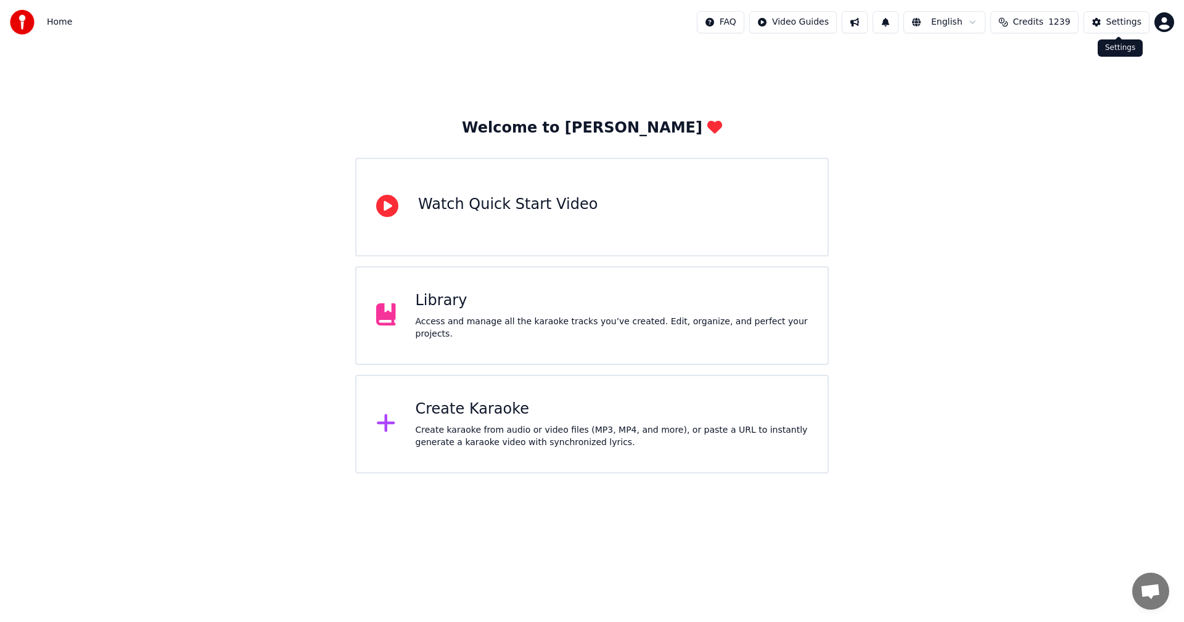
click at [1129, 25] on div "Settings" at bounding box center [1123, 22] width 35 height 12
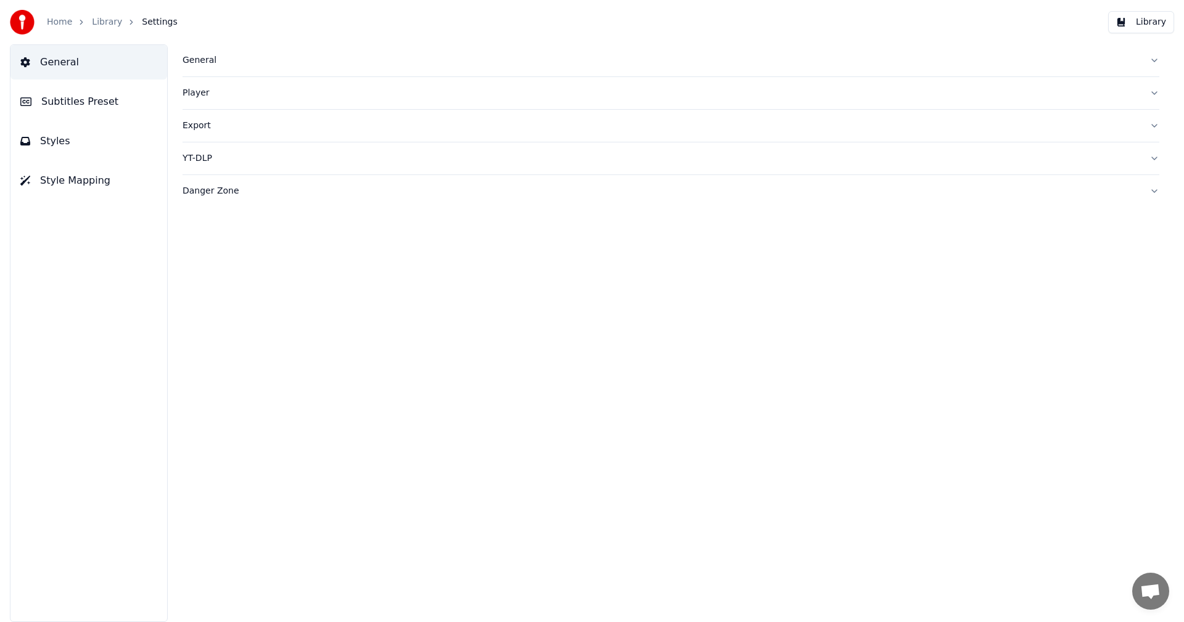
click at [210, 60] on div "General" at bounding box center [661, 60] width 957 height 12
click at [273, 245] on html "Home Library Settings Library General Subtitles Preset Styles Style Mapping Gen…" at bounding box center [592, 311] width 1184 height 622
click at [635, 199] on div "AudioShakeAI" at bounding box center [671, 199] width 977 height 22
click at [60, 27] on link "Home" at bounding box center [59, 22] width 25 height 12
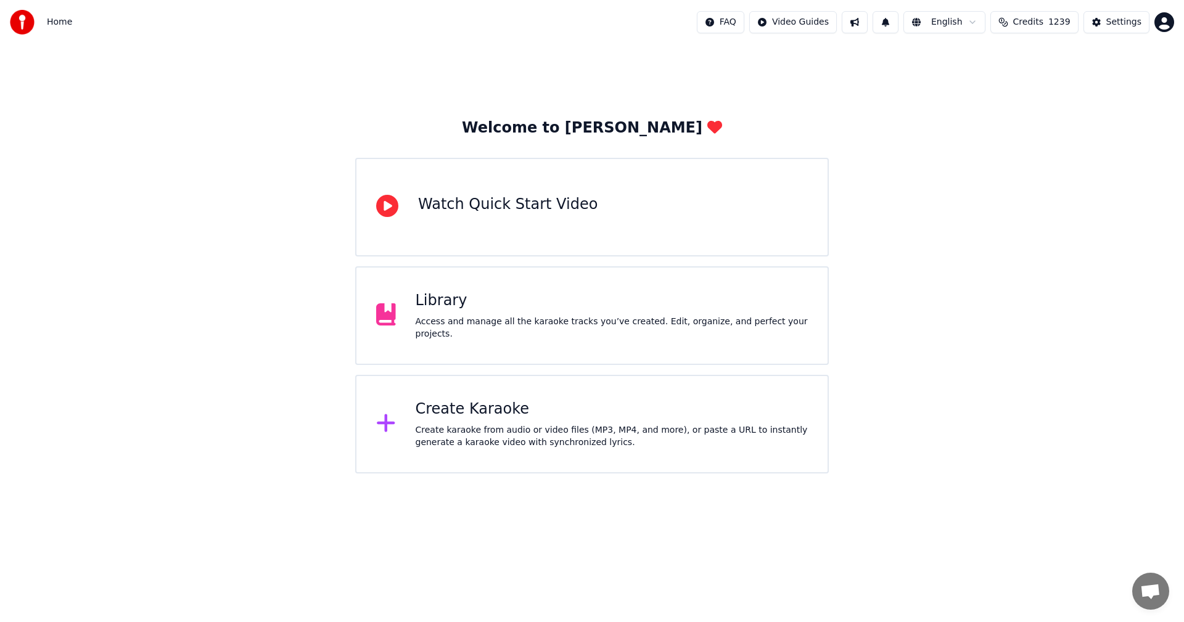
click at [456, 406] on div "Create Karaoke" at bounding box center [612, 410] width 393 height 20
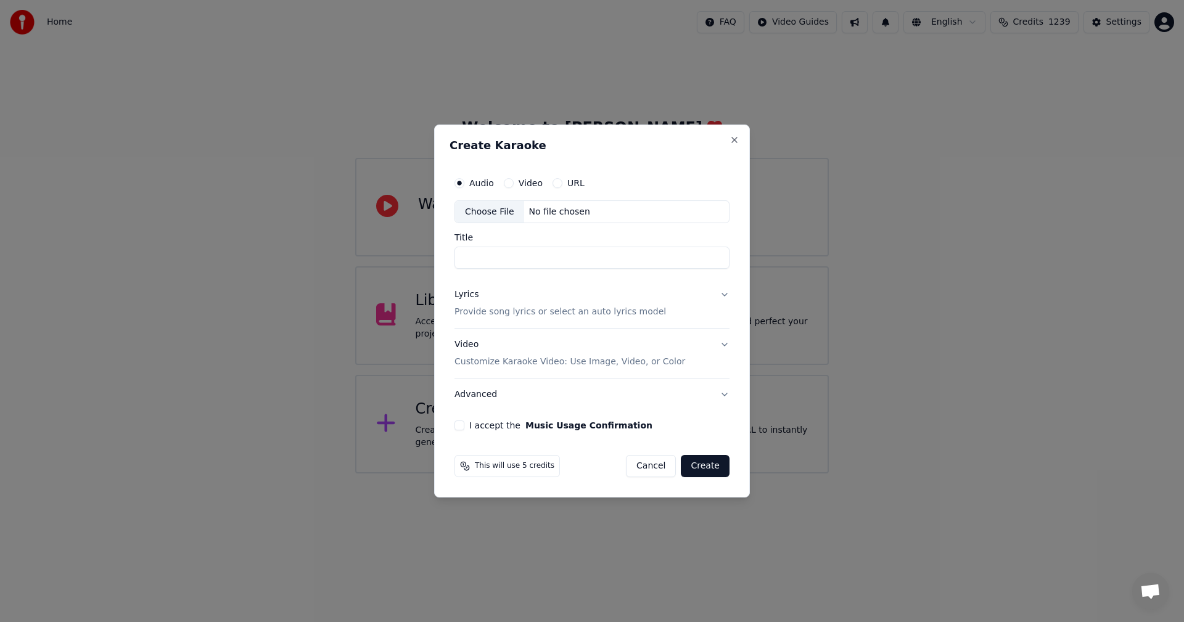
click at [507, 186] on button "Video" at bounding box center [509, 183] width 10 height 10
click at [496, 208] on div "Choose File" at bounding box center [489, 212] width 69 height 22
type input "**********"
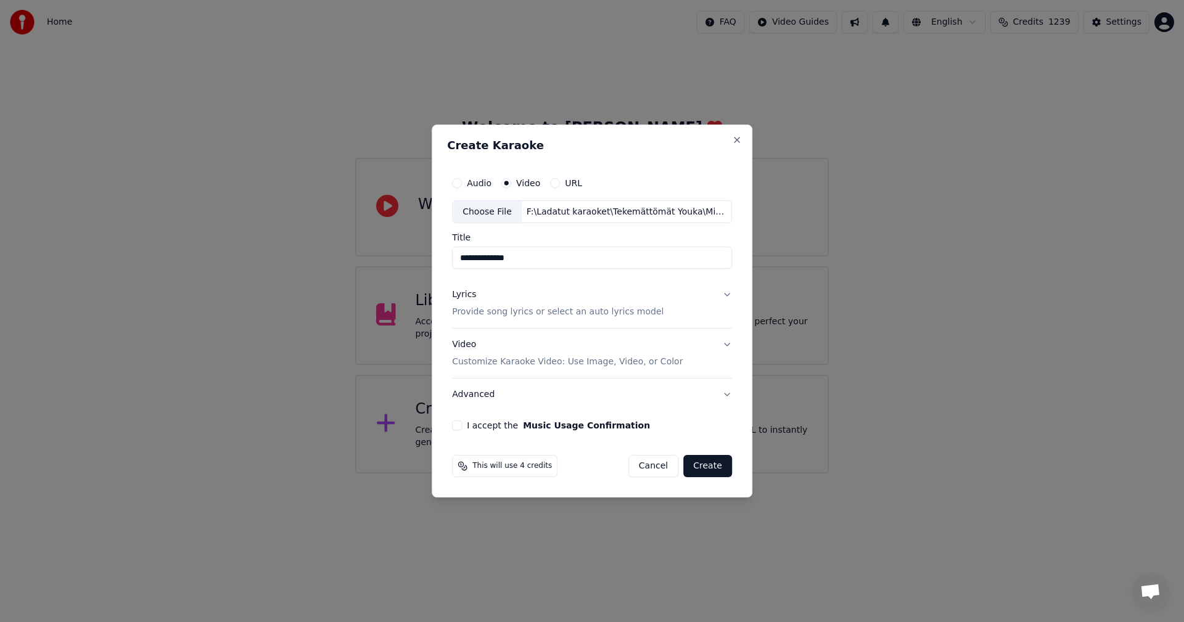
click at [723, 294] on button "Lyrics Provide song lyrics or select an auto lyrics model" at bounding box center [592, 303] width 280 height 49
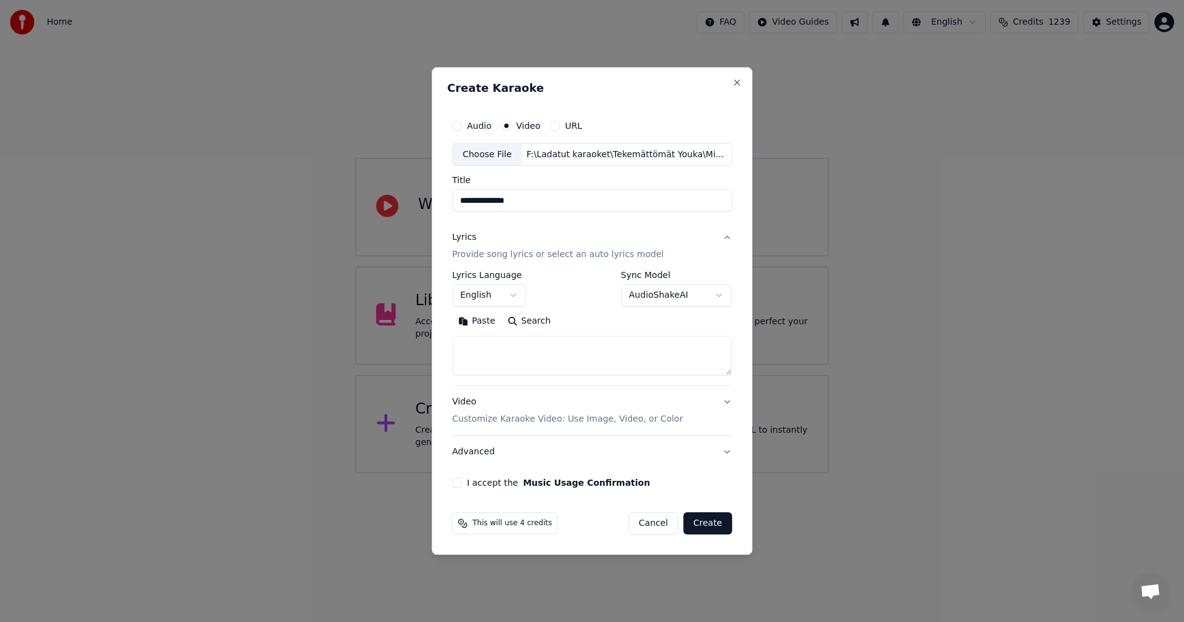
click at [477, 323] on button "Paste" at bounding box center [476, 322] width 49 height 20
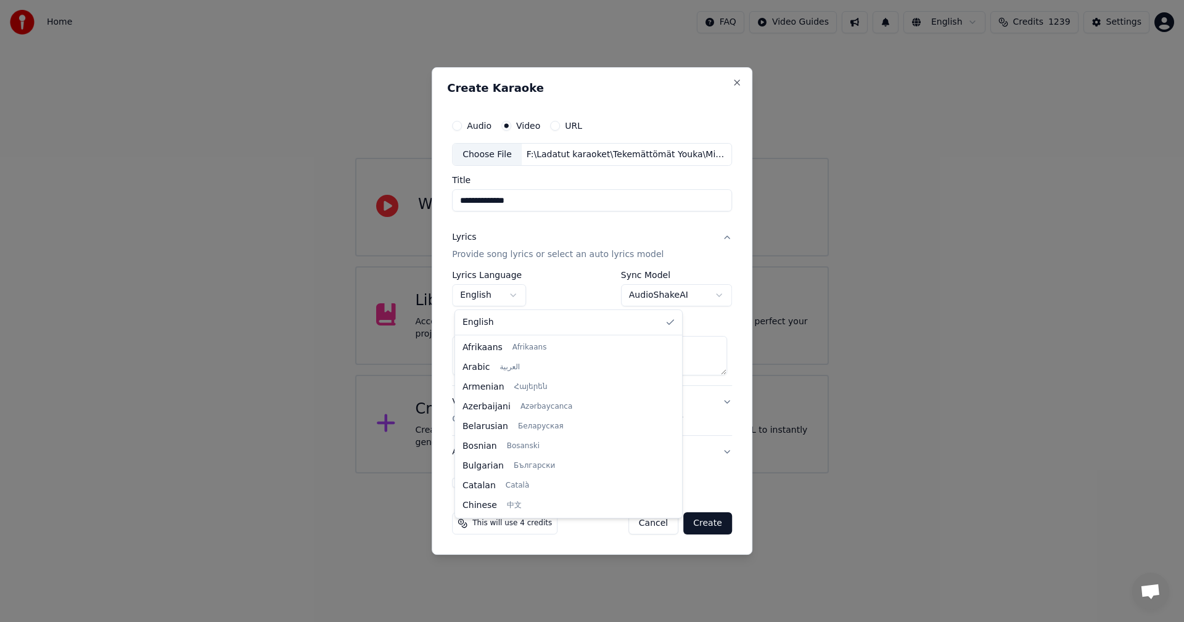
click at [514, 295] on body "**********" at bounding box center [592, 237] width 1184 height 474
type textarea "**********"
select select "**"
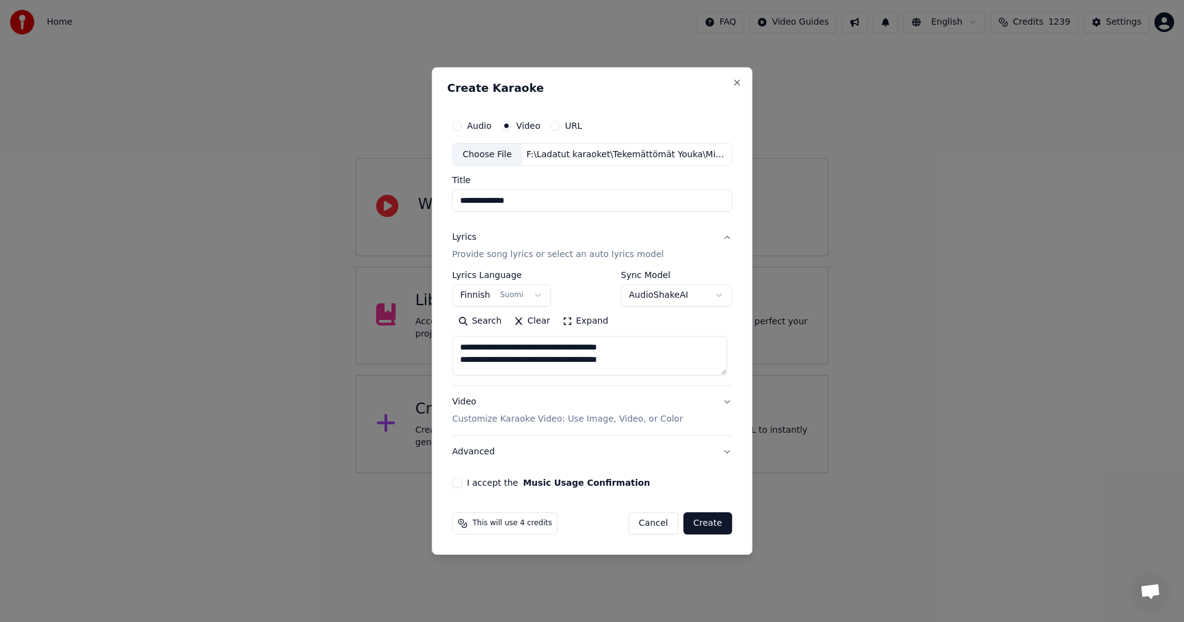
click at [459, 486] on button "I accept the Music Usage Confirmation" at bounding box center [457, 483] width 10 height 10
click at [712, 527] on button "Create" at bounding box center [707, 524] width 49 height 22
type textarea "**********"
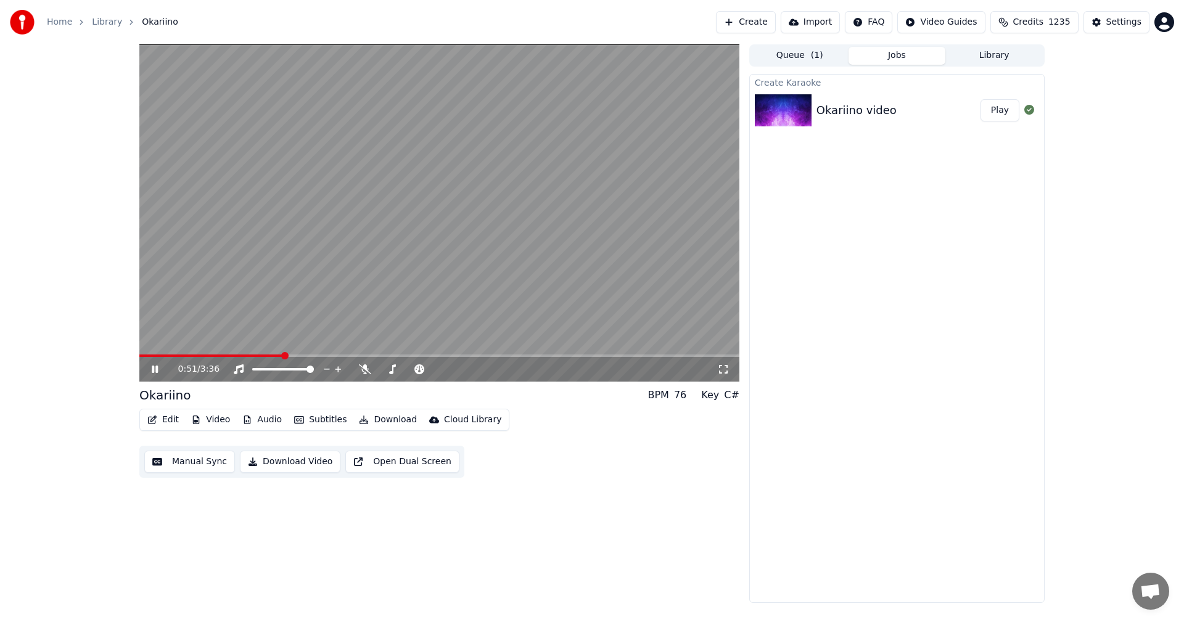
click at [156, 370] on icon at bounding box center [155, 369] width 6 height 7
click at [366, 371] on icon at bounding box center [365, 370] width 12 height 10
click at [142, 360] on span at bounding box center [145, 355] width 7 height 7
click at [150, 367] on icon at bounding box center [163, 370] width 29 height 10
drag, startPoint x: 368, startPoint y: 373, endPoint x: 361, endPoint y: 372, distance: 6.9
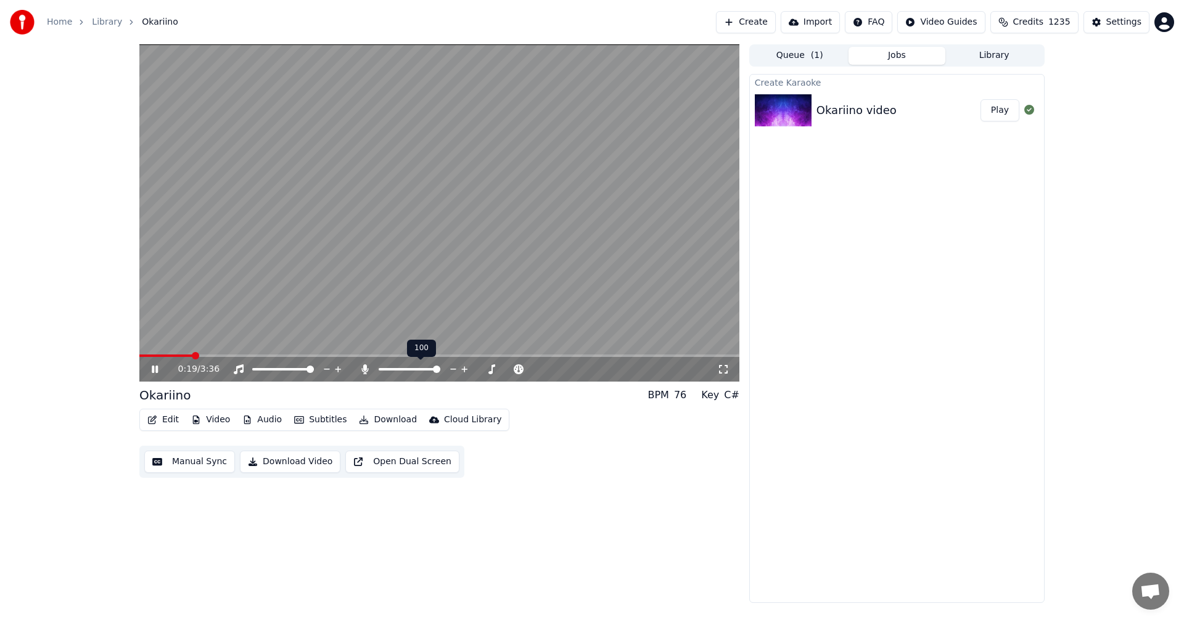
click at [361, 372] on icon at bounding box center [365, 370] width 12 height 10
click at [144, 356] on span at bounding box center [142, 356] width 6 height 2
click at [365, 368] on icon at bounding box center [365, 370] width 12 height 10
click at [247, 356] on span at bounding box center [193, 356] width 108 height 2
click at [366, 367] on icon at bounding box center [364, 370] width 7 height 10
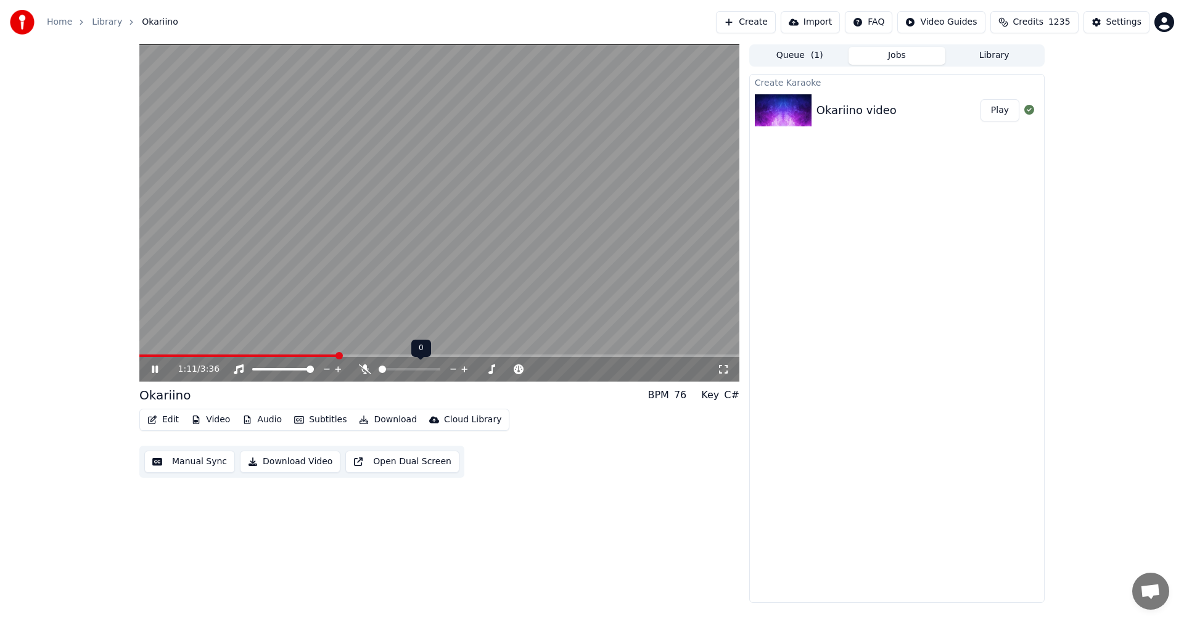
click at [365, 367] on icon at bounding box center [365, 370] width 12 height 10
click at [365, 367] on icon at bounding box center [364, 370] width 7 height 10
click at [486, 356] on span at bounding box center [439, 356] width 600 height 2
click at [502, 358] on div "2:05 / 3:36" at bounding box center [439, 369] width 600 height 25
click at [529, 356] on span at bounding box center [439, 356] width 600 height 2
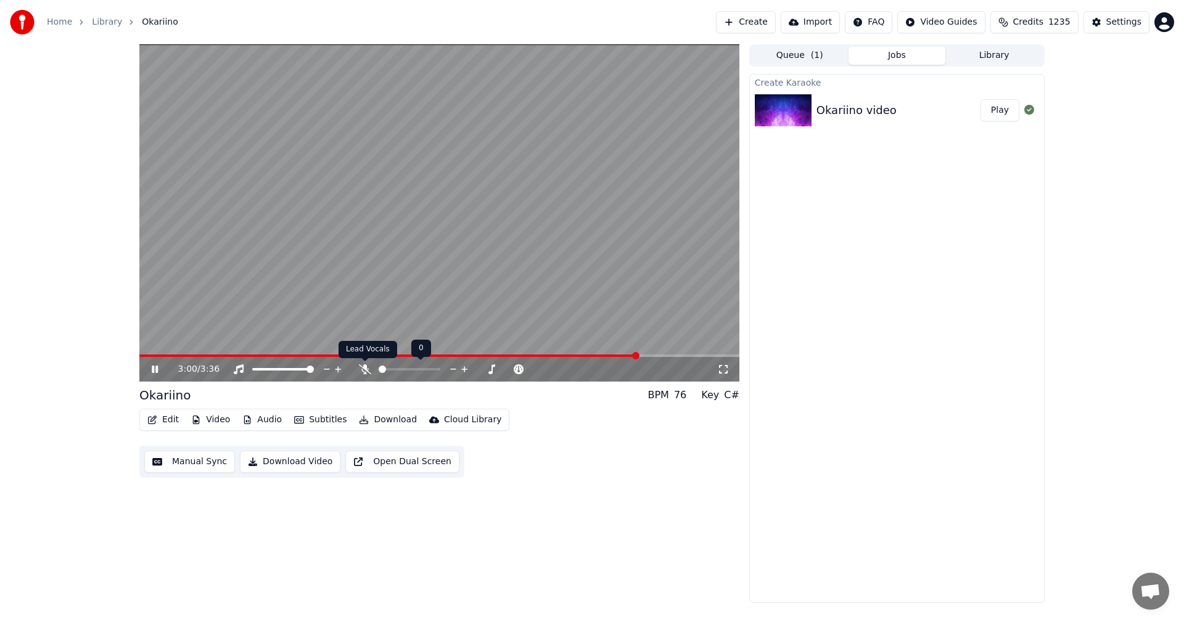
click at [364, 368] on icon at bounding box center [365, 370] width 12 height 10
click at [159, 368] on icon at bounding box center [163, 370] width 29 height 10
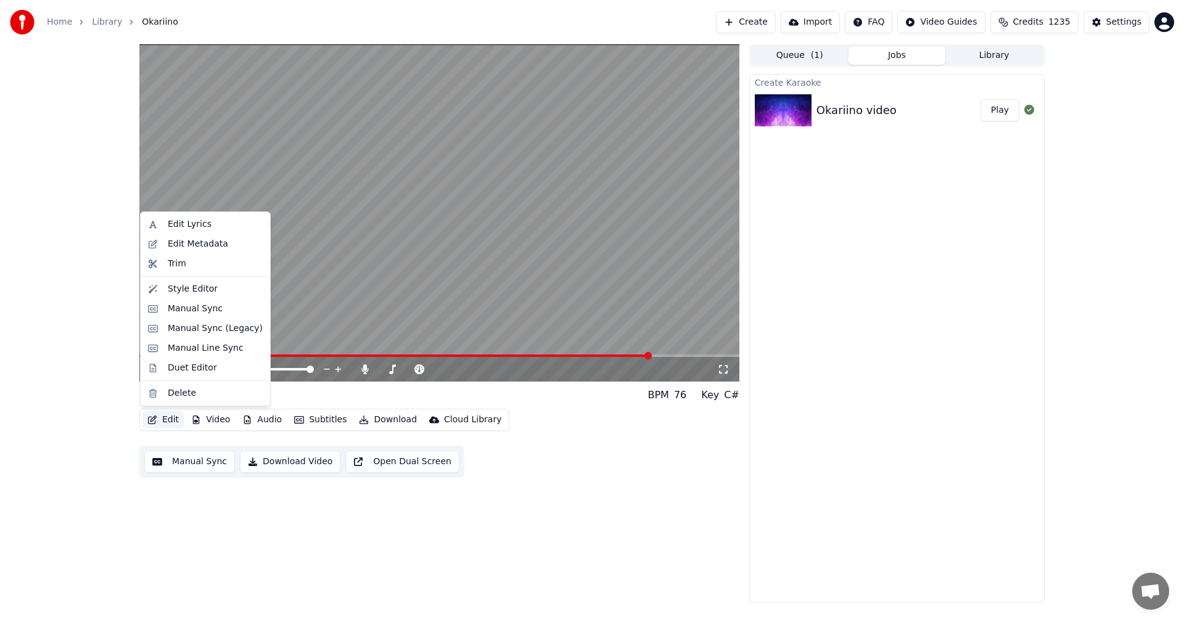
click at [168, 418] on button "Edit" at bounding box center [162, 419] width 41 height 17
click at [216, 331] on div "Manual Sync (Legacy)" at bounding box center [215, 329] width 95 height 12
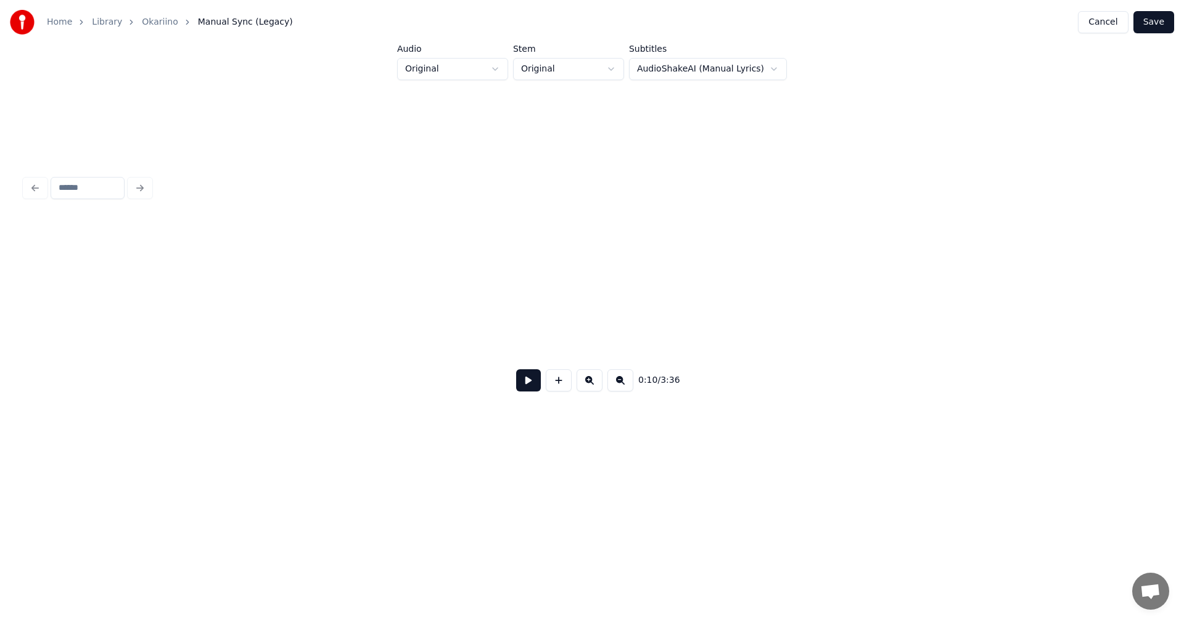
scroll to position [0, 2619]
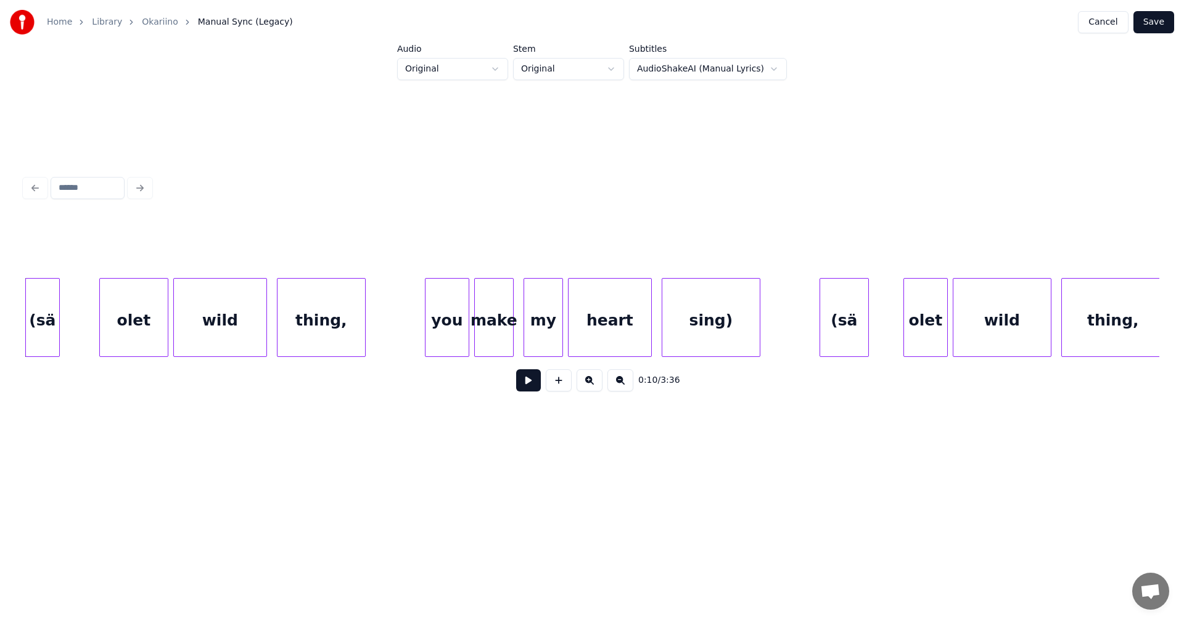
click at [526, 384] on button at bounding box center [528, 380] width 25 height 22
click at [52, 344] on div "(sä" at bounding box center [42, 321] width 33 height 84
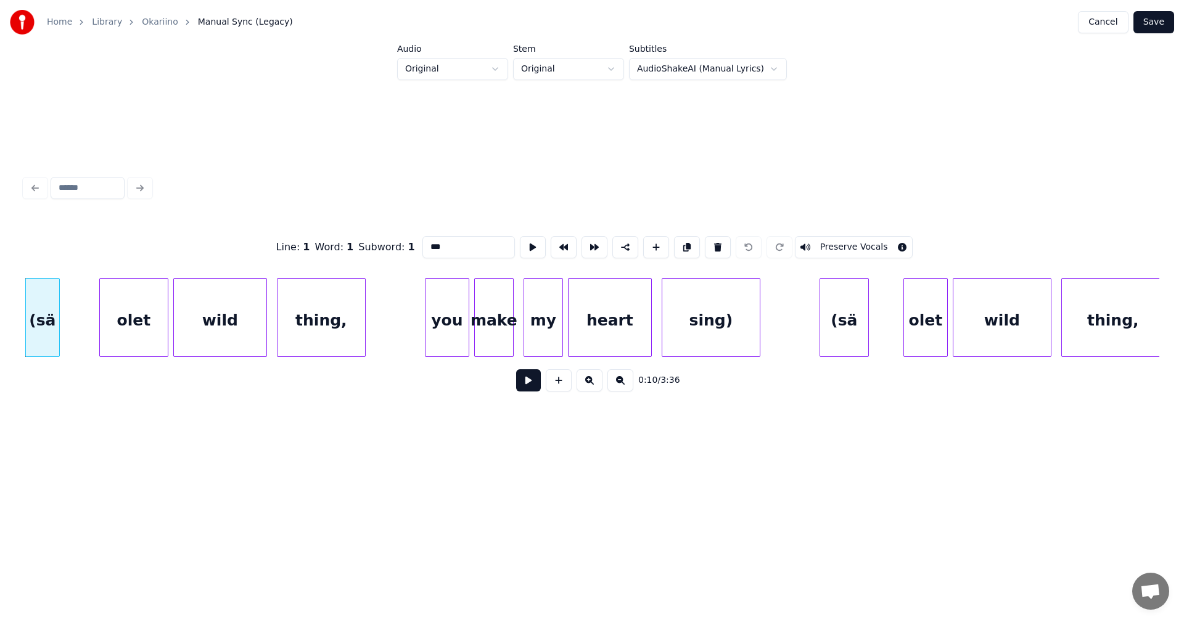
click at [527, 387] on button at bounding box center [528, 380] width 25 height 22
click at [527, 383] on button at bounding box center [528, 380] width 25 height 22
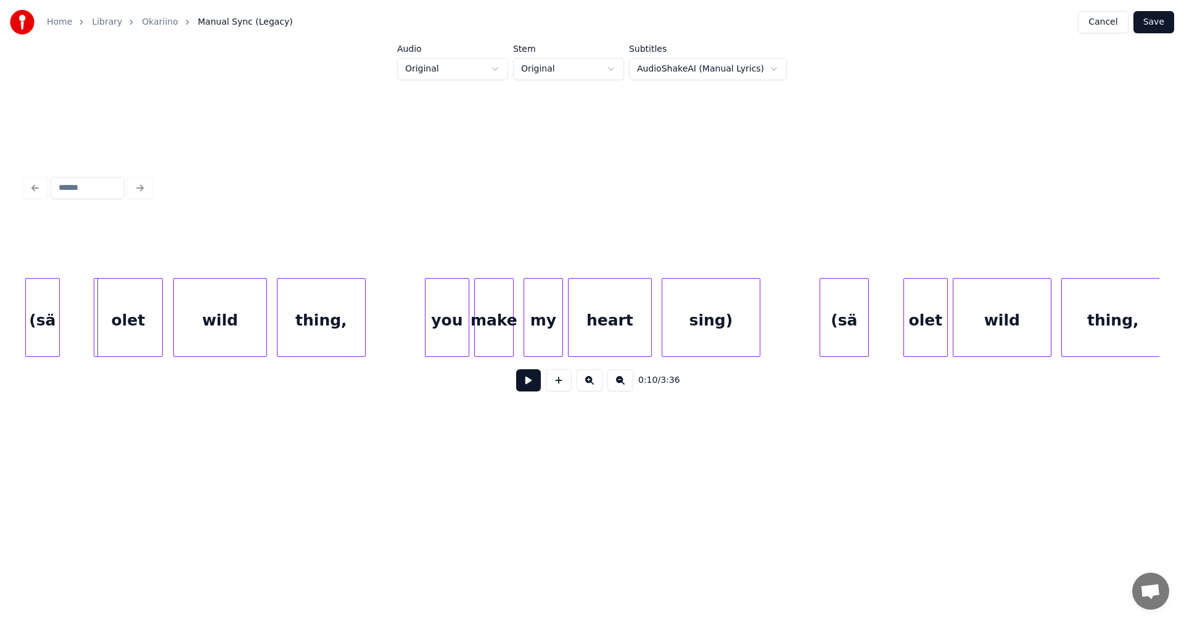
click at [149, 343] on div "olet" at bounding box center [128, 321] width 68 height 84
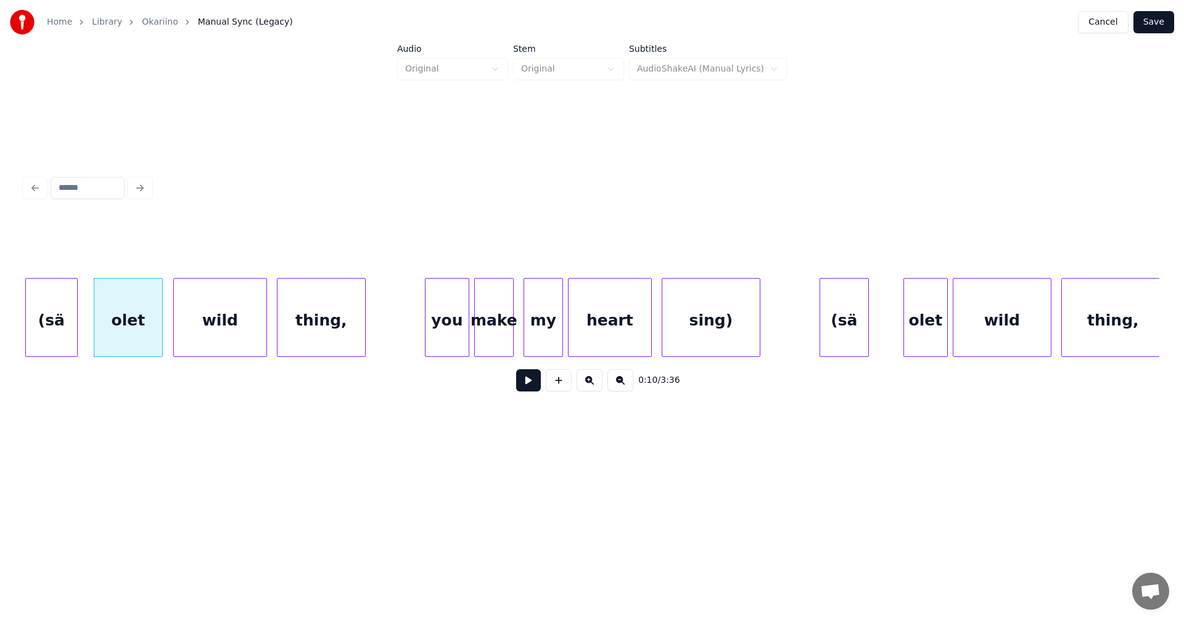
click at [76, 329] on div at bounding box center [75, 318] width 4 height 78
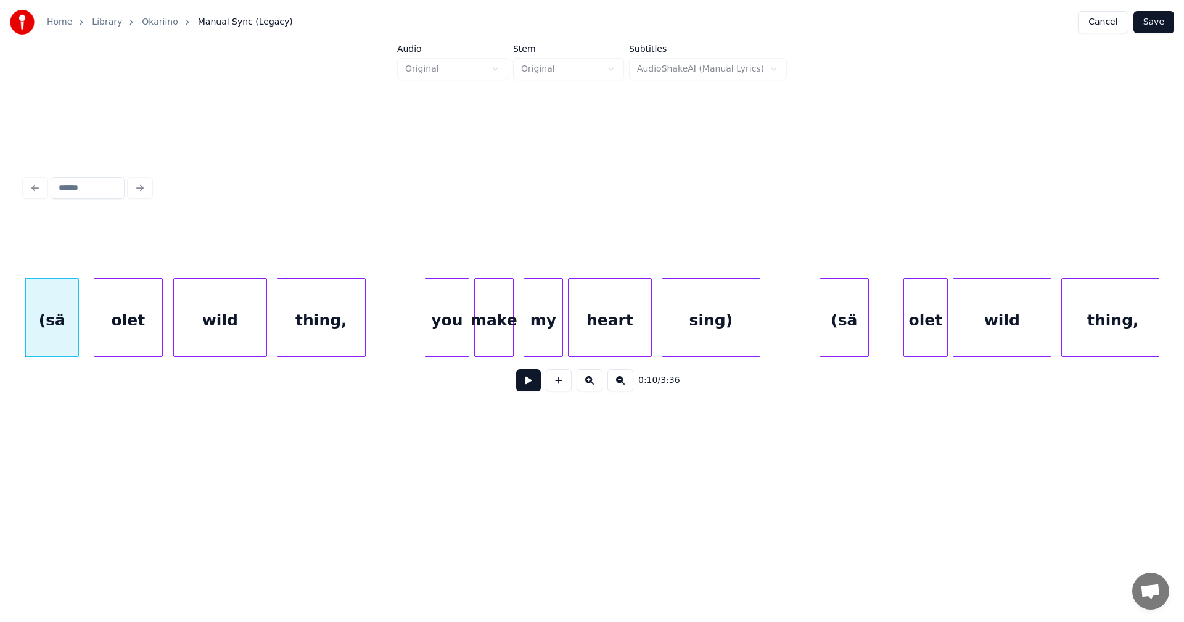
click at [529, 387] on button at bounding box center [528, 380] width 25 height 22
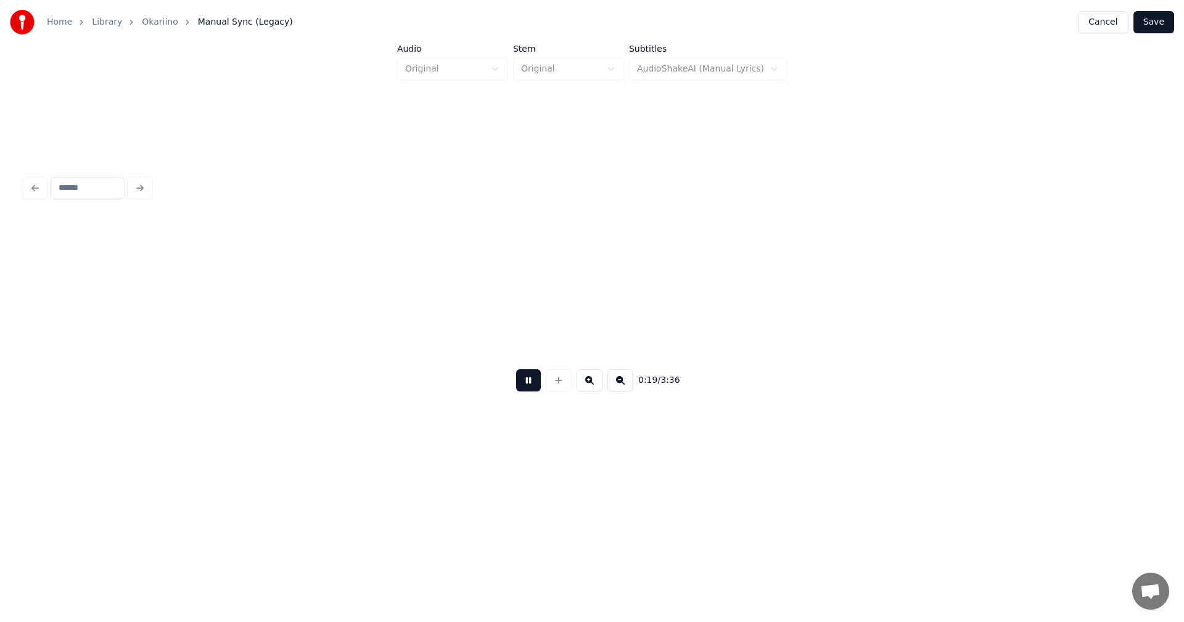
scroll to position [0, 4894]
click at [529, 387] on button at bounding box center [528, 380] width 25 height 22
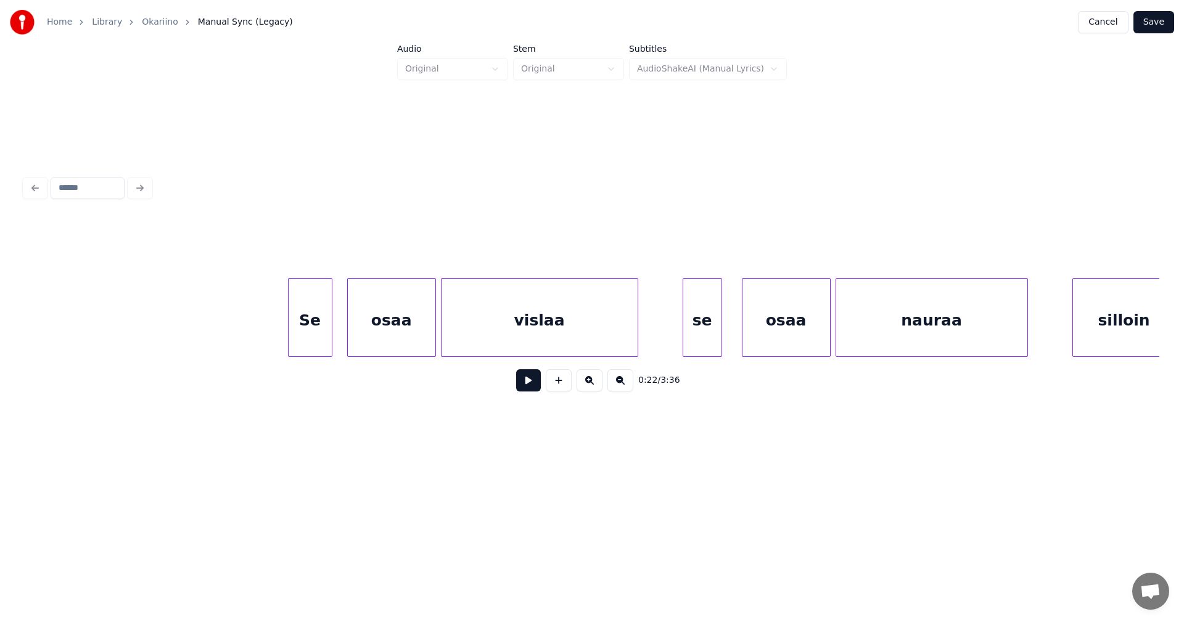
scroll to position [0, 6896]
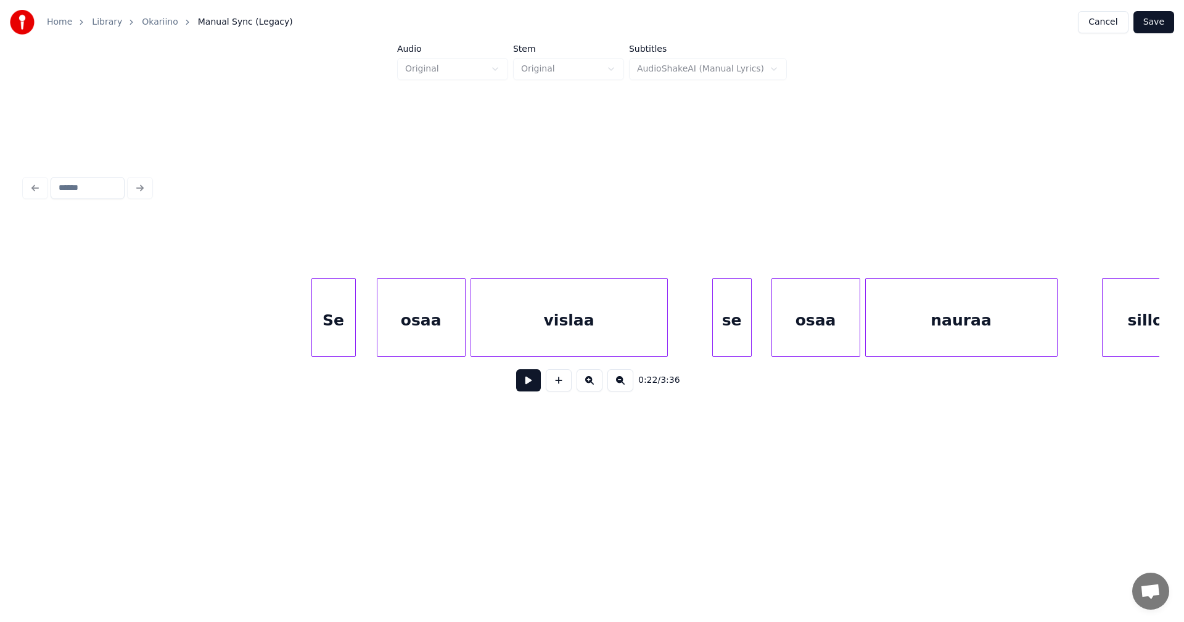
click at [331, 320] on div "Se" at bounding box center [333, 321] width 43 height 84
click at [390, 321] on div "osaa" at bounding box center [415, 321] width 88 height 84
click at [526, 385] on button at bounding box center [528, 380] width 25 height 22
click at [527, 385] on button at bounding box center [528, 380] width 25 height 22
click at [817, 325] on div "osaa" at bounding box center [809, 321] width 88 height 84
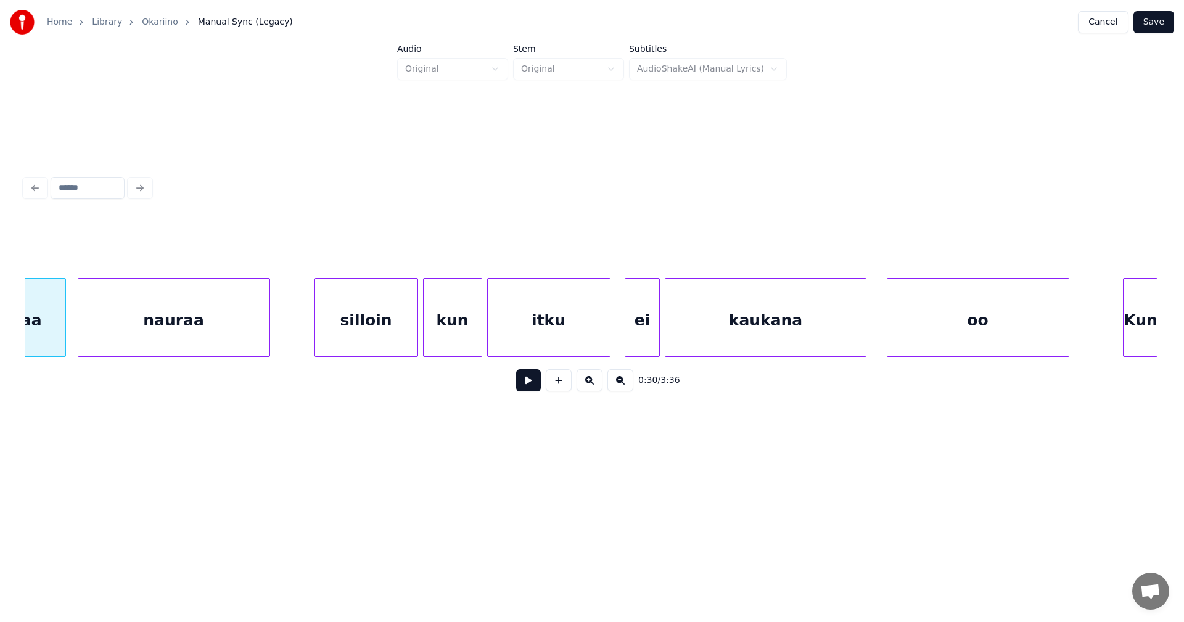
scroll to position [0, 7685]
click at [397, 340] on div "silloin" at bounding box center [359, 321] width 102 height 84
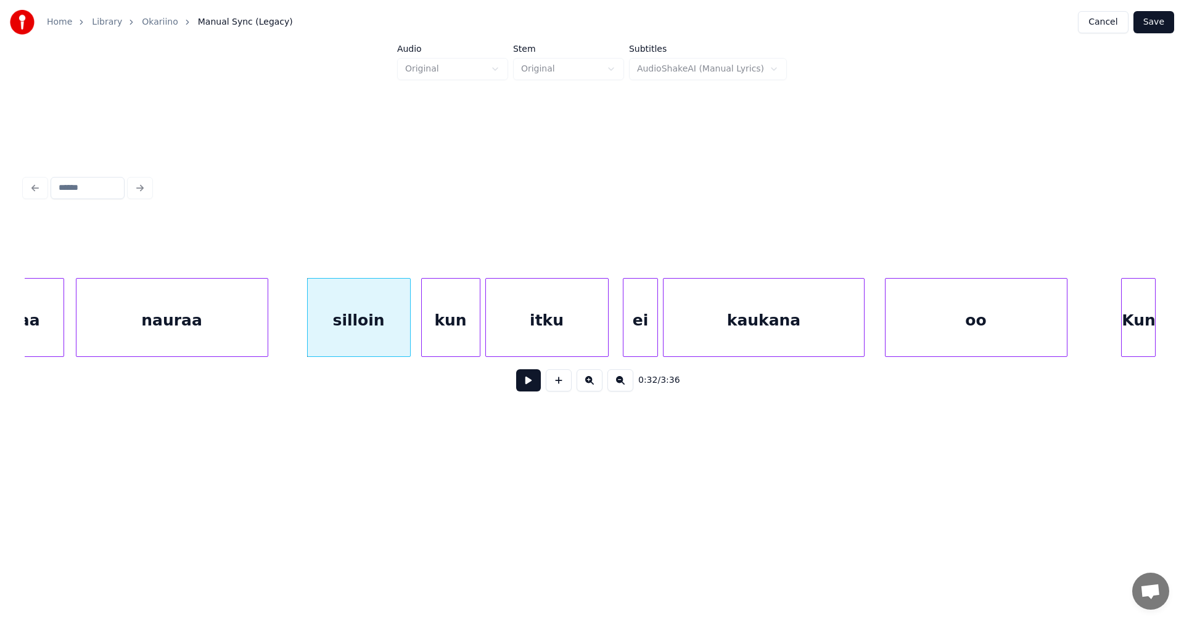
click at [529, 384] on button at bounding box center [528, 380] width 25 height 22
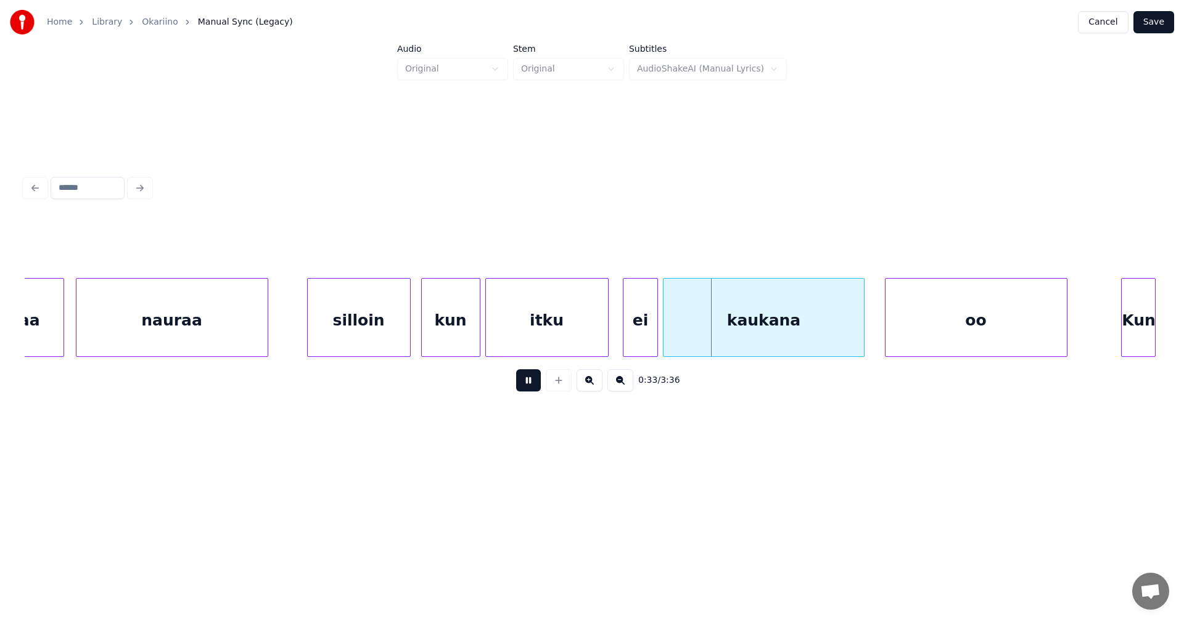
drag, startPoint x: 529, startPoint y: 384, endPoint x: 534, endPoint y: 366, distance: 18.1
click at [533, 370] on div "0:33 / 3:36" at bounding box center [592, 380] width 1135 height 47
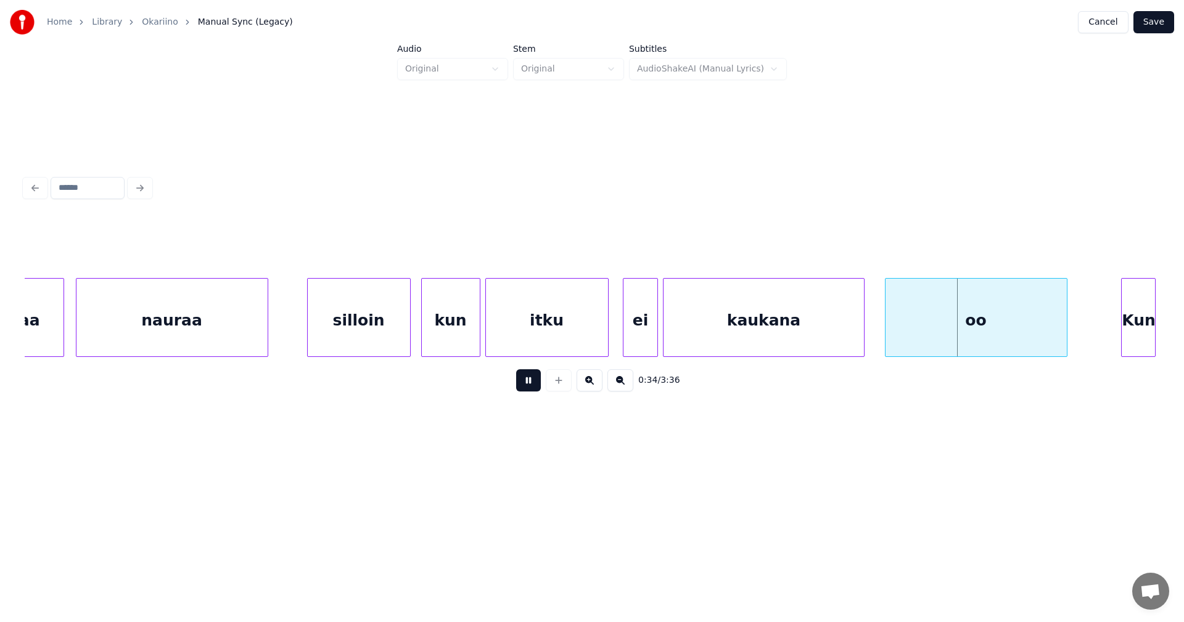
click at [535, 385] on button at bounding box center [528, 380] width 25 height 22
click at [546, 347] on div "itku" at bounding box center [547, 321] width 122 height 84
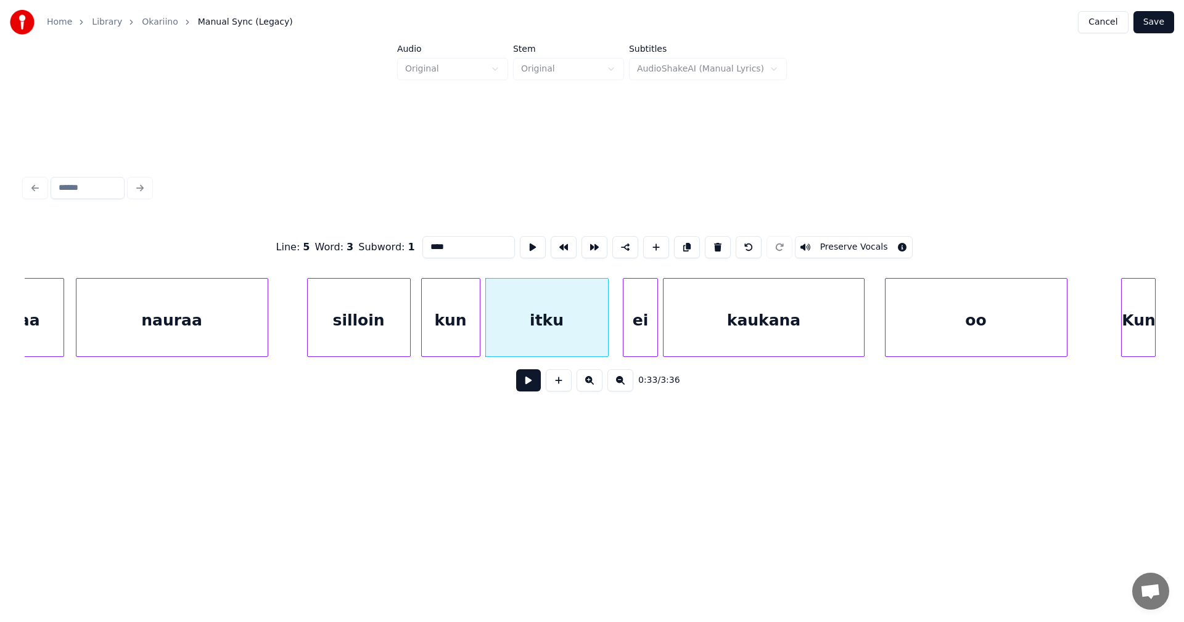
click at [531, 381] on button at bounding box center [528, 380] width 25 height 22
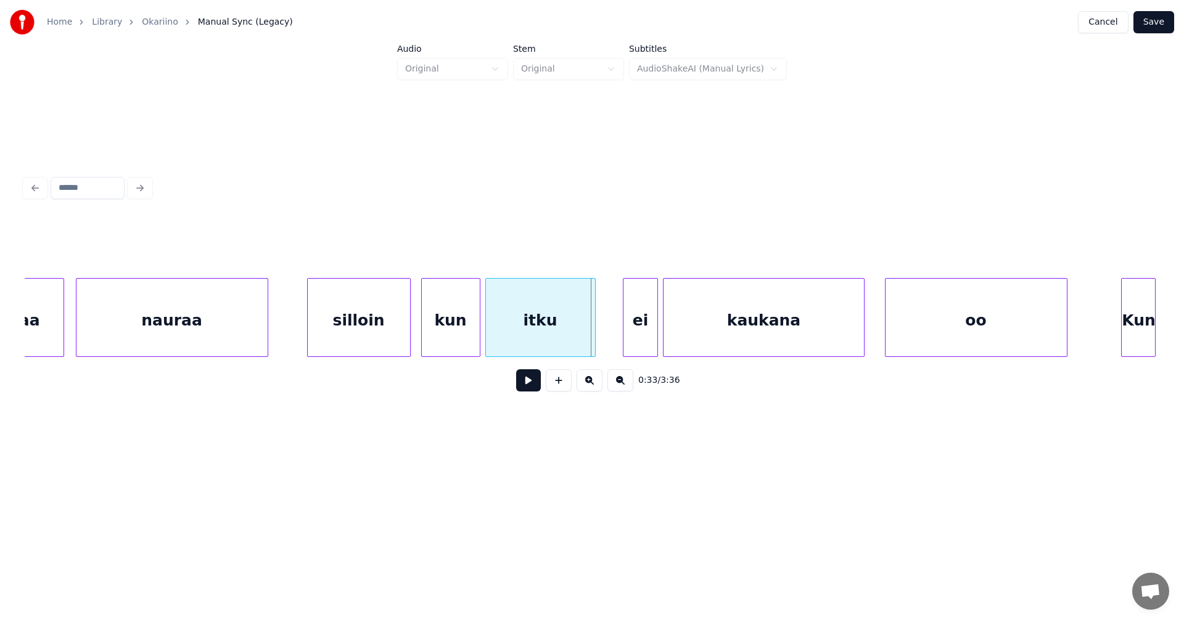
click at [591, 334] on div at bounding box center [593, 318] width 4 height 78
click at [631, 326] on div "ei" at bounding box center [630, 321] width 33 height 84
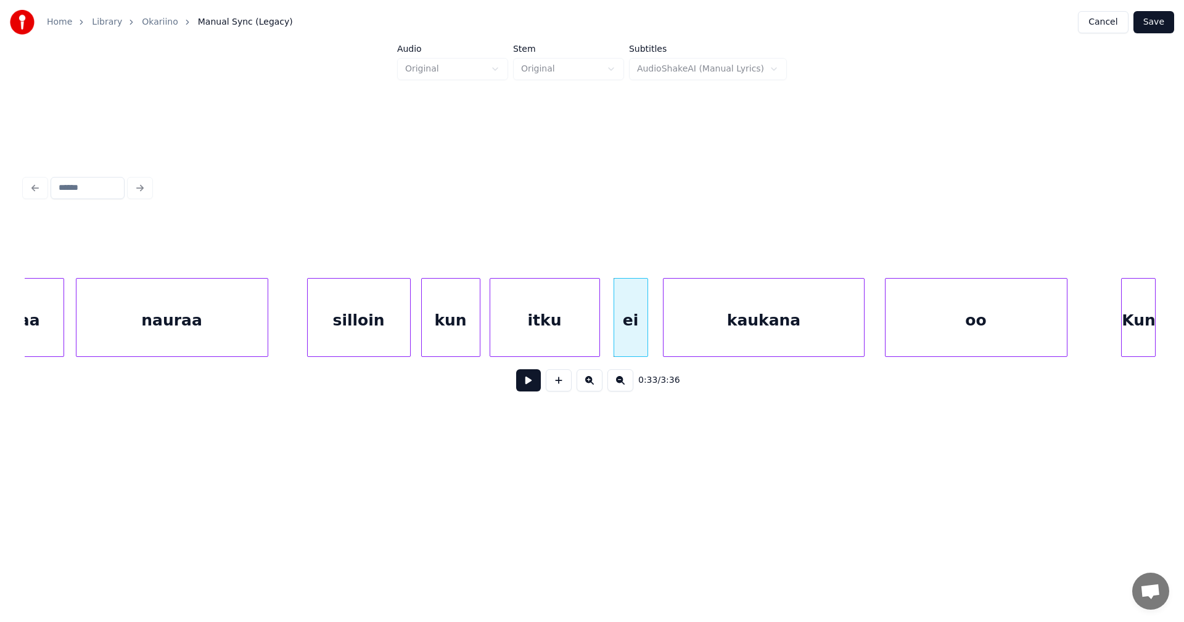
click at [518, 337] on div "itku" at bounding box center [544, 321] width 109 height 84
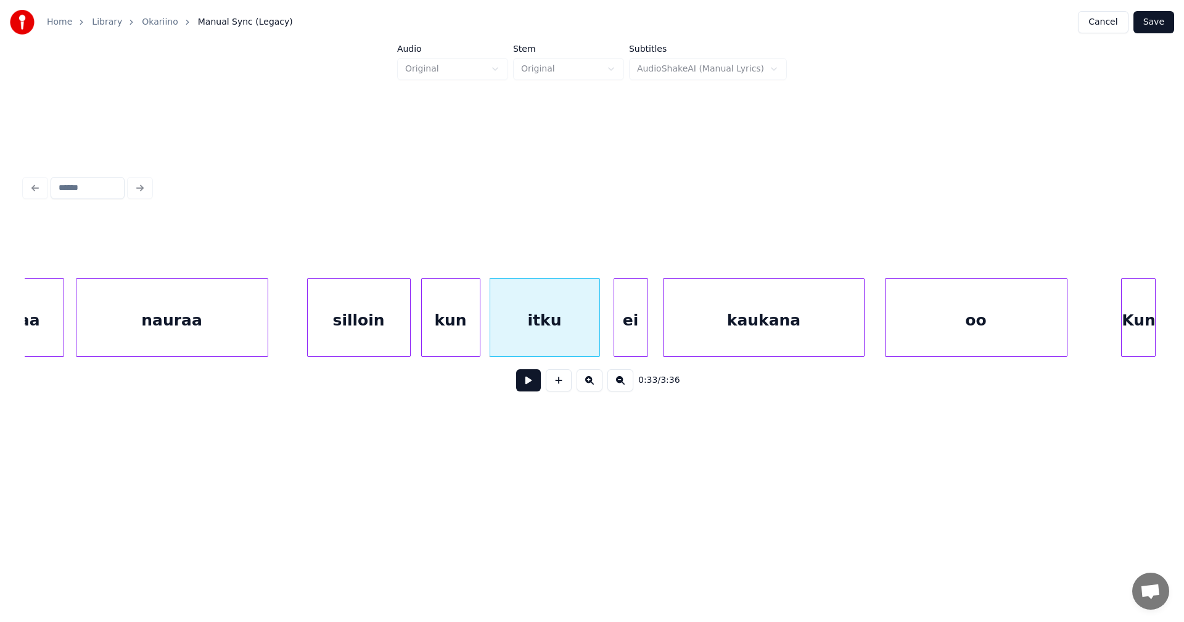
click at [525, 383] on button at bounding box center [528, 380] width 25 height 22
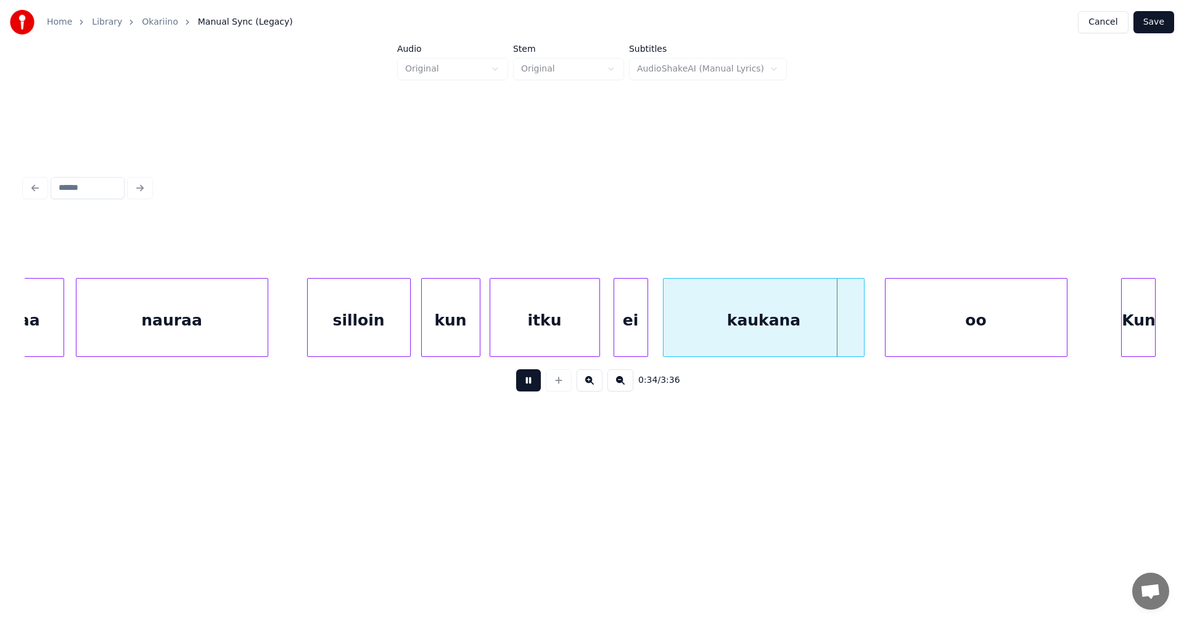
drag, startPoint x: 525, startPoint y: 383, endPoint x: 625, endPoint y: 366, distance: 101.4
click at [529, 384] on button at bounding box center [528, 380] width 25 height 22
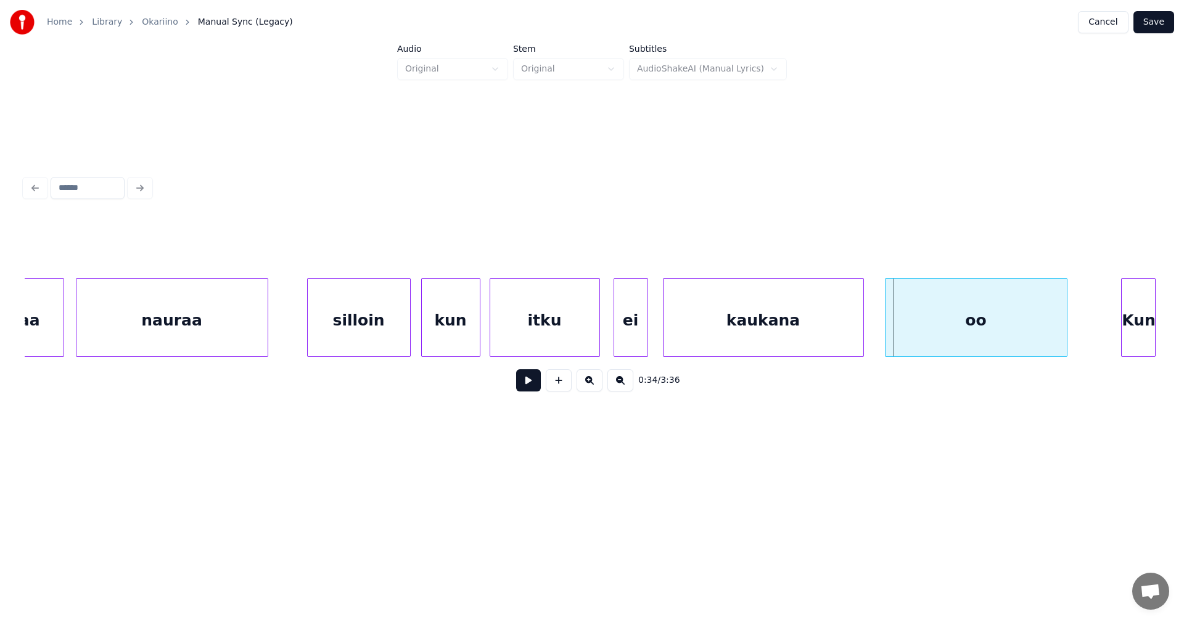
click at [862, 324] on div at bounding box center [862, 318] width 4 height 78
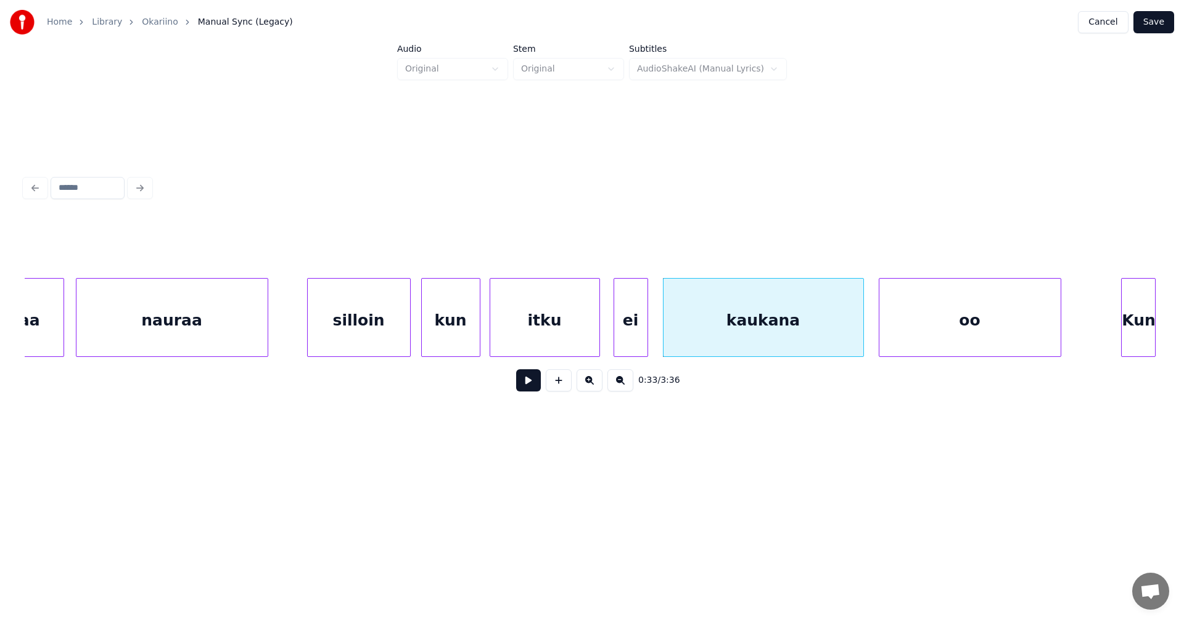
click at [917, 323] on div "oo" at bounding box center [970, 321] width 181 height 84
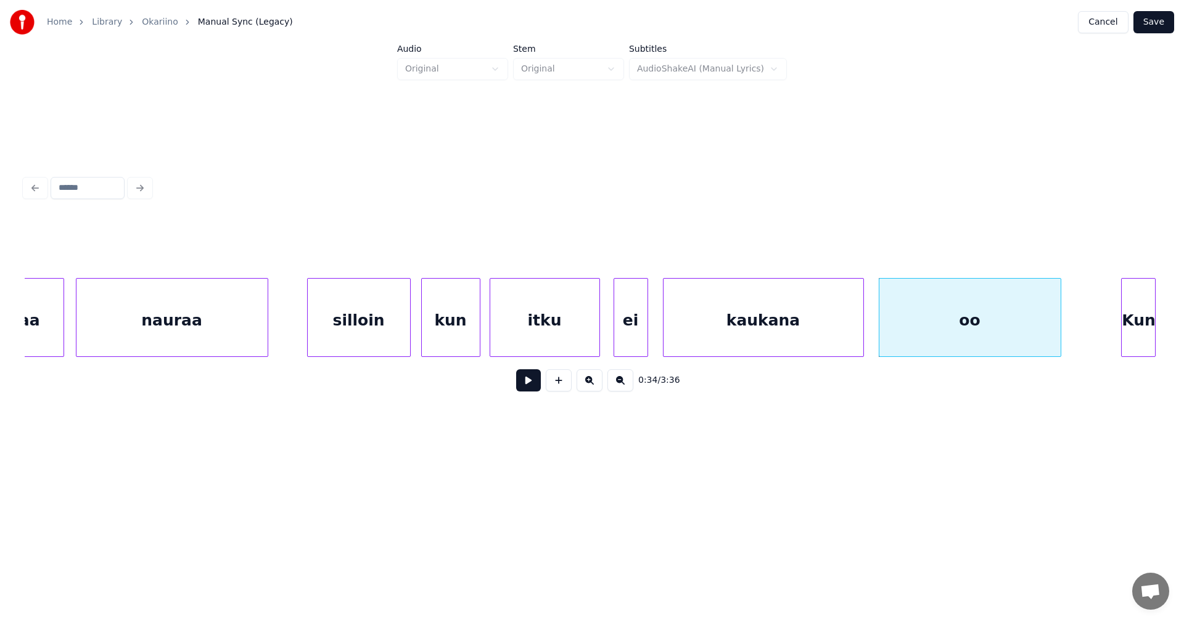
click at [530, 390] on button at bounding box center [528, 380] width 25 height 22
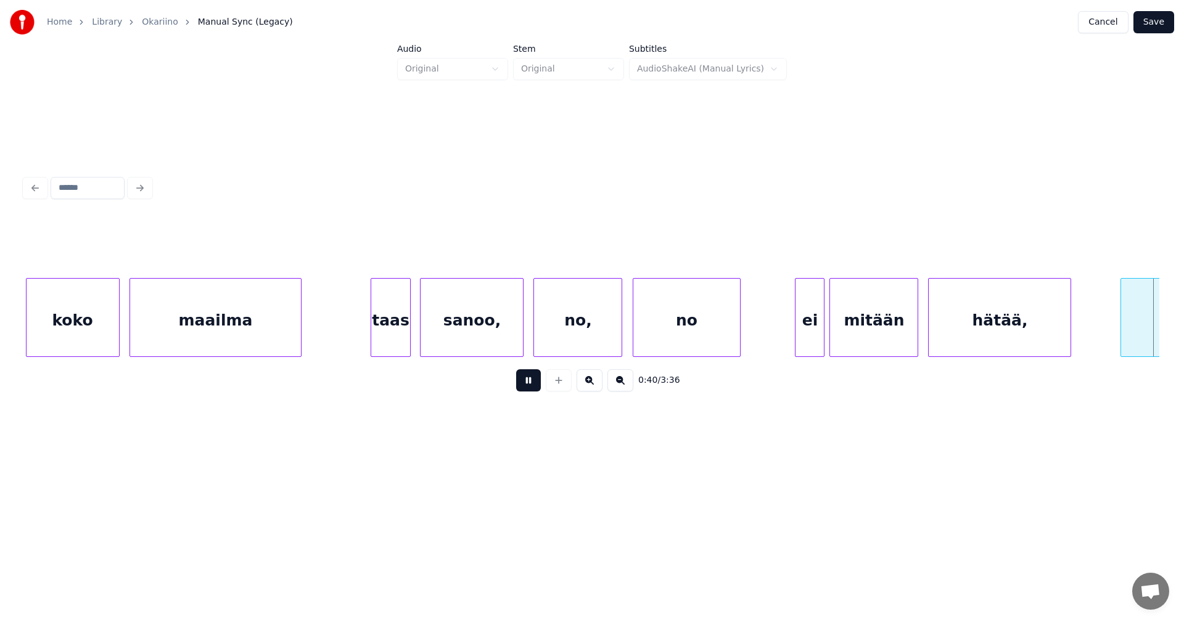
scroll to position [0, 9960]
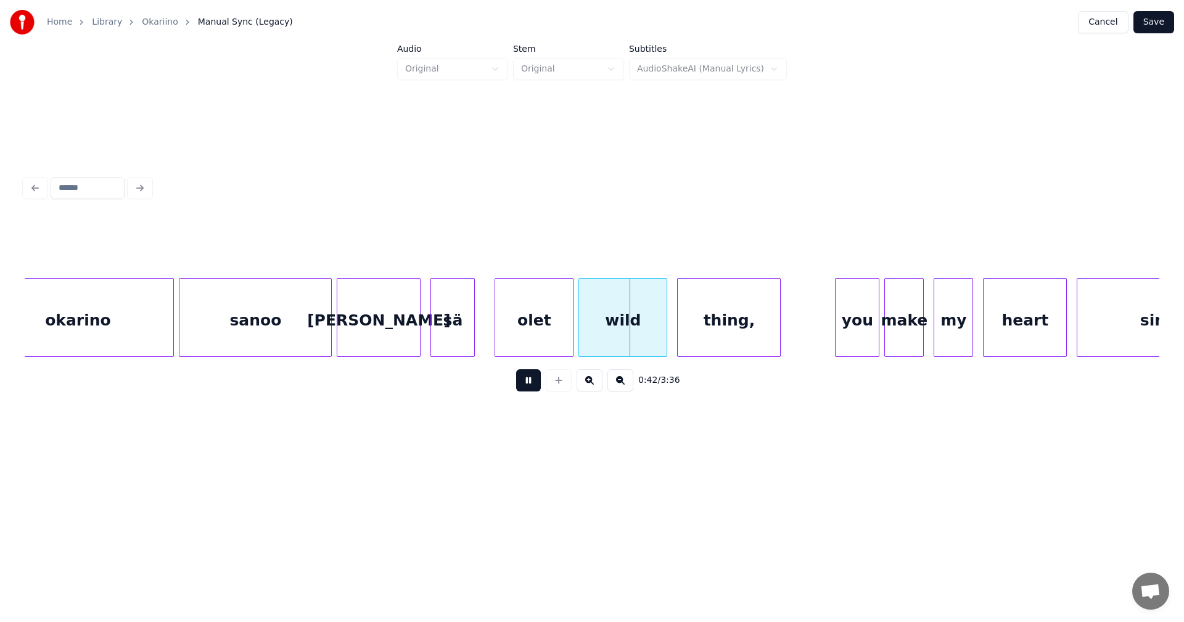
click at [532, 389] on button at bounding box center [528, 380] width 25 height 22
click at [542, 343] on div "olet" at bounding box center [527, 321] width 78 height 84
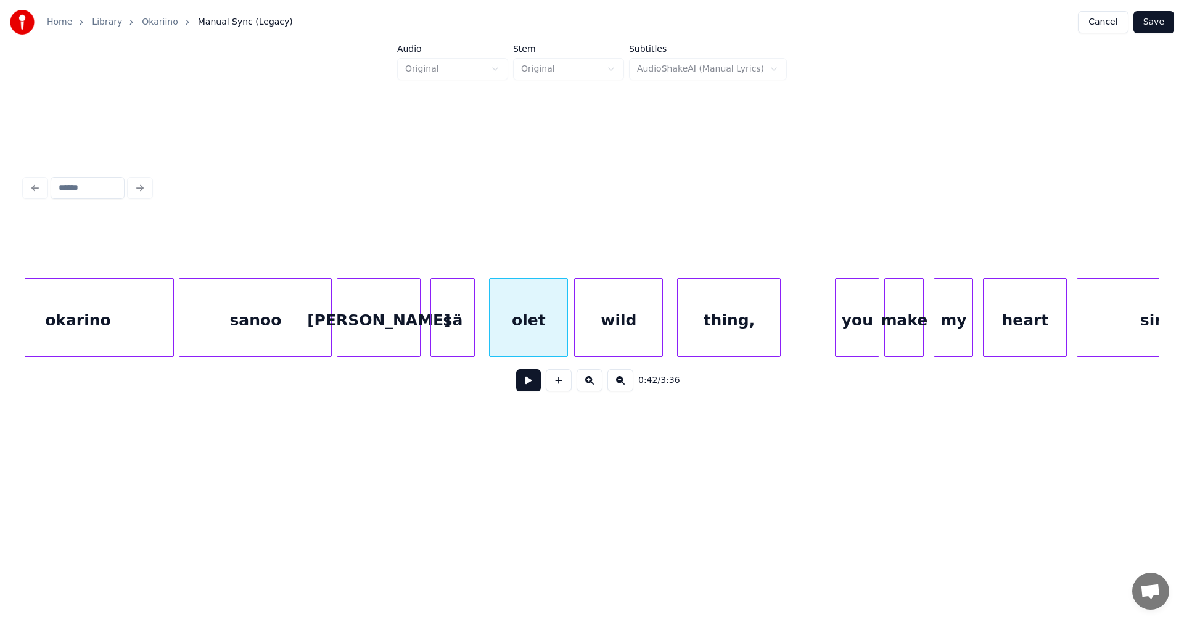
click at [624, 328] on div "wild" at bounding box center [619, 321] width 88 height 84
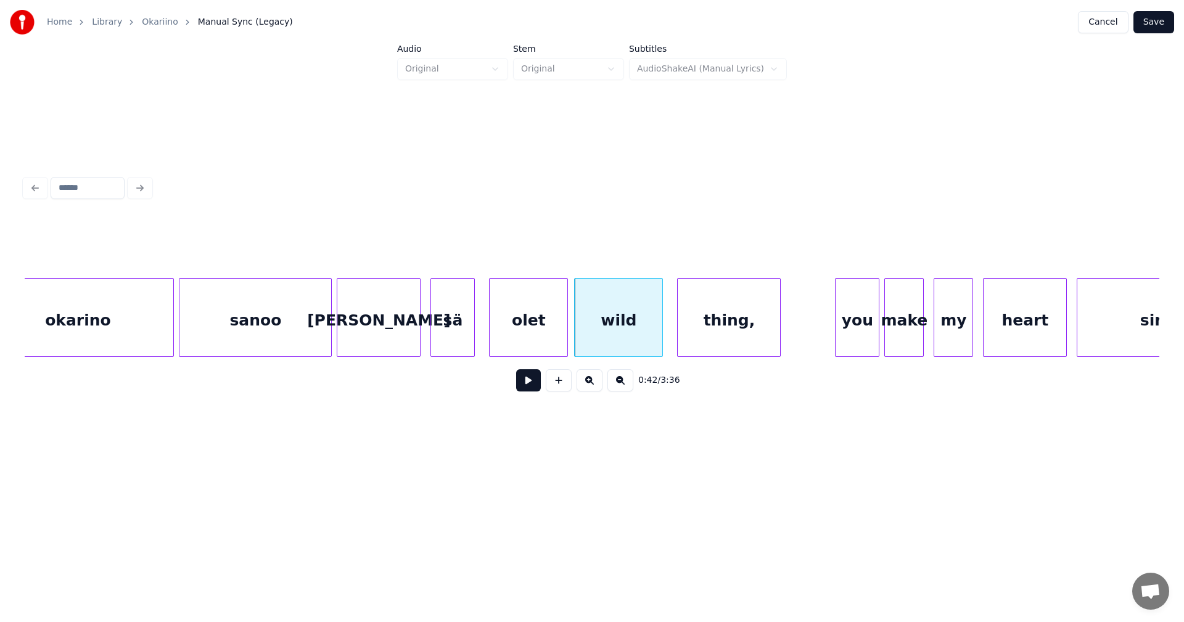
click at [538, 384] on button at bounding box center [528, 380] width 25 height 22
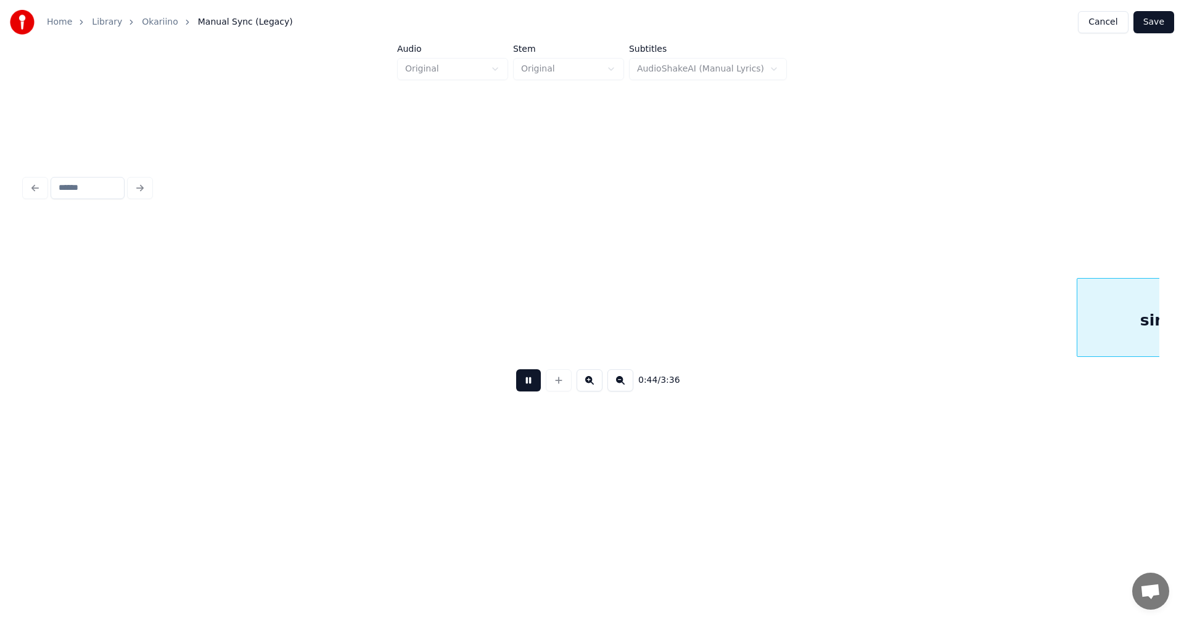
scroll to position [0, 11097]
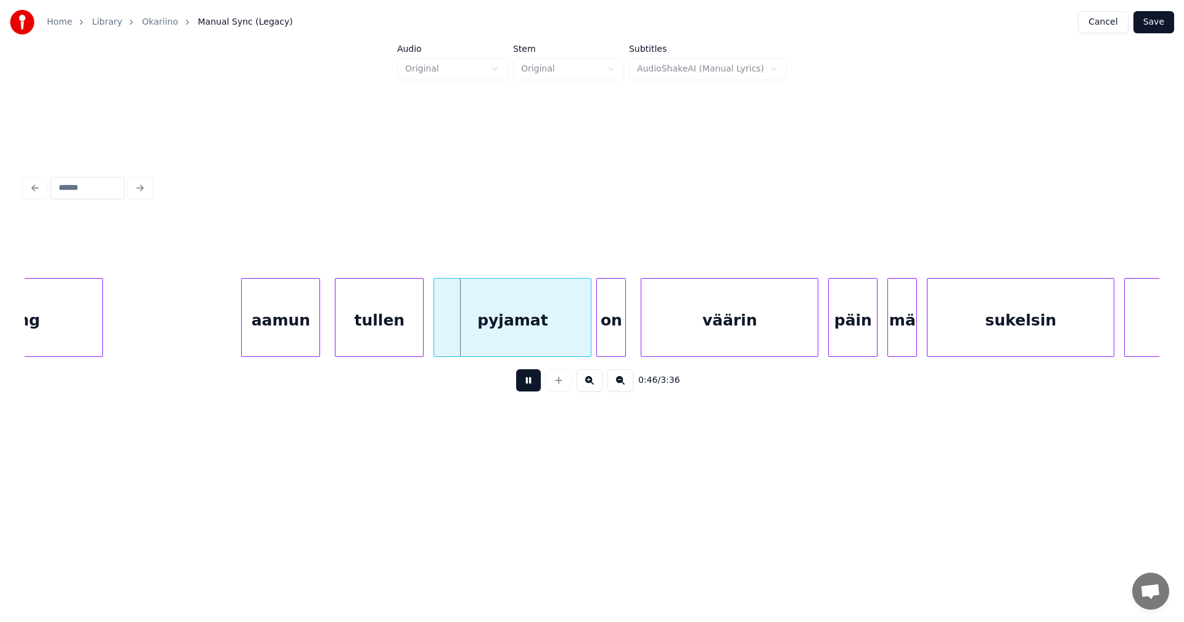
drag, startPoint x: 538, startPoint y: 384, endPoint x: 466, endPoint y: 401, distance: 74.1
click at [538, 384] on button at bounding box center [528, 380] width 25 height 22
click at [303, 340] on div "aamun" at bounding box center [274, 321] width 78 height 84
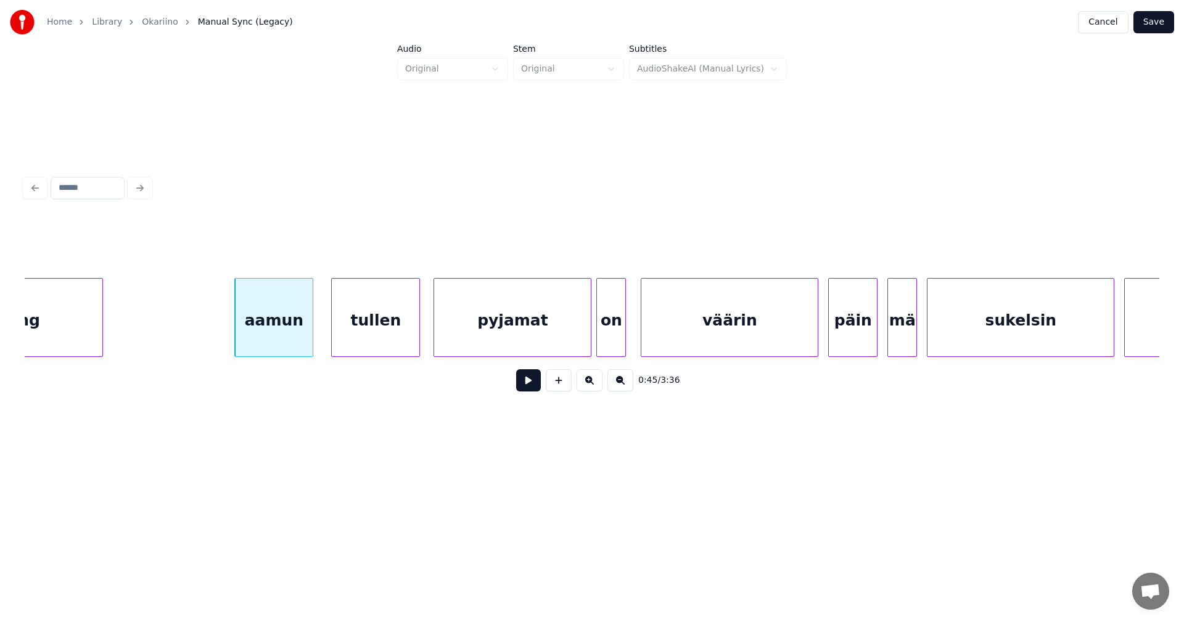
click at [378, 333] on div "tullen" at bounding box center [376, 321] width 88 height 84
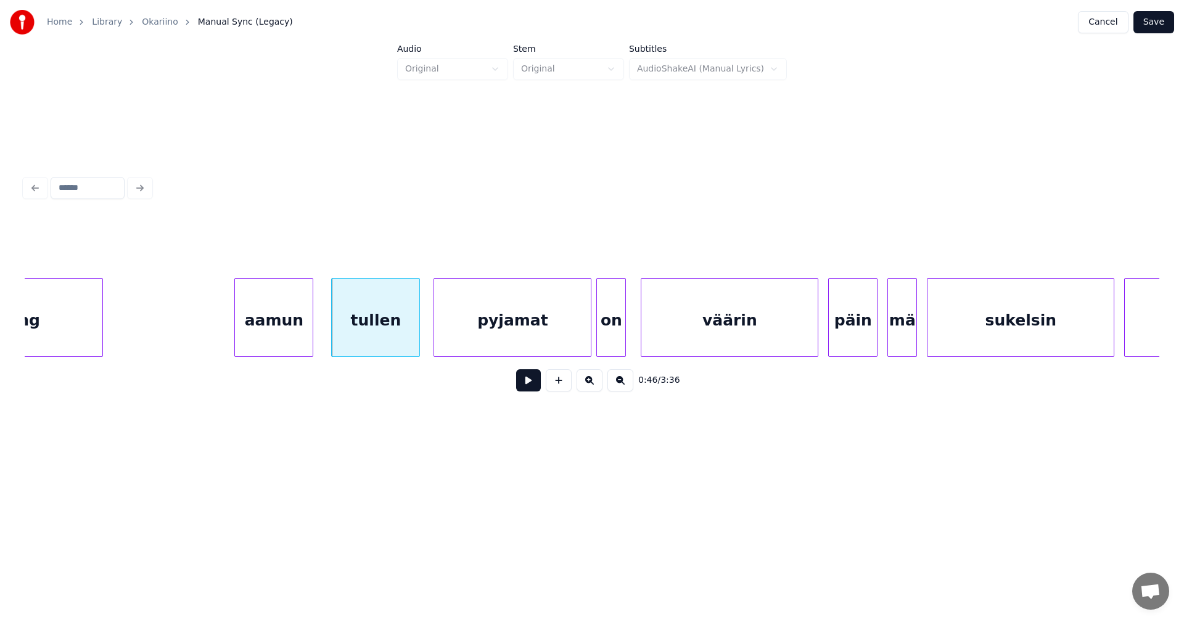
click at [527, 339] on div "pyjamat" at bounding box center [512, 321] width 157 height 84
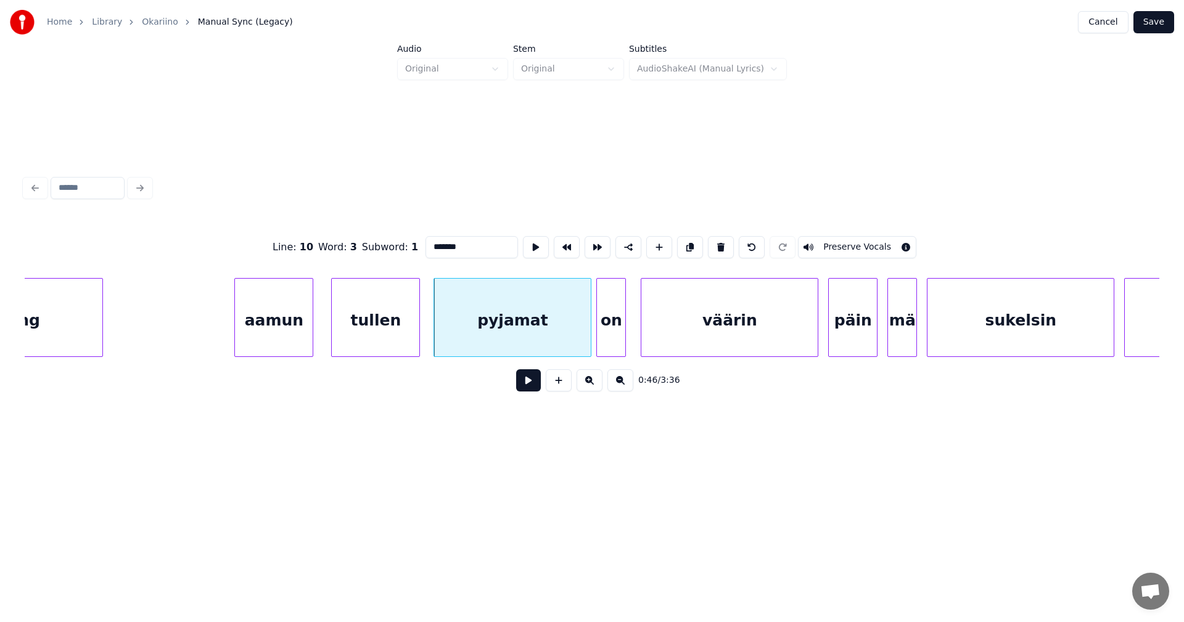
click at [529, 389] on button at bounding box center [528, 380] width 25 height 22
drag, startPoint x: 529, startPoint y: 388, endPoint x: 549, endPoint y: 365, distance: 30.2
click at [530, 387] on button at bounding box center [528, 380] width 25 height 22
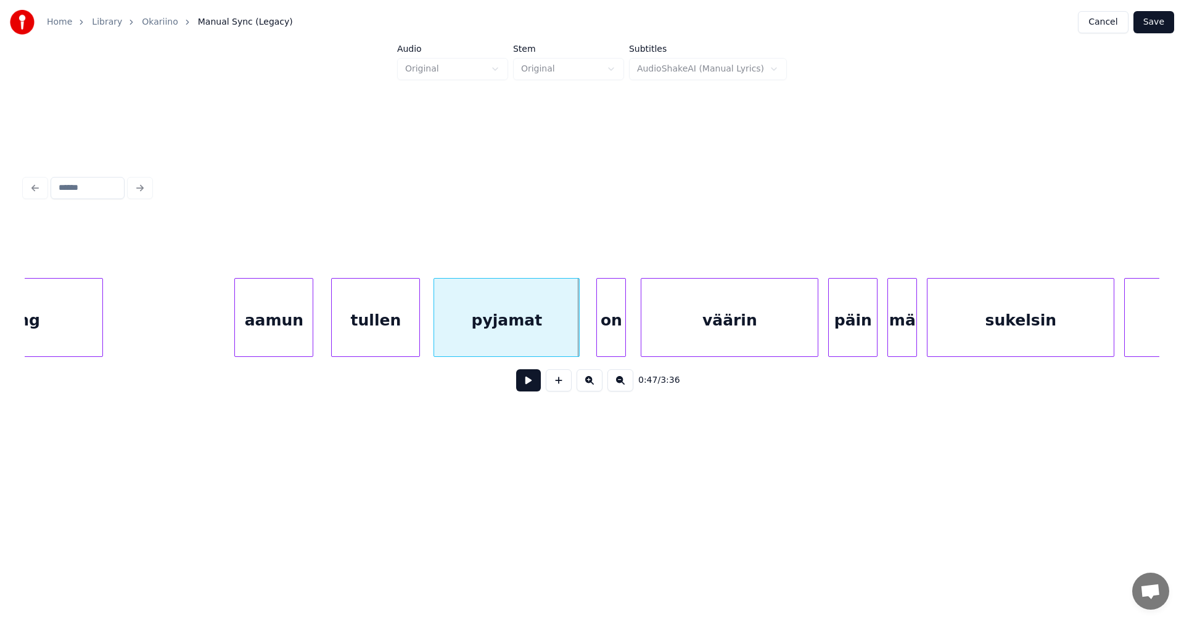
click at [575, 335] on div at bounding box center [577, 318] width 4 height 78
click at [603, 340] on div "on" at bounding box center [604, 321] width 28 height 84
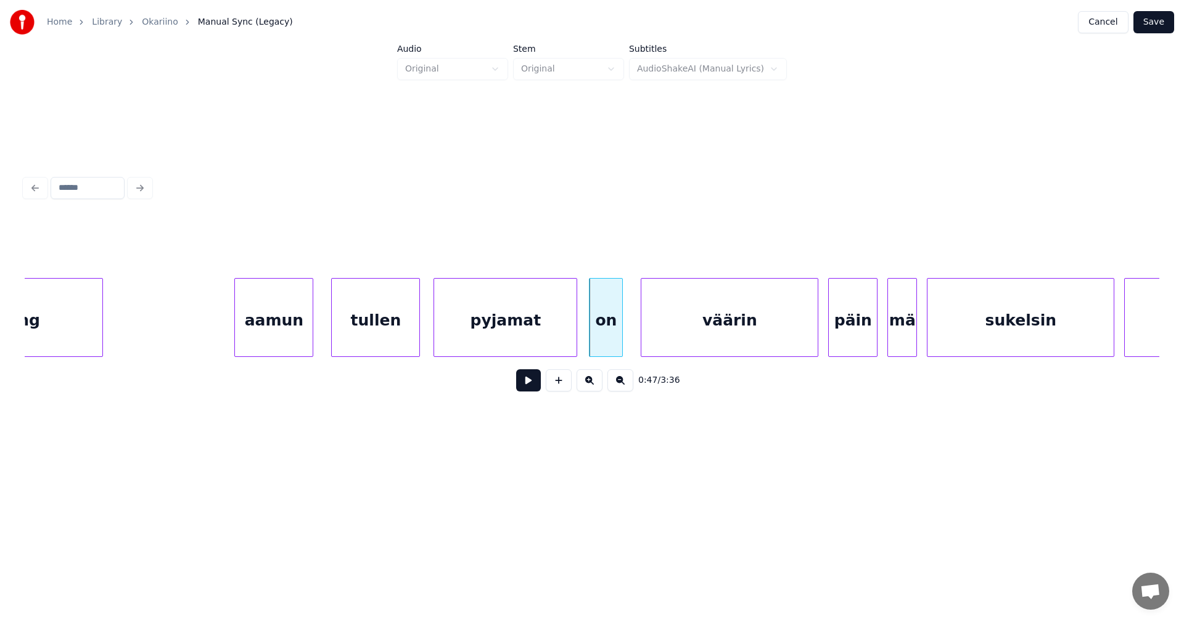
click at [620, 334] on div at bounding box center [621, 318] width 4 height 78
click at [532, 390] on button at bounding box center [528, 380] width 25 height 22
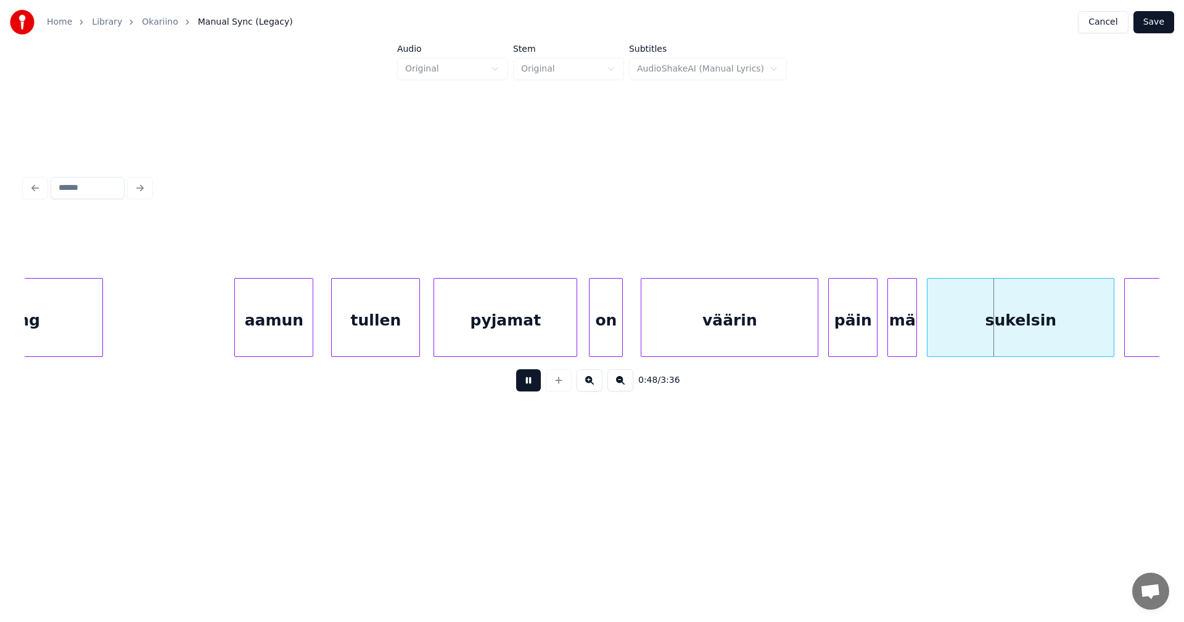
click at [535, 388] on button at bounding box center [528, 380] width 25 height 22
click at [868, 332] on div "päin" at bounding box center [853, 321] width 48 height 84
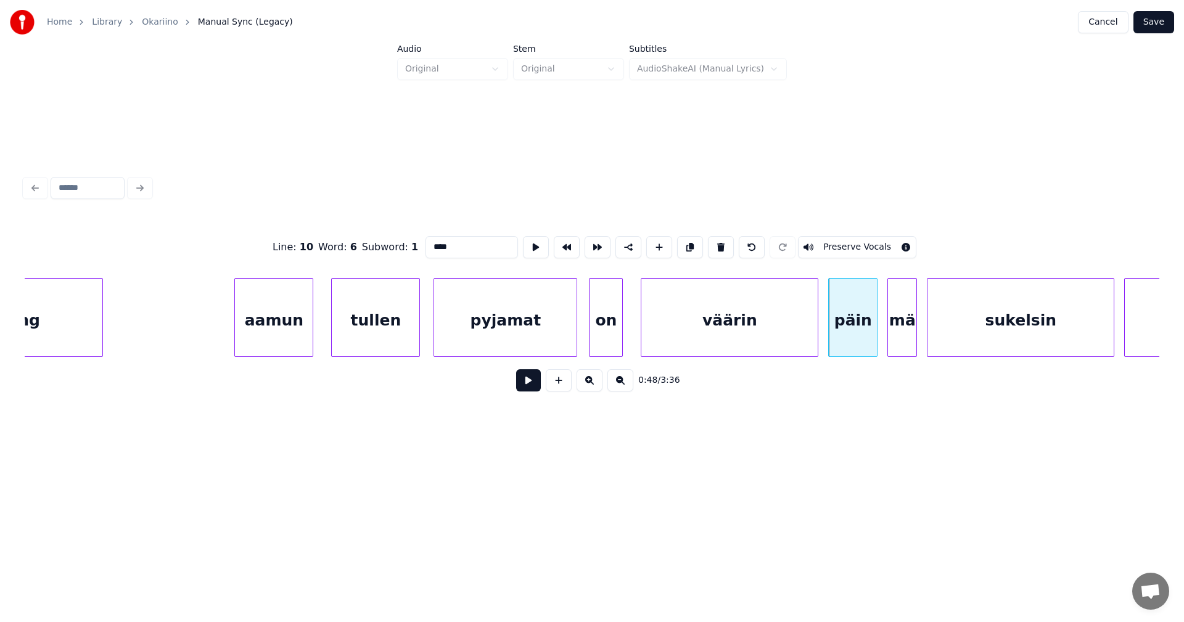
click at [764, 344] on div "väärin" at bounding box center [729, 321] width 176 height 84
type input "******"
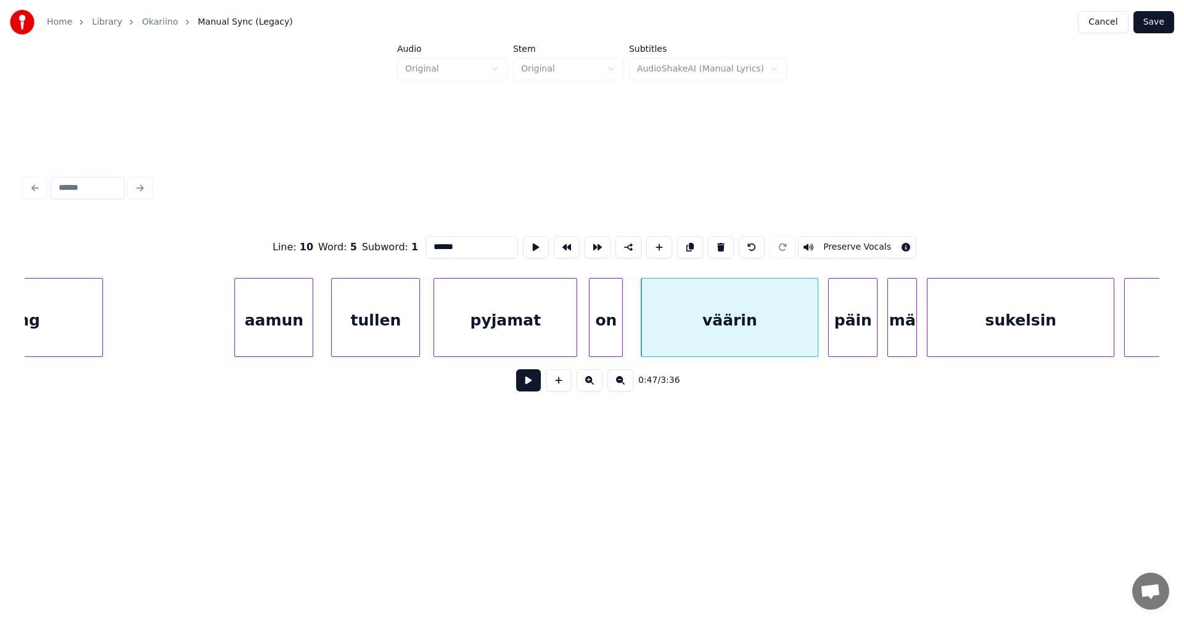
click at [527, 387] on button at bounding box center [528, 380] width 25 height 22
click at [529, 386] on button at bounding box center [528, 380] width 25 height 22
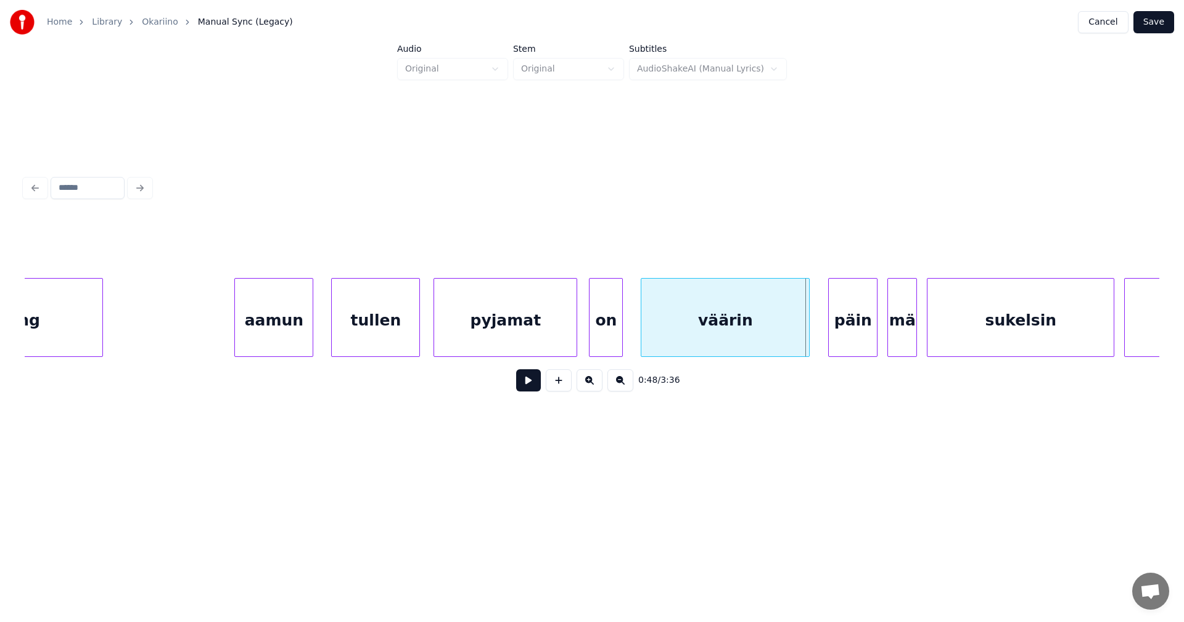
click at [807, 332] on div at bounding box center [807, 318] width 4 height 78
click at [840, 326] on div "päin" at bounding box center [849, 321] width 48 height 84
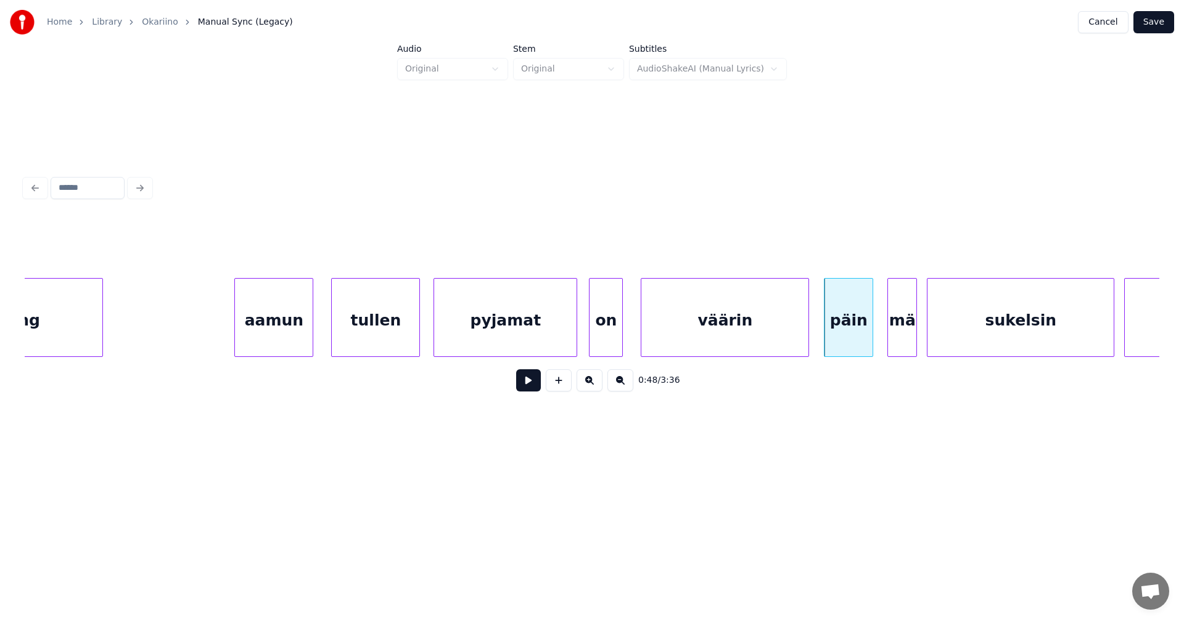
click at [530, 388] on button at bounding box center [528, 380] width 25 height 22
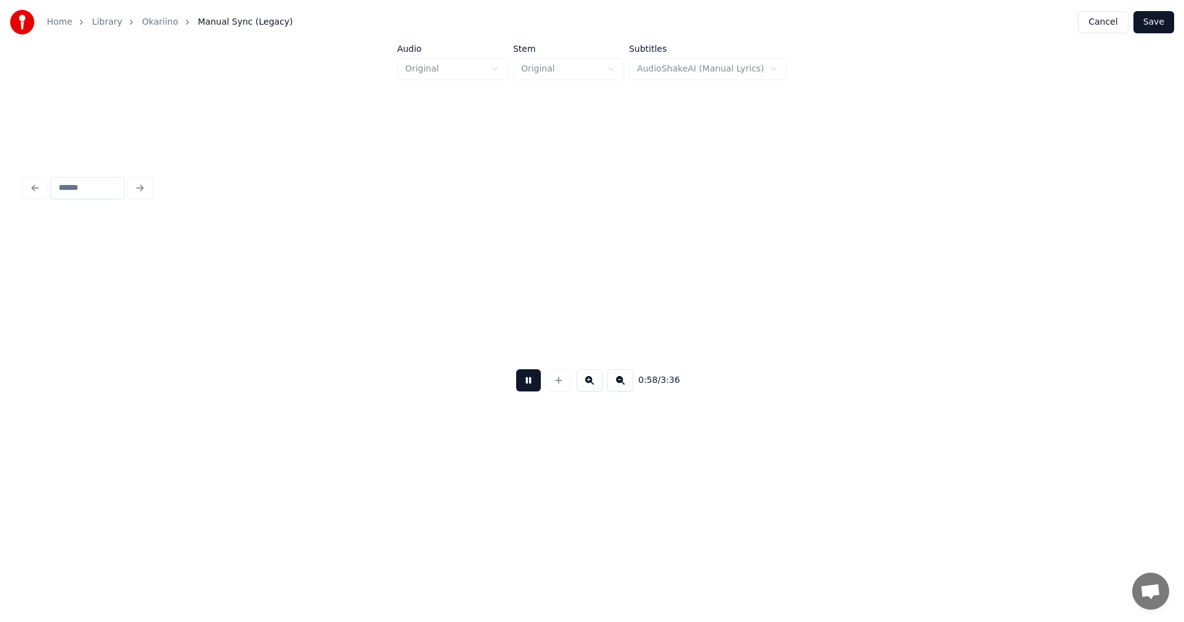
scroll to position [0, 14514]
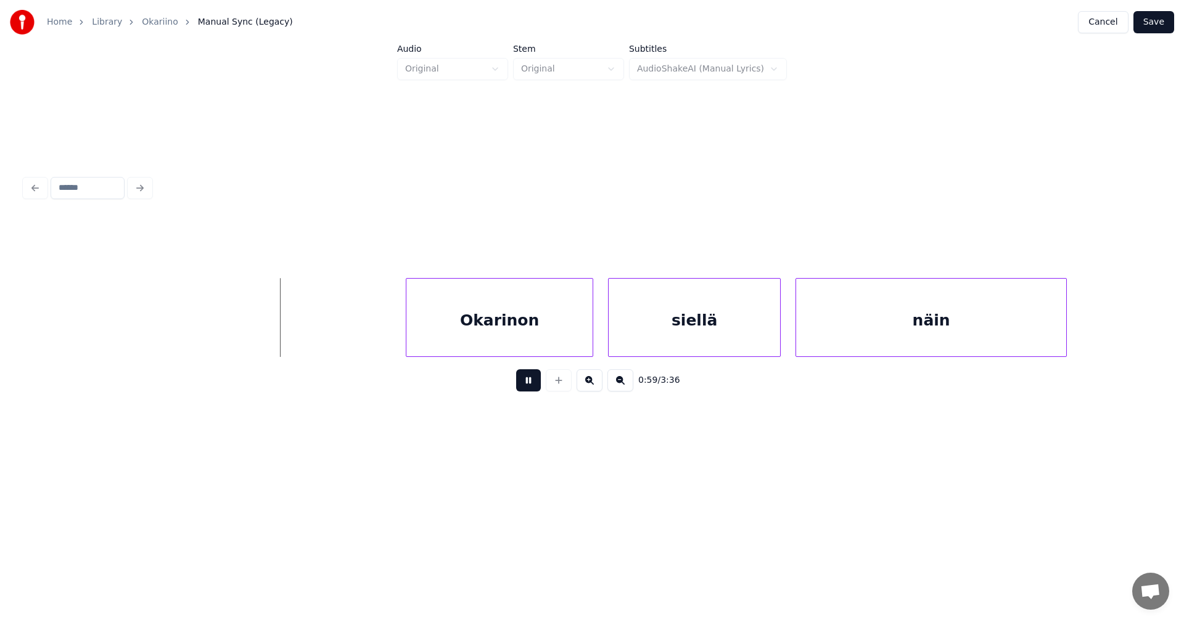
click at [530, 387] on button at bounding box center [528, 380] width 25 height 22
click at [517, 332] on div "Okarinon" at bounding box center [490, 321] width 186 height 84
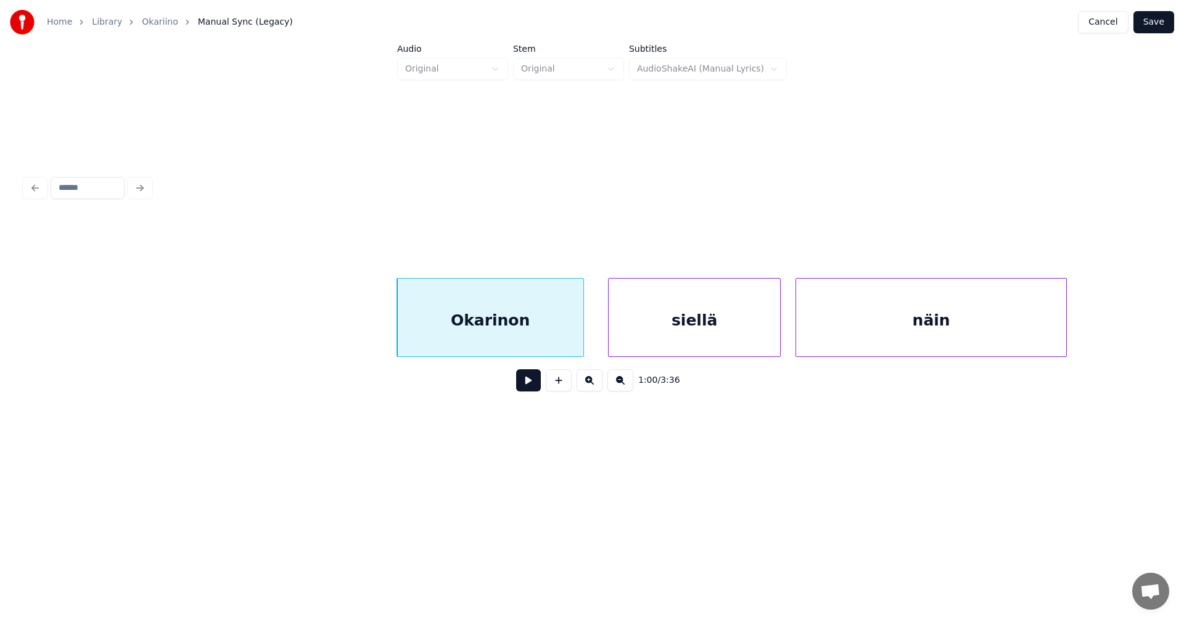
click at [528, 387] on button at bounding box center [528, 380] width 25 height 22
click at [529, 385] on button at bounding box center [528, 380] width 25 height 22
click at [728, 337] on div "siellä" at bounding box center [694, 321] width 171 height 84
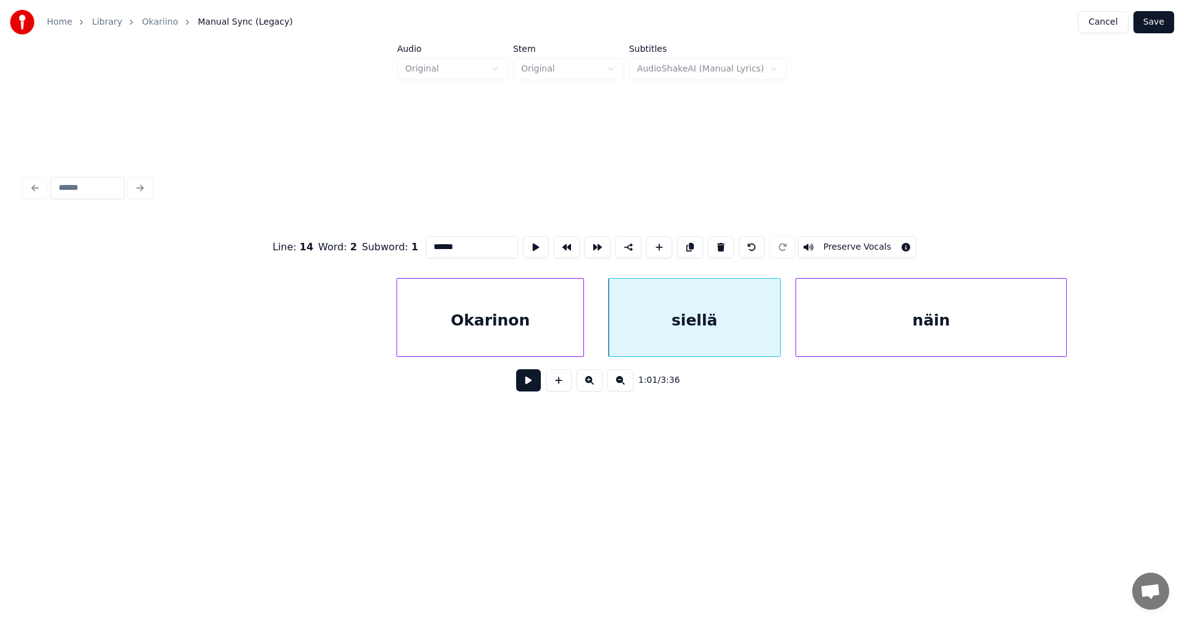
click at [532, 389] on button at bounding box center [528, 380] width 25 height 22
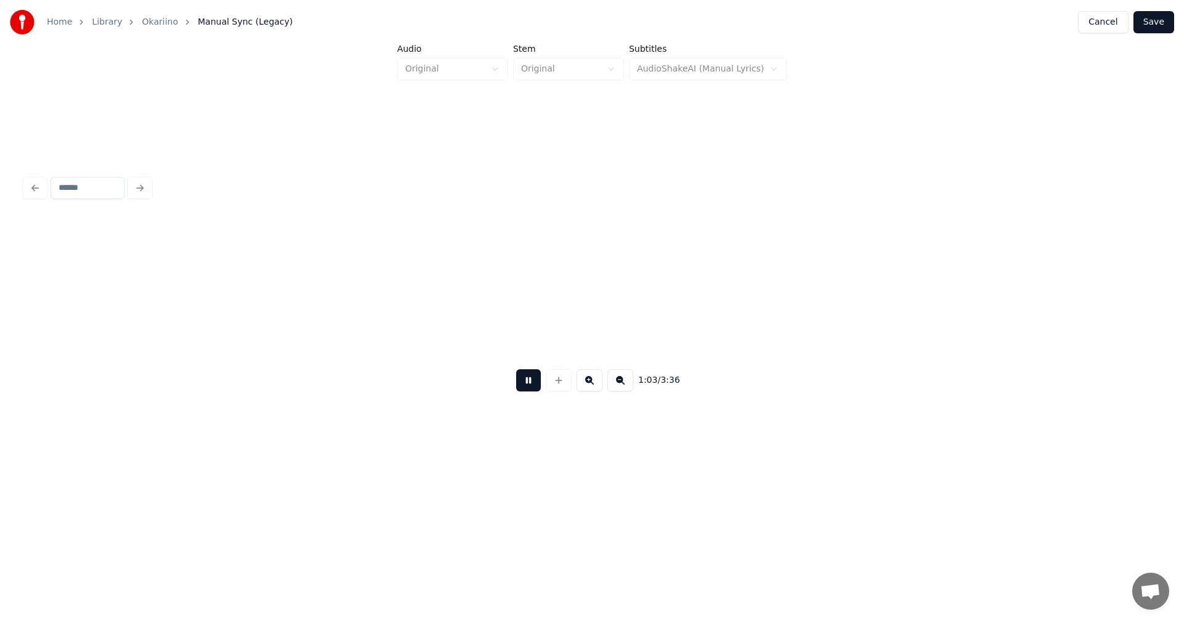
scroll to position [0, 15653]
click at [533, 392] on button at bounding box center [528, 380] width 25 height 22
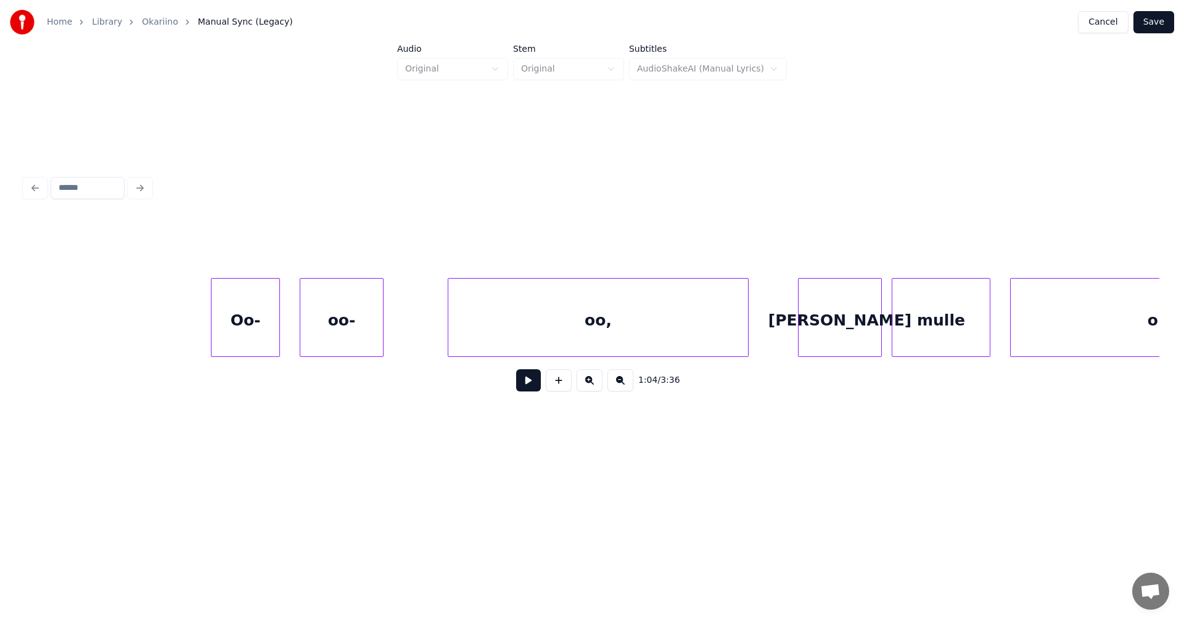
scroll to position [0, 16693]
click at [255, 338] on div "Oo-" at bounding box center [245, 321] width 68 height 84
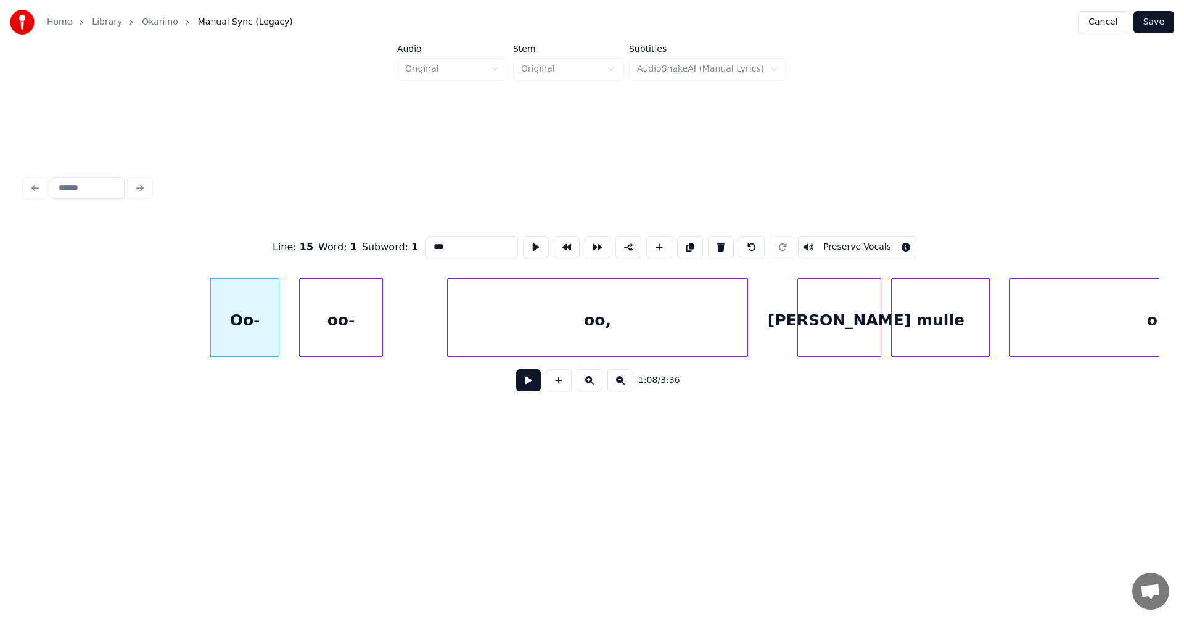
click at [528, 387] on button at bounding box center [528, 380] width 25 height 22
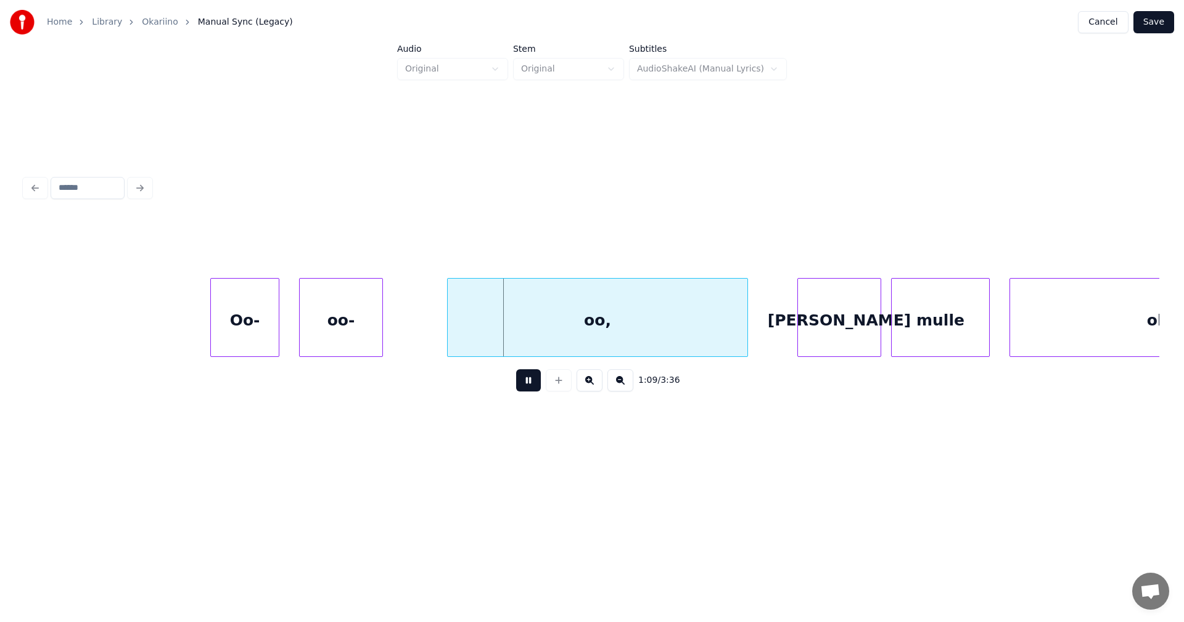
click at [527, 386] on button at bounding box center [528, 380] width 25 height 22
click at [366, 344] on div "oo-" at bounding box center [341, 321] width 83 height 84
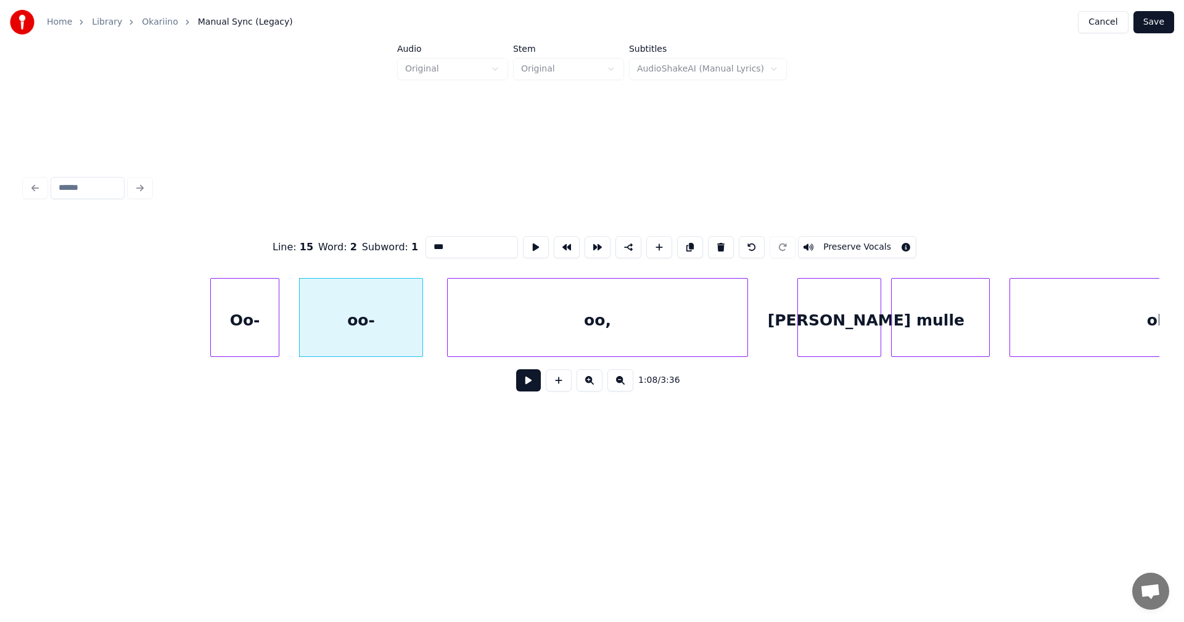
click at [422, 336] on div at bounding box center [421, 318] width 4 height 78
click at [259, 344] on div "Oo-" at bounding box center [245, 321] width 68 height 84
type input "***"
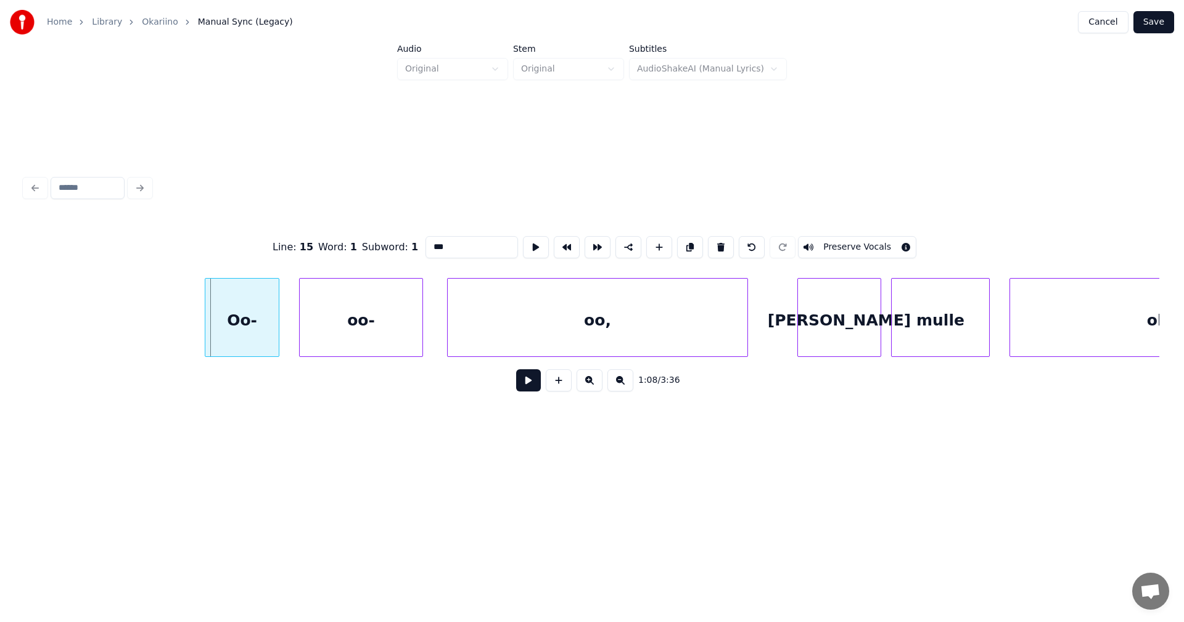
click at [207, 345] on div at bounding box center [207, 318] width 4 height 78
click at [524, 386] on button at bounding box center [528, 380] width 25 height 22
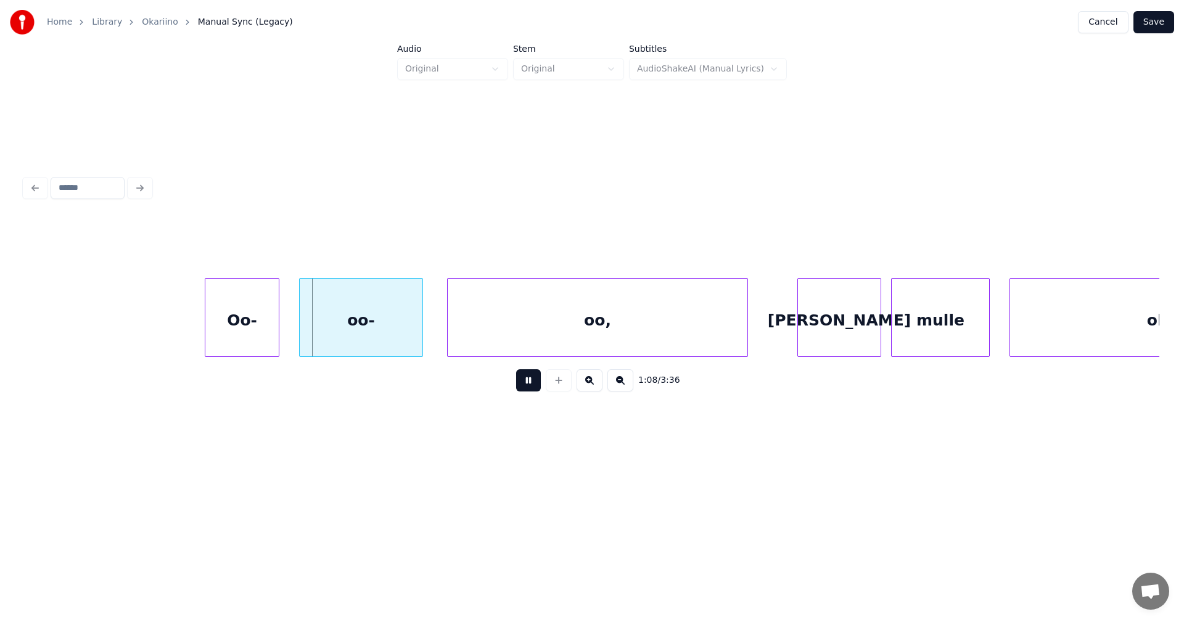
drag, startPoint x: 524, startPoint y: 386, endPoint x: 515, endPoint y: 387, distance: 8.7
click at [523, 385] on button at bounding box center [528, 380] width 25 height 22
click at [590, 313] on div at bounding box center [590, 318] width 4 height 78
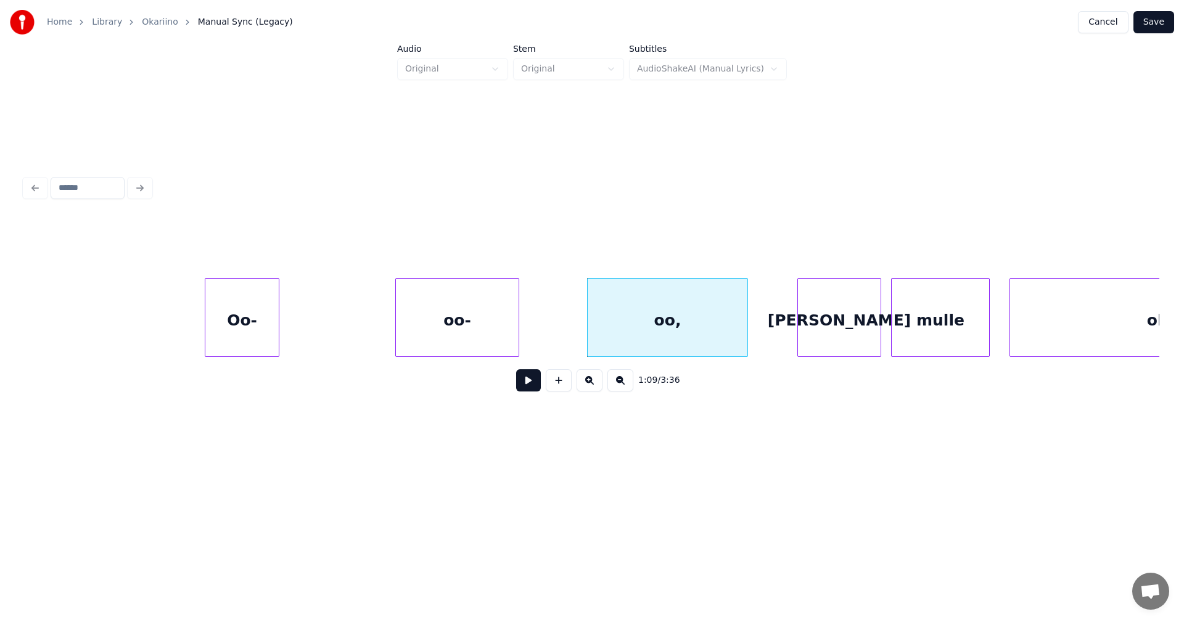
click at [480, 321] on div "oo-" at bounding box center [457, 321] width 123 height 84
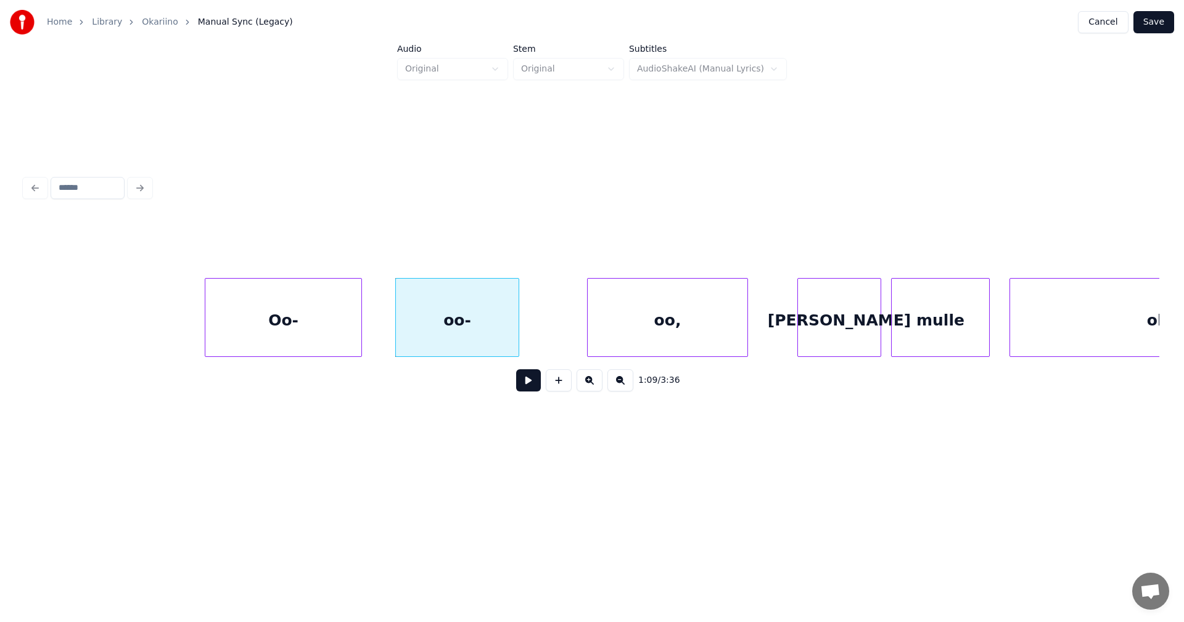
click at [361, 332] on div at bounding box center [360, 318] width 4 height 78
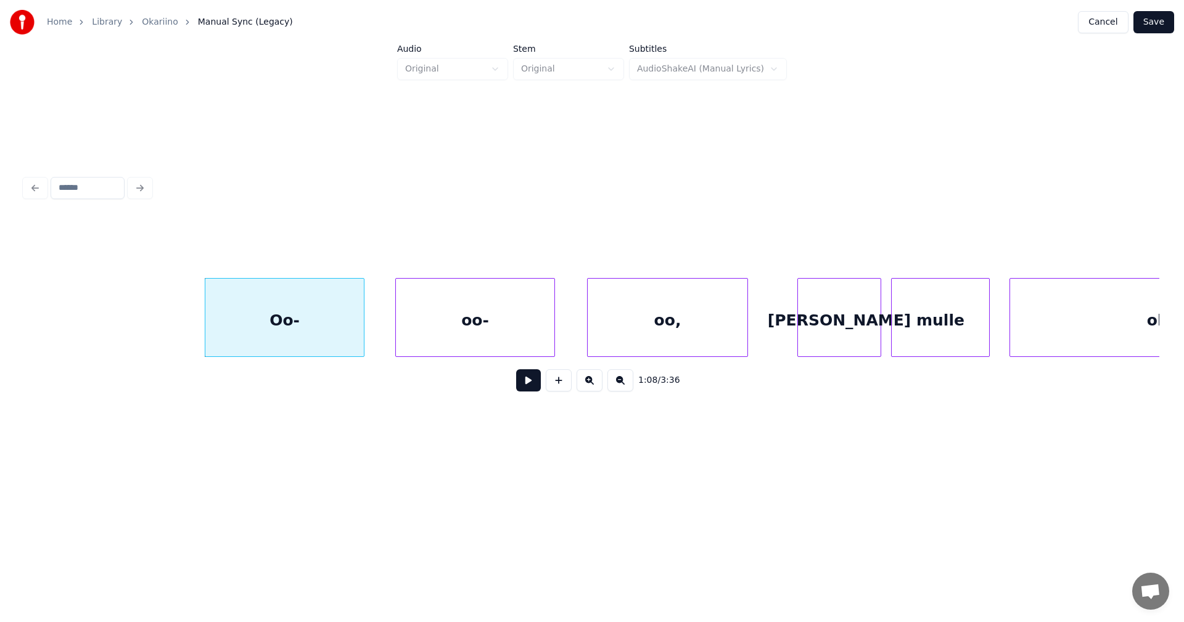
click at [553, 319] on div at bounding box center [553, 318] width 4 height 78
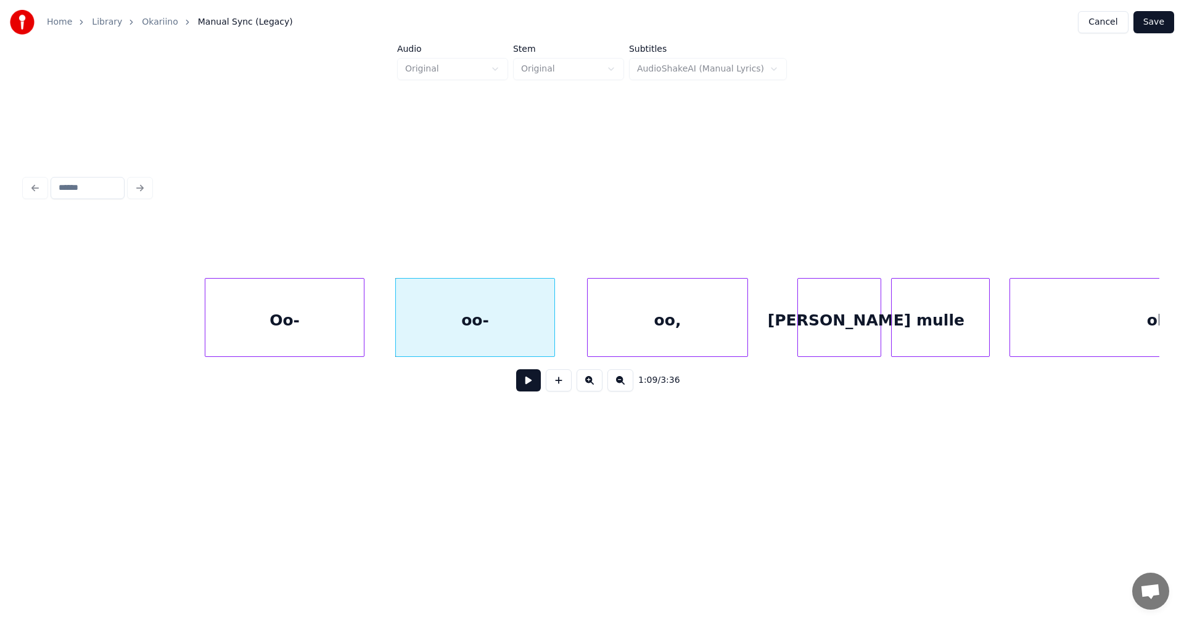
click at [337, 340] on div "Oo-" at bounding box center [284, 321] width 159 height 84
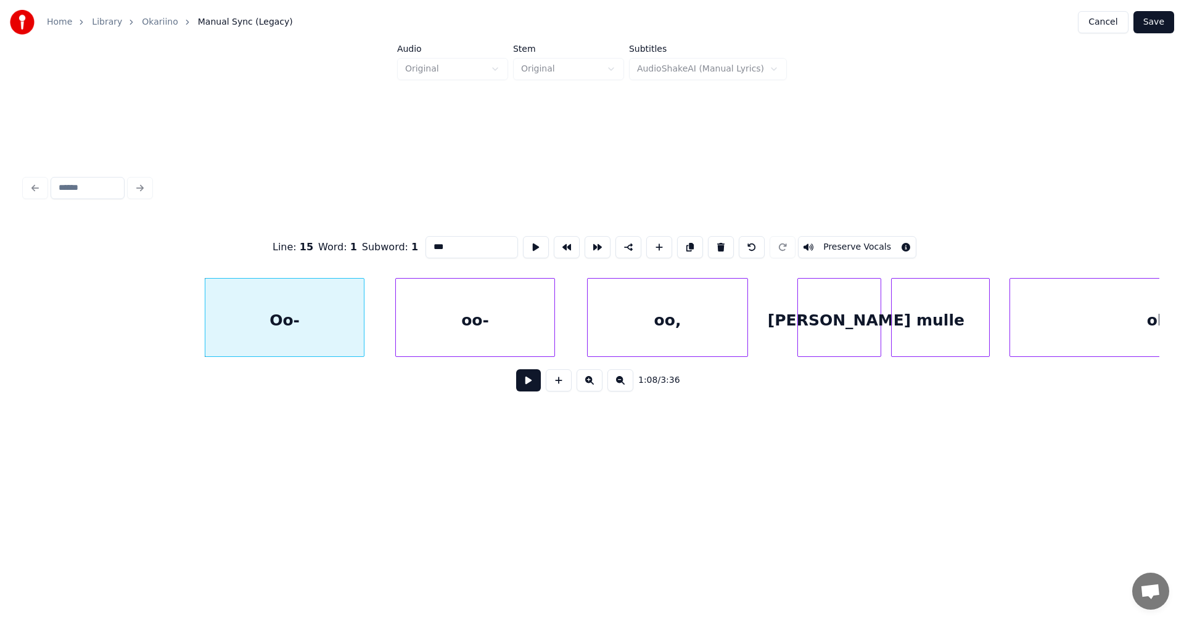
click at [524, 389] on button at bounding box center [528, 380] width 25 height 22
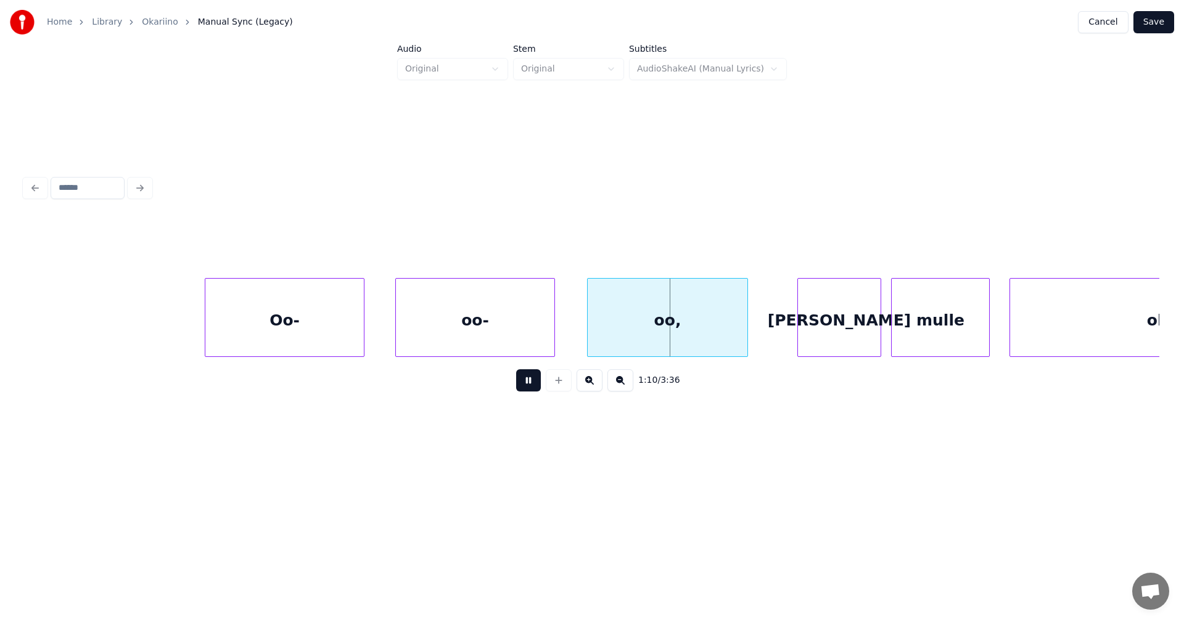
click at [533, 382] on button at bounding box center [528, 380] width 25 height 22
click at [535, 339] on div "oo-" at bounding box center [475, 321] width 159 height 84
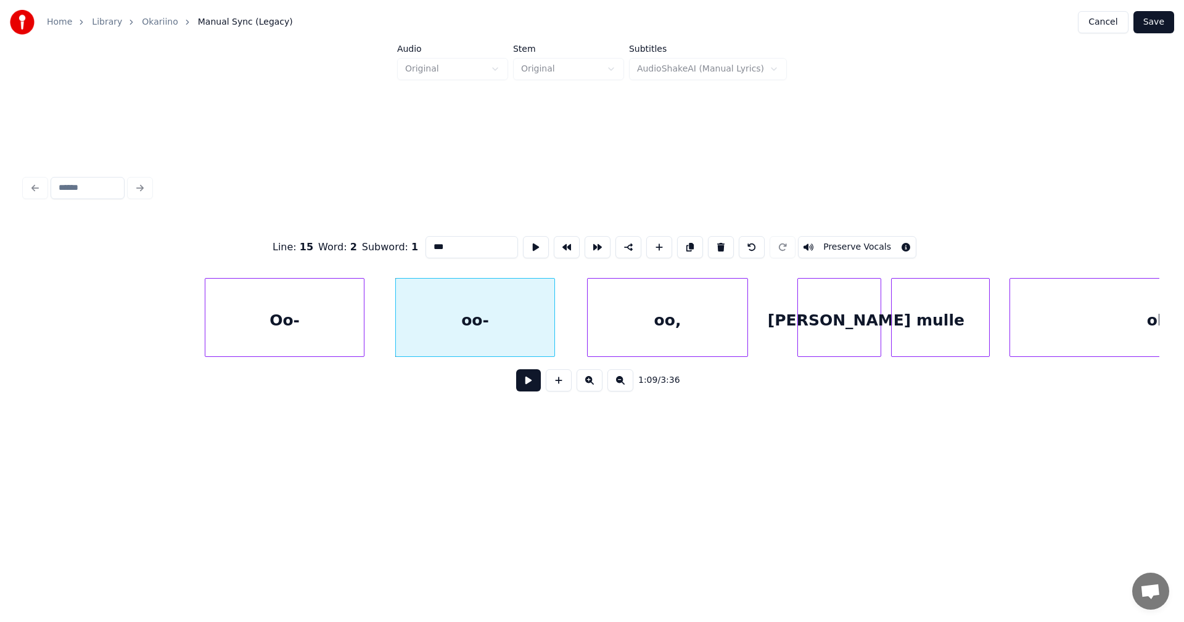
click at [525, 389] on button at bounding box center [528, 380] width 25 height 22
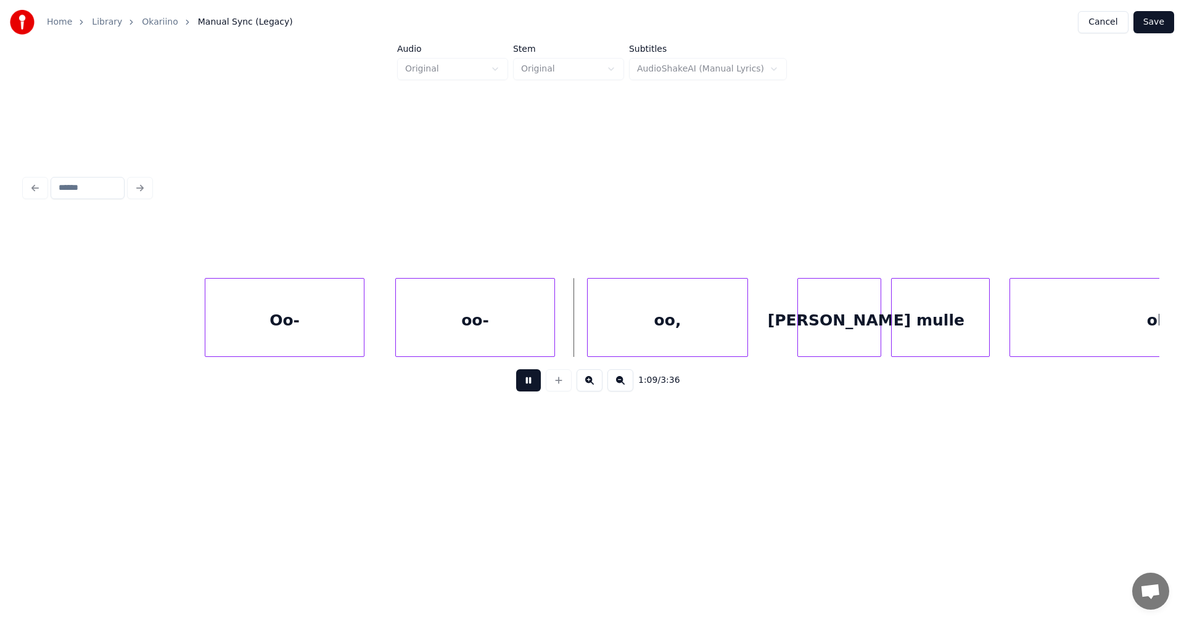
click at [527, 387] on button at bounding box center [528, 380] width 25 height 22
click at [571, 329] on div at bounding box center [573, 318] width 4 height 78
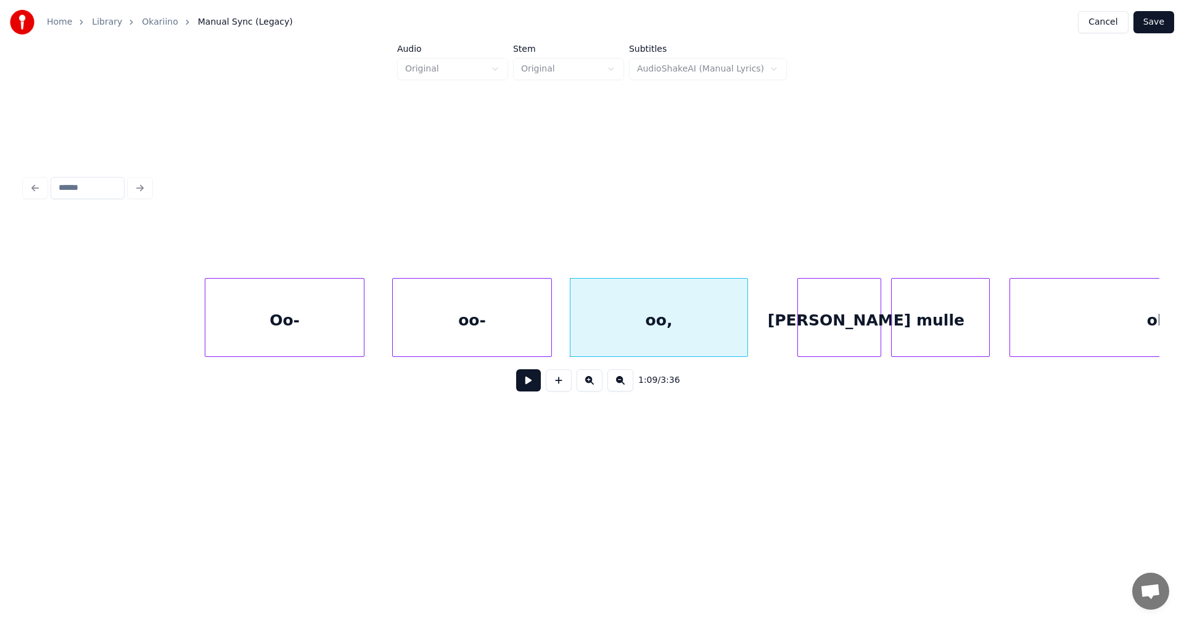
click at [442, 332] on div "oo-" at bounding box center [472, 321] width 159 height 84
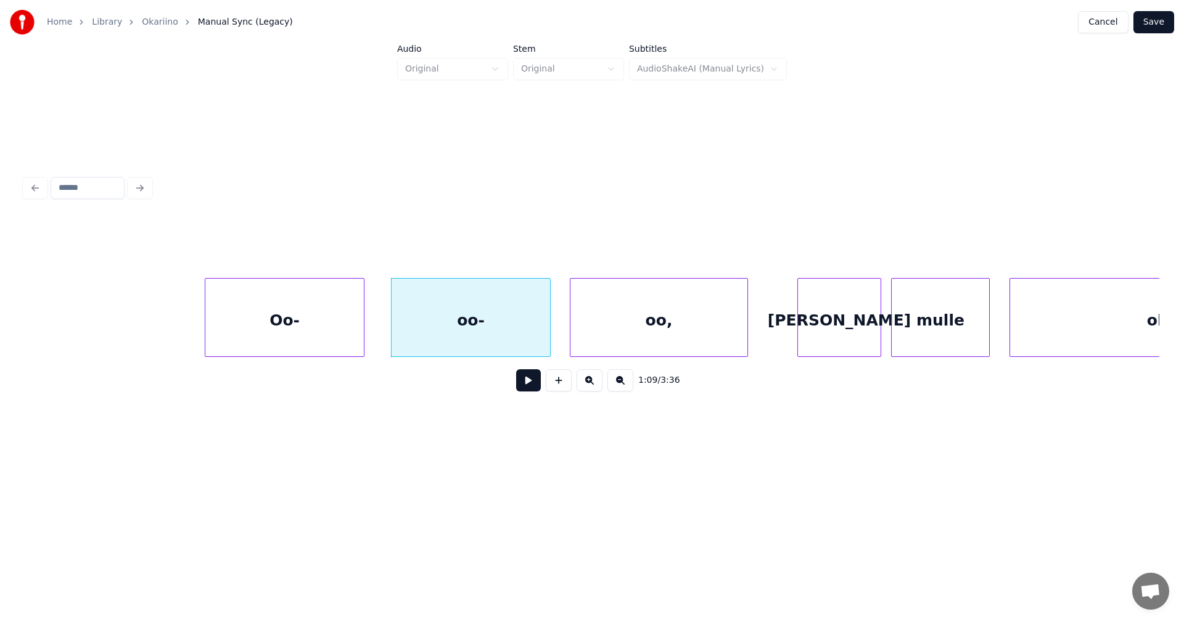
click at [344, 332] on div "Oo-" at bounding box center [284, 321] width 159 height 84
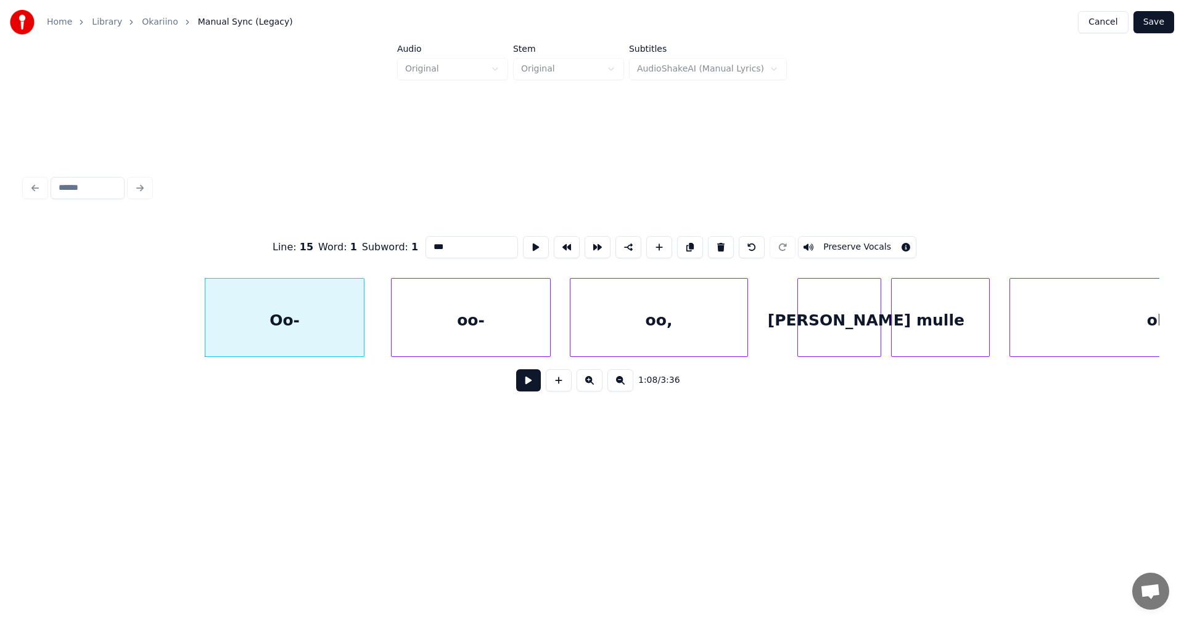
type input "***"
click at [527, 384] on button at bounding box center [528, 380] width 25 height 22
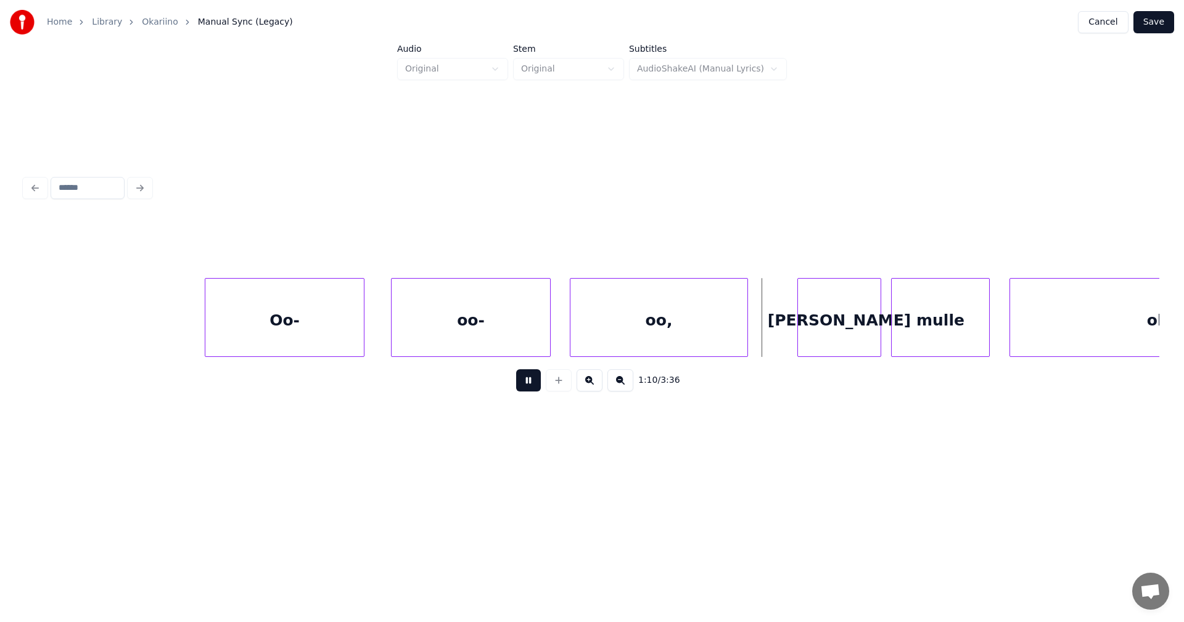
drag, startPoint x: 529, startPoint y: 384, endPoint x: 570, endPoint y: 339, distance: 60.7
click at [530, 383] on button at bounding box center [528, 380] width 25 height 22
click at [823, 338] on div "[PERSON_NAME]" at bounding box center [826, 321] width 83 height 84
click at [529, 384] on button at bounding box center [528, 380] width 25 height 22
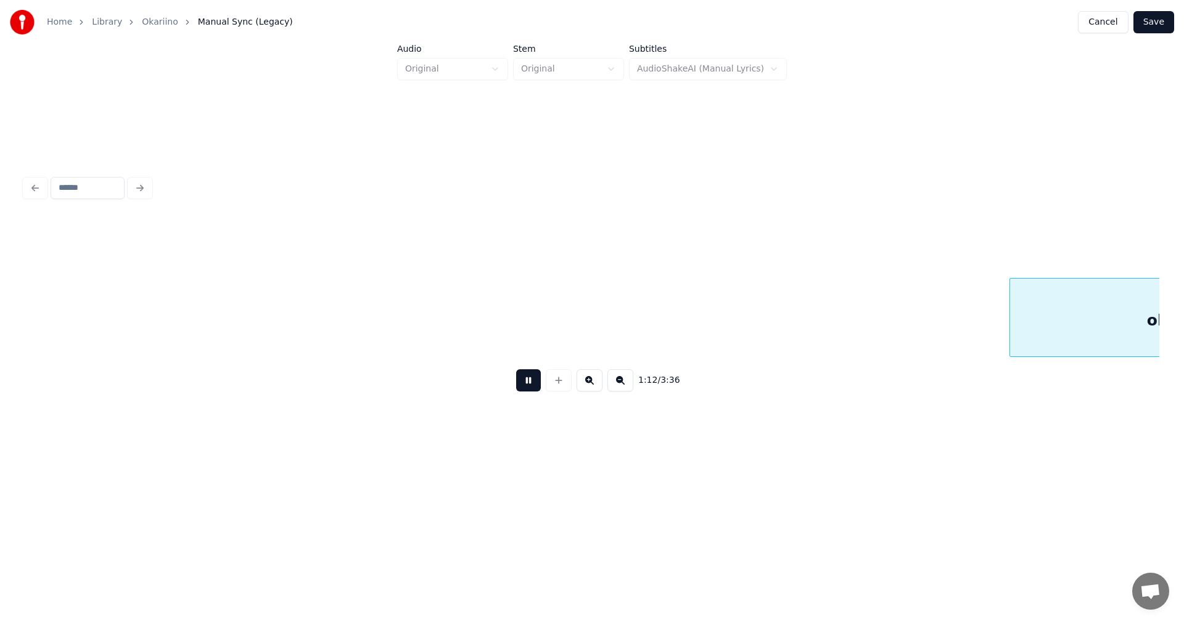
scroll to position [0, 17831]
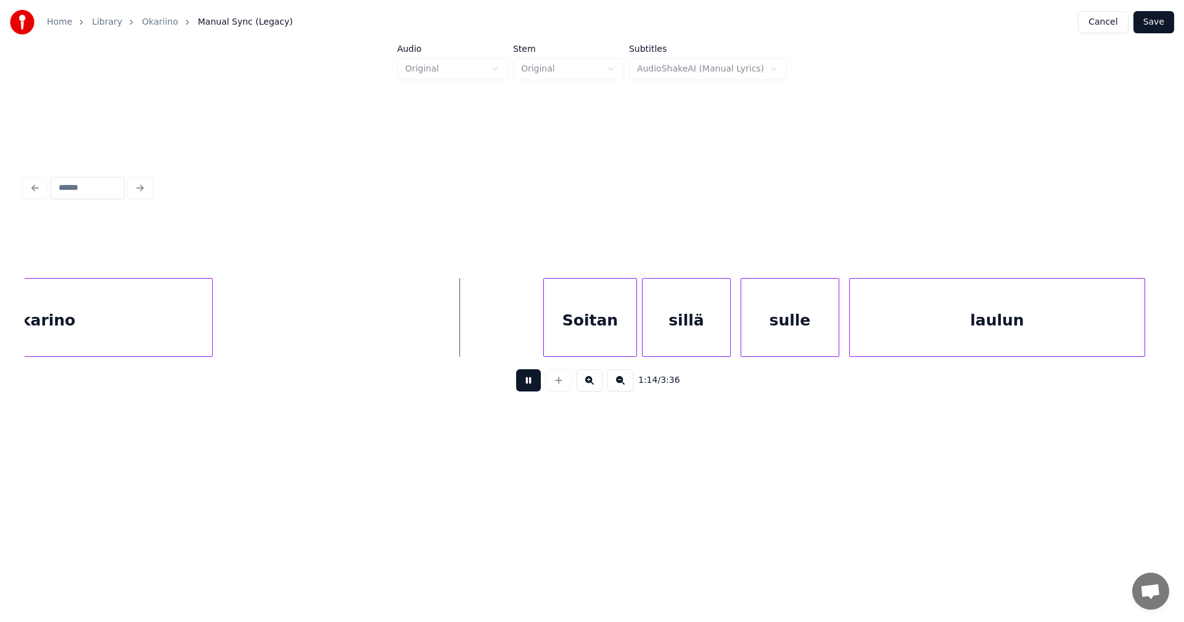
click at [528, 386] on button at bounding box center [528, 380] width 25 height 22
click at [599, 337] on div "Soitan" at bounding box center [581, 321] width 93 height 84
click at [532, 386] on button at bounding box center [528, 380] width 25 height 22
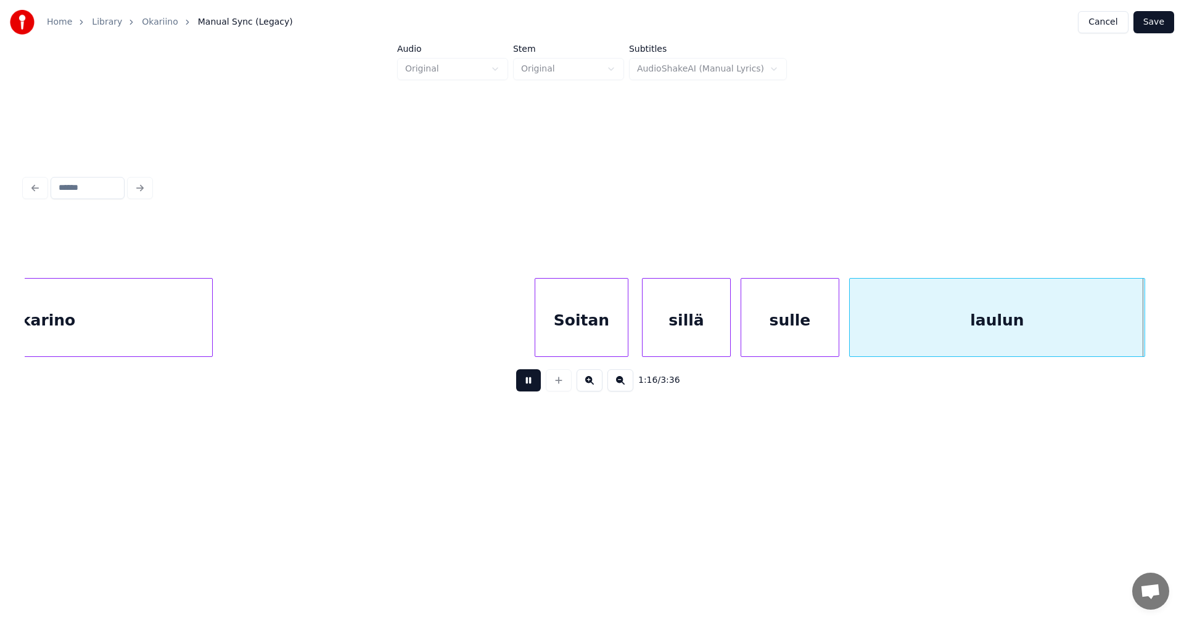
scroll to position [0, 18965]
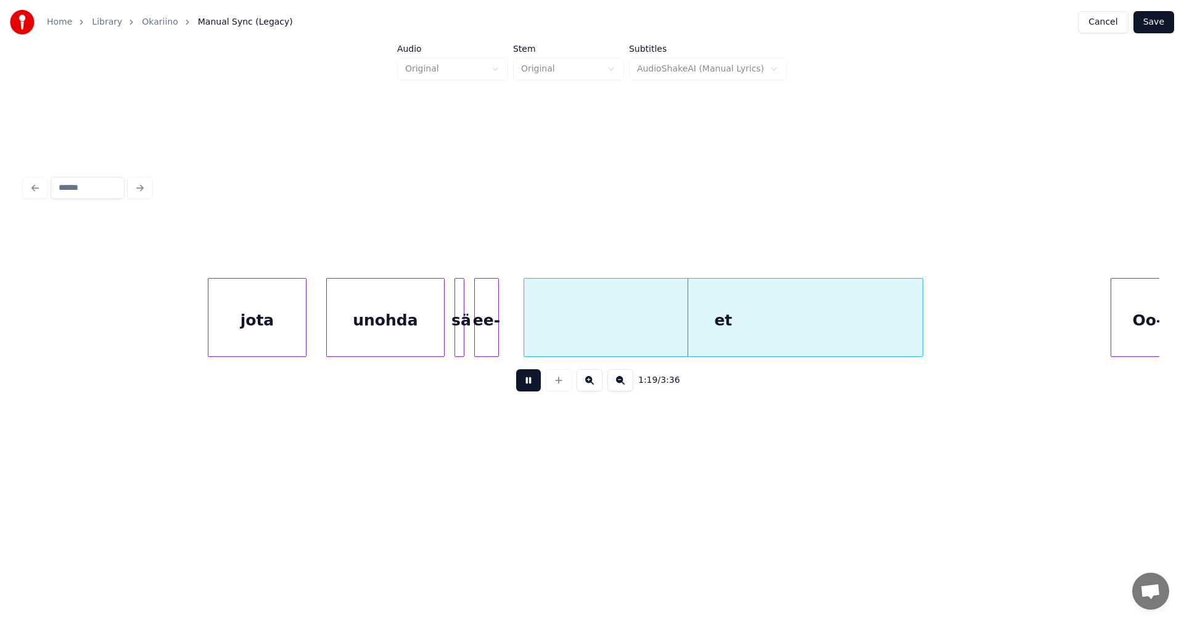
click at [532, 385] on button at bounding box center [528, 380] width 25 height 22
click at [637, 326] on div "et" at bounding box center [723, 321] width 398 height 84
drag, startPoint x: 429, startPoint y: 245, endPoint x: 434, endPoint y: 281, distance: 36.1
click at [429, 246] on input "**" at bounding box center [472, 247] width 93 height 22
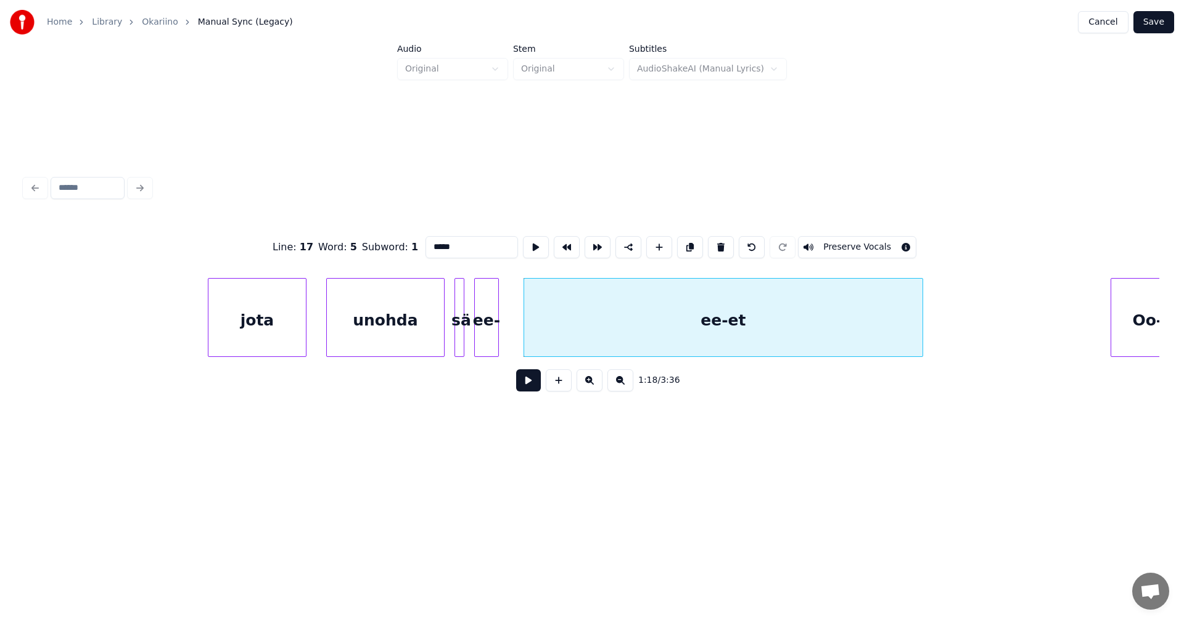
type input "*****"
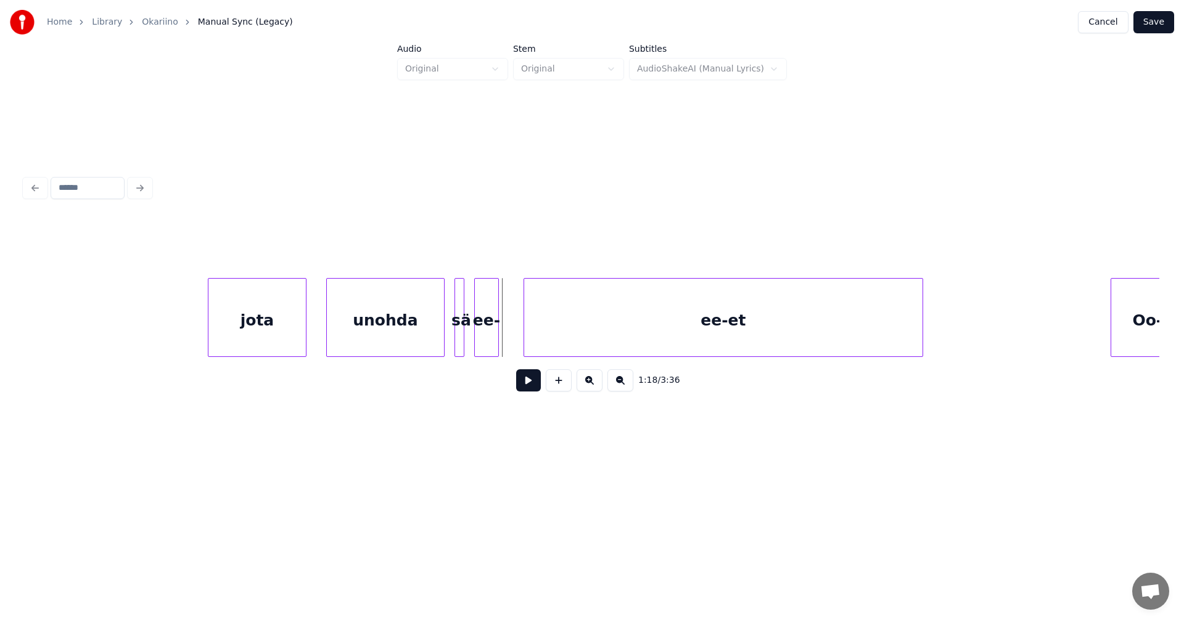
click at [493, 327] on div "ee-" at bounding box center [486, 321] width 23 height 84
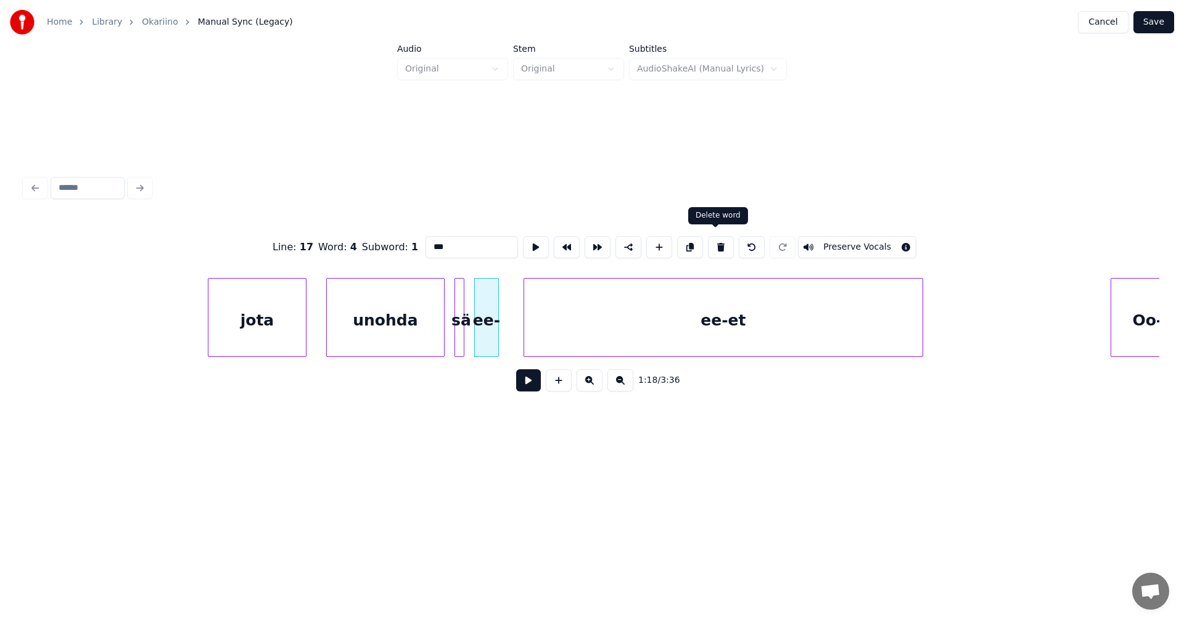
click at [722, 244] on button at bounding box center [721, 247] width 26 height 22
click at [496, 333] on div "sä" at bounding box center [494, 321] width 12 height 84
click at [466, 334] on div at bounding box center [468, 318] width 4 height 78
click at [286, 346] on div "jota" at bounding box center [256, 321] width 97 height 84
type input "****"
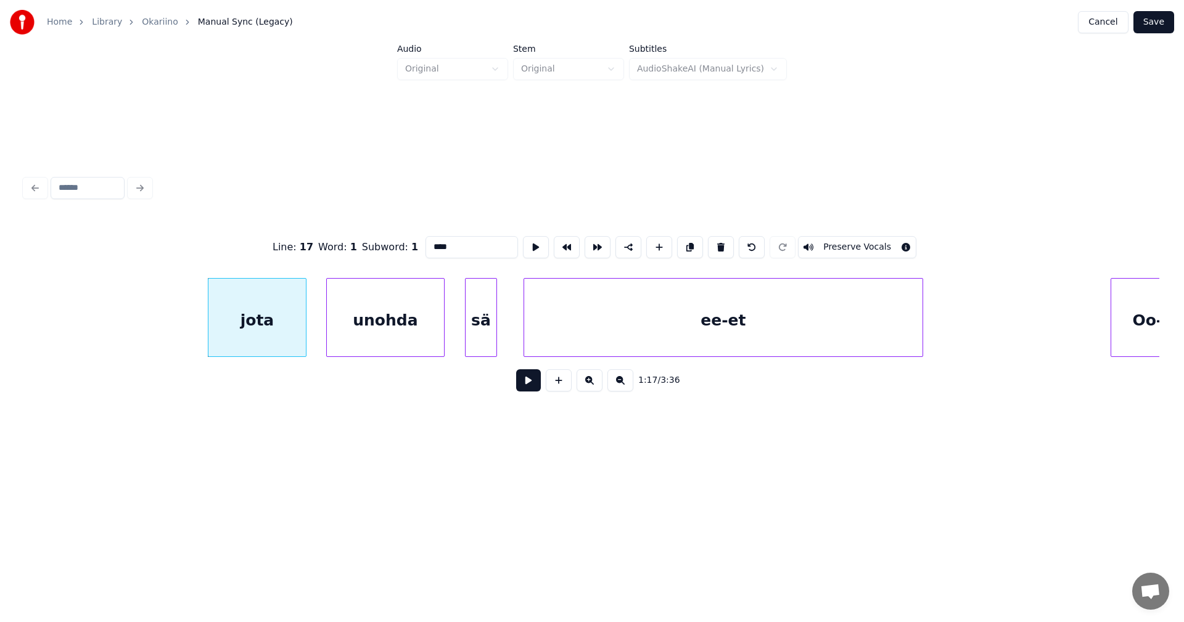
click at [531, 382] on button at bounding box center [528, 380] width 25 height 22
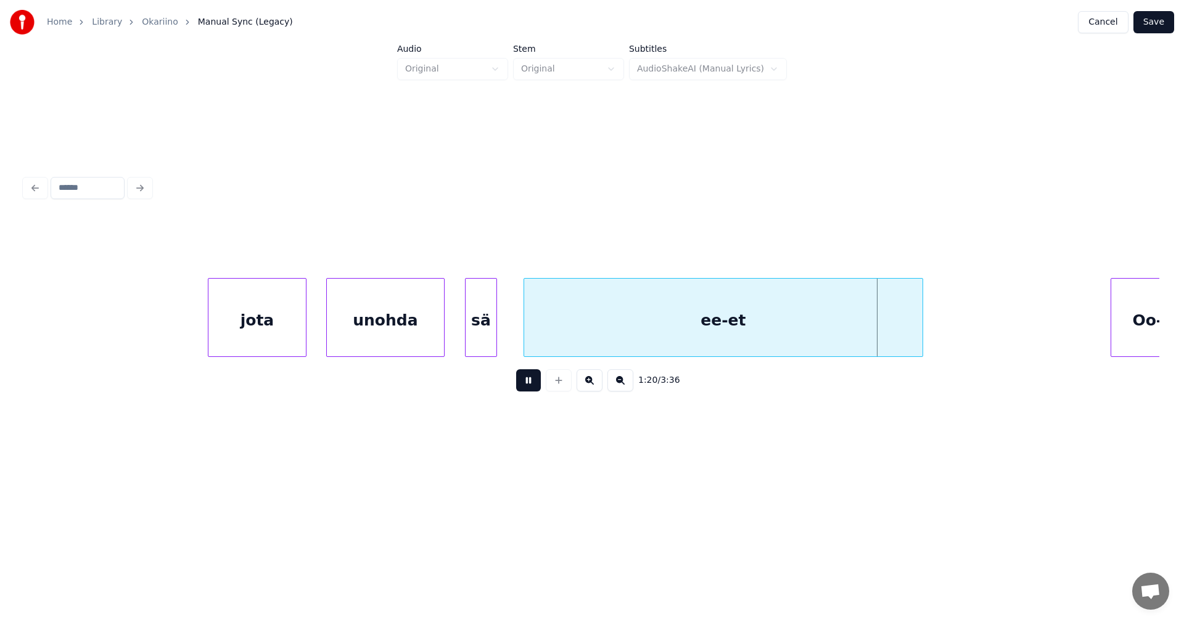
click at [531, 387] on button at bounding box center [528, 380] width 25 height 22
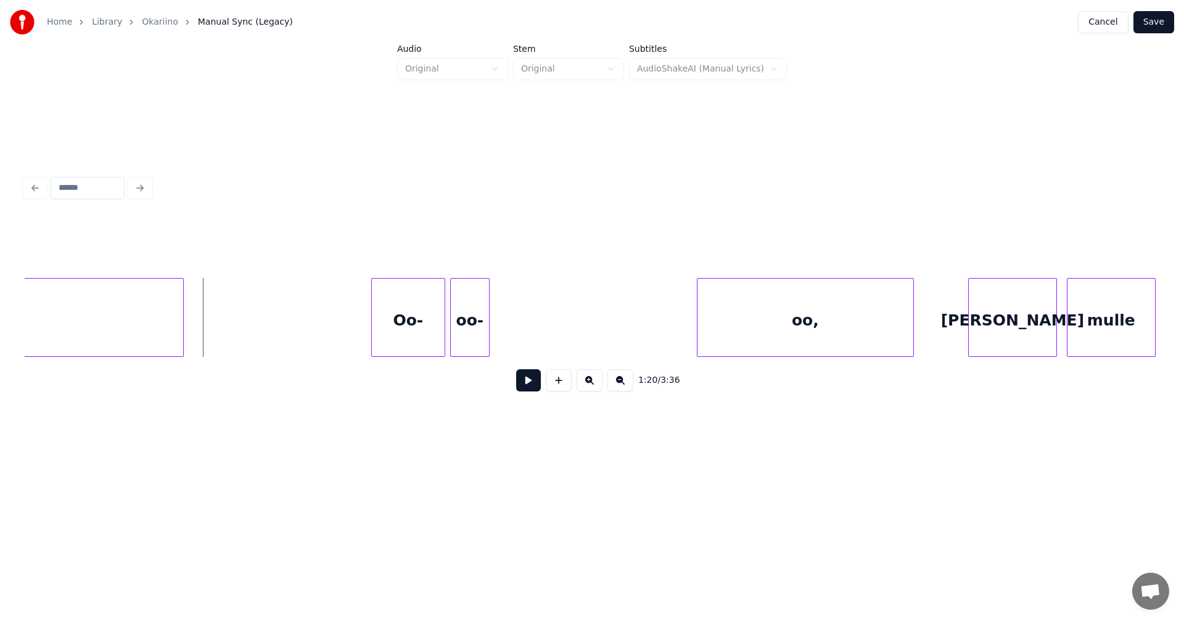
scroll to position [0, 19706]
click at [643, 307] on div at bounding box center [645, 318] width 4 height 78
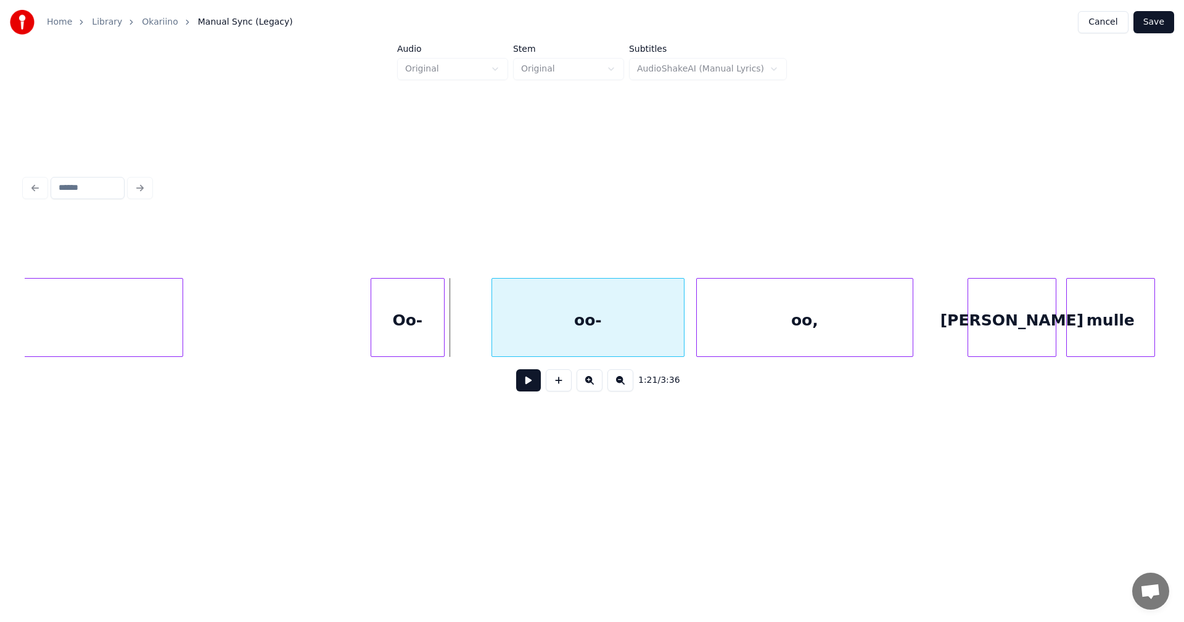
click at [518, 326] on div "oo-" at bounding box center [588, 321] width 192 height 84
click at [479, 325] on div at bounding box center [479, 318] width 4 height 78
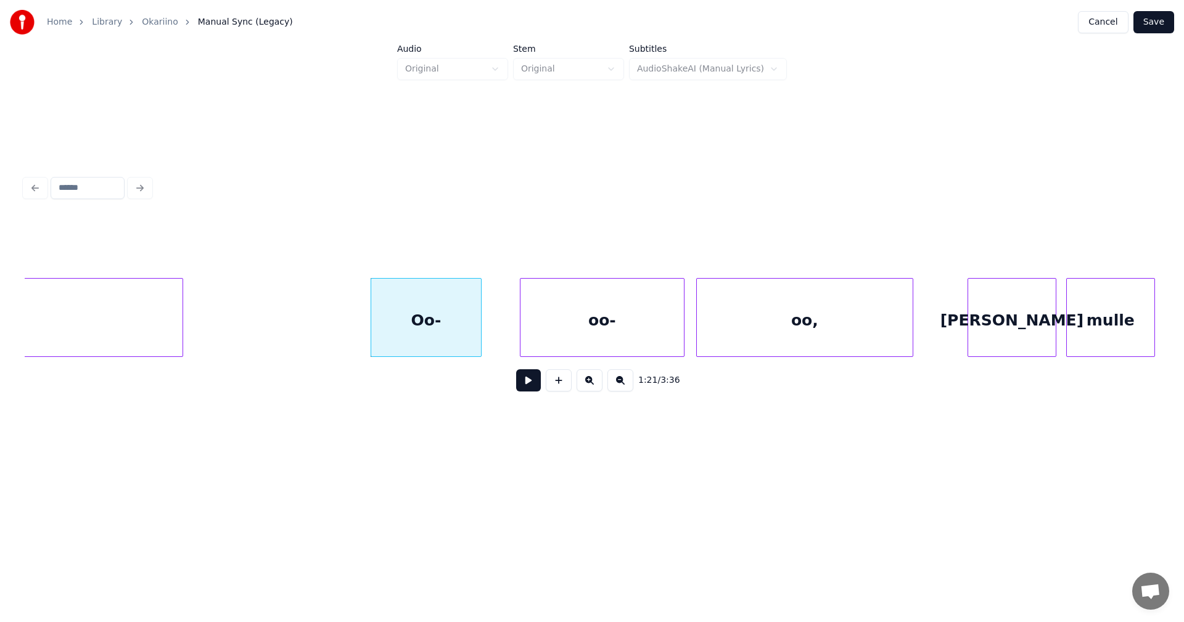
click at [521, 326] on div at bounding box center [523, 318] width 4 height 78
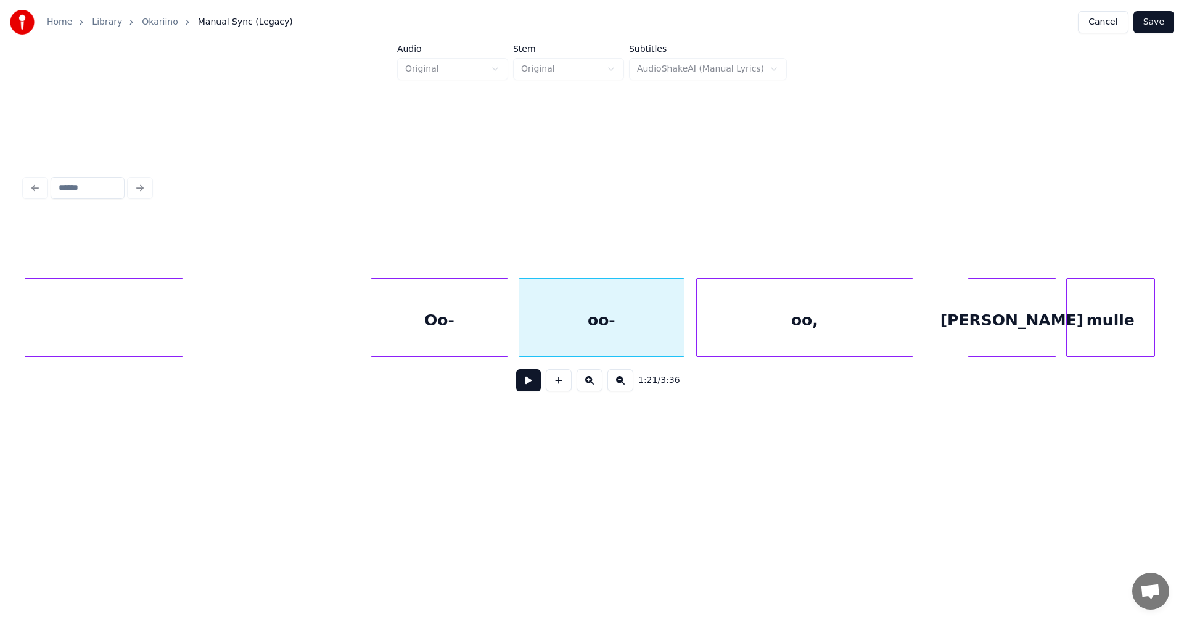
click at [505, 323] on div at bounding box center [506, 318] width 4 height 78
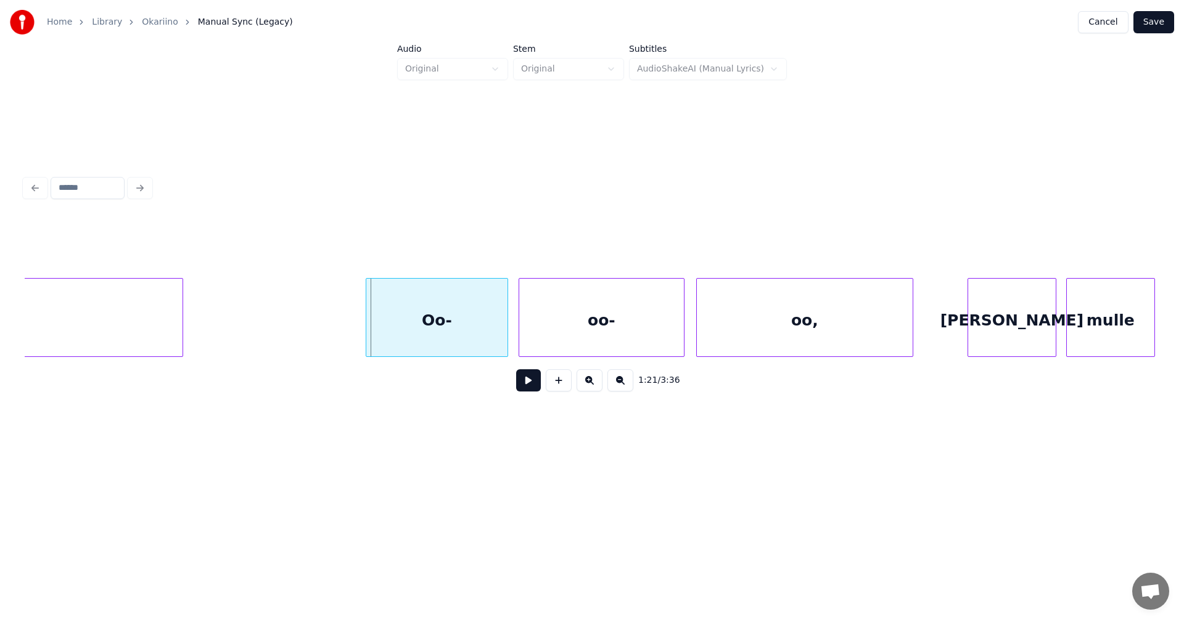
click at [368, 334] on div at bounding box center [368, 318] width 4 height 78
click at [530, 387] on button at bounding box center [528, 380] width 25 height 22
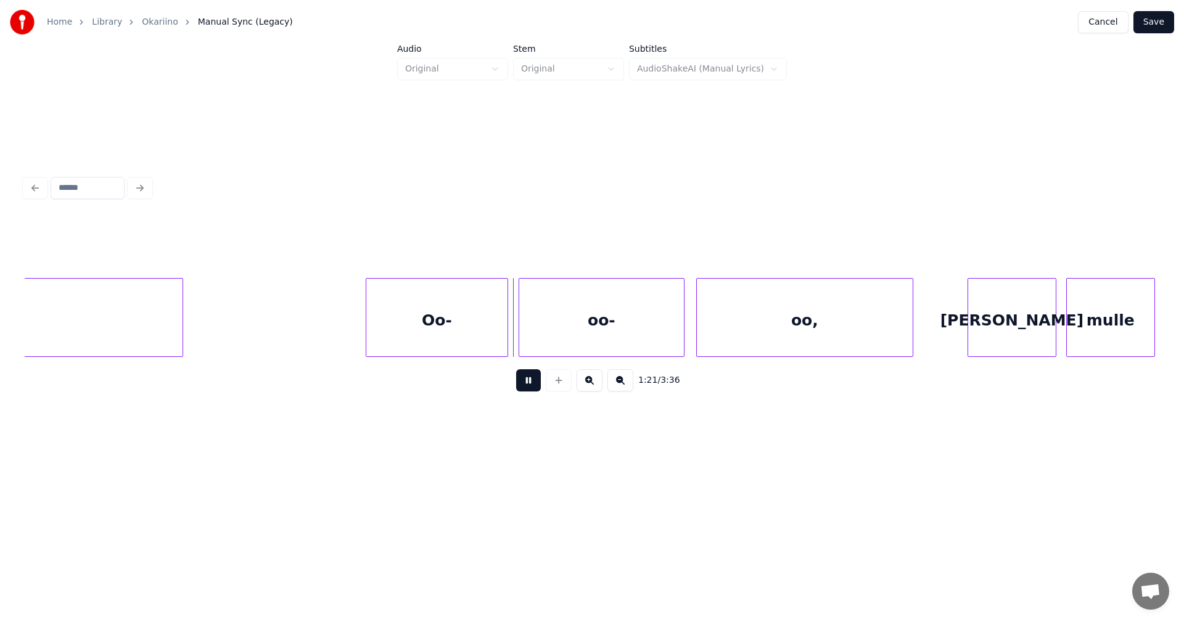
drag, startPoint x: 530, startPoint y: 387, endPoint x: 535, endPoint y: 382, distance: 7.0
click at [535, 382] on button at bounding box center [528, 380] width 25 height 22
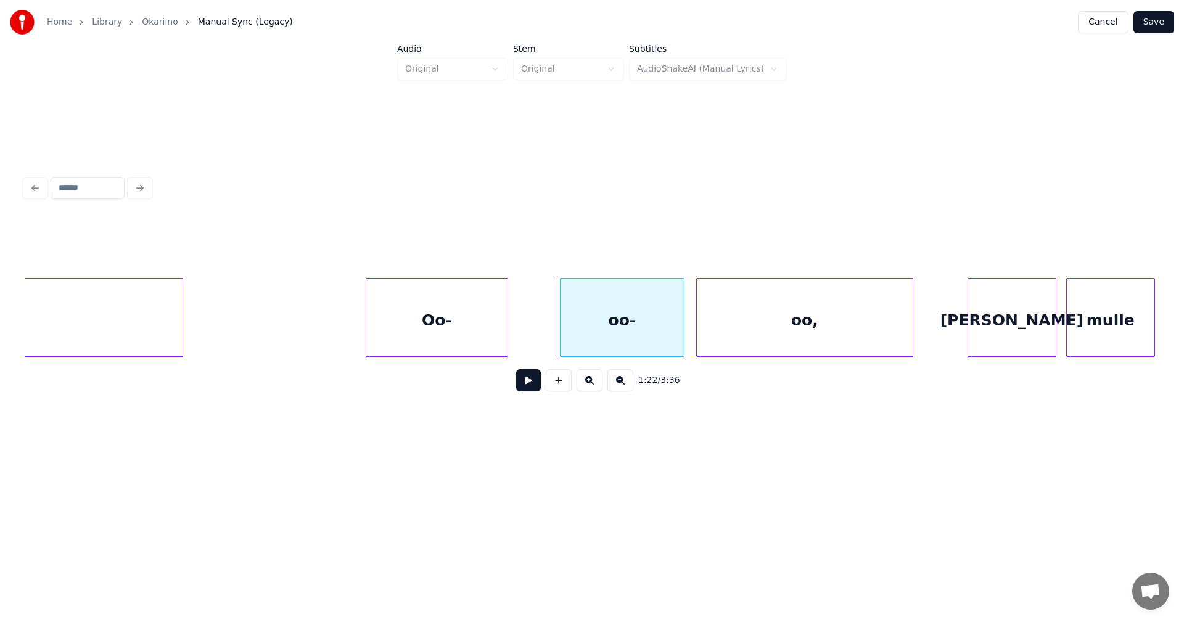
click at [561, 331] on div at bounding box center [563, 318] width 4 height 78
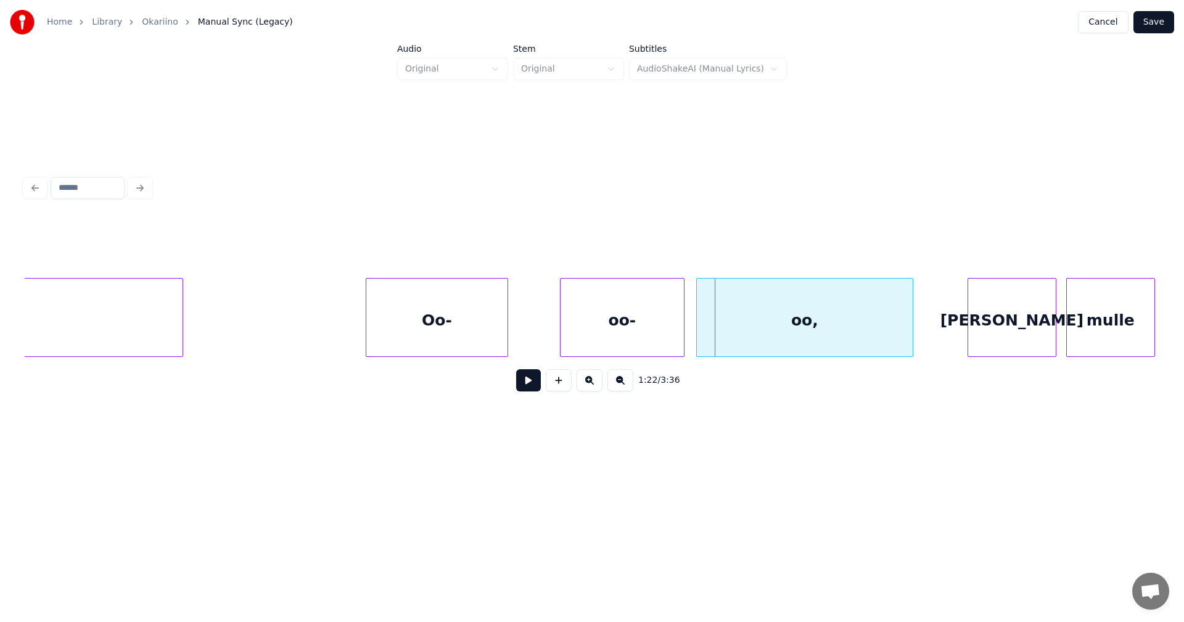
click at [696, 334] on div "oo," at bounding box center [804, 317] width 217 height 79
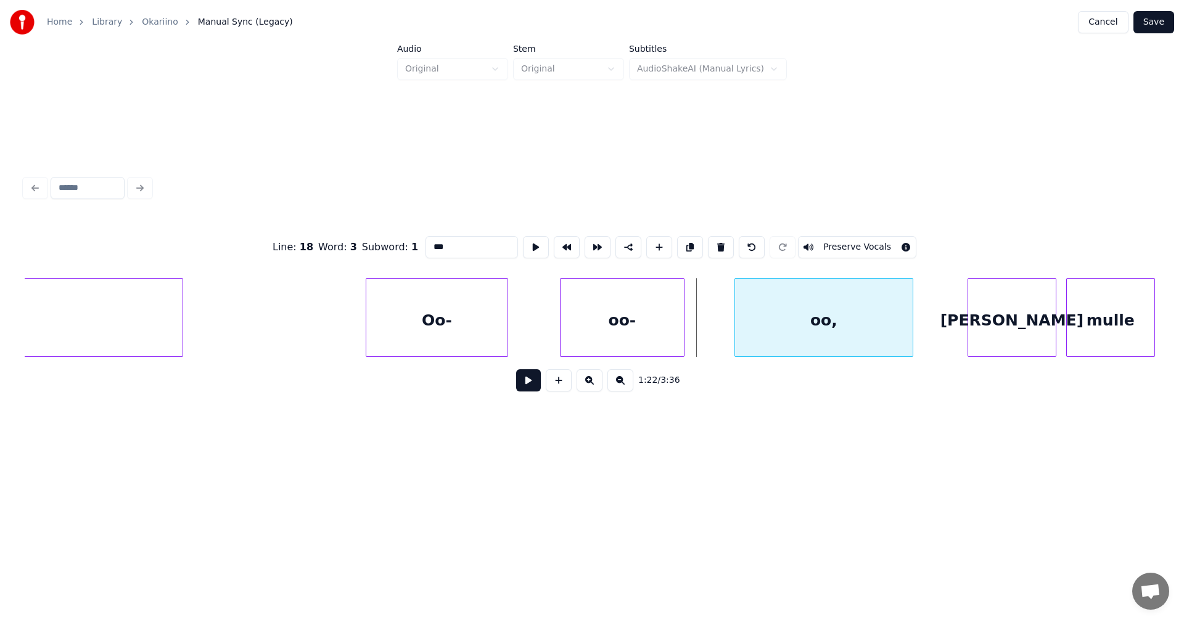
click at [737, 324] on div at bounding box center [737, 318] width 4 height 78
click at [703, 327] on div at bounding box center [702, 318] width 4 height 78
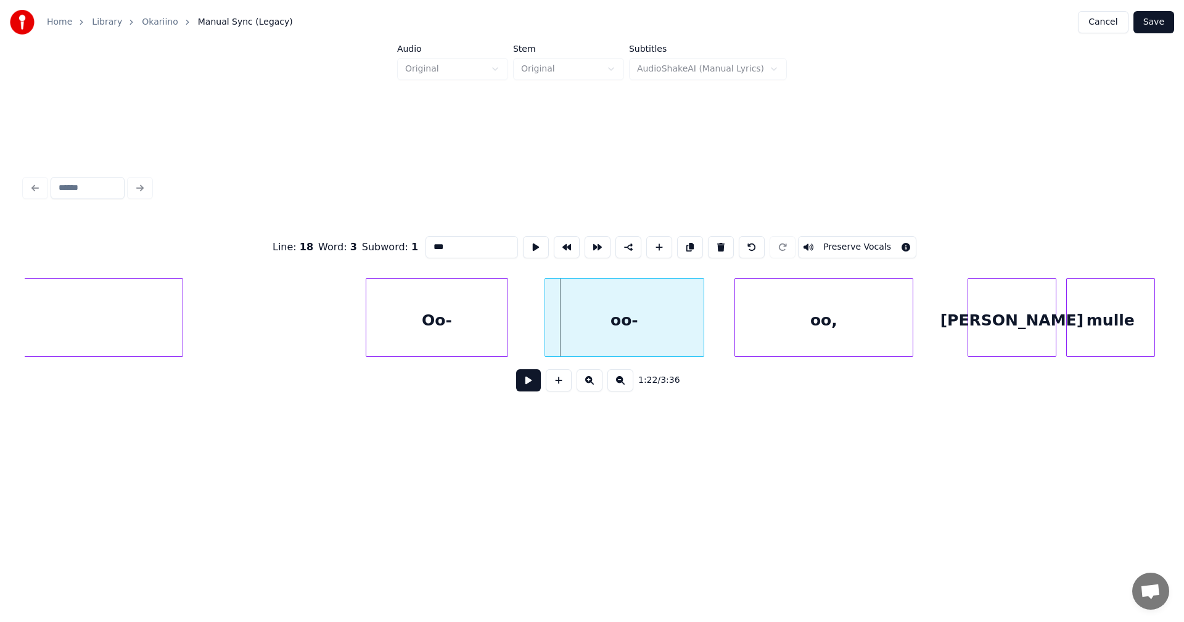
click at [546, 336] on div at bounding box center [547, 318] width 4 height 78
click at [488, 338] on div "Oo-" at bounding box center [436, 321] width 141 height 84
type input "***"
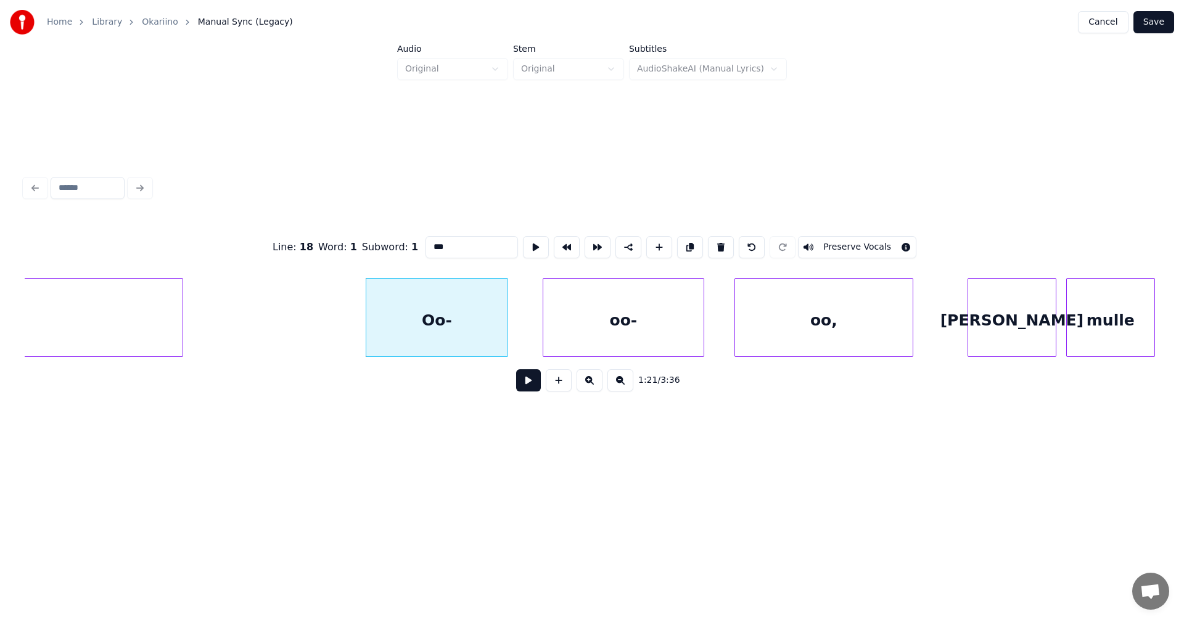
click at [531, 384] on button at bounding box center [528, 380] width 25 height 22
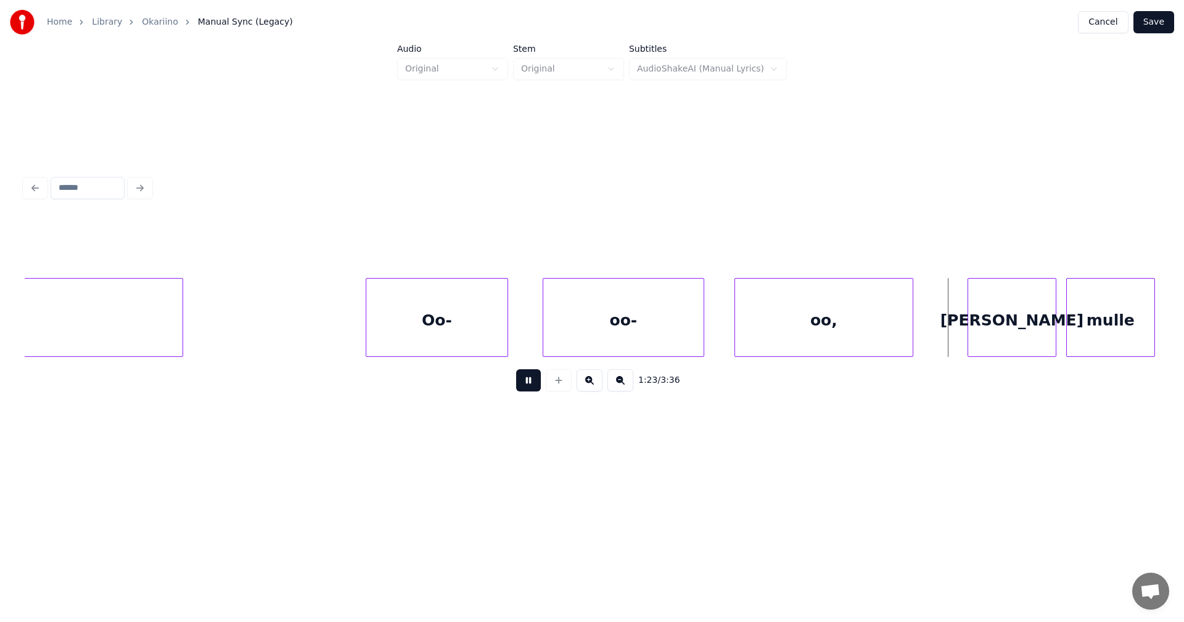
click at [538, 377] on button at bounding box center [528, 380] width 25 height 22
click at [1020, 319] on div "[PERSON_NAME]" at bounding box center [1009, 321] width 88 height 84
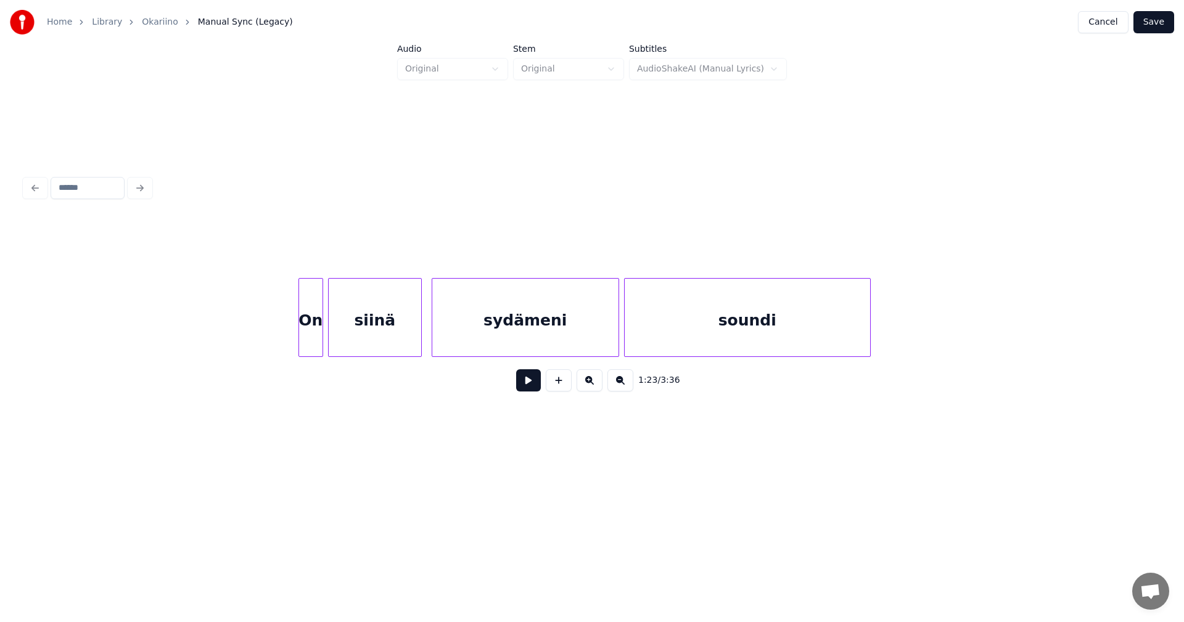
scroll to position [0, 21235]
click at [300, 337] on div "On" at bounding box center [297, 321] width 23 height 84
click at [284, 329] on div at bounding box center [283, 318] width 4 height 78
click at [529, 390] on button at bounding box center [528, 380] width 25 height 22
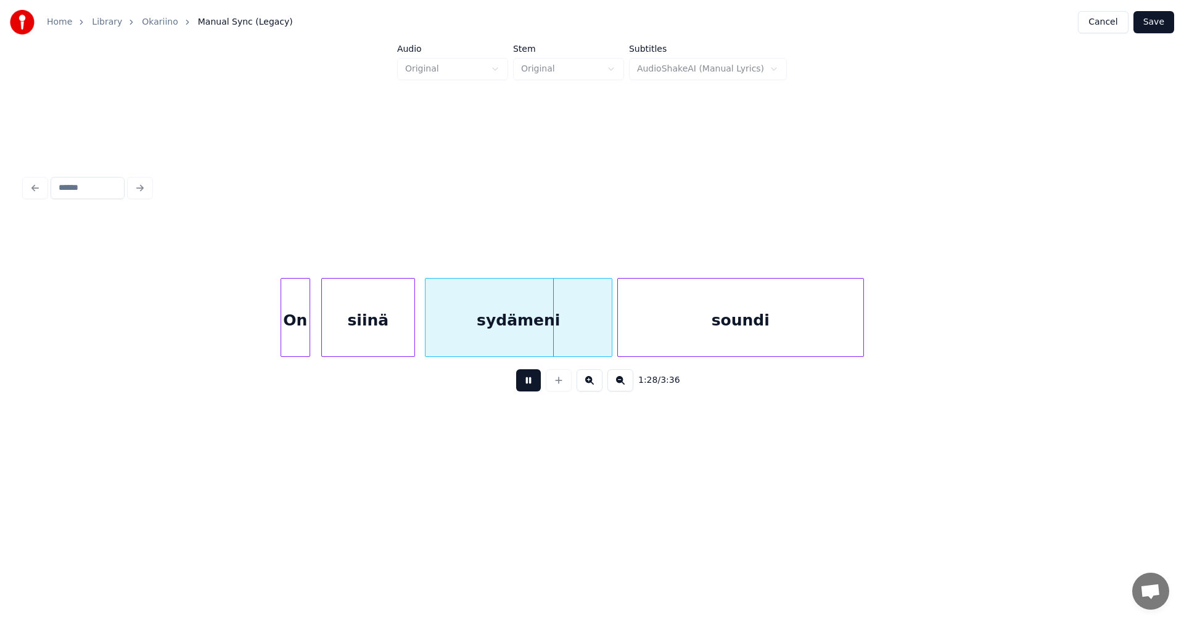
click at [532, 386] on button at bounding box center [528, 380] width 25 height 22
click at [601, 329] on div at bounding box center [603, 318] width 4 height 78
click at [528, 385] on button at bounding box center [528, 380] width 25 height 22
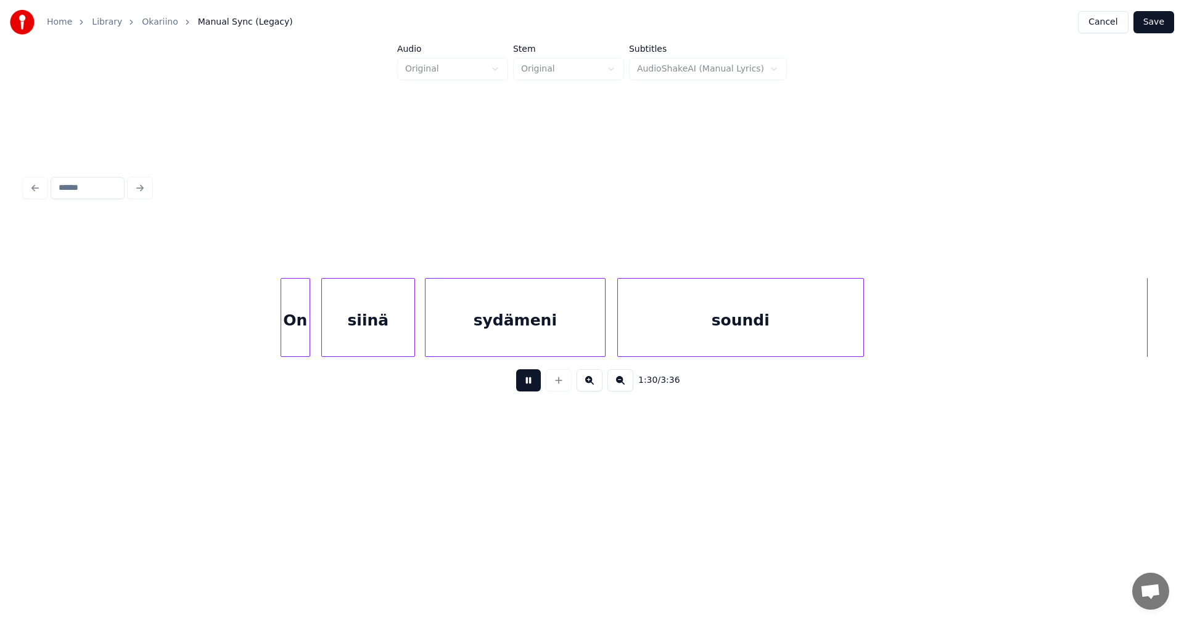
scroll to position [0, 22371]
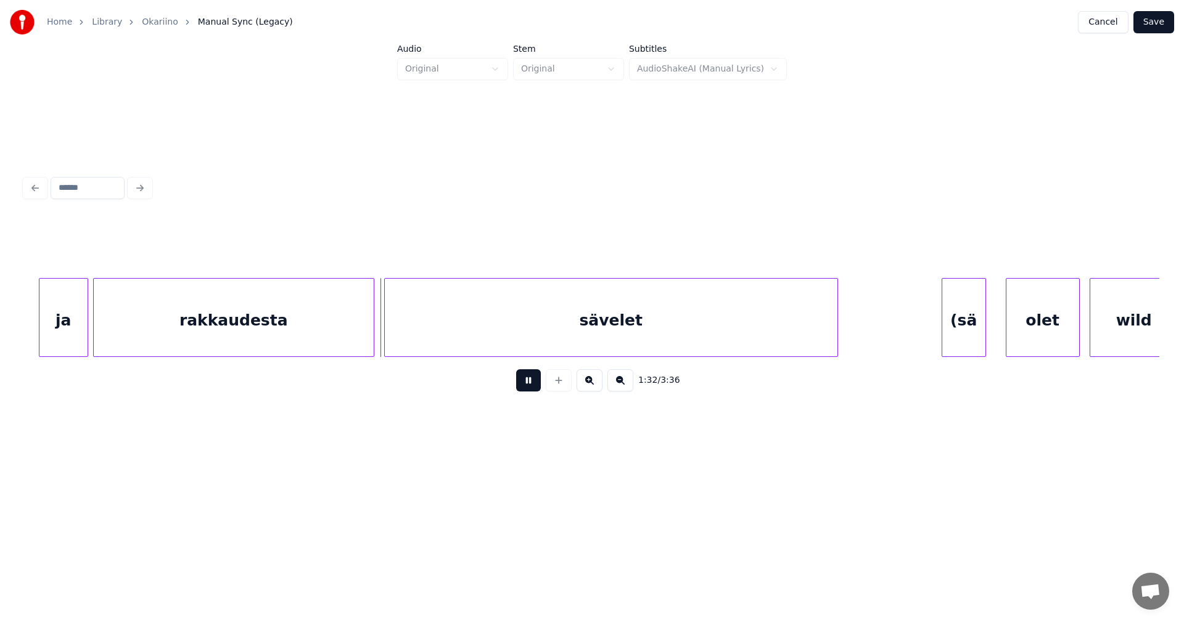
drag, startPoint x: 537, startPoint y: 381, endPoint x: 527, endPoint y: 376, distance: 11.9
click at [537, 380] on button at bounding box center [528, 380] width 25 height 22
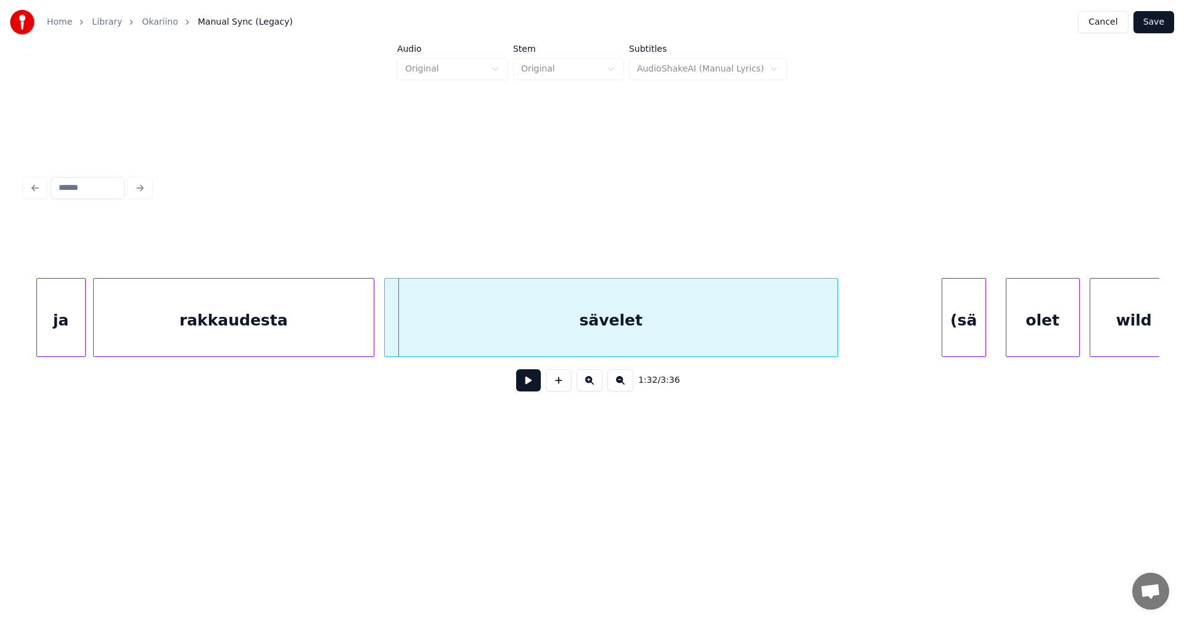
click at [60, 336] on div "ja" at bounding box center [61, 321] width 48 height 84
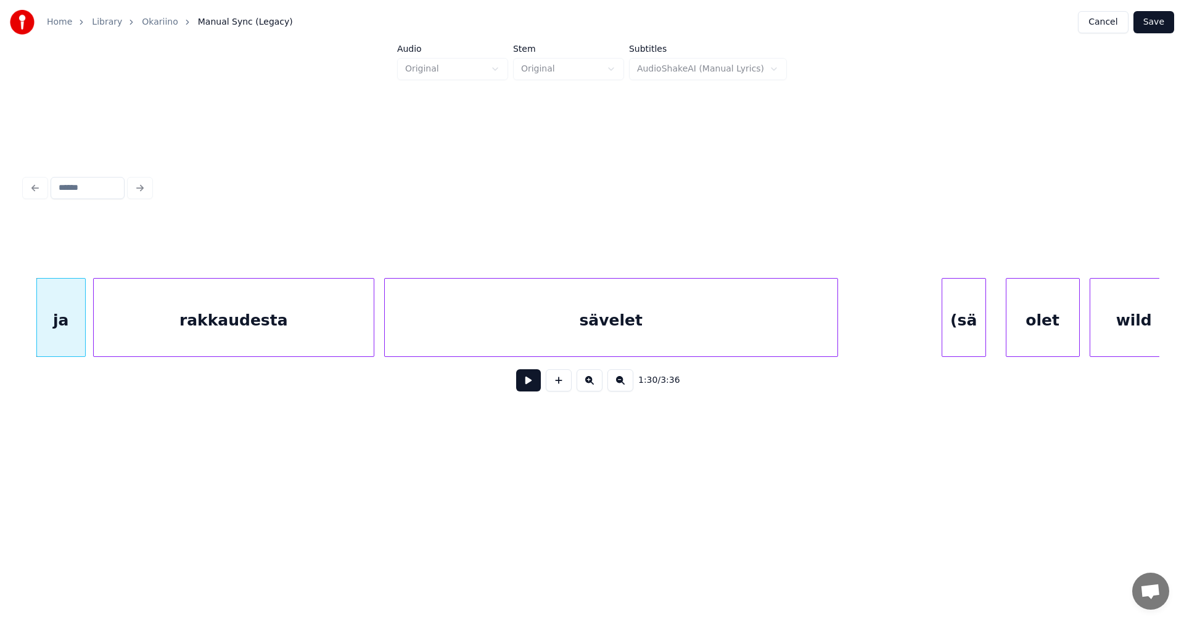
click at [128, 348] on div "rakkaudesta" at bounding box center [234, 321] width 280 height 84
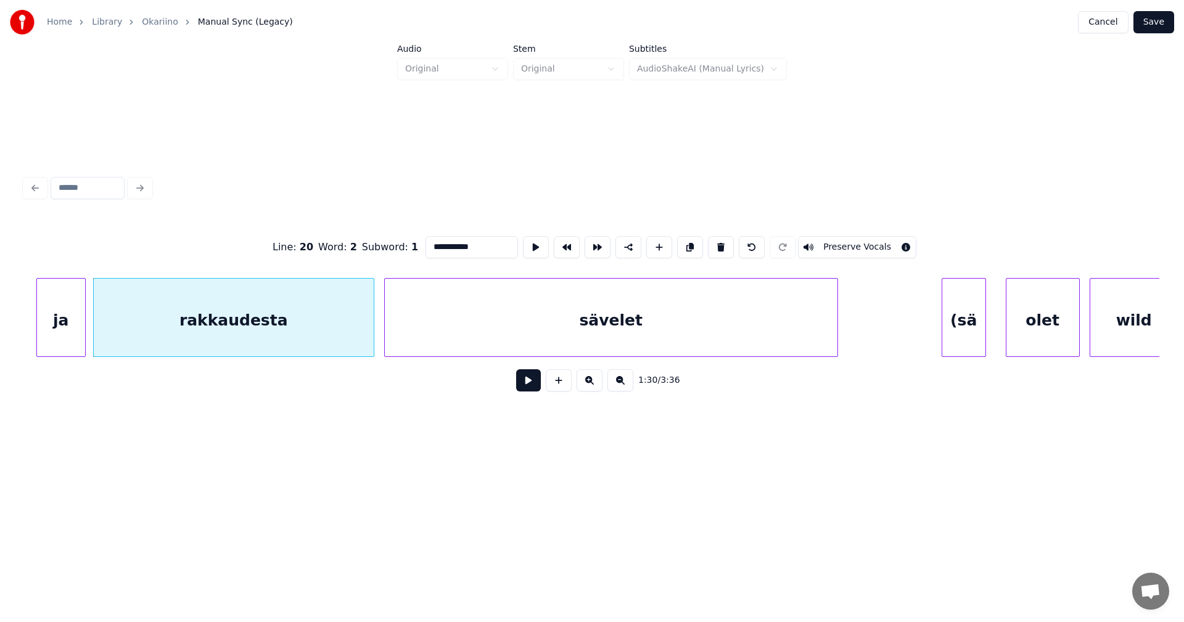
click at [529, 388] on button at bounding box center [528, 380] width 25 height 22
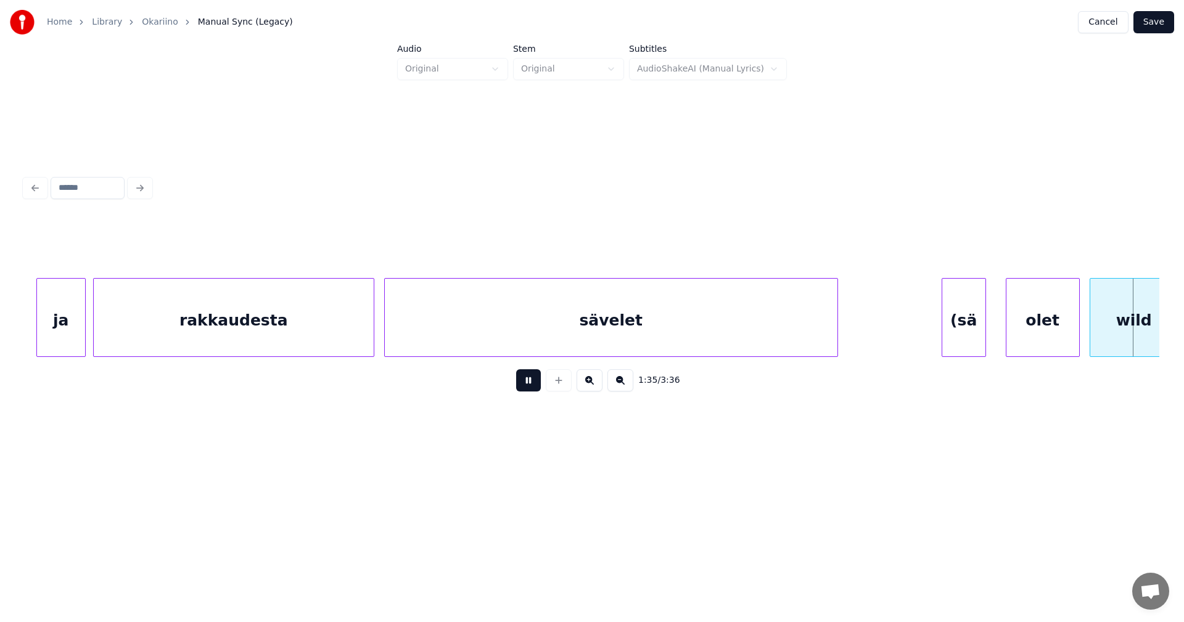
scroll to position [0, 23510]
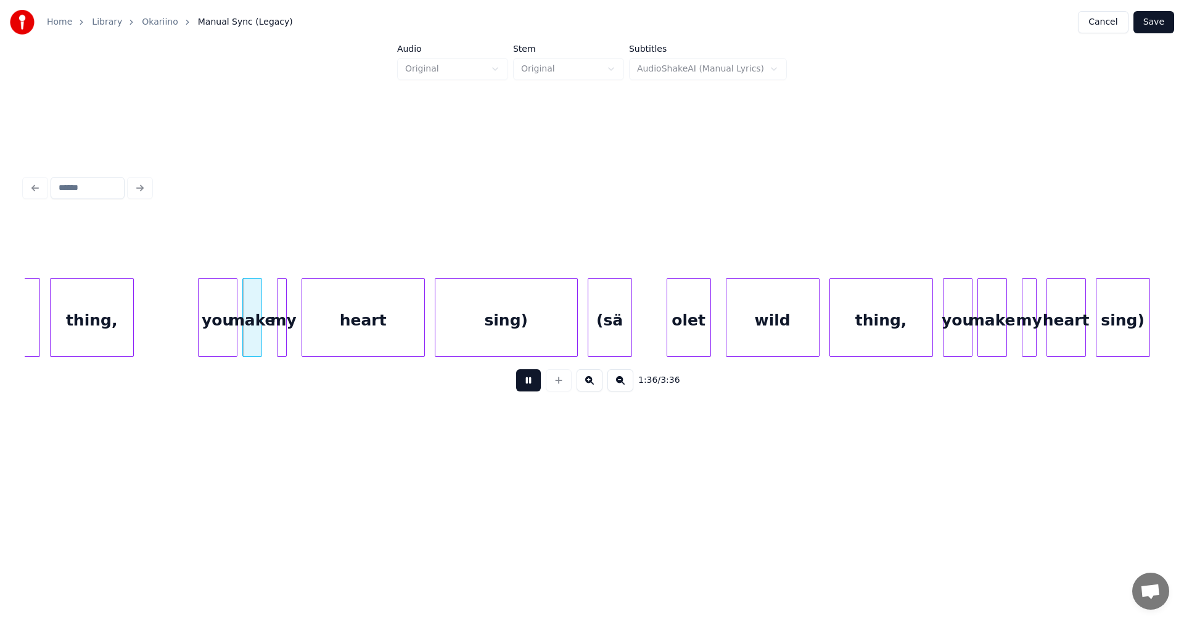
click at [529, 388] on button at bounding box center [528, 380] width 25 height 22
click at [223, 319] on div "you" at bounding box center [218, 321] width 38 height 84
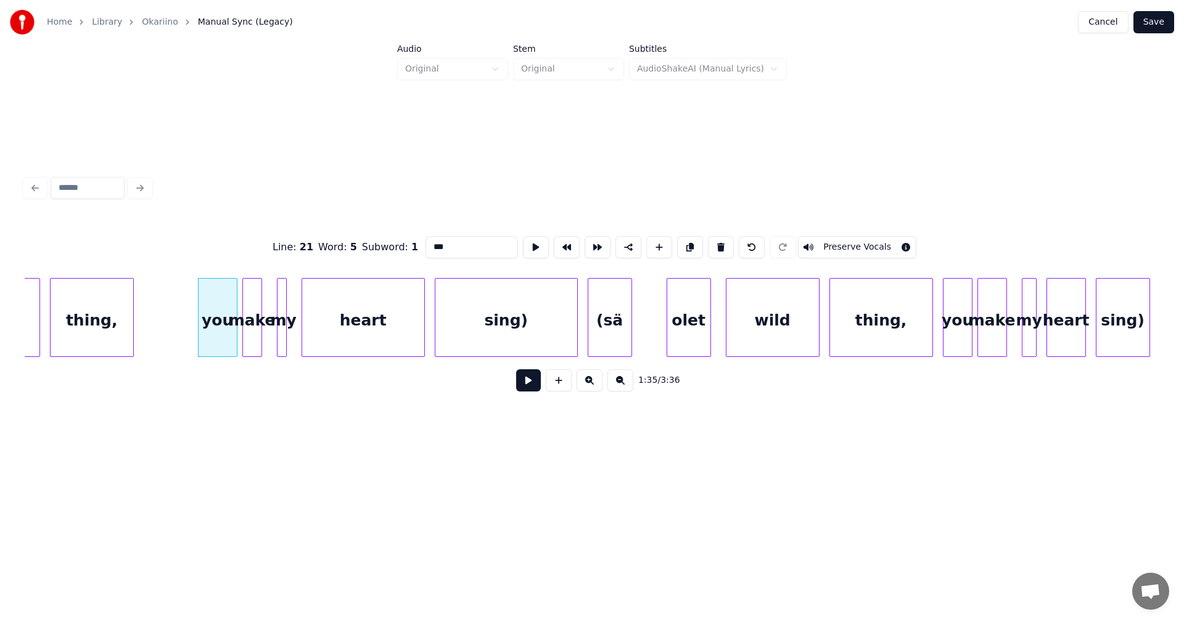
click at [524, 381] on button at bounding box center [528, 380] width 25 height 22
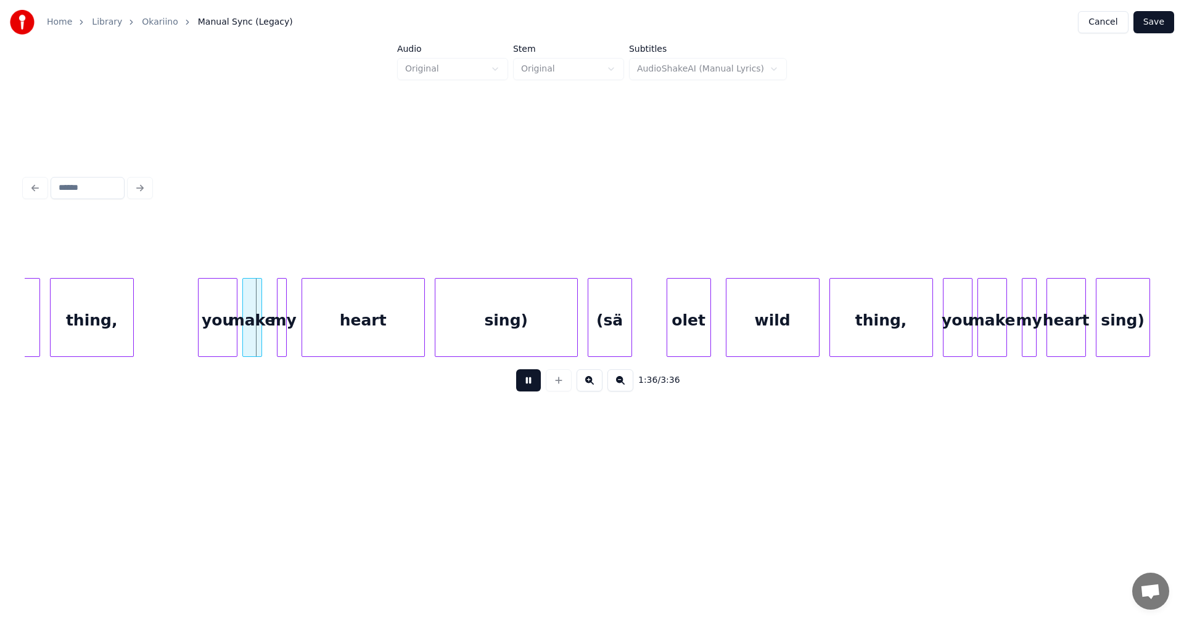
click at [524, 381] on button at bounding box center [528, 380] width 25 height 22
click at [336, 326] on div at bounding box center [336, 318] width 4 height 78
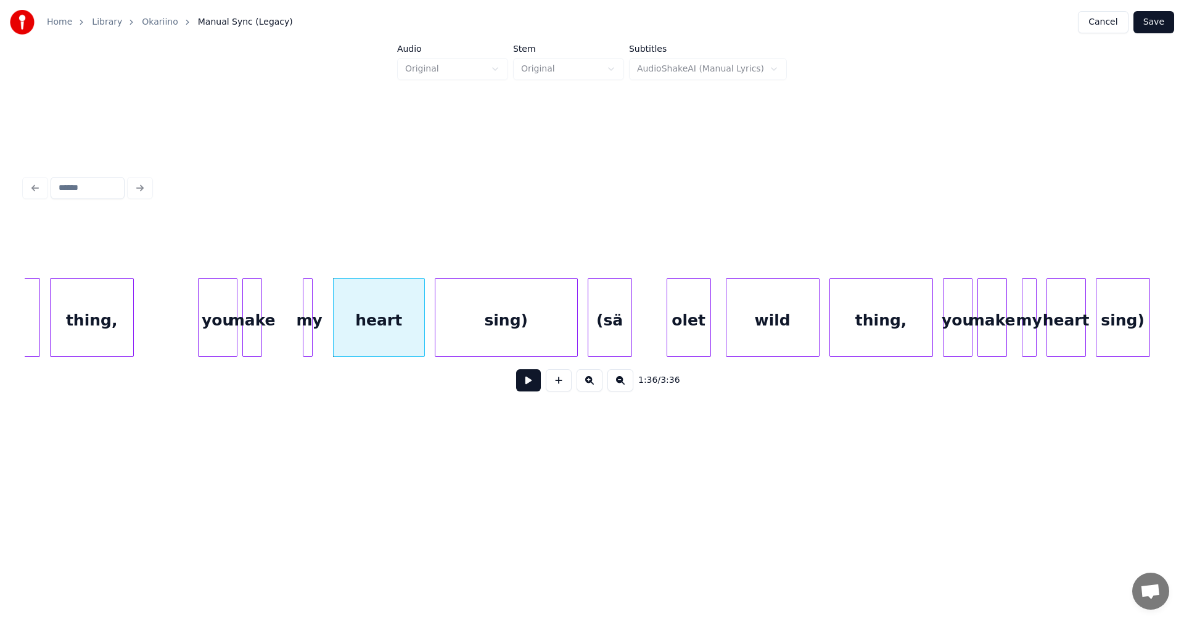
click at [313, 334] on div "my" at bounding box center [309, 321] width 12 height 84
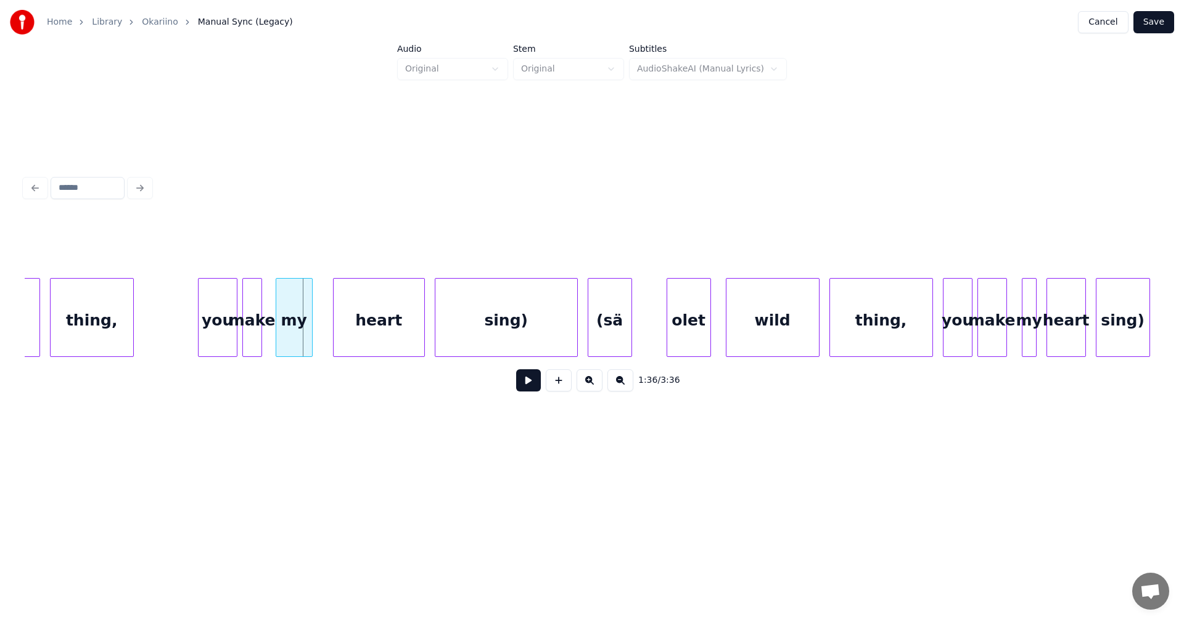
click at [277, 326] on div at bounding box center [278, 318] width 4 height 78
click at [256, 324] on div "make" at bounding box center [256, 321] width 19 height 84
click at [223, 334] on div "you" at bounding box center [218, 321] width 38 height 84
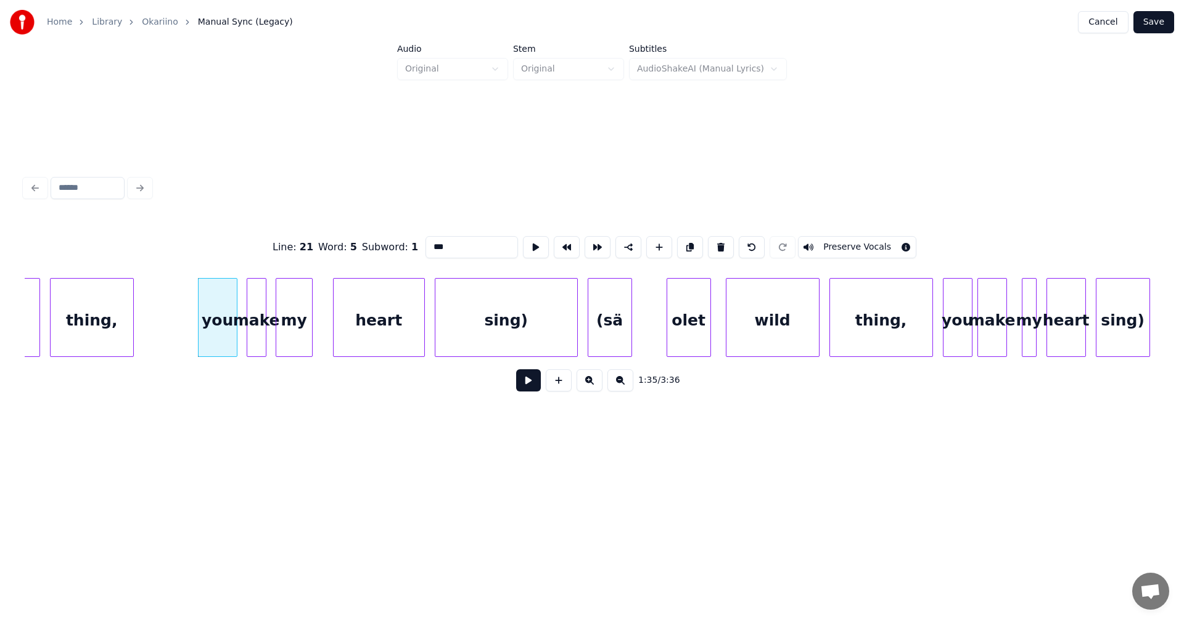
click at [529, 386] on button at bounding box center [528, 380] width 25 height 22
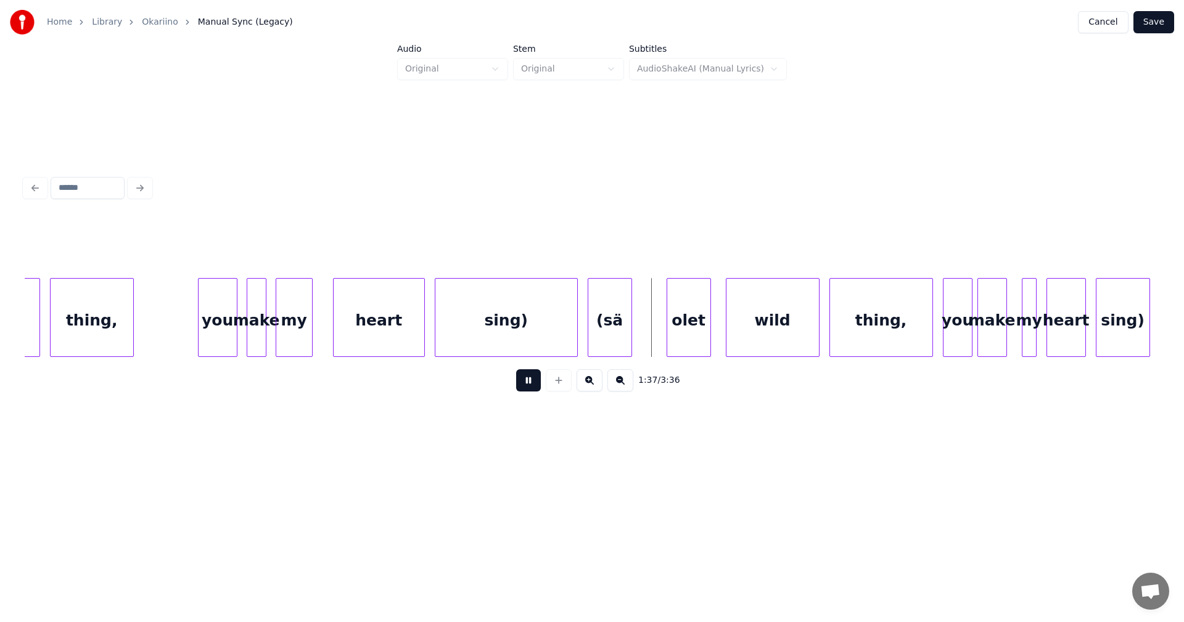
drag, startPoint x: 531, startPoint y: 385, endPoint x: 543, endPoint y: 379, distance: 13.2
click at [535, 382] on button at bounding box center [528, 380] width 25 height 22
click at [641, 329] on div "(sä" at bounding box center [631, 321] width 43 height 84
click at [532, 389] on button at bounding box center [528, 380] width 25 height 22
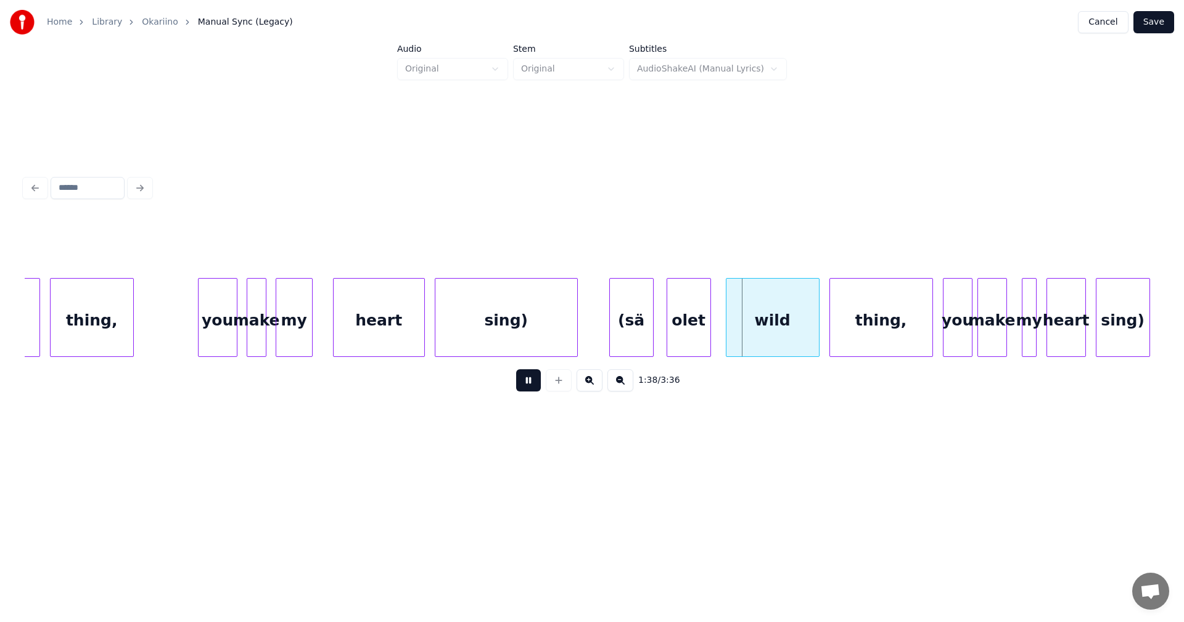
click at [537, 387] on button at bounding box center [528, 380] width 25 height 22
click at [627, 344] on div "(sä" at bounding box center [631, 321] width 43 height 84
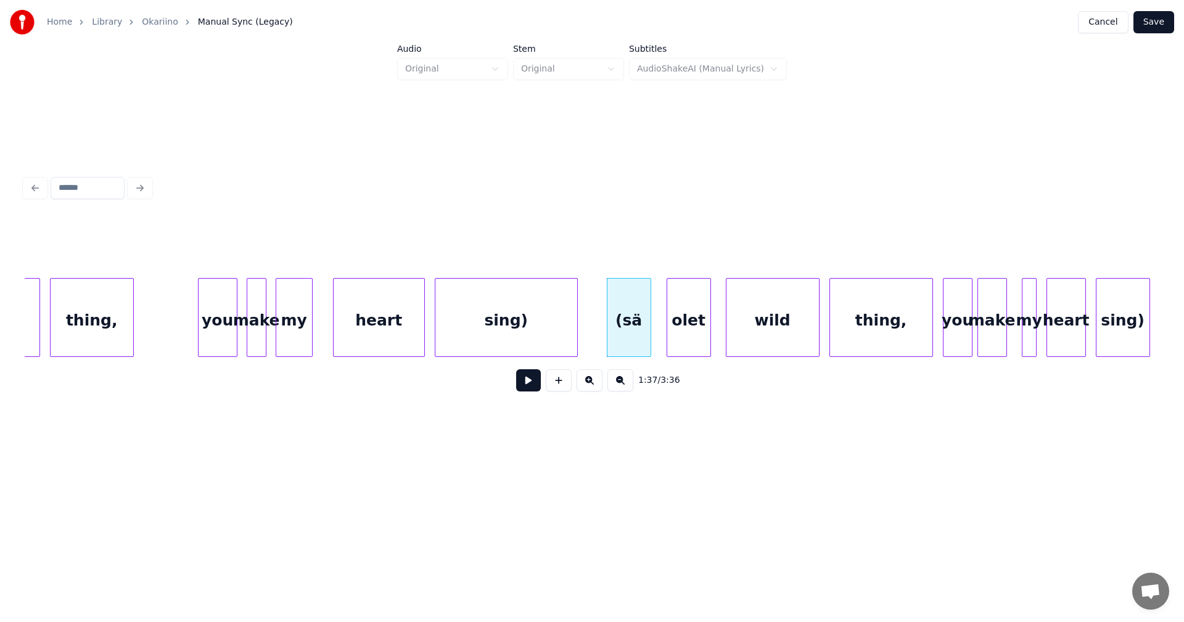
click at [529, 389] on button at bounding box center [528, 380] width 25 height 22
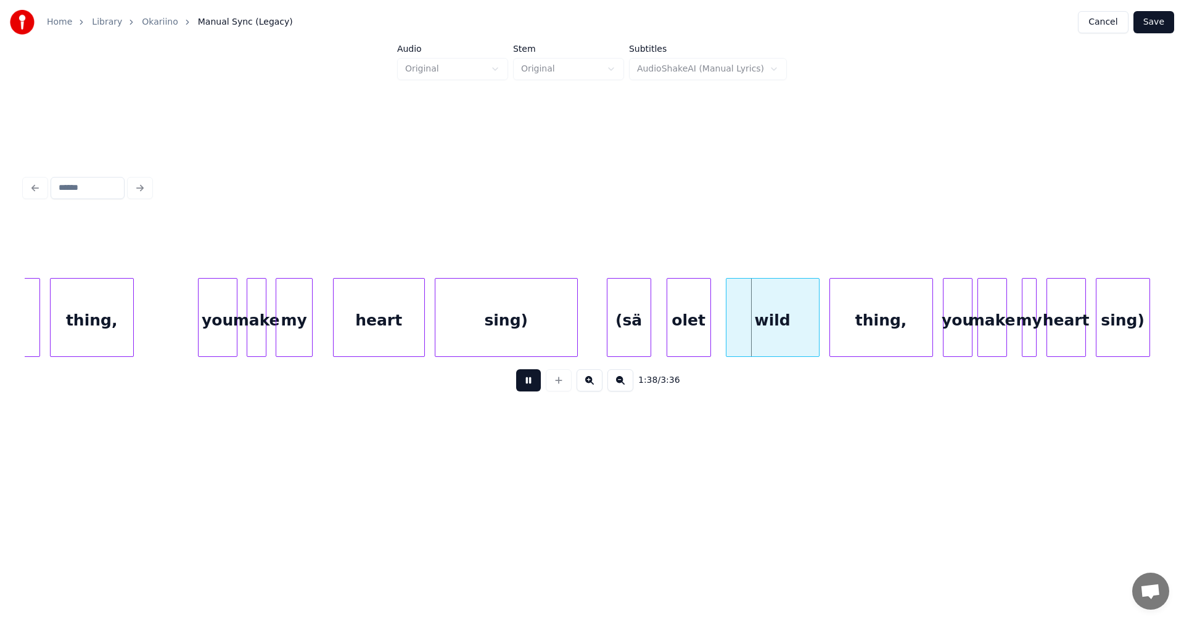
click at [529, 389] on button at bounding box center [528, 380] width 25 height 22
click at [564, 345] on div at bounding box center [566, 318] width 4 height 78
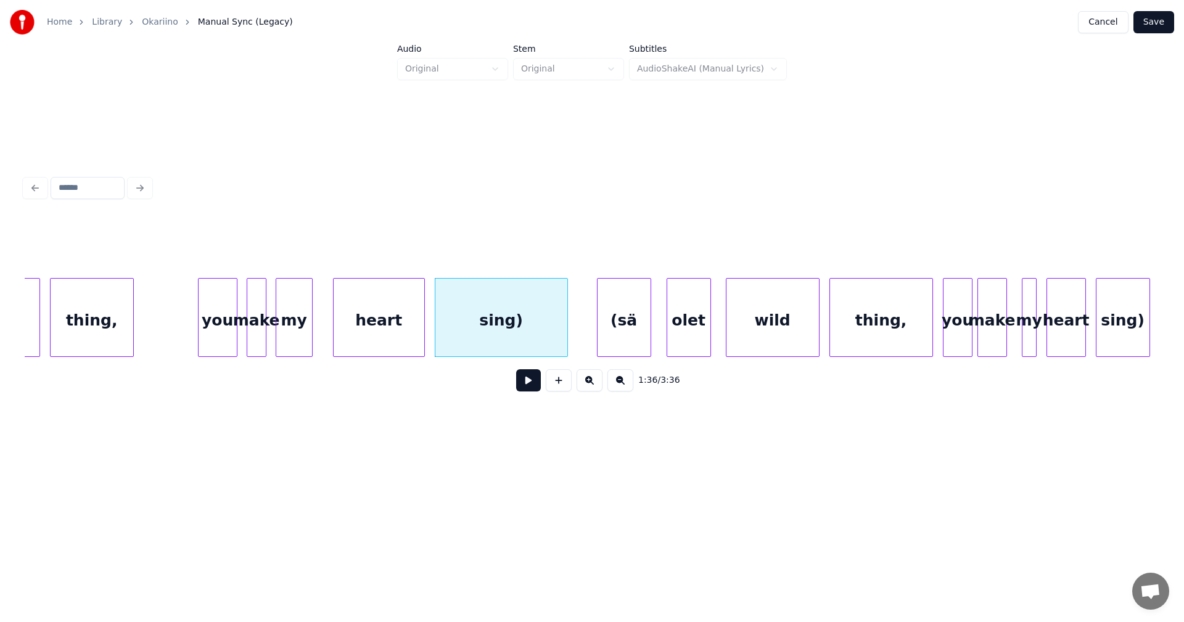
click at [598, 337] on div at bounding box center [600, 318] width 4 height 78
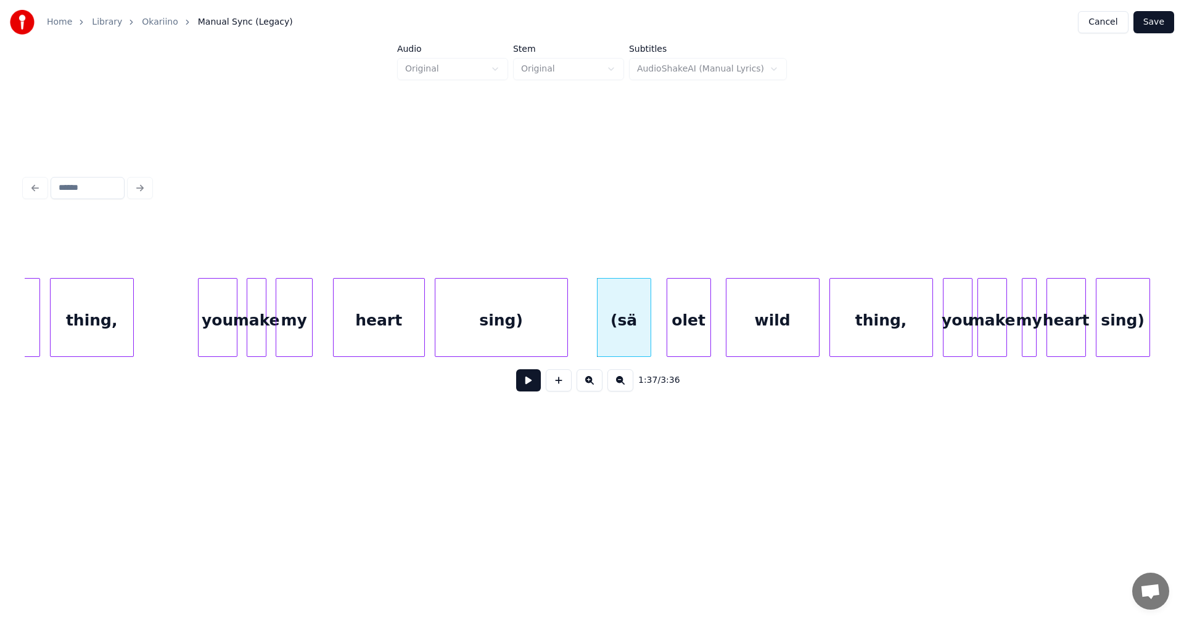
click at [529, 385] on button at bounding box center [528, 380] width 25 height 22
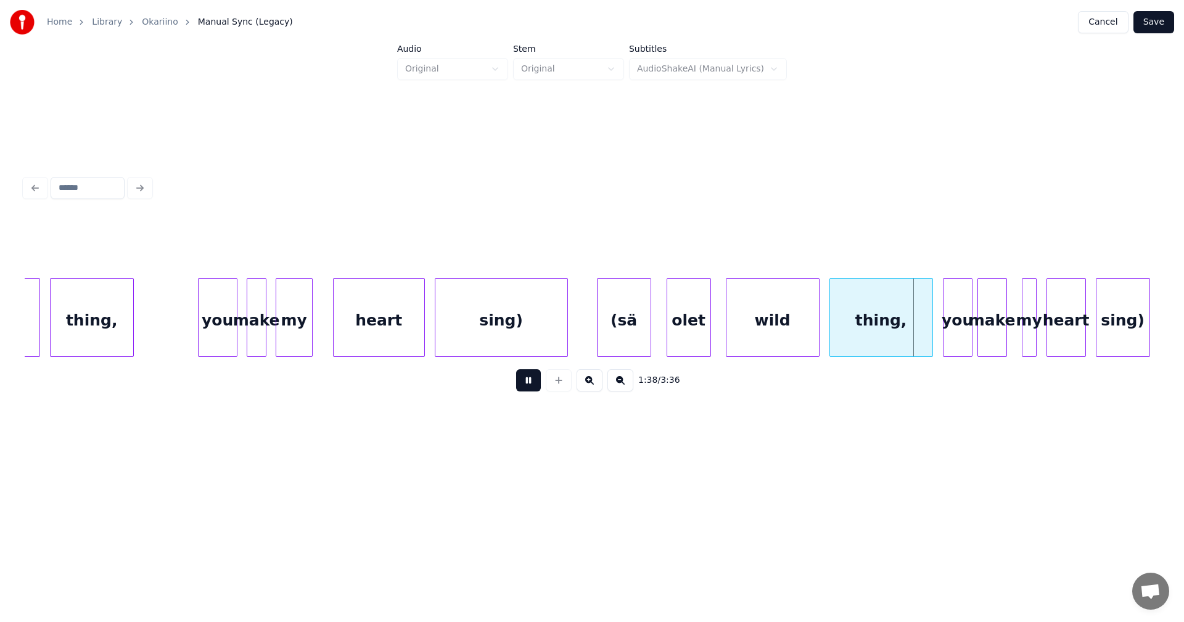
click at [531, 385] on button at bounding box center [528, 380] width 25 height 22
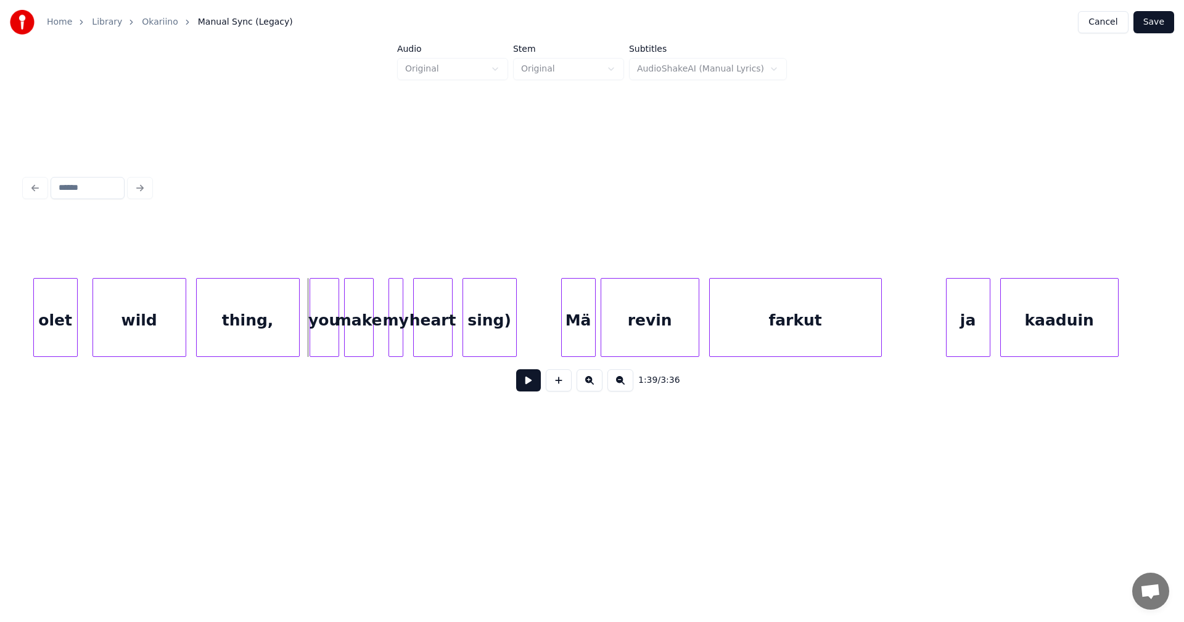
scroll to position [0, 24151]
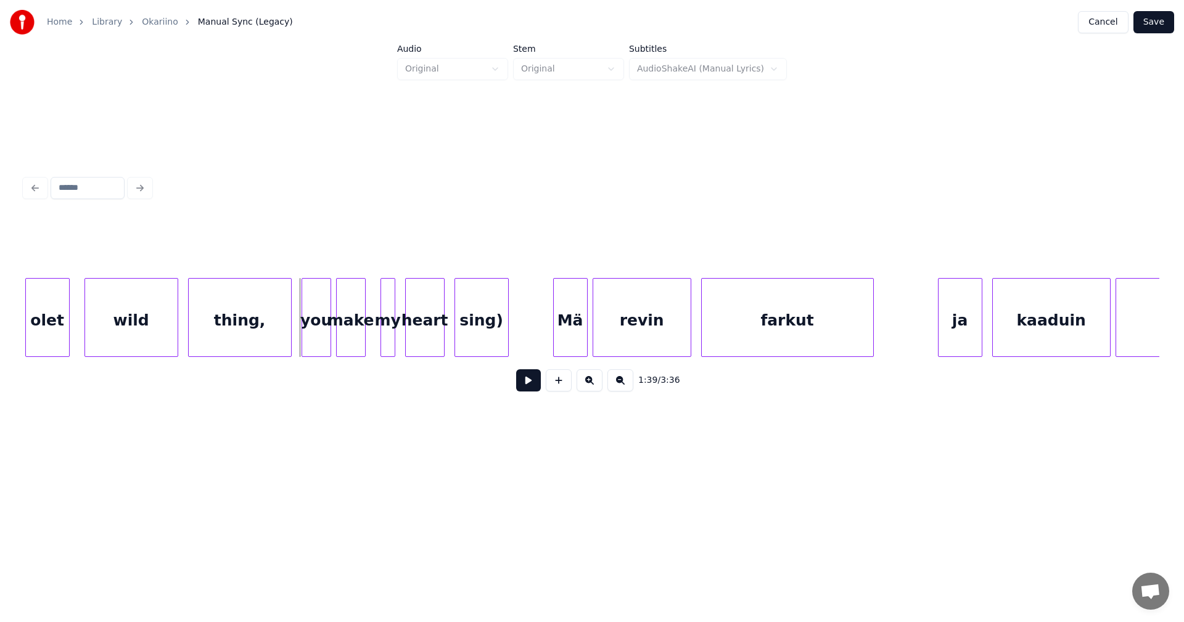
click at [323, 334] on div "you" at bounding box center [316, 321] width 28 height 84
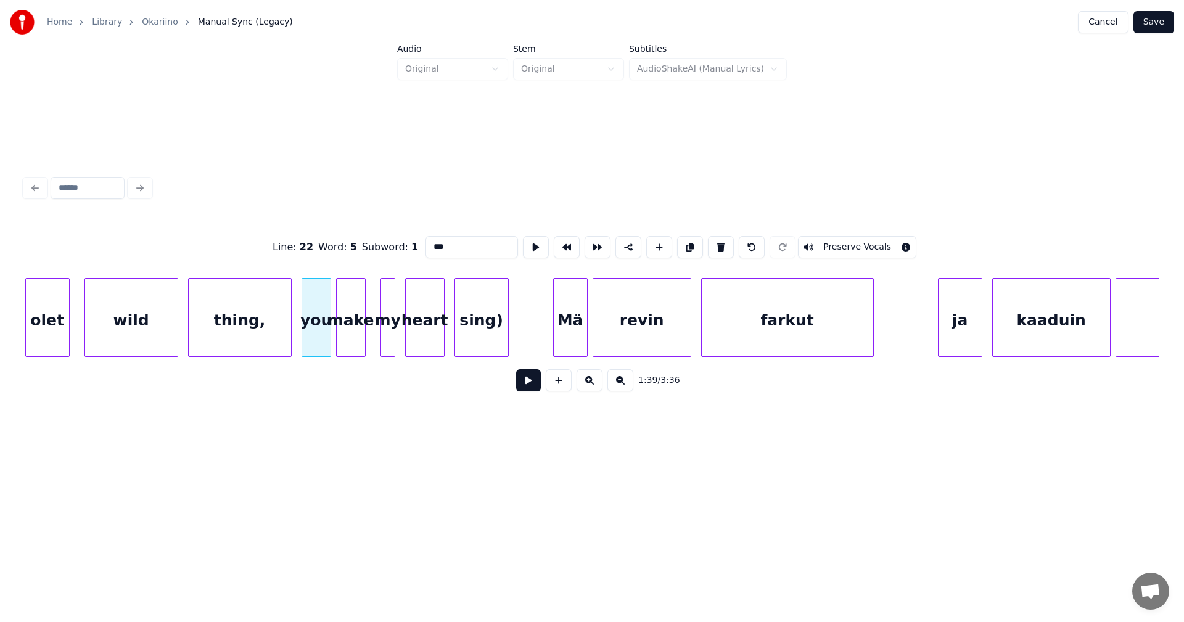
click at [530, 387] on button at bounding box center [528, 380] width 25 height 22
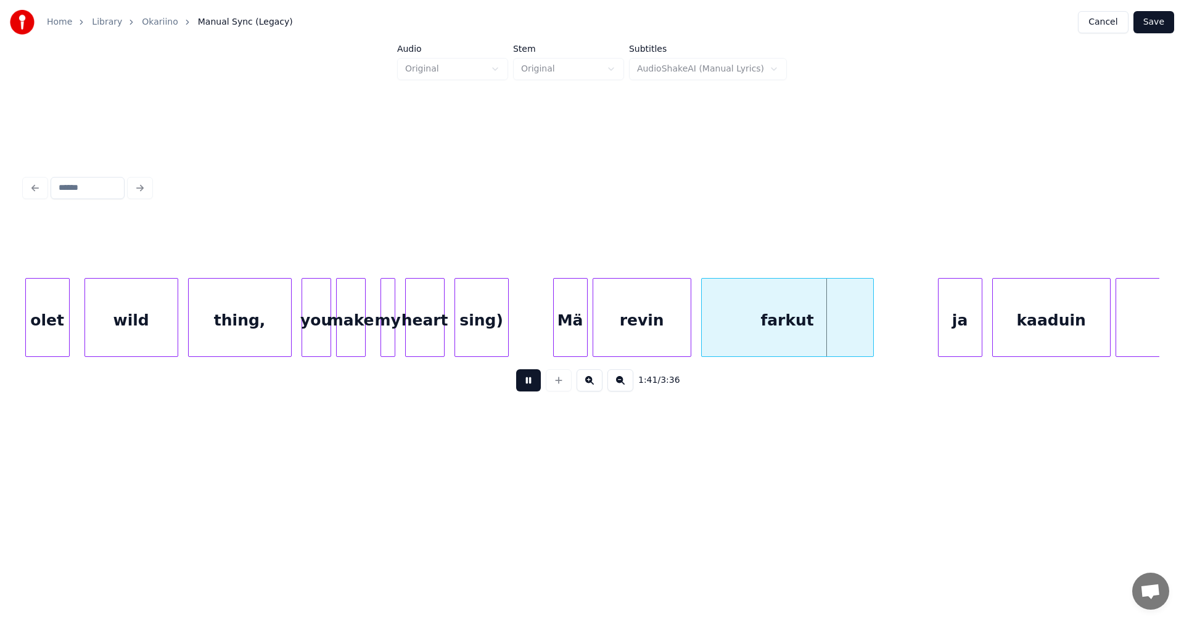
click at [530, 386] on button at bounding box center [528, 380] width 25 height 22
click at [257, 335] on div "thing," at bounding box center [240, 321] width 102 height 84
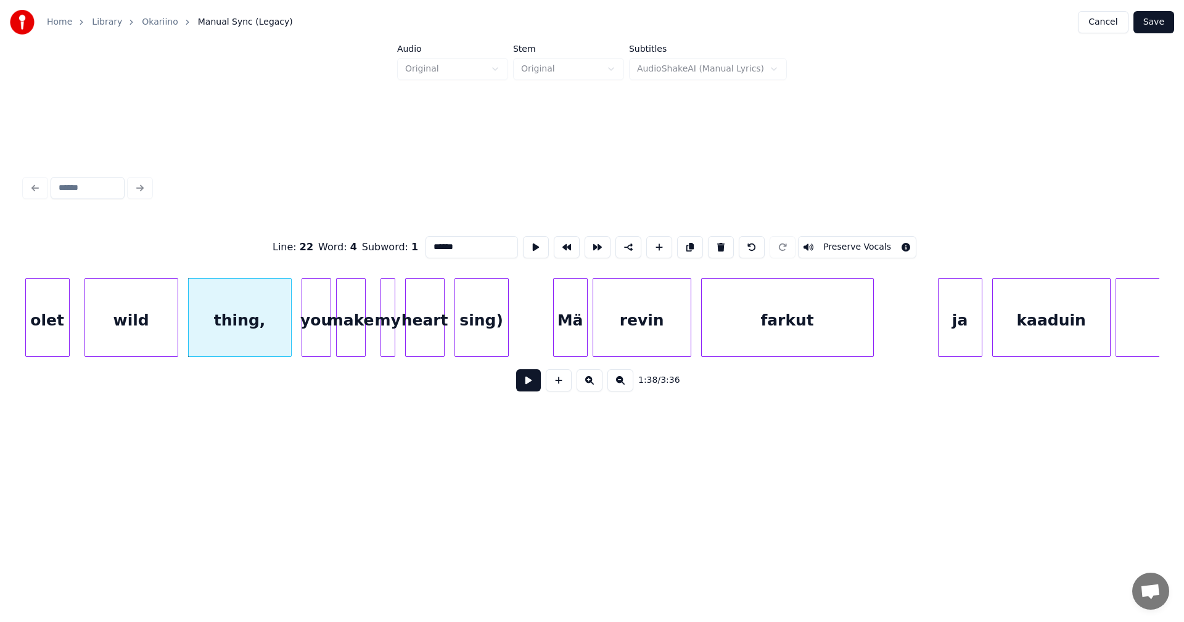
click at [527, 387] on button at bounding box center [528, 380] width 25 height 22
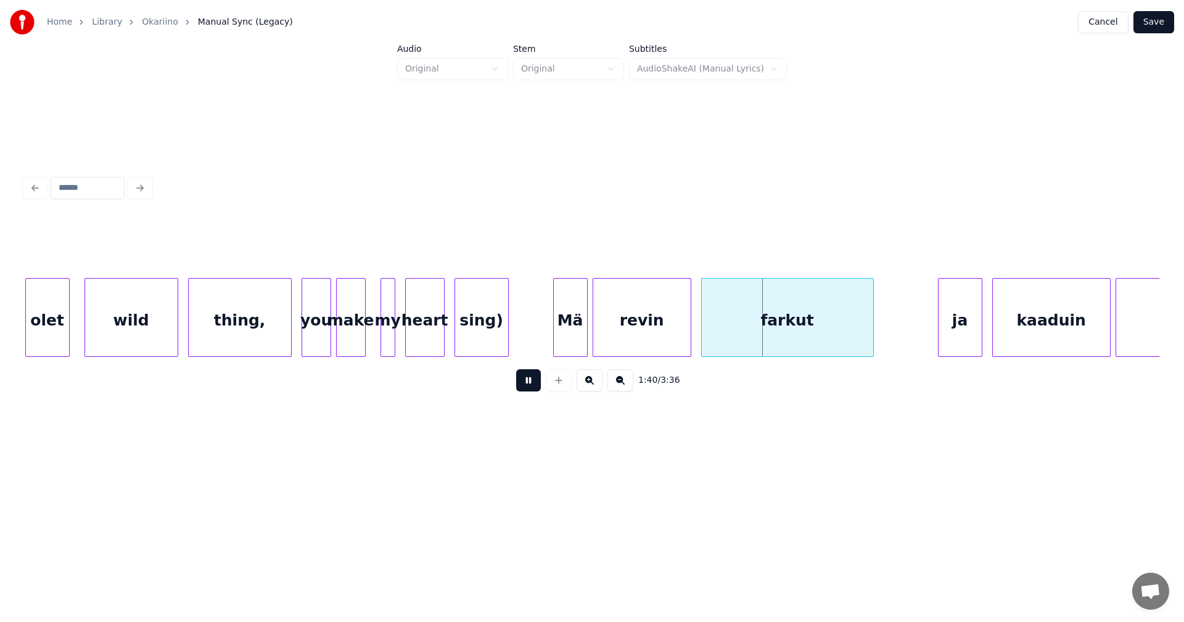
click at [532, 385] on button at bounding box center [528, 380] width 25 height 22
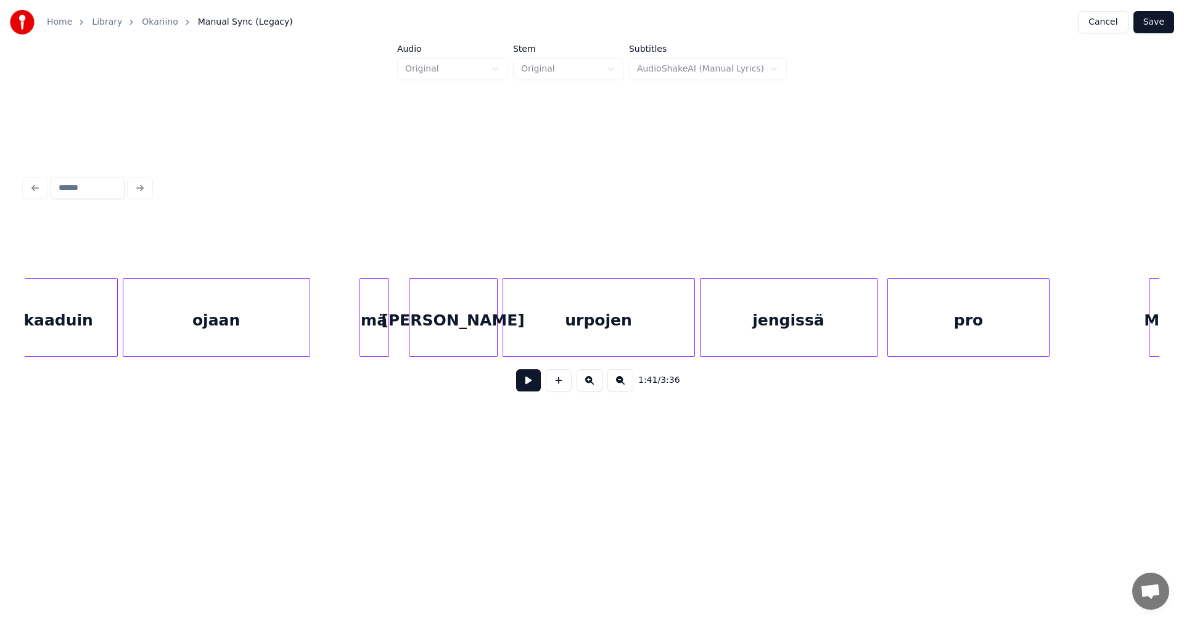
click at [525, 384] on button at bounding box center [528, 380] width 25 height 22
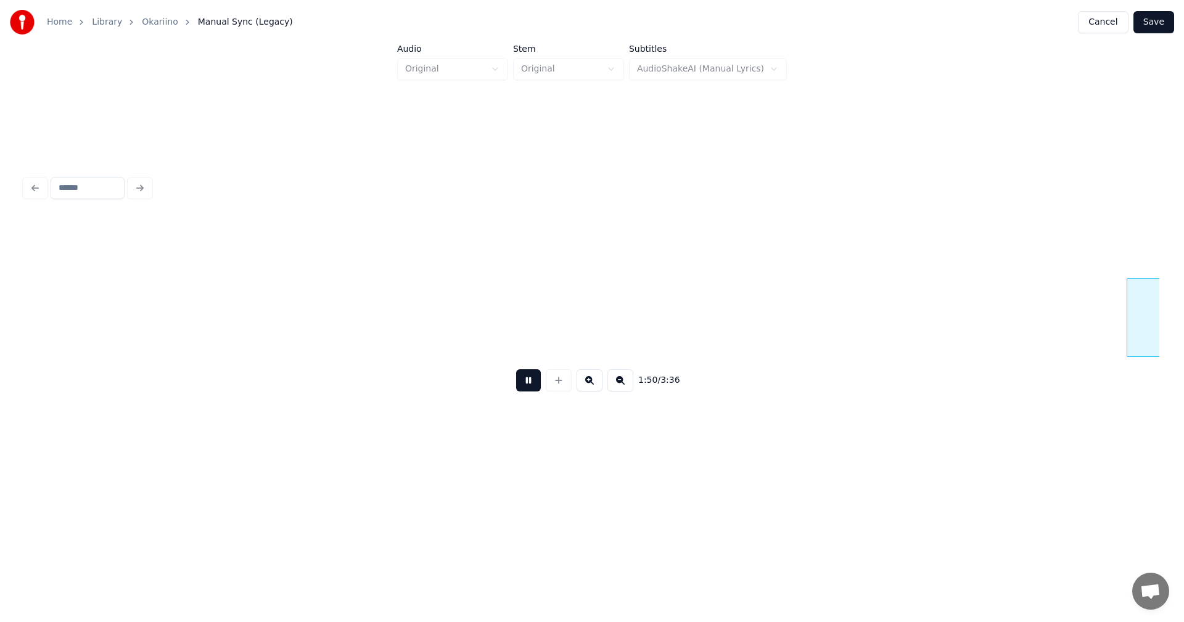
scroll to position [0, 27235]
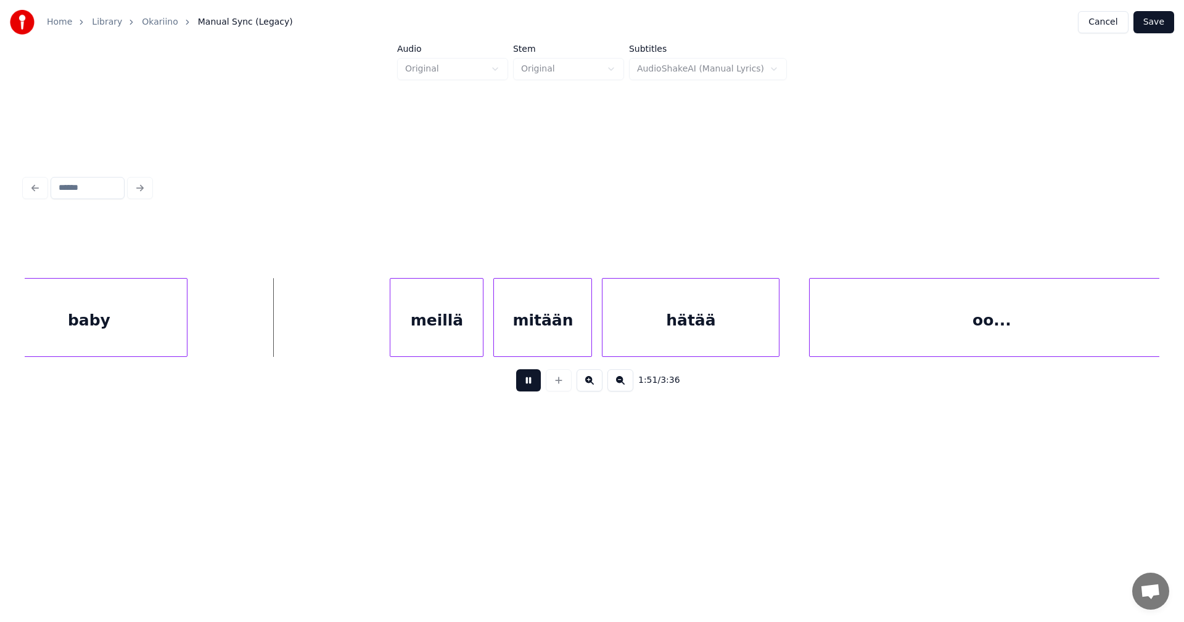
click at [534, 386] on button at bounding box center [528, 380] width 25 height 22
click at [445, 335] on div "meillä" at bounding box center [428, 321] width 93 height 84
click at [372, 335] on div at bounding box center [373, 318] width 4 height 78
click at [529, 385] on button at bounding box center [528, 380] width 25 height 22
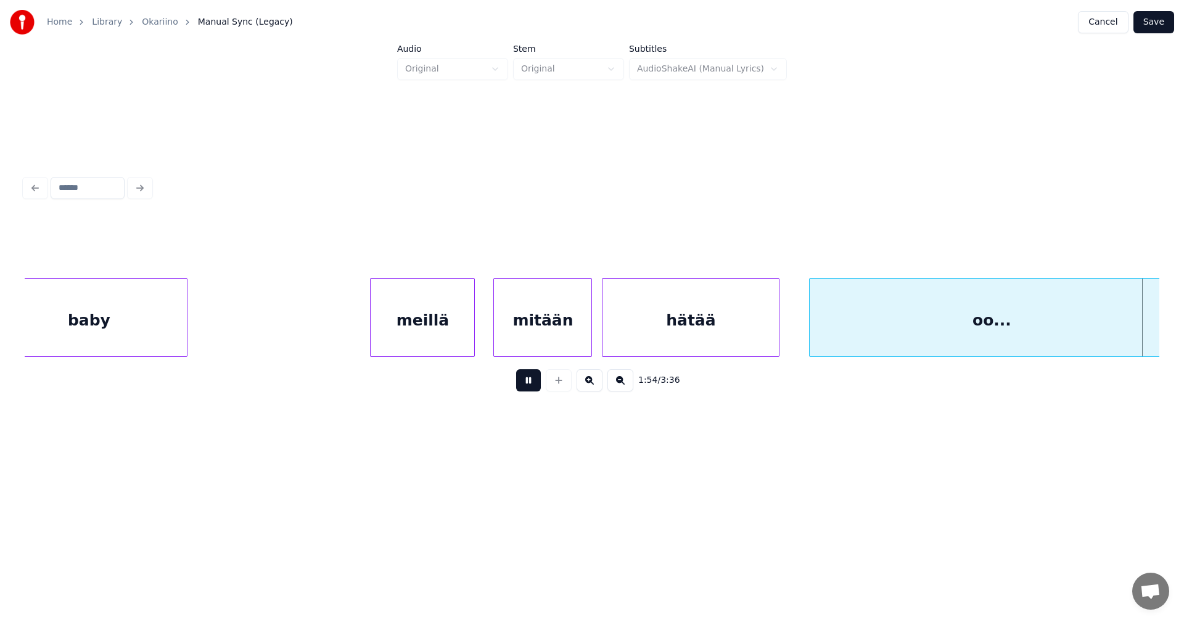
scroll to position [0, 28373]
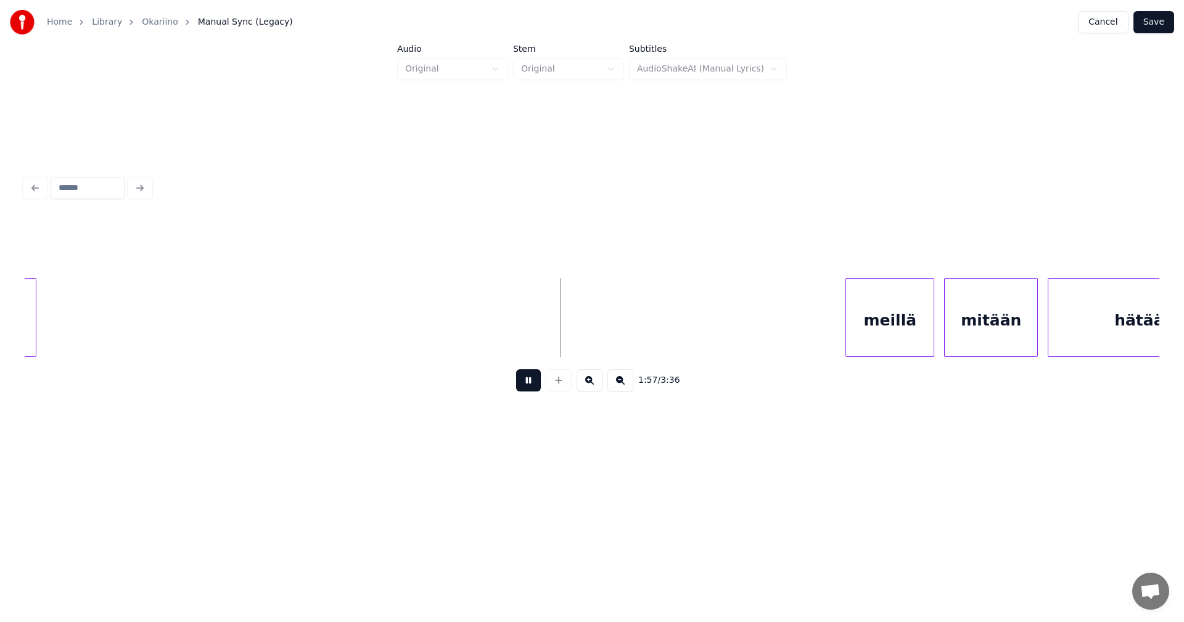
click at [531, 385] on button at bounding box center [528, 380] width 25 height 22
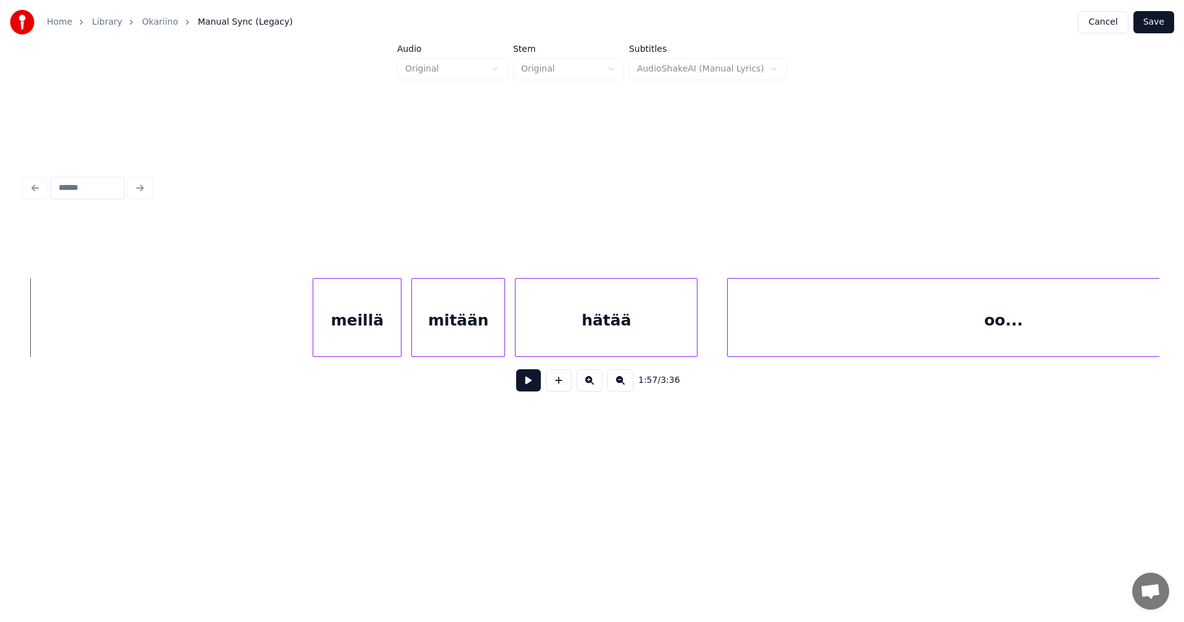
scroll to position [0, 28916]
click at [363, 338] on div "meillä" at bounding box center [341, 321] width 88 height 84
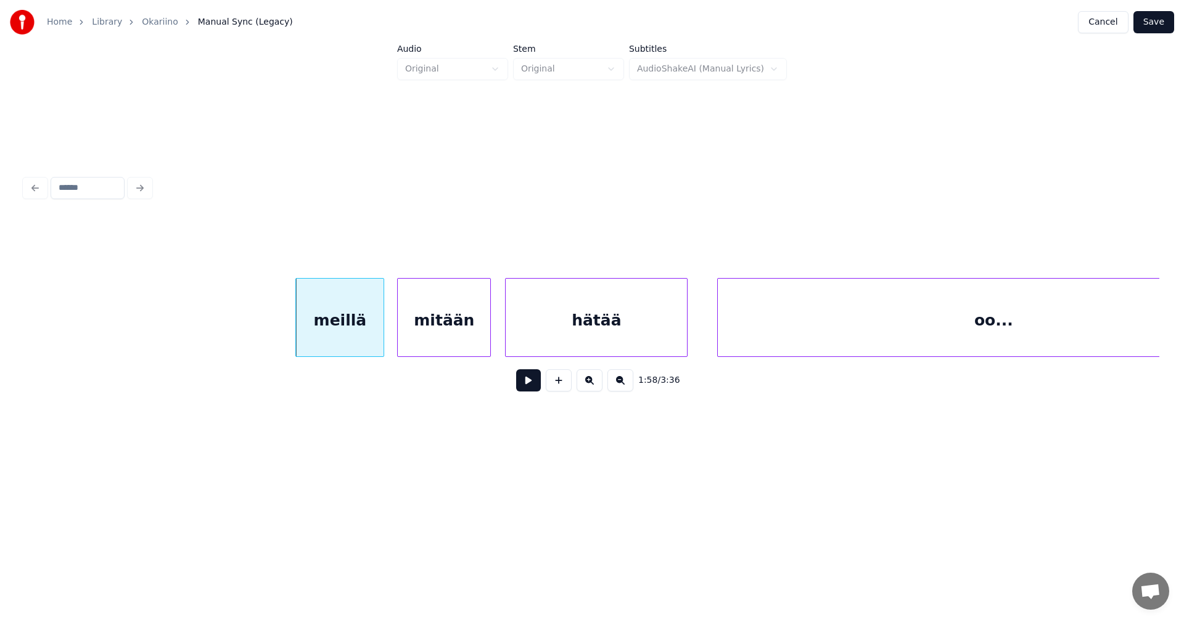
click at [431, 335] on div "mitään" at bounding box center [444, 321] width 93 height 84
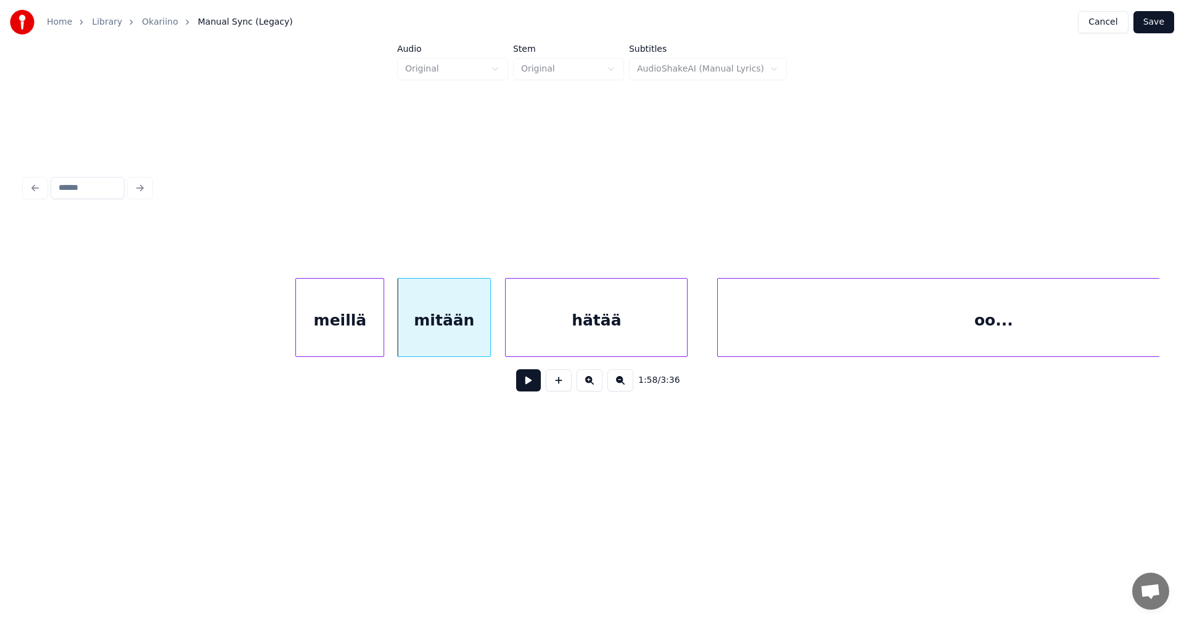
click at [535, 387] on button at bounding box center [528, 380] width 25 height 22
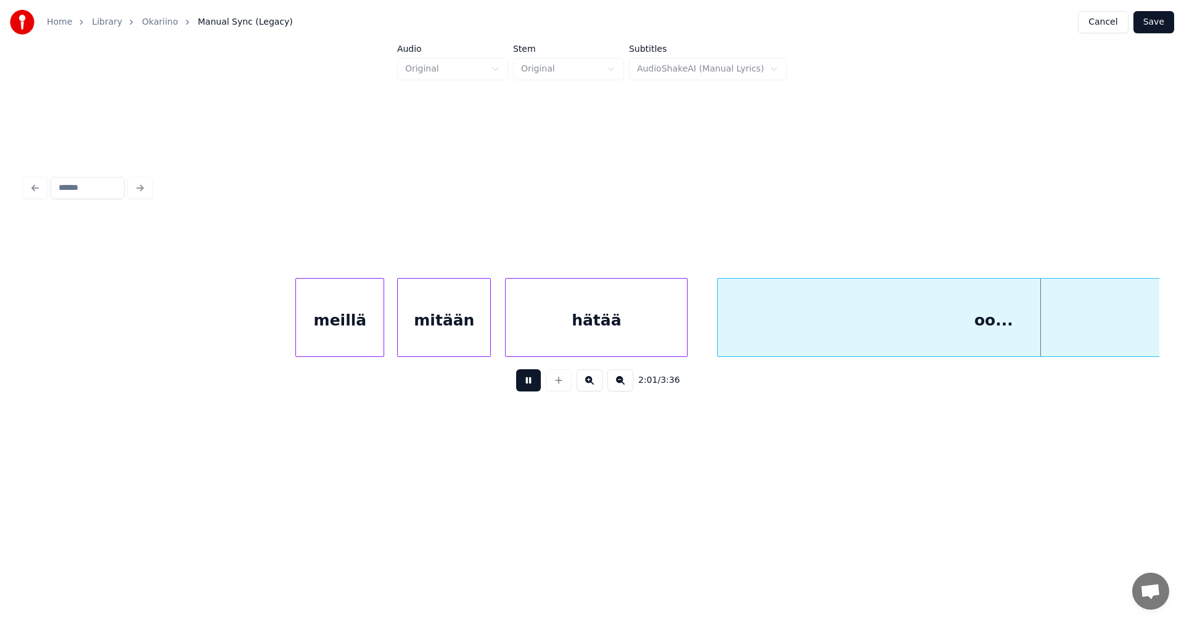
click at [530, 390] on button at bounding box center [528, 380] width 25 height 22
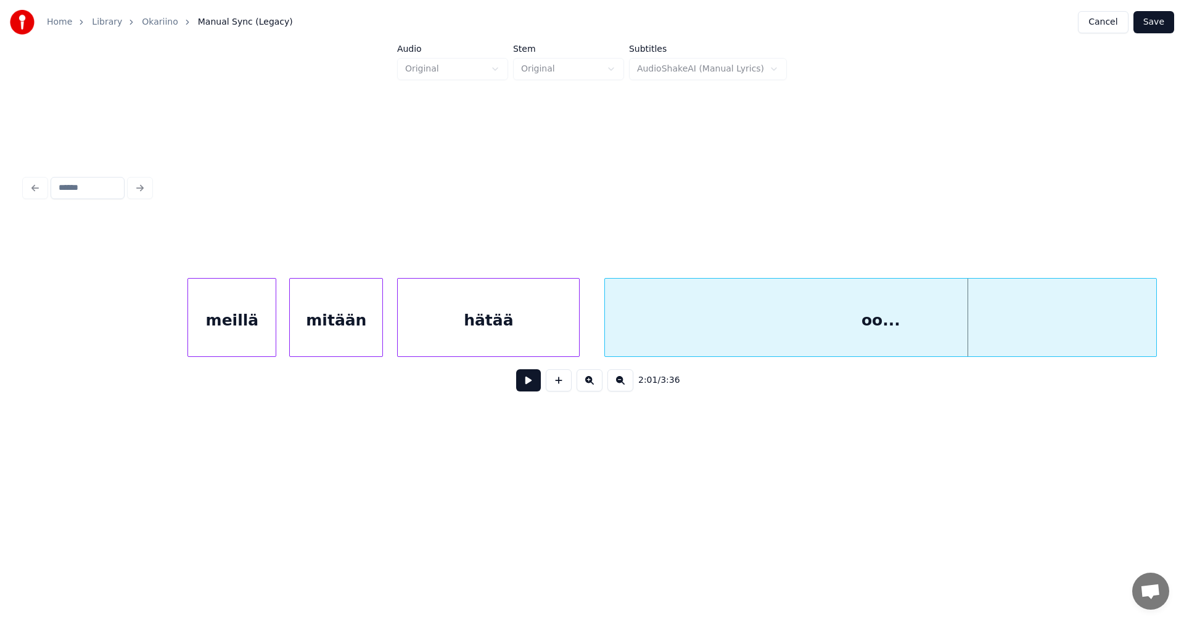
click at [750, 324] on div "oo..." at bounding box center [880, 321] width 551 height 84
click at [530, 387] on button at bounding box center [528, 380] width 25 height 22
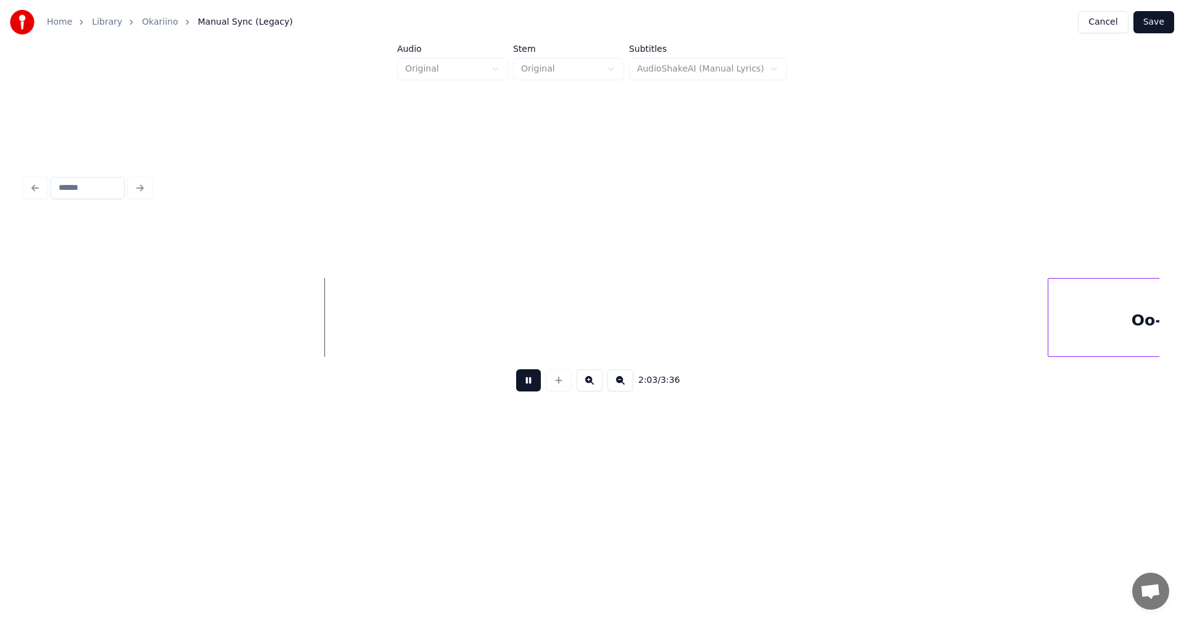
click at [533, 383] on button at bounding box center [528, 380] width 25 height 22
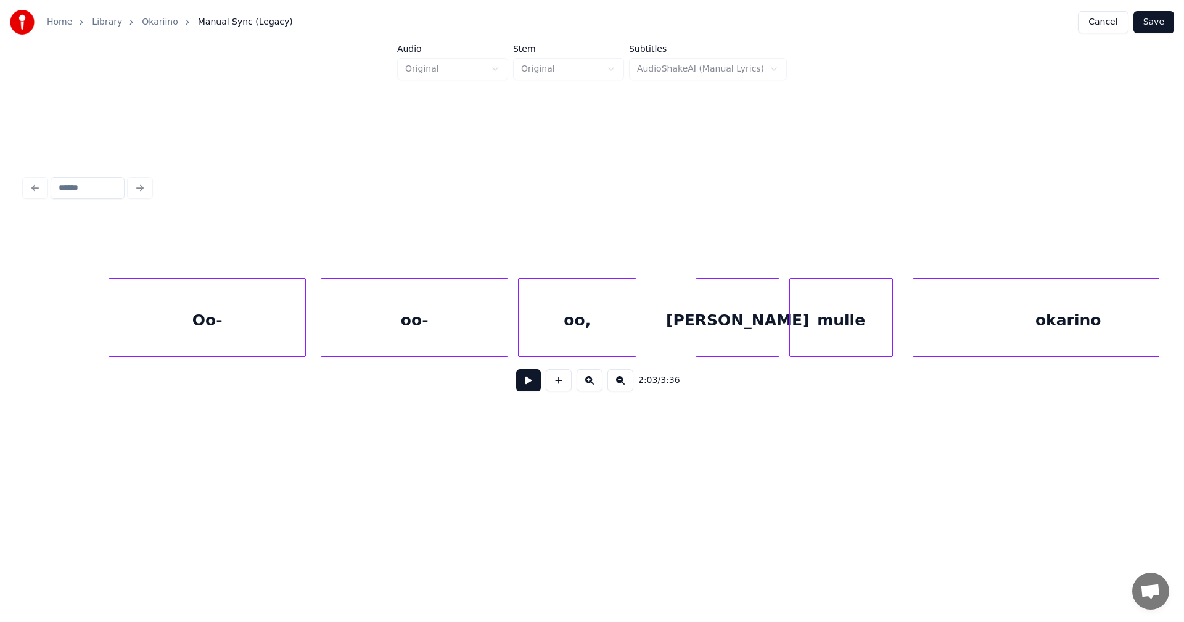
scroll to position [0, 31121]
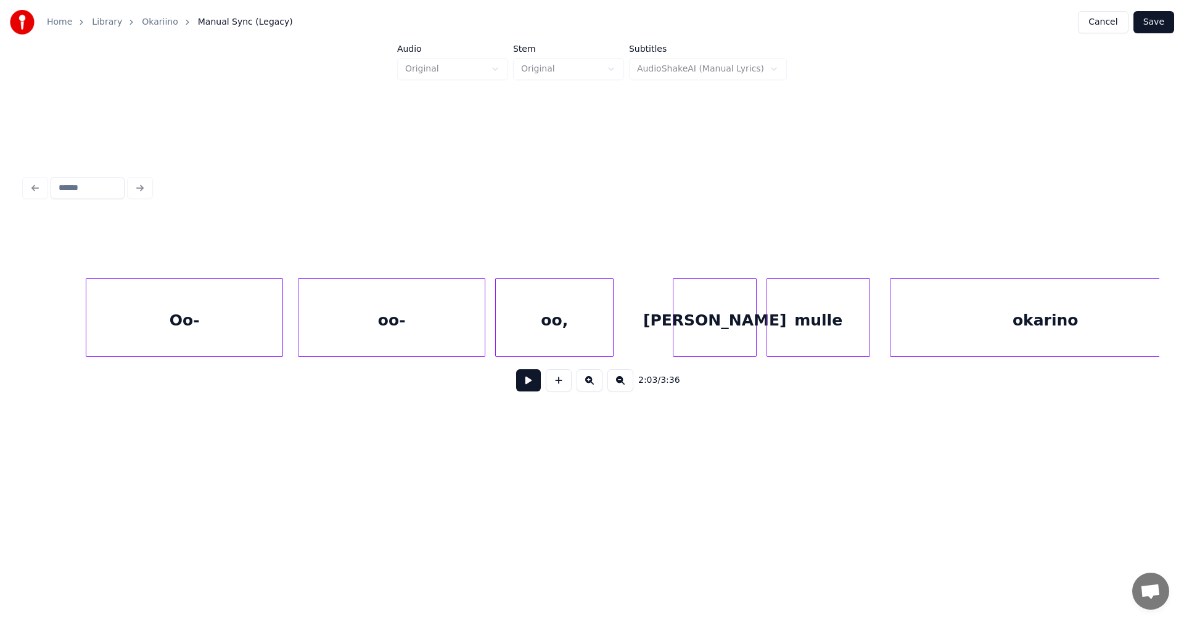
click at [262, 328] on div "Oo-" at bounding box center [184, 321] width 196 height 84
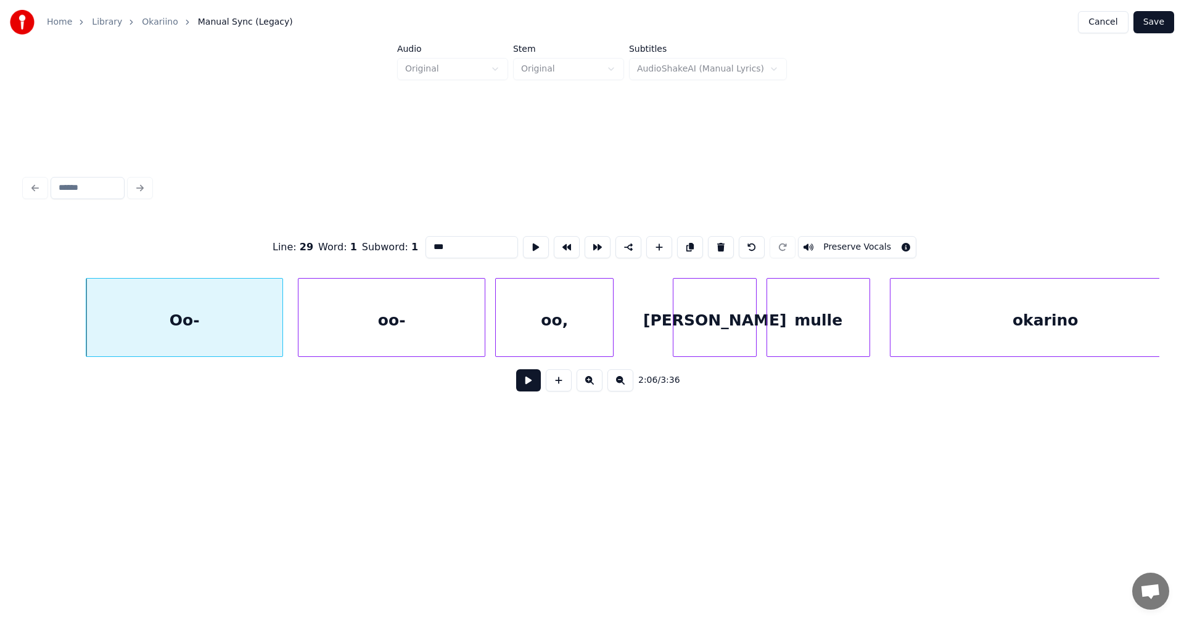
click at [527, 382] on button at bounding box center [528, 380] width 25 height 22
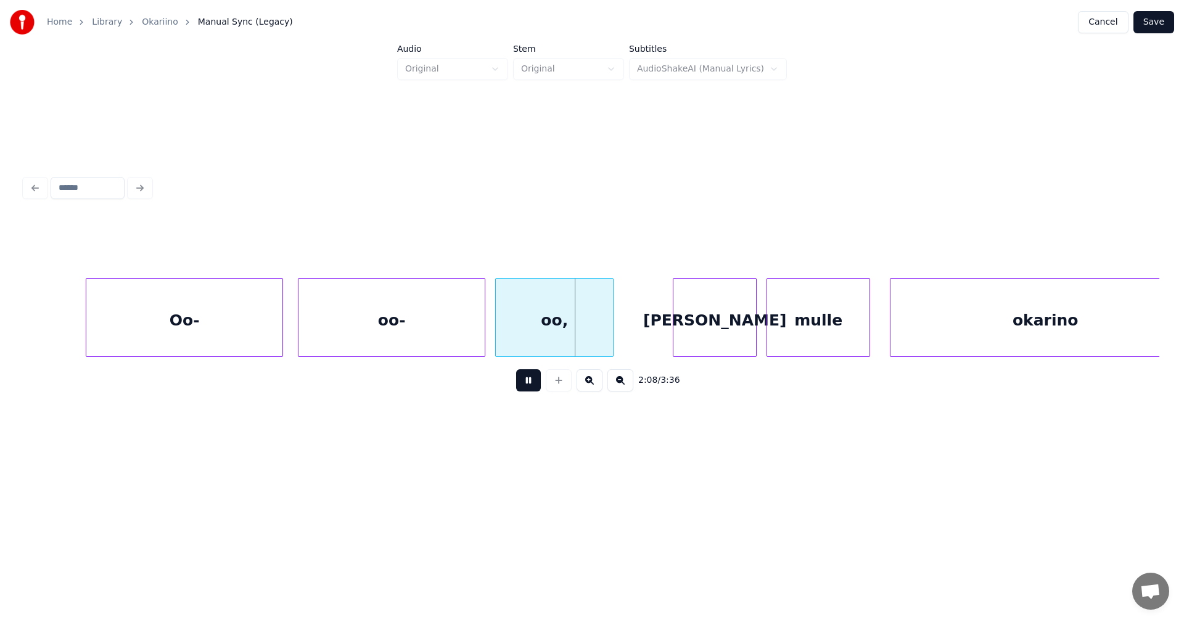
click at [527, 386] on button at bounding box center [528, 380] width 25 height 22
click at [622, 330] on div at bounding box center [620, 318] width 4 height 78
click at [456, 344] on div at bounding box center [457, 318] width 4 height 78
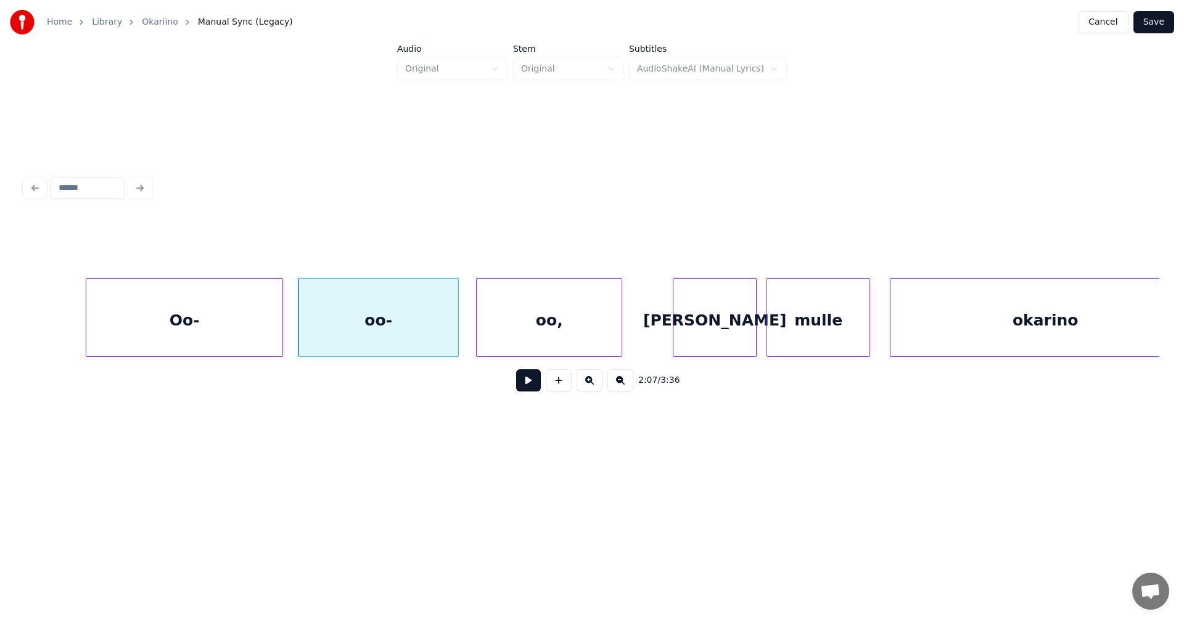
click at [479, 340] on div at bounding box center [479, 318] width 4 height 78
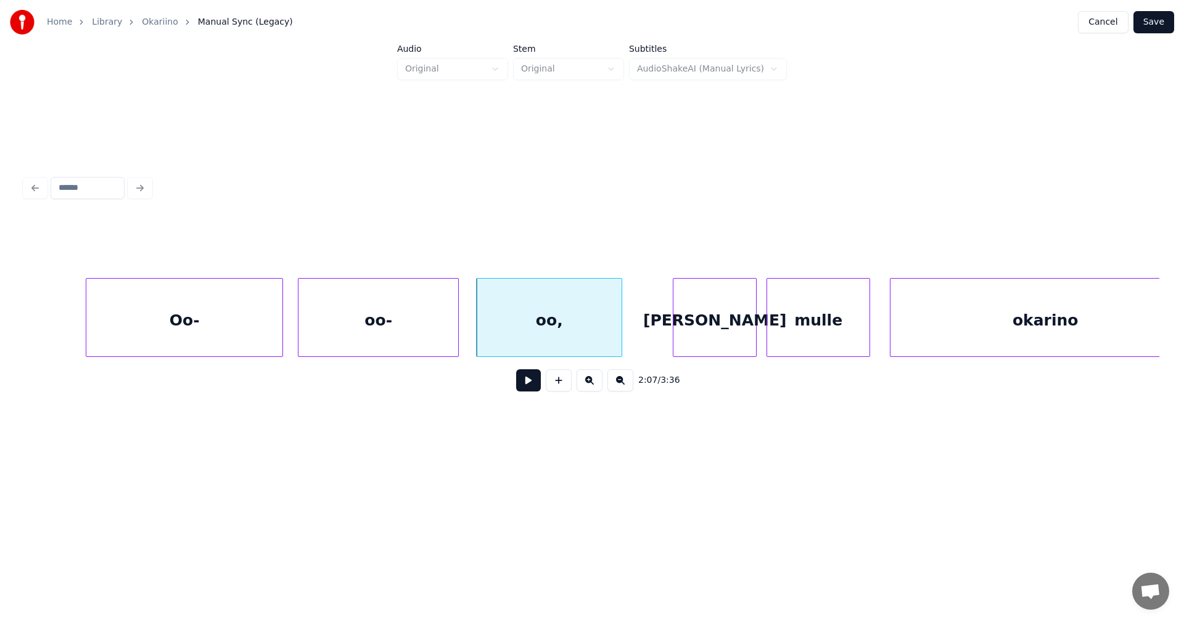
click at [274, 336] on div "Oo-" at bounding box center [184, 321] width 196 height 84
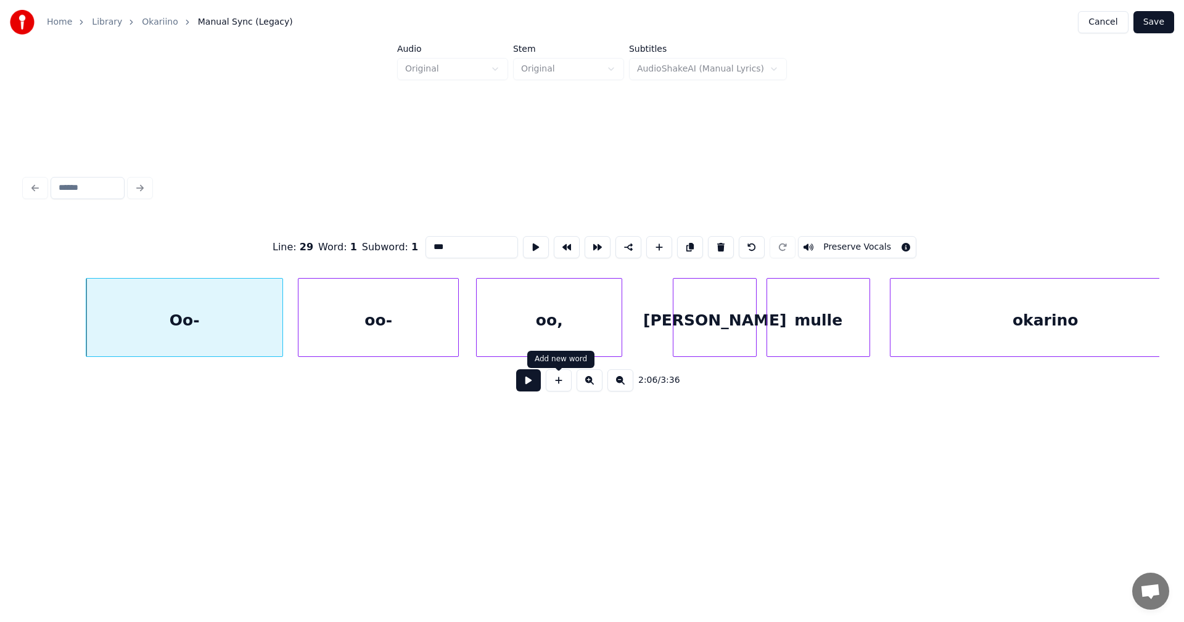
click at [525, 384] on button at bounding box center [528, 380] width 25 height 22
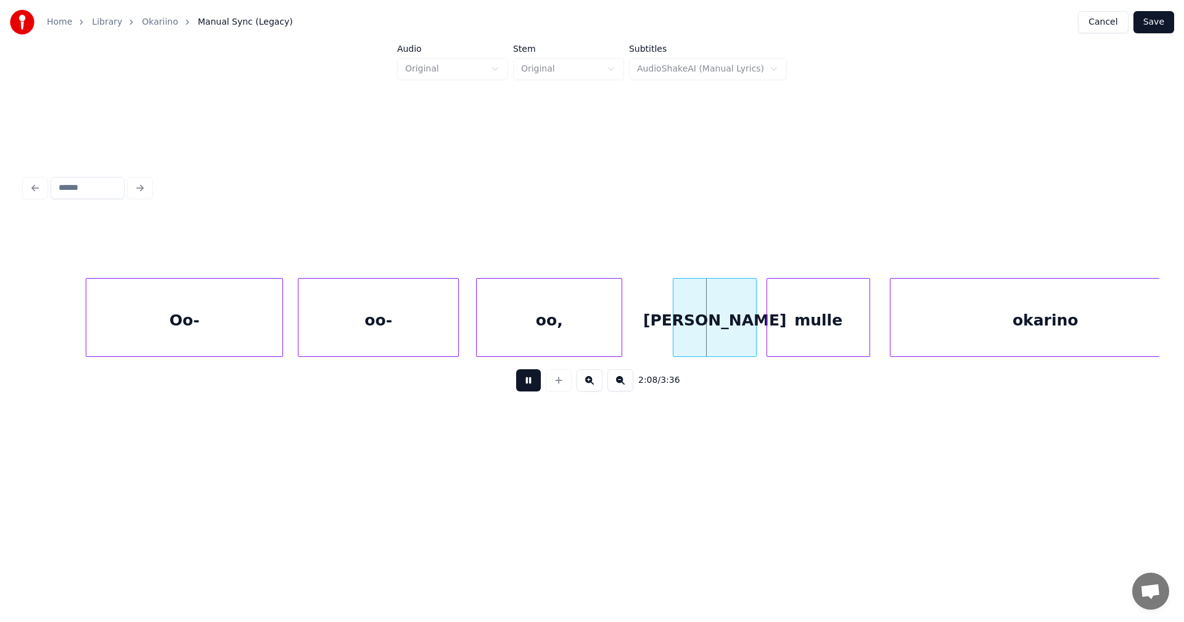
drag, startPoint x: 528, startPoint y: 382, endPoint x: 556, endPoint y: 377, distance: 28.9
click at [539, 381] on button at bounding box center [528, 380] width 25 height 22
click at [704, 341] on div "[PERSON_NAME]" at bounding box center [706, 321] width 83 height 84
click at [531, 388] on button at bounding box center [528, 380] width 25 height 22
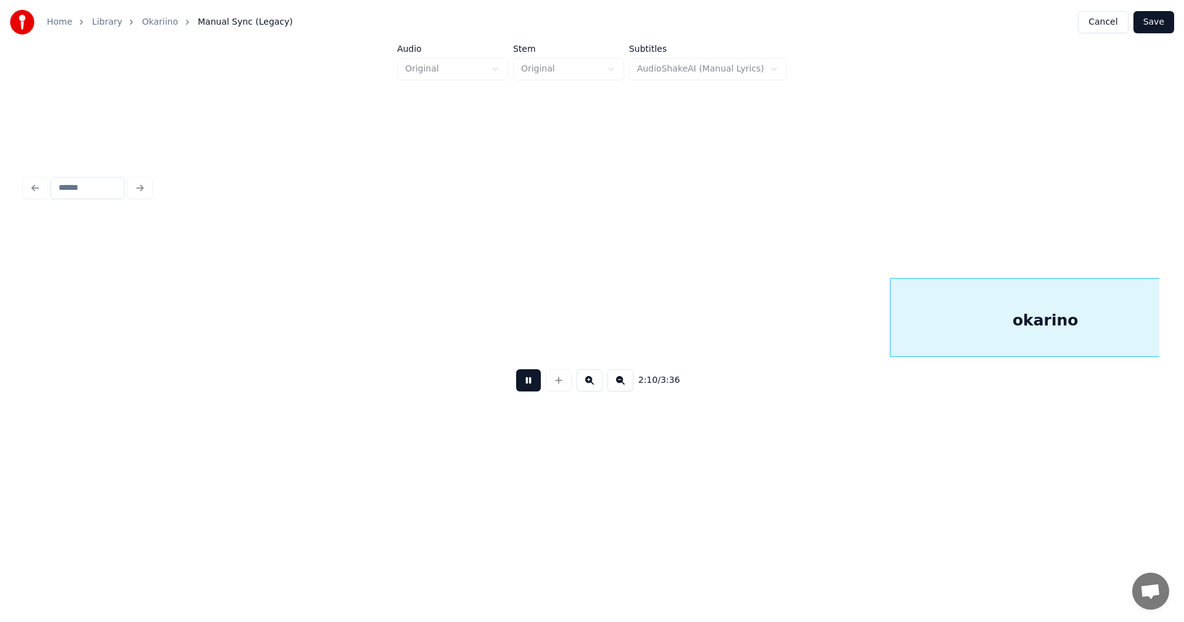
scroll to position [0, 32257]
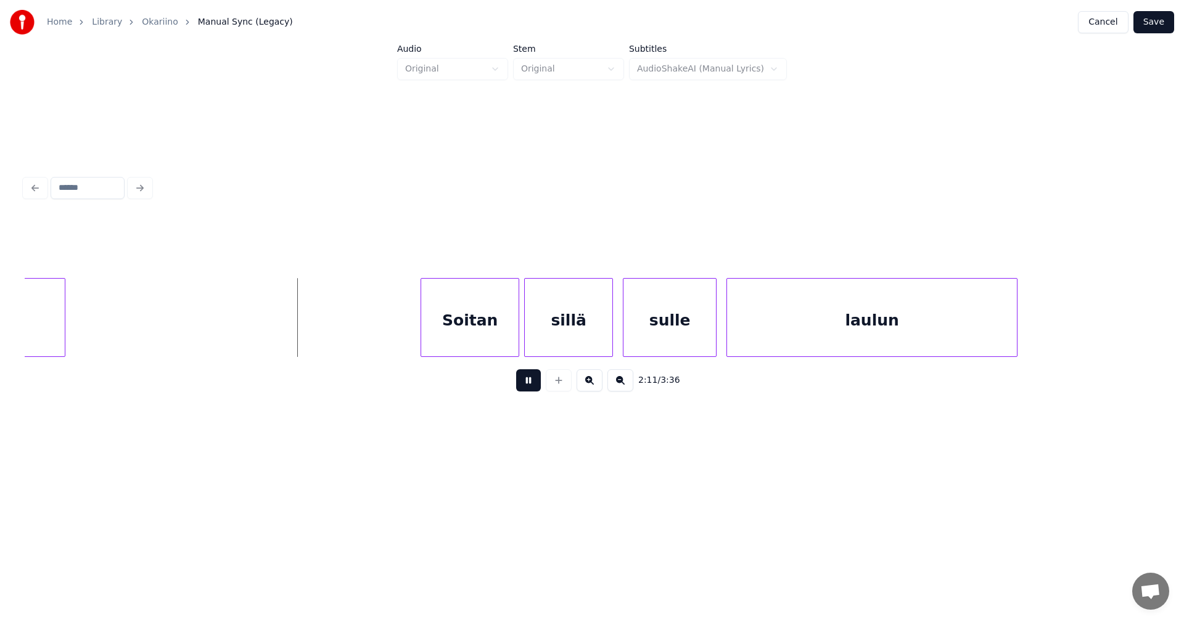
click at [533, 387] on button at bounding box center [528, 380] width 25 height 22
click at [481, 342] on div "Soitan" at bounding box center [463, 321] width 97 height 84
click at [534, 390] on button at bounding box center [528, 380] width 25 height 22
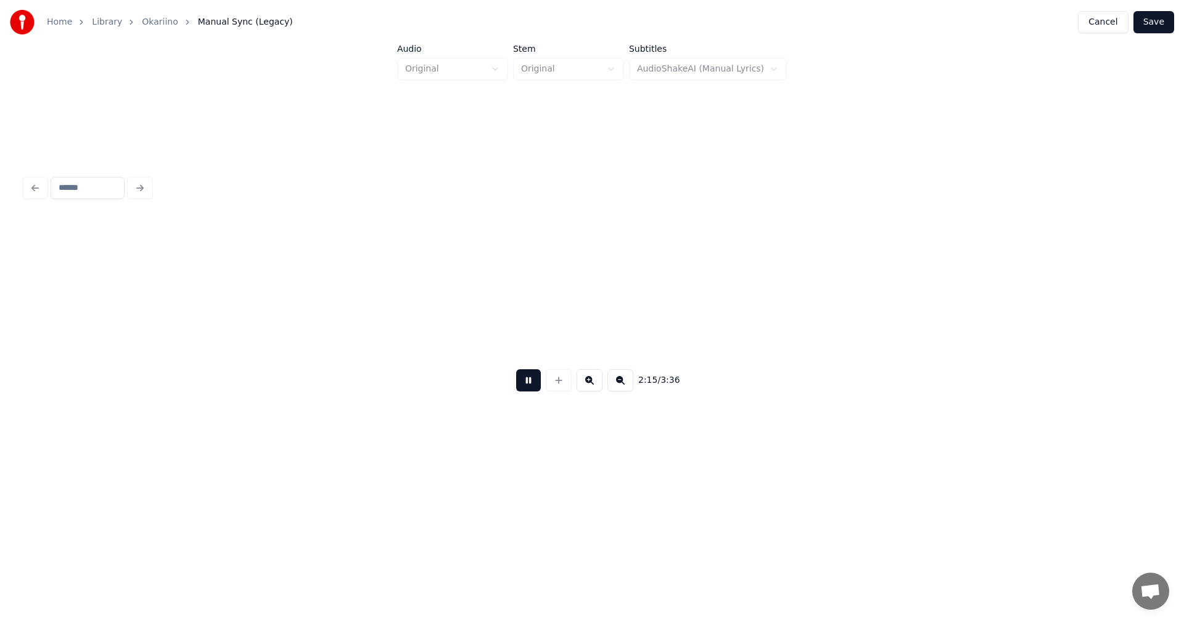
scroll to position [0, 33395]
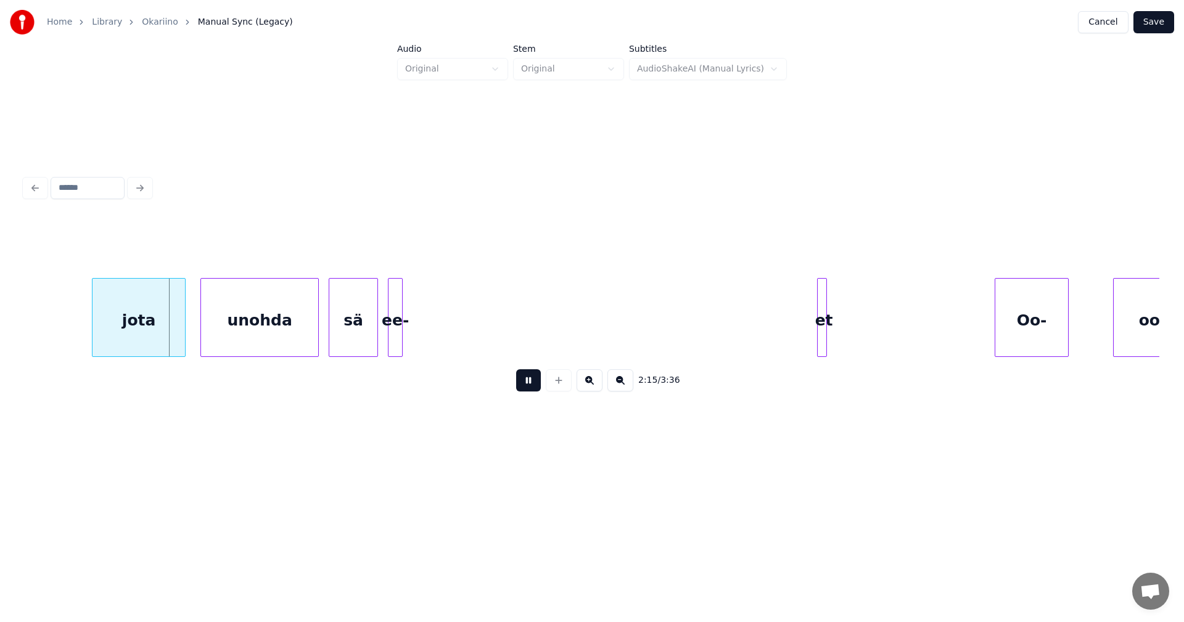
drag, startPoint x: 535, startPoint y: 390, endPoint x: 521, endPoint y: 385, distance: 15.0
click at [535, 389] on button at bounding box center [528, 380] width 25 height 22
click at [134, 334] on div "jota" at bounding box center [127, 321] width 93 height 84
click at [270, 348] on div "unohda" at bounding box center [254, 321] width 117 height 84
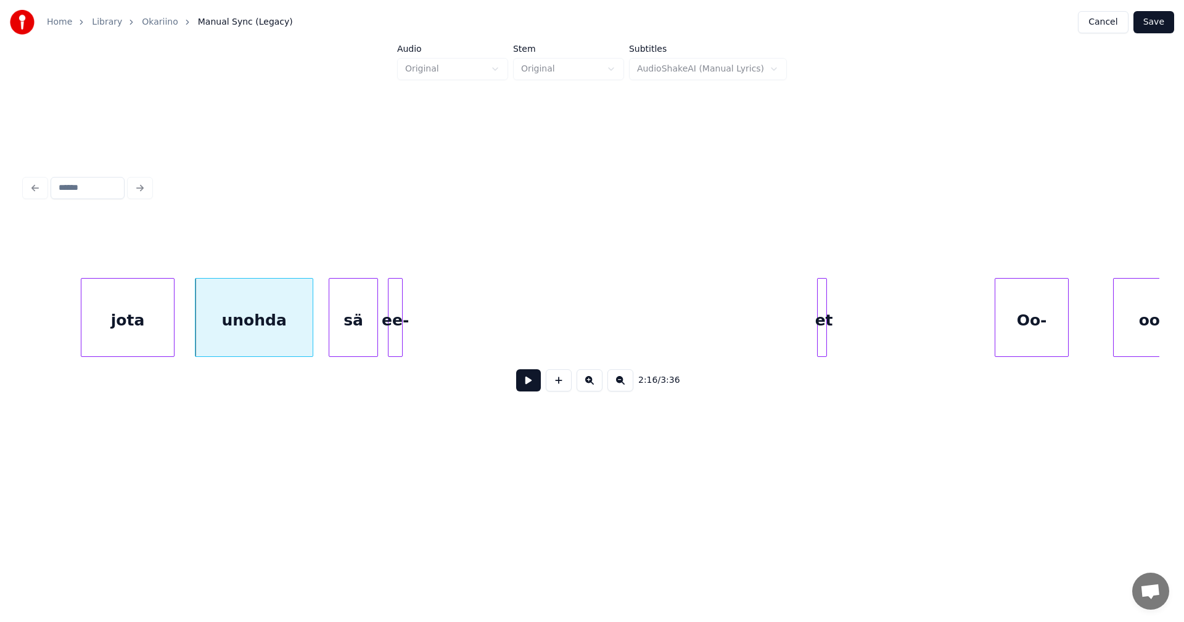
click at [398, 339] on div "ee-" at bounding box center [396, 321] width 14 height 84
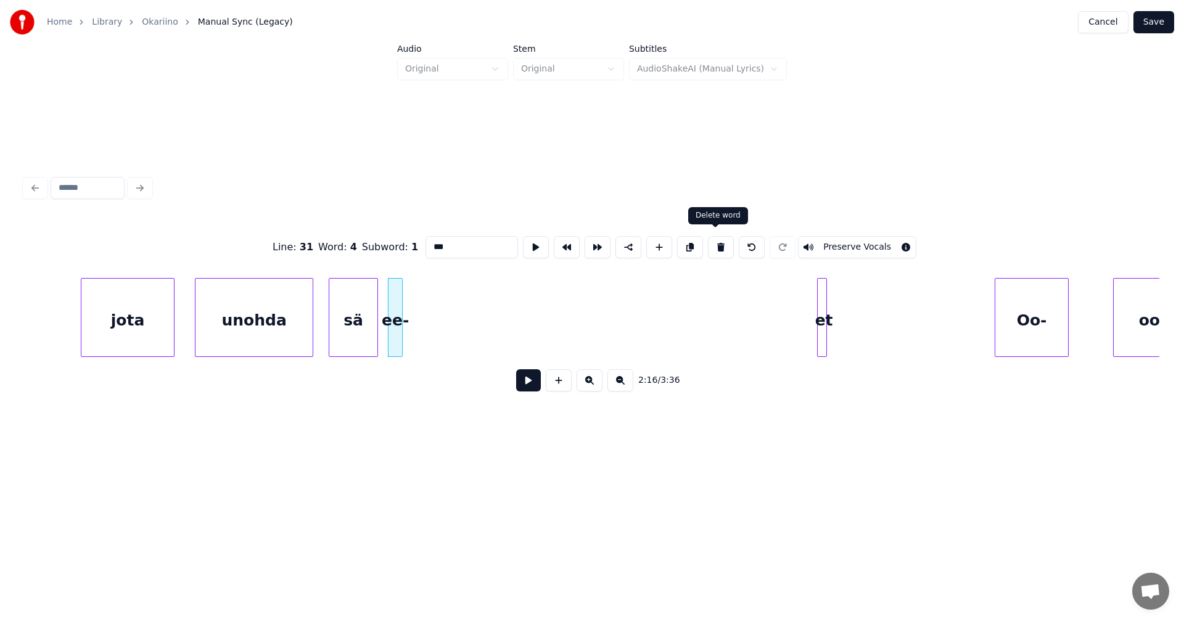
click at [718, 244] on button at bounding box center [721, 247] width 26 height 22
click at [147, 336] on div "jota" at bounding box center [127, 321] width 93 height 84
type input "****"
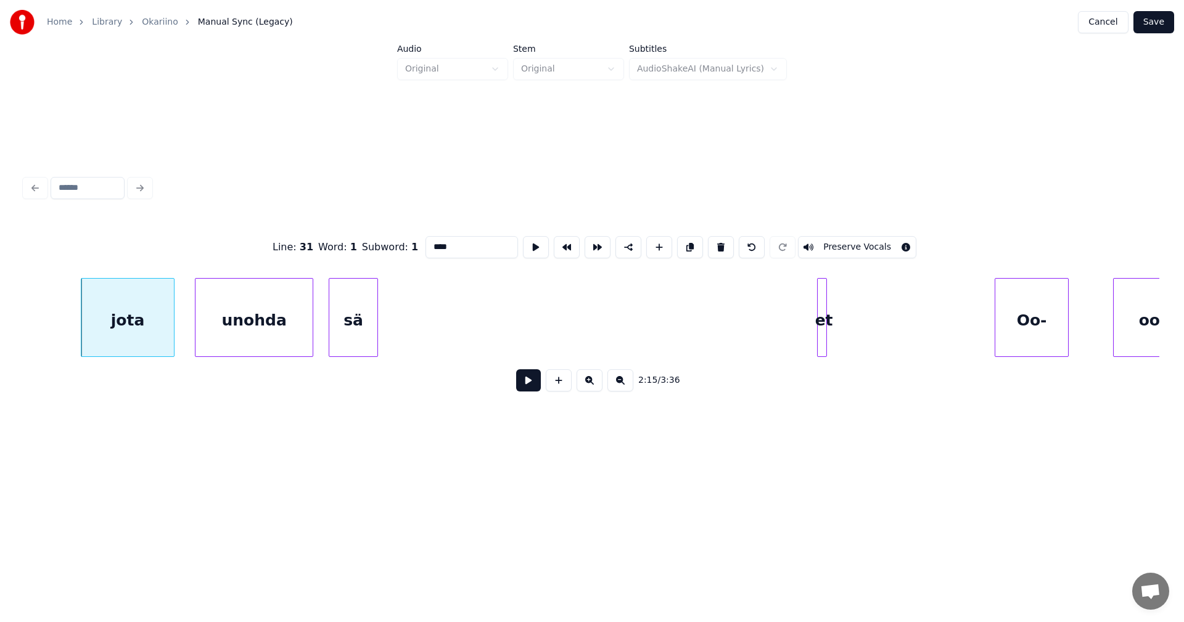
click at [530, 385] on button at bounding box center [528, 380] width 25 height 22
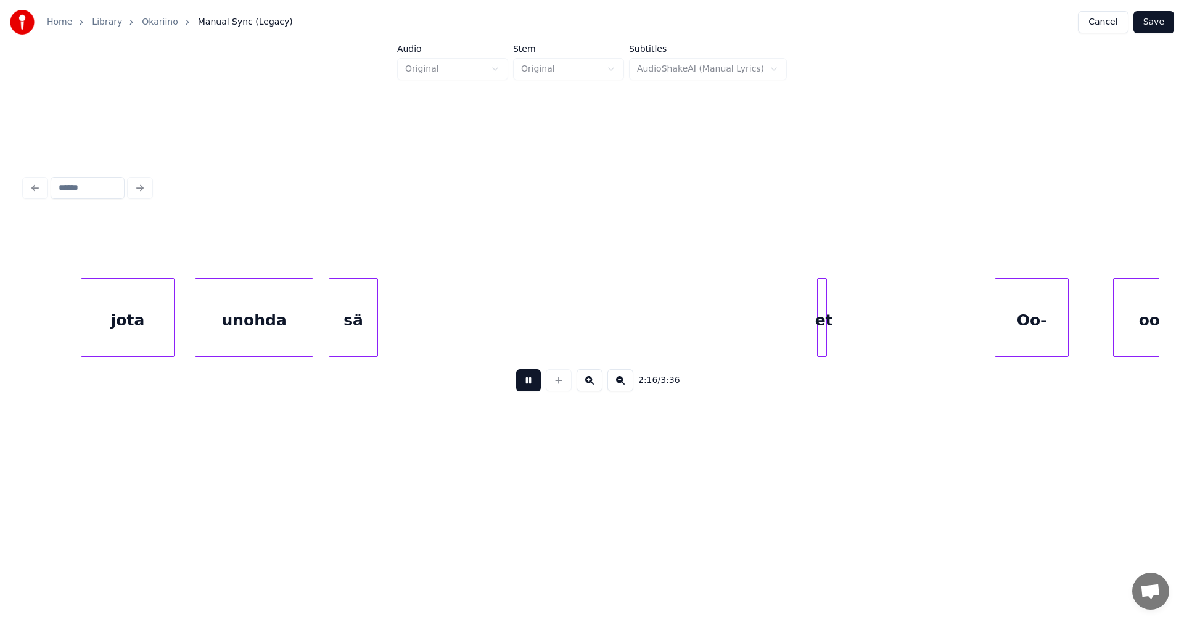
click at [530, 384] on button at bounding box center [528, 380] width 25 height 22
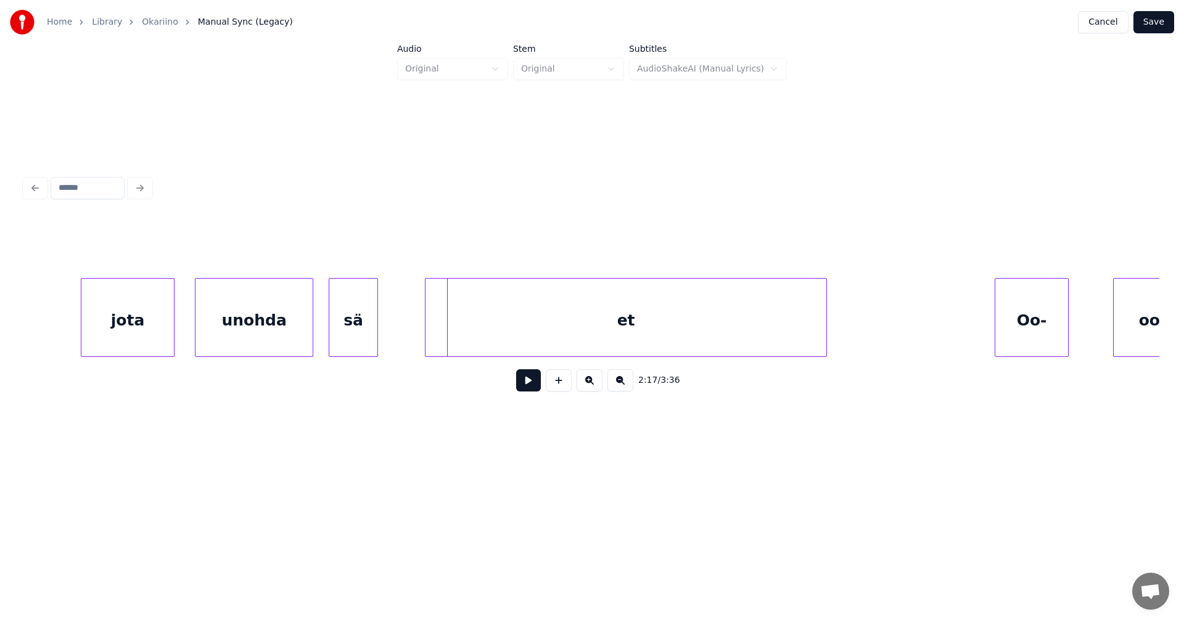
click at [429, 345] on div at bounding box center [428, 318] width 4 height 78
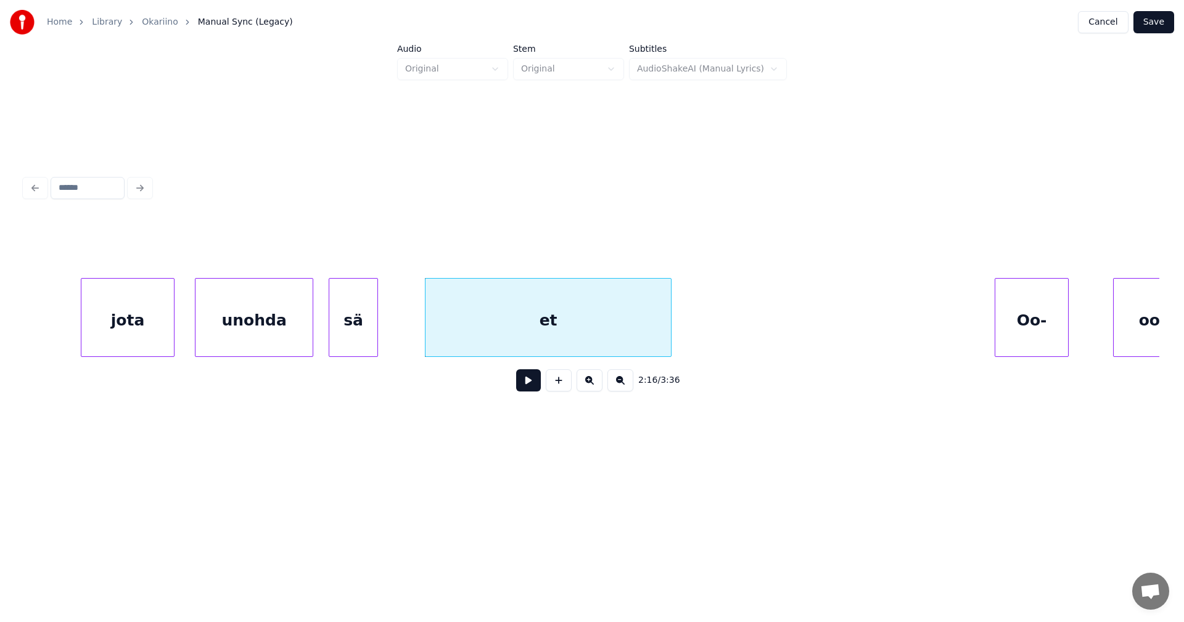
click at [667, 337] on div at bounding box center [669, 318] width 4 height 78
click at [521, 327] on div "et" at bounding box center [541, 321] width 231 height 84
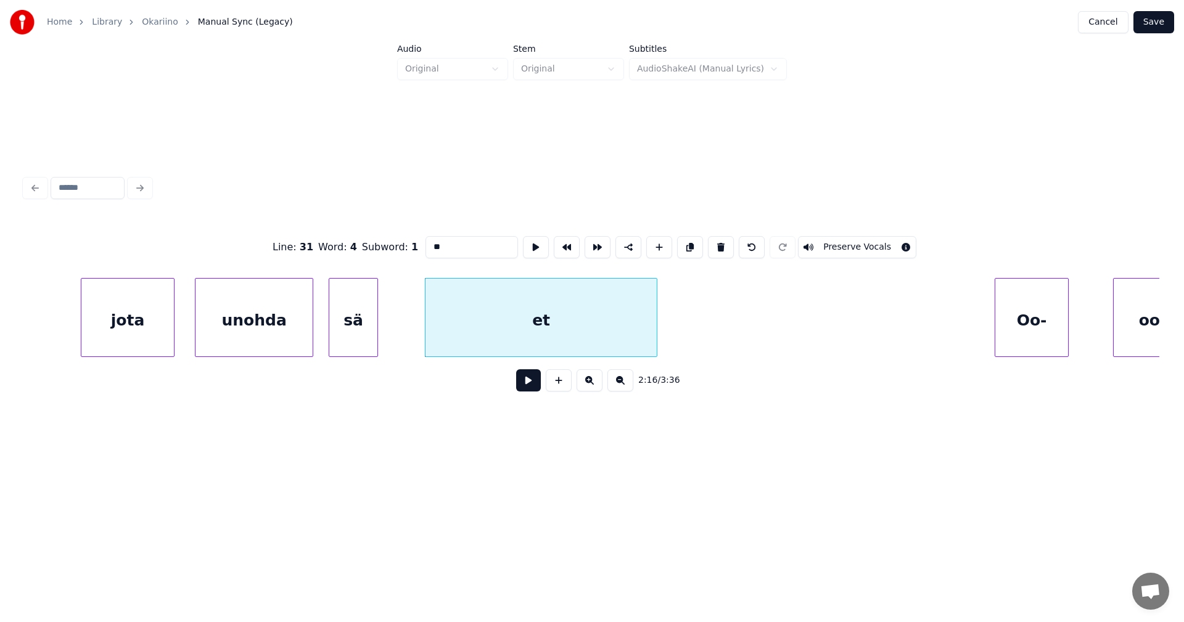
click at [427, 243] on input "**" at bounding box center [472, 247] width 93 height 22
click at [358, 325] on div "sä" at bounding box center [353, 321] width 48 height 84
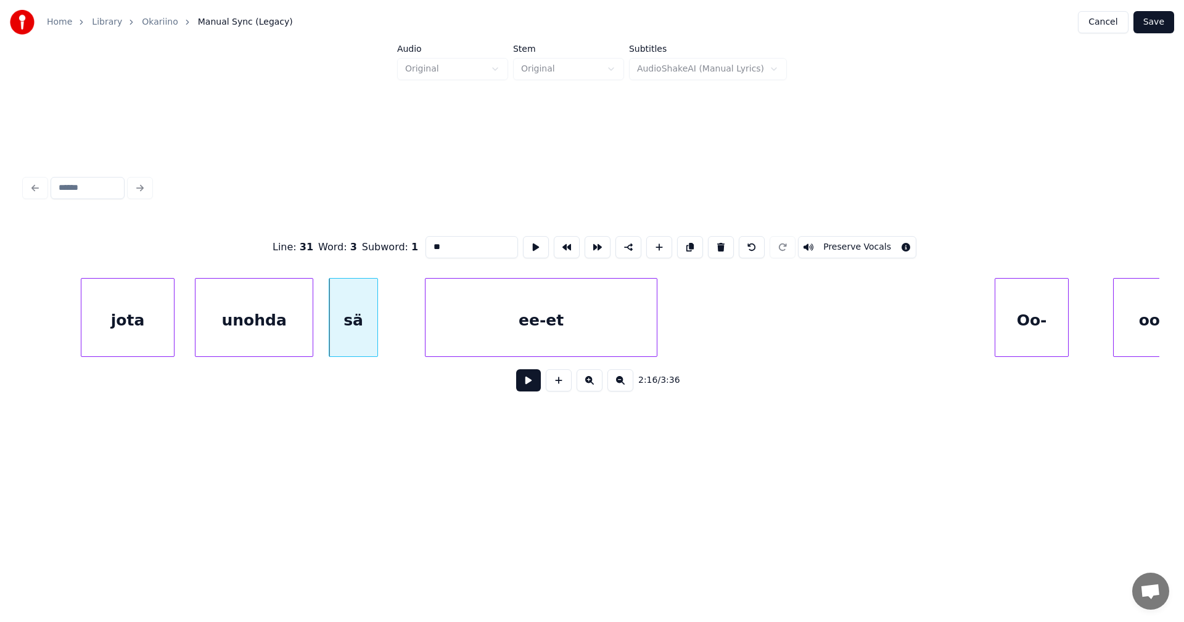
type input "**"
click at [534, 386] on button at bounding box center [528, 380] width 25 height 22
click at [532, 385] on button at bounding box center [528, 380] width 25 height 22
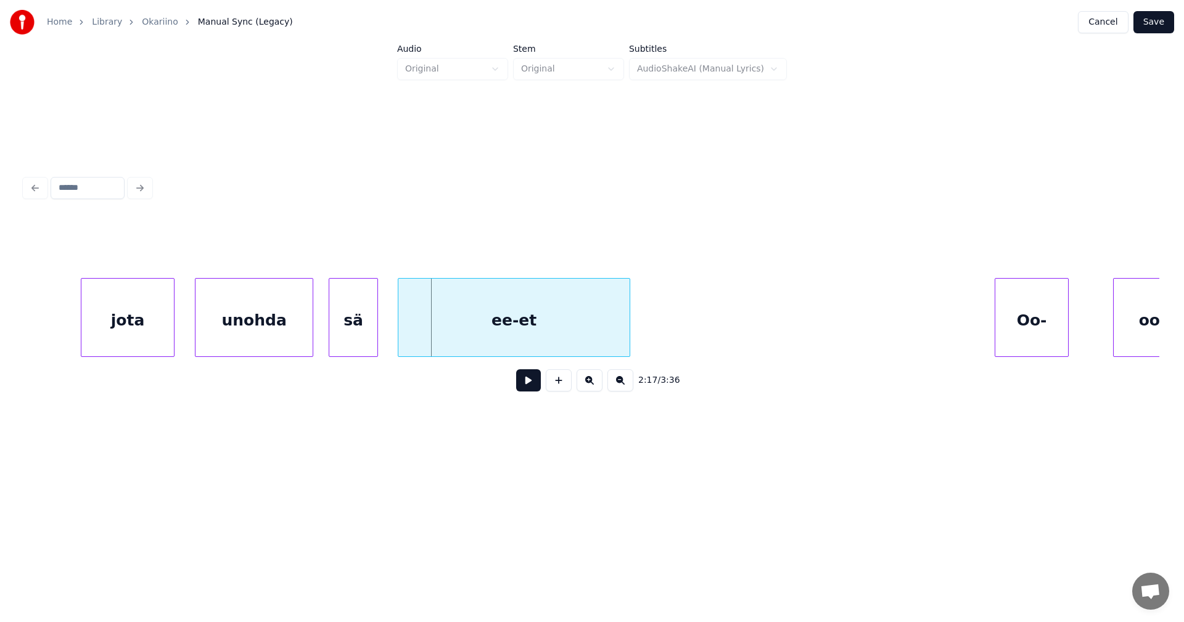
click at [463, 329] on div "ee-et" at bounding box center [513, 321] width 231 height 84
click at [339, 314] on div at bounding box center [341, 318] width 4 height 78
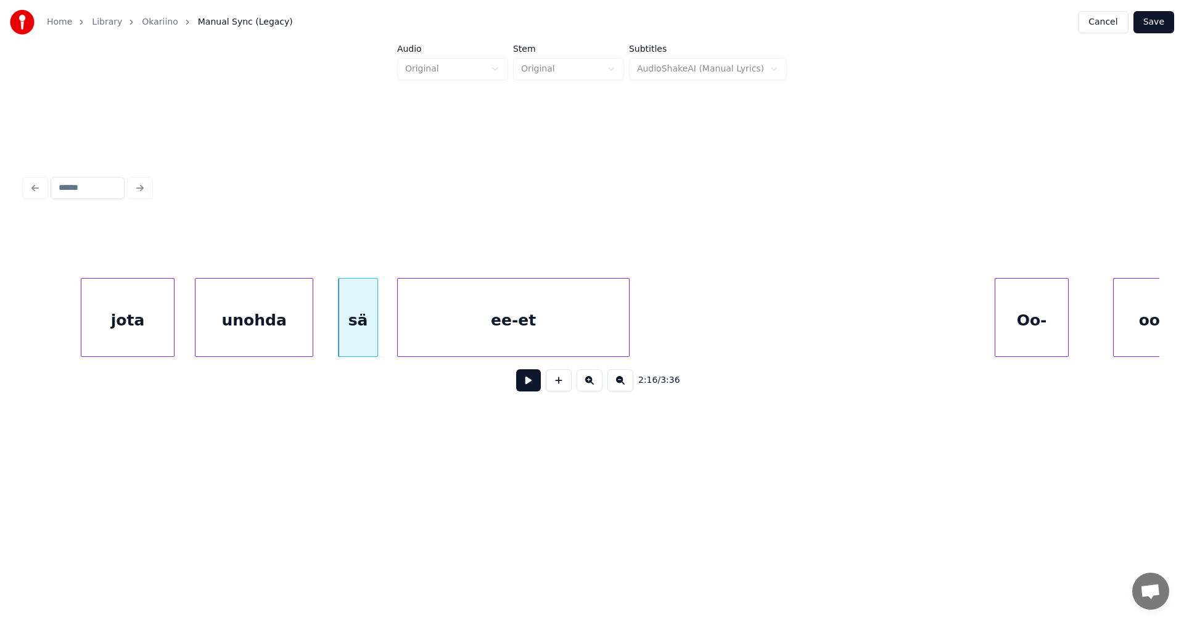
click at [532, 387] on button at bounding box center [528, 380] width 25 height 22
click at [532, 386] on button at bounding box center [528, 380] width 25 height 22
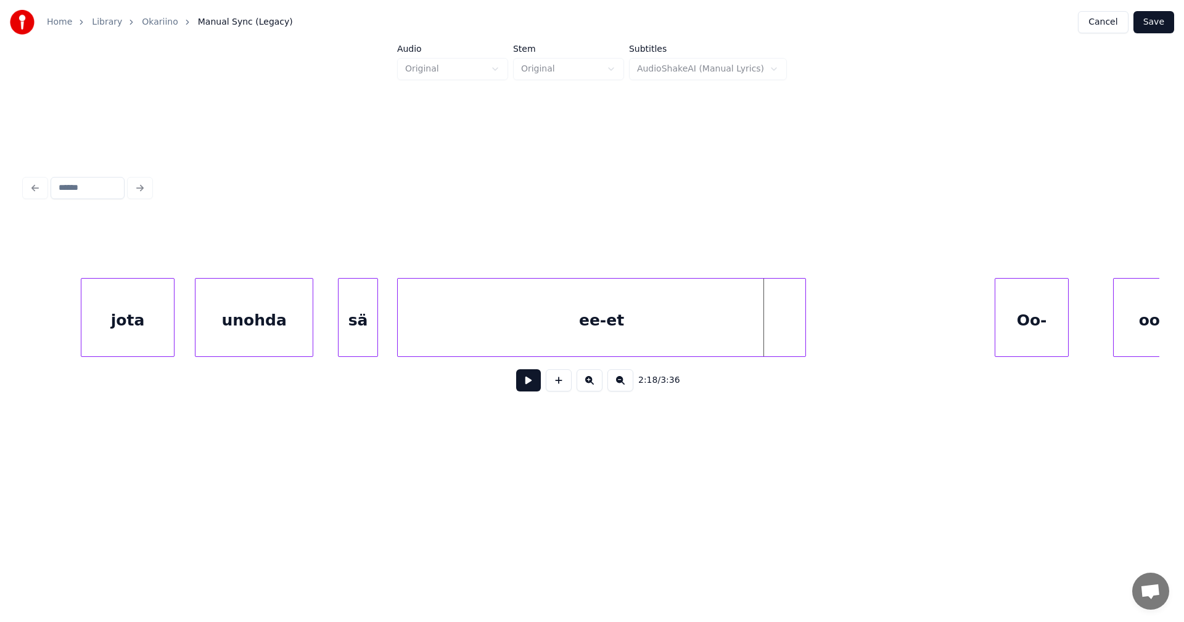
click at [805, 312] on div at bounding box center [804, 318] width 4 height 78
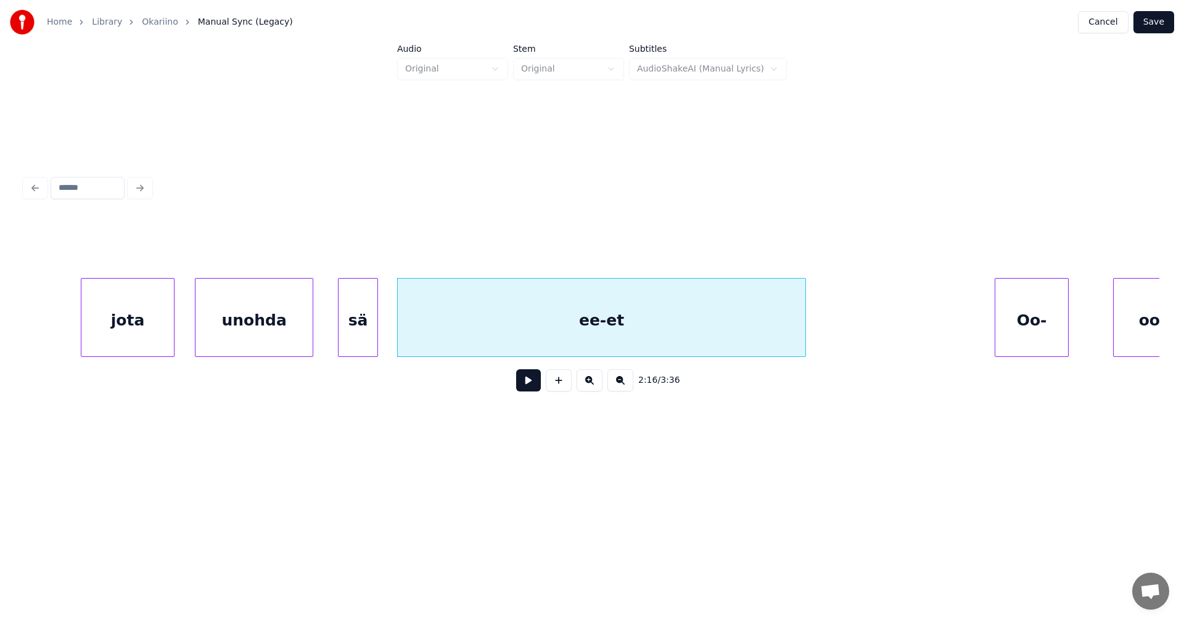
click at [535, 387] on button at bounding box center [528, 380] width 25 height 22
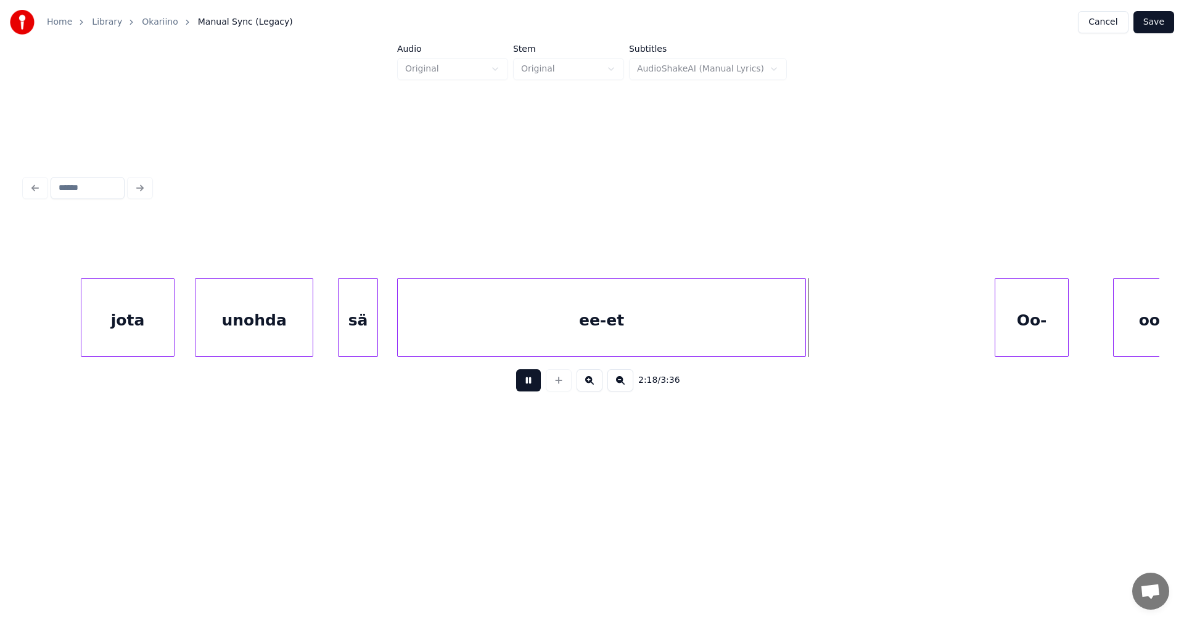
click at [535, 385] on button at bounding box center [528, 380] width 25 height 22
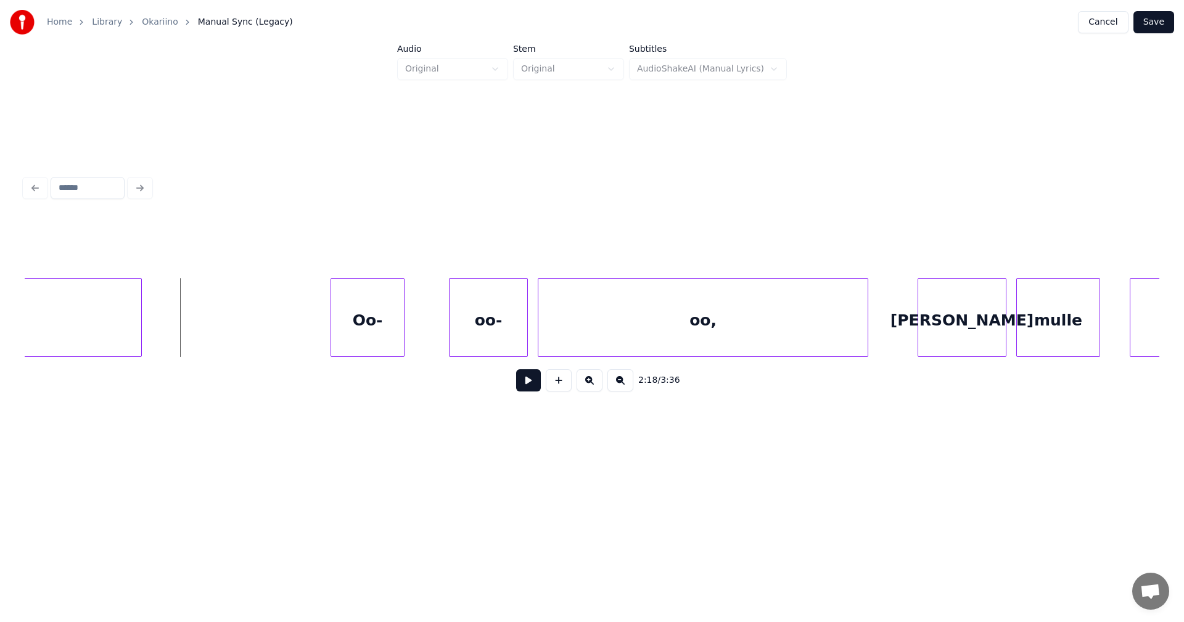
scroll to position [0, 34061]
click at [649, 322] on div at bounding box center [650, 318] width 4 height 78
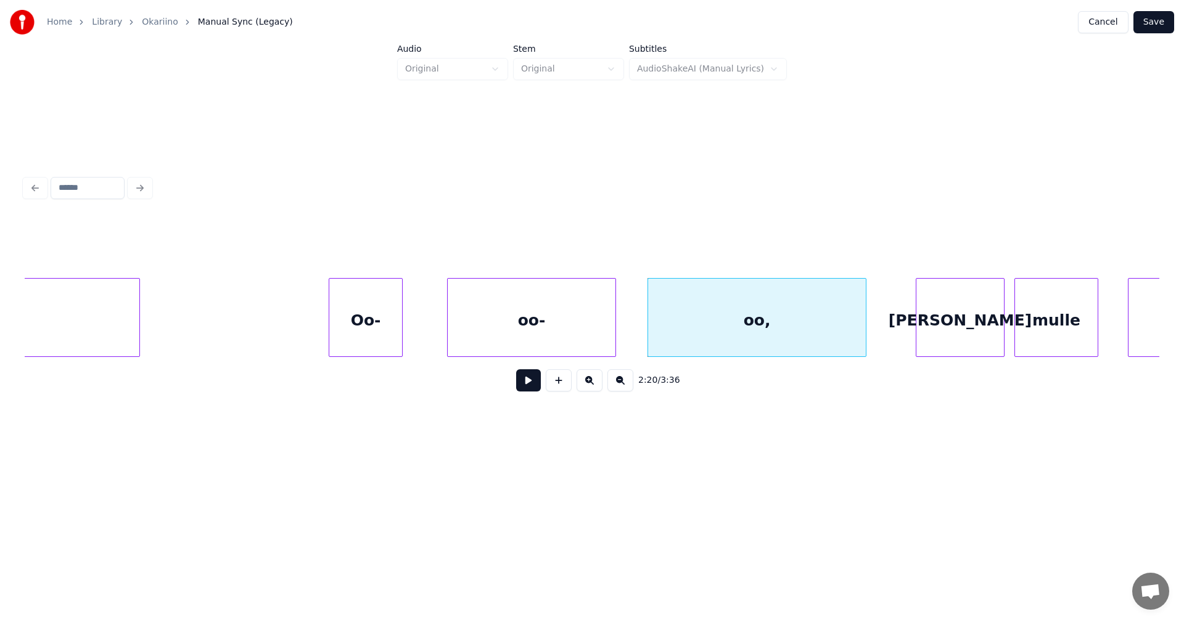
click at [616, 324] on div at bounding box center [614, 318] width 4 height 78
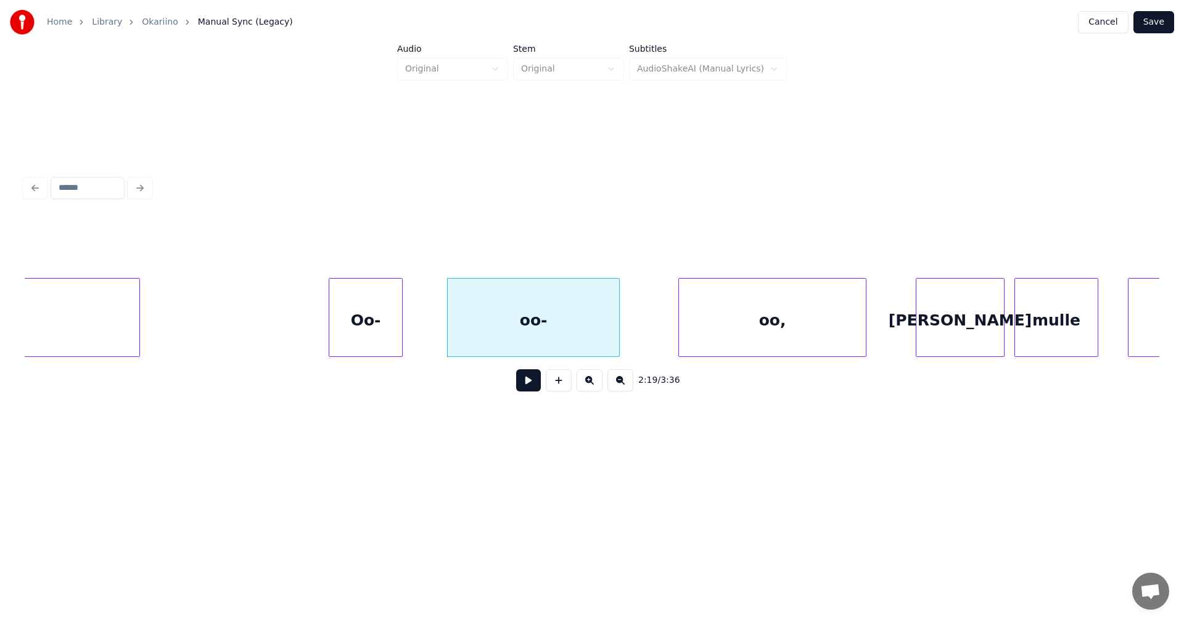
click at [683, 319] on div at bounding box center [681, 318] width 4 height 78
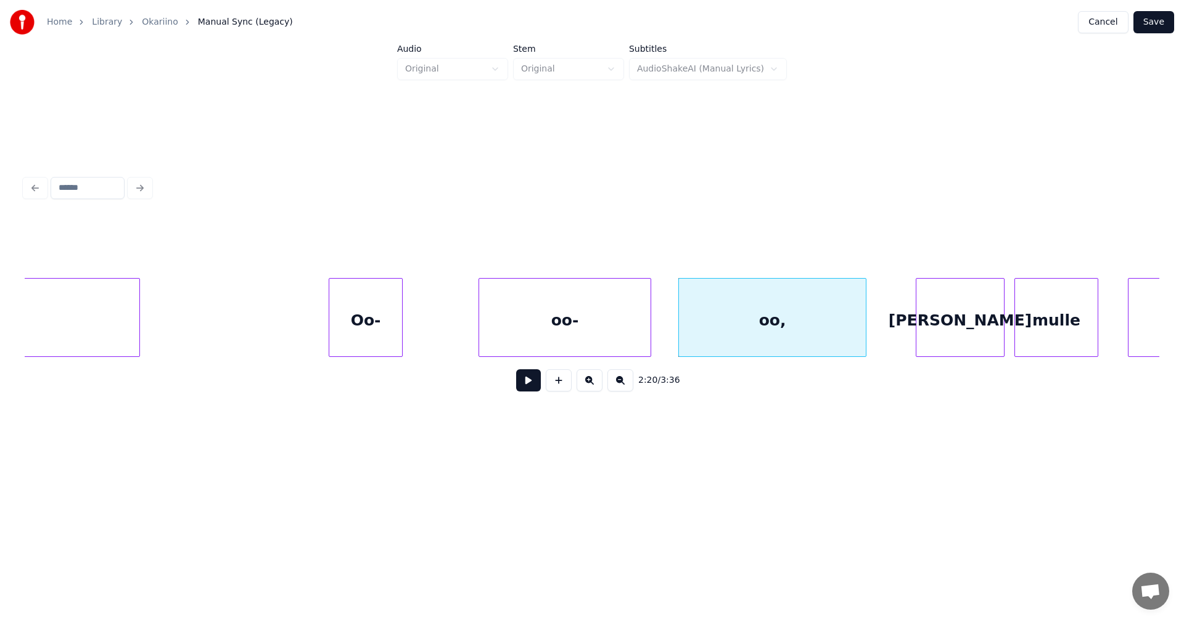
click at [606, 324] on div "oo-" at bounding box center [564, 321] width 171 height 84
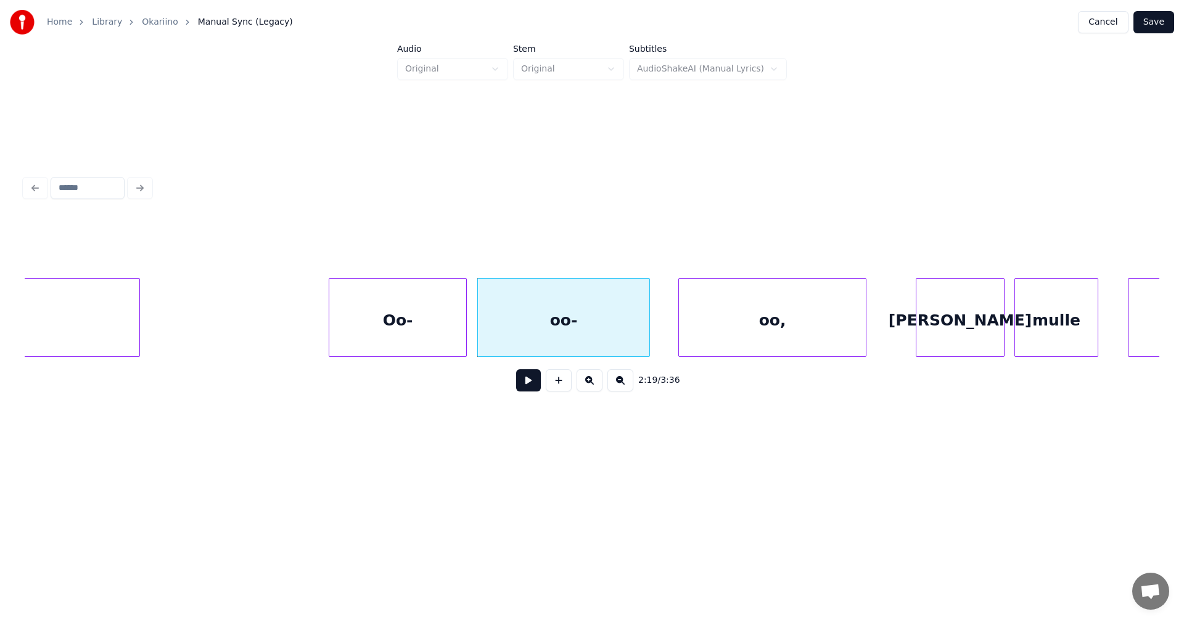
click at [464, 334] on div at bounding box center [465, 318] width 4 height 78
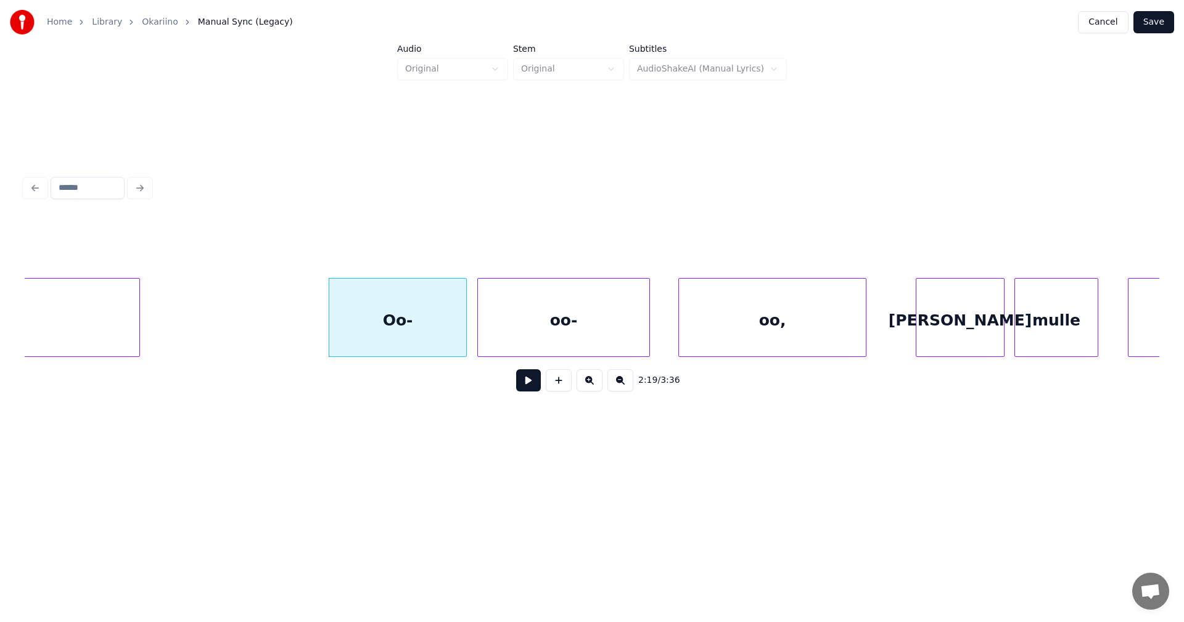
click at [529, 385] on button at bounding box center [528, 380] width 25 height 22
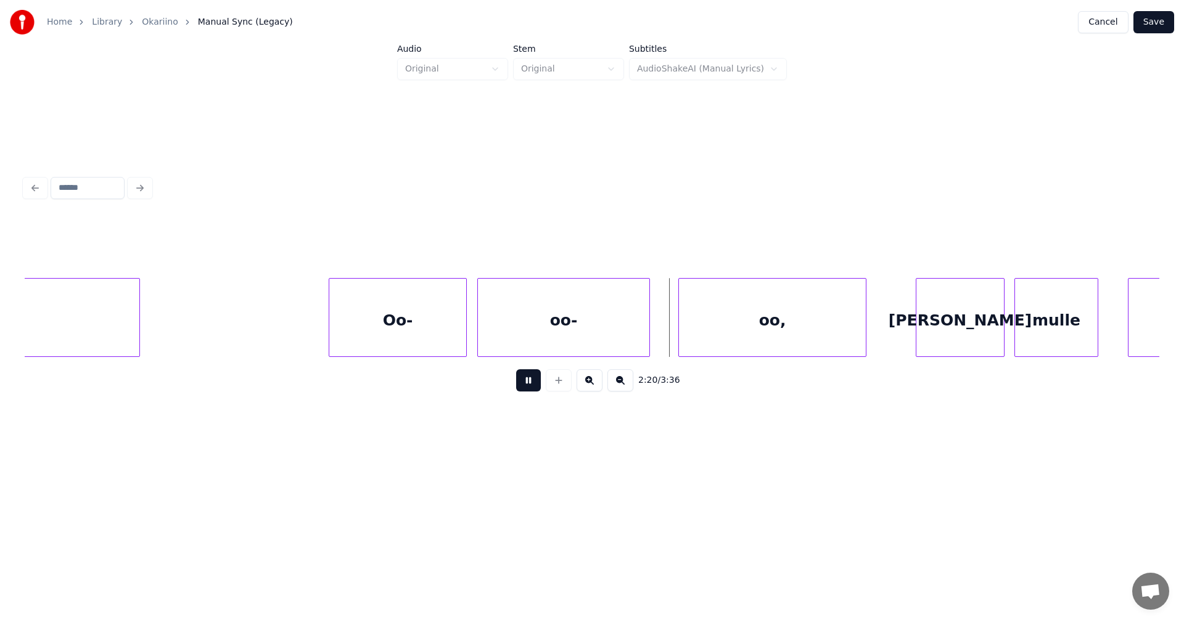
drag, startPoint x: 532, startPoint y: 383, endPoint x: 719, endPoint y: 360, distance: 188.3
click at [539, 382] on button at bounding box center [528, 380] width 25 height 22
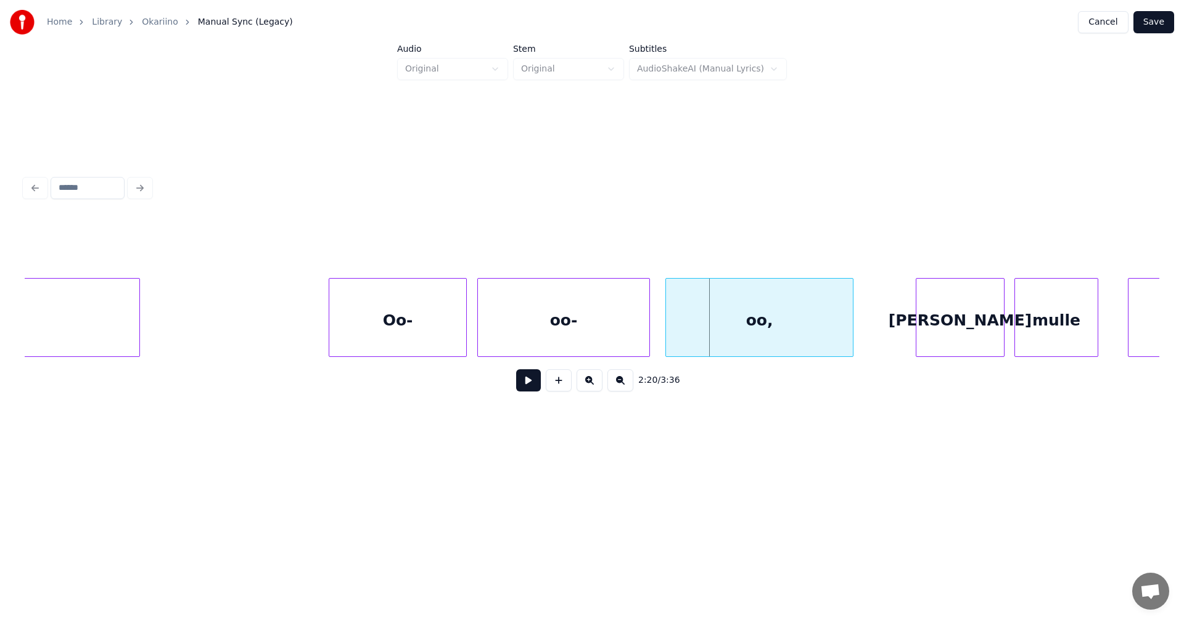
click at [715, 340] on div "oo," at bounding box center [759, 321] width 187 height 84
click at [537, 384] on button at bounding box center [528, 380] width 25 height 22
drag, startPoint x: 537, startPoint y: 384, endPoint x: 842, endPoint y: 397, distance: 305.6
click at [541, 385] on div "2:21 / 3:36" at bounding box center [592, 380] width 1115 height 27
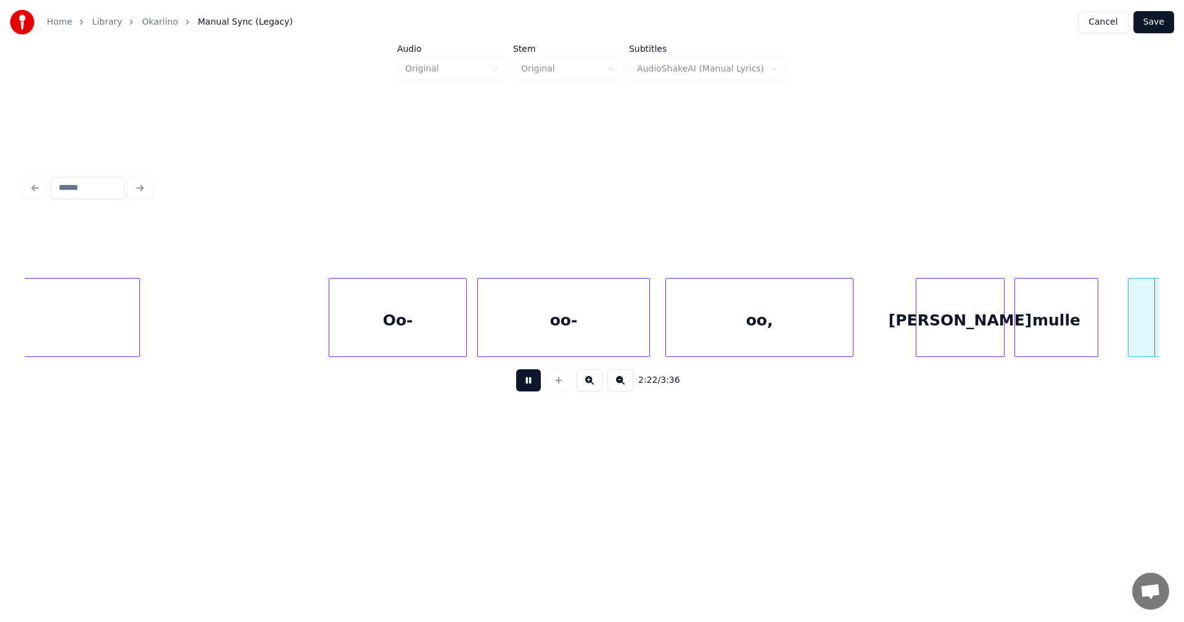
scroll to position [0, 35196]
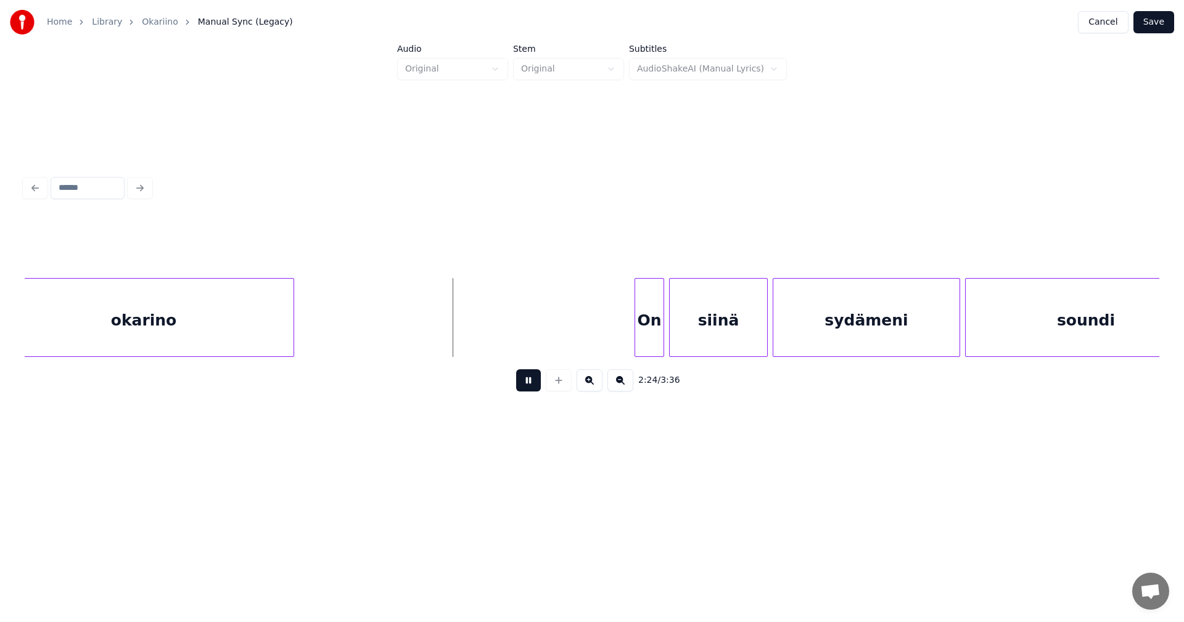
drag, startPoint x: 540, startPoint y: 380, endPoint x: 527, endPoint y: 373, distance: 14.6
click at [540, 377] on button at bounding box center [528, 380] width 25 height 22
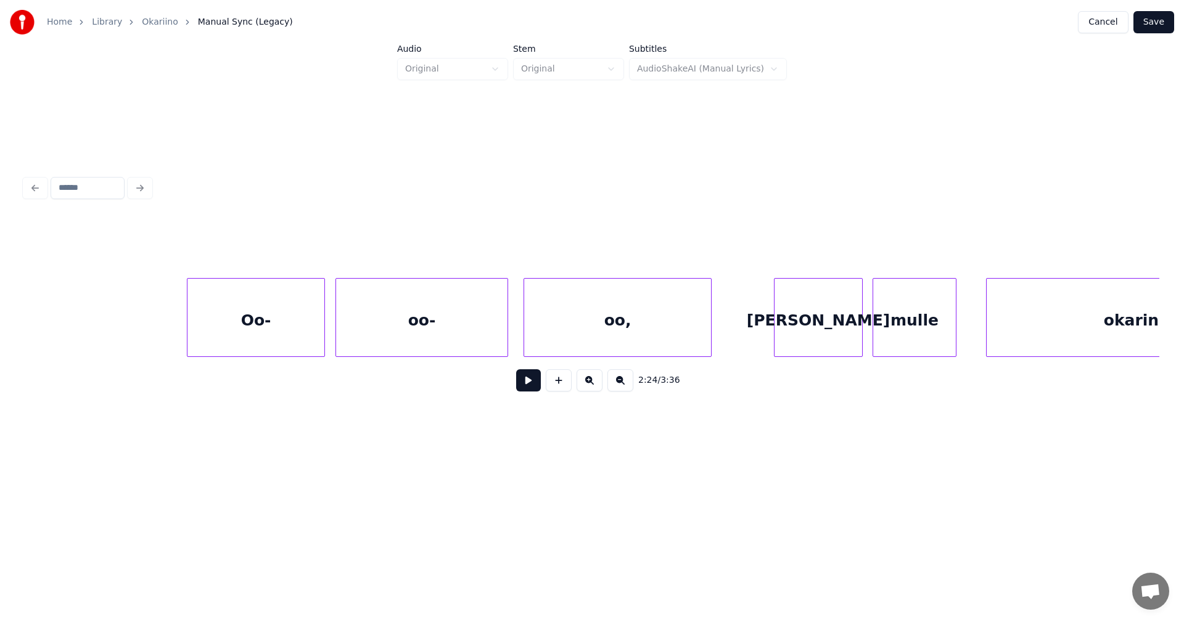
click at [1020, 331] on div "okarino" at bounding box center [1137, 321] width 300 height 84
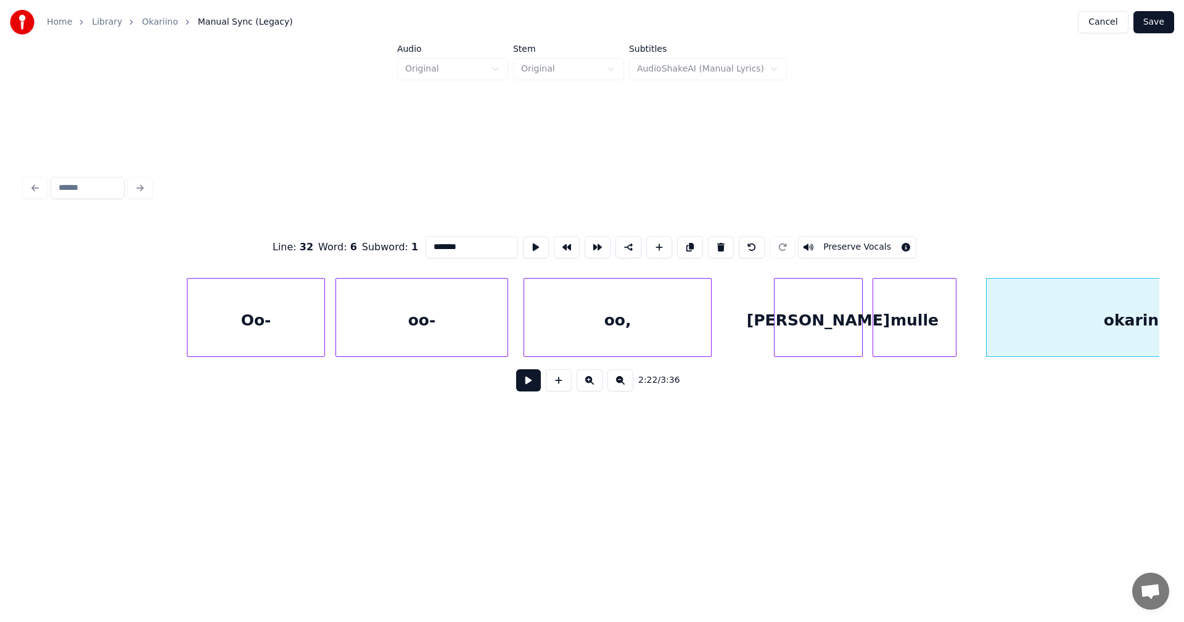
click at [532, 385] on button at bounding box center [528, 380] width 25 height 22
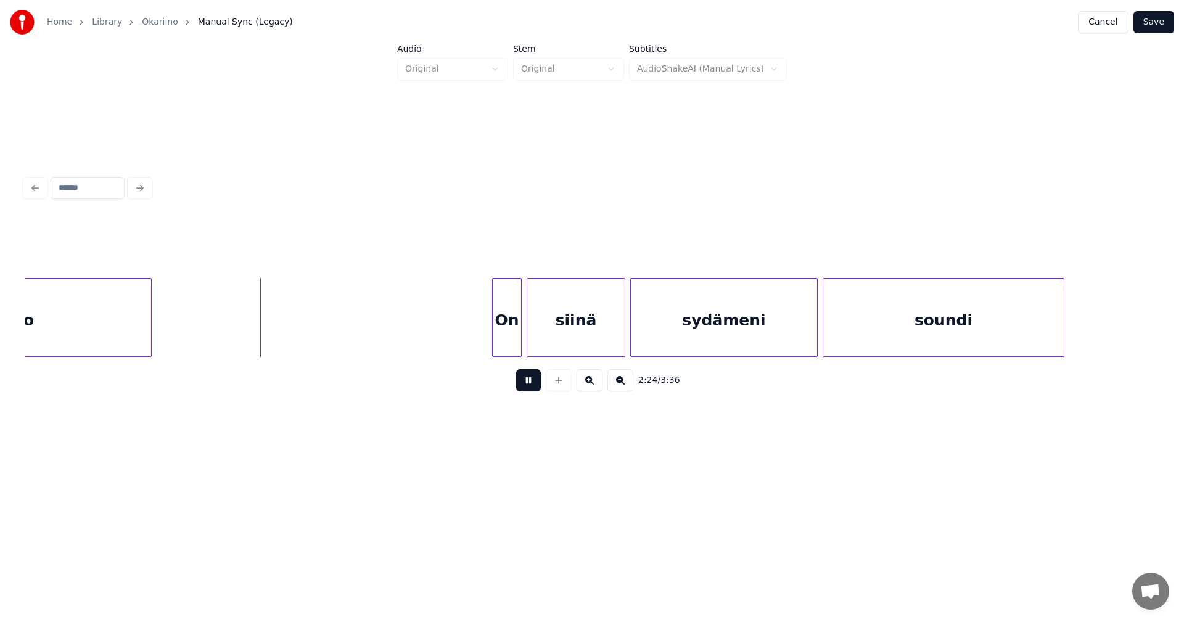
click at [535, 383] on button at bounding box center [528, 380] width 25 height 22
click at [501, 343] on div "On" at bounding box center [502, 321] width 28 height 84
click at [537, 388] on button at bounding box center [528, 380] width 25 height 22
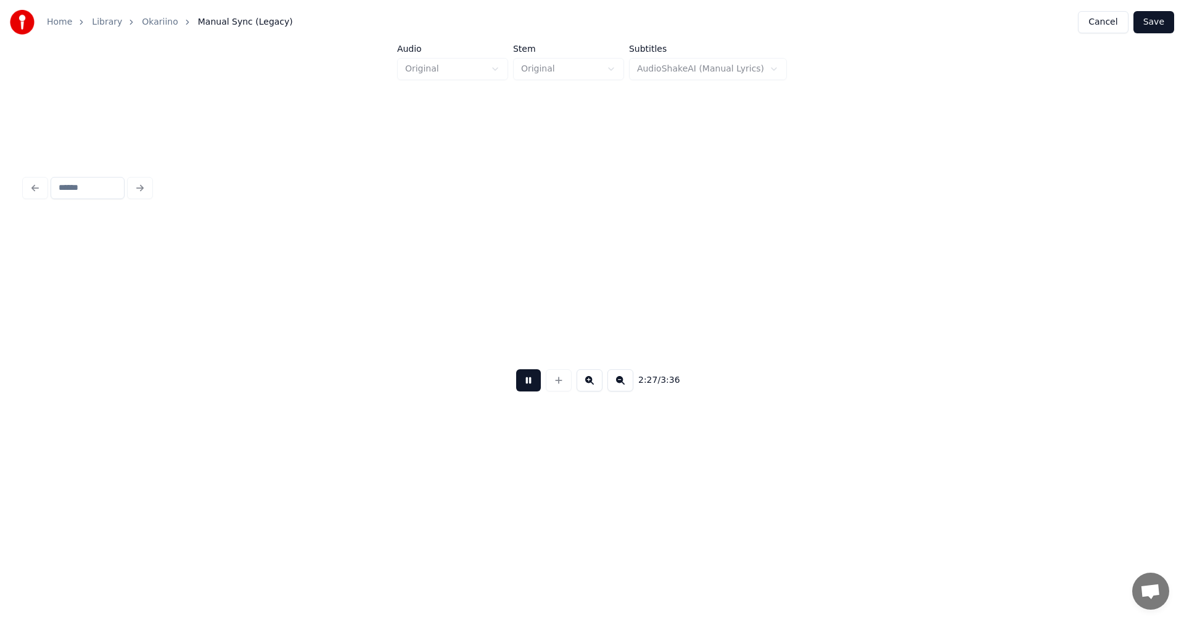
scroll to position [0, 36477]
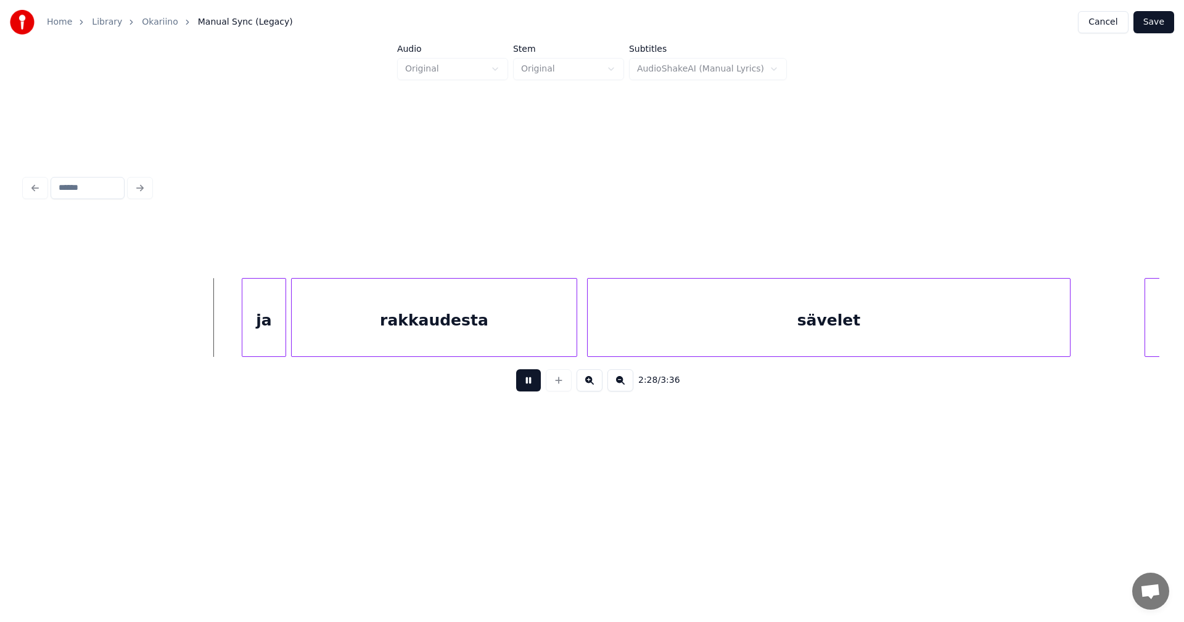
click at [541, 384] on div "2:28 / 3:36" at bounding box center [592, 380] width 1115 height 27
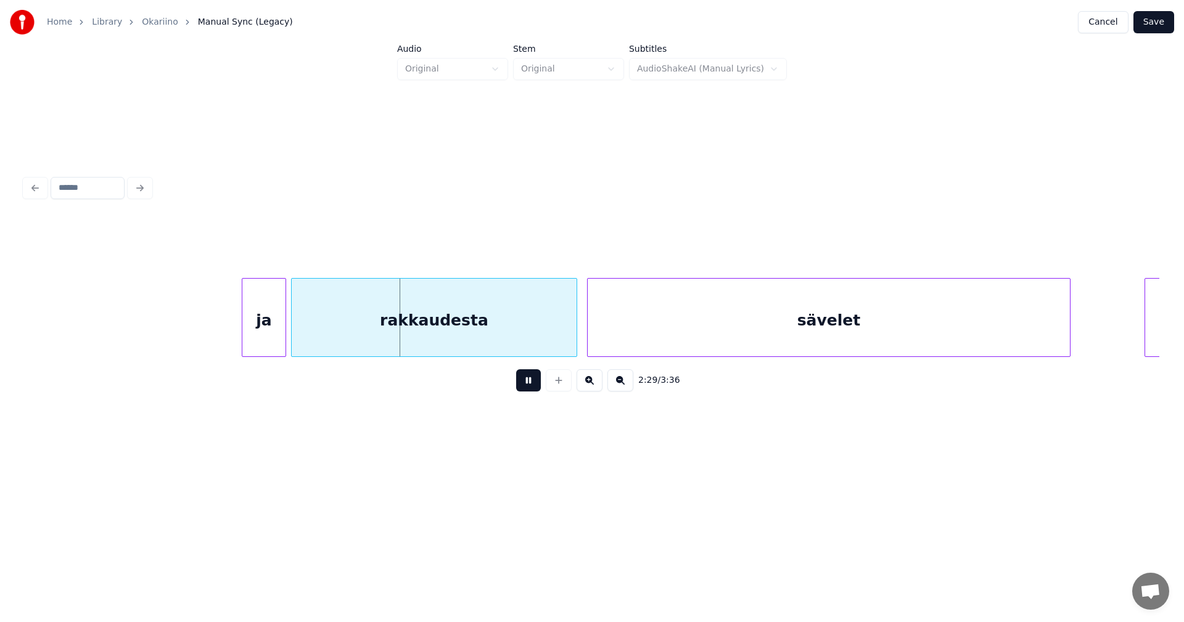
drag, startPoint x: 524, startPoint y: 390, endPoint x: 517, endPoint y: 373, distance: 18.9
click at [522, 383] on button at bounding box center [528, 380] width 25 height 22
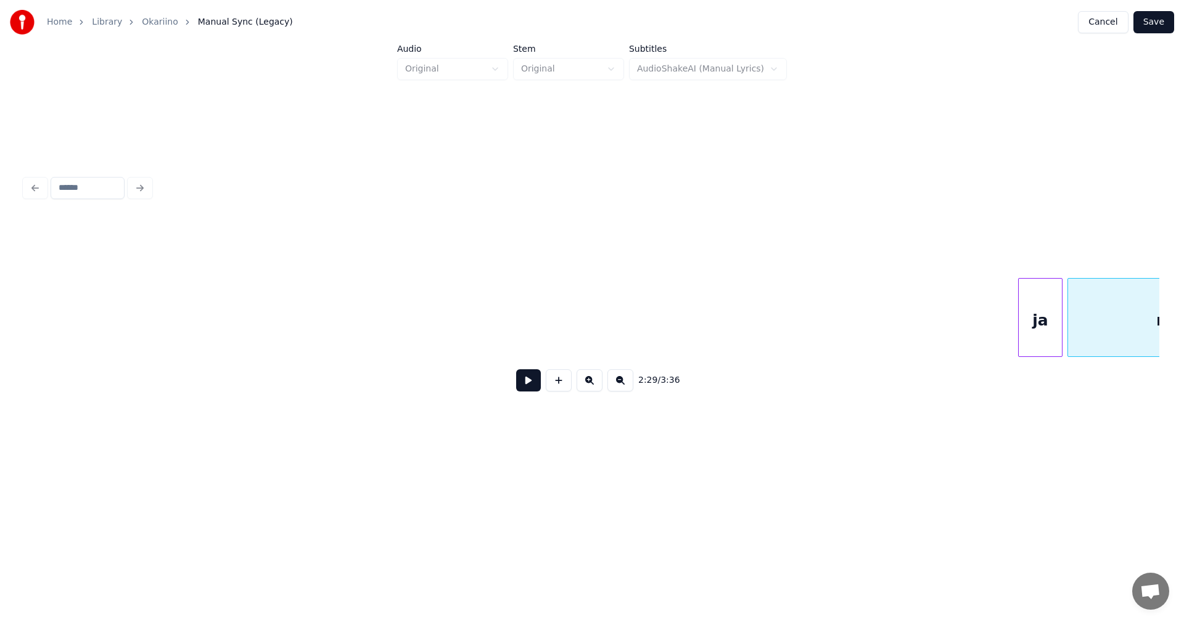
scroll to position [0, 35484]
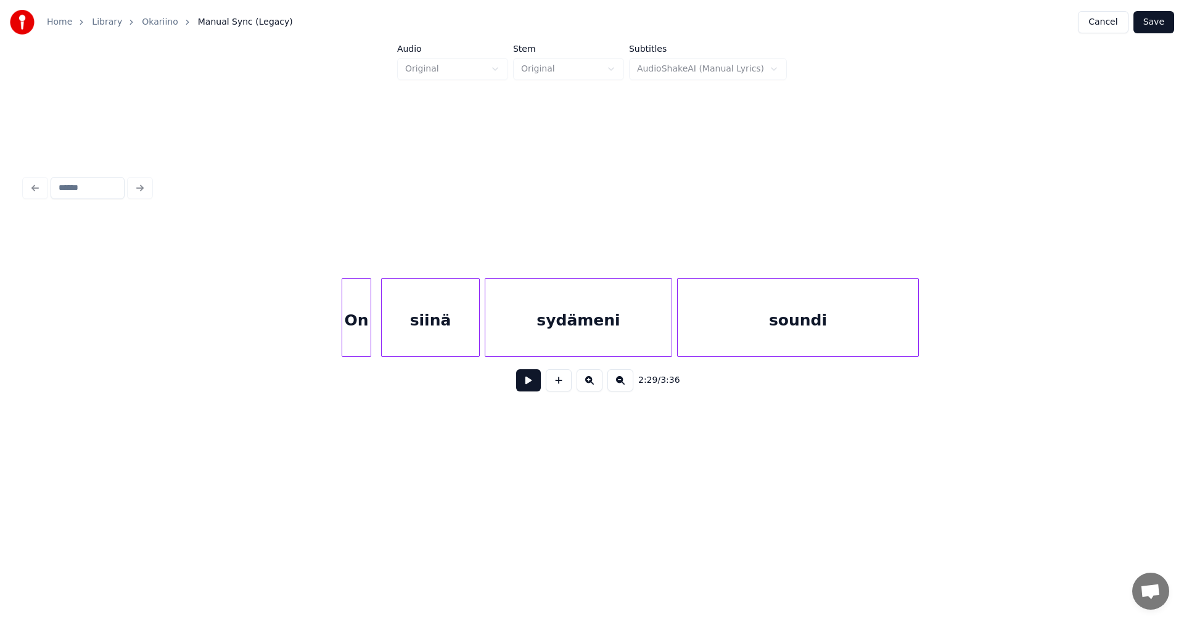
click at [783, 324] on div "soundi" at bounding box center [798, 321] width 241 height 84
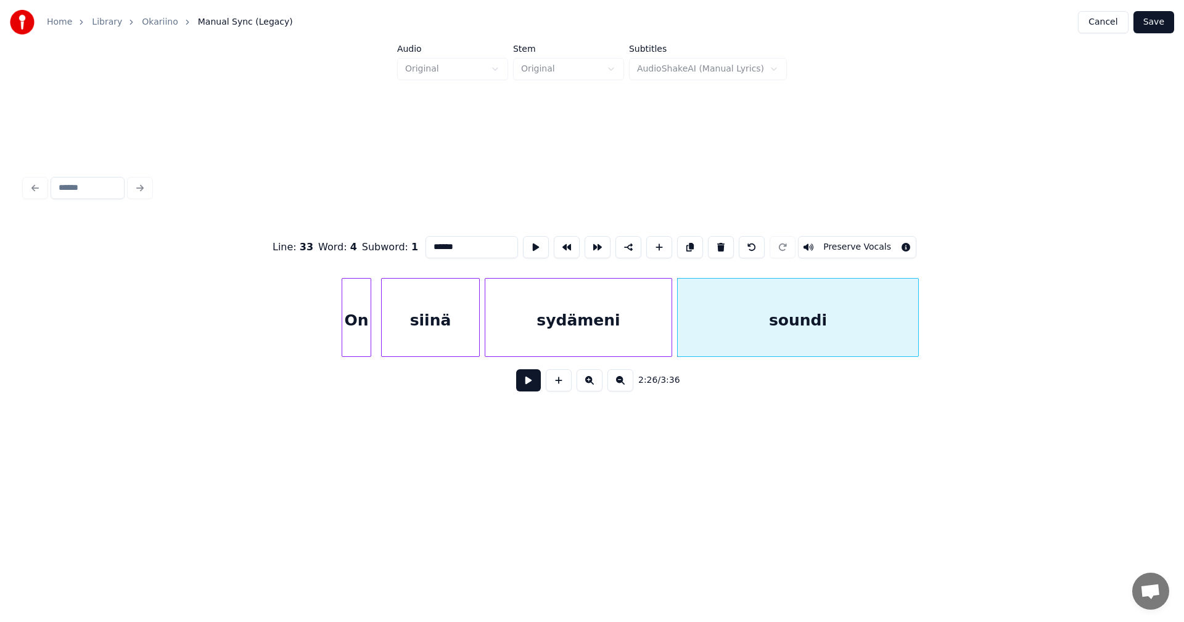
click at [361, 336] on div "On" at bounding box center [356, 321] width 28 height 84
type input "**"
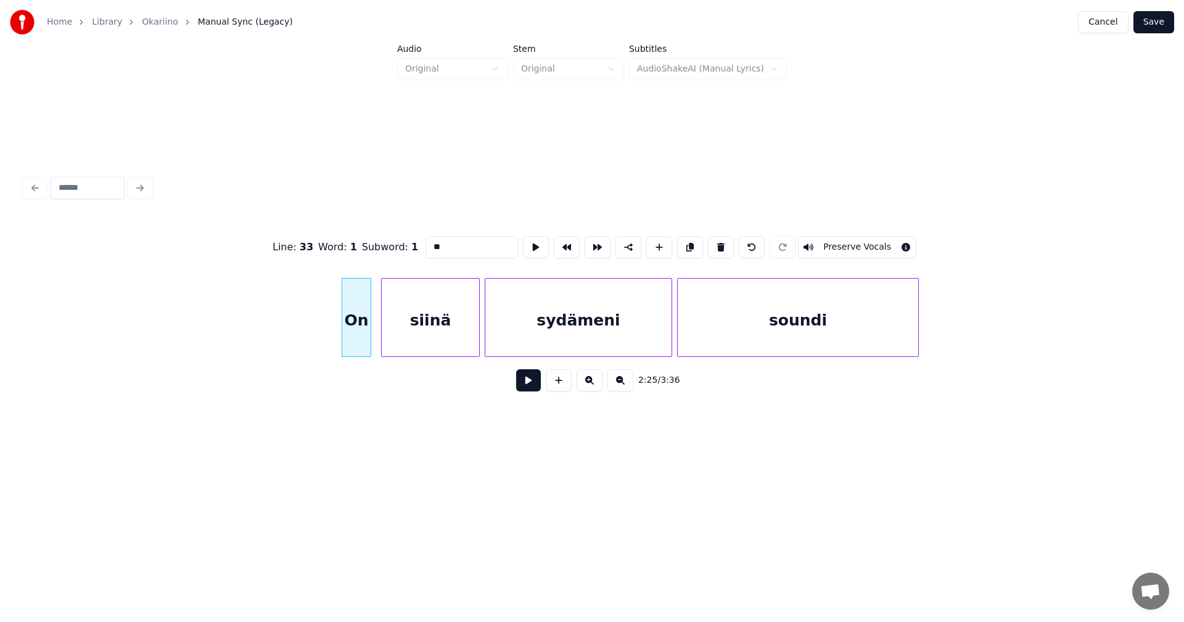
click at [530, 389] on button at bounding box center [528, 380] width 25 height 22
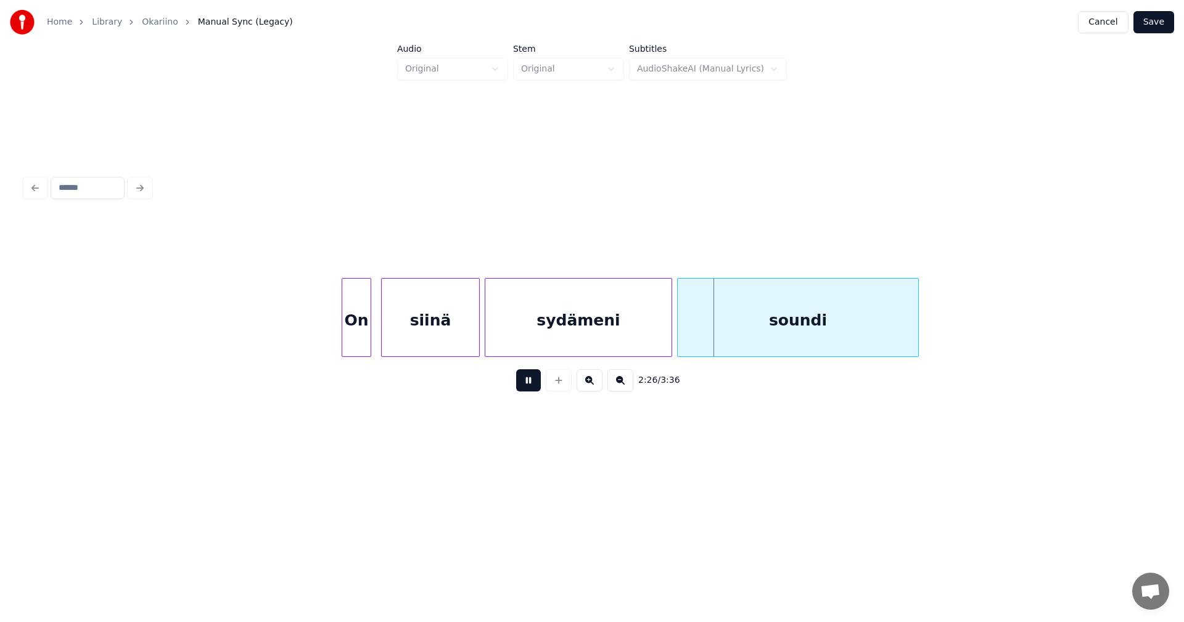
click at [535, 386] on button at bounding box center [528, 380] width 25 height 22
click at [706, 340] on div "soundi" at bounding box center [798, 321] width 241 height 84
drag, startPoint x: 437, startPoint y: 241, endPoint x: 463, endPoint y: 268, distance: 37.9
click at [437, 241] on input "******" at bounding box center [472, 247] width 93 height 22
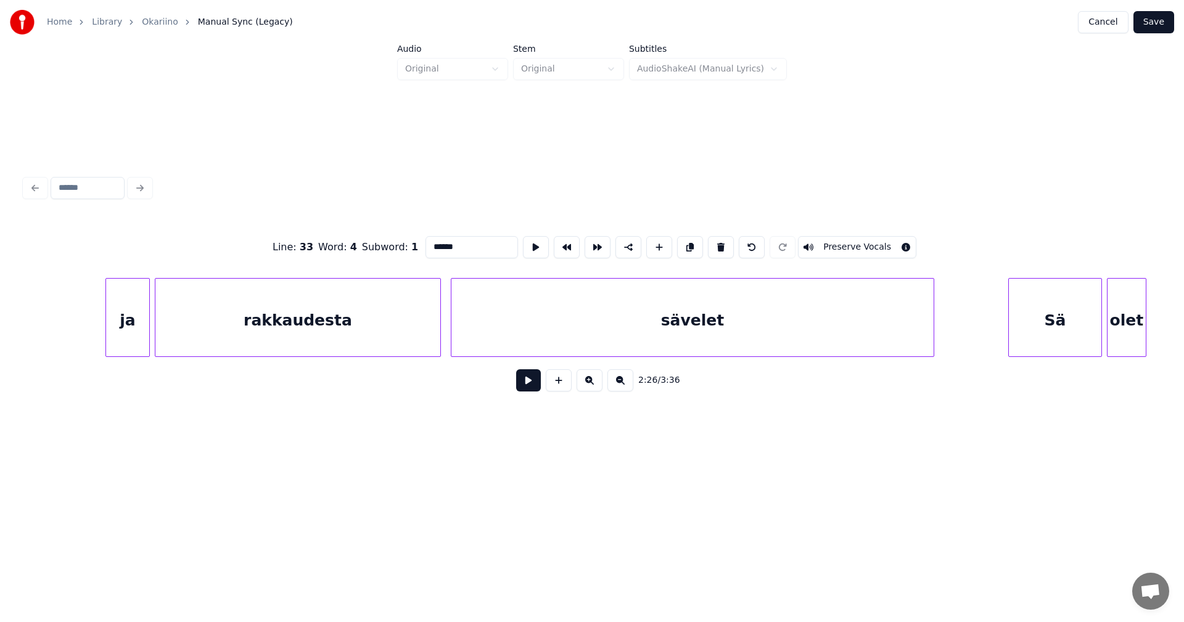
scroll to position [0, 36553]
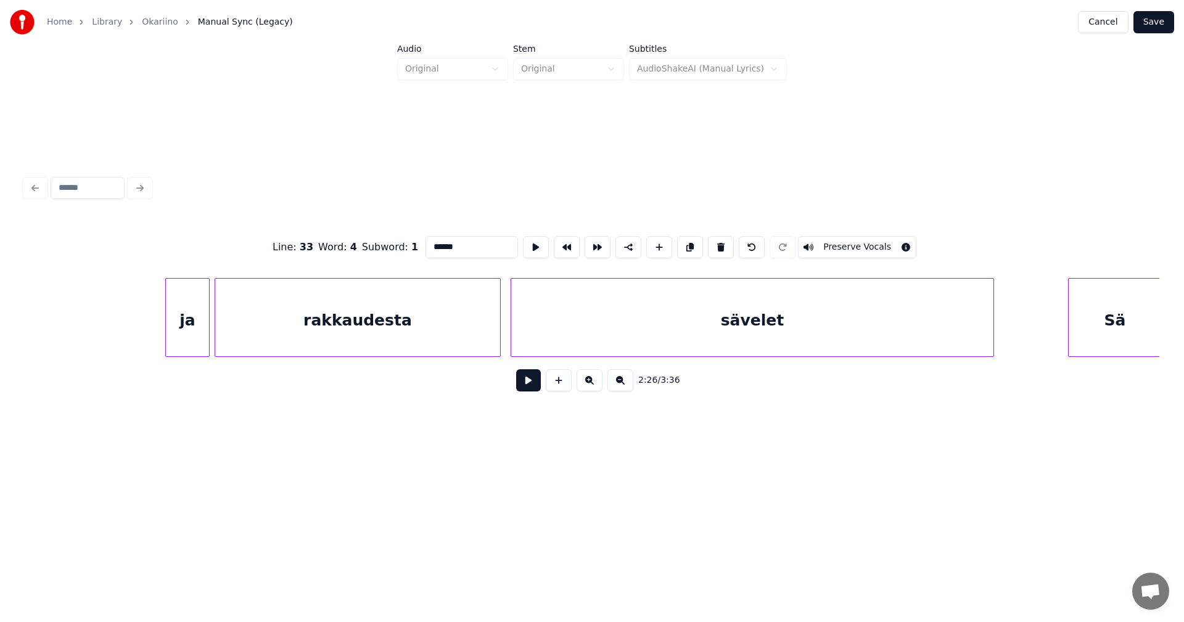
click at [178, 316] on div "ja" at bounding box center [187, 321] width 43 height 84
type input "**"
click at [534, 390] on button at bounding box center [528, 380] width 25 height 22
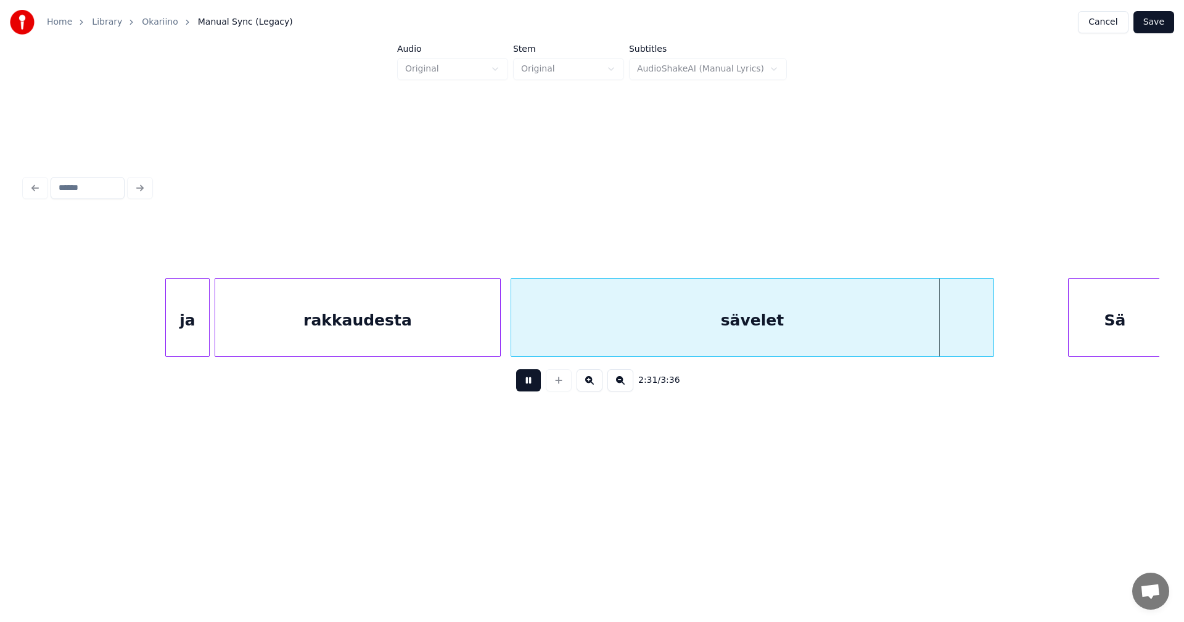
drag, startPoint x: 531, startPoint y: 387, endPoint x: 632, endPoint y: 338, distance: 112.3
click at [532, 387] on button at bounding box center [528, 380] width 25 height 22
click at [637, 333] on div "sävelet" at bounding box center [752, 321] width 482 height 84
click at [462, 242] on input "*******" at bounding box center [472, 247] width 93 height 22
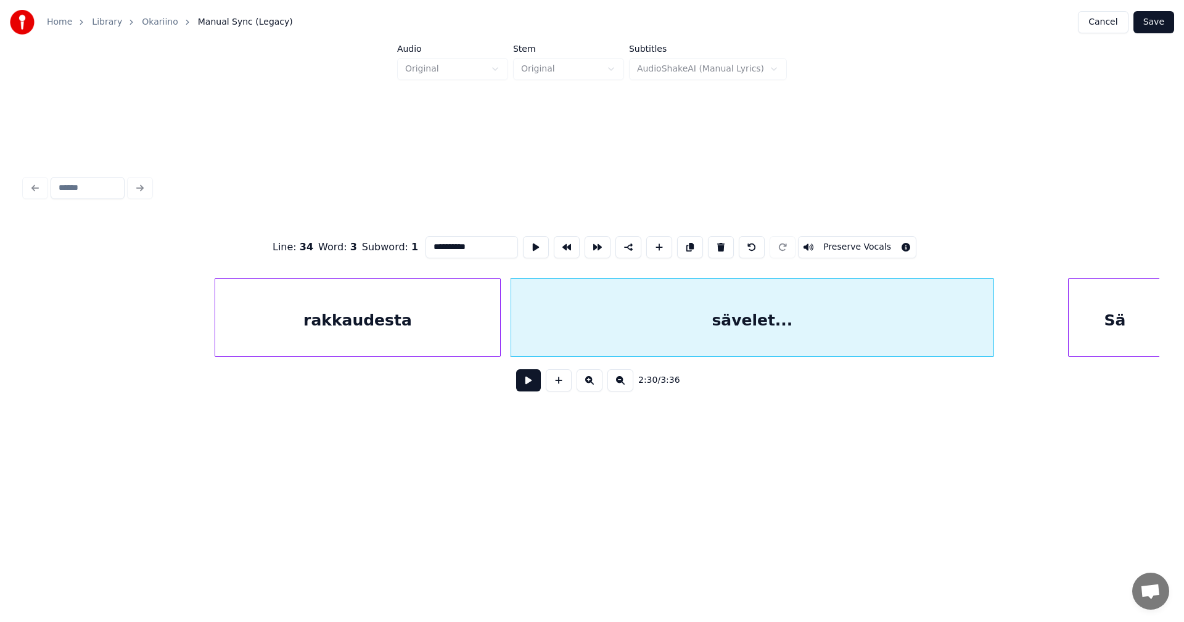
scroll to position [0, 37294]
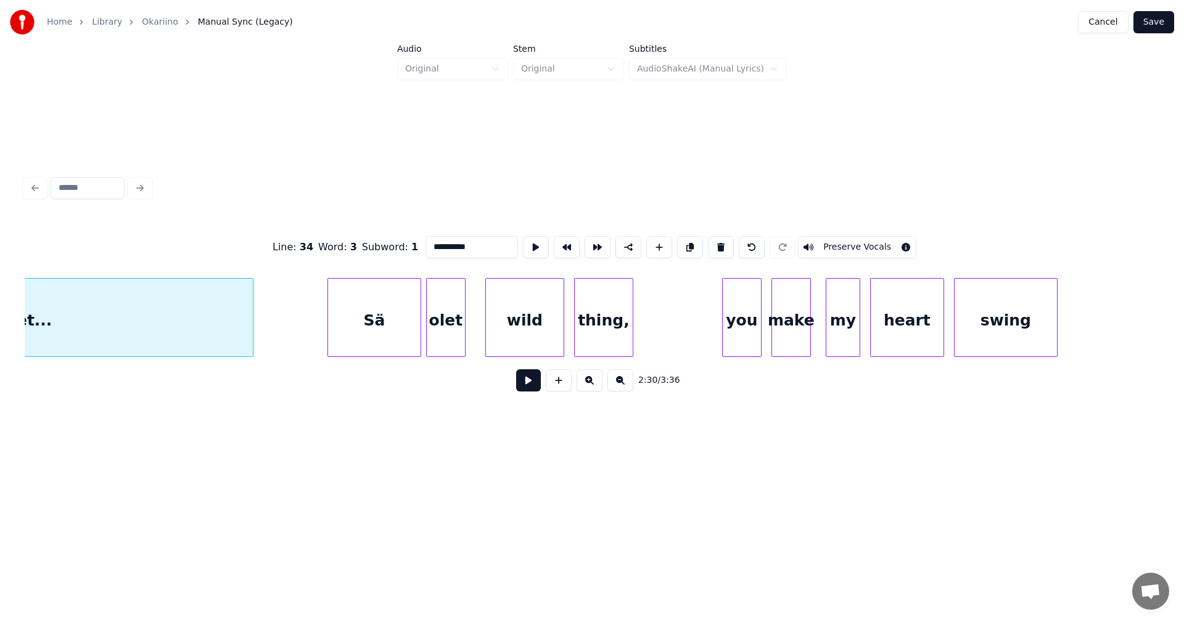
click at [377, 316] on div "Sä" at bounding box center [374, 321] width 93 height 84
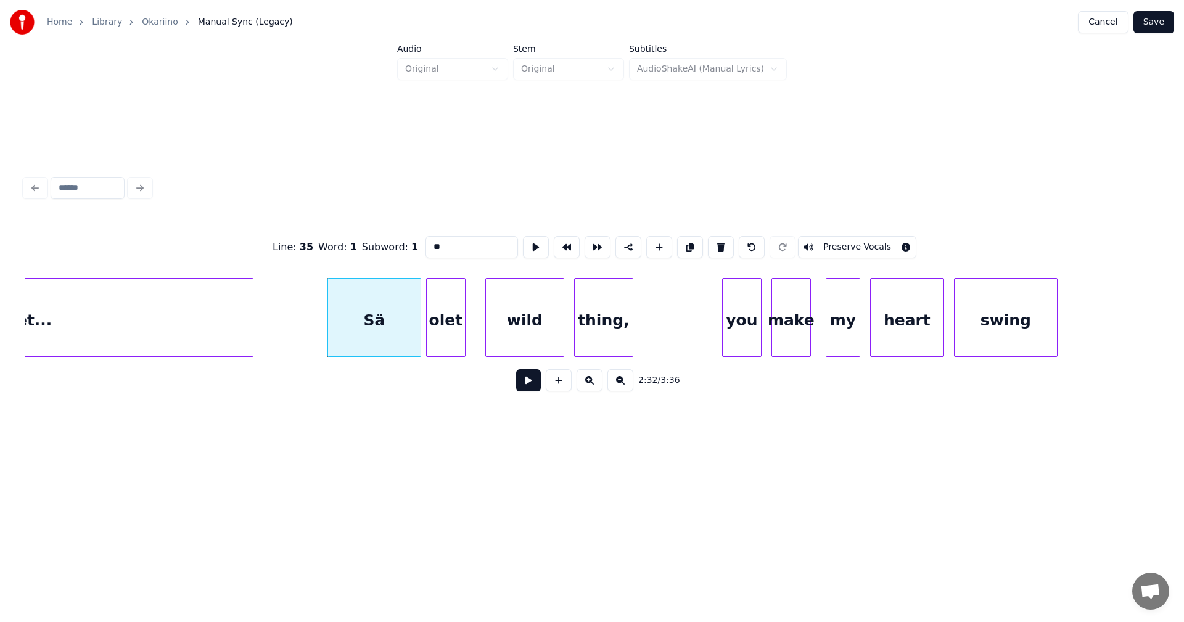
type input "**"
click at [525, 381] on button at bounding box center [528, 380] width 25 height 22
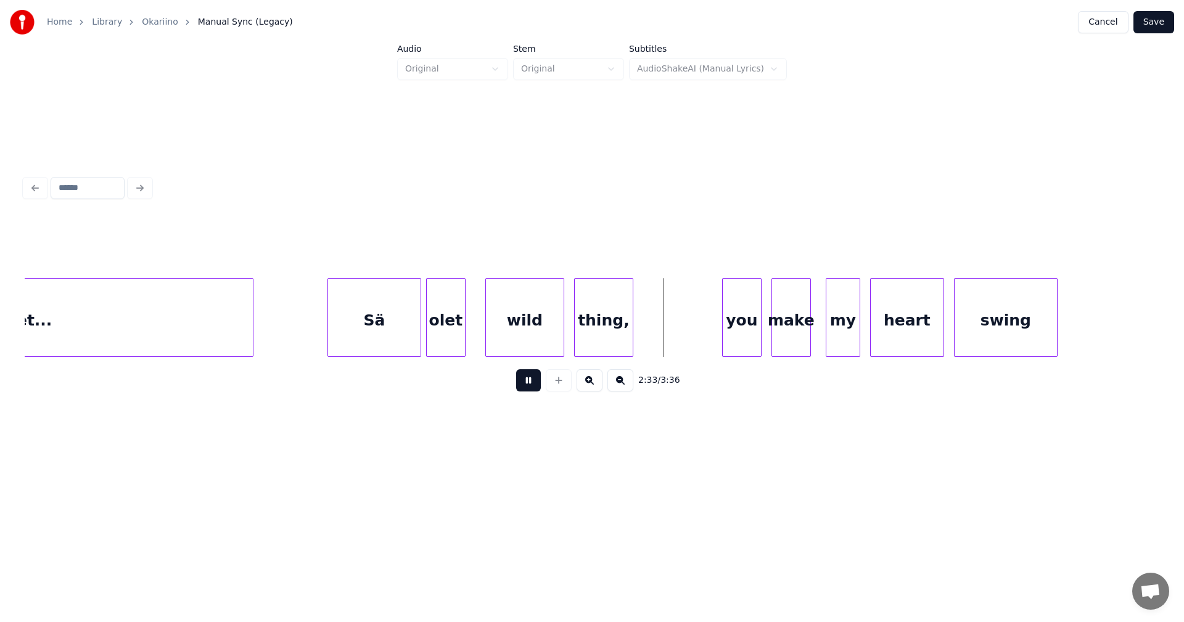
click at [525, 381] on button at bounding box center [528, 380] width 25 height 22
click at [401, 336] on div "Sä" at bounding box center [374, 321] width 93 height 84
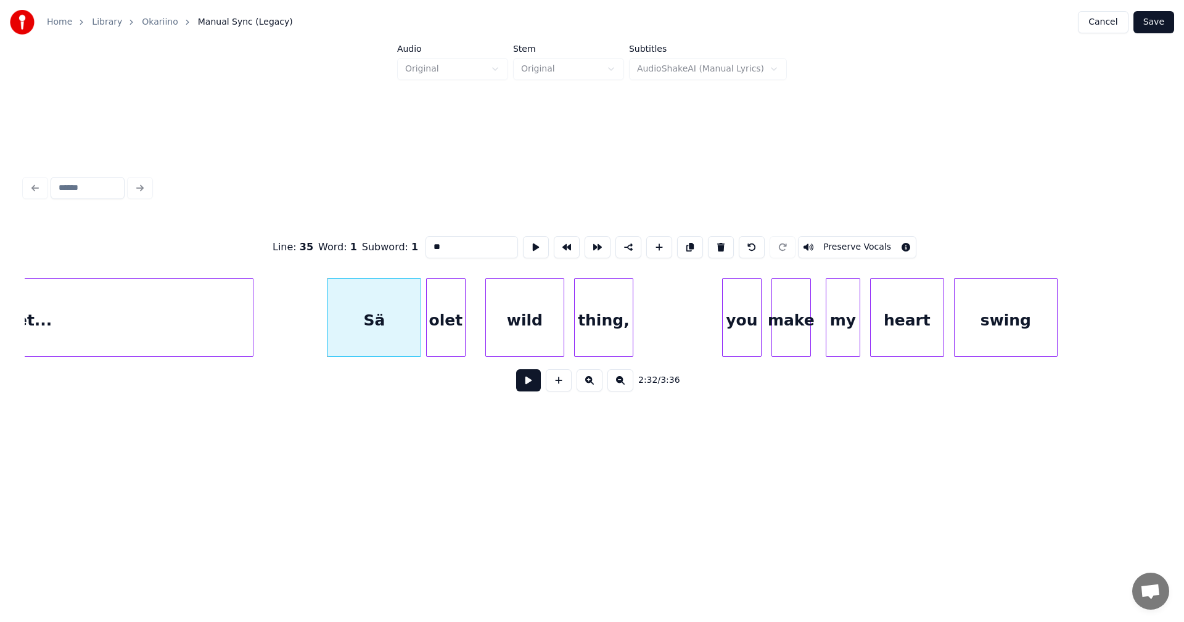
click at [527, 390] on button at bounding box center [528, 380] width 25 height 22
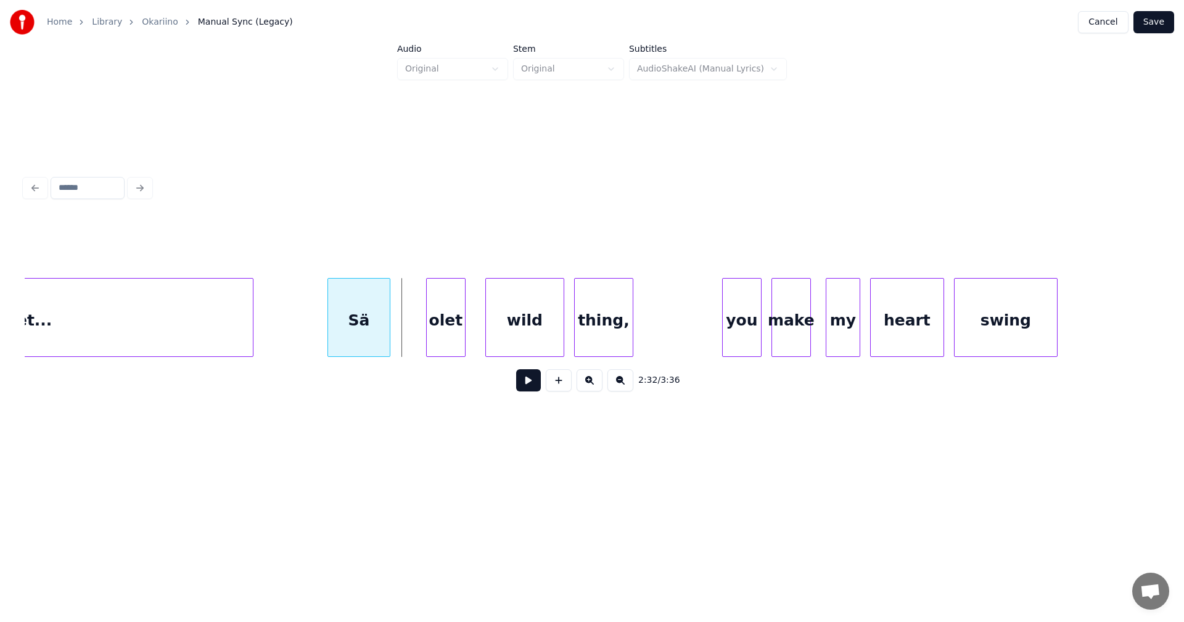
click at [389, 342] on div at bounding box center [388, 318] width 4 height 78
click at [415, 339] on div at bounding box center [415, 318] width 4 height 78
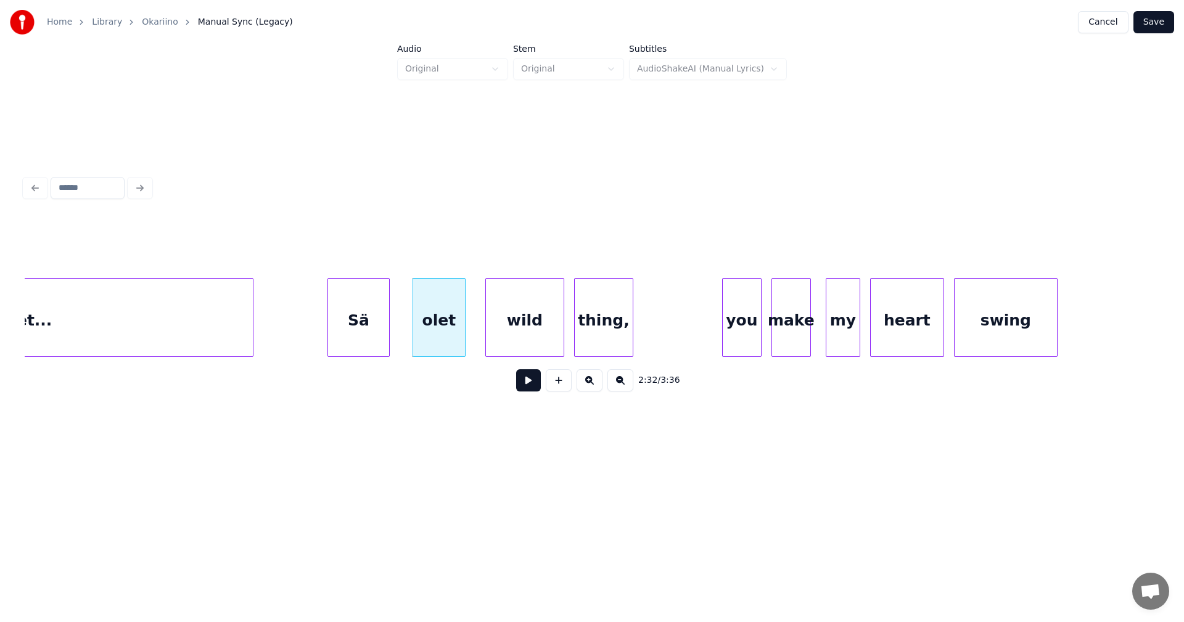
click at [370, 340] on div "Sä" at bounding box center [358, 321] width 61 height 84
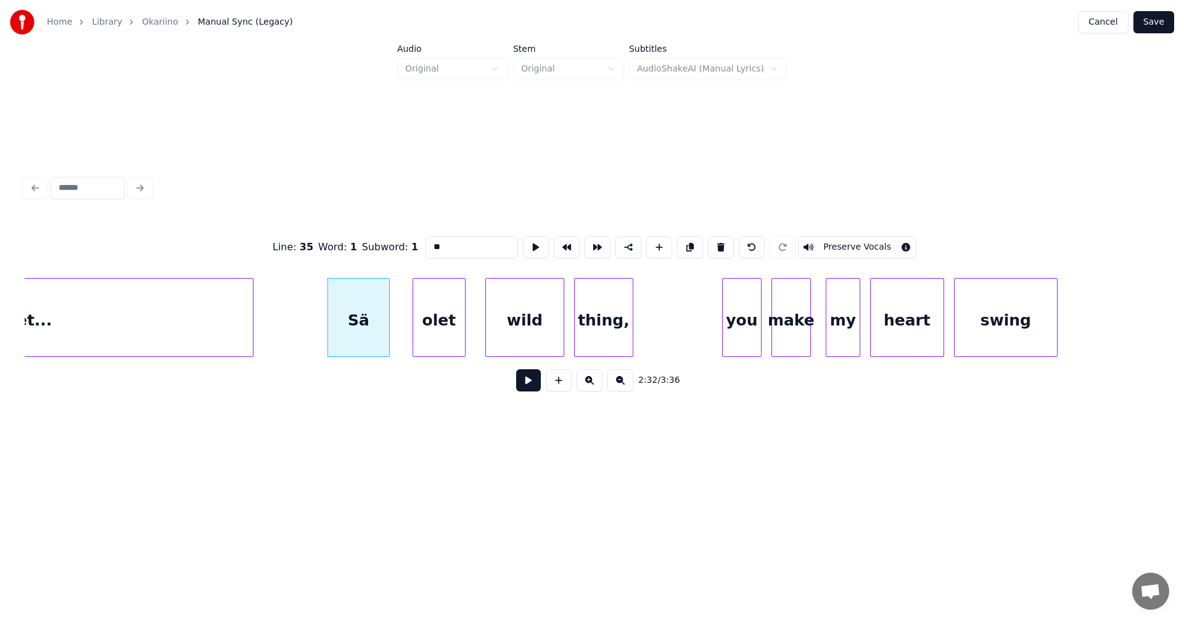
click at [527, 387] on button at bounding box center [528, 380] width 25 height 22
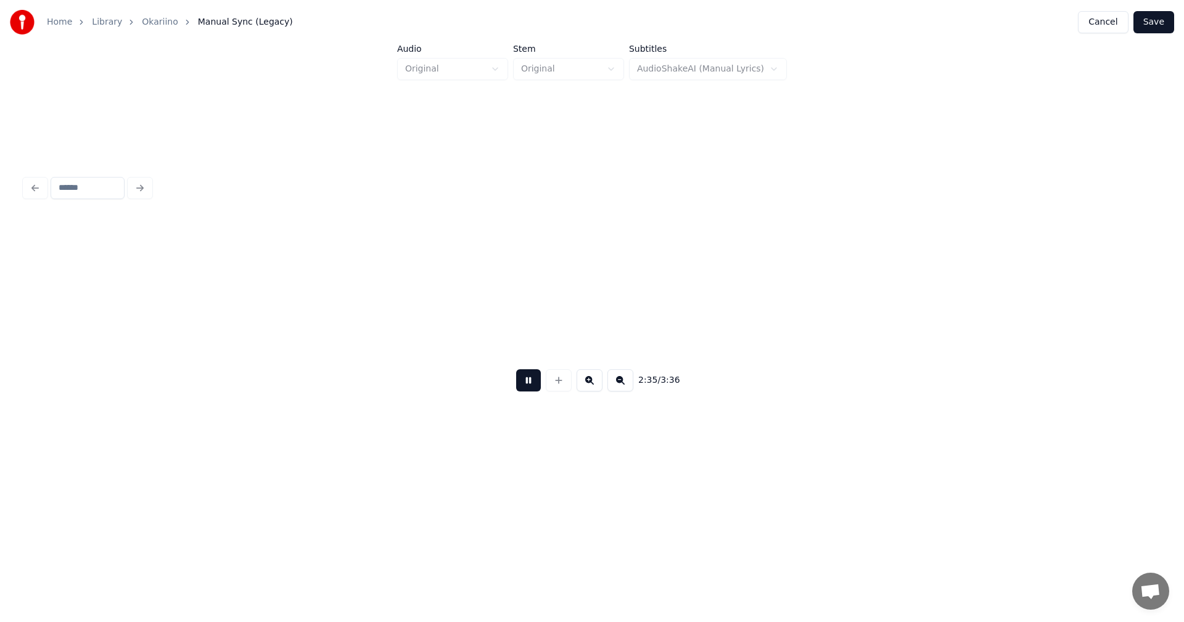
scroll to position [0, 38430]
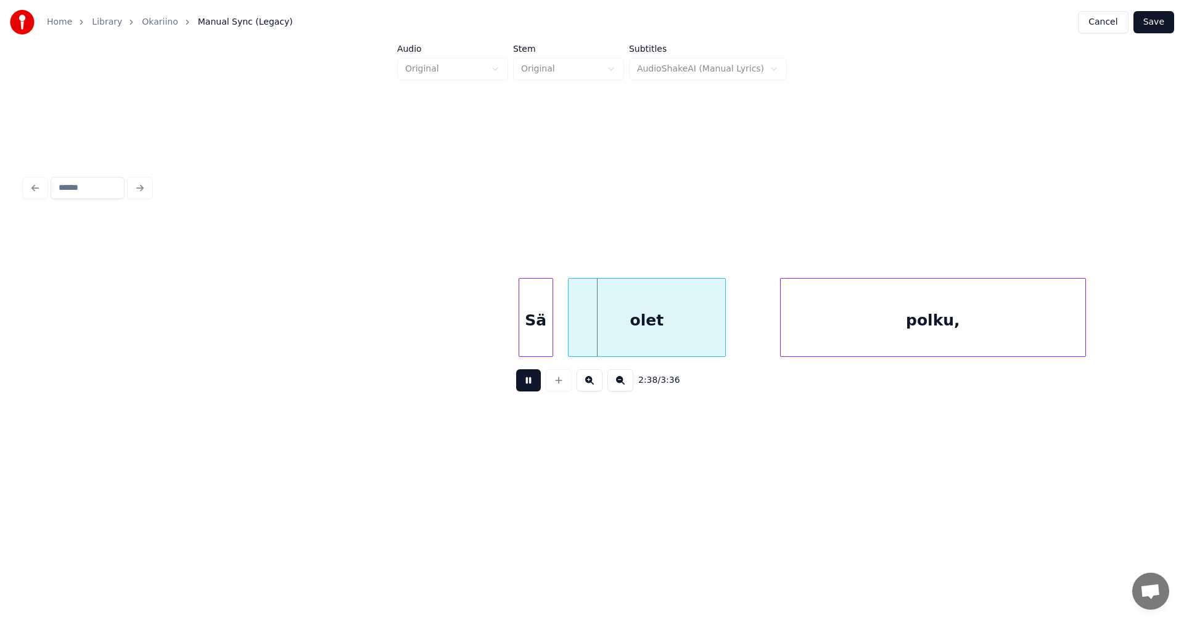
click at [536, 382] on button at bounding box center [528, 380] width 25 height 22
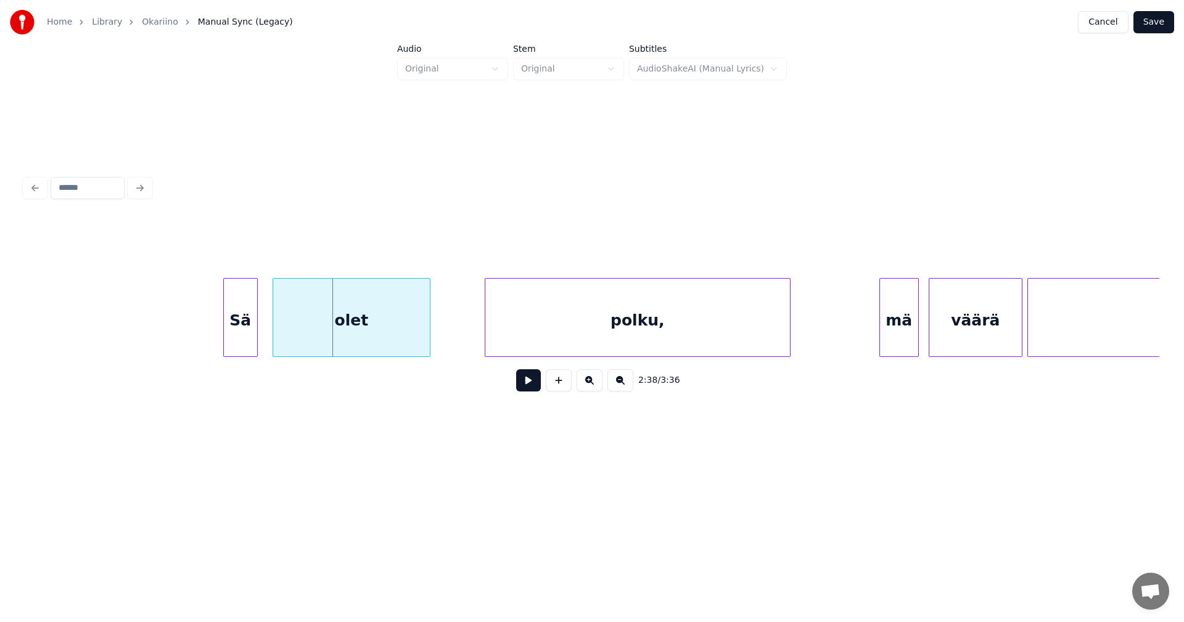
scroll to position [0, 38726]
click at [659, 313] on div "polku," at bounding box center [687, 321] width 305 height 84
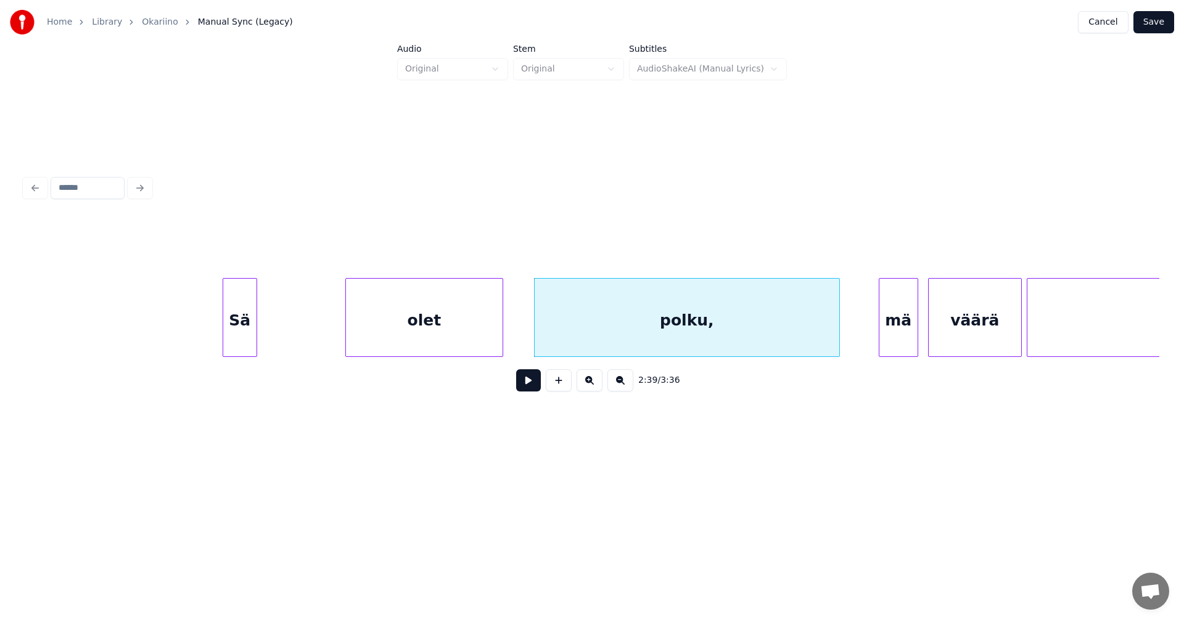
click at [474, 315] on div "olet" at bounding box center [424, 321] width 157 height 84
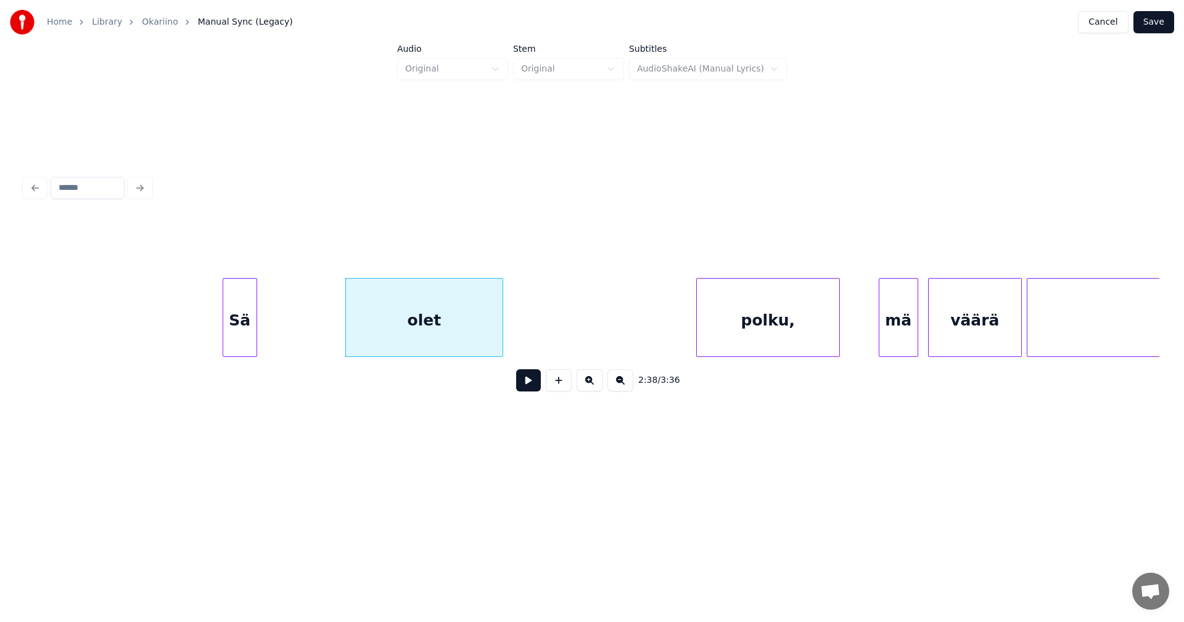
click at [698, 287] on div at bounding box center [699, 318] width 4 height 78
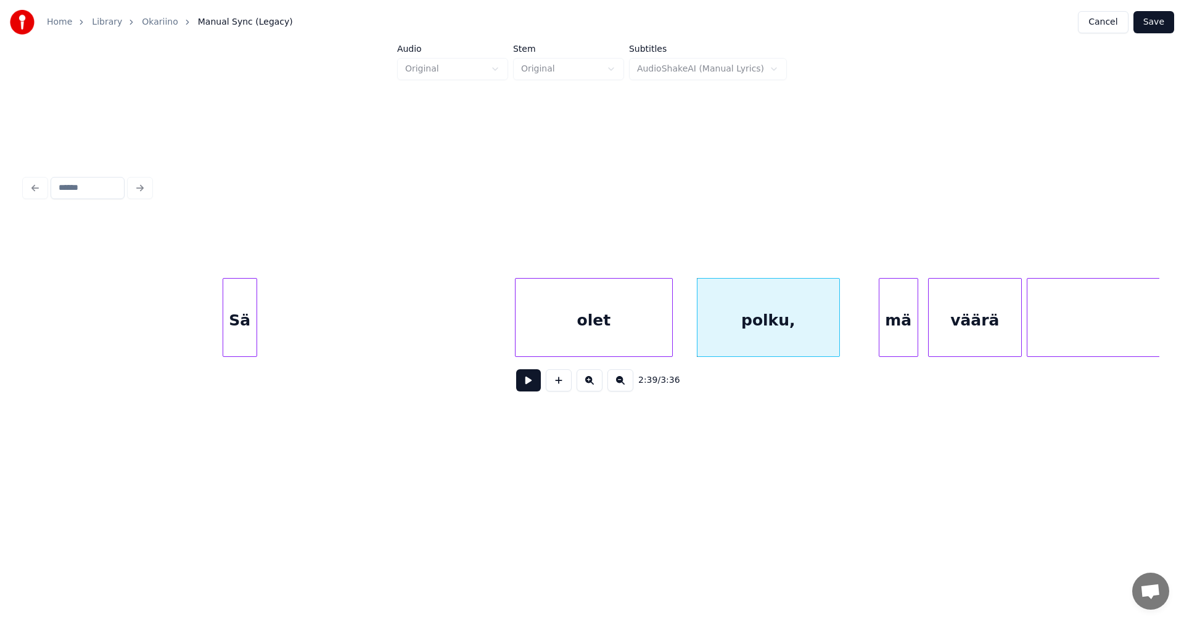
click at [604, 308] on div "olet" at bounding box center [594, 321] width 157 height 84
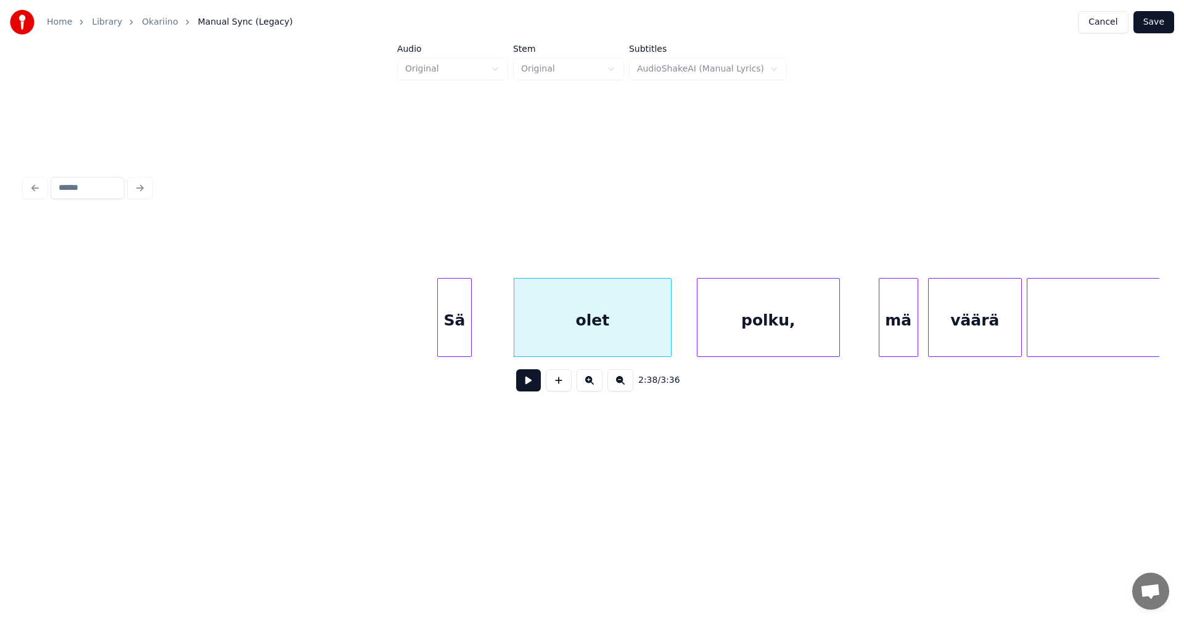
click at [443, 318] on div "Sä" at bounding box center [454, 321] width 33 height 84
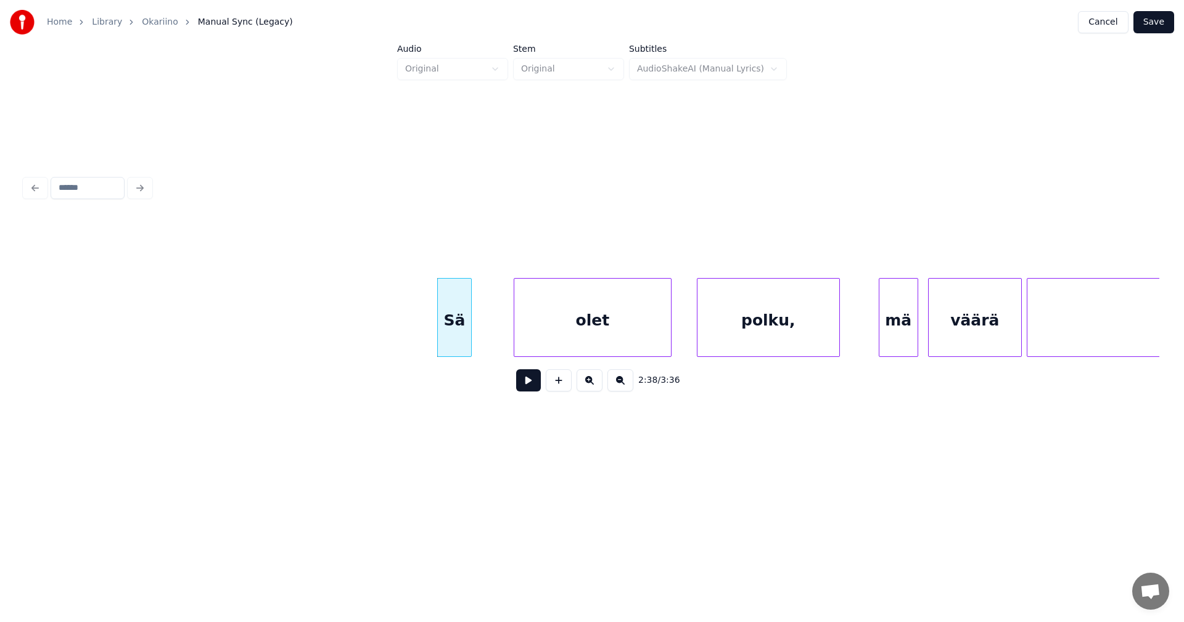
click at [532, 389] on button at bounding box center [528, 380] width 25 height 22
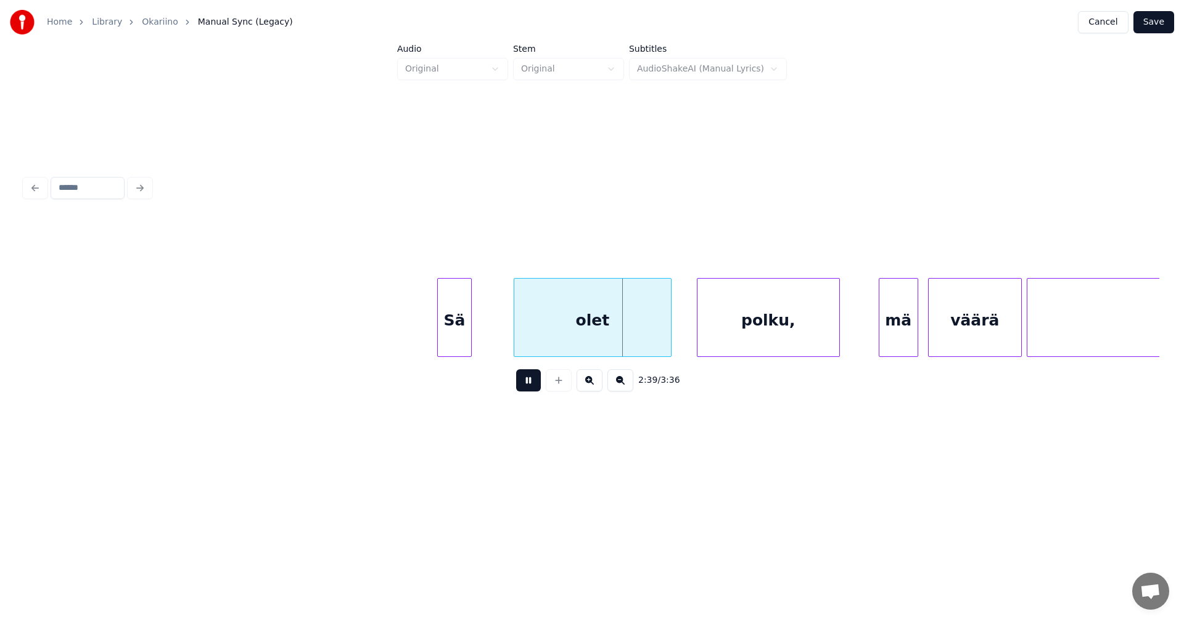
click at [533, 387] on button at bounding box center [528, 380] width 25 height 22
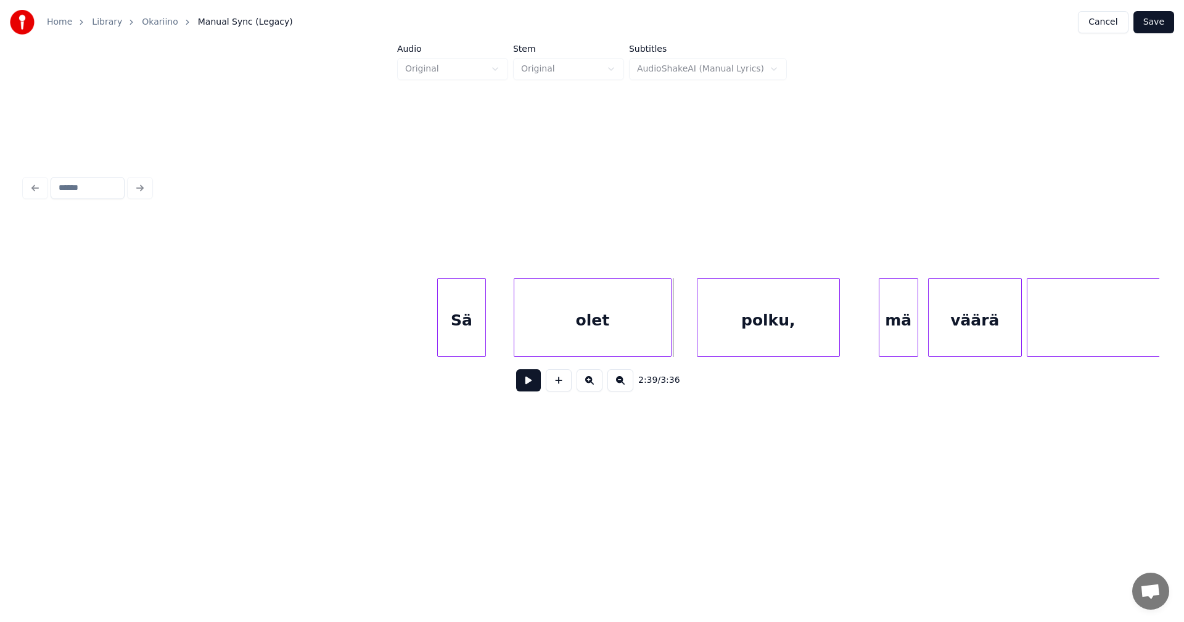
click at [483, 332] on div at bounding box center [484, 318] width 4 height 78
click at [531, 335] on div "olet" at bounding box center [581, 321] width 157 height 84
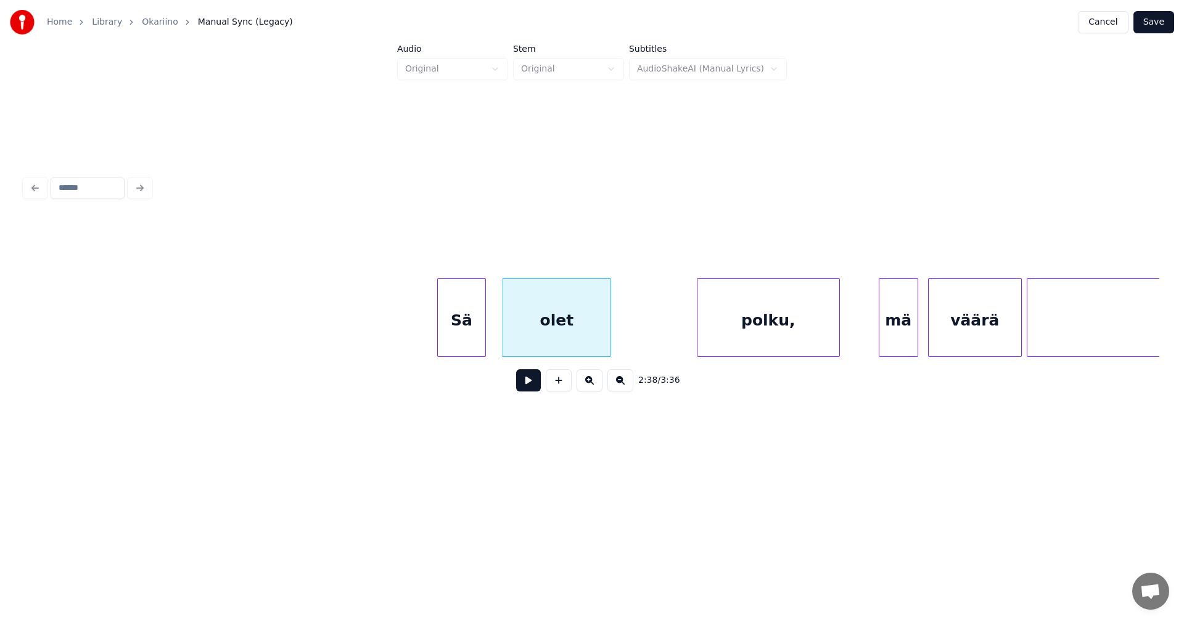
click at [607, 335] on div at bounding box center [609, 318] width 4 height 78
click at [686, 336] on div "polku," at bounding box center [730, 321] width 142 height 84
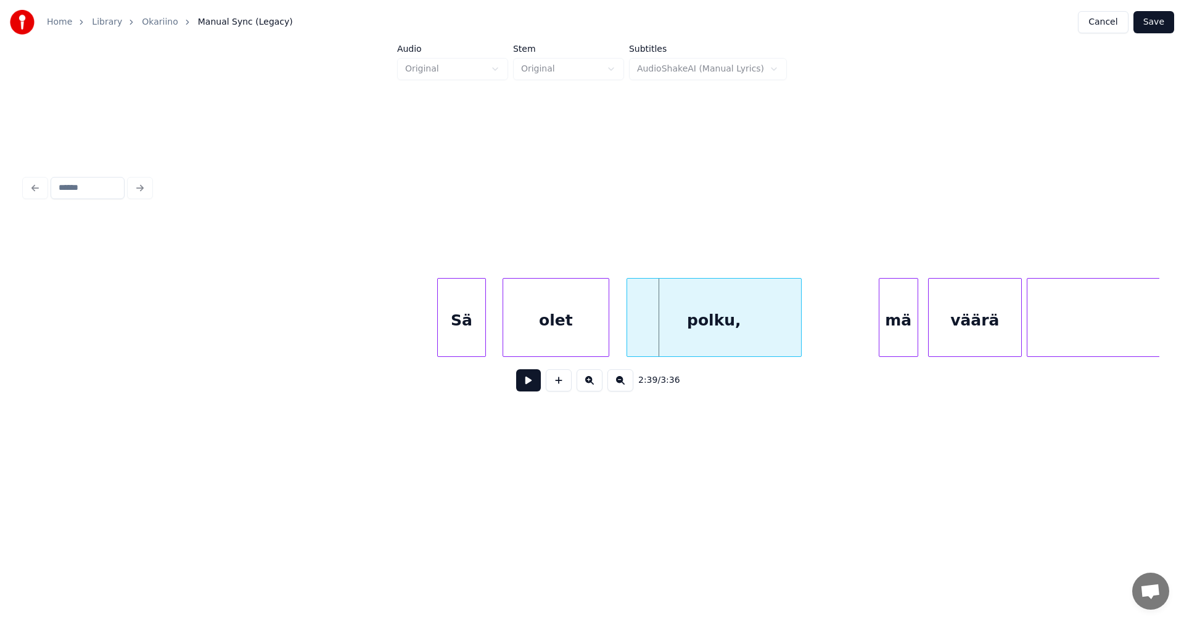
click at [631, 334] on div at bounding box center [629, 318] width 4 height 78
click at [474, 339] on div "Sä" at bounding box center [461, 321] width 47 height 84
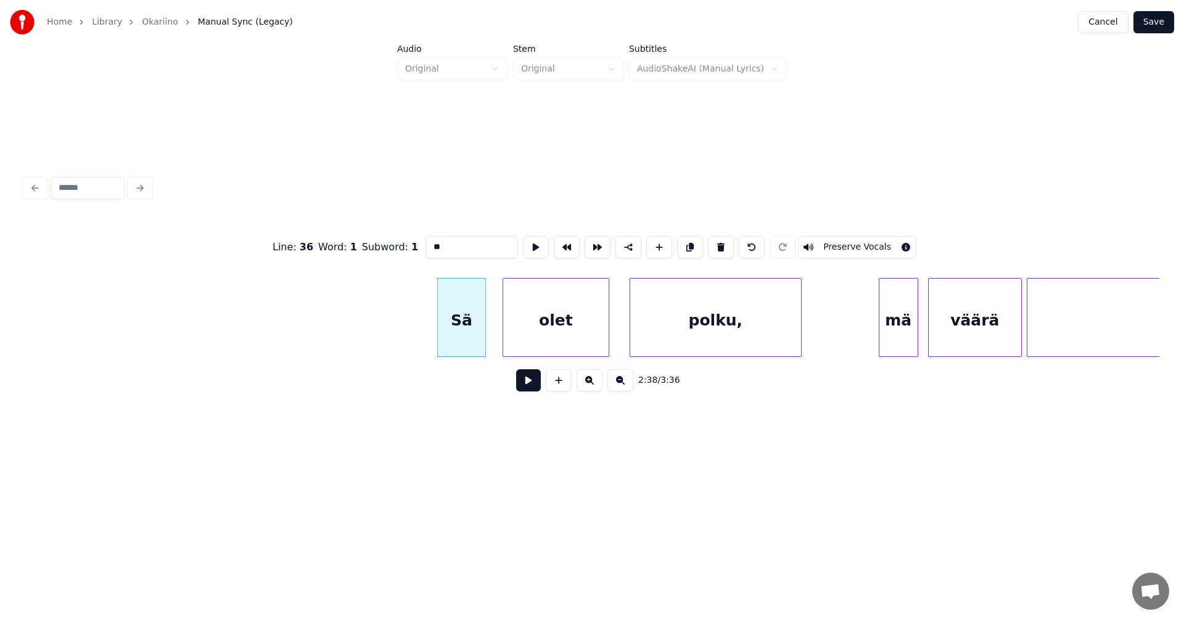
click at [525, 385] on button at bounding box center [528, 380] width 25 height 22
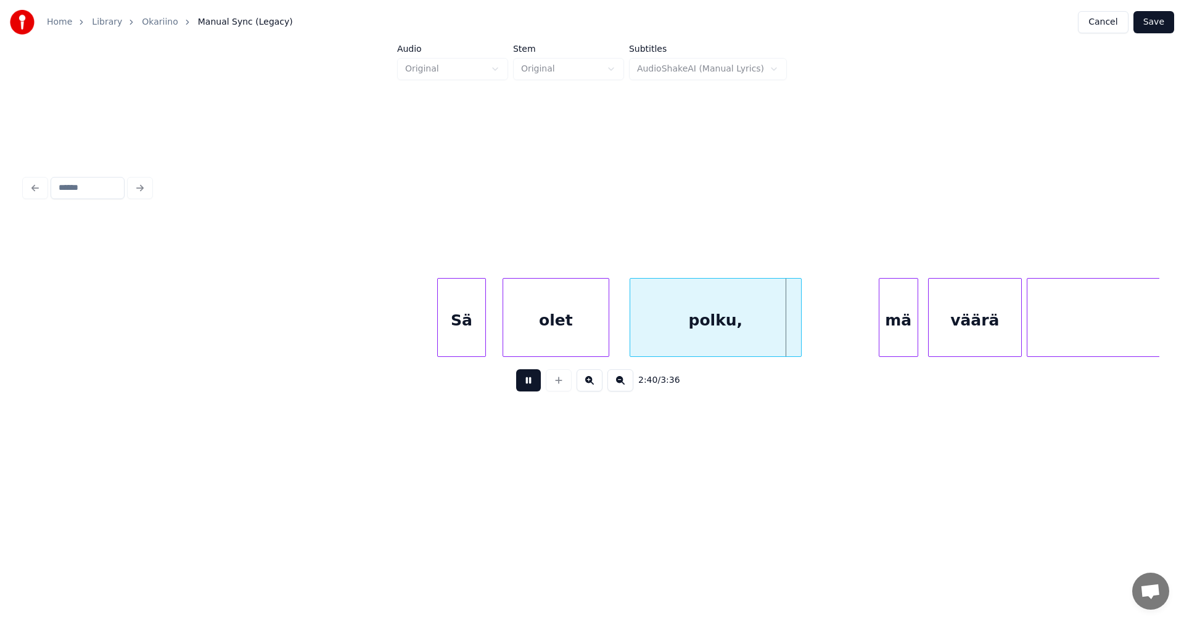
click at [527, 387] on button at bounding box center [528, 380] width 25 height 22
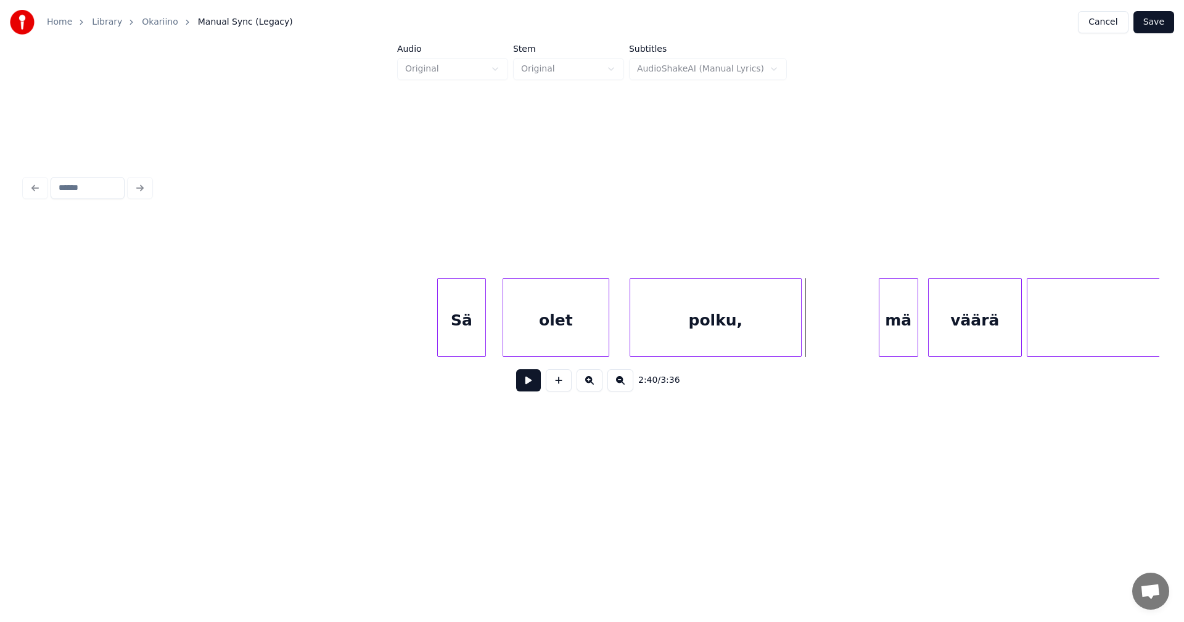
click at [527, 387] on button at bounding box center [528, 380] width 25 height 22
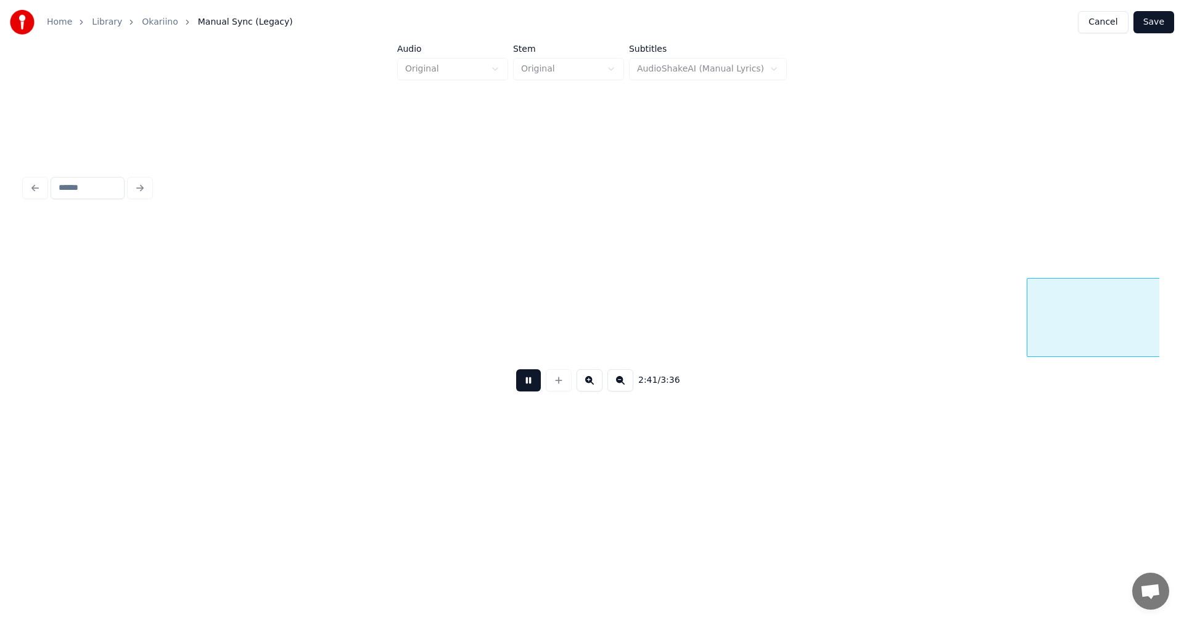
scroll to position [0, 39862]
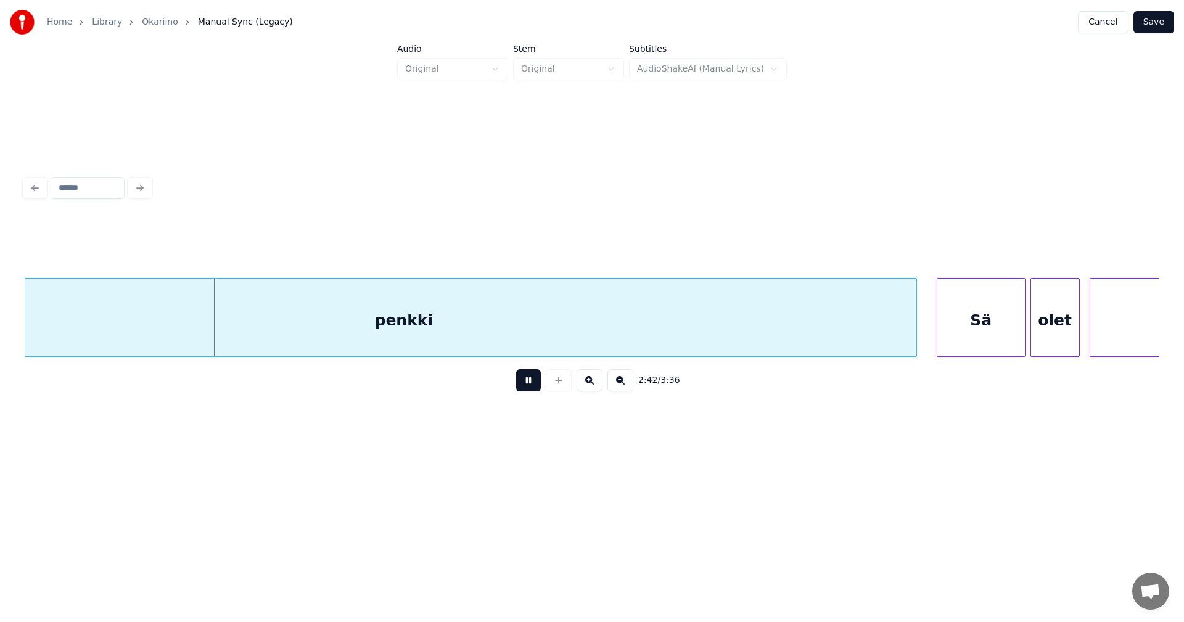
click at [527, 387] on button at bounding box center [528, 380] width 25 height 22
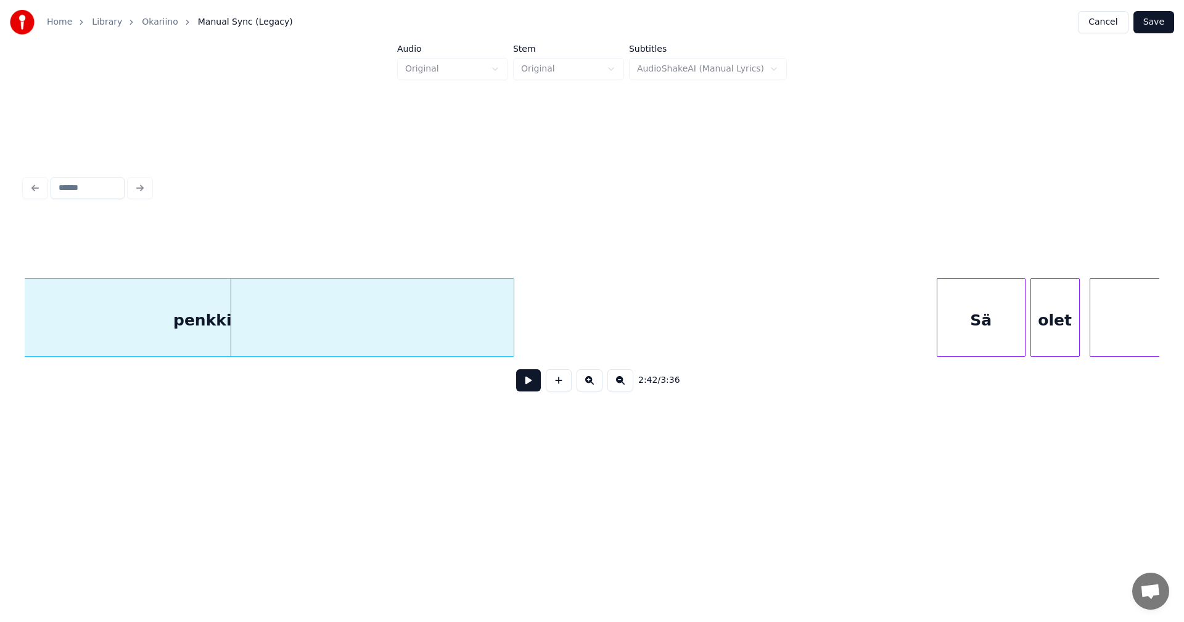
click at [456, 353] on div "penkki Sä olet baby," at bounding box center [592, 317] width 1135 height 79
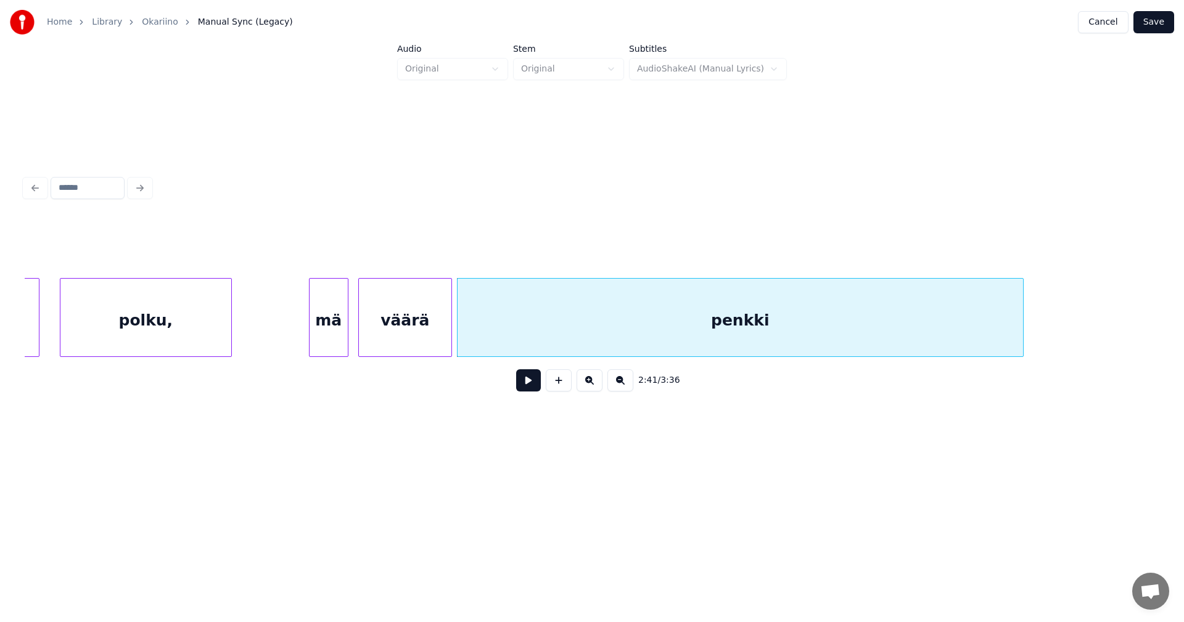
scroll to position [0, 39284]
click at [348, 336] on div "mä" at bounding box center [340, 321] width 38 height 84
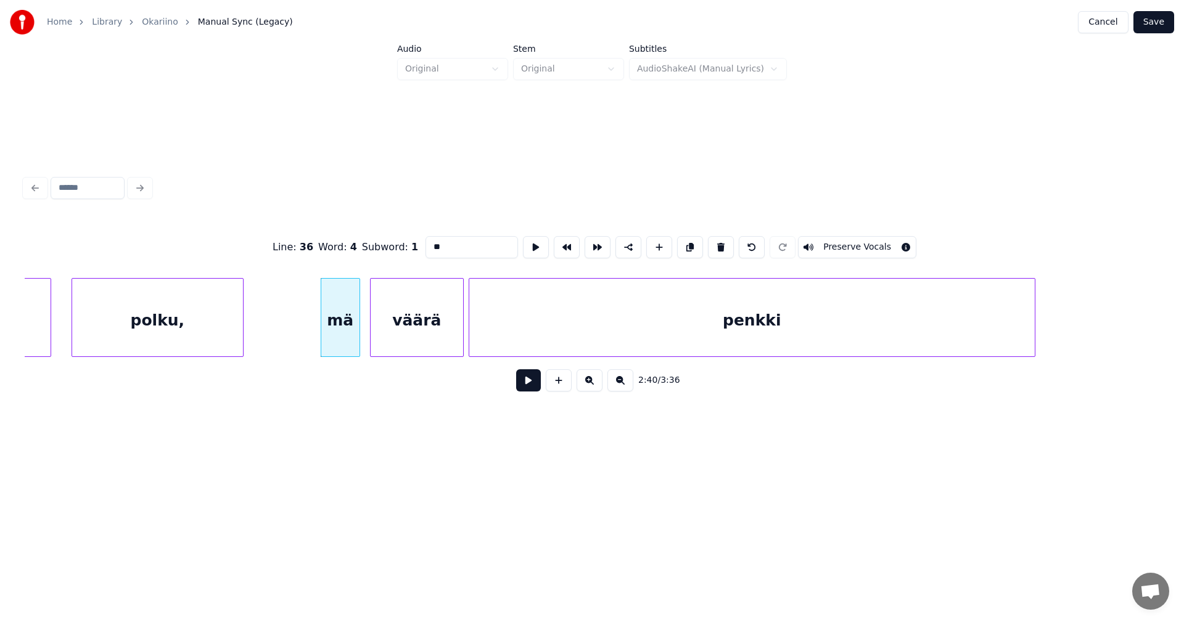
click at [532, 386] on button at bounding box center [528, 380] width 25 height 22
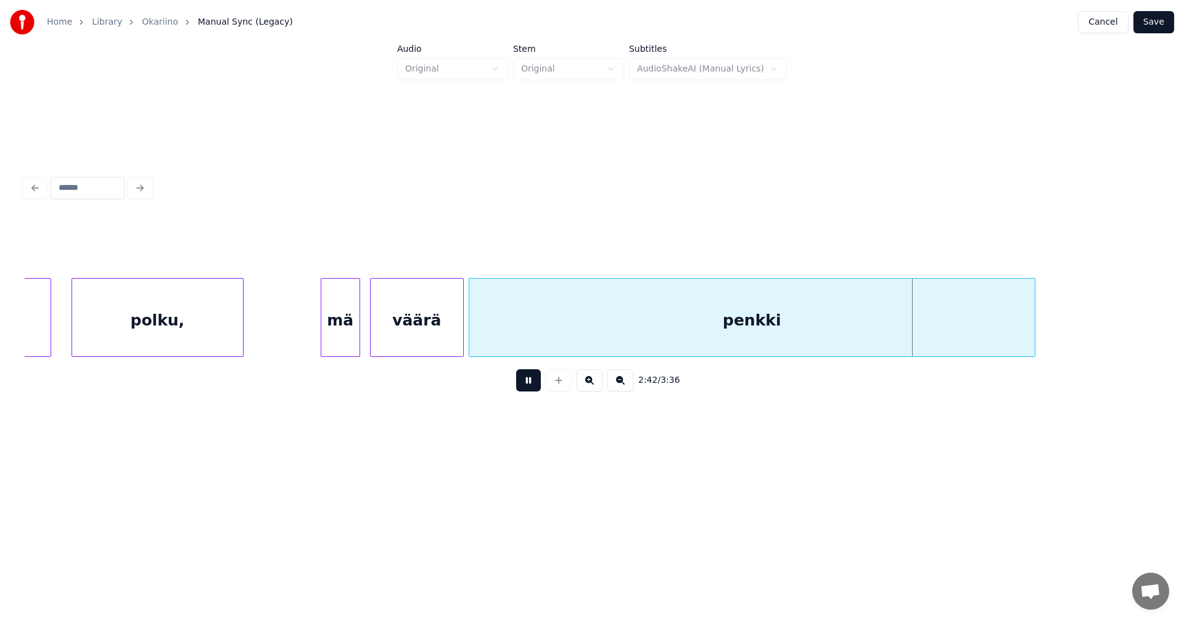
click at [531, 385] on button at bounding box center [528, 380] width 25 height 22
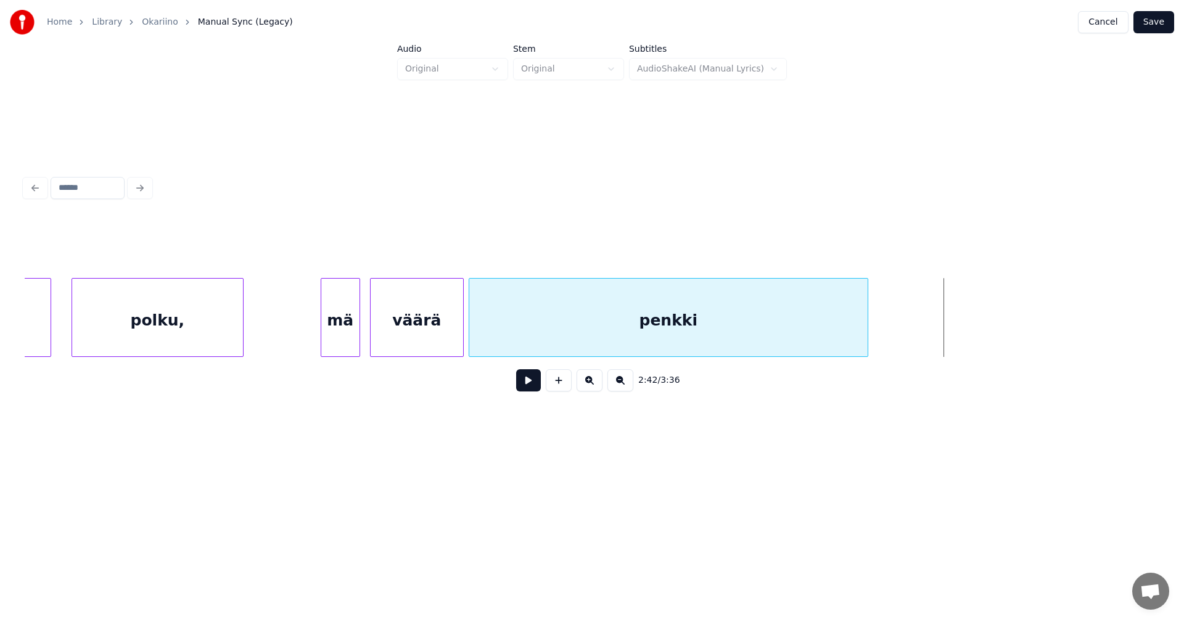
click at [864, 344] on div at bounding box center [866, 318] width 4 height 78
click at [534, 387] on button at bounding box center [528, 380] width 25 height 22
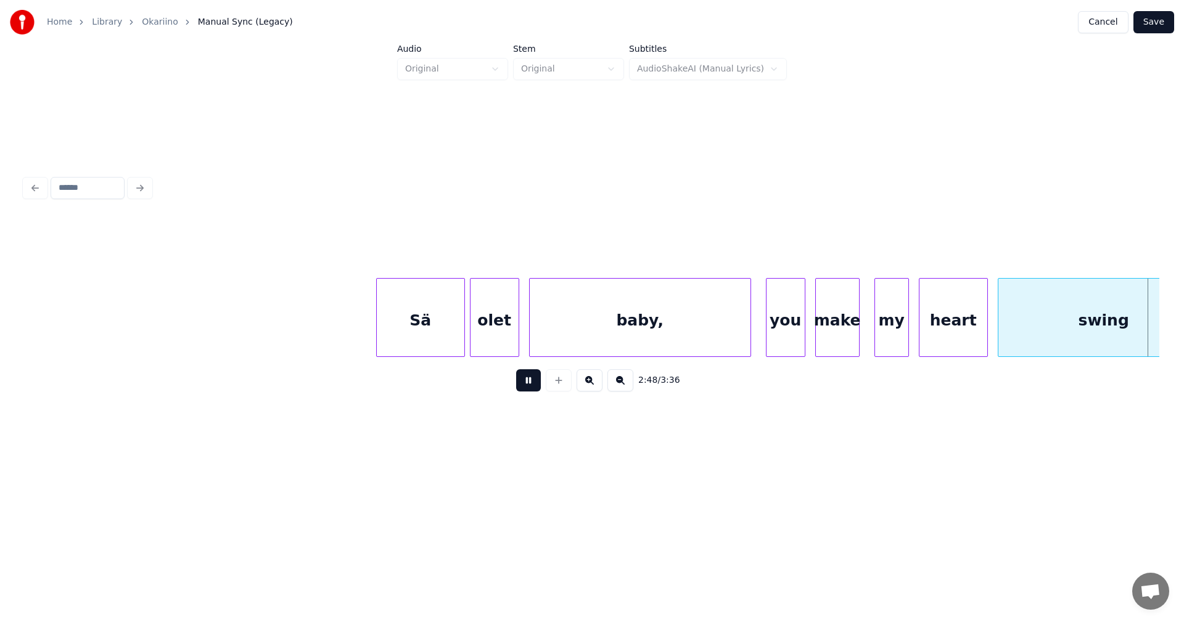
scroll to position [0, 41561]
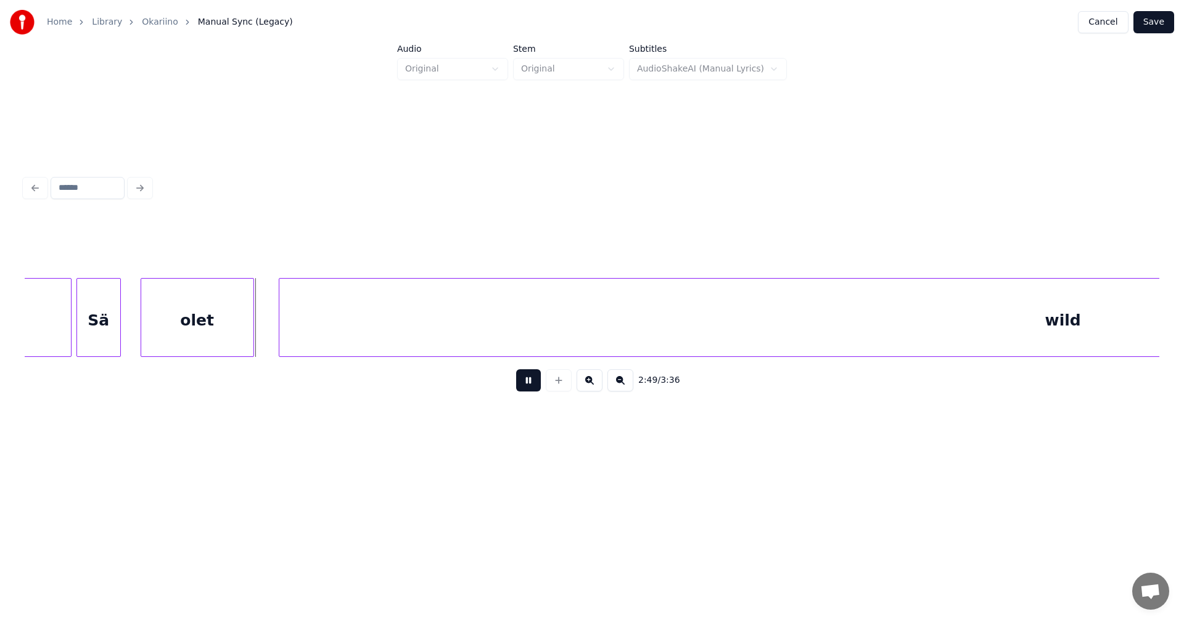
click at [532, 387] on button at bounding box center [528, 380] width 25 height 22
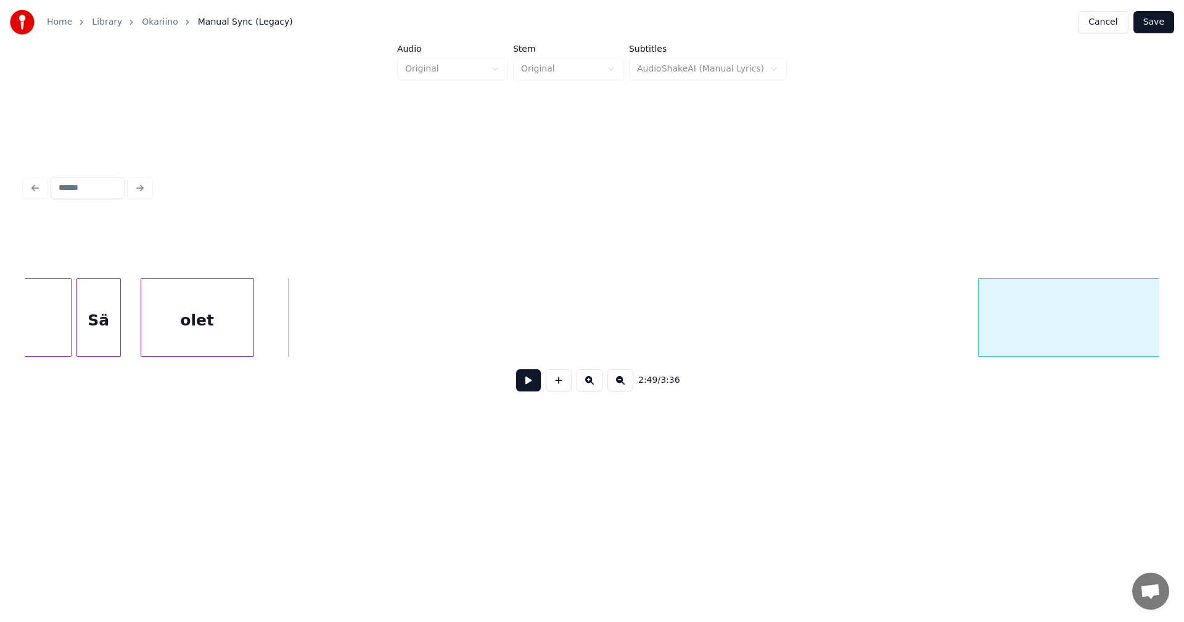
click at [983, 279] on div at bounding box center [981, 318] width 4 height 78
click at [915, 283] on div "olet" at bounding box center [884, 321] width 112 height 84
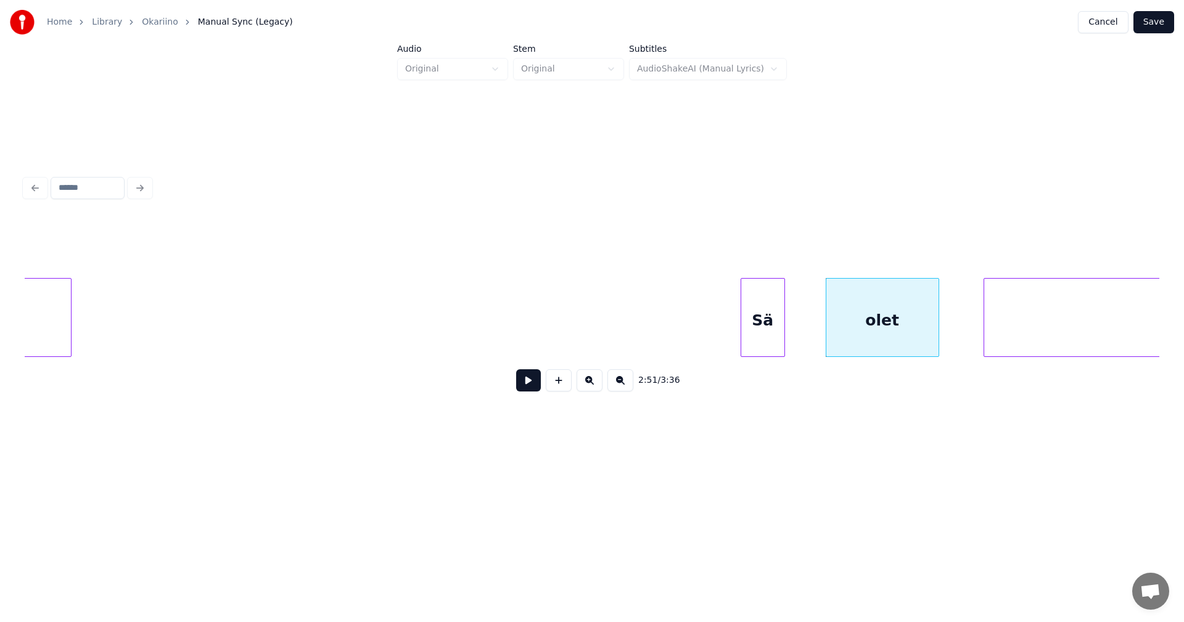
click at [775, 316] on div "Sä" at bounding box center [762, 321] width 43 height 84
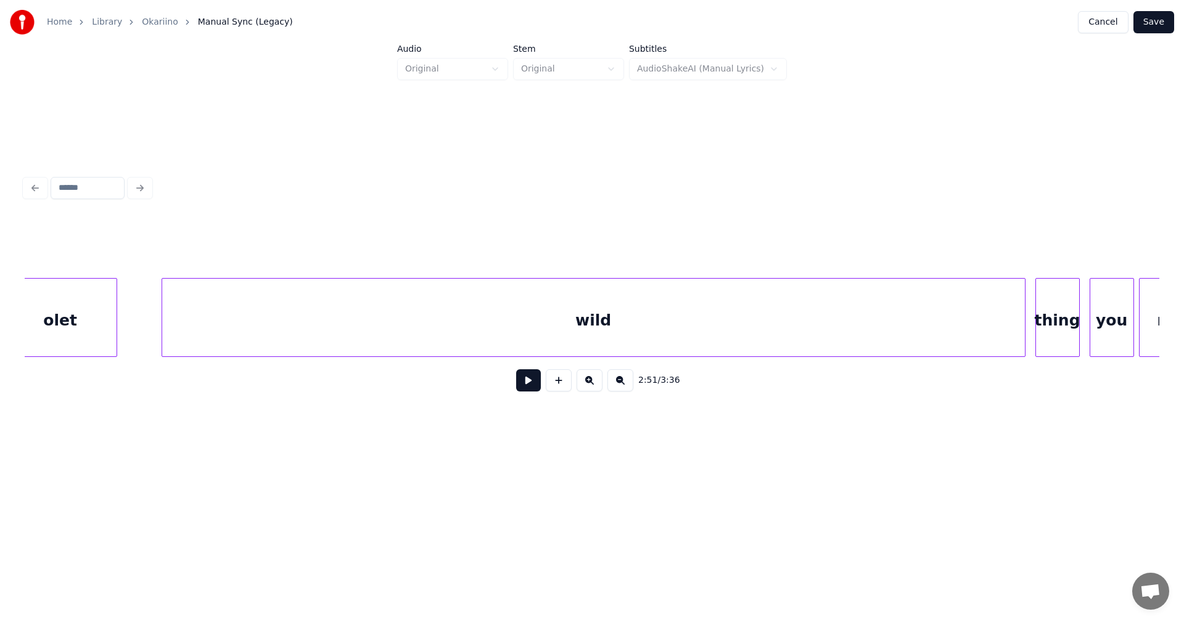
scroll to position [0, 42400]
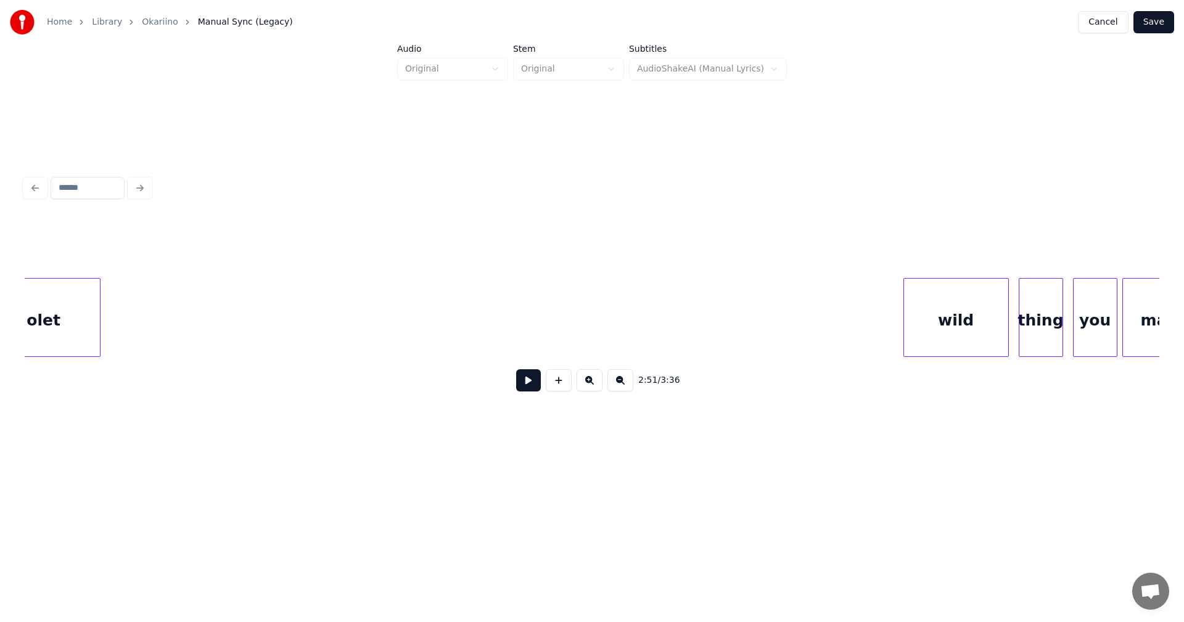
click at [904, 311] on div at bounding box center [906, 318] width 4 height 78
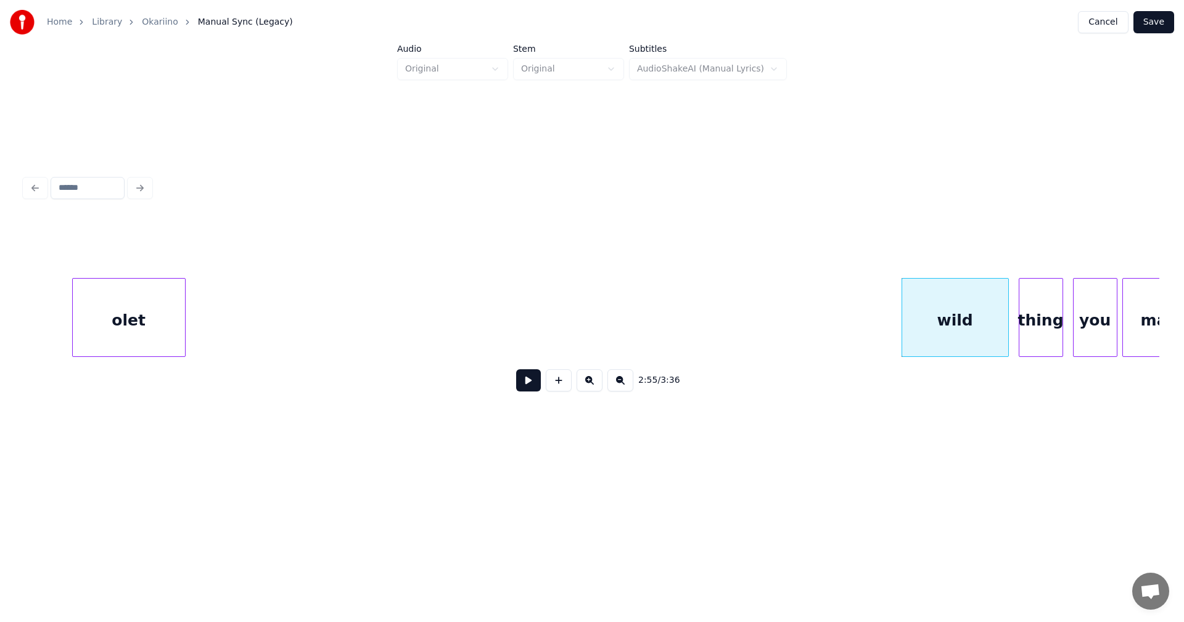
scroll to position [0, 42364]
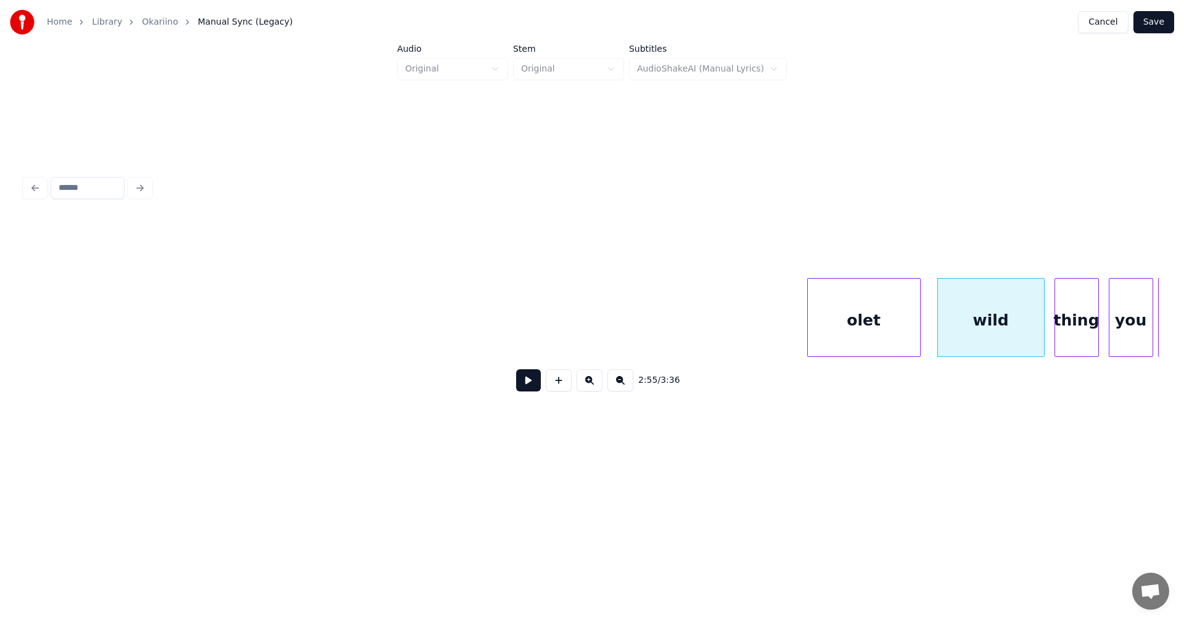
click at [859, 302] on div "olet" at bounding box center [864, 321] width 112 height 84
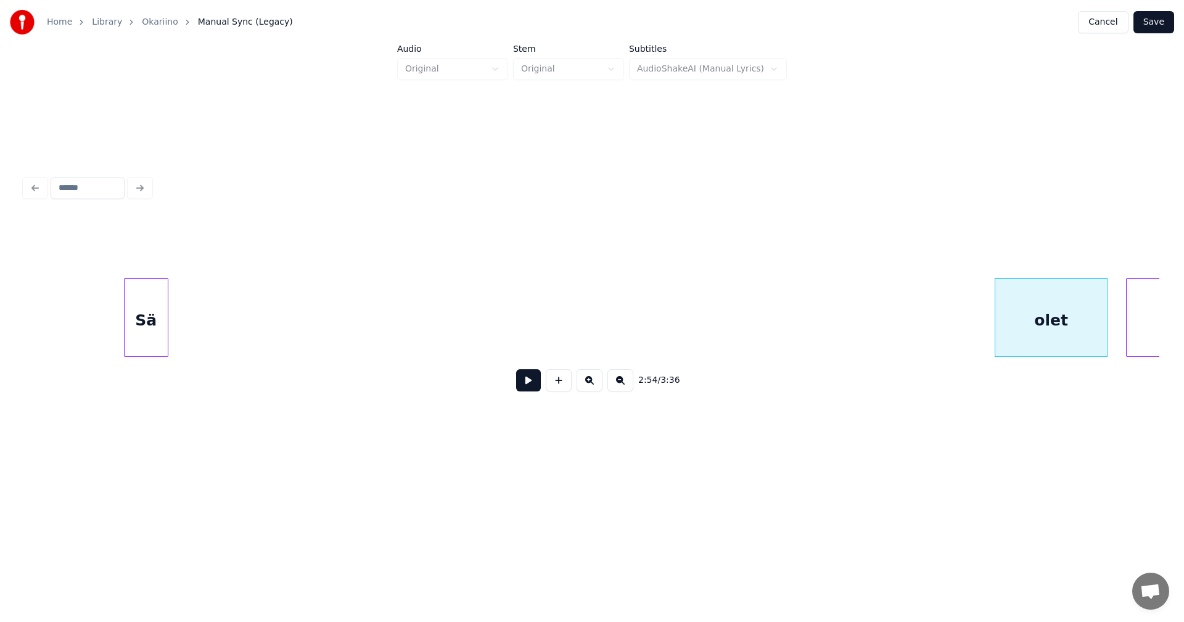
scroll to position [0, 42167]
click at [910, 314] on div "Sä" at bounding box center [908, 321] width 43 height 84
click at [926, 306] on div "Sä" at bounding box center [908, 321] width 43 height 84
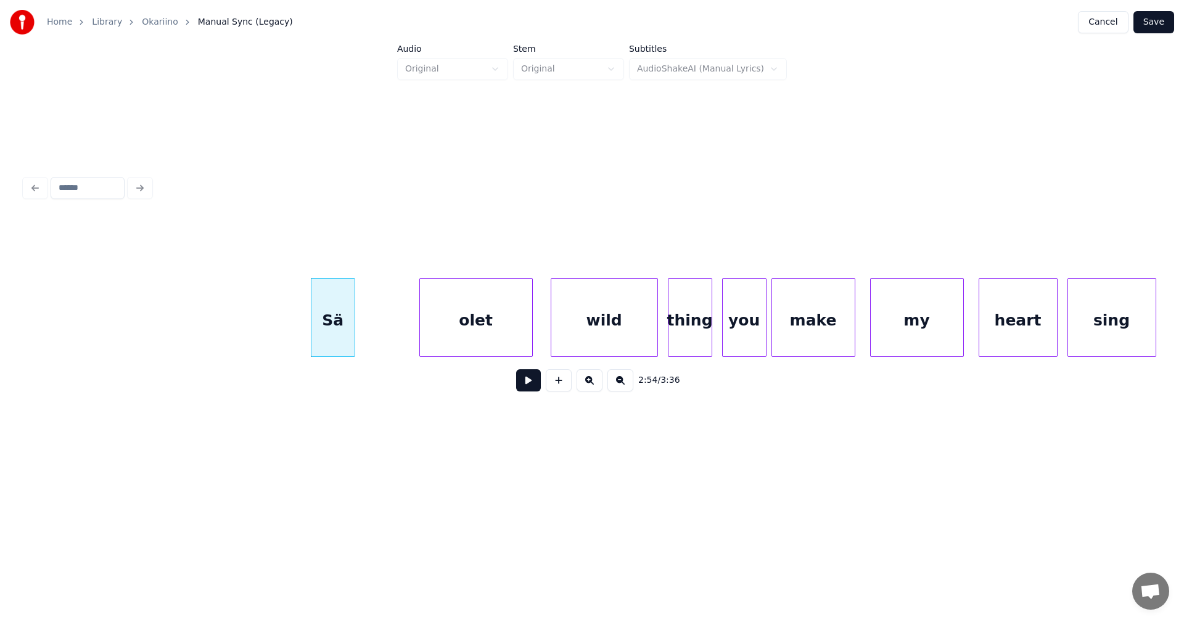
scroll to position [0, 42833]
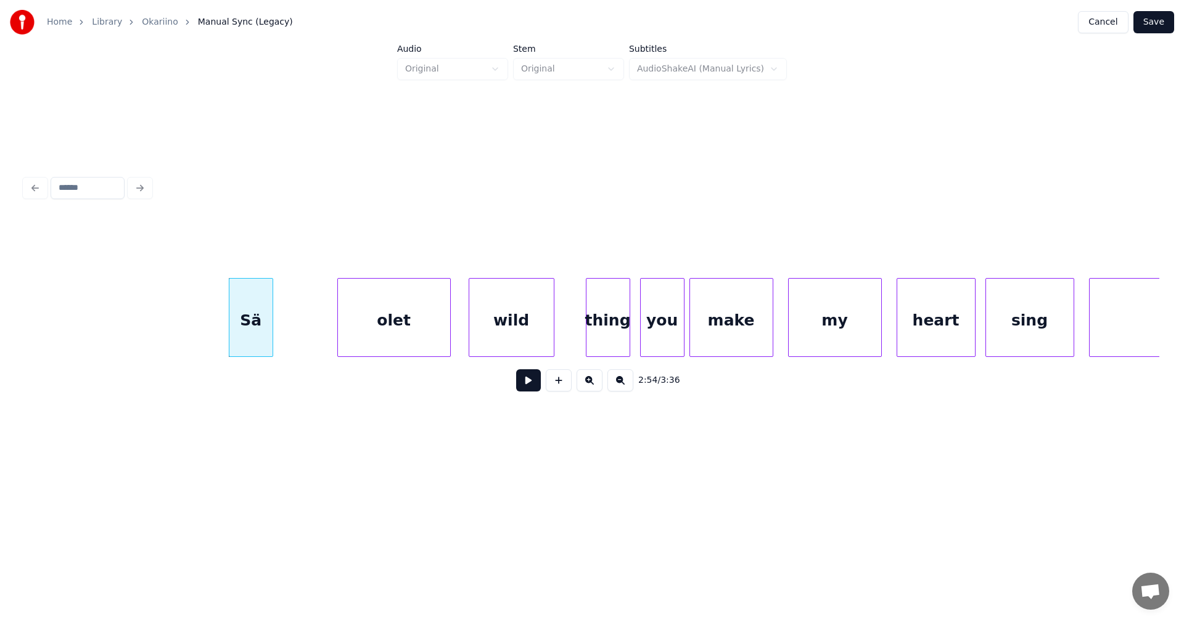
click at [551, 332] on div at bounding box center [552, 318] width 4 height 78
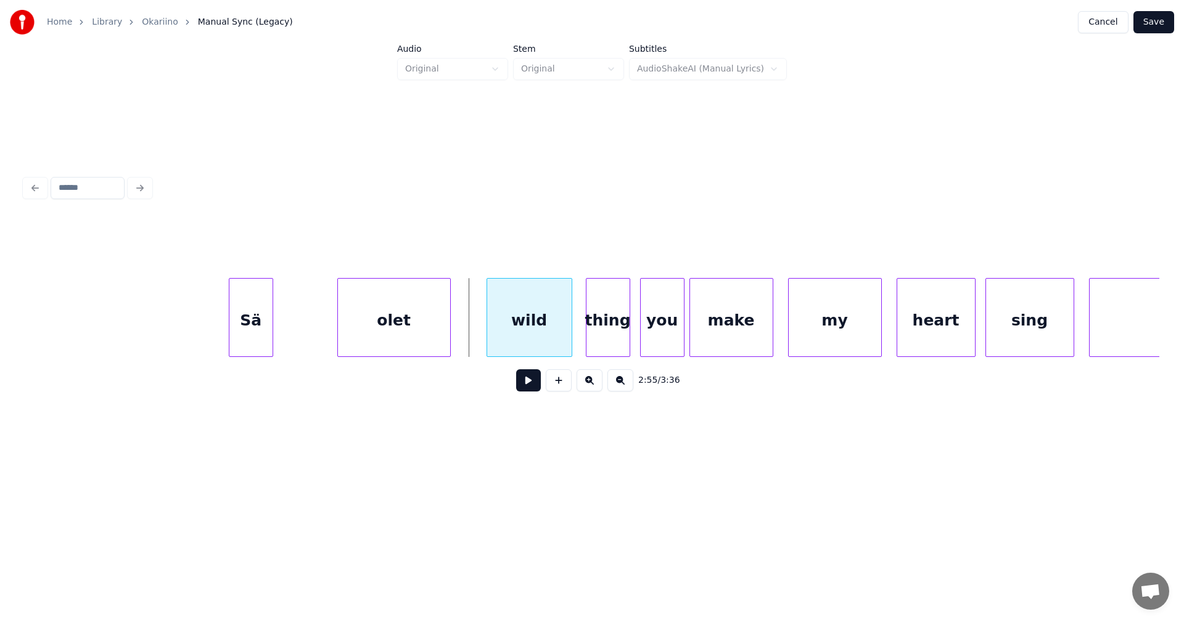
click at [497, 332] on div "wild" at bounding box center [529, 321] width 84 height 84
click at [395, 331] on div "olet" at bounding box center [415, 321] width 112 height 84
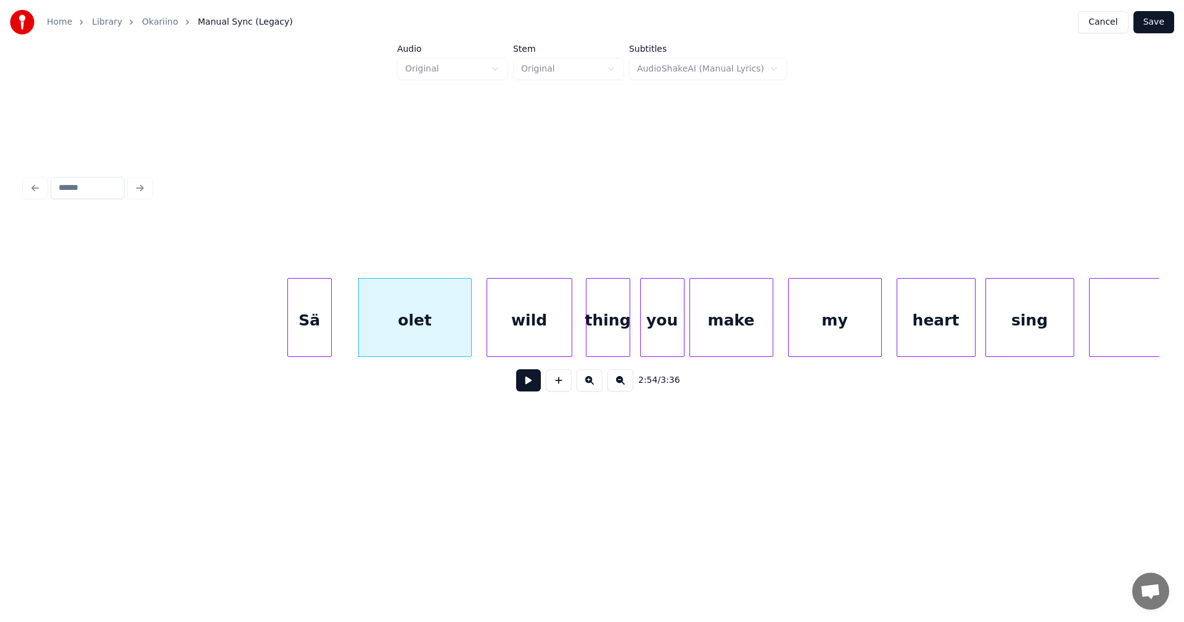
click at [306, 337] on div "Sä" at bounding box center [309, 321] width 43 height 84
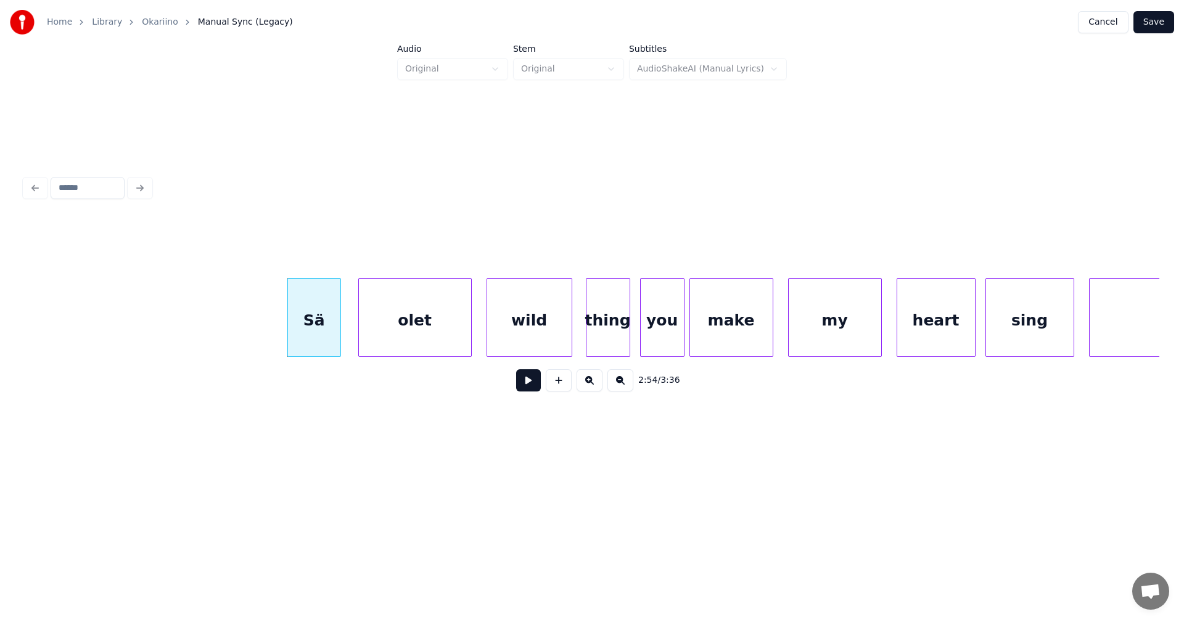
click at [339, 334] on div at bounding box center [339, 318] width 4 height 78
click at [531, 385] on button at bounding box center [528, 380] width 25 height 22
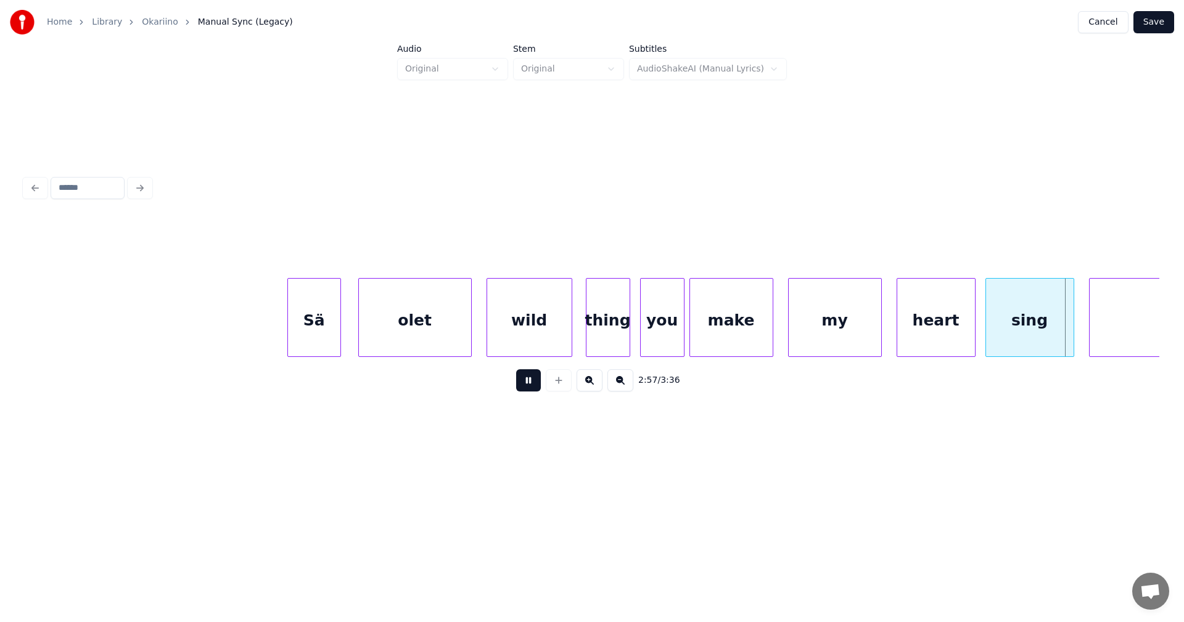
click at [537, 382] on button at bounding box center [528, 380] width 25 height 22
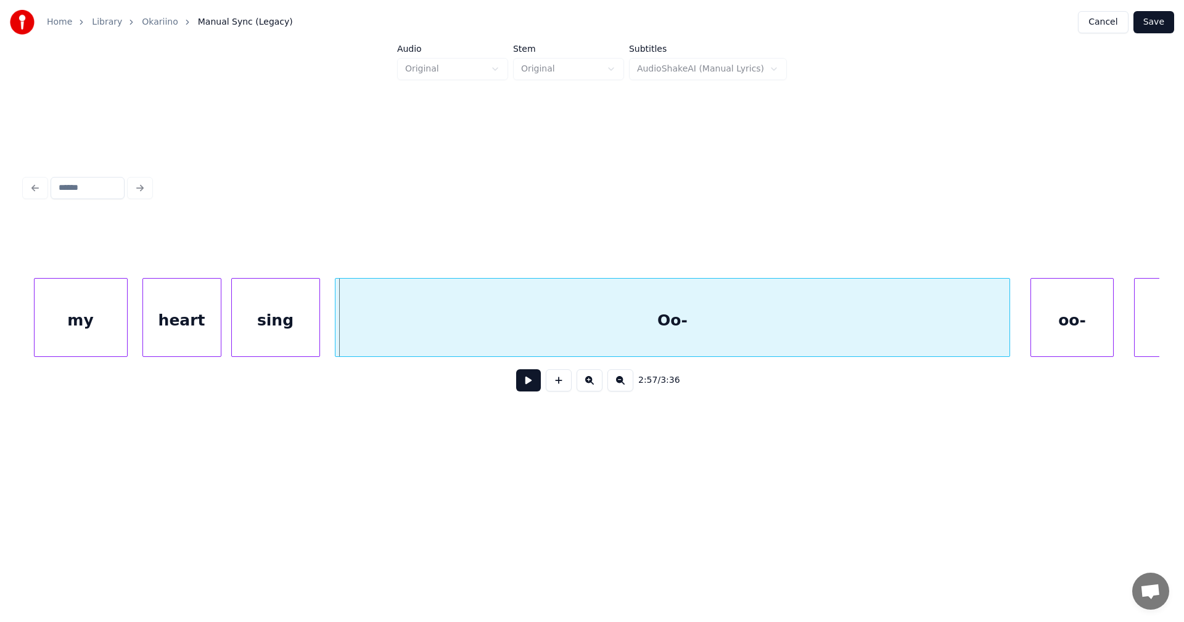
scroll to position [0, 43598]
click at [294, 336] on div "sing" at bounding box center [265, 321] width 88 height 84
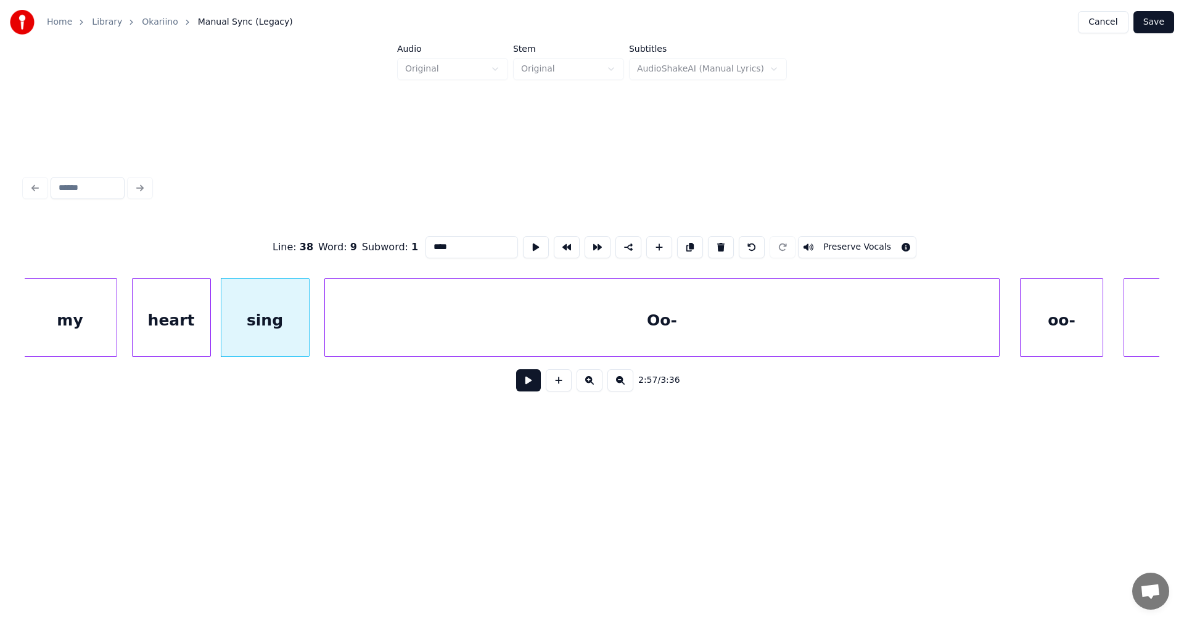
click at [525, 389] on button at bounding box center [528, 380] width 25 height 22
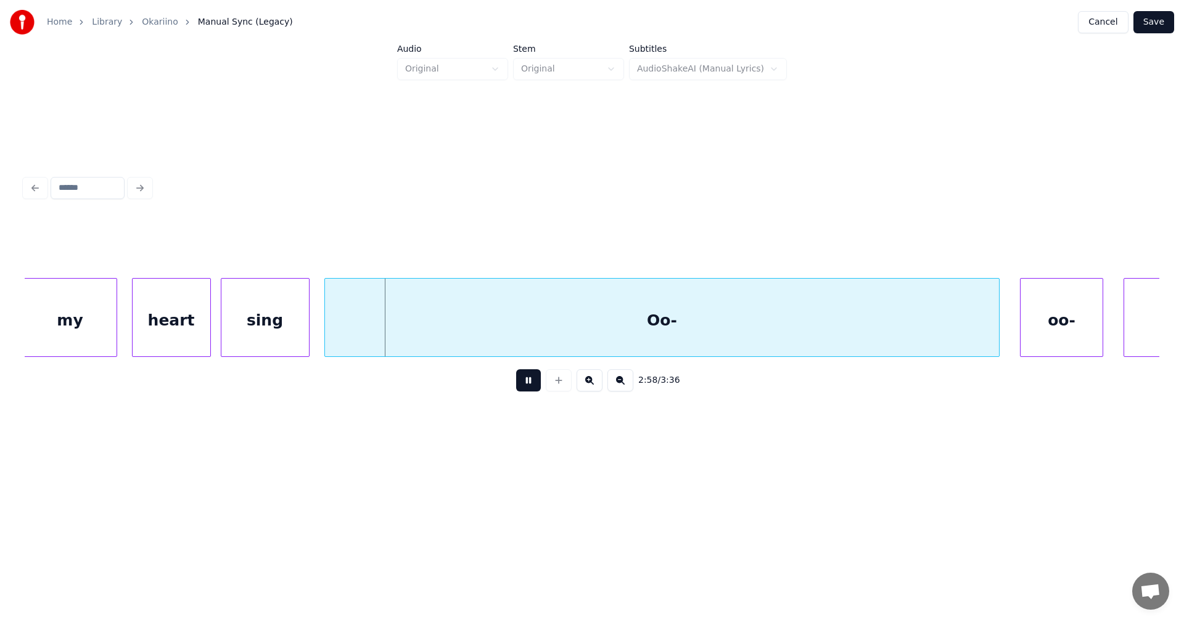
click at [526, 388] on button at bounding box center [528, 380] width 25 height 22
click at [306, 339] on div at bounding box center [305, 318] width 4 height 78
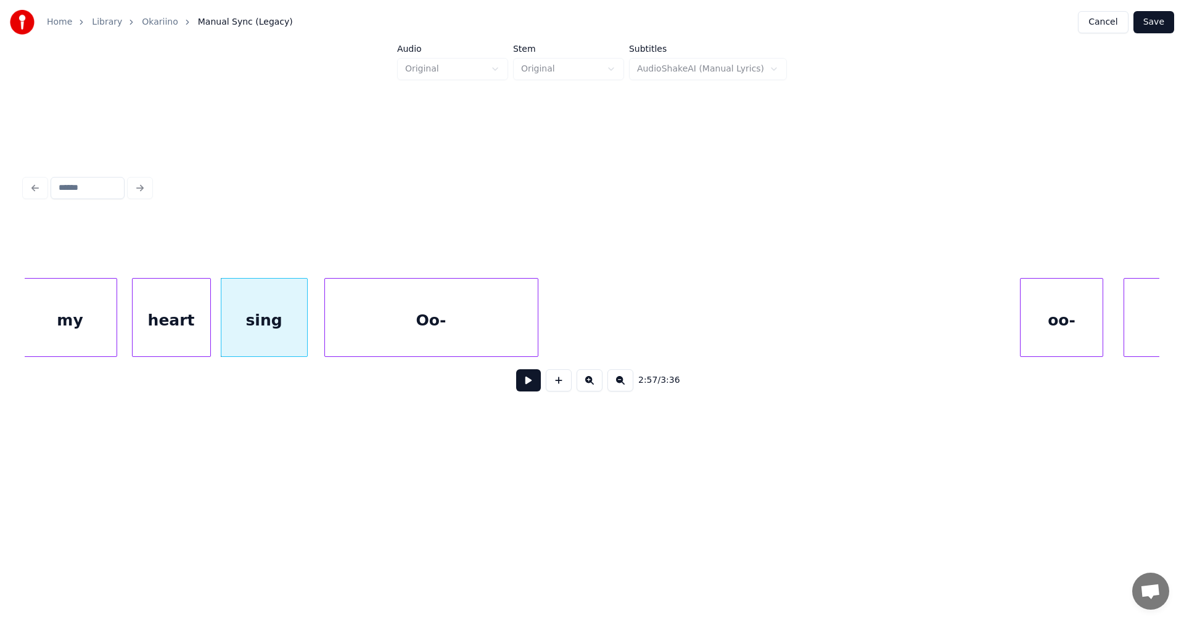
click at [540, 368] on div "2:57 / 3:36" at bounding box center [592, 309] width 1135 height 187
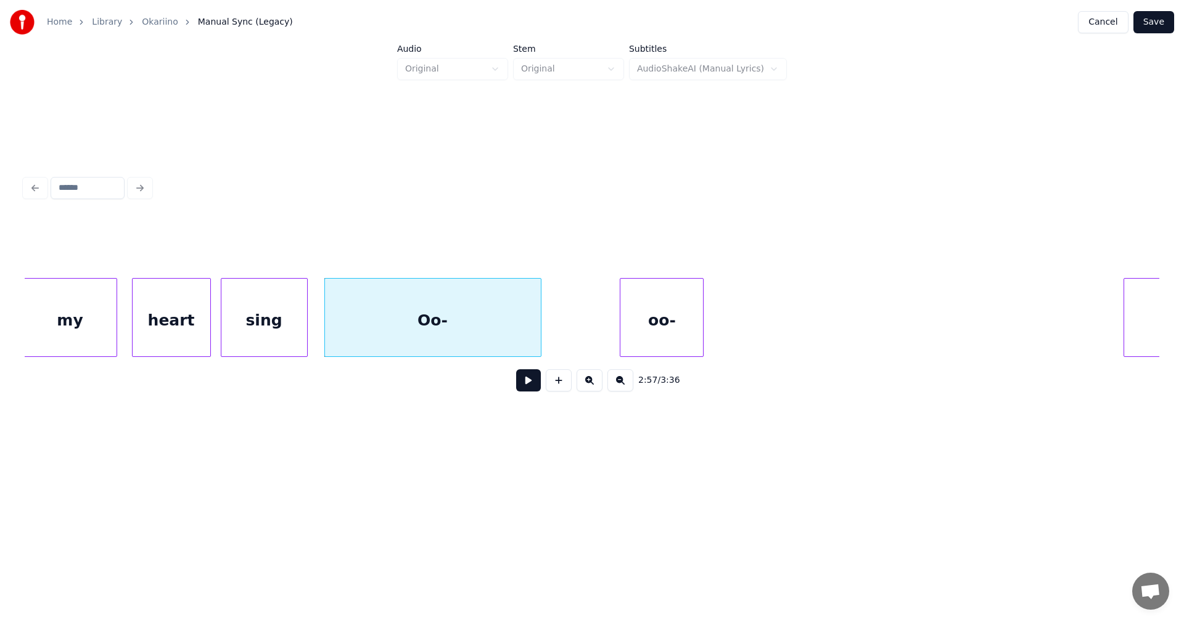
click at [635, 388] on div "2:57 / 3:36" at bounding box center [592, 309] width 1135 height 187
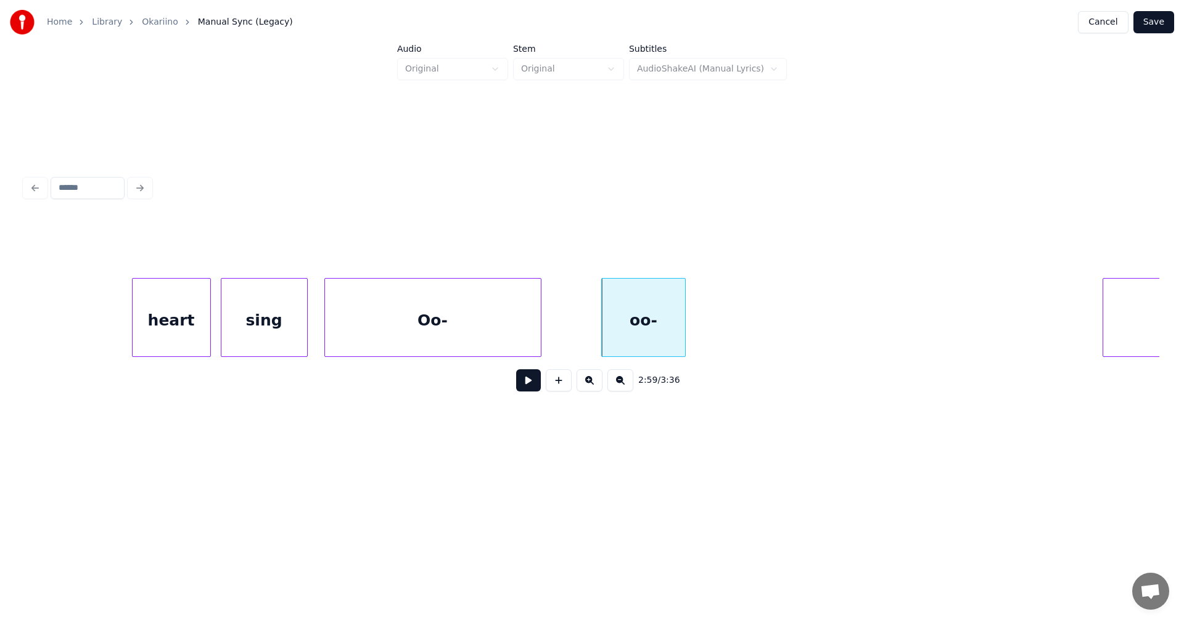
scroll to position [0, 43743]
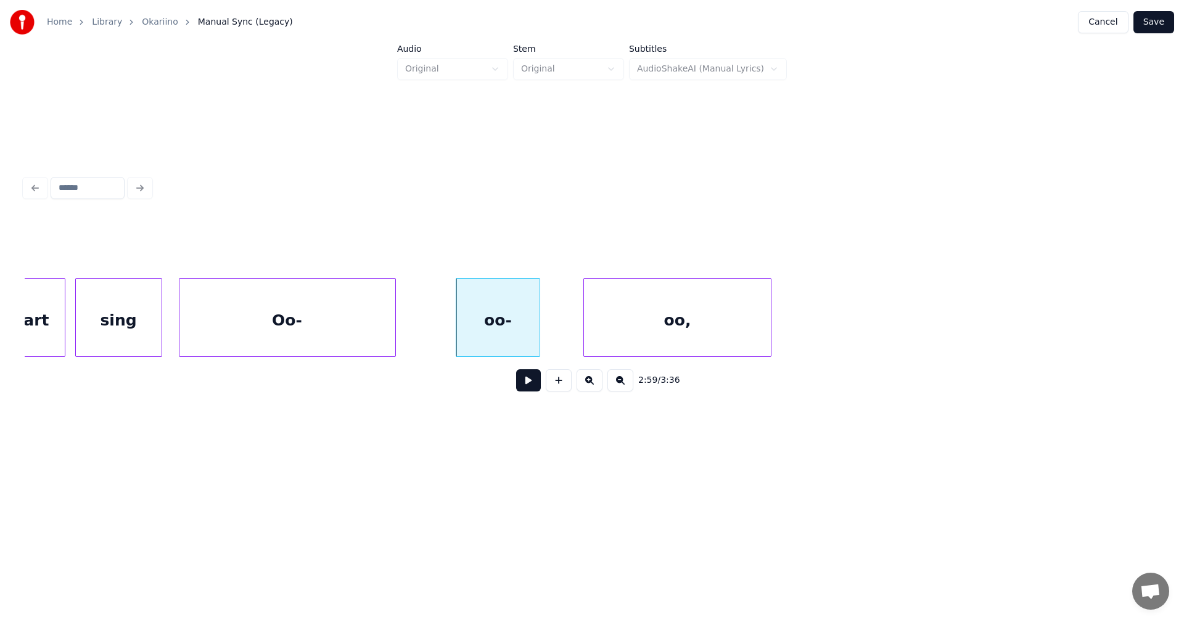
click at [744, 380] on div "2:59 / 3:36" at bounding box center [592, 309] width 1135 height 187
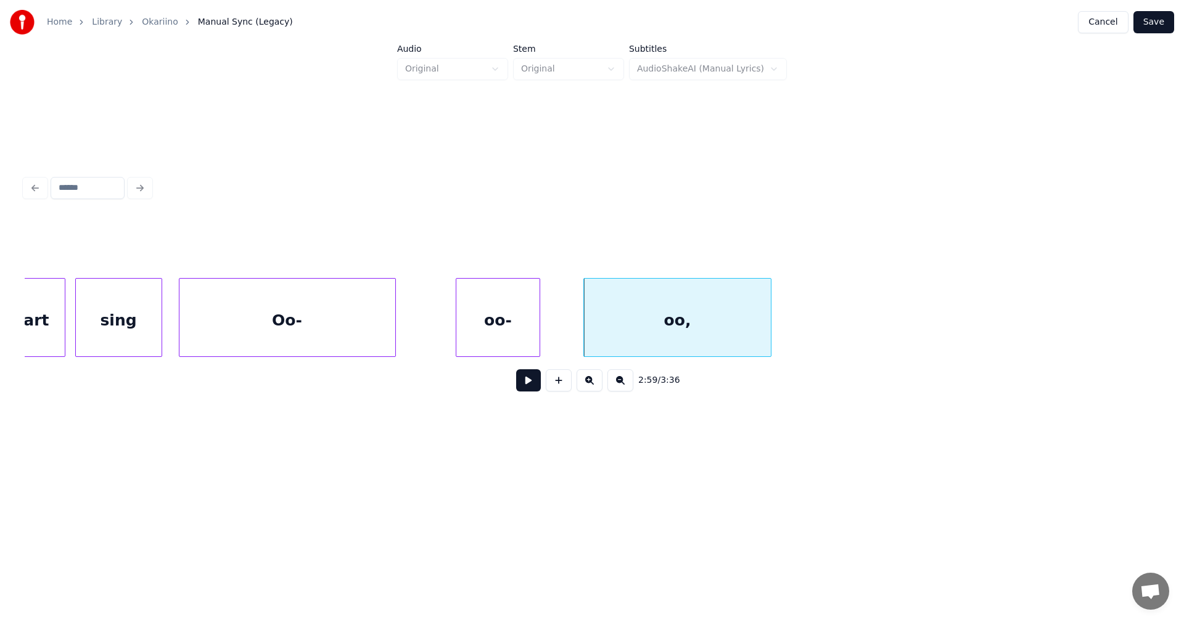
click at [373, 340] on div "Oo-" at bounding box center [287, 321] width 216 height 84
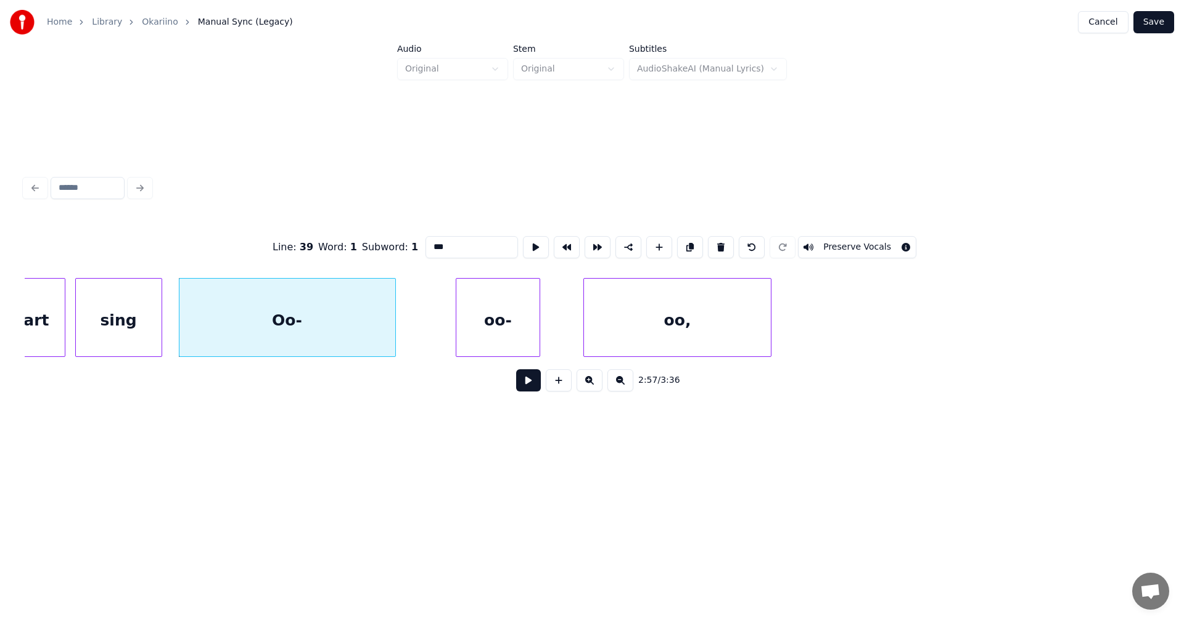
click at [524, 388] on button at bounding box center [528, 380] width 25 height 22
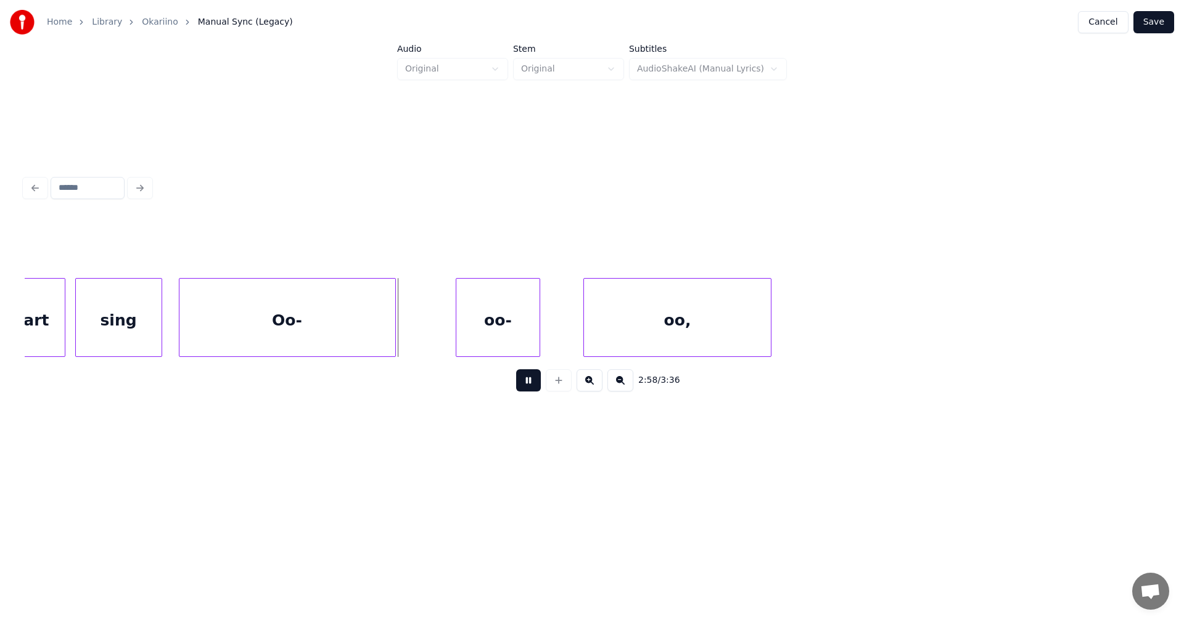
drag, startPoint x: 527, startPoint y: 385, endPoint x: 504, endPoint y: 371, distance: 27.1
click at [526, 382] on button at bounding box center [528, 380] width 25 height 22
click at [344, 342] on div at bounding box center [344, 318] width 4 height 78
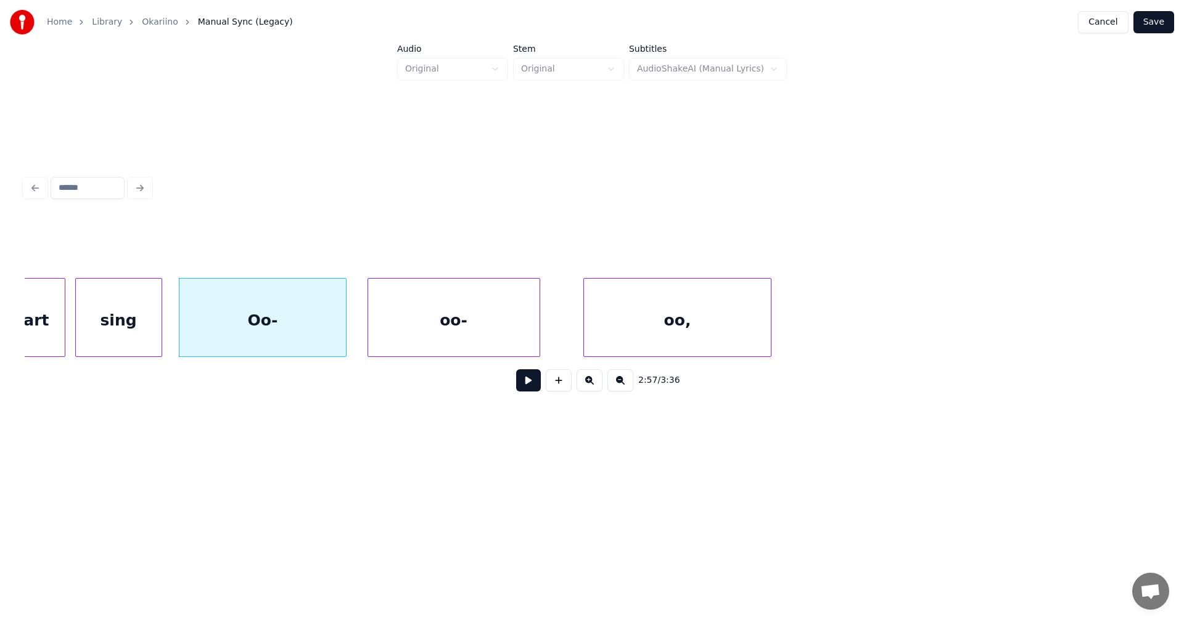
click at [369, 342] on div at bounding box center [370, 318] width 4 height 78
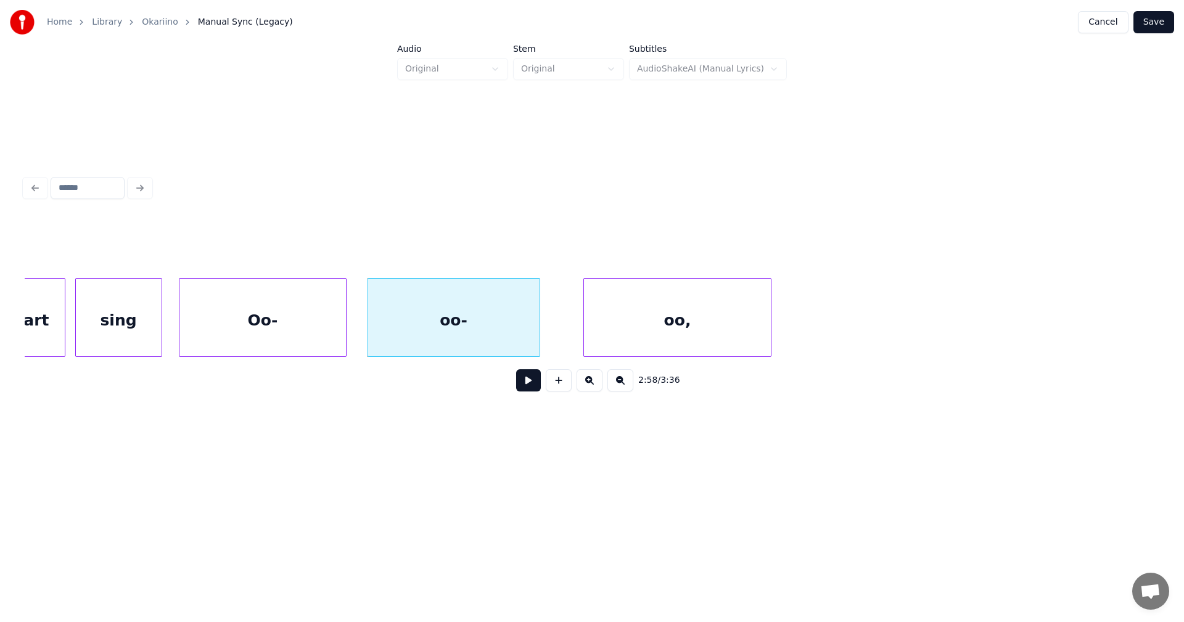
click at [335, 343] on div "Oo-" at bounding box center [262, 321] width 167 height 84
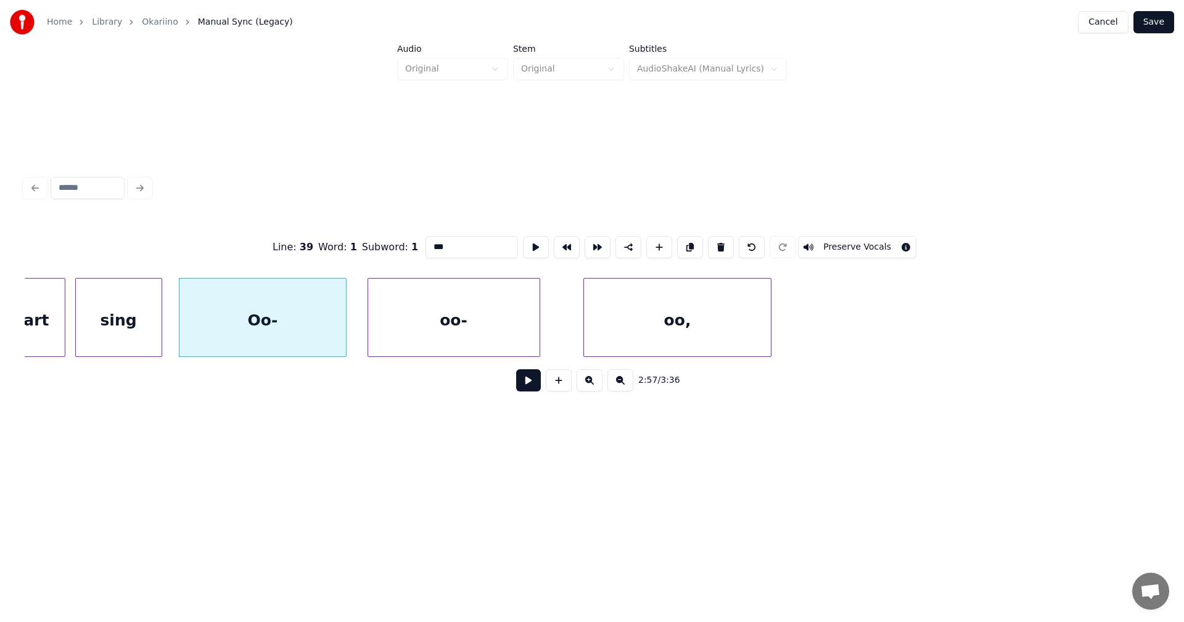
click at [522, 385] on button at bounding box center [528, 380] width 25 height 22
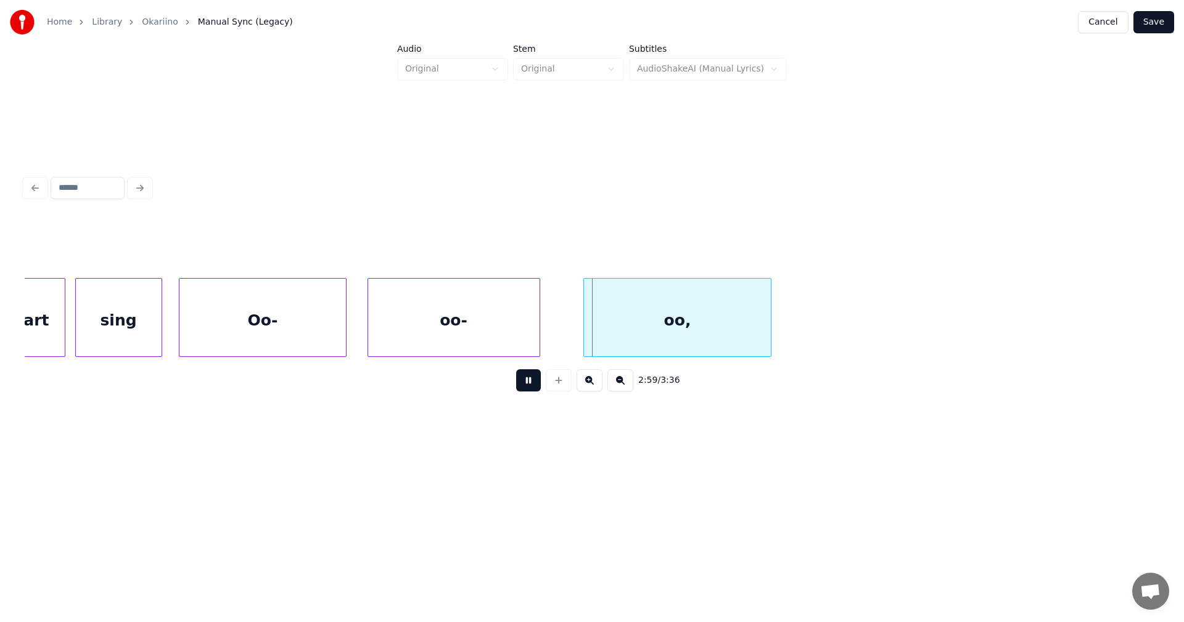
drag, startPoint x: 536, startPoint y: 382, endPoint x: 569, endPoint y: 379, distance: 33.5
click at [537, 382] on button at bounding box center [528, 380] width 25 height 22
click at [576, 331] on div at bounding box center [578, 318] width 4 height 78
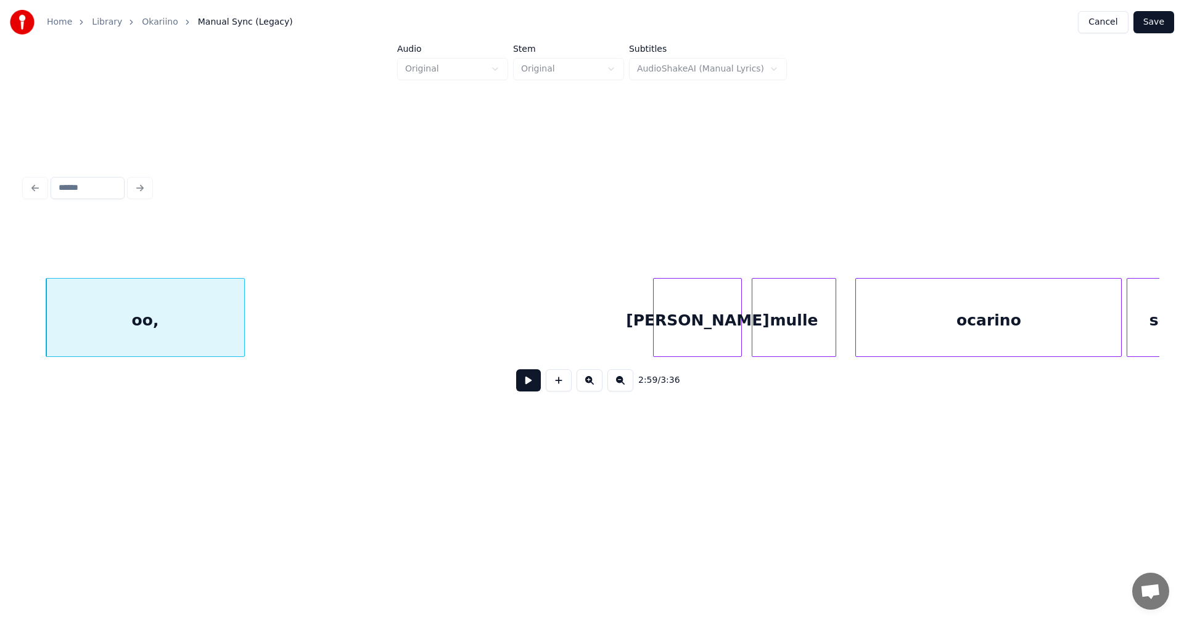
scroll to position [0, 44268]
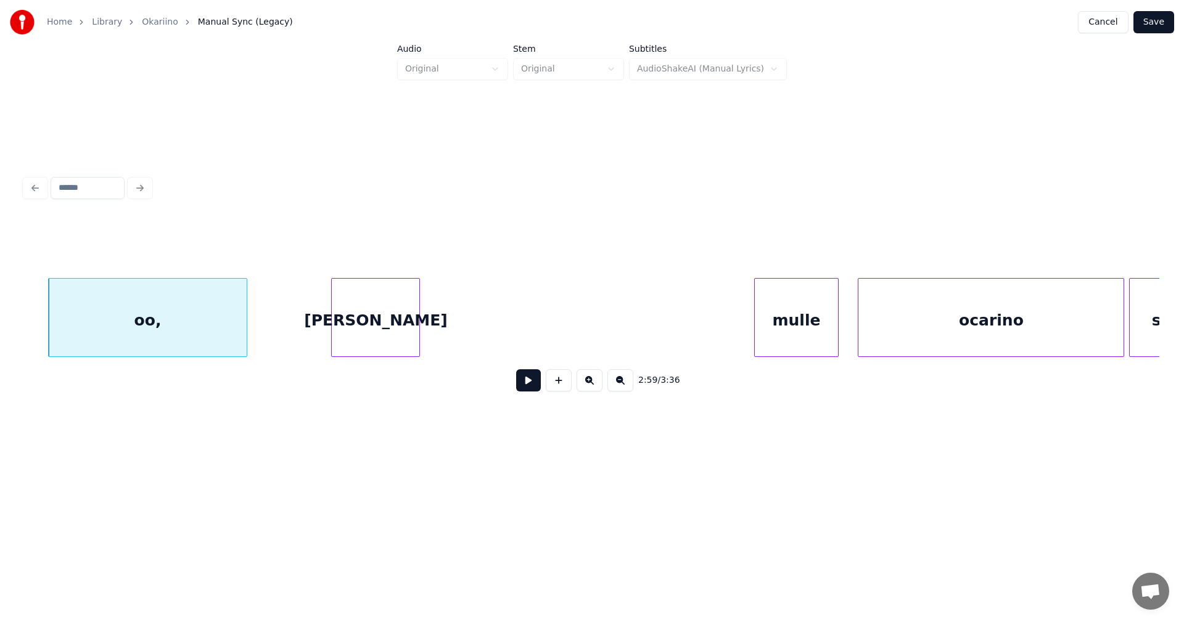
click at [364, 343] on div "[PERSON_NAME]" at bounding box center [376, 321] width 88 height 84
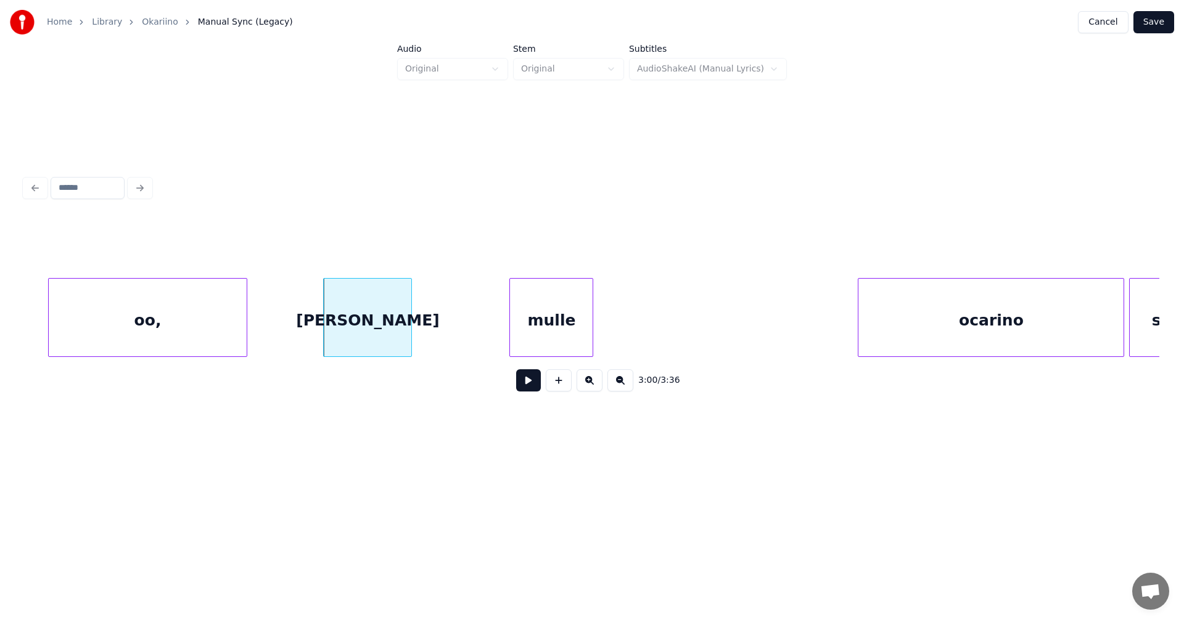
click at [539, 352] on div "[PERSON_NAME] soitan oo," at bounding box center [592, 317] width 1135 height 79
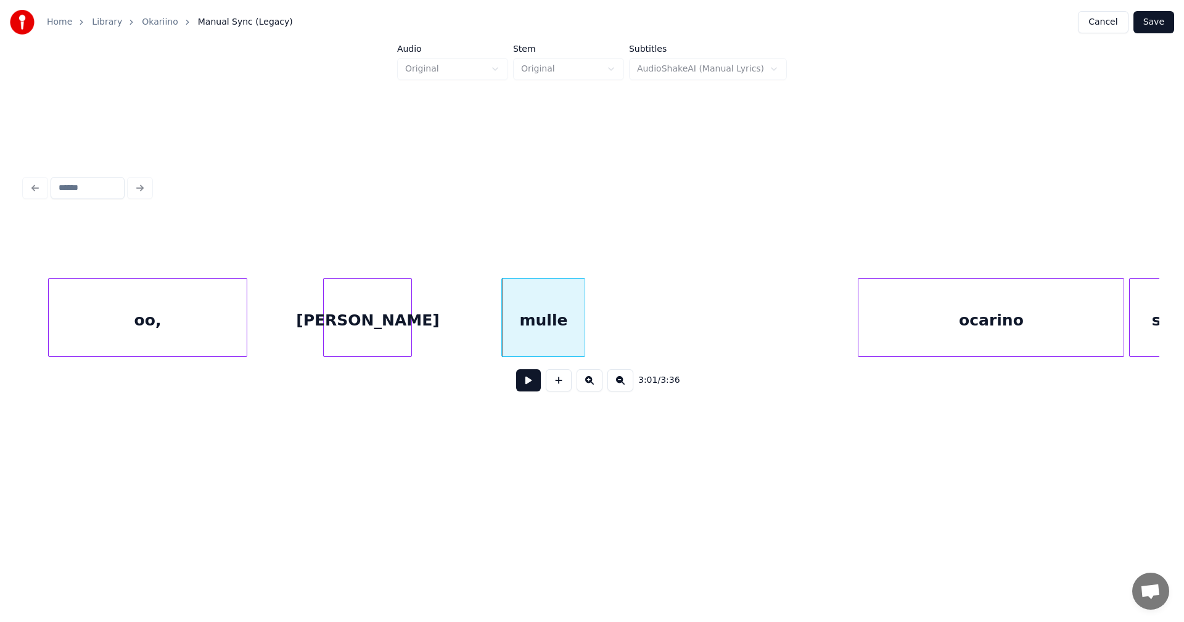
click at [191, 317] on div "oo," at bounding box center [147, 321] width 197 height 84
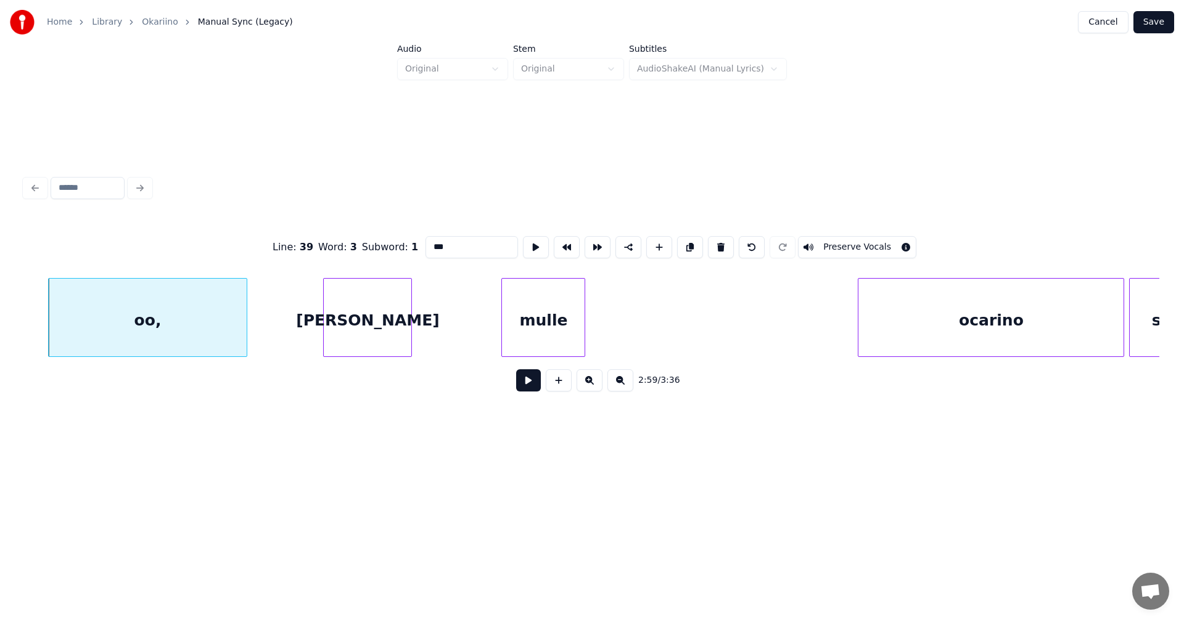
click at [529, 385] on button at bounding box center [528, 380] width 25 height 22
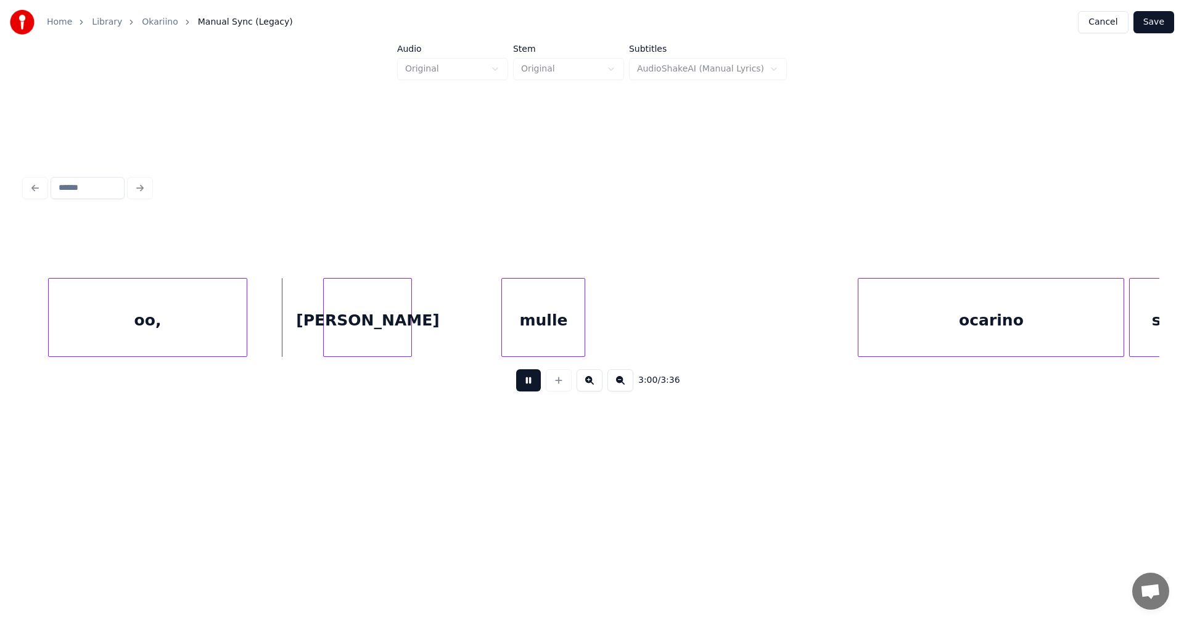
drag, startPoint x: 529, startPoint y: 385, endPoint x: 429, endPoint y: 369, distance: 101.2
click at [527, 383] on button at bounding box center [528, 380] width 25 height 22
click at [218, 352] on div "oo," at bounding box center [135, 317] width 175 height 79
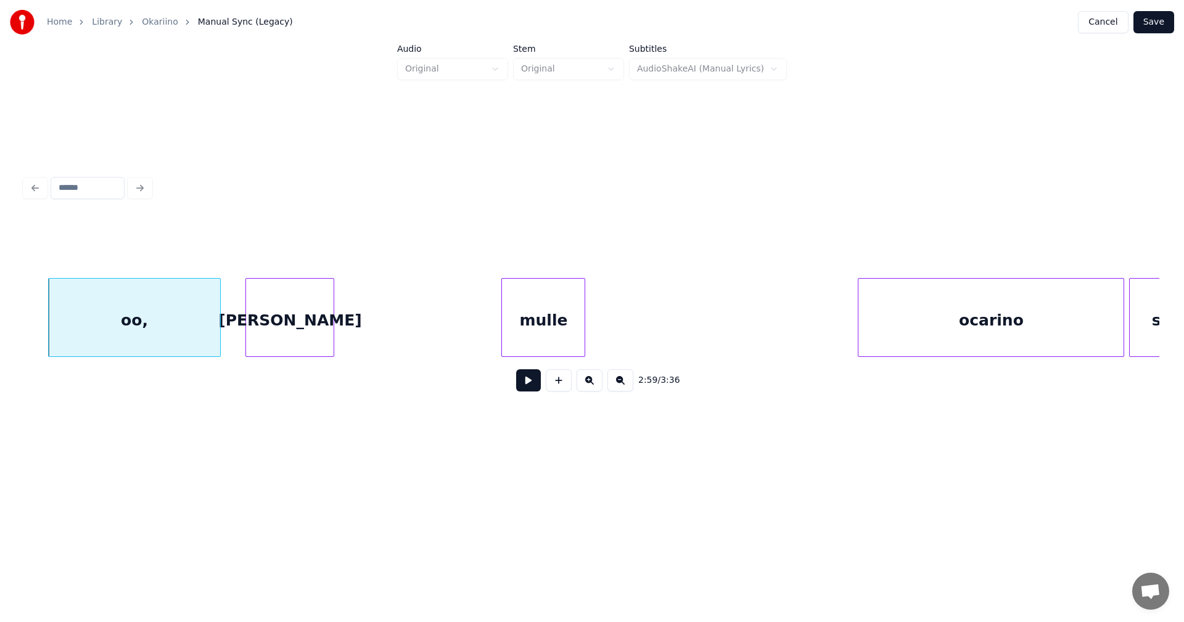
click at [285, 337] on div "[PERSON_NAME]" at bounding box center [290, 321] width 88 height 84
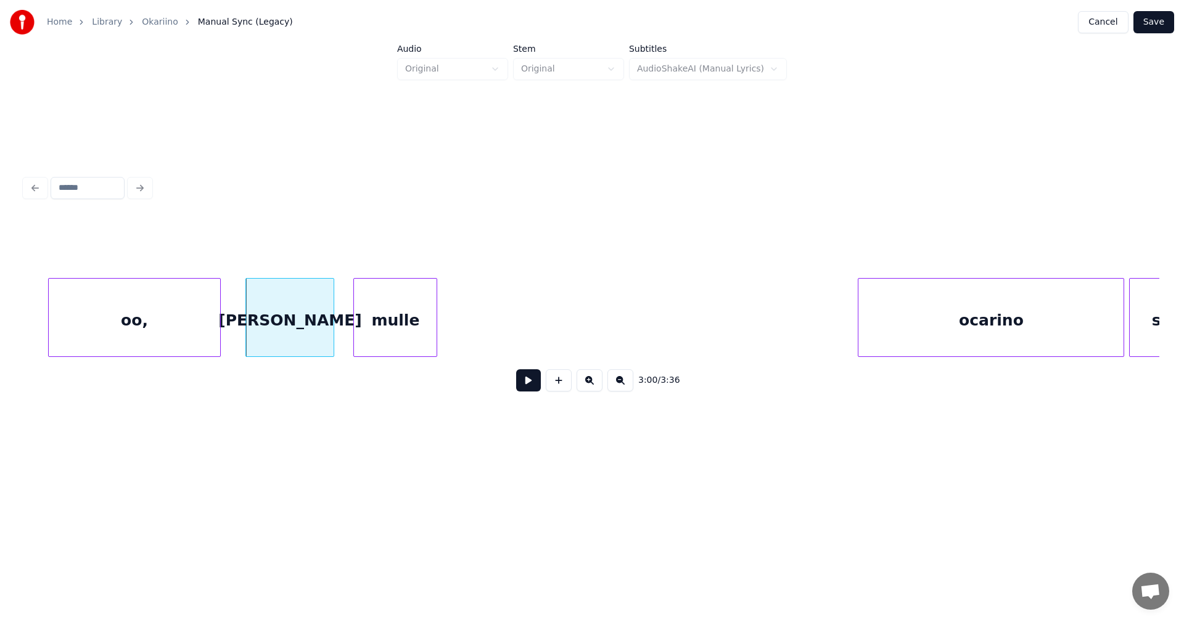
click at [400, 336] on div "mulle" at bounding box center [395, 321] width 83 height 84
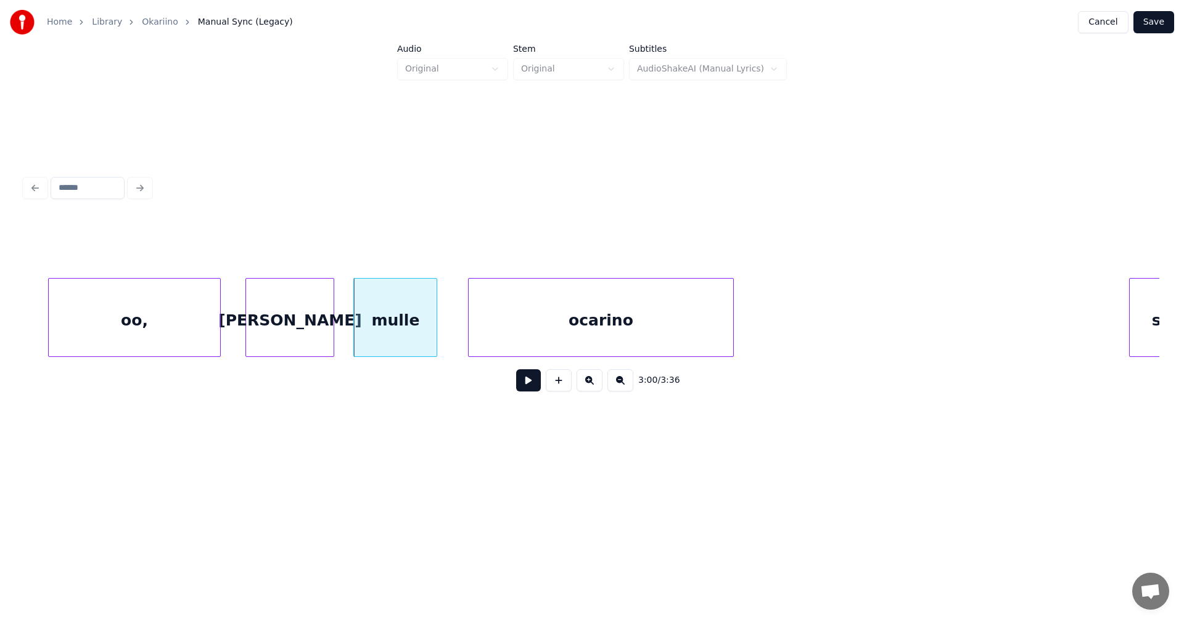
click at [522, 372] on div "3:00 / 3:36" at bounding box center [592, 309] width 1135 height 187
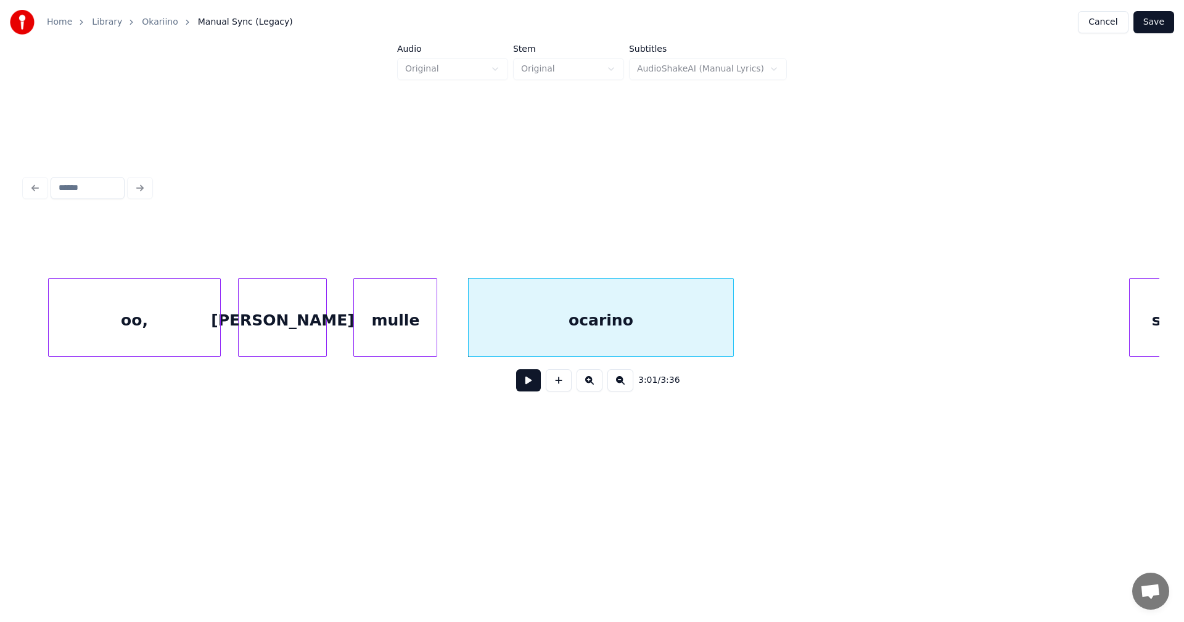
click at [294, 350] on div "[PERSON_NAME]" at bounding box center [283, 321] width 88 height 84
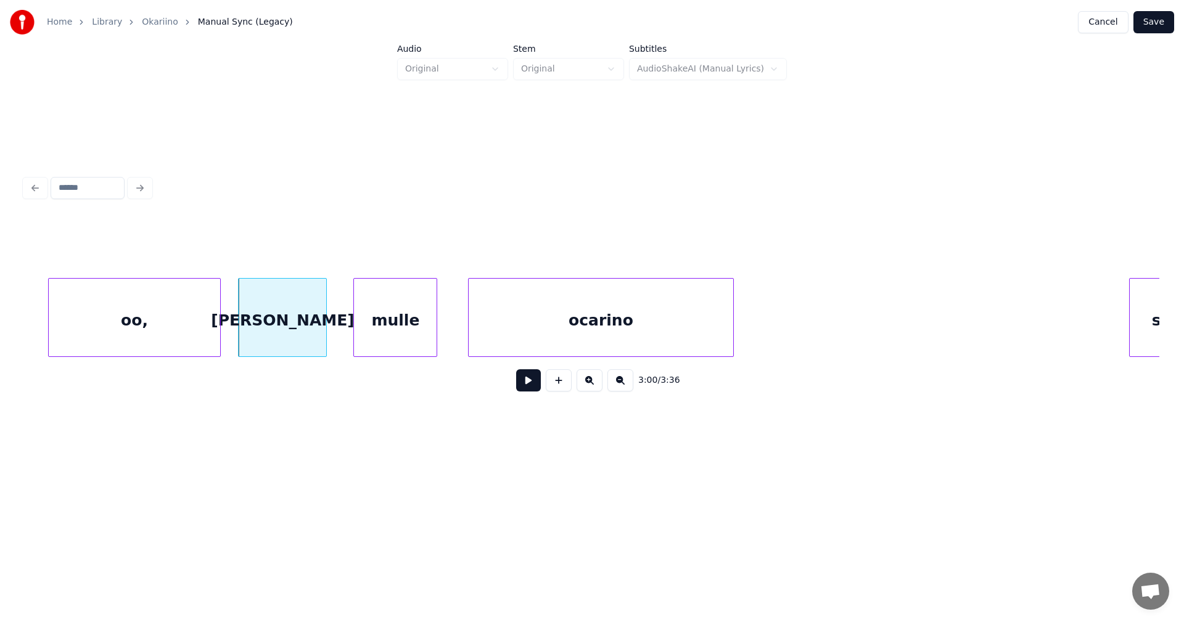
click at [531, 390] on button at bounding box center [528, 380] width 25 height 22
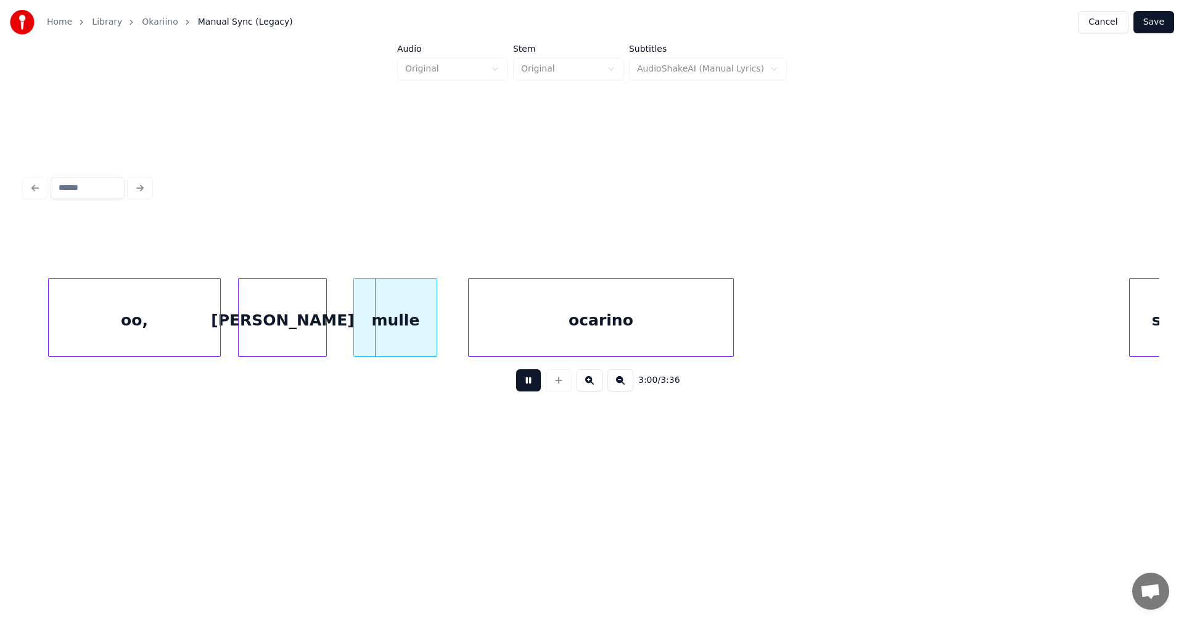
click at [531, 390] on button at bounding box center [528, 380] width 25 height 22
click at [410, 340] on div "mulle" at bounding box center [384, 321] width 83 height 84
click at [529, 389] on button at bounding box center [528, 380] width 25 height 22
click at [531, 389] on button at bounding box center [528, 380] width 25 height 22
click at [175, 340] on div "oo," at bounding box center [134, 321] width 171 height 84
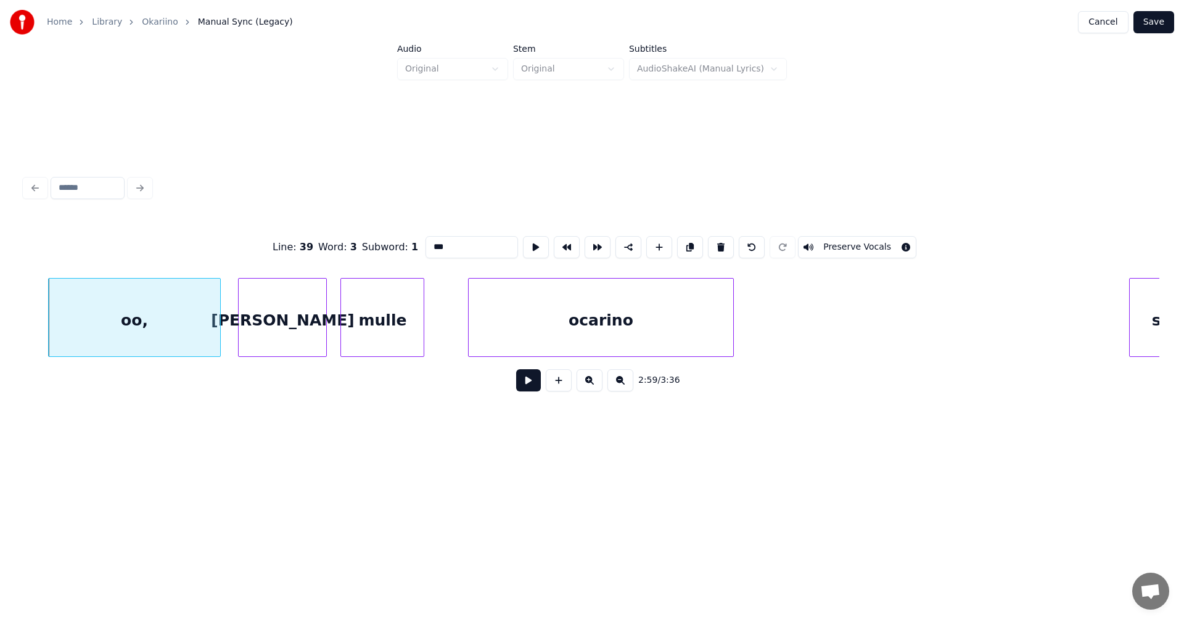
click at [524, 382] on button at bounding box center [528, 380] width 25 height 22
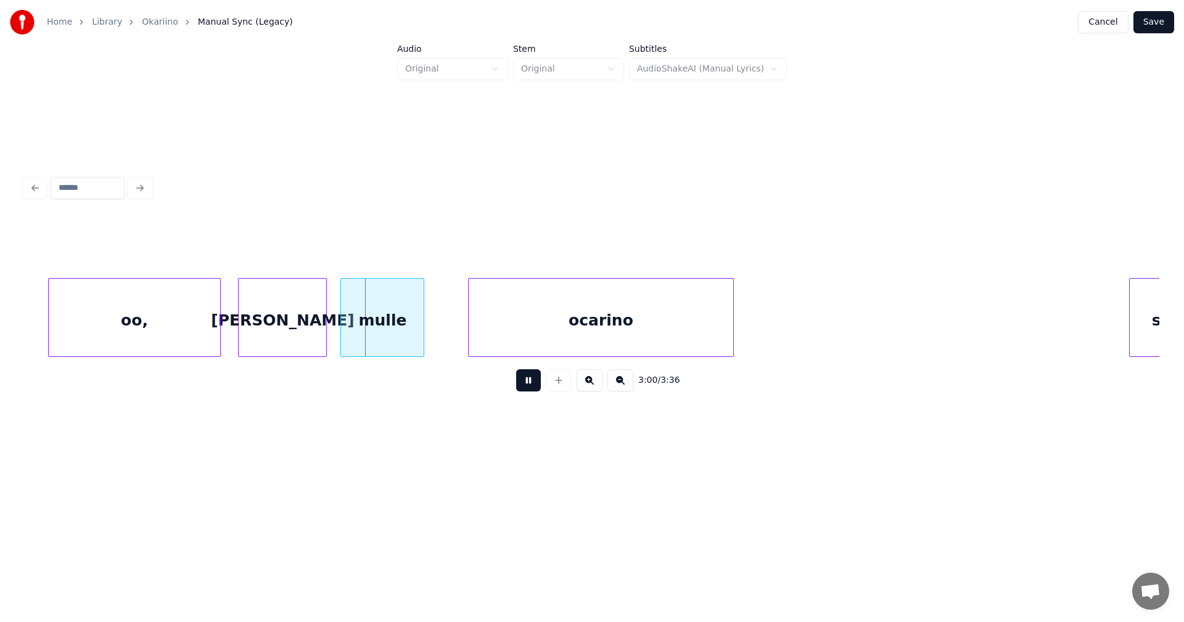
click at [526, 381] on button at bounding box center [528, 380] width 25 height 22
click at [507, 343] on div "ocarino" at bounding box center [582, 321] width 265 height 84
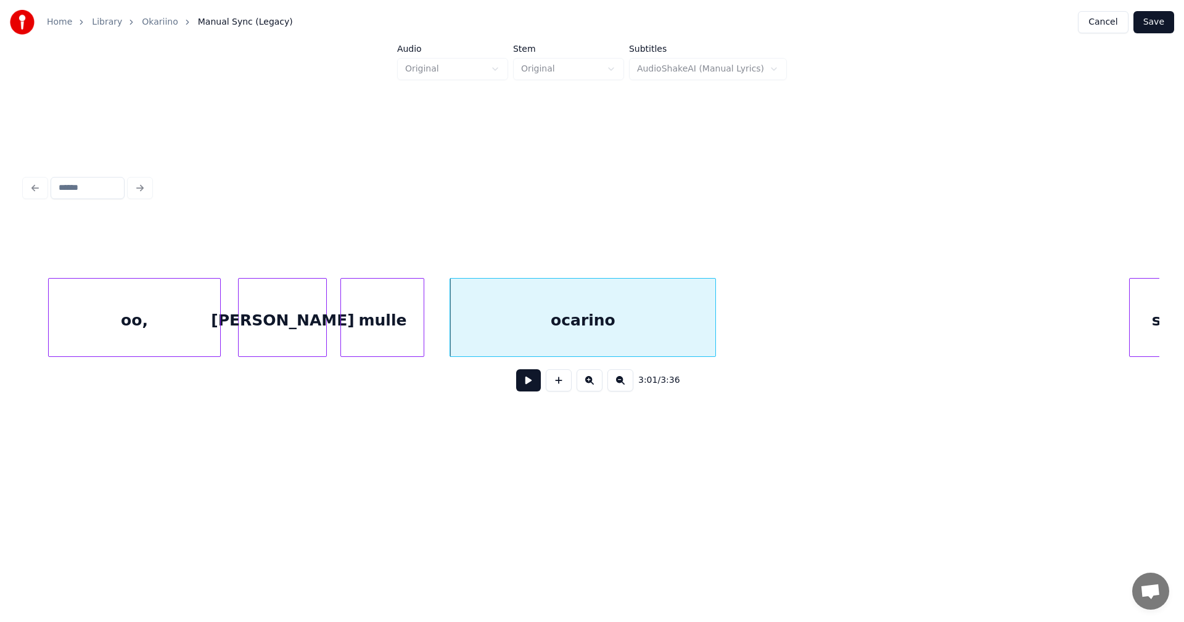
click at [527, 388] on button at bounding box center [528, 380] width 25 height 22
click at [530, 387] on button at bounding box center [528, 380] width 25 height 22
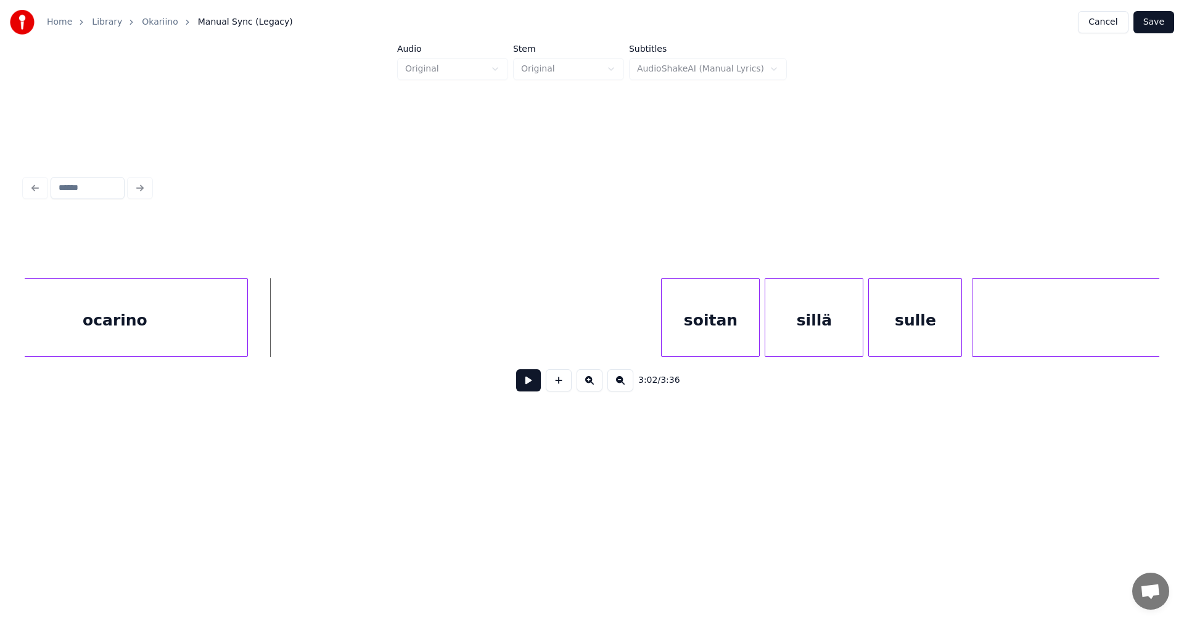
scroll to position [0, 44736]
click at [528, 387] on button at bounding box center [528, 380] width 25 height 22
click at [530, 381] on button at bounding box center [528, 380] width 25 height 22
click at [678, 345] on div "soitan" at bounding box center [695, 321] width 97 height 84
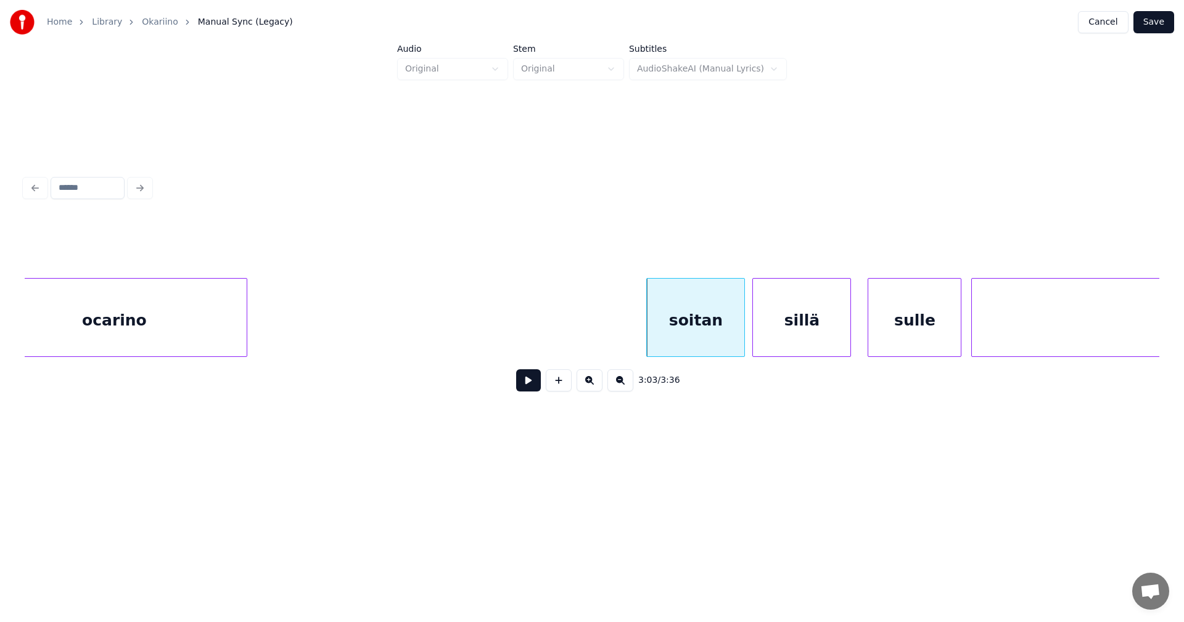
click at [779, 337] on div "sillä" at bounding box center [801, 321] width 97 height 84
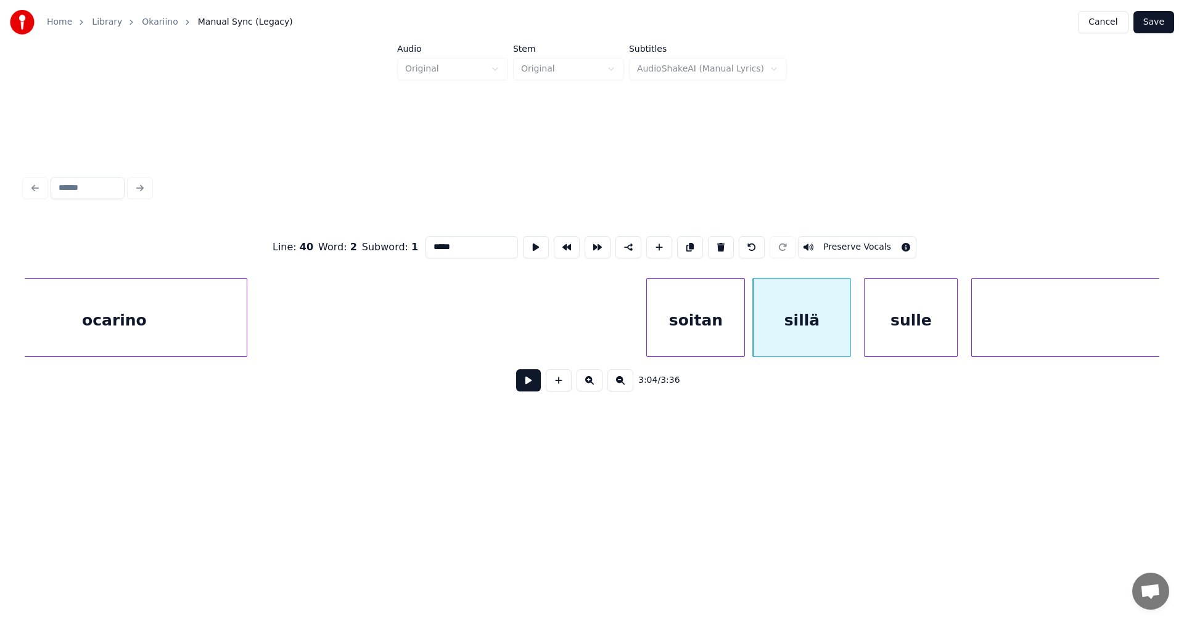
click at [900, 332] on div "sulle" at bounding box center [911, 321] width 93 height 84
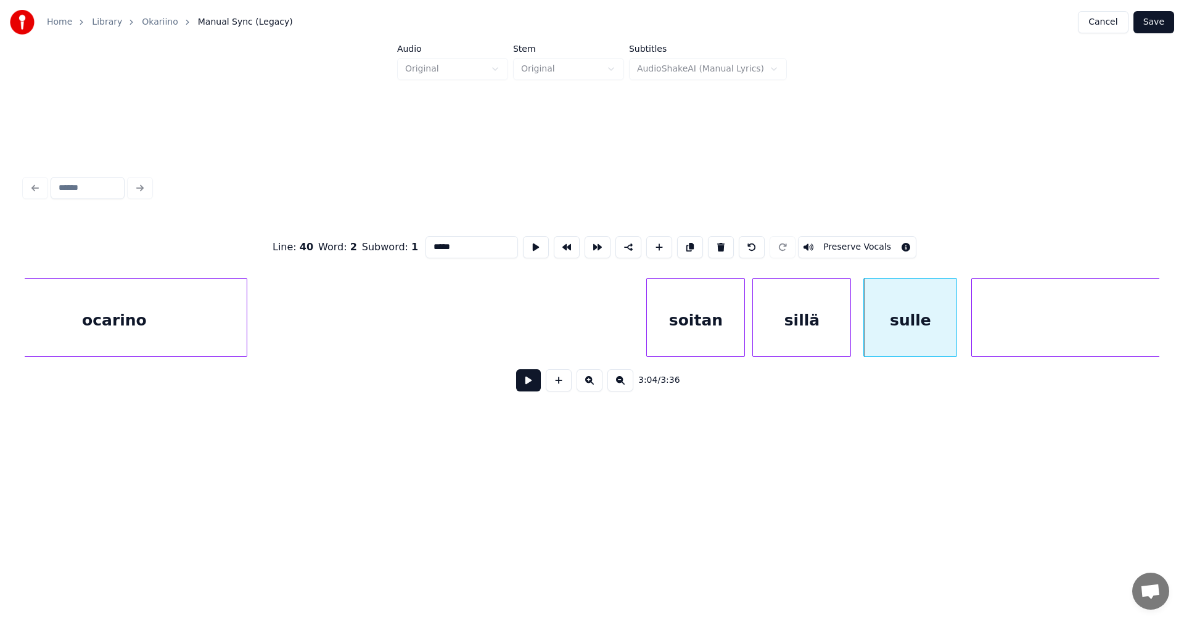
click at [709, 341] on div "soitan" at bounding box center [695, 321] width 97 height 84
type input "******"
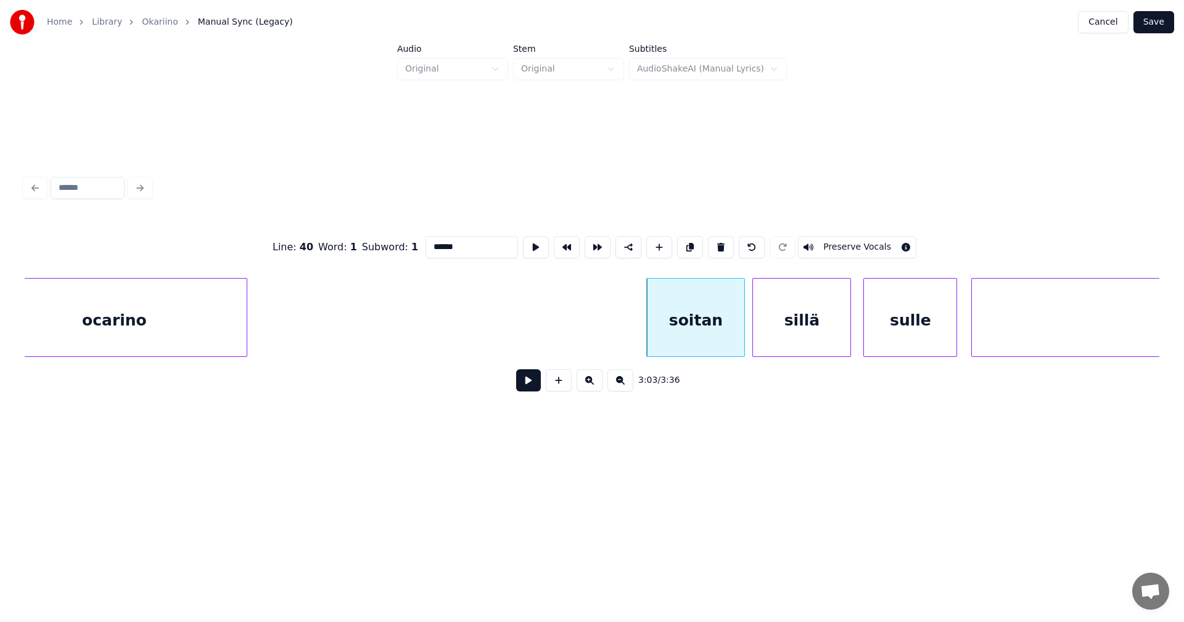
click at [531, 391] on button at bounding box center [528, 380] width 25 height 22
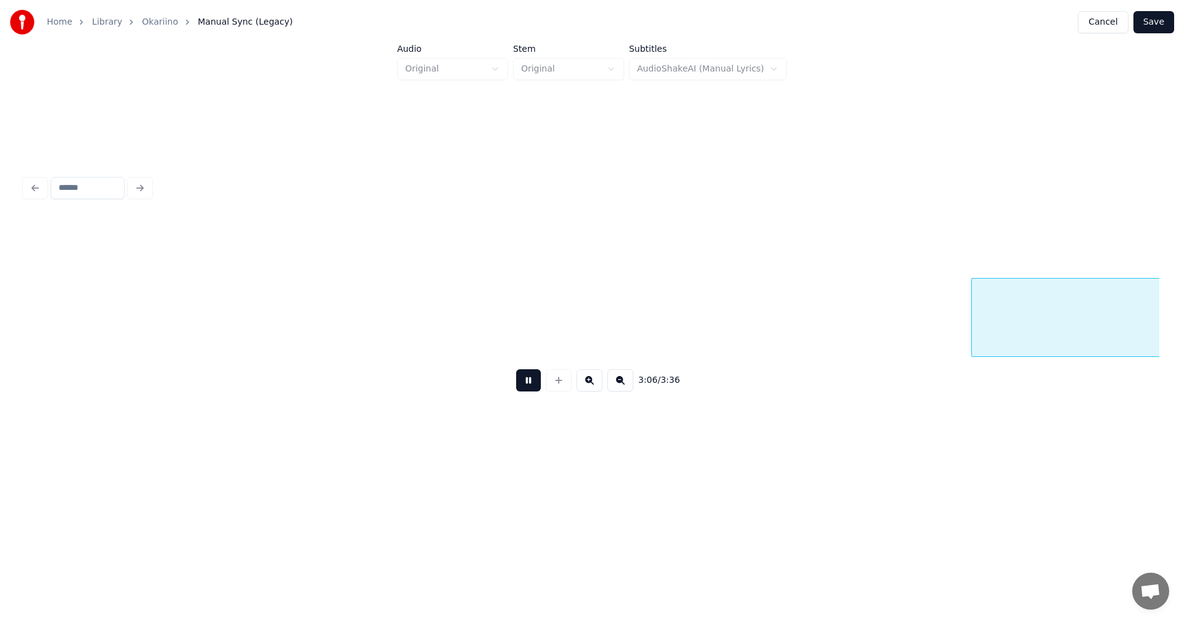
scroll to position [0, 45874]
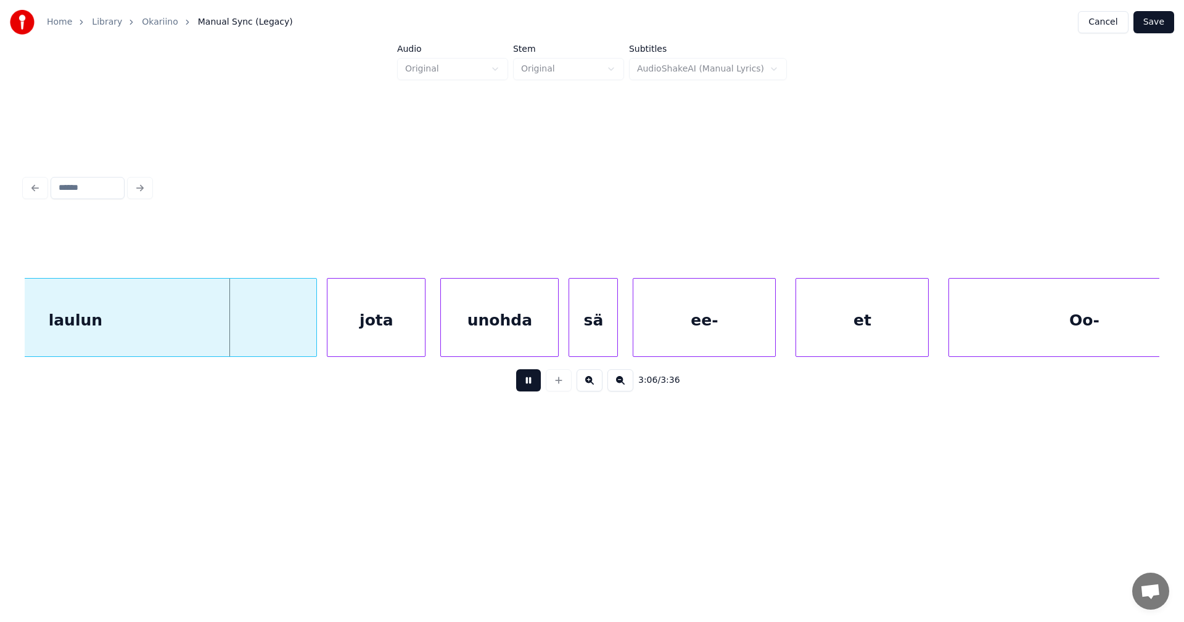
drag, startPoint x: 531, startPoint y: 392, endPoint x: 474, endPoint y: 403, distance: 58.3
click at [532, 392] on button at bounding box center [528, 380] width 25 height 22
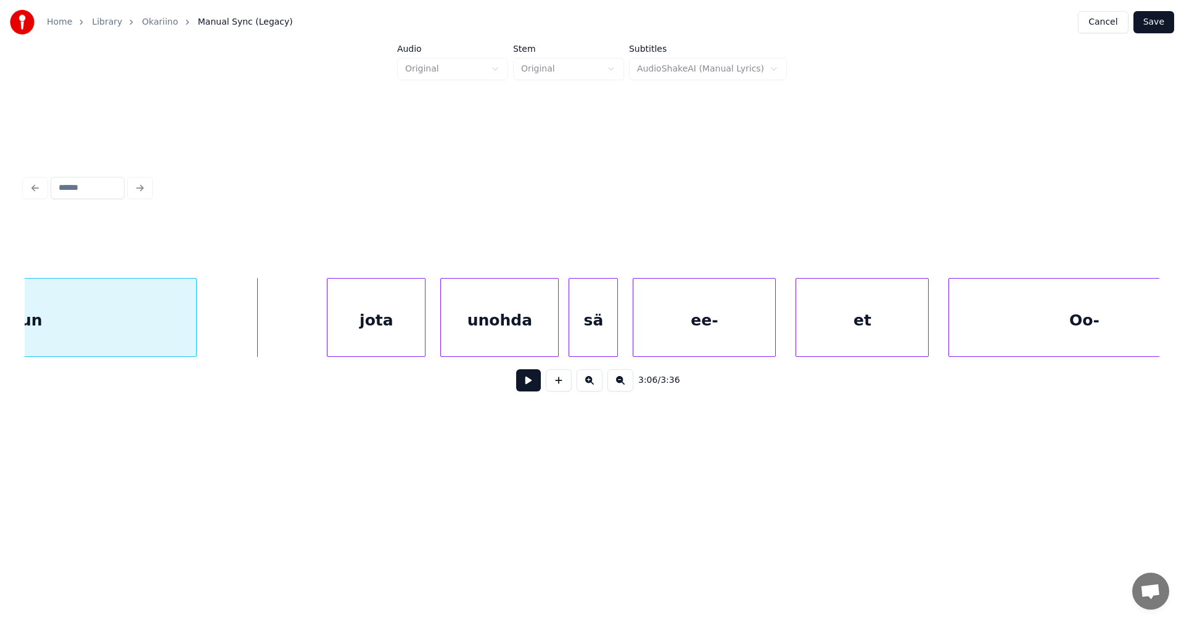
click at [194, 352] on div "laulun" at bounding box center [14, 317] width 363 height 79
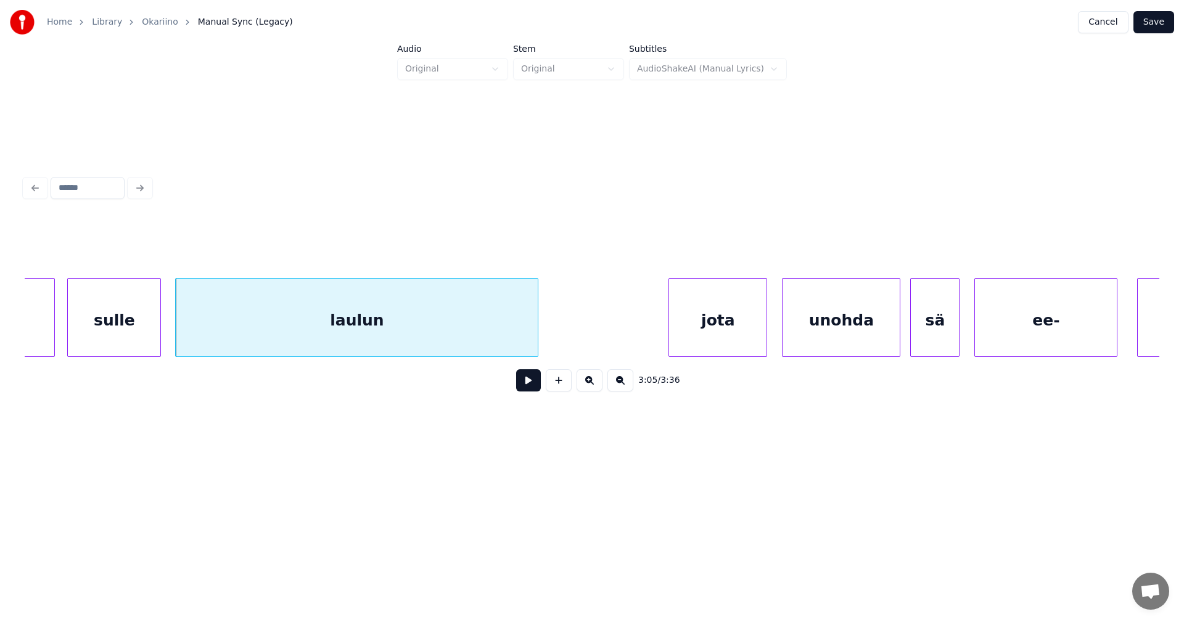
scroll to position [0, 45510]
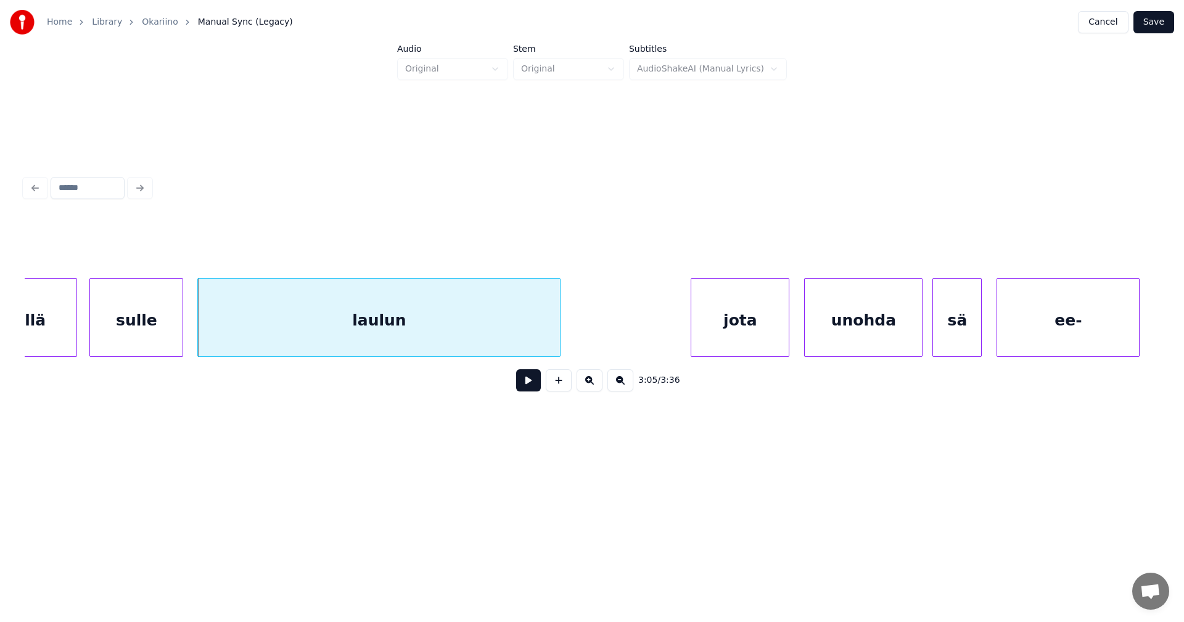
click at [361, 320] on div "laulun" at bounding box center [379, 321] width 362 height 84
click at [528, 385] on button at bounding box center [528, 380] width 25 height 22
drag, startPoint x: 530, startPoint y: 382, endPoint x: 531, endPoint y: 373, distance: 8.7
click at [530, 381] on button at bounding box center [528, 380] width 25 height 22
click at [512, 345] on div at bounding box center [513, 318] width 4 height 78
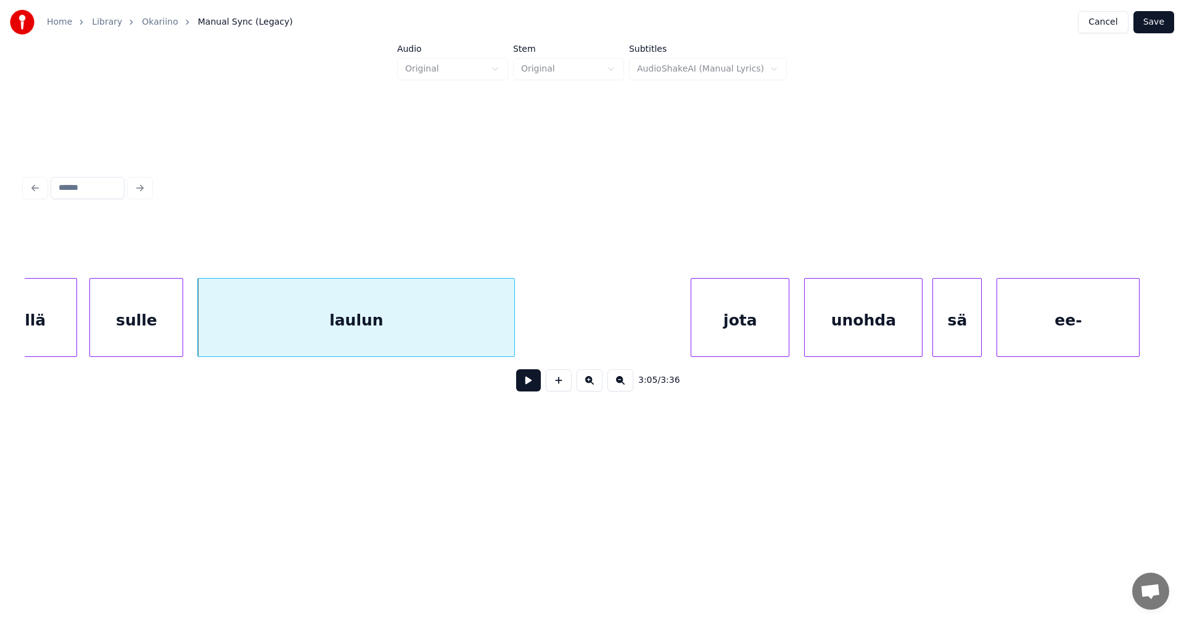
click at [532, 384] on button at bounding box center [528, 380] width 25 height 22
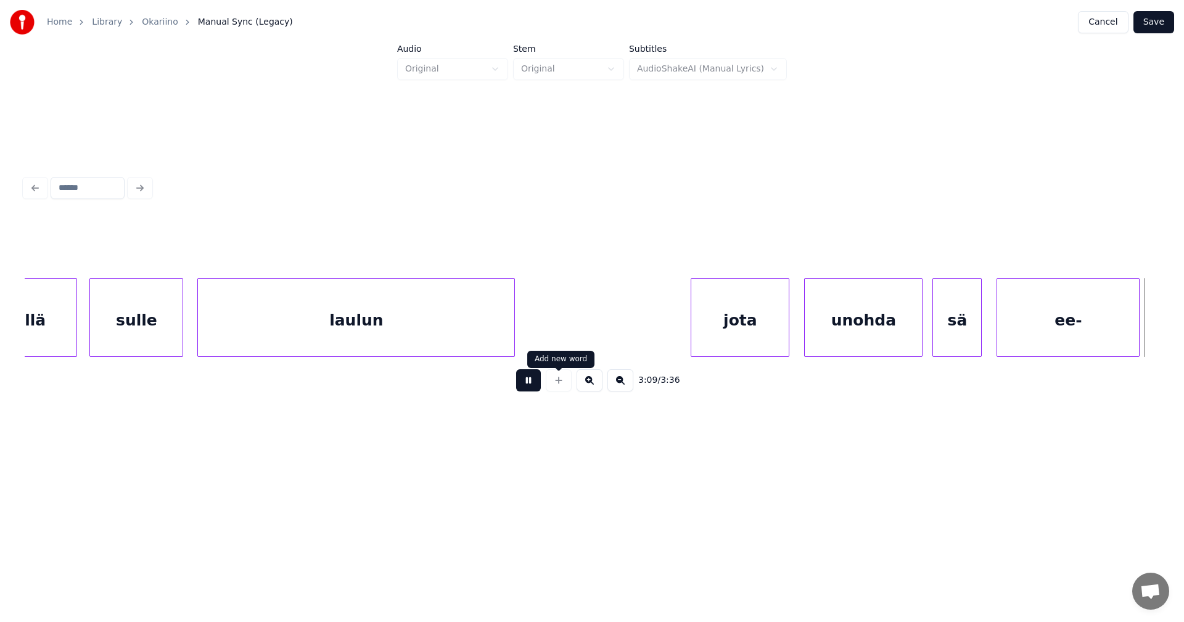
click at [547, 376] on div at bounding box center [558, 380] width 31 height 22
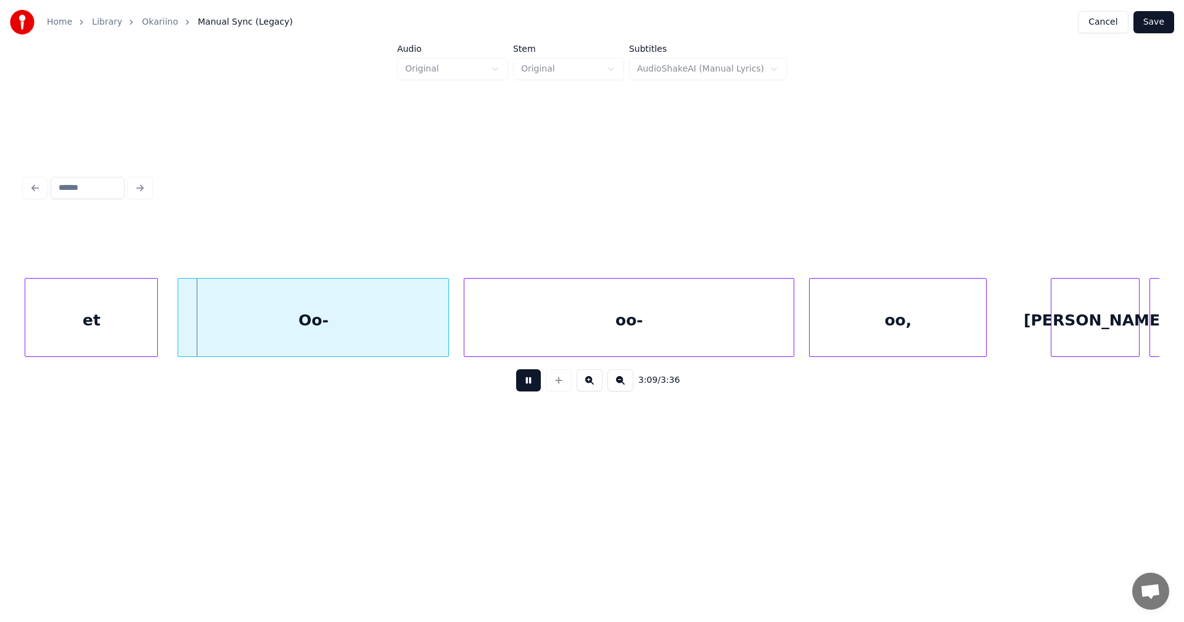
click at [546, 381] on div at bounding box center [558, 380] width 31 height 22
click at [531, 387] on button at bounding box center [528, 380] width 25 height 22
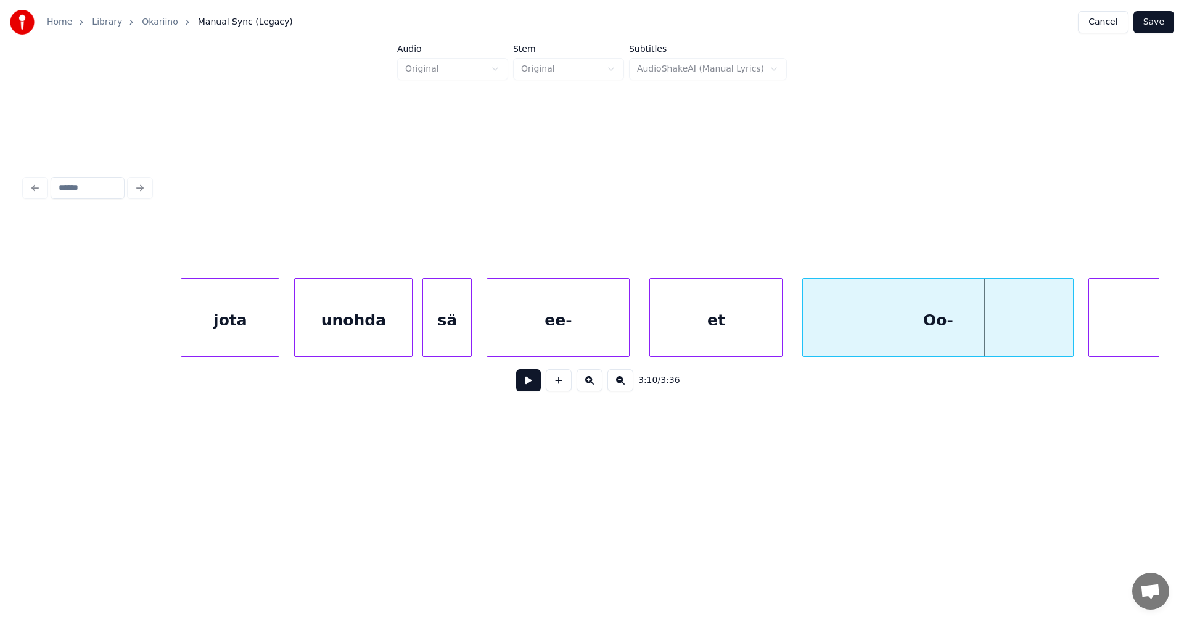
scroll to position [0, 46022]
click at [751, 337] on div "et" at bounding box center [714, 321] width 132 height 84
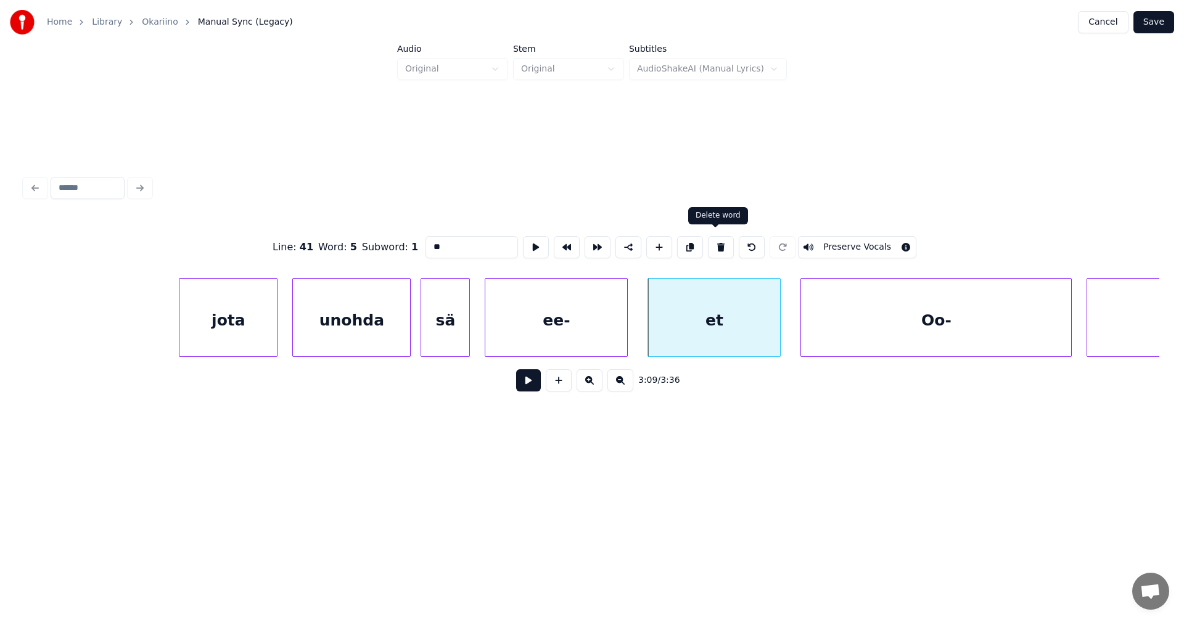
drag, startPoint x: 719, startPoint y: 244, endPoint x: 702, endPoint y: 270, distance: 30.3
click at [719, 245] on button at bounding box center [721, 247] width 26 height 22
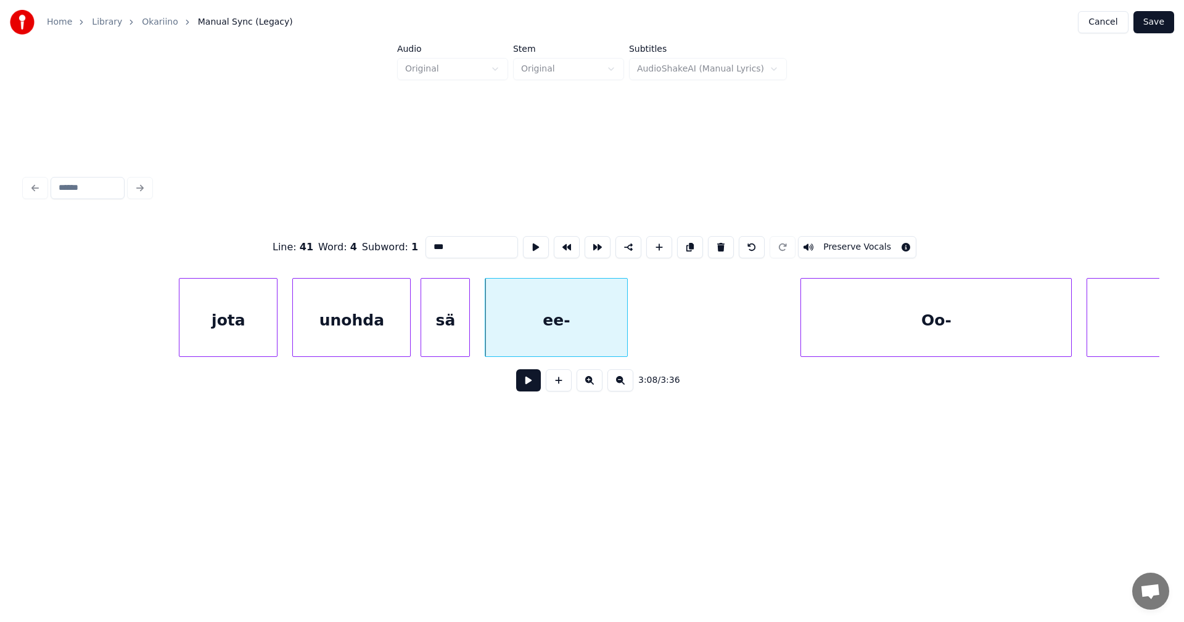
click at [610, 328] on div "ee-" at bounding box center [556, 321] width 142 height 84
drag, startPoint x: 445, startPoint y: 247, endPoint x: 453, endPoint y: 244, distance: 8.6
click at [445, 246] on input "***" at bounding box center [472, 247] width 93 height 22
click at [524, 345] on div "ee-et" at bounding box center [556, 321] width 142 height 84
type input "*****"
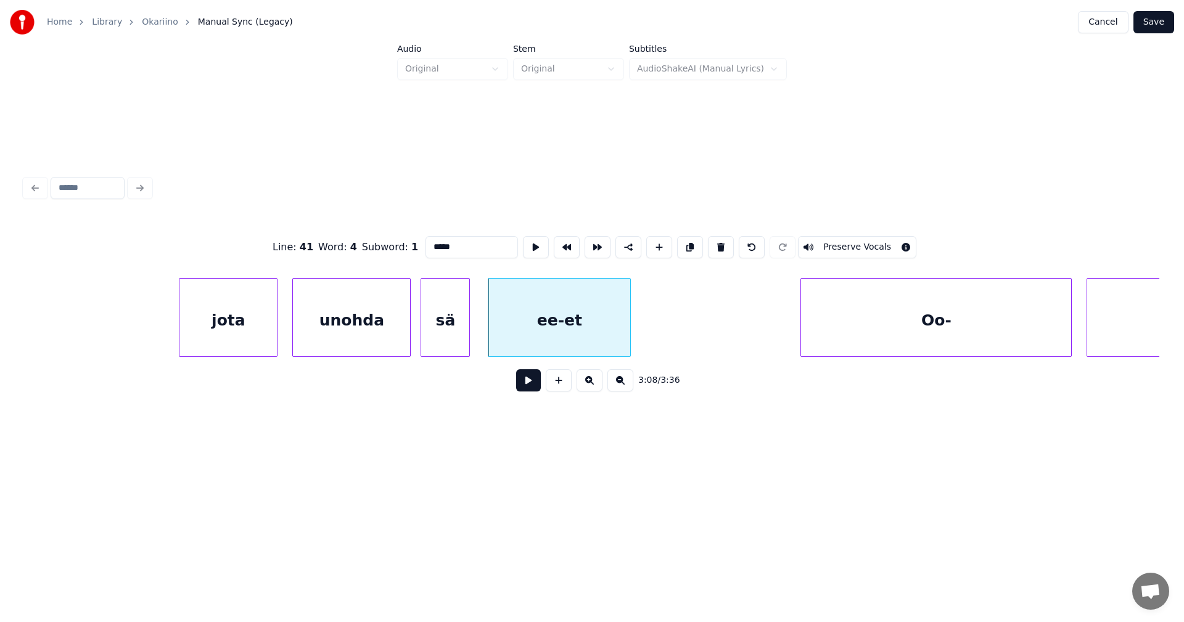
click at [529, 387] on button at bounding box center [528, 380] width 25 height 22
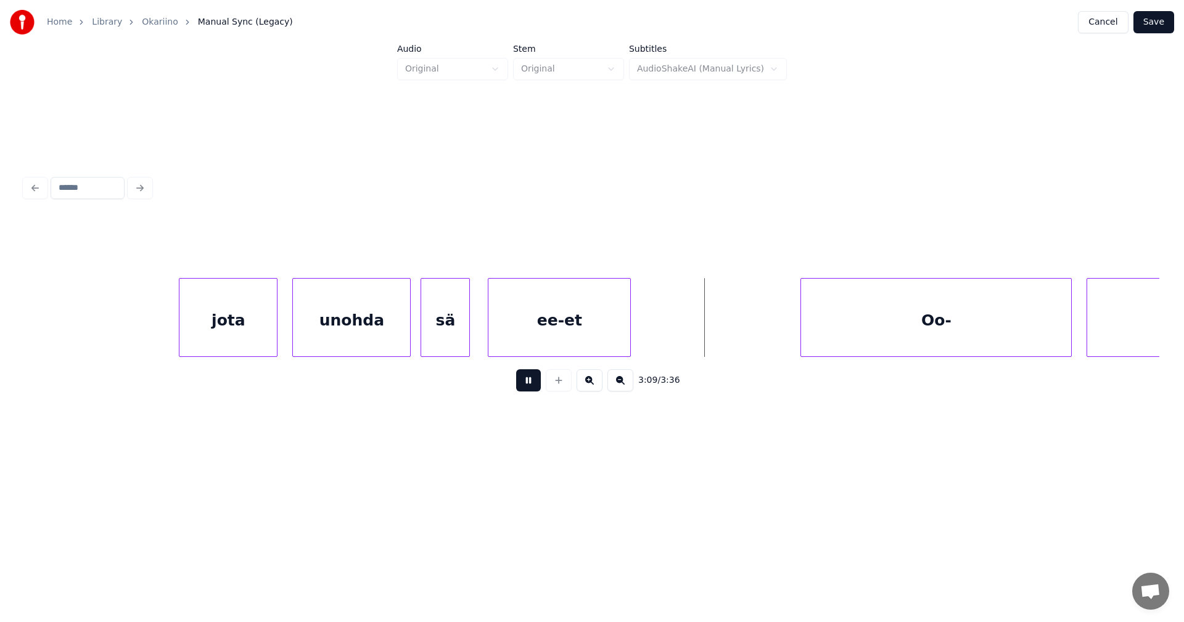
click at [531, 377] on button at bounding box center [528, 380] width 25 height 22
click at [737, 327] on div at bounding box center [738, 318] width 4 height 78
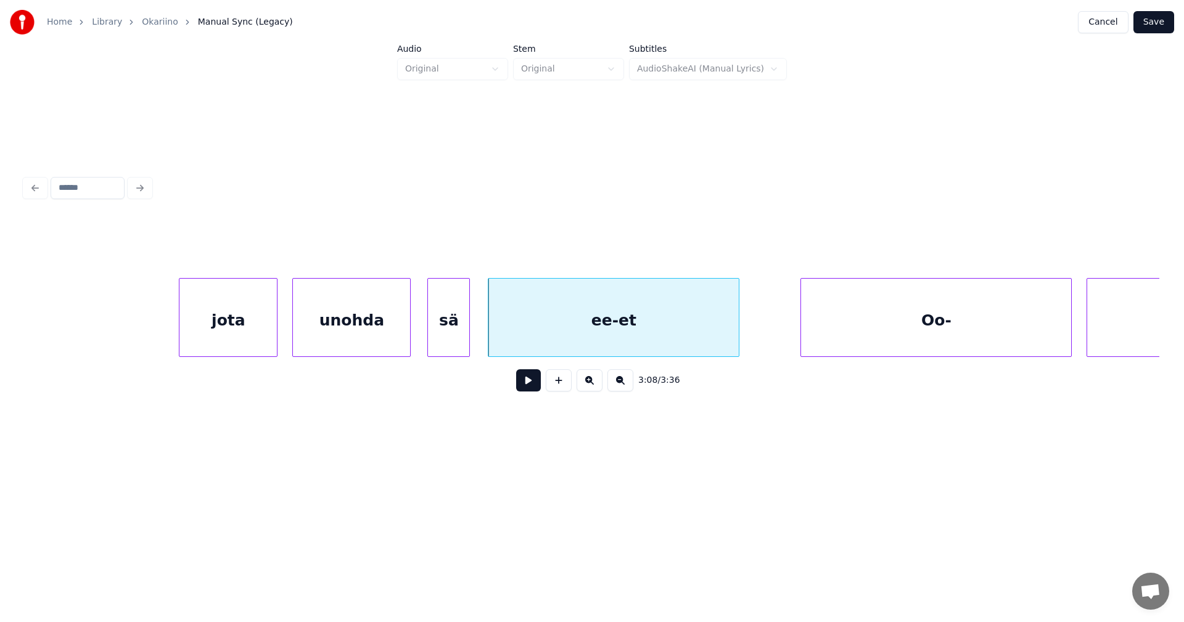
click at [431, 335] on div at bounding box center [430, 318] width 4 height 78
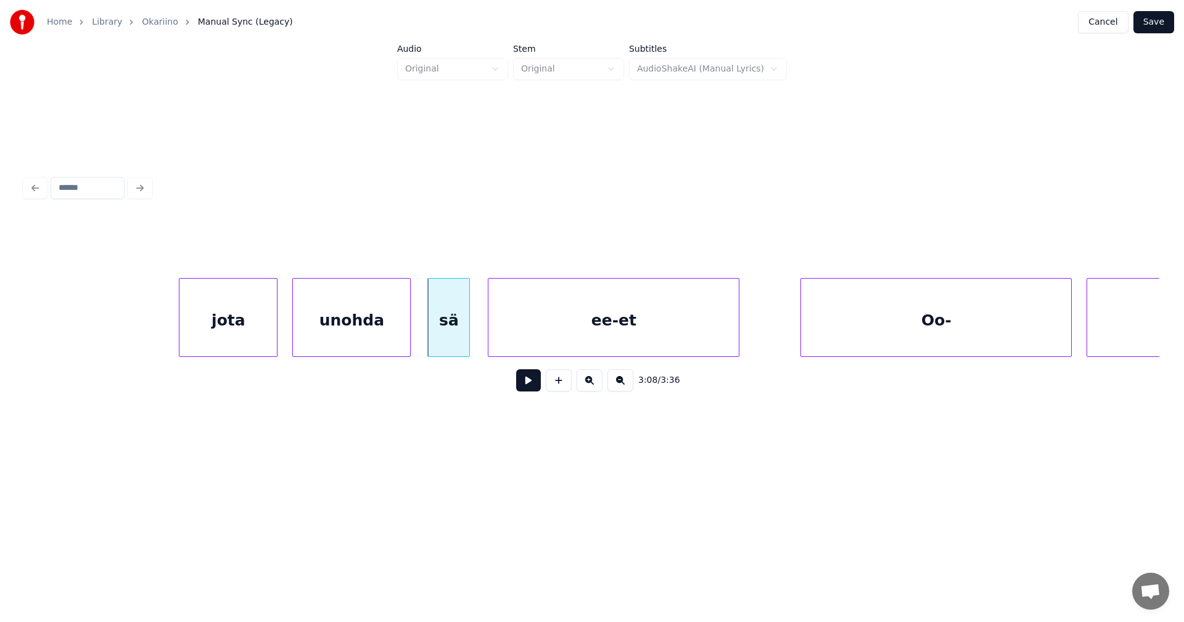
click at [527, 390] on button at bounding box center [528, 380] width 25 height 22
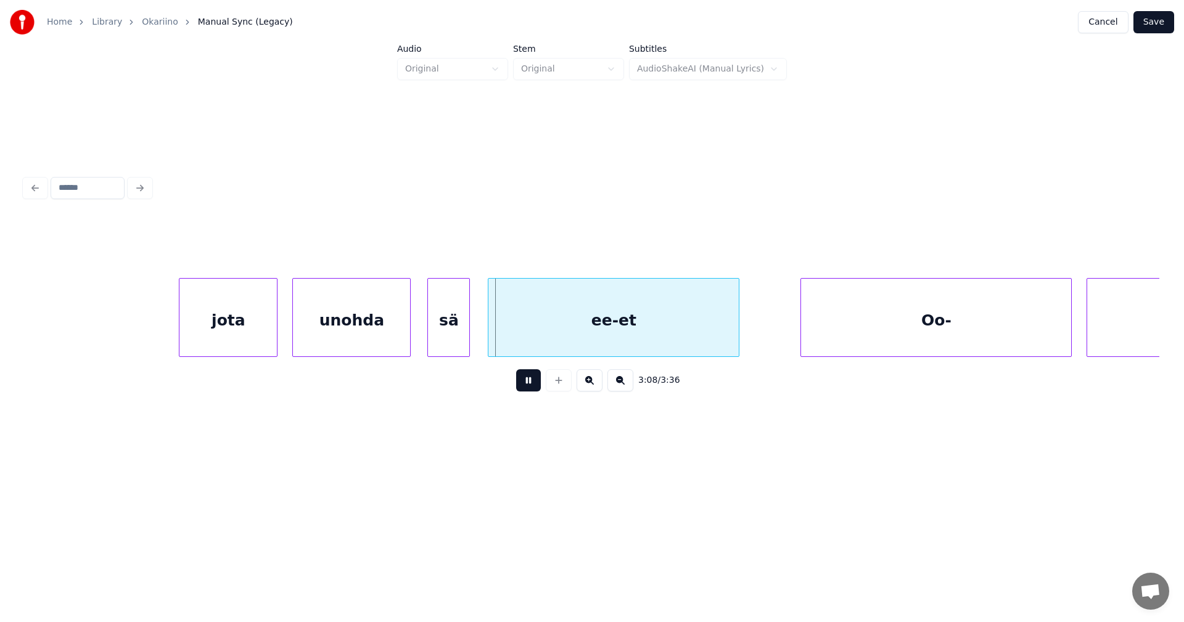
click at [526, 389] on button at bounding box center [528, 380] width 25 height 22
click at [449, 339] on div "sä" at bounding box center [446, 321] width 41 height 84
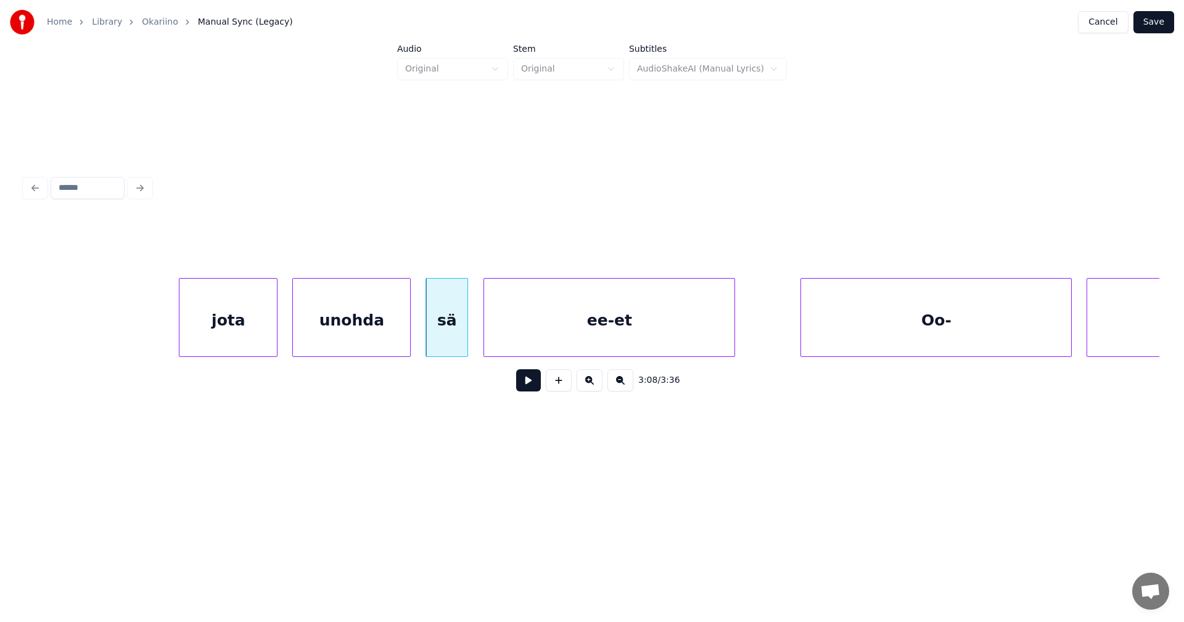
click at [500, 338] on div "ee-et" at bounding box center [609, 321] width 250 height 84
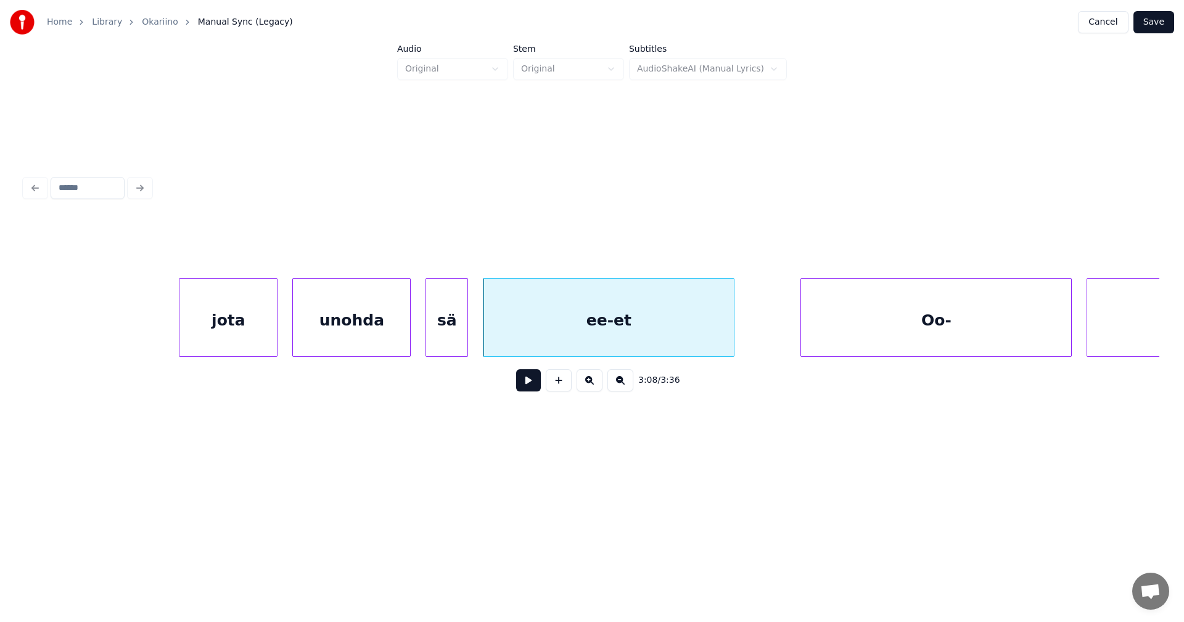
click at [524, 392] on button at bounding box center [528, 380] width 25 height 22
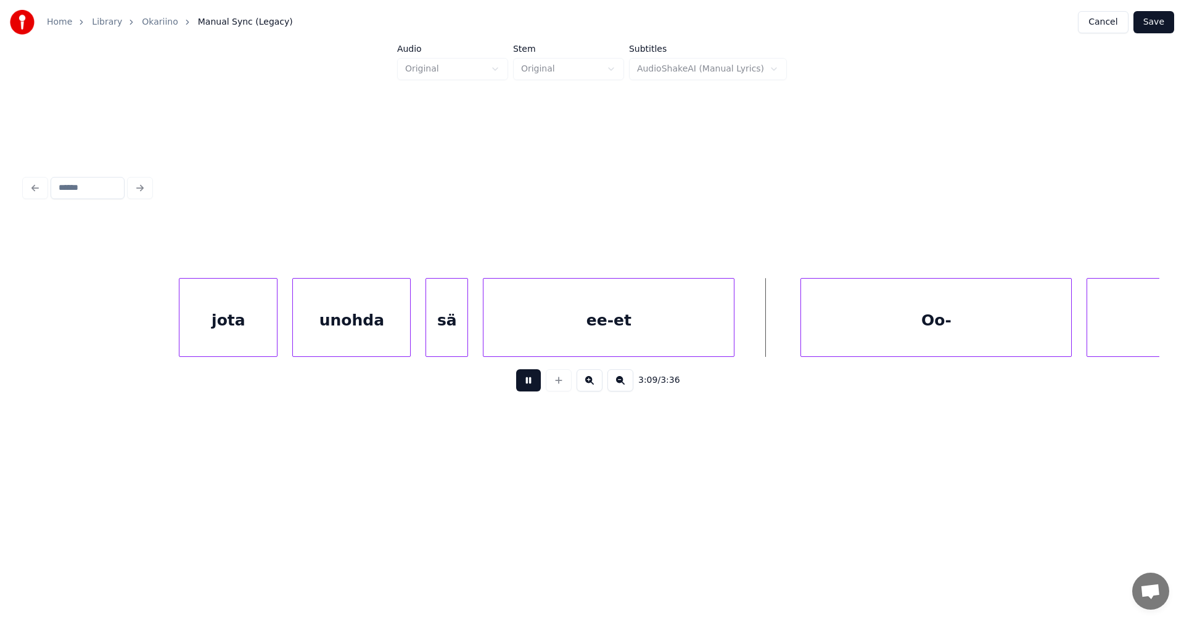
click at [530, 388] on button at bounding box center [528, 380] width 25 height 22
click at [773, 328] on div at bounding box center [772, 318] width 4 height 78
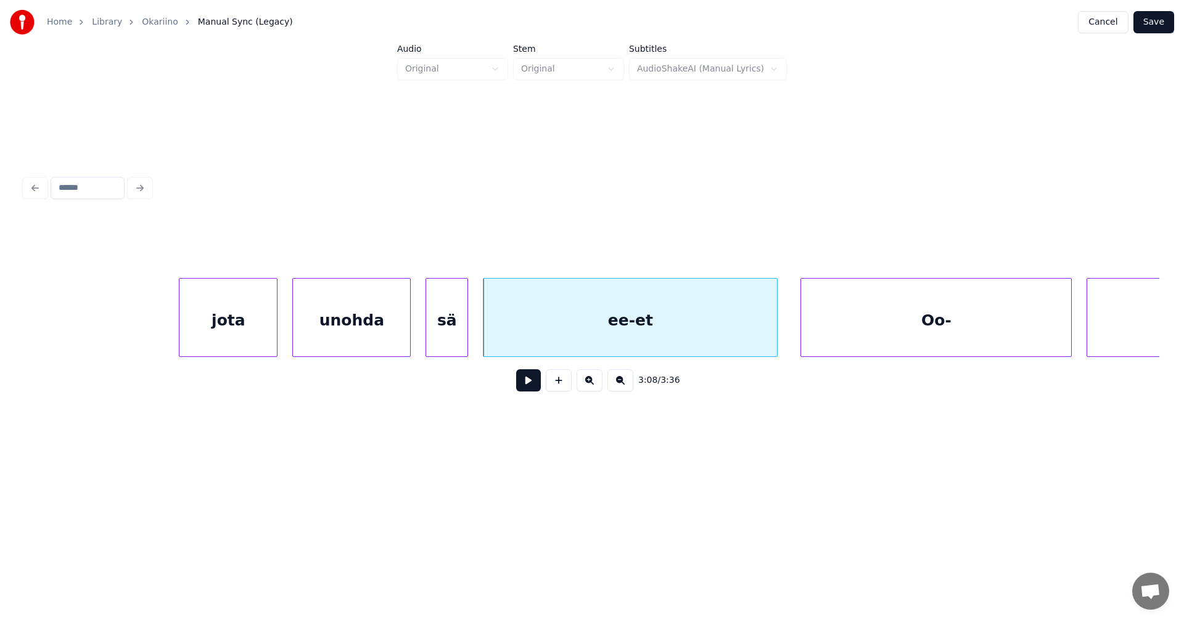
click at [524, 383] on button at bounding box center [528, 380] width 25 height 22
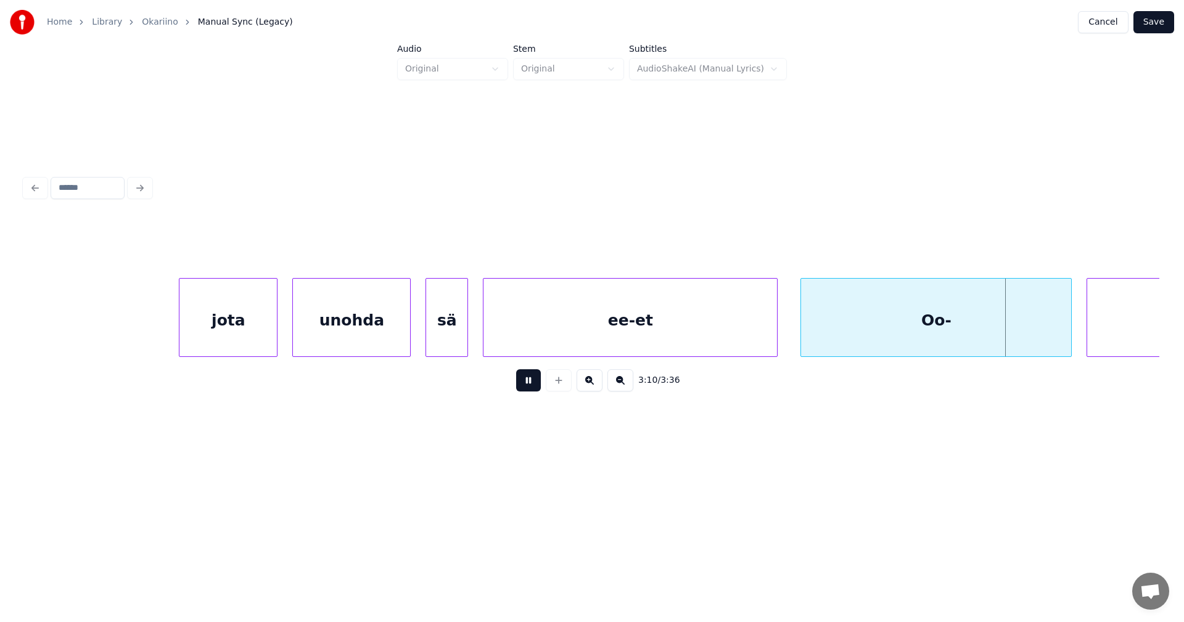
click at [525, 385] on button at bounding box center [528, 380] width 25 height 22
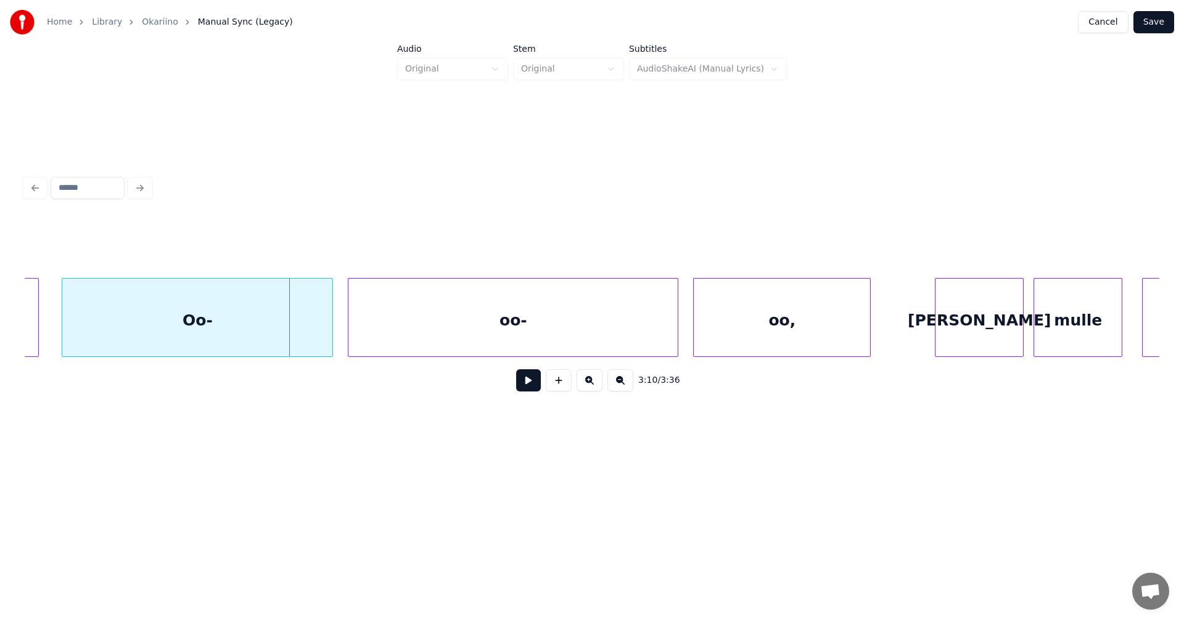
scroll to position [0, 46762]
click at [802, 313] on div "oo," at bounding box center [810, 321] width 176 height 84
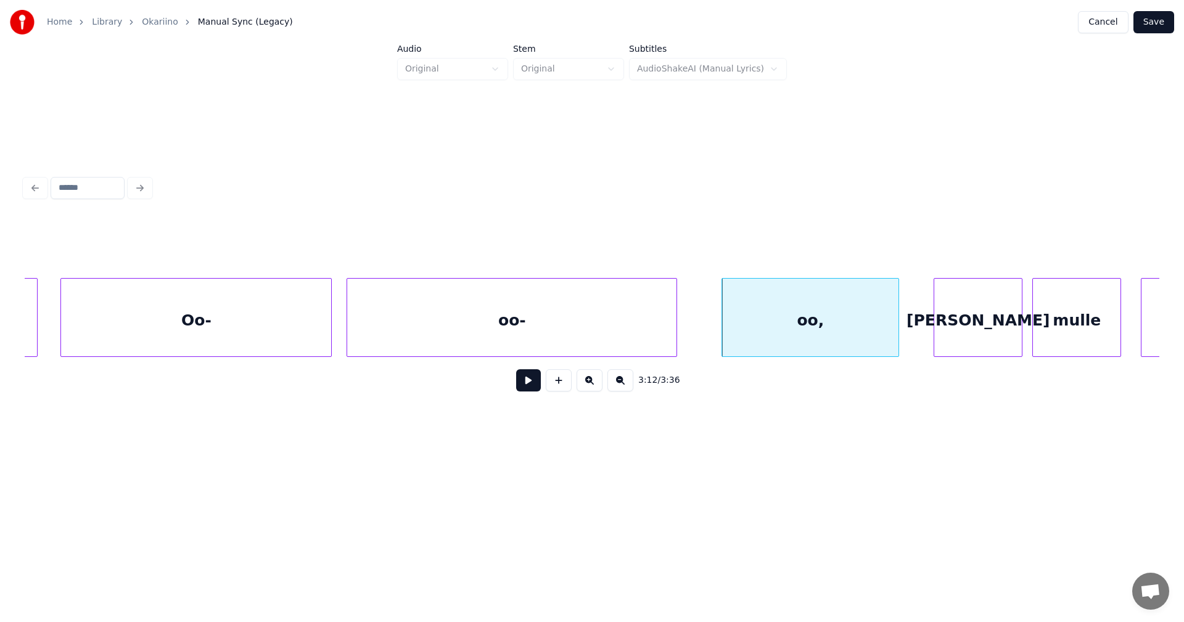
click at [574, 333] on div "oo-" at bounding box center [511, 321] width 329 height 84
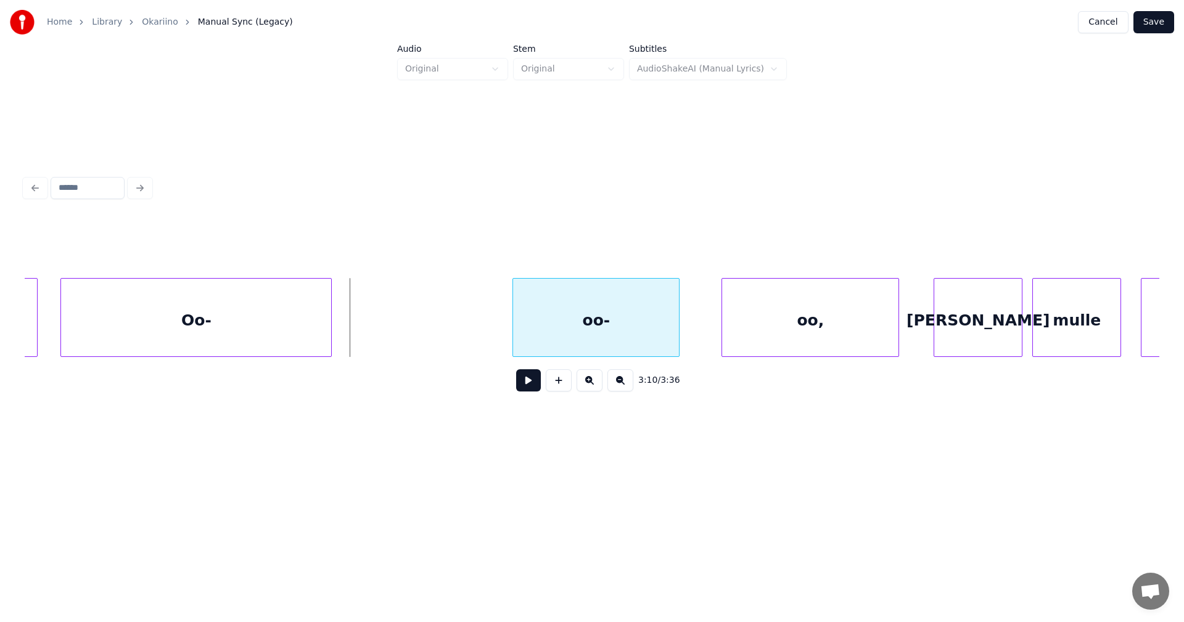
click at [516, 330] on div at bounding box center [515, 318] width 4 height 78
click at [441, 316] on div "Oo-" at bounding box center [341, 321] width 270 height 84
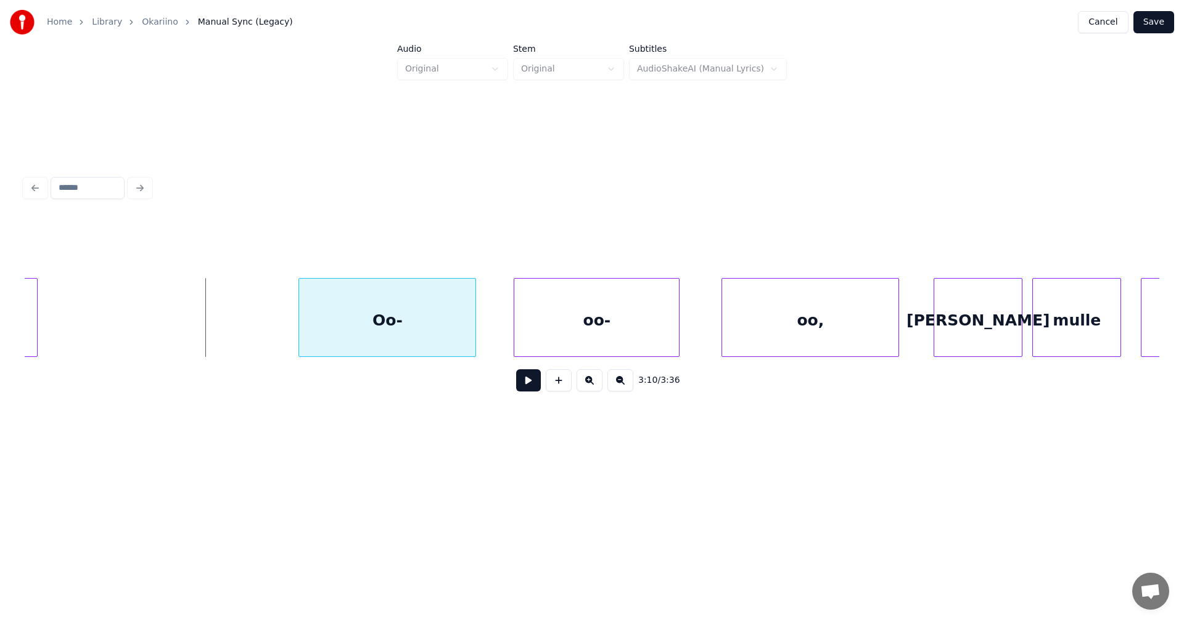
click at [300, 334] on div at bounding box center [301, 318] width 4 height 78
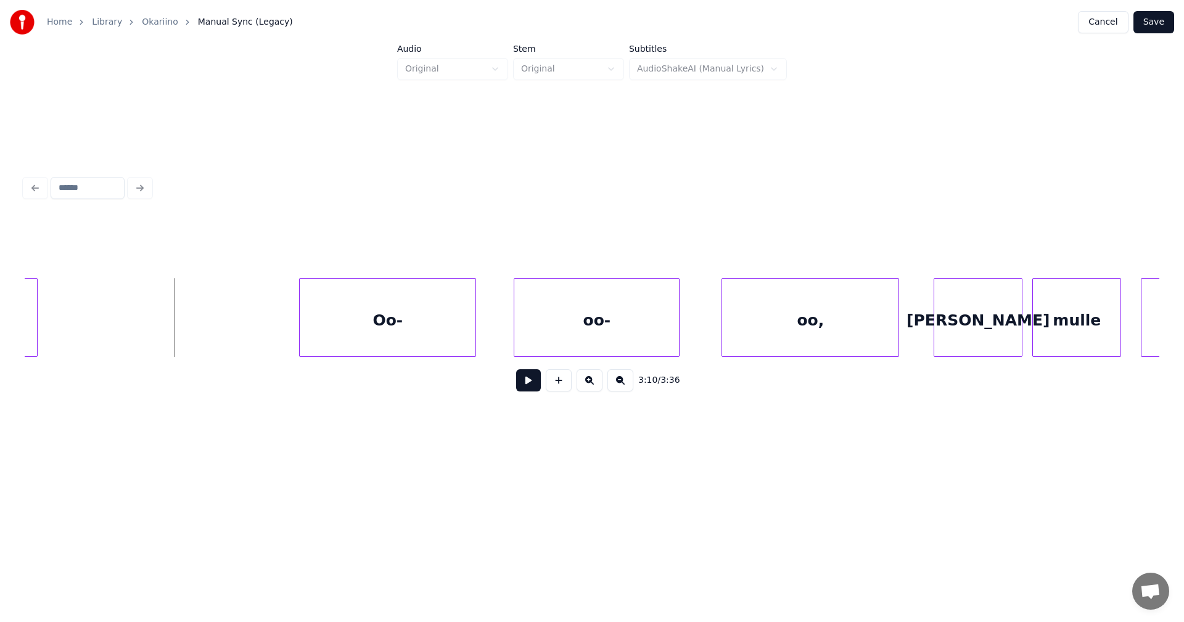
click at [538, 389] on button at bounding box center [528, 380] width 25 height 22
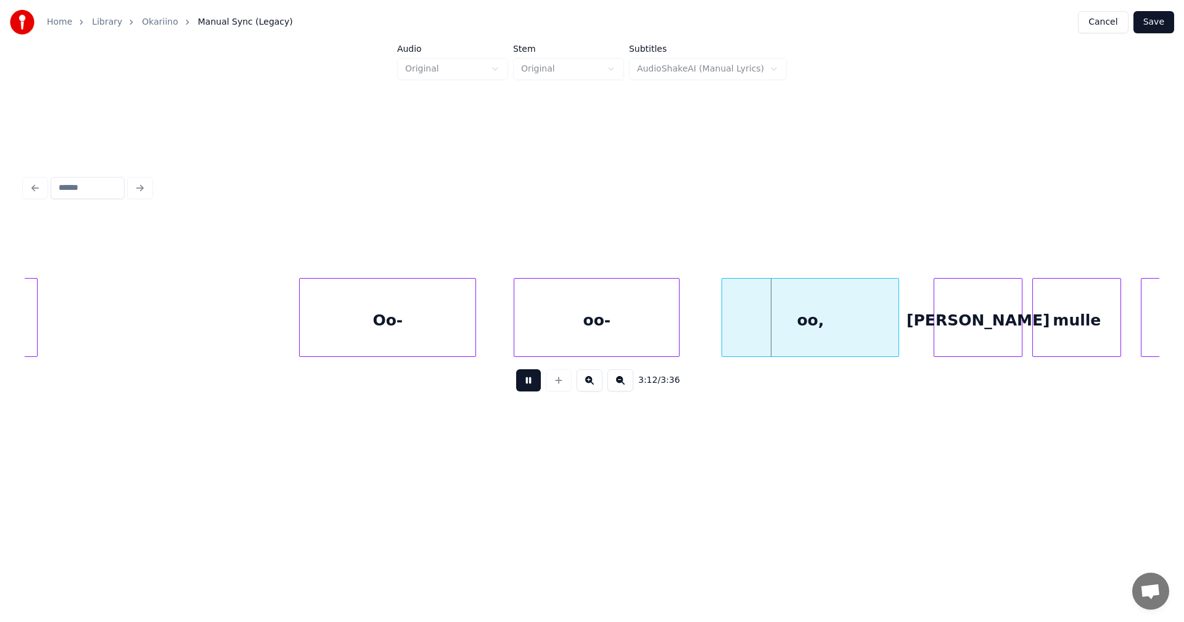
click at [533, 384] on button at bounding box center [528, 380] width 25 height 22
click at [736, 326] on div at bounding box center [737, 318] width 4 height 78
click at [654, 321] on div "oo-" at bounding box center [625, 321] width 165 height 84
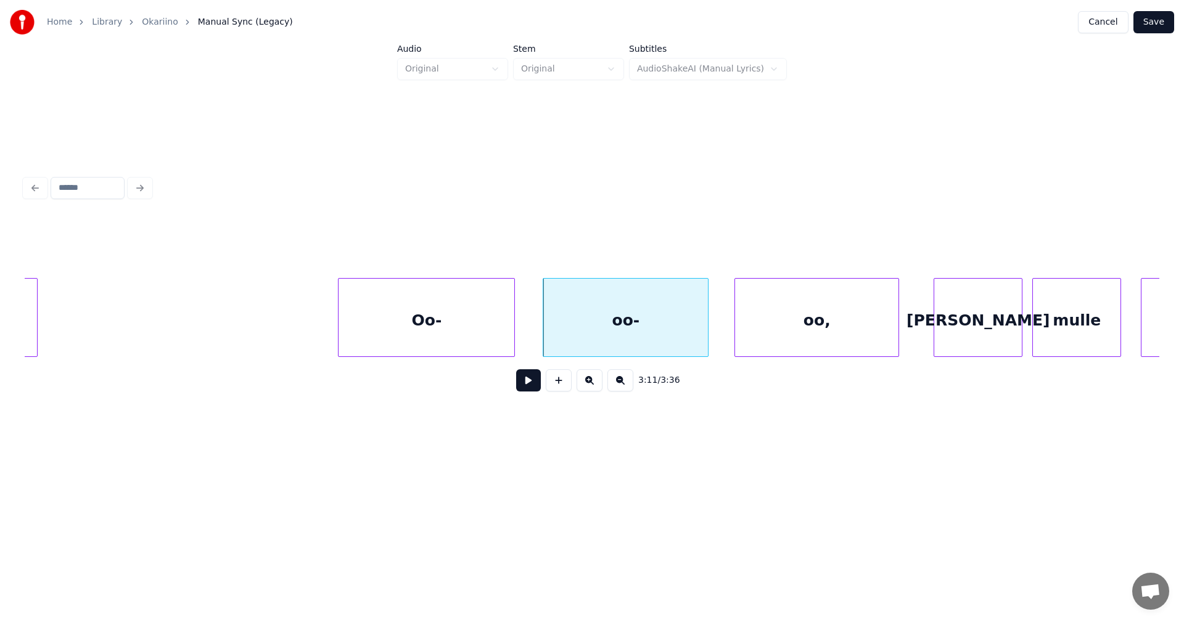
click at [484, 323] on div "Oo-" at bounding box center [427, 321] width 176 height 84
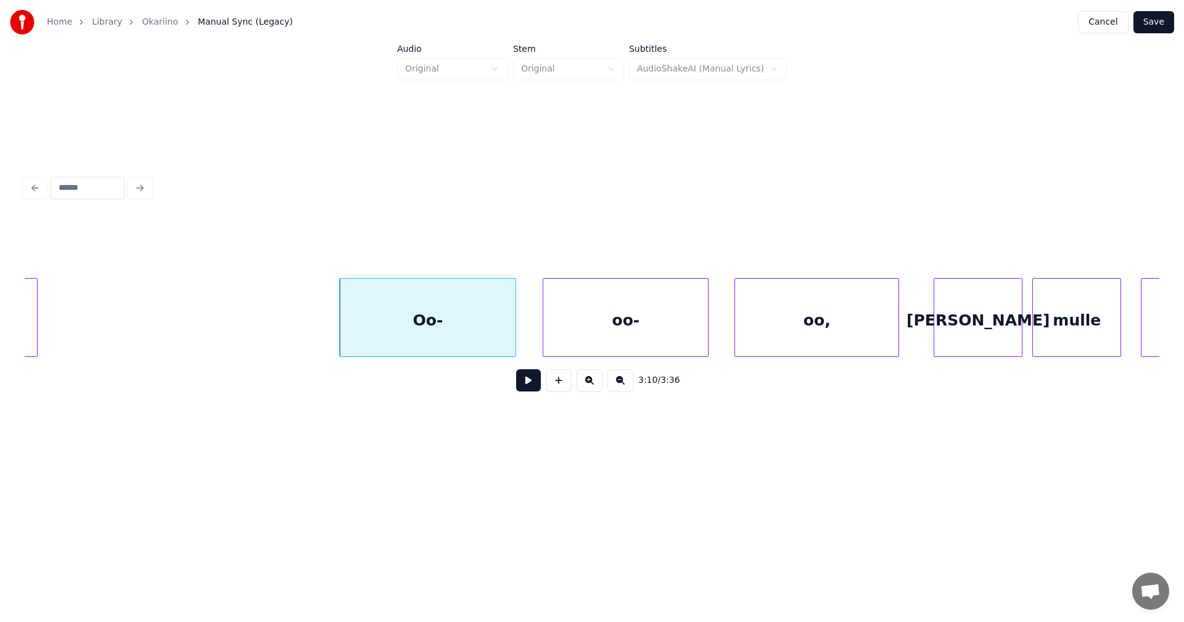
click at [535, 389] on button at bounding box center [528, 380] width 25 height 22
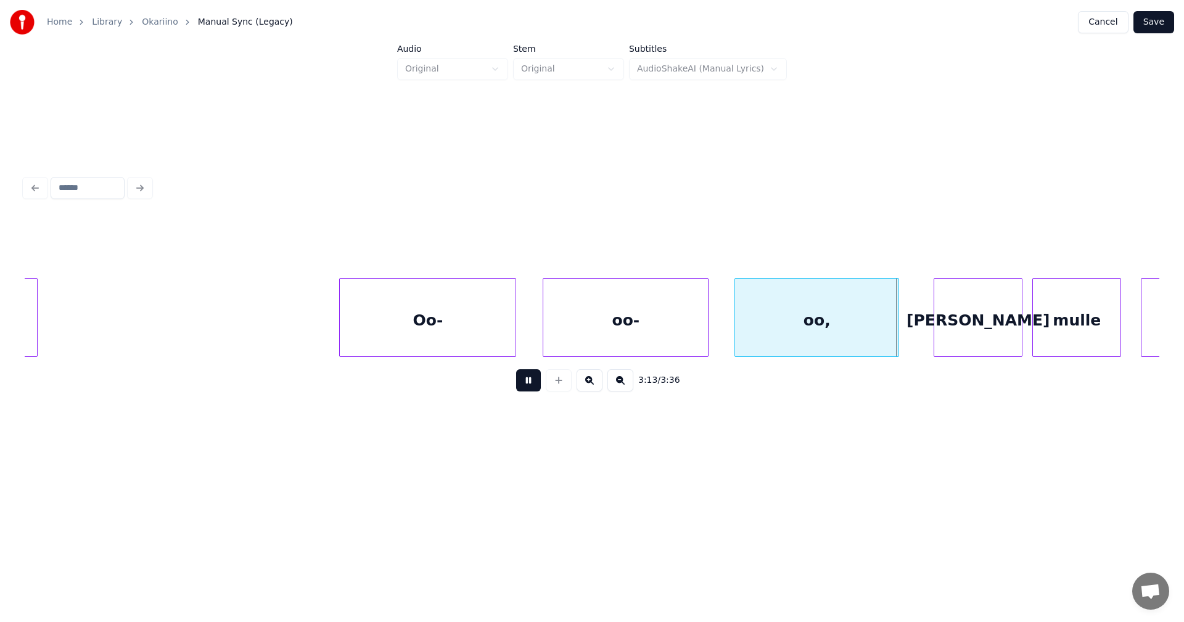
click at [536, 387] on button at bounding box center [528, 380] width 25 height 22
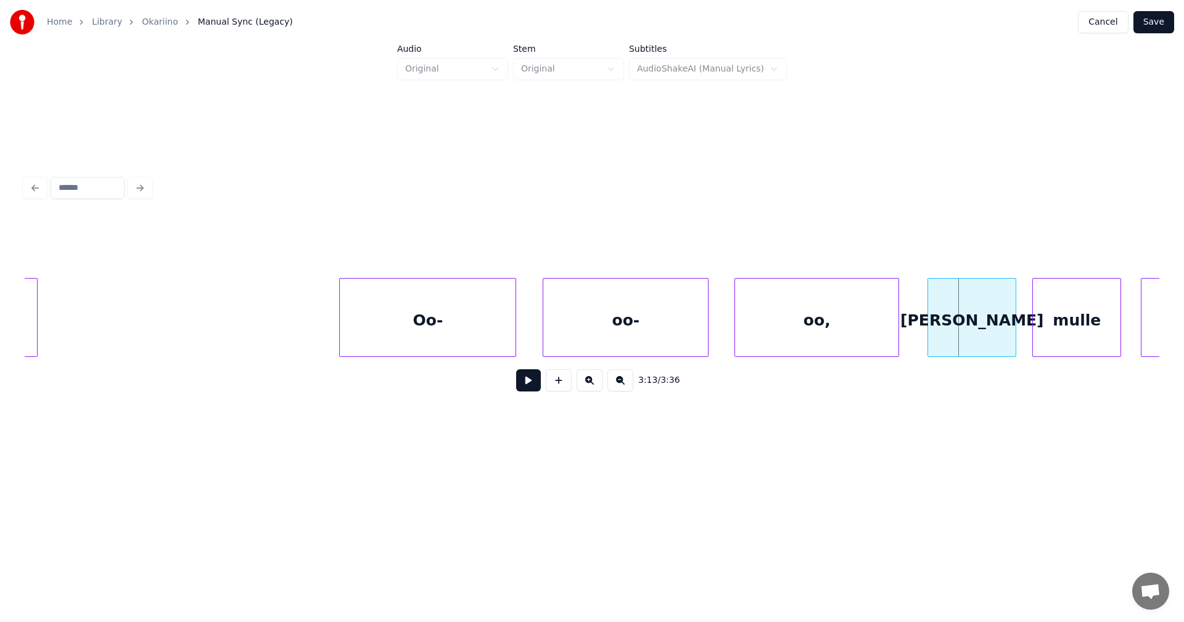
click at [946, 339] on div "[PERSON_NAME]" at bounding box center [972, 321] width 88 height 84
click at [964, 332] on div "[PERSON_NAME]" at bounding box center [972, 321] width 88 height 84
click at [466, 238] on input "*****" at bounding box center [472, 247] width 93 height 22
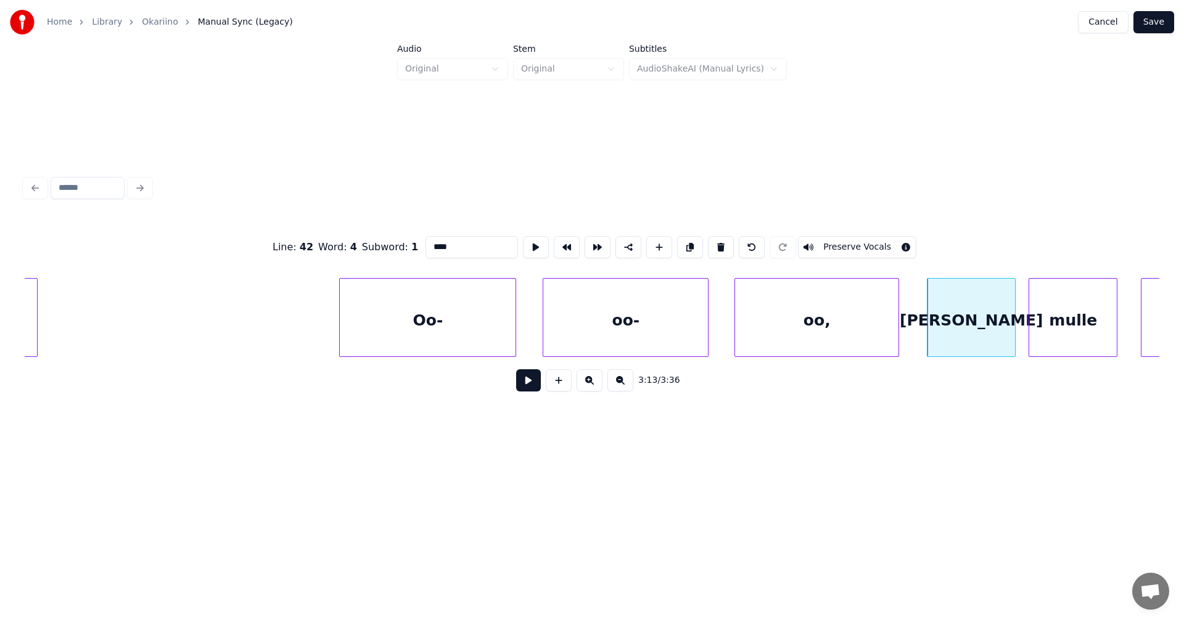
click at [1069, 336] on div "mulle" at bounding box center [1073, 321] width 88 height 84
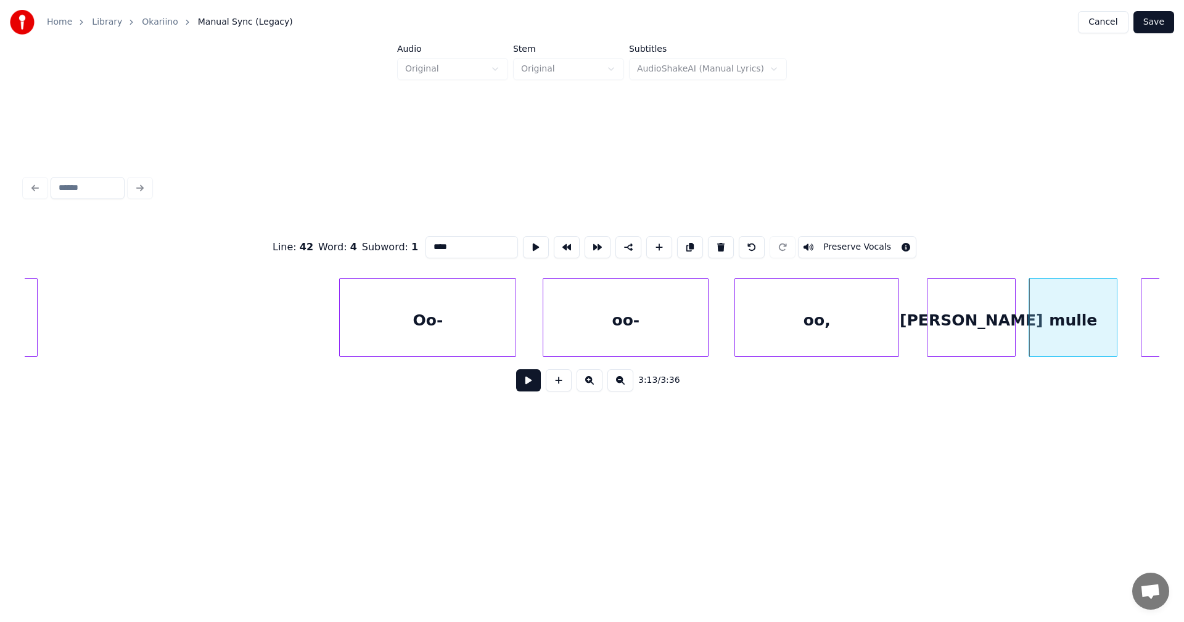
type input "****"
click at [535, 387] on button at bounding box center [528, 380] width 25 height 22
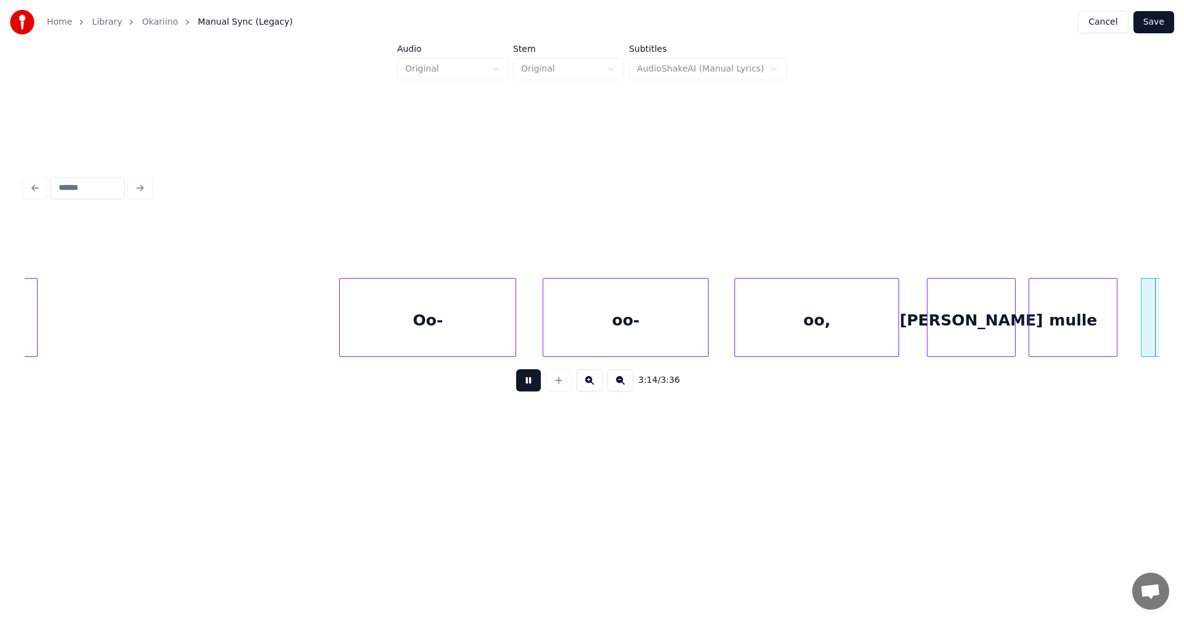
scroll to position [0, 47898]
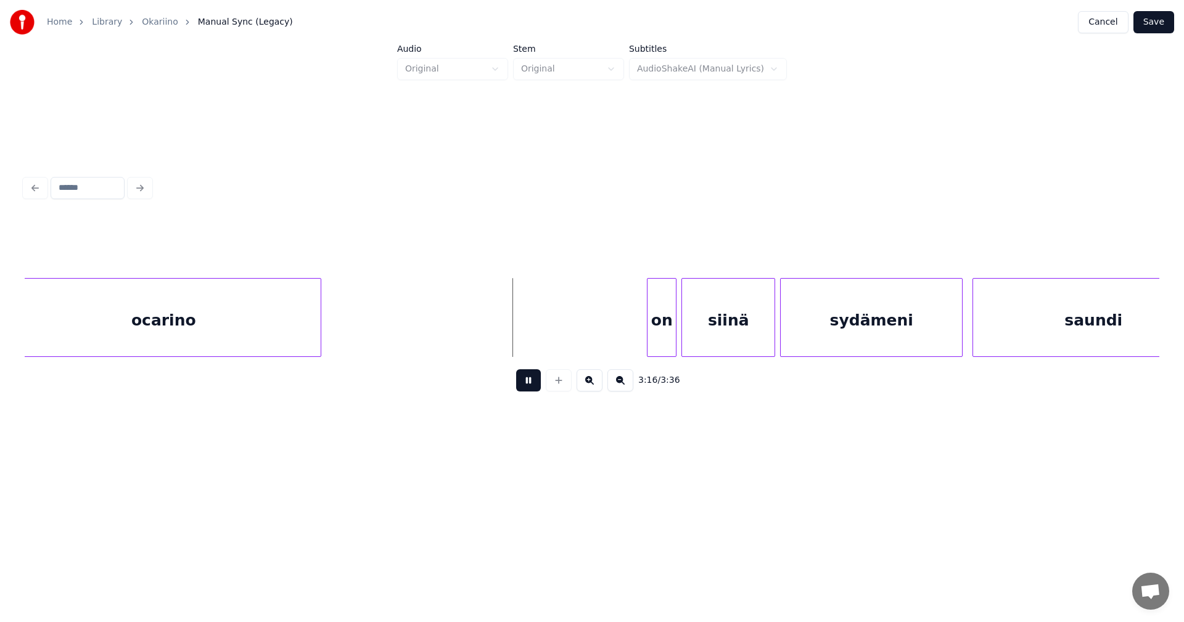
click at [536, 385] on button at bounding box center [528, 380] width 25 height 22
click at [670, 329] on div at bounding box center [672, 318] width 4 height 78
click at [659, 334] on div "on" at bounding box center [655, 321] width 25 height 84
click at [534, 385] on button at bounding box center [528, 380] width 25 height 22
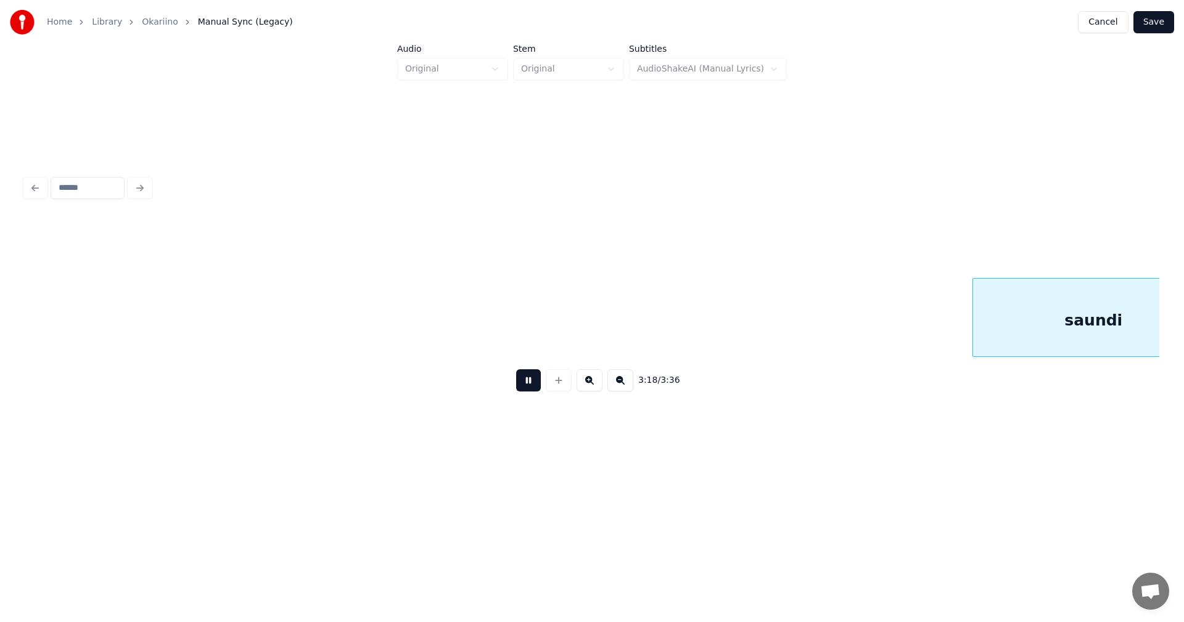
scroll to position [0, 49035]
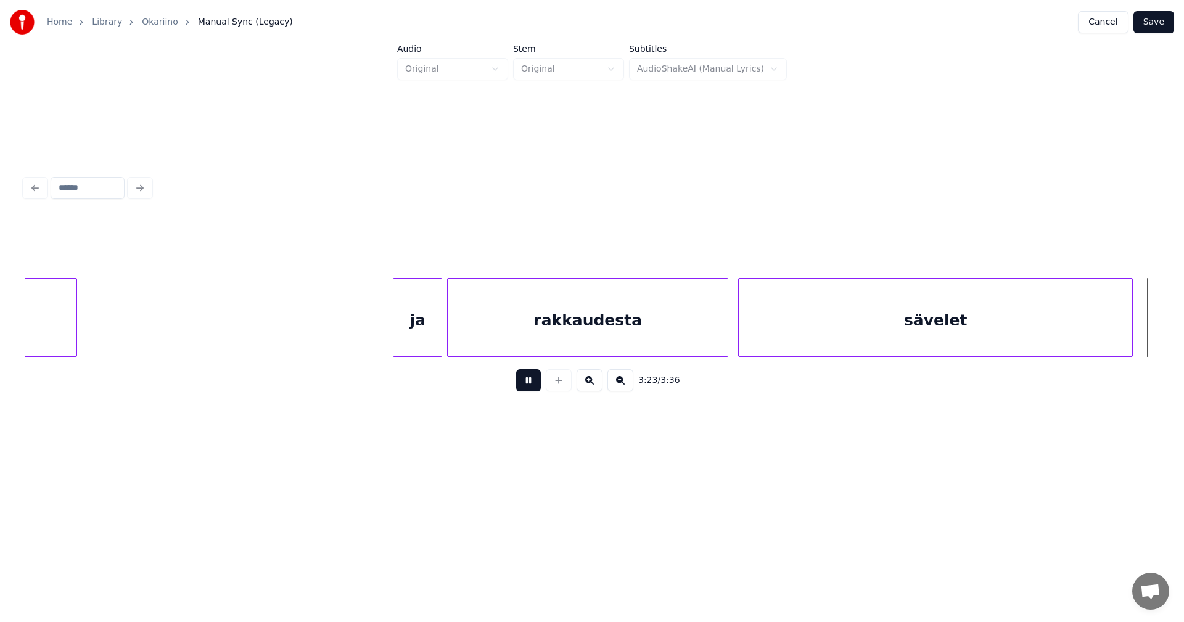
click at [536, 384] on button at bounding box center [528, 380] width 25 height 22
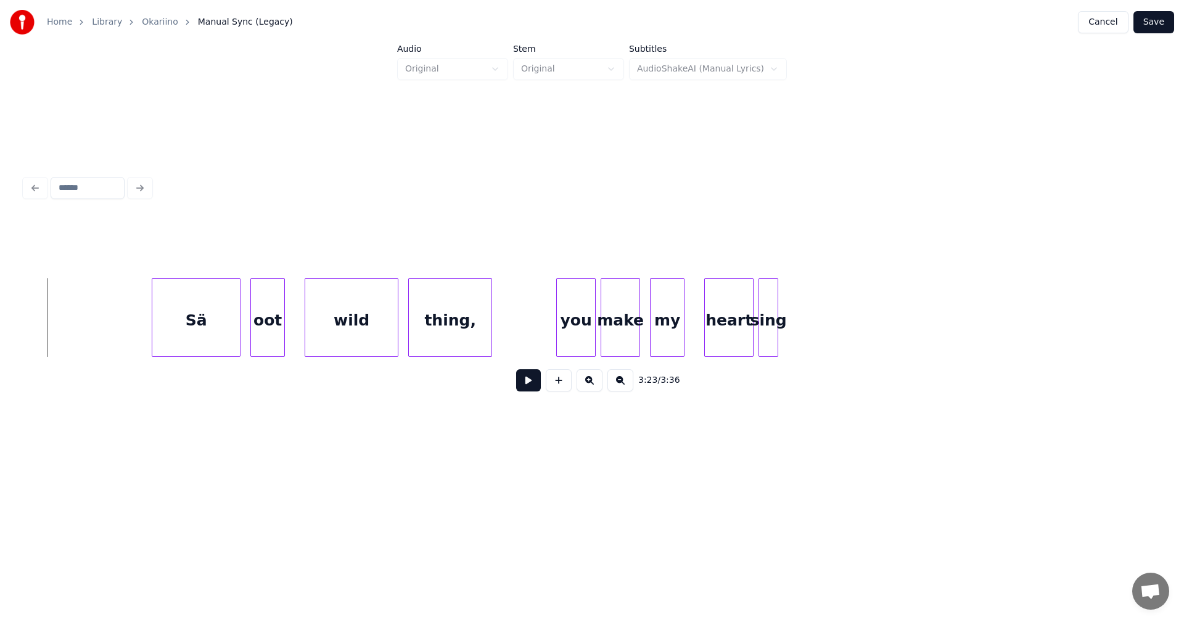
scroll to position [0, 49181]
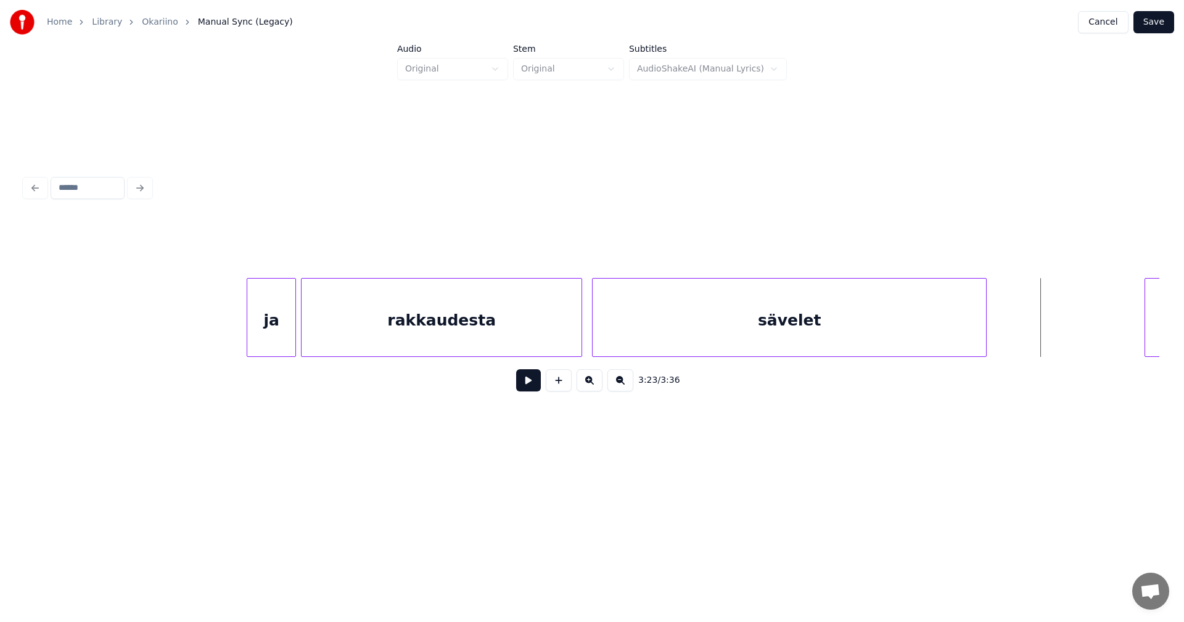
click at [717, 348] on div "sävelet" at bounding box center [789, 321] width 393 height 84
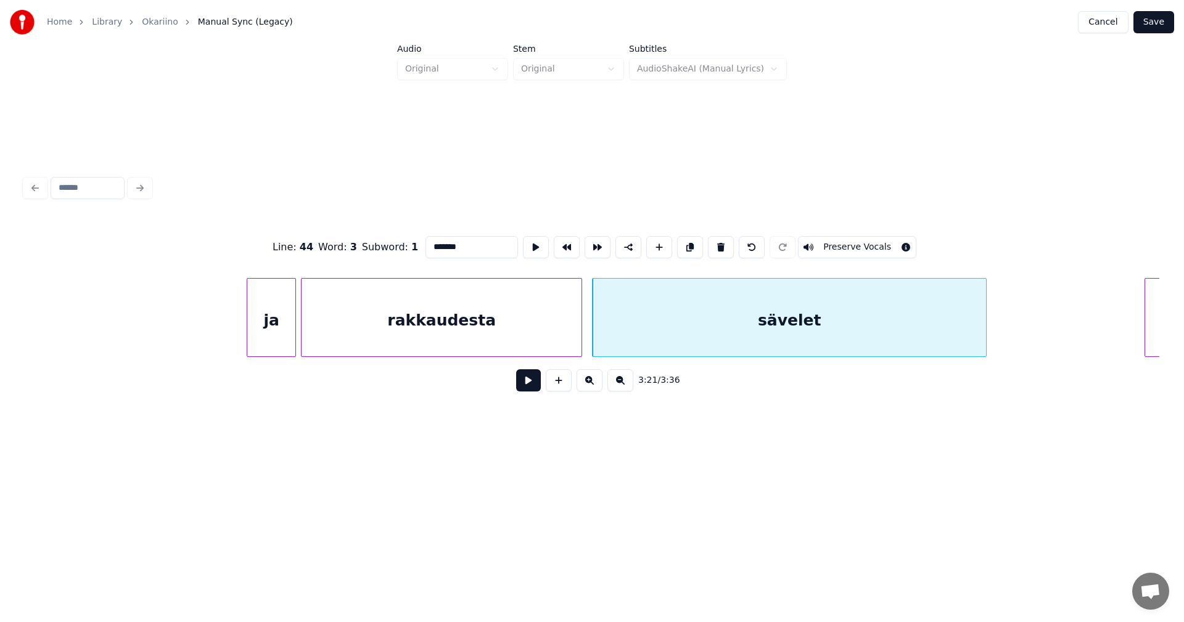
click at [479, 239] on input "*******" at bounding box center [472, 247] width 93 height 22
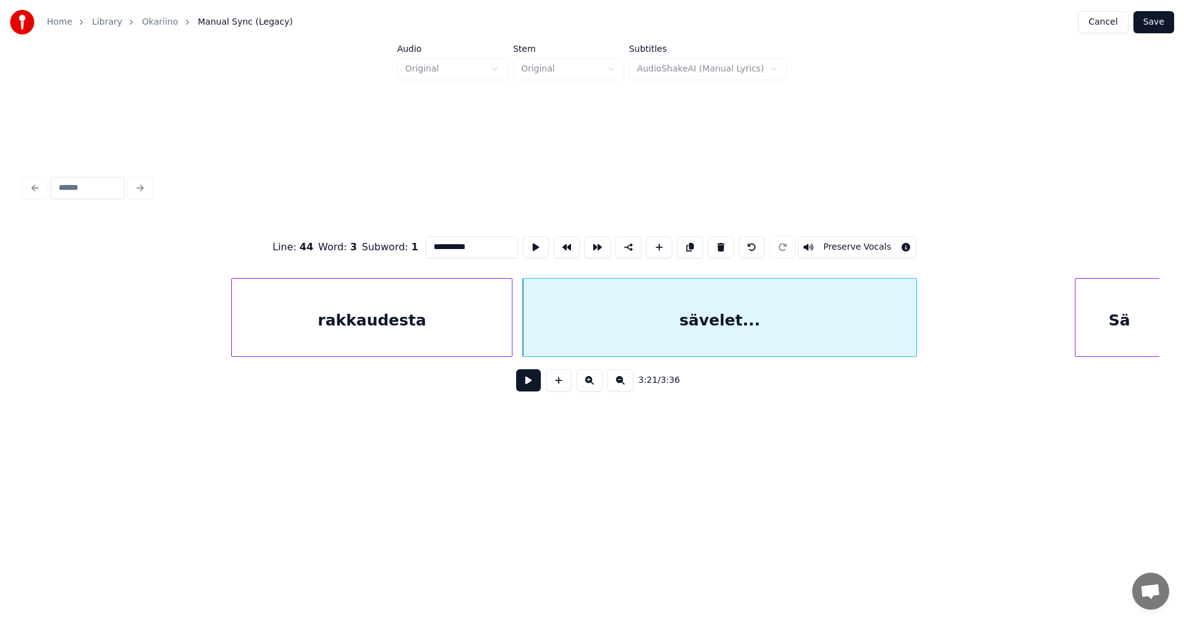
scroll to position [0, 49606]
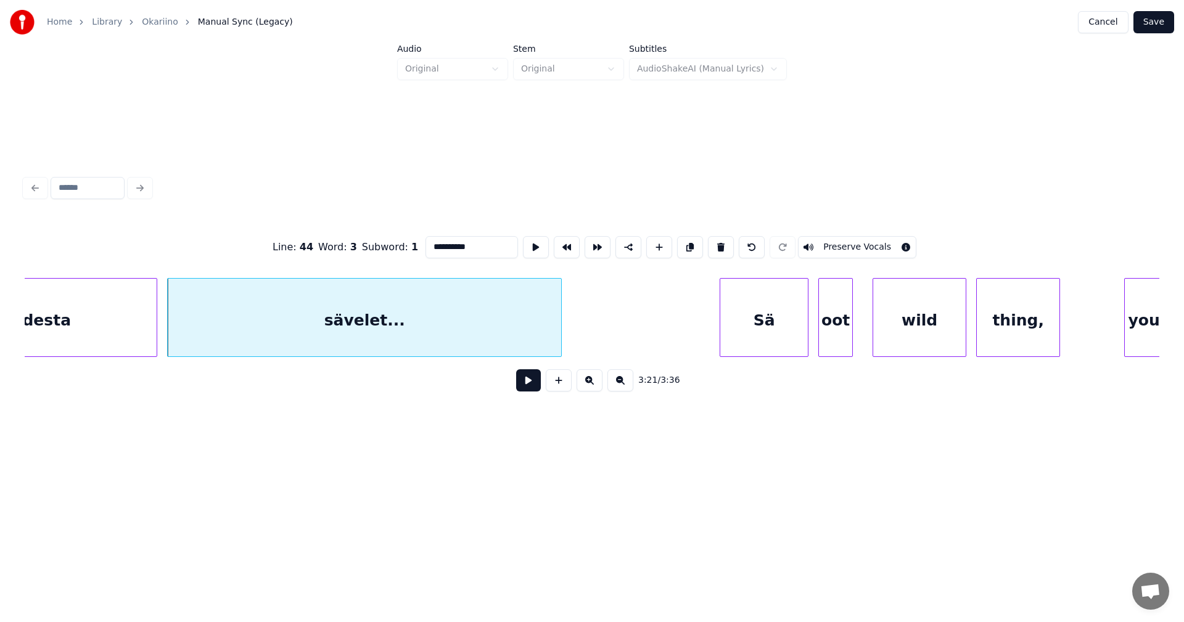
click at [780, 328] on div "Sä" at bounding box center [764, 321] width 88 height 84
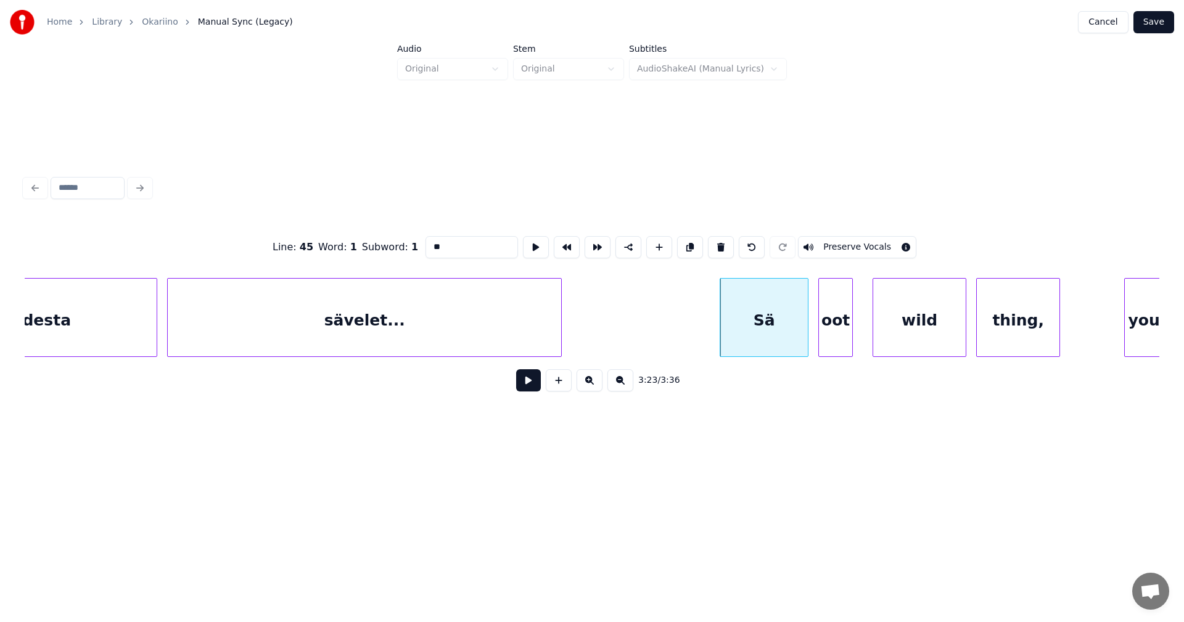
click at [522, 328] on div "sävelet..." at bounding box center [364, 321] width 393 height 84
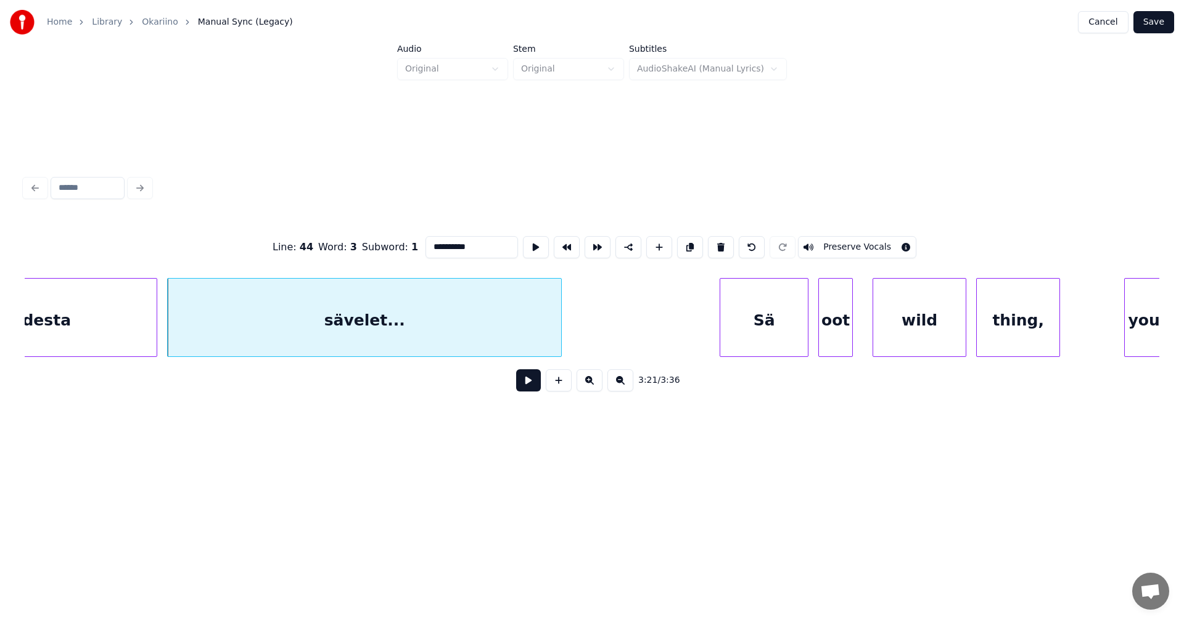
type input "**********"
click at [534, 387] on button at bounding box center [528, 380] width 25 height 22
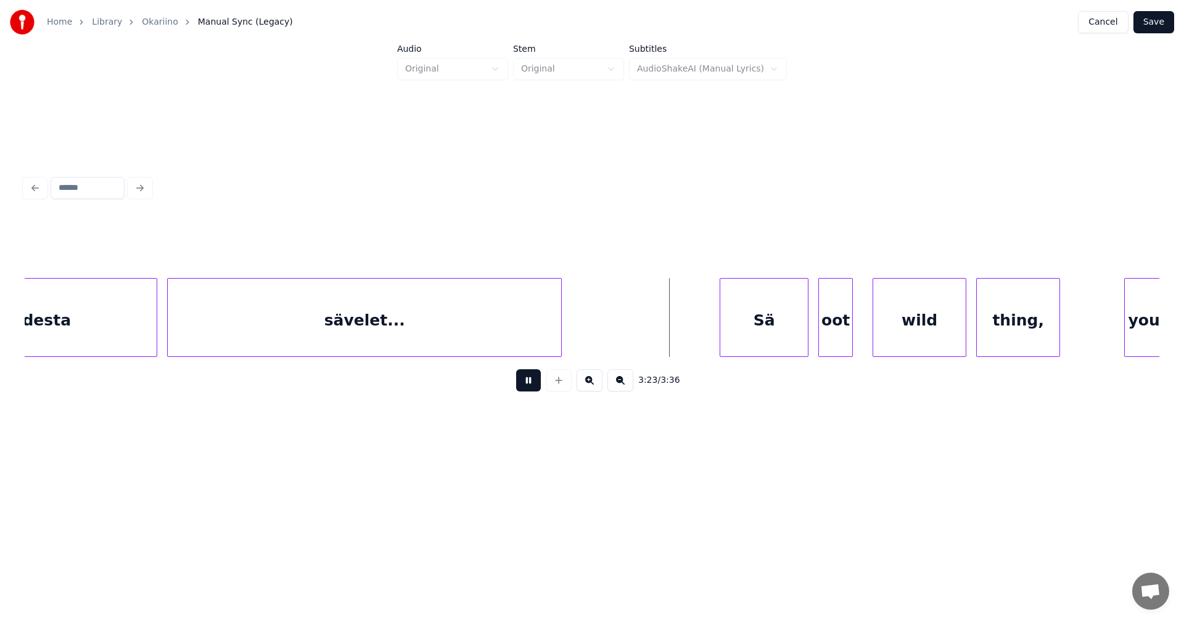
click at [534, 382] on button at bounding box center [528, 380] width 25 height 22
click at [793, 334] on div at bounding box center [795, 318] width 4 height 78
click at [535, 385] on button at bounding box center [528, 380] width 25 height 22
click at [538, 382] on button at bounding box center [528, 380] width 25 height 22
click at [837, 323] on div "oot" at bounding box center [835, 321] width 33 height 84
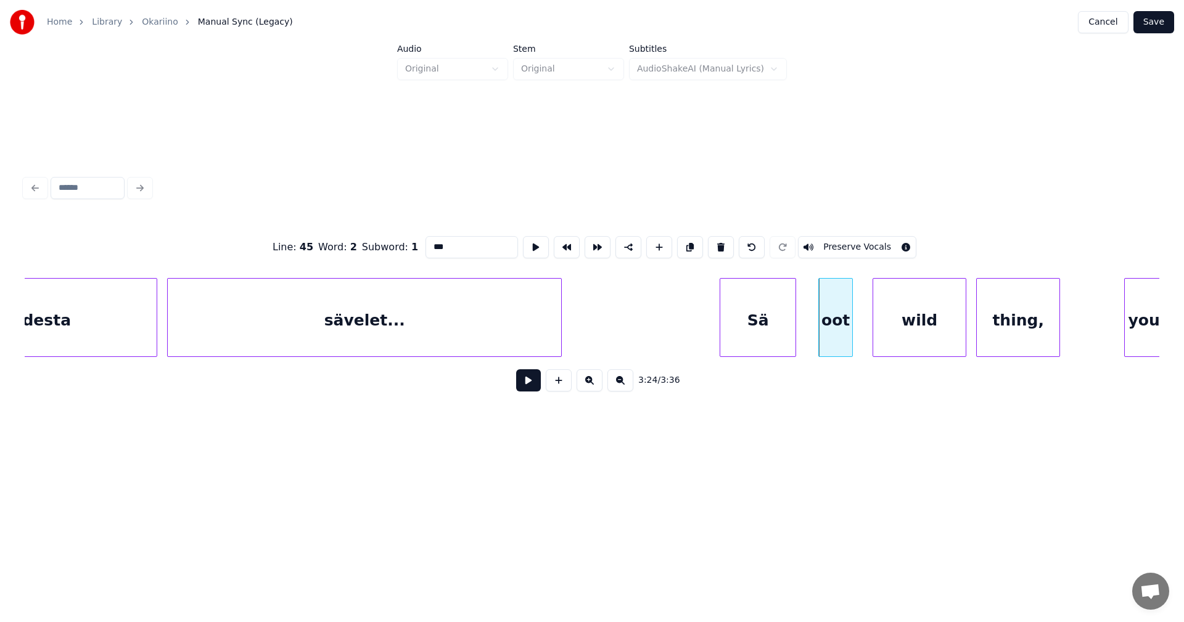
click at [527, 382] on button at bounding box center [528, 380] width 25 height 22
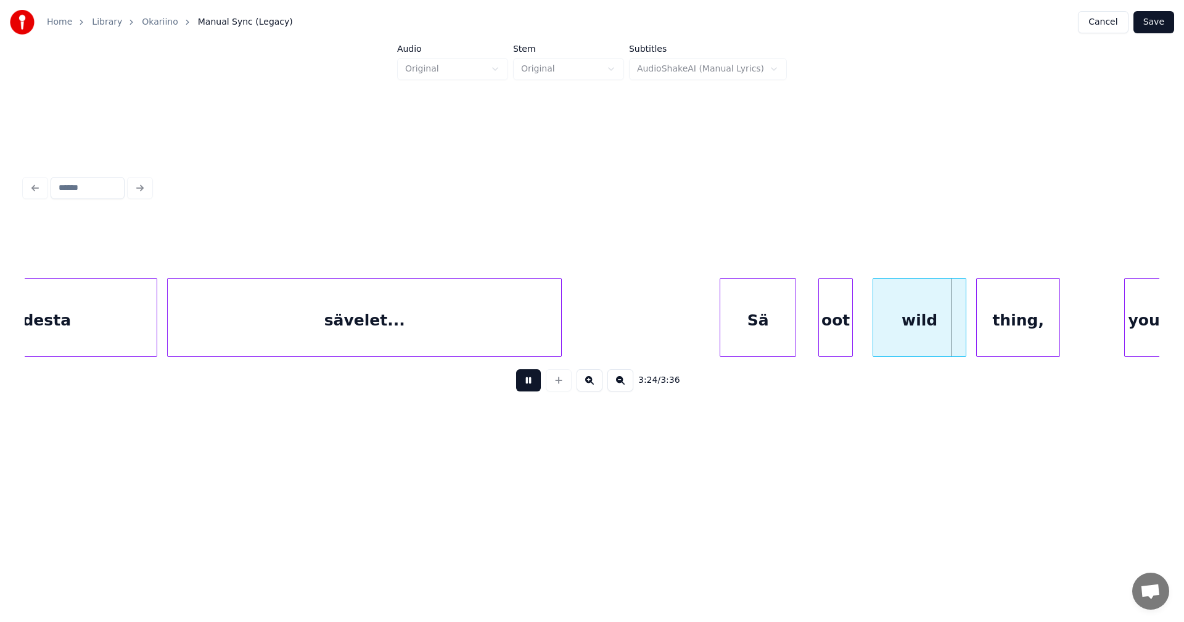
click at [527, 382] on button at bounding box center [528, 380] width 25 height 22
click at [774, 339] on div "Sä" at bounding box center [757, 321] width 75 height 84
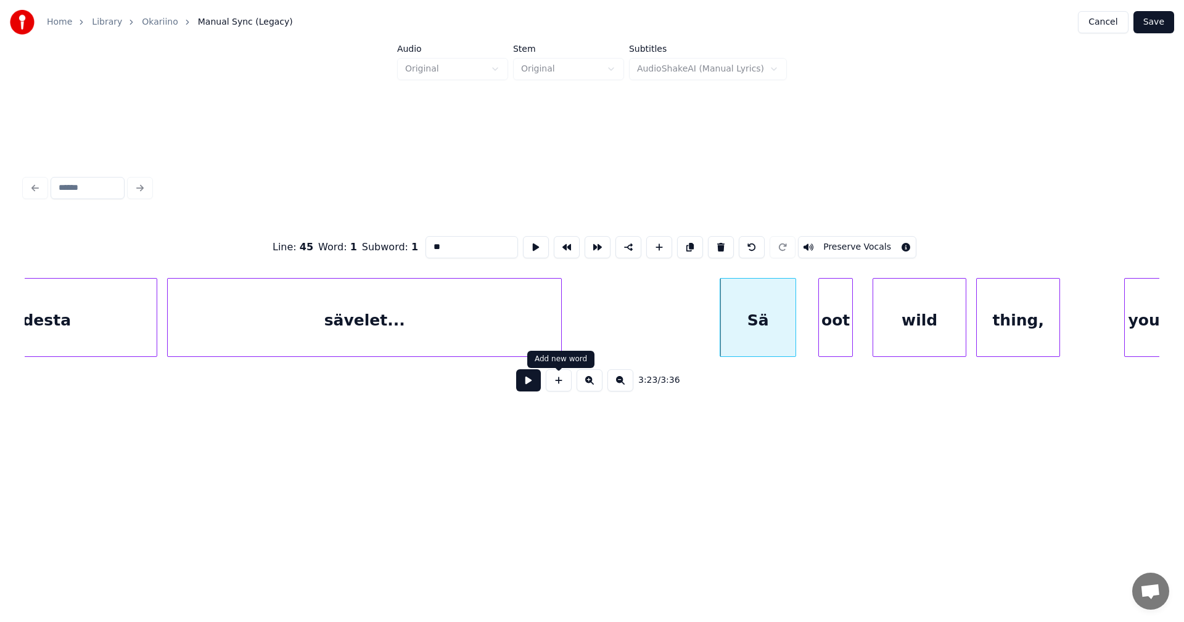
click at [535, 384] on button at bounding box center [528, 380] width 25 height 22
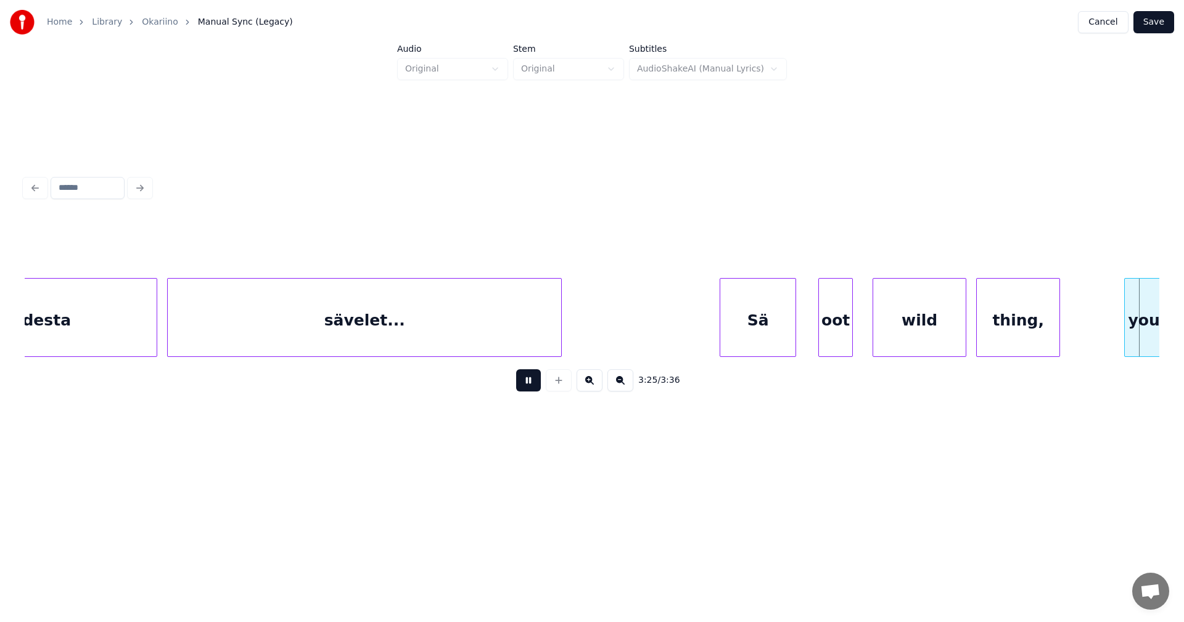
scroll to position [0, 50741]
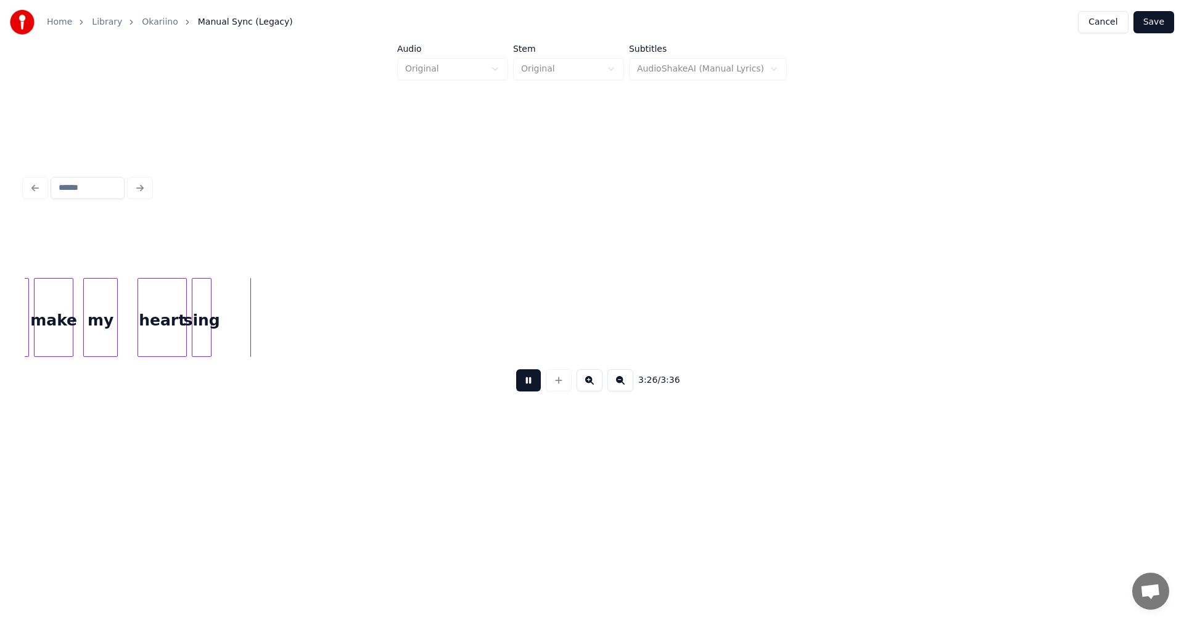
drag, startPoint x: 542, startPoint y: 376, endPoint x: 509, endPoint y: 377, distance: 32.7
click at [542, 375] on div "3:26 / 3:36" at bounding box center [592, 380] width 1115 height 27
drag, startPoint x: 528, startPoint y: 381, endPoint x: 380, endPoint y: 355, distance: 150.4
click at [527, 379] on button at bounding box center [528, 380] width 25 height 22
click at [291, 329] on div at bounding box center [291, 318] width 4 height 78
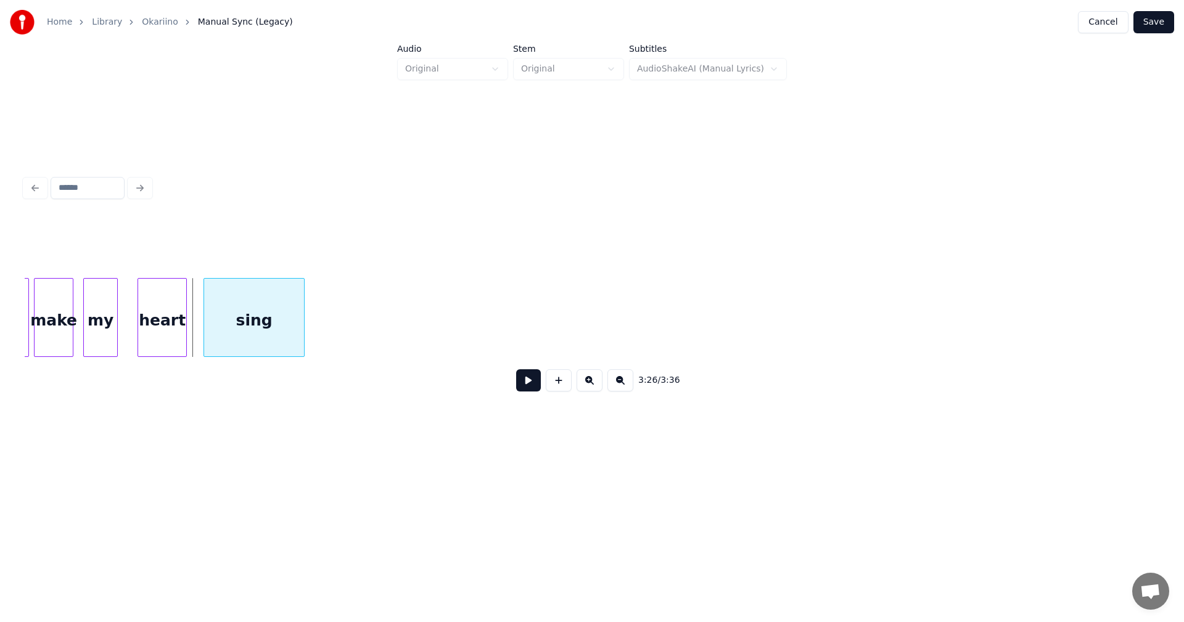
click at [252, 320] on div "sing" at bounding box center [254, 321] width 100 height 84
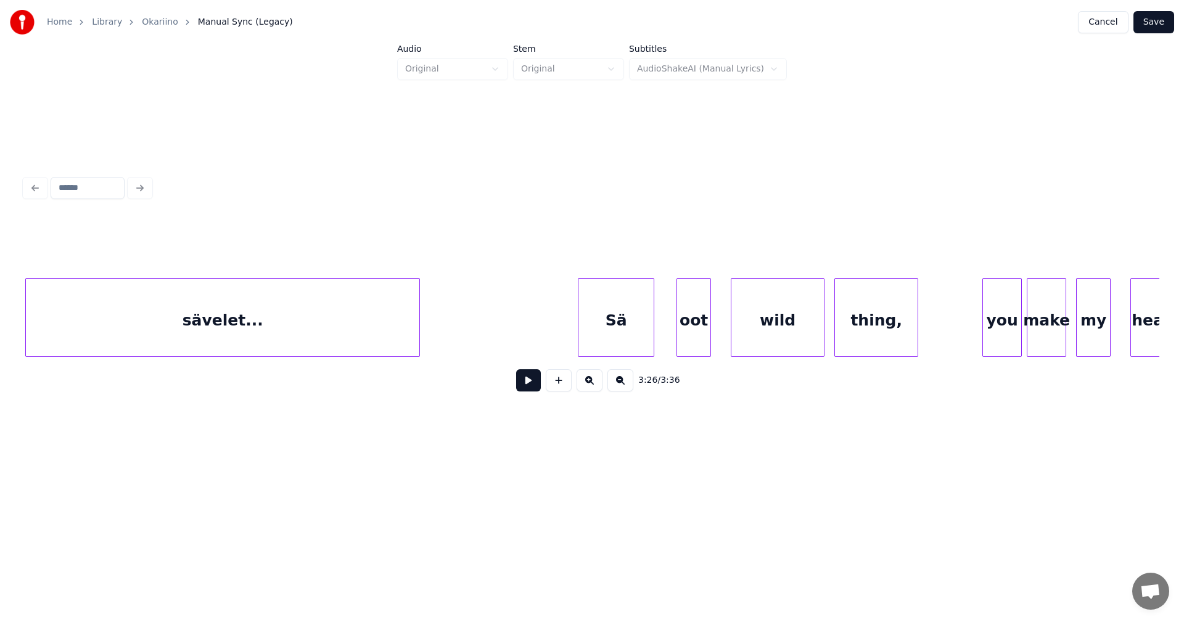
click at [597, 328] on div "Sä" at bounding box center [616, 321] width 75 height 84
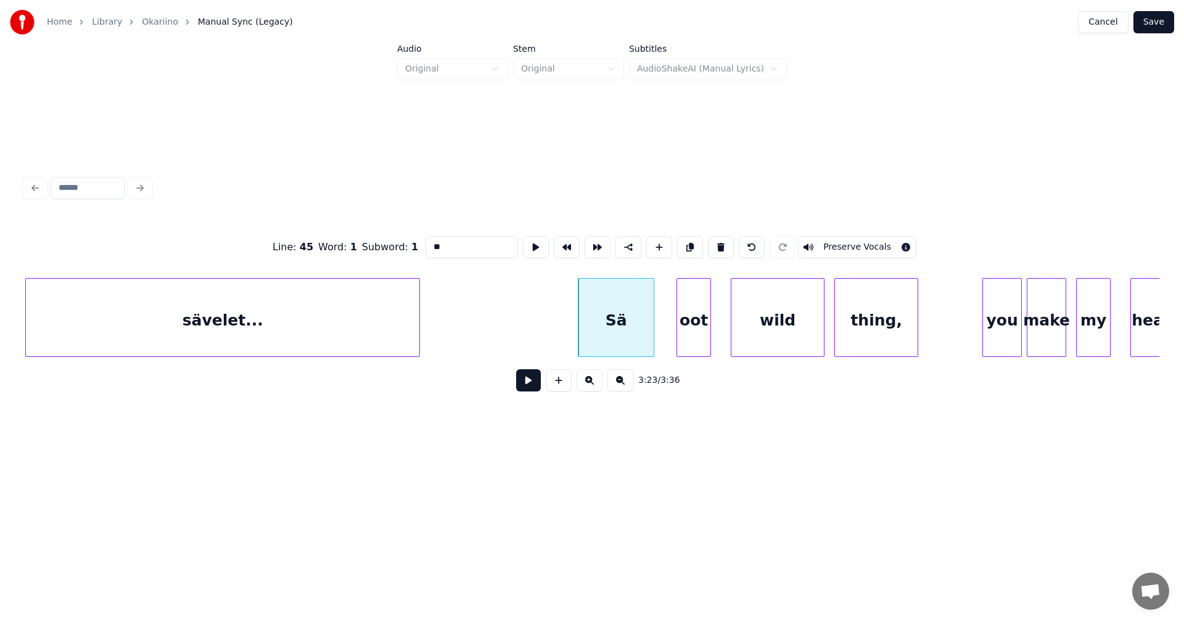
click at [522, 382] on button at bounding box center [528, 380] width 25 height 22
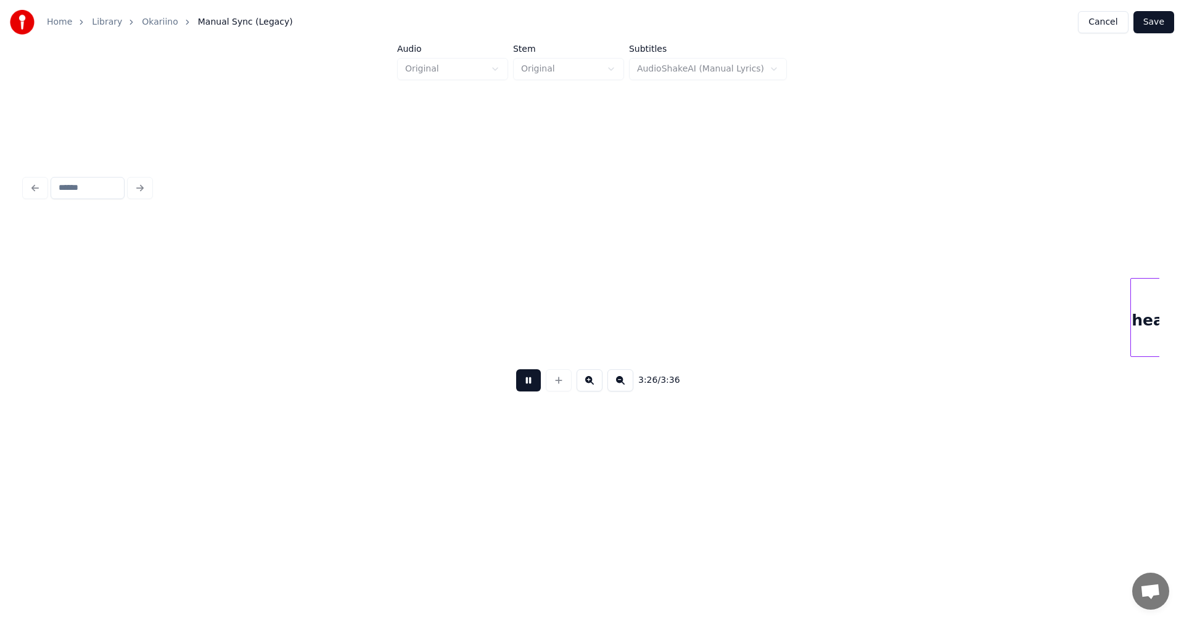
scroll to position [0, 50883]
click at [531, 379] on button at bounding box center [528, 380] width 25 height 22
click at [218, 343] on div at bounding box center [216, 318] width 4 height 78
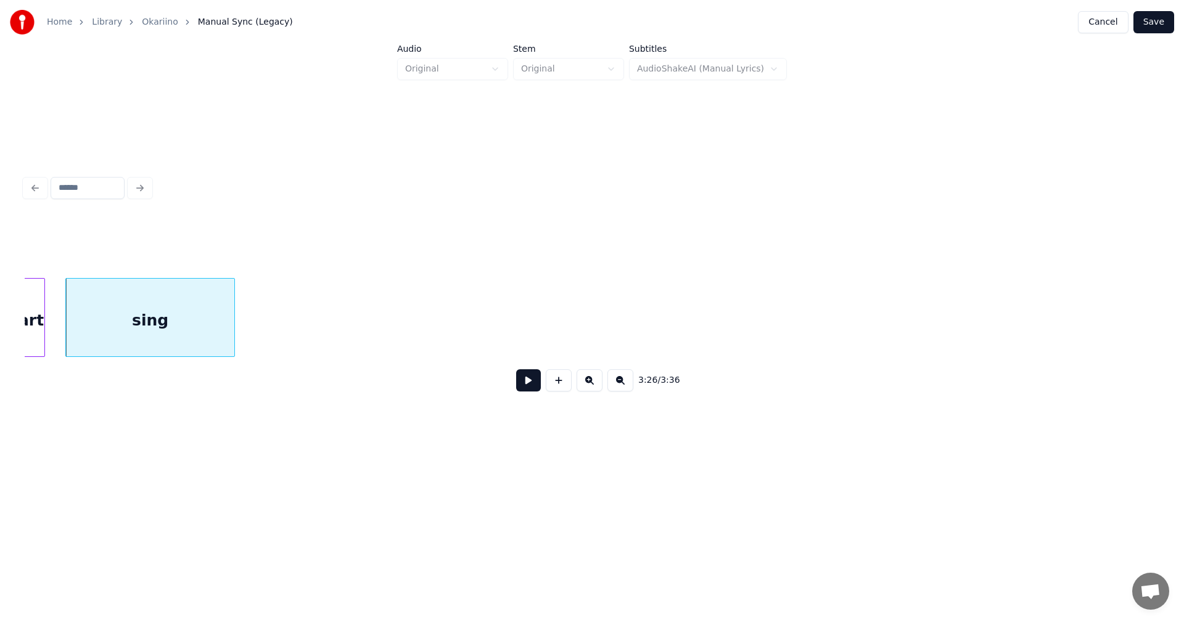
click at [534, 385] on button at bounding box center [528, 380] width 25 height 22
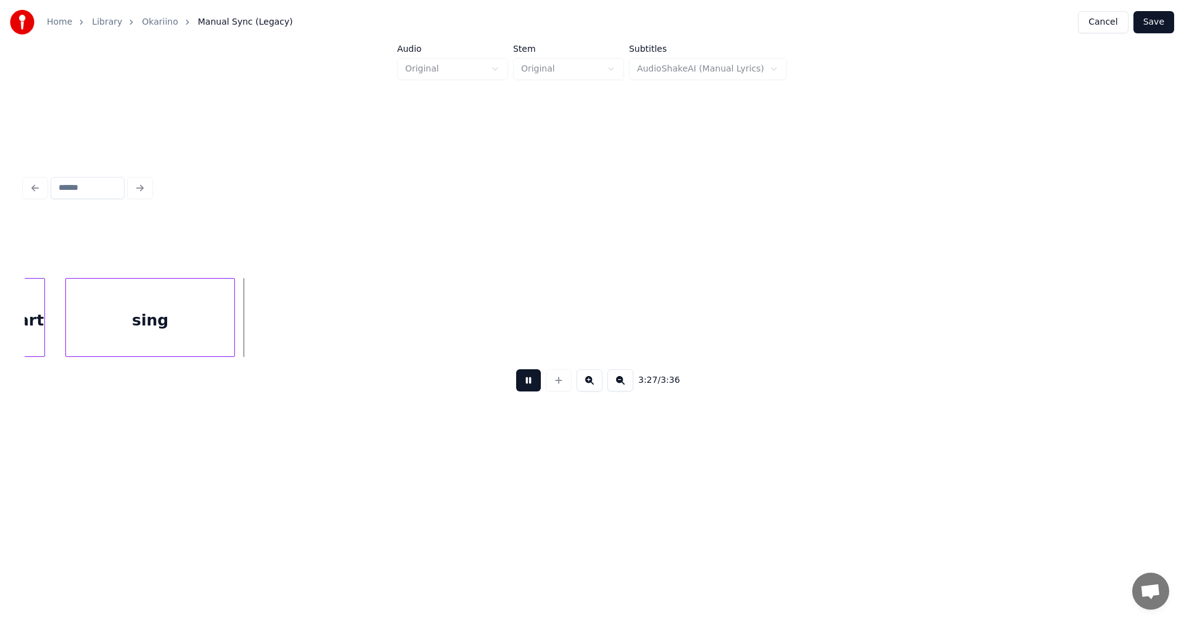
click at [534, 385] on button at bounding box center [528, 380] width 25 height 22
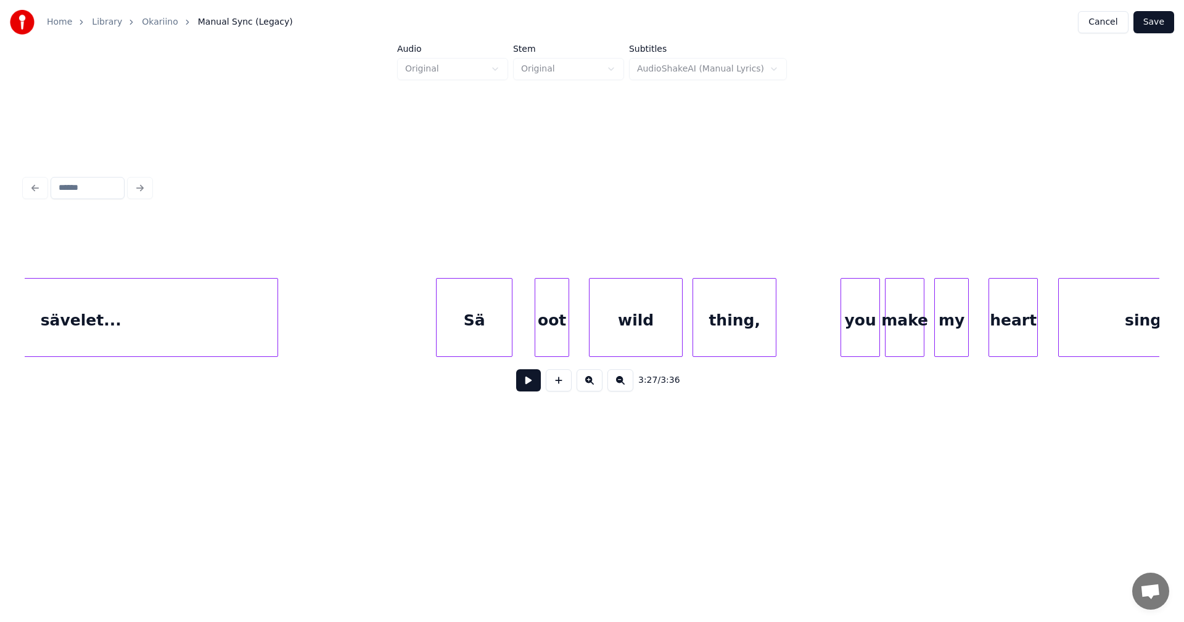
click at [549, 325] on div "oot" at bounding box center [551, 321] width 33 height 84
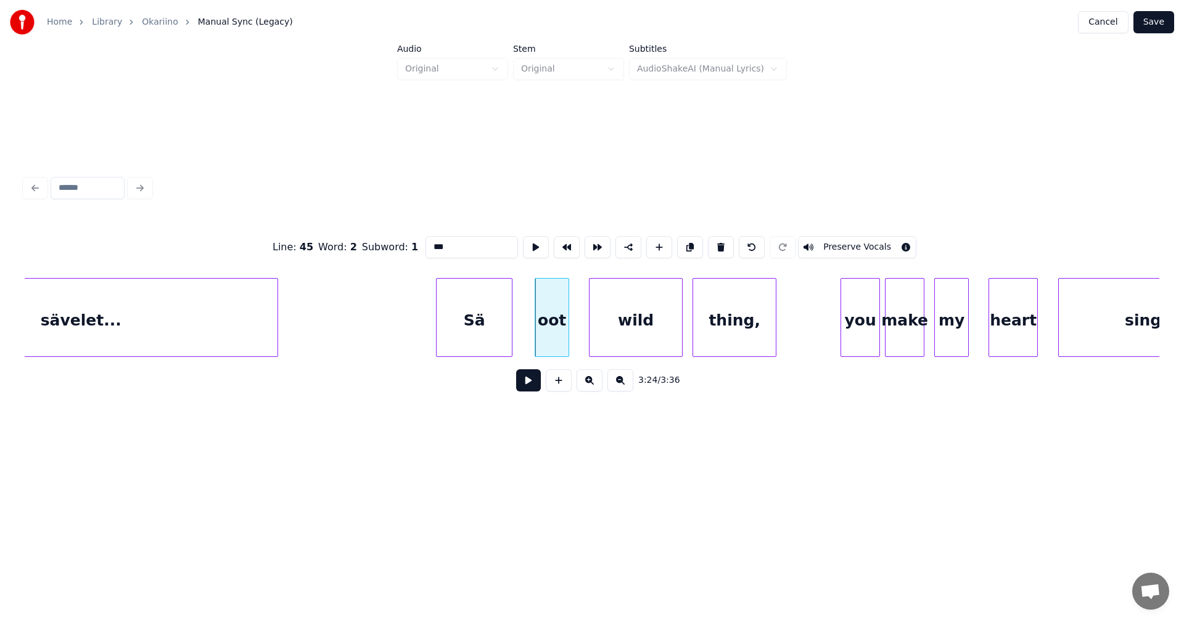
click at [525, 389] on button at bounding box center [528, 380] width 25 height 22
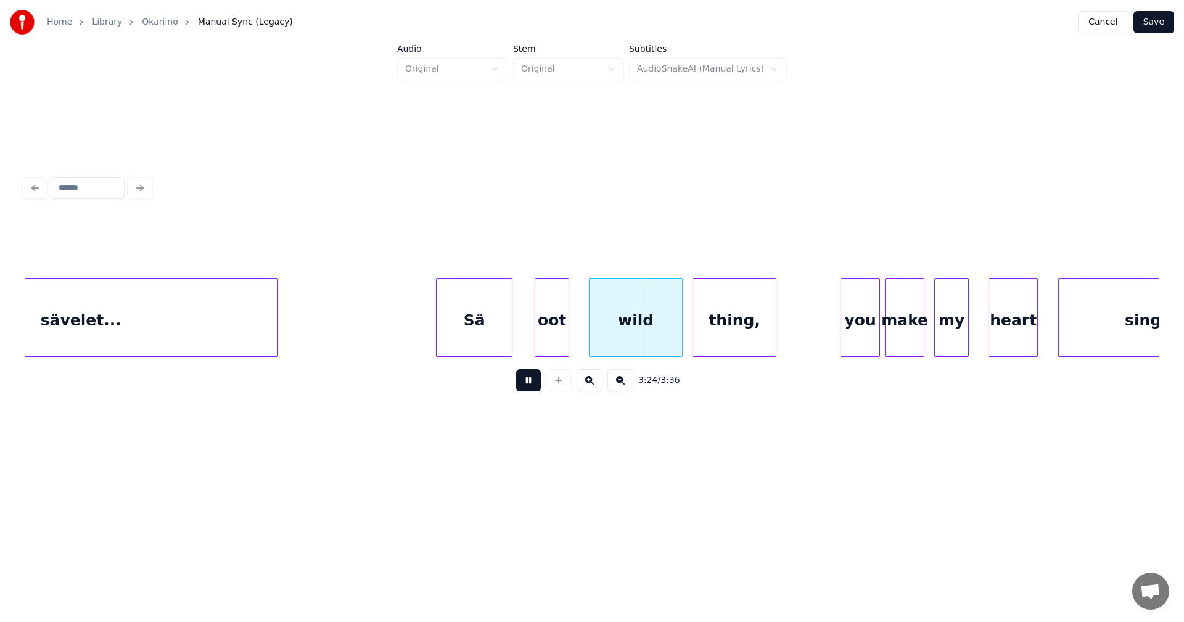
drag, startPoint x: 525, startPoint y: 389, endPoint x: 522, endPoint y: 376, distance: 13.8
click at [525, 382] on button at bounding box center [528, 380] width 25 height 22
click at [501, 333] on div "Sä" at bounding box center [474, 321] width 75 height 84
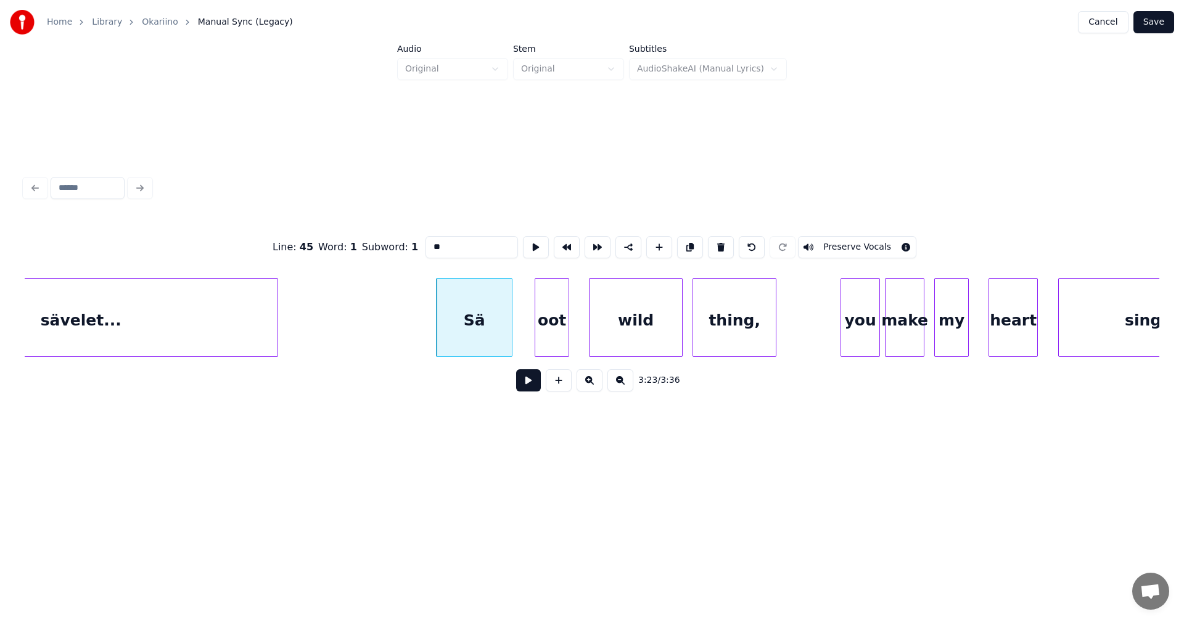
click at [521, 386] on button at bounding box center [528, 380] width 25 height 22
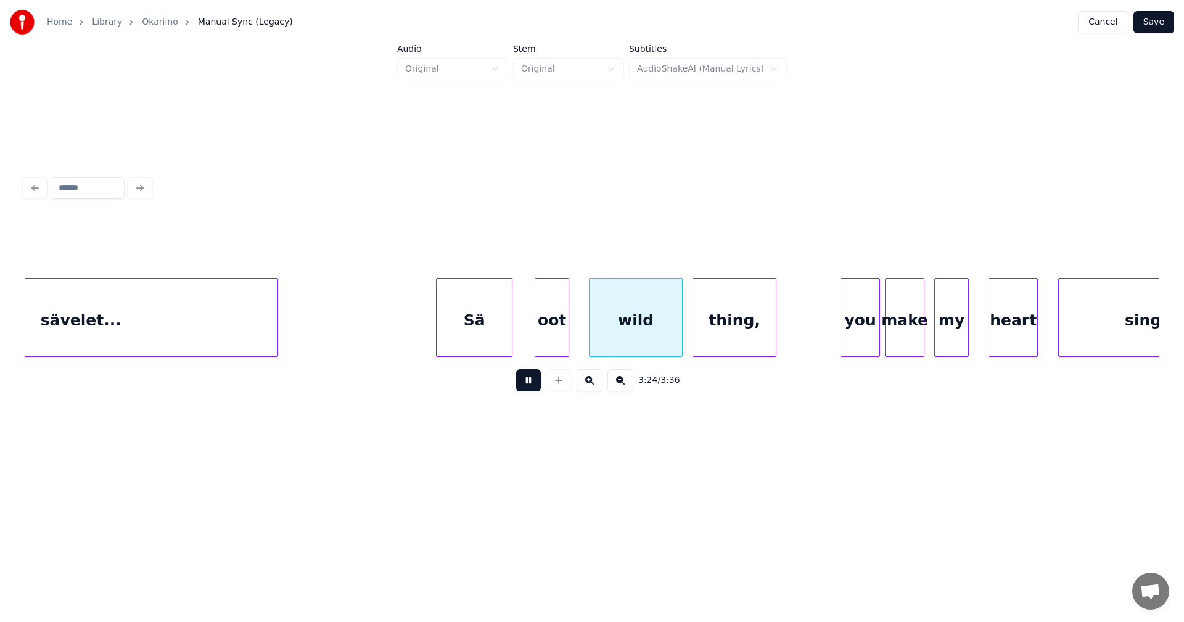
click at [528, 368] on div "3:24 / 3:36" at bounding box center [592, 380] width 1135 height 47
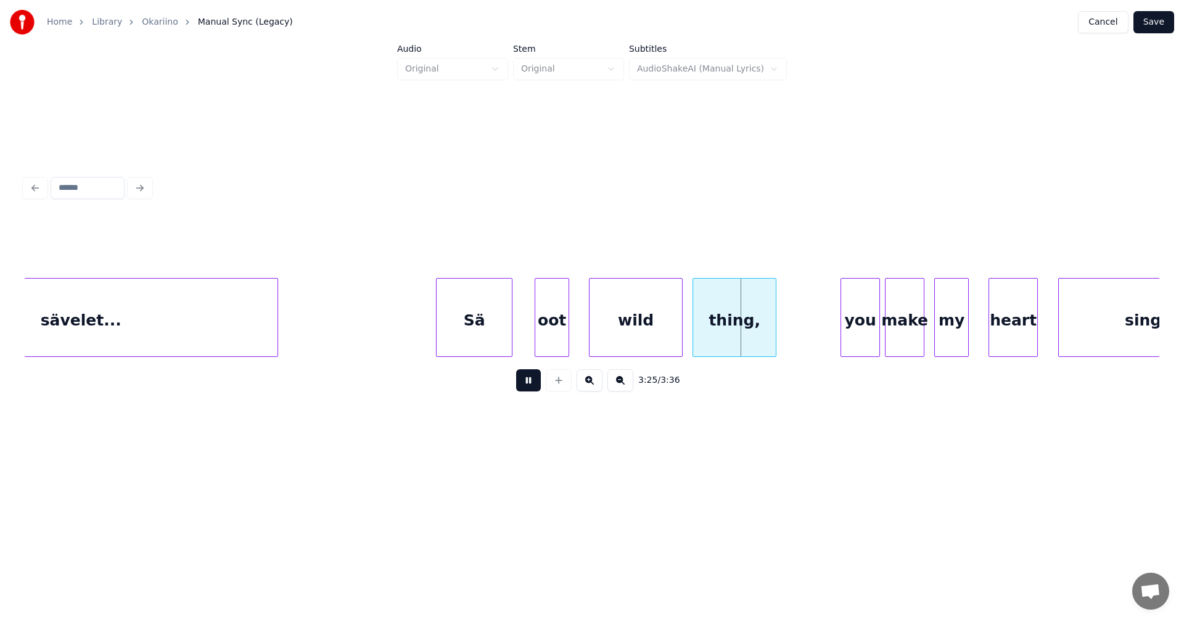
click at [538, 334] on div at bounding box center [537, 318] width 4 height 78
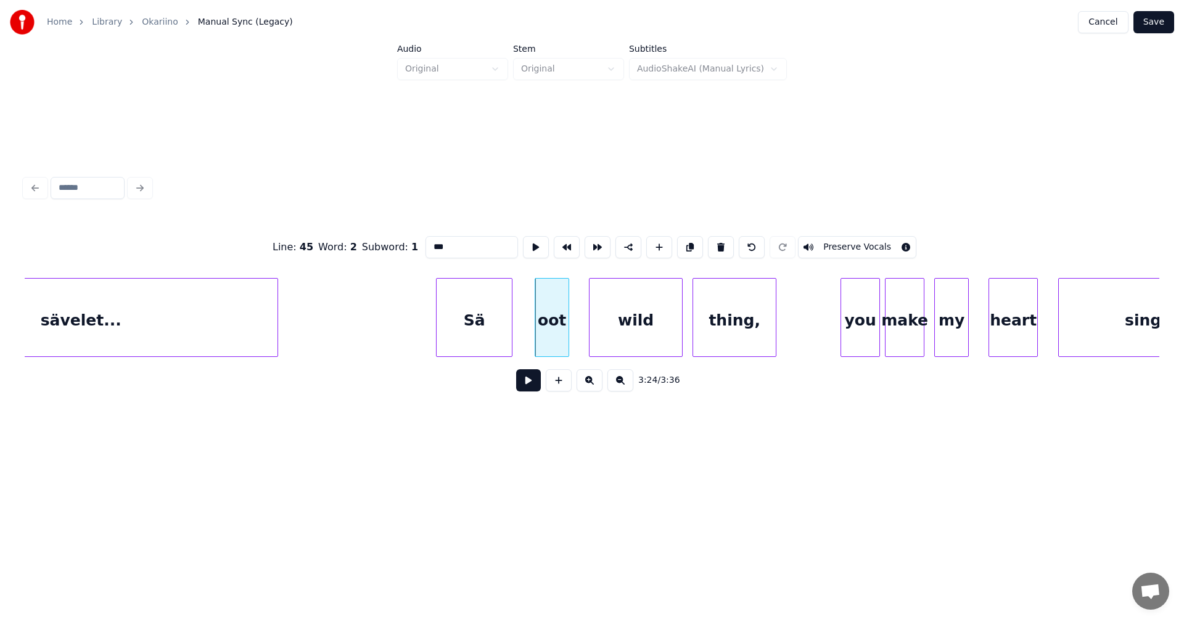
click at [528, 382] on button at bounding box center [528, 380] width 25 height 22
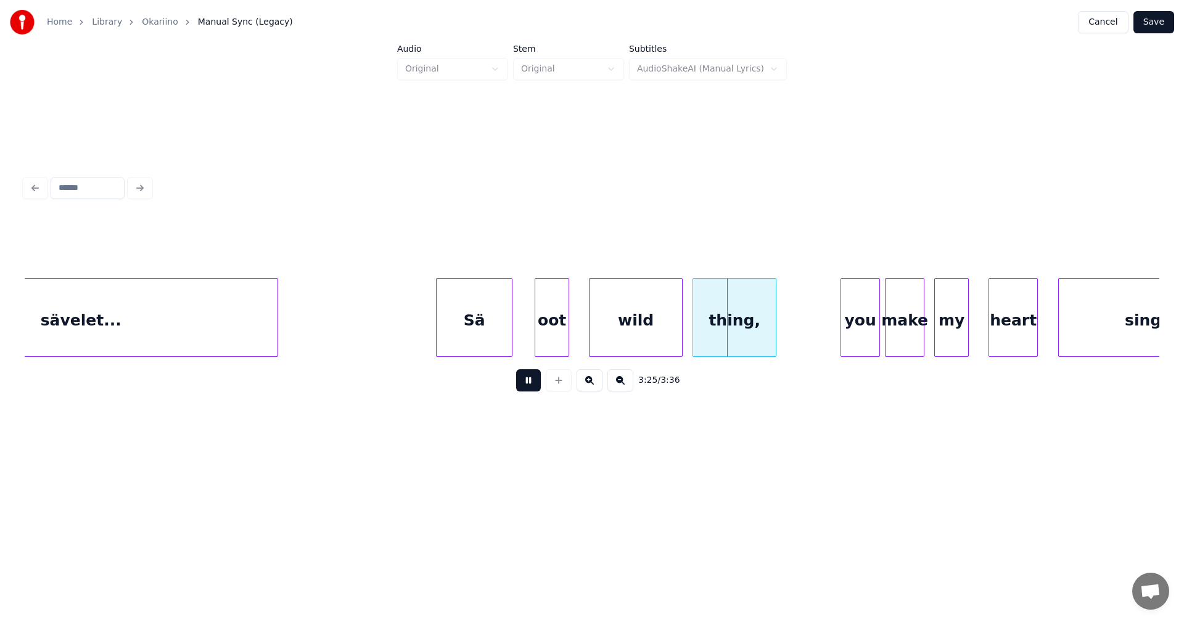
drag, startPoint x: 525, startPoint y: 382, endPoint x: 529, endPoint y: 369, distance: 12.9
click at [525, 377] on button at bounding box center [528, 380] width 25 height 22
click at [551, 332] on div "oot" at bounding box center [551, 321] width 33 height 84
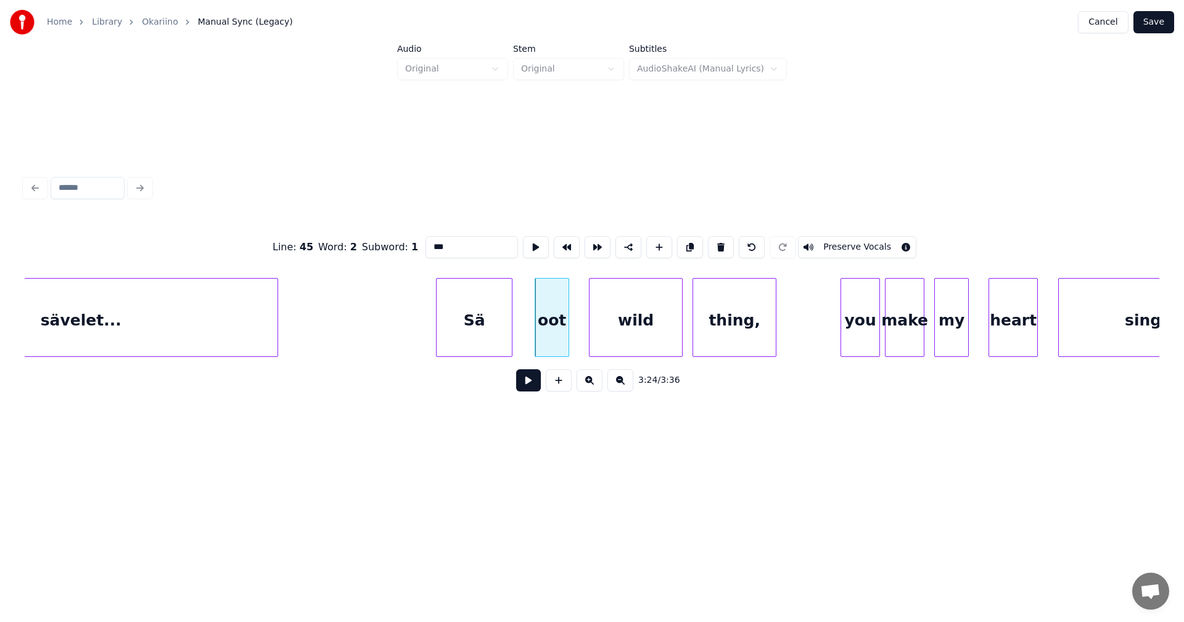
click at [447, 245] on input "***" at bounding box center [472, 247] width 93 height 22
click at [434, 244] on input "***" at bounding box center [472, 247] width 93 height 22
click at [500, 331] on div "Sä" at bounding box center [474, 321] width 75 height 84
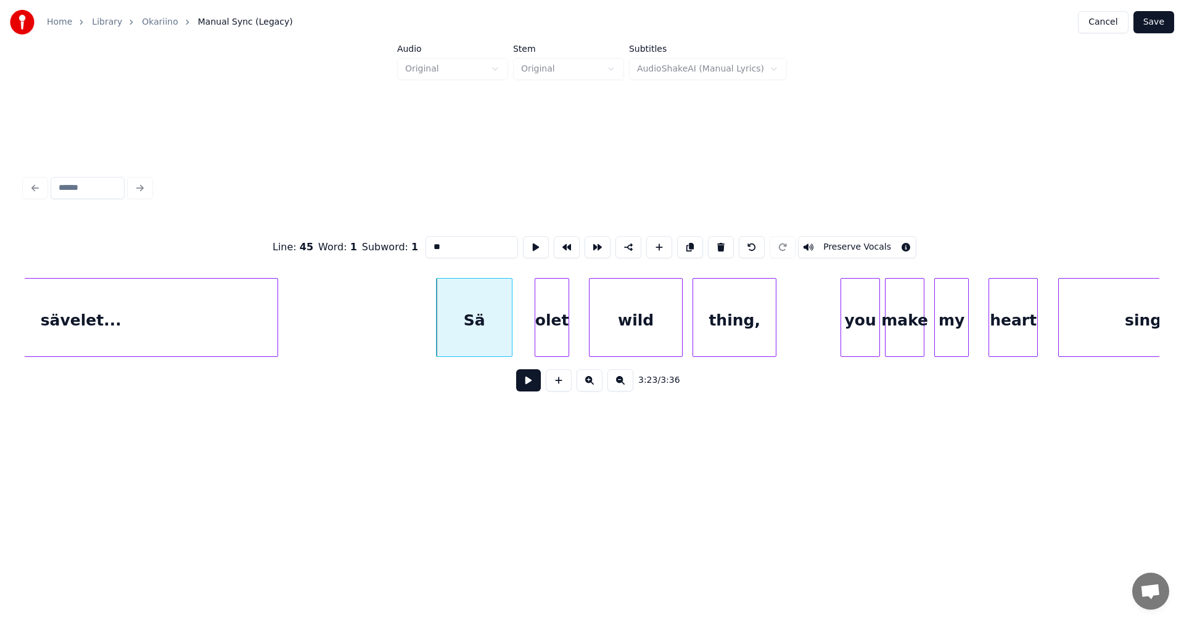
type input "**"
click at [525, 382] on button at bounding box center [528, 380] width 25 height 22
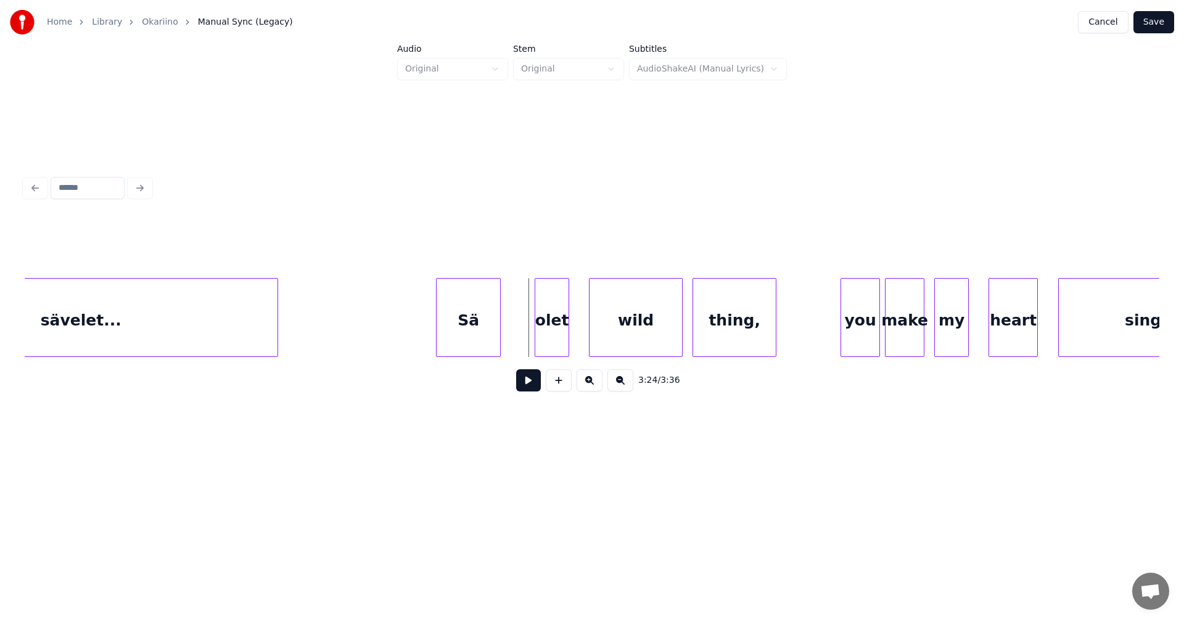
click at [496, 332] on div at bounding box center [498, 318] width 4 height 78
click at [525, 335] on div "olet" at bounding box center [531, 321] width 33 height 84
click at [632, 334] on div "wild" at bounding box center [618, 321] width 93 height 84
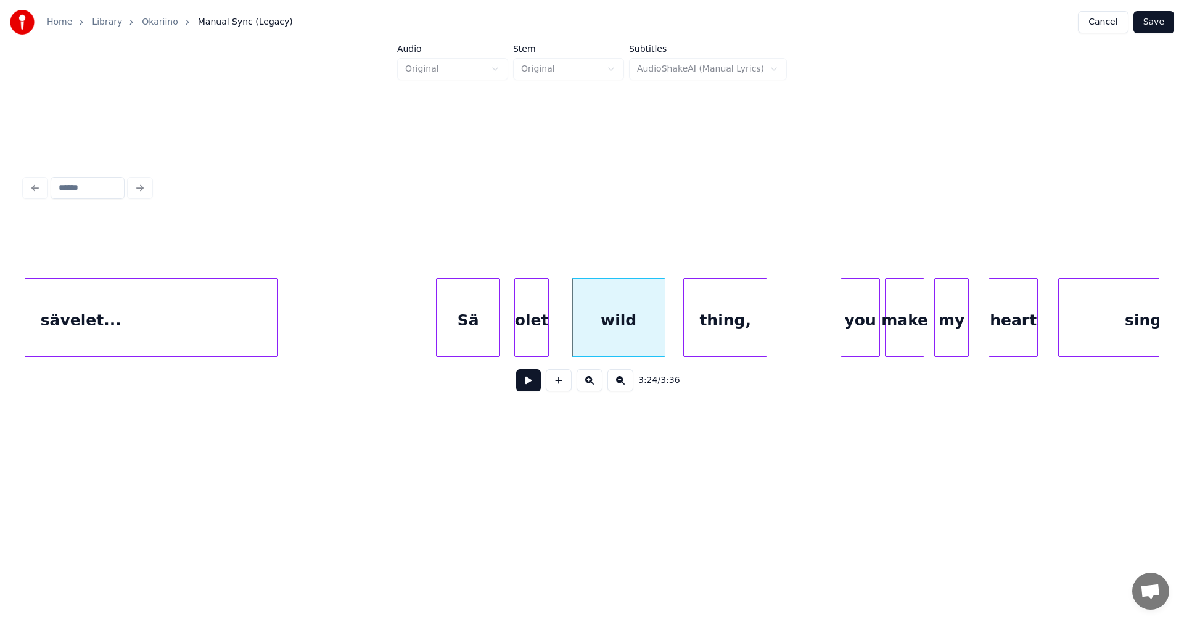
click at [700, 328] on div "thing," at bounding box center [725, 321] width 83 height 84
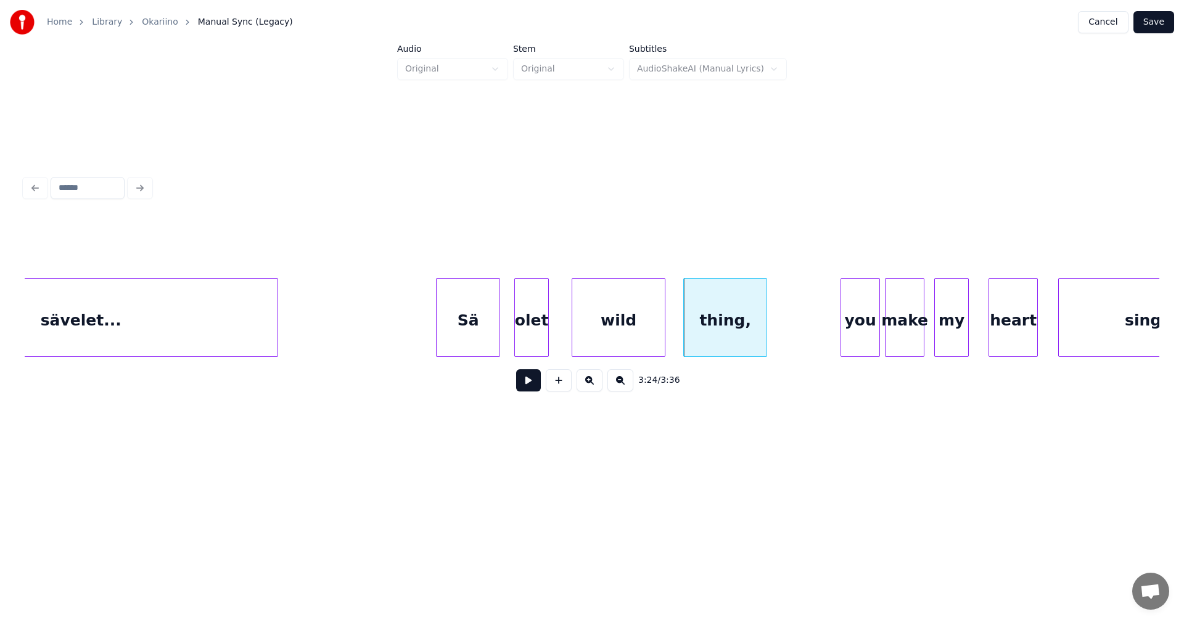
click at [490, 332] on div "Sä" at bounding box center [468, 321] width 63 height 84
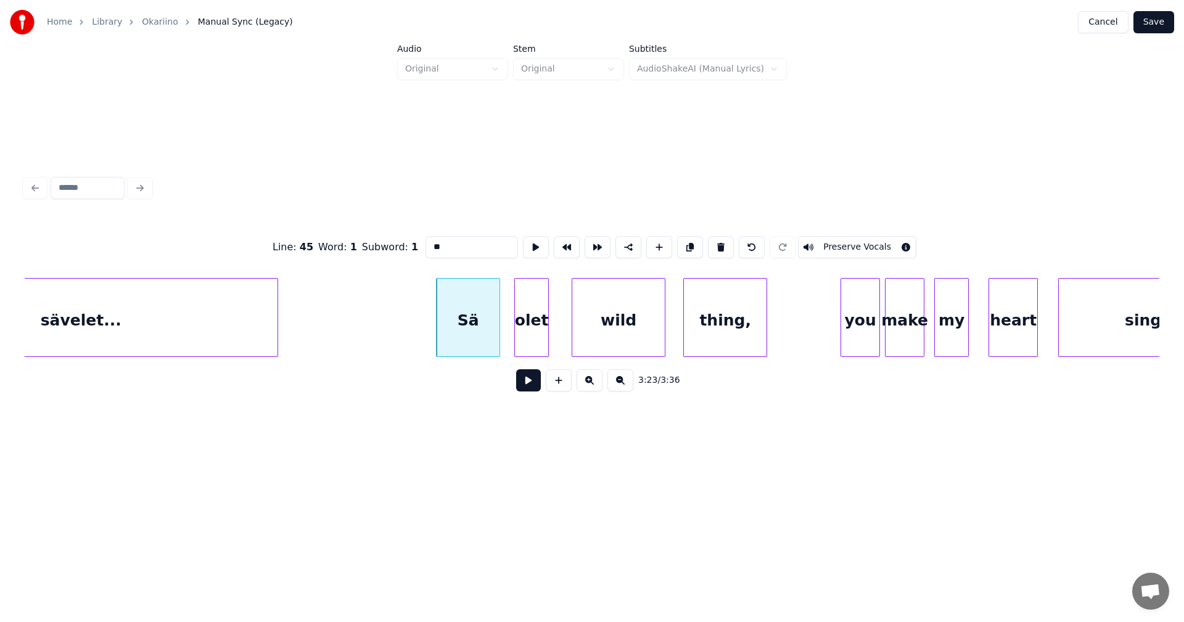
click at [527, 381] on button at bounding box center [528, 380] width 25 height 22
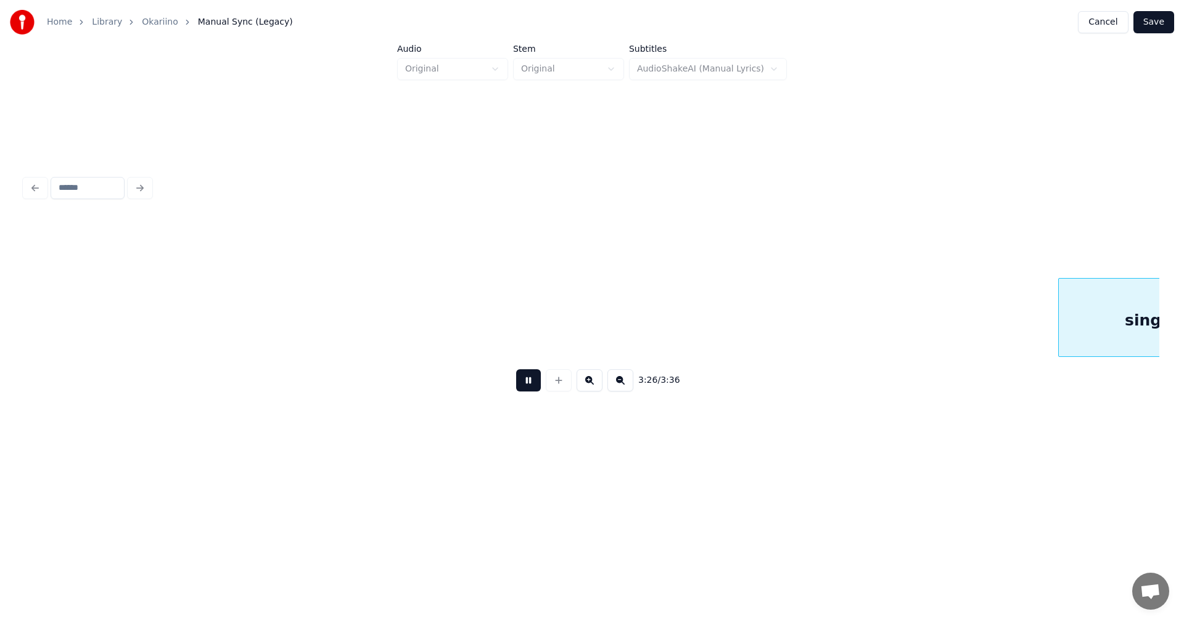
scroll to position [0, 51025]
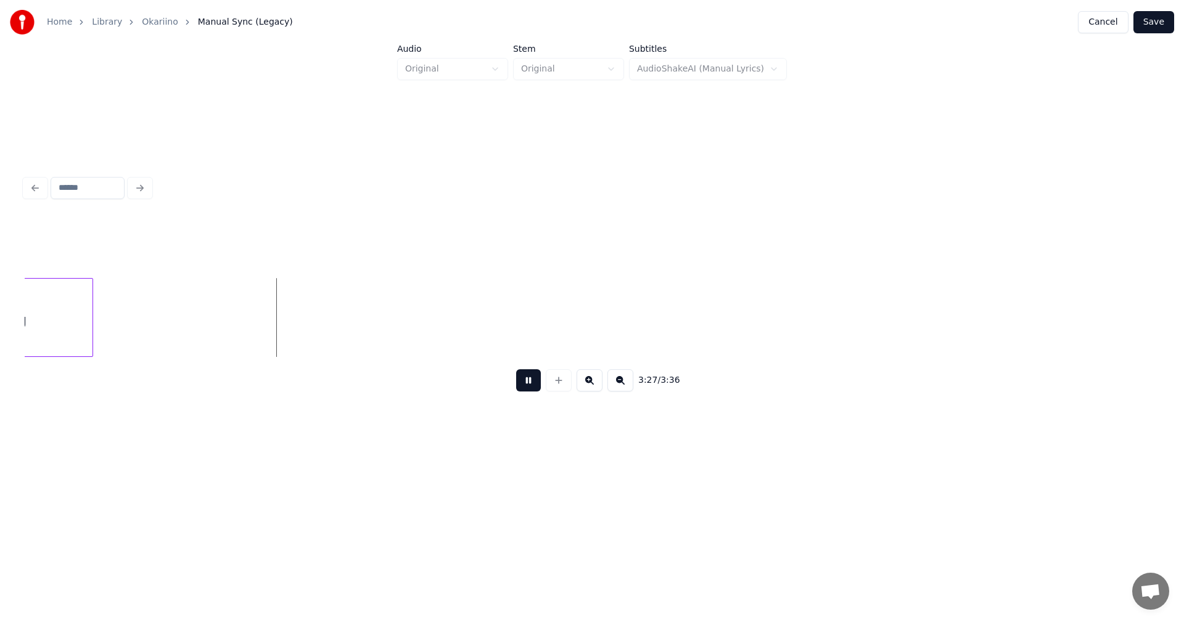
click at [529, 381] on button at bounding box center [528, 380] width 25 height 22
click at [1153, 23] on button "Save" at bounding box center [1154, 22] width 41 height 22
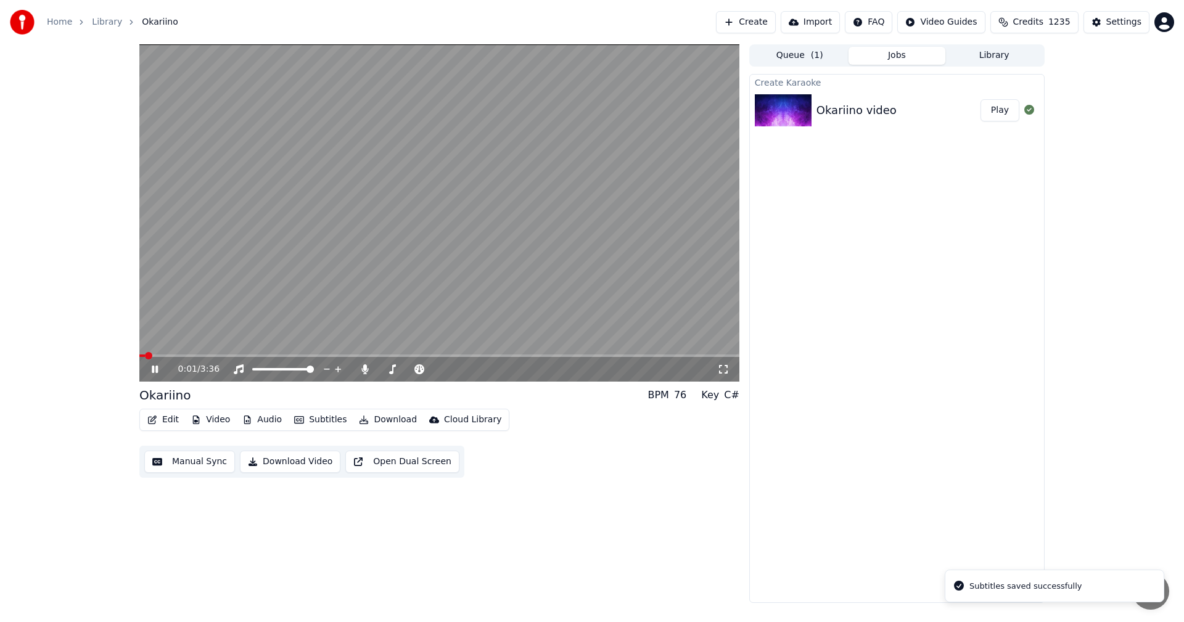
click at [234, 354] on video at bounding box center [439, 212] width 600 height 337
click at [203, 357] on span at bounding box center [439, 356] width 600 height 2
click at [157, 368] on icon at bounding box center [154, 369] width 7 height 9
click at [152, 356] on span at bounding box center [183, 356] width 88 height 2
drag, startPoint x: 154, startPoint y: 371, endPoint x: 152, endPoint y: 379, distance: 7.5
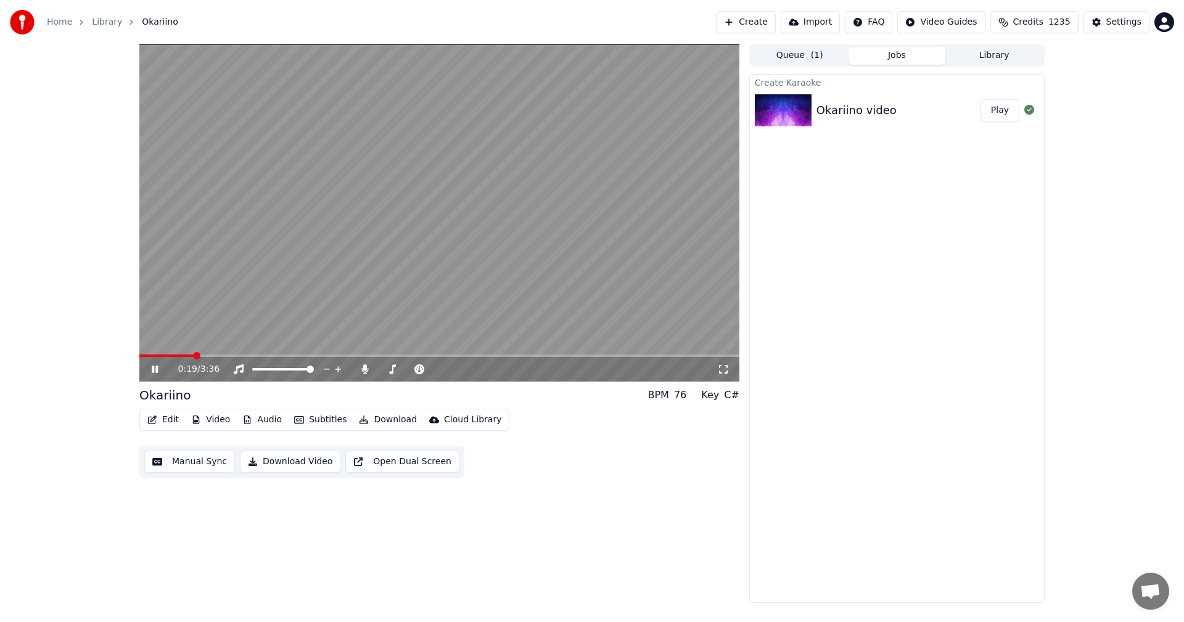
click at [154, 373] on icon at bounding box center [155, 369] width 6 height 7
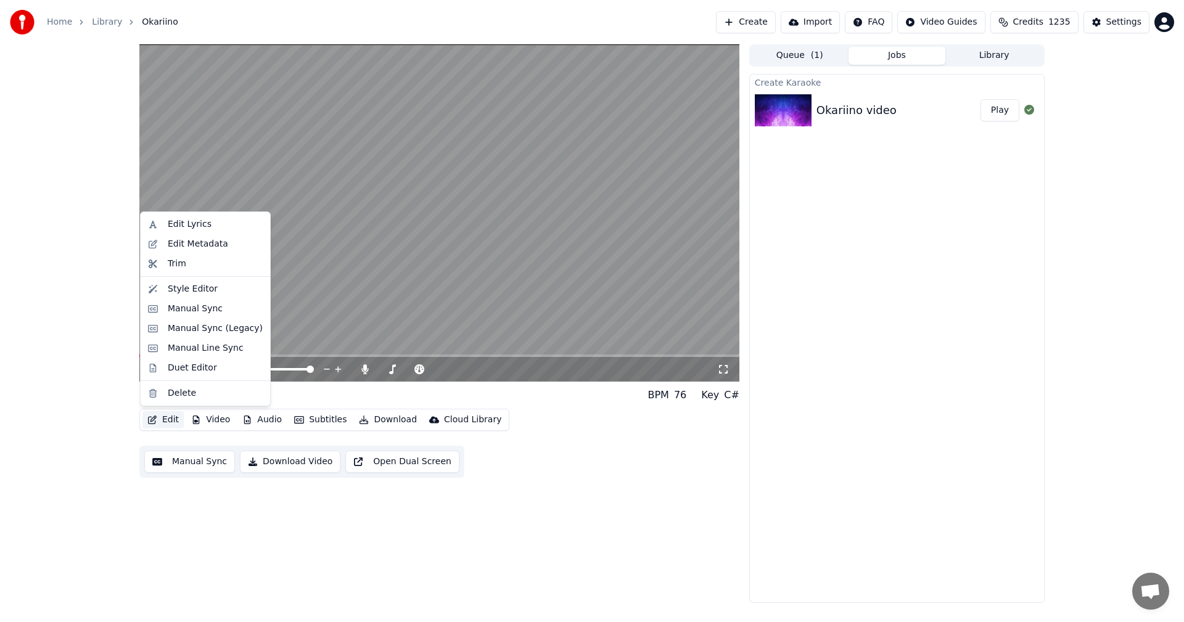
click at [172, 413] on button "Edit" at bounding box center [162, 419] width 41 height 17
click at [189, 335] on div "Manual Sync (Legacy)" at bounding box center [205, 329] width 125 height 20
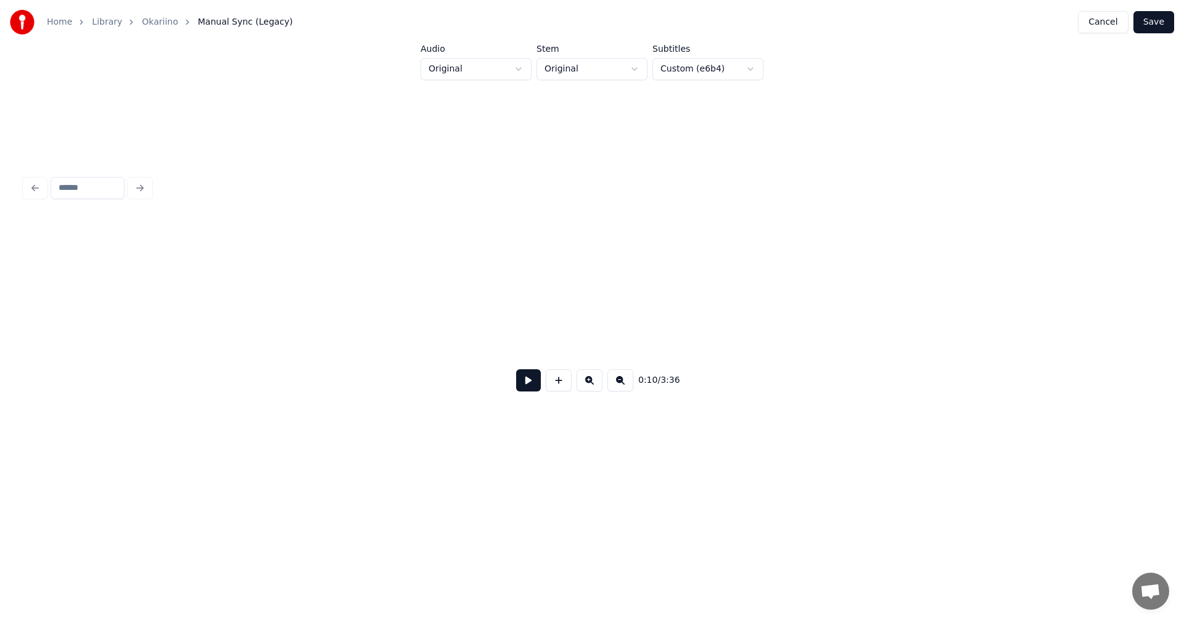
scroll to position [0, 2619]
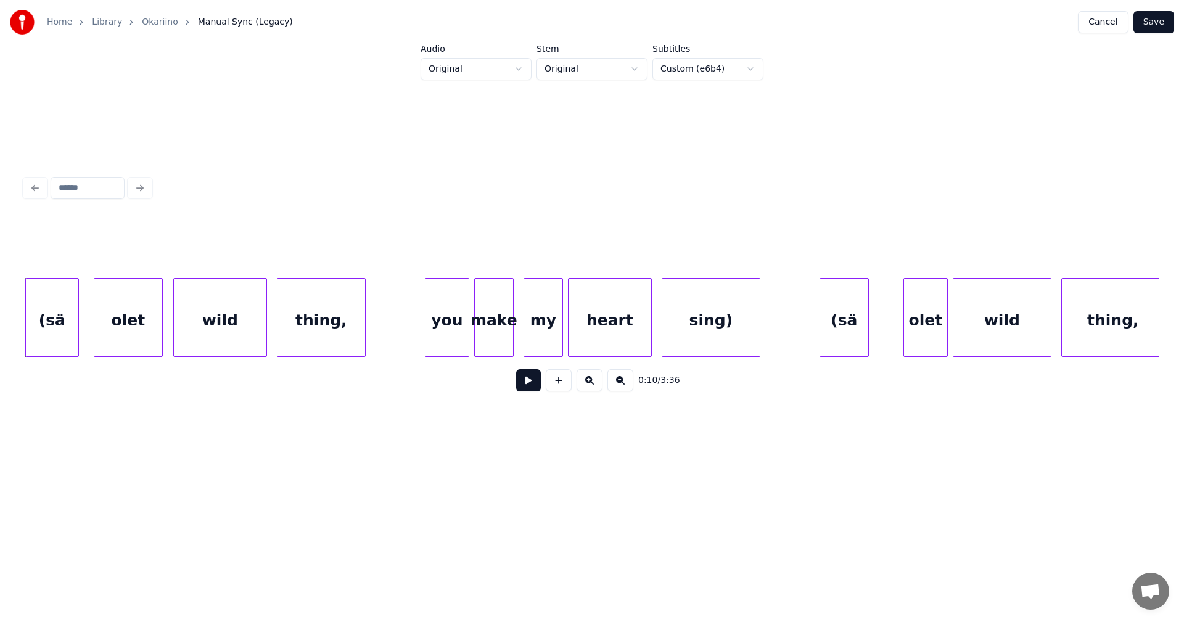
click at [72, 311] on div "(sä" at bounding box center [52, 321] width 52 height 84
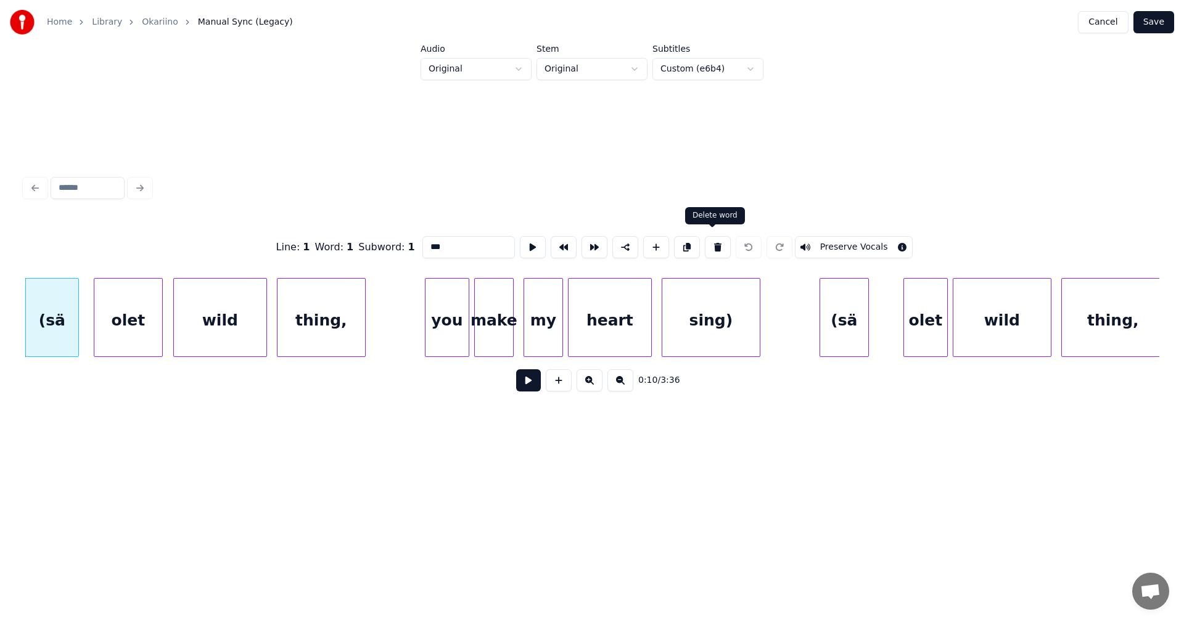
click at [715, 243] on button at bounding box center [718, 247] width 26 height 22
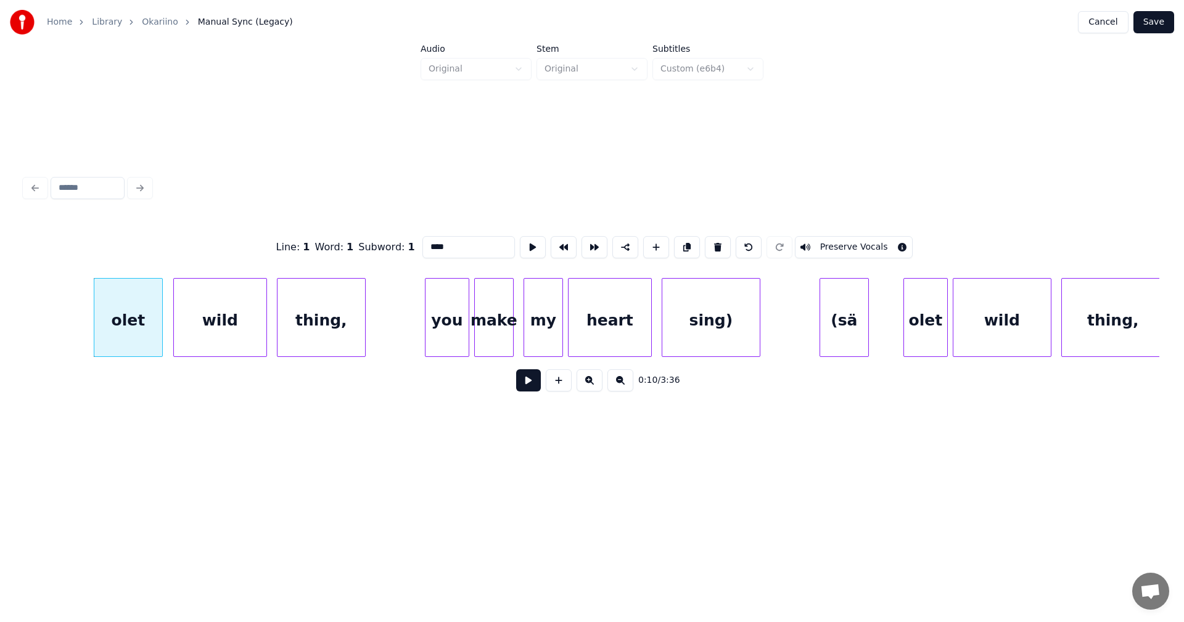
click at [142, 334] on div "olet" at bounding box center [128, 321] width 68 height 84
click at [709, 240] on button at bounding box center [718, 247] width 26 height 22
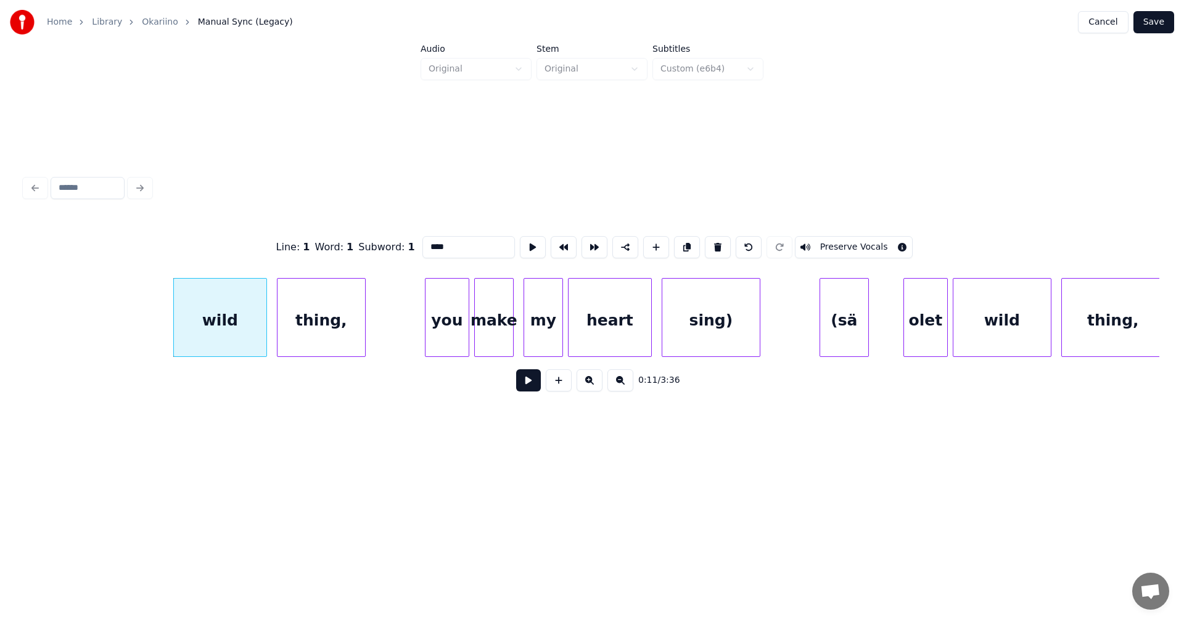
click at [225, 333] on div "wild" at bounding box center [220, 321] width 93 height 84
click at [712, 241] on button at bounding box center [718, 247] width 26 height 22
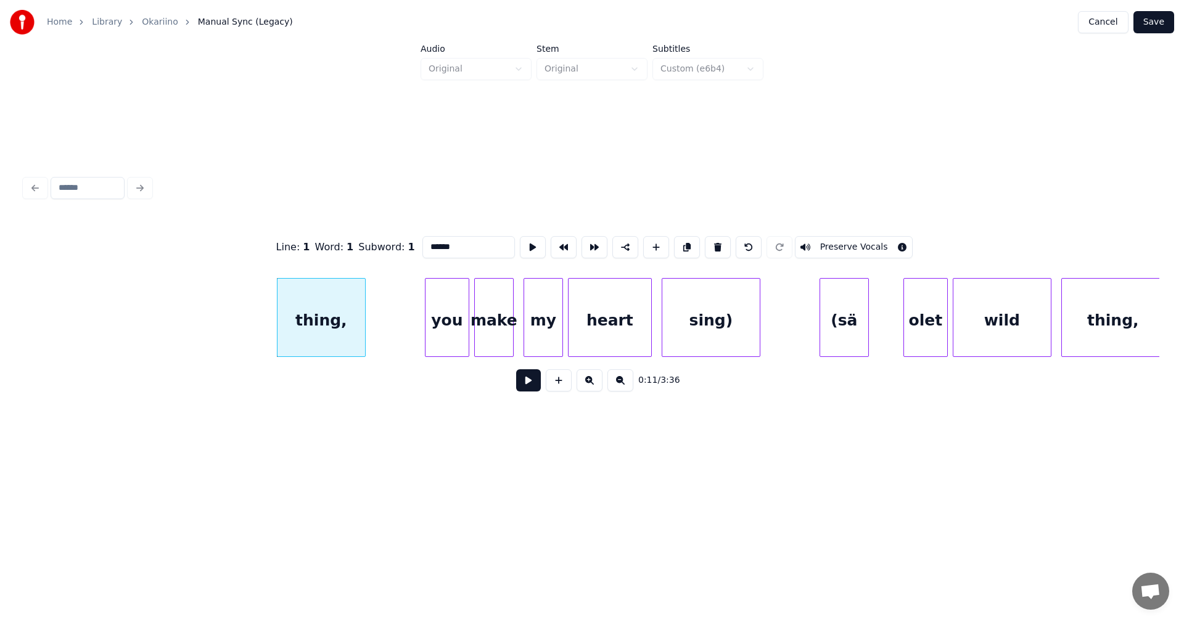
click at [336, 325] on div "thing," at bounding box center [322, 321] width 88 height 84
drag, startPoint x: 713, startPoint y: 246, endPoint x: 703, endPoint y: 248, distance: 10.0
click at [713, 245] on button at bounding box center [718, 247] width 26 height 22
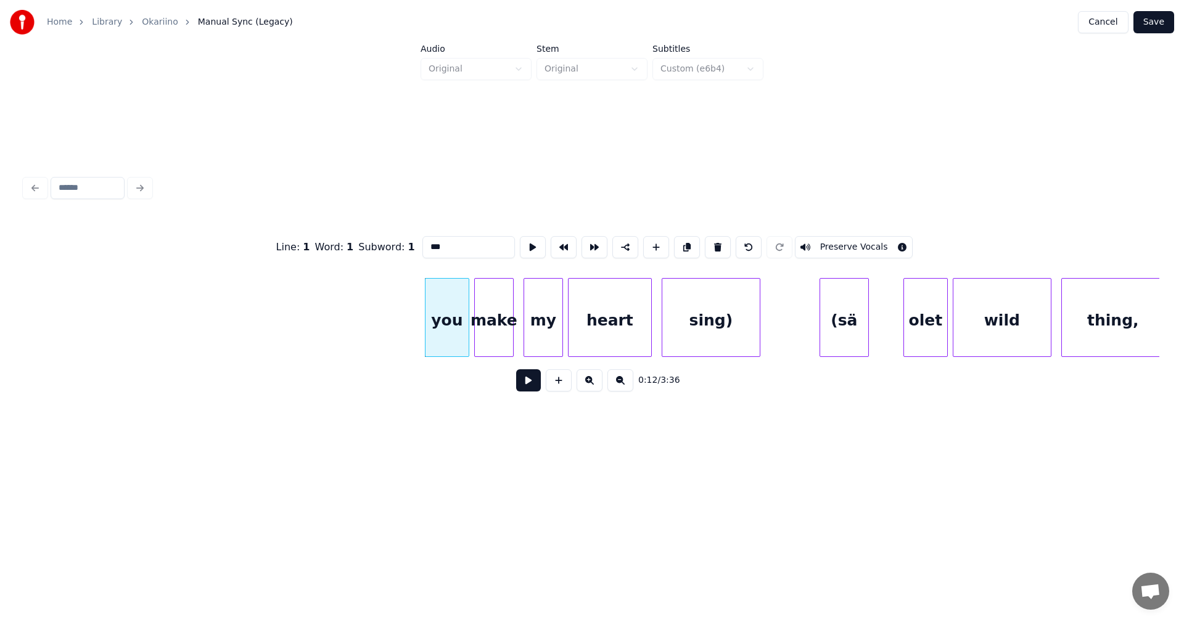
click at [458, 329] on div "you" at bounding box center [447, 321] width 43 height 84
click at [717, 244] on button at bounding box center [718, 247] width 26 height 22
click at [506, 337] on div "make" at bounding box center [494, 321] width 38 height 84
click at [716, 243] on button at bounding box center [718, 247] width 26 height 22
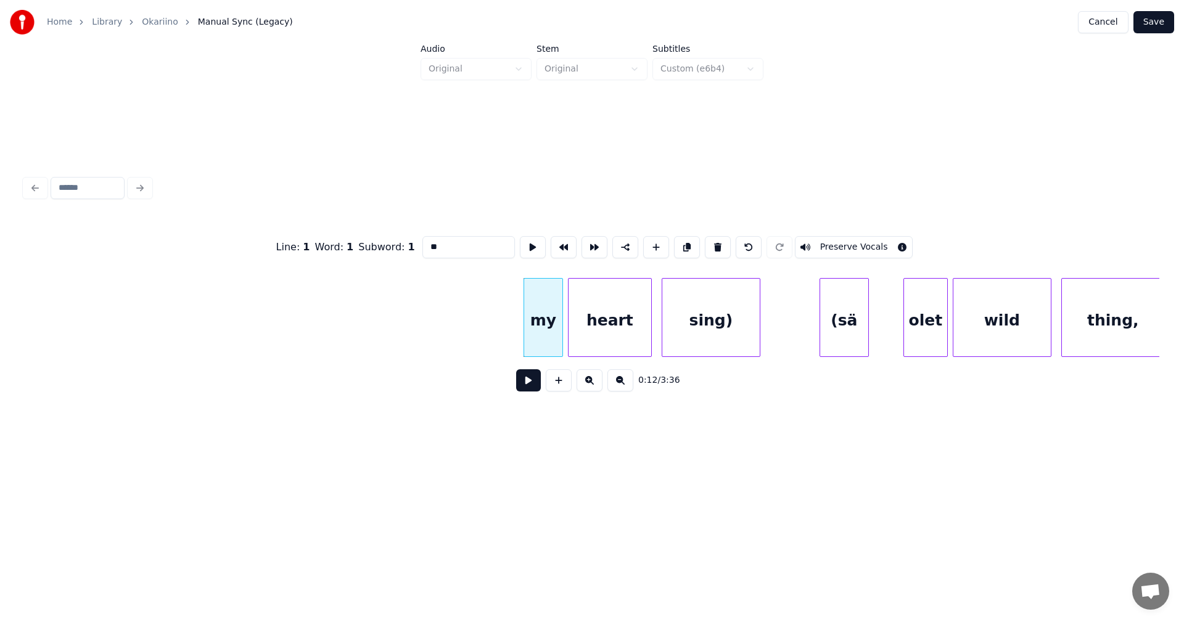
click at [552, 329] on div "my" at bounding box center [543, 321] width 38 height 84
click at [716, 245] on button at bounding box center [718, 247] width 26 height 22
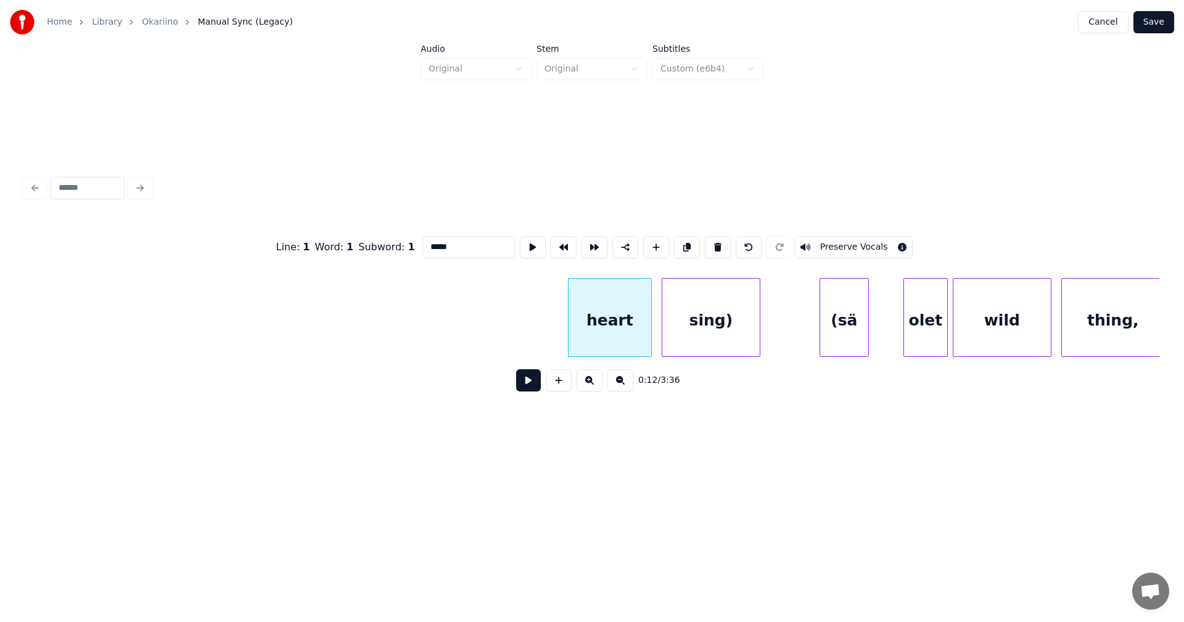
click at [617, 324] on div "heart" at bounding box center [610, 321] width 83 height 84
click at [714, 247] on button at bounding box center [718, 247] width 26 height 22
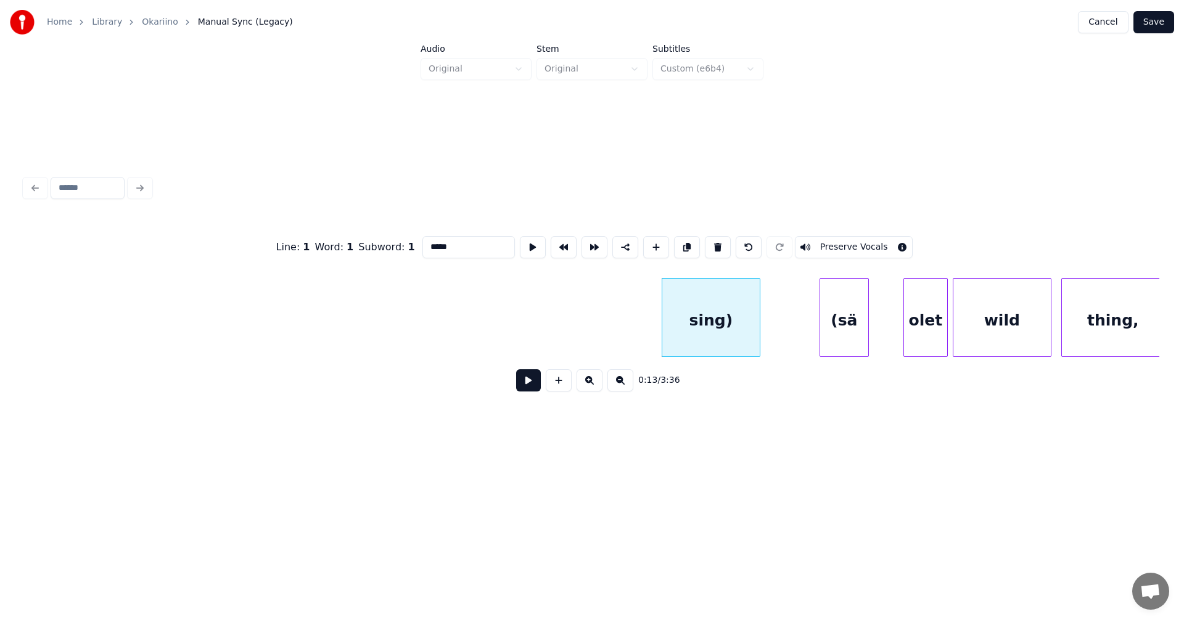
click at [704, 309] on div "sing)" at bounding box center [710, 321] width 97 height 84
click at [714, 247] on button at bounding box center [718, 247] width 26 height 22
type input "***"
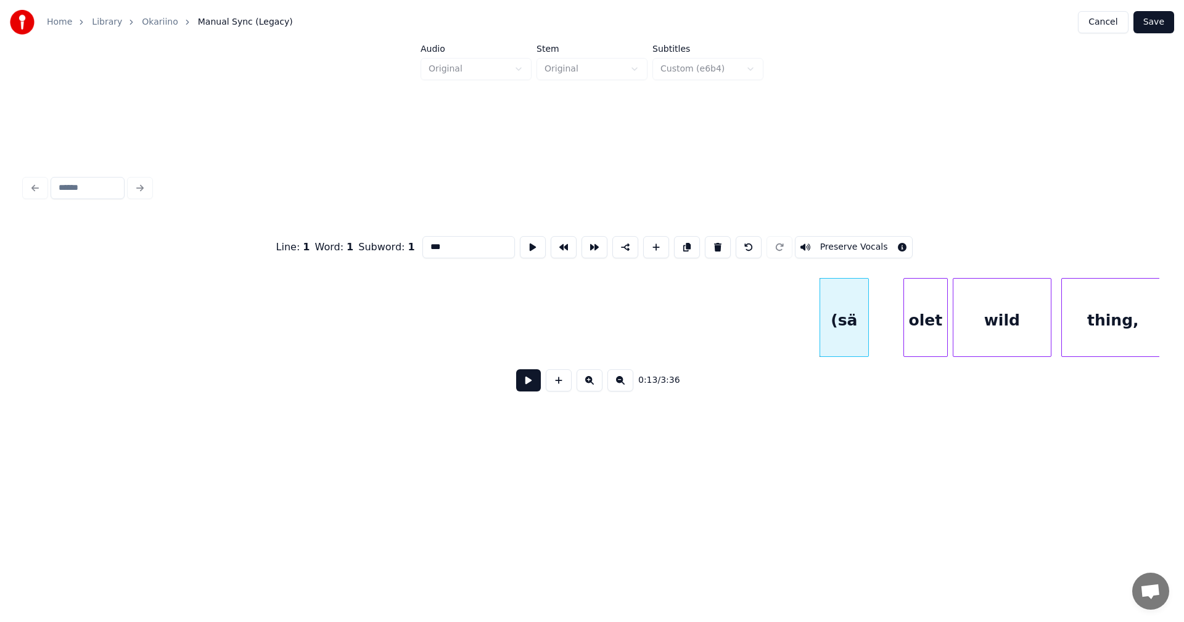
click at [1153, 22] on button "Save" at bounding box center [1154, 22] width 41 height 22
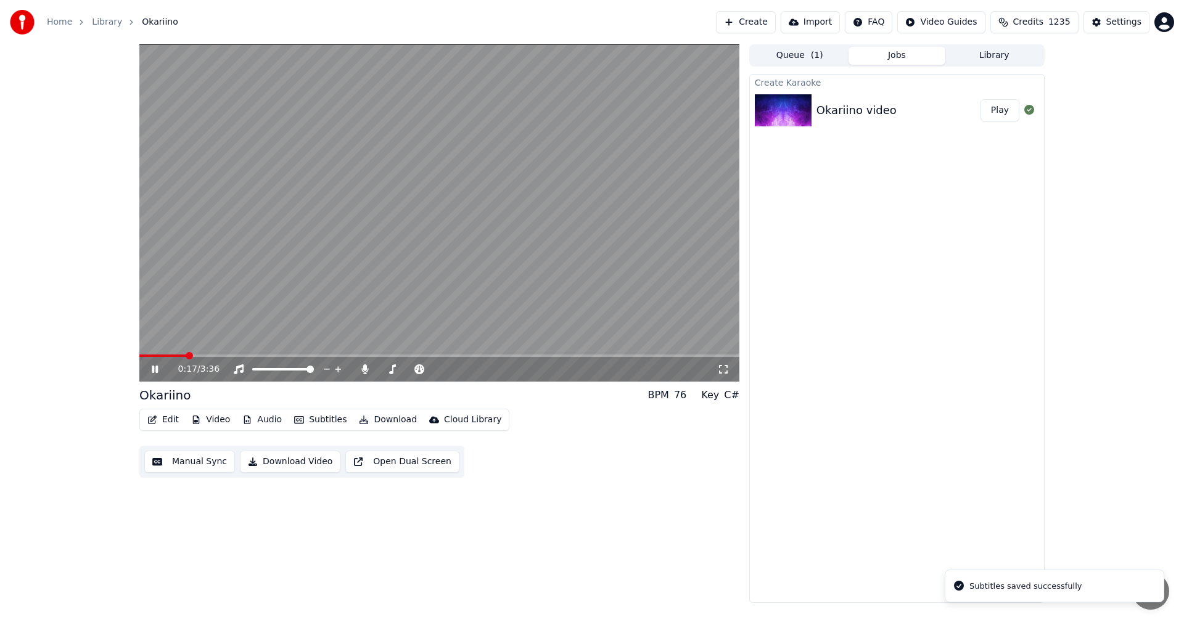
click at [186, 355] on span at bounding box center [439, 356] width 600 height 2
click at [159, 355] on span at bounding box center [148, 356] width 19 height 2
drag, startPoint x: 158, startPoint y: 369, endPoint x: 182, endPoint y: 420, distance: 56.6
click at [159, 369] on icon at bounding box center [163, 370] width 29 height 10
click at [177, 419] on button "Edit" at bounding box center [162, 419] width 41 height 17
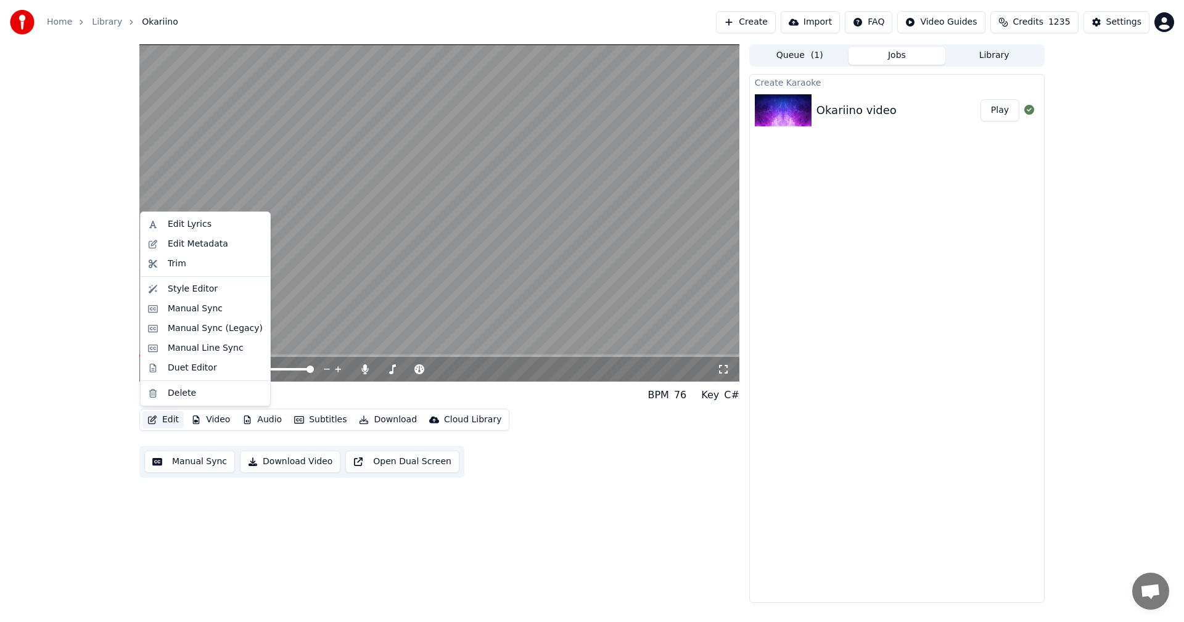
click at [171, 418] on button "Edit" at bounding box center [162, 419] width 41 height 17
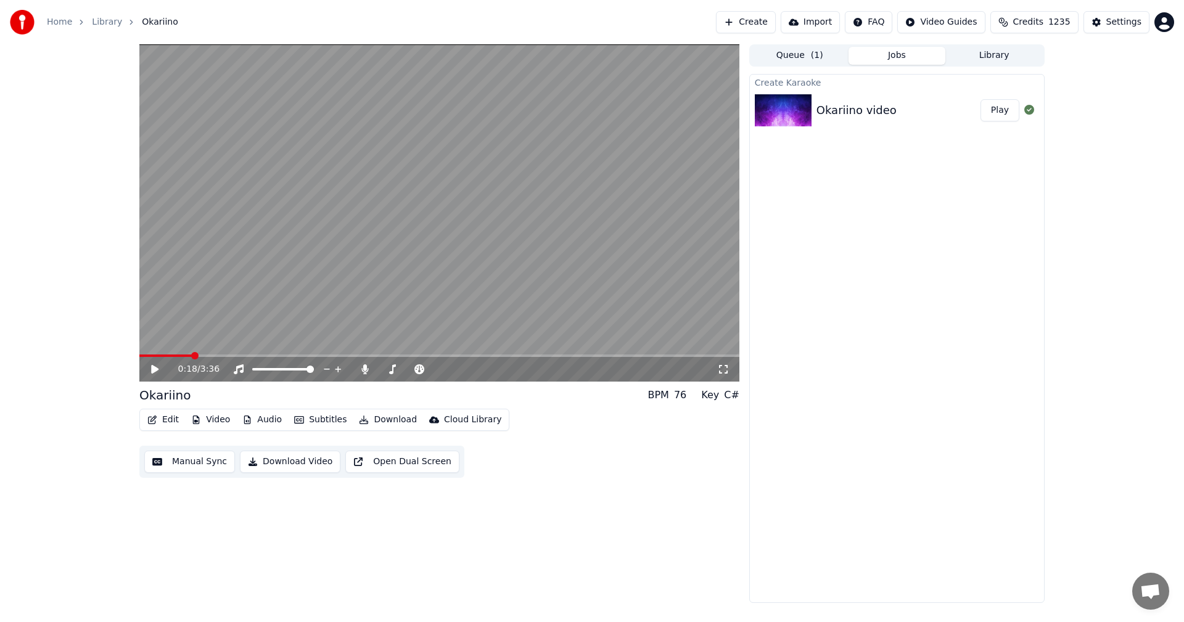
click at [171, 414] on button "Edit" at bounding box center [162, 419] width 41 height 17
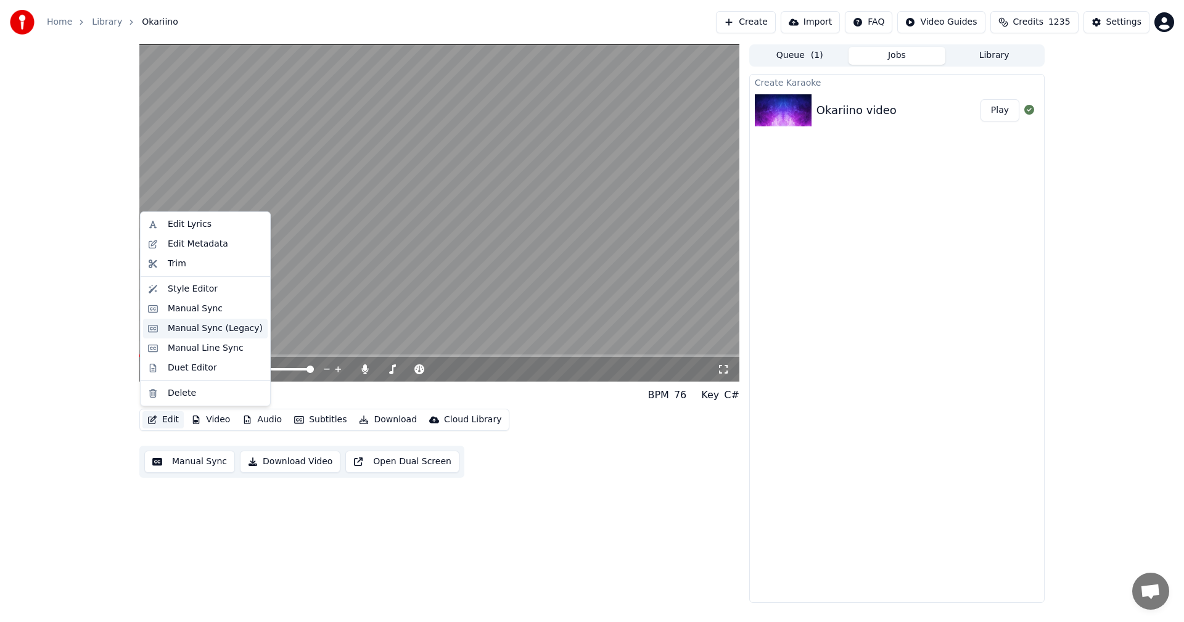
click at [200, 326] on div "Manual Sync (Legacy)" at bounding box center [215, 329] width 95 height 12
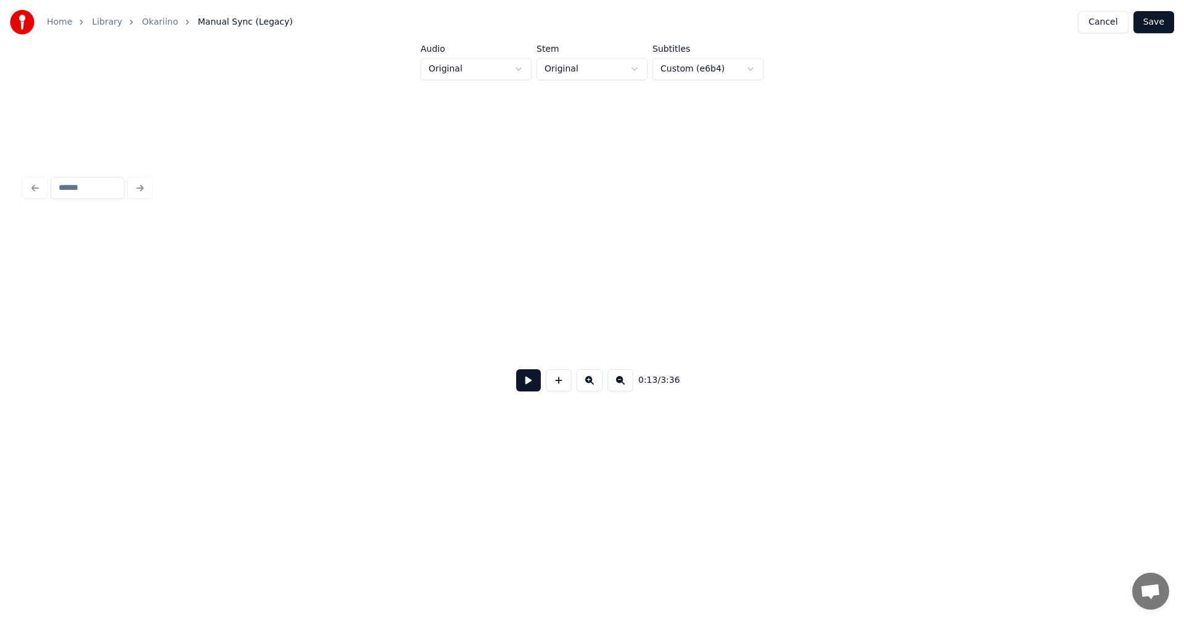
scroll to position [0, 3414]
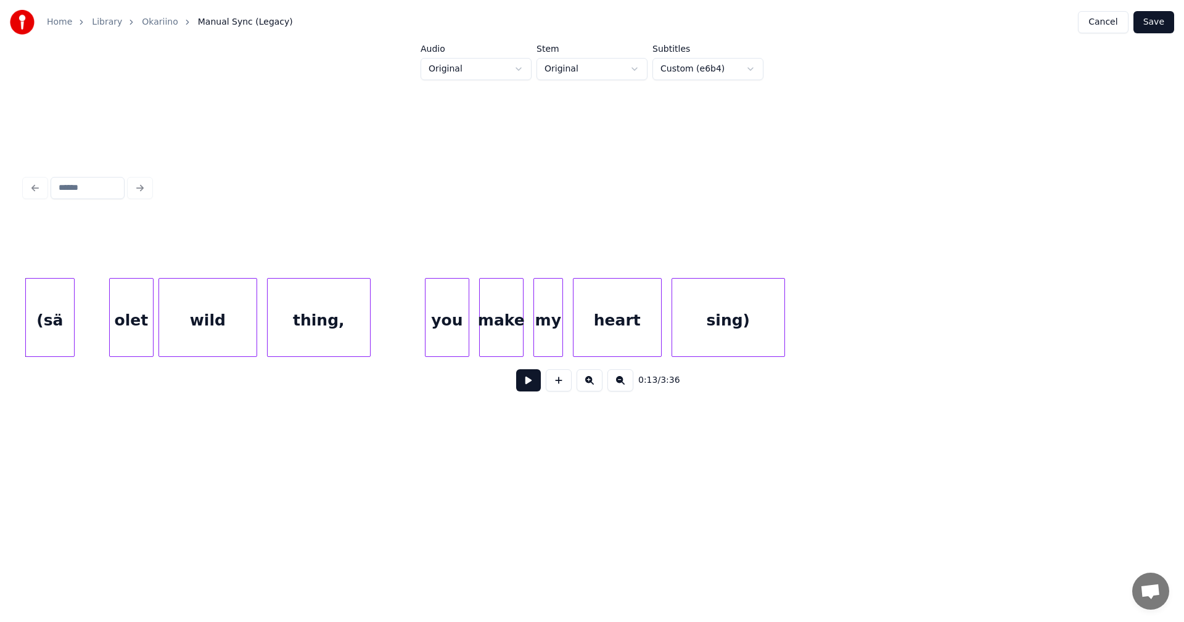
click at [54, 335] on div "(sä" at bounding box center [50, 321] width 48 height 84
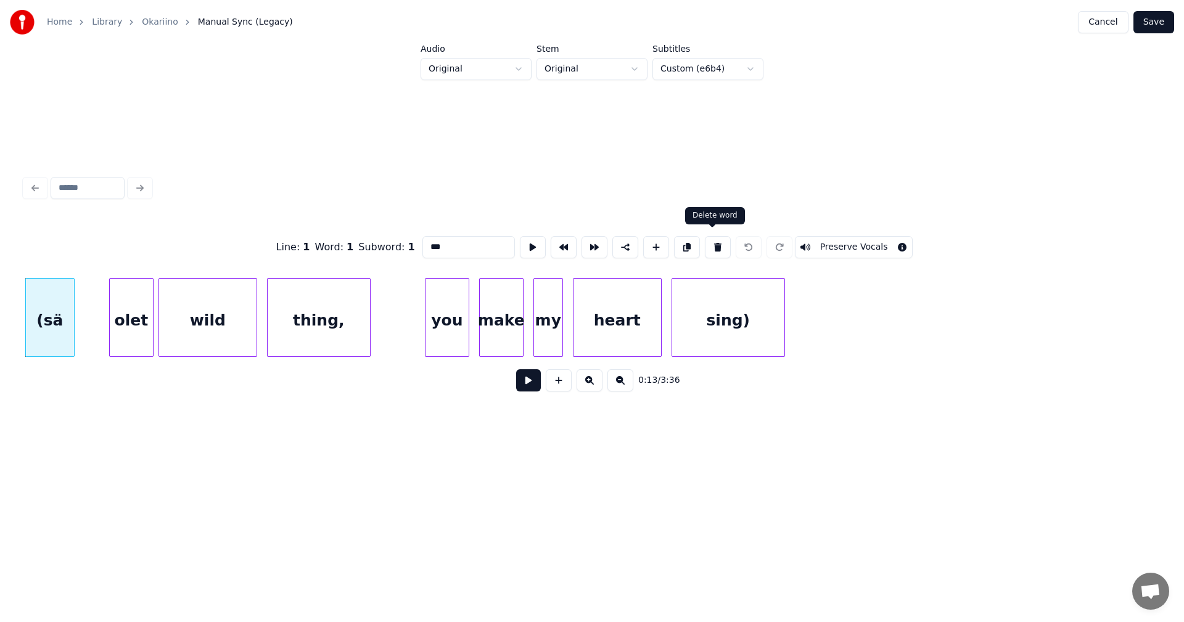
click at [711, 239] on button at bounding box center [718, 247] width 26 height 22
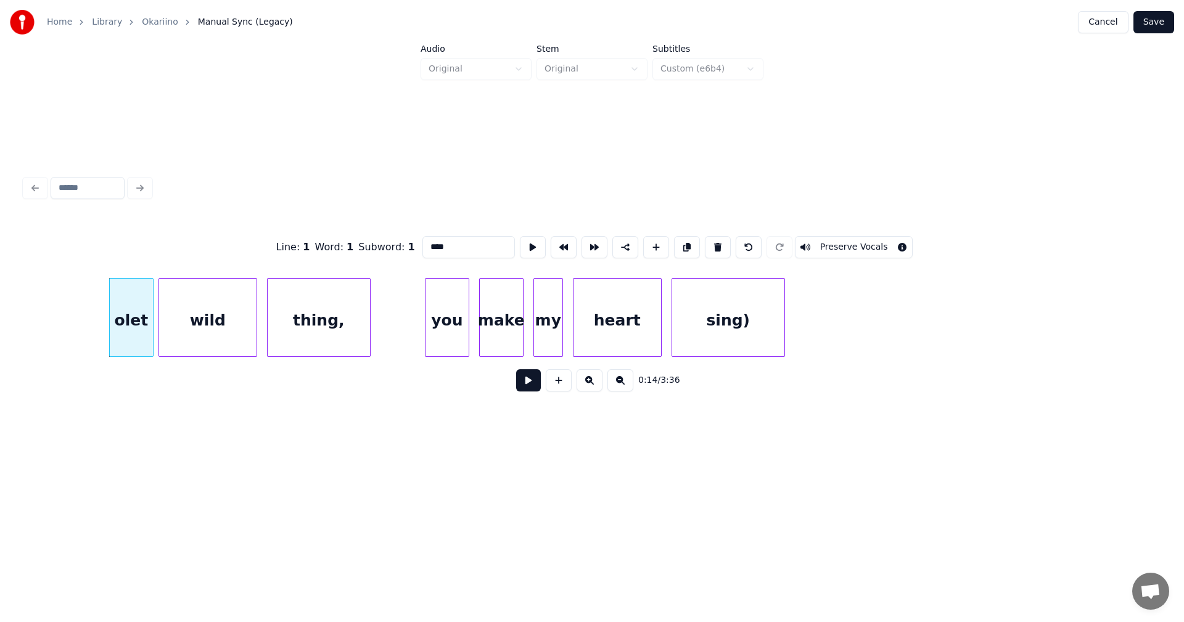
click at [138, 332] on div "olet" at bounding box center [131, 321] width 43 height 84
click at [706, 238] on button at bounding box center [718, 247] width 26 height 22
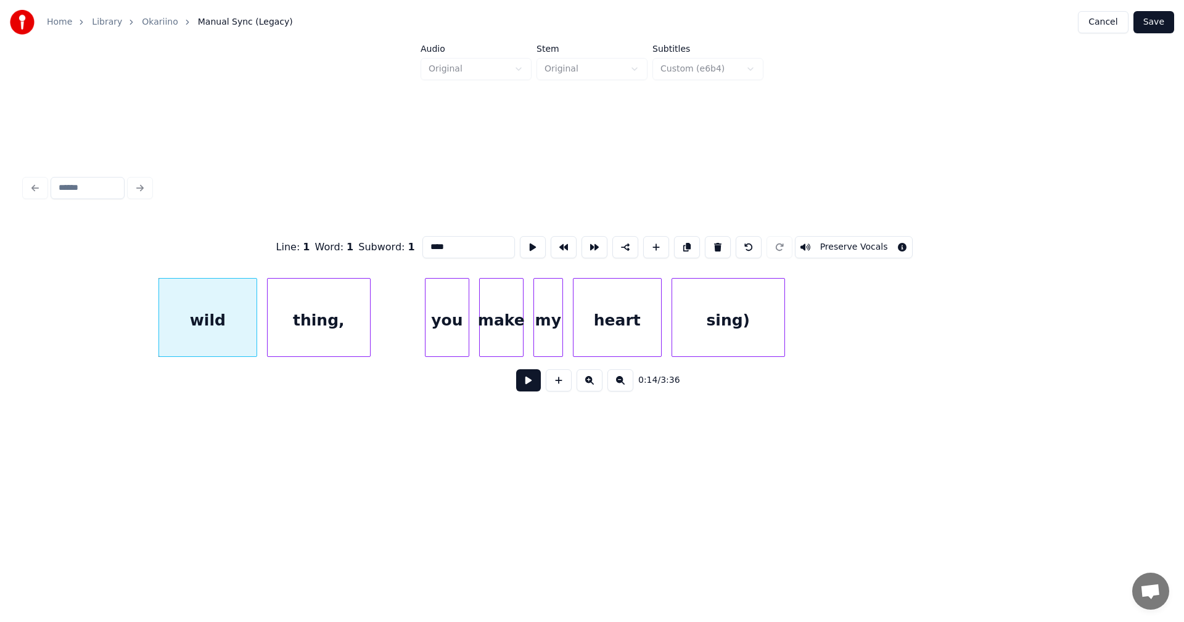
click at [208, 321] on div "wild" at bounding box center [207, 321] width 97 height 84
drag, startPoint x: 719, startPoint y: 242, endPoint x: 591, endPoint y: 280, distance: 133.9
click at [717, 240] on button at bounding box center [718, 247] width 26 height 22
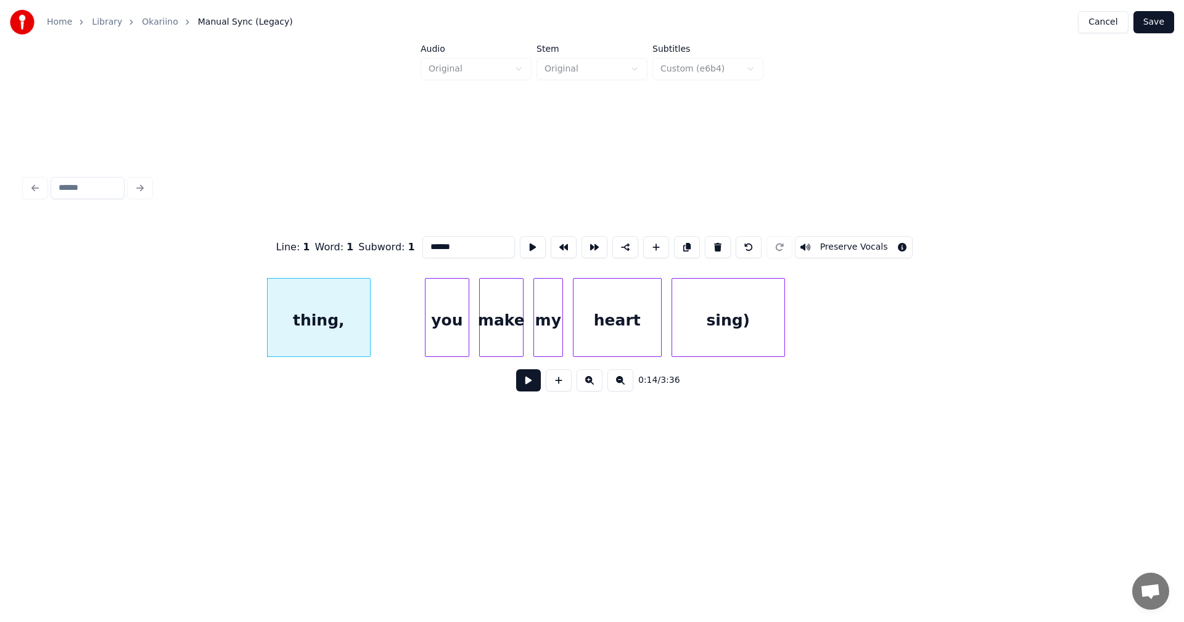
click at [327, 332] on div "thing," at bounding box center [319, 321] width 102 height 84
click at [707, 245] on button at bounding box center [718, 247] width 26 height 22
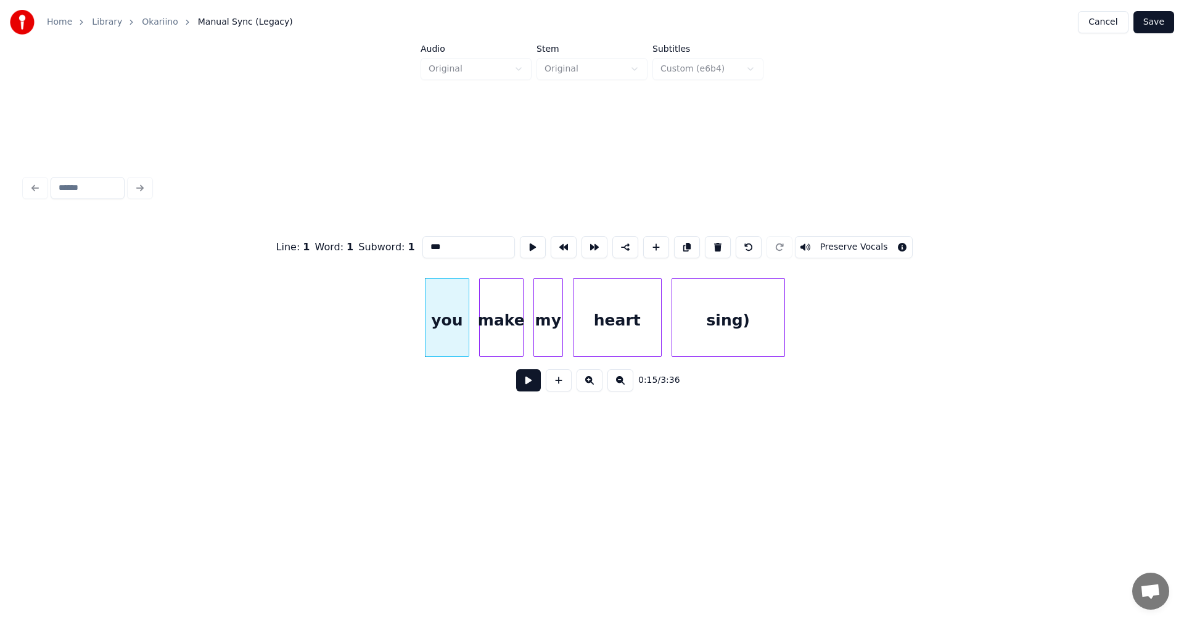
click at [461, 336] on div "you" at bounding box center [447, 321] width 43 height 84
drag, startPoint x: 714, startPoint y: 247, endPoint x: 640, endPoint y: 281, distance: 81.7
click at [714, 246] on button at bounding box center [718, 247] width 26 height 22
click at [516, 331] on div "make" at bounding box center [501, 321] width 43 height 84
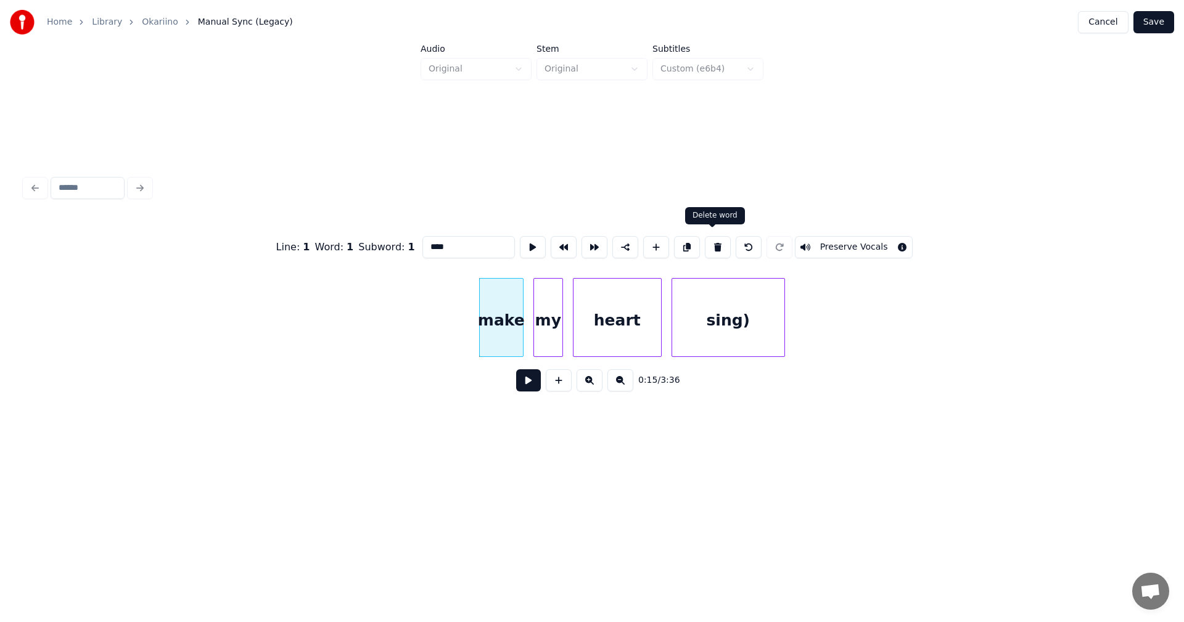
click at [715, 245] on button at bounding box center [718, 247] width 26 height 22
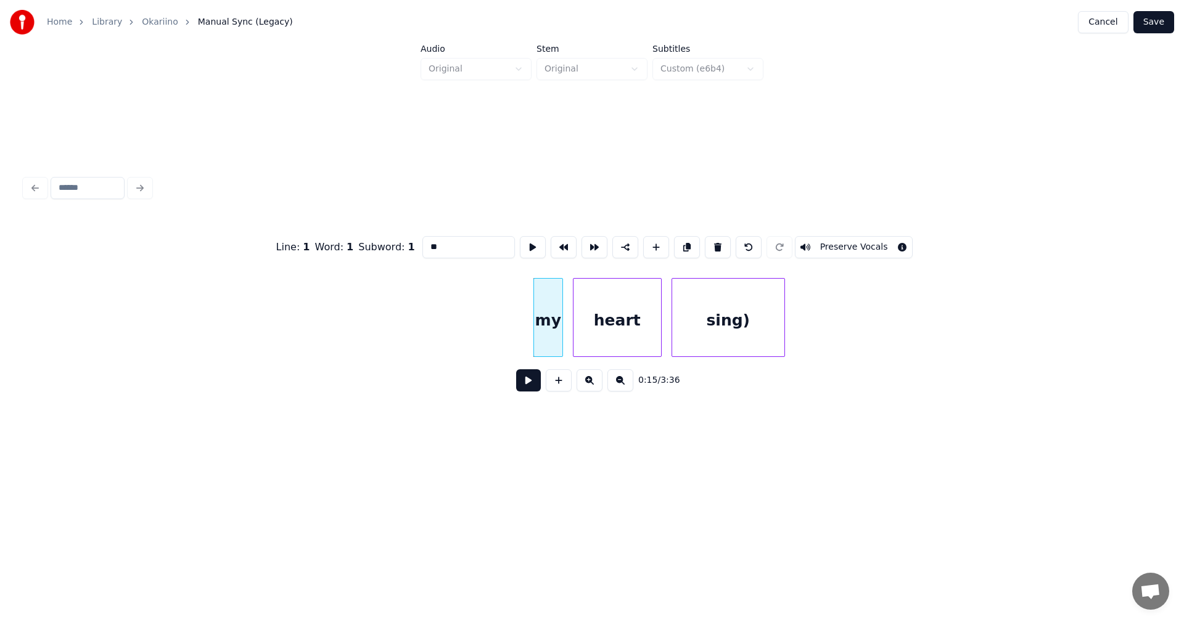
click at [556, 327] on div "my" at bounding box center [548, 321] width 28 height 84
click at [711, 244] on button at bounding box center [718, 247] width 26 height 22
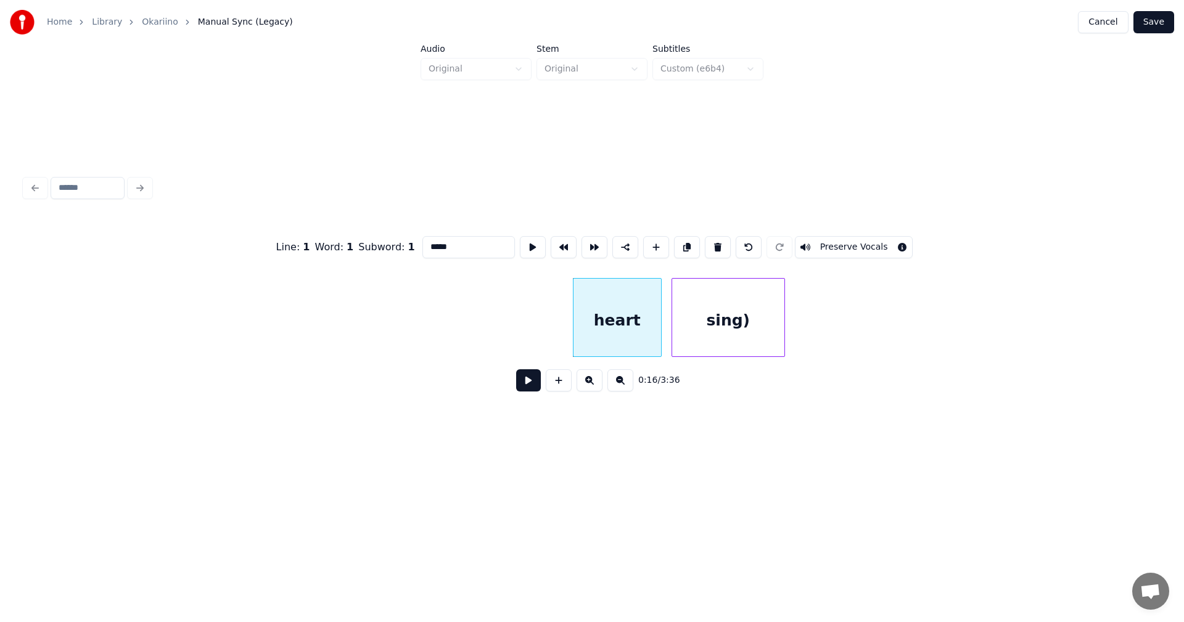
click at [629, 321] on div "heart" at bounding box center [618, 321] width 88 height 84
click at [715, 242] on button at bounding box center [718, 247] width 26 height 22
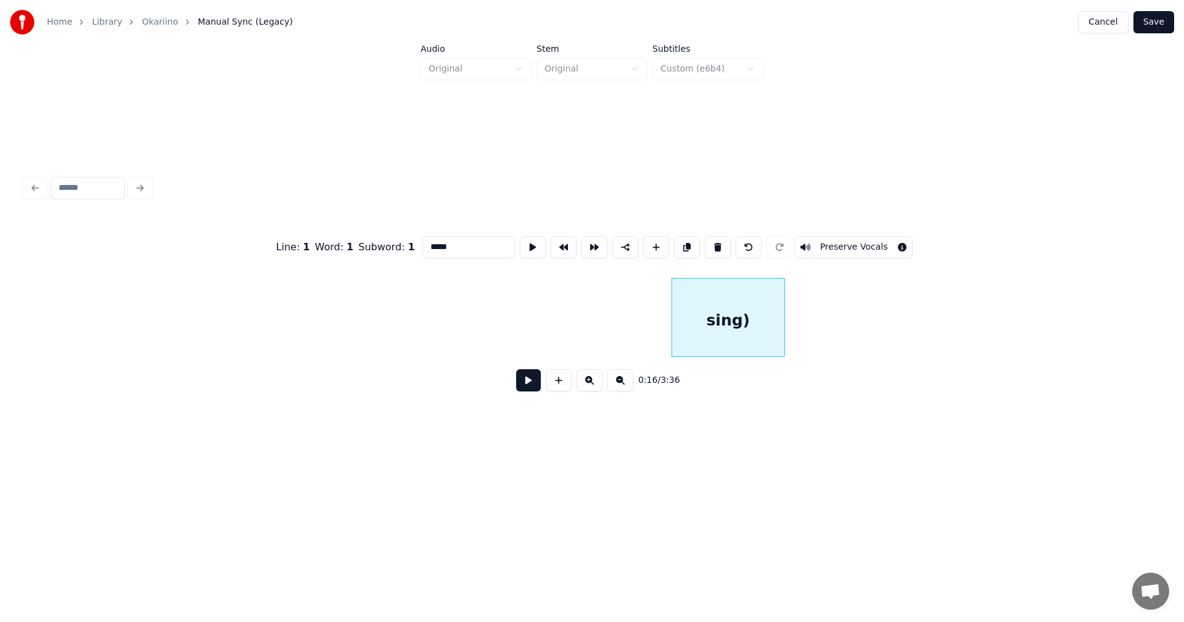
click at [706, 308] on div "sing)" at bounding box center [728, 321] width 112 height 84
click at [716, 248] on button at bounding box center [718, 247] width 26 height 22
type input "**"
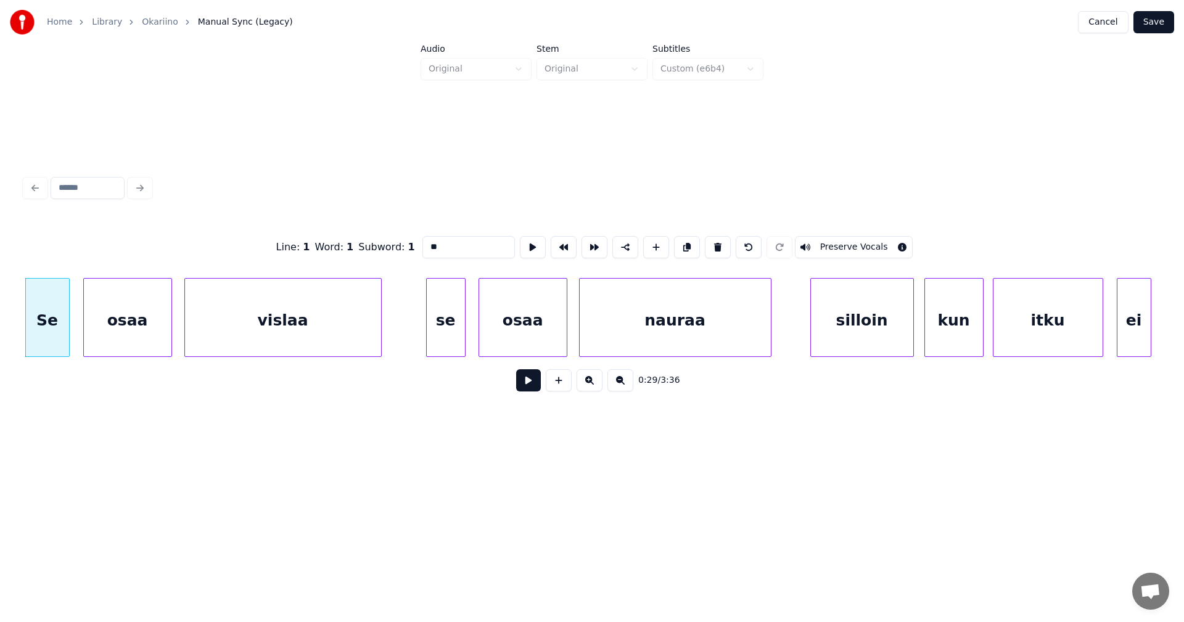
click at [1163, 19] on button "Save" at bounding box center [1154, 22] width 41 height 22
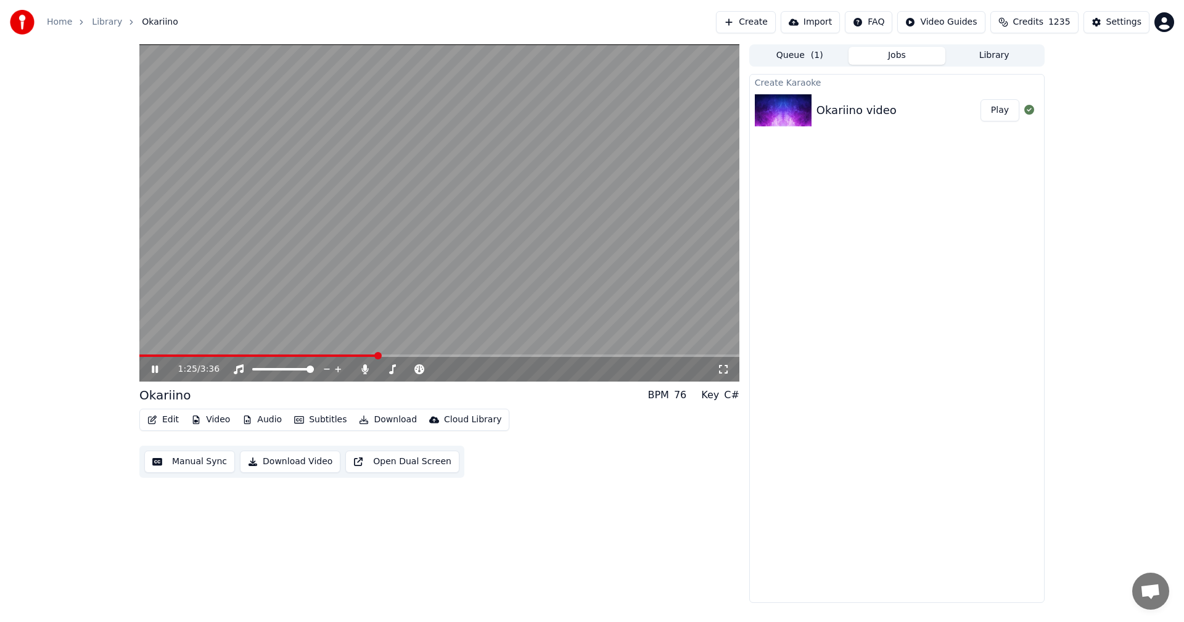
click at [329, 353] on video at bounding box center [439, 212] width 600 height 337
click at [326, 357] on span at bounding box center [233, 356] width 188 height 2
click at [398, 356] on span at bounding box center [439, 356] width 600 height 2
click at [355, 353] on video at bounding box center [439, 212] width 600 height 337
click at [355, 355] on span at bounding box center [269, 356] width 261 height 2
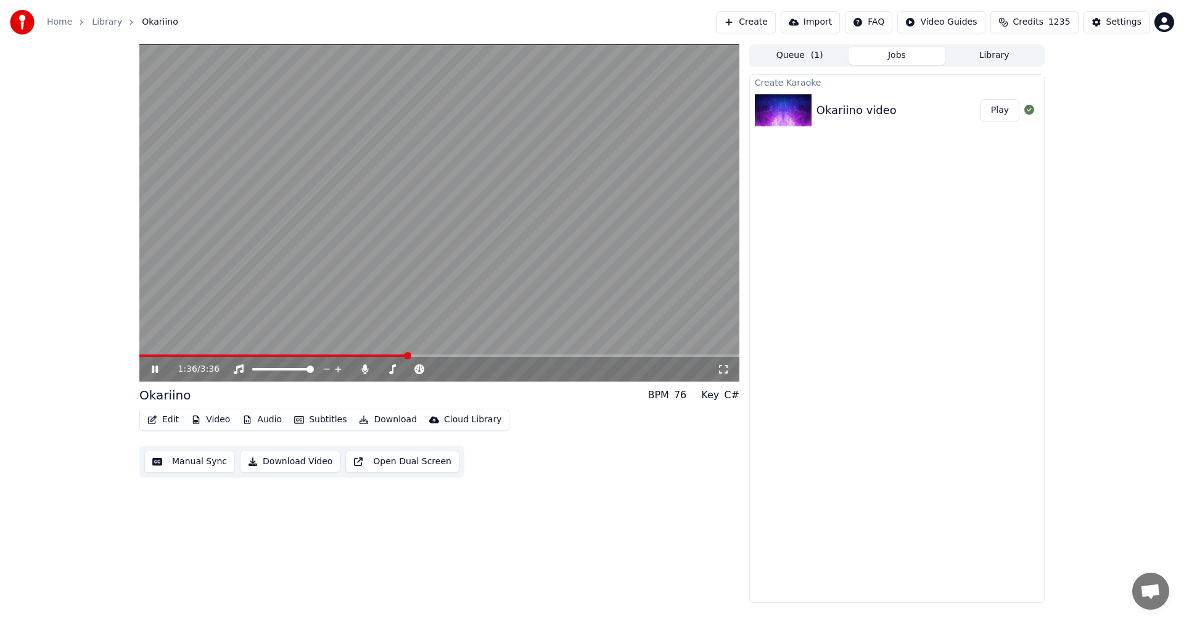
click at [153, 368] on icon at bounding box center [155, 369] width 6 height 7
click at [172, 410] on div "Edit Video Audio Subtitles Download Cloud Library" at bounding box center [324, 420] width 370 height 22
click at [172, 414] on button "Edit" at bounding box center [162, 419] width 41 height 17
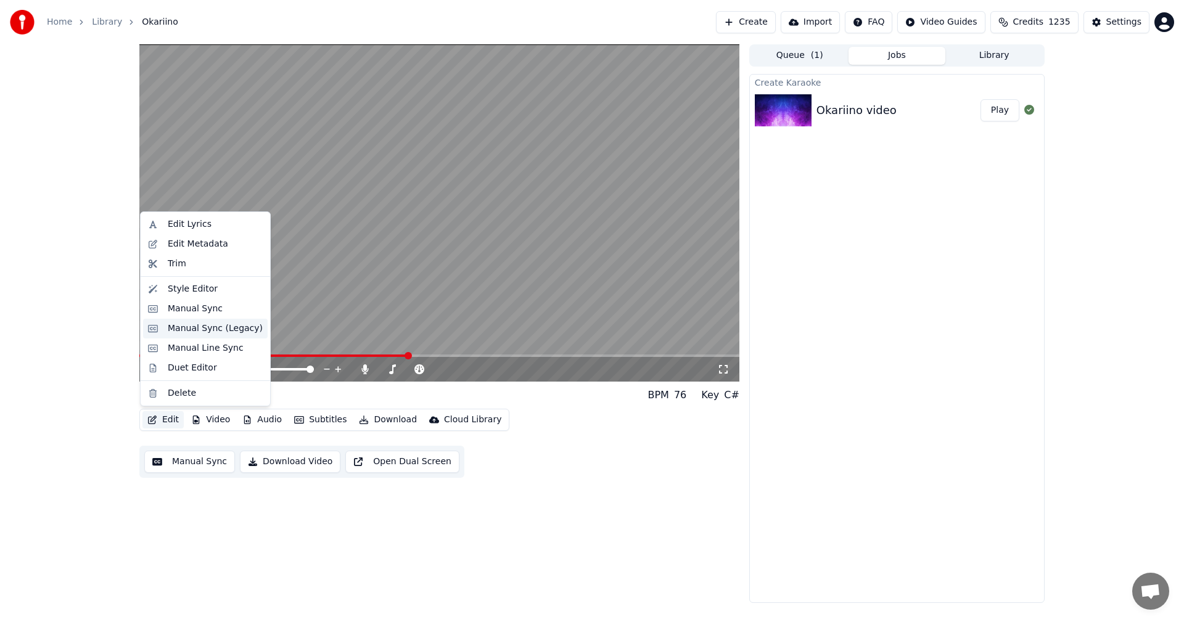
click at [210, 332] on div "Manual Sync (Legacy)" at bounding box center [215, 329] width 95 height 12
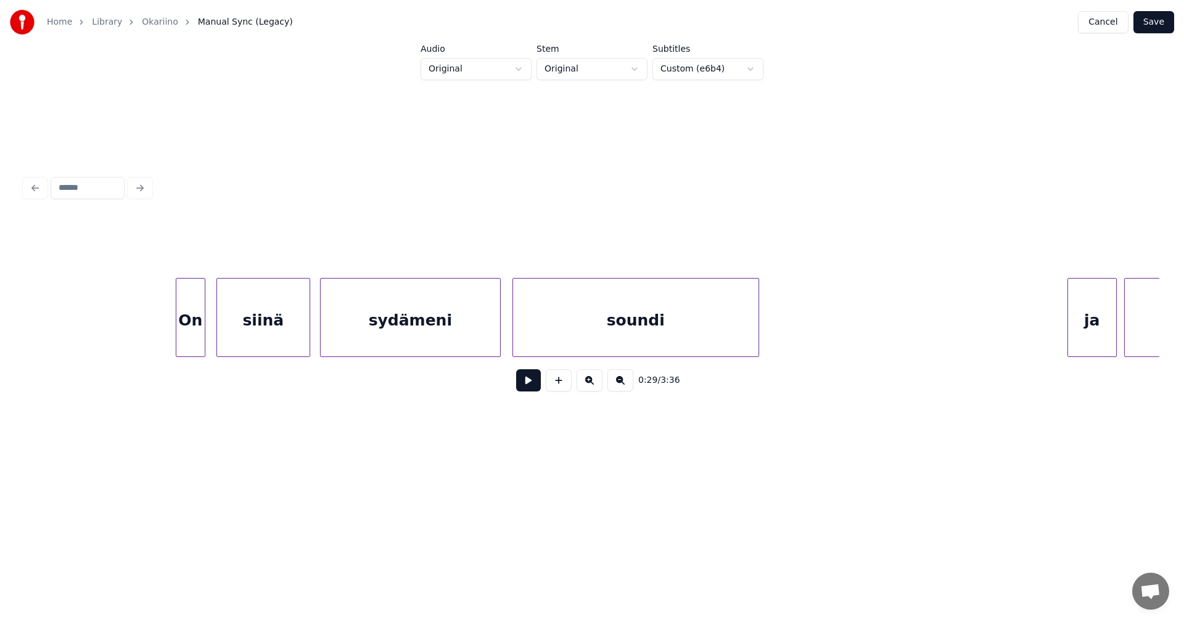
scroll to position [0, 21370]
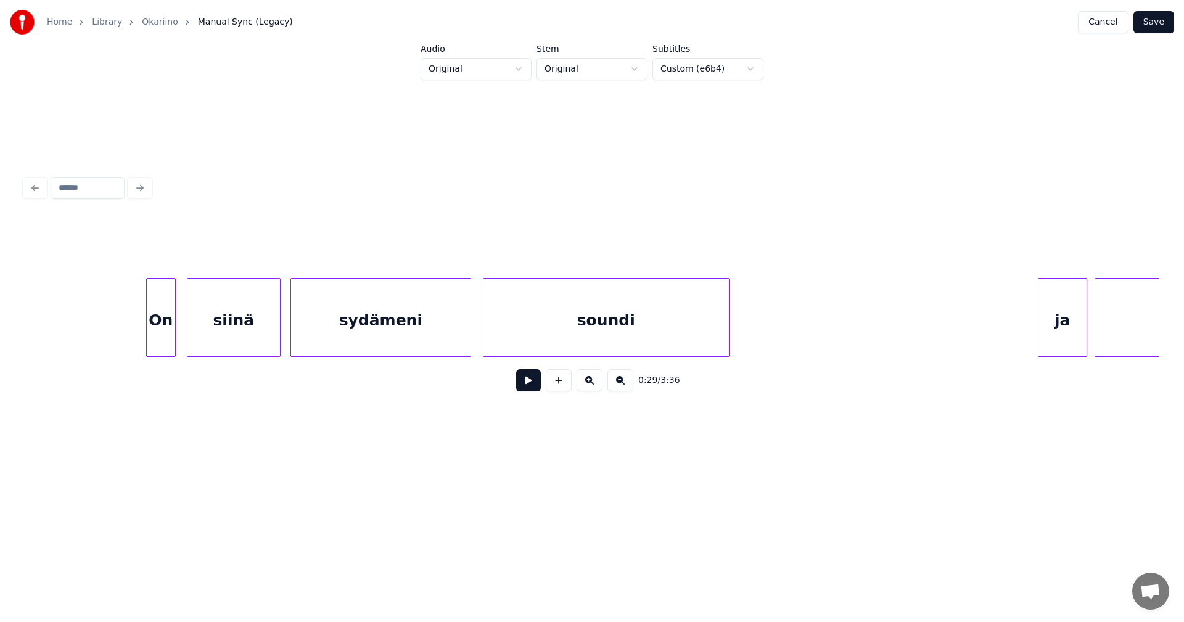
click at [540, 324] on div "soundi" at bounding box center [606, 321] width 245 height 84
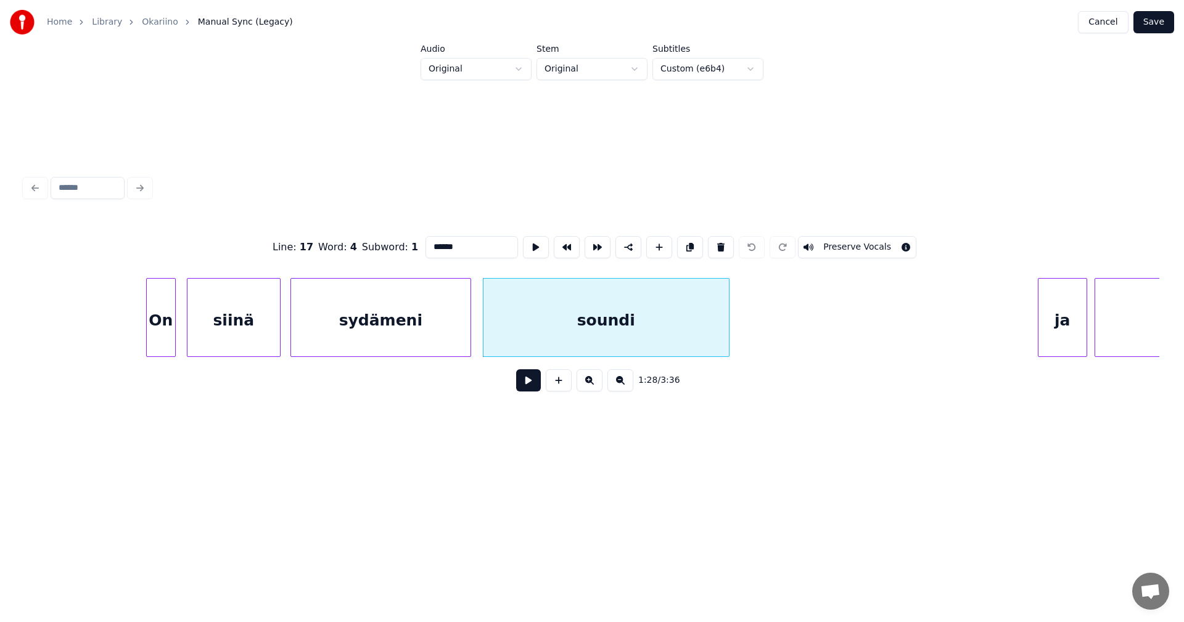
click at [439, 249] on input "******" at bounding box center [472, 247] width 93 height 22
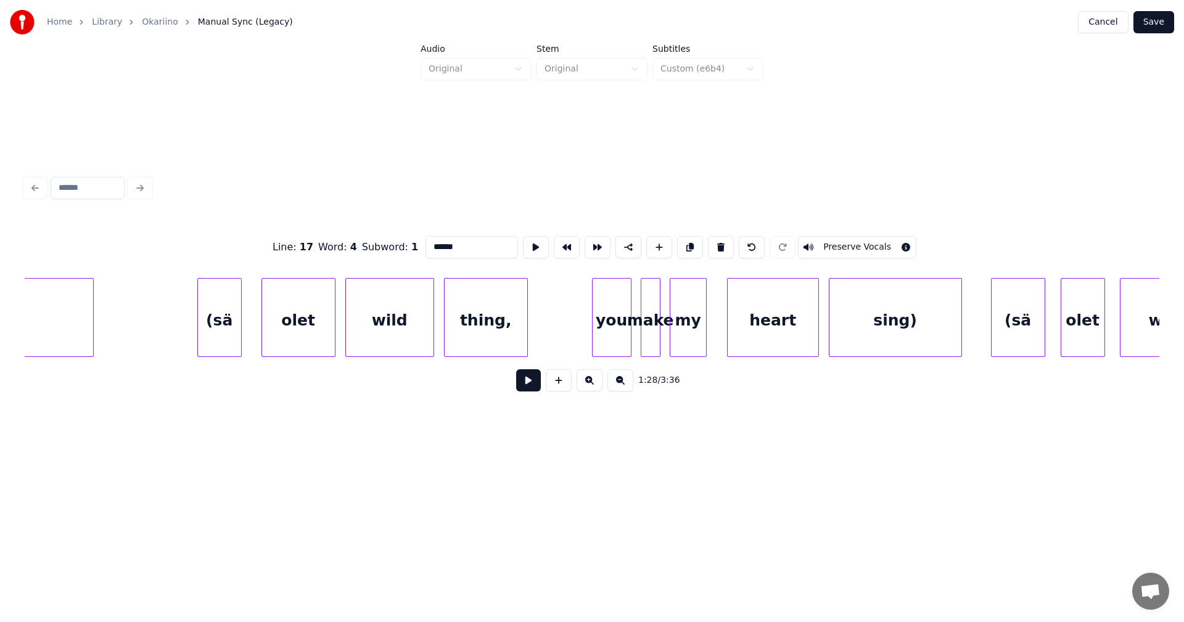
scroll to position [0, 22879]
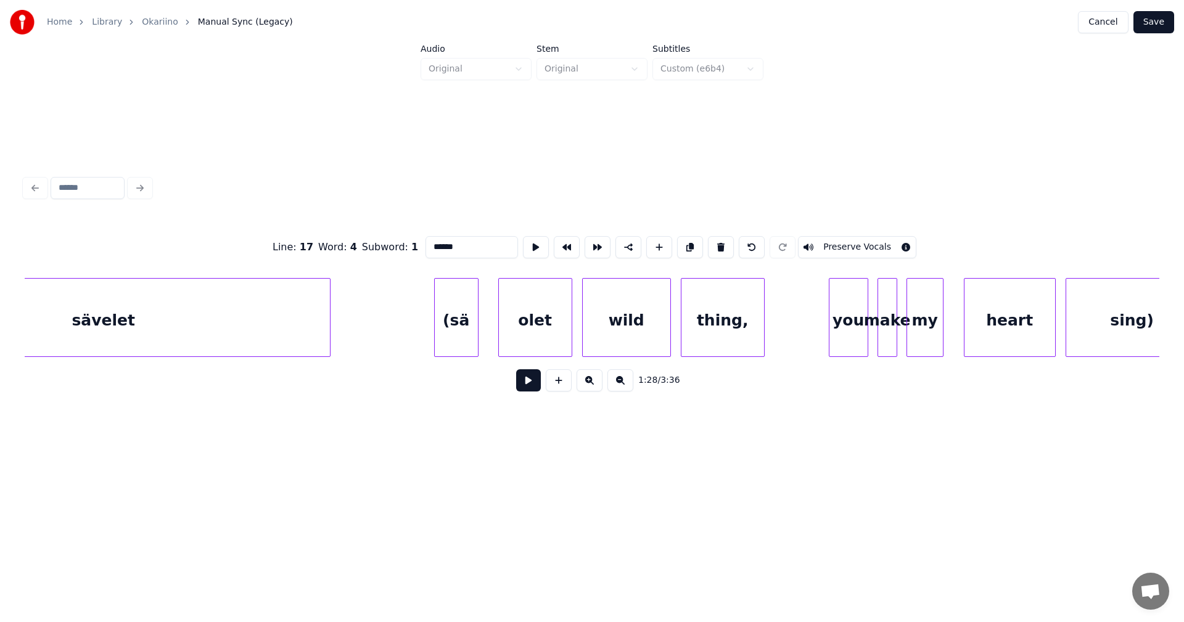
click at [468, 328] on div "(sä" at bounding box center [456, 321] width 43 height 84
click at [715, 241] on button at bounding box center [721, 247] width 26 height 22
click at [539, 340] on div "olet" at bounding box center [535, 321] width 73 height 84
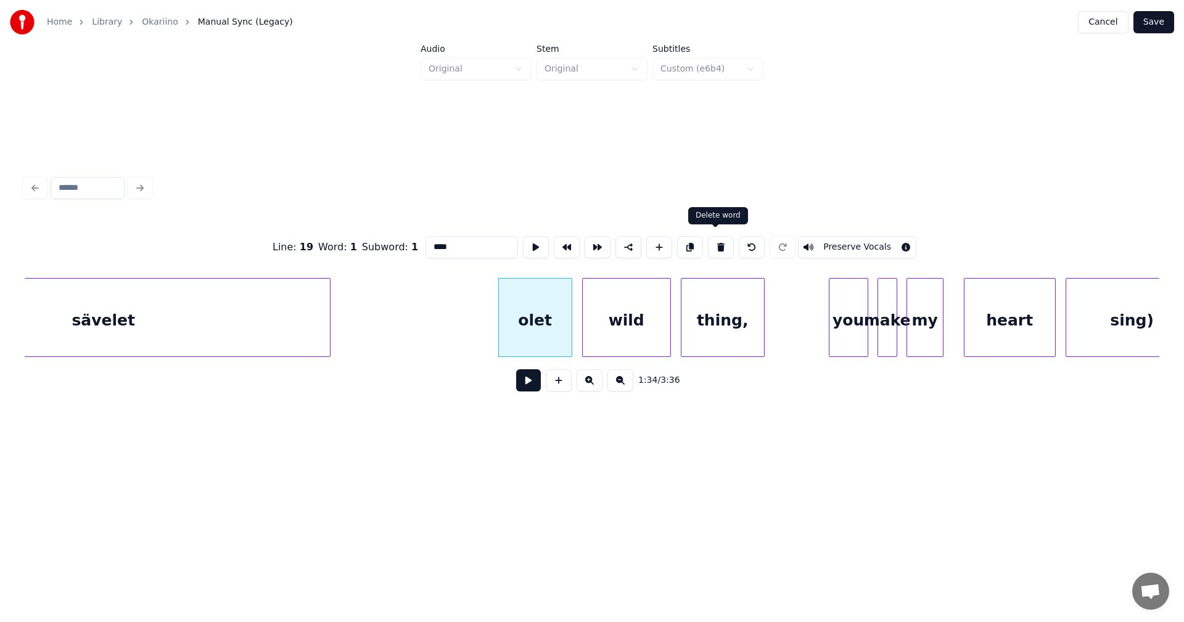
click at [711, 244] on button at bounding box center [721, 247] width 26 height 22
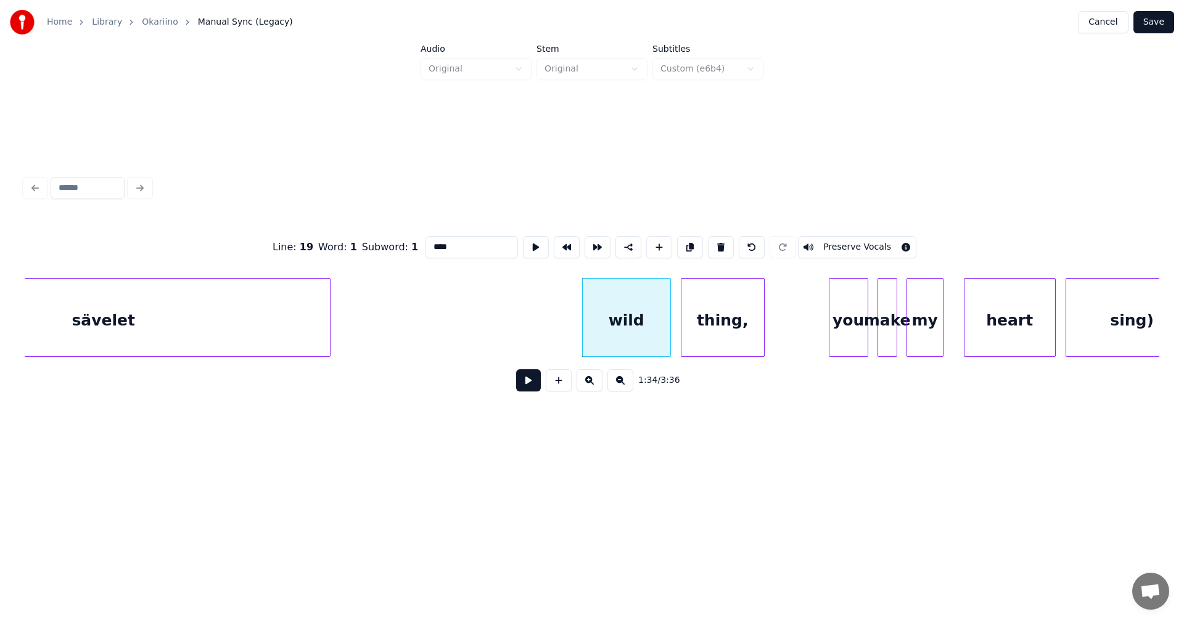
click at [647, 311] on div "wild" at bounding box center [627, 321] width 88 height 84
click at [716, 242] on button at bounding box center [721, 247] width 26 height 22
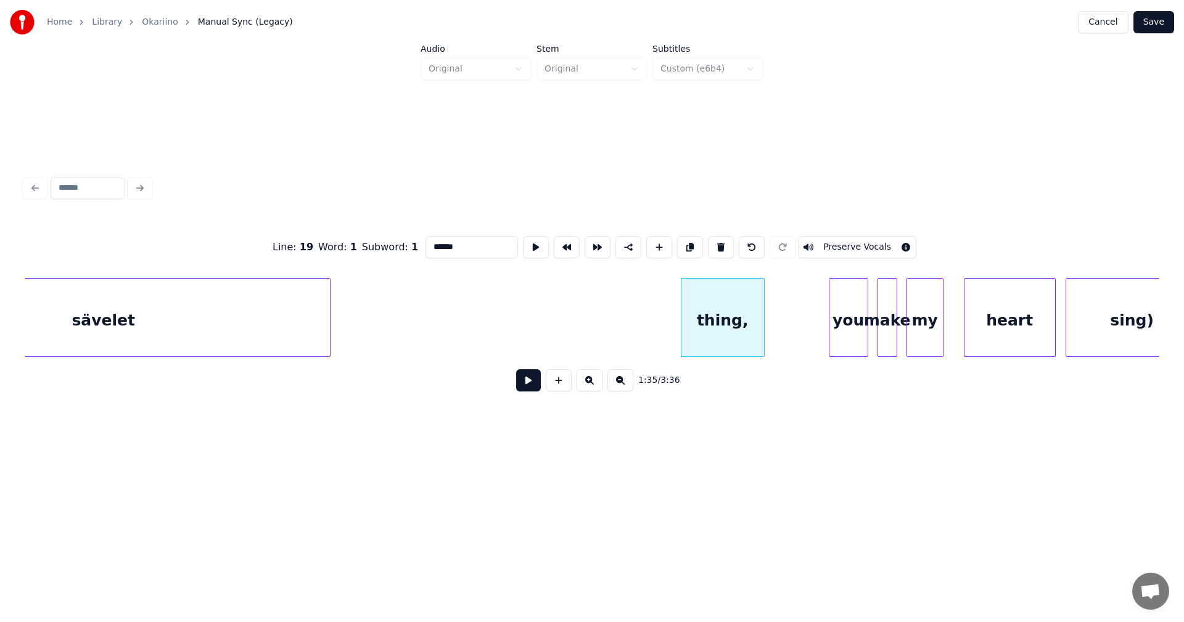
click at [735, 306] on div "thing," at bounding box center [723, 321] width 83 height 84
click at [719, 244] on button at bounding box center [721, 247] width 26 height 22
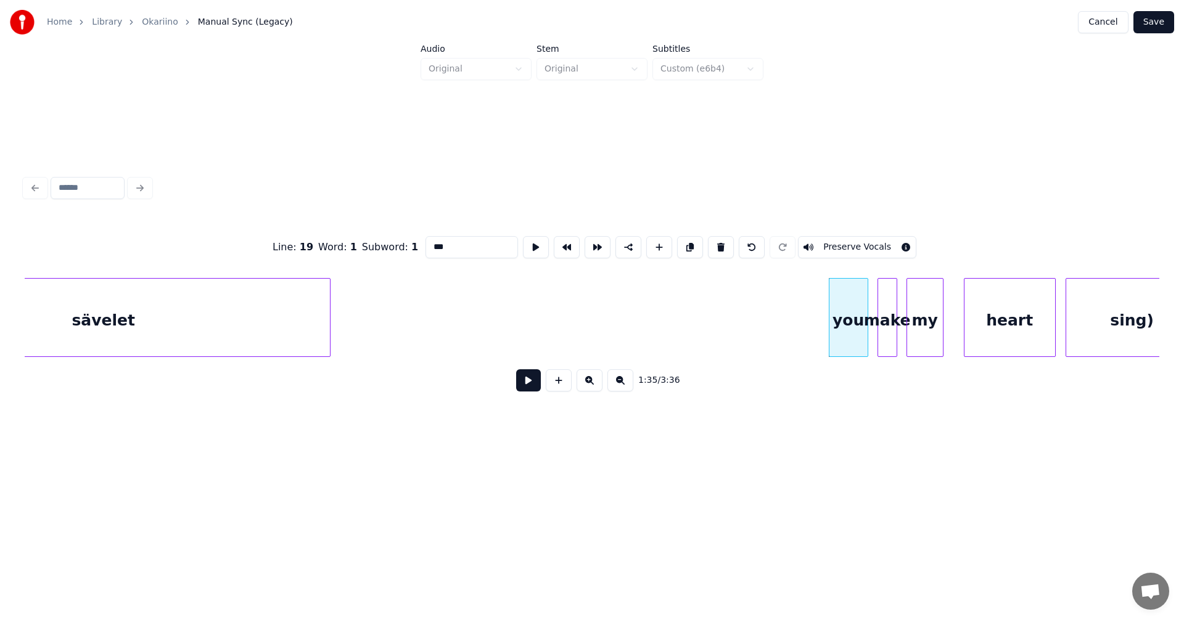
click at [850, 310] on div "you" at bounding box center [849, 321] width 38 height 84
click at [717, 243] on button at bounding box center [721, 247] width 26 height 22
click at [891, 319] on div "make" at bounding box center [887, 321] width 19 height 84
click at [715, 245] on button at bounding box center [721, 247] width 26 height 22
click at [921, 321] on div "my" at bounding box center [925, 321] width 36 height 84
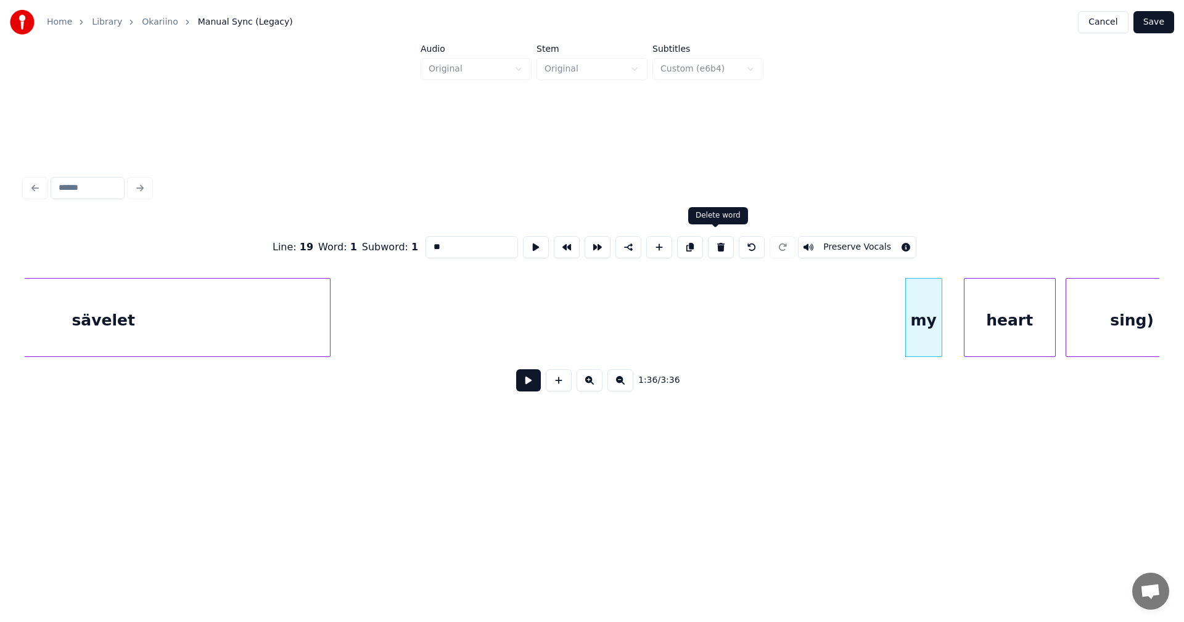
click at [718, 248] on button at bounding box center [721, 247] width 26 height 22
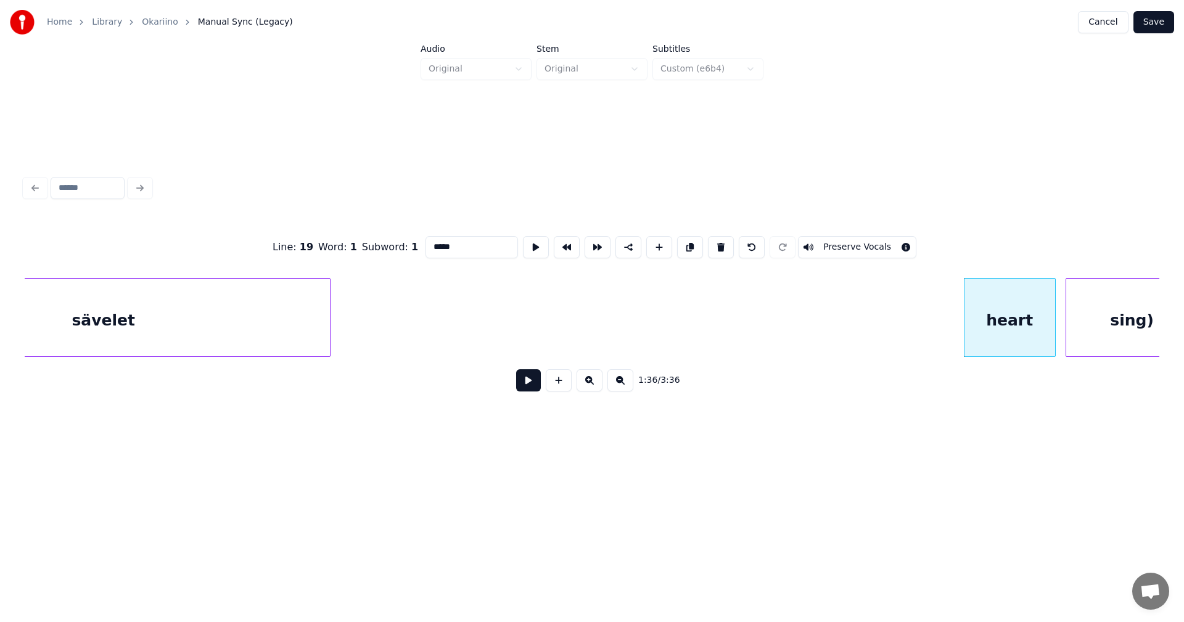
click at [996, 325] on div "heart" at bounding box center [1010, 321] width 91 height 84
click at [721, 244] on button at bounding box center [721, 247] width 26 height 22
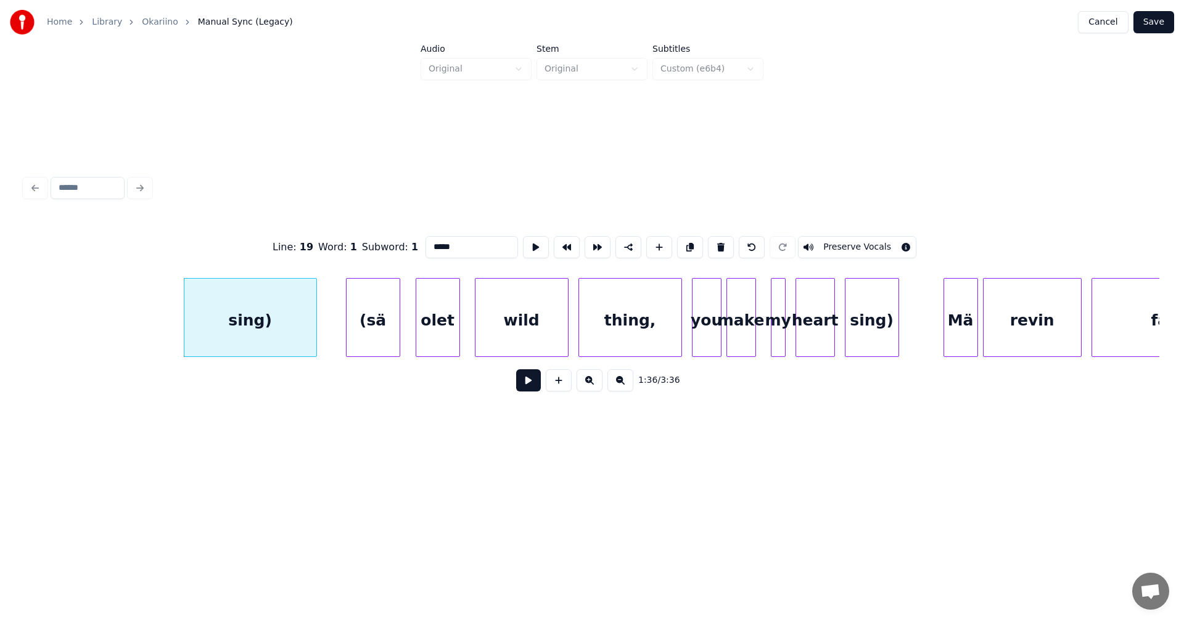
scroll to position [0, 23767]
click at [282, 309] on div "sing)" at bounding box center [244, 321] width 132 height 84
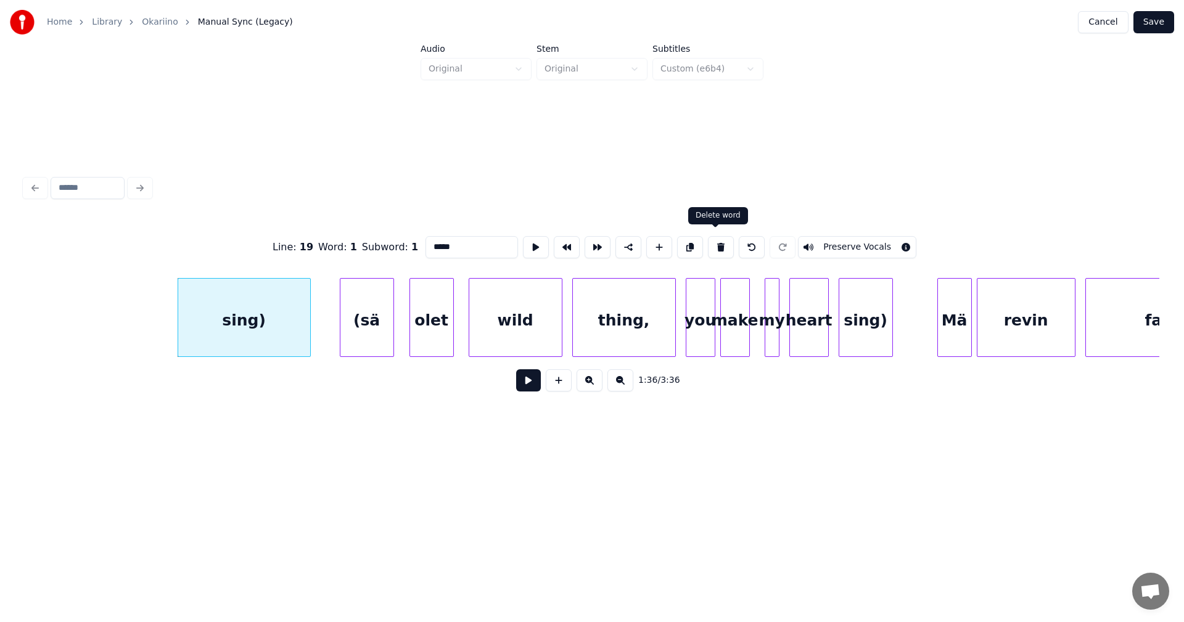
click at [719, 243] on button at bounding box center [721, 247] width 26 height 22
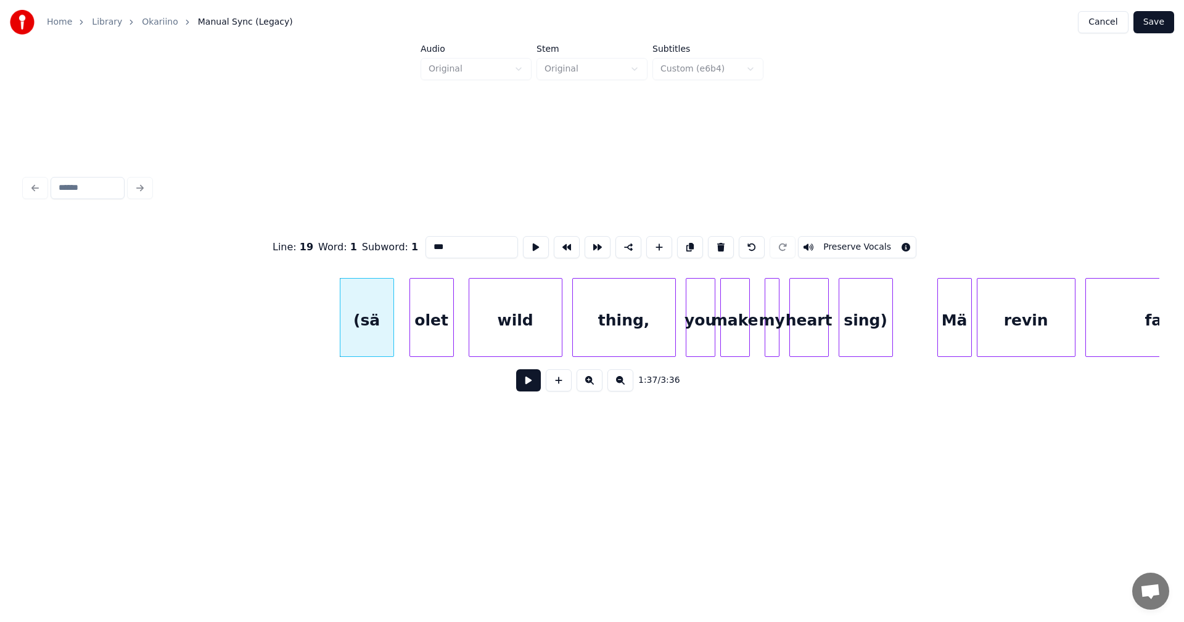
click at [713, 245] on button at bounding box center [721, 247] width 26 height 22
click at [719, 241] on button at bounding box center [721, 247] width 26 height 22
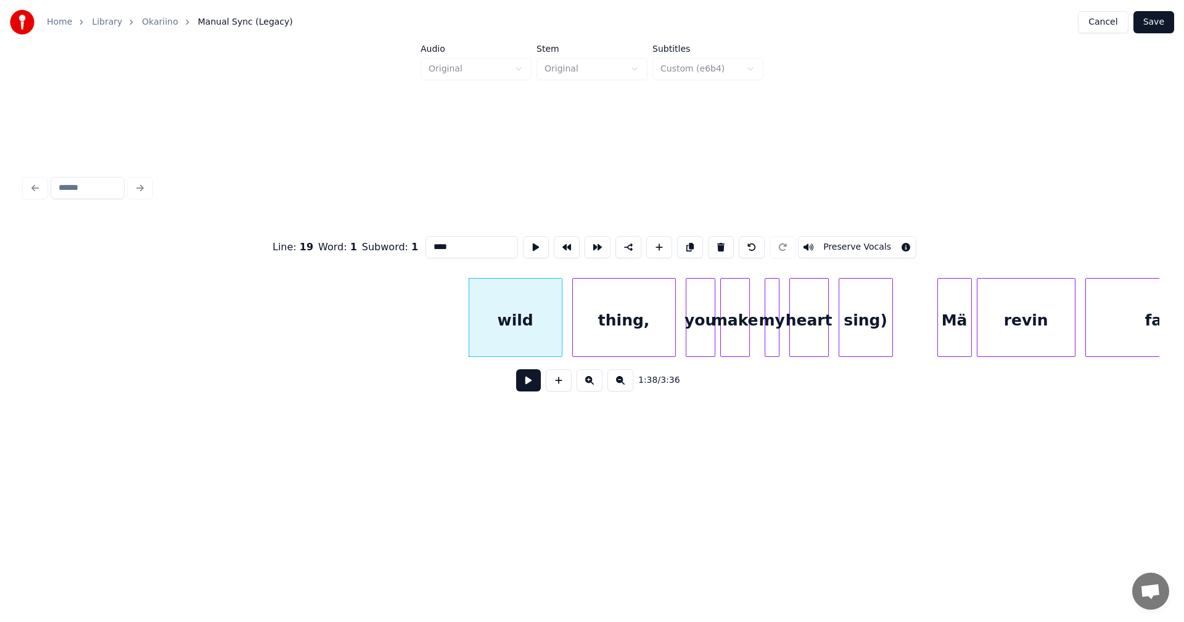
click at [720, 240] on button at bounding box center [721, 247] width 26 height 22
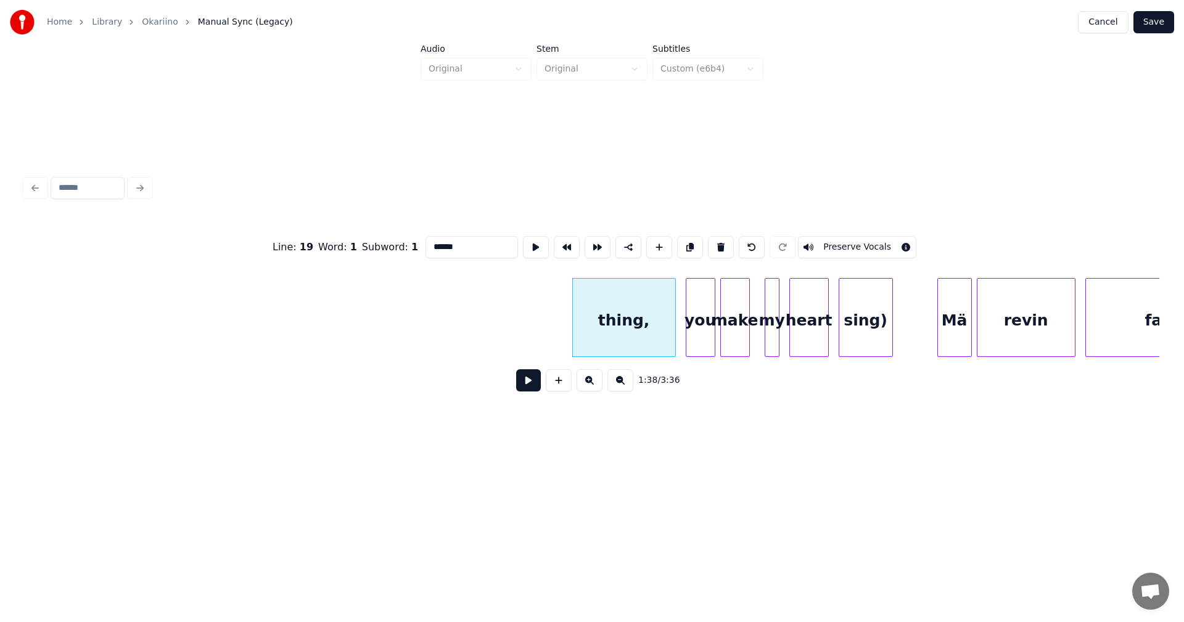
click at [723, 239] on button at bounding box center [721, 247] width 26 height 22
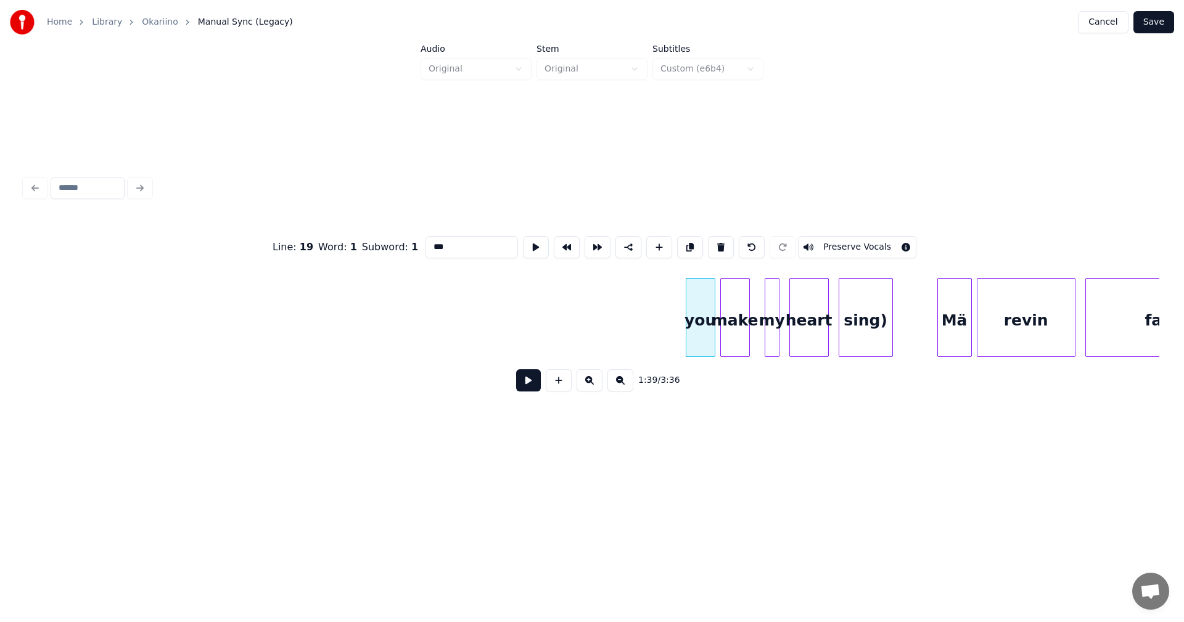
click at [723, 239] on button at bounding box center [721, 247] width 26 height 22
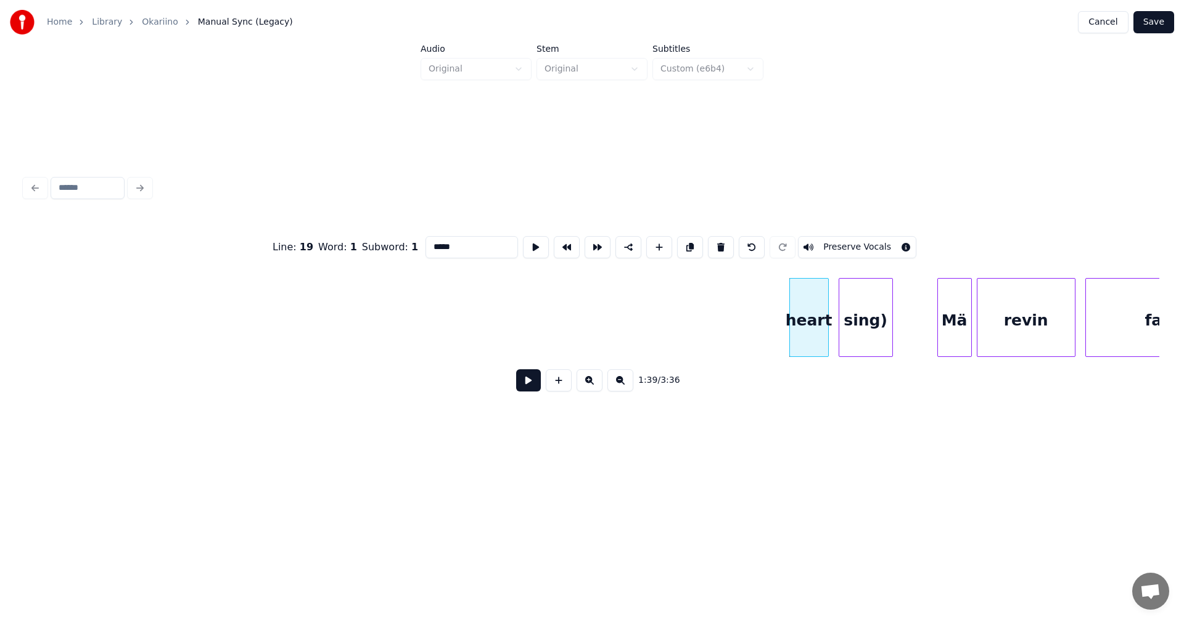
click at [723, 239] on button at bounding box center [721, 247] width 26 height 22
click at [719, 243] on button at bounding box center [721, 247] width 26 height 22
type input "**"
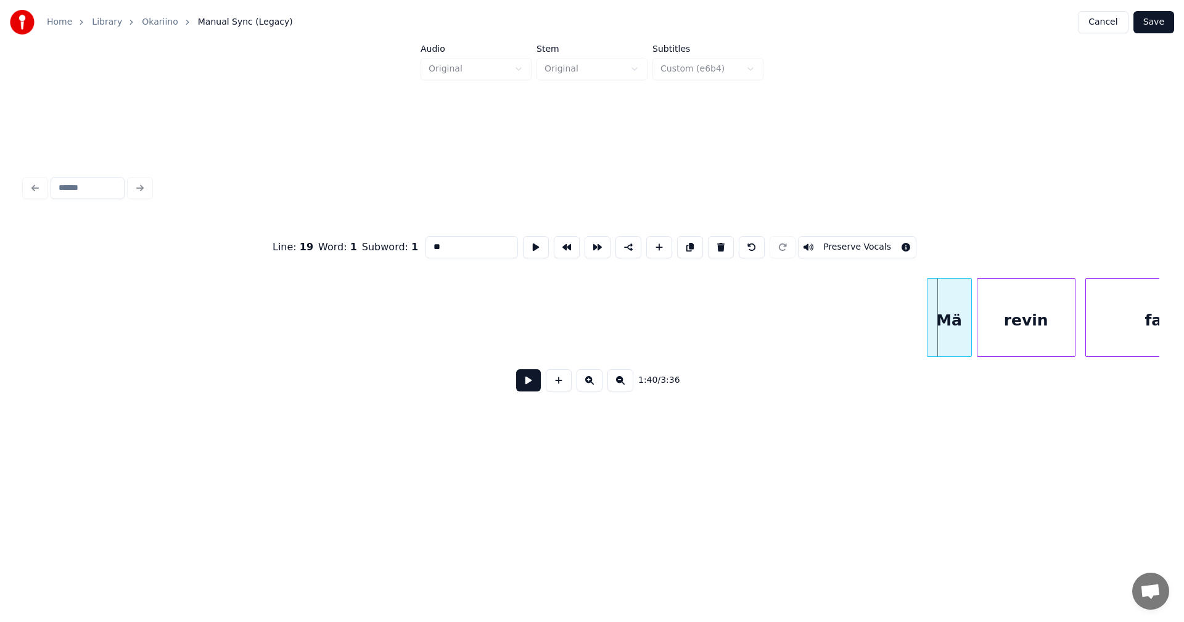
click at [929, 328] on div at bounding box center [930, 318] width 4 height 78
click at [533, 385] on button at bounding box center [528, 380] width 25 height 22
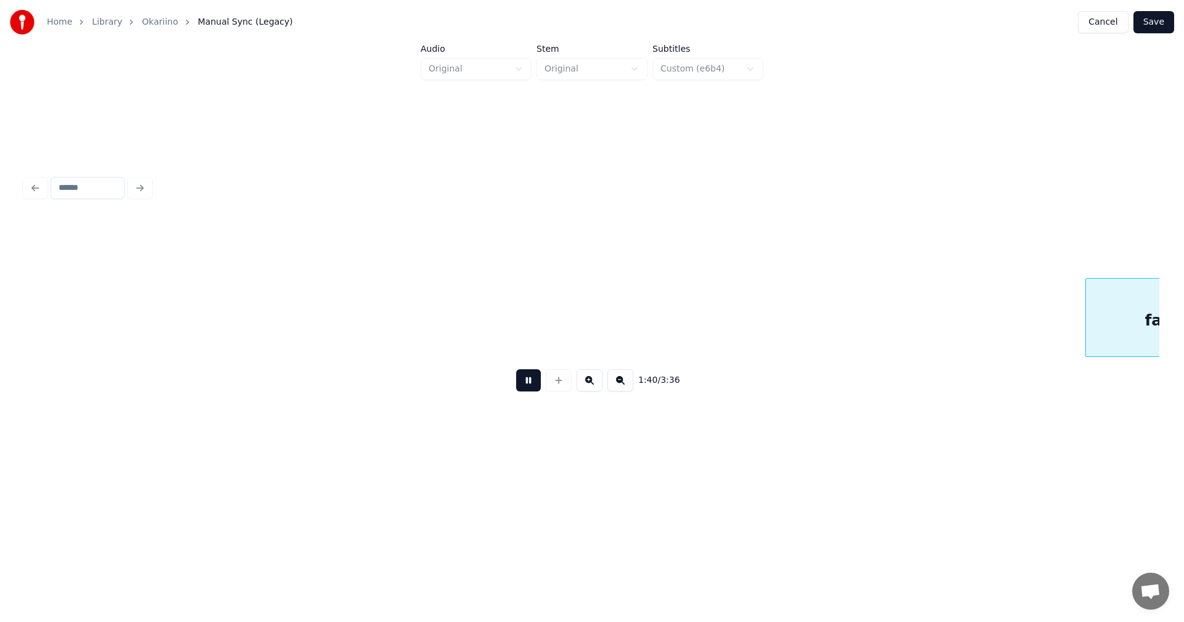
scroll to position [0, 24902]
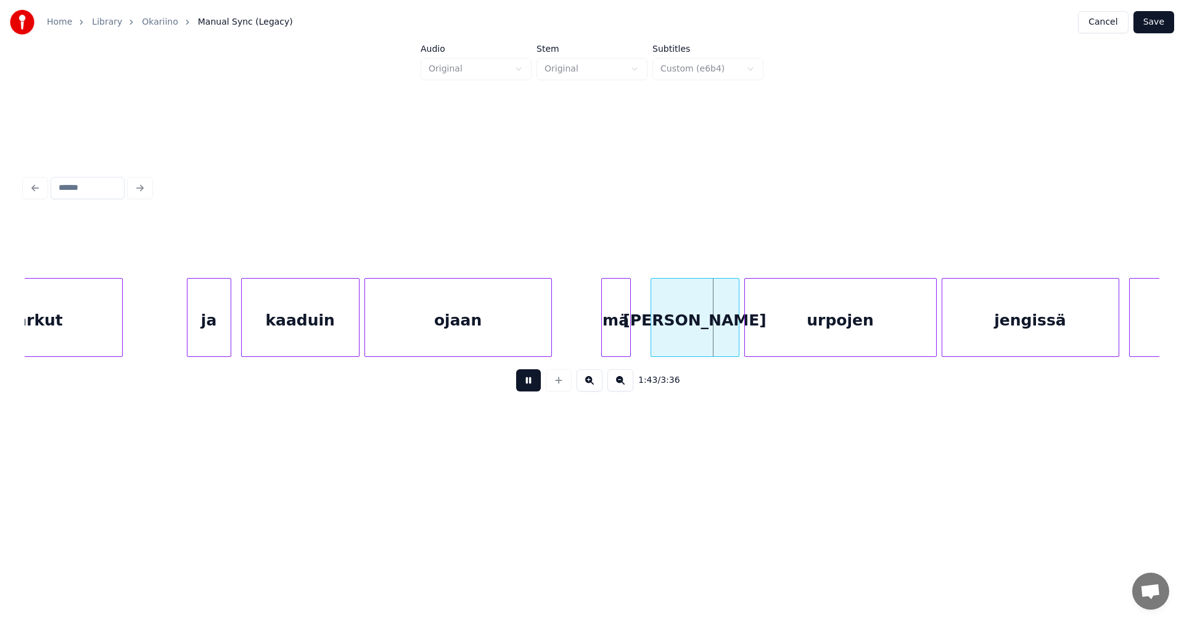
click at [533, 385] on button at bounding box center [528, 380] width 25 height 22
click at [598, 332] on div at bounding box center [600, 318] width 4 height 78
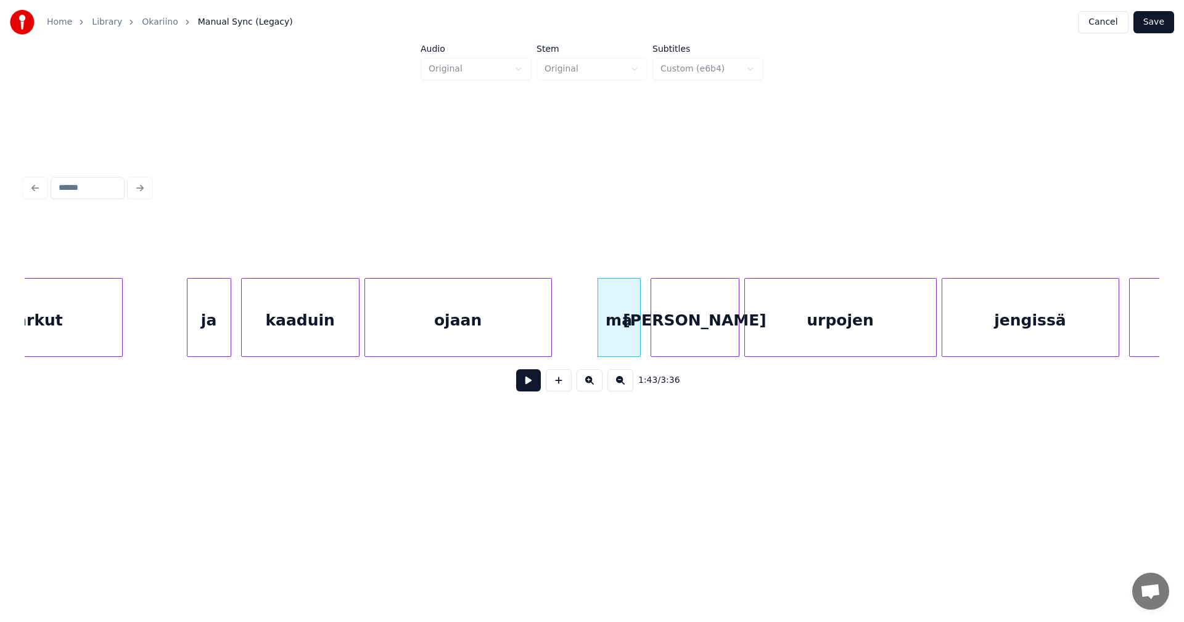
click at [639, 328] on div at bounding box center [639, 318] width 4 height 78
click at [532, 392] on button at bounding box center [528, 380] width 25 height 22
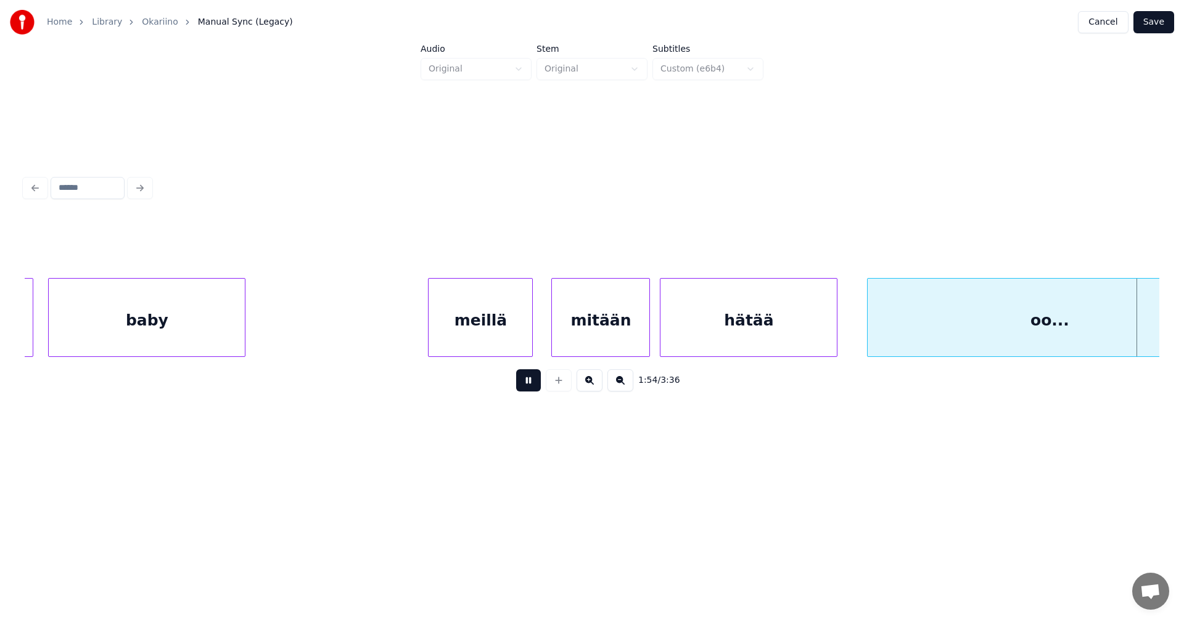
scroll to position [0, 28316]
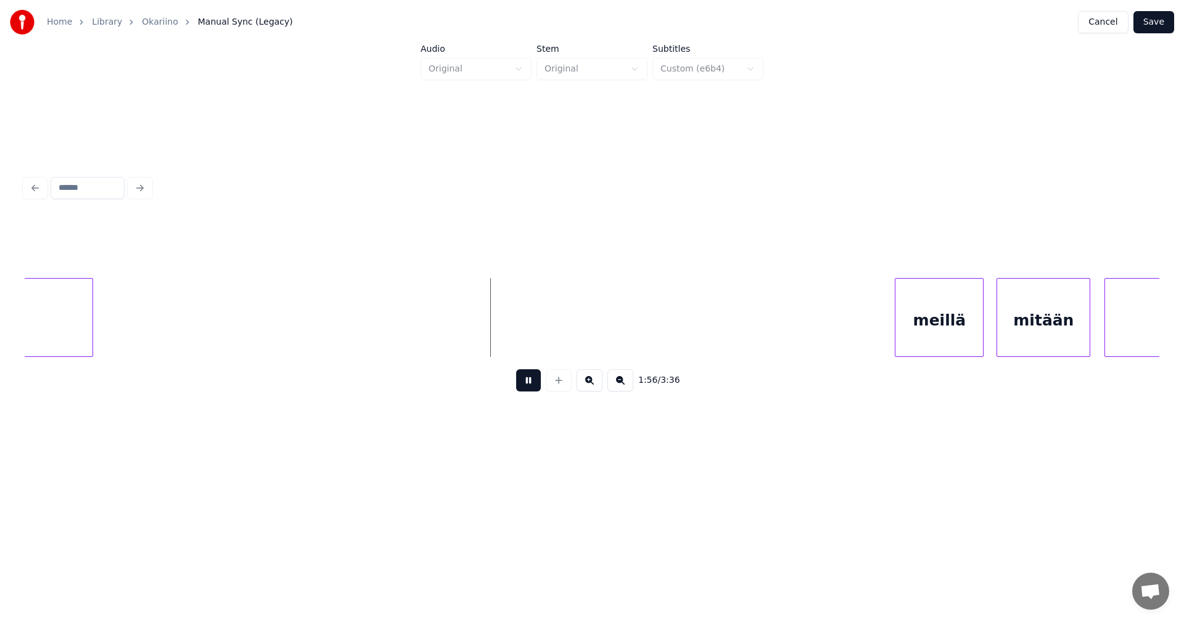
click at [535, 388] on button at bounding box center [528, 380] width 25 height 22
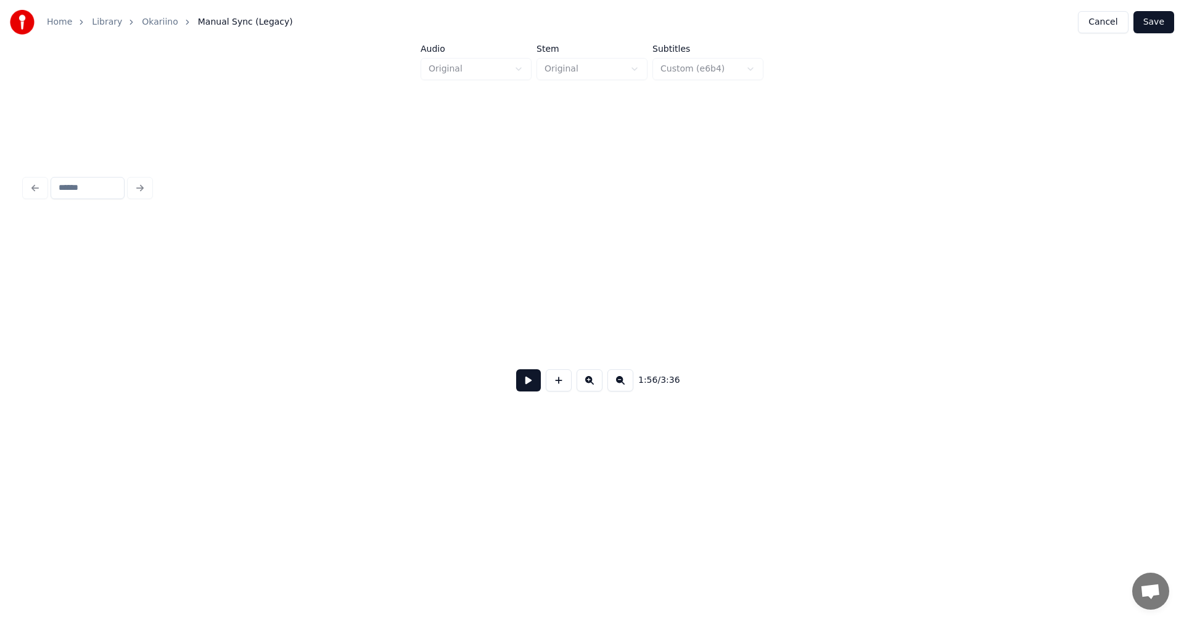
scroll to position [0, 22358]
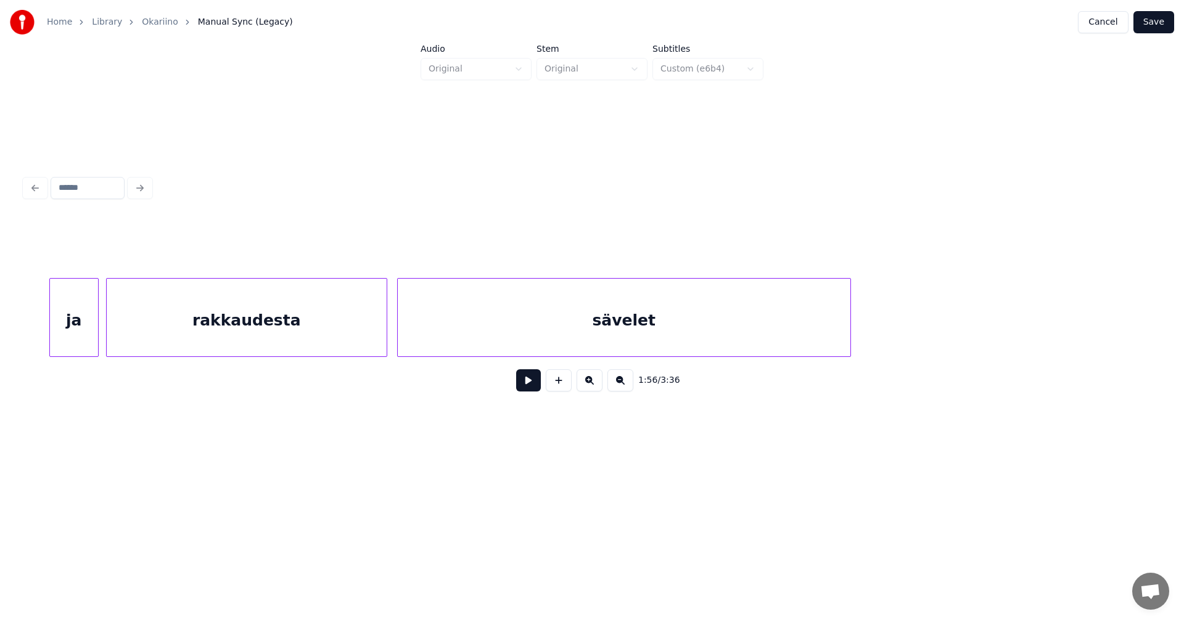
click at [538, 333] on div "sävelet" at bounding box center [624, 321] width 453 height 84
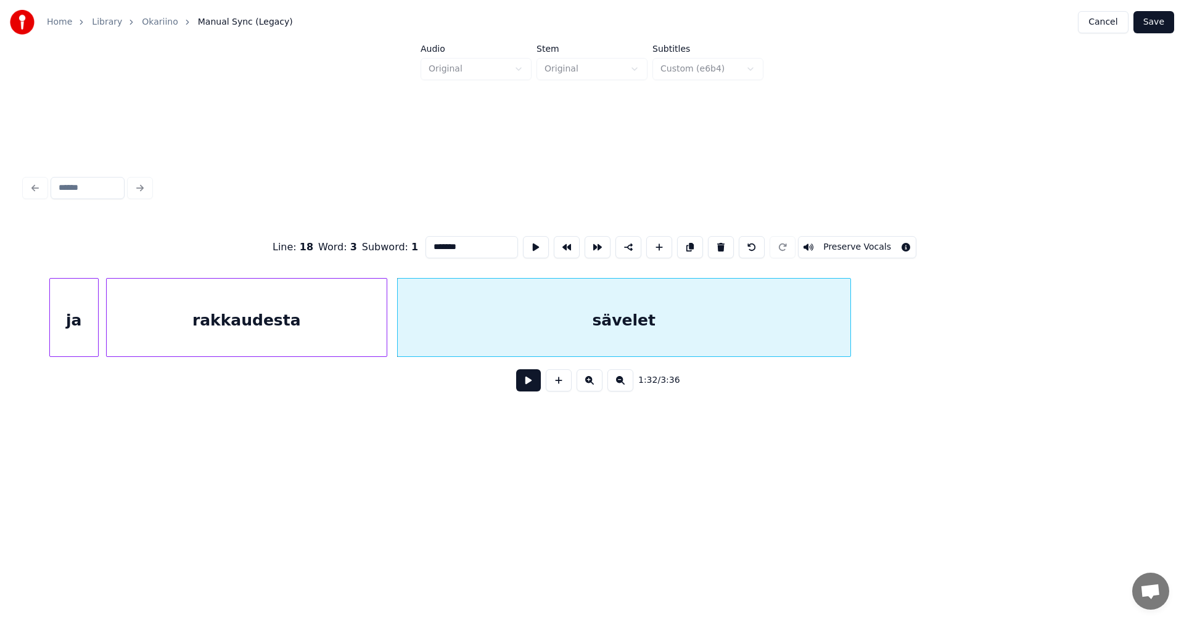
click at [466, 247] on input "*******" at bounding box center [472, 247] width 93 height 22
click at [75, 340] on div "ja" at bounding box center [74, 321] width 48 height 84
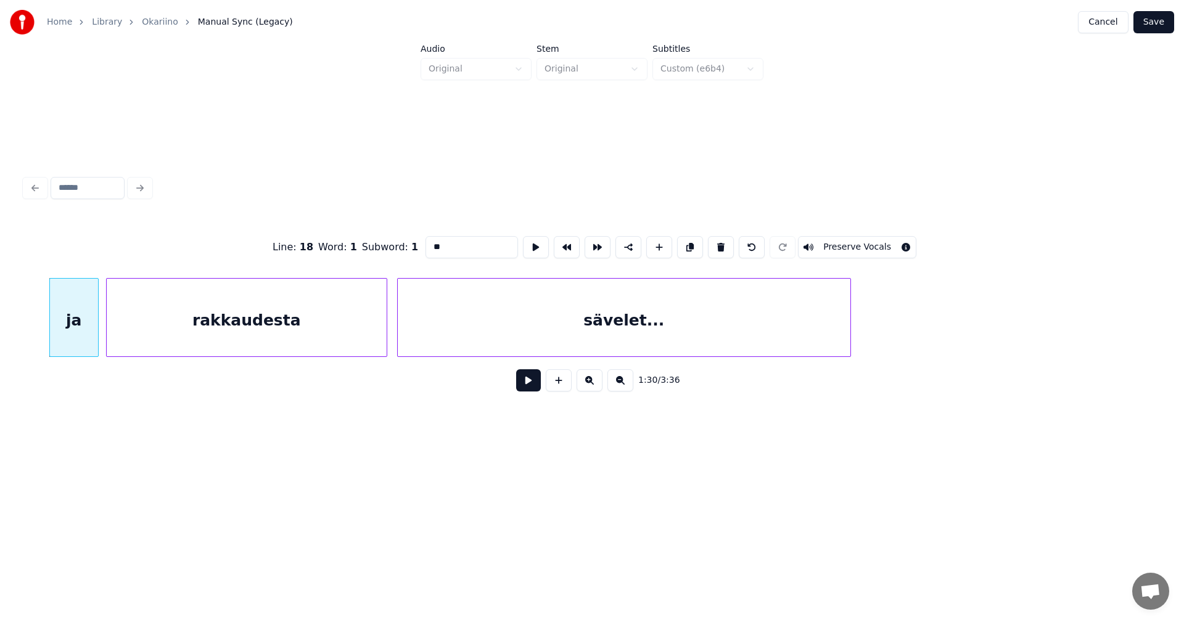
type input "**"
click at [525, 387] on button at bounding box center [528, 380] width 25 height 22
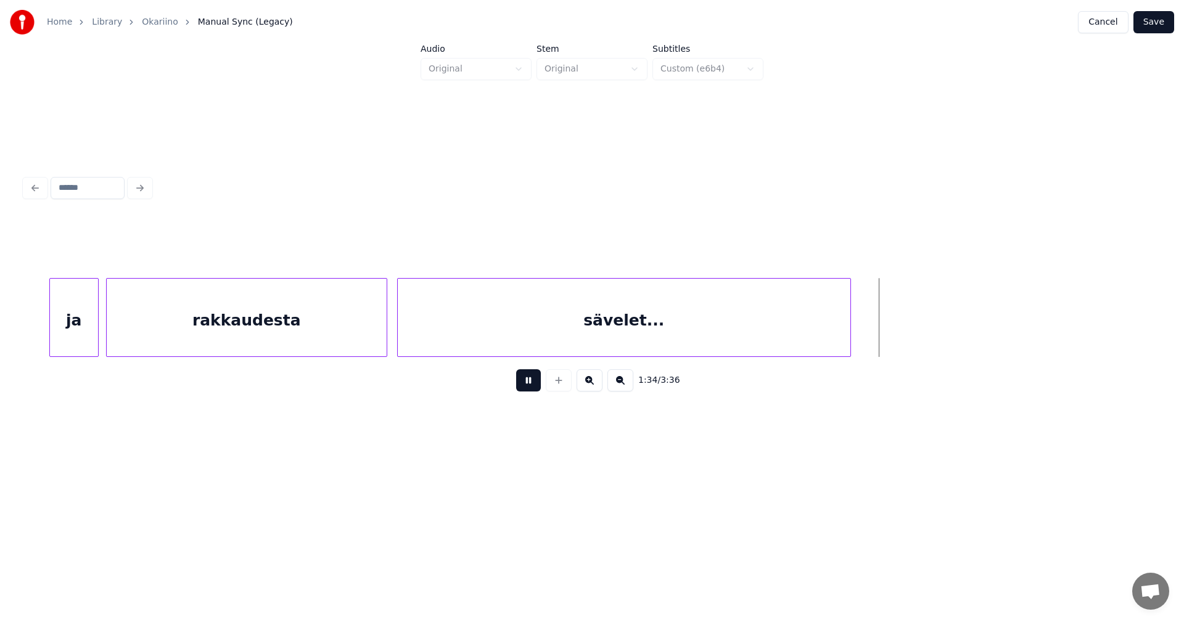
drag, startPoint x: 533, startPoint y: 387, endPoint x: 612, endPoint y: 344, distance: 90.0
click at [534, 387] on button at bounding box center [528, 380] width 25 height 22
click at [1166, 24] on button "Save" at bounding box center [1154, 22] width 41 height 22
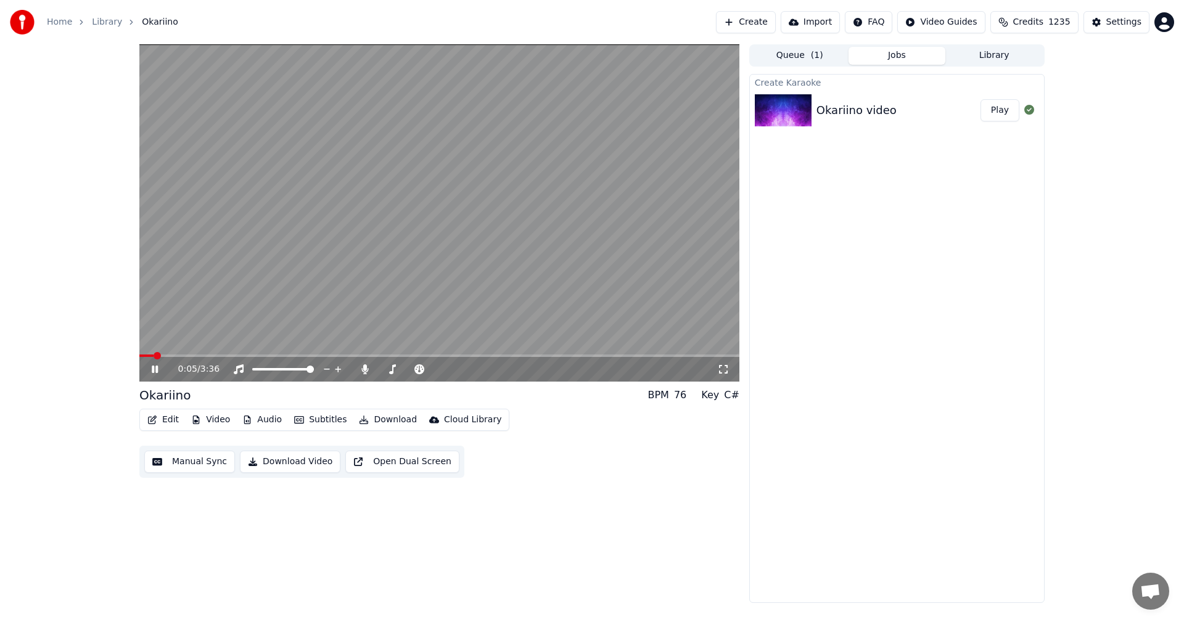
click at [155, 368] on icon at bounding box center [163, 370] width 29 height 10
click at [212, 417] on button "Video" at bounding box center [210, 419] width 49 height 17
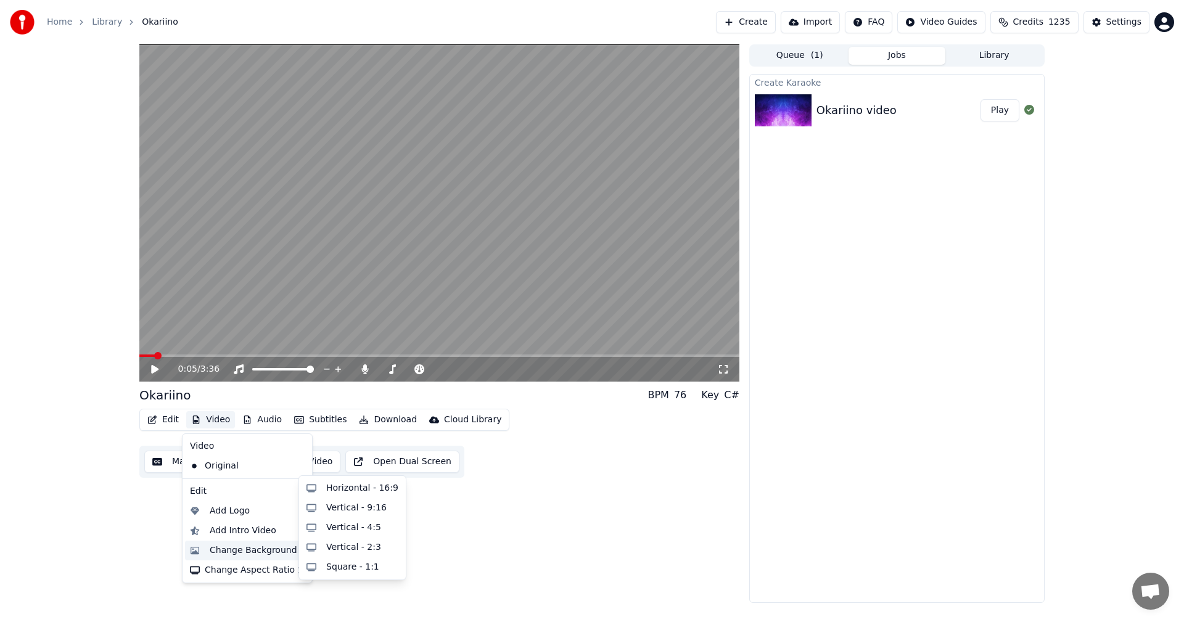
click at [239, 551] on div "Change Background" at bounding box center [254, 551] width 88 height 12
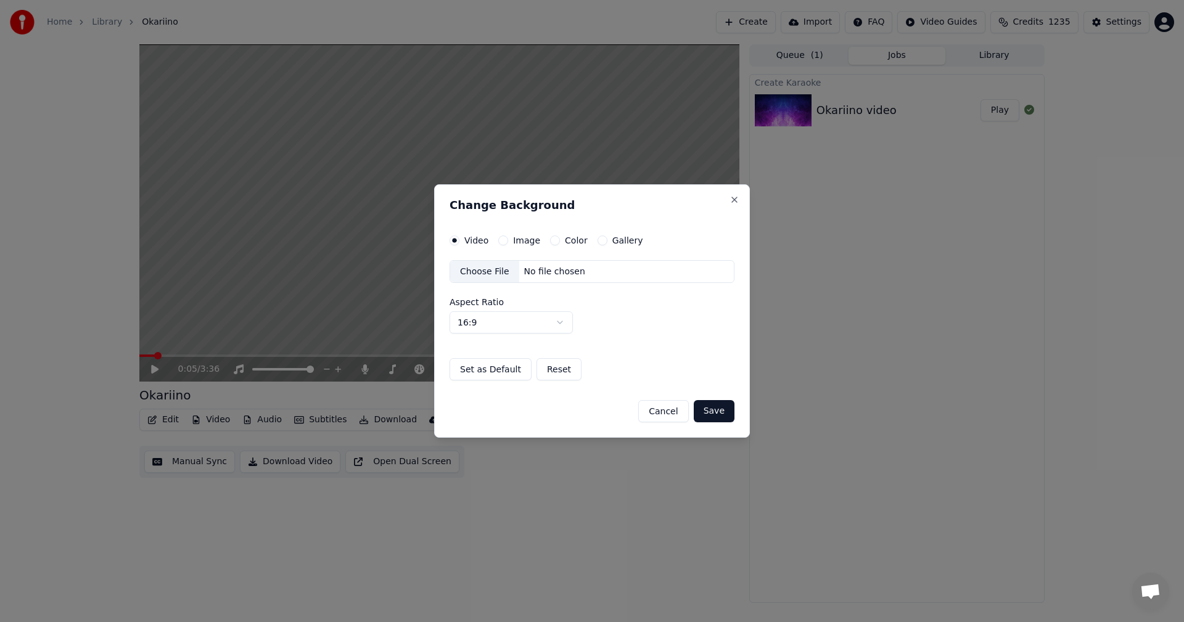
click at [502, 239] on button "Image" at bounding box center [503, 241] width 10 height 10
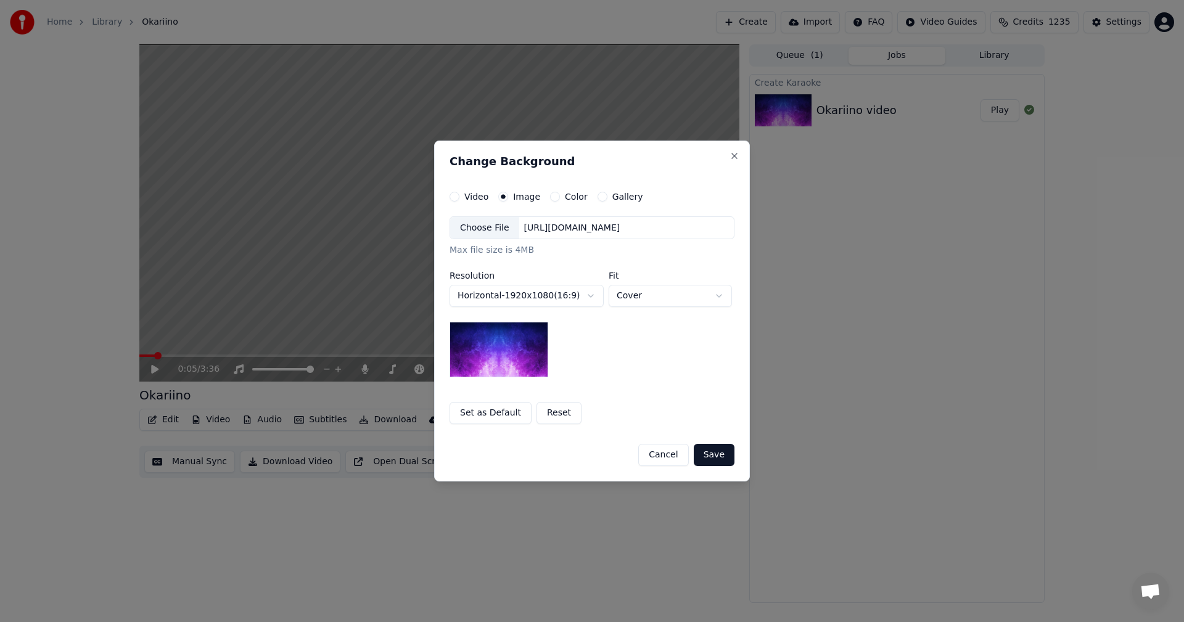
click at [490, 229] on div "Choose File" at bounding box center [484, 228] width 69 height 22
click at [715, 456] on button "Save" at bounding box center [714, 455] width 41 height 22
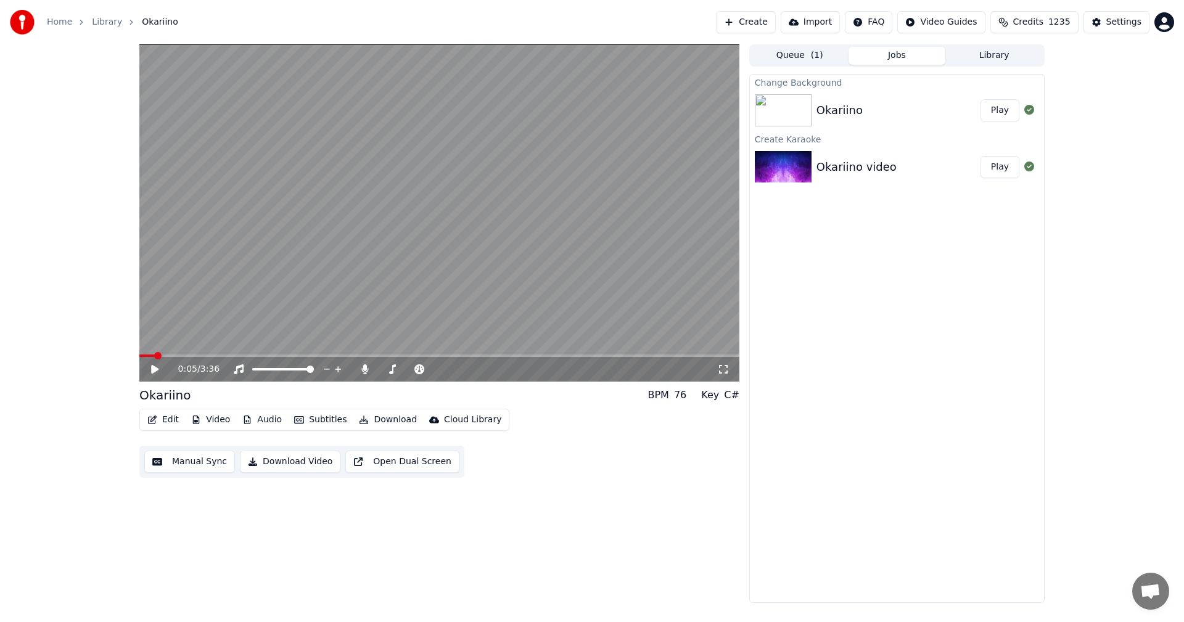
click at [1003, 113] on button "Play" at bounding box center [1000, 110] width 39 height 22
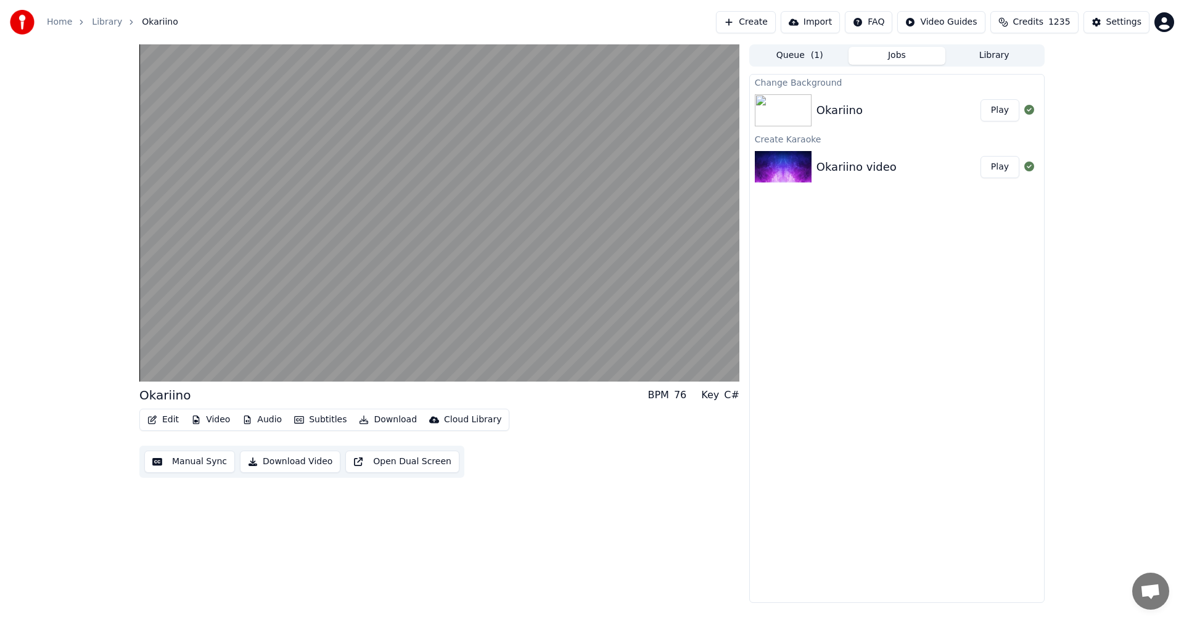
click at [171, 421] on button "Edit" at bounding box center [162, 419] width 41 height 17
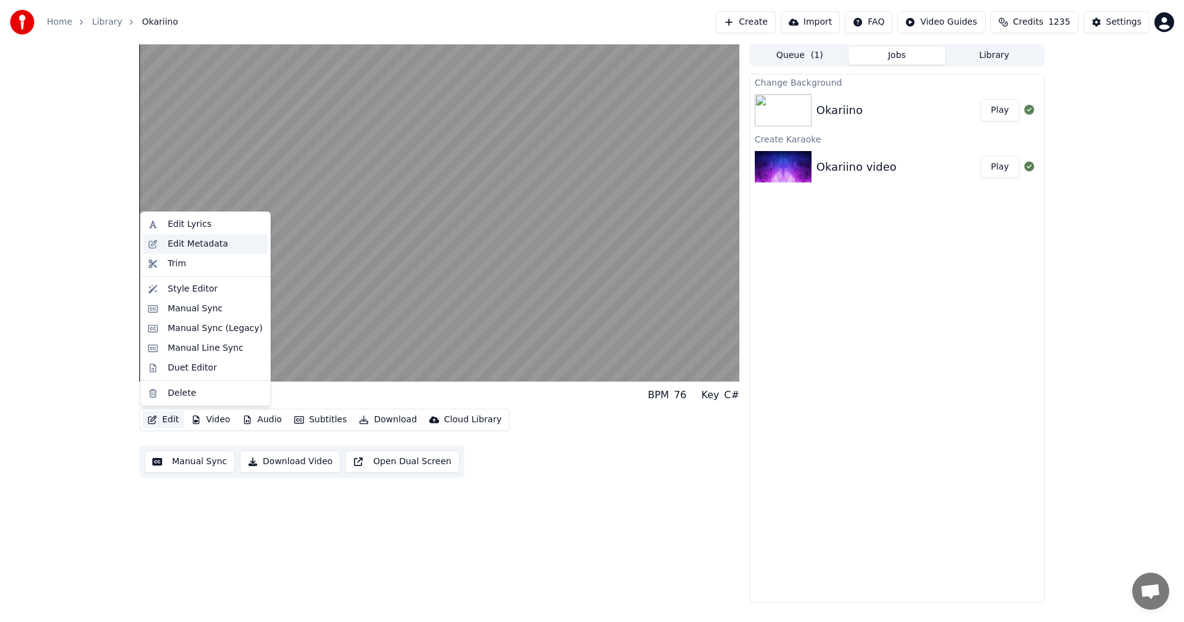
click at [204, 241] on div "Edit Metadata" at bounding box center [198, 244] width 60 height 12
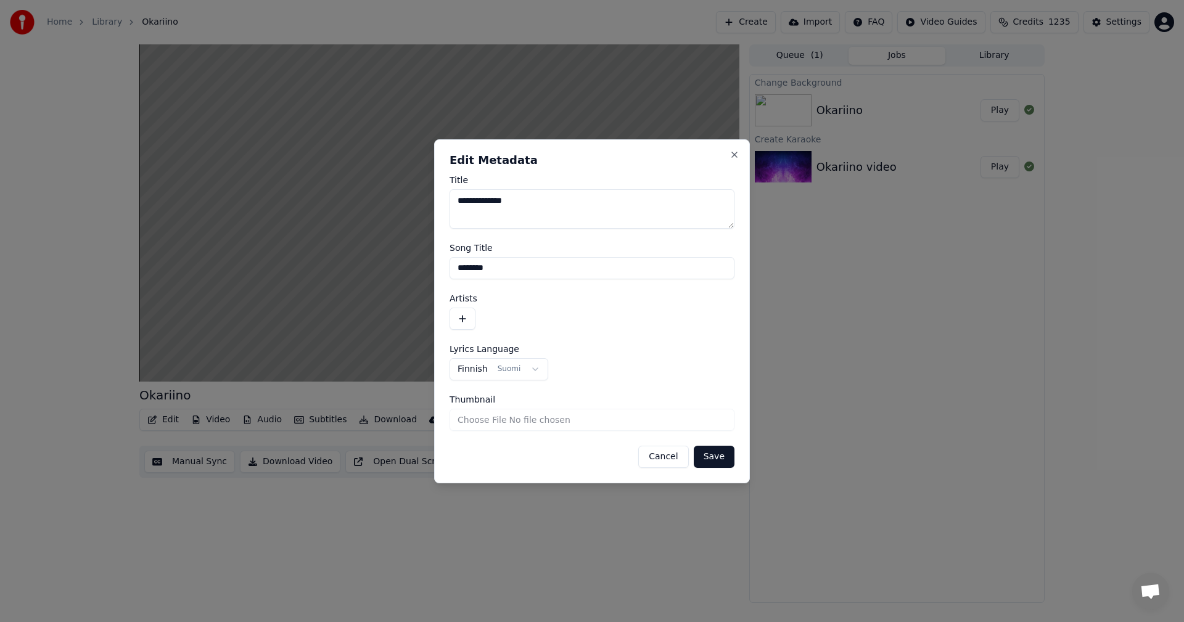
drag, startPoint x: 540, startPoint y: 197, endPoint x: 490, endPoint y: 207, distance: 50.4
click at [490, 207] on textarea "**********" at bounding box center [592, 208] width 285 height 39
type textarea "********"
click at [461, 321] on button "button" at bounding box center [463, 319] width 26 height 22
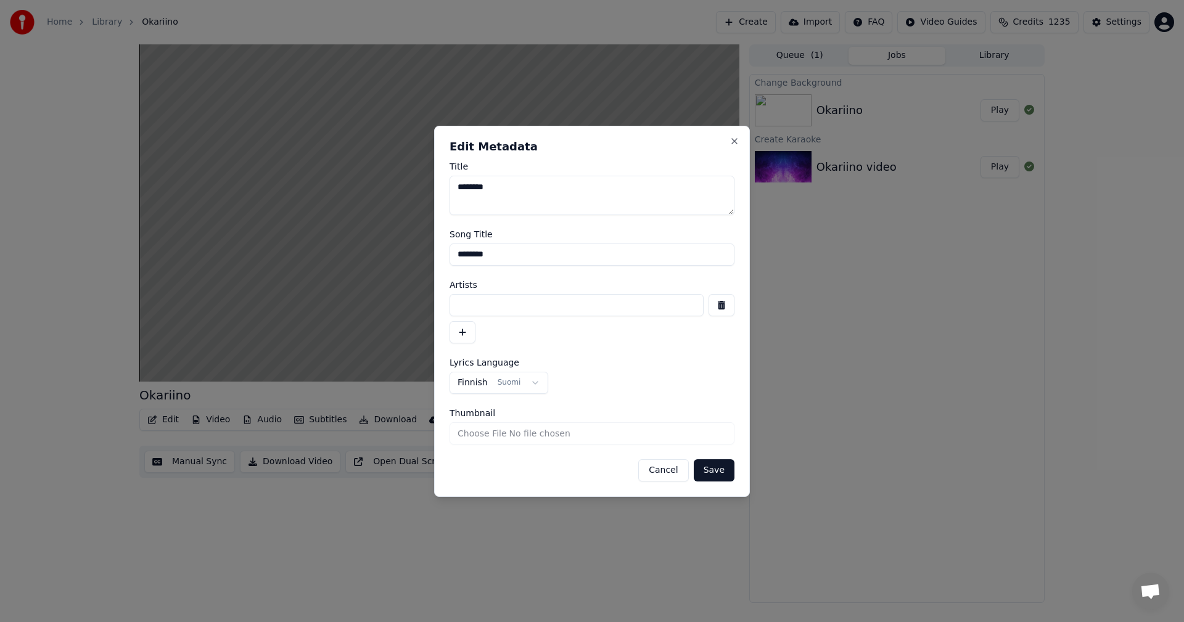
drag, startPoint x: 474, startPoint y: 305, endPoint x: 577, endPoint y: 292, distance: 103.8
click at [480, 307] on input at bounding box center [577, 305] width 254 height 22
type input "**********"
drag, startPoint x: 715, startPoint y: 474, endPoint x: 842, endPoint y: 424, distance: 136.7
click at [719, 470] on button "Save" at bounding box center [714, 470] width 41 height 22
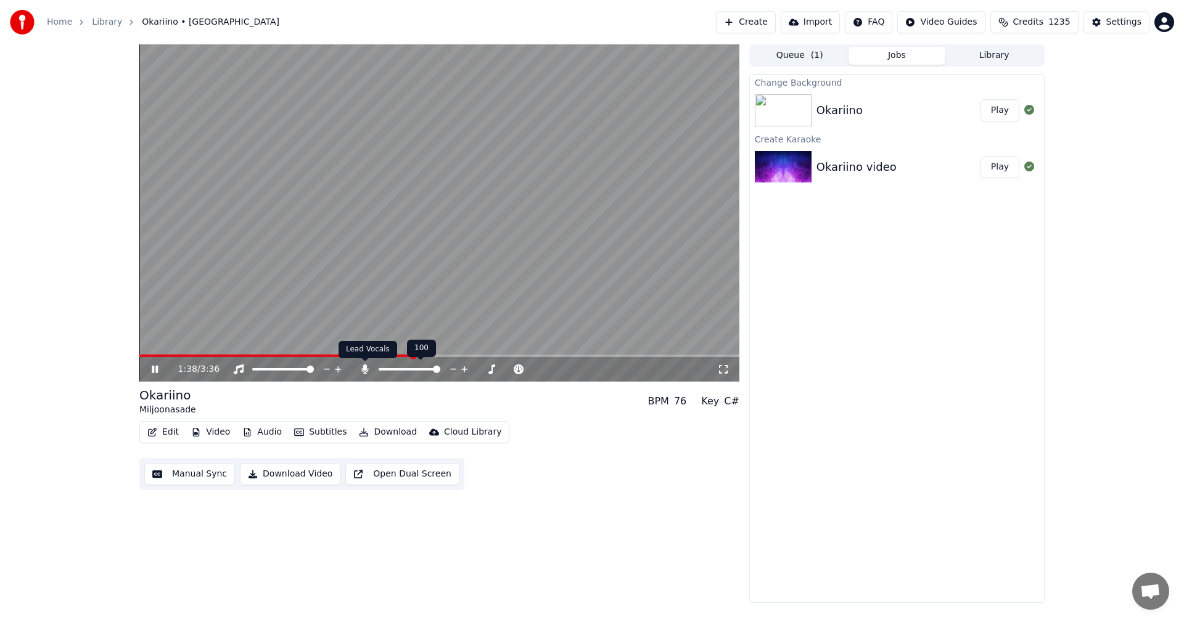
click at [365, 369] on icon at bounding box center [364, 370] width 7 height 10
click at [365, 369] on icon at bounding box center [365, 370] width 12 height 10
click at [406, 355] on span at bounding box center [283, 356] width 289 height 2
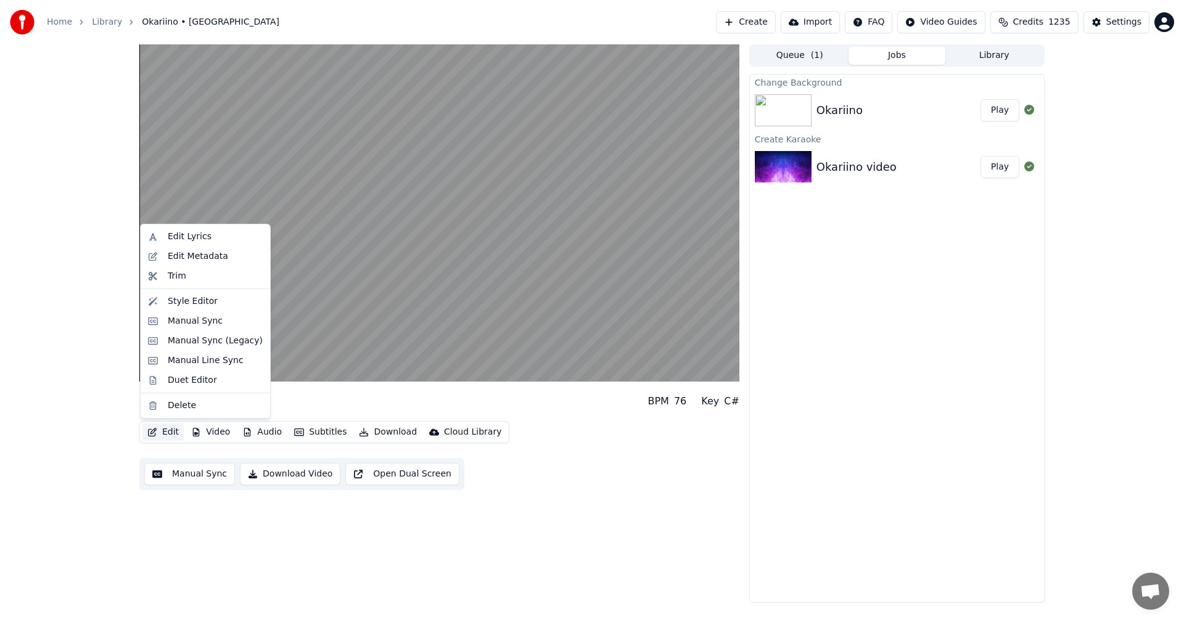
click at [162, 435] on button "Edit" at bounding box center [162, 432] width 41 height 17
click at [208, 344] on div "Manual Sync (Legacy)" at bounding box center [215, 341] width 95 height 12
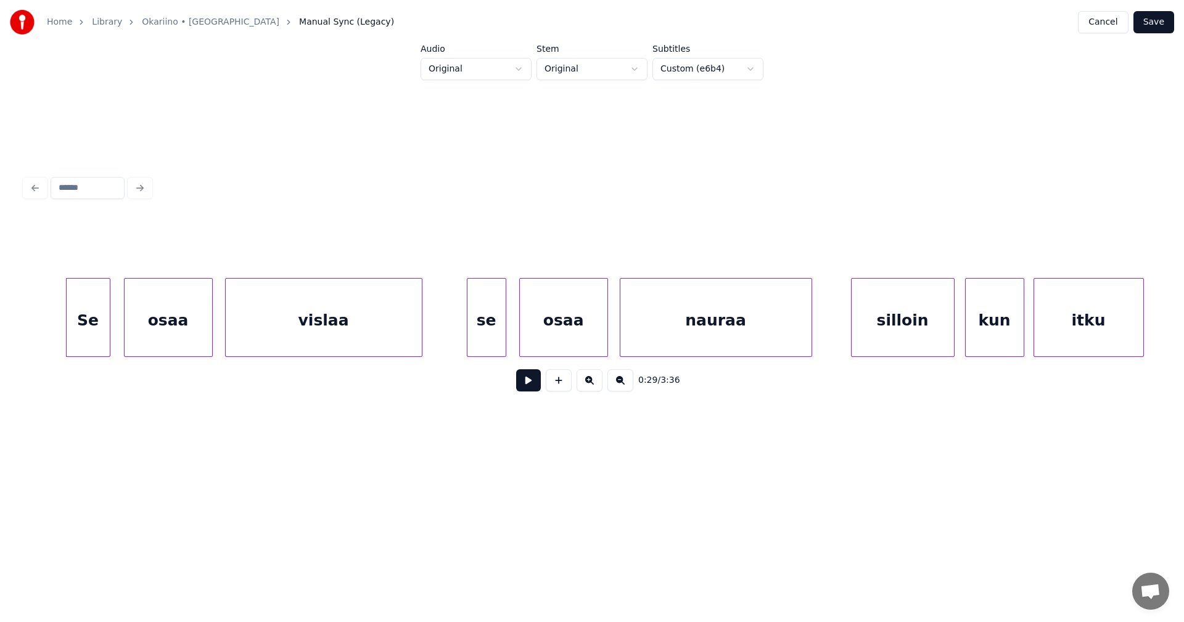
scroll to position [0, 7133]
click at [104, 337] on div "Se" at bounding box center [96, 321] width 43 height 84
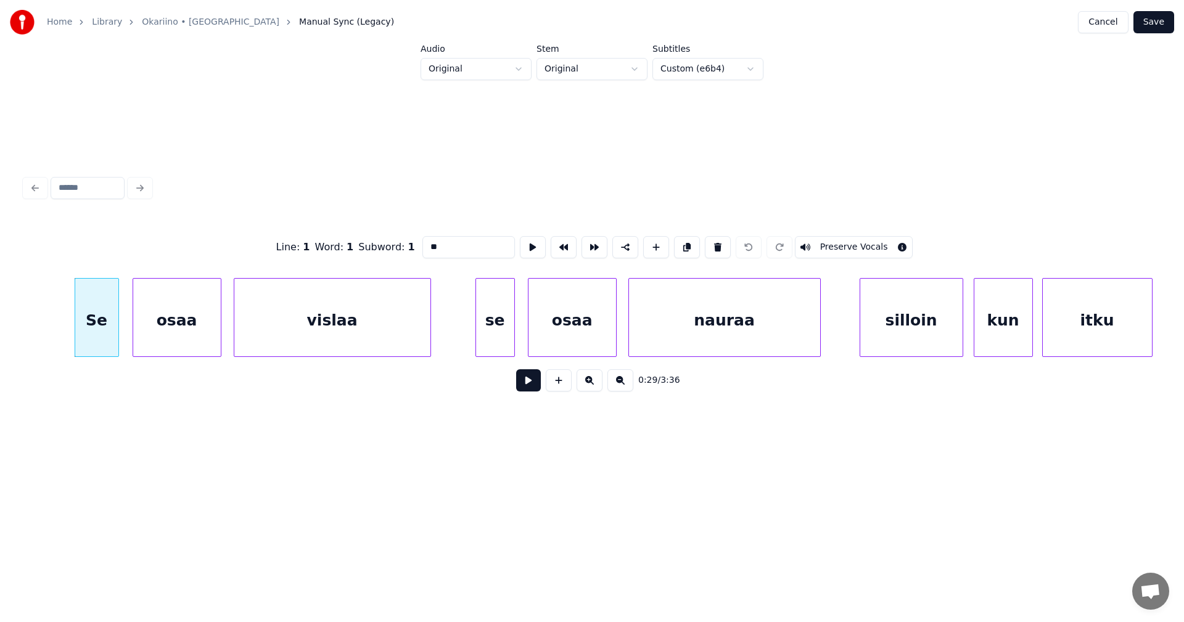
click at [522, 389] on button at bounding box center [528, 380] width 25 height 22
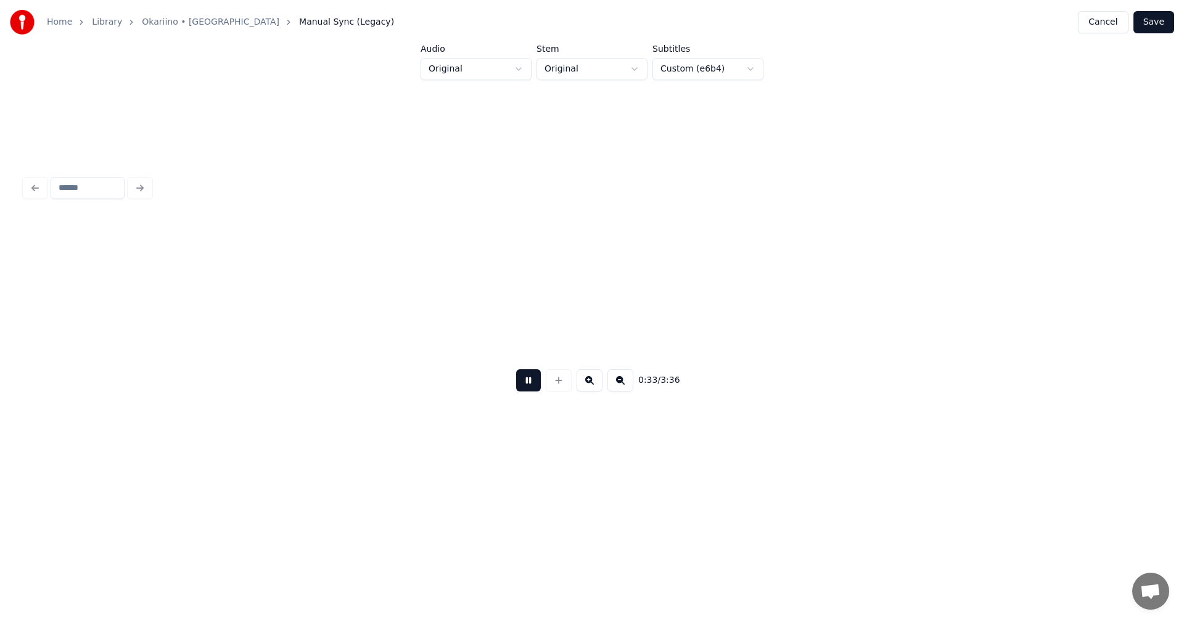
scroll to position [0, 8268]
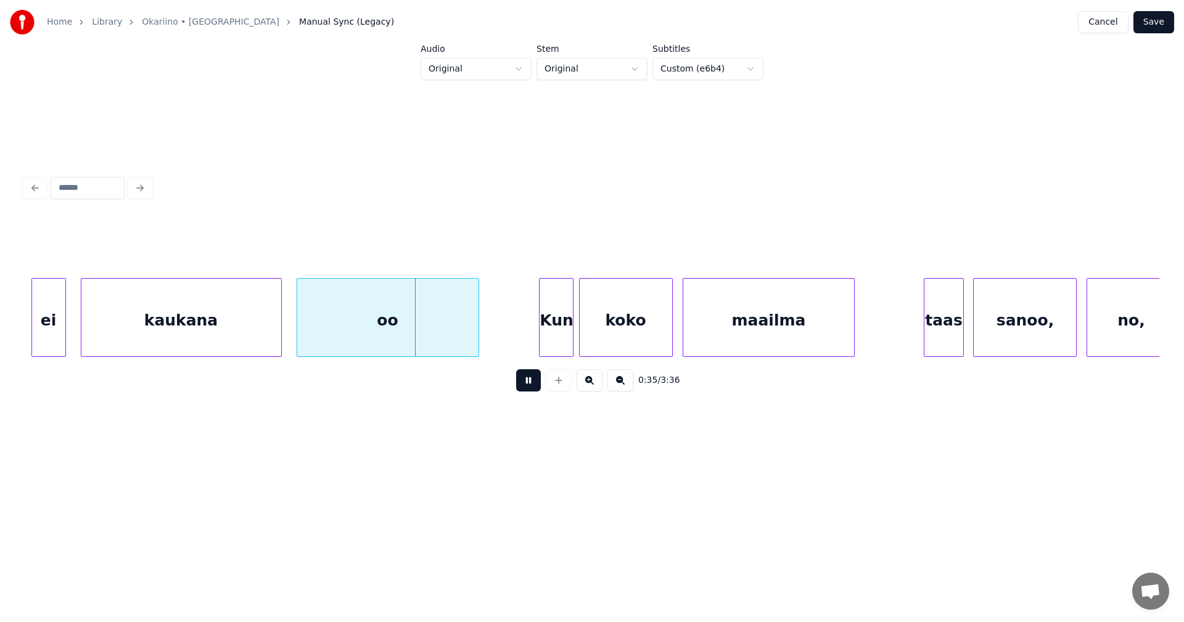
drag, startPoint x: 530, startPoint y: 387, endPoint x: 364, endPoint y: 429, distance: 171.6
click at [529, 386] on button at bounding box center [528, 380] width 25 height 22
click at [41, 336] on div "ei" at bounding box center [42, 321] width 33 height 84
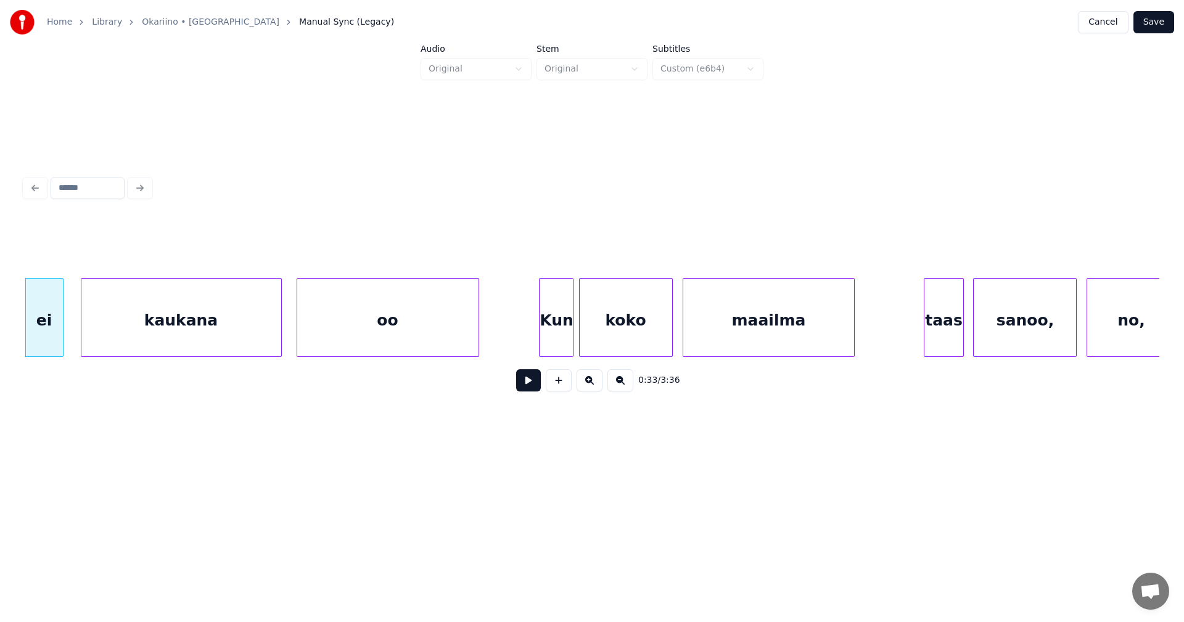
click at [60, 342] on div at bounding box center [61, 318] width 4 height 78
click at [523, 388] on button at bounding box center [528, 380] width 25 height 22
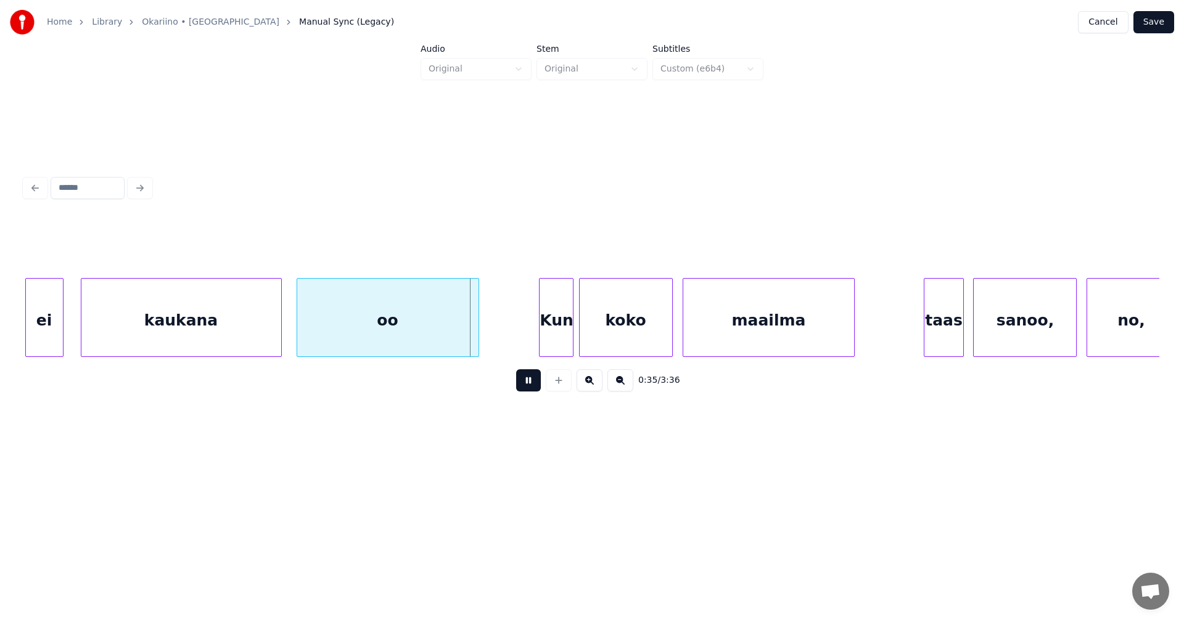
click at [527, 390] on button at bounding box center [528, 380] width 25 height 22
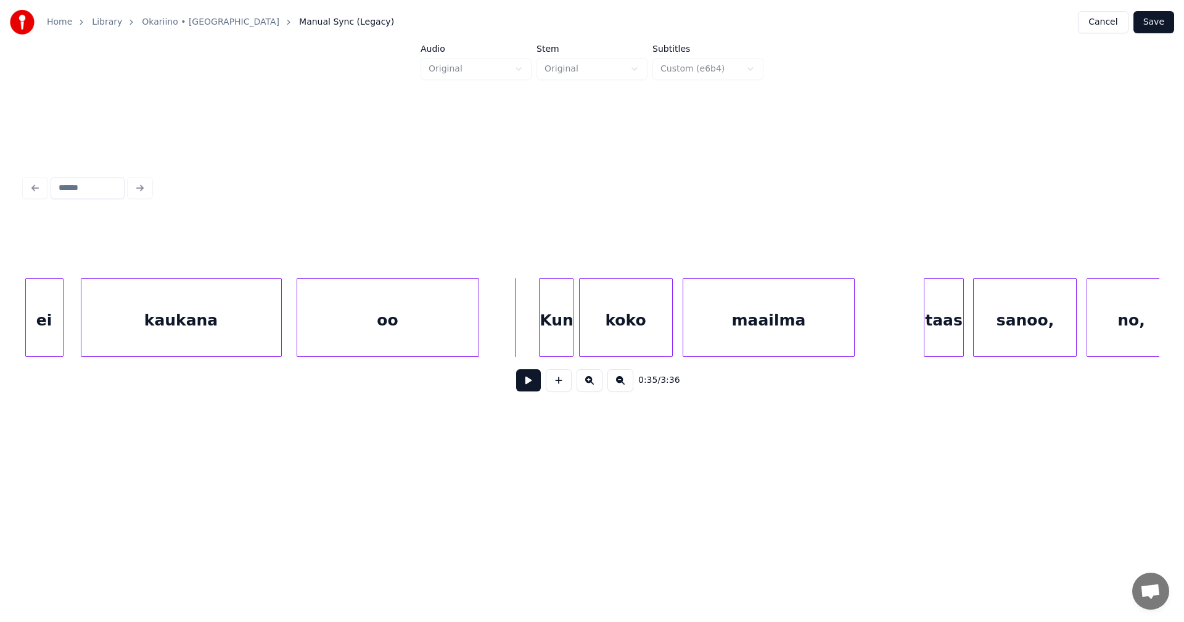
click at [562, 331] on div "Kun" at bounding box center [556, 321] width 33 height 84
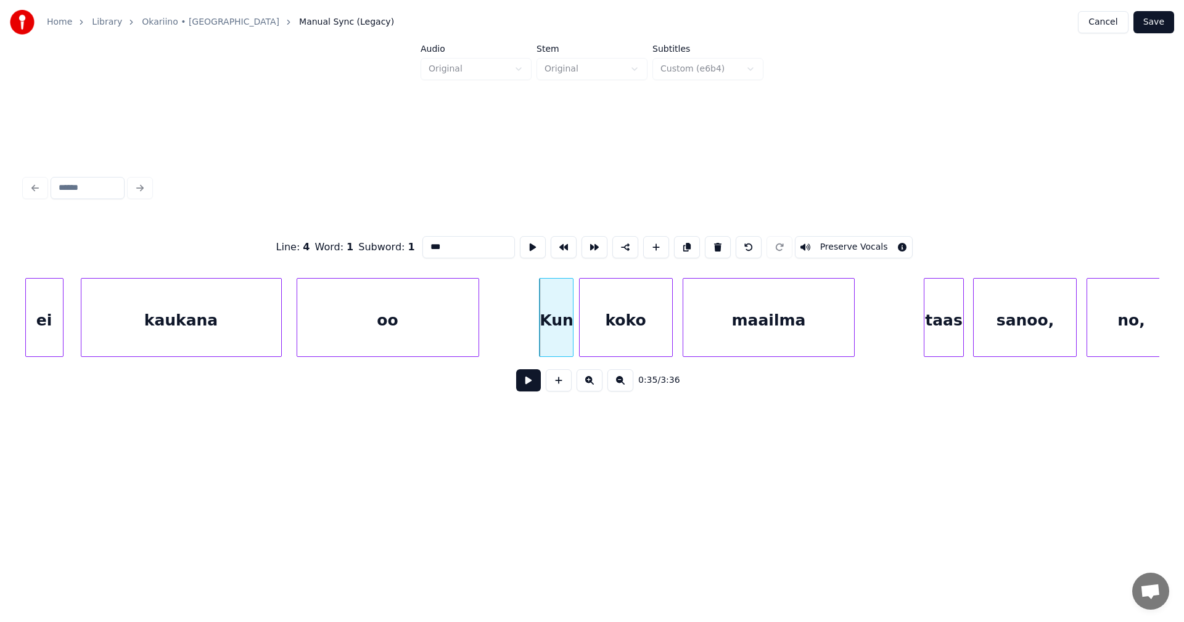
click at [431, 244] on input "***" at bounding box center [468, 247] width 93 height 22
click at [277, 334] on div at bounding box center [277, 318] width 4 height 78
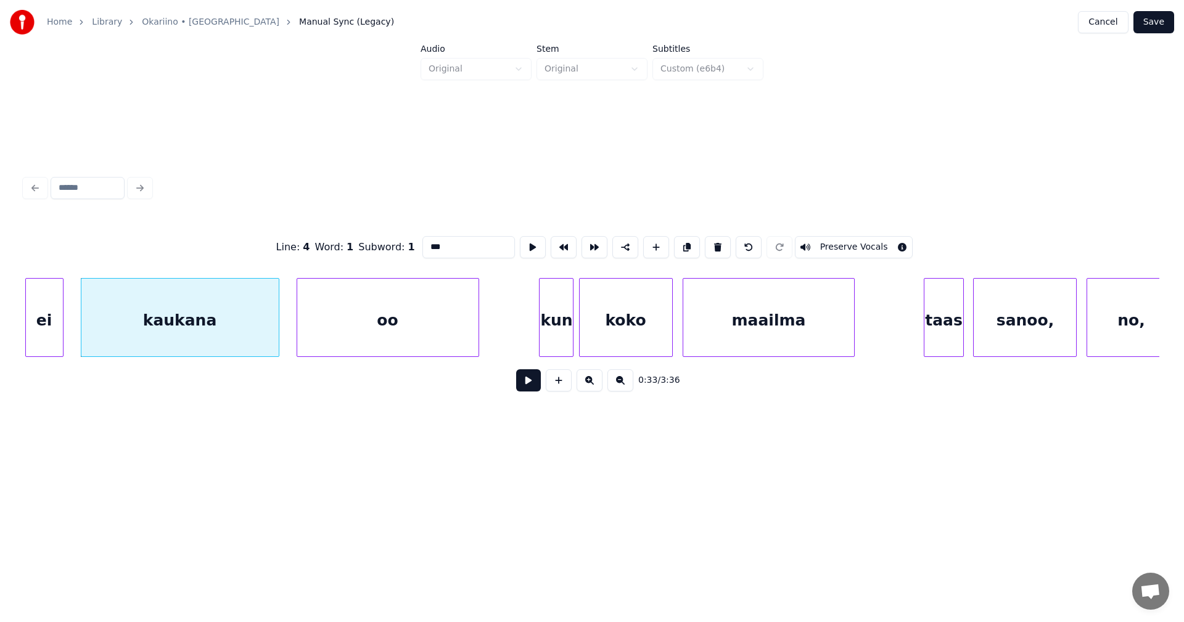
type input "***"
click at [525, 382] on button at bounding box center [528, 380] width 25 height 22
click at [526, 382] on button at bounding box center [528, 380] width 25 height 22
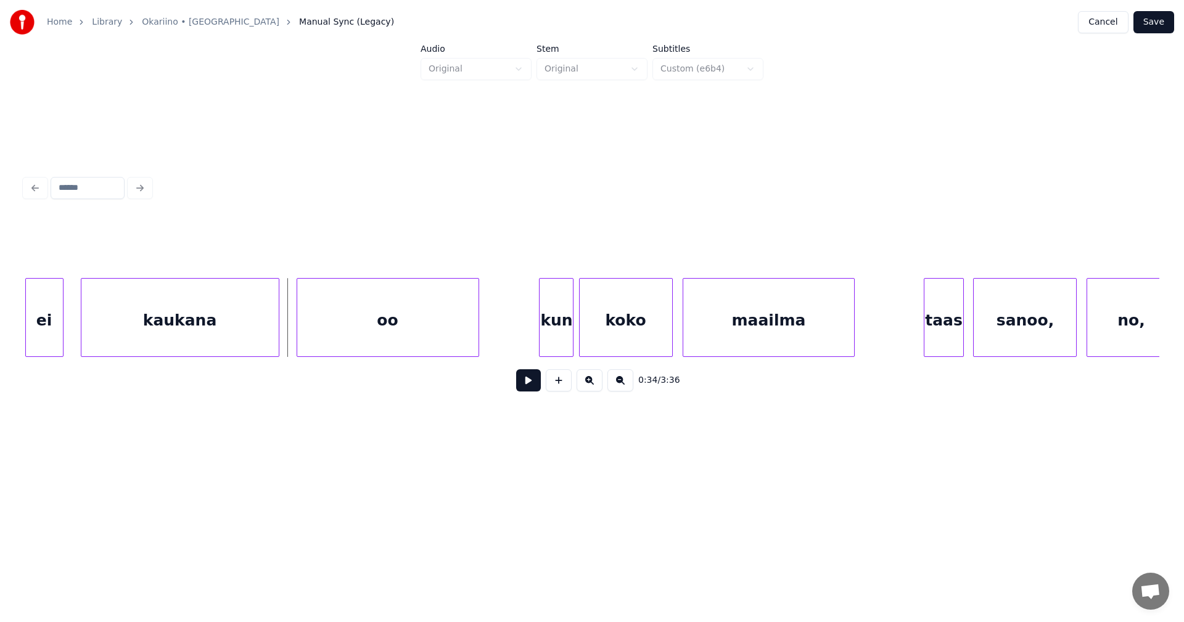
click at [446, 340] on div "oo" at bounding box center [387, 321] width 181 height 84
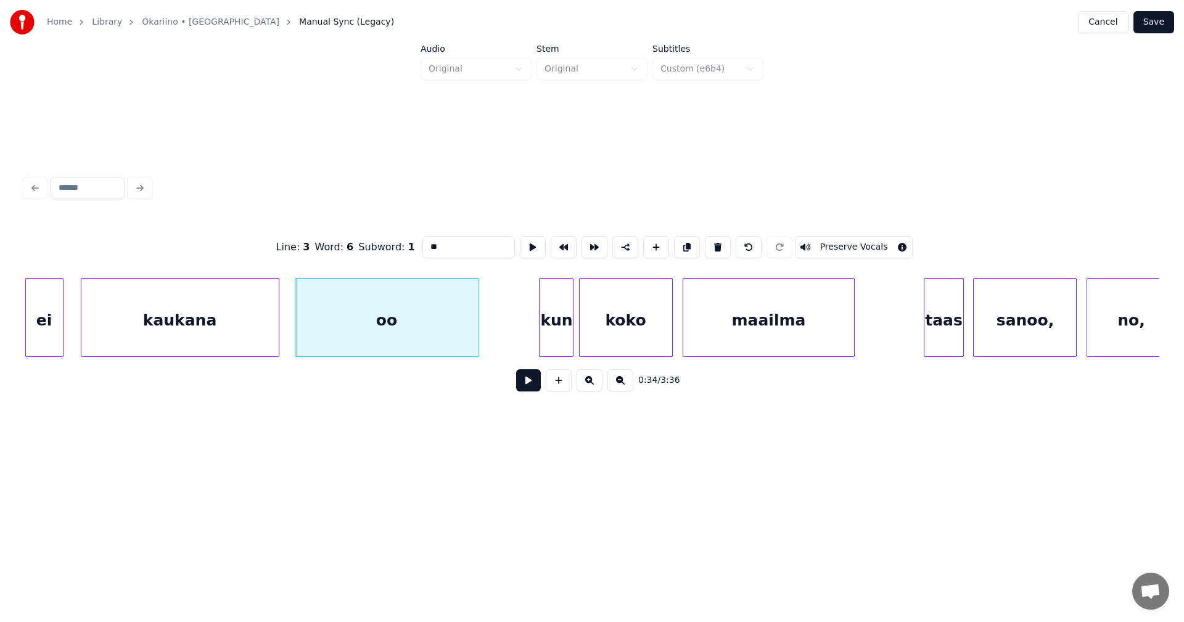
click at [296, 344] on div at bounding box center [297, 318] width 4 height 78
click at [532, 389] on button at bounding box center [528, 380] width 25 height 22
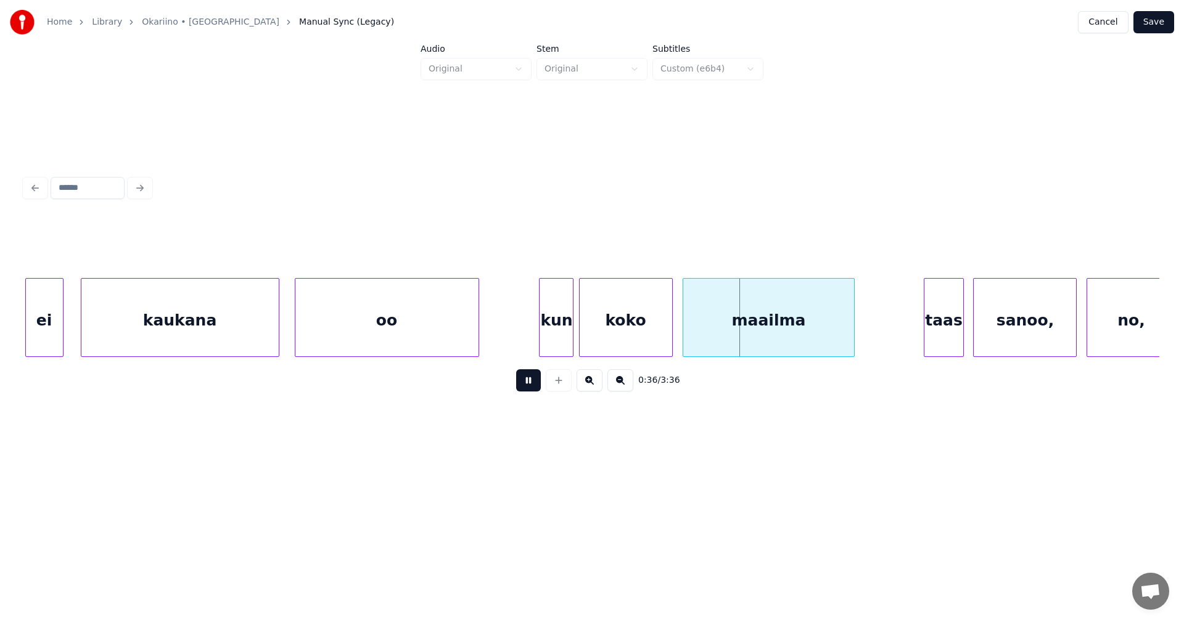
click at [532, 389] on button at bounding box center [528, 380] width 25 height 22
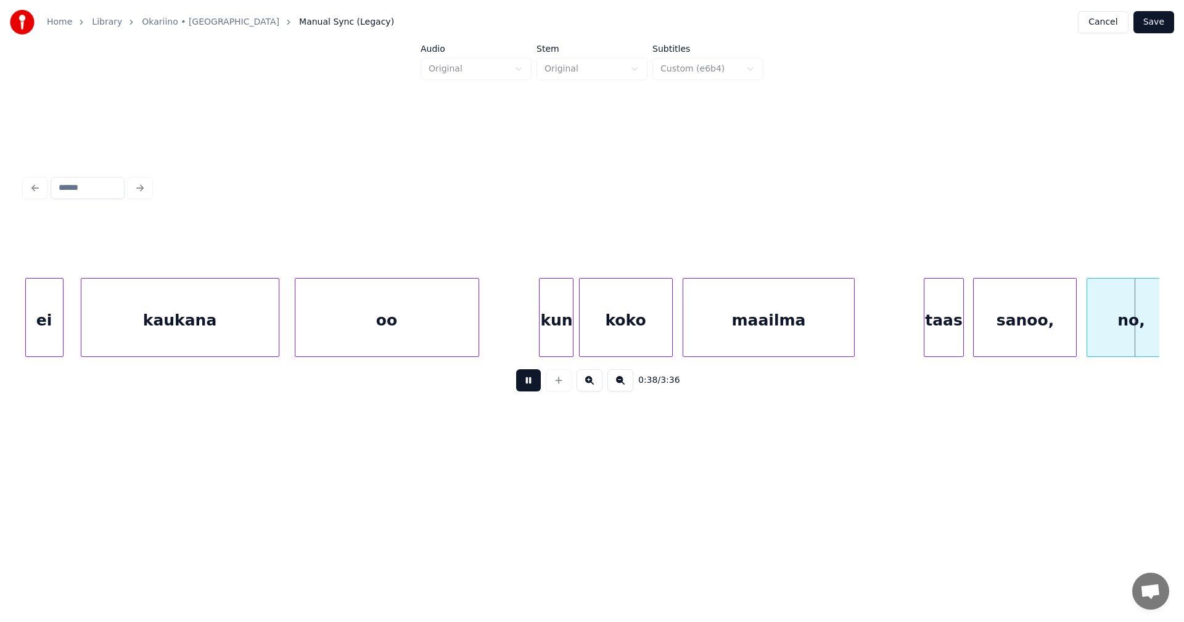
scroll to position [0, 9406]
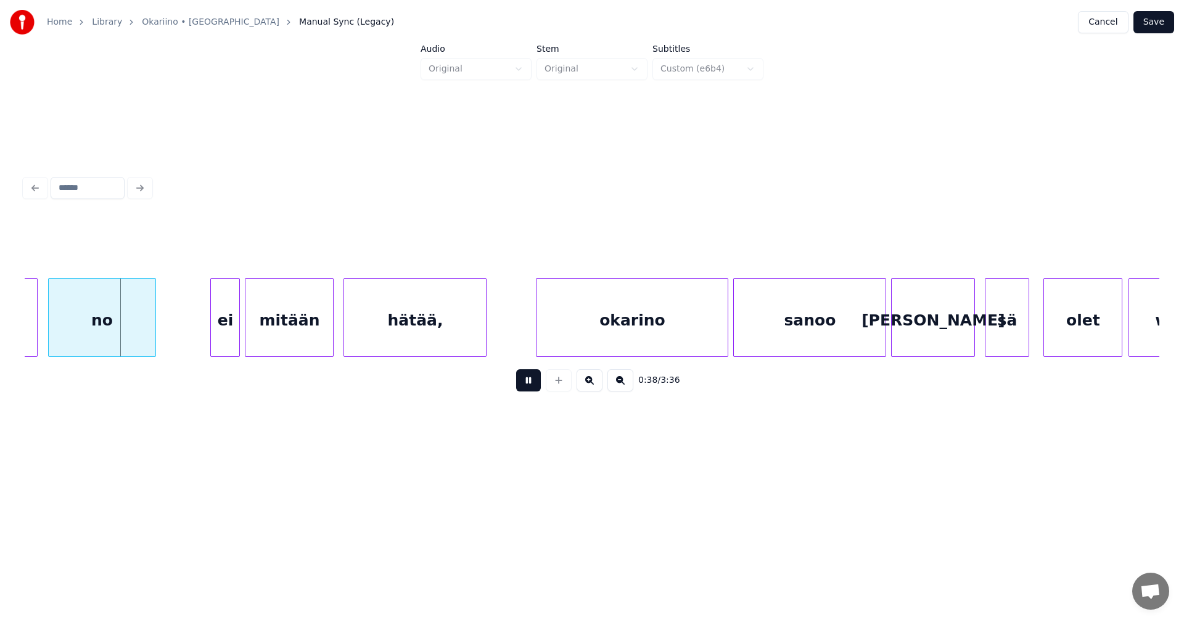
drag, startPoint x: 532, startPoint y: 389, endPoint x: 477, endPoint y: 388, distance: 54.9
click at [532, 389] on button at bounding box center [528, 380] width 25 height 22
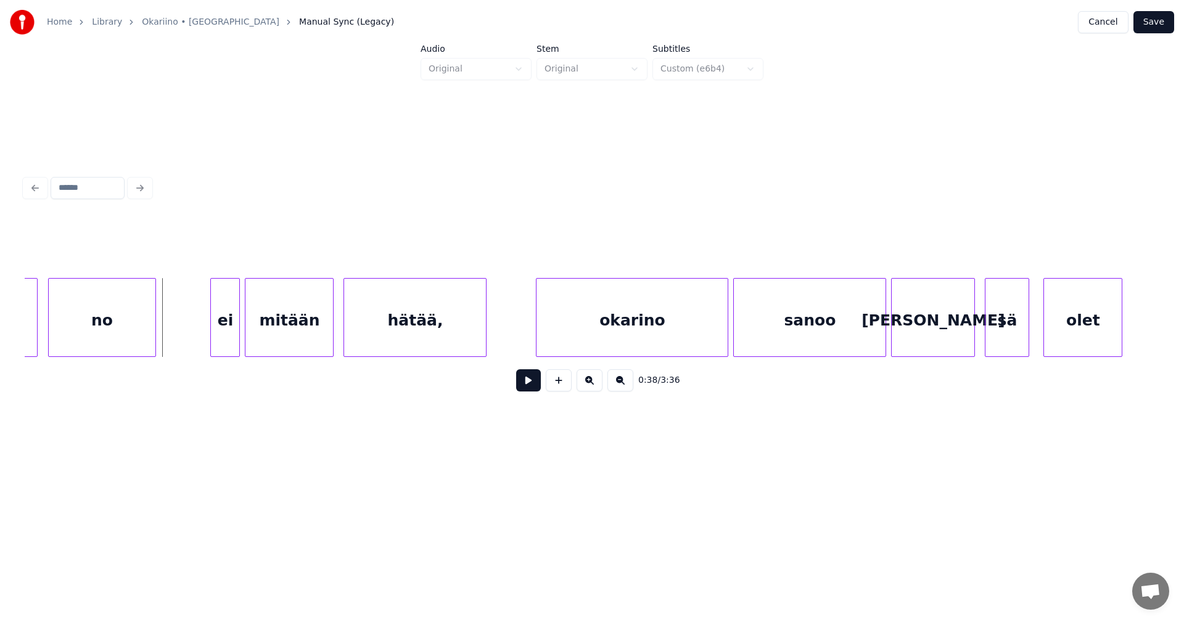
scroll to position [0, 8413]
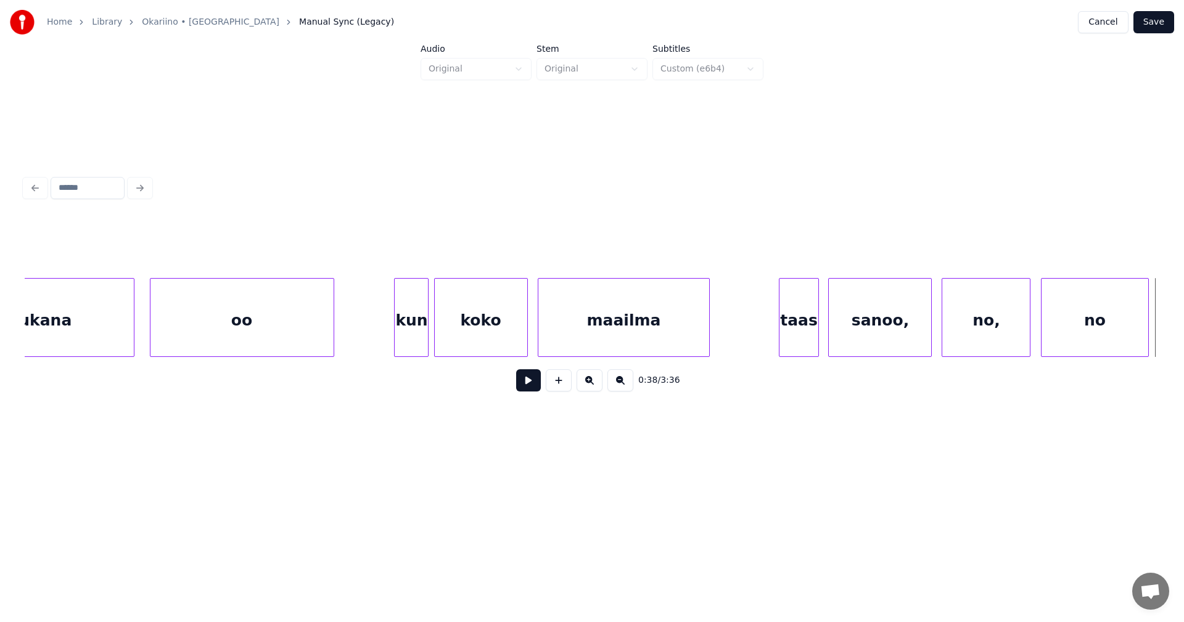
click at [874, 318] on div "sanoo," at bounding box center [880, 321] width 102 height 84
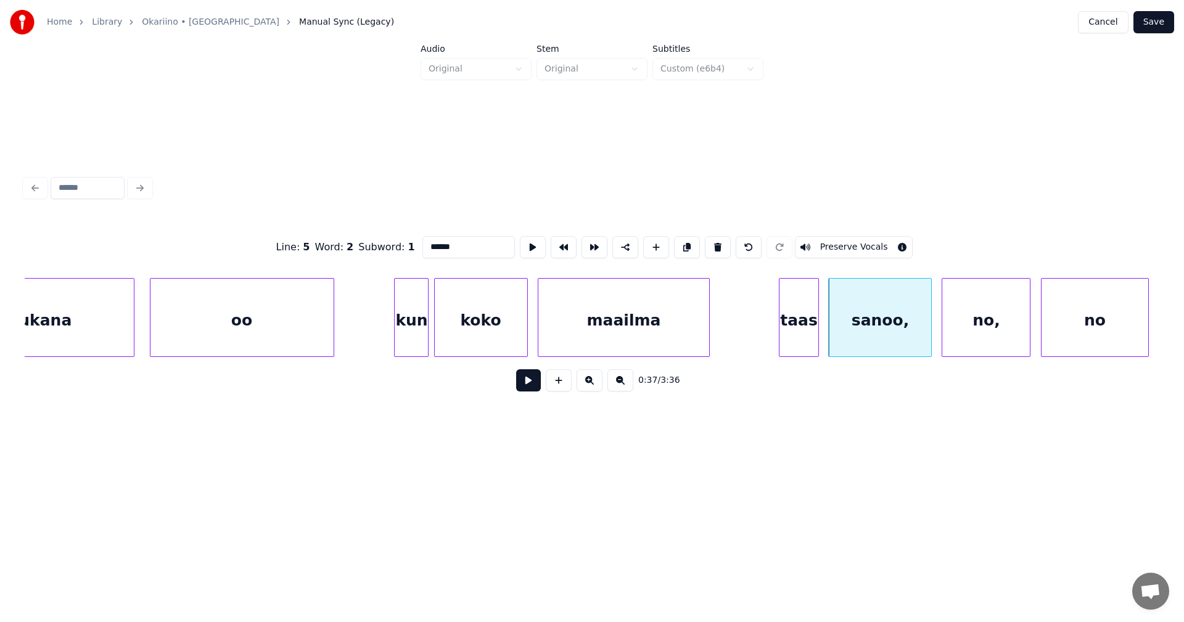
click at [535, 392] on button at bounding box center [528, 380] width 25 height 22
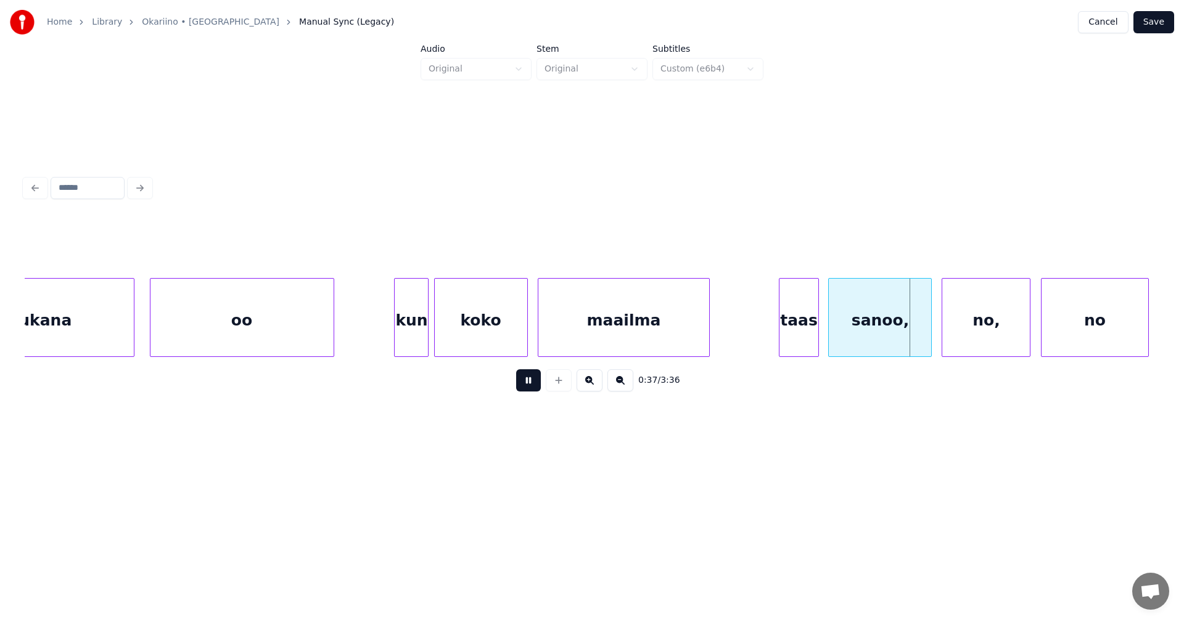
click at [535, 392] on button at bounding box center [528, 380] width 25 height 22
click at [926, 334] on div at bounding box center [925, 318] width 4 height 78
click at [958, 332] on div "no," at bounding box center [986, 321] width 88 height 84
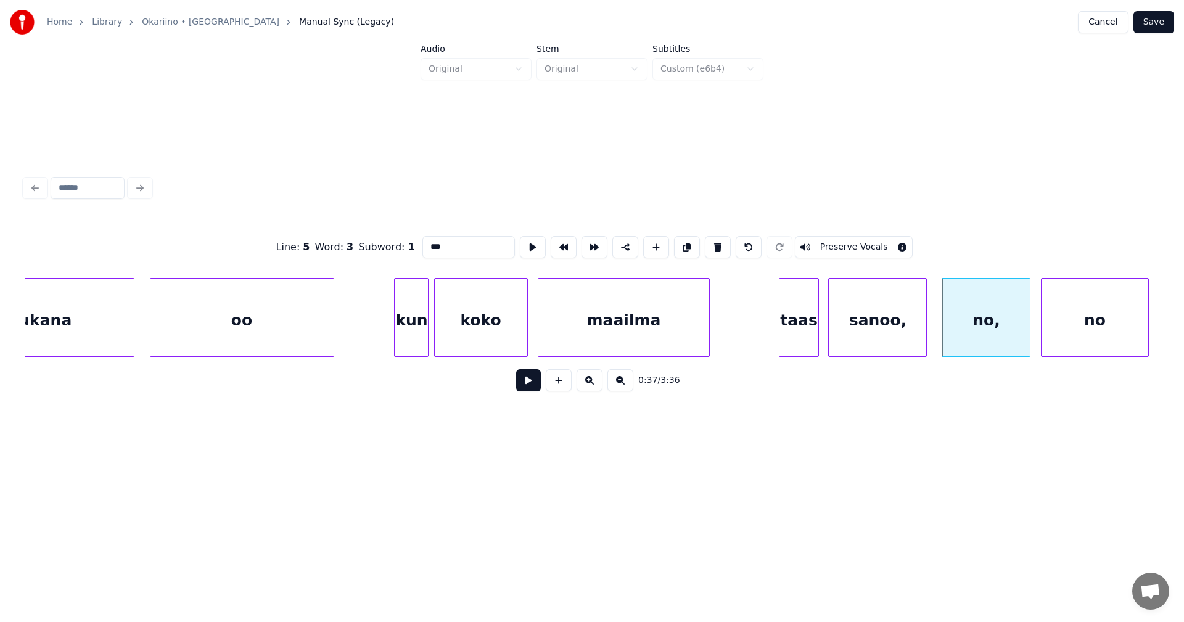
click at [528, 386] on button at bounding box center [528, 380] width 25 height 22
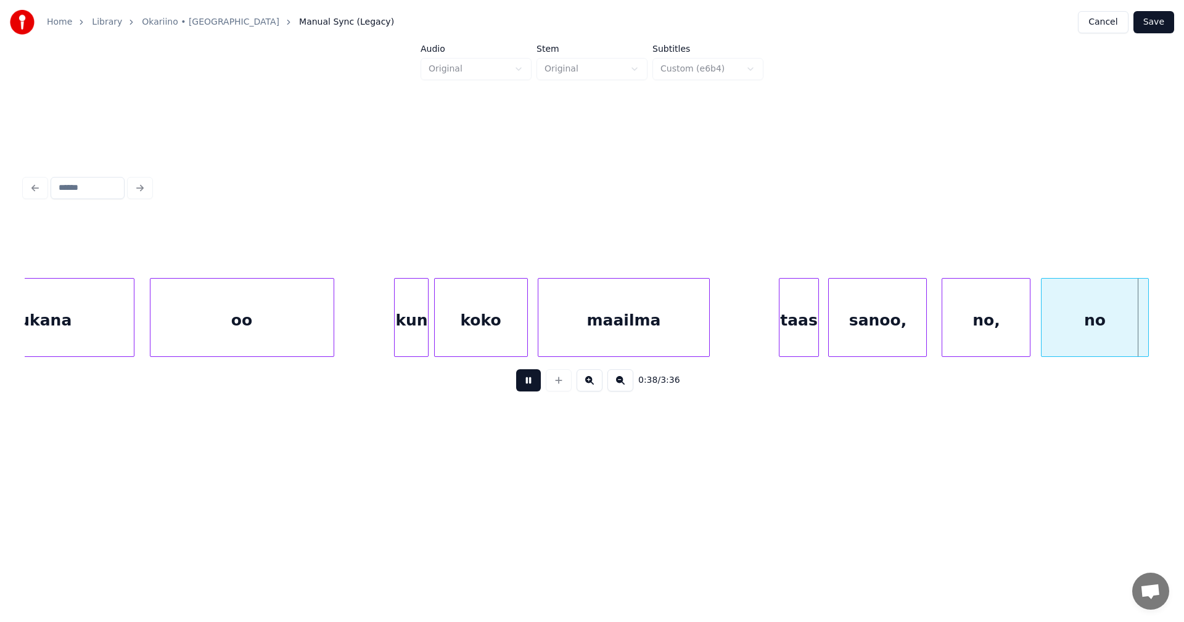
scroll to position [0, 9552]
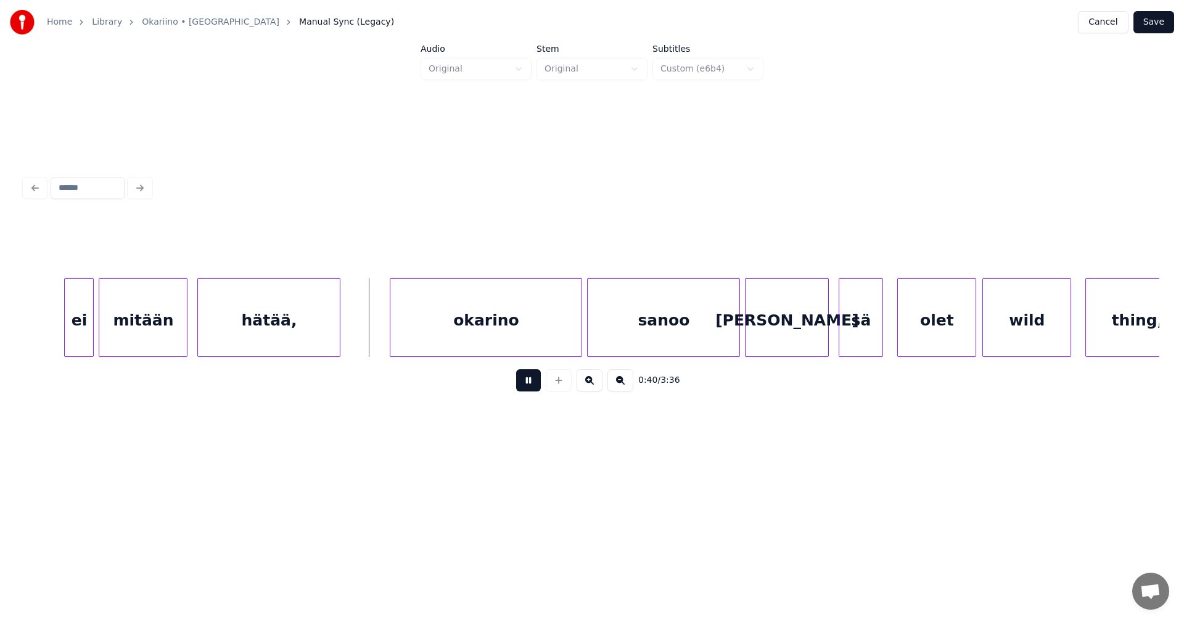
click at [530, 385] on button at bounding box center [528, 380] width 25 height 22
click at [73, 344] on div "ei" at bounding box center [70, 321] width 28 height 84
click at [527, 387] on button at bounding box center [528, 380] width 25 height 22
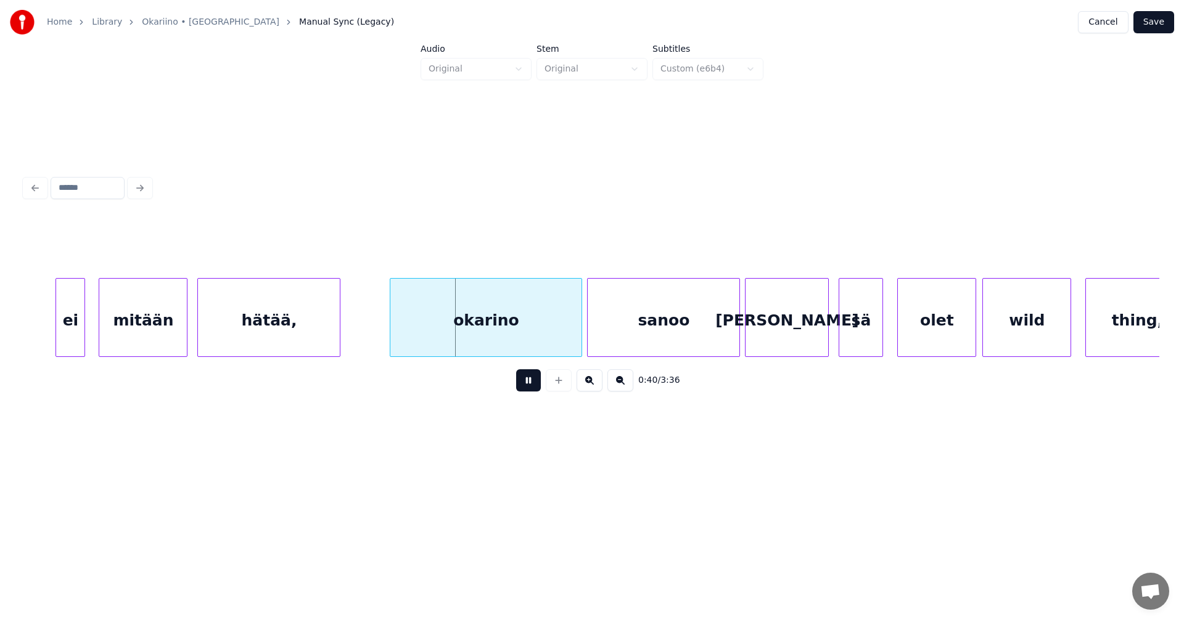
drag, startPoint x: 527, startPoint y: 388, endPoint x: 501, endPoint y: 344, distance: 51.4
click at [523, 386] on button at bounding box center [528, 380] width 25 height 22
click at [498, 338] on div "okarino" at bounding box center [480, 321] width 191 height 84
click at [531, 389] on button at bounding box center [528, 380] width 25 height 22
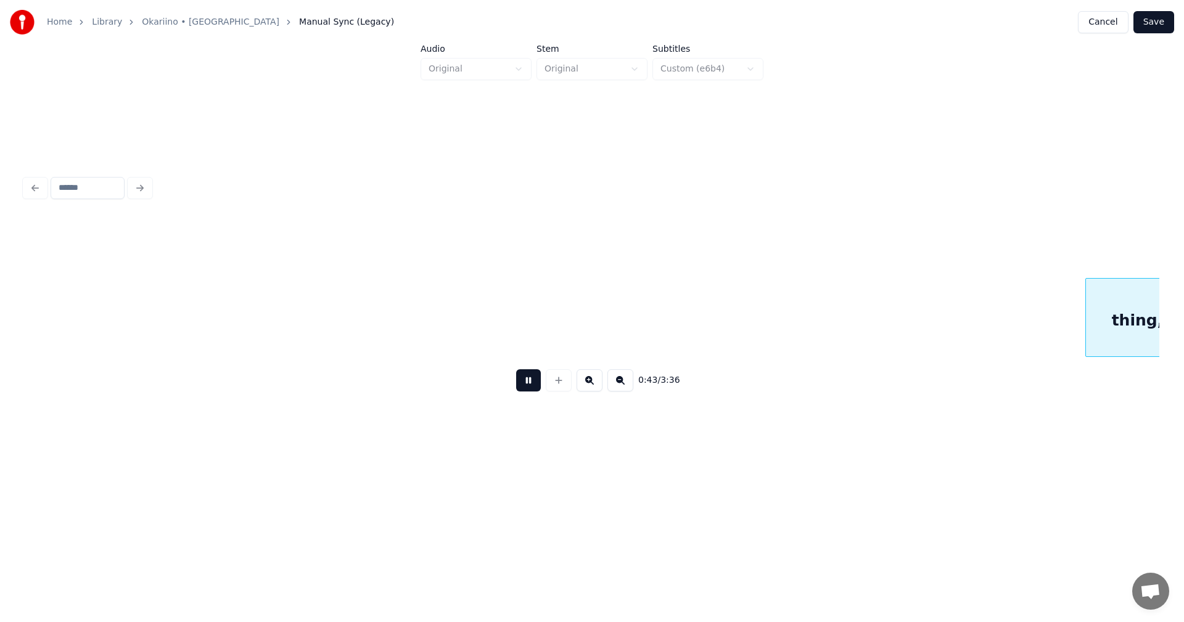
scroll to position [0, 10688]
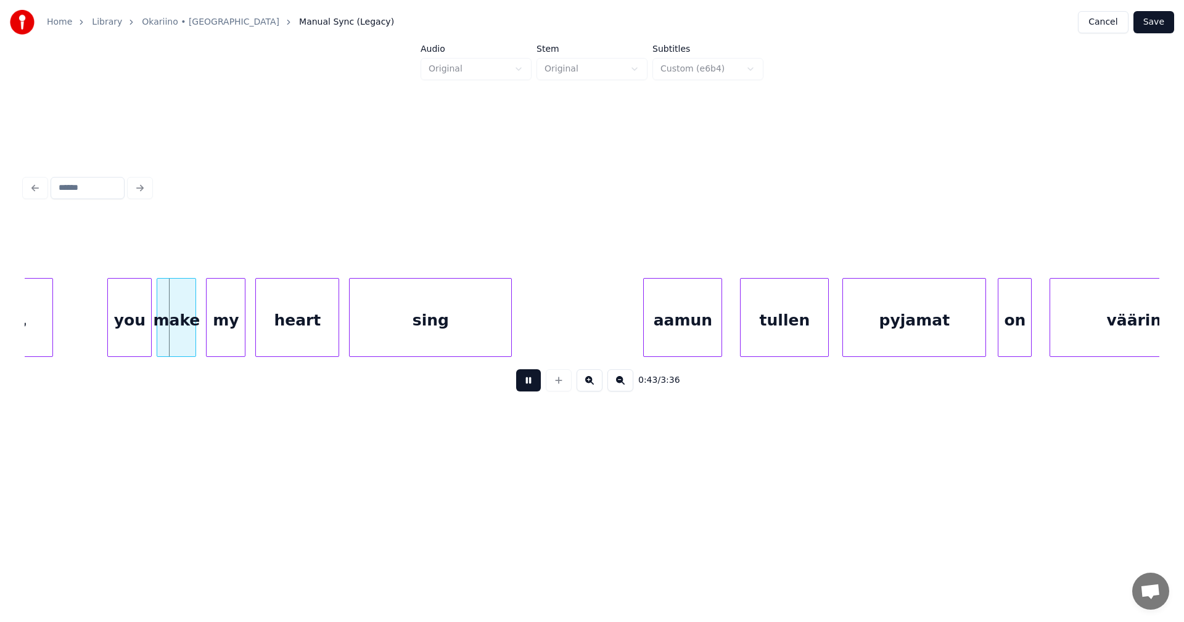
drag, startPoint x: 531, startPoint y: 389, endPoint x: 493, endPoint y: 377, distance: 39.4
click at [529, 389] on button at bounding box center [528, 380] width 25 height 22
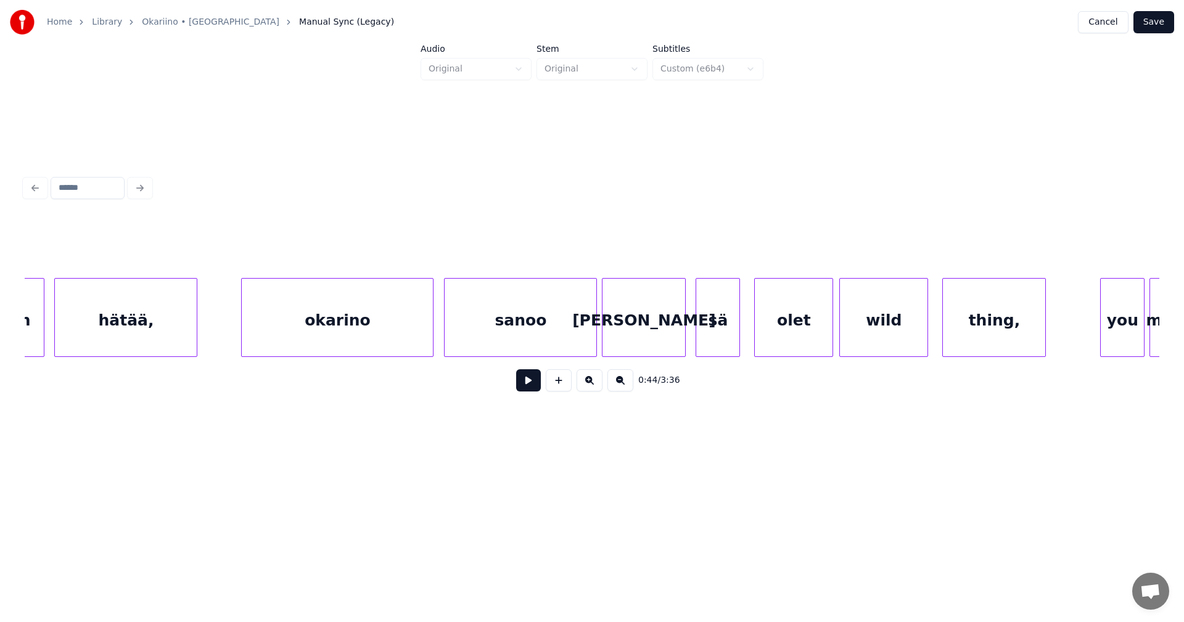
click at [657, 327] on div "[PERSON_NAME]" at bounding box center [644, 321] width 83 height 84
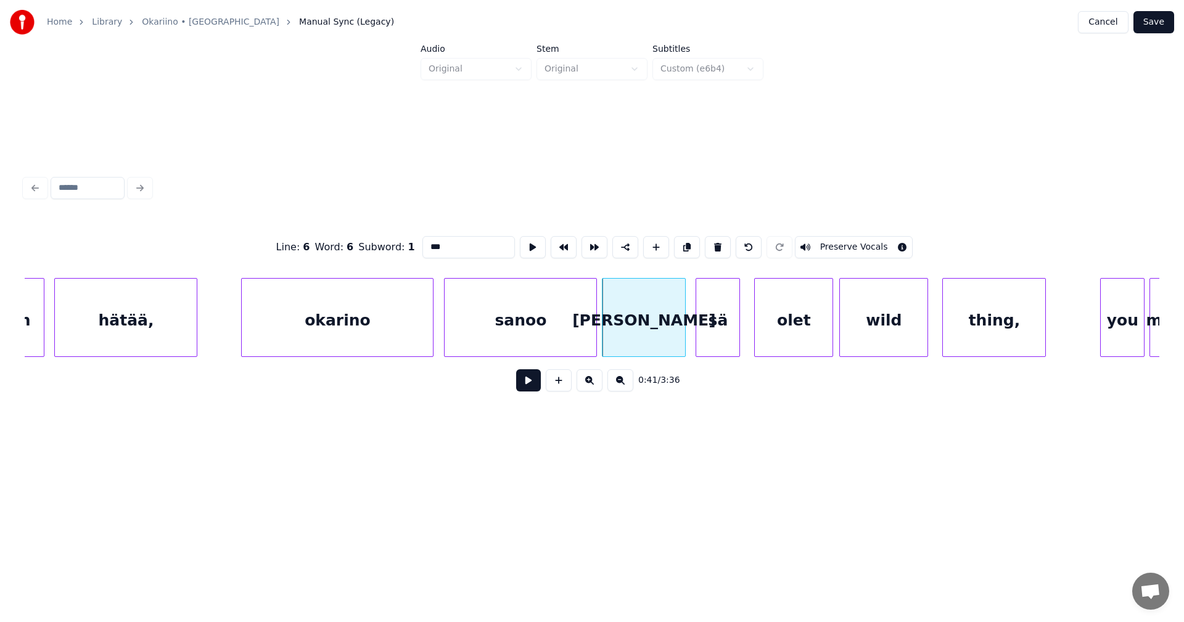
click at [527, 384] on button at bounding box center [528, 380] width 25 height 22
click at [527, 385] on button at bounding box center [528, 380] width 25 height 22
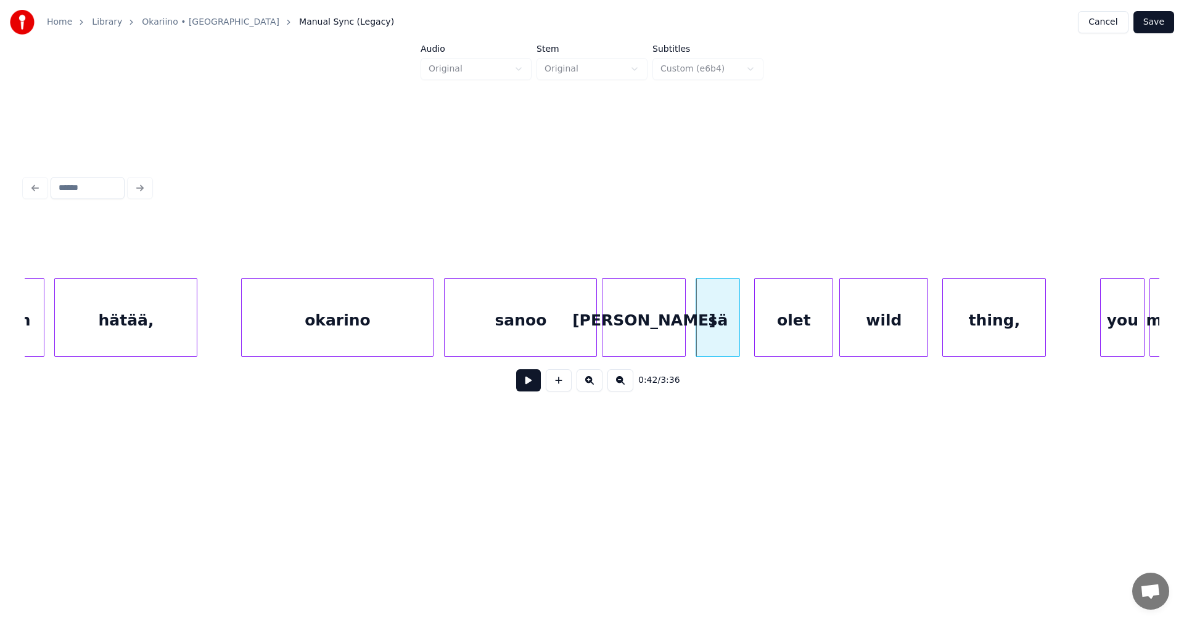
click at [527, 385] on button at bounding box center [528, 380] width 25 height 22
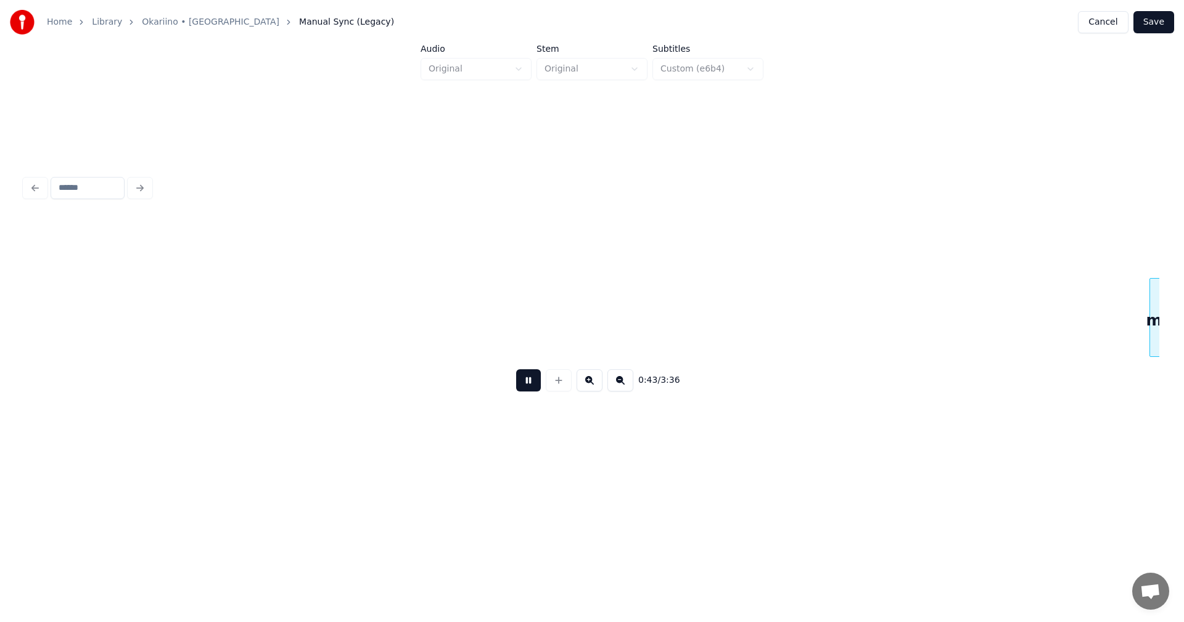
scroll to position [0, 10832]
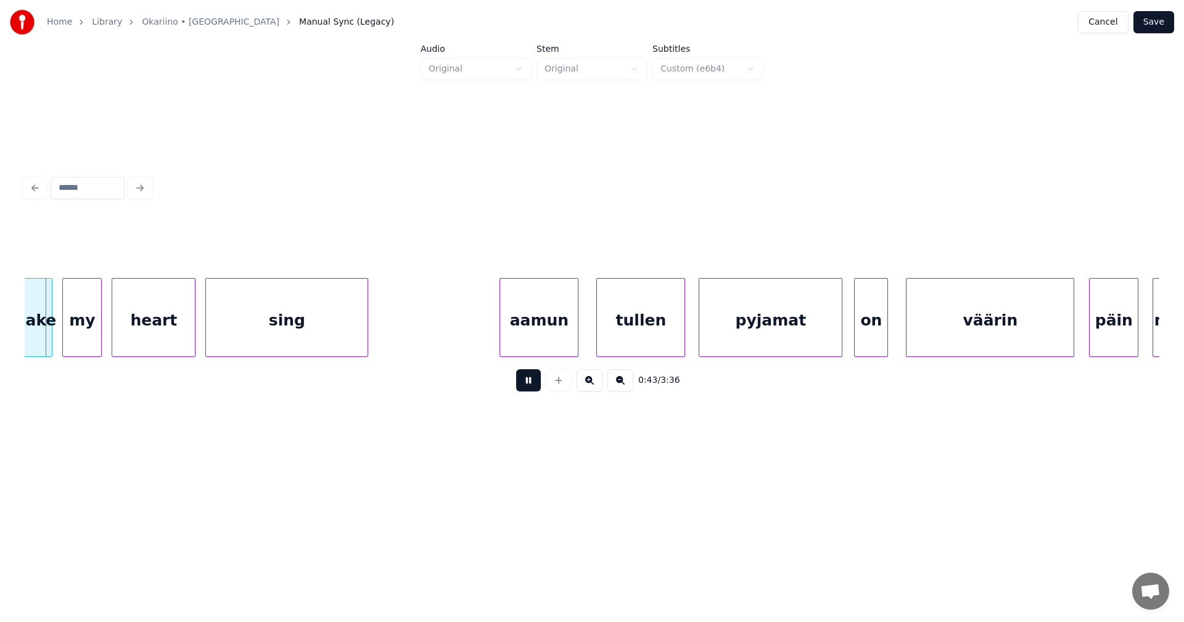
click at [527, 385] on button at bounding box center [528, 380] width 25 height 22
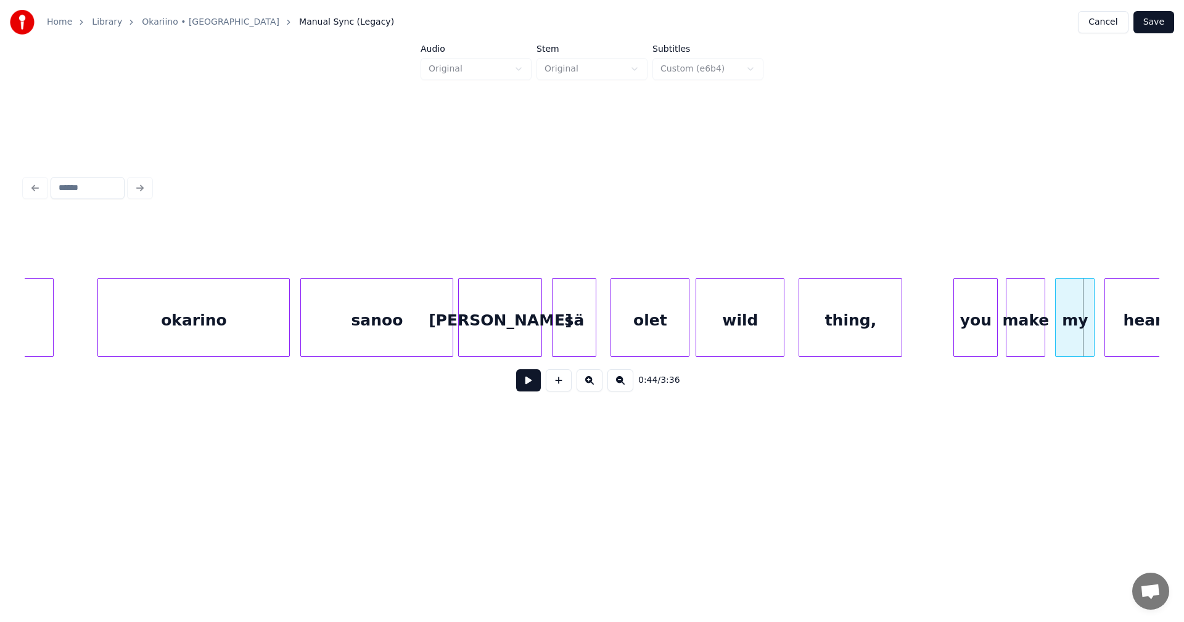
click at [975, 325] on div "you" at bounding box center [975, 321] width 43 height 84
click at [529, 389] on button at bounding box center [528, 380] width 25 height 22
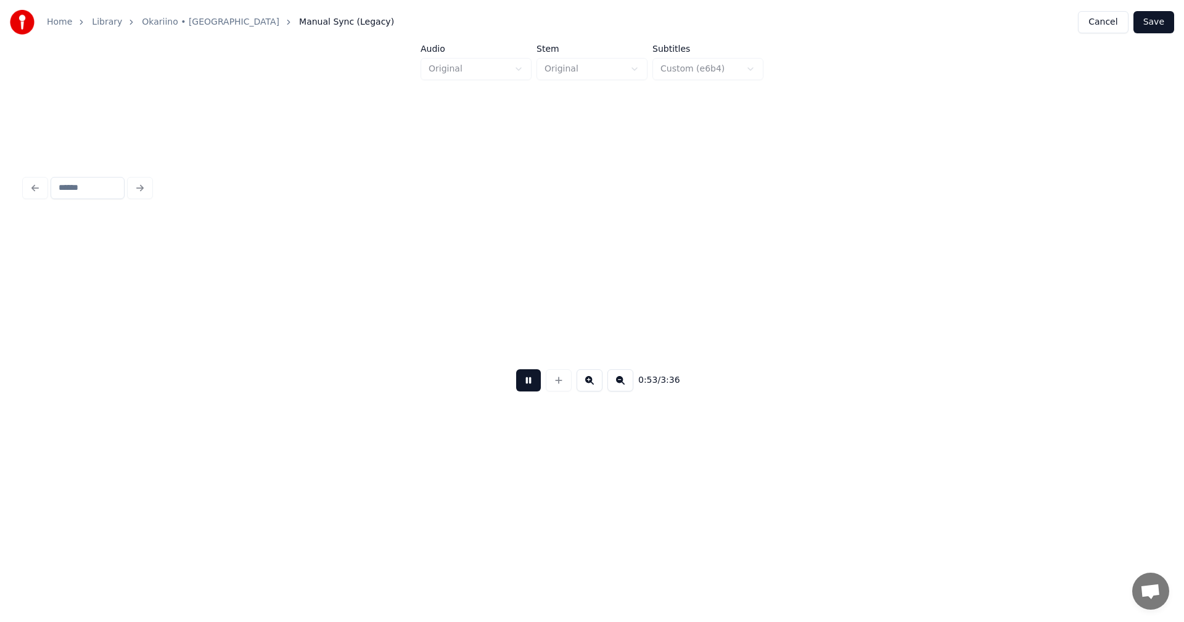
scroll to position [0, 13255]
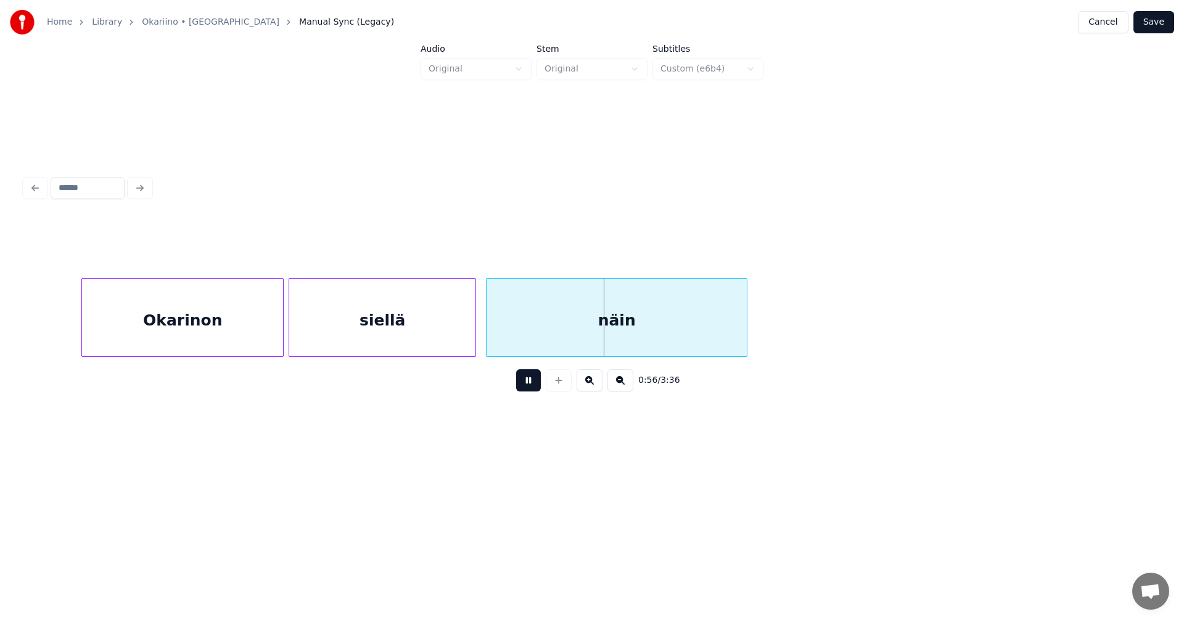
drag, startPoint x: 532, startPoint y: 388, endPoint x: 482, endPoint y: 395, distance: 49.9
click at [531, 388] on button at bounding box center [528, 380] width 25 height 22
click at [217, 347] on div "Okarinon" at bounding box center [182, 321] width 201 height 84
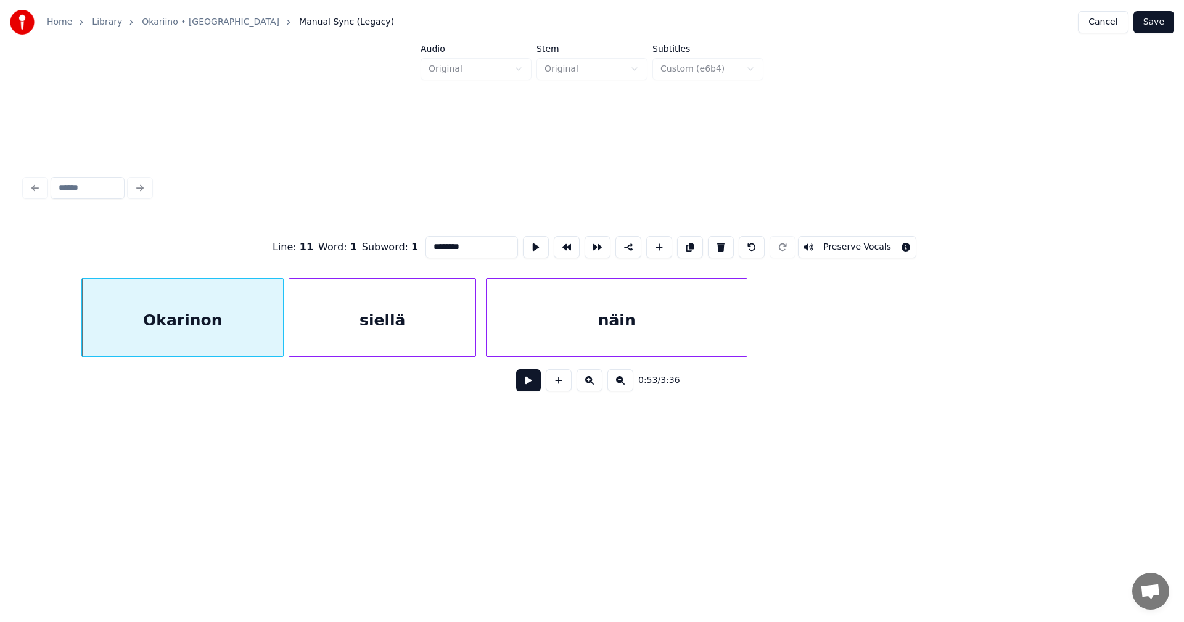
click at [524, 384] on button at bounding box center [528, 380] width 25 height 22
click at [525, 385] on button at bounding box center [528, 380] width 25 height 22
click at [279, 339] on div at bounding box center [279, 318] width 4 height 78
click at [527, 385] on button at bounding box center [528, 380] width 25 height 22
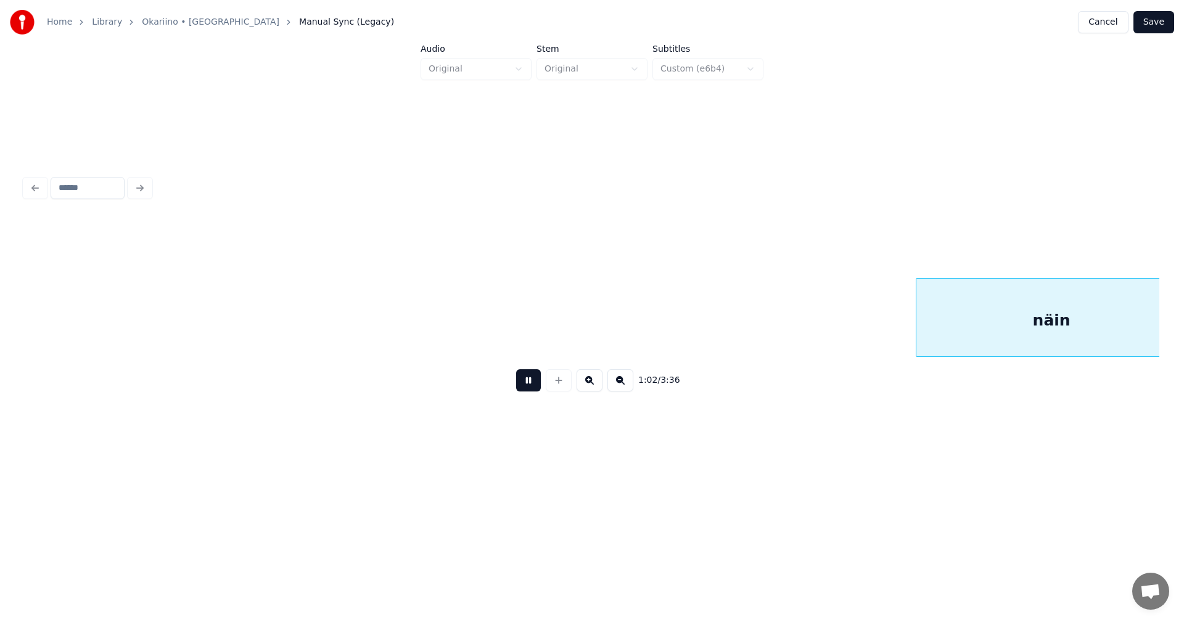
scroll to position [0, 15533]
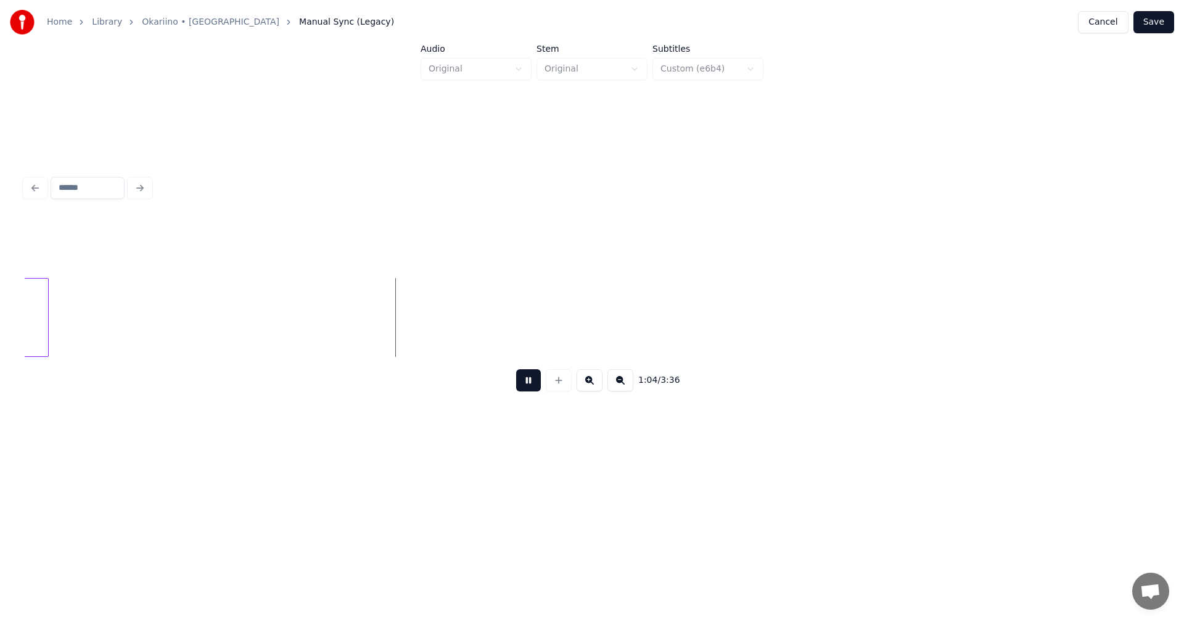
click at [530, 387] on button at bounding box center [528, 380] width 25 height 22
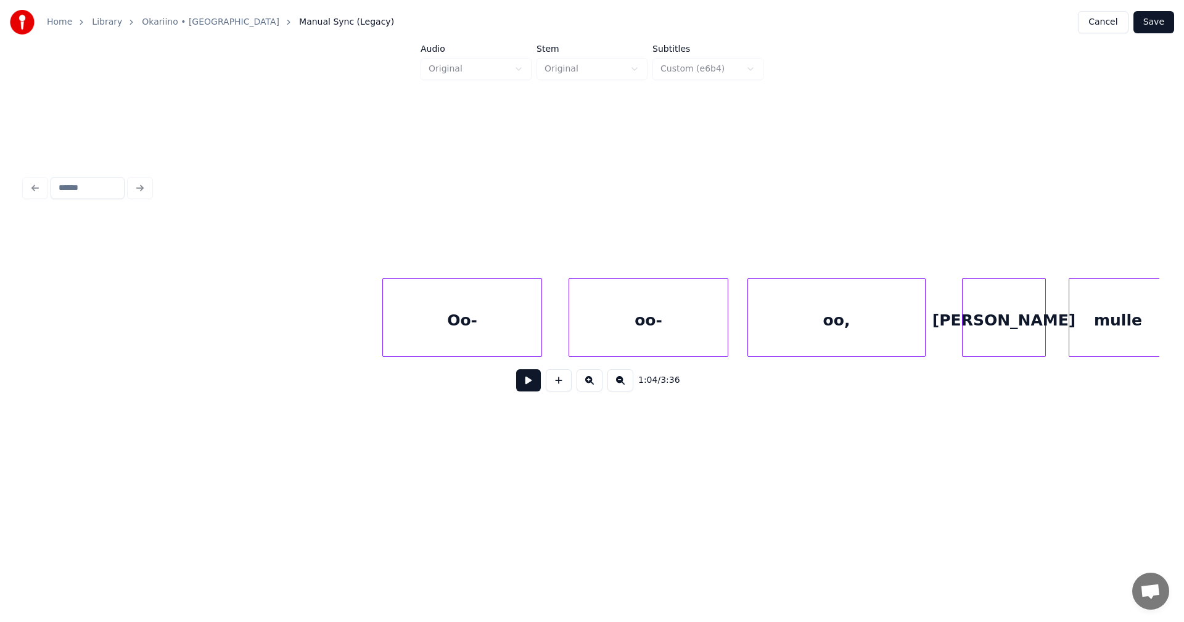
scroll to position [0, 16605]
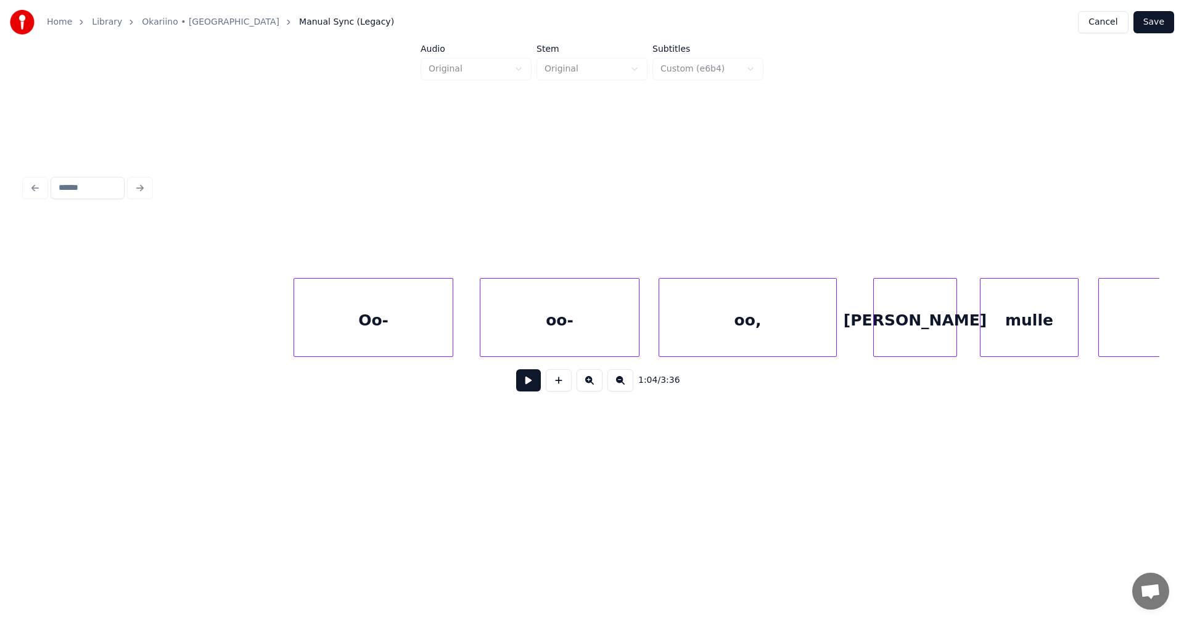
click at [403, 339] on div "Oo-" at bounding box center [373, 321] width 159 height 84
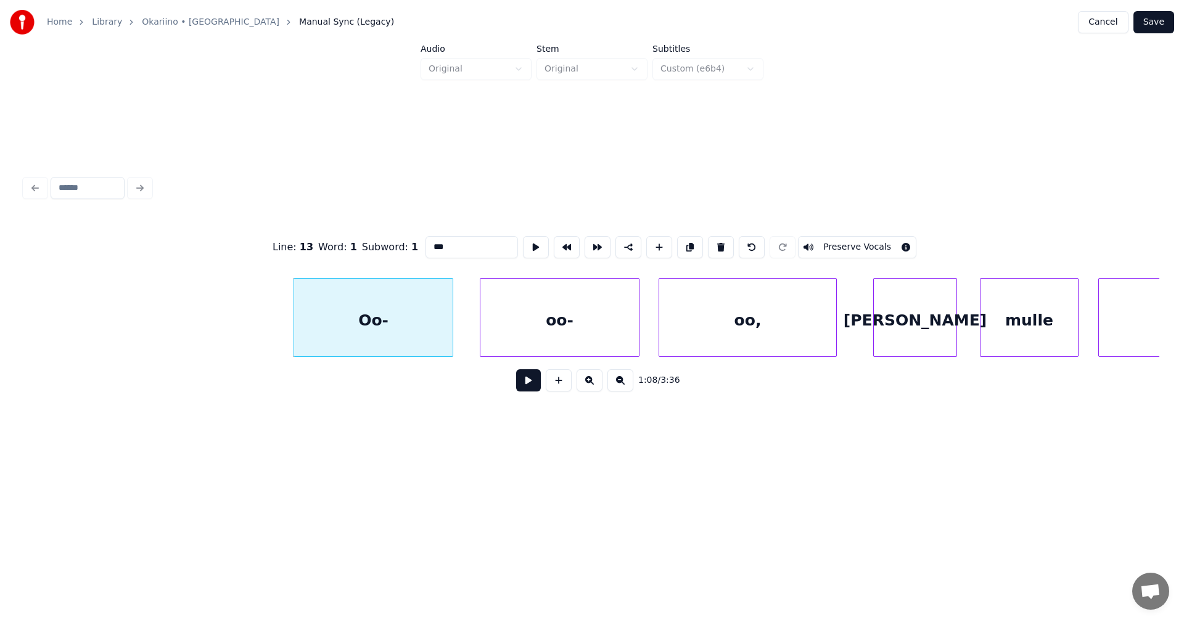
click at [528, 392] on button at bounding box center [528, 380] width 25 height 22
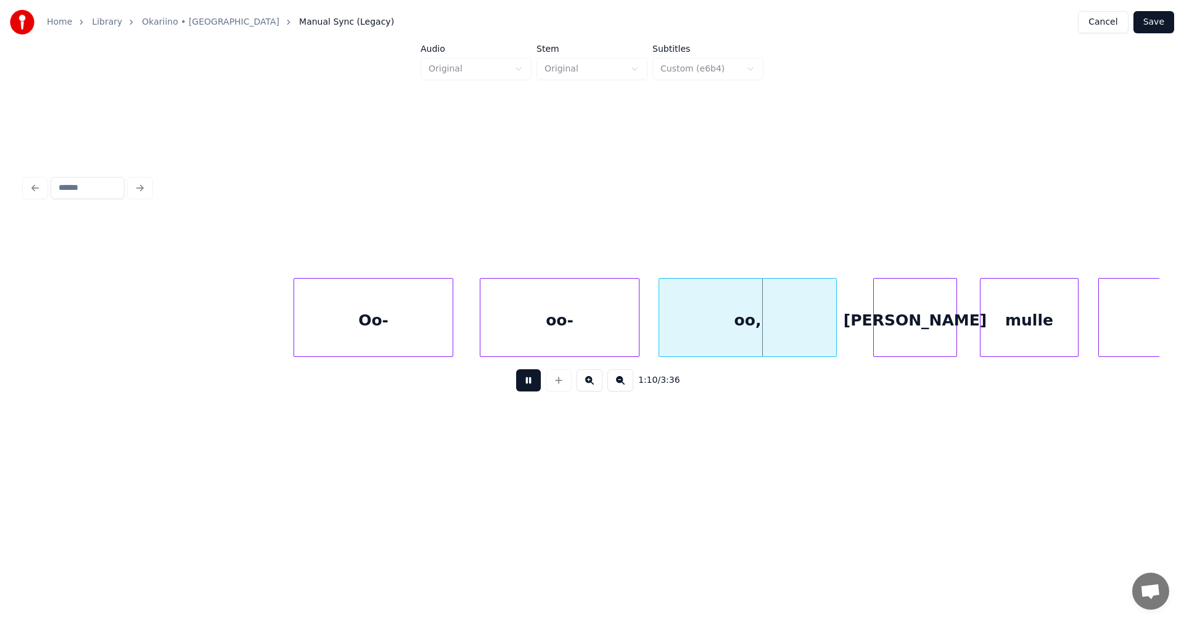
click at [527, 388] on button at bounding box center [528, 380] width 25 height 22
click at [561, 338] on div "oo-" at bounding box center [559, 321] width 159 height 84
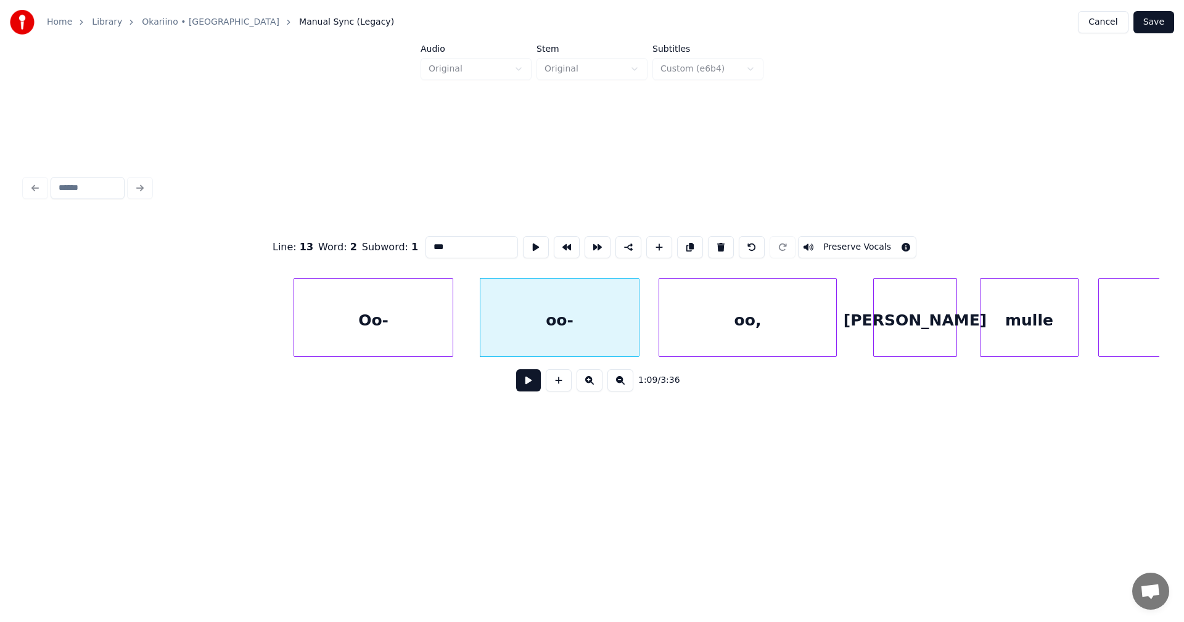
click at [529, 390] on button at bounding box center [528, 380] width 25 height 22
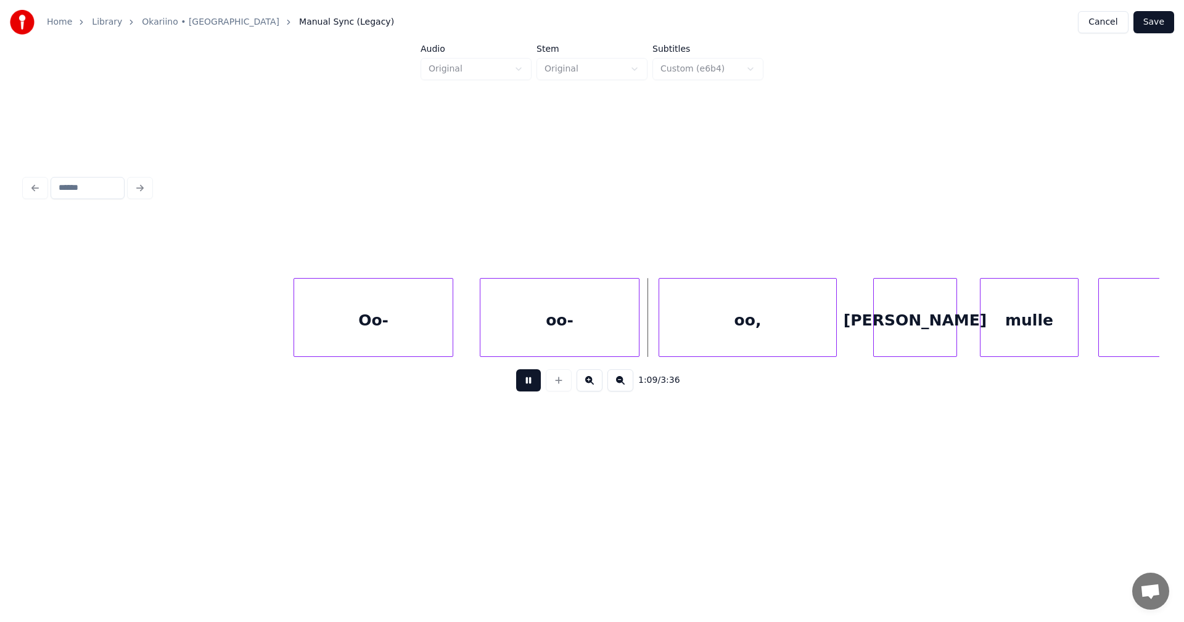
drag, startPoint x: 529, startPoint y: 389, endPoint x: 544, endPoint y: 382, distance: 16.3
click at [530, 387] on button at bounding box center [528, 380] width 25 height 22
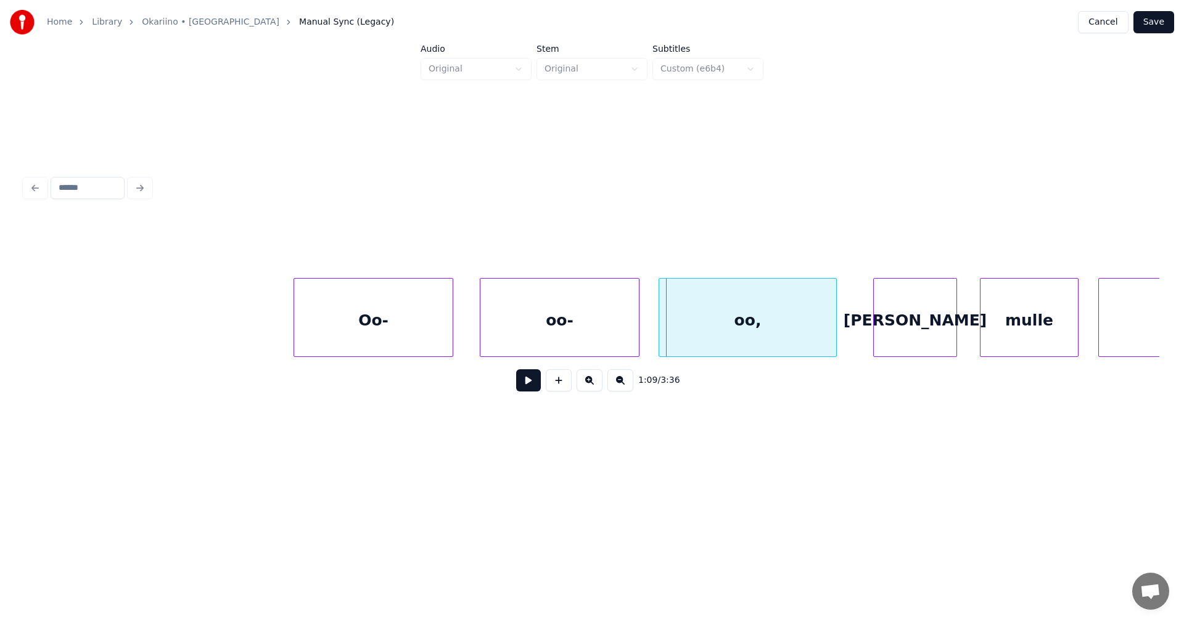
click at [375, 334] on div "Oo-" at bounding box center [373, 321] width 159 height 84
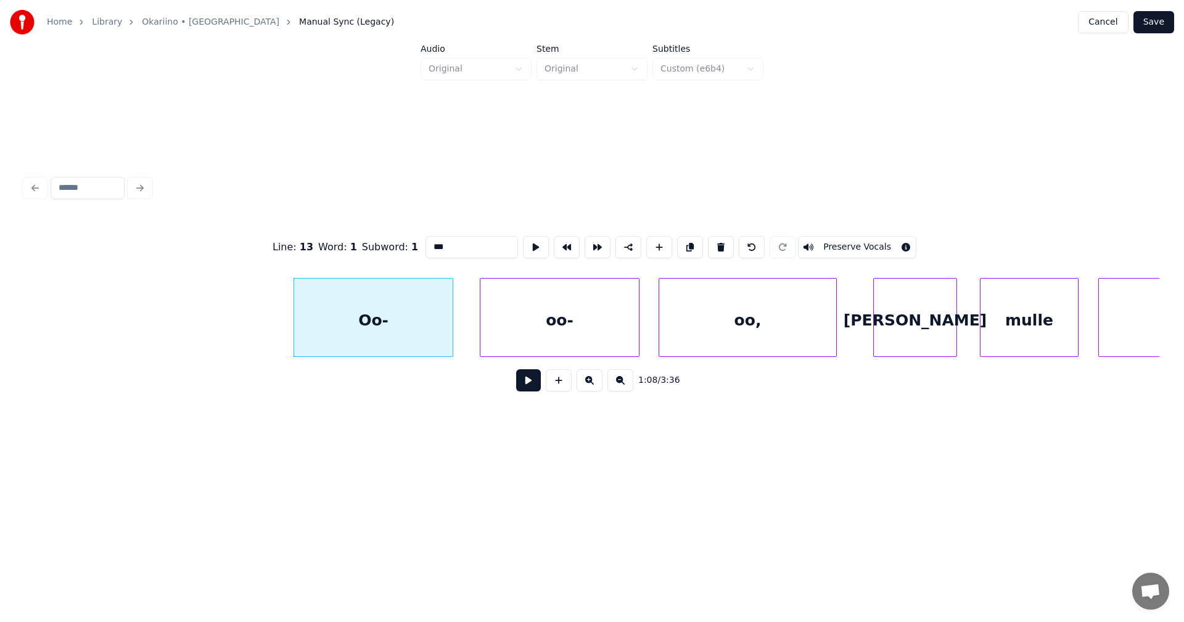
click at [525, 385] on button at bounding box center [528, 380] width 25 height 22
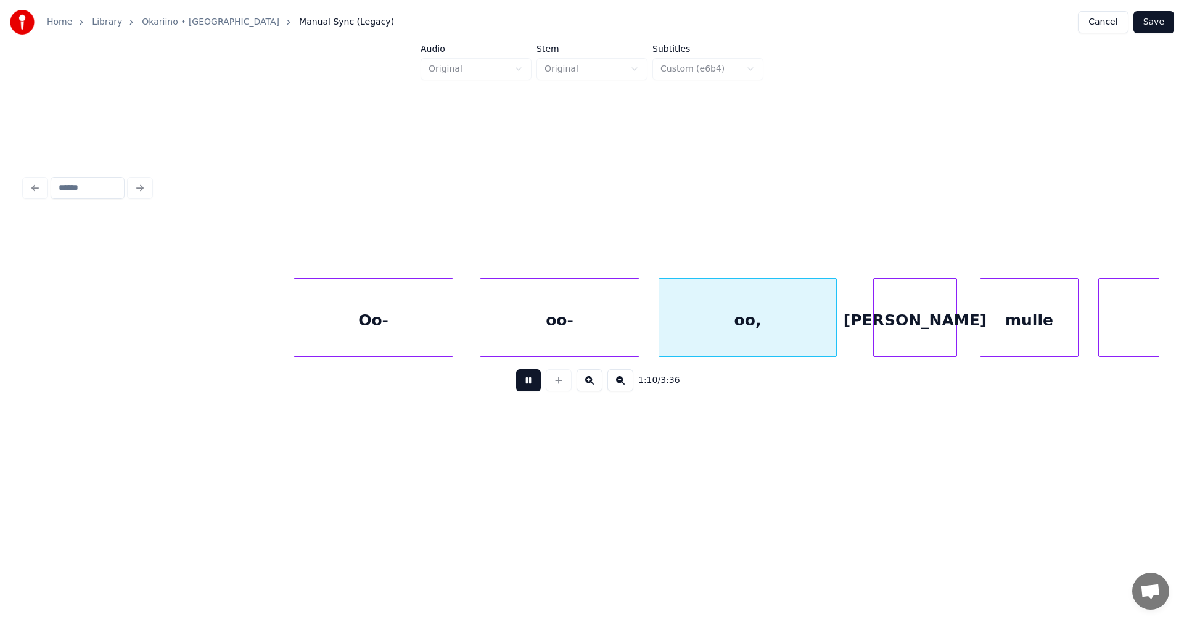
click at [525, 385] on button at bounding box center [528, 380] width 25 height 22
click at [633, 345] on div at bounding box center [634, 318] width 4 height 78
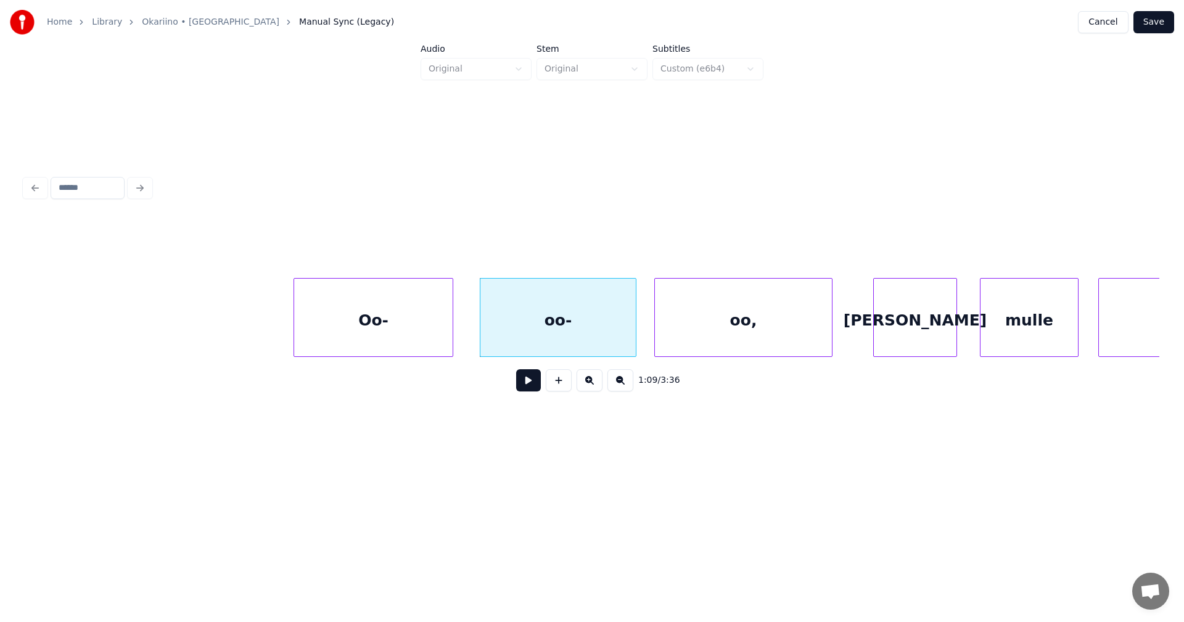
click at [670, 337] on div "oo," at bounding box center [743, 321] width 177 height 84
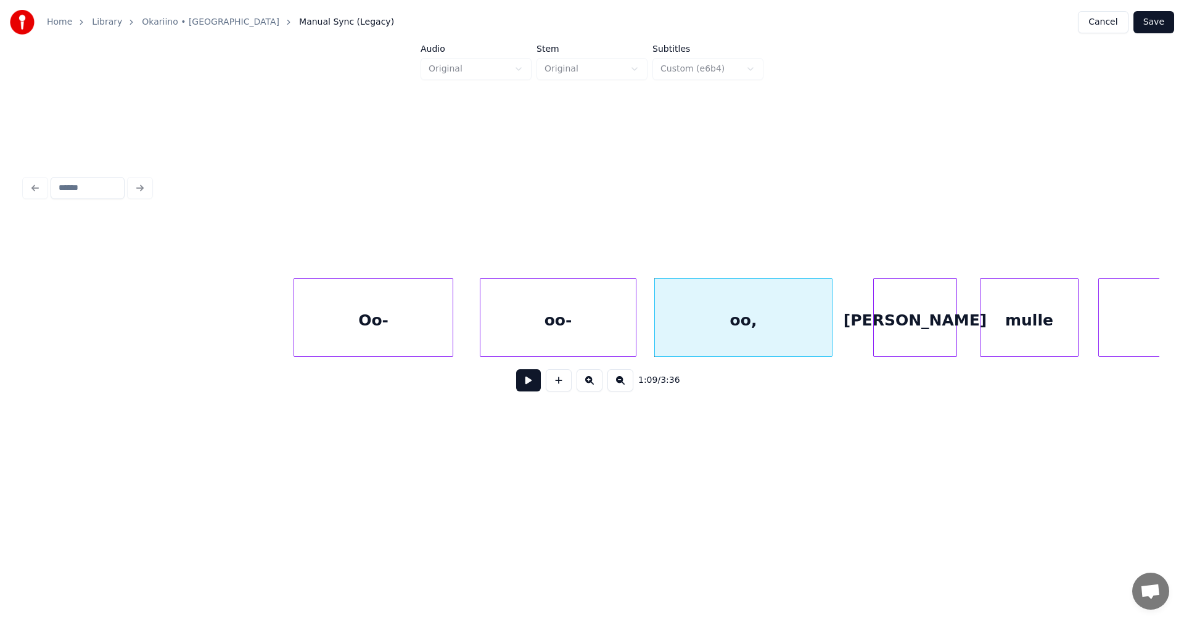
click at [592, 344] on div "oo-" at bounding box center [557, 321] width 155 height 84
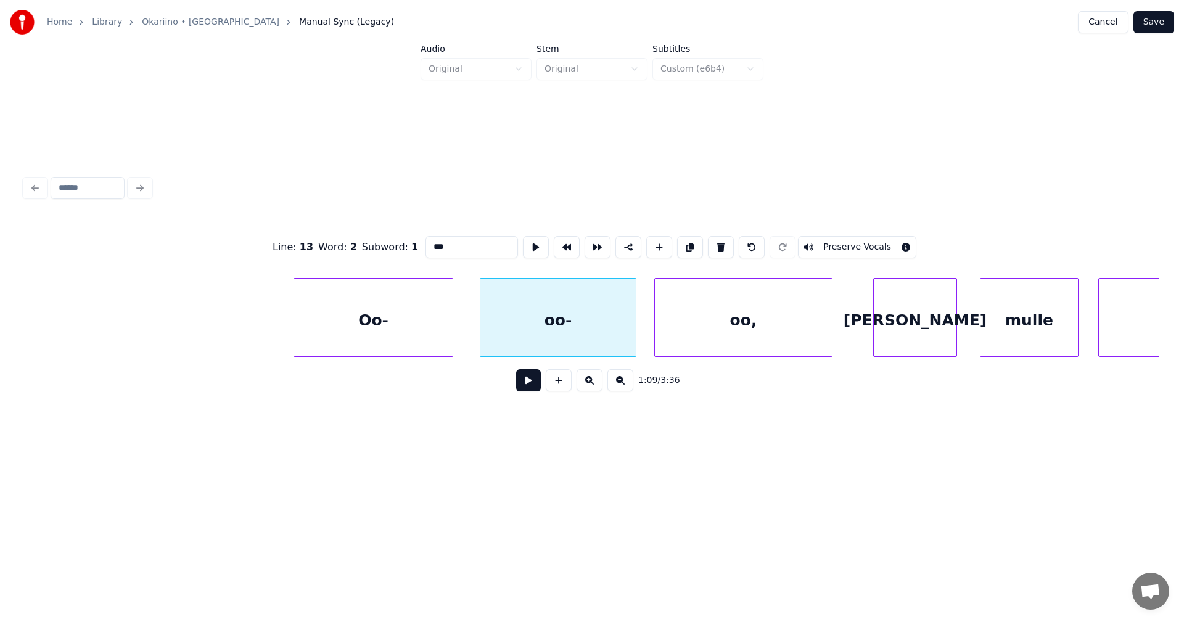
click at [529, 392] on button at bounding box center [528, 380] width 25 height 22
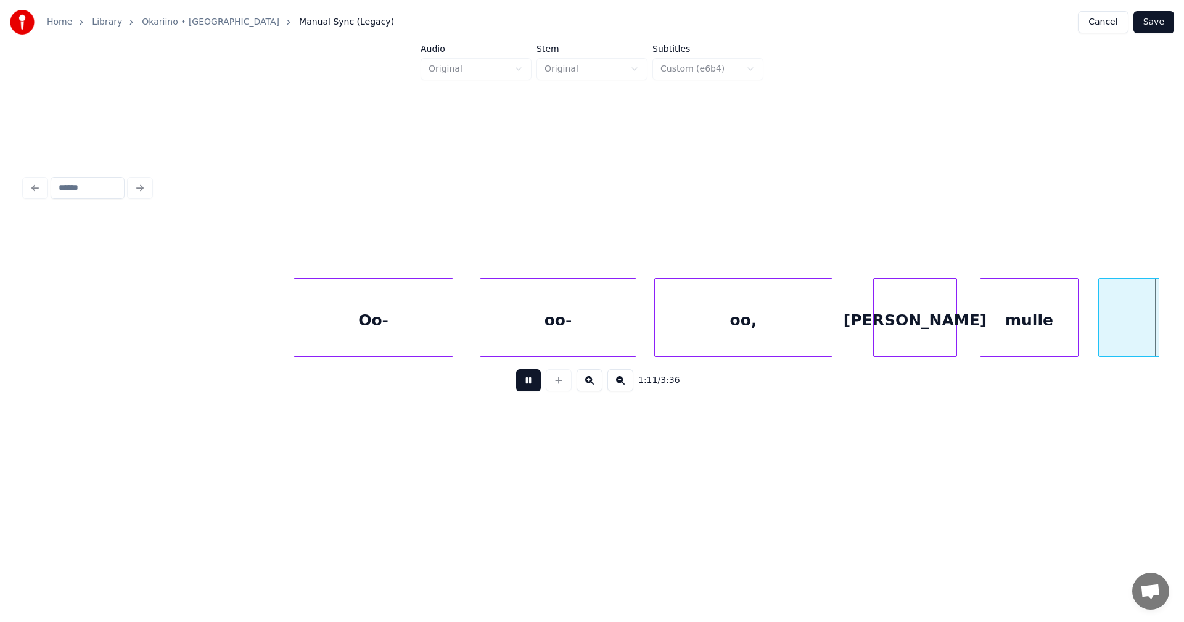
scroll to position [0, 17739]
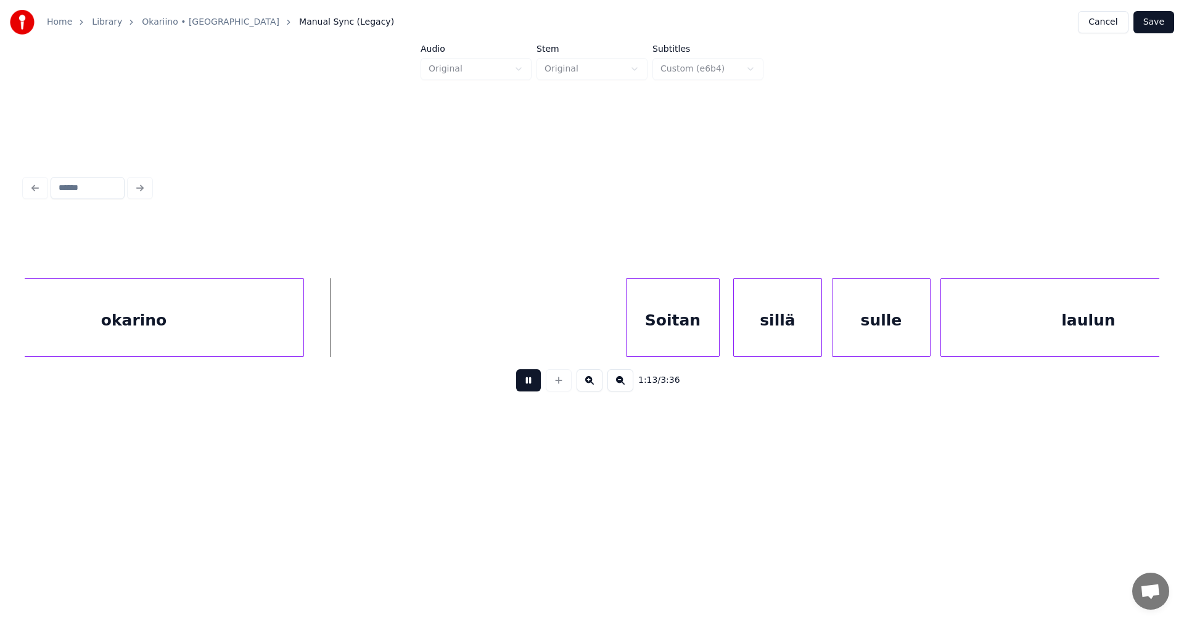
click at [532, 390] on button at bounding box center [528, 380] width 25 height 22
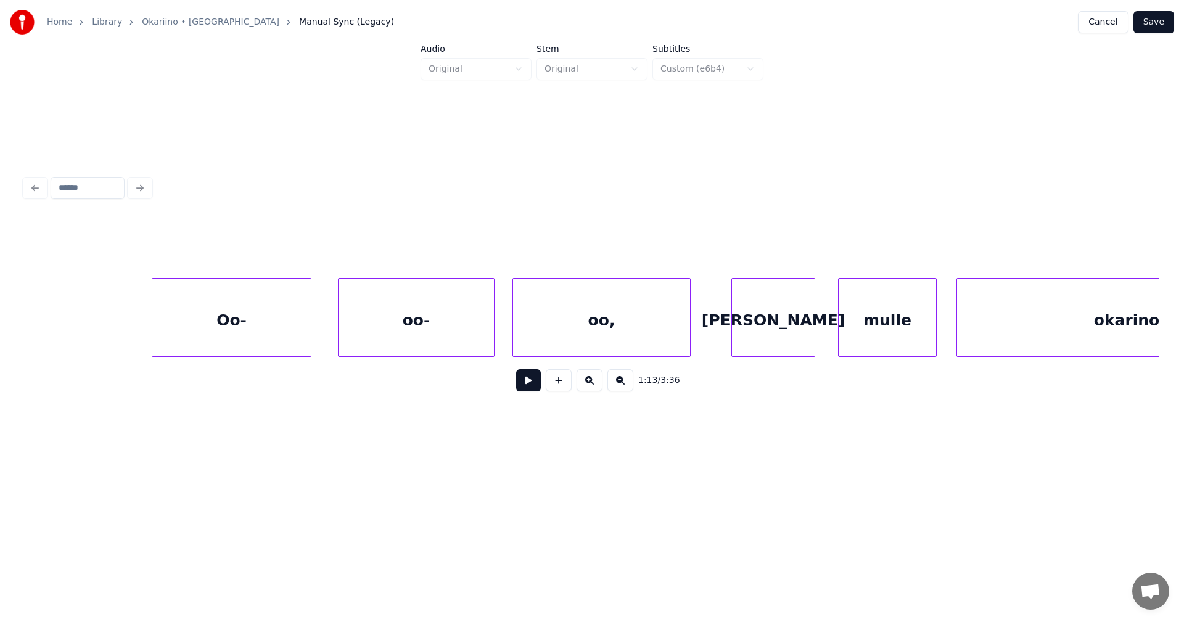
click at [767, 334] on div "[PERSON_NAME]" at bounding box center [773, 321] width 83 height 84
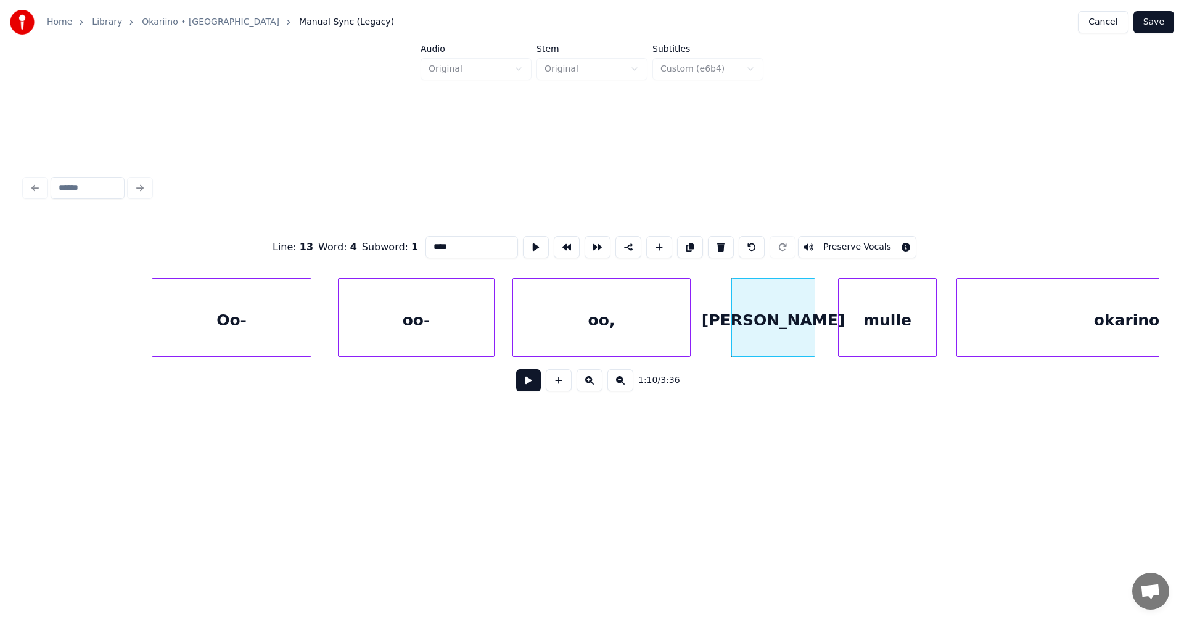
click at [534, 386] on button at bounding box center [528, 380] width 25 height 22
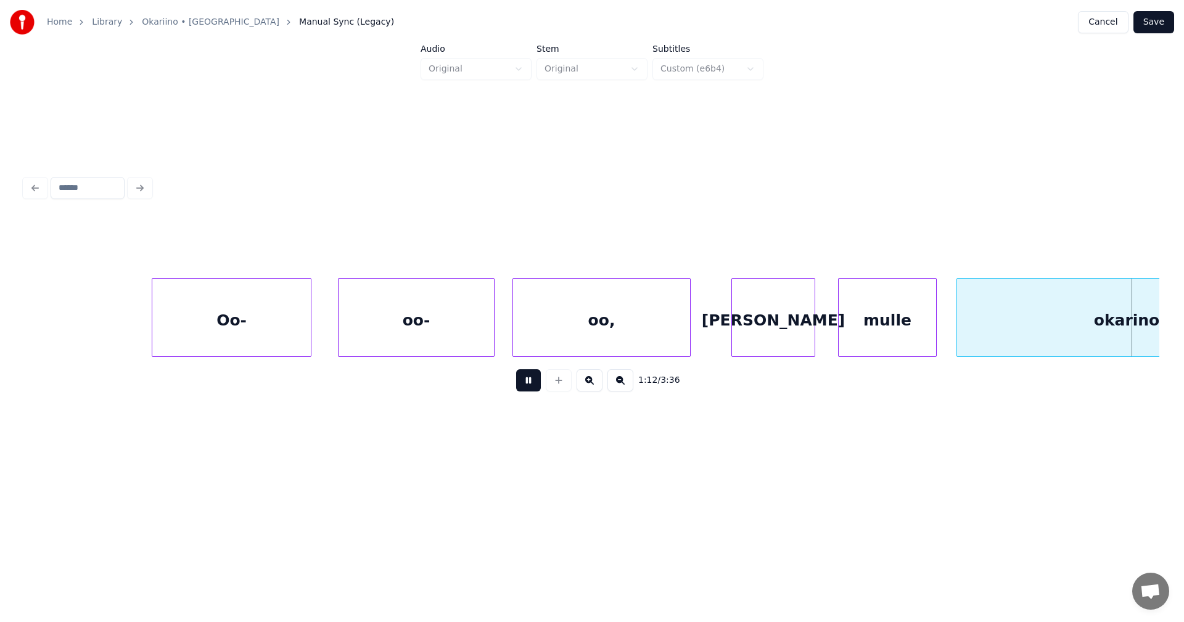
click at [534, 386] on button at bounding box center [528, 380] width 25 height 22
click at [999, 310] on div "okarino" at bounding box center [1126, 321] width 339 height 84
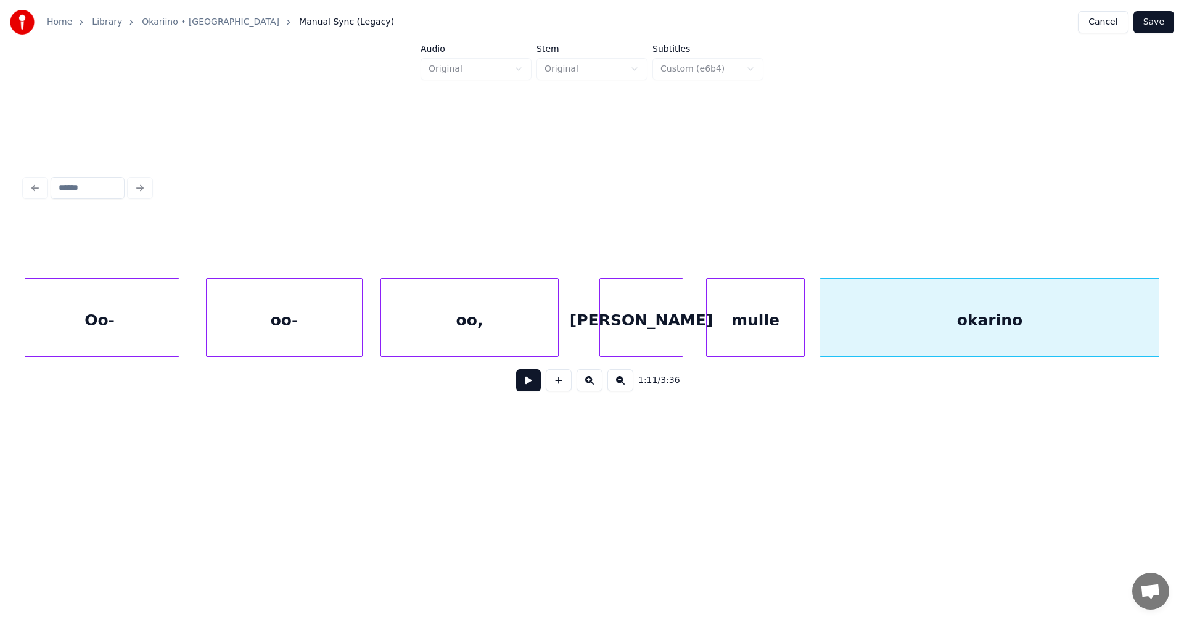
click at [535, 389] on button at bounding box center [528, 380] width 25 height 22
click at [756, 330] on div "mulle" at bounding box center [755, 321] width 97 height 84
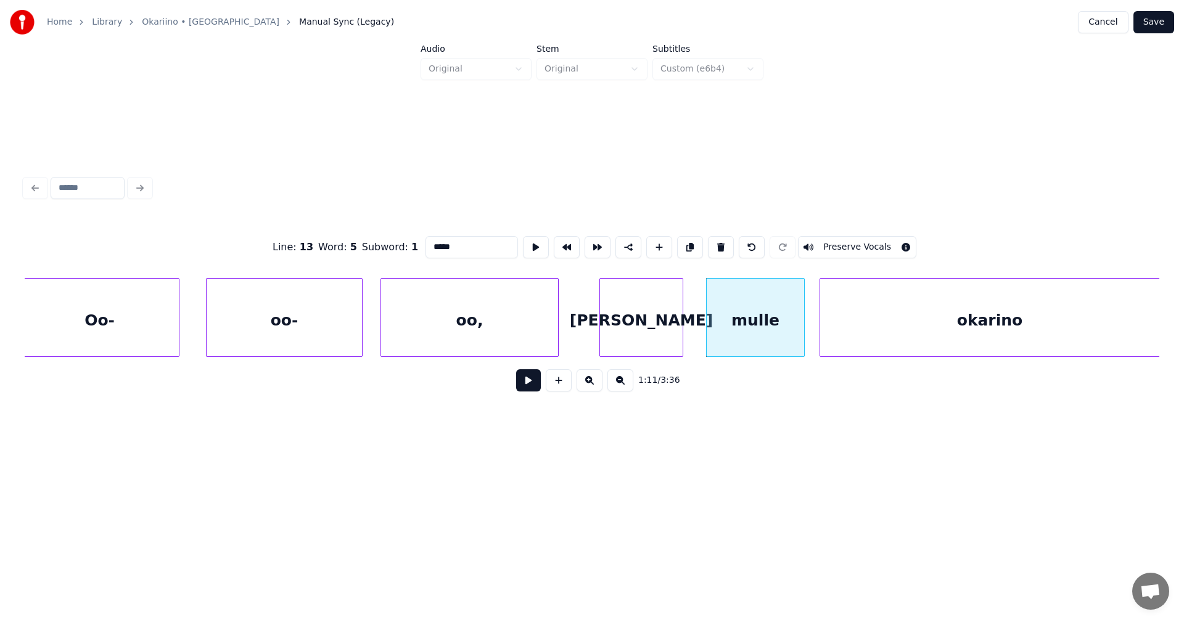
click at [530, 386] on button at bounding box center [528, 380] width 25 height 22
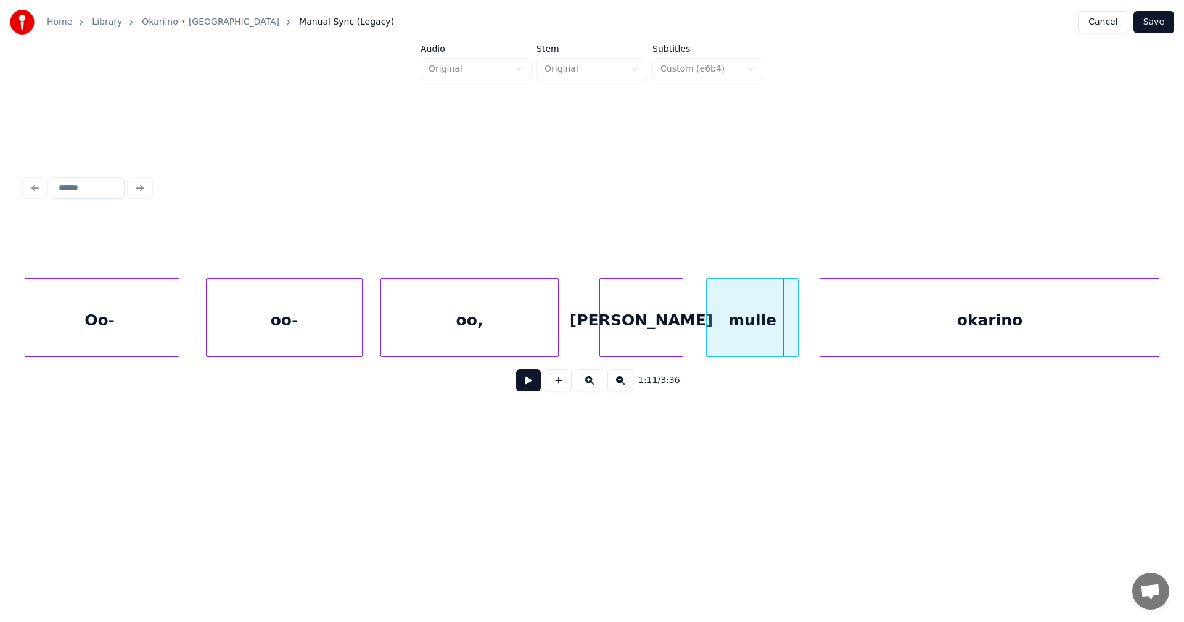
click at [796, 326] on div at bounding box center [796, 318] width 4 height 78
click at [819, 326] on div at bounding box center [820, 318] width 4 height 78
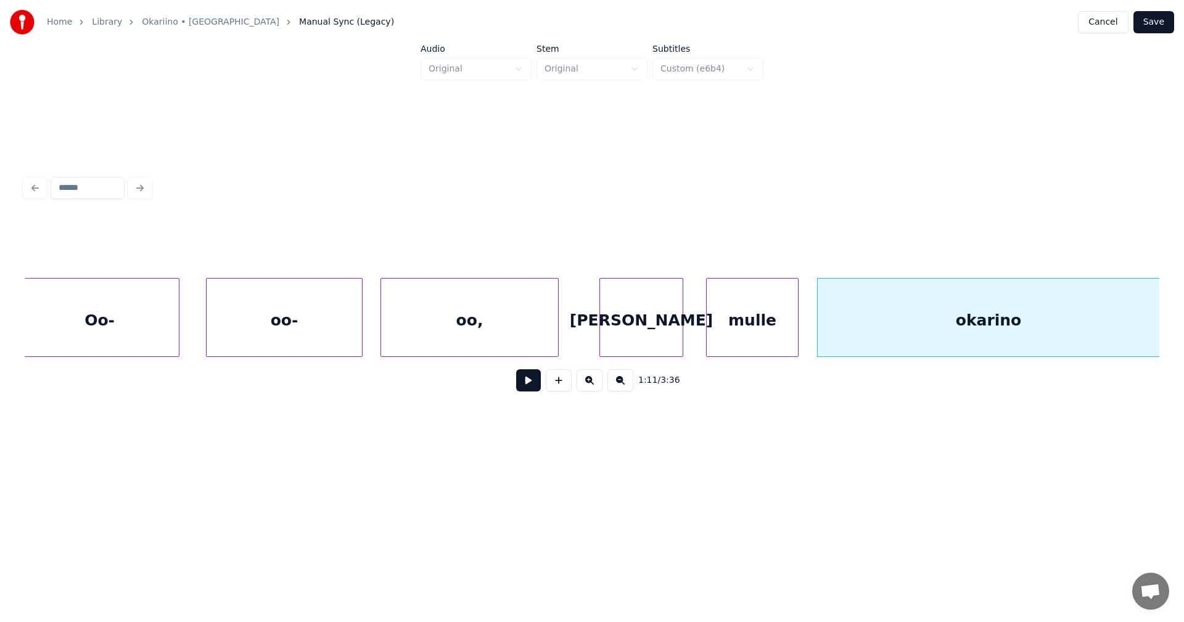
click at [770, 339] on div "mulle" at bounding box center [752, 321] width 91 height 84
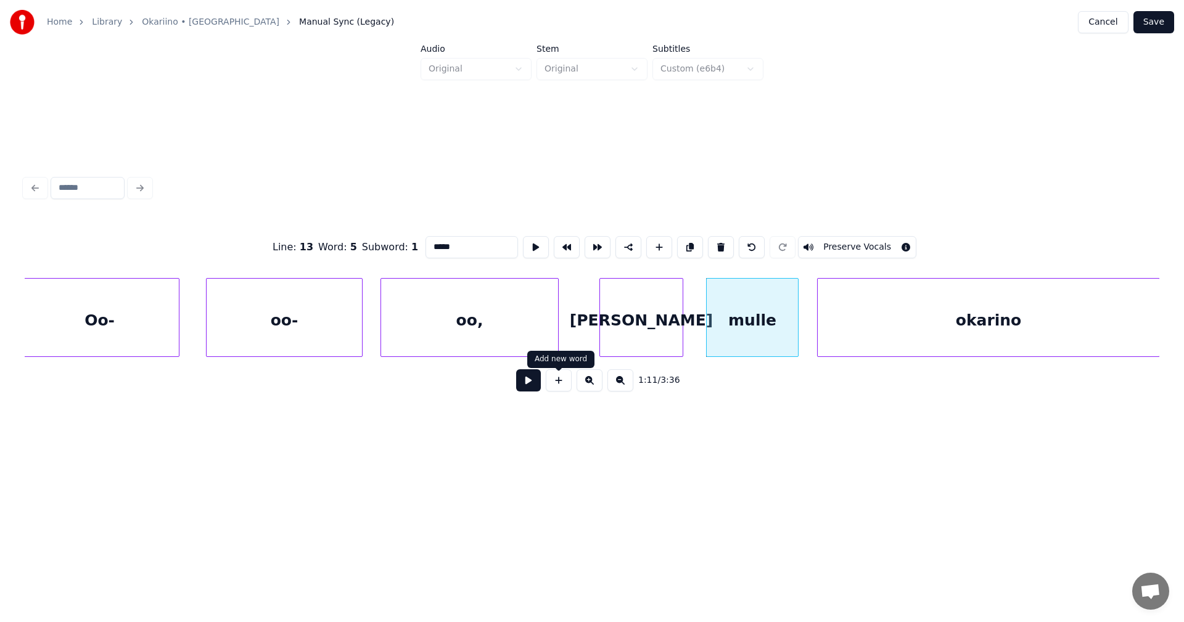
click at [536, 389] on button at bounding box center [528, 380] width 25 height 22
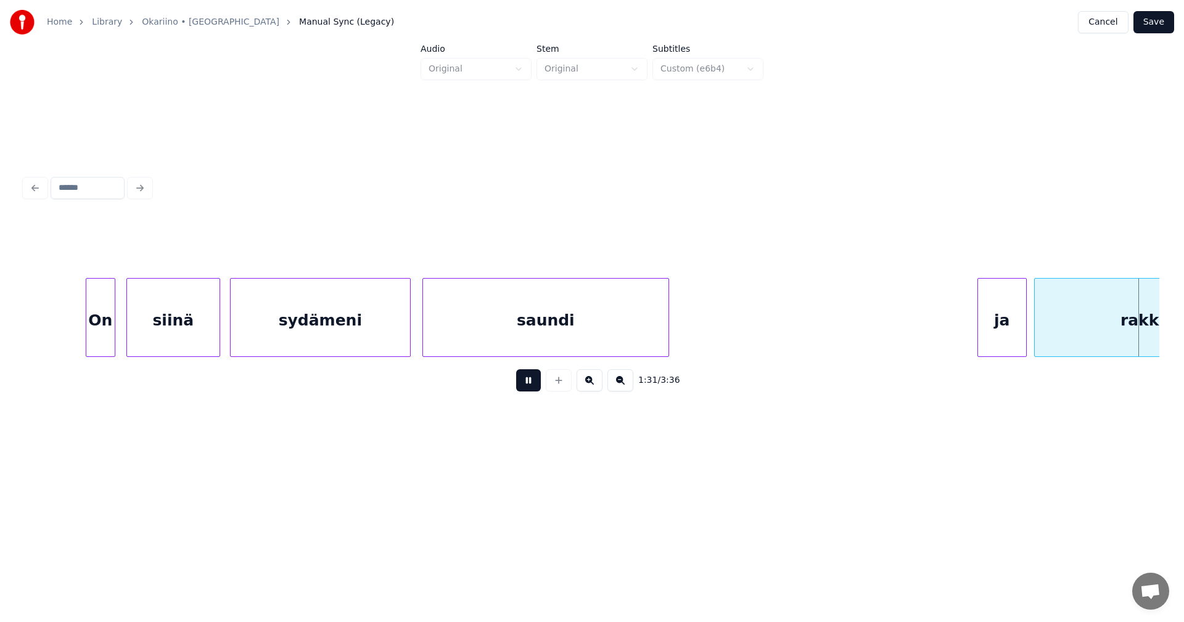
scroll to position [0, 22569]
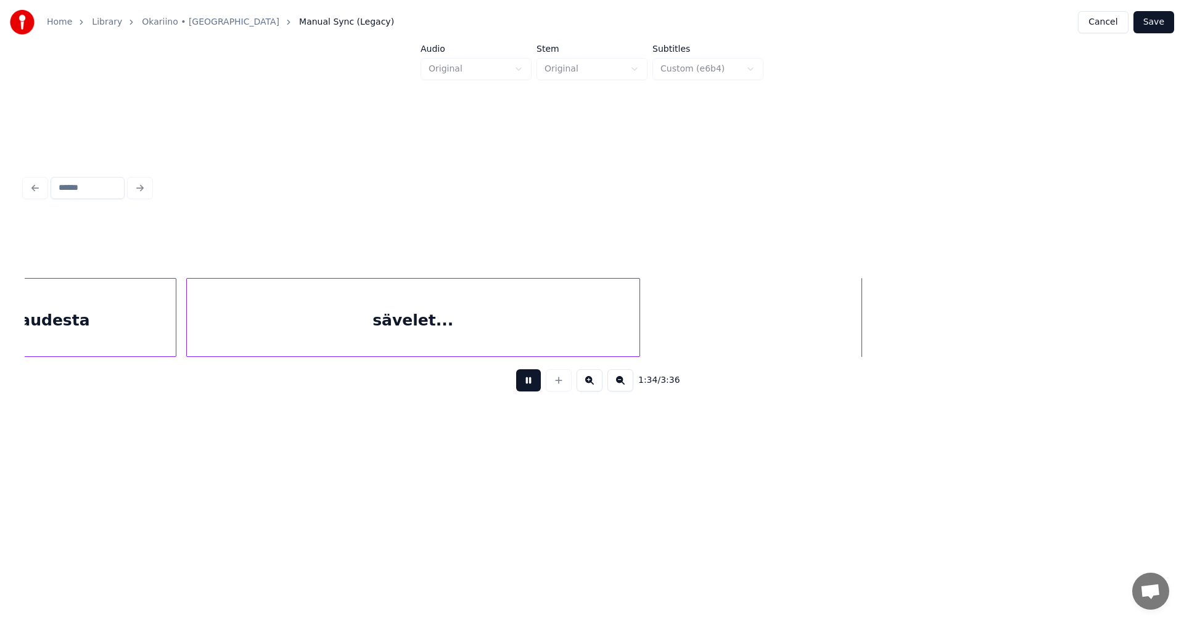
click at [537, 388] on button at bounding box center [528, 380] width 25 height 22
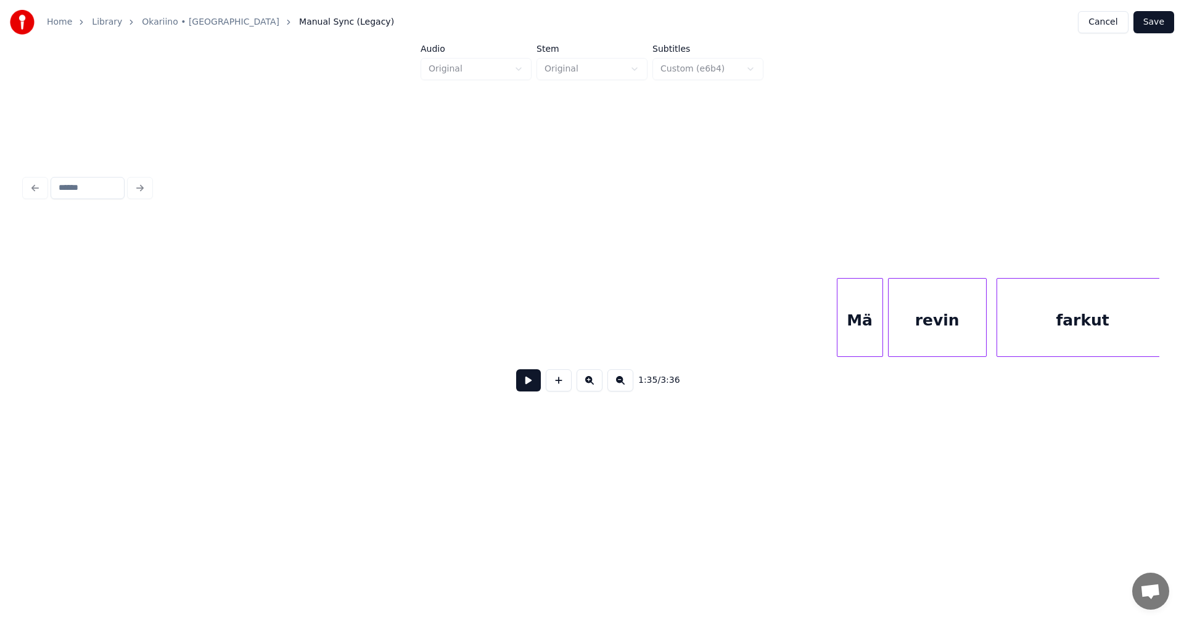
scroll to position [0, 24152]
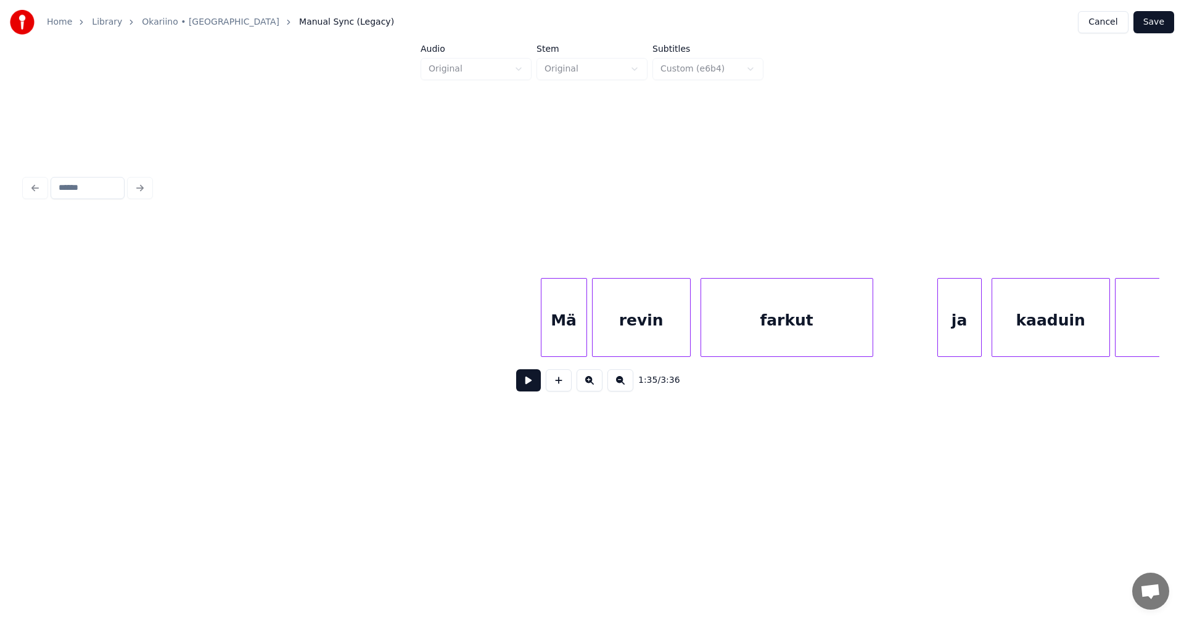
click at [574, 340] on div "Mä" at bounding box center [564, 321] width 45 height 84
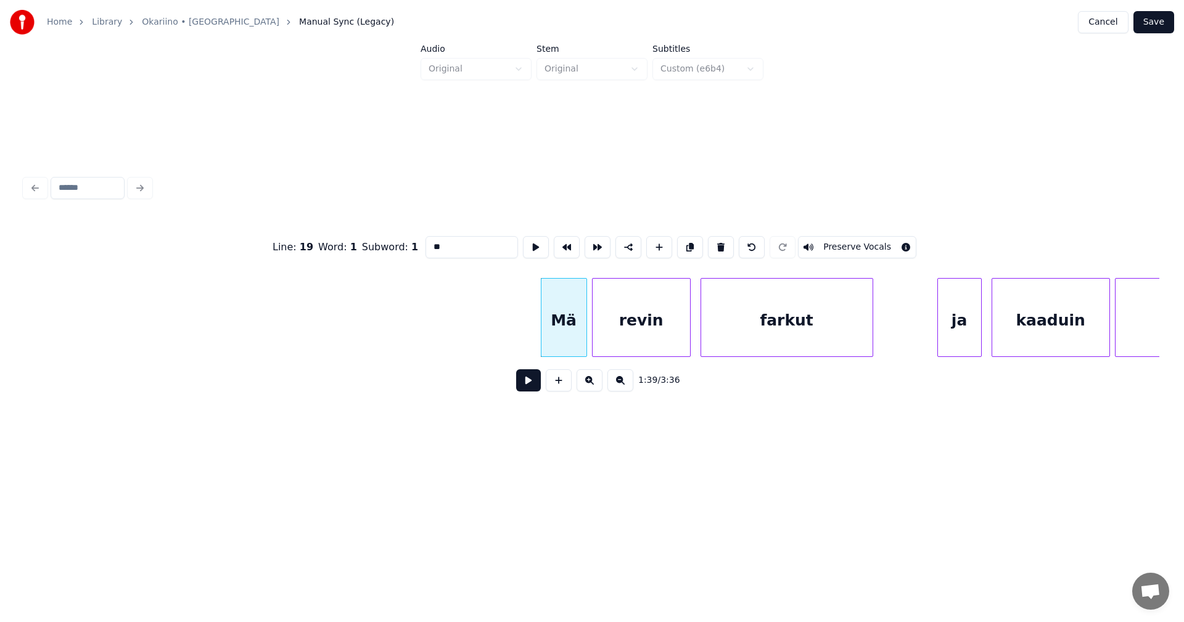
click at [528, 389] on button at bounding box center [528, 380] width 25 height 22
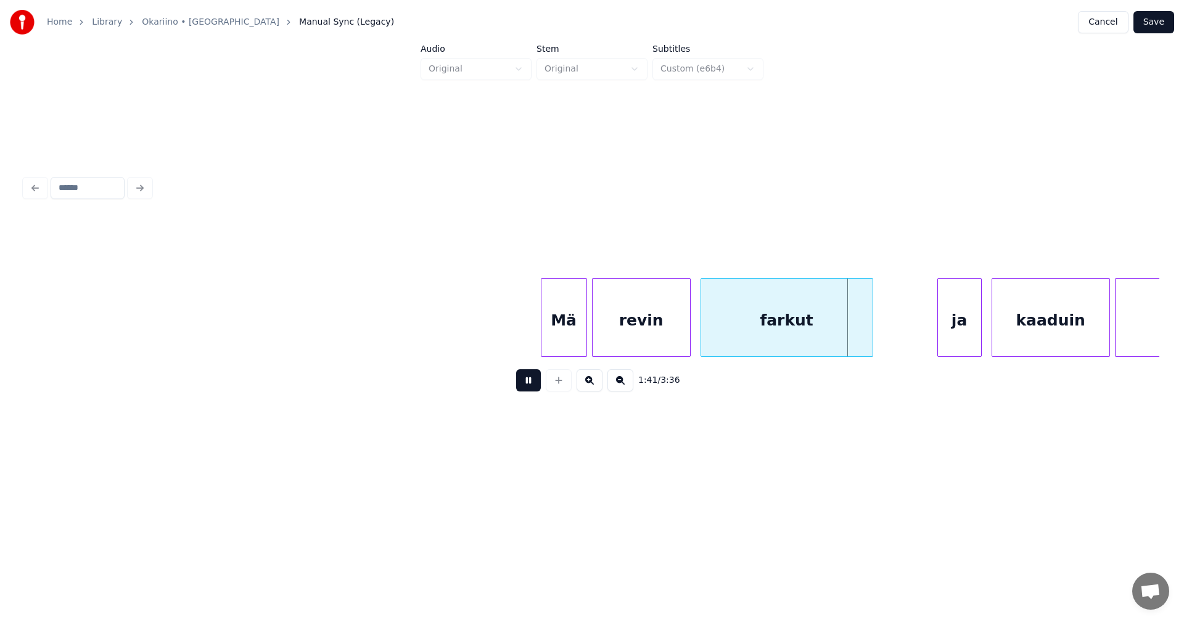
click at [528, 389] on button at bounding box center [528, 380] width 25 height 22
click at [751, 340] on div "farkut" at bounding box center [786, 321] width 171 height 84
click at [468, 250] on input "******" at bounding box center [472, 247] width 93 height 22
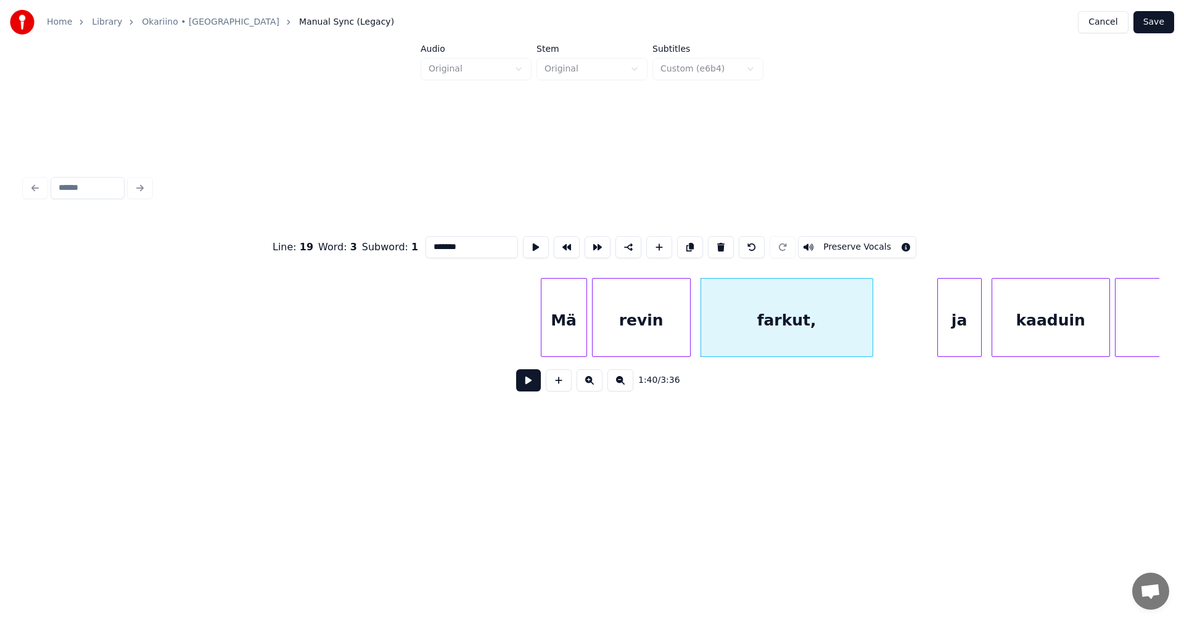
click at [575, 348] on div "Mä" at bounding box center [564, 321] width 45 height 84
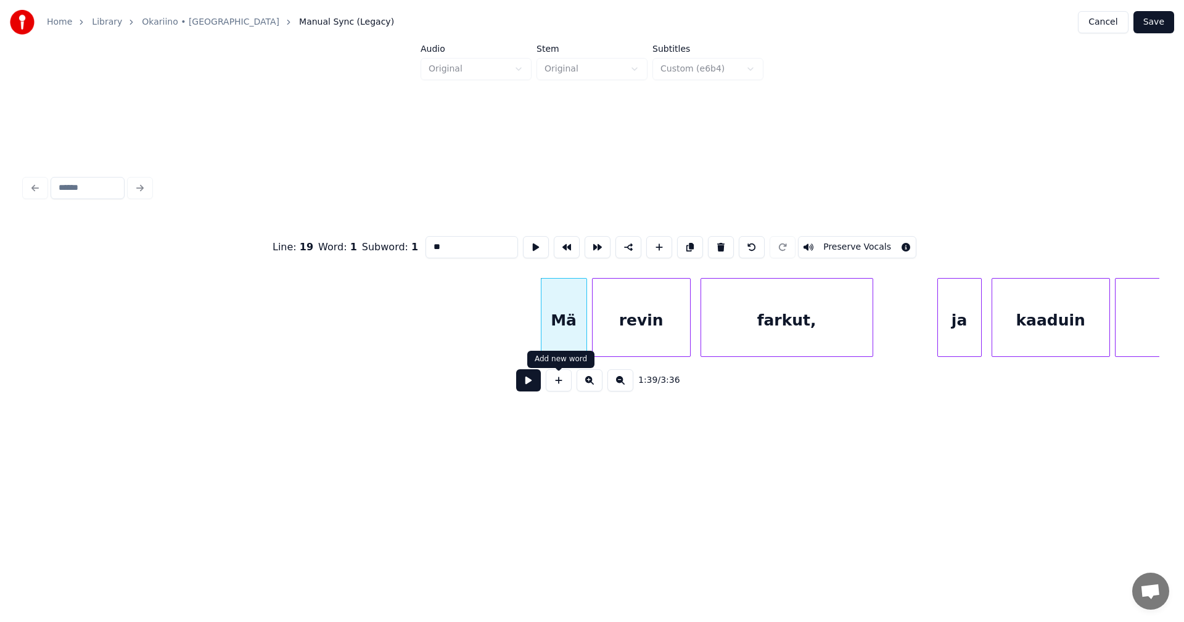
type input "**"
click at [534, 392] on button at bounding box center [528, 380] width 25 height 22
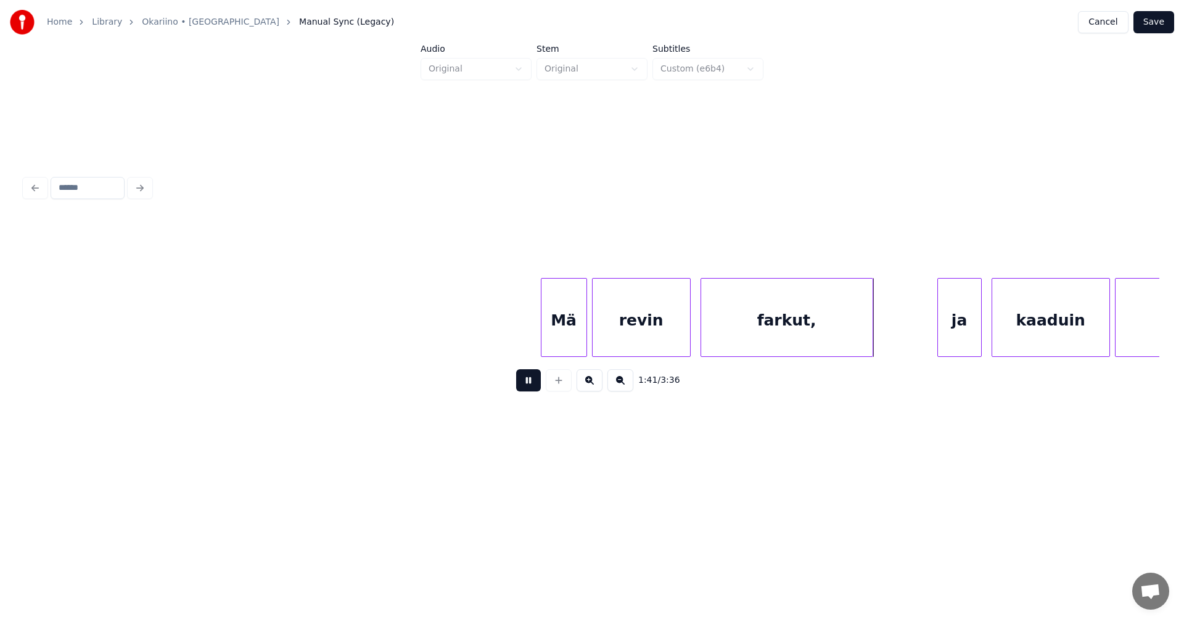
click at [534, 392] on button at bounding box center [528, 380] width 25 height 22
click at [802, 330] on div "farkut," at bounding box center [786, 321] width 171 height 84
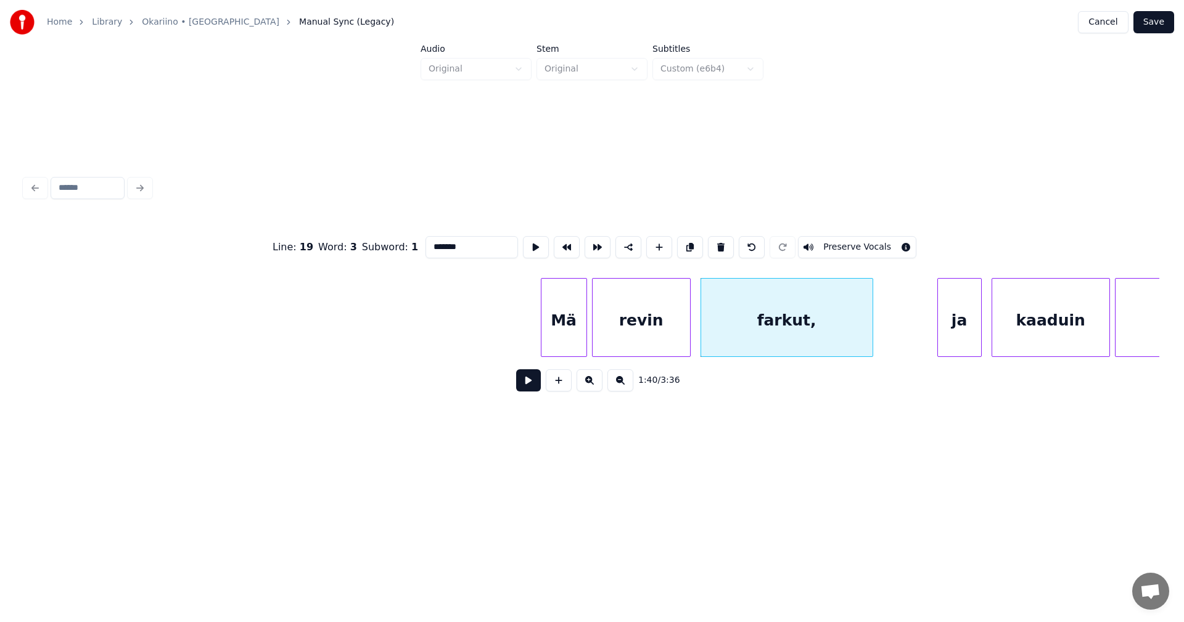
click at [469, 251] on input "*******" at bounding box center [472, 247] width 93 height 22
click at [955, 323] on div "ja" at bounding box center [959, 321] width 43 height 84
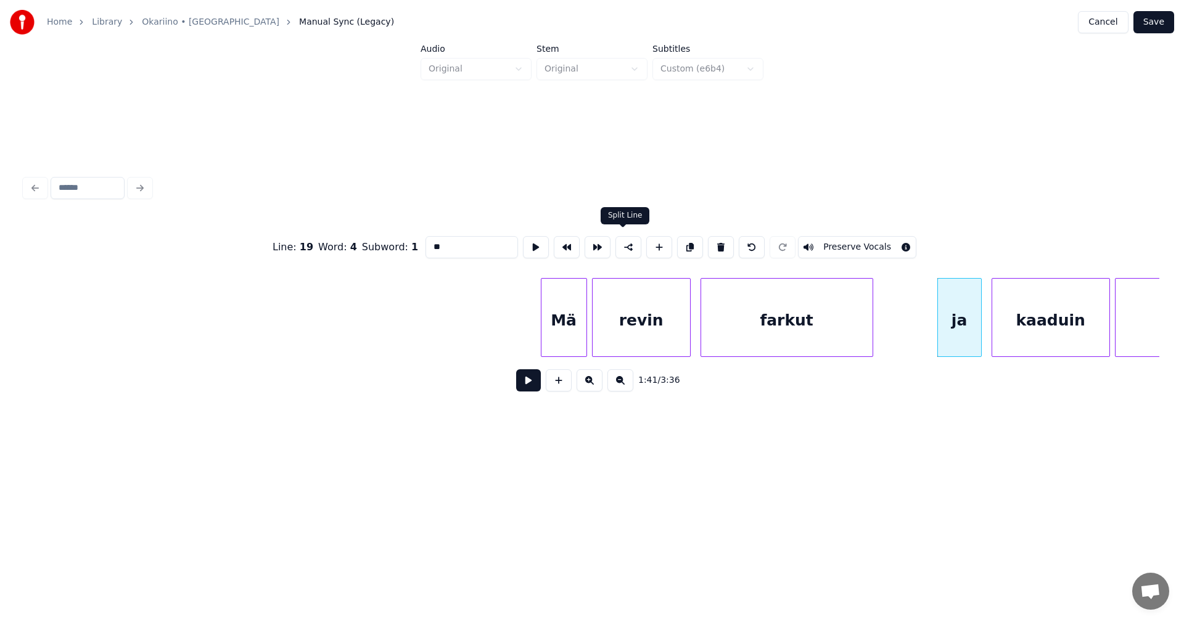
click at [626, 247] on button at bounding box center [629, 247] width 26 height 22
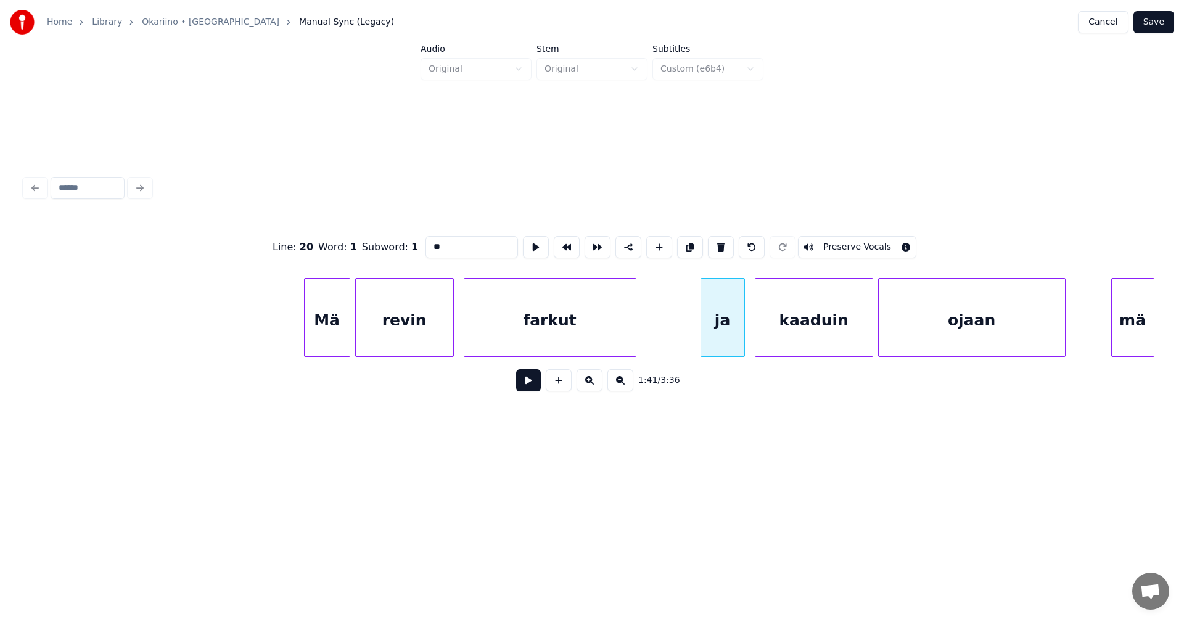
scroll to position [0, 24596]
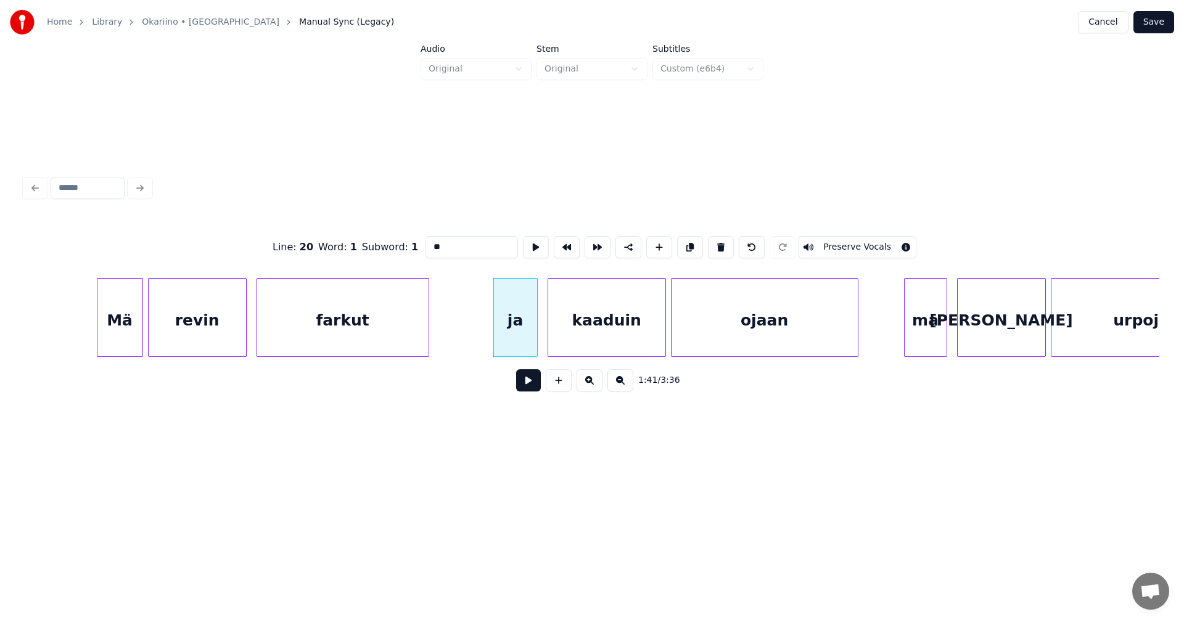
click at [822, 328] on div "ojaan" at bounding box center [765, 321] width 186 height 84
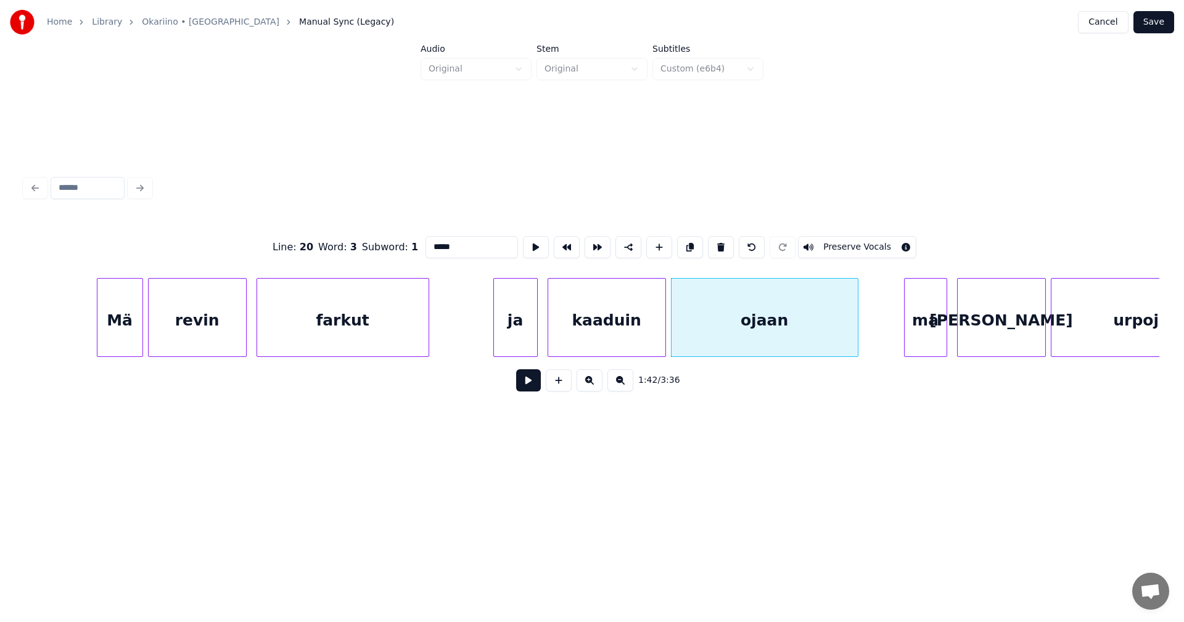
click at [926, 318] on div "mä" at bounding box center [926, 321] width 42 height 84
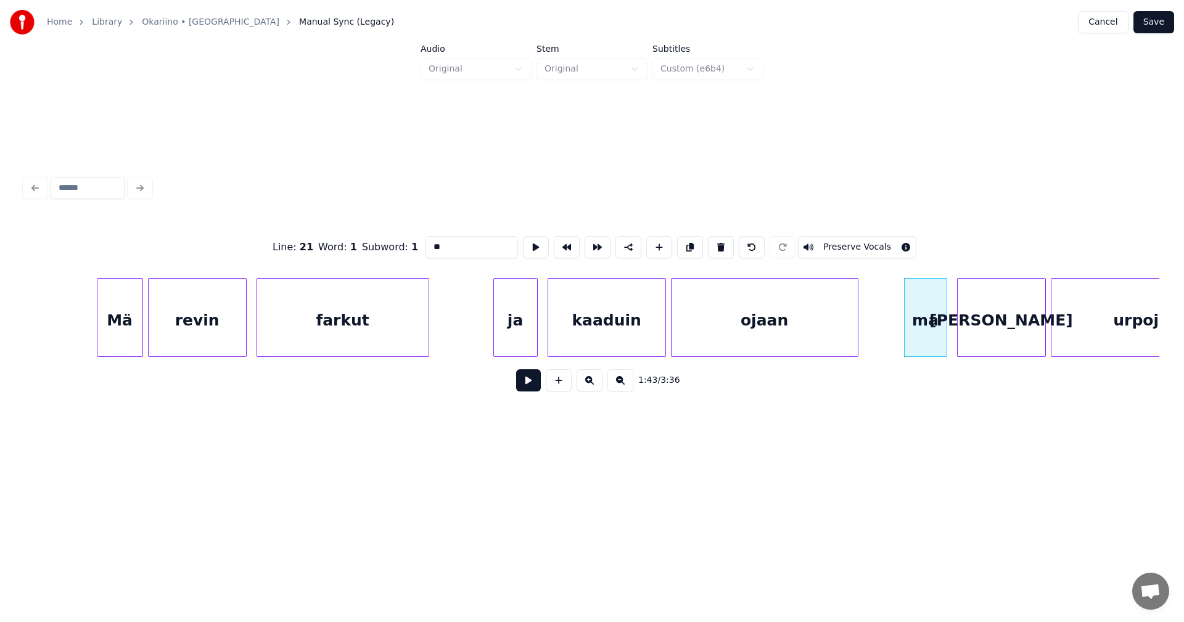
click at [523, 344] on div "ja" at bounding box center [515, 321] width 43 height 84
type input "**"
click at [537, 391] on button at bounding box center [528, 380] width 25 height 22
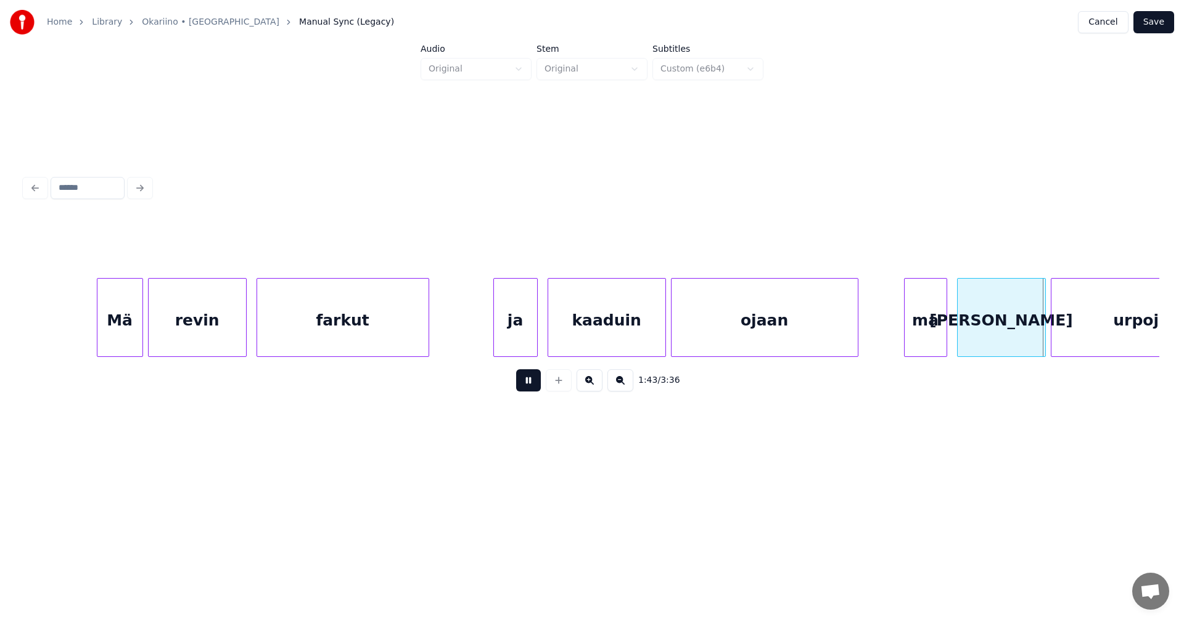
click at [535, 390] on button at bounding box center [528, 380] width 25 height 22
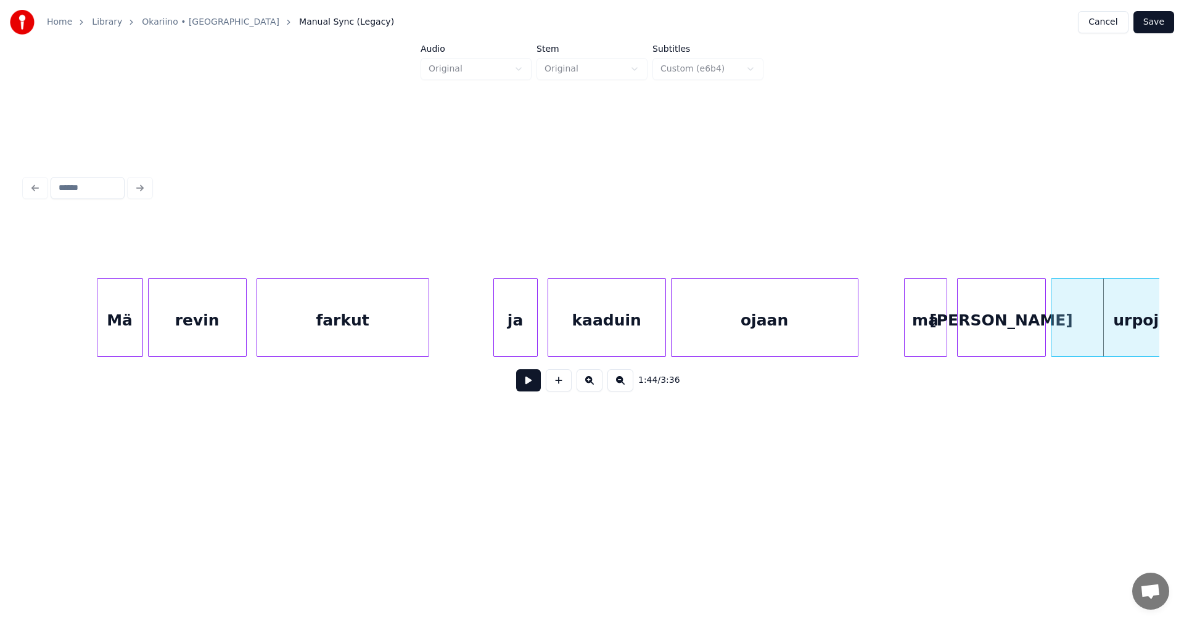
click at [1033, 310] on div "[PERSON_NAME]" at bounding box center [1002, 321] width 88 height 84
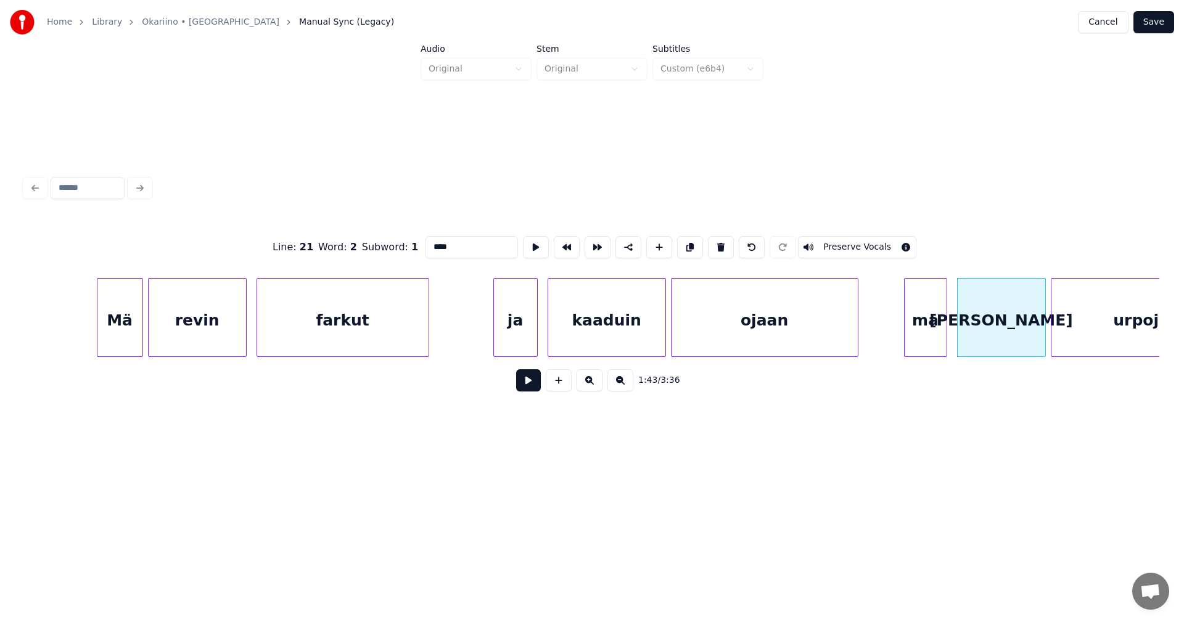
click at [525, 390] on button at bounding box center [528, 380] width 25 height 22
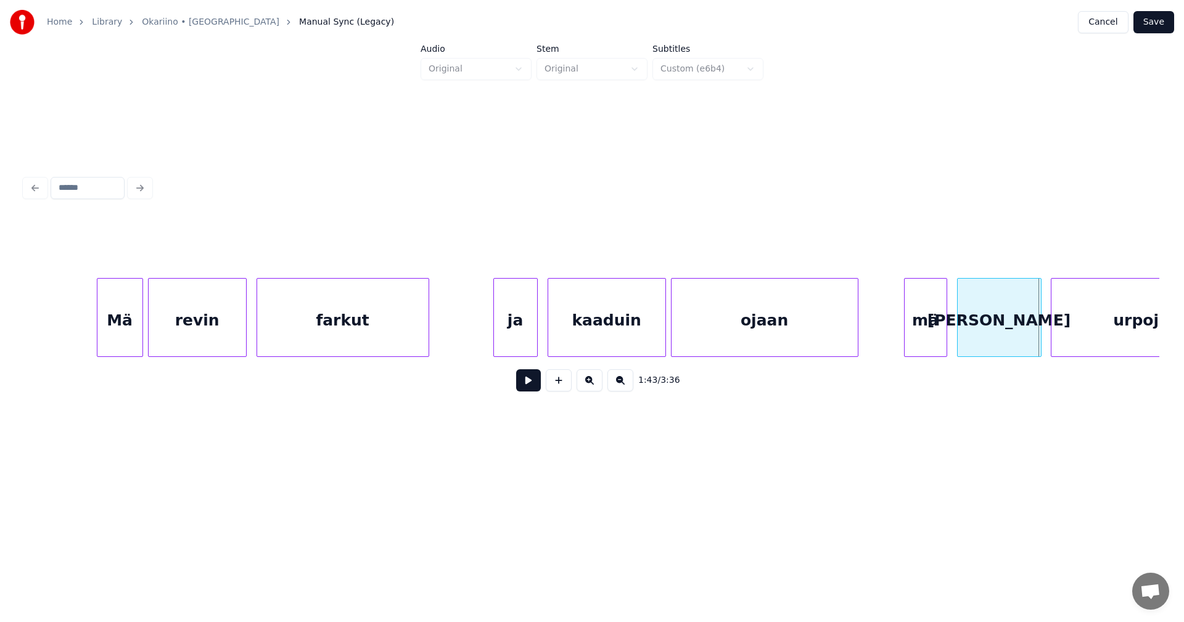
click at [1040, 329] on div at bounding box center [1039, 318] width 4 height 78
click at [525, 386] on button at bounding box center [528, 380] width 25 height 22
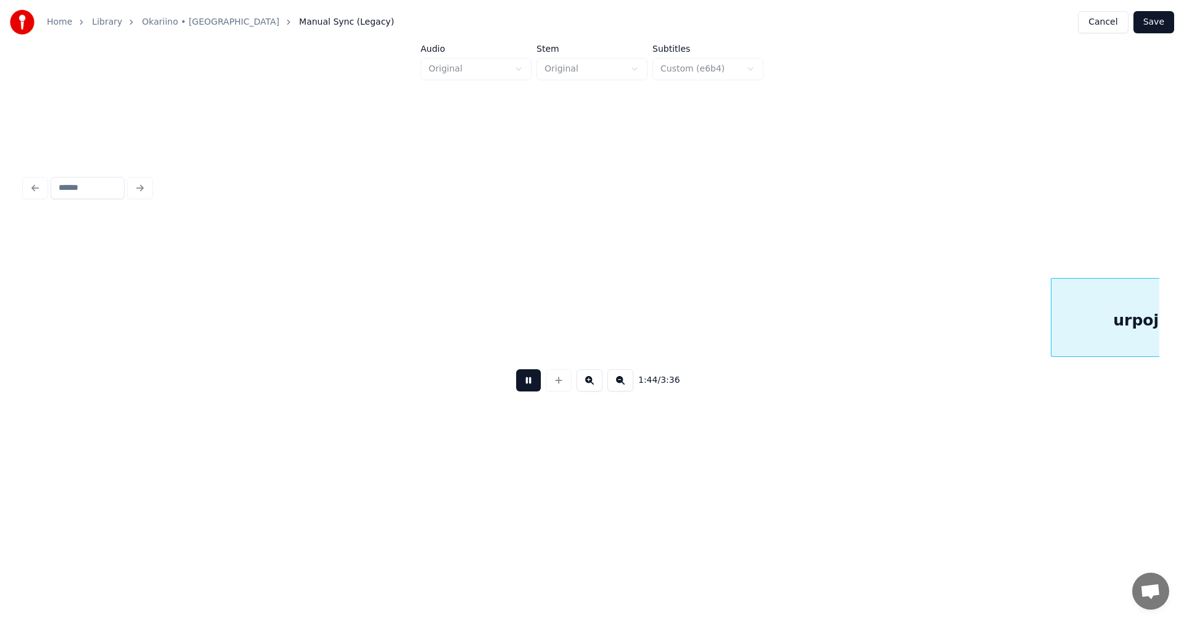
scroll to position [0, 25731]
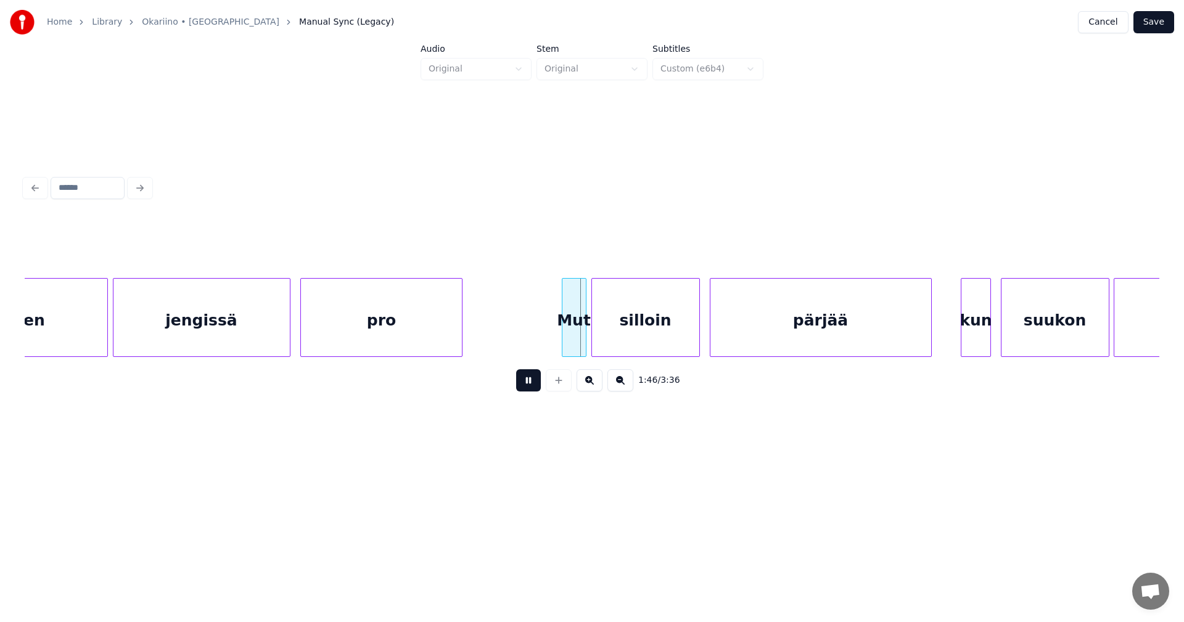
click at [525, 386] on button at bounding box center [528, 380] width 25 height 22
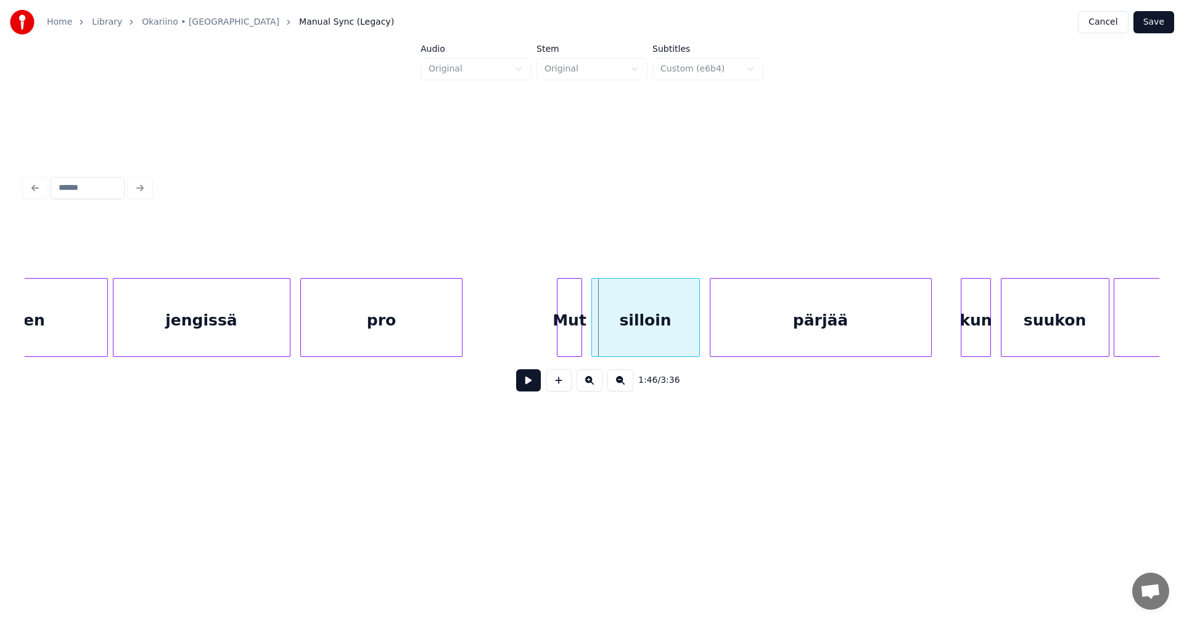
click at [569, 340] on div "Mut" at bounding box center [569, 321] width 23 height 84
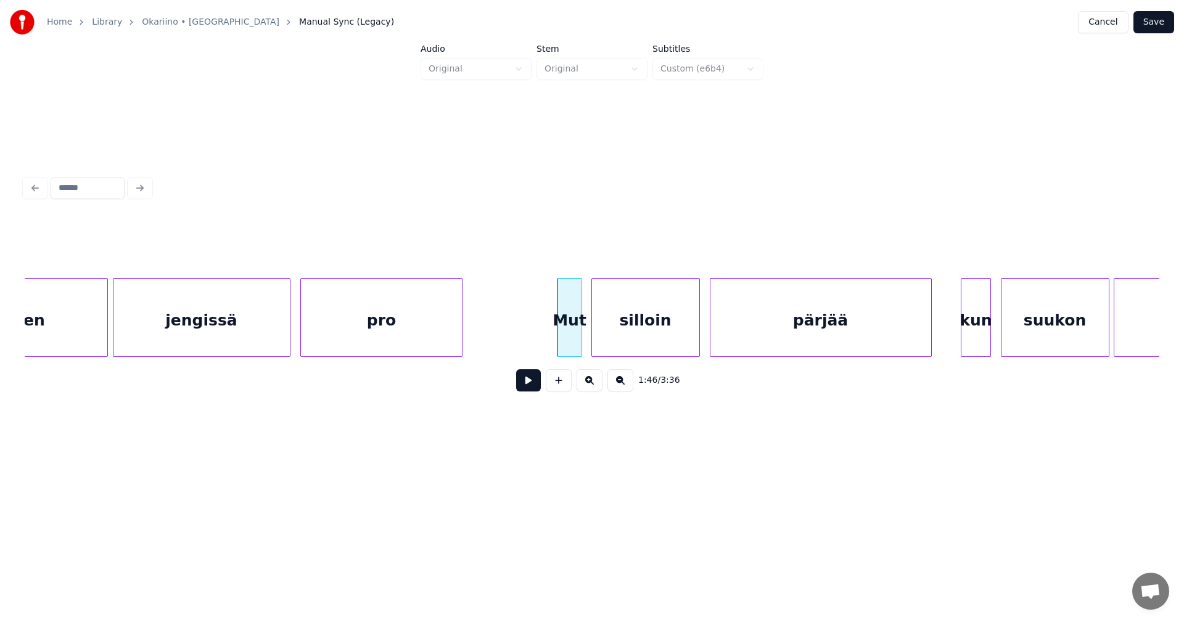
click at [558, 337] on div at bounding box center [560, 318] width 4 height 78
click at [522, 385] on button at bounding box center [528, 380] width 25 height 22
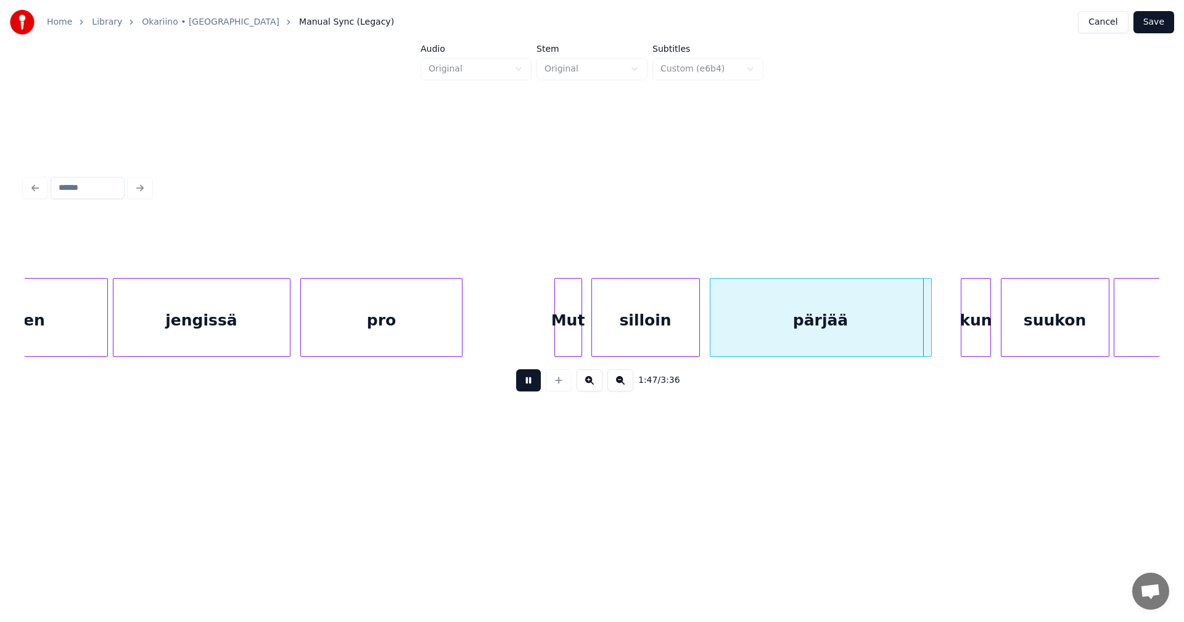
click at [523, 385] on button at bounding box center [528, 380] width 25 height 22
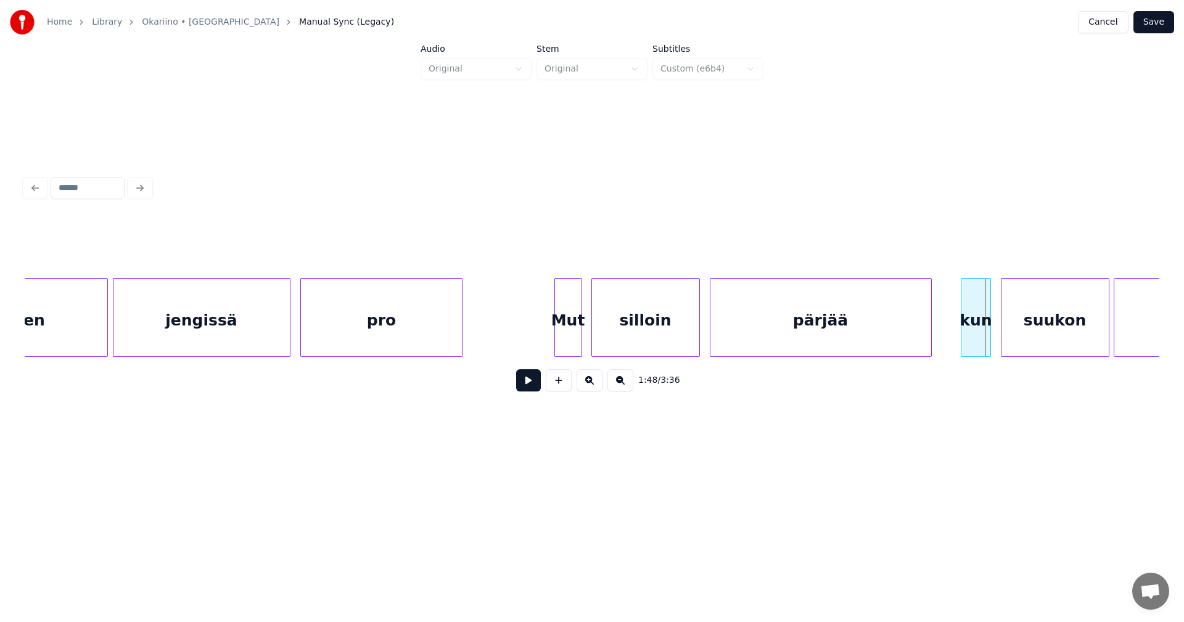
click at [809, 326] on div "pärjää" at bounding box center [821, 321] width 221 height 84
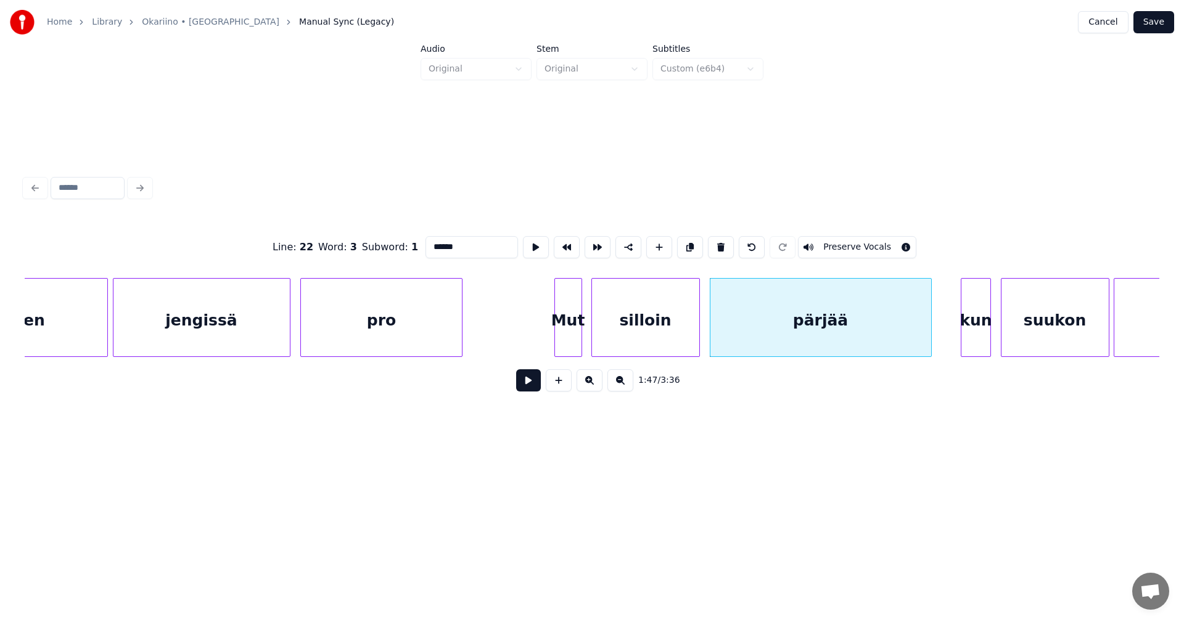
click at [981, 323] on div "kun" at bounding box center [976, 321] width 28 height 84
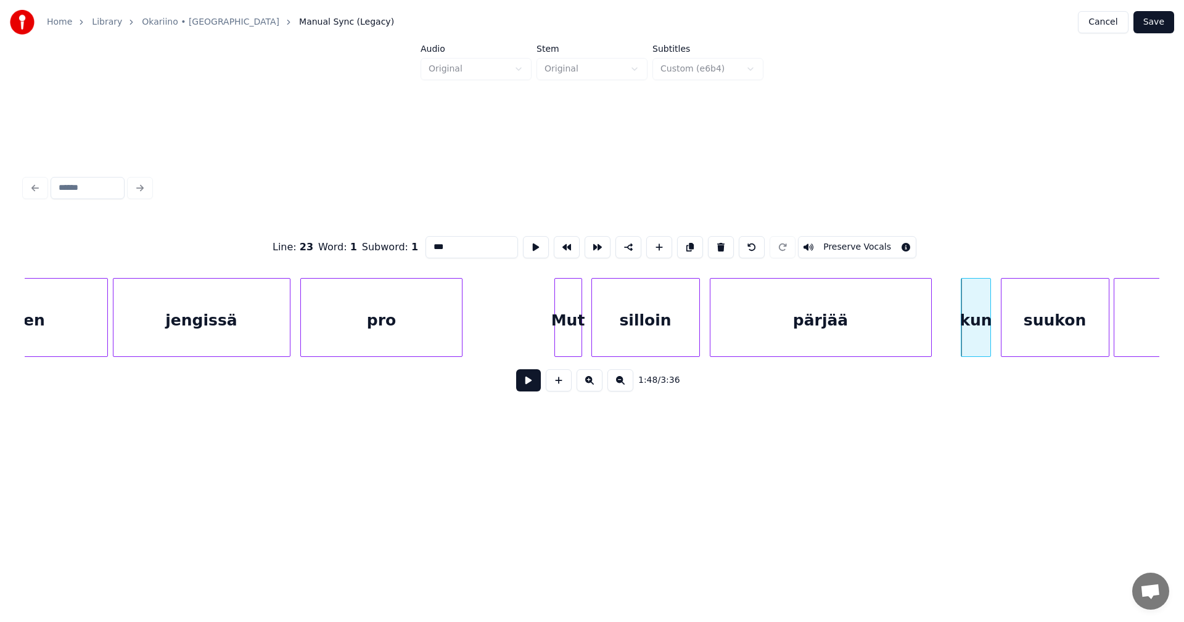
click at [904, 332] on div "pärjää" at bounding box center [821, 321] width 221 height 84
type input "******"
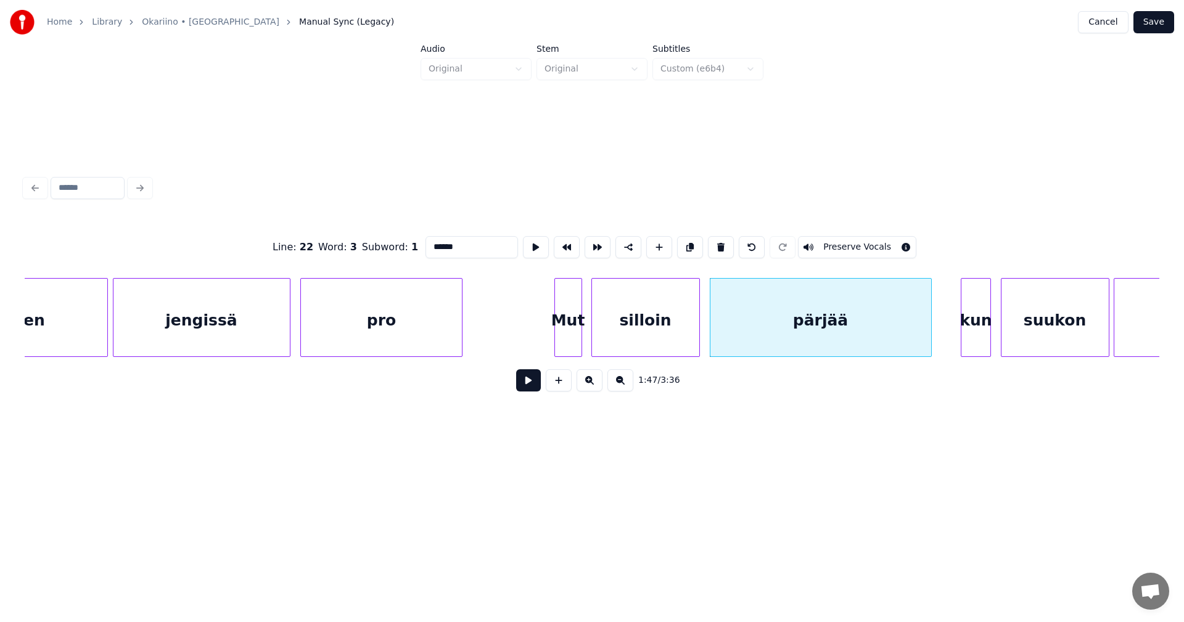
click at [537, 387] on button at bounding box center [528, 380] width 25 height 22
click at [535, 386] on button at bounding box center [528, 380] width 25 height 22
click at [927, 337] on div at bounding box center [927, 318] width 4 height 78
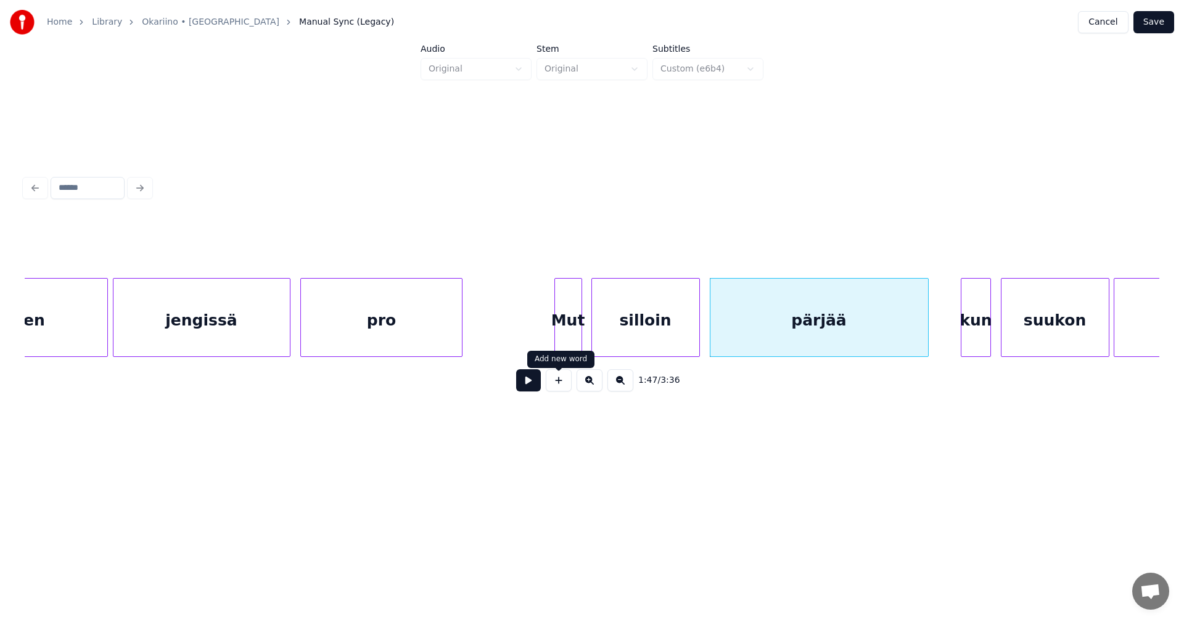
click at [535, 385] on button at bounding box center [528, 380] width 25 height 22
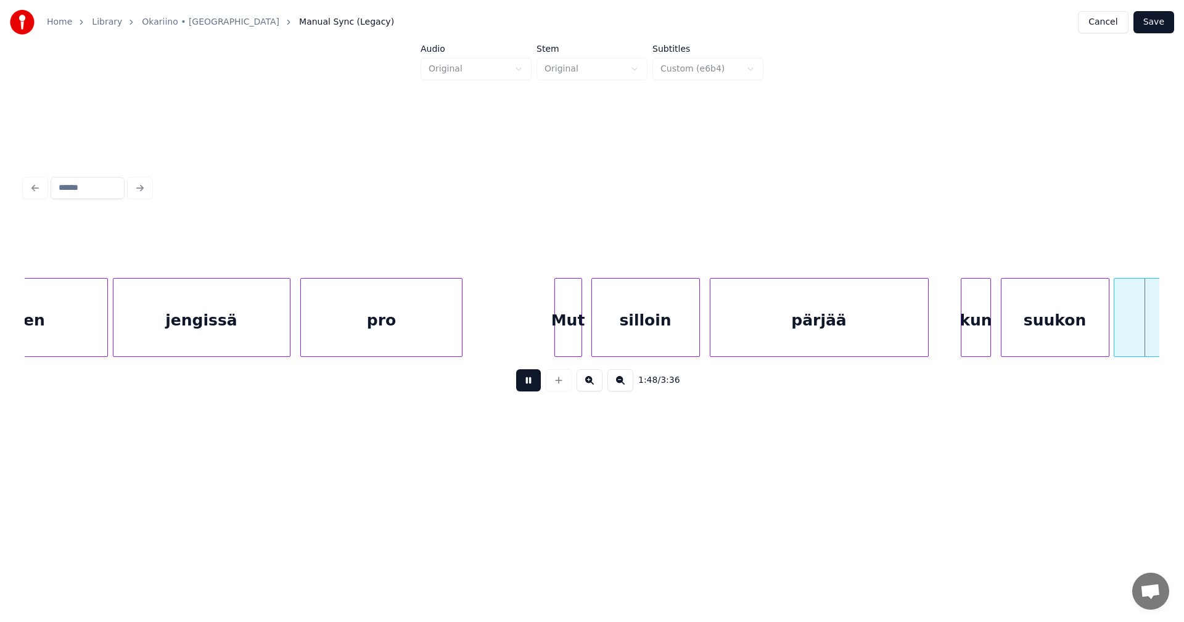
scroll to position [0, 26870]
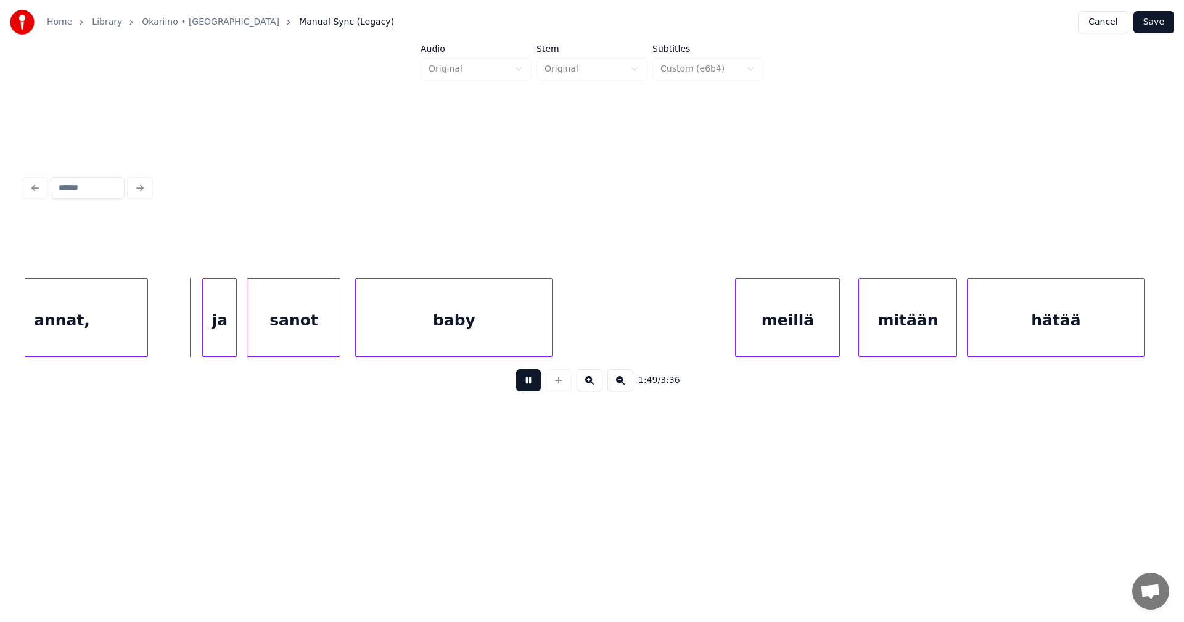
click at [530, 392] on button at bounding box center [528, 380] width 25 height 22
click at [92, 338] on div "annat," at bounding box center [61, 321] width 171 height 84
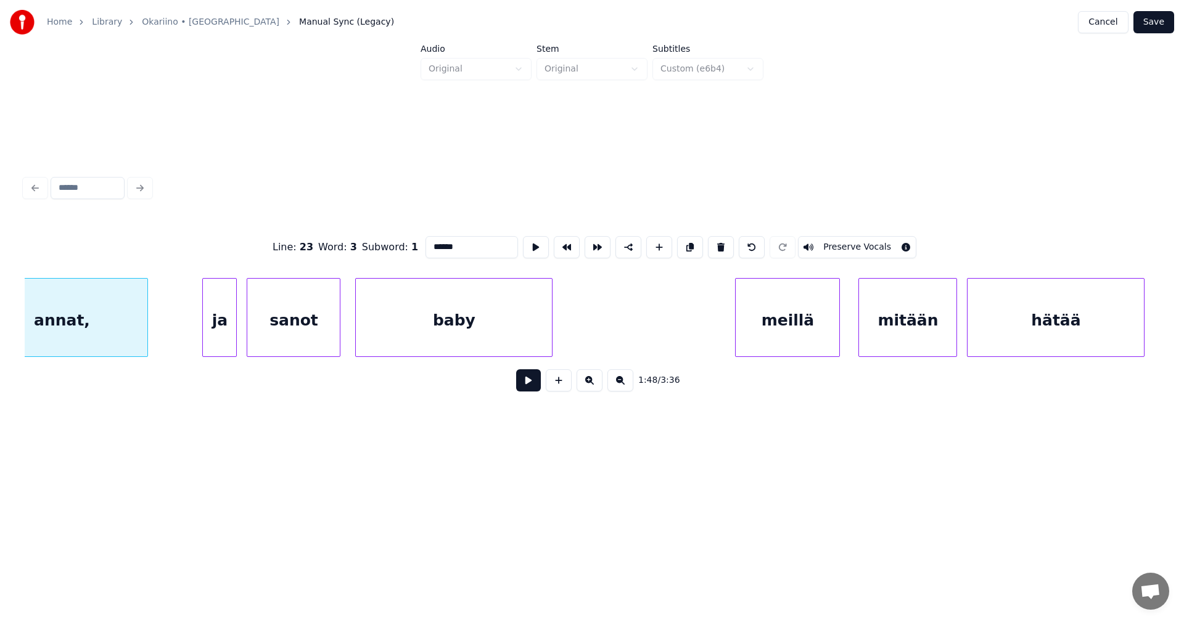
scroll to position [0, 26821]
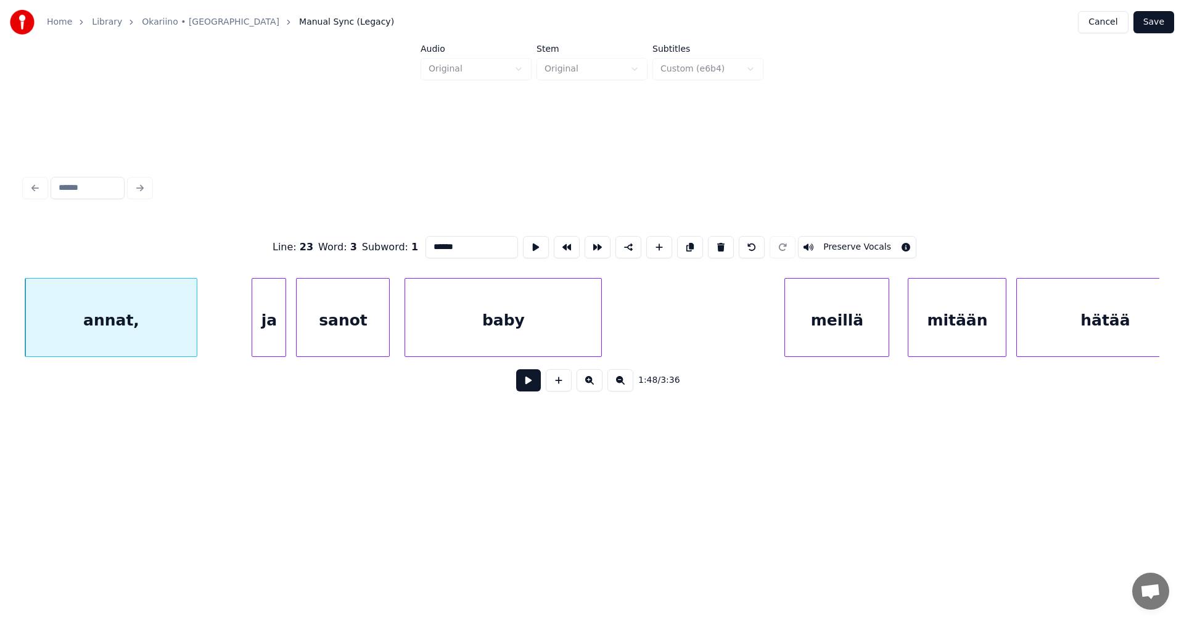
click at [263, 320] on div "ja" at bounding box center [268, 321] width 33 height 84
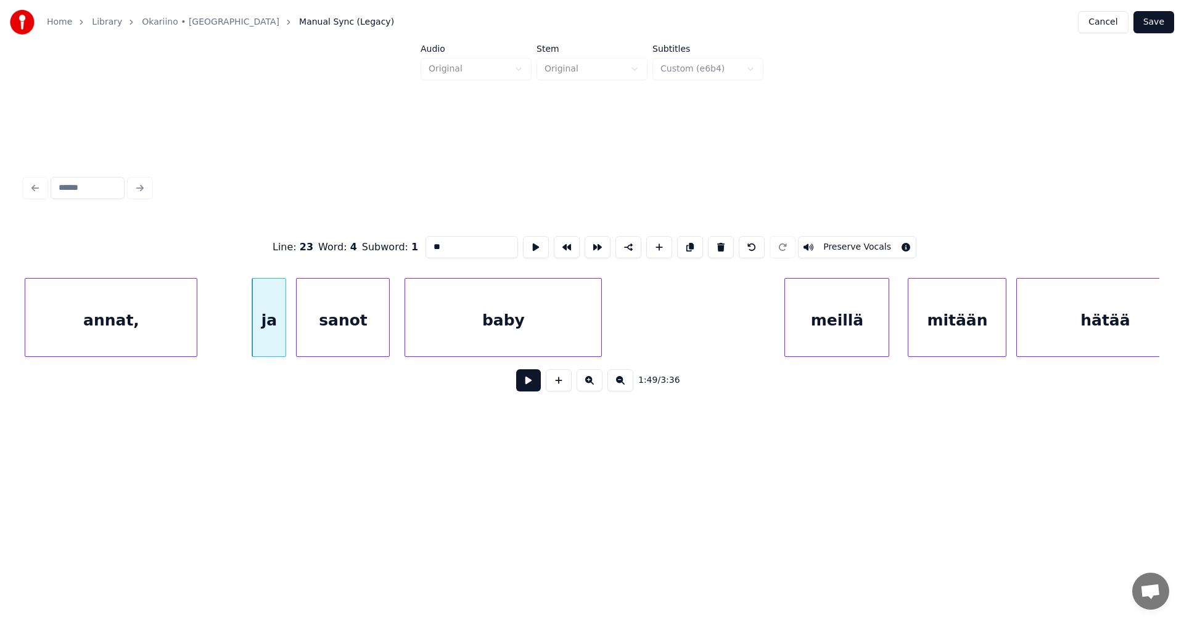
click at [136, 331] on div "annat," at bounding box center [110, 321] width 171 height 84
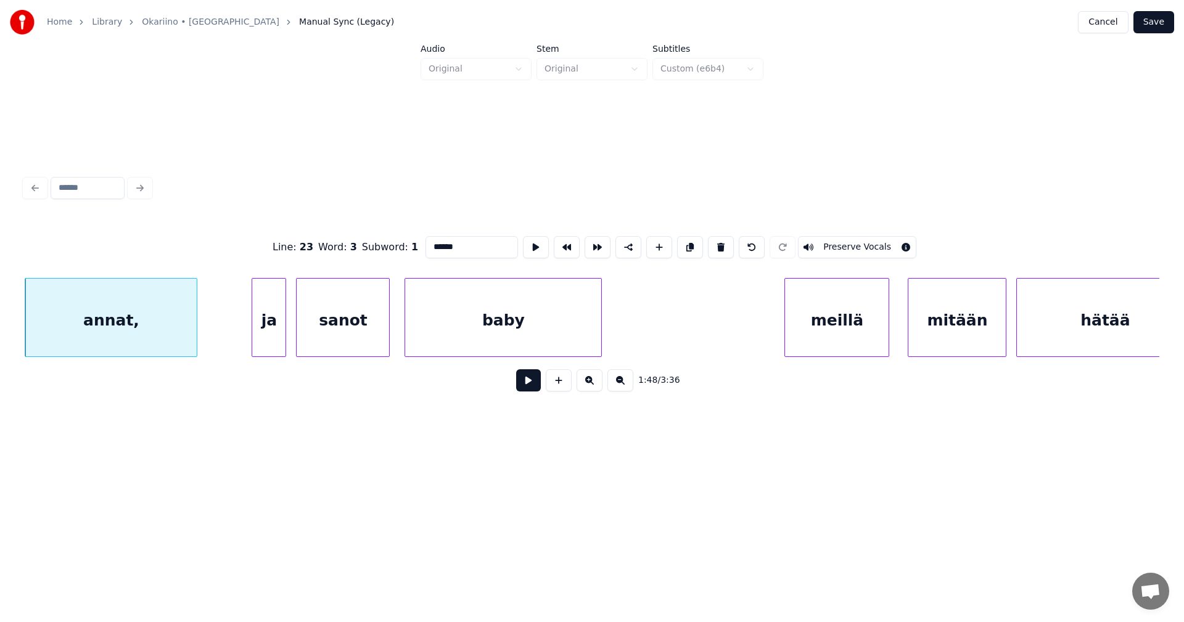
click at [474, 242] on input "******" at bounding box center [472, 247] width 93 height 22
click at [161, 340] on div "annat" at bounding box center [110, 321] width 171 height 84
click at [276, 340] on div "ja" at bounding box center [268, 321] width 33 height 84
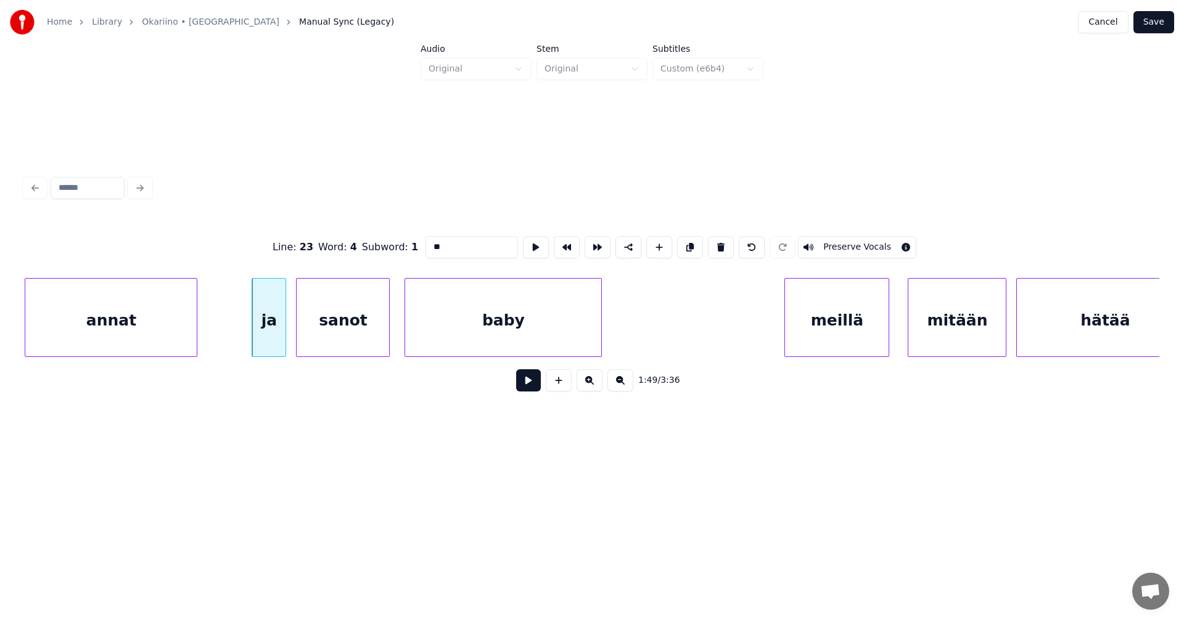
click at [159, 325] on div "annat" at bounding box center [110, 321] width 171 height 84
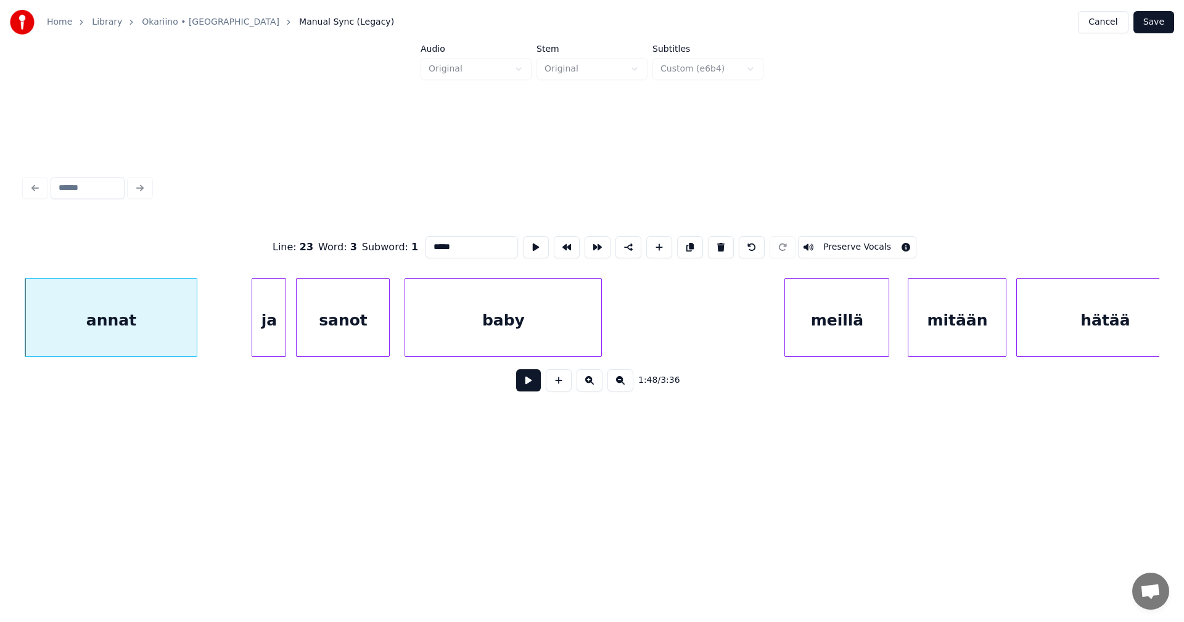
click at [255, 333] on div at bounding box center [254, 318] width 4 height 78
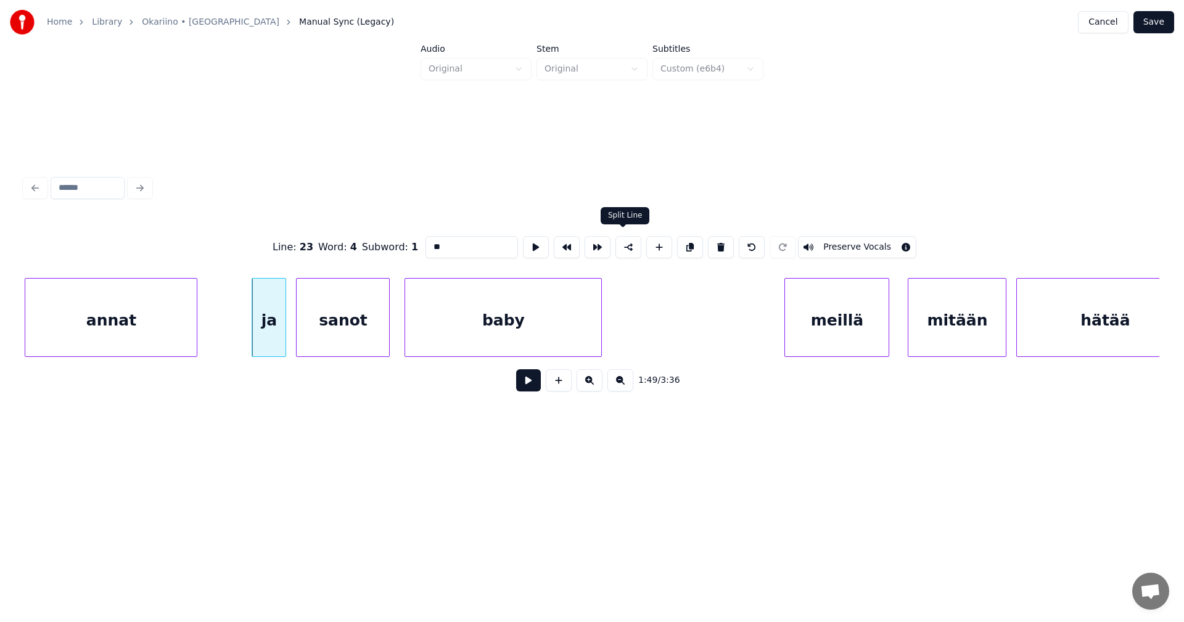
type input "**"
click at [627, 247] on button at bounding box center [629, 247] width 26 height 22
click at [532, 388] on button at bounding box center [528, 380] width 25 height 22
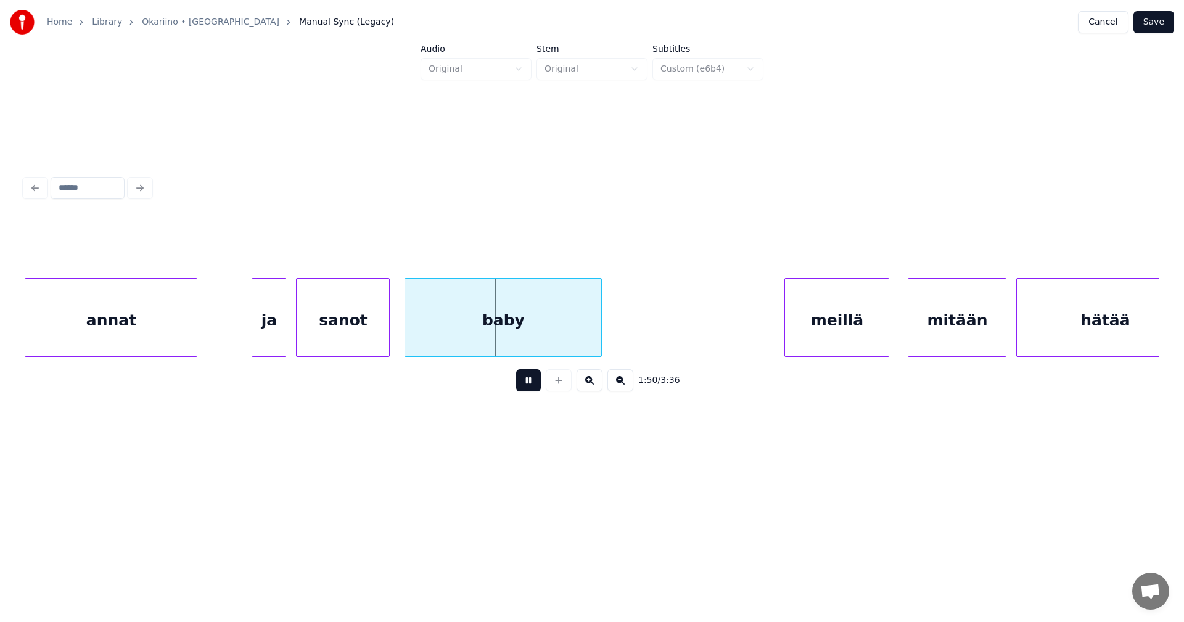
click at [532, 385] on button at bounding box center [528, 380] width 25 height 22
click at [555, 347] on div "baby" at bounding box center [503, 321] width 196 height 84
click at [818, 315] on div "meillä" at bounding box center [837, 321] width 104 height 84
type input "******"
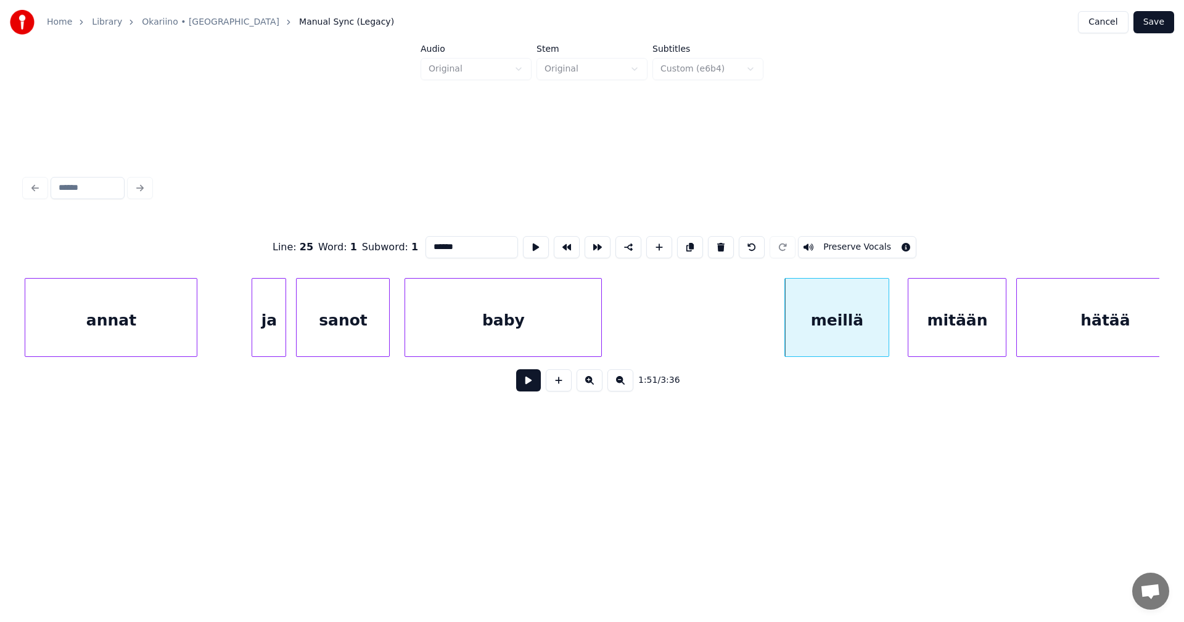
click at [534, 387] on button at bounding box center [528, 380] width 25 height 22
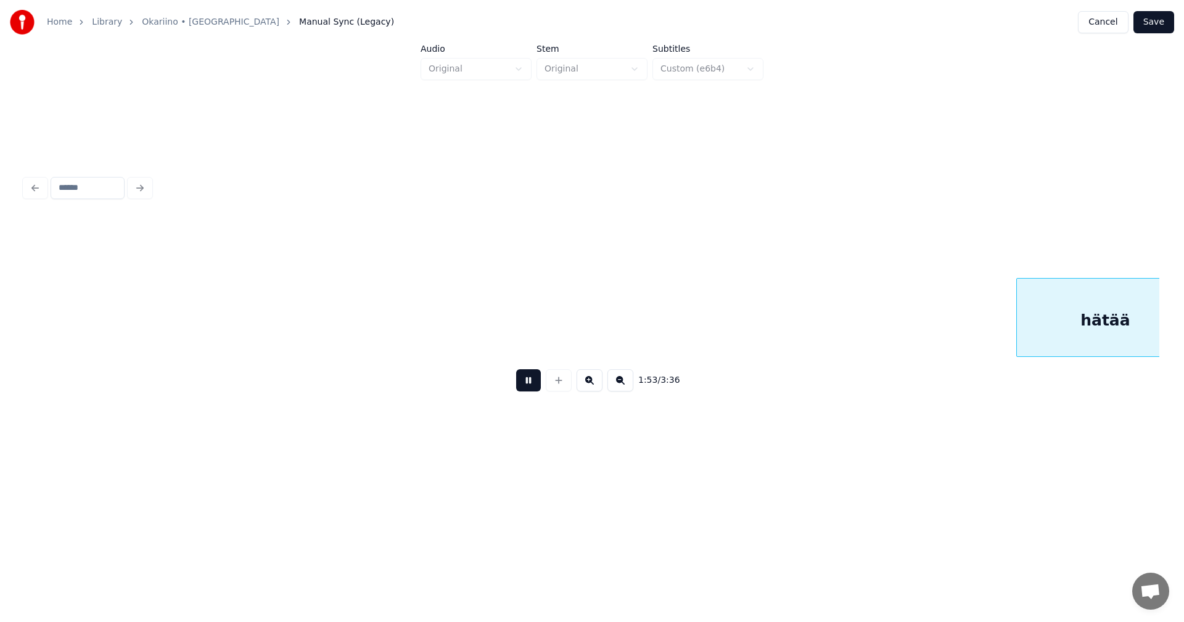
scroll to position [0, 27956]
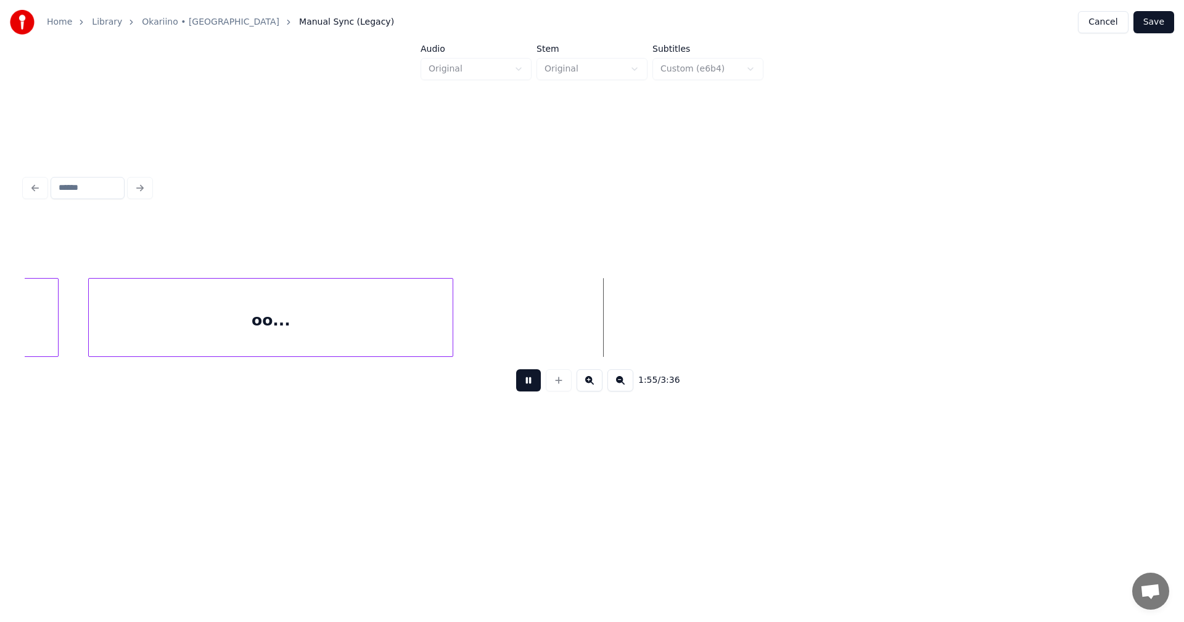
click at [527, 386] on button at bounding box center [528, 380] width 25 height 22
click at [394, 315] on div "oo..." at bounding box center [454, 321] width 551 height 84
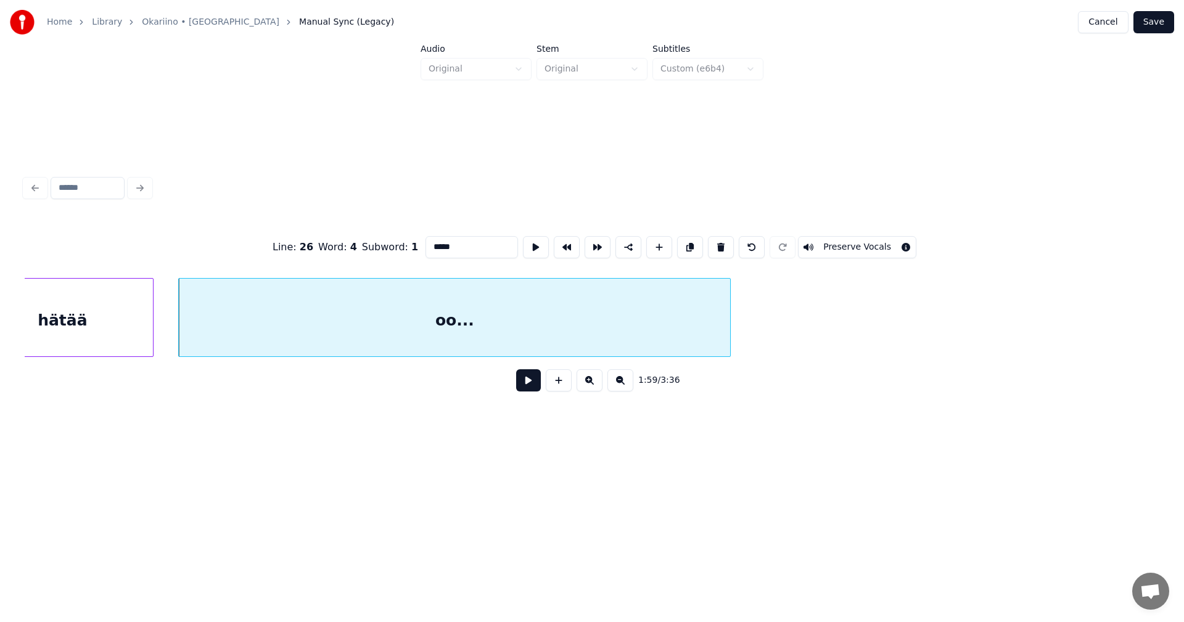
click at [537, 387] on button at bounding box center [528, 380] width 25 height 22
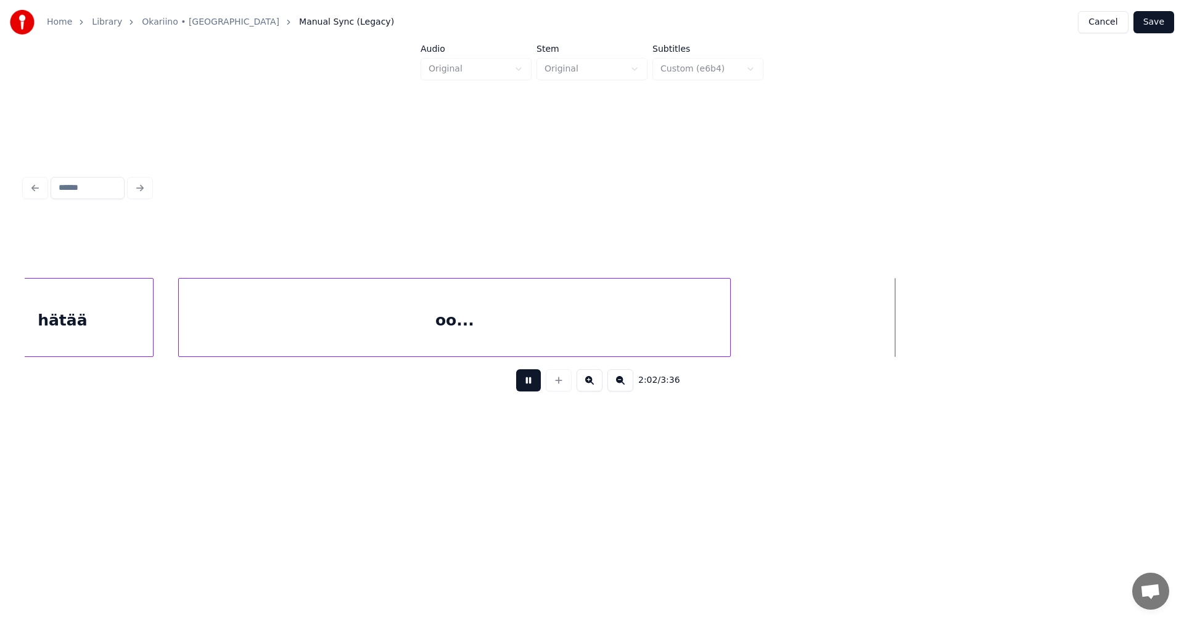
click at [528, 382] on button at bounding box center [528, 380] width 25 height 22
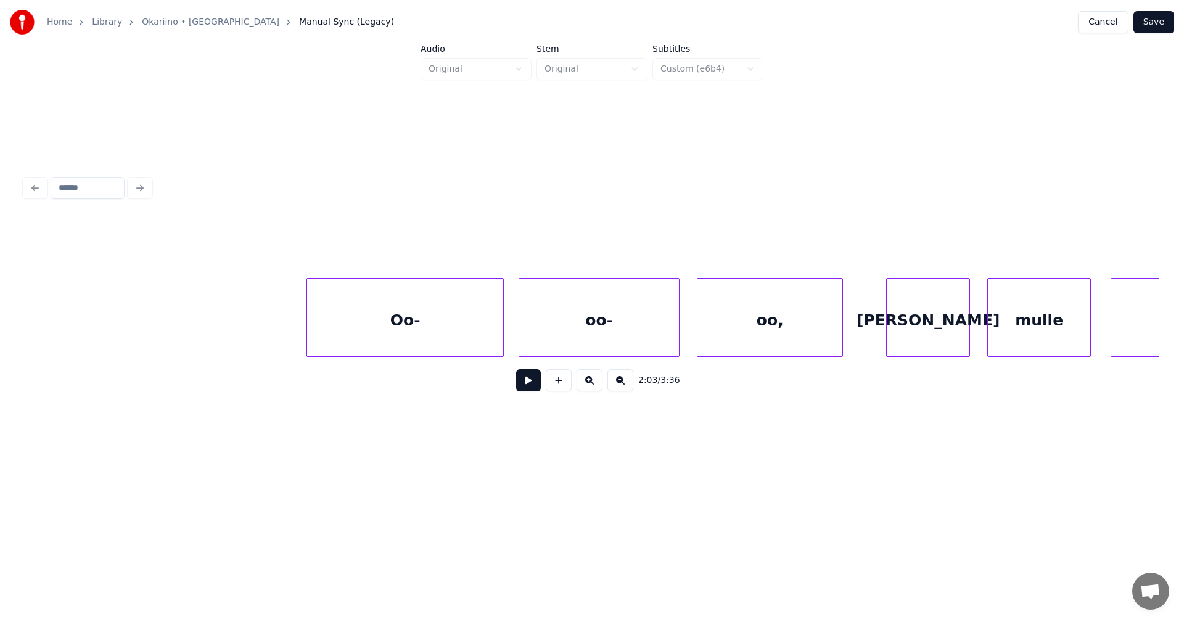
scroll to position [0, 30930]
click at [448, 340] on div "Oo-" at bounding box center [376, 321] width 196 height 84
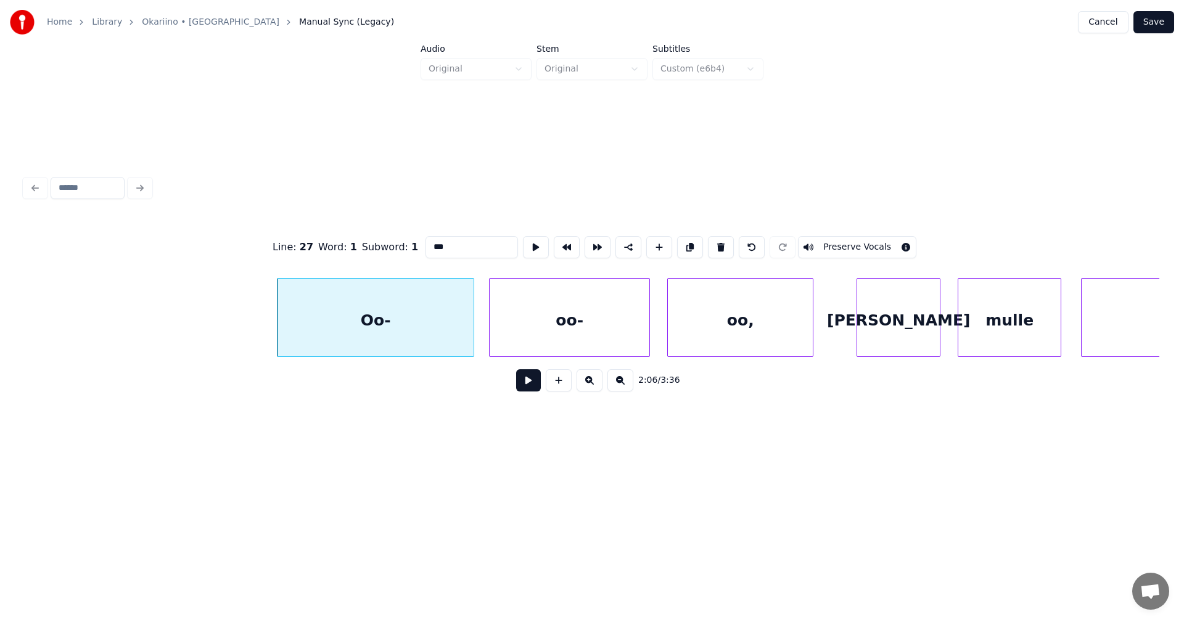
click at [532, 387] on button at bounding box center [528, 380] width 25 height 22
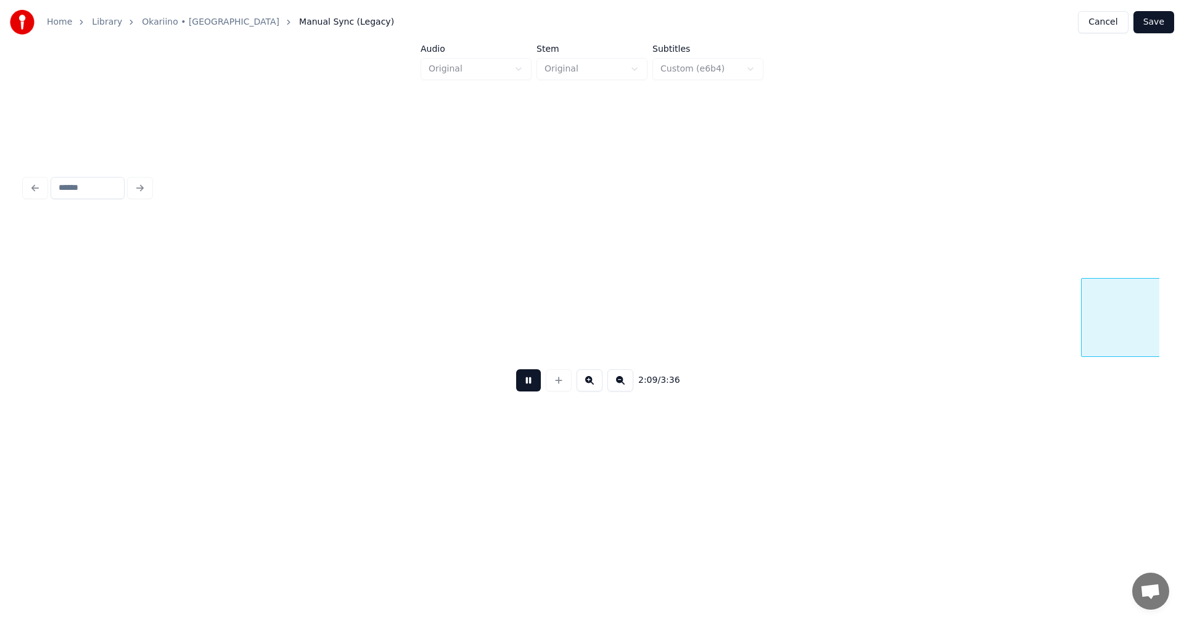
scroll to position [0, 32065]
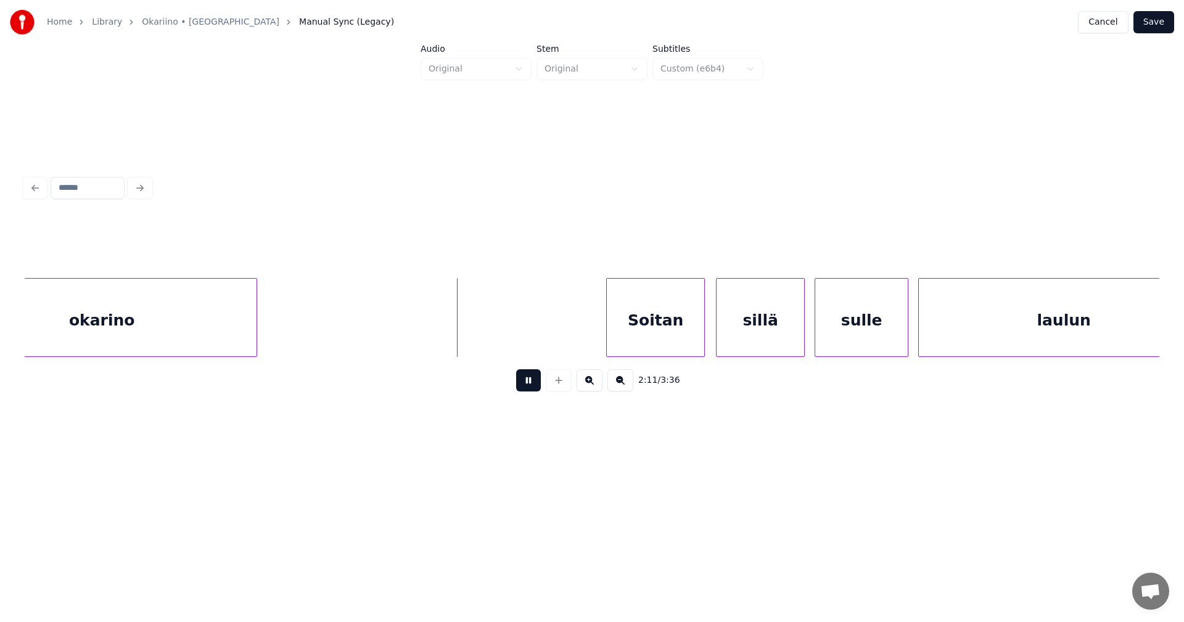
drag, startPoint x: 531, startPoint y: 386, endPoint x: 481, endPoint y: 369, distance: 52.7
click at [527, 382] on button at bounding box center [528, 380] width 25 height 22
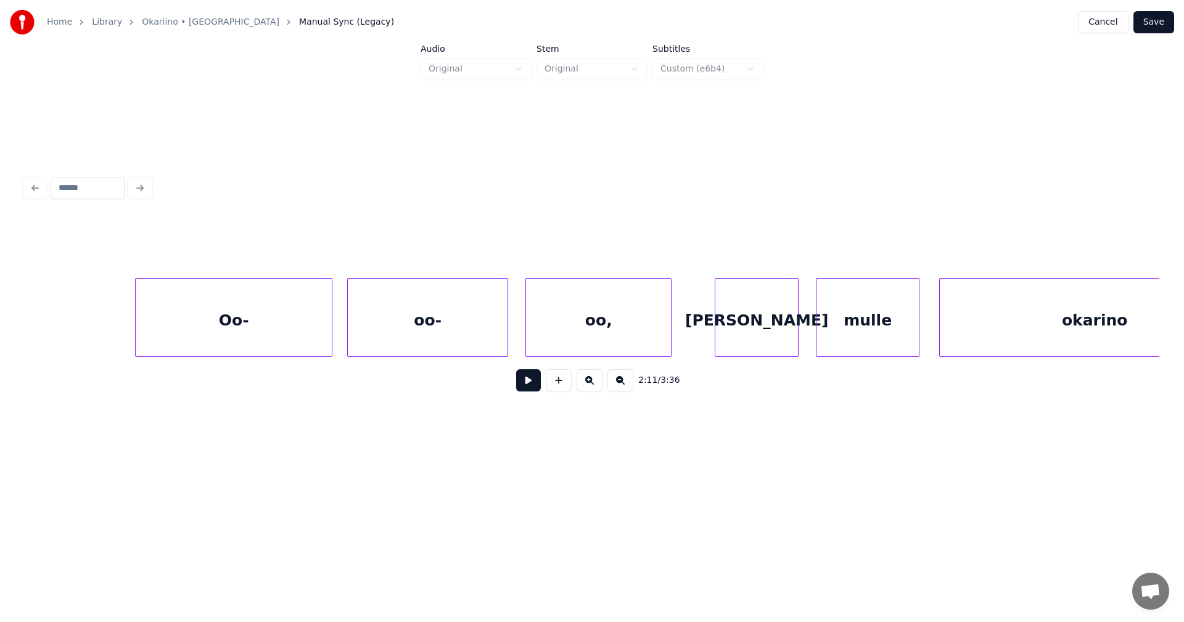
click at [823, 336] on div "mulle" at bounding box center [868, 321] width 102 height 84
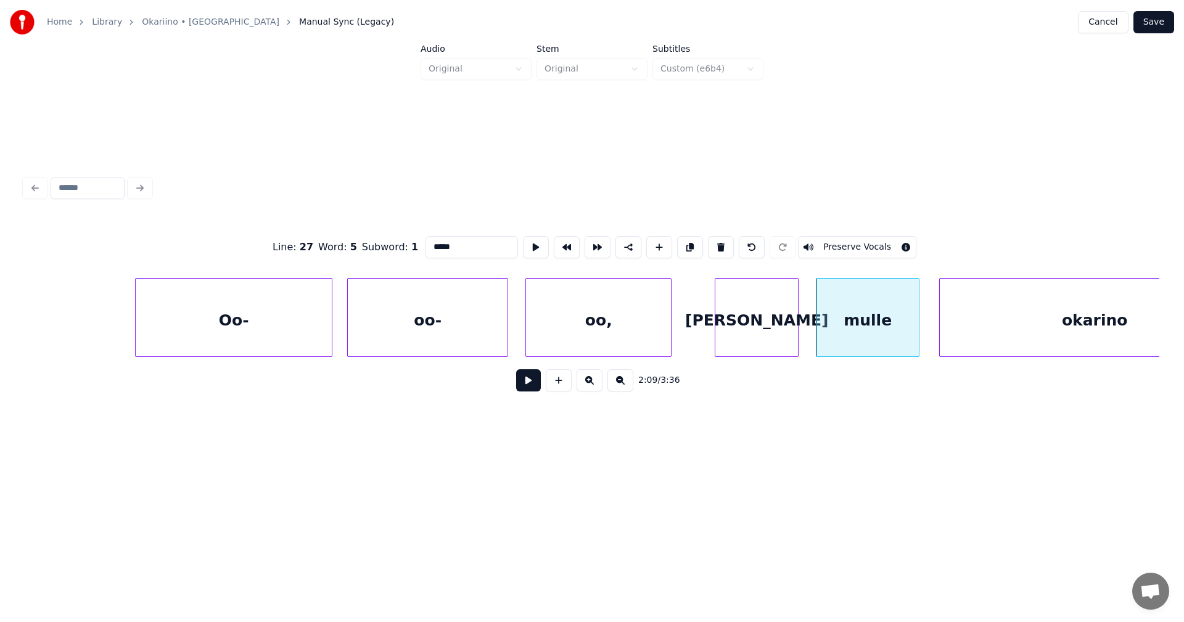
click at [524, 389] on button at bounding box center [528, 380] width 25 height 22
click at [523, 392] on button at bounding box center [528, 380] width 25 height 22
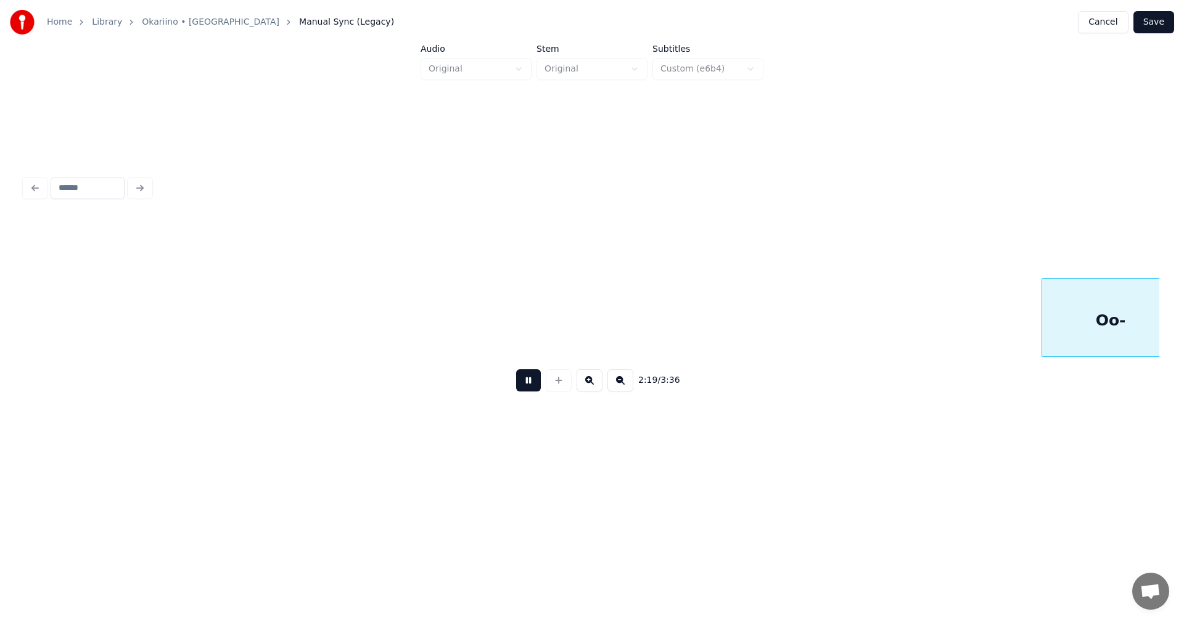
scroll to position [0, 34483]
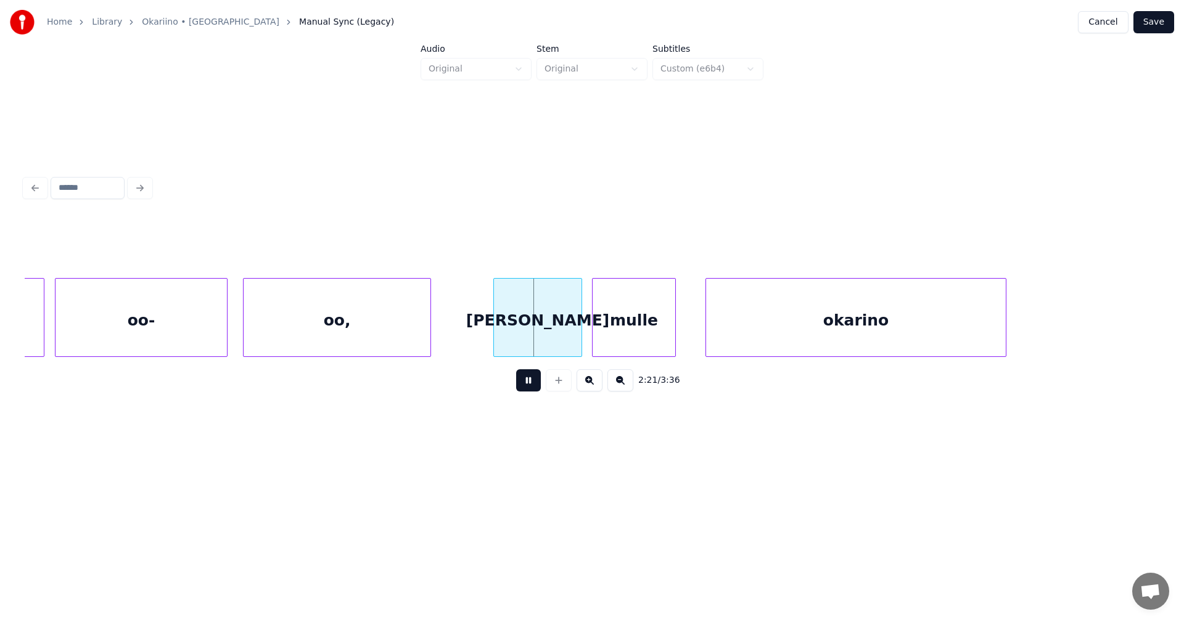
click at [524, 387] on button at bounding box center [528, 380] width 25 height 22
click at [535, 342] on div "[PERSON_NAME]" at bounding box center [534, 321] width 88 height 84
click at [528, 382] on button at bounding box center [528, 380] width 25 height 22
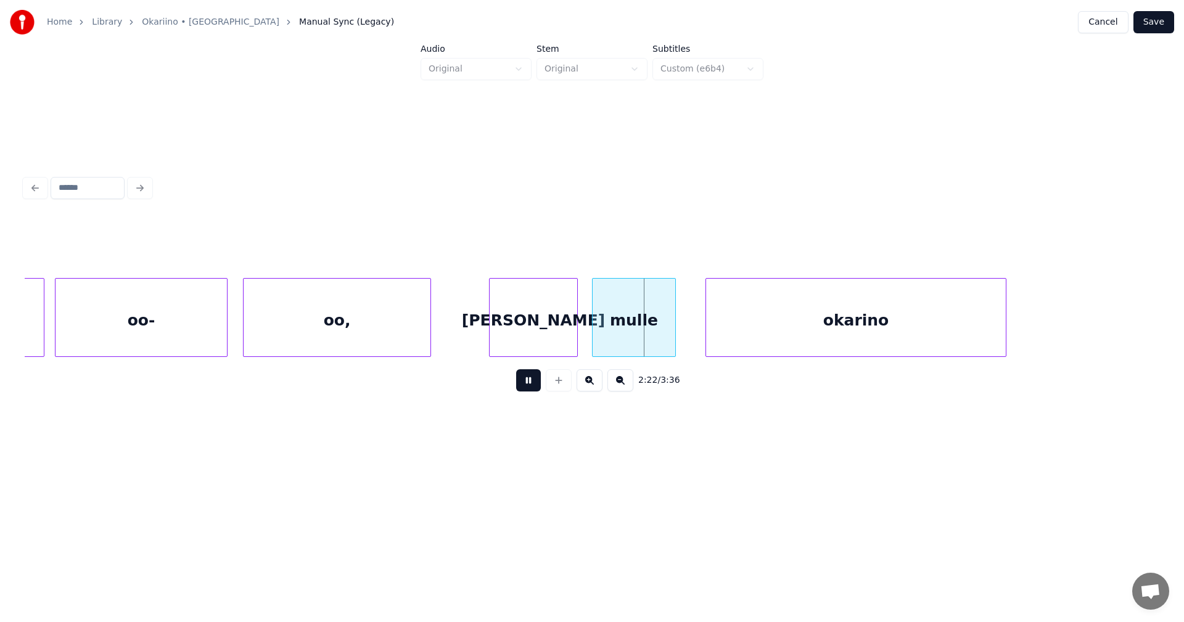
click at [528, 382] on button at bounding box center [528, 380] width 25 height 22
click at [780, 334] on div "okarino" at bounding box center [856, 321] width 300 height 84
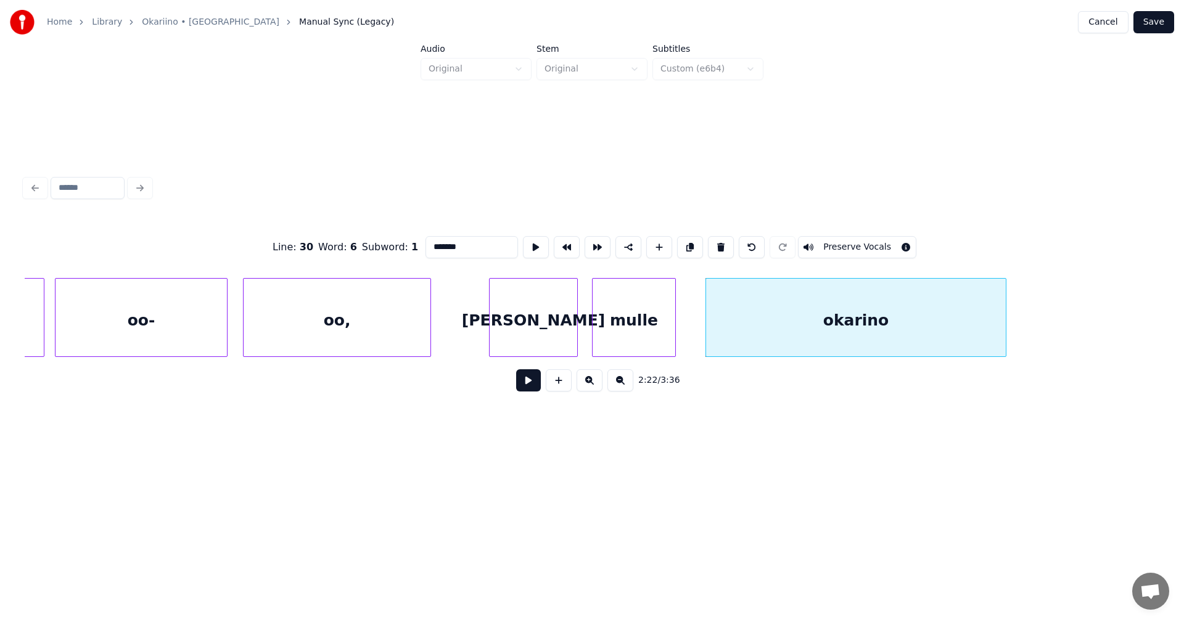
click at [529, 392] on button at bounding box center [528, 380] width 25 height 22
drag, startPoint x: 529, startPoint y: 393, endPoint x: 677, endPoint y: 347, distance: 155.1
click at [532, 392] on button at bounding box center [528, 380] width 25 height 22
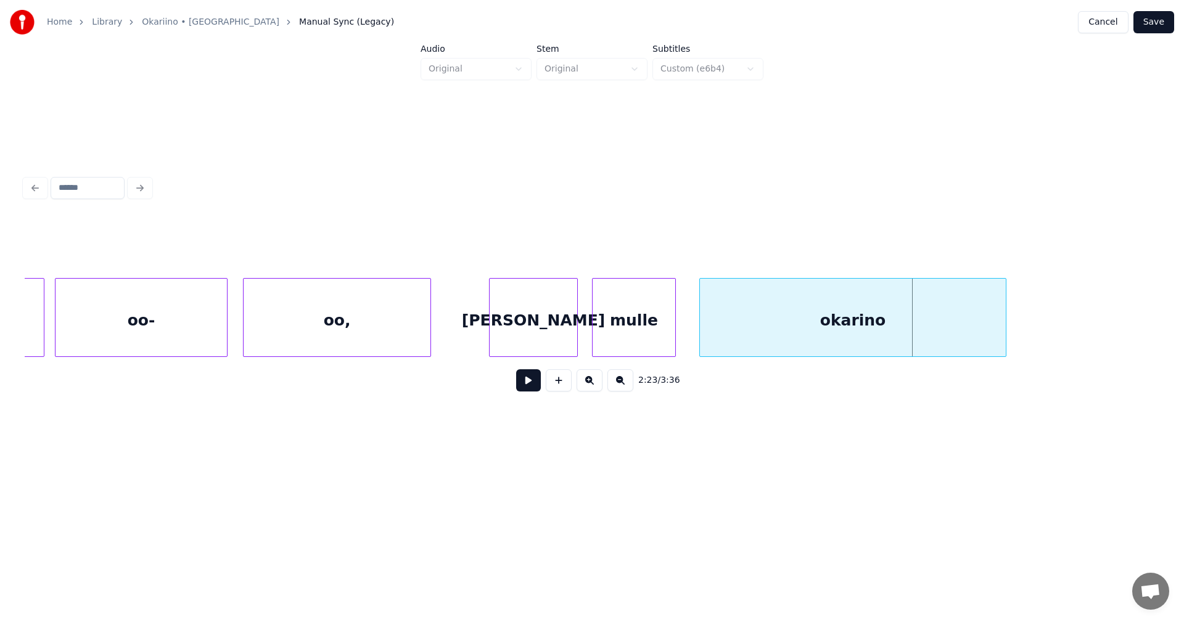
click at [700, 329] on div at bounding box center [702, 318] width 4 height 78
click at [527, 392] on button at bounding box center [528, 380] width 25 height 22
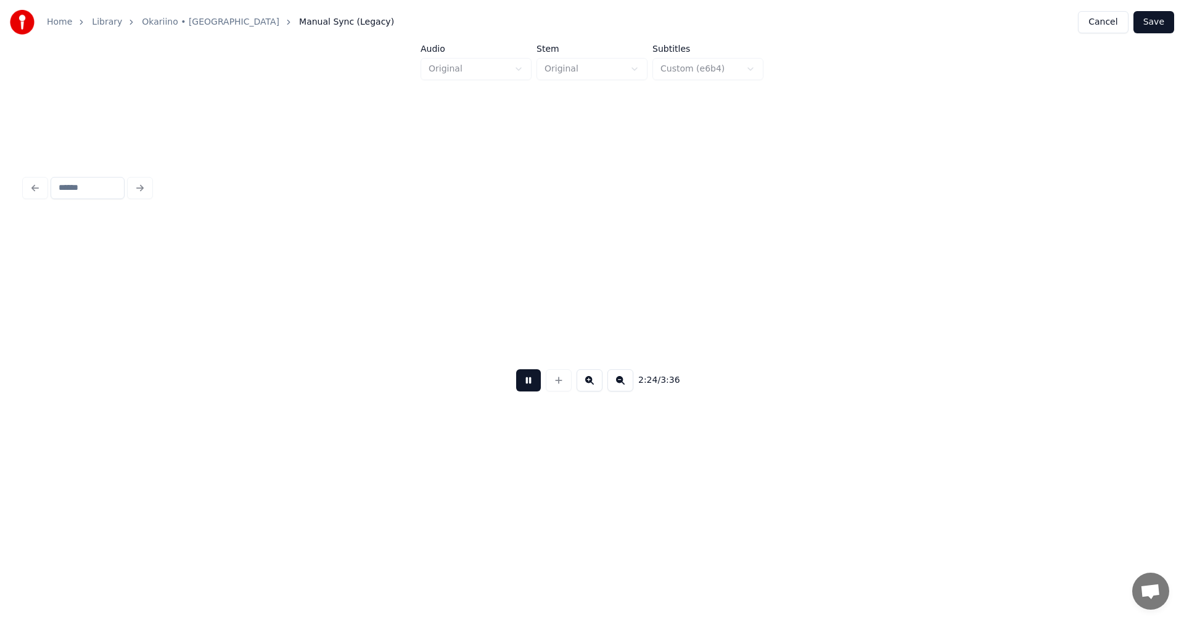
scroll to position [0, 35622]
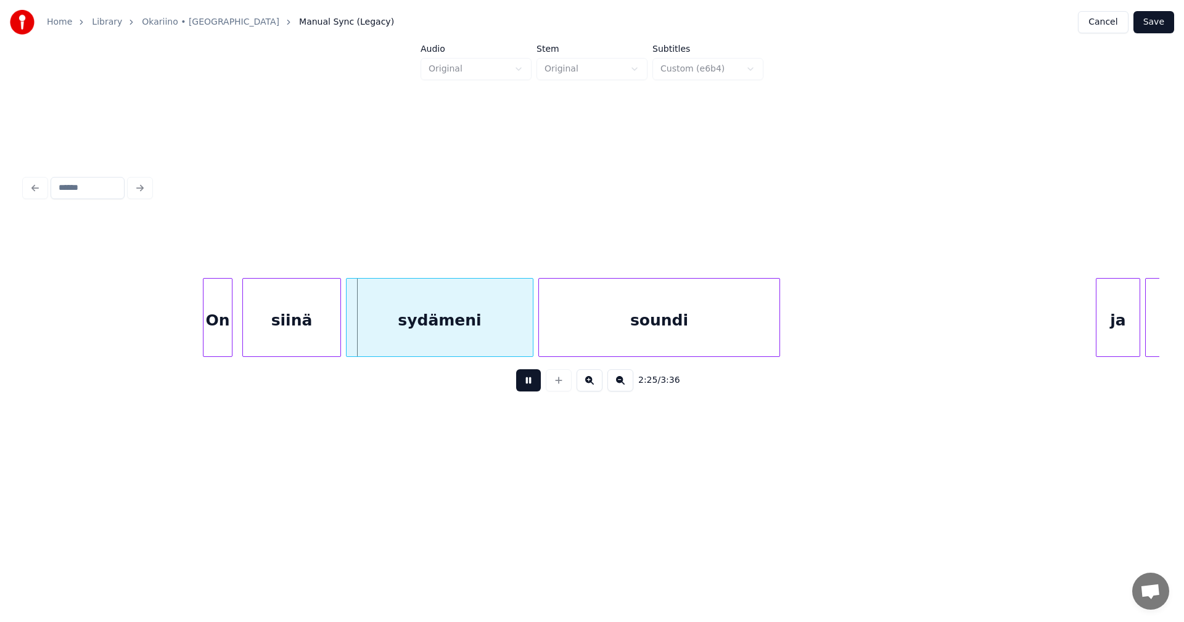
click at [532, 391] on button at bounding box center [528, 380] width 25 height 22
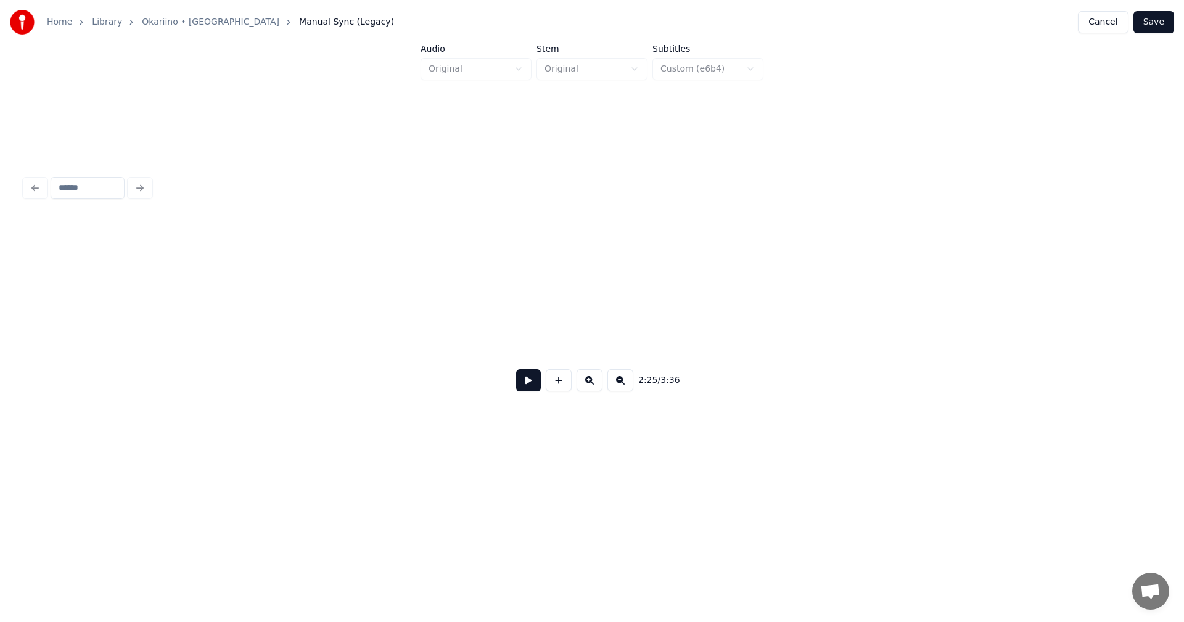
scroll to position [0, 34629]
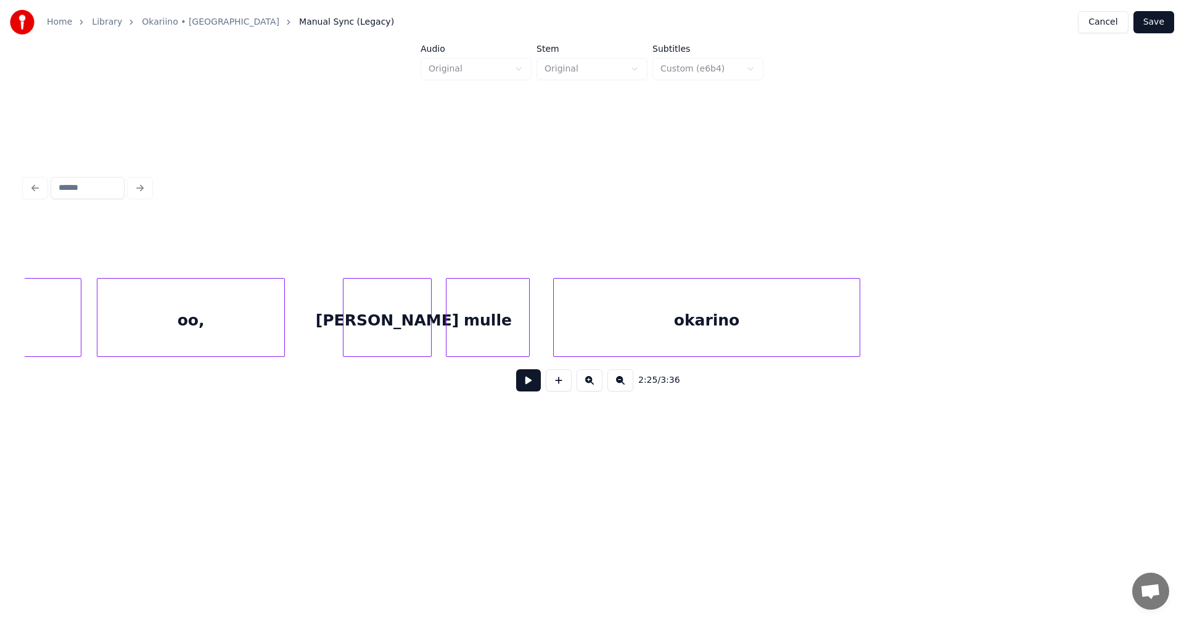
click at [633, 311] on div "okarino" at bounding box center [707, 321] width 306 height 84
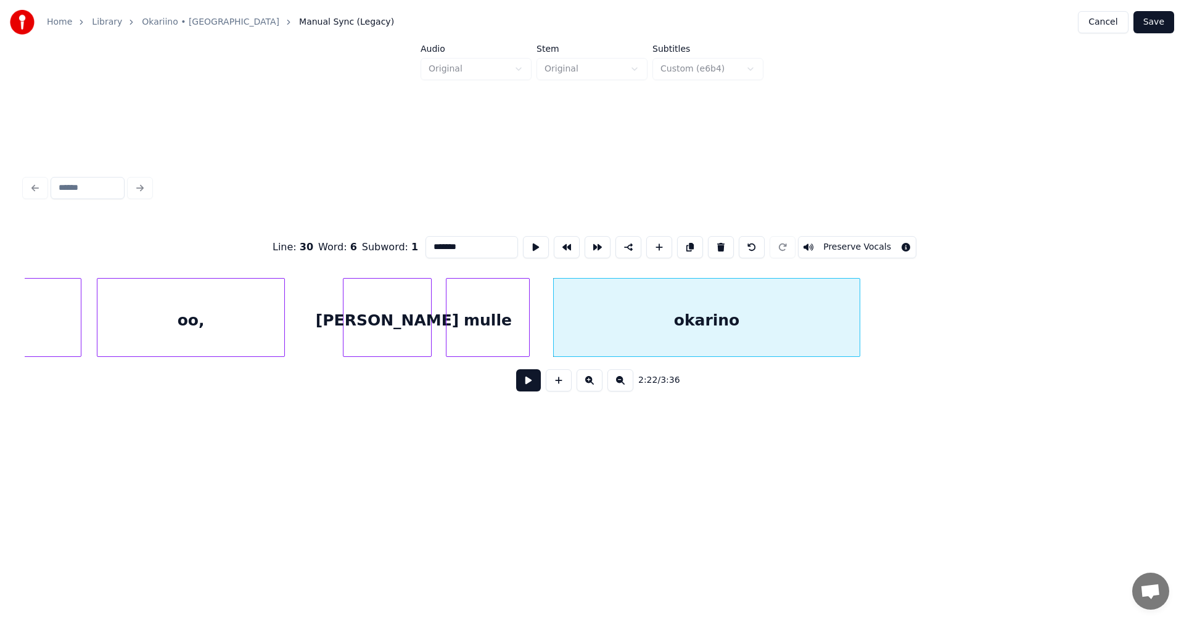
click at [528, 391] on button at bounding box center [528, 380] width 25 height 22
click at [538, 381] on button at bounding box center [528, 380] width 25 height 22
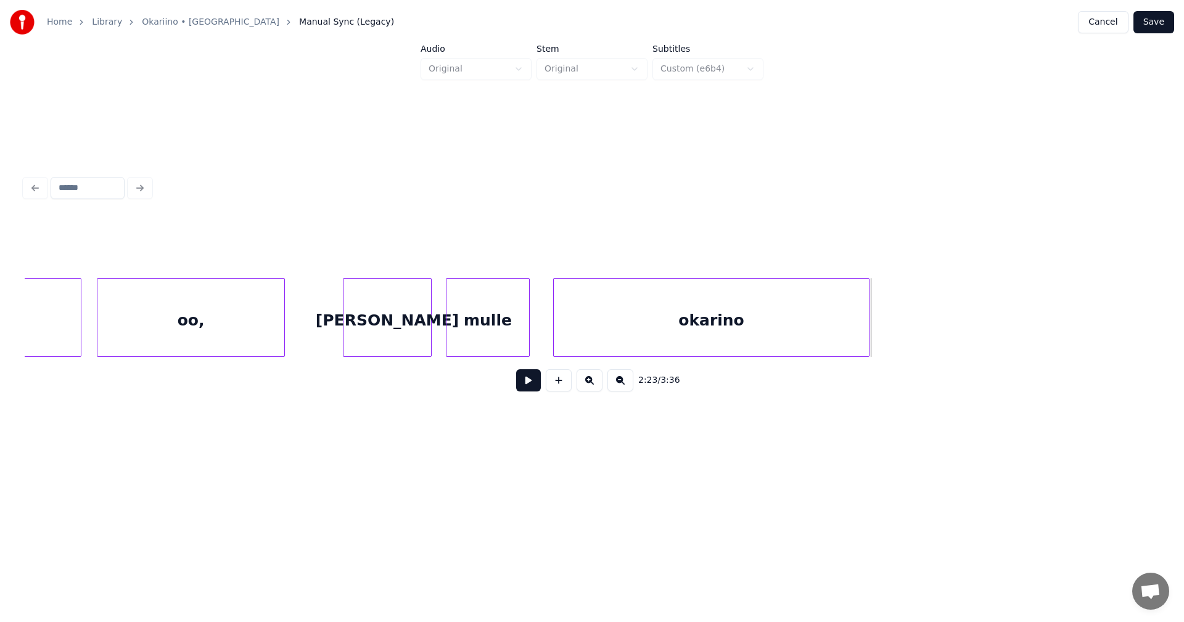
click at [868, 337] on div at bounding box center [867, 318] width 4 height 78
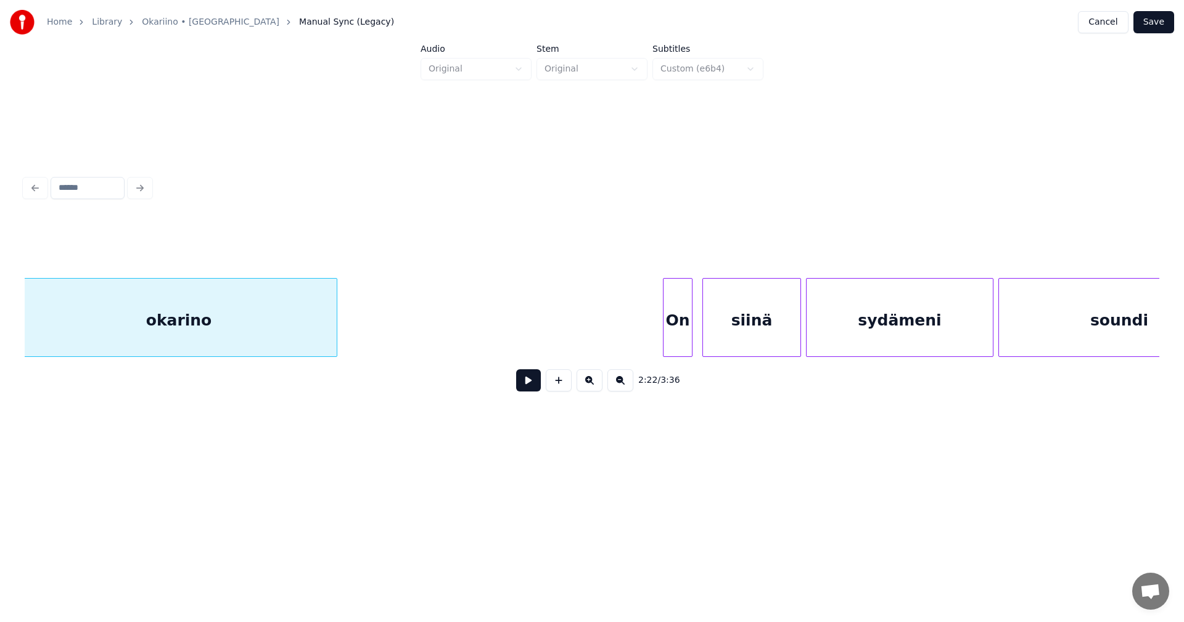
scroll to position [0, 35547]
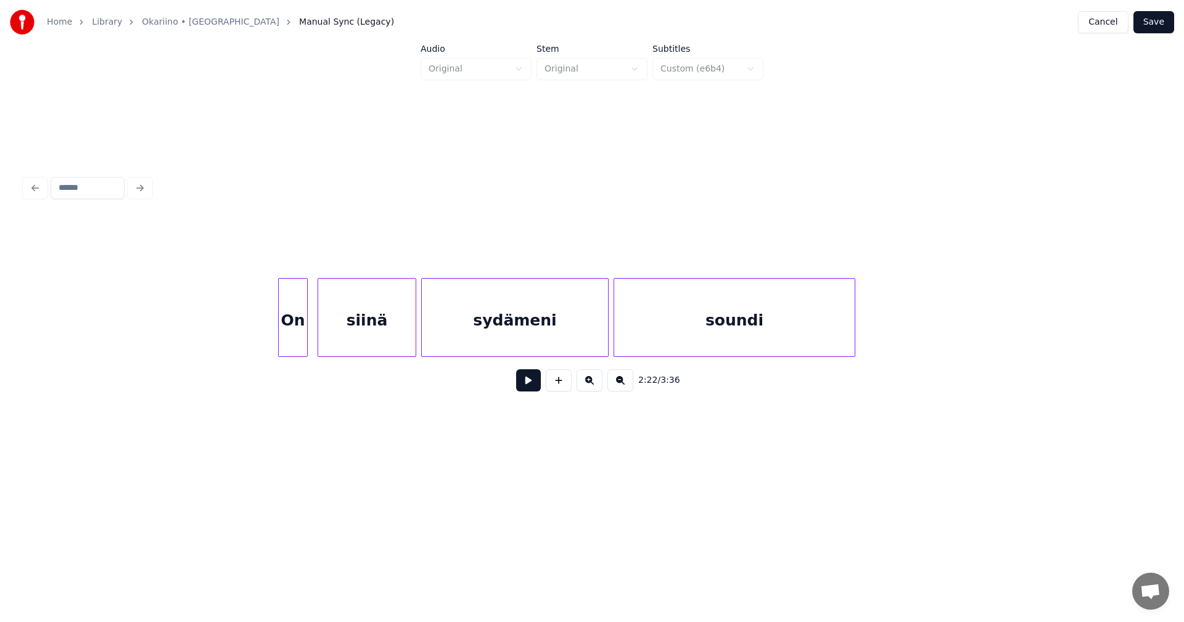
click at [281, 334] on div at bounding box center [281, 318] width 4 height 78
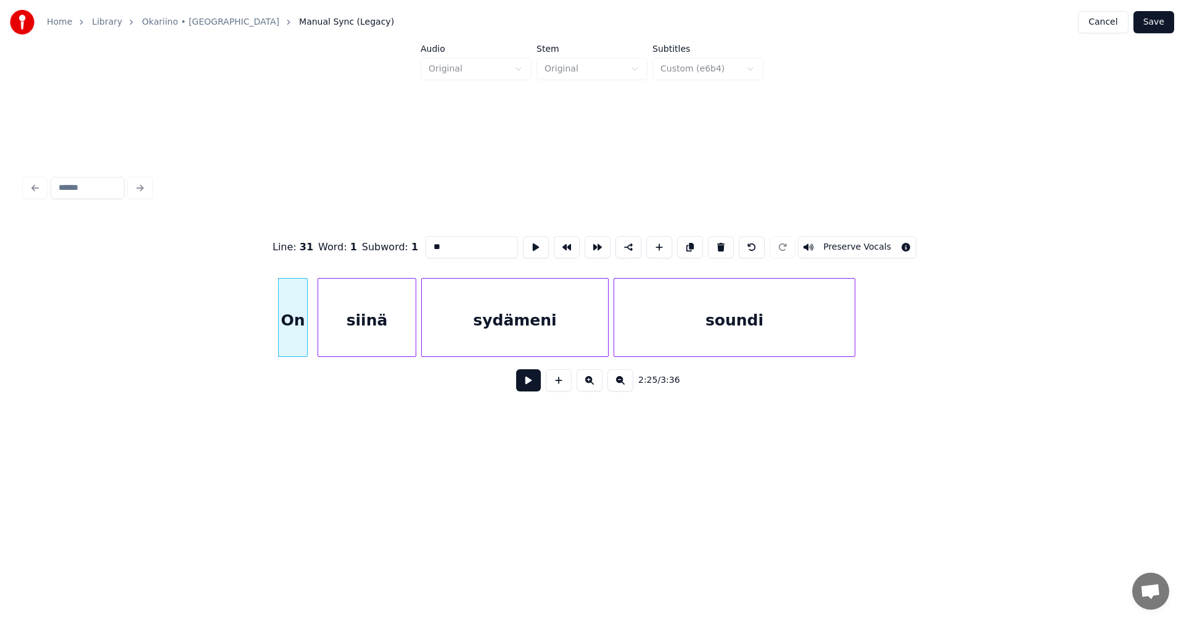
click at [534, 384] on button at bounding box center [528, 380] width 25 height 22
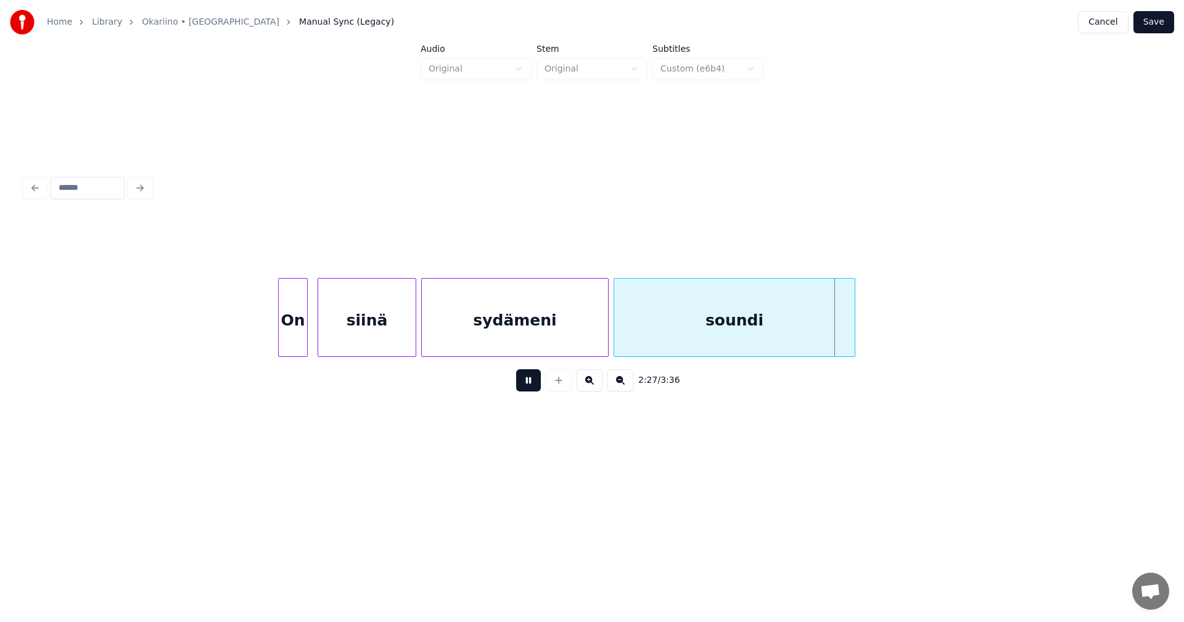
drag, startPoint x: 533, startPoint y: 386, endPoint x: 706, endPoint y: 321, distance: 184.4
click at [541, 379] on div "2:27 / 3:36" at bounding box center [592, 380] width 1115 height 27
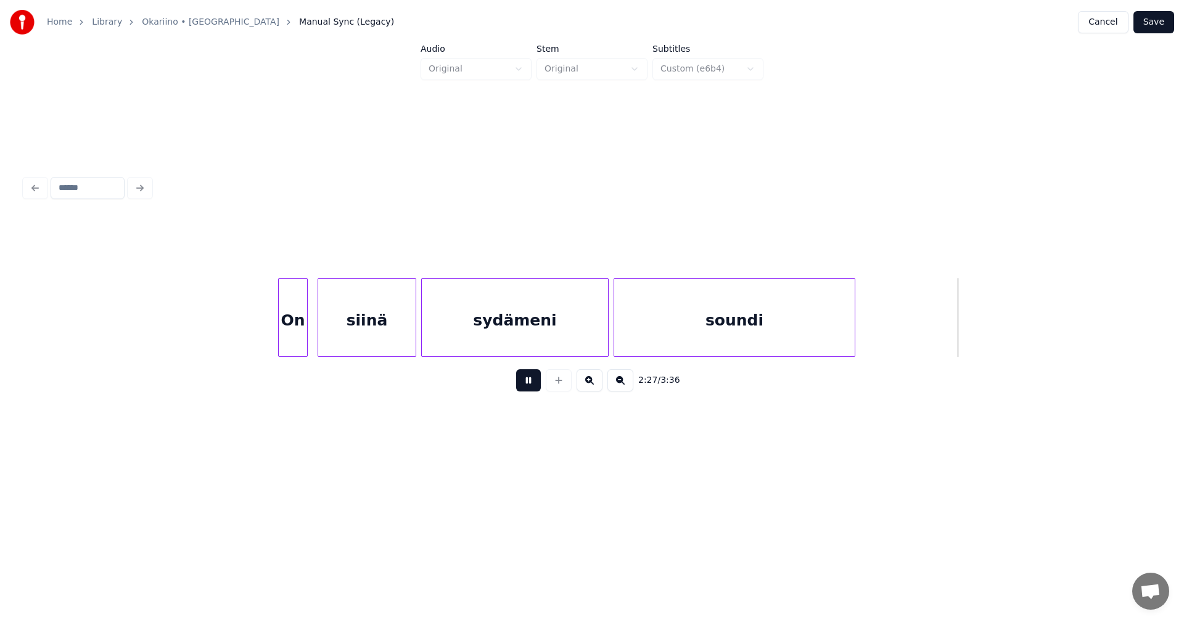
click at [726, 316] on div "soundi" at bounding box center [734, 321] width 241 height 84
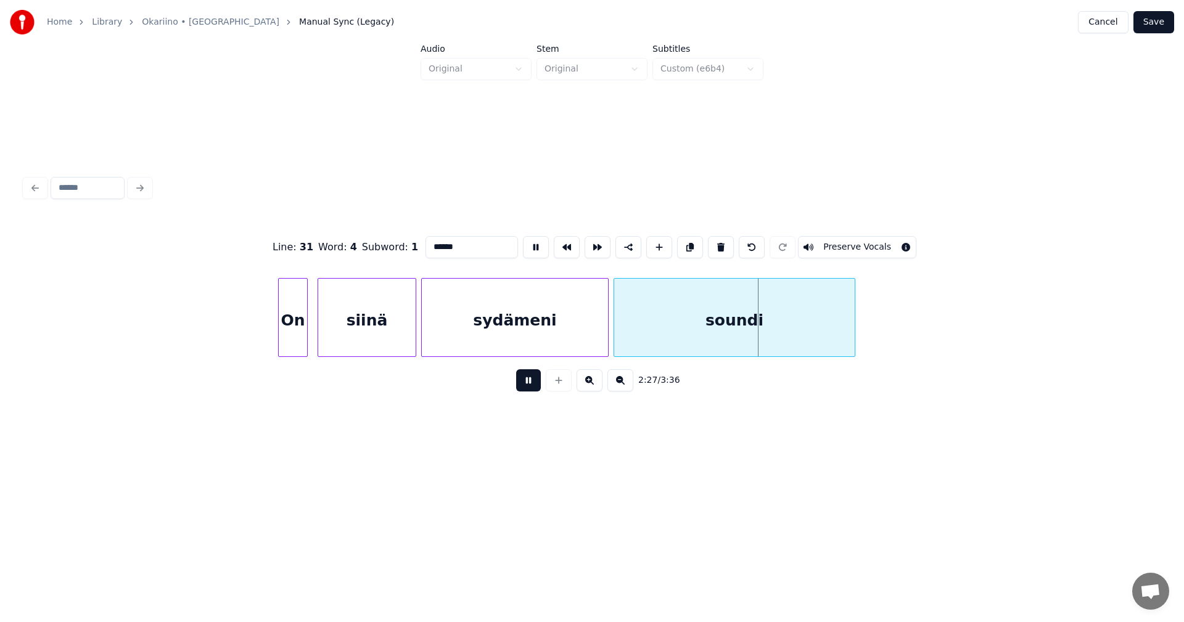
drag, startPoint x: 537, startPoint y: 382, endPoint x: 532, endPoint y: 388, distance: 7.0
click at [534, 386] on button at bounding box center [528, 380] width 25 height 22
click at [661, 322] on div "soundi" at bounding box center [734, 321] width 241 height 84
click at [436, 243] on input "******" at bounding box center [472, 247] width 93 height 22
click at [290, 340] on div "On" at bounding box center [293, 321] width 28 height 84
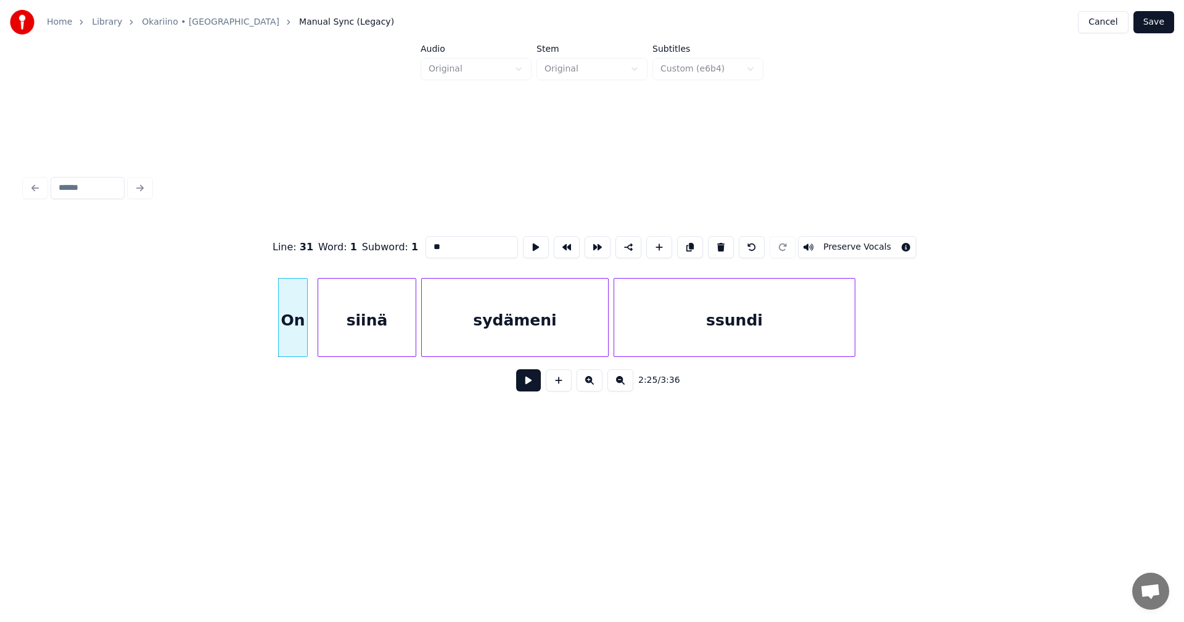
type input "**"
click at [534, 389] on button at bounding box center [528, 380] width 25 height 22
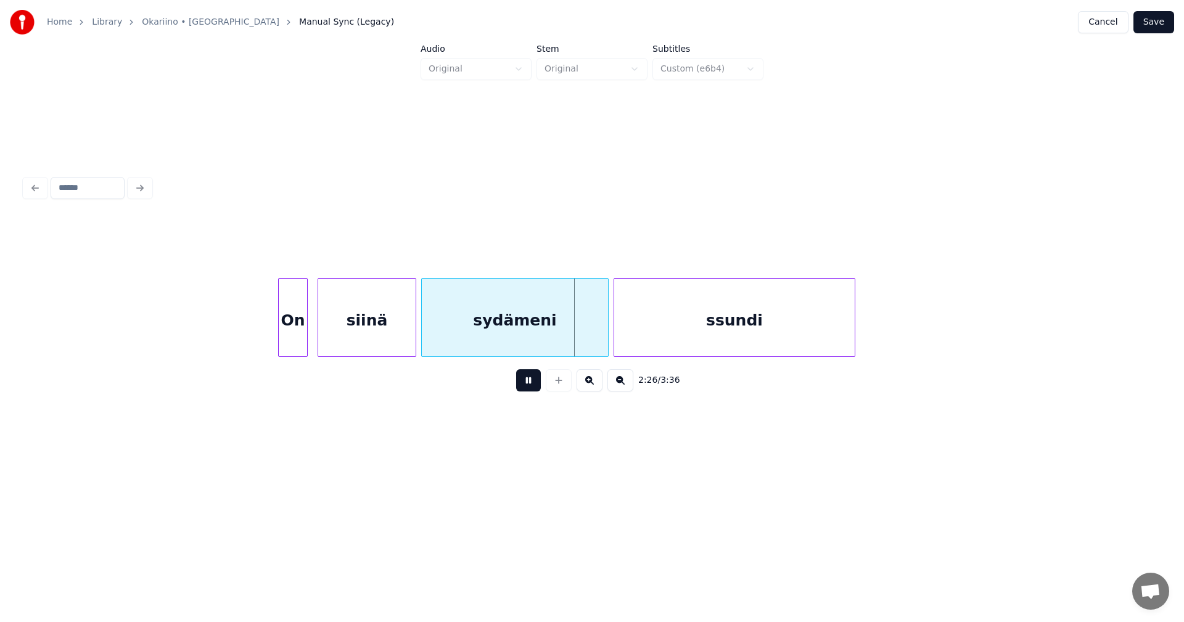
click at [527, 384] on button at bounding box center [528, 380] width 25 height 22
click at [601, 334] on div at bounding box center [603, 318] width 4 height 78
click at [530, 386] on button at bounding box center [528, 380] width 25 height 22
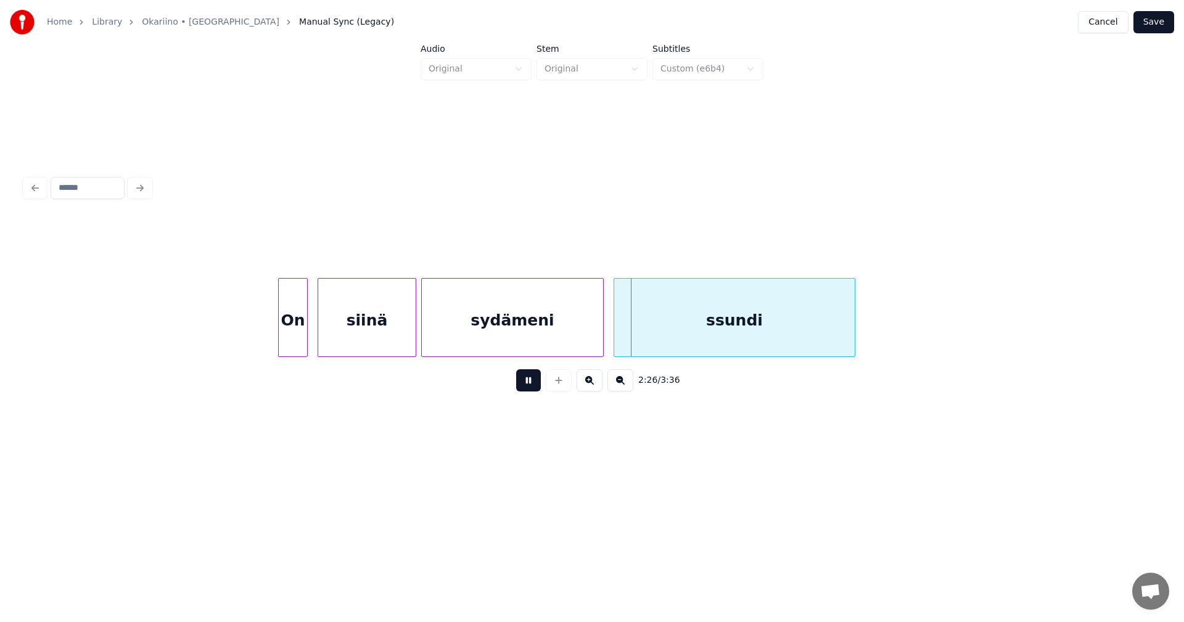
drag, startPoint x: 524, startPoint y: 390, endPoint x: 536, endPoint y: 390, distance: 11.7
click at [526, 390] on button at bounding box center [528, 380] width 25 height 22
click at [677, 325] on div "ssundi" at bounding box center [734, 321] width 241 height 84
click at [435, 241] on input "******" at bounding box center [472, 247] width 93 height 22
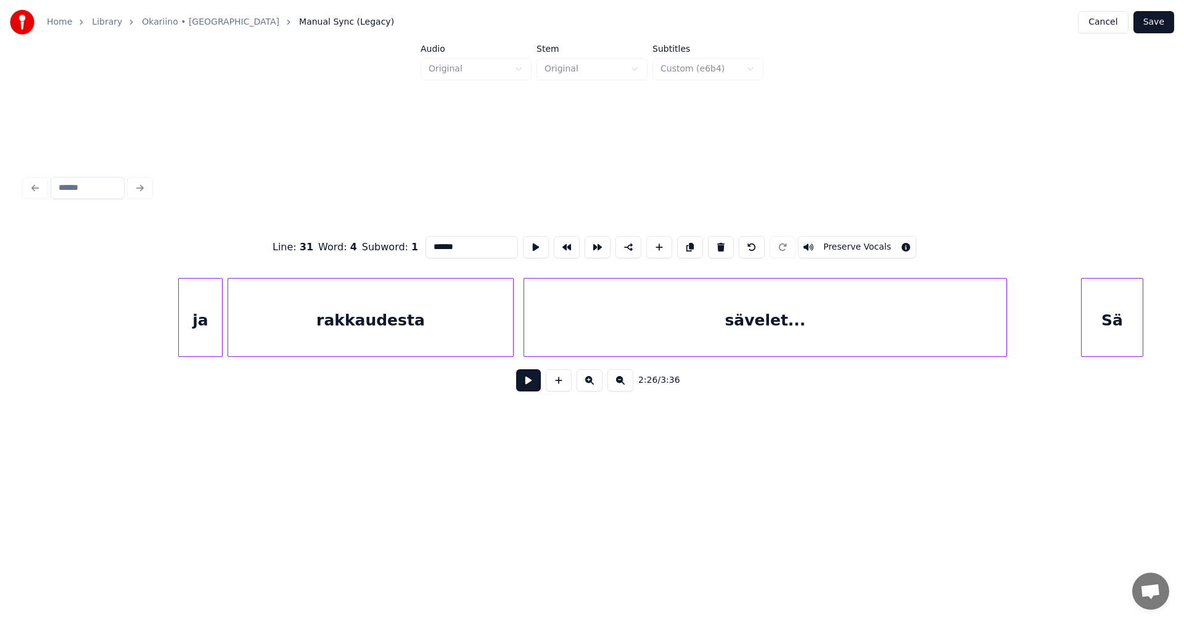
click at [204, 313] on div "ja" at bounding box center [200, 321] width 43 height 84
type input "**"
click at [527, 381] on button at bounding box center [528, 380] width 25 height 22
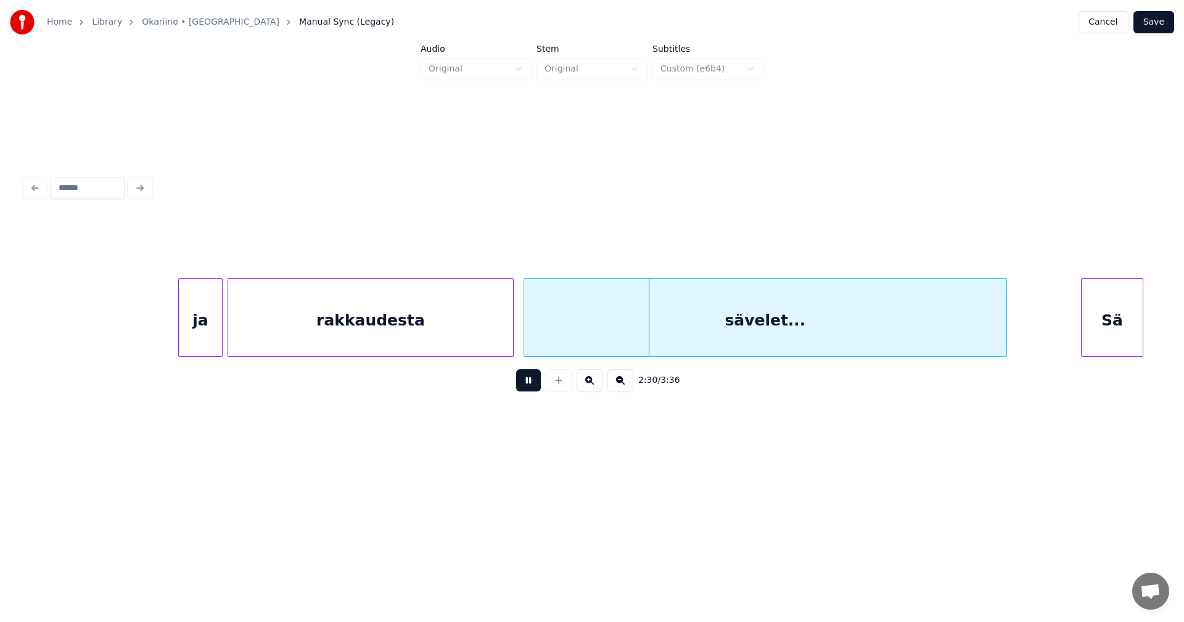
drag, startPoint x: 529, startPoint y: 375, endPoint x: 519, endPoint y: 370, distance: 10.5
click at [522, 372] on div "2:30 / 3:36" at bounding box center [592, 380] width 1115 height 27
click at [477, 321] on div "rakkaudesta" at bounding box center [370, 321] width 285 height 84
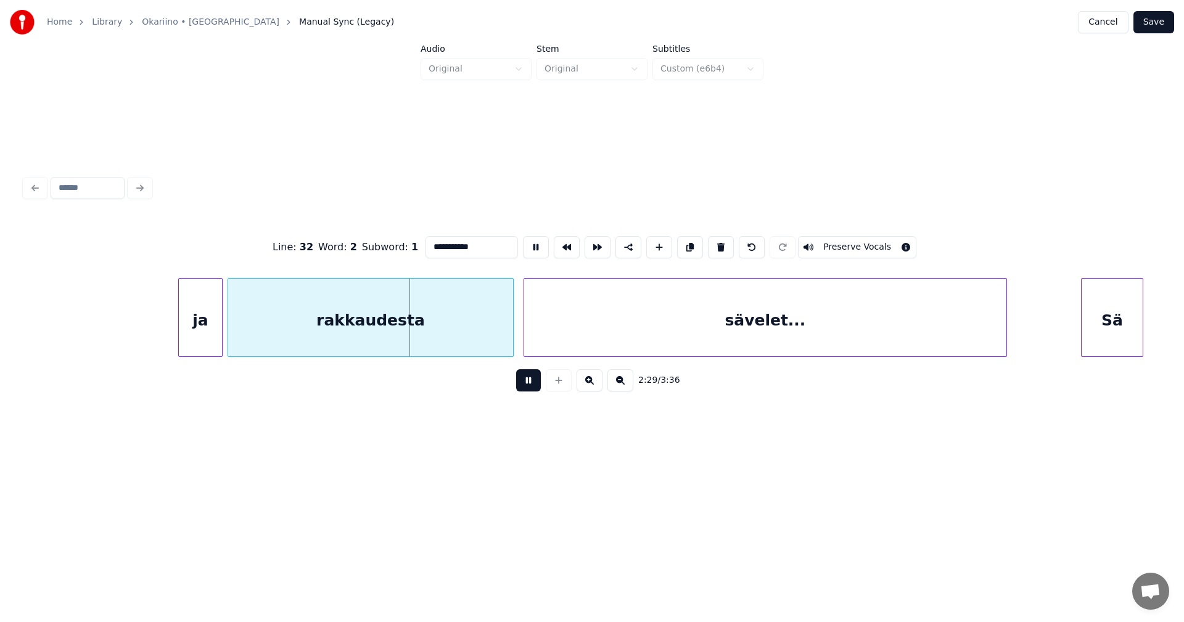
click at [522, 383] on button at bounding box center [528, 380] width 25 height 22
click at [484, 342] on div at bounding box center [484, 318] width 4 height 78
click at [444, 345] on div "rakkaudesta" at bounding box center [357, 321] width 258 height 84
click at [204, 339] on div "ja" at bounding box center [200, 321] width 43 height 84
type input "**"
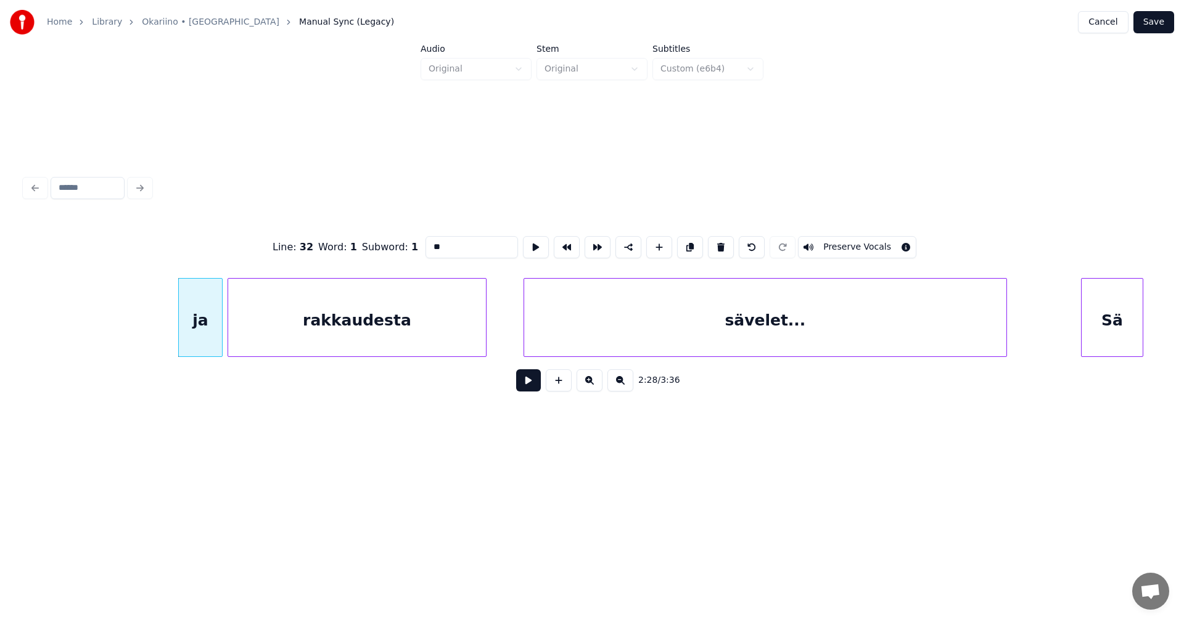
click at [532, 390] on button at bounding box center [528, 380] width 25 height 22
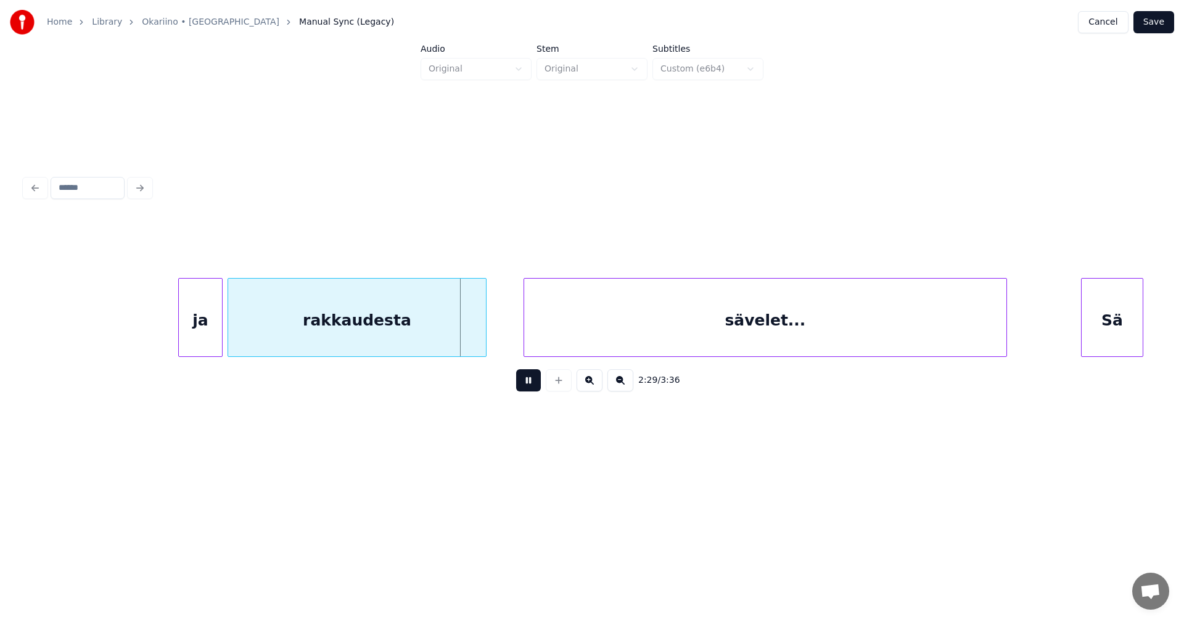
click at [528, 382] on button at bounding box center [528, 380] width 25 height 22
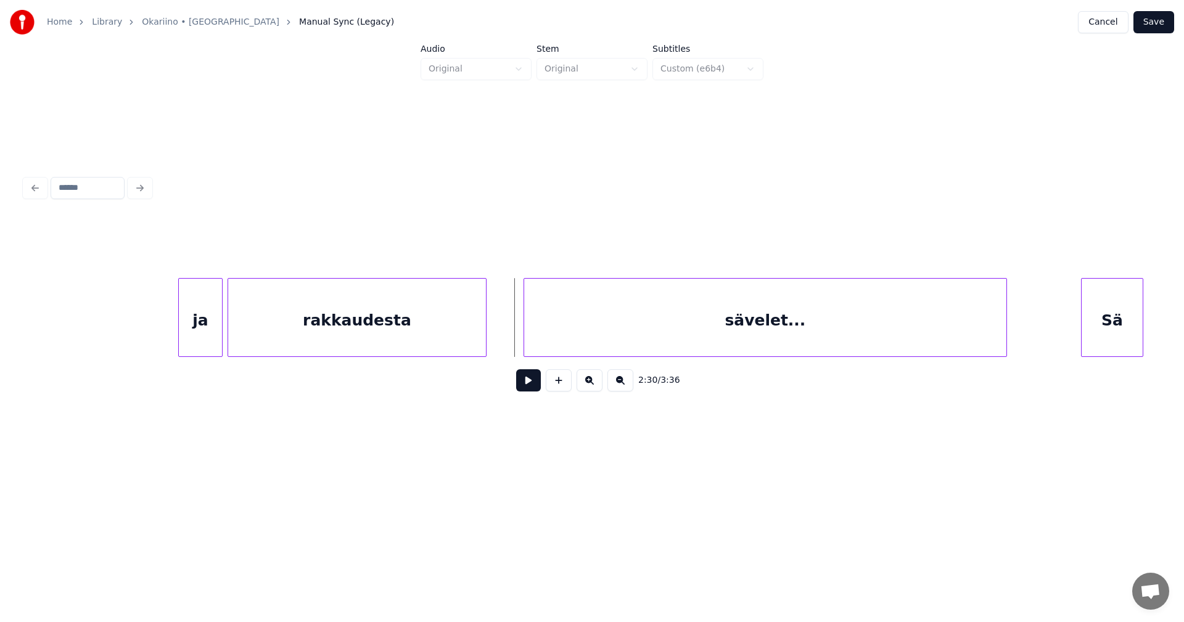
click at [482, 333] on div at bounding box center [484, 318] width 4 height 78
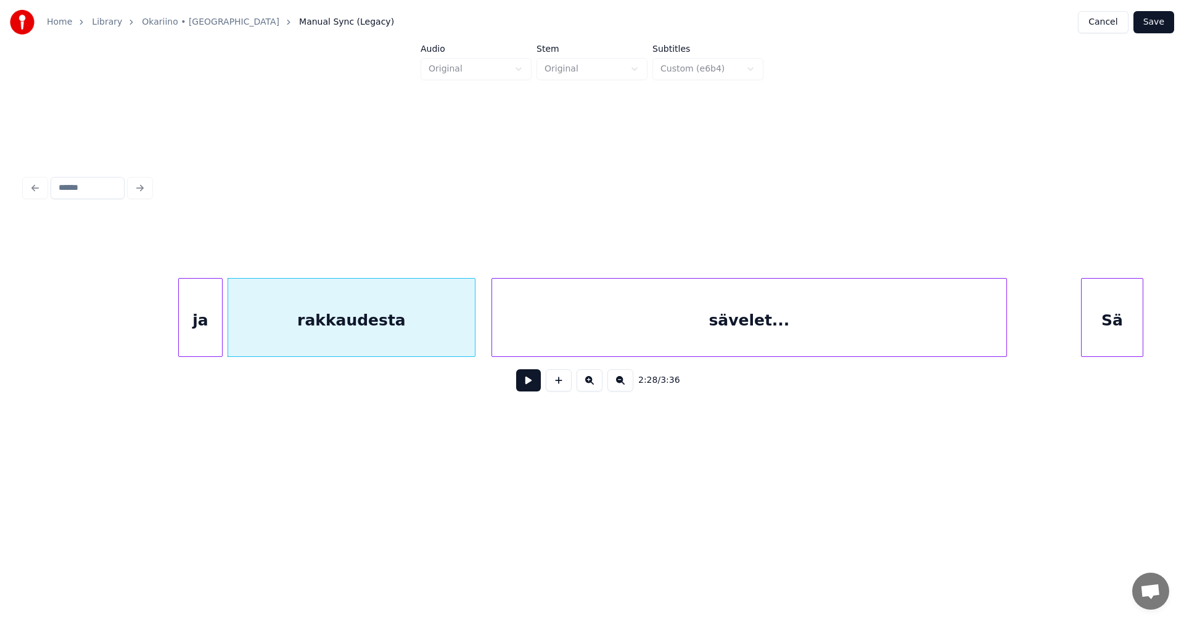
click at [494, 341] on div at bounding box center [494, 318] width 4 height 78
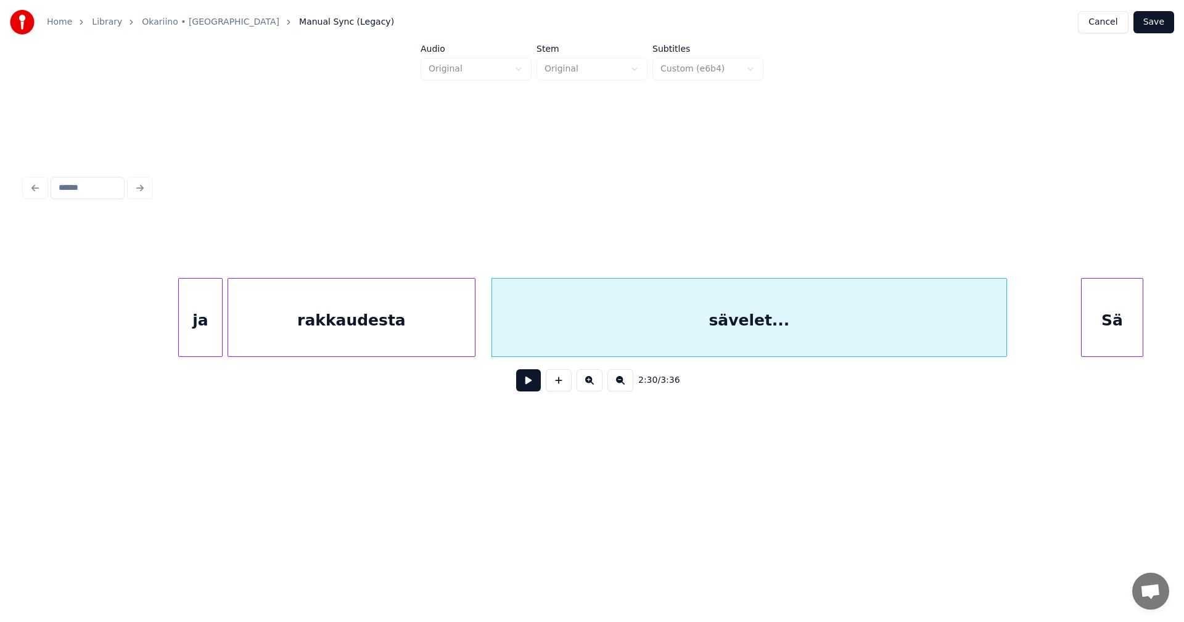
click at [444, 332] on div "rakkaudesta" at bounding box center [351, 321] width 247 height 84
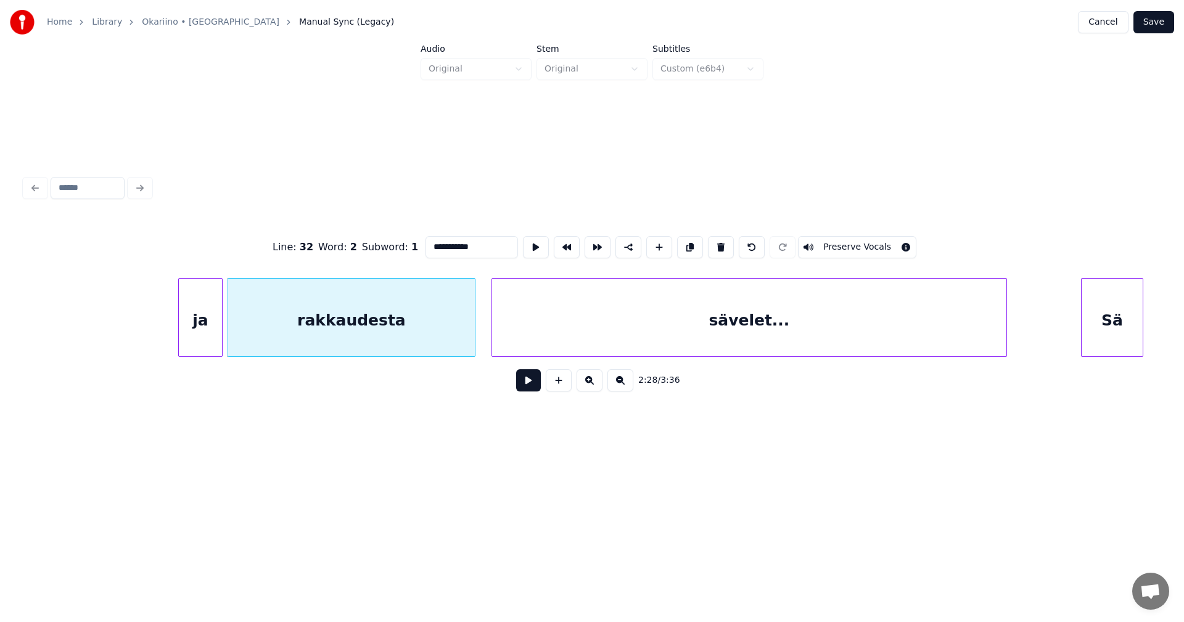
click at [520, 387] on button at bounding box center [528, 380] width 25 height 22
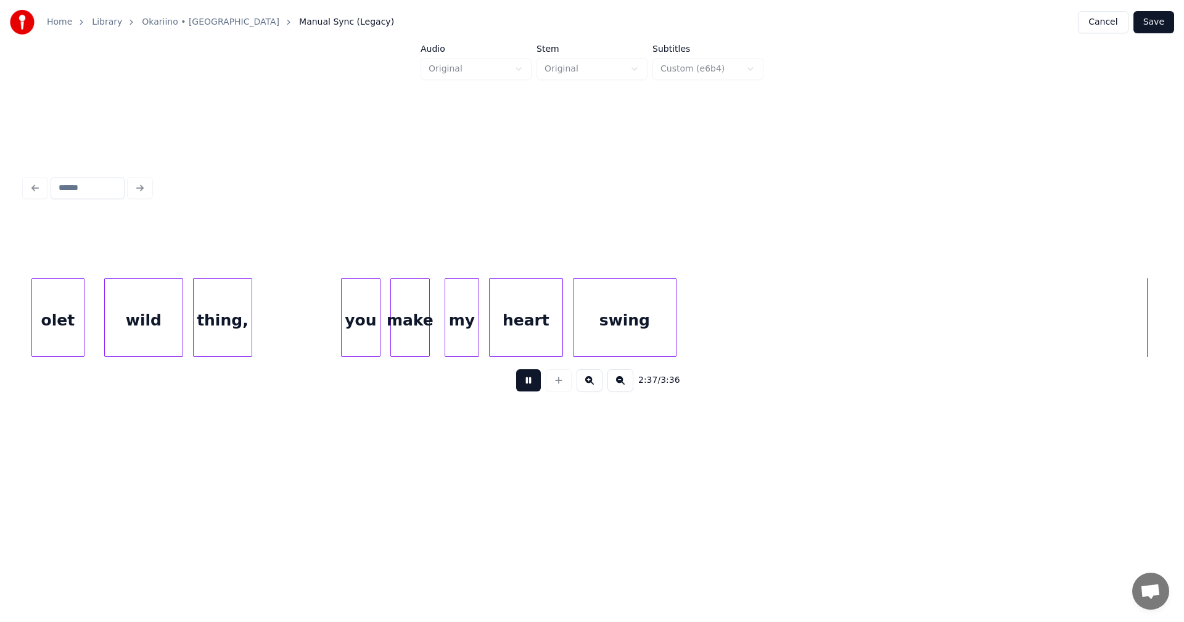
scroll to position [0, 38812]
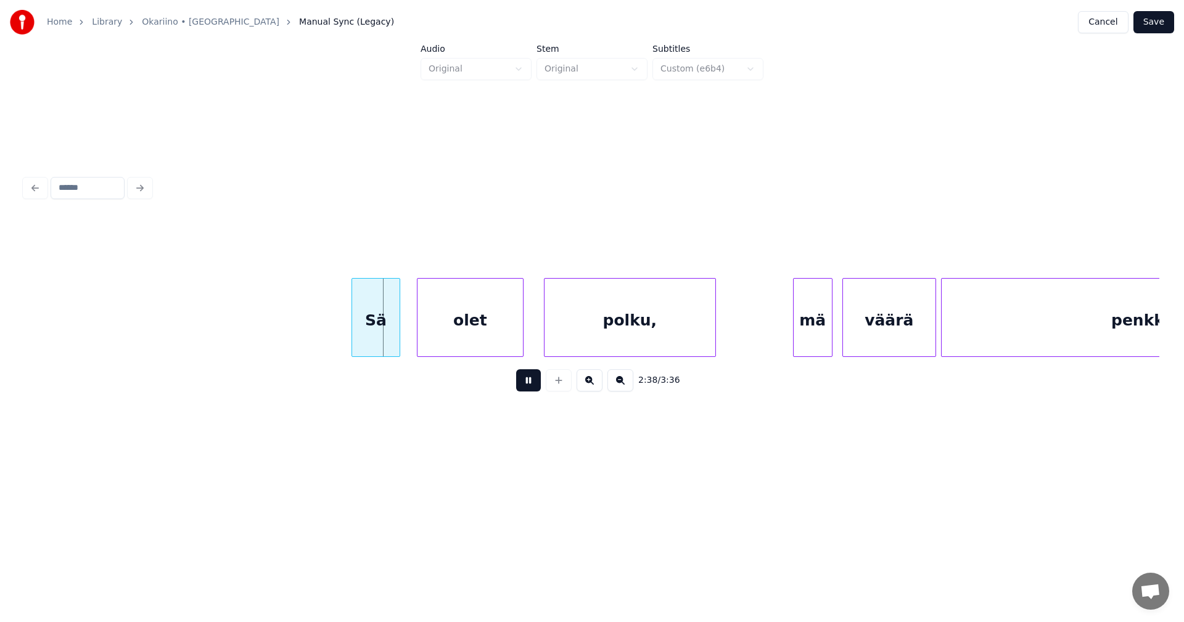
click at [524, 387] on button at bounding box center [528, 380] width 25 height 22
click at [529, 384] on button at bounding box center [528, 380] width 25 height 22
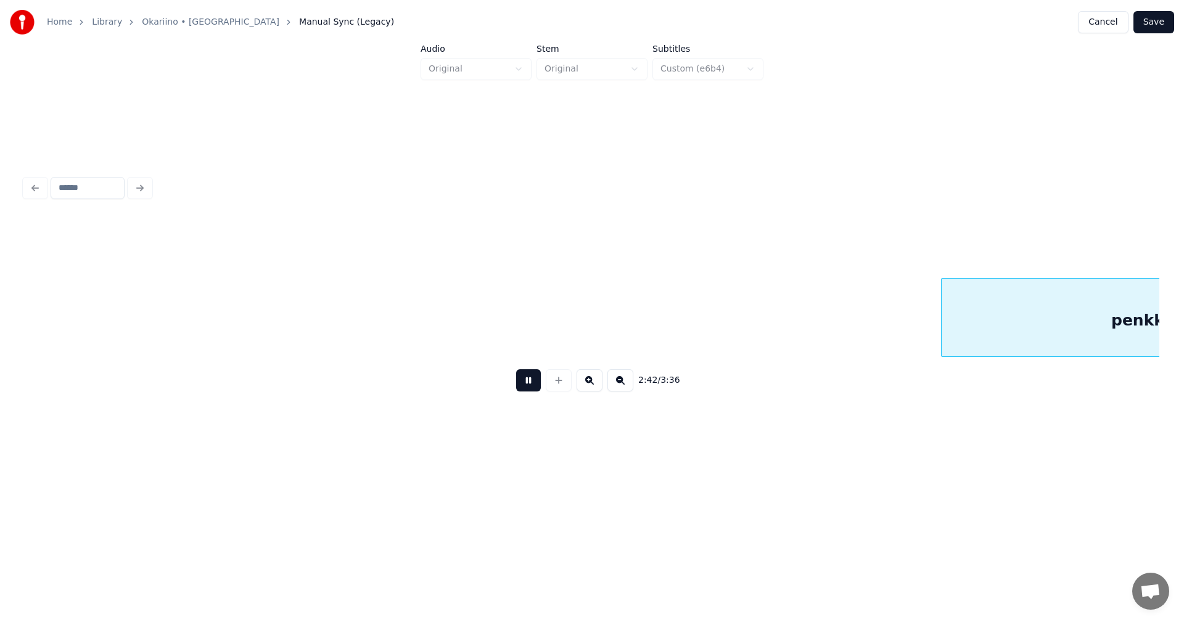
scroll to position [0, 39948]
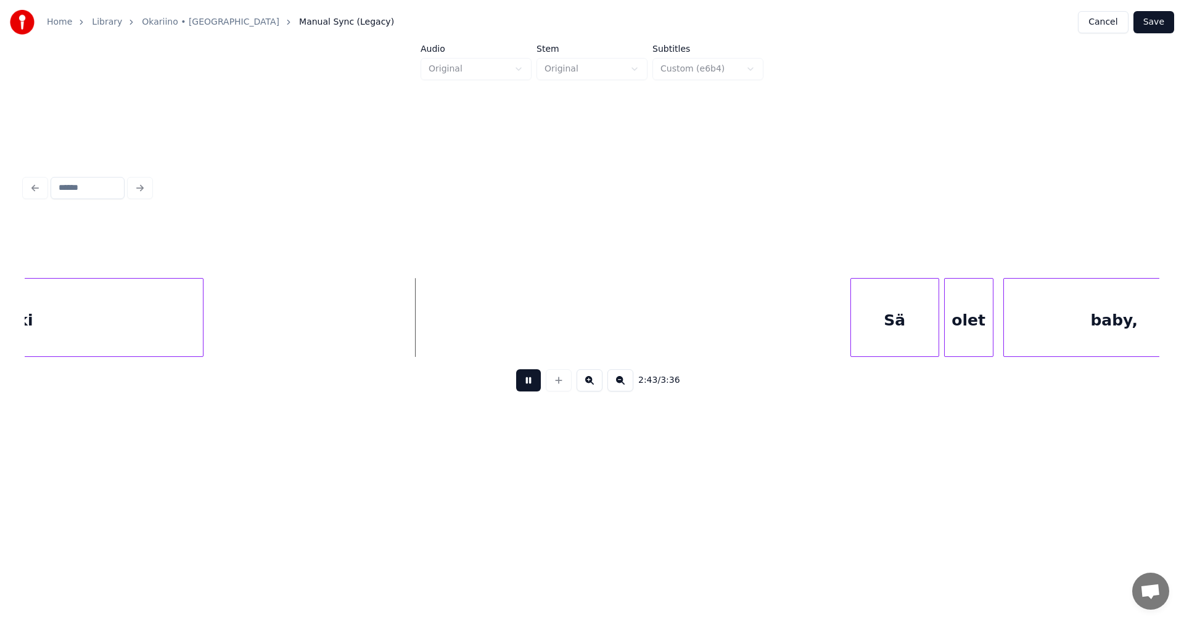
drag, startPoint x: 529, startPoint y: 385, endPoint x: 437, endPoint y: 382, distance: 91.9
click at [527, 382] on button at bounding box center [528, 380] width 25 height 22
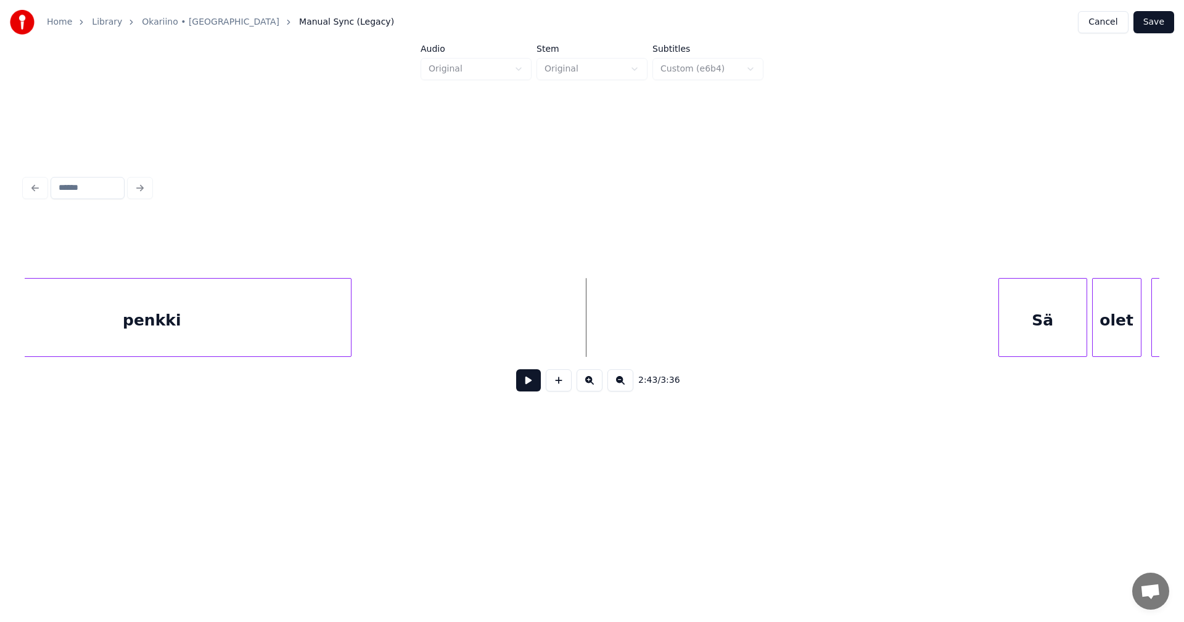
click at [159, 340] on div "penkki" at bounding box center [152, 321] width 398 height 84
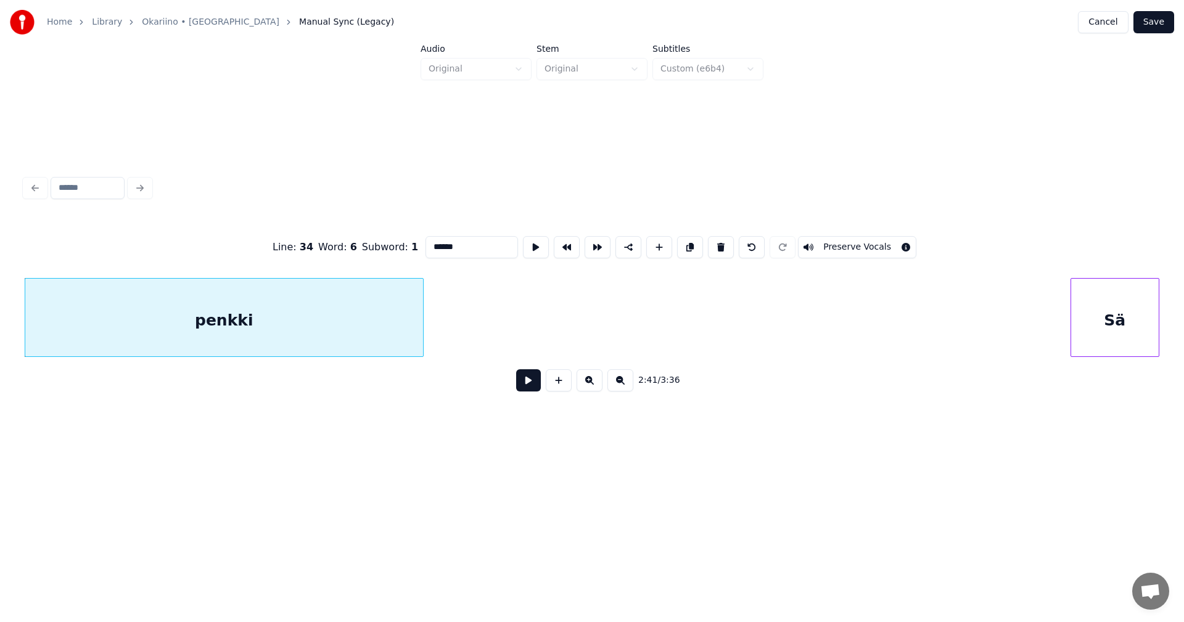
click at [466, 242] on input "******" at bounding box center [472, 247] width 93 height 22
click at [375, 333] on div "penkki..." at bounding box center [224, 321] width 398 height 84
type input "*********"
drag, startPoint x: 532, startPoint y: 373, endPoint x: 529, endPoint y: 388, distance: 15.6
click at [532, 373] on div "2:41 / 3:36" at bounding box center [592, 380] width 1115 height 27
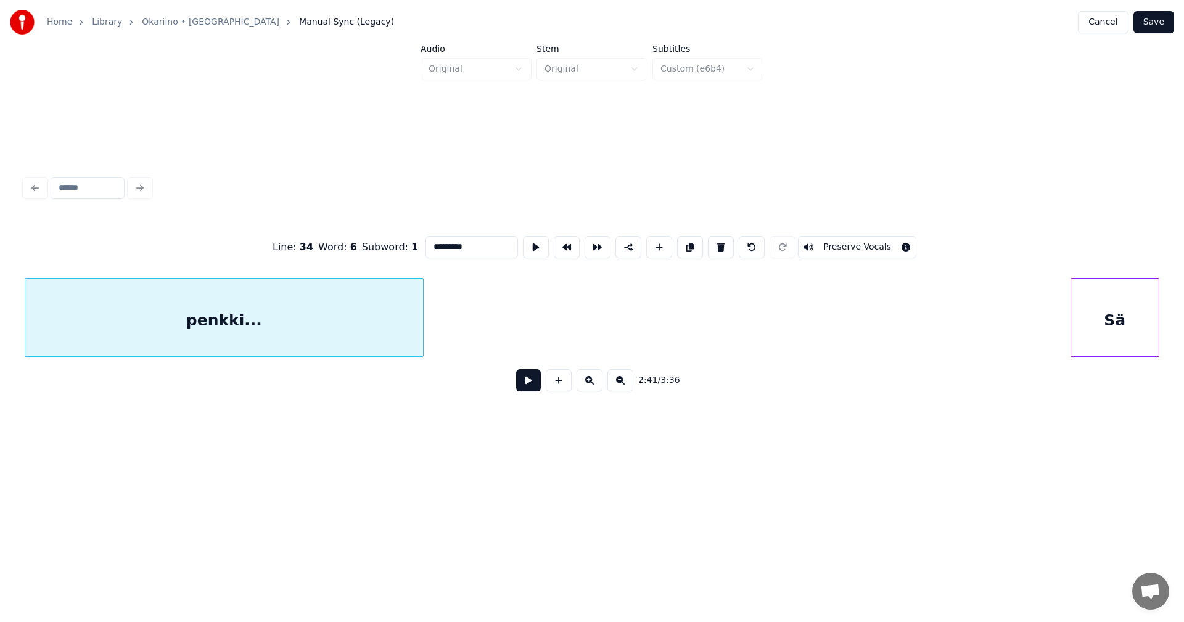
click at [529, 385] on button at bounding box center [528, 380] width 25 height 22
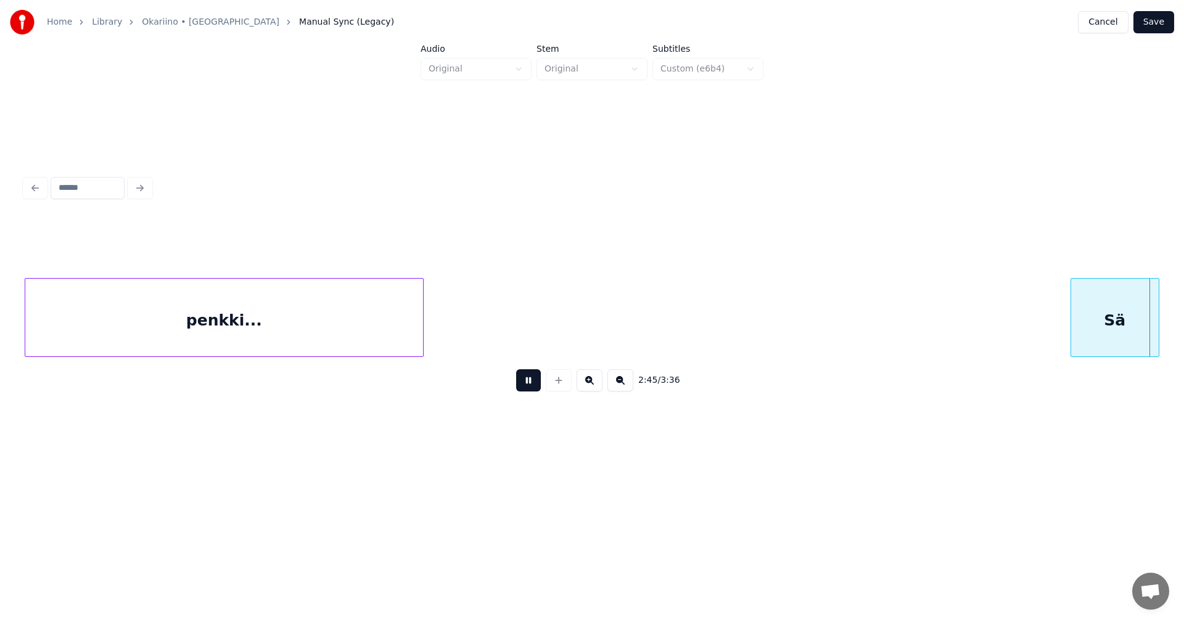
scroll to position [0, 40866]
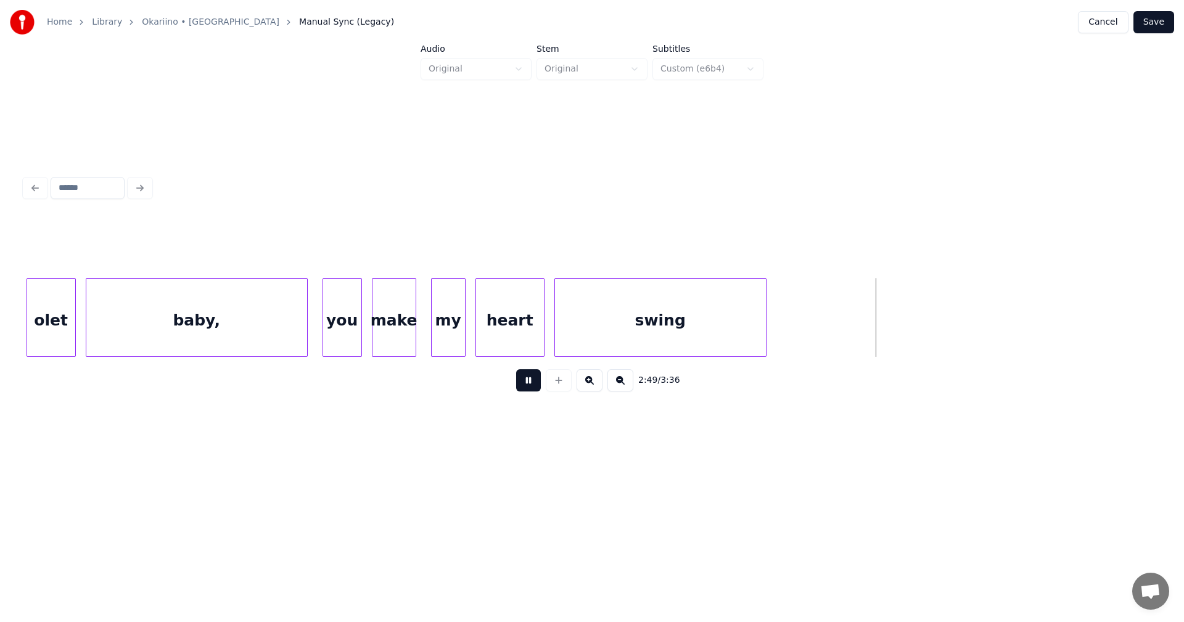
click at [524, 387] on button at bounding box center [528, 380] width 25 height 22
click at [867, 317] on div at bounding box center [865, 318] width 4 height 78
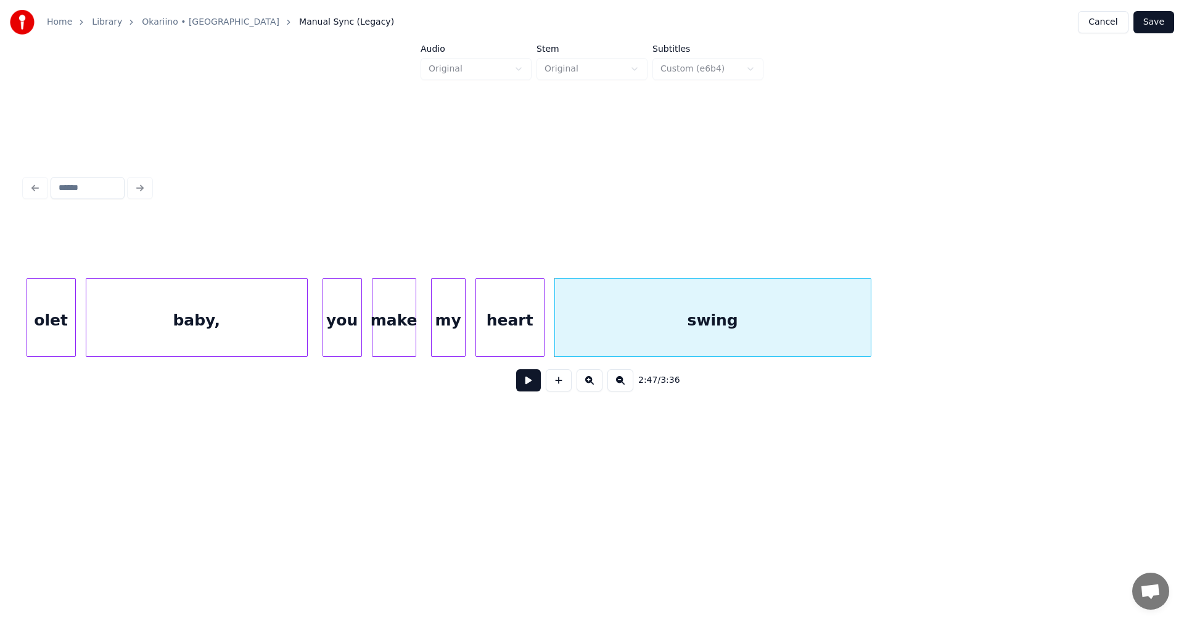
click at [533, 386] on button at bounding box center [528, 380] width 25 height 22
click at [534, 386] on button at bounding box center [528, 380] width 25 height 22
click at [694, 344] on div "swing" at bounding box center [713, 321] width 316 height 84
click at [358, 329] on div at bounding box center [360, 318] width 4 height 78
type input "***"
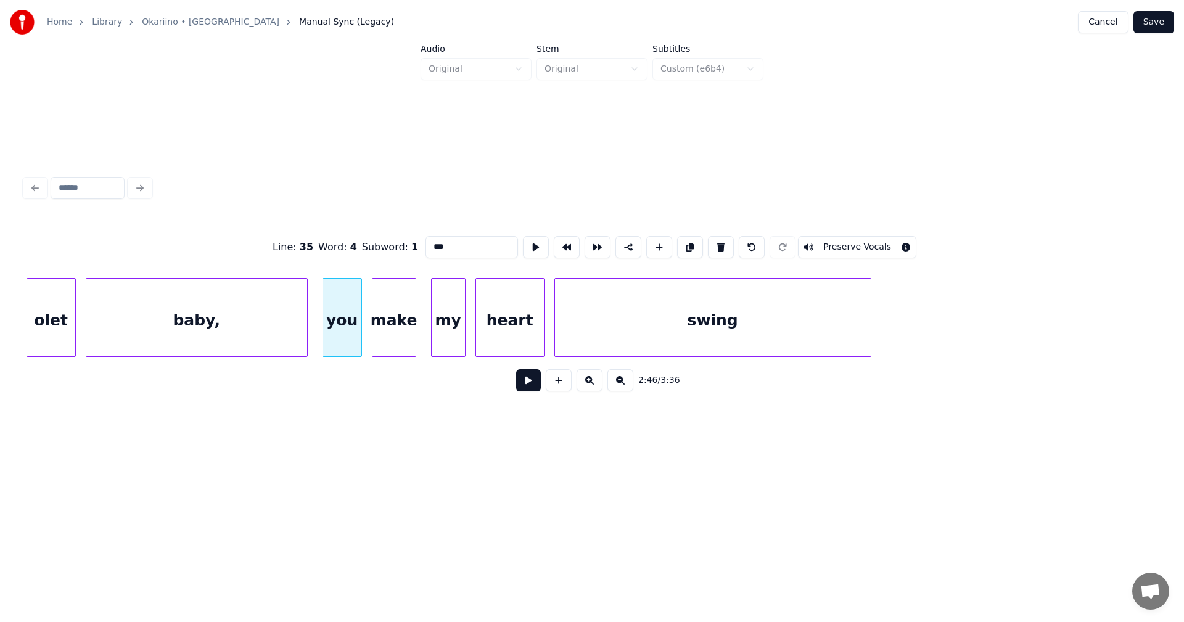
click at [538, 385] on button at bounding box center [528, 380] width 25 height 22
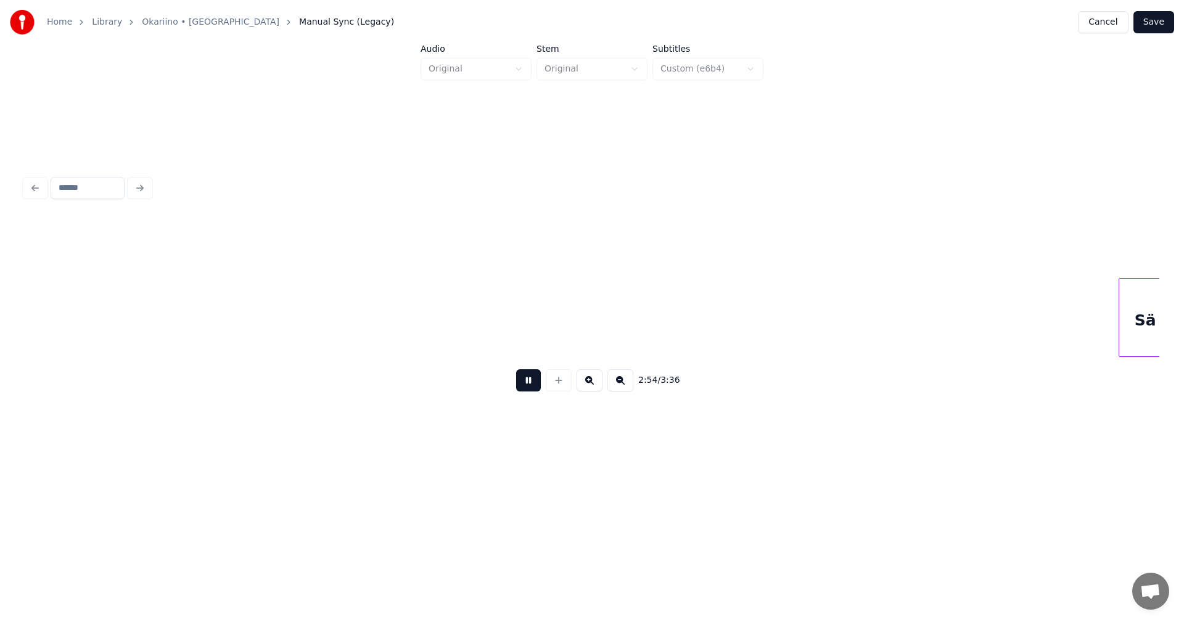
scroll to position [0, 43140]
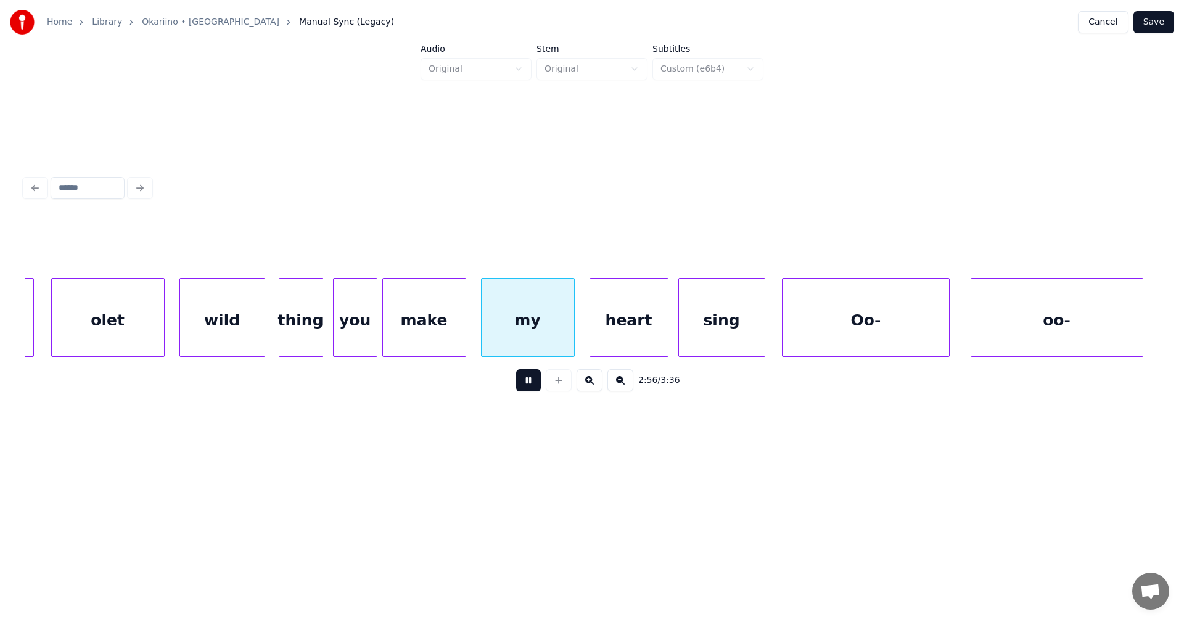
drag, startPoint x: 533, startPoint y: 389, endPoint x: 467, endPoint y: 369, distance: 68.7
click at [531, 387] on button at bounding box center [528, 380] width 25 height 22
click at [369, 331] on div "you" at bounding box center [355, 321] width 43 height 84
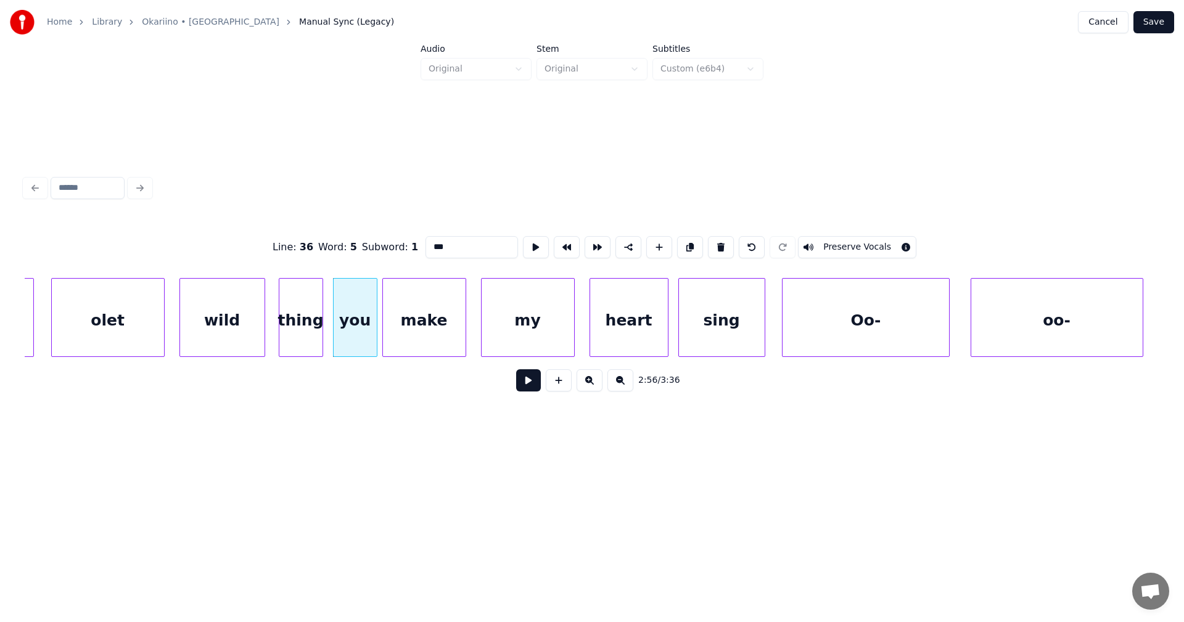
click at [532, 384] on button at bounding box center [528, 380] width 25 height 22
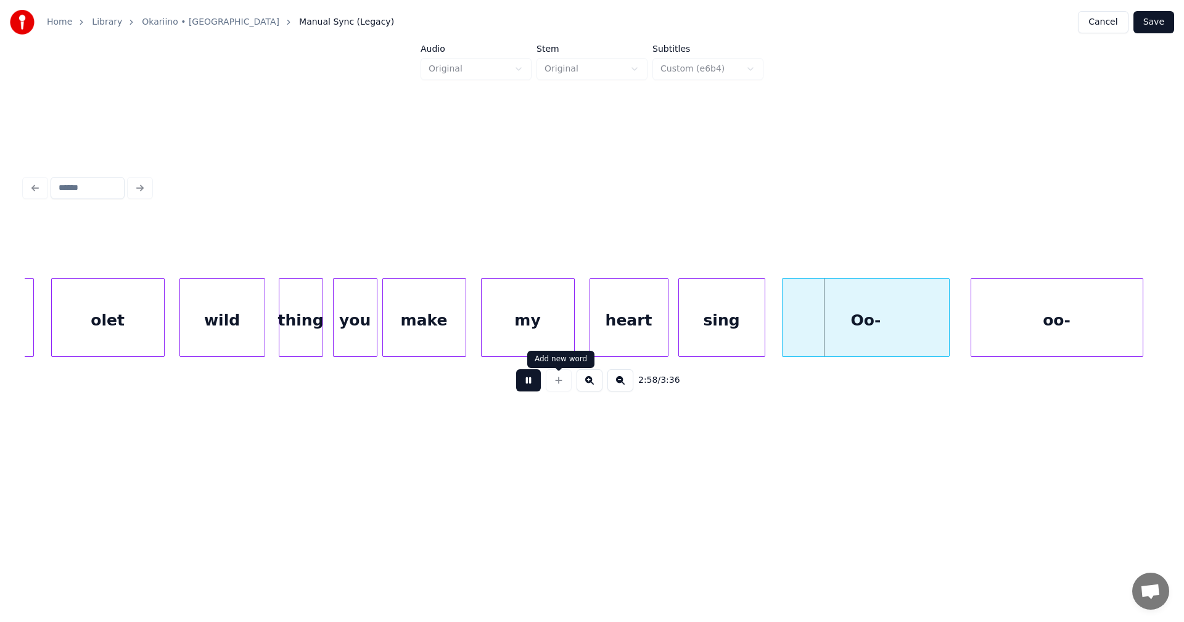
click at [559, 372] on span at bounding box center [559, 371] width 6 height 6
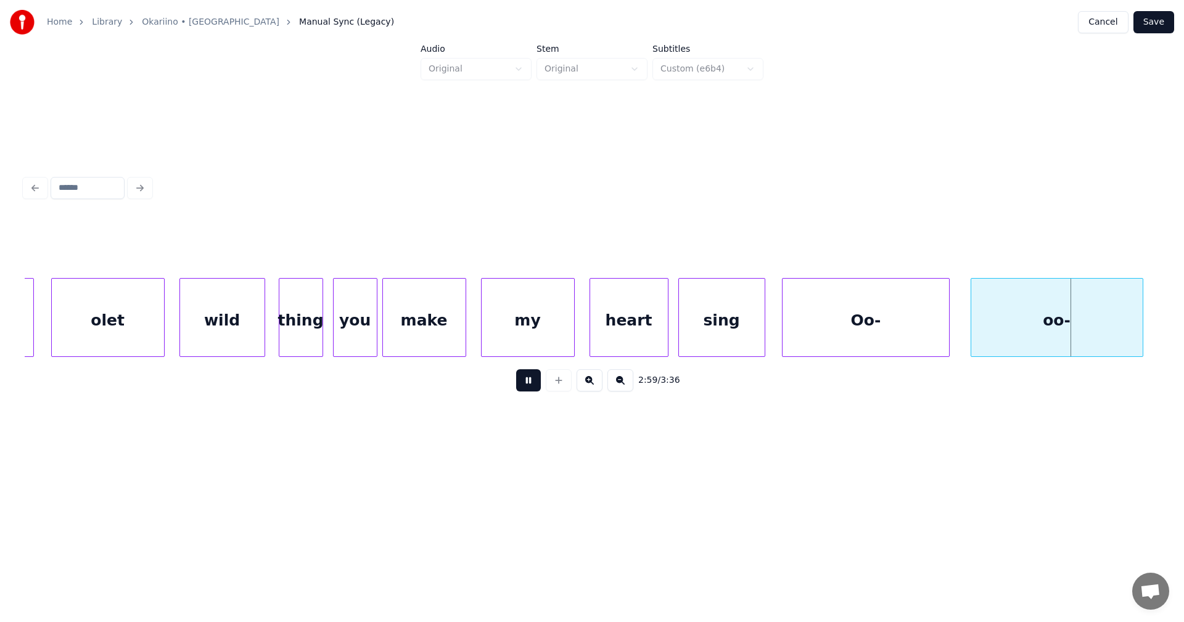
drag, startPoint x: 525, startPoint y: 389, endPoint x: 528, endPoint y: 382, distance: 8.0
click at [525, 385] on button at bounding box center [528, 380] width 25 height 22
click at [622, 348] on div "heart" at bounding box center [626, 321] width 78 height 84
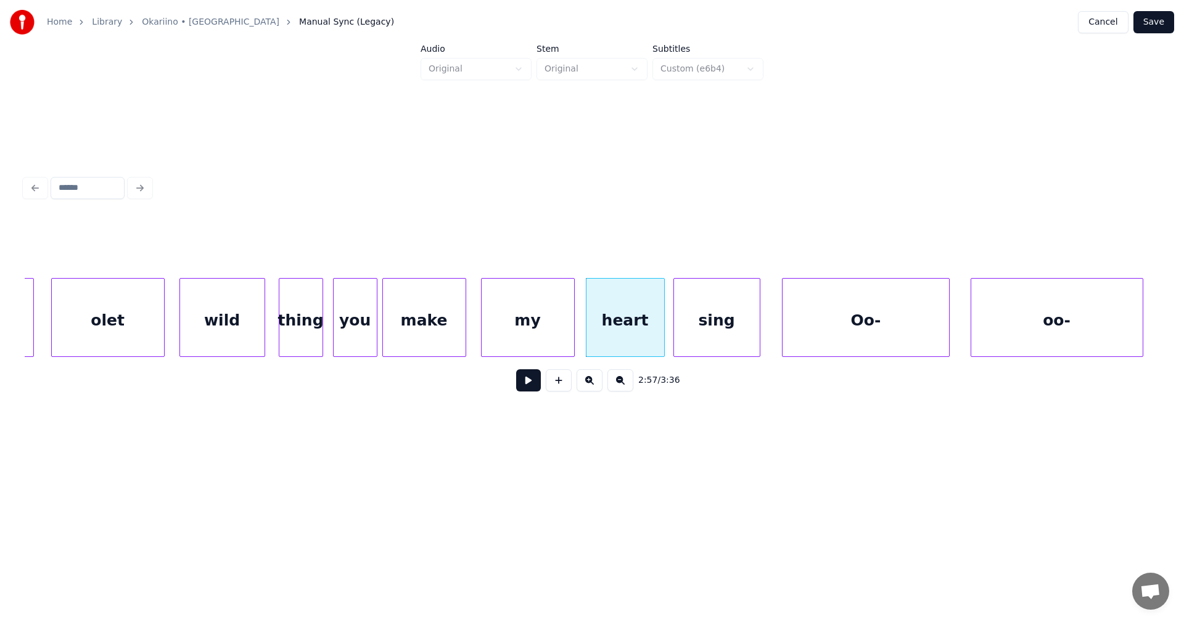
click at [704, 348] on div "sing" at bounding box center [717, 321] width 86 height 84
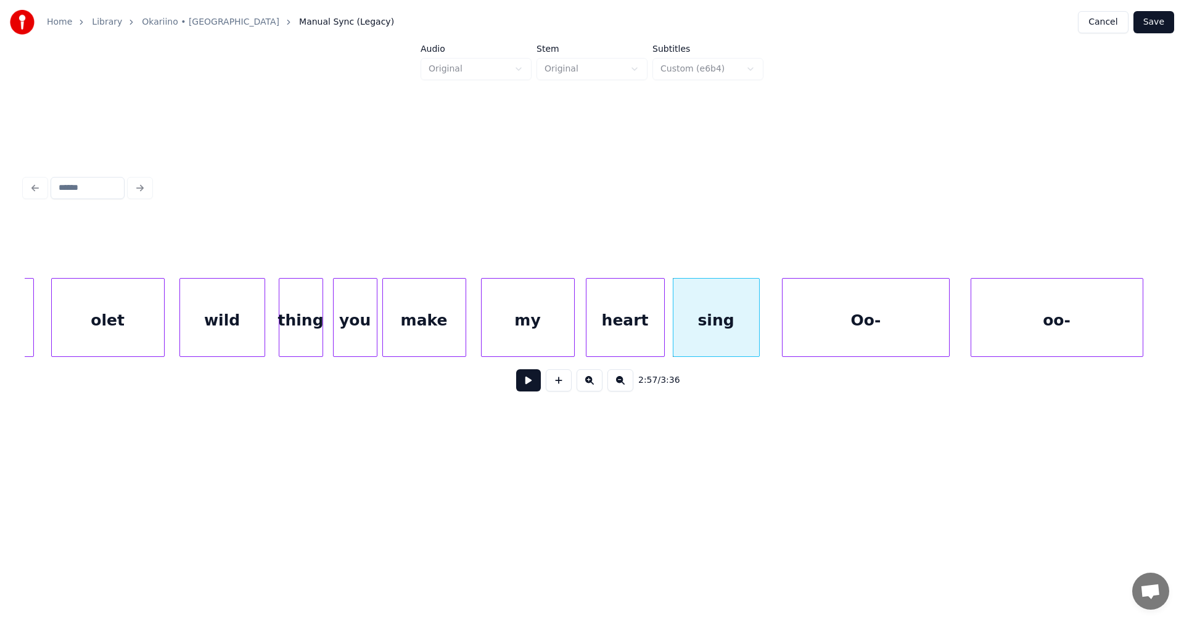
click at [732, 336] on div "sing" at bounding box center [717, 321] width 86 height 84
click
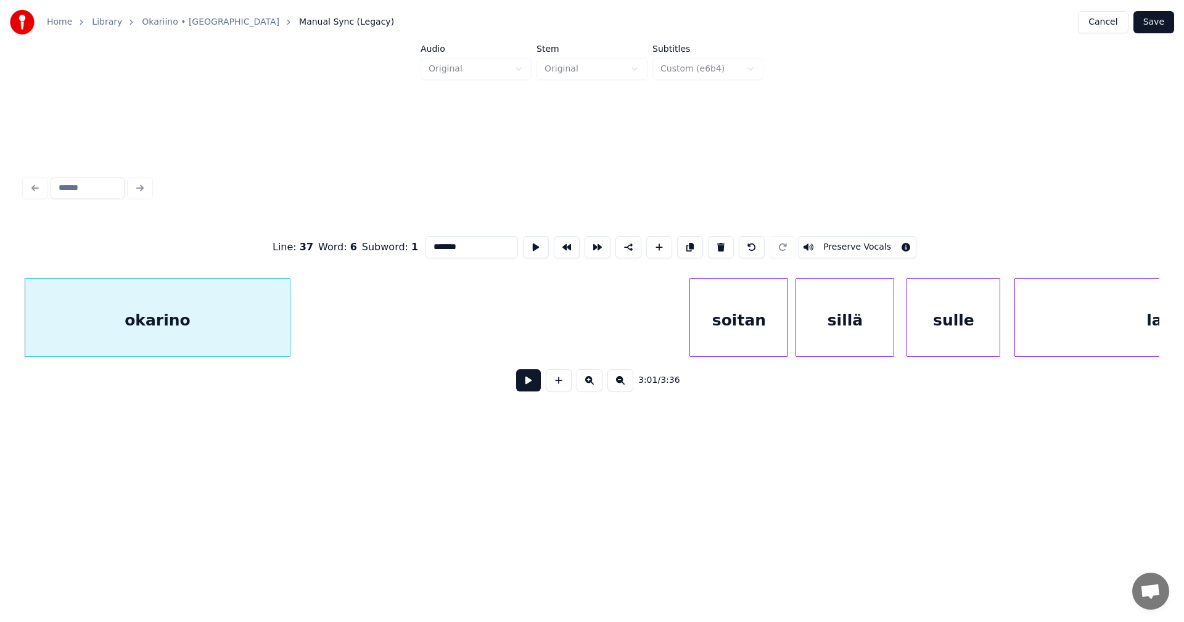
scroll to position [0, 44960]
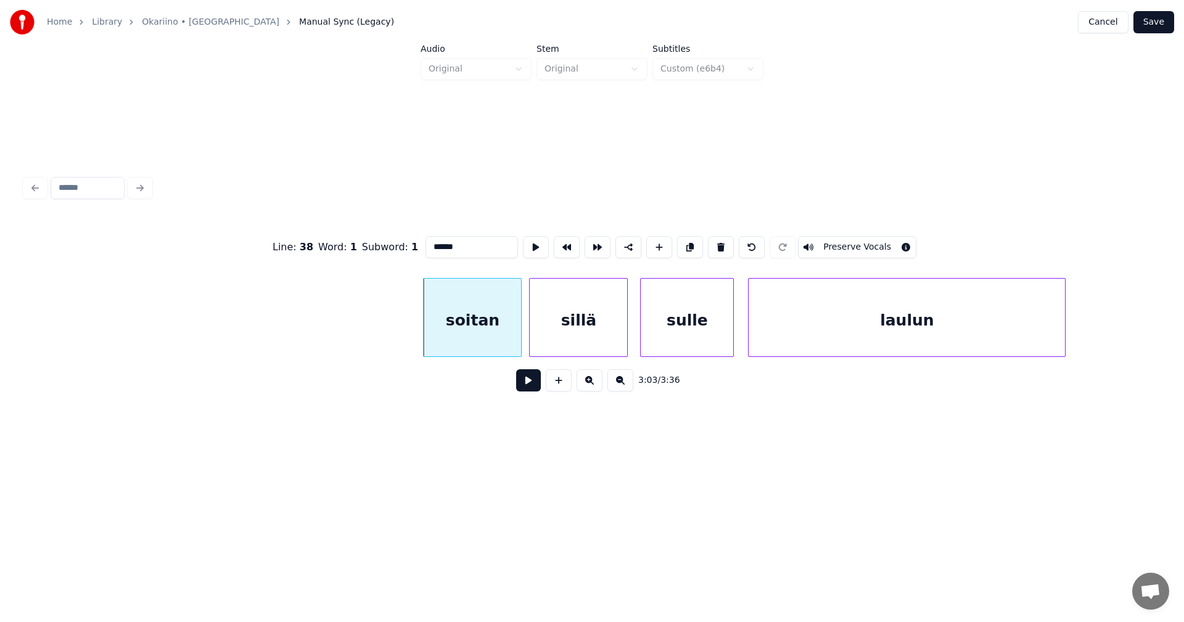
type input "******"
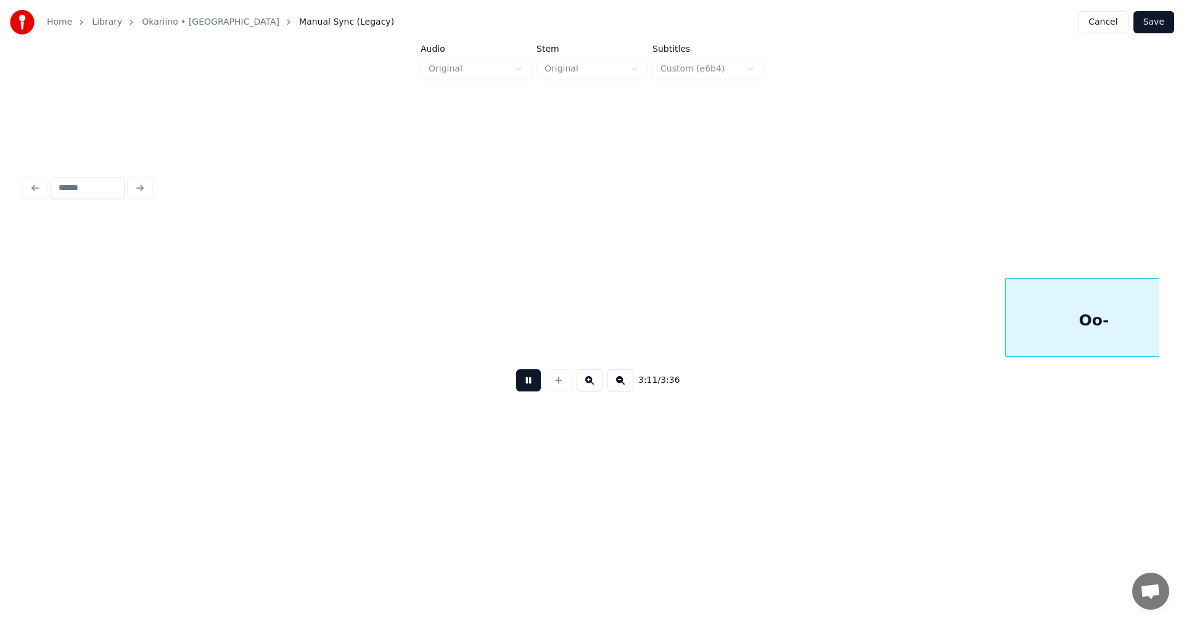
scroll to position [0, 47234]
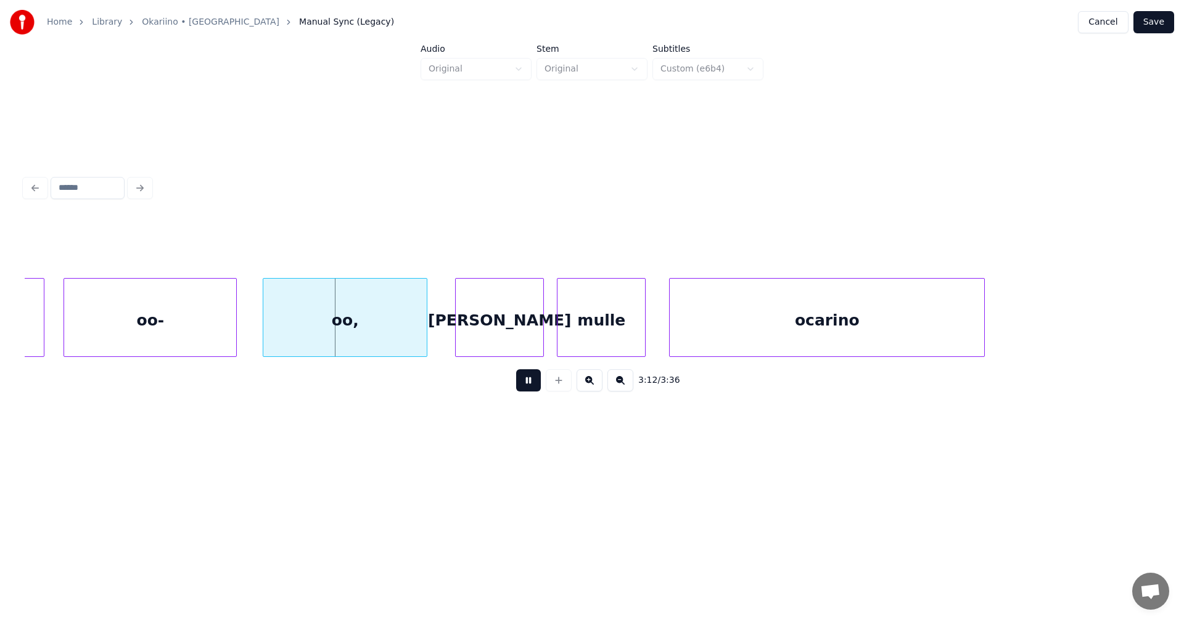
drag, startPoint x: 530, startPoint y: 386, endPoint x: 487, endPoint y: 367, distance: 47.2
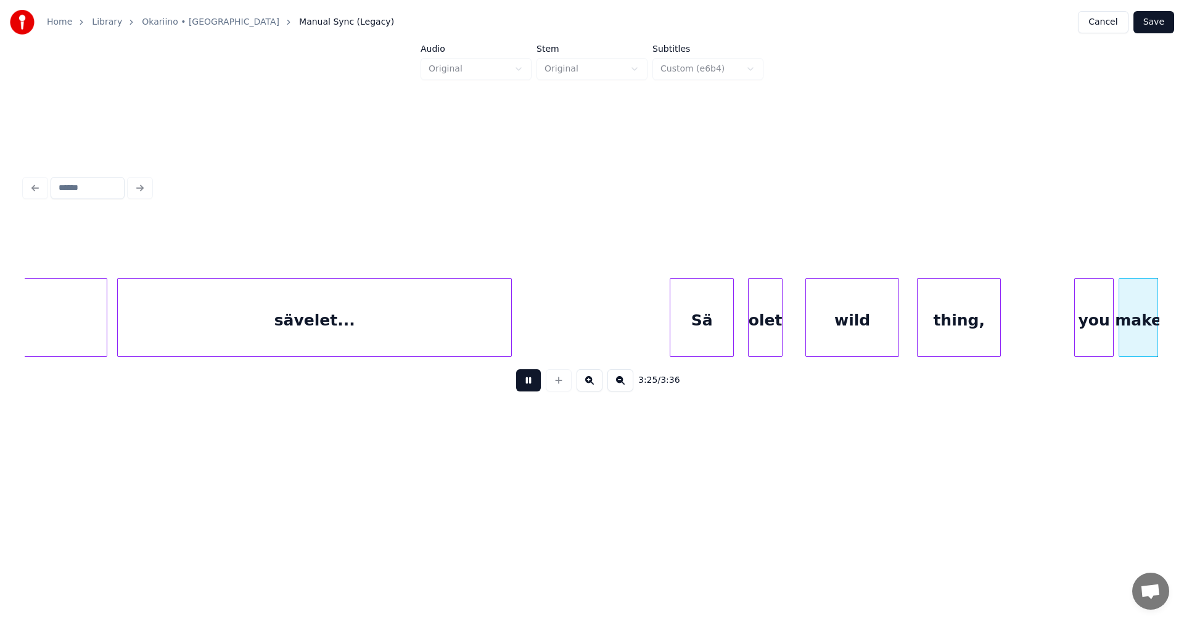
scroll to position [0, 50793]
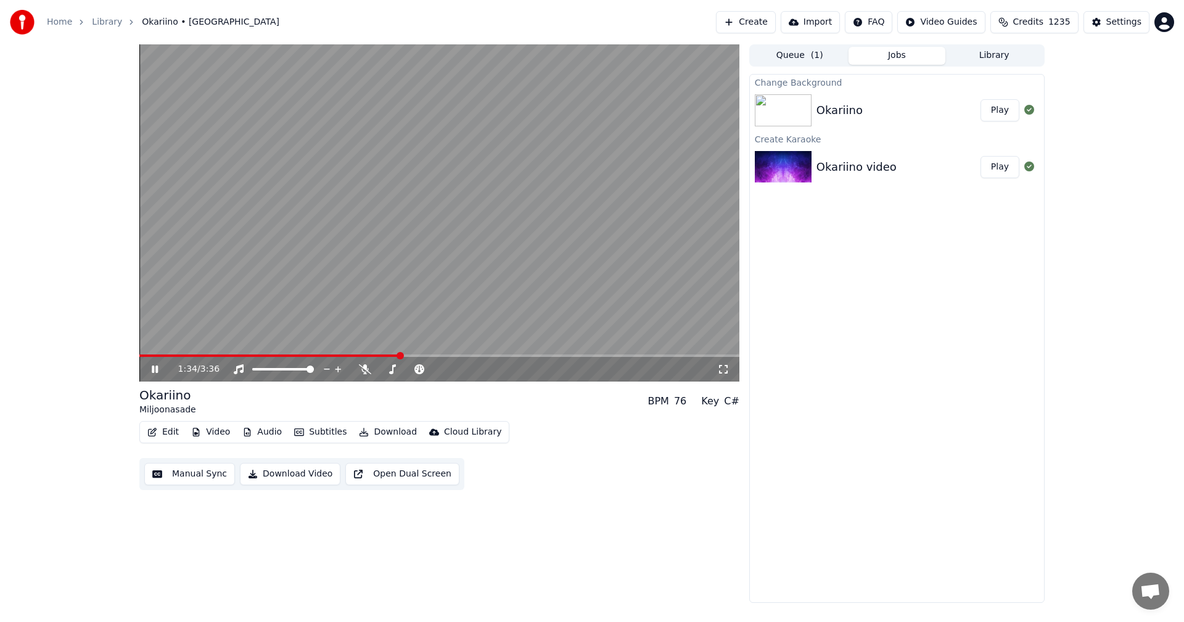
click at [157, 368] on icon at bounding box center [155, 369] width 6 height 7
click at [171, 427] on button "Edit" at bounding box center [162, 432] width 41 height 17
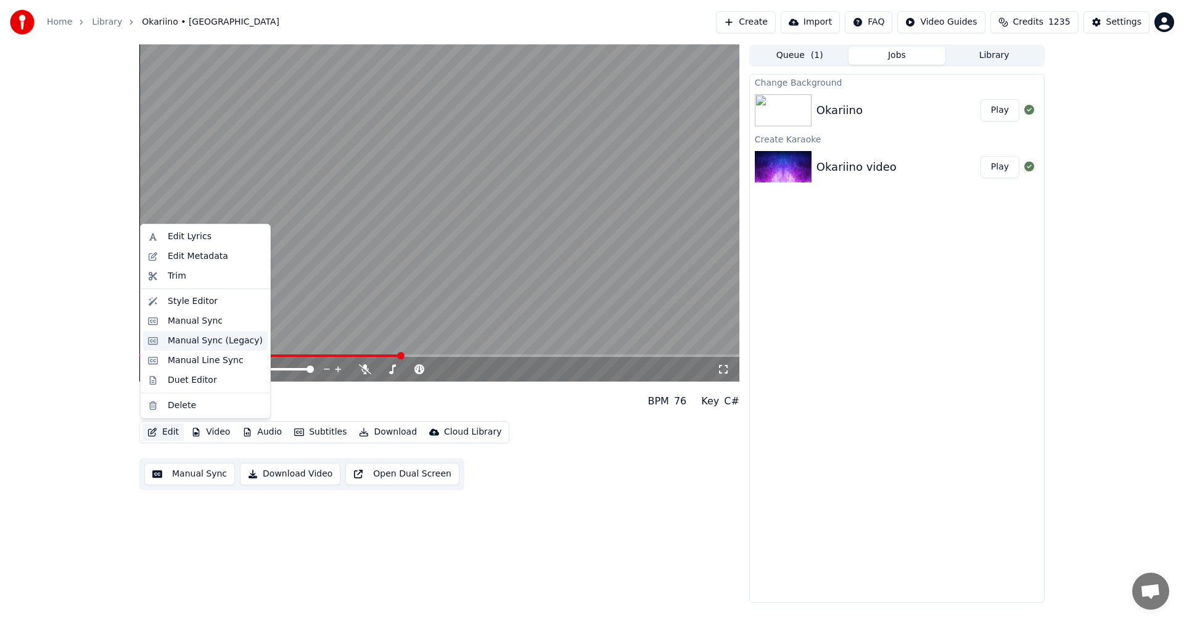
click at [185, 341] on div "Manual Sync (Legacy)" at bounding box center [215, 341] width 95 height 12
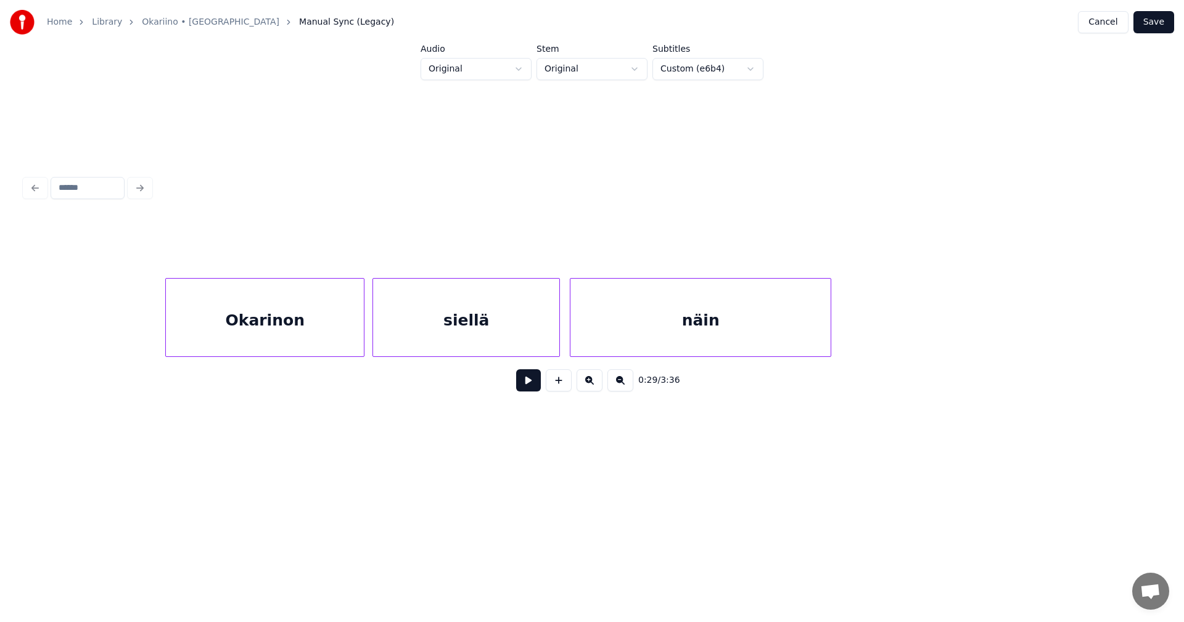
scroll to position [0, 13112]
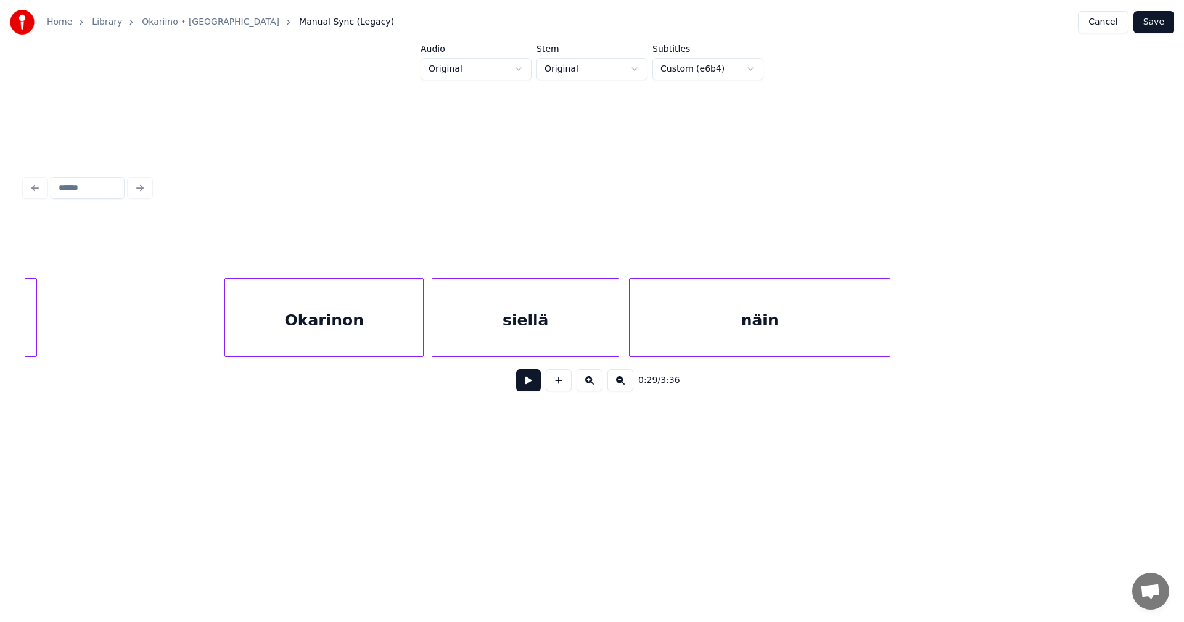
click at [279, 324] on div "Okarinon" at bounding box center [324, 321] width 198 height 84
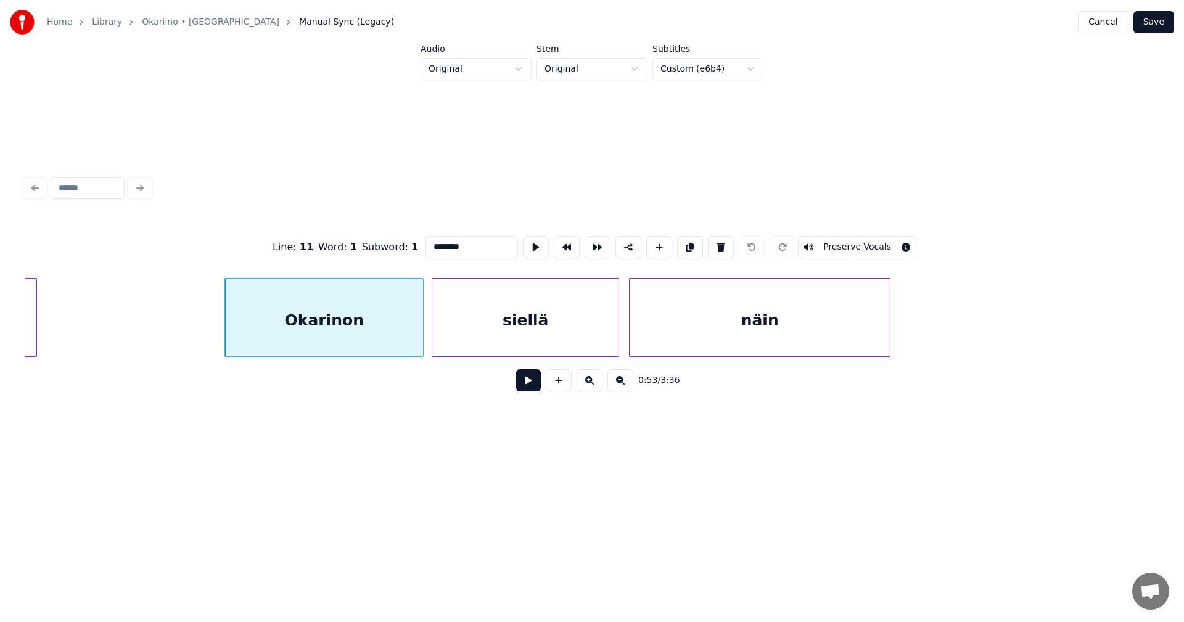
click at [434, 245] on input "********" at bounding box center [472, 247] width 93 height 22
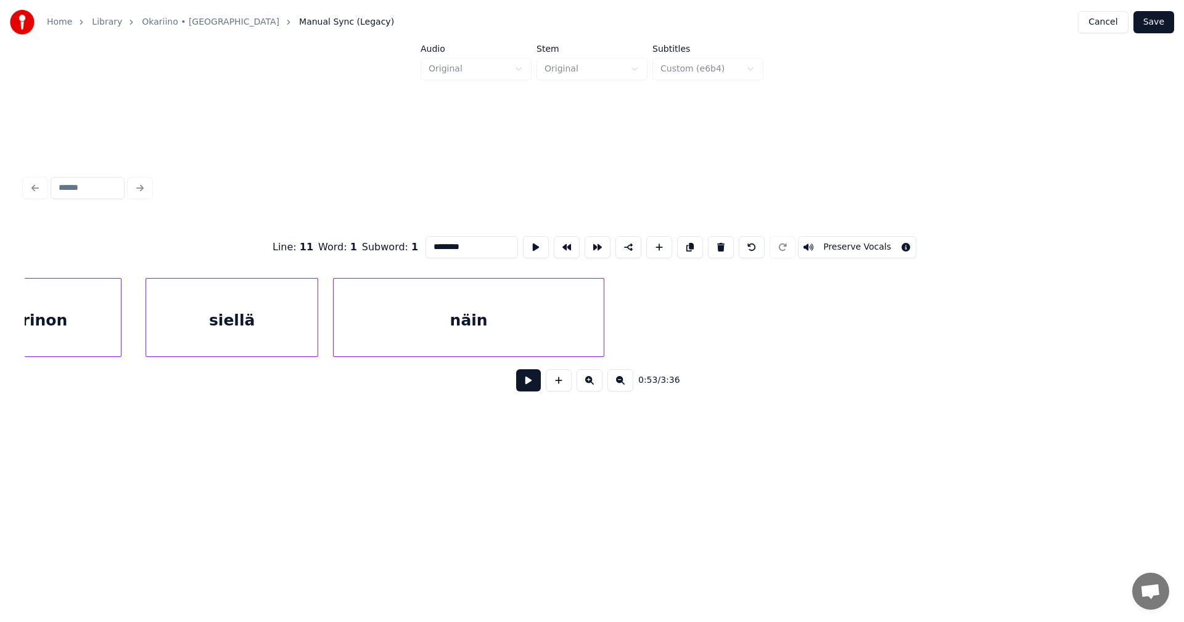
scroll to position [0, 14917]
click at [144, 310] on div "Okarinon" at bounding box center [87, 321] width 186 height 84
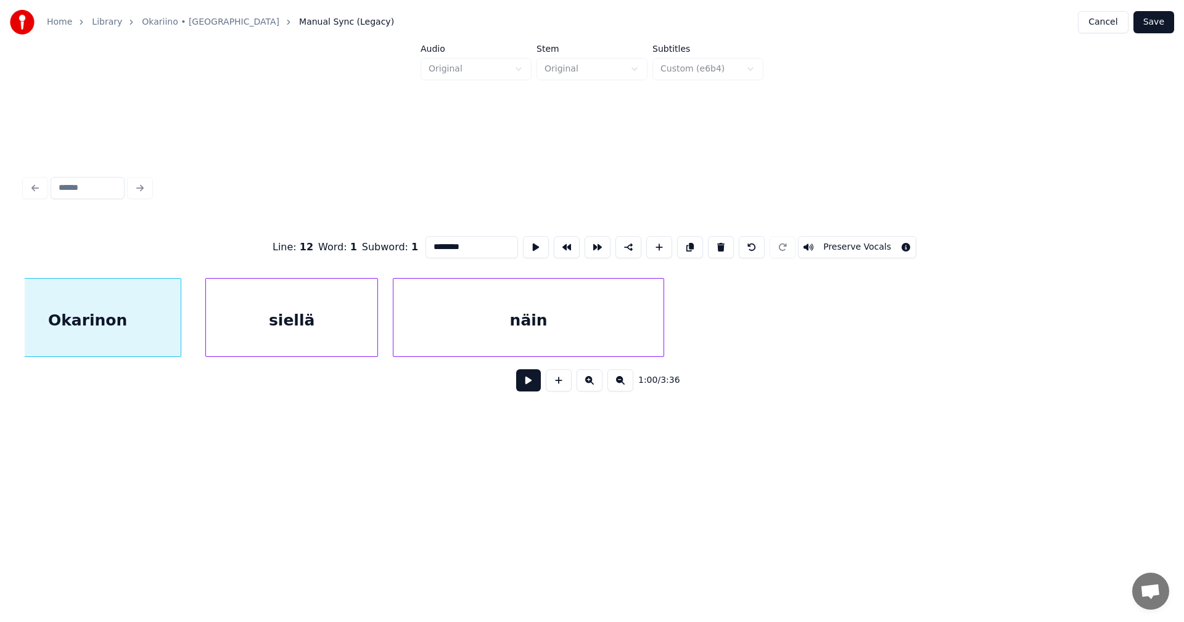
scroll to position [0, 14886]
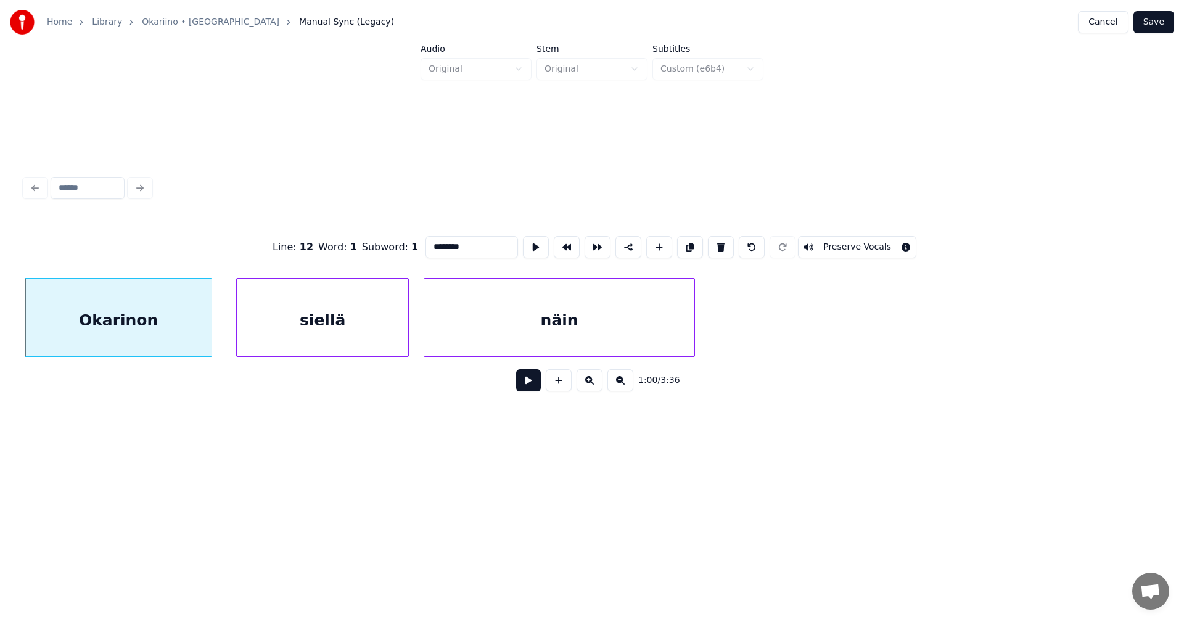
click at [435, 242] on input "********" at bounding box center [472, 247] width 93 height 22
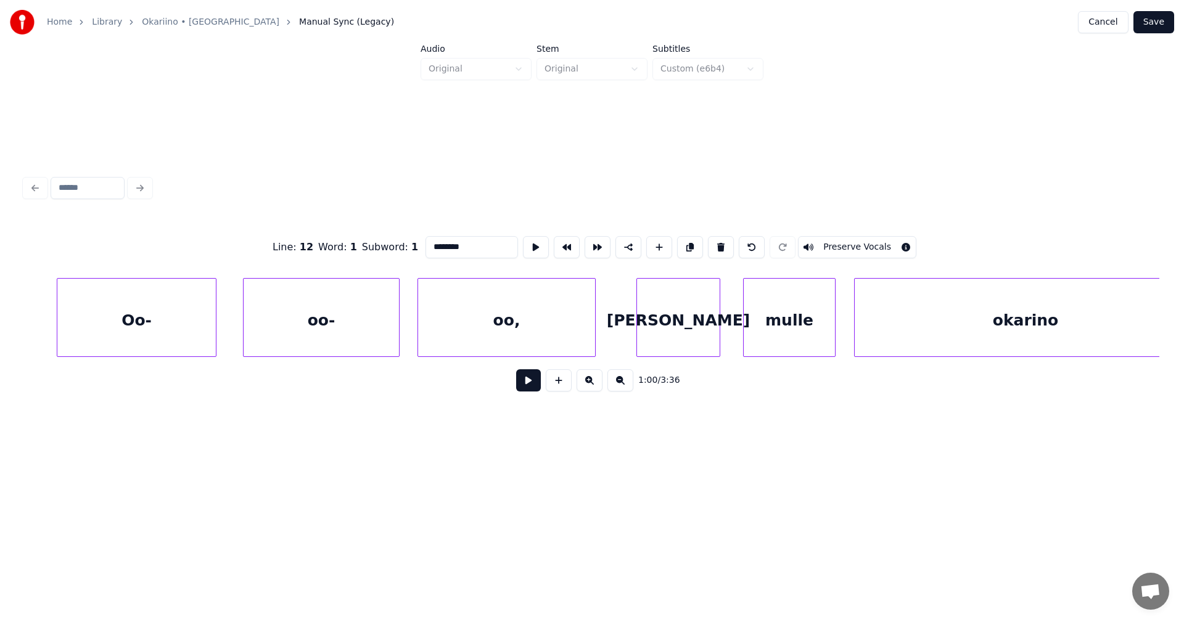
scroll to position [0, 16812]
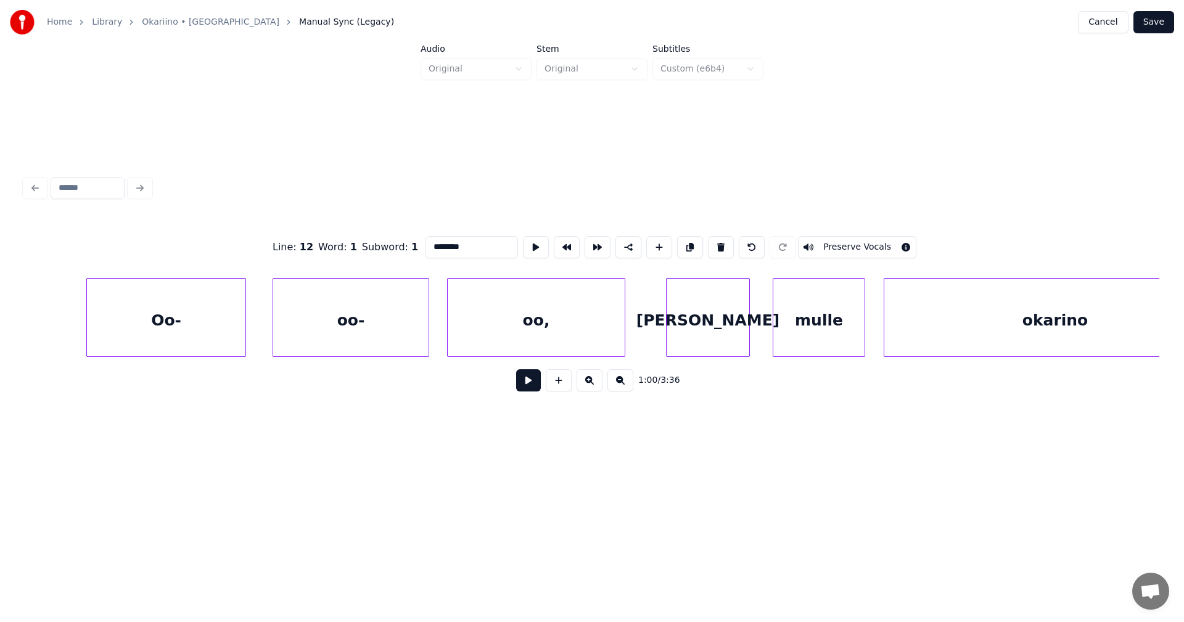
click at [213, 314] on div "Oo-" at bounding box center [166, 321] width 159 height 84
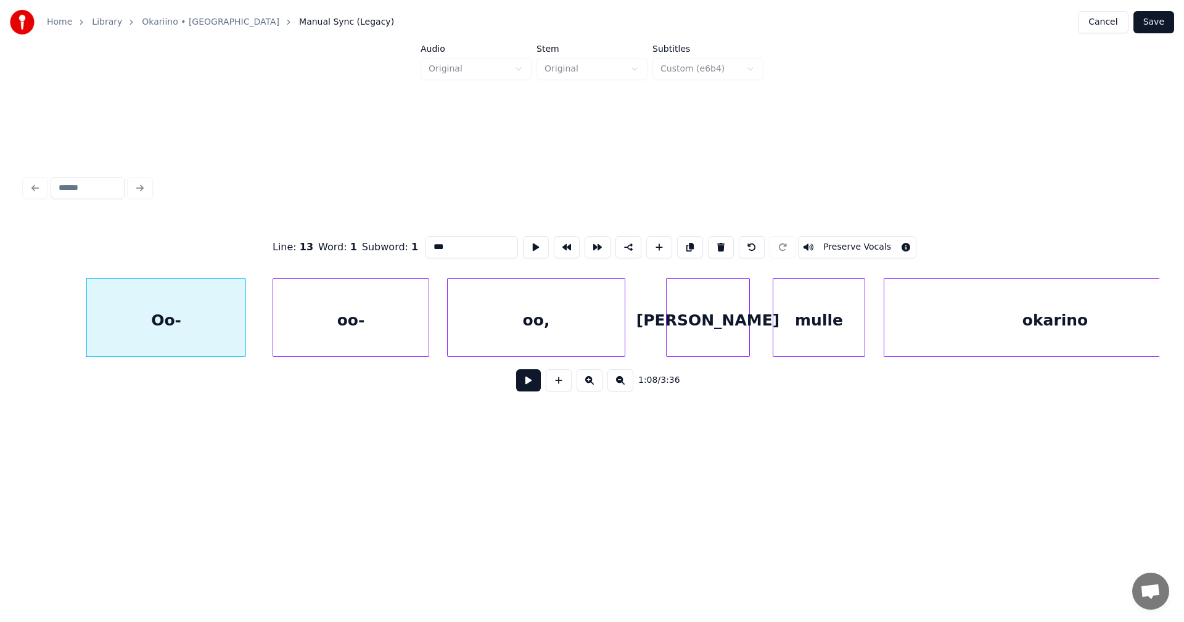
click at [824, 240] on button "Preserve Vocals" at bounding box center [857, 247] width 118 height 22
click at [390, 320] on div "oo-" at bounding box center [350, 321] width 155 height 84
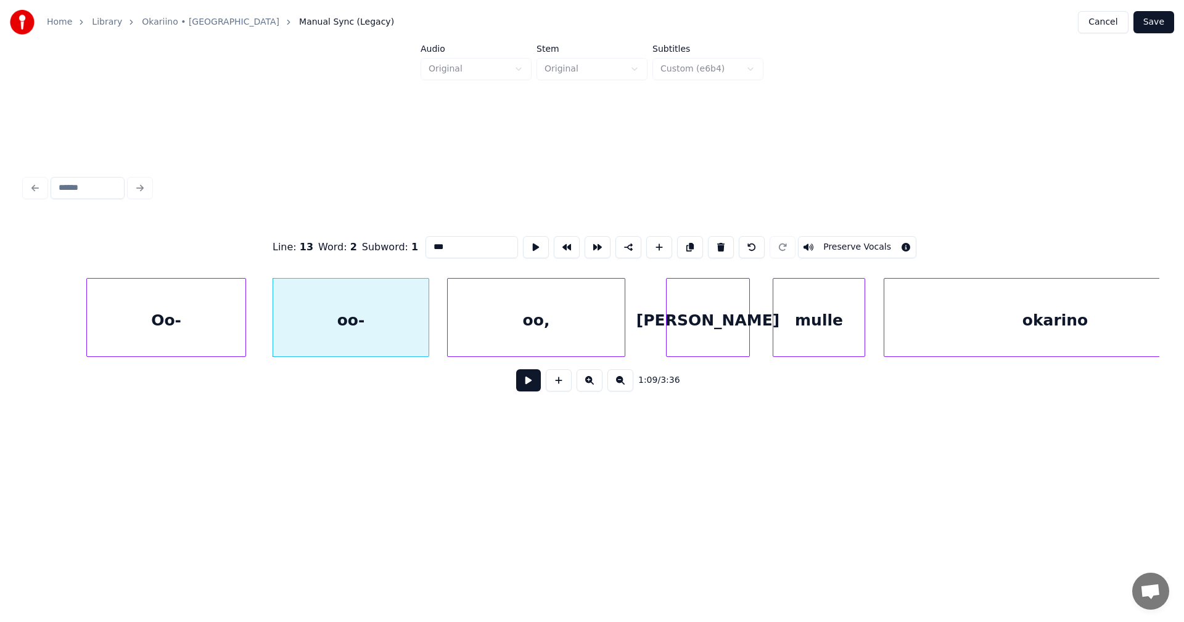
click at [820, 241] on button "Preserve Vocals" at bounding box center [857, 247] width 118 height 22
click at [559, 326] on div "oo," at bounding box center [536, 321] width 177 height 84
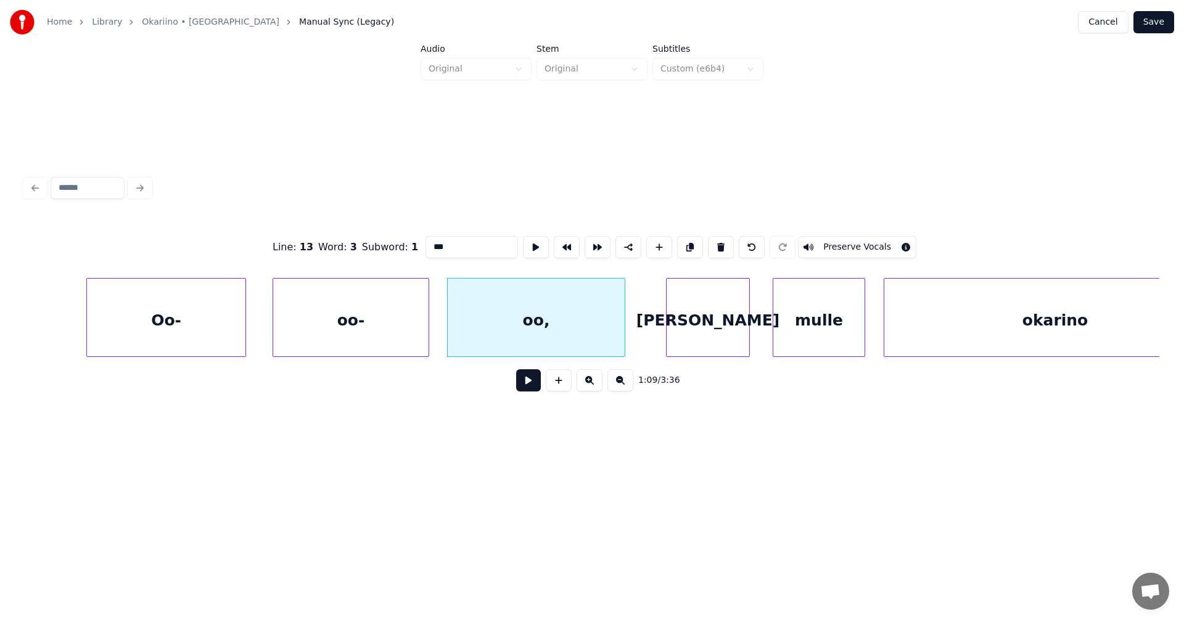
click at [821, 244] on button "Preserve Vocals" at bounding box center [857, 247] width 118 height 22
click at [221, 336] on div "Oo-" at bounding box center [166, 321] width 159 height 84
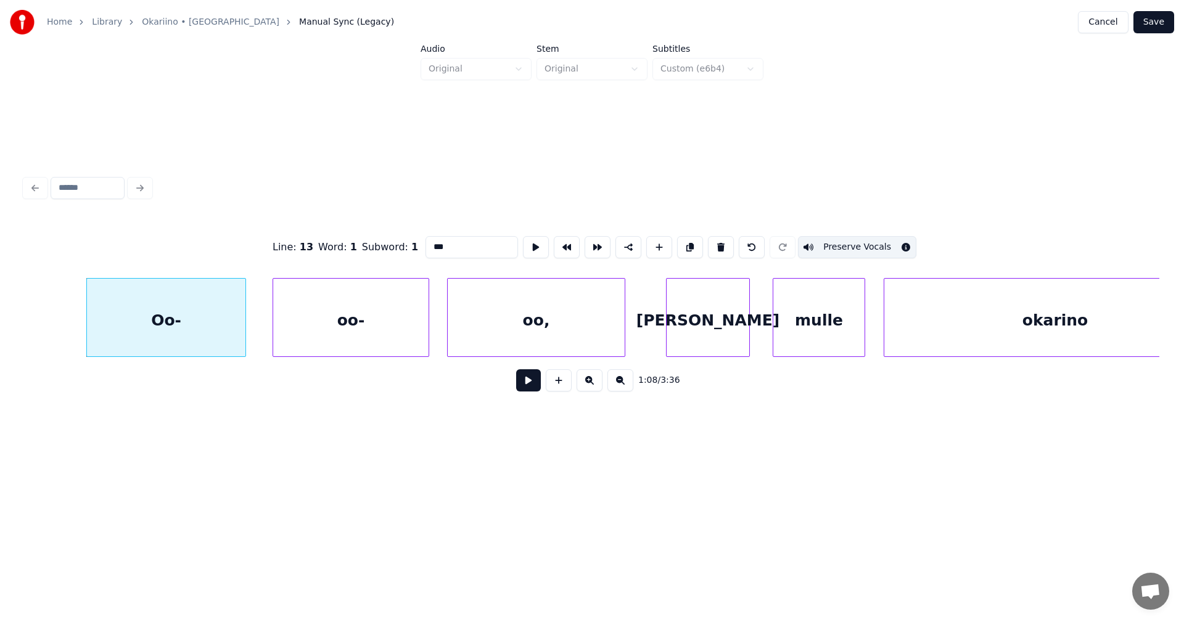
click at [321, 344] on div "oo-" at bounding box center [350, 321] width 155 height 84
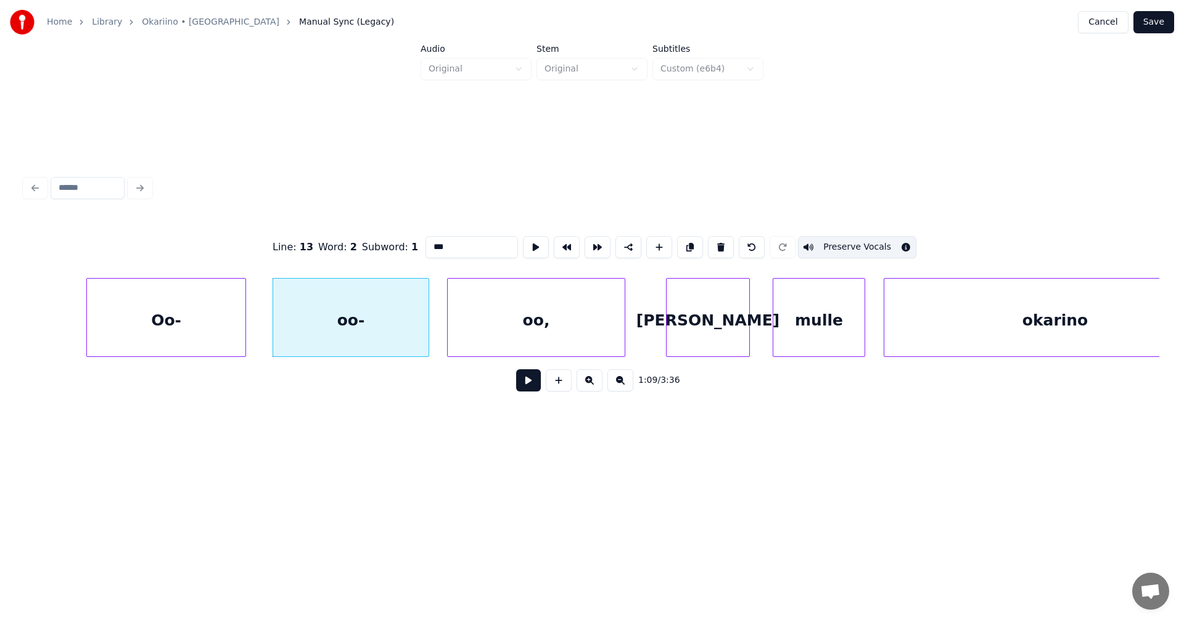
click at [479, 331] on div "oo," at bounding box center [536, 321] width 177 height 84
type input "***"
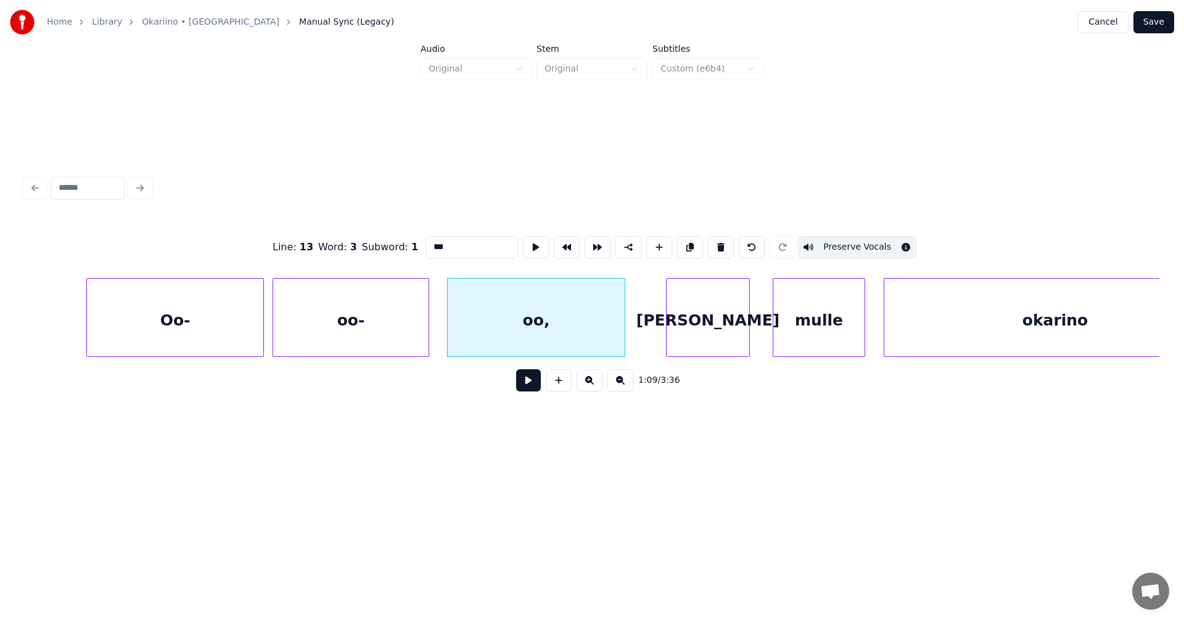
click at [262, 339] on div at bounding box center [262, 318] width 4 height 78
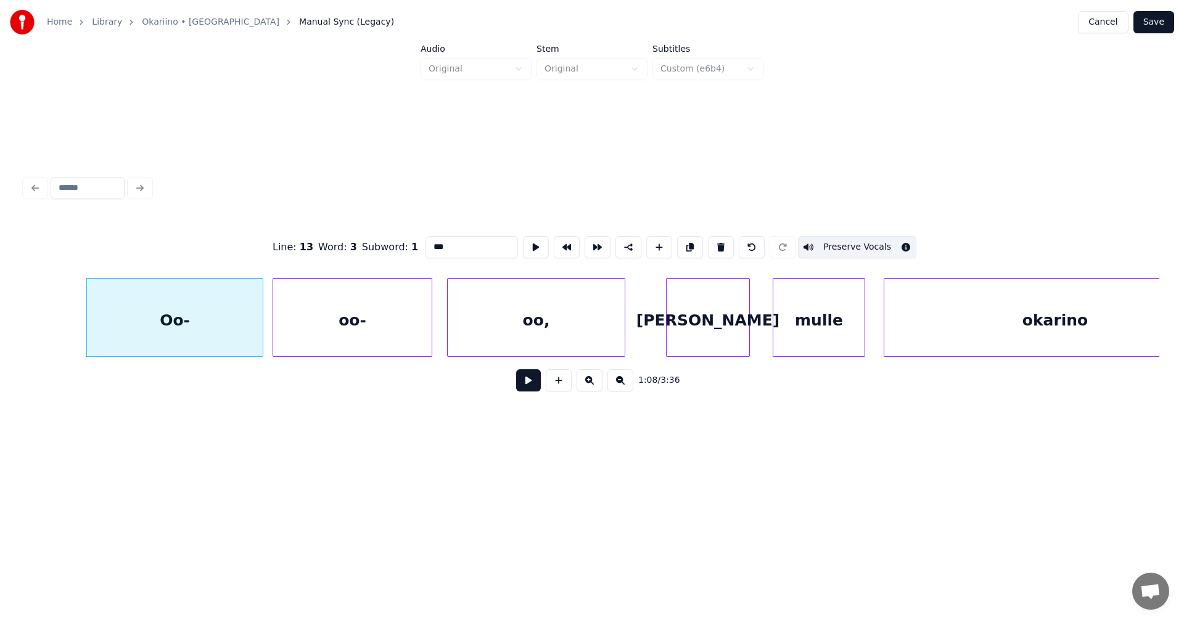
click at [431, 324] on div at bounding box center [430, 318] width 4 height 78
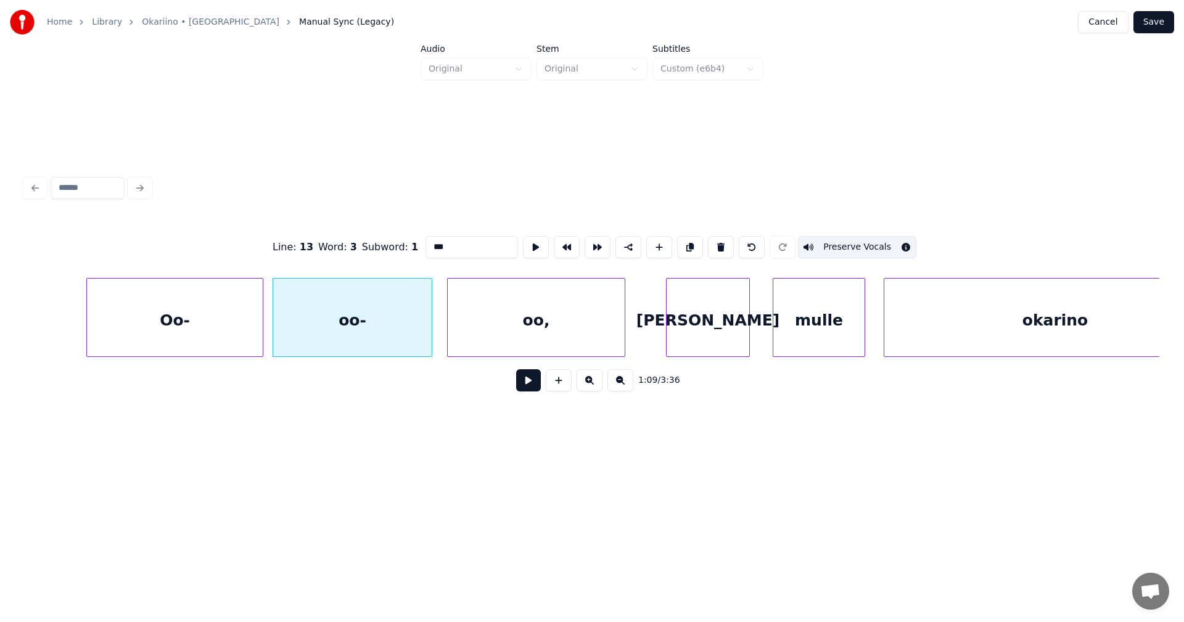
click at [447, 323] on div "oo," at bounding box center [536, 317] width 178 height 79
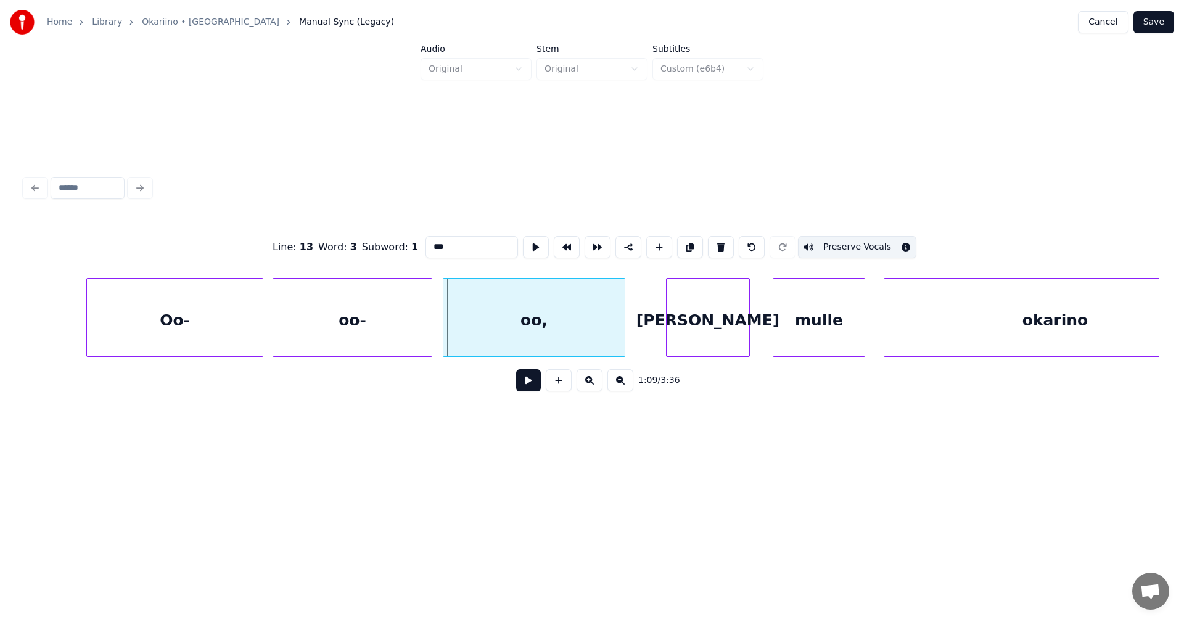
click at [445, 326] on div at bounding box center [445, 318] width 4 height 78
click at [624, 336] on div at bounding box center [625, 318] width 4 height 78
click at [1151, 17] on button "Save" at bounding box center [1154, 22] width 41 height 22
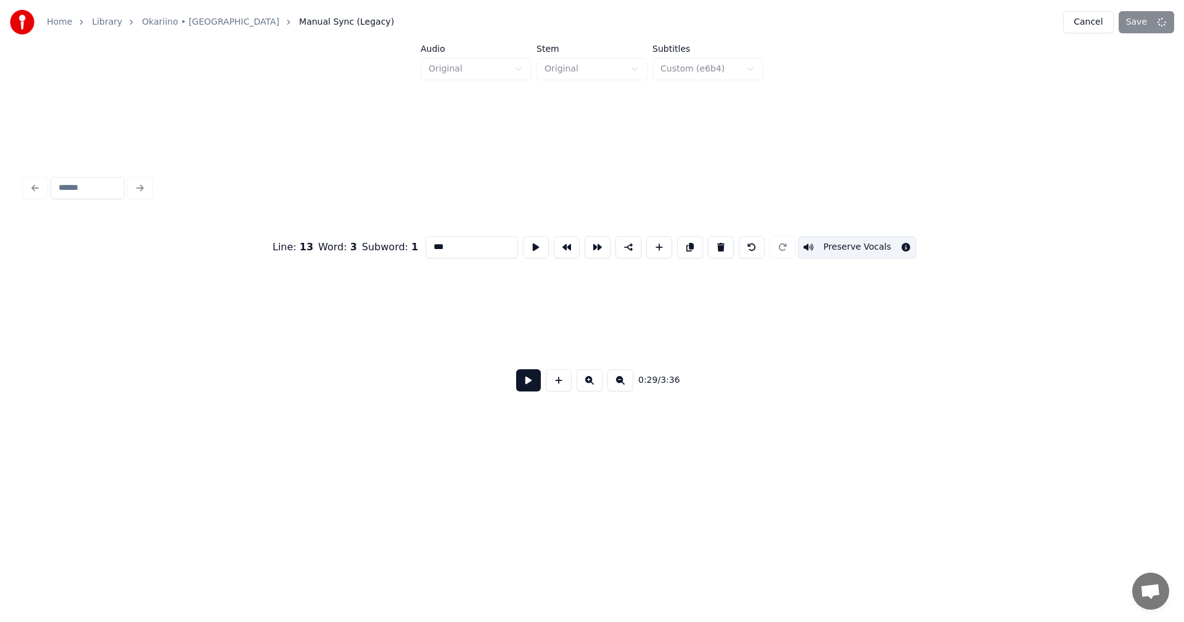
scroll to position [0, 7182]
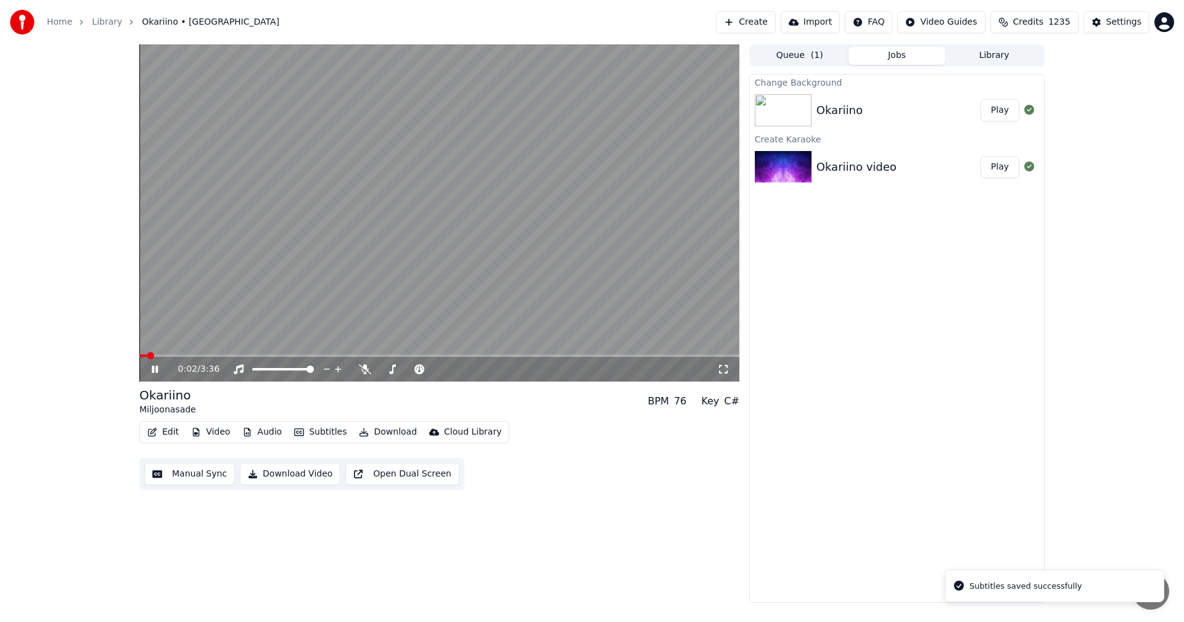
click at [244, 355] on span at bounding box center [439, 356] width 600 height 2
drag, startPoint x: 157, startPoint y: 366, endPoint x: 158, endPoint y: 400, distance: 33.3
click at [155, 373] on icon at bounding box center [163, 370] width 29 height 10
click at [168, 431] on button "Edit" at bounding box center [162, 432] width 41 height 17
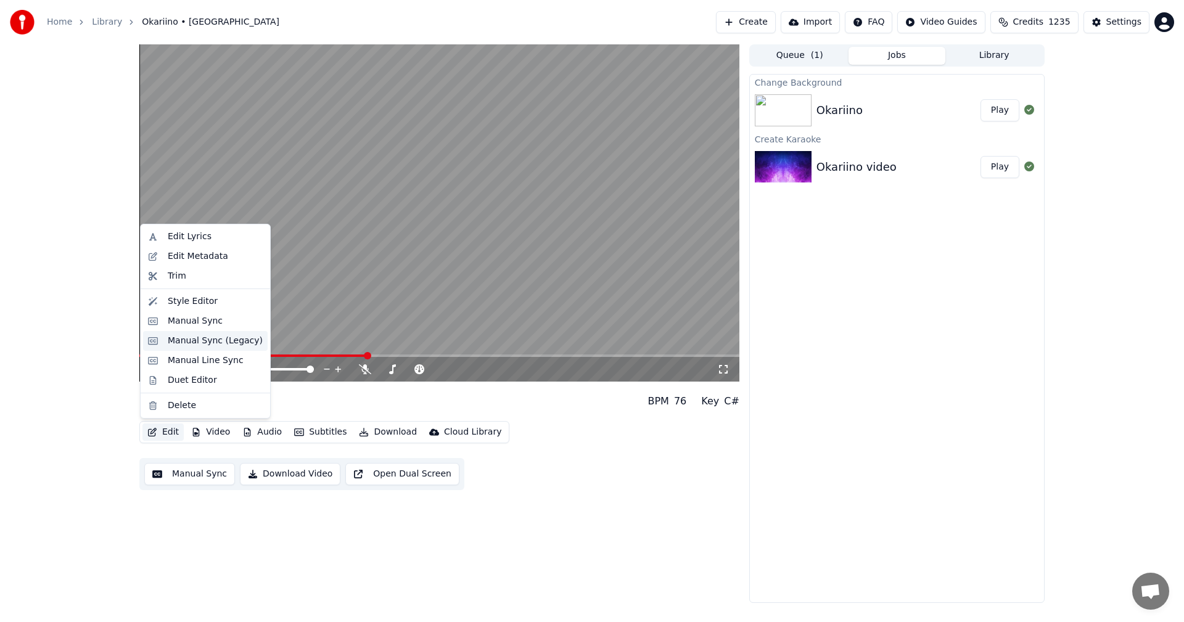
click at [206, 342] on div "Manual Sync (Legacy)" at bounding box center [215, 341] width 95 height 12
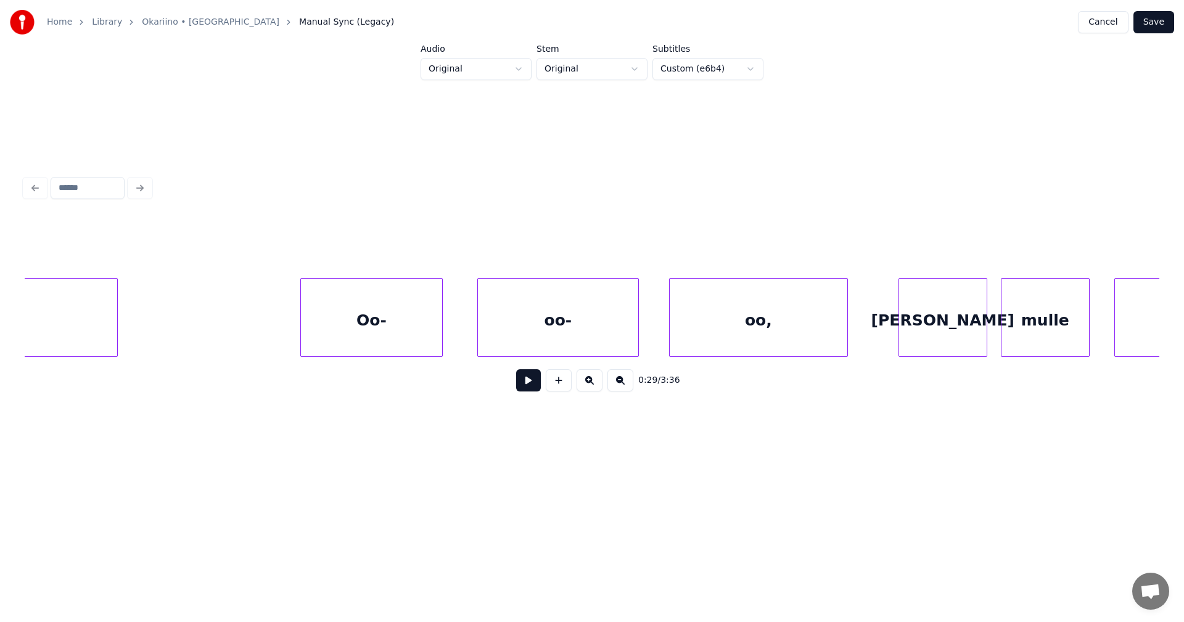
scroll to position [0, 19624]
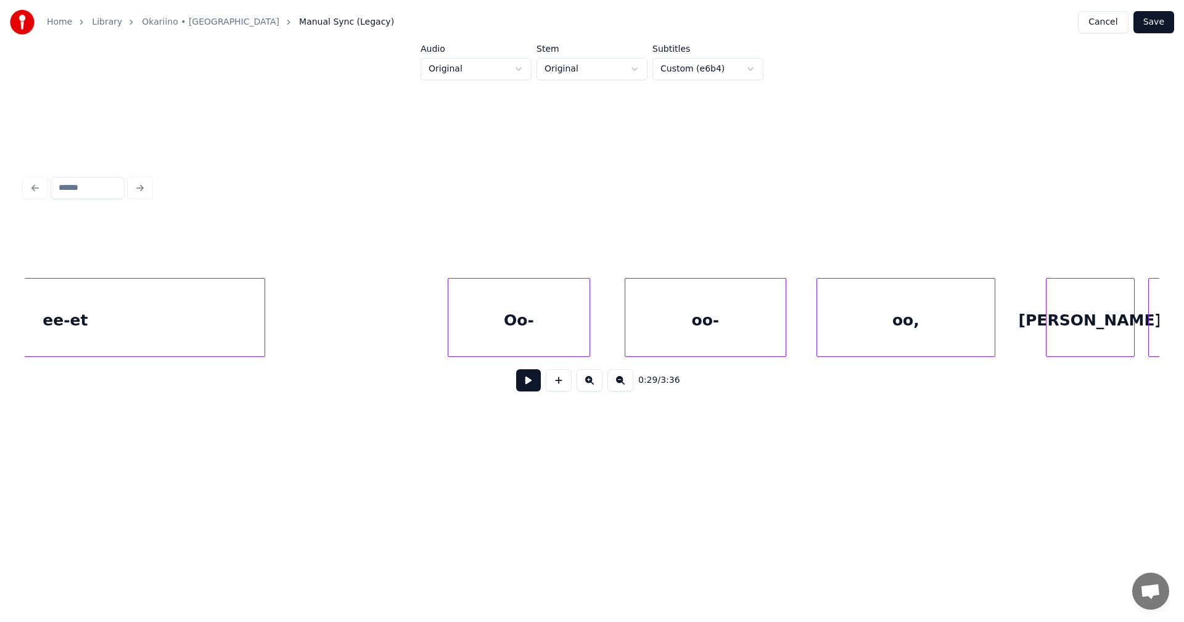
click at [505, 326] on div "Oo-" at bounding box center [518, 321] width 141 height 84
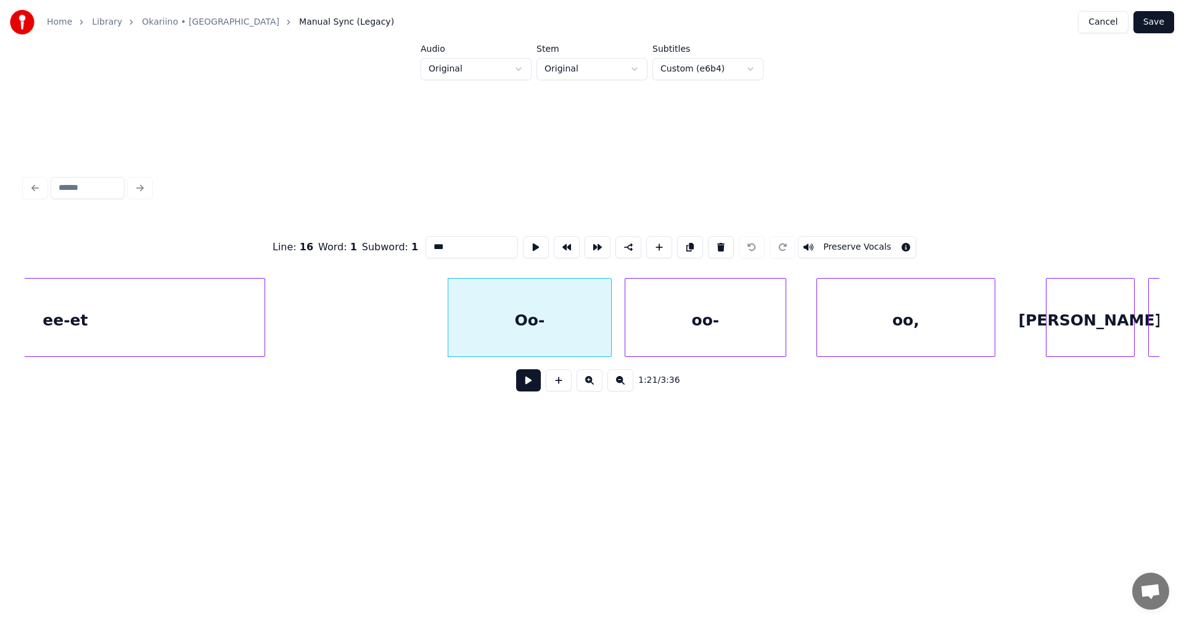
click at [610, 318] on div at bounding box center [610, 318] width 4 height 78
click at [797, 318] on div at bounding box center [798, 318] width 4 height 78
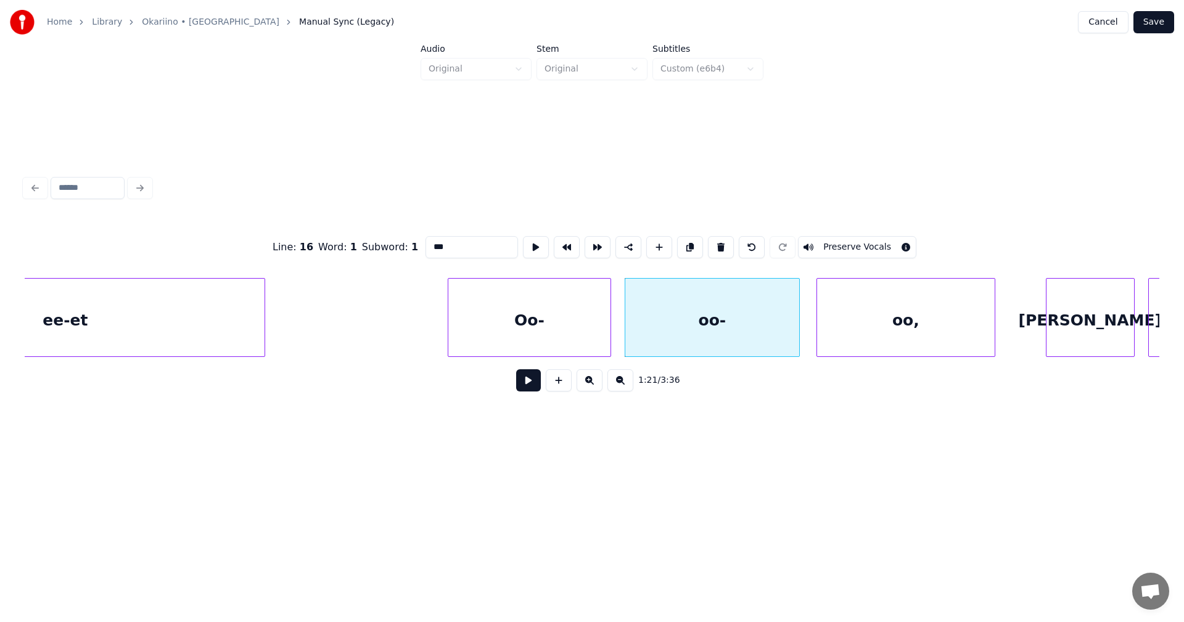
click at [574, 334] on div "Oo-" at bounding box center [529, 321] width 162 height 84
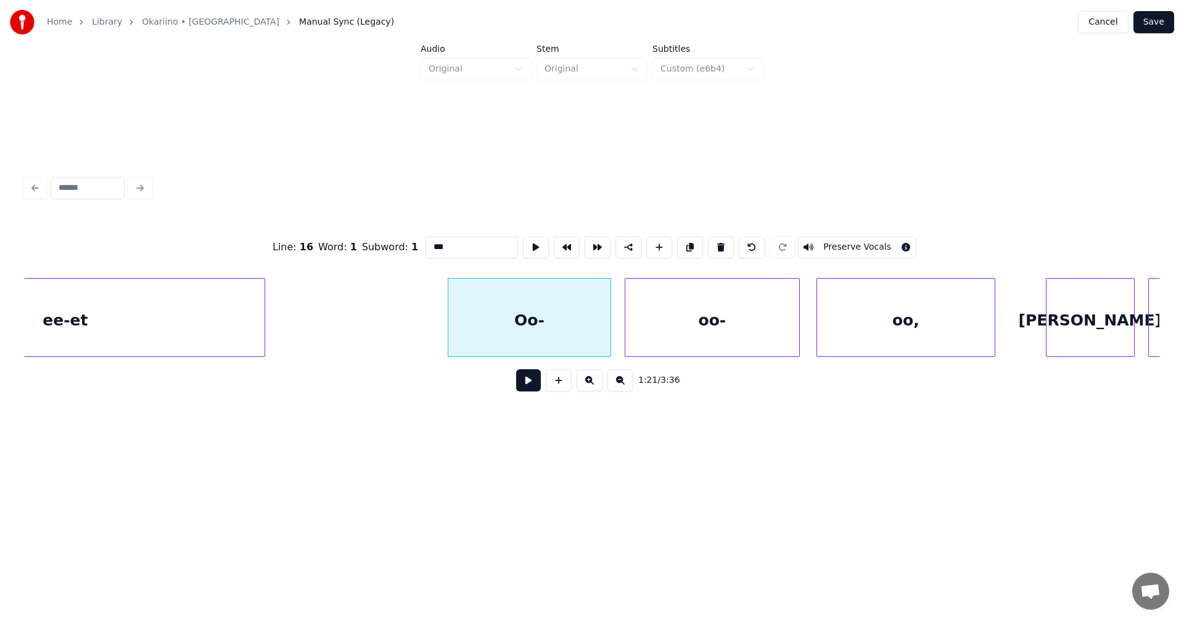
click at [827, 236] on button "Preserve Vocals" at bounding box center [857, 247] width 118 height 22
click at [744, 304] on div "oo-" at bounding box center [712, 321] width 174 height 84
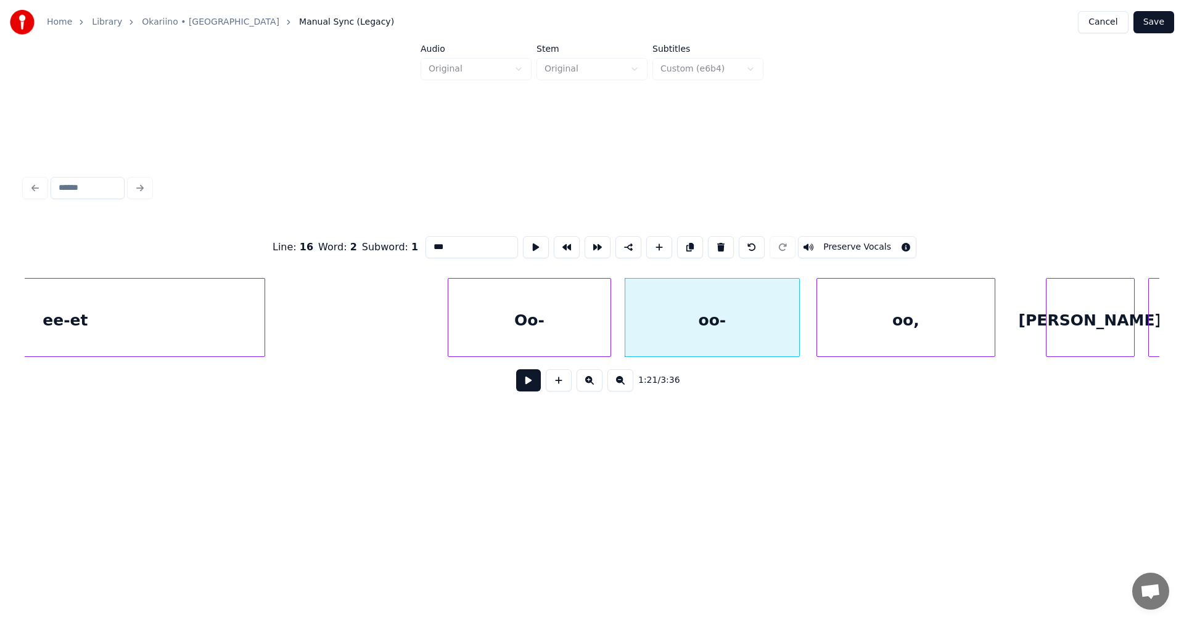
click at [830, 243] on button "Preserve Vocals" at bounding box center [857, 247] width 118 height 22
click at [825, 311] on div "oo," at bounding box center [906, 321] width 178 height 84
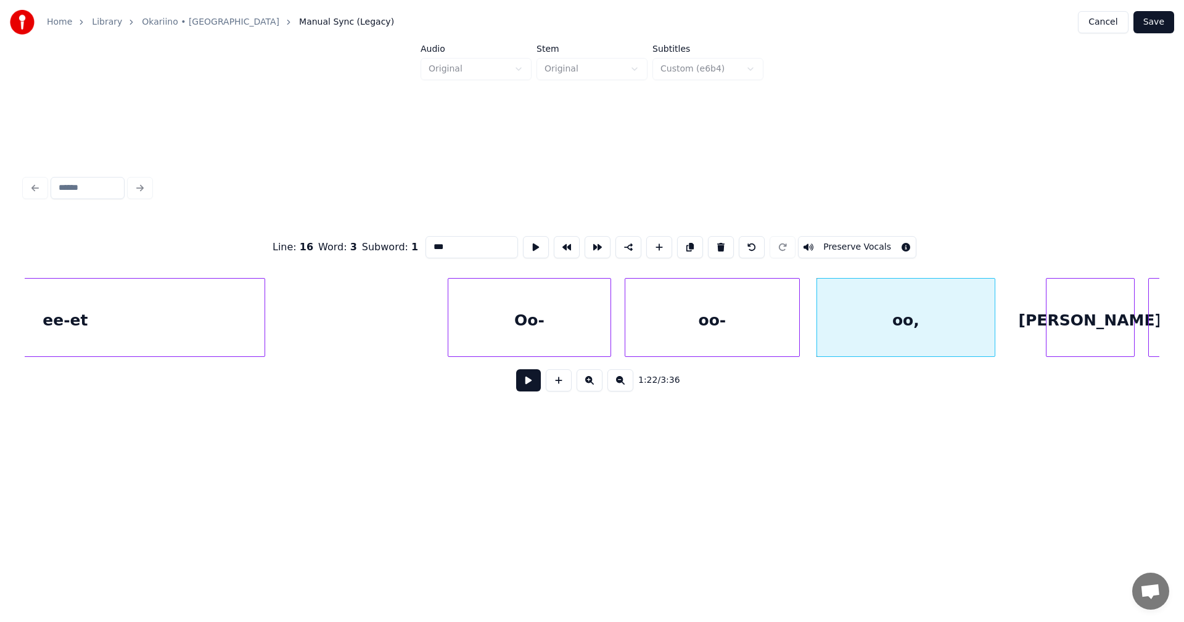
click at [854, 242] on button "Preserve Vocals" at bounding box center [857, 247] width 118 height 22
click at [859, 301] on div "oo," at bounding box center [906, 321] width 178 height 84
click at [763, 332] on div "oo-" at bounding box center [712, 321] width 174 height 84
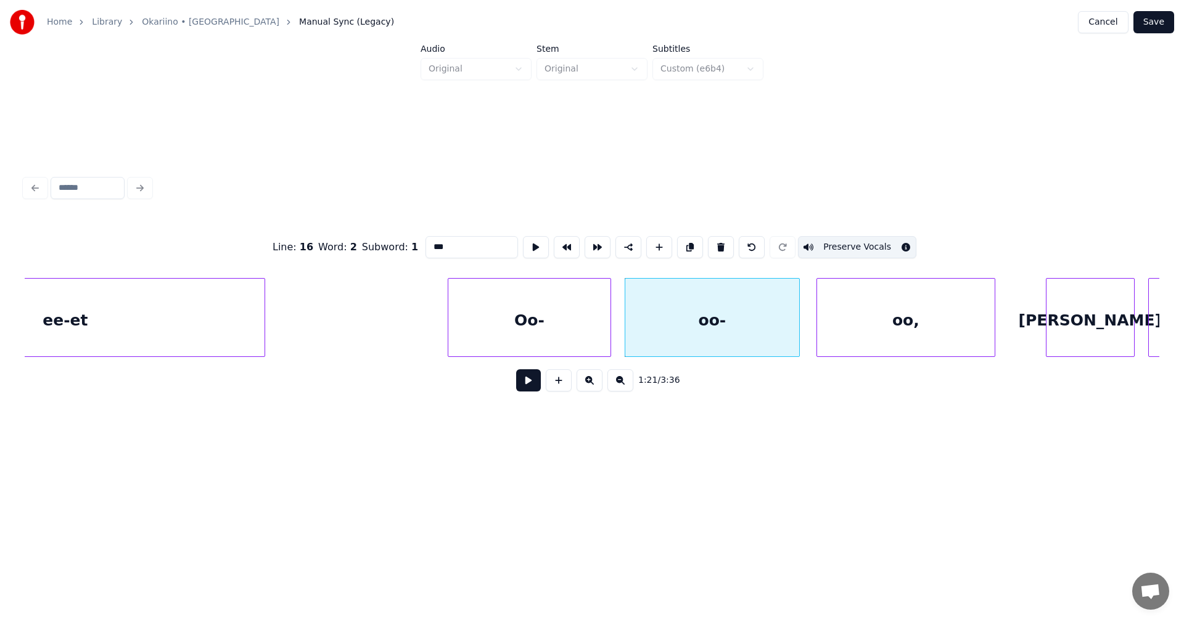
click at [593, 331] on div "Oo-" at bounding box center [529, 321] width 162 height 84
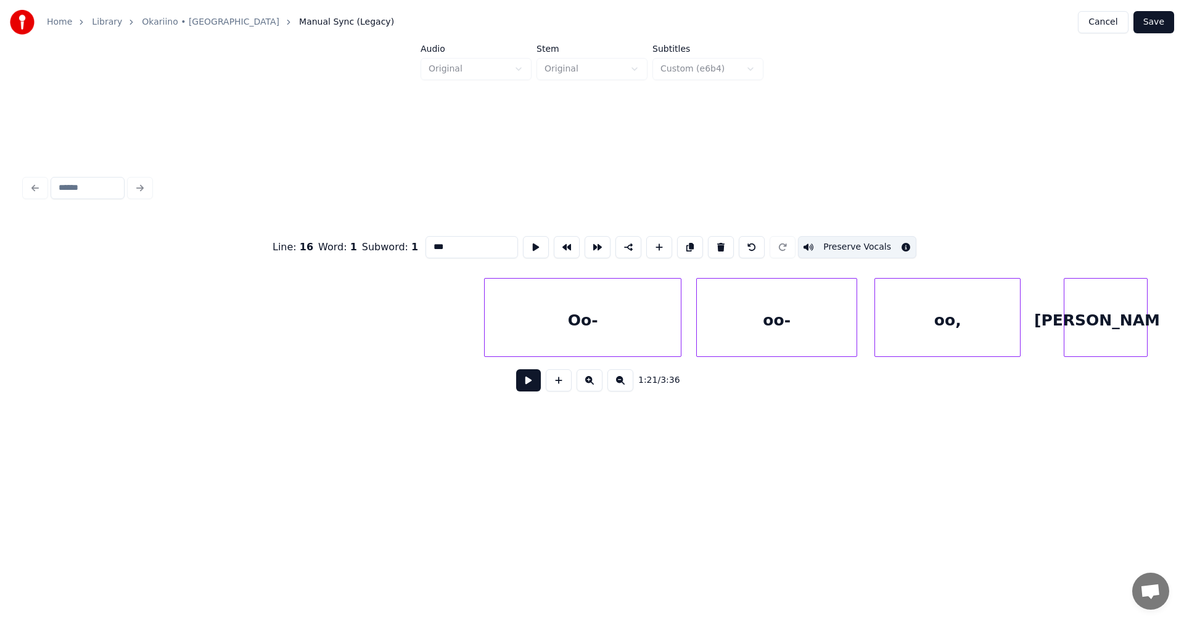
scroll to position [0, 31019]
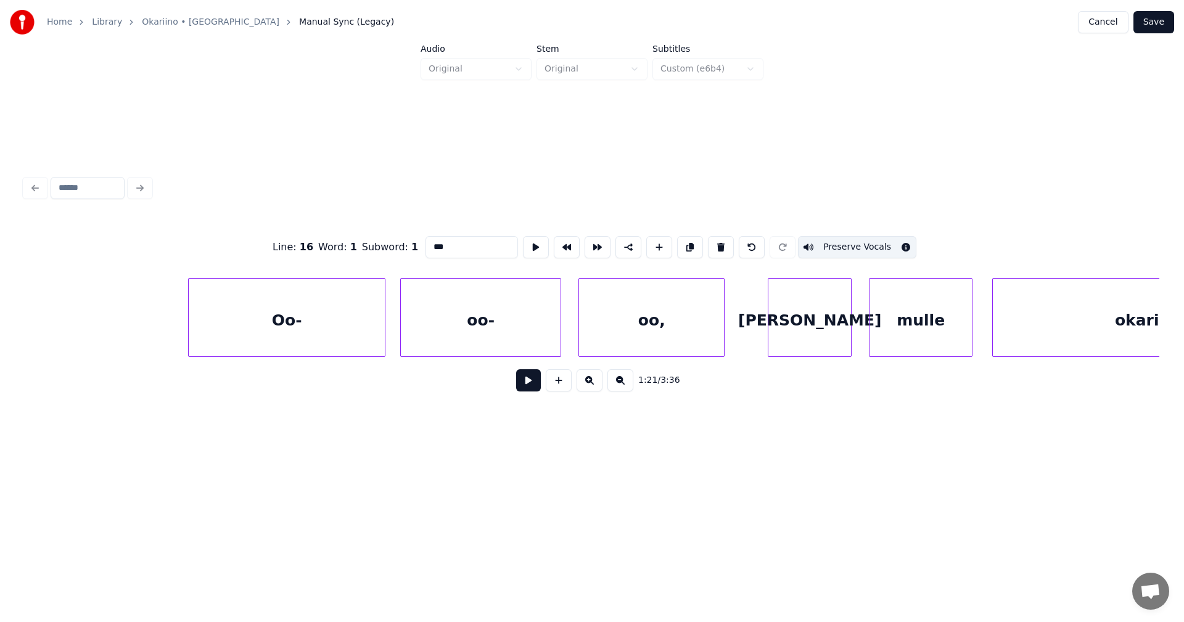
click at [339, 328] on div "Oo-" at bounding box center [287, 321] width 196 height 84
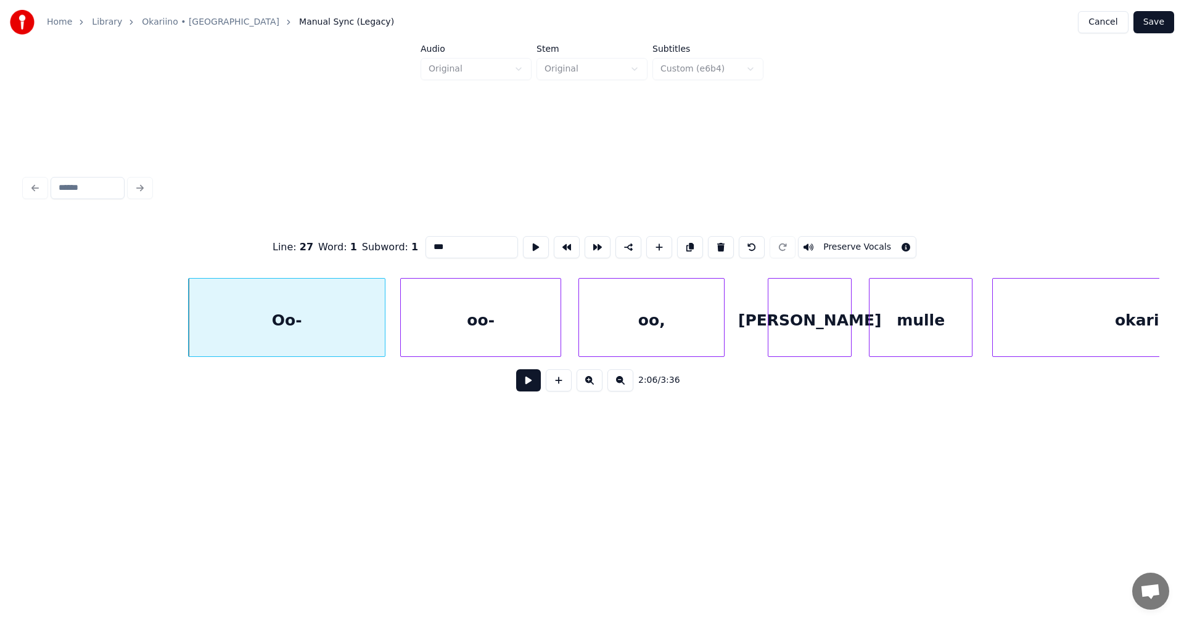
click at [830, 236] on button "Preserve Vocals" at bounding box center [857, 247] width 118 height 22
click at [539, 333] on div "oo-" at bounding box center [481, 321] width 160 height 84
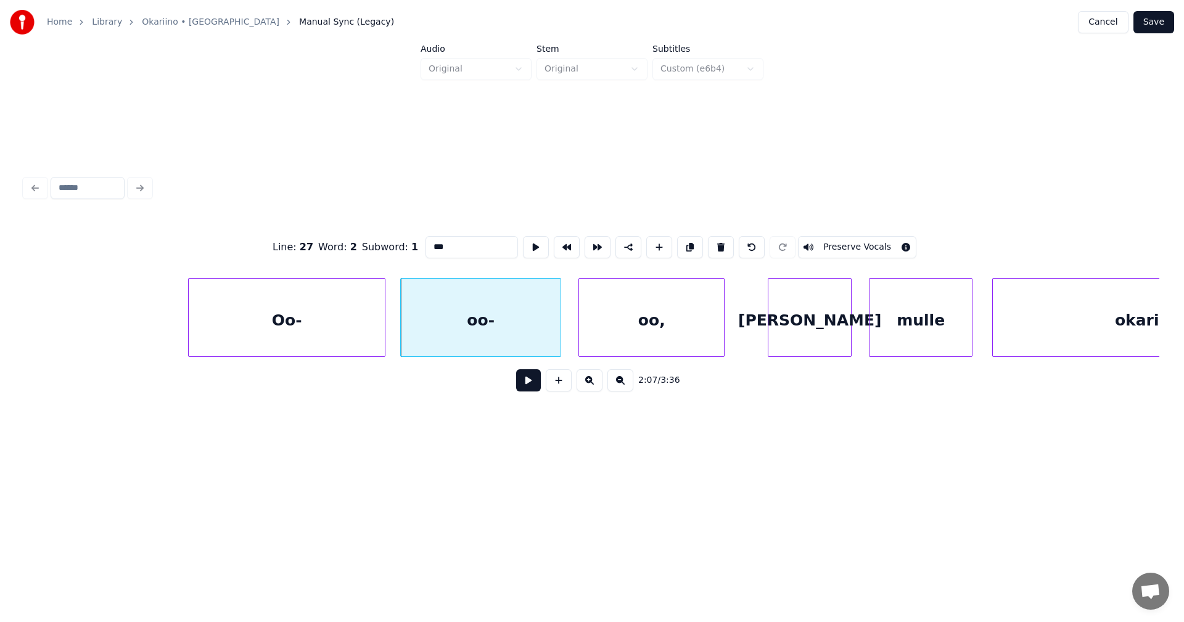
click at [828, 236] on button "Preserve Vocals" at bounding box center [857, 247] width 118 height 22
click at [673, 322] on div "oo," at bounding box center [651, 321] width 145 height 84
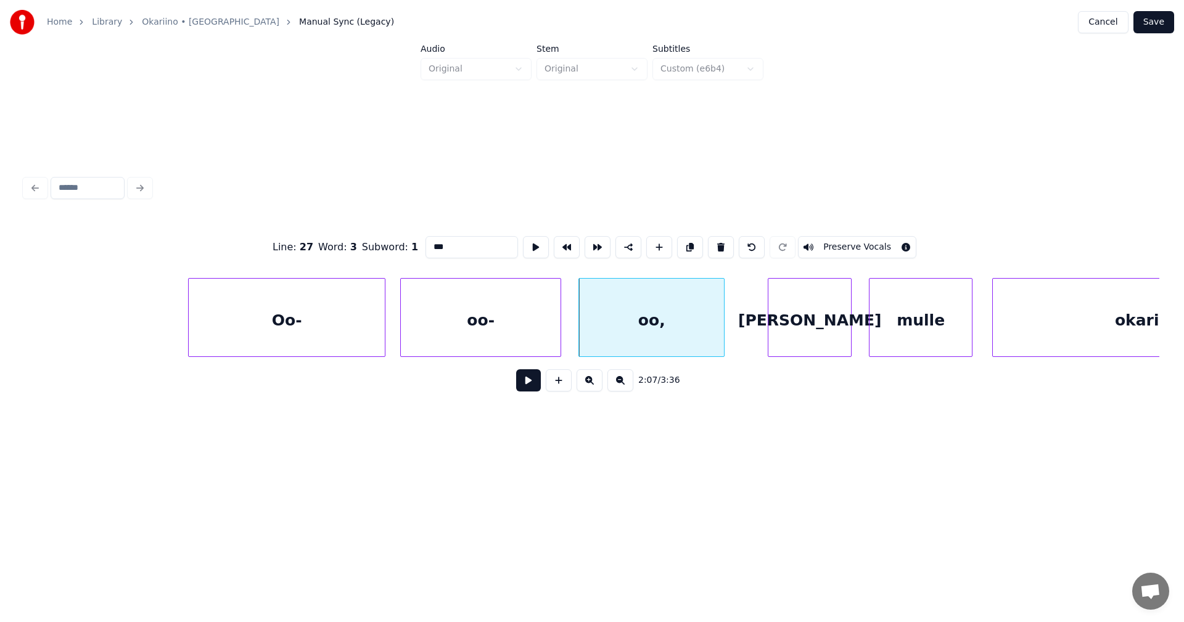
click at [368, 339] on div "Oo-" at bounding box center [287, 321] width 196 height 84
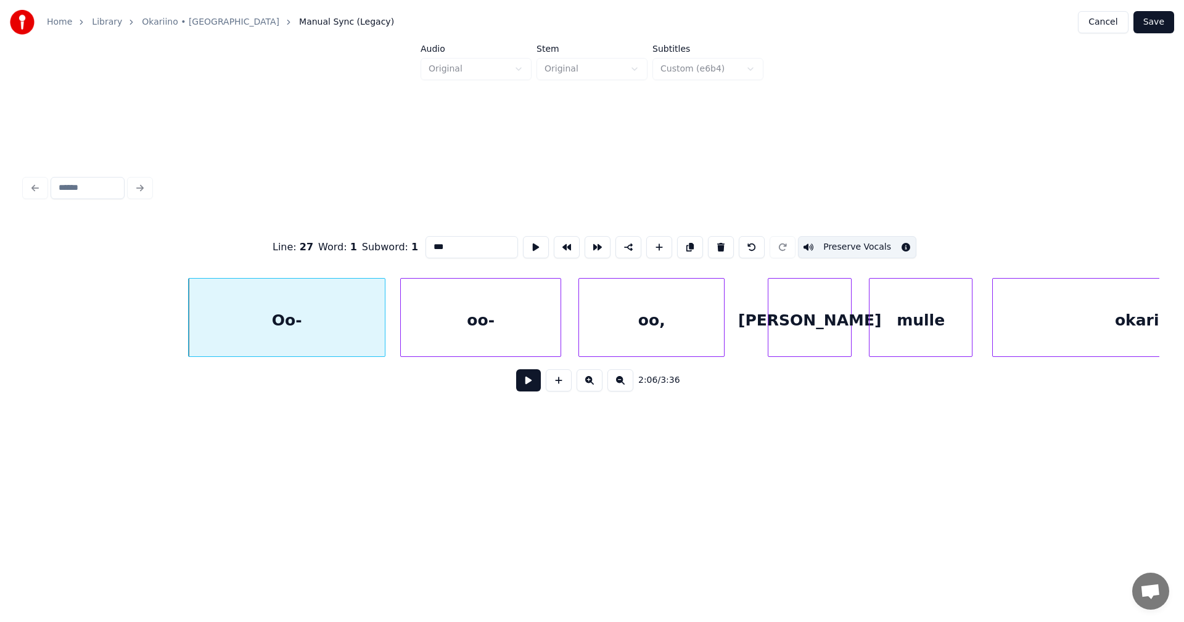
click at [481, 321] on div "oo-" at bounding box center [481, 321] width 160 height 84
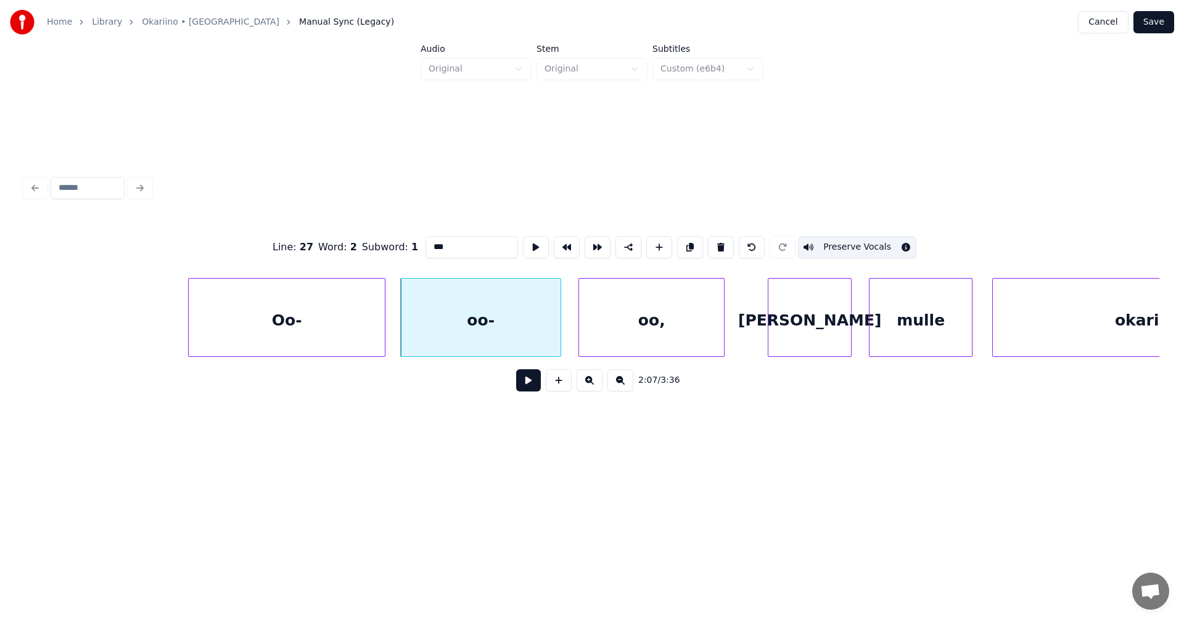
click at [644, 306] on div "oo," at bounding box center [651, 321] width 145 height 84
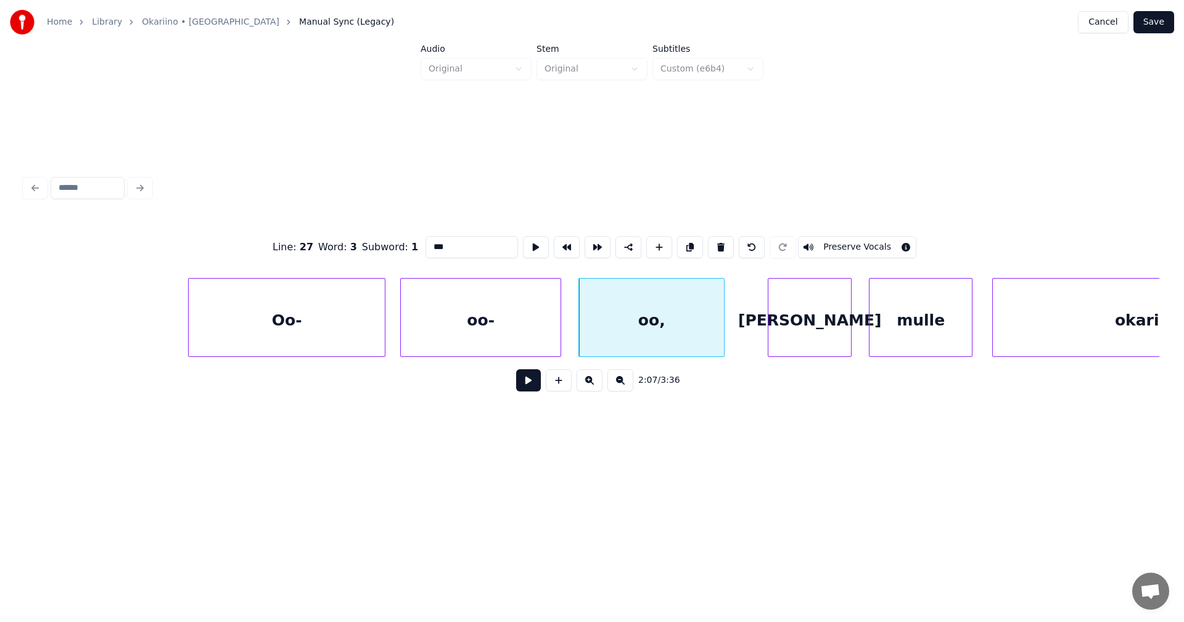
click at [832, 236] on button "Preserve Vocals" at bounding box center [857, 247] width 118 height 22
click at [334, 331] on div "Oo-" at bounding box center [287, 321] width 196 height 84
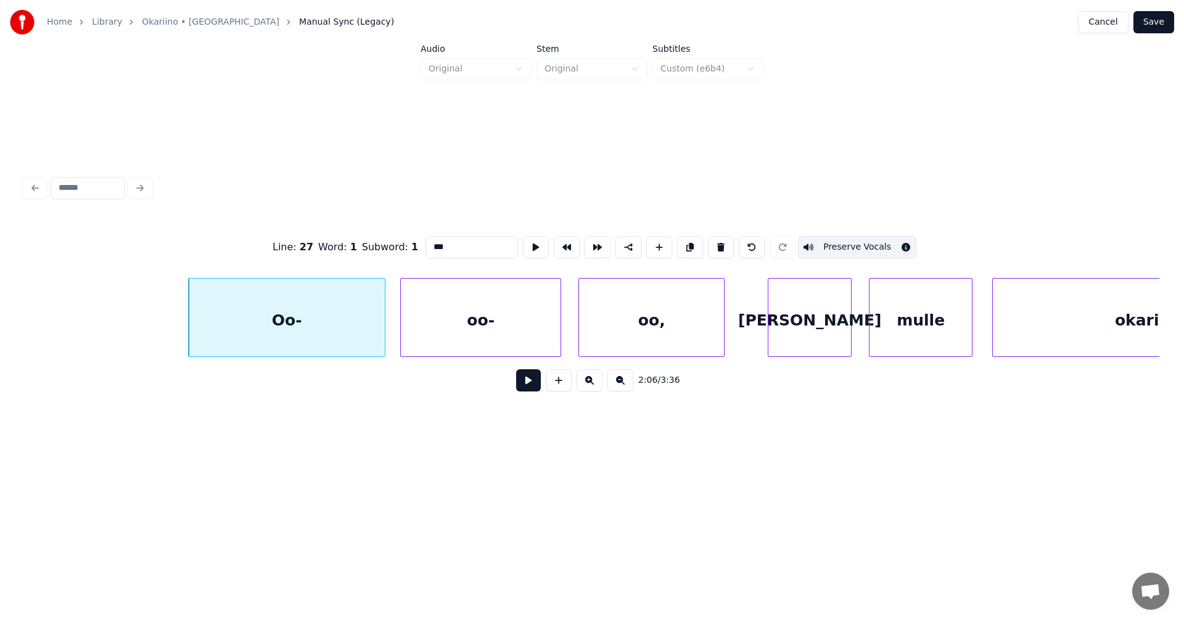
click at [468, 323] on div "oo-" at bounding box center [481, 321] width 160 height 84
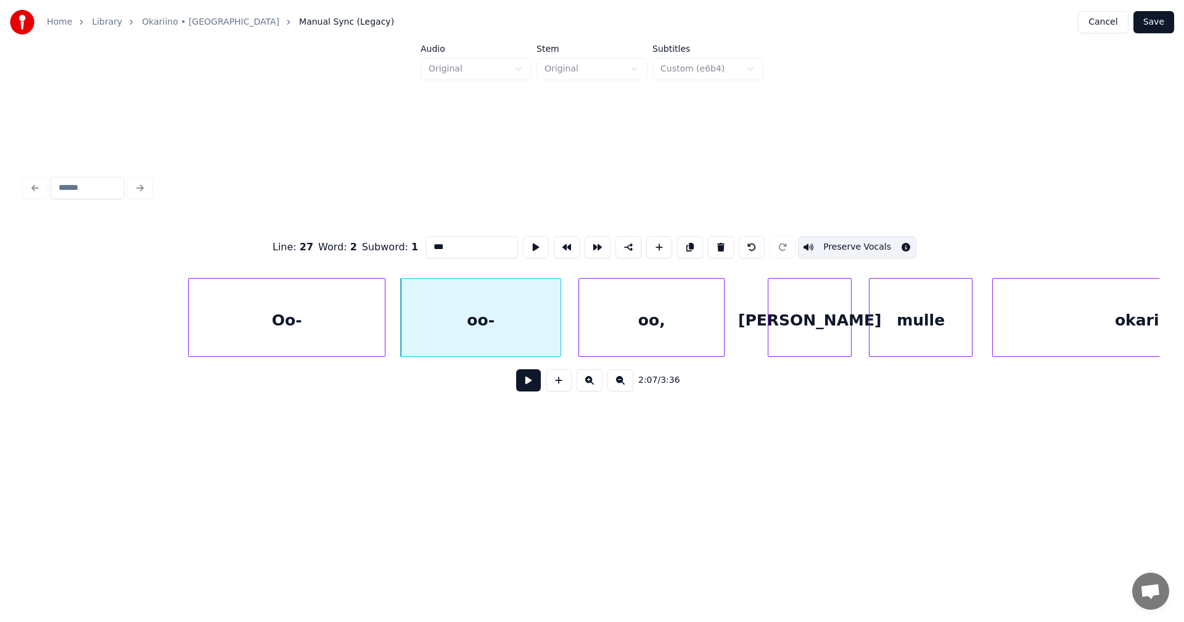
click at [608, 319] on div "oo," at bounding box center [651, 321] width 145 height 84
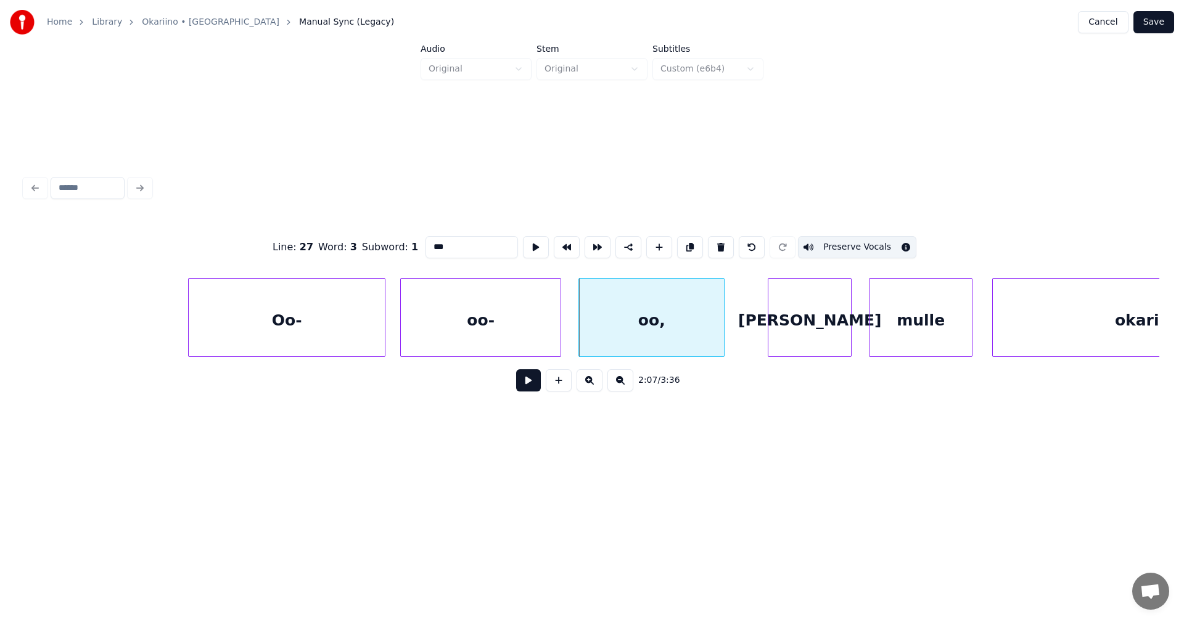
click at [501, 342] on div "oo-" at bounding box center [481, 321] width 160 height 84
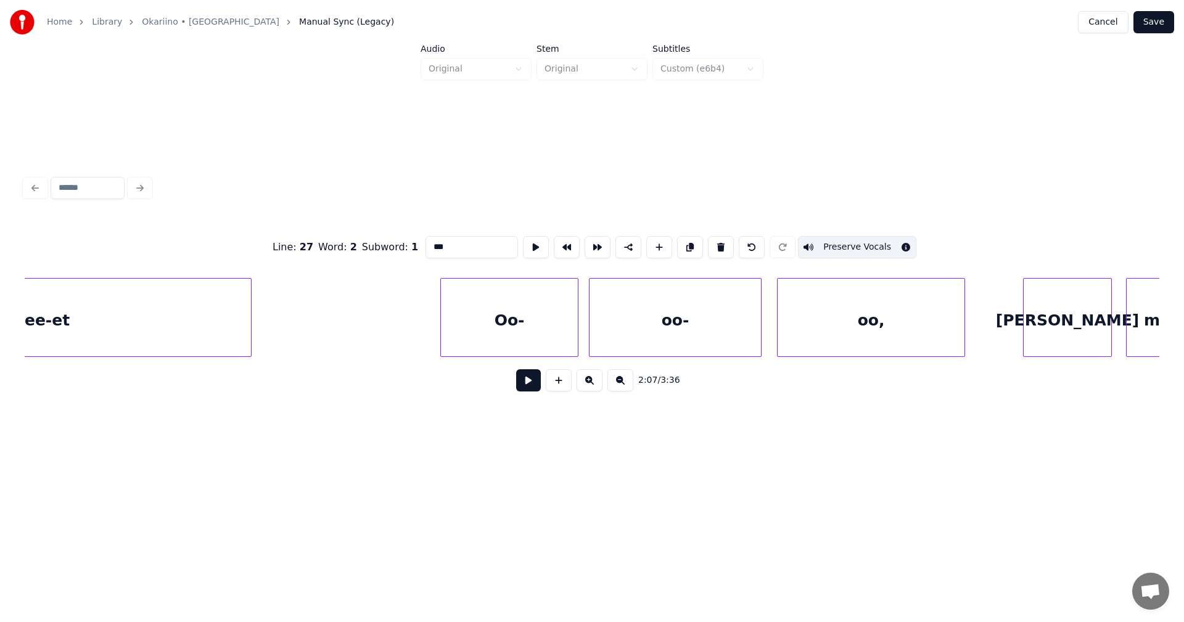
scroll to position [0, 33920]
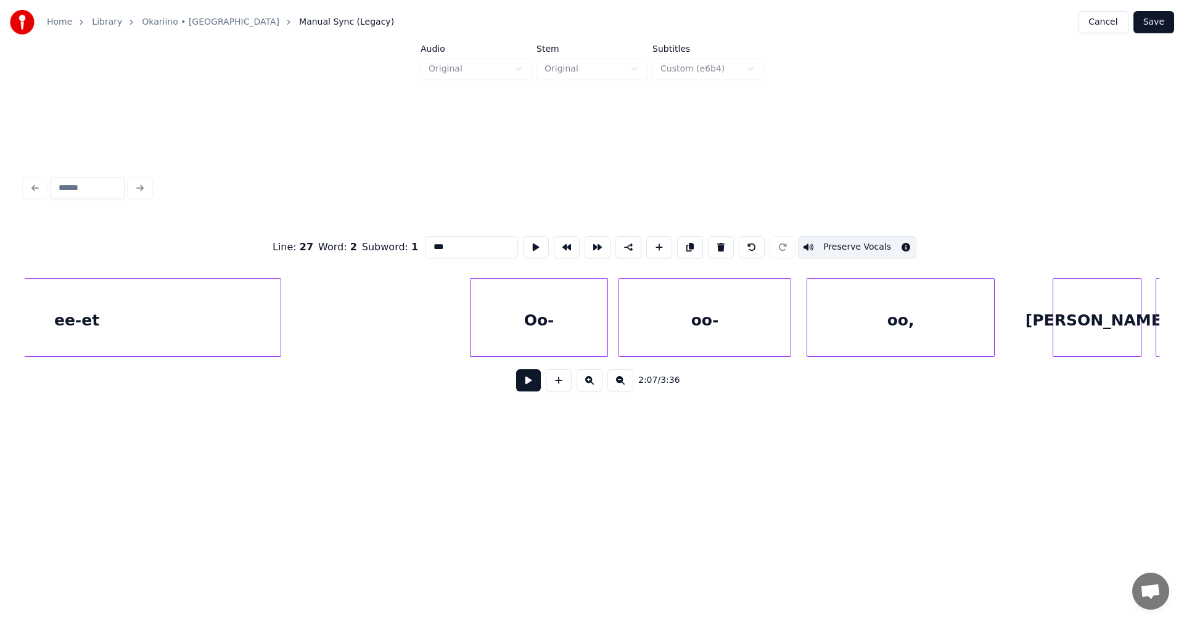
click at [563, 340] on div "Oo-" at bounding box center [539, 321] width 137 height 84
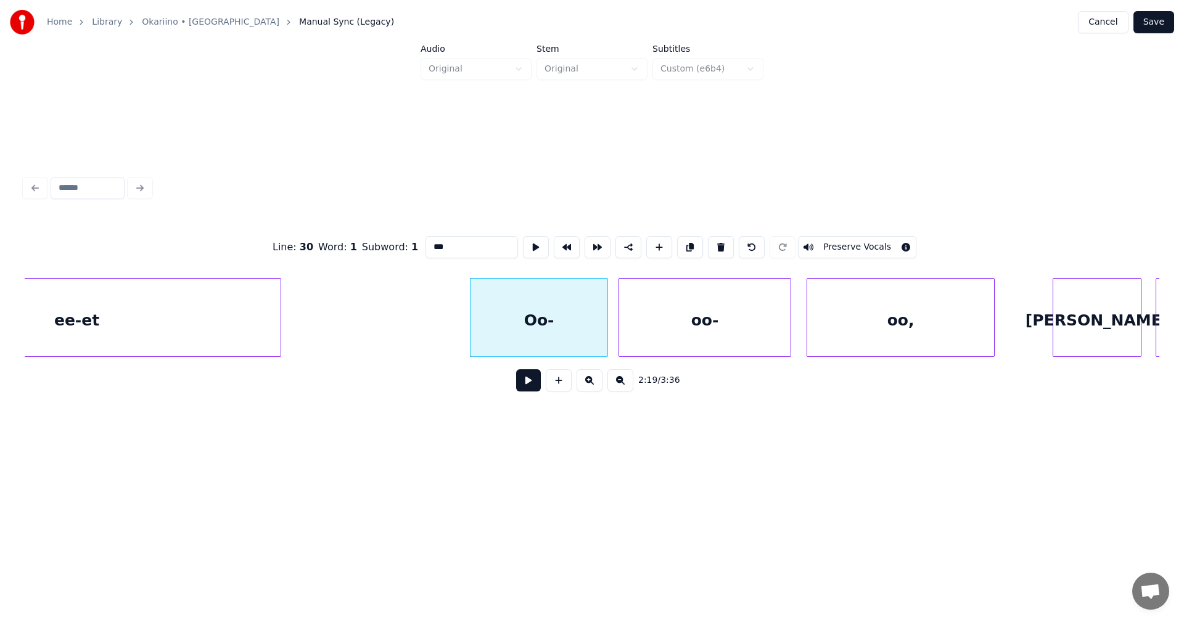
click at [840, 236] on button "Preserve Vocals" at bounding box center [857, 247] width 118 height 22
click at [748, 306] on div "oo-" at bounding box center [704, 321] width 171 height 84
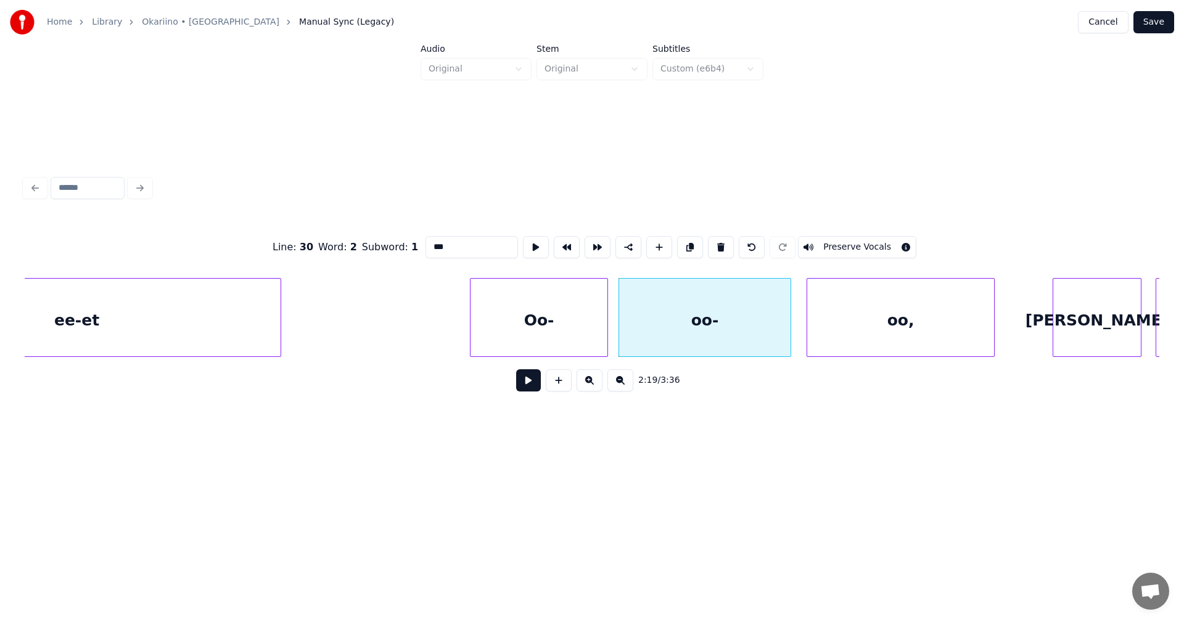
click at [840, 239] on button "Preserve Vocals" at bounding box center [857, 247] width 118 height 22
click at [841, 307] on div "oo," at bounding box center [900, 321] width 187 height 84
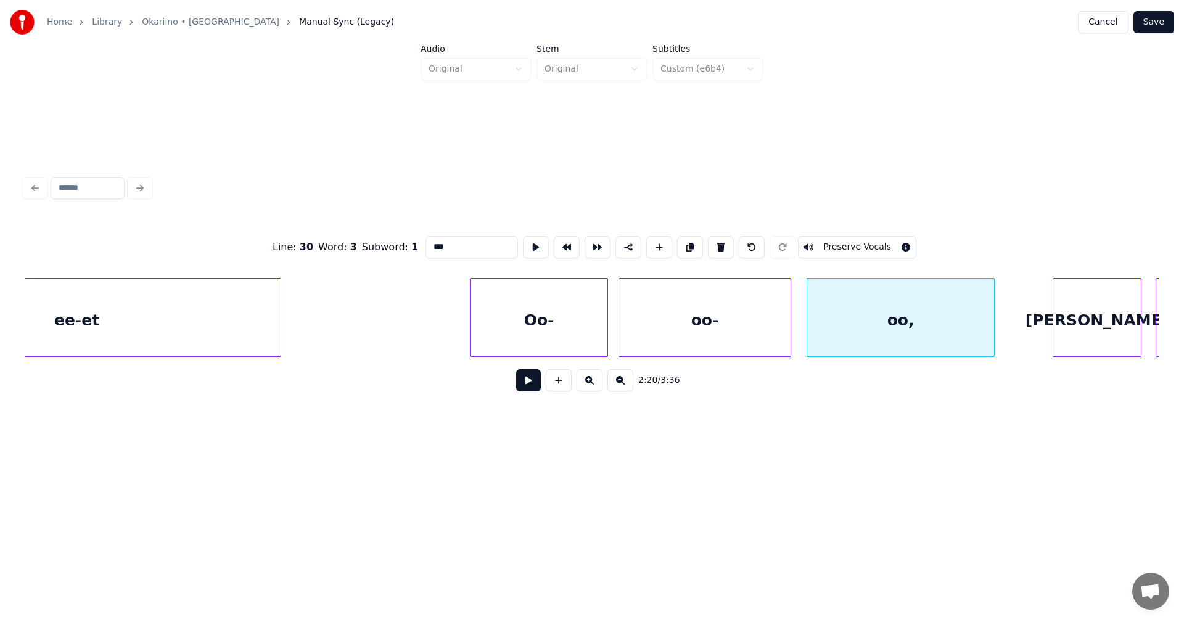
click at [580, 342] on div "Oo-" at bounding box center [539, 321] width 137 height 84
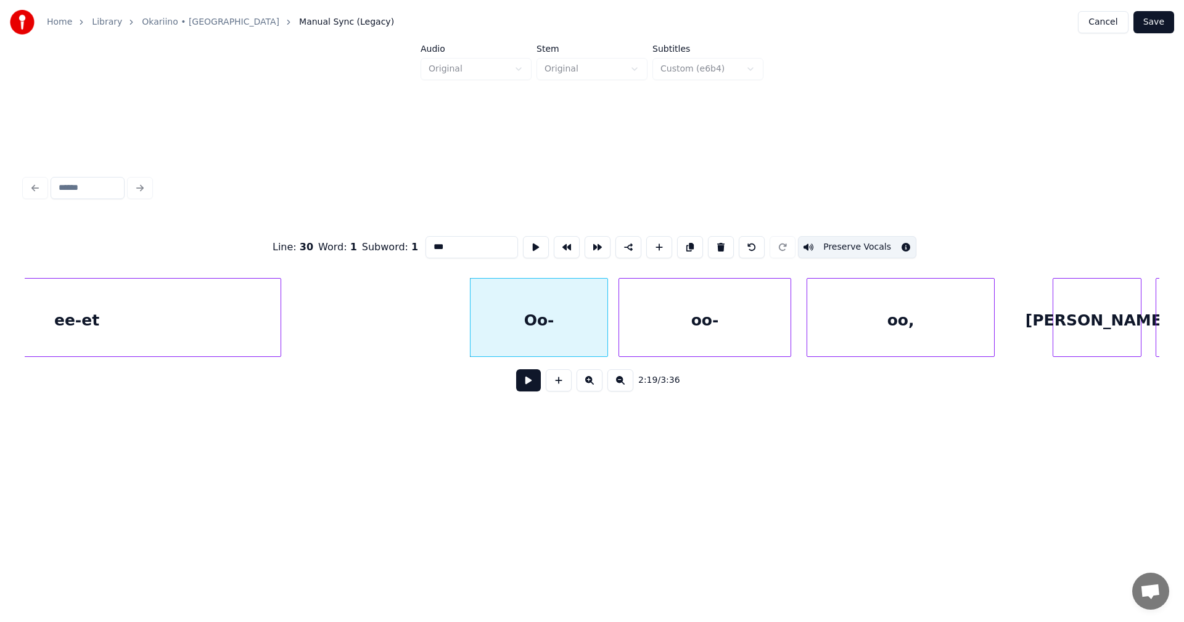
click at [694, 340] on div "oo-" at bounding box center [704, 321] width 171 height 84
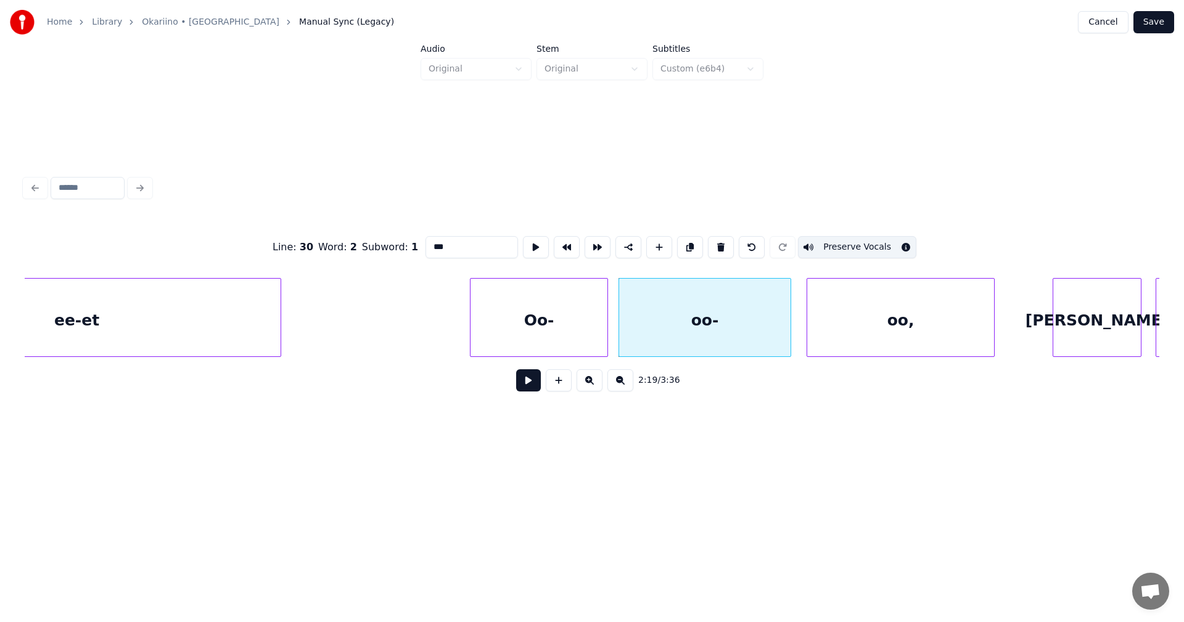
click at [831, 342] on div "oo," at bounding box center [900, 321] width 187 height 84
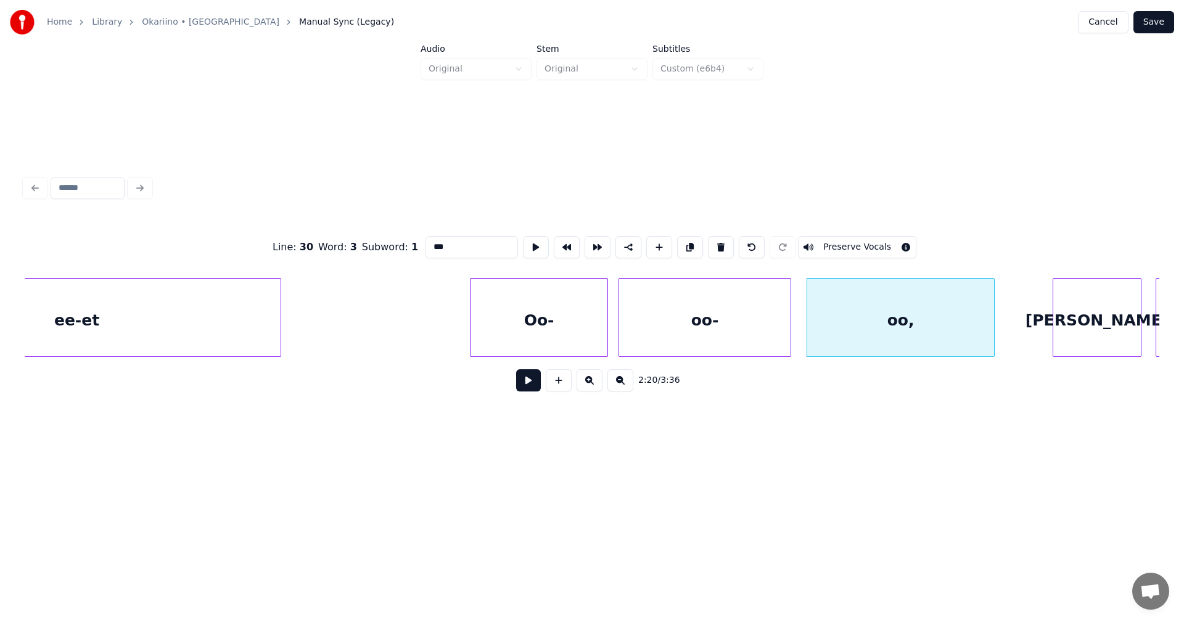
click at [857, 244] on button "Preserve Vocals" at bounding box center [857, 247] width 118 height 22
click at [838, 299] on div "oo," at bounding box center [900, 321] width 187 height 84
click at [765, 326] on div "oo-" at bounding box center [704, 321] width 171 height 84
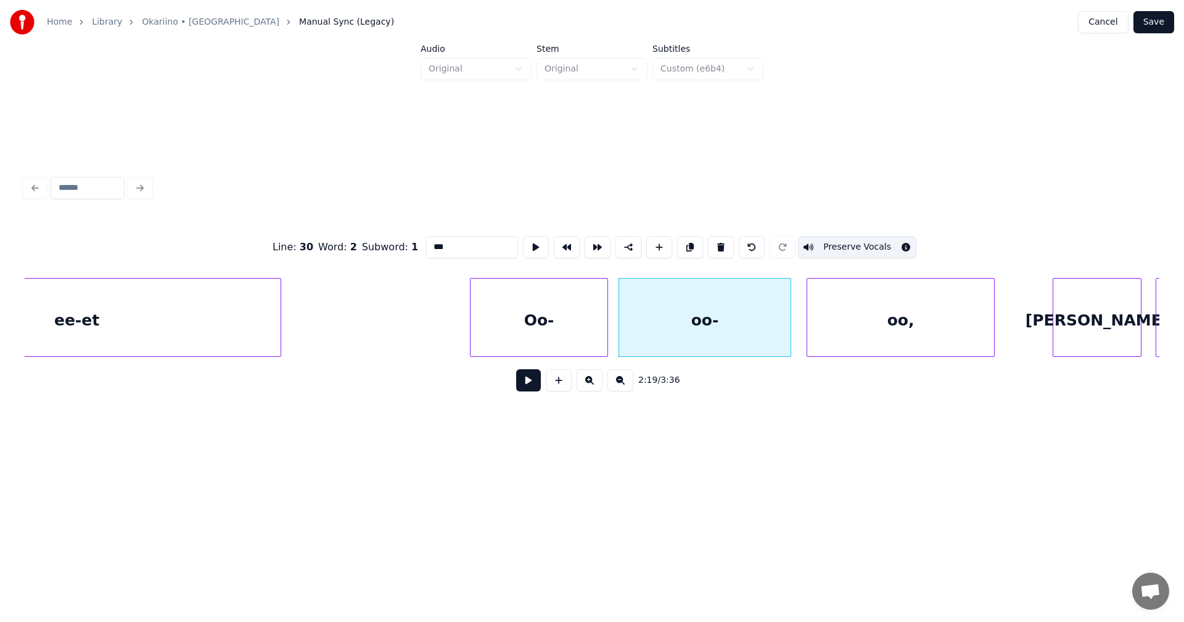
click at [591, 341] on div "Oo-" at bounding box center [539, 321] width 137 height 84
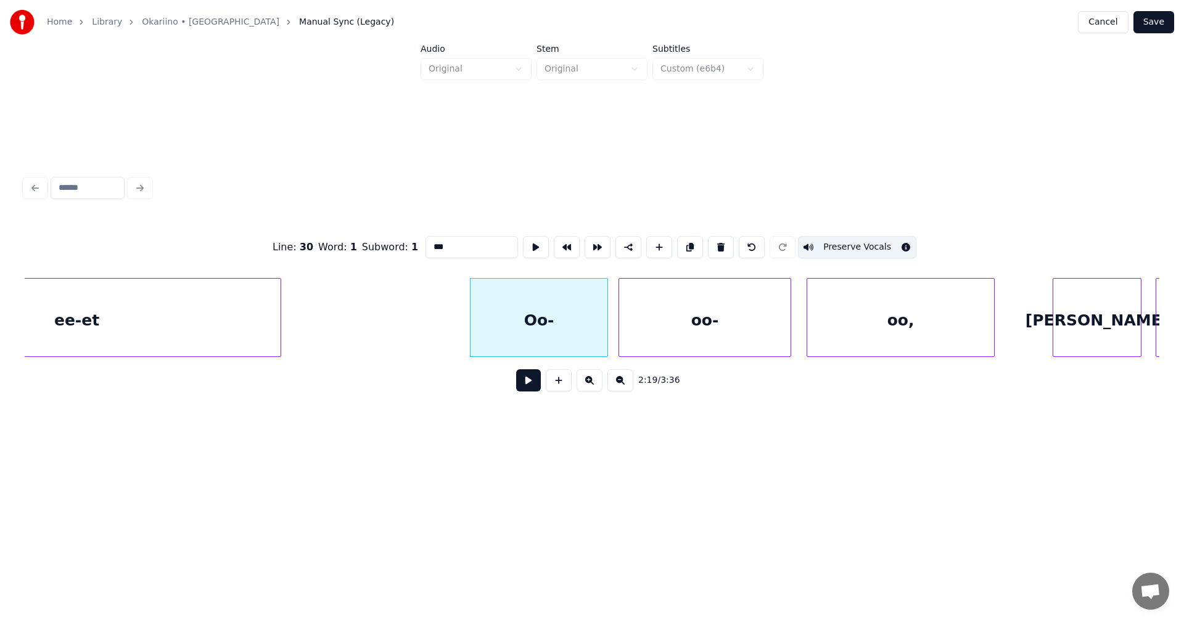
click at [730, 319] on div "oo-" at bounding box center [704, 321] width 171 height 84
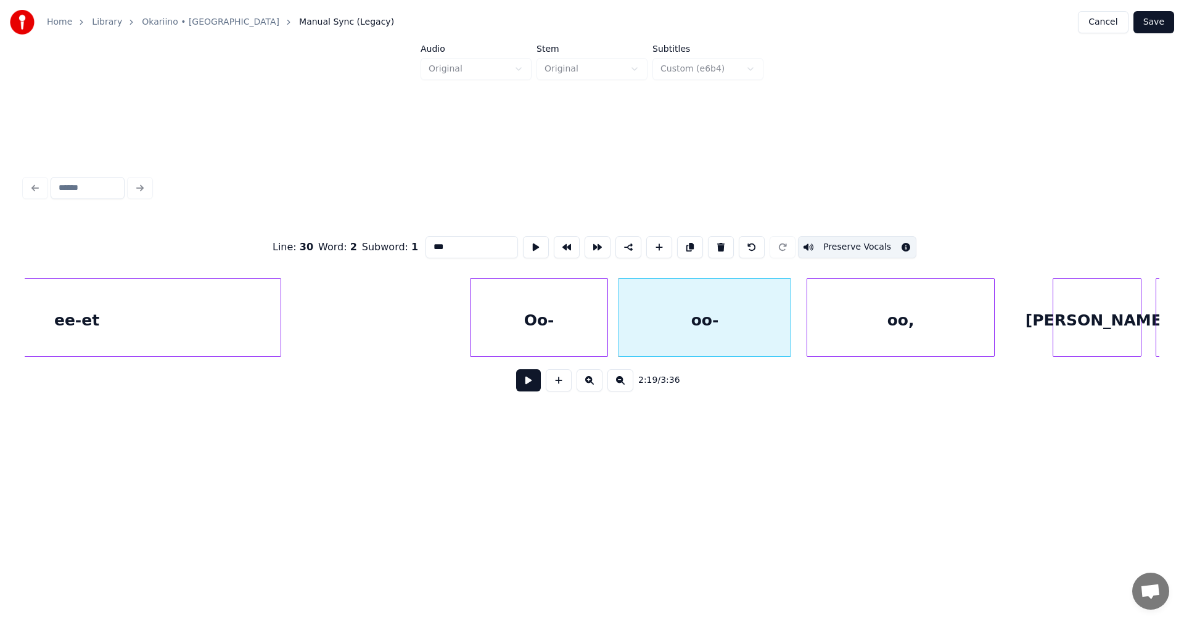
click at [850, 307] on div "oo," at bounding box center [900, 321] width 187 height 84
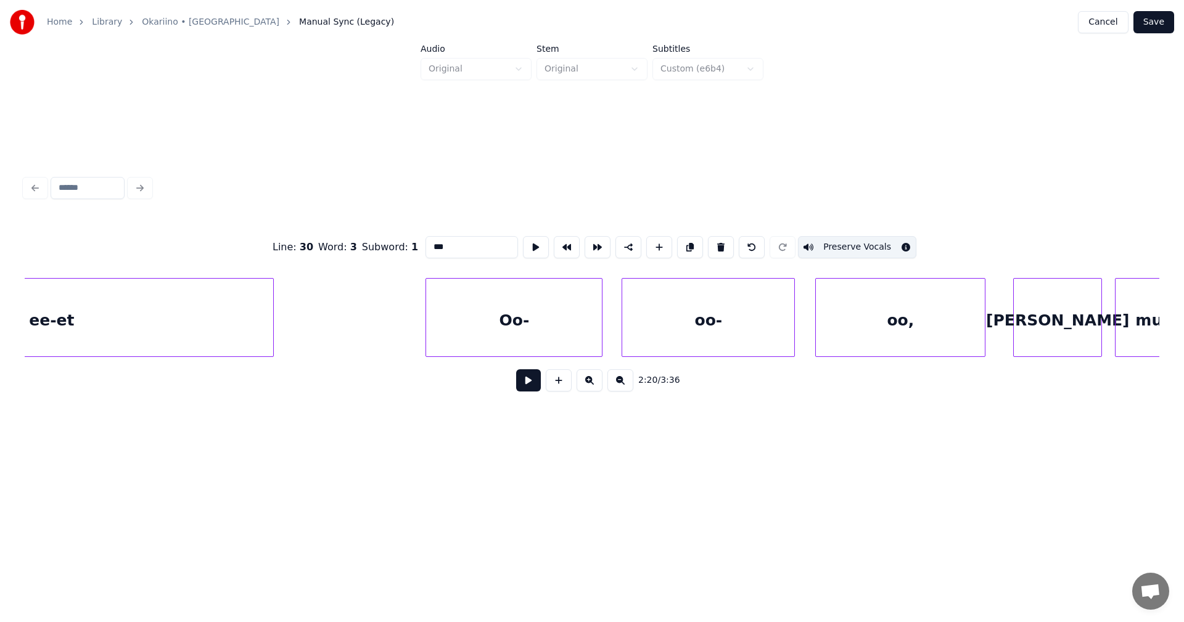
scroll to position [0, 46765]
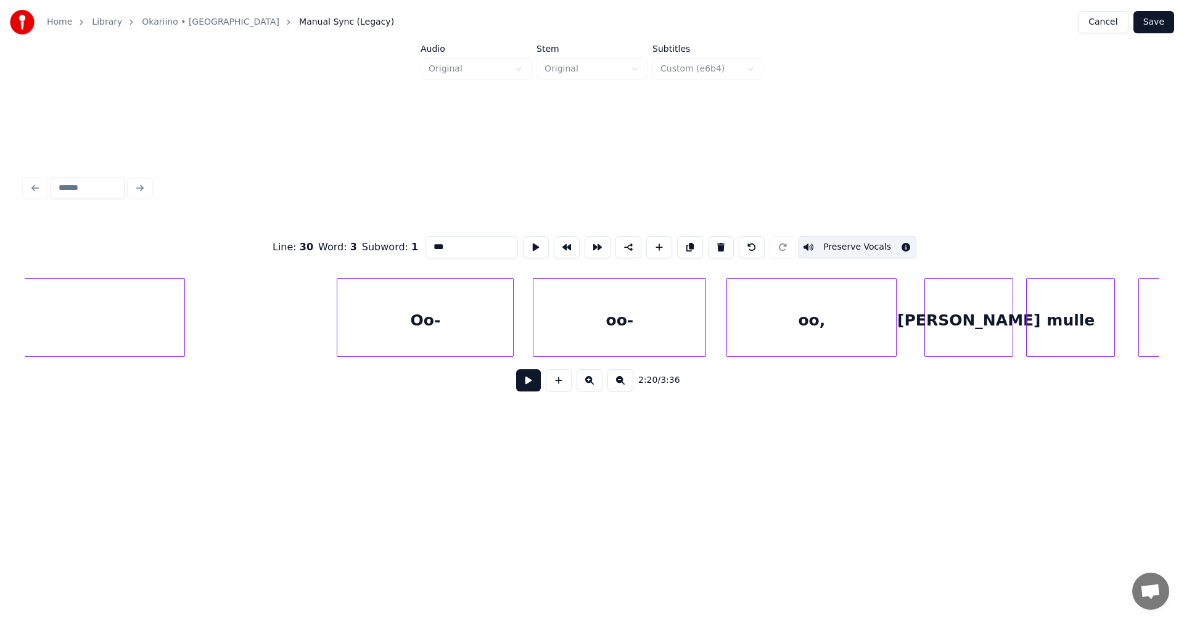
click at [447, 336] on div "Oo-" at bounding box center [425, 321] width 176 height 84
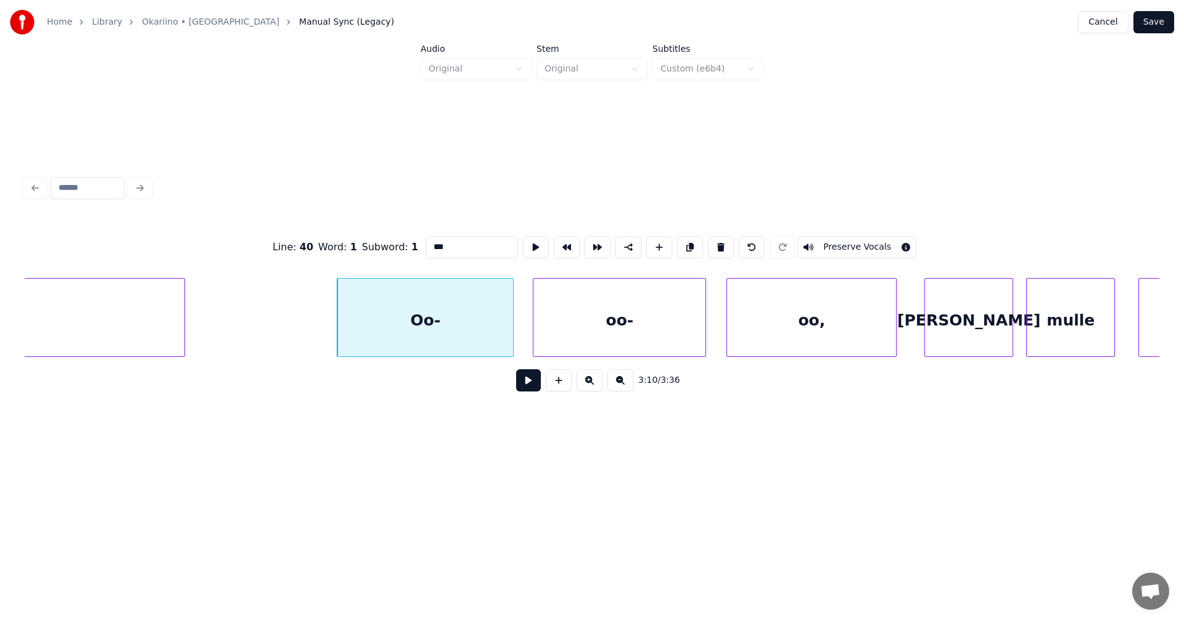
click at [853, 236] on button "Preserve Vocals" at bounding box center [857, 247] width 118 height 22
click at [669, 329] on div "oo-" at bounding box center [620, 321] width 172 height 84
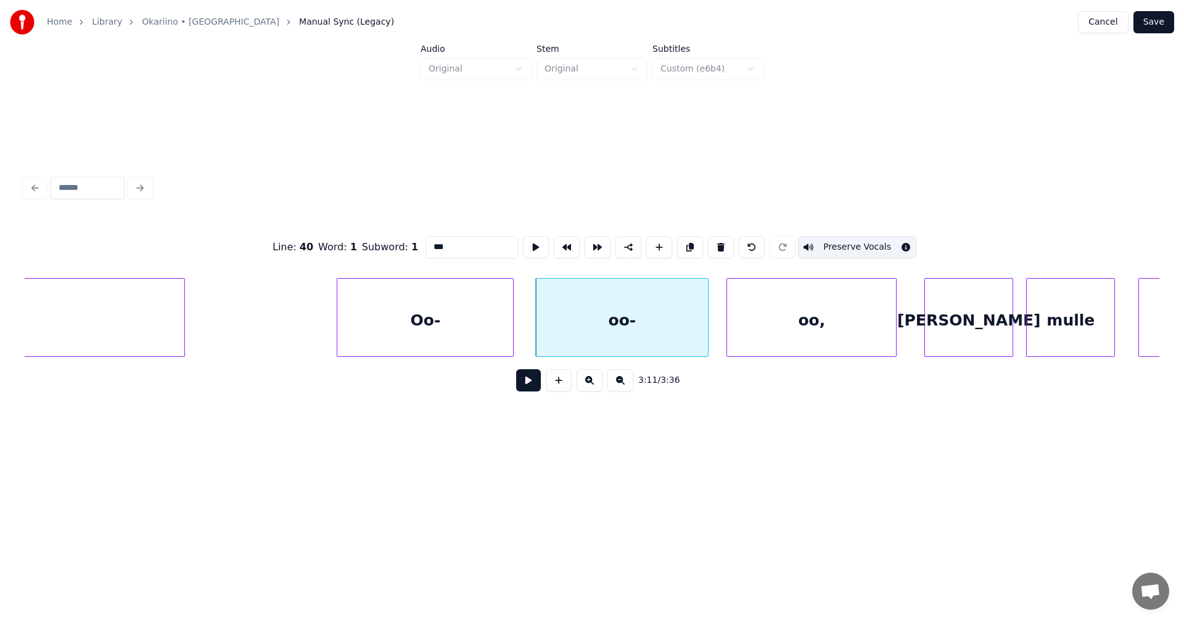
click at [842, 236] on button "Preserve Vocals" at bounding box center [857, 247] width 118 height 22
click at [801, 295] on div "oo," at bounding box center [811, 321] width 169 height 84
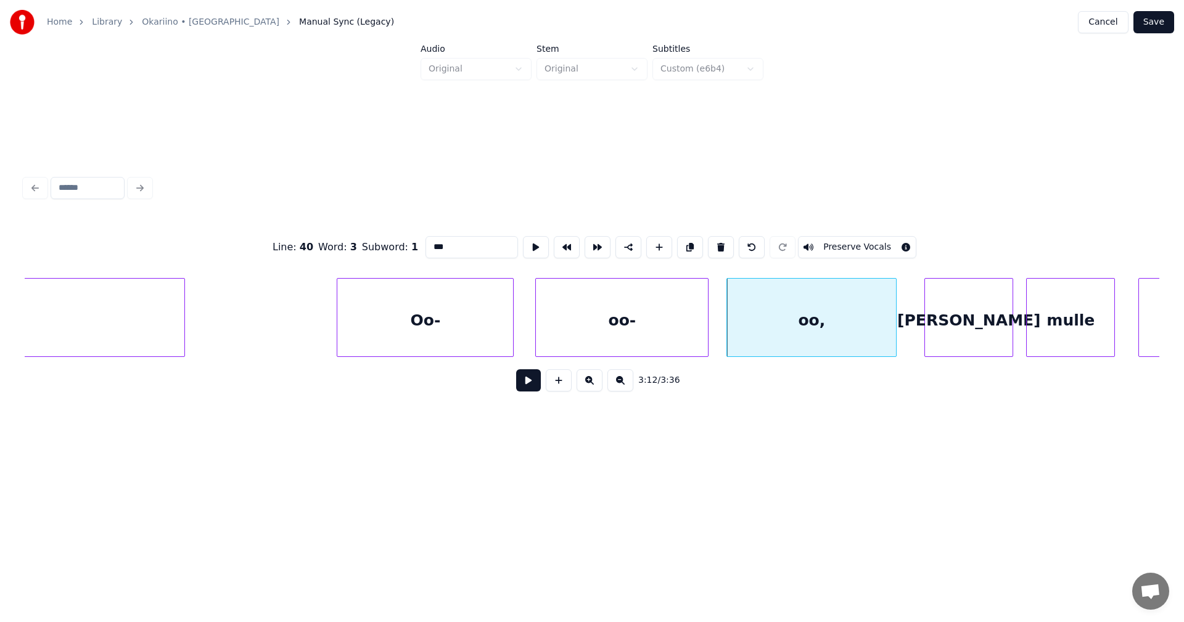
click at [490, 332] on div "Oo-" at bounding box center [425, 321] width 176 height 84
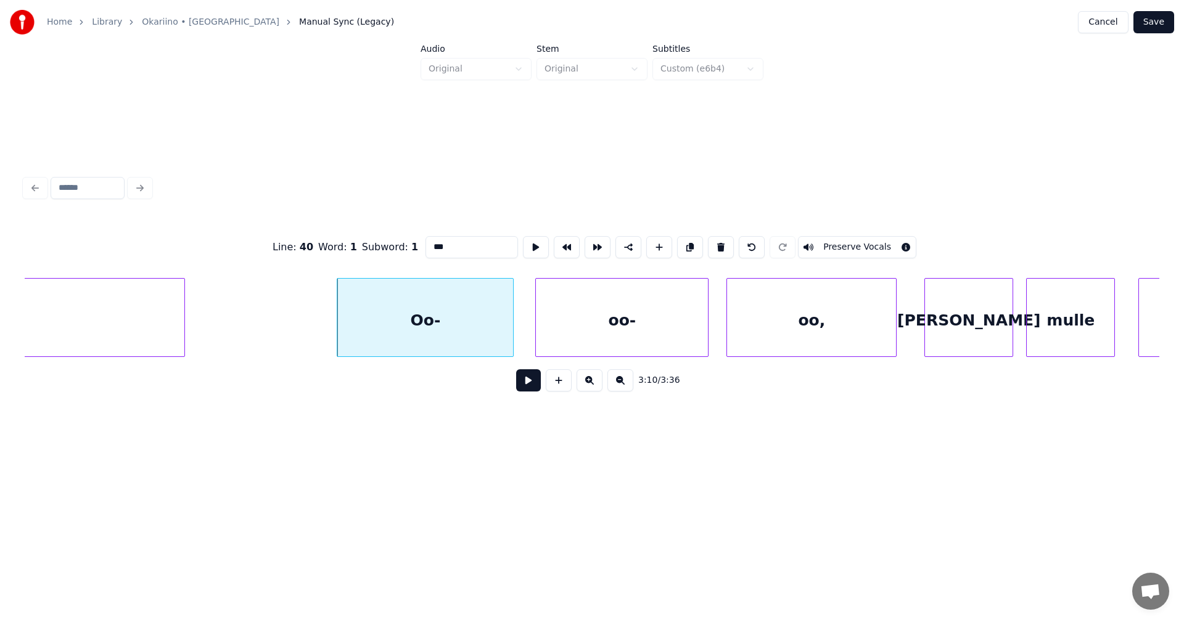
click at [820, 238] on button "Preserve Vocals" at bounding box center [857, 247] width 118 height 22
click at [678, 314] on div "oo-" at bounding box center [622, 321] width 172 height 84
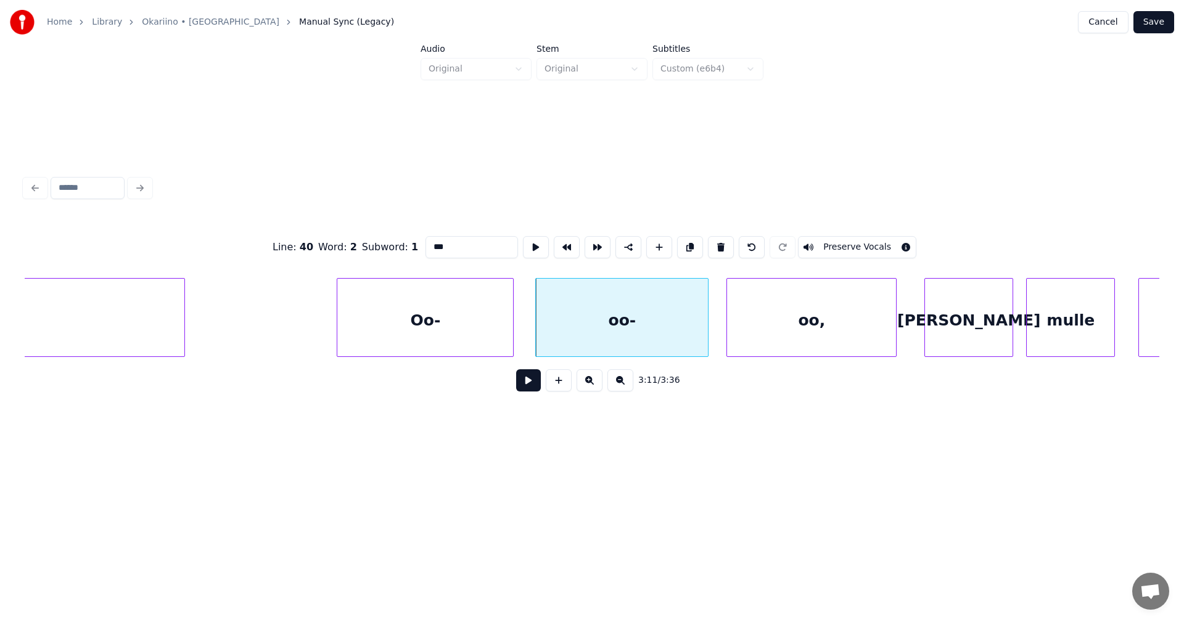
click at [789, 315] on div "oo," at bounding box center [811, 321] width 169 height 84
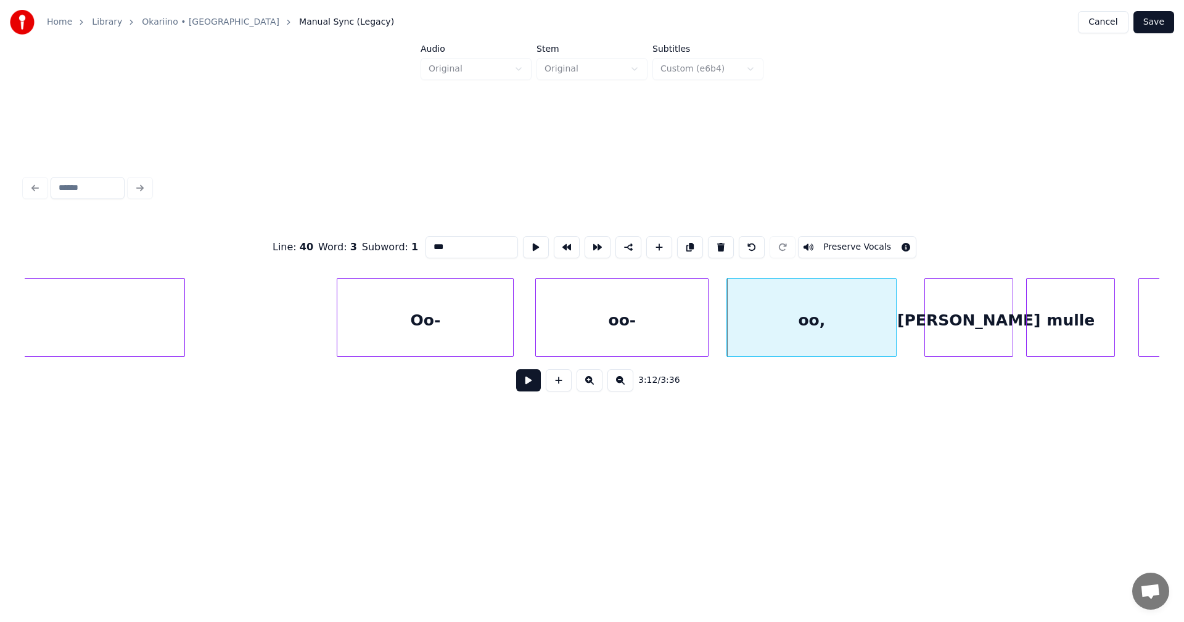
click at [855, 244] on button "Preserve Vocals" at bounding box center [857, 247] width 118 height 22
click at [682, 332] on div "oo-" at bounding box center [622, 321] width 172 height 84
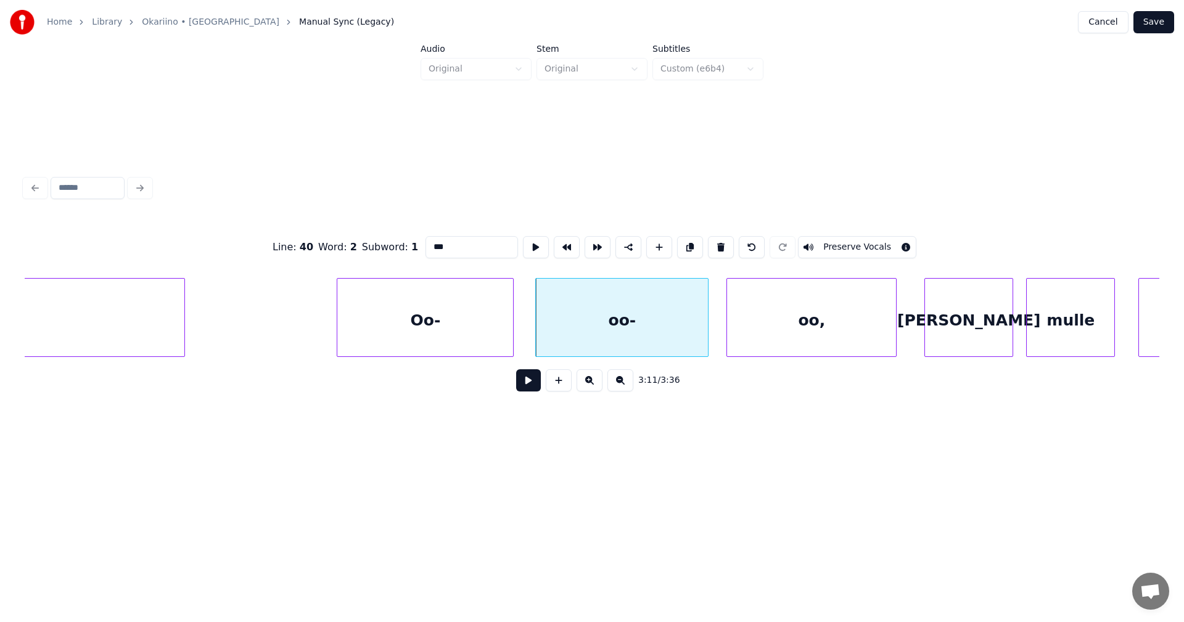
click at [822, 244] on button "Preserve Vocals" at bounding box center [857, 247] width 118 height 22
click at [498, 335] on div "Oo-" at bounding box center [425, 321] width 176 height 84
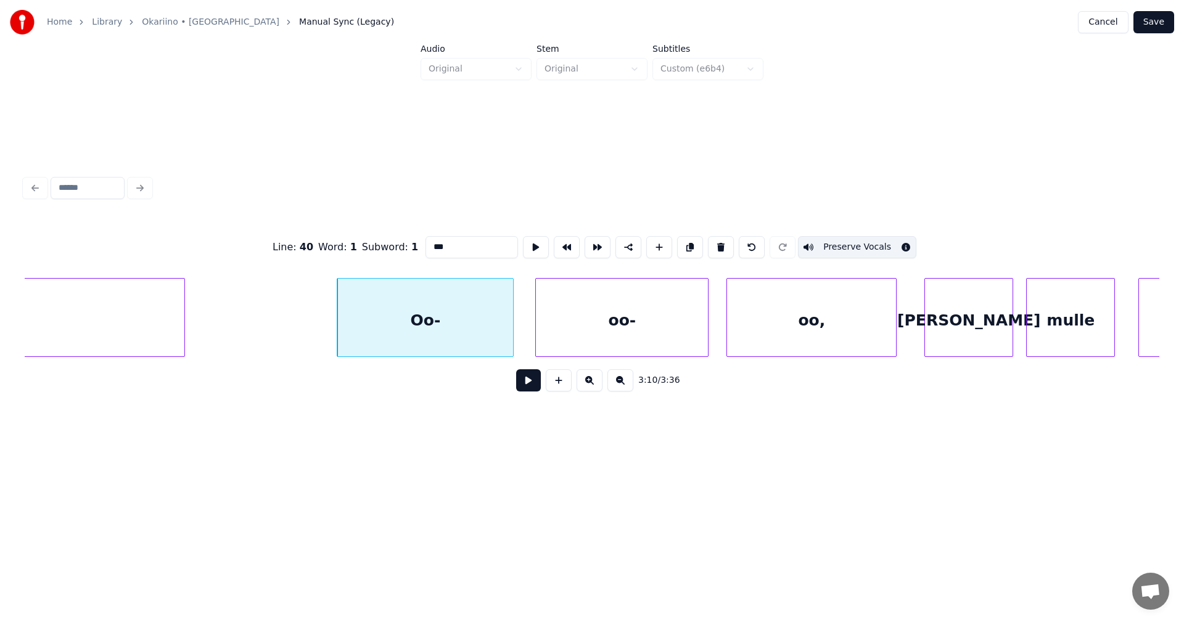
click at [611, 328] on div "oo-" at bounding box center [622, 321] width 172 height 84
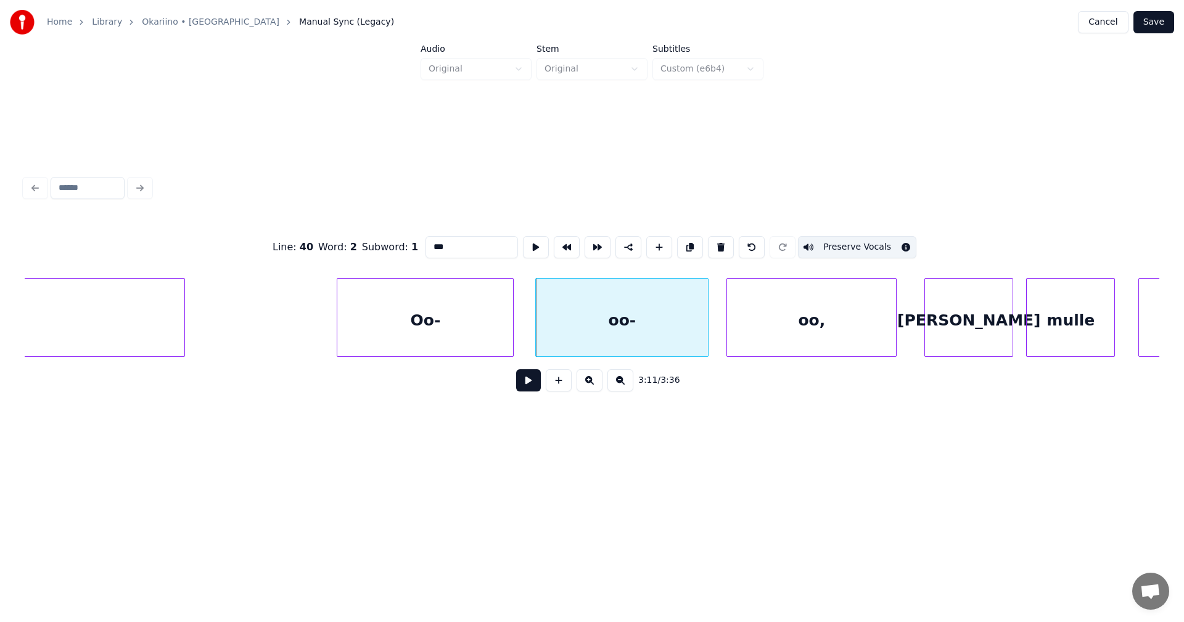
click at [758, 313] on div "oo," at bounding box center [811, 321] width 169 height 84
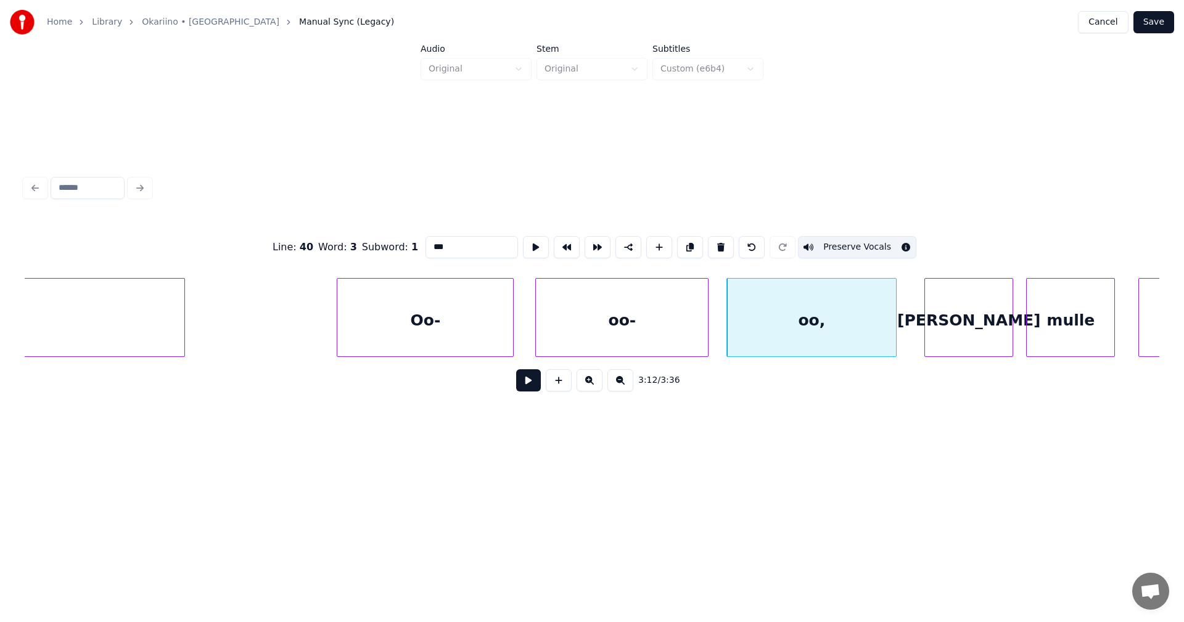
click at [496, 340] on div "Oo-" at bounding box center [425, 321] width 176 height 84
type input "***"
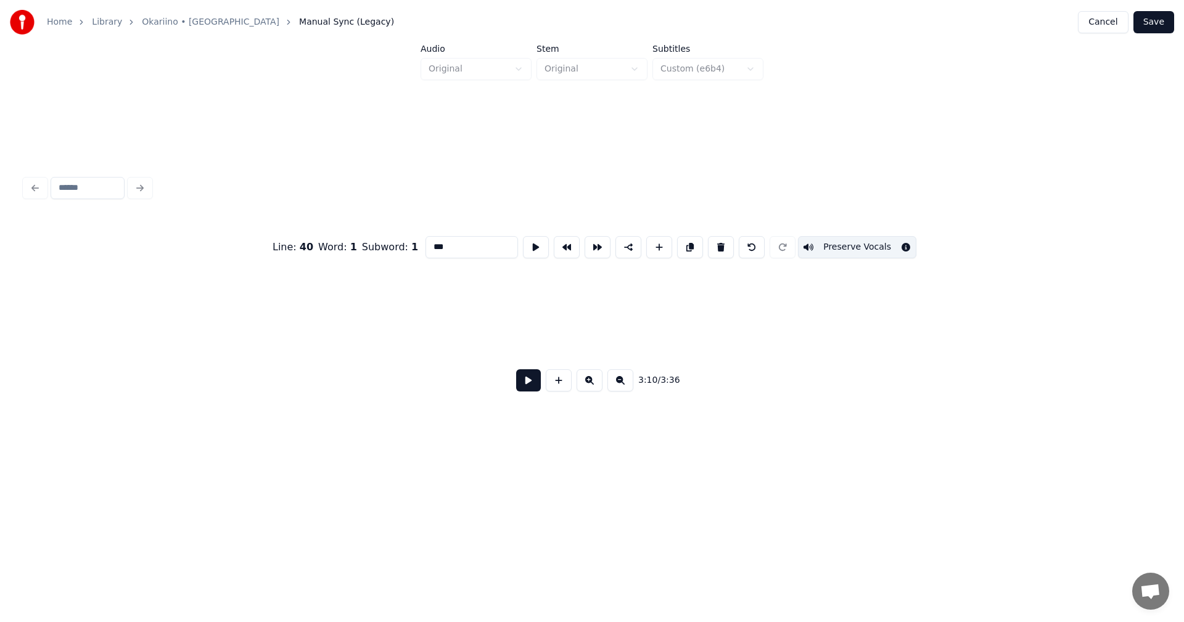
scroll to position [0, 51590]
click at [1165, 25] on button "Save" at bounding box center [1154, 22] width 41 height 22
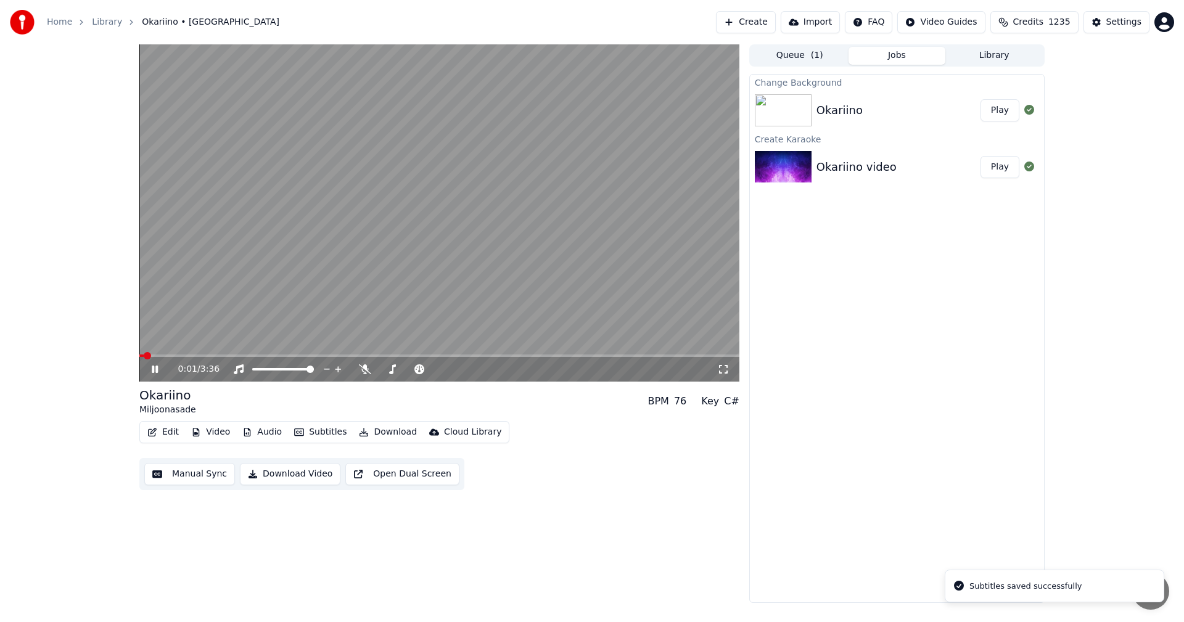
click at [212, 353] on video at bounding box center [439, 212] width 600 height 337
click at [215, 356] on span at bounding box center [439, 356] width 600 height 2
click at [150, 365] on icon at bounding box center [163, 370] width 29 height 10
click at [300, 356] on span at bounding box center [439, 356] width 600 height 2
click at [157, 369] on icon at bounding box center [155, 369] width 6 height 7
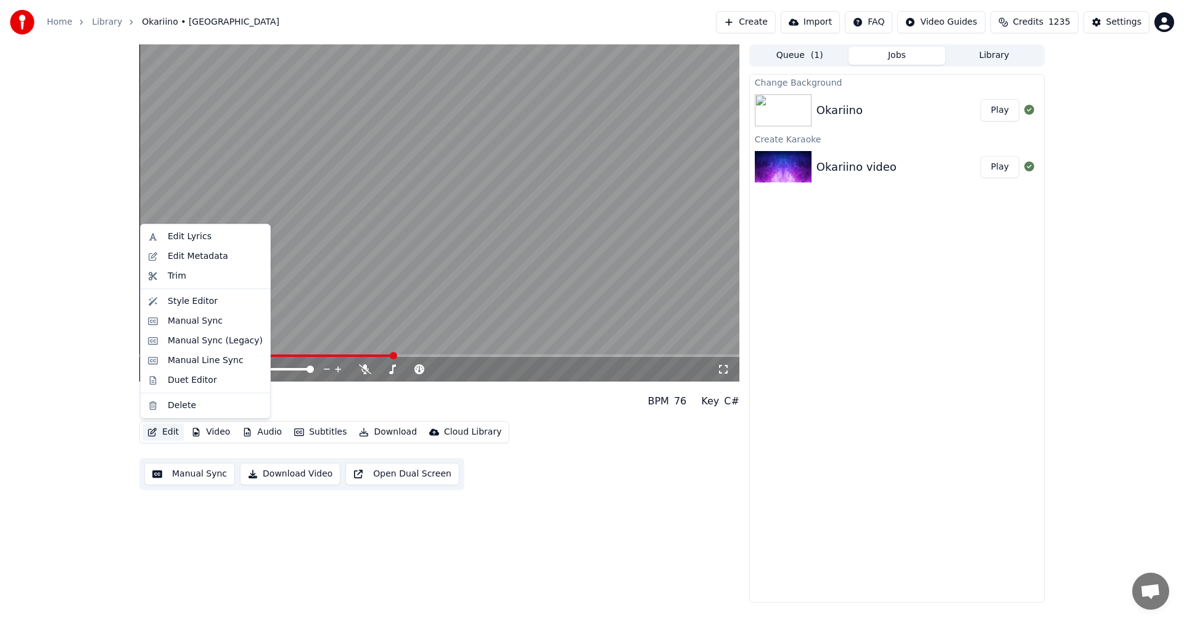
click at [171, 429] on button "Edit" at bounding box center [162, 432] width 41 height 17
click at [194, 341] on div "Manual Sync (Legacy)" at bounding box center [215, 341] width 95 height 12
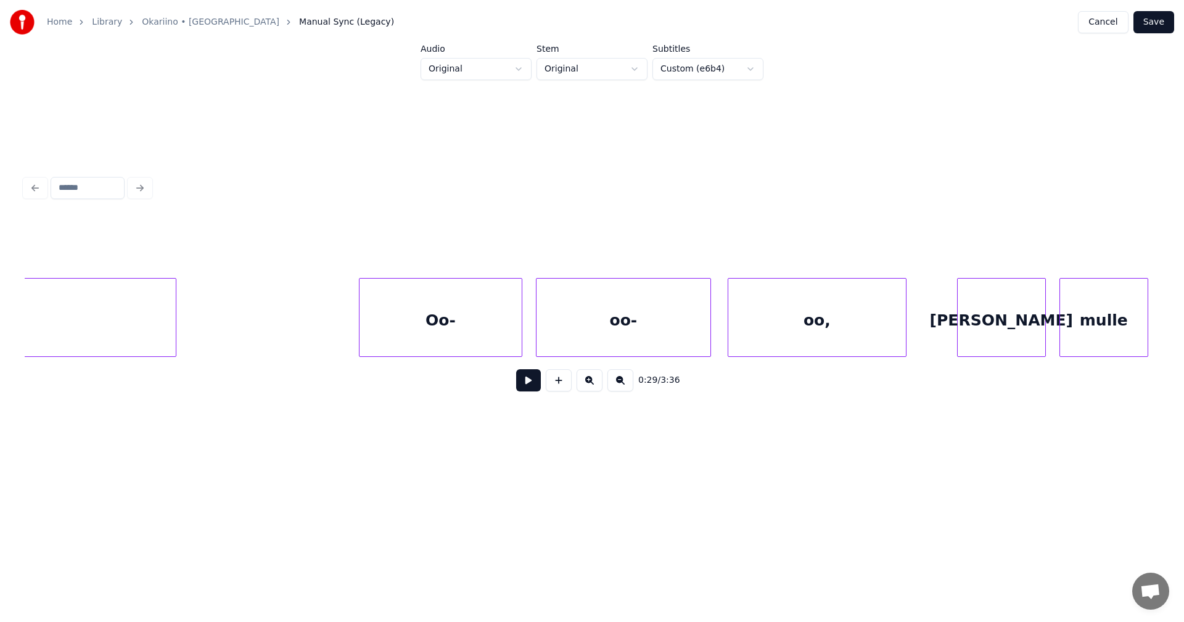
scroll to position [0, 19772]
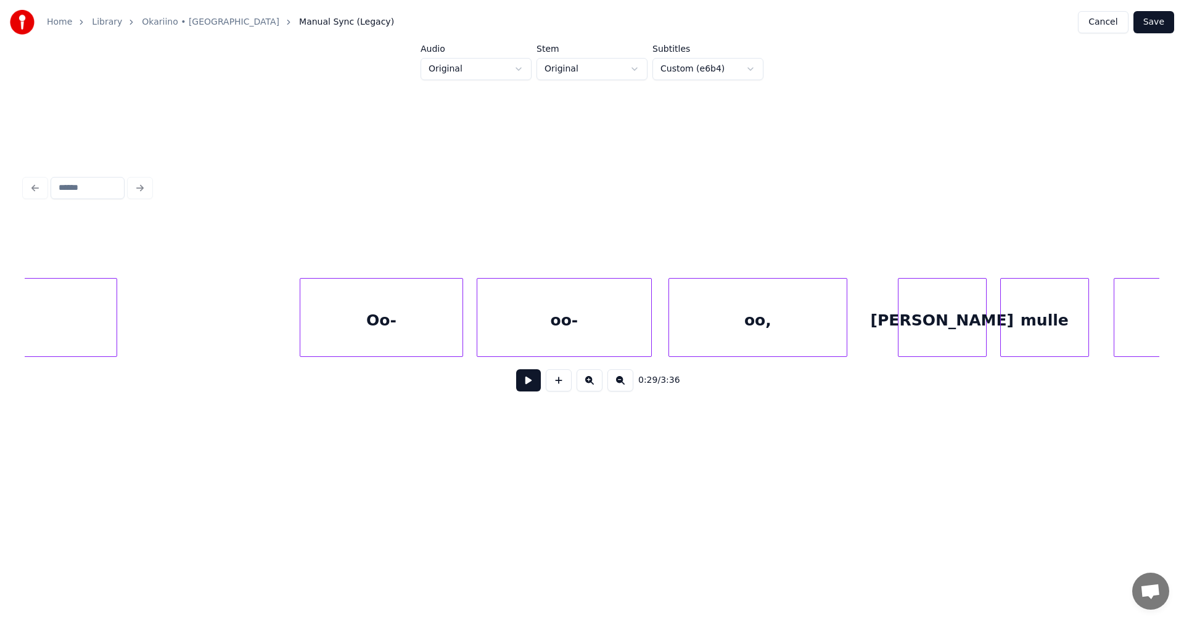
click at [403, 333] on div "Oo-" at bounding box center [381, 321] width 162 height 84
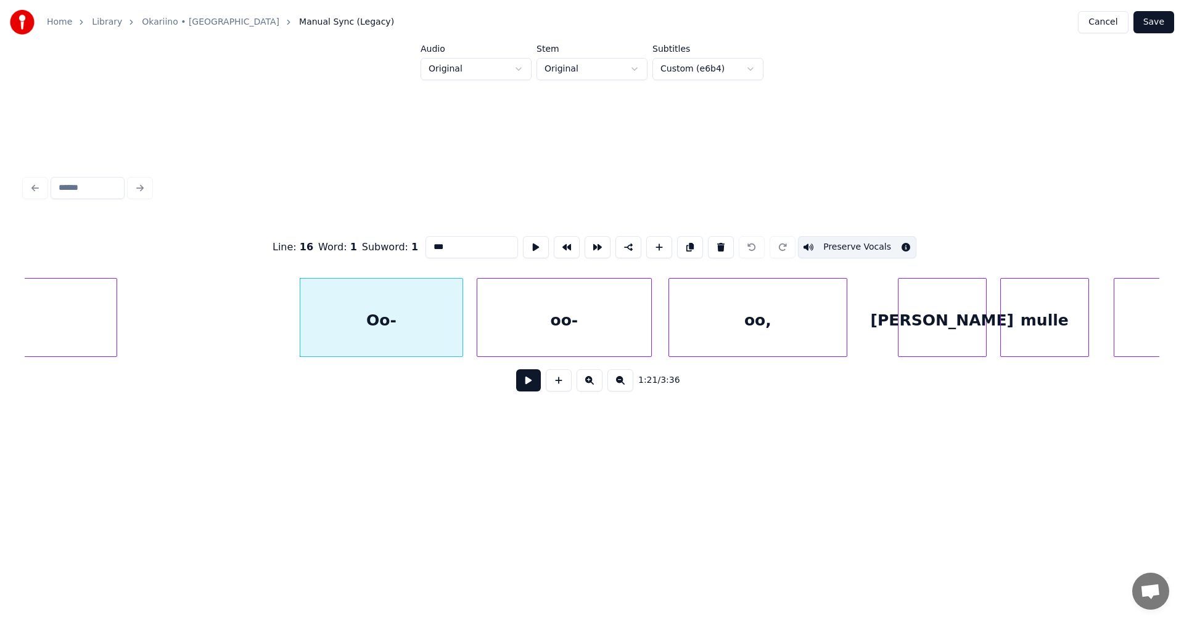
click at [533, 382] on button at bounding box center [528, 380] width 25 height 22
click at [533, 377] on button at bounding box center [528, 380] width 25 height 22
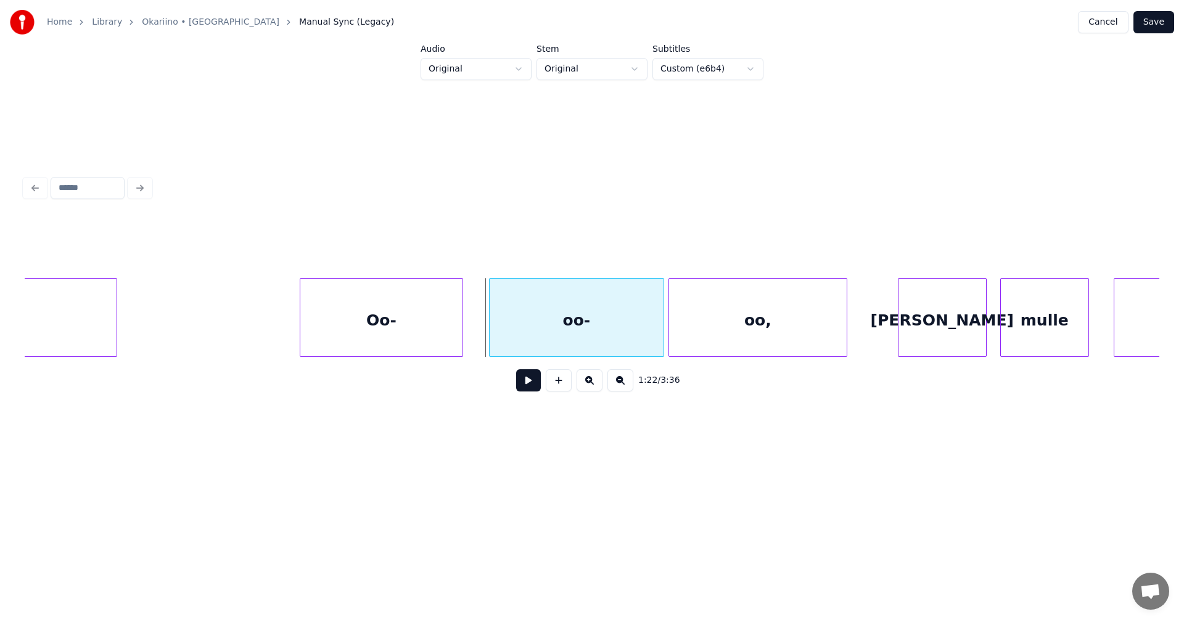
click at [525, 326] on div "oo-" at bounding box center [577, 321] width 174 height 84
click at [475, 334] on div at bounding box center [476, 318] width 4 height 78
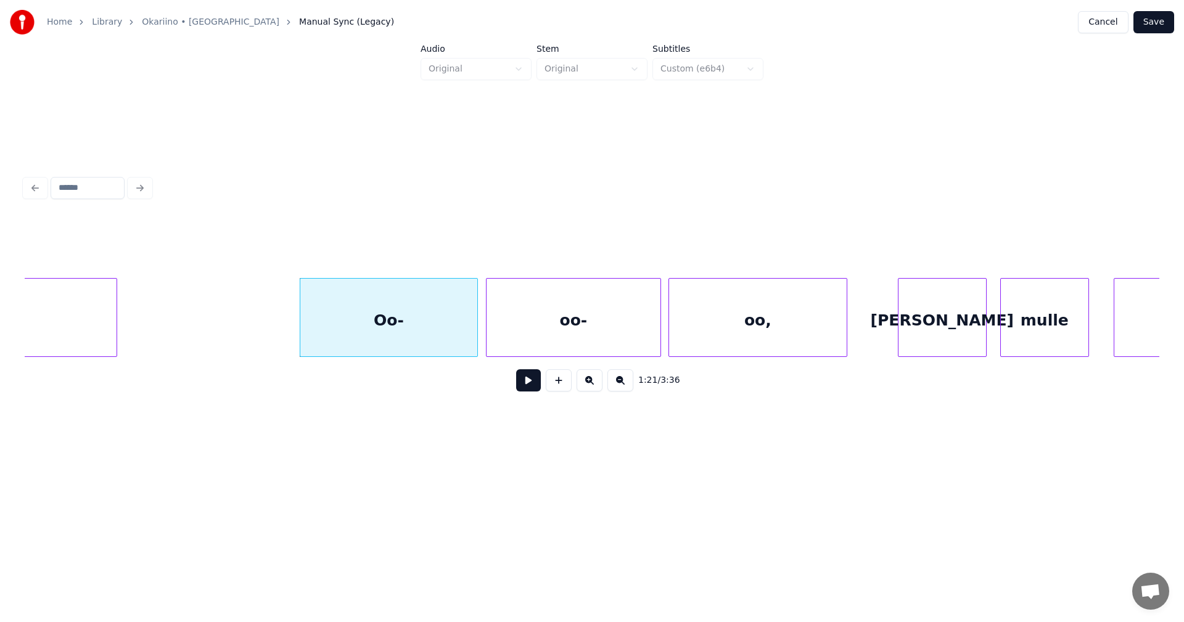
click at [556, 335] on div "oo-" at bounding box center [574, 321] width 174 height 84
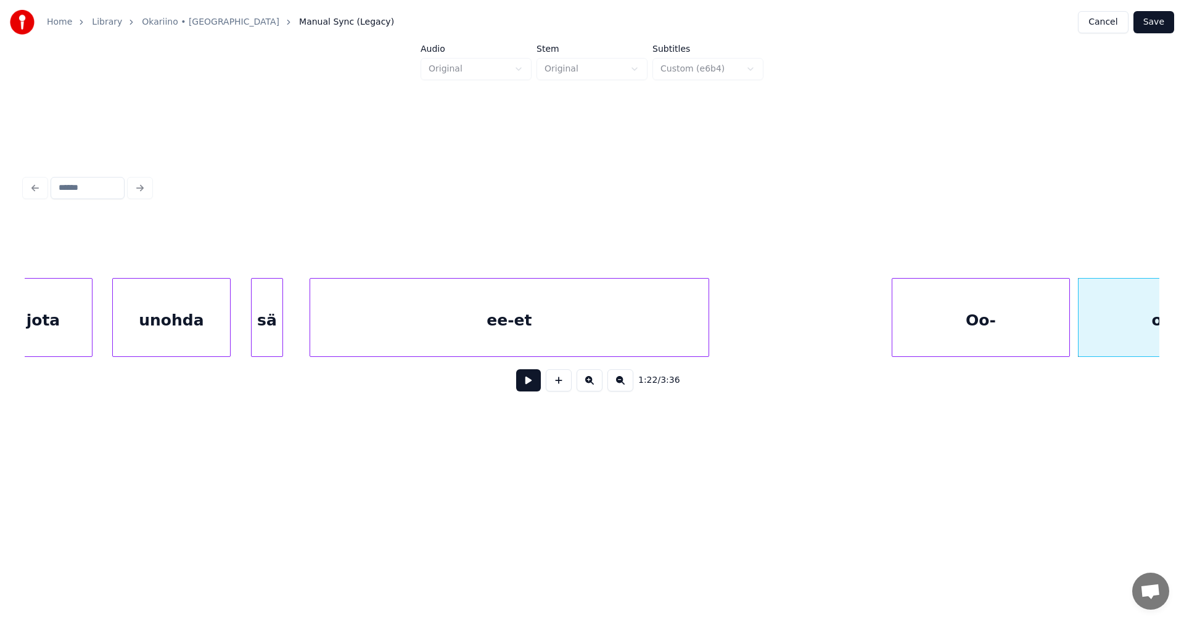
scroll to position [0, 19031]
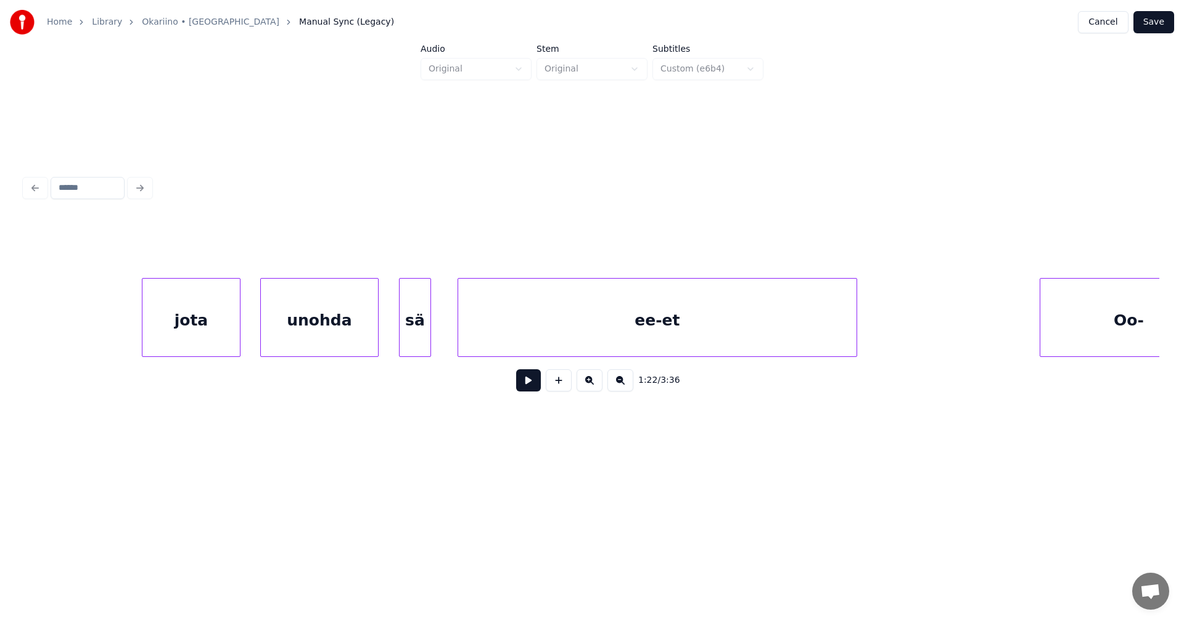
click at [228, 336] on div "jota" at bounding box center [190, 321] width 97 height 84
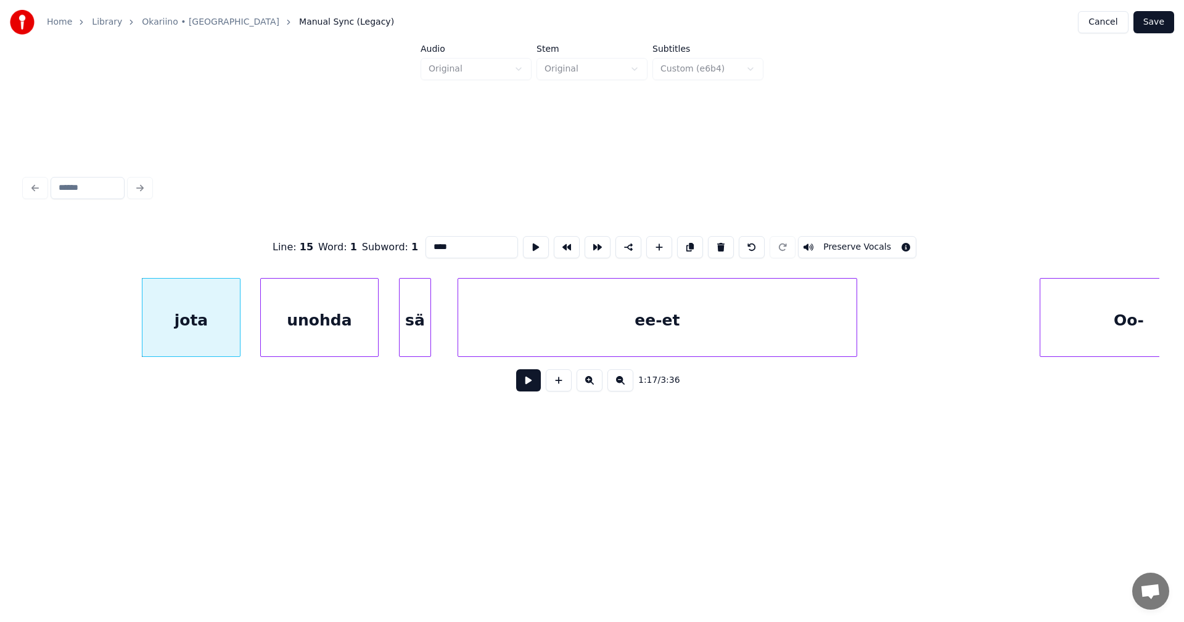
click at [524, 384] on button at bounding box center [528, 380] width 25 height 22
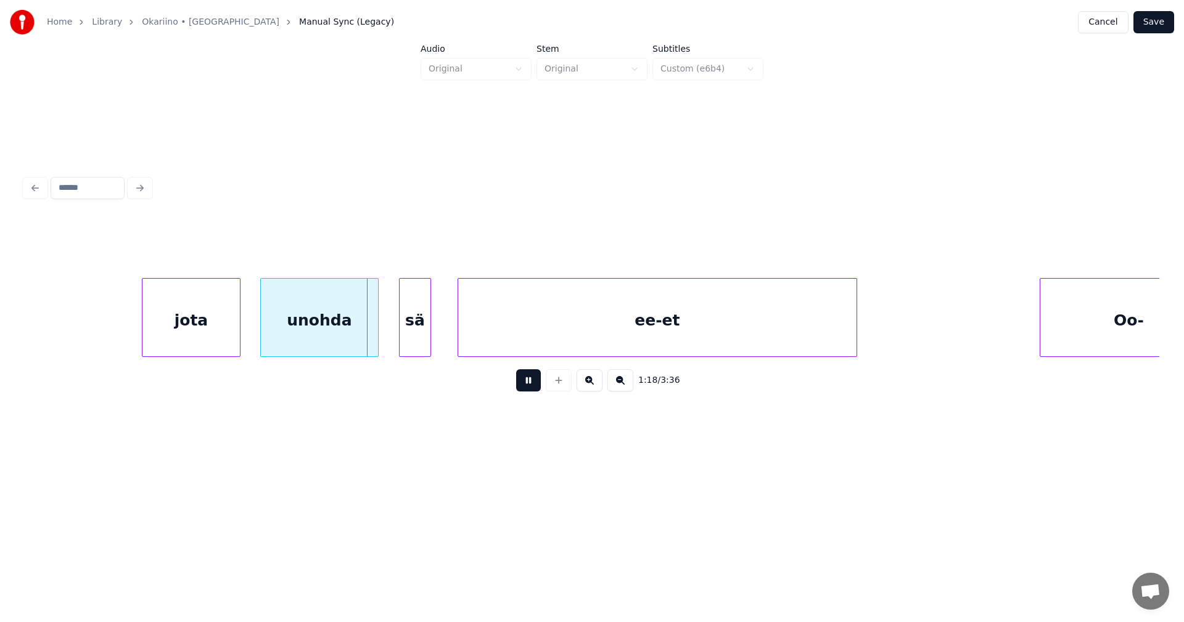
click at [525, 384] on button at bounding box center [528, 380] width 25 height 22
click at [395, 329] on div at bounding box center [396, 318] width 4 height 78
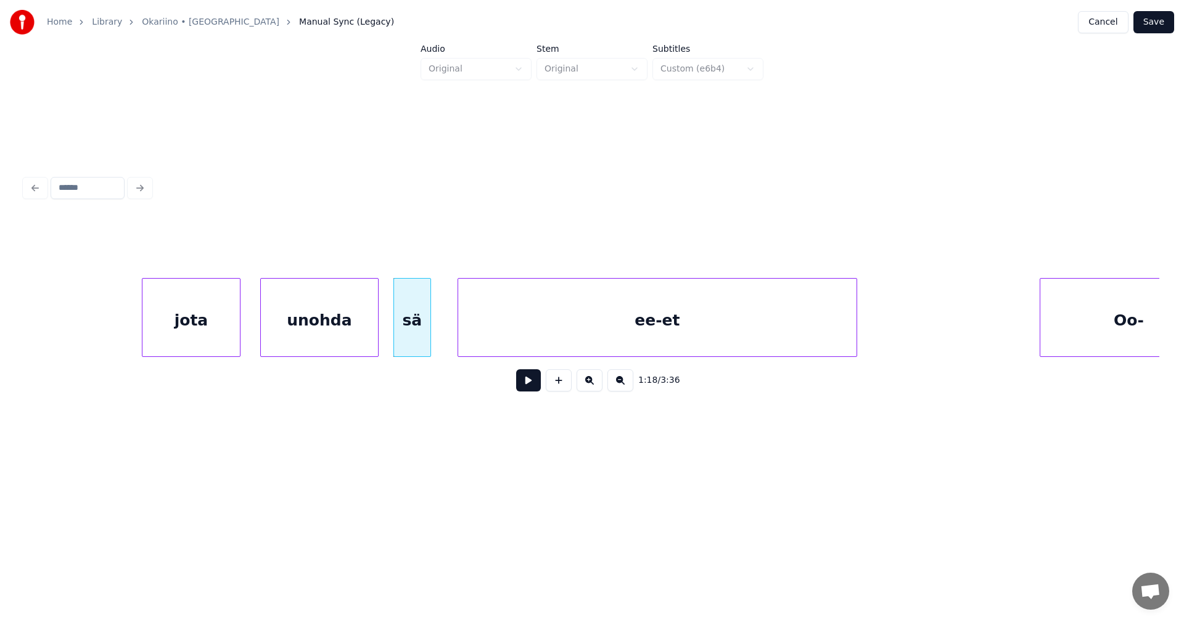
click at [529, 384] on button at bounding box center [528, 380] width 25 height 22
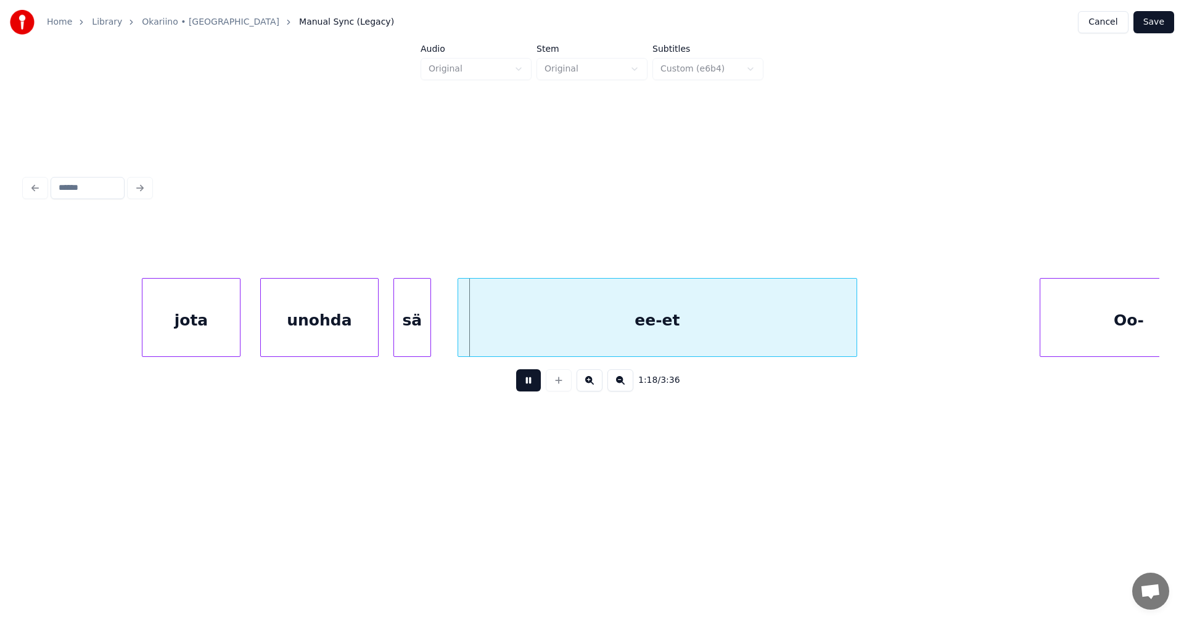
click at [529, 384] on button at bounding box center [528, 380] width 25 height 22
click at [476, 332] on div "ee-et" at bounding box center [657, 321] width 398 height 84
click at [535, 388] on button at bounding box center [528, 380] width 25 height 22
click at [535, 387] on button at bounding box center [528, 380] width 25 height 22
click at [453, 332] on div at bounding box center [453, 318] width 4 height 78
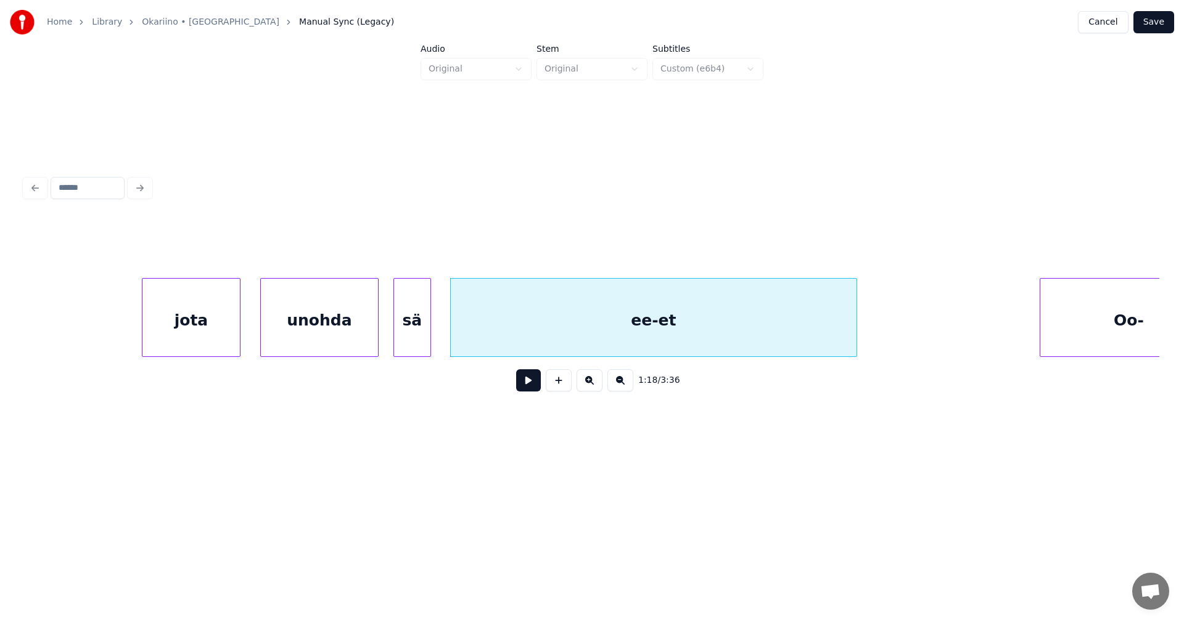
click at [427, 337] on div at bounding box center [429, 318] width 4 height 78
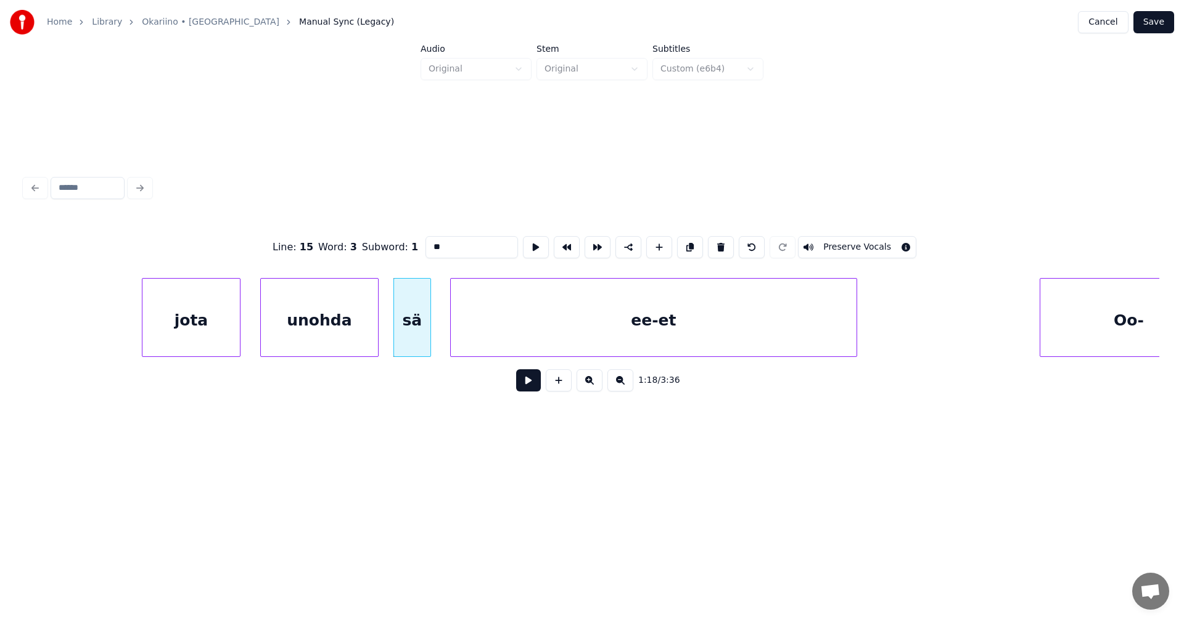
click at [529, 389] on button at bounding box center [528, 380] width 25 height 22
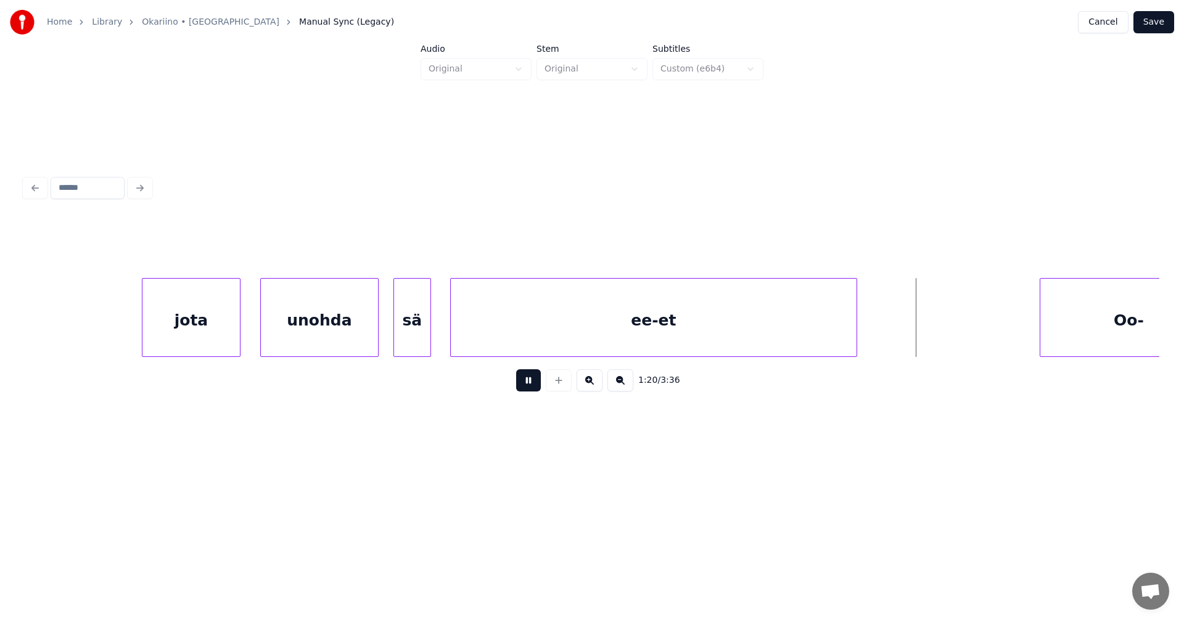
click at [529, 389] on button at bounding box center [528, 380] width 25 height 22
click at [1160, 18] on button "Save" at bounding box center [1154, 22] width 41 height 22
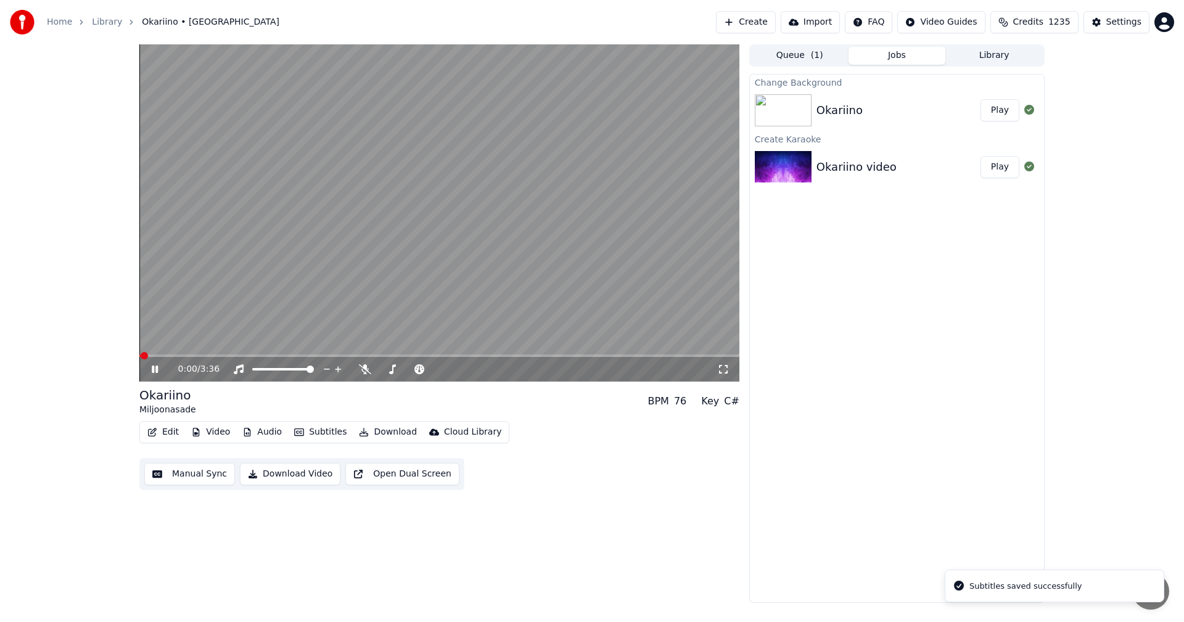
click at [279, 357] on span at bounding box center [439, 356] width 600 height 2
click at [332, 354] on video at bounding box center [439, 212] width 600 height 337
click at [339, 356] on span at bounding box center [439, 356] width 600 height 2
click at [156, 368] on icon at bounding box center [154, 369] width 7 height 9
click at [521, 355] on span at bounding box center [330, 356] width 382 height 2
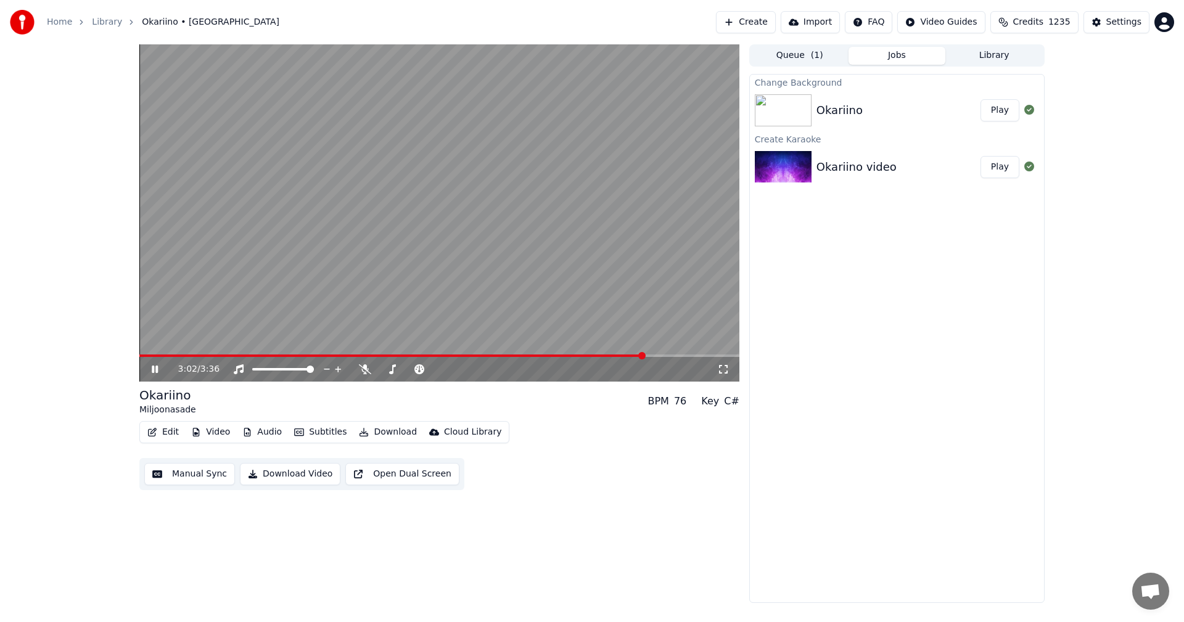
drag, startPoint x: 151, startPoint y: 368, endPoint x: 153, endPoint y: 375, distance: 7.0
click at [152, 368] on icon at bounding box center [163, 370] width 29 height 10
click at [168, 431] on button "Edit" at bounding box center [162, 432] width 41 height 17
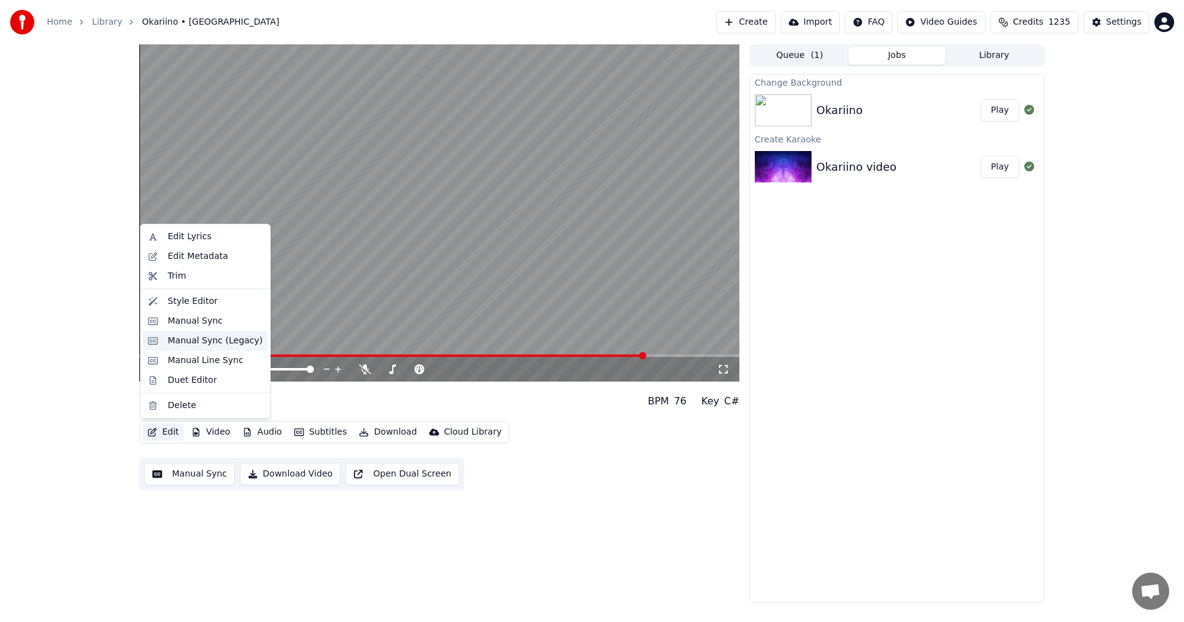
click at [213, 341] on div "Manual Sync (Legacy)" at bounding box center [215, 341] width 95 height 12
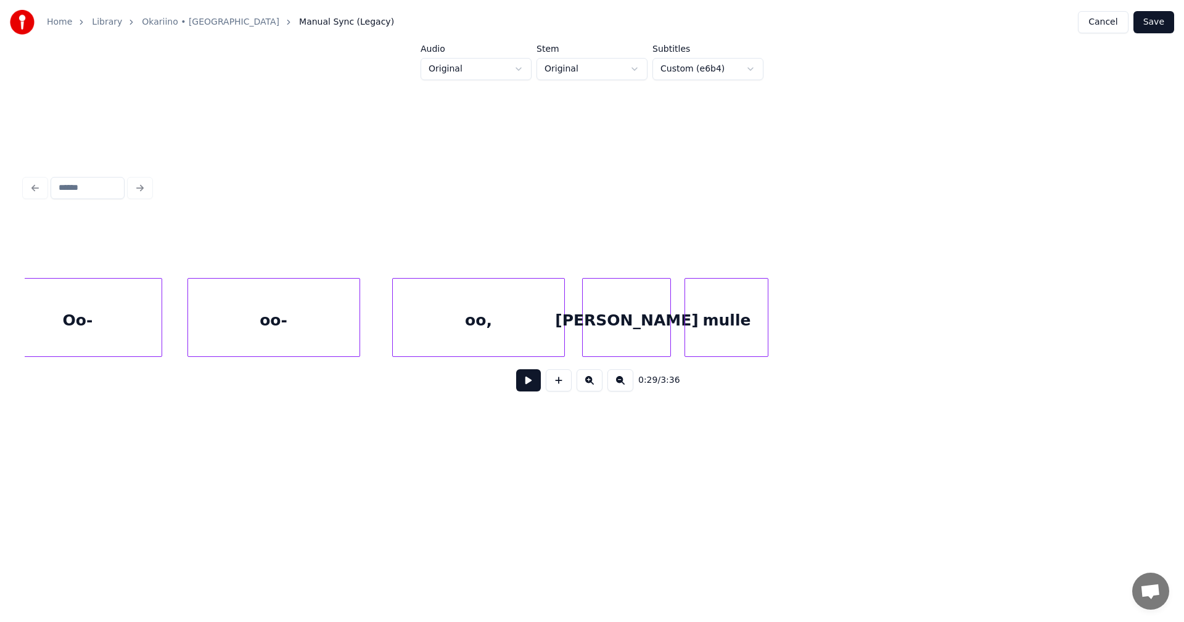
scroll to position [0, 43391]
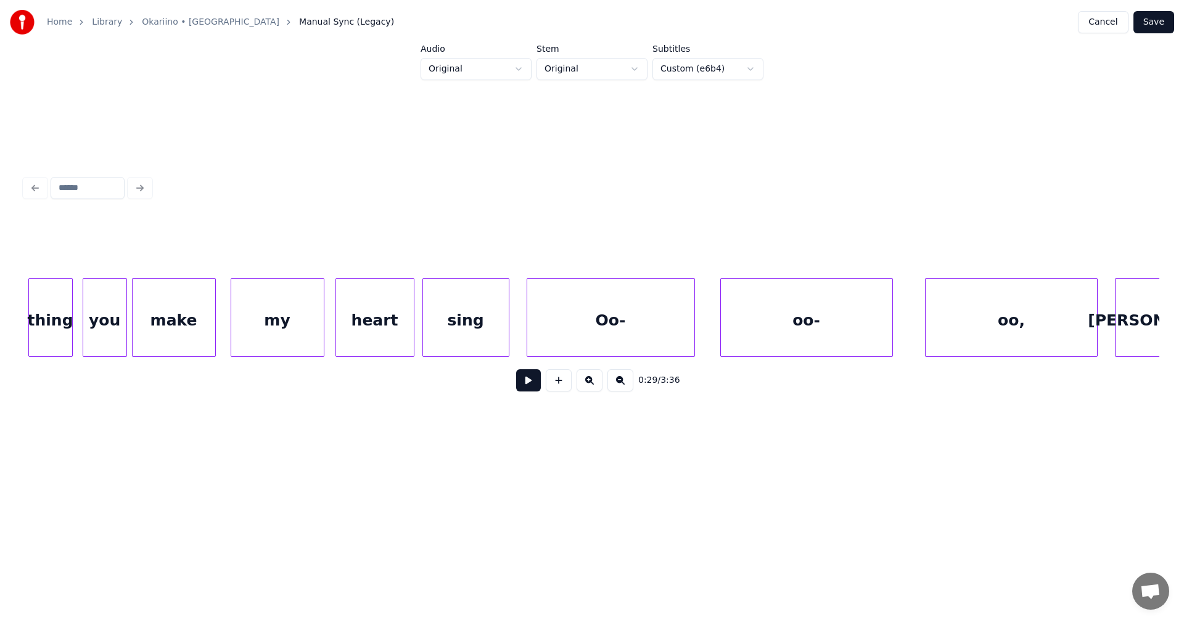
click at [567, 336] on div "Oo-" at bounding box center [610, 321] width 167 height 84
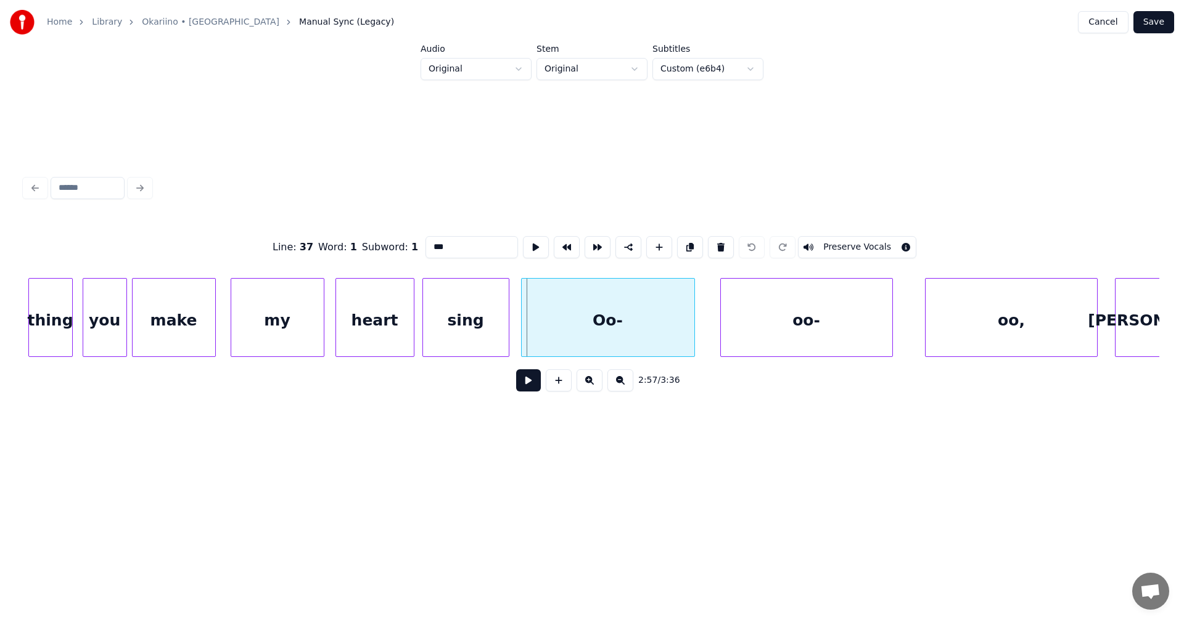
click at [524, 332] on div at bounding box center [524, 318] width 4 height 78
click at [702, 326] on div at bounding box center [703, 318] width 4 height 78
click at [664, 329] on div "Oo-" at bounding box center [613, 321] width 183 height 84
click at [530, 385] on button at bounding box center [528, 380] width 25 height 22
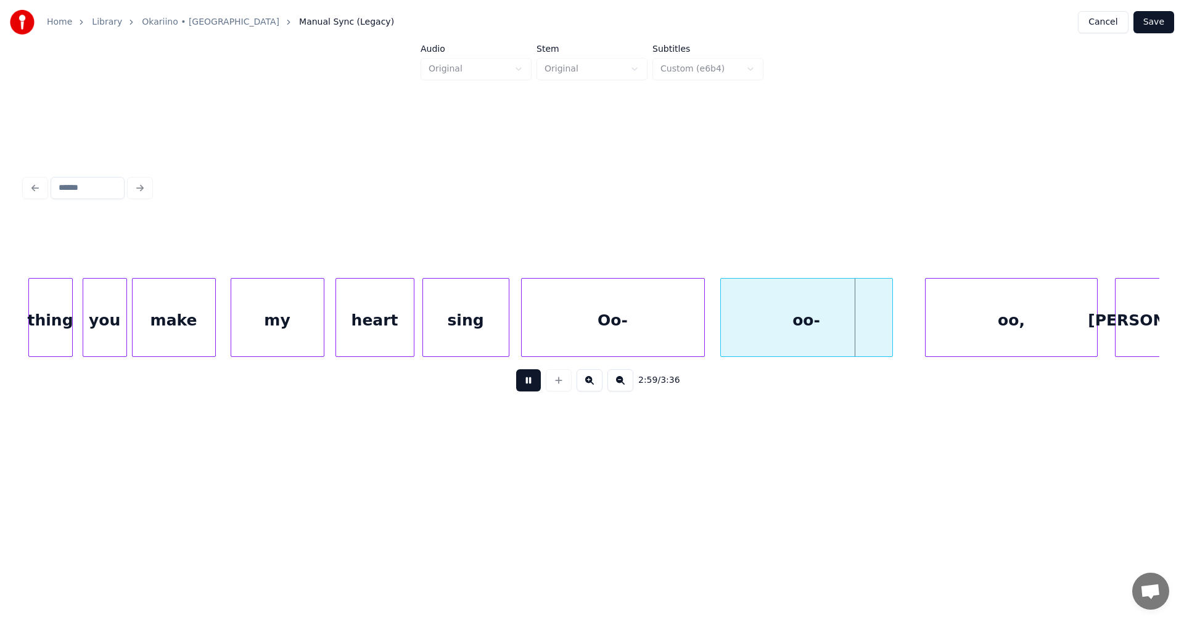
click at [530, 384] on button at bounding box center [528, 380] width 25 height 22
click at [905, 318] on div at bounding box center [907, 318] width 4 height 78
click at [822, 339] on div "oo-" at bounding box center [814, 321] width 187 height 84
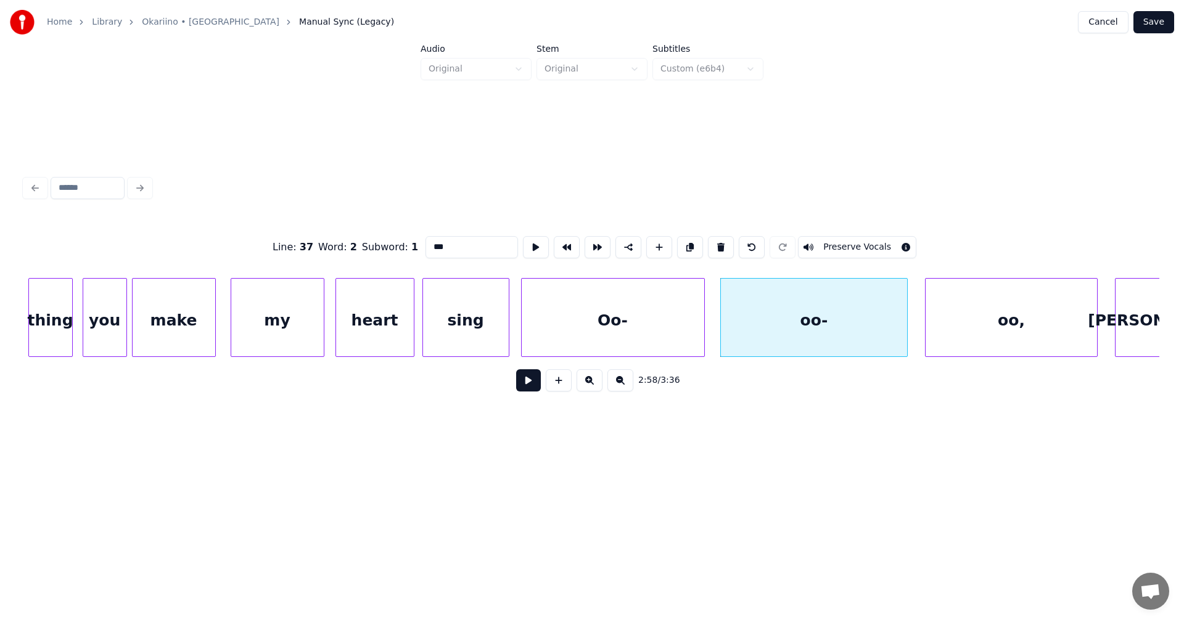
click at [533, 387] on button at bounding box center [528, 380] width 25 height 22
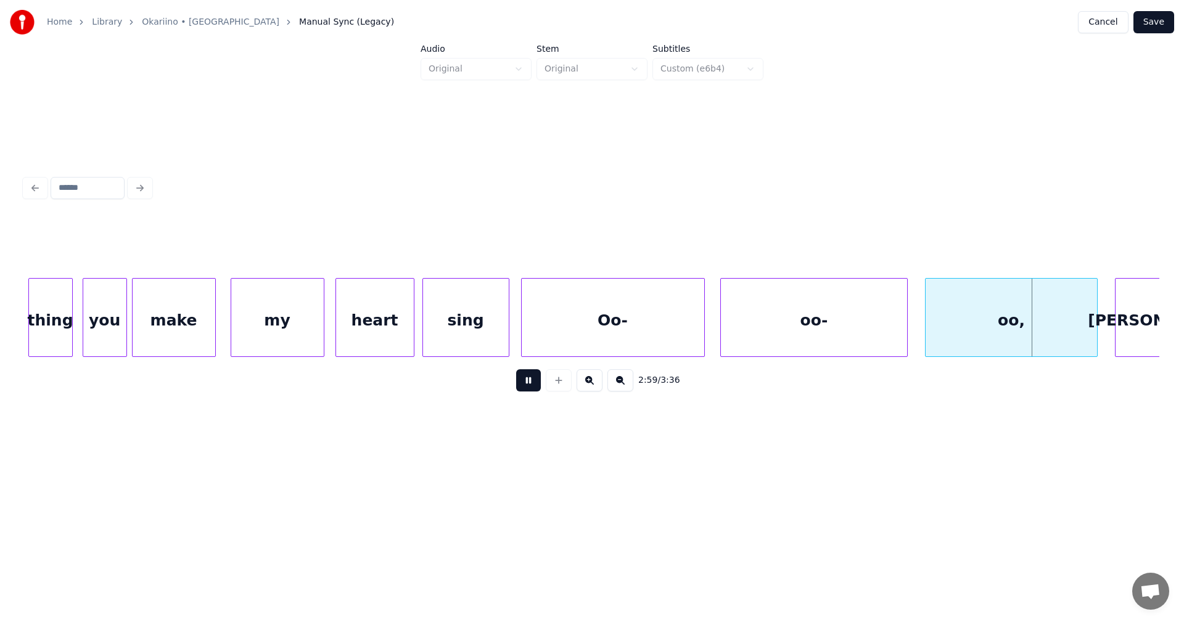
click at [533, 387] on button at bounding box center [528, 380] width 25 height 22
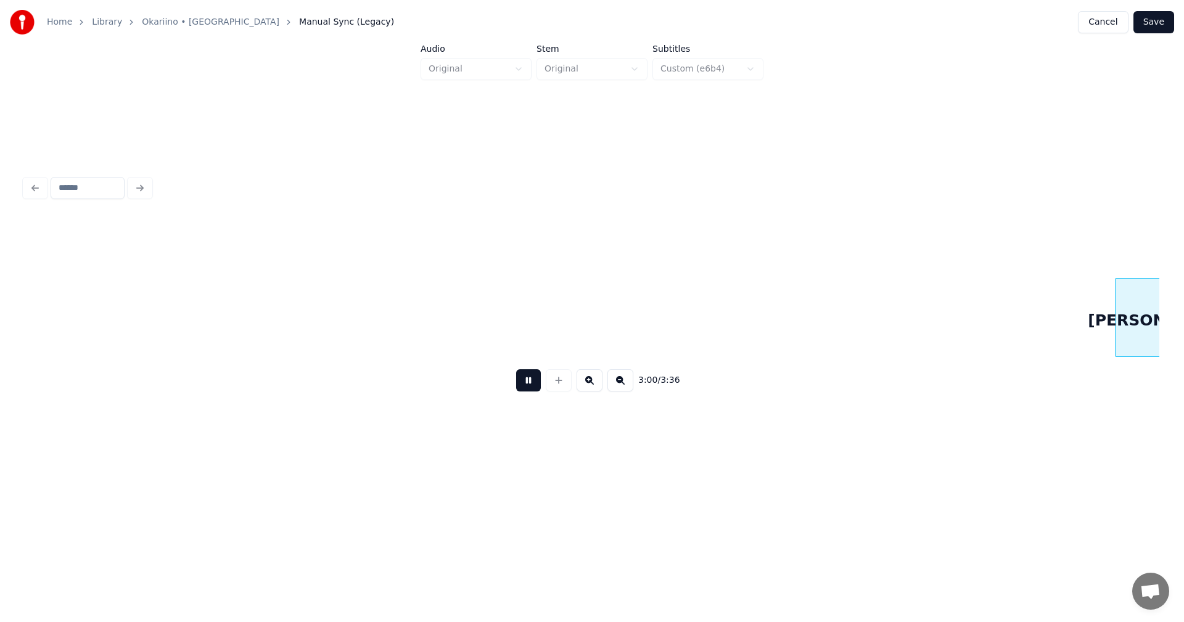
scroll to position [0, 44528]
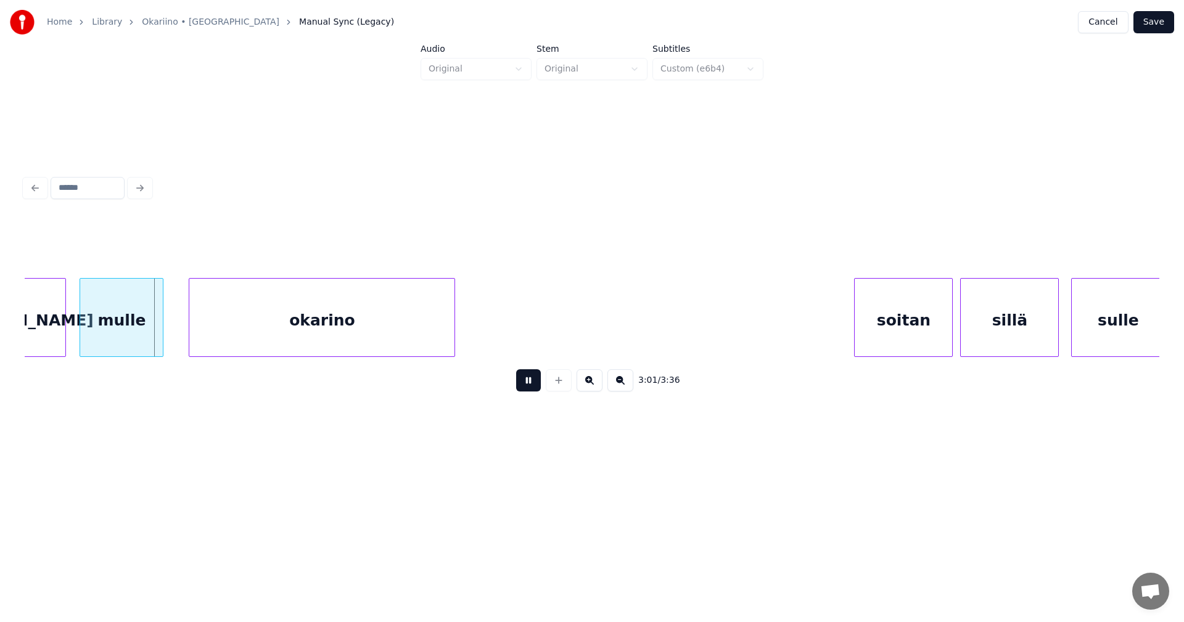
click at [524, 392] on button at bounding box center [528, 380] width 25 height 22
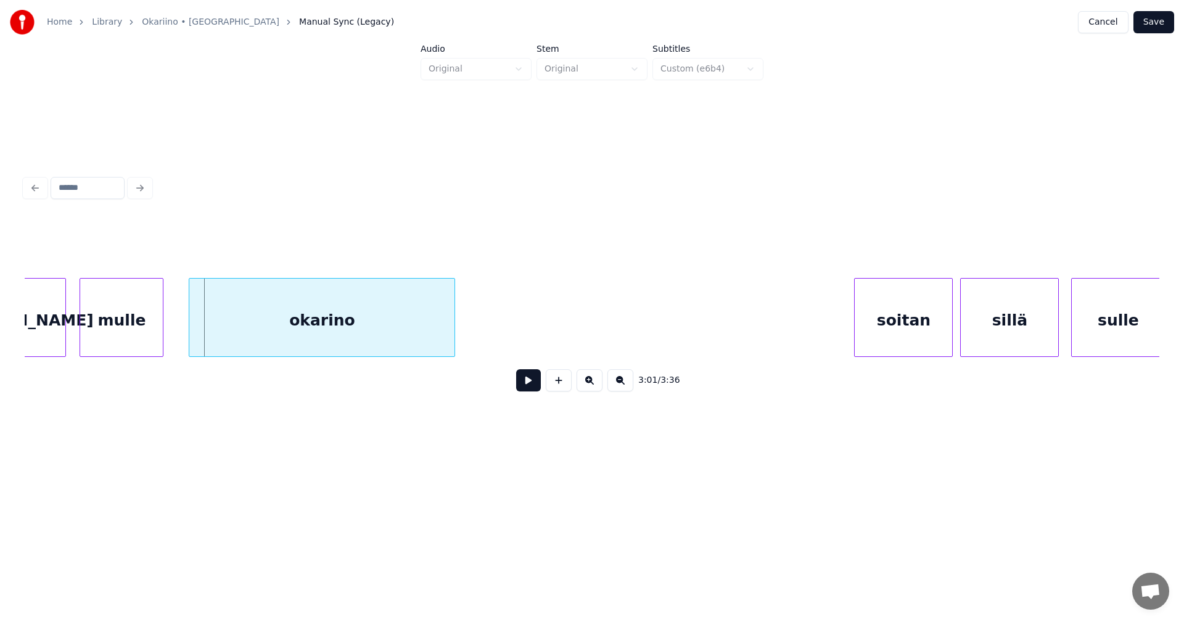
scroll to position [0, 43535]
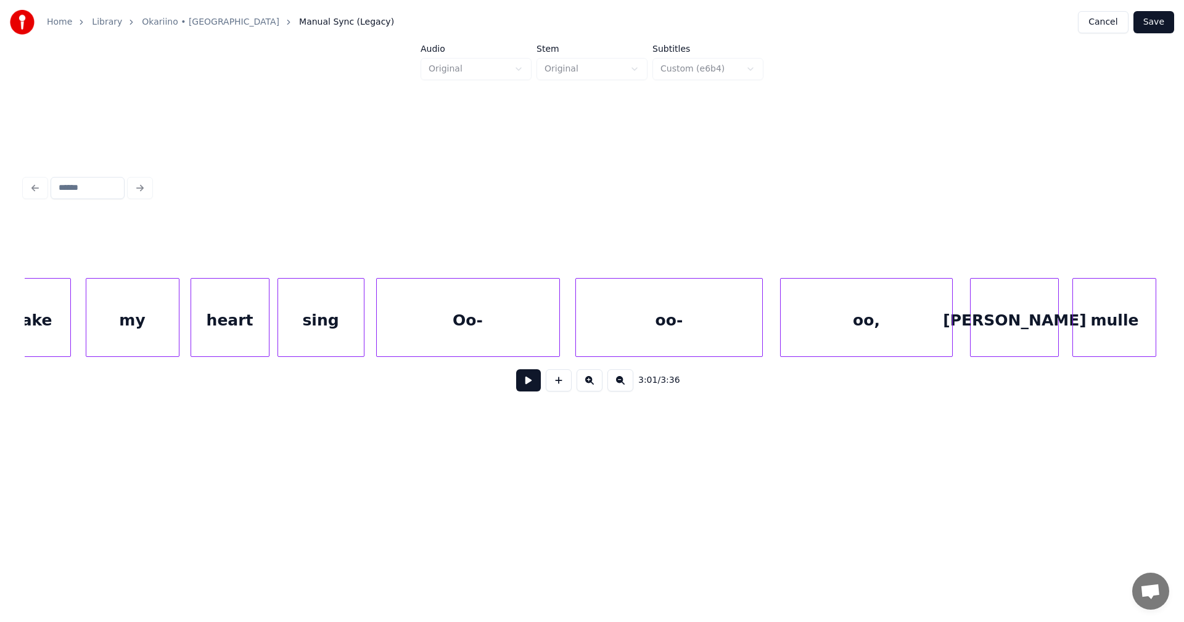
click at [538, 329] on div "Oo-" at bounding box center [468, 321] width 183 height 84
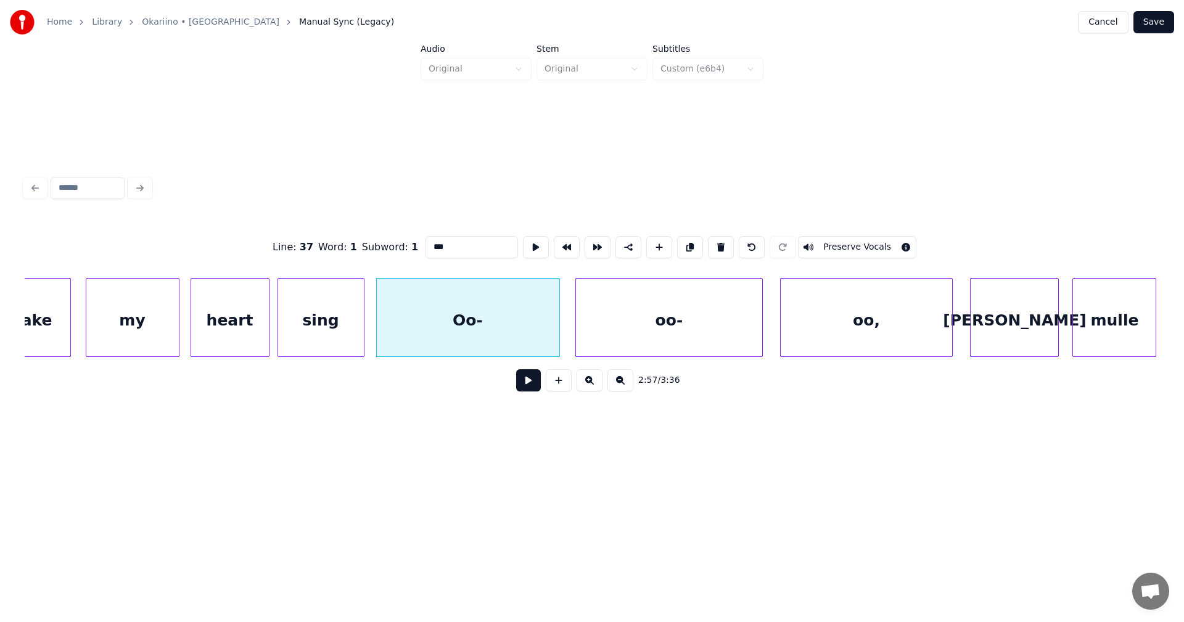
click at [820, 236] on button "Preserve Vocals" at bounding box center [857, 247] width 118 height 22
click at [709, 297] on div "oo-" at bounding box center [669, 321] width 187 height 84
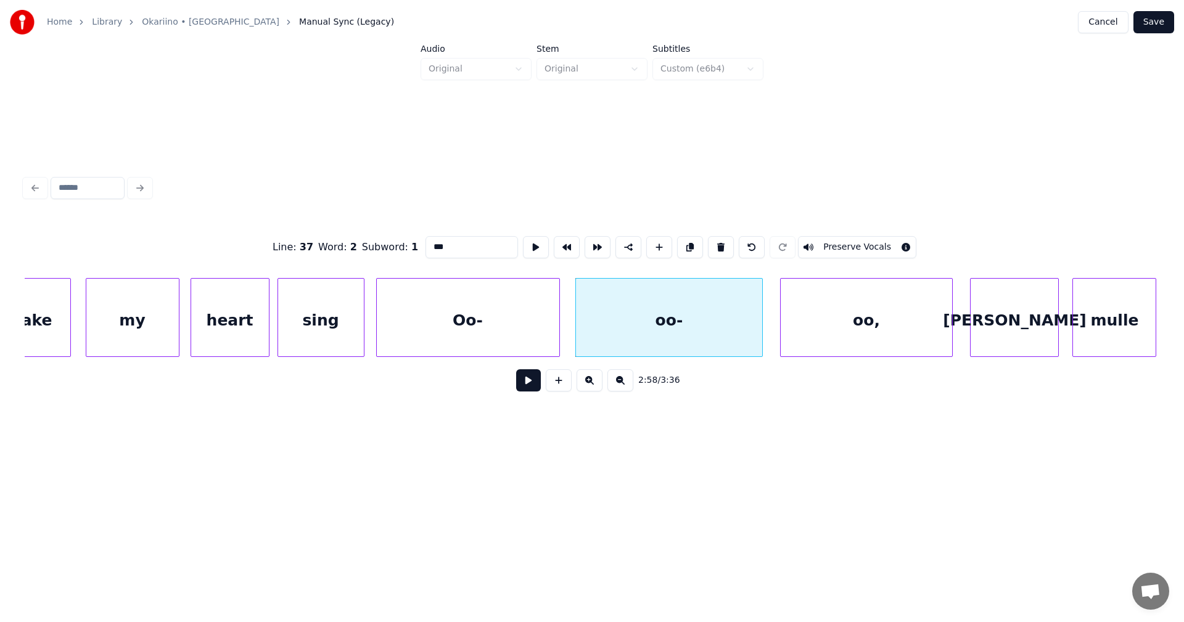
click at [839, 241] on button "Preserve Vocals" at bounding box center [857, 247] width 118 height 22
click at [841, 302] on div "oo," at bounding box center [866, 321] width 171 height 84
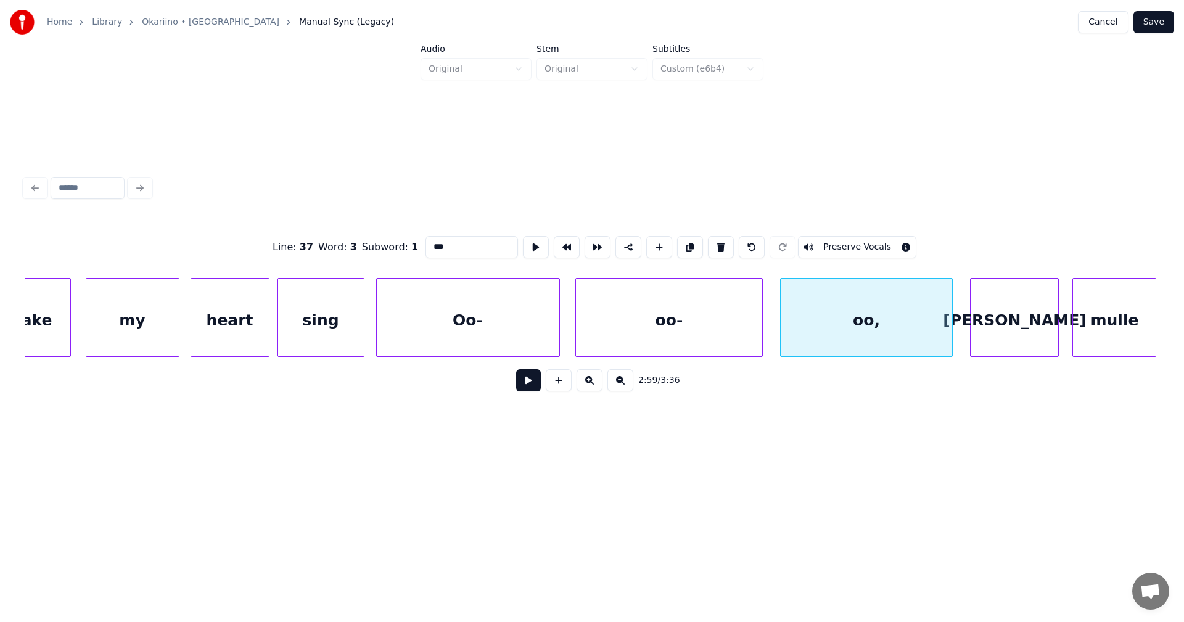
click at [871, 242] on button "Preserve Vocals" at bounding box center [857, 247] width 118 height 22
click at [865, 316] on div "oo," at bounding box center [866, 321] width 171 height 84
click at [744, 332] on div "oo-" at bounding box center [669, 321] width 187 height 84
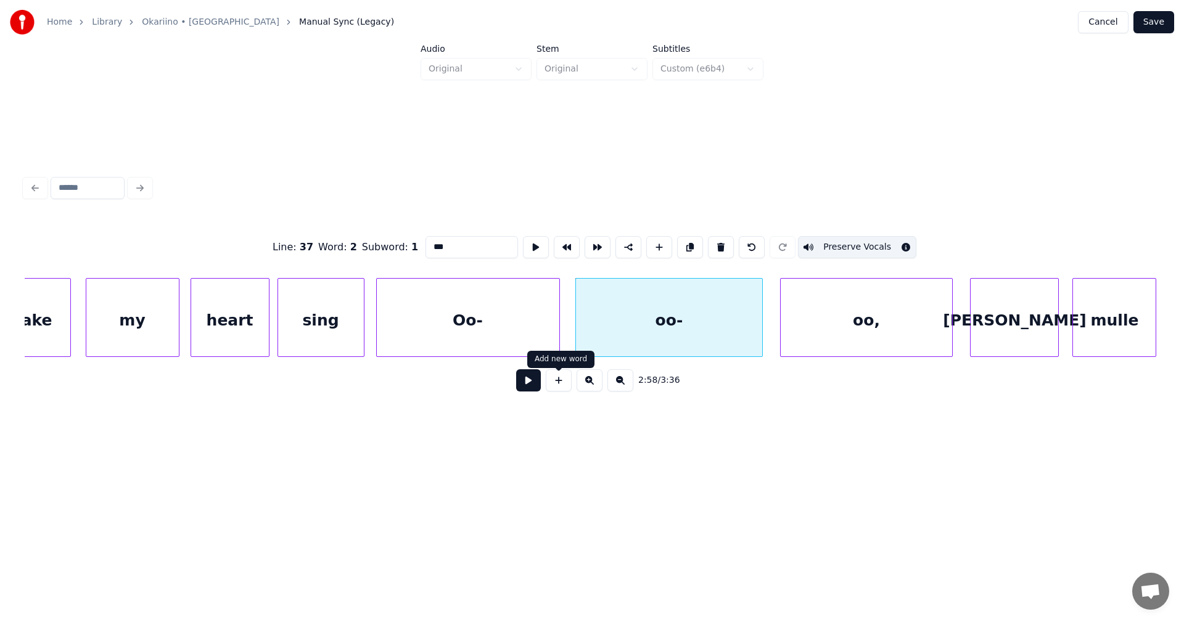
click at [538, 347] on div "Oo-" at bounding box center [468, 321] width 183 height 84
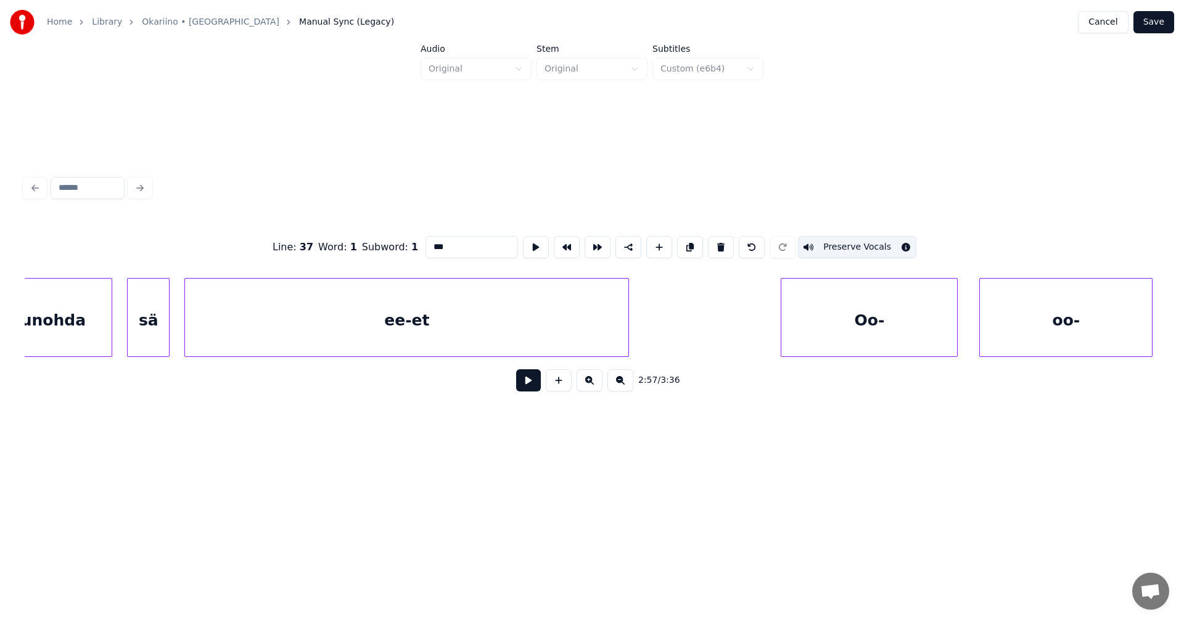
scroll to position [0, 46706]
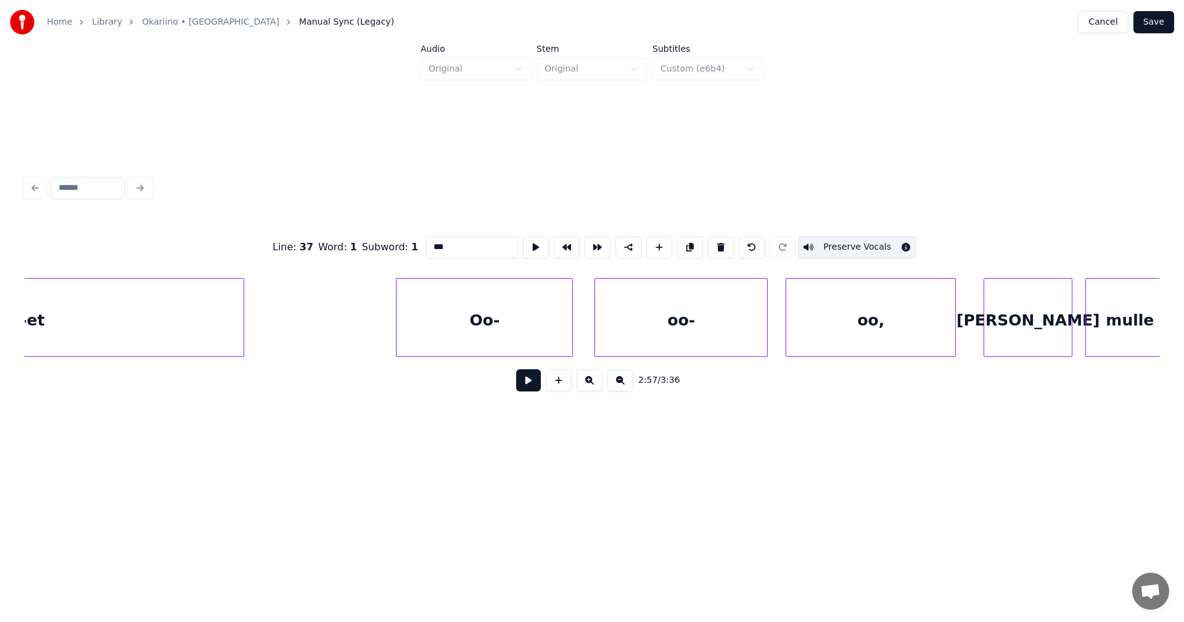
click at [507, 313] on div "Oo-" at bounding box center [485, 321] width 176 height 84
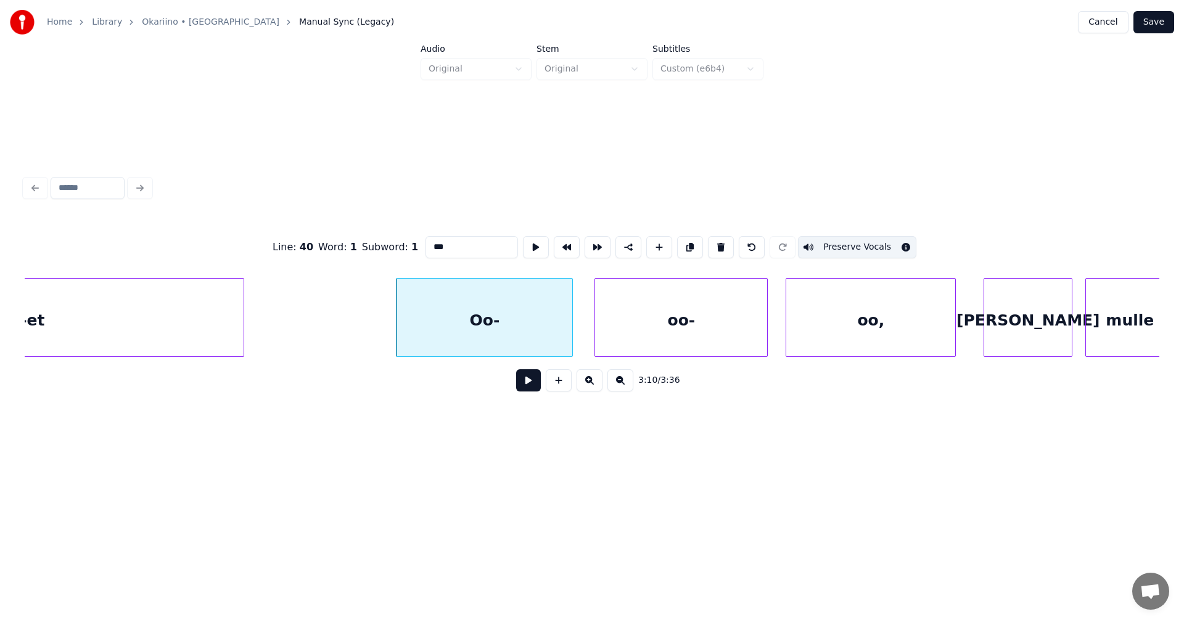
click at [698, 327] on div "oo-" at bounding box center [681, 321] width 172 height 84
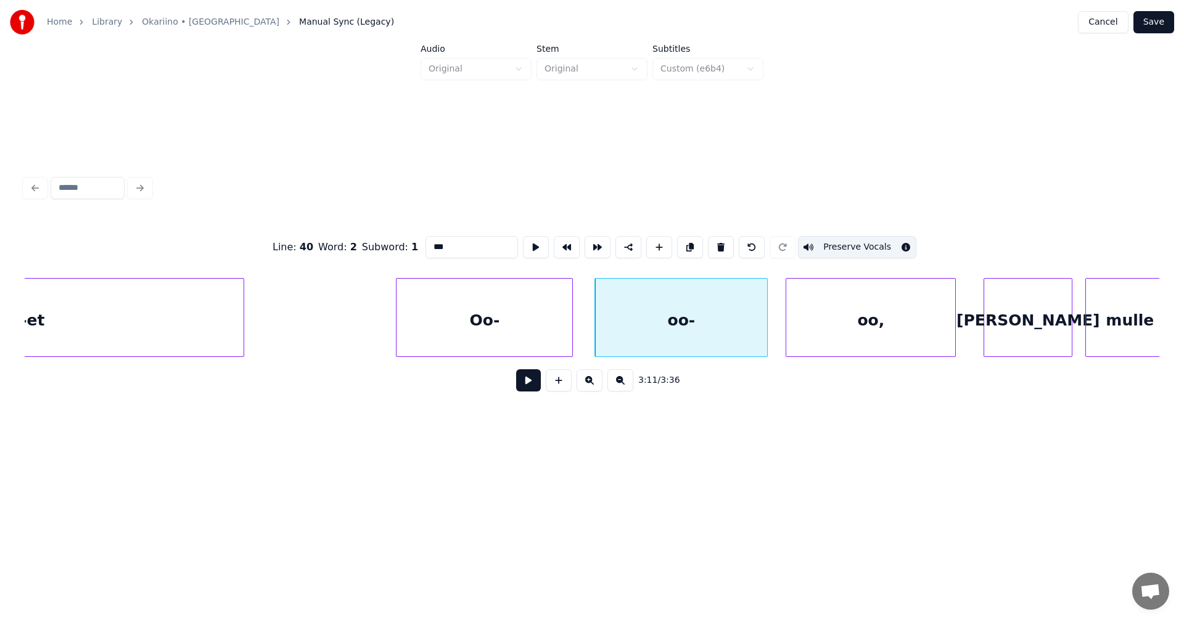
click at [859, 329] on div "oo," at bounding box center [870, 321] width 169 height 84
type input "***"
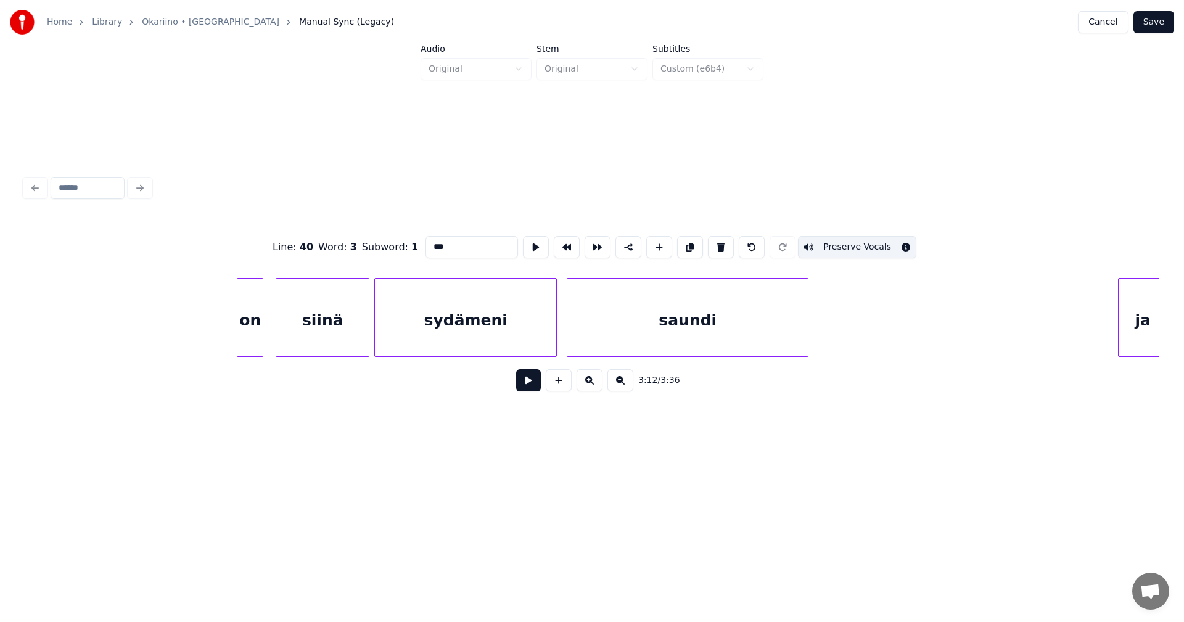
scroll to position [0, 48452]
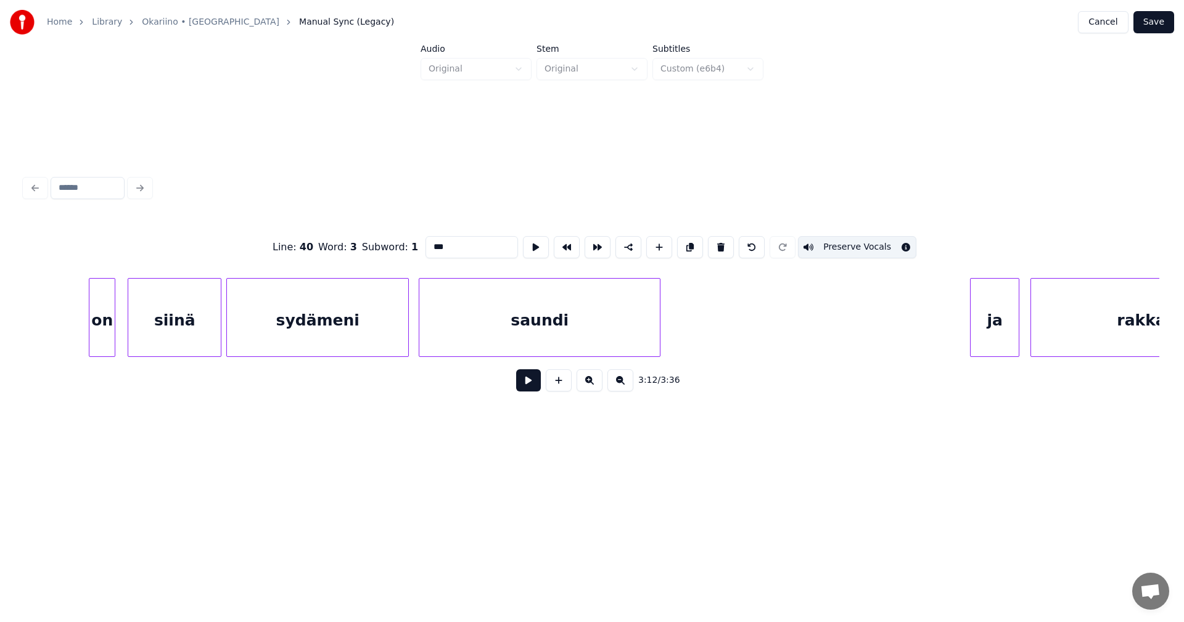
click at [1150, 25] on button "Save" at bounding box center [1154, 22] width 41 height 22
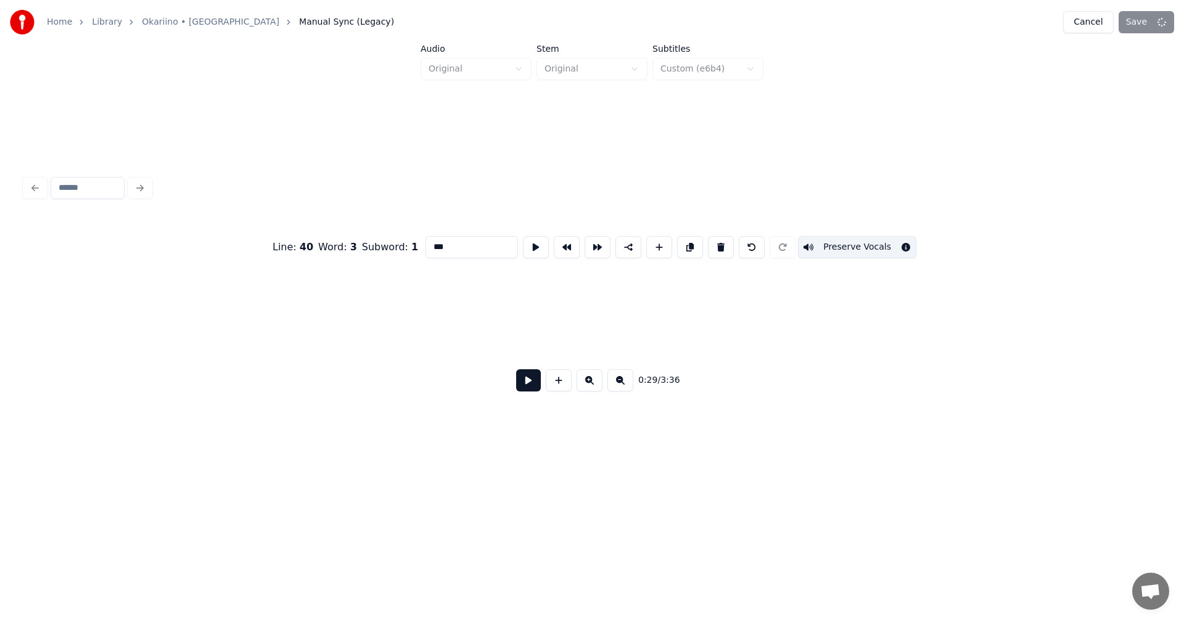
scroll to position [0, 7182]
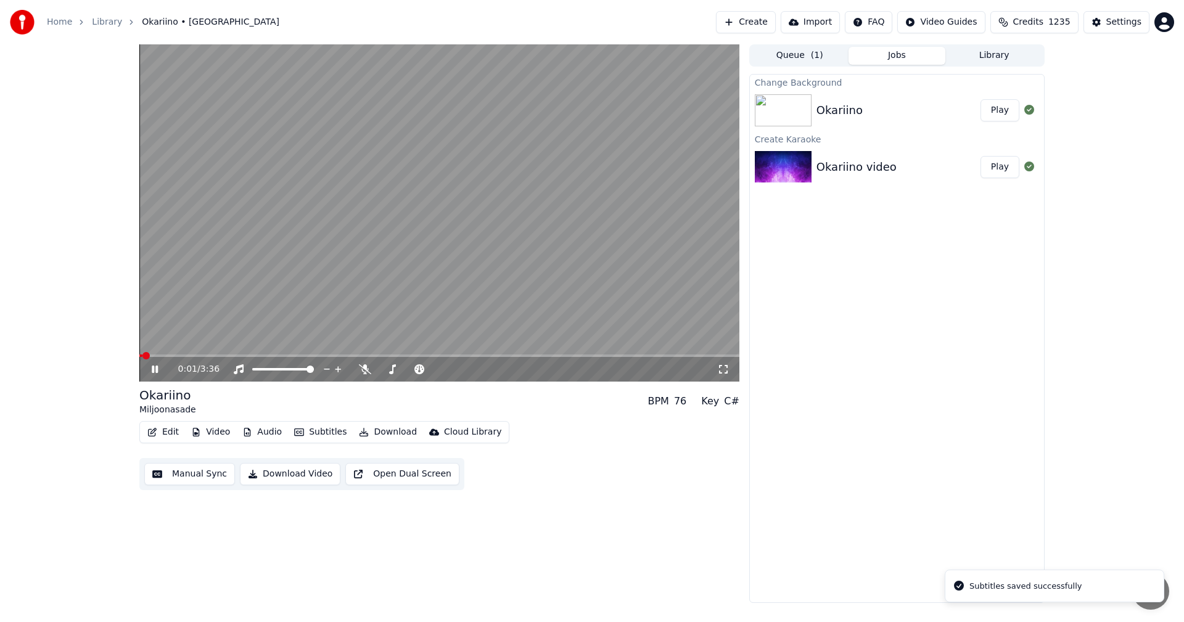
click at [565, 356] on span at bounding box center [439, 356] width 600 height 2
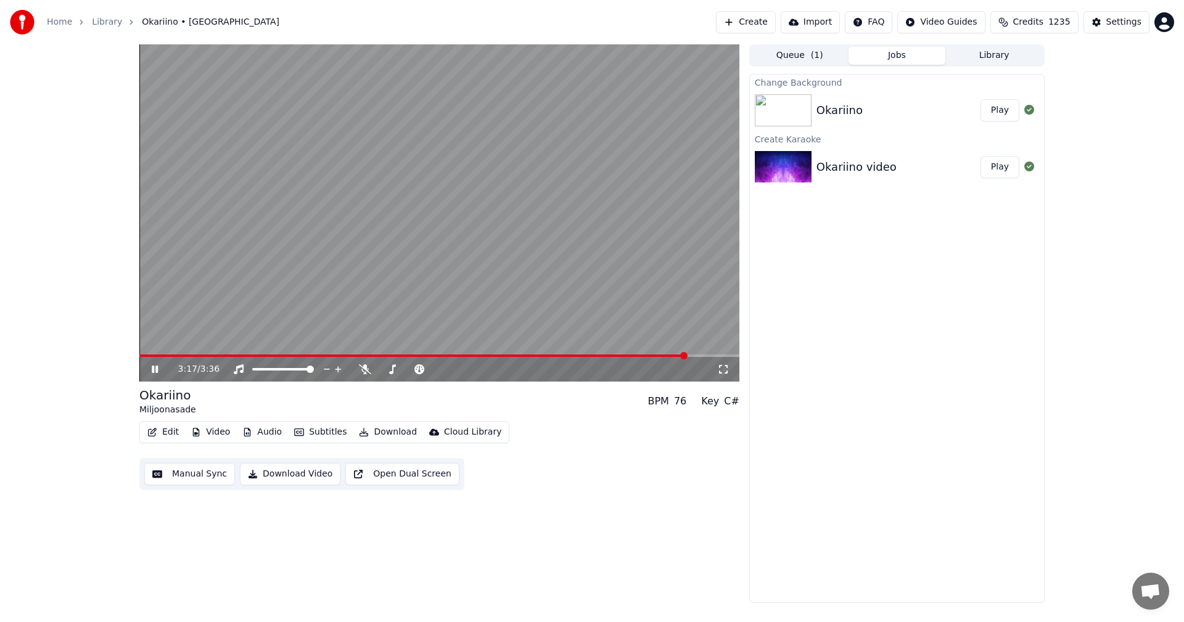
drag, startPoint x: 158, startPoint y: 368, endPoint x: 180, endPoint y: 436, distance: 72.0
click at [157, 371] on icon at bounding box center [155, 369] width 6 height 7
click at [171, 431] on button "Edit" at bounding box center [162, 432] width 41 height 17
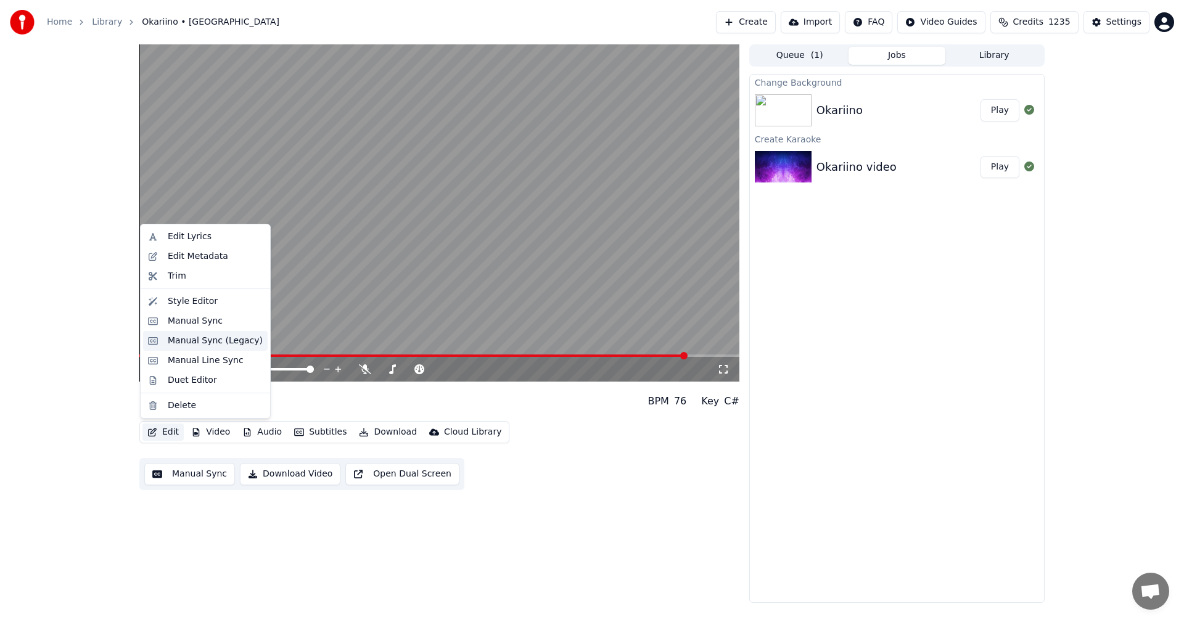
click at [224, 343] on div "Manual Sync (Legacy)" at bounding box center [215, 341] width 95 height 12
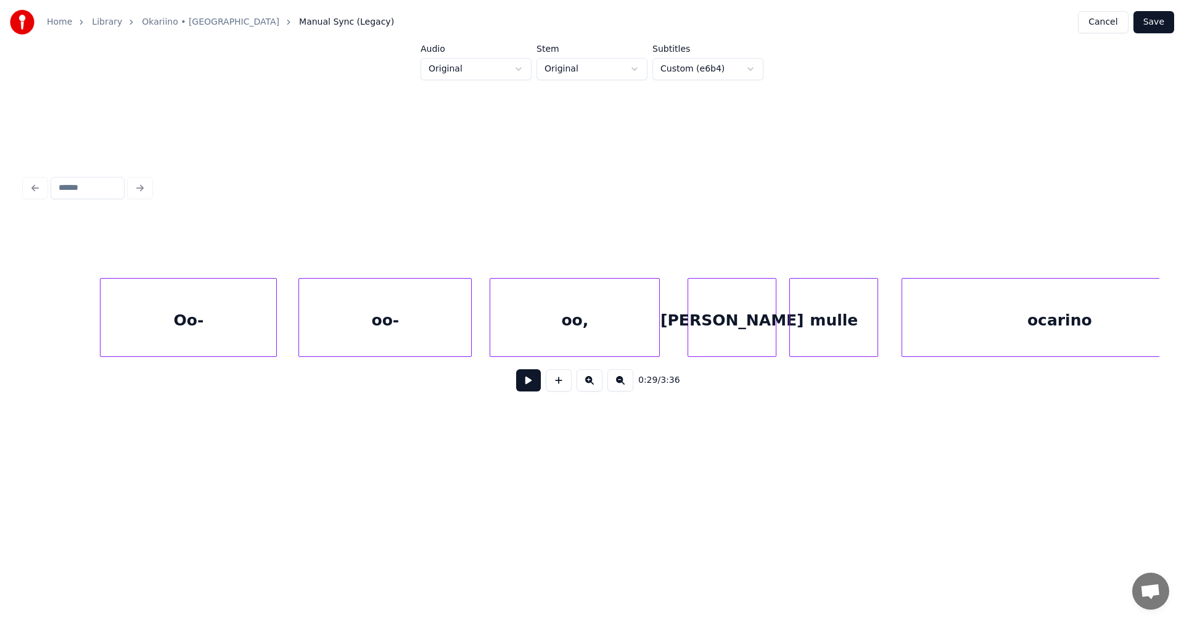
scroll to position [0, 47179]
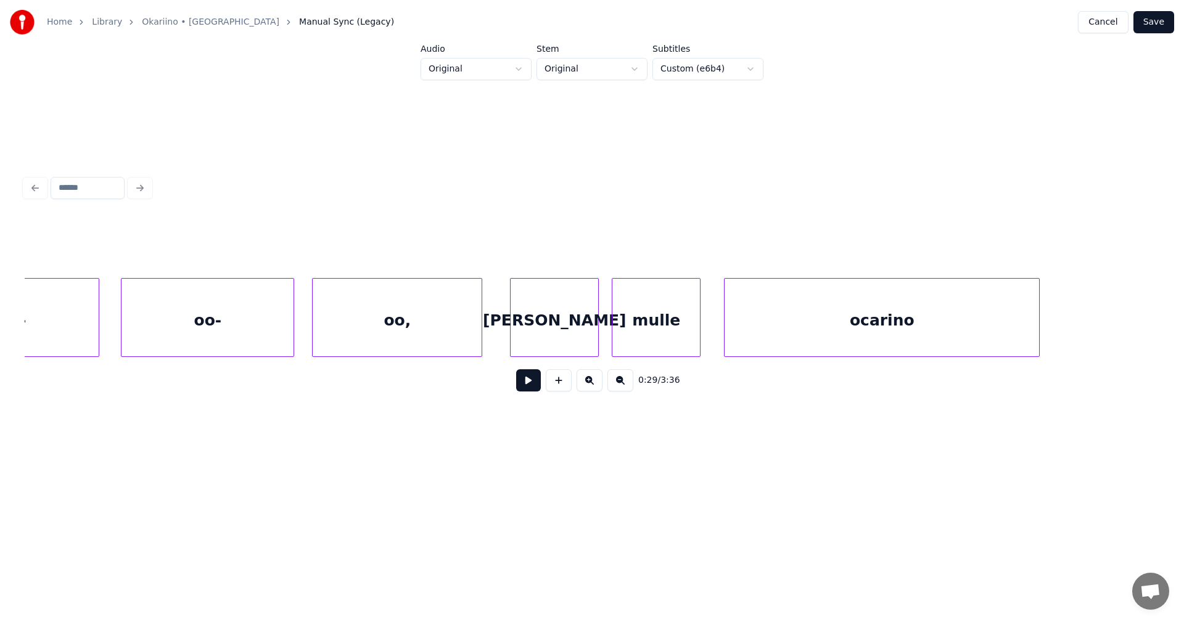
click at [929, 336] on div "ocarino" at bounding box center [882, 321] width 315 height 84
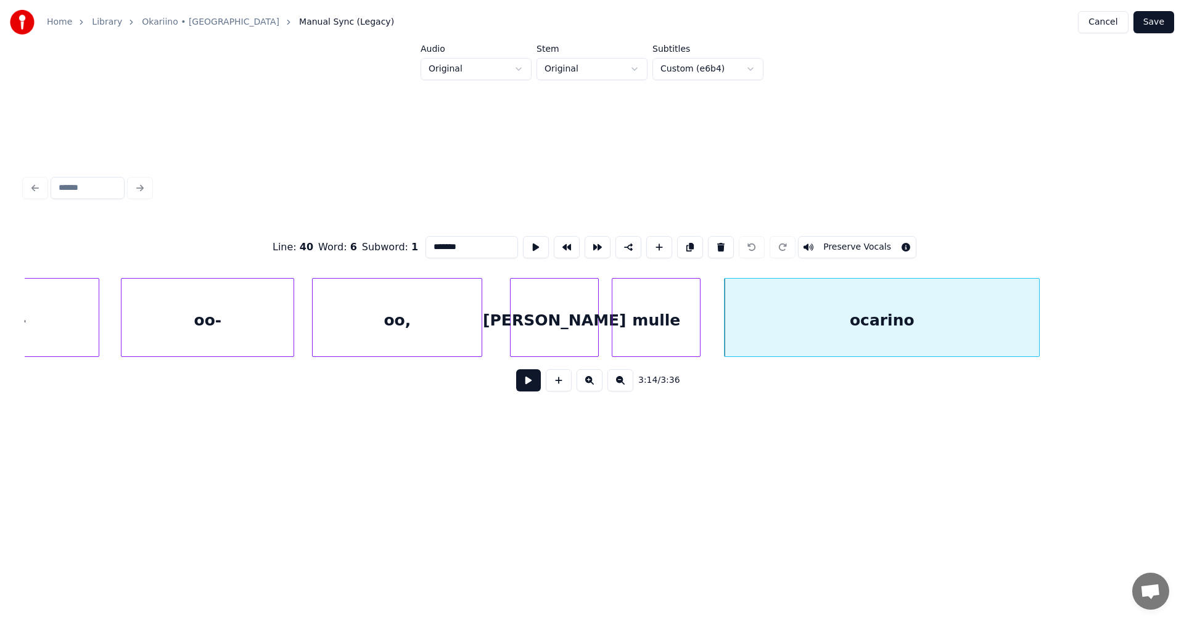
click at [439, 243] on input "*******" at bounding box center [472, 247] width 93 height 22
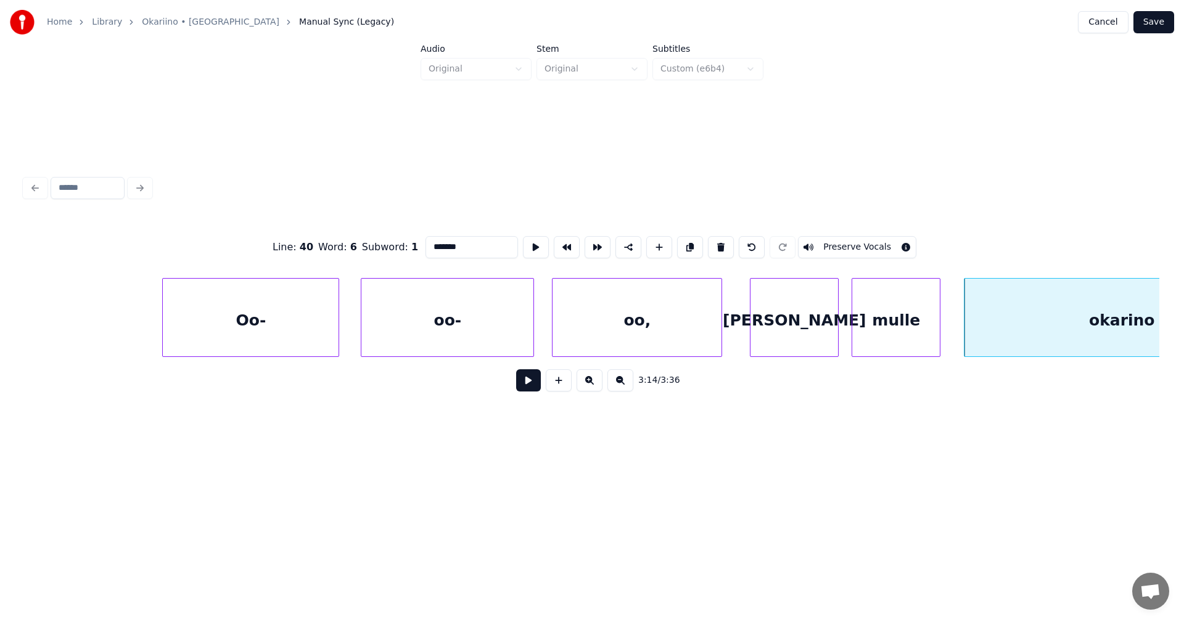
scroll to position [0, 46933]
click at [203, 338] on div "Oo-" at bounding box center [258, 321] width 176 height 84
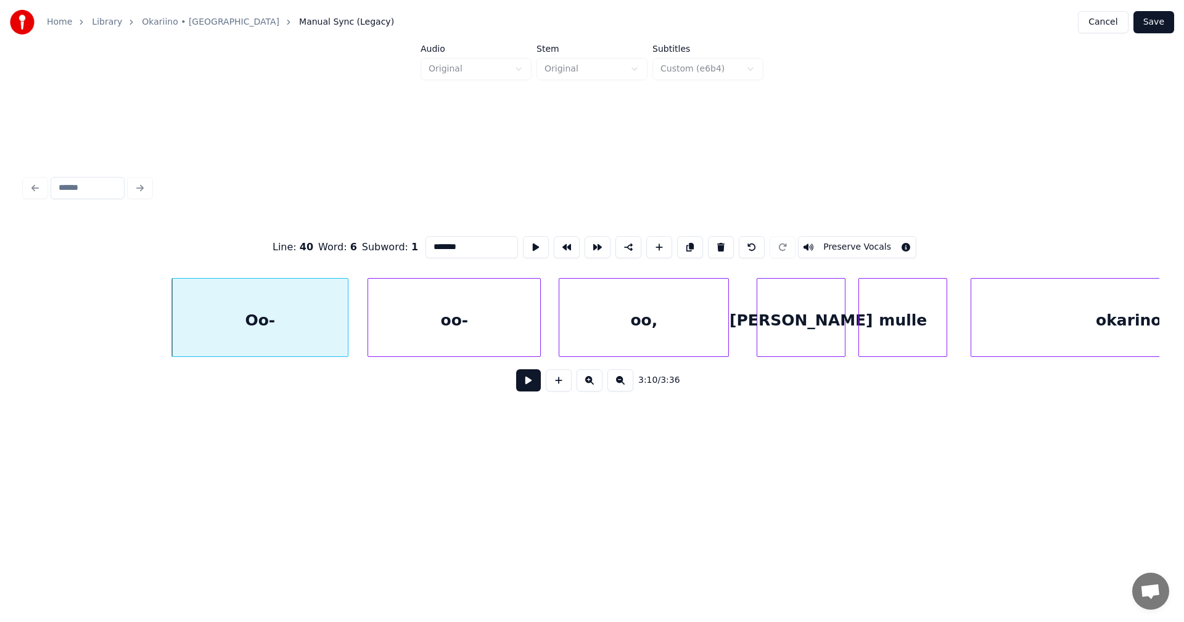
type input "*******"
drag, startPoint x: 107, startPoint y: 316, endPoint x: 268, endPoint y: 368, distance: 168.7
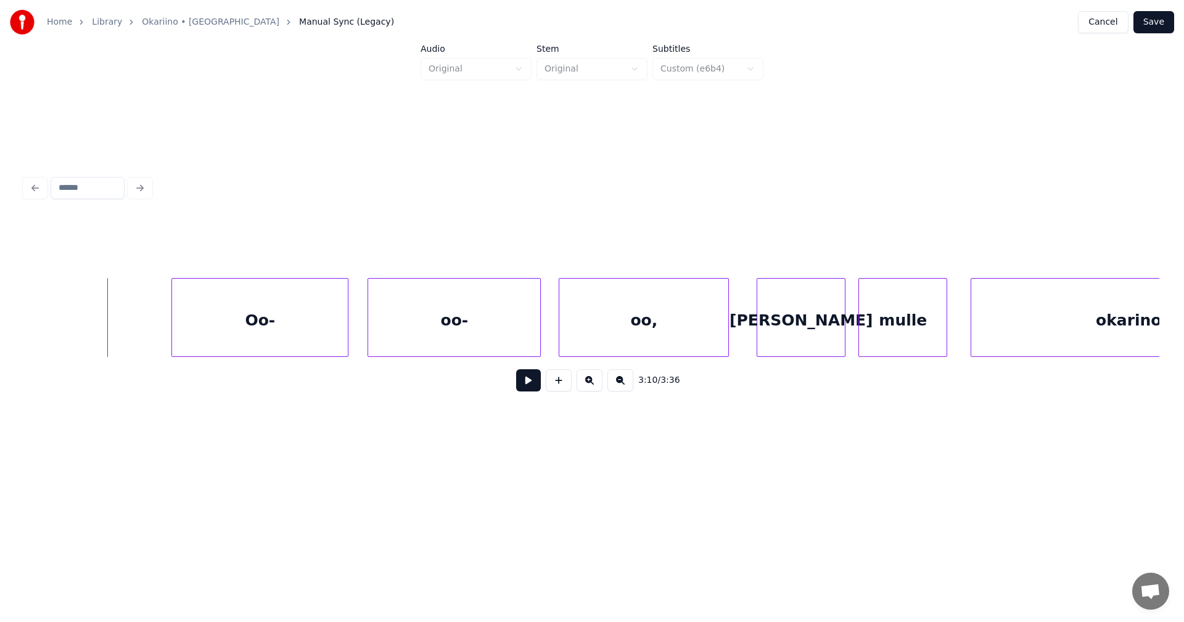
click at [537, 385] on button at bounding box center [528, 380] width 25 height 22
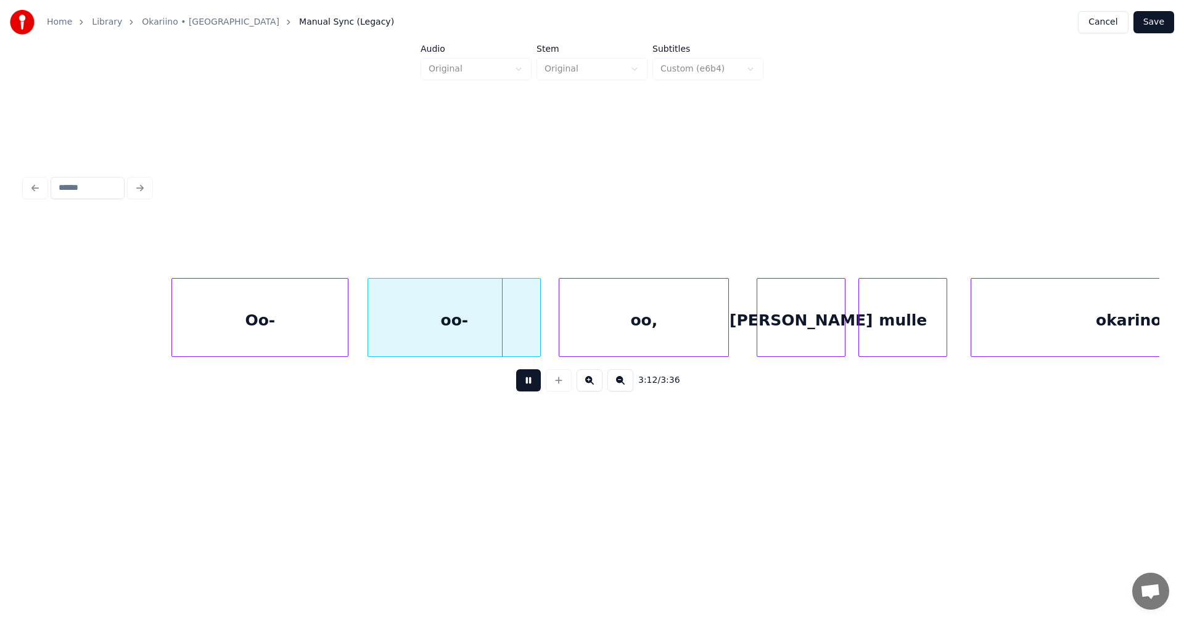
drag, startPoint x: 537, startPoint y: 383, endPoint x: 437, endPoint y: 351, distance: 104.3
click at [524, 369] on div "3:12 / 3:36" at bounding box center [592, 380] width 1135 height 47
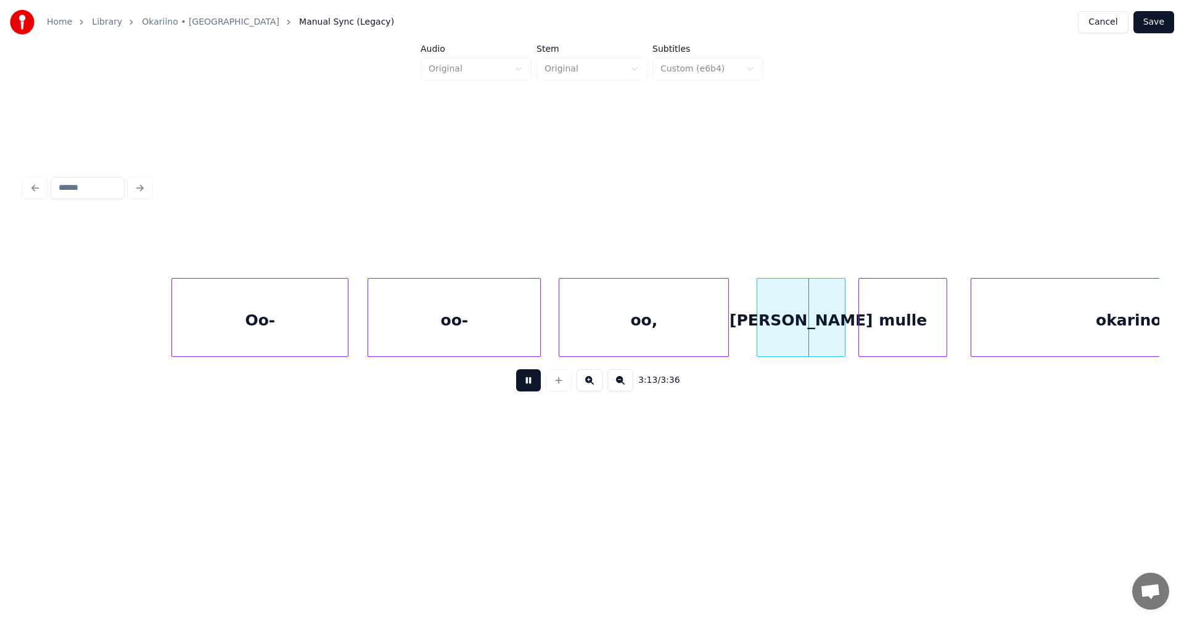
click at [528, 385] on button at bounding box center [528, 380] width 25 height 22
click at [353, 336] on div at bounding box center [352, 318] width 4 height 78
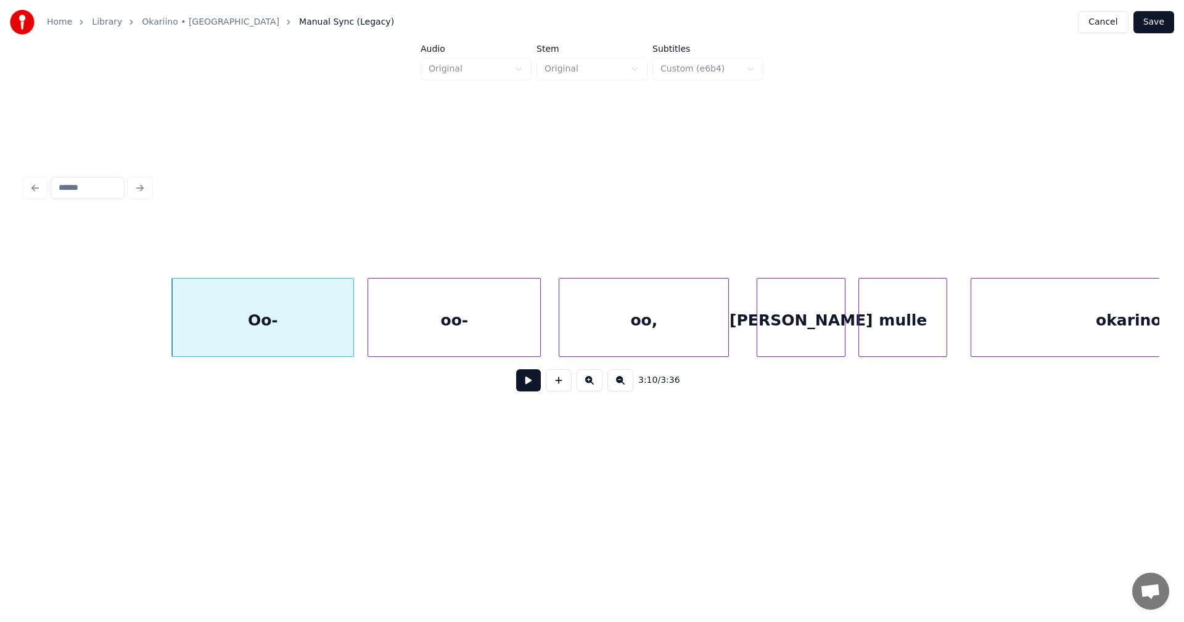
click at [344, 334] on div "Oo-" at bounding box center [262, 321] width 181 height 84
click at [524, 386] on button at bounding box center [528, 380] width 25 height 22
click at [523, 383] on button at bounding box center [528, 380] width 25 height 22
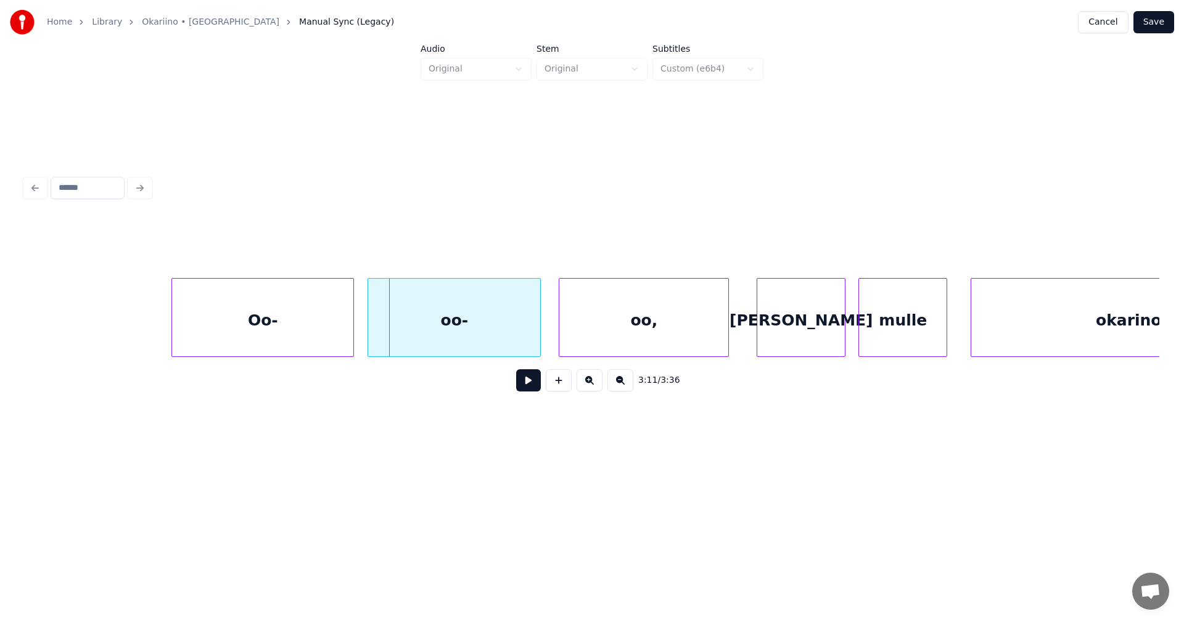
click at [530, 392] on button at bounding box center [528, 380] width 25 height 22
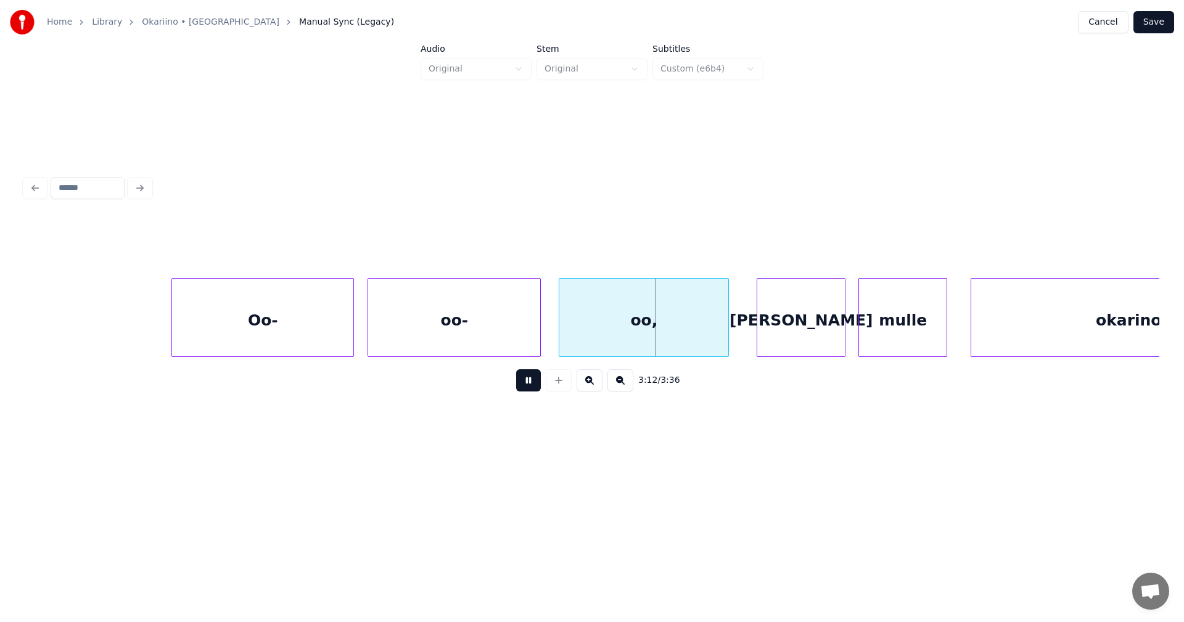
drag, startPoint x: 530, startPoint y: 388, endPoint x: 535, endPoint y: 382, distance: 7.5
click at [531, 387] on button at bounding box center [528, 380] width 25 height 22
click at [557, 336] on div at bounding box center [556, 318] width 4 height 78
click at [531, 387] on button at bounding box center [528, 380] width 25 height 22
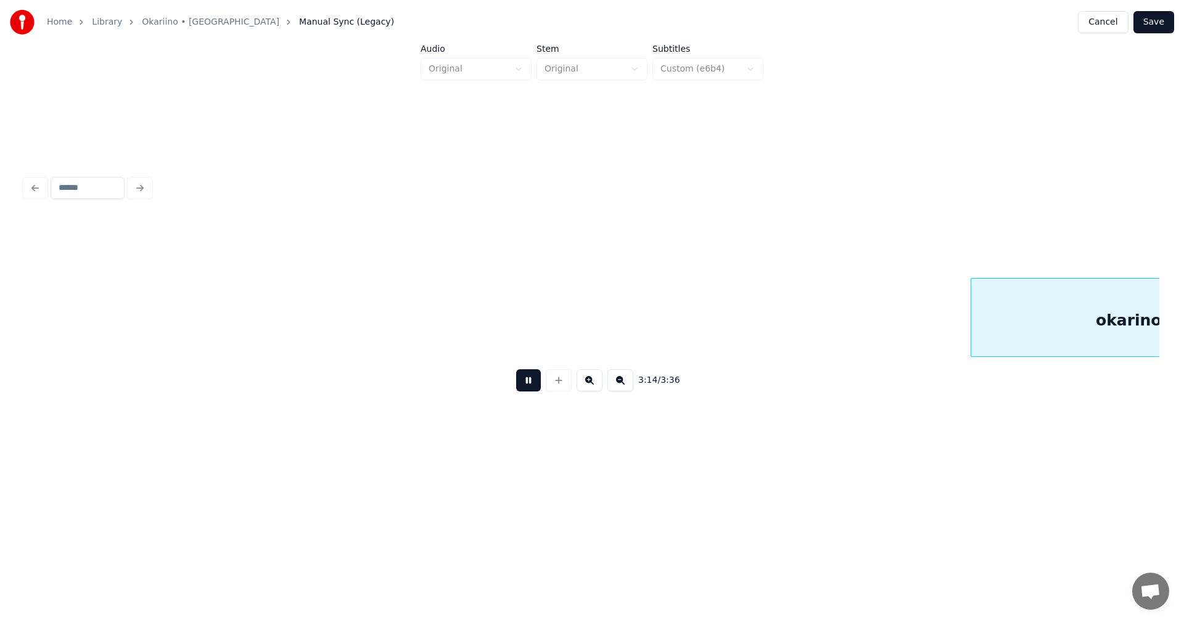
scroll to position [0, 48067]
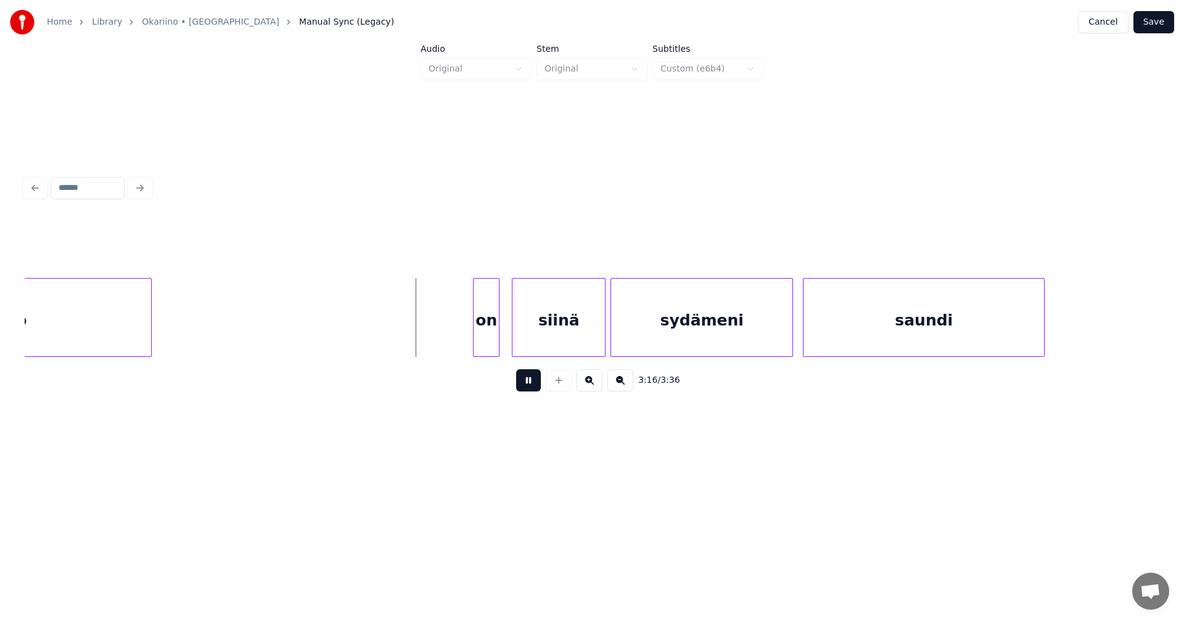
click at [531, 386] on button at bounding box center [528, 380] width 25 height 22
click at [399, 357] on div "okarino on siinä sydämeni saundi" at bounding box center [592, 317] width 1135 height 79
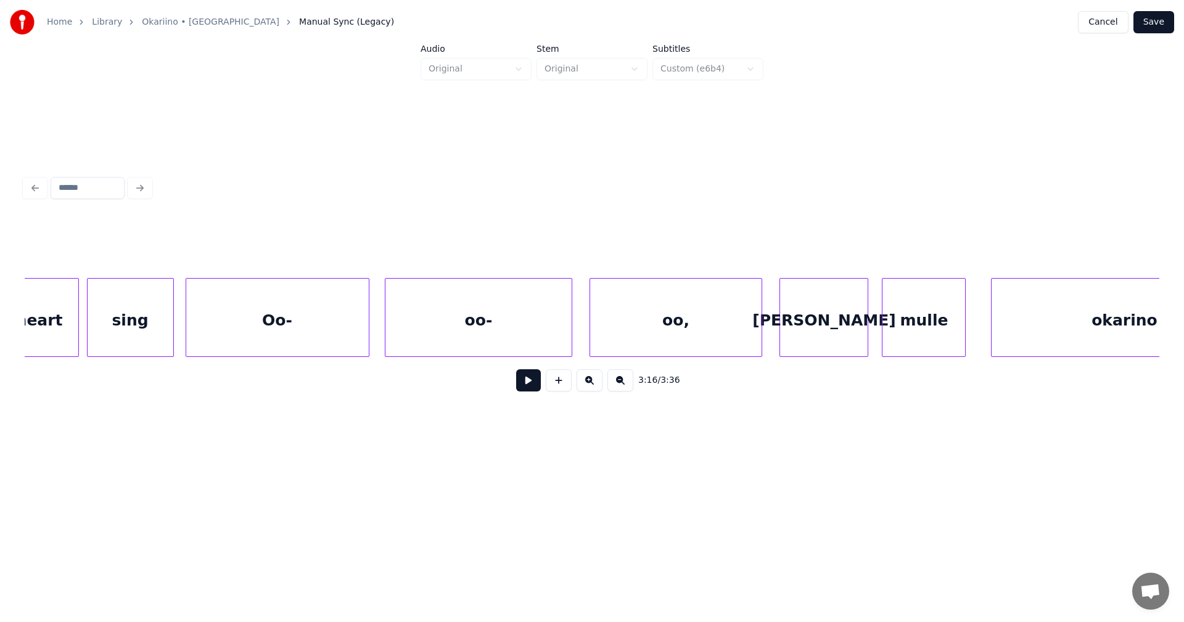
scroll to position [0, 43725]
click at [261, 319] on div "Oo-" at bounding box center [278, 321] width 183 height 84
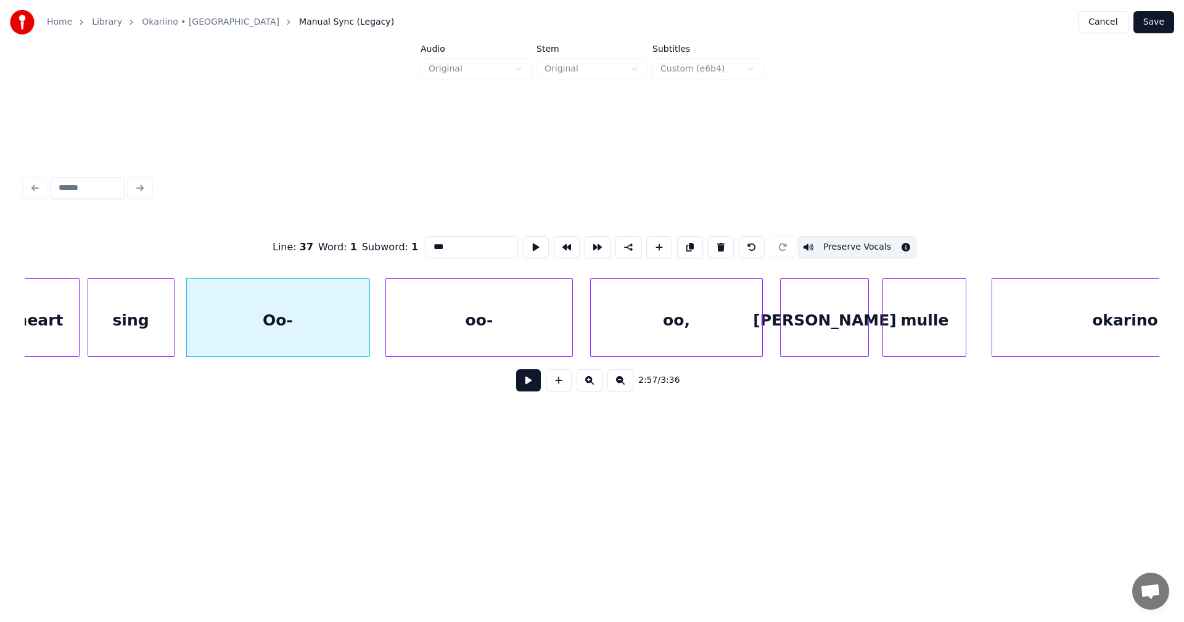
click at [528, 386] on button at bounding box center [528, 380] width 25 height 22
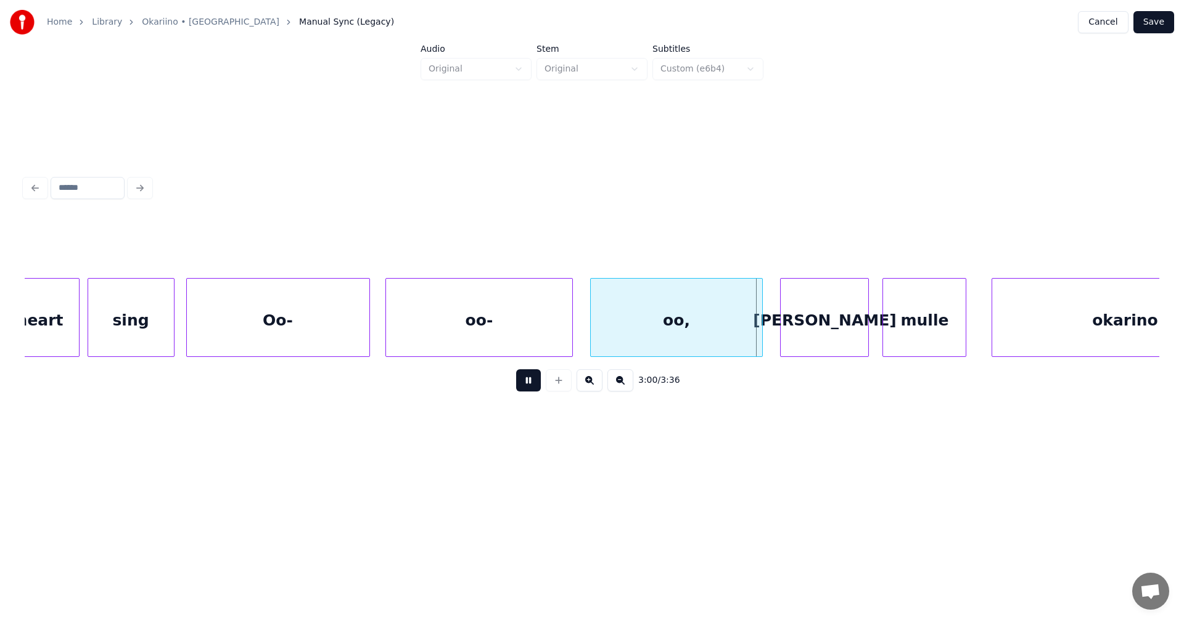
click at [528, 385] on button at bounding box center [528, 380] width 25 height 22
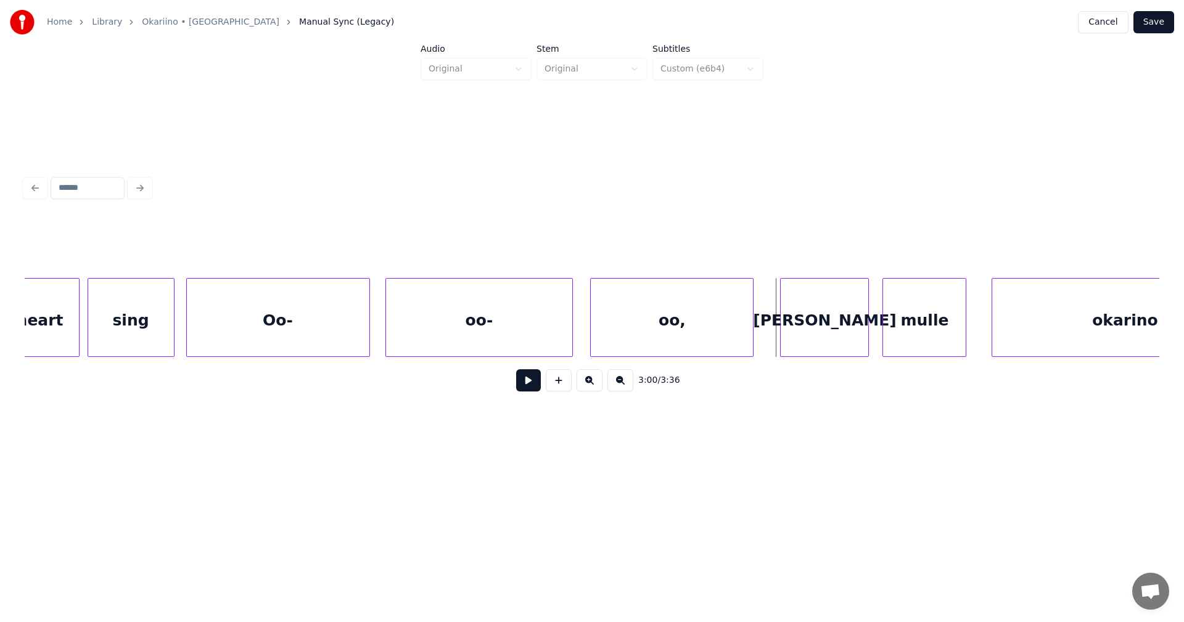
click at [753, 331] on div at bounding box center [751, 318] width 4 height 78
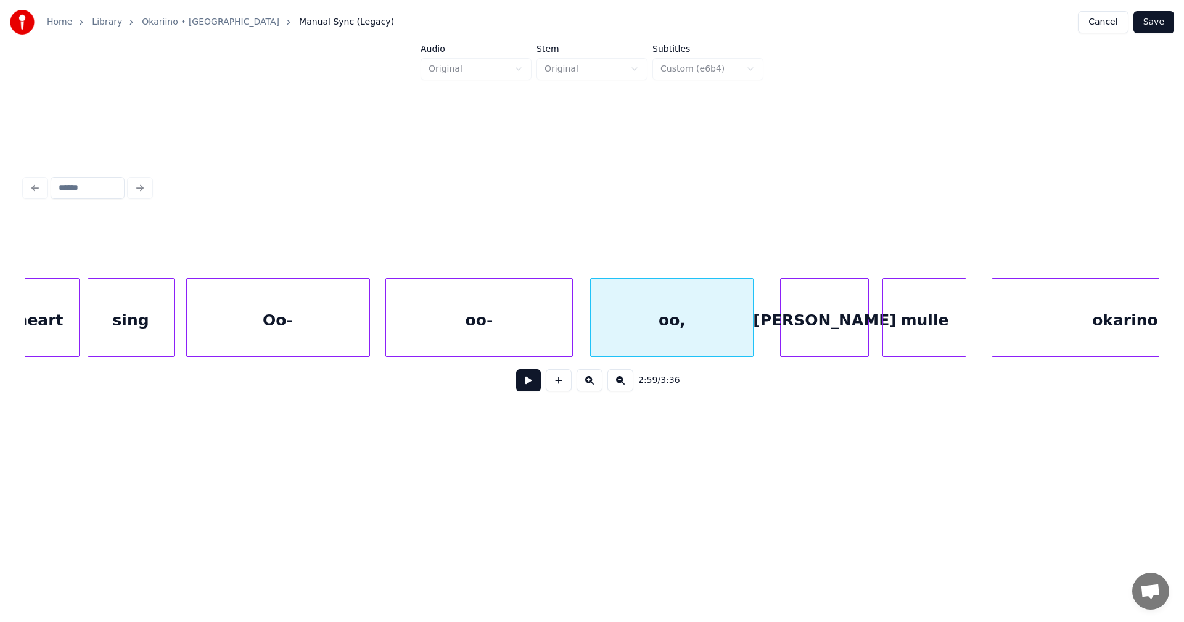
click at [703, 337] on div "oo," at bounding box center [672, 321] width 162 height 84
click at [535, 387] on button at bounding box center [528, 380] width 25 height 22
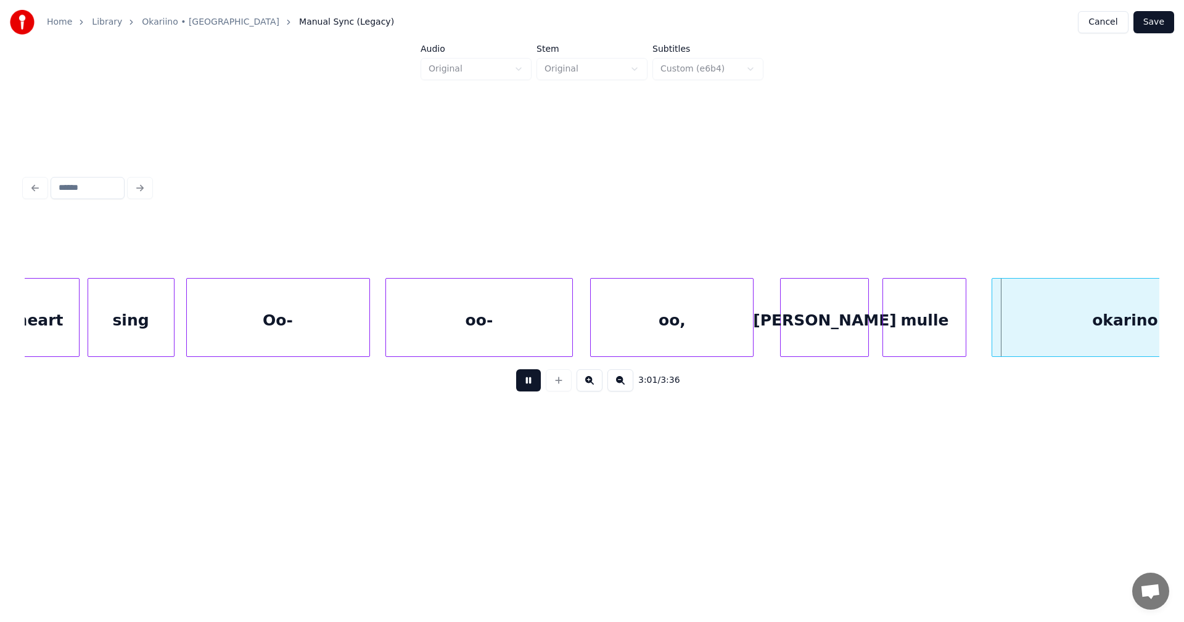
click at [1148, 27] on button "Save" at bounding box center [1154, 22] width 41 height 22
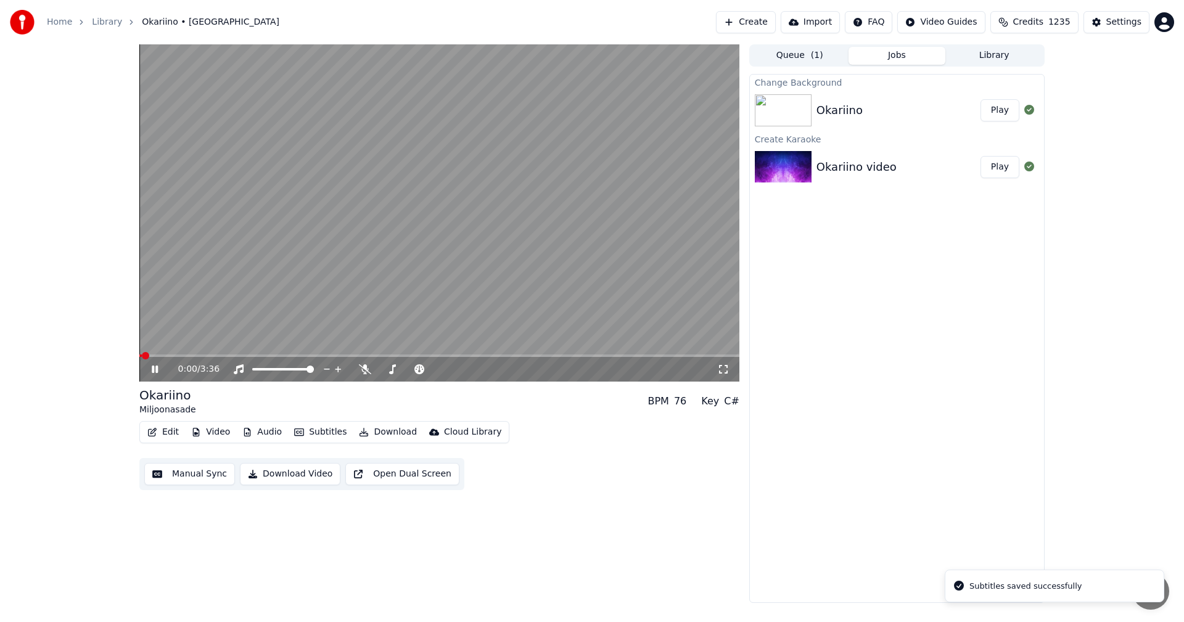
click at [585, 357] on span at bounding box center [439, 356] width 600 height 2
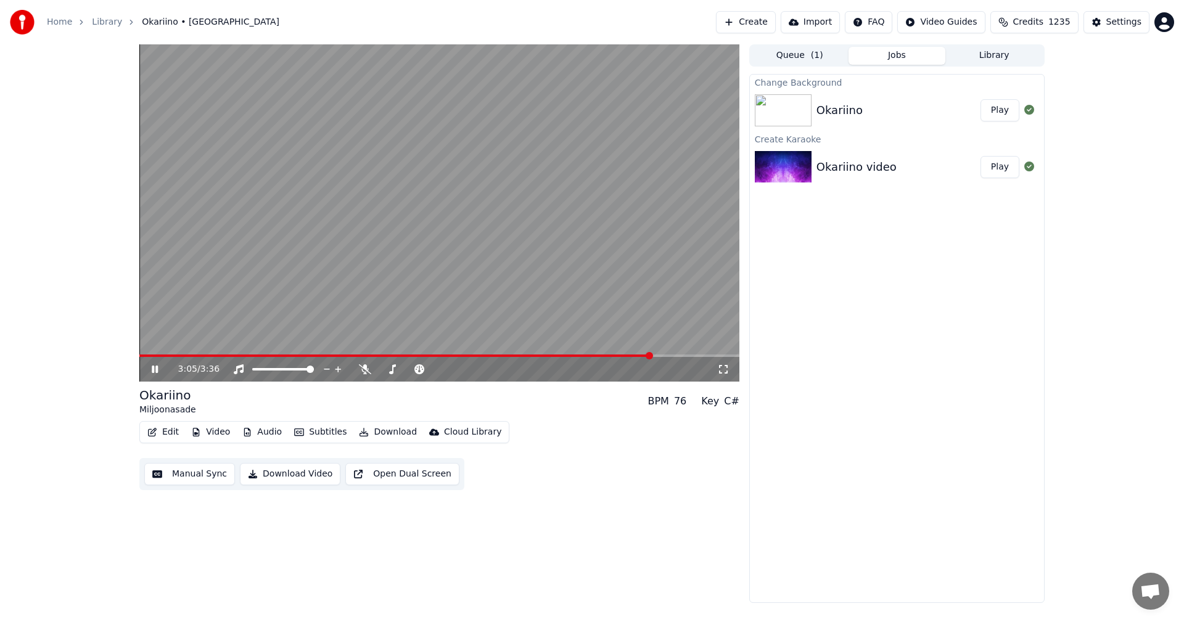
click at [177, 354] on video at bounding box center [439, 212] width 600 height 337
click at [158, 370] on icon at bounding box center [154, 369] width 7 height 9
click at [191, 355] on span at bounding box center [396, 356] width 514 height 2
click at [258, 356] on span at bounding box center [439, 356] width 600 height 2
drag, startPoint x: 154, startPoint y: 366, endPoint x: 153, endPoint y: 387, distance: 21.0
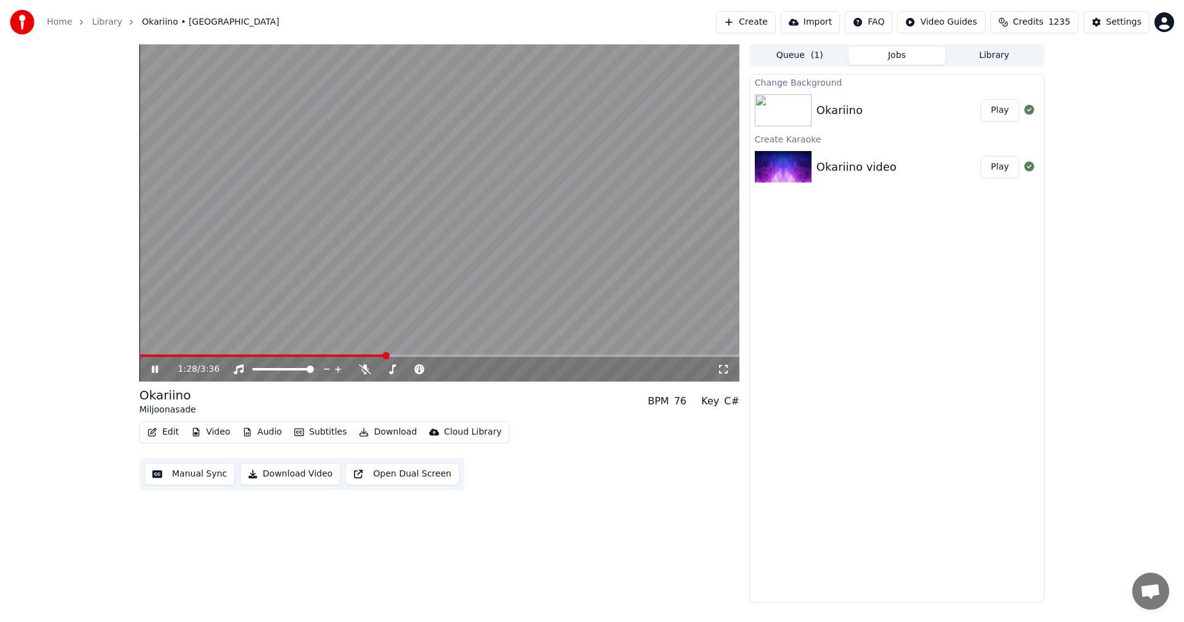
click at [154, 368] on icon at bounding box center [163, 370] width 29 height 10
click at [161, 426] on button "Edit" at bounding box center [162, 432] width 41 height 17
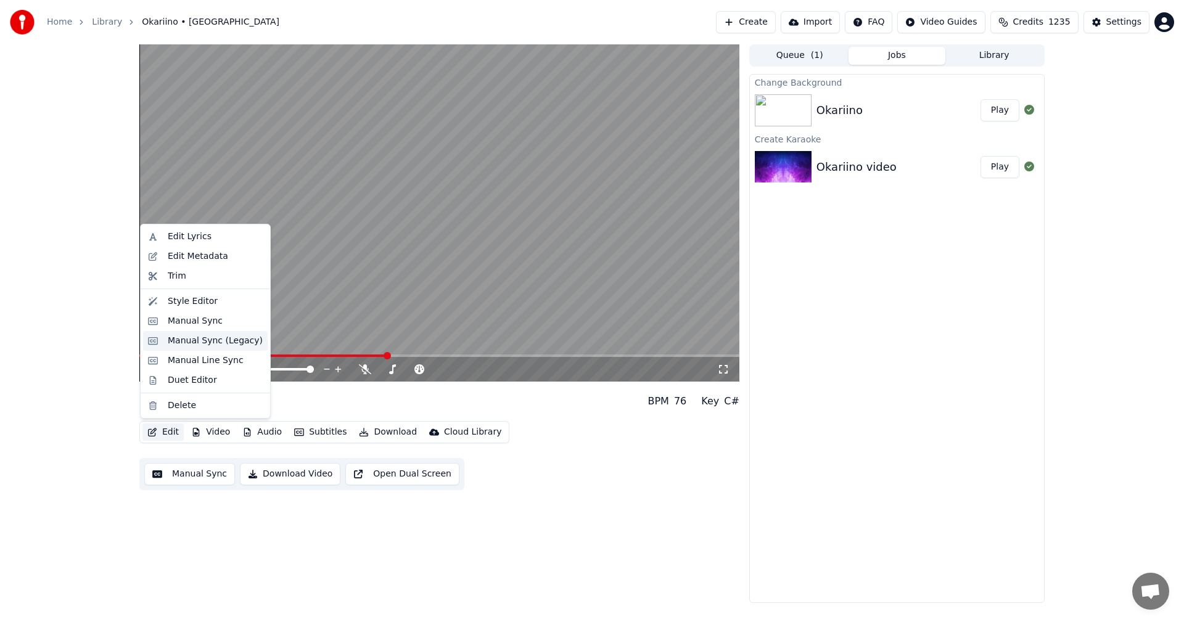
click at [211, 336] on div "Manual Sync (Legacy)" at bounding box center [215, 341] width 95 height 12
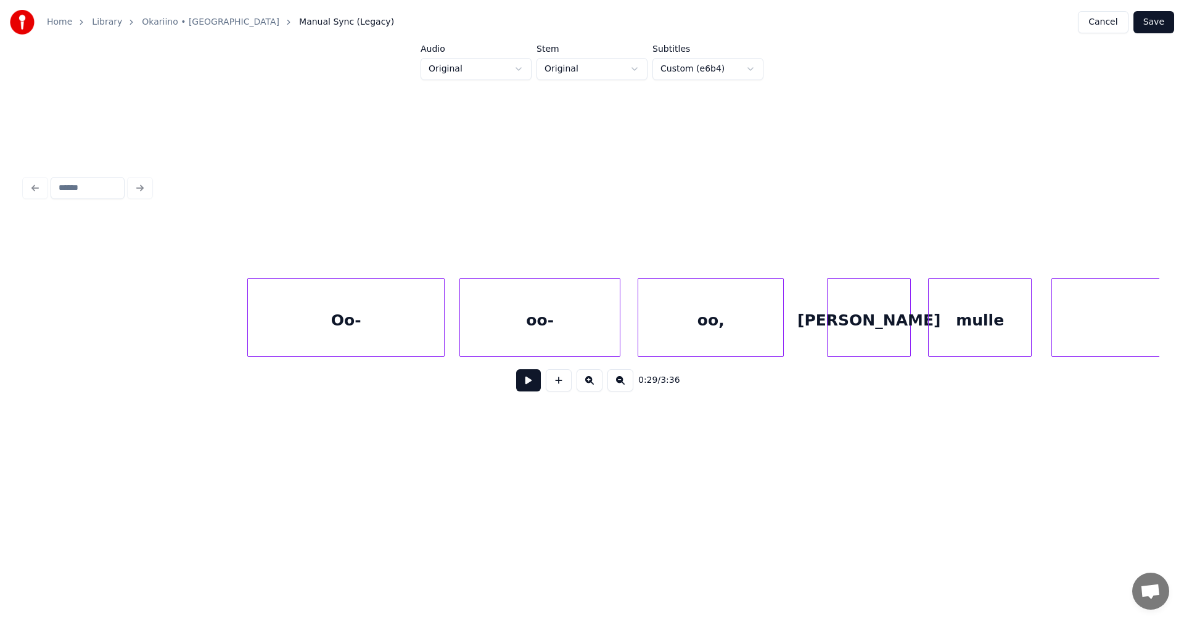
scroll to position [0, 30871]
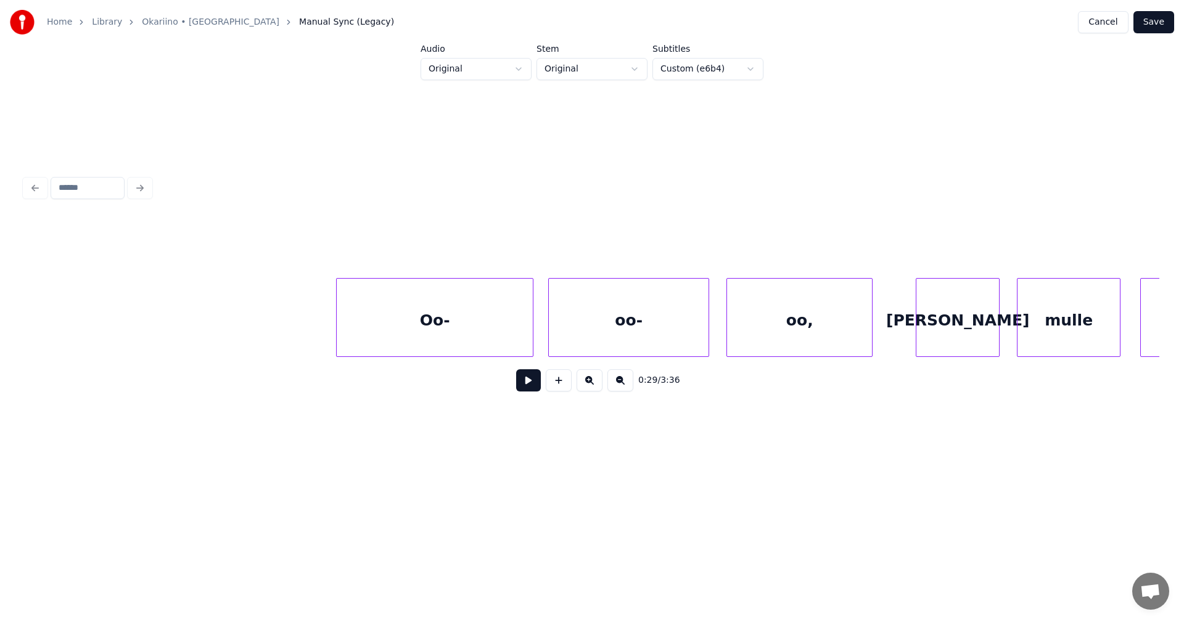
click at [486, 350] on div "Oo-" at bounding box center [435, 321] width 196 height 84
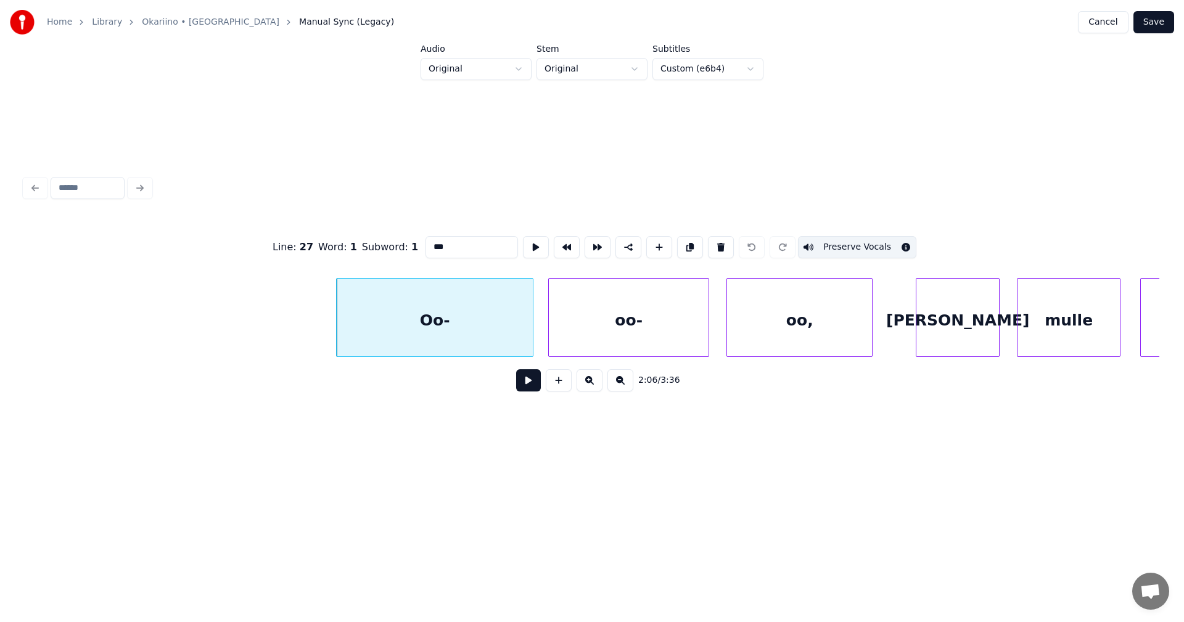
click at [534, 381] on button at bounding box center [528, 380] width 25 height 22
click at [530, 379] on button at bounding box center [528, 380] width 25 height 22
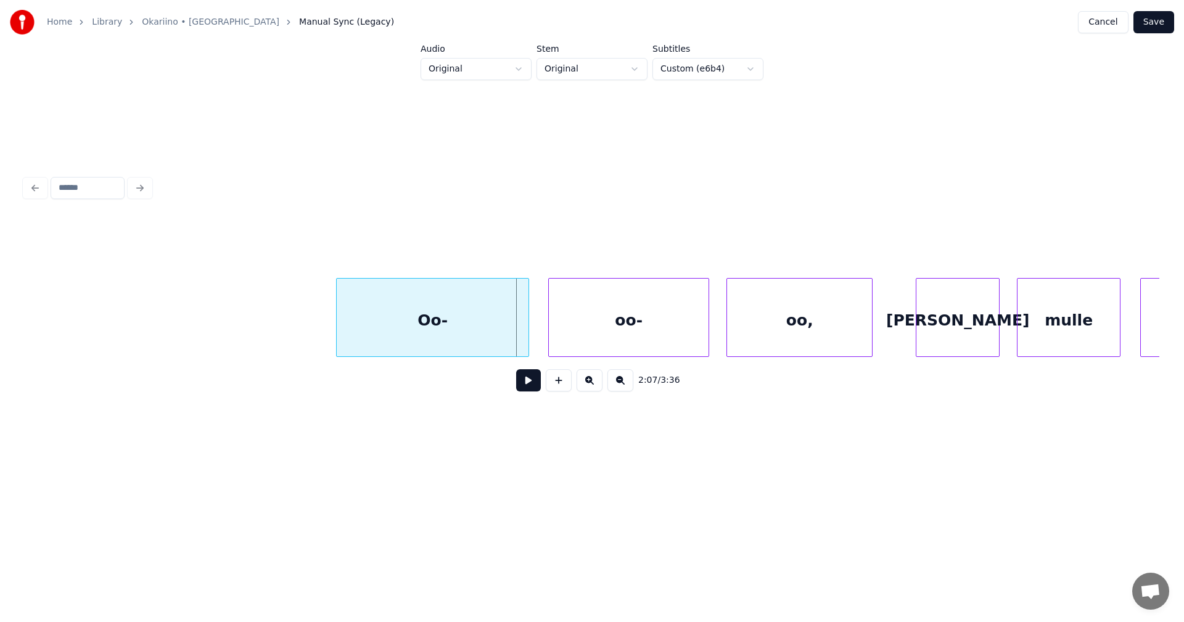
click at [527, 333] on div at bounding box center [527, 318] width 4 height 78
click at [540, 328] on div at bounding box center [541, 318] width 4 height 78
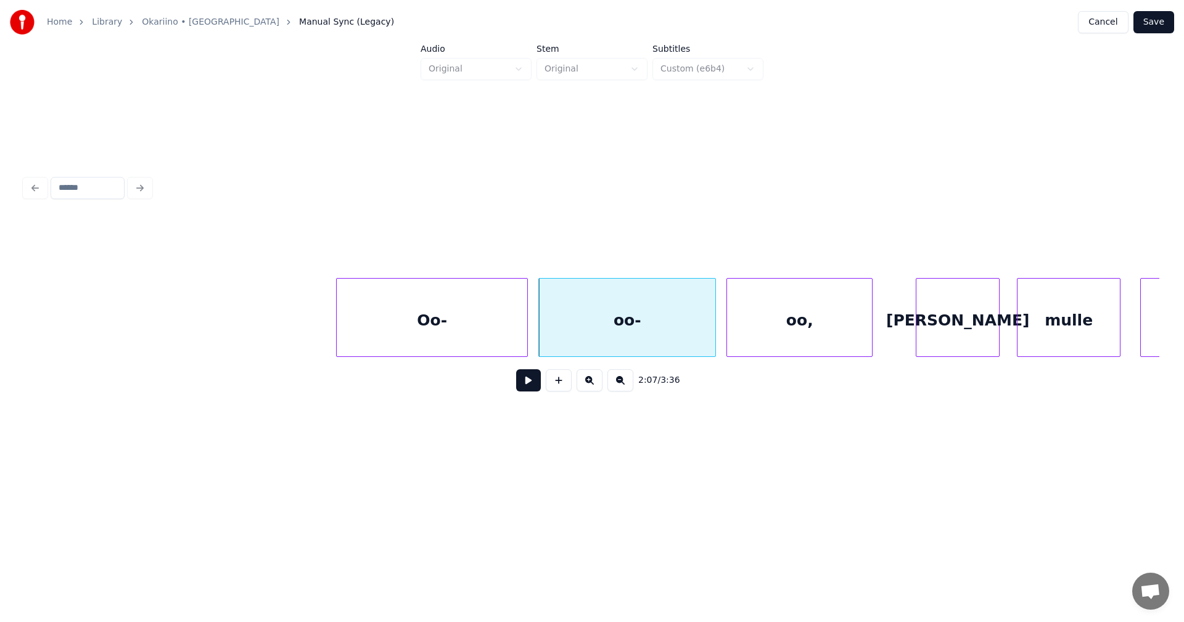
click at [714, 318] on div at bounding box center [714, 318] width 4 height 78
click at [482, 336] on div "Oo-" at bounding box center [432, 321] width 191 height 84
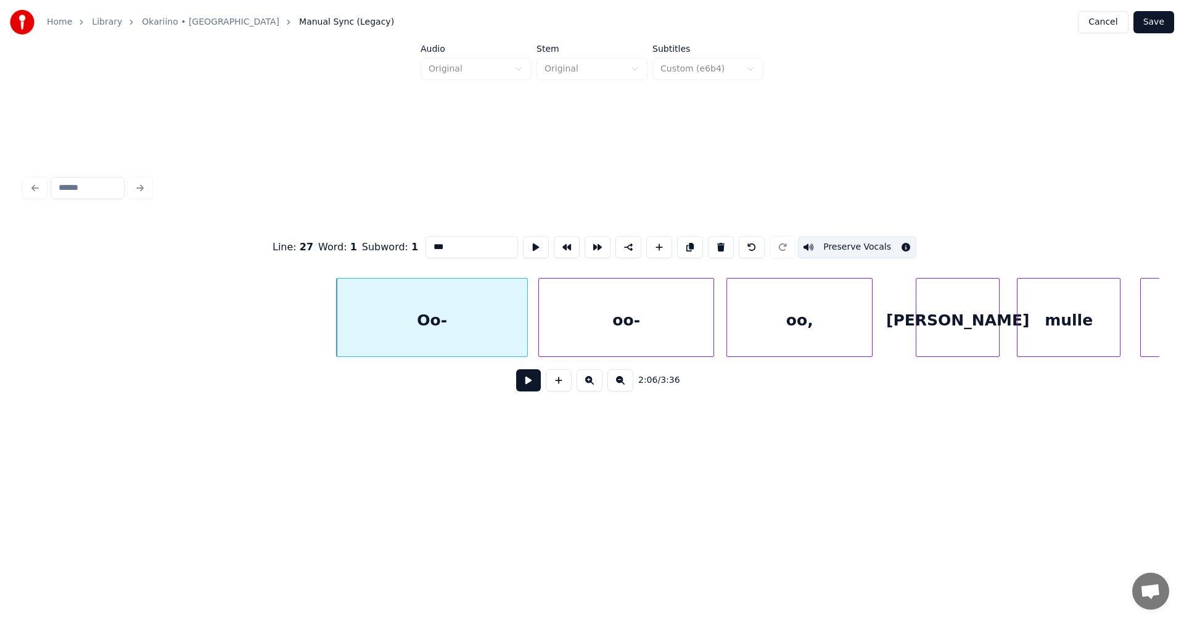
click at [531, 384] on button at bounding box center [528, 380] width 25 height 22
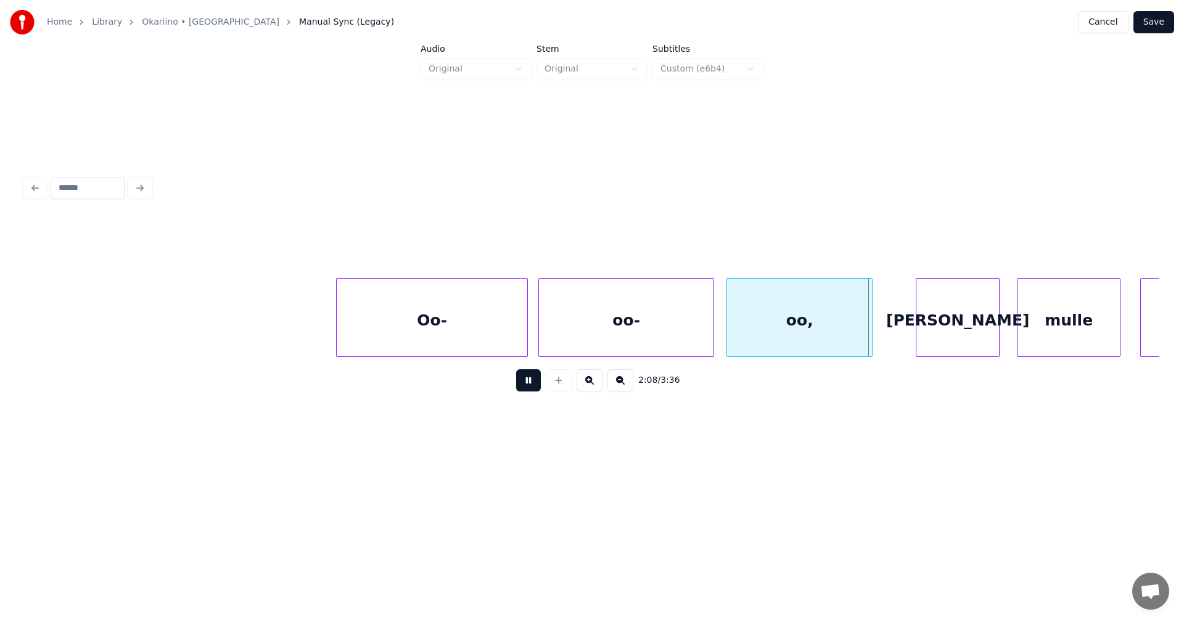
click at [532, 383] on button at bounding box center [528, 380] width 25 height 22
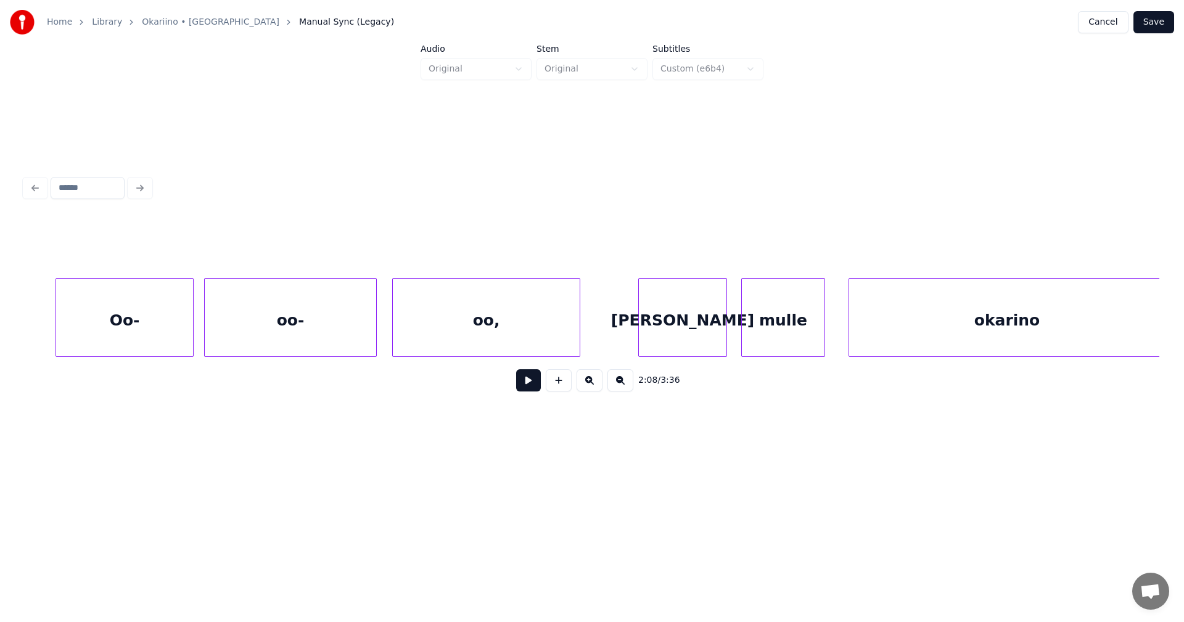
scroll to position [0, 34274]
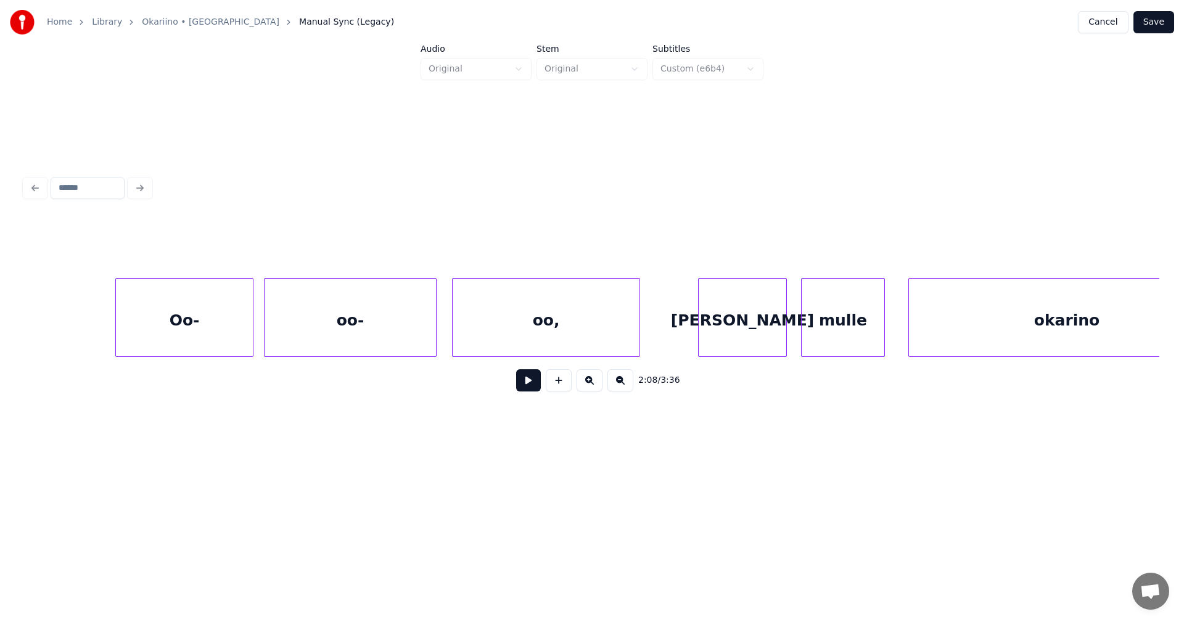
click at [225, 324] on div "Oo-" at bounding box center [184, 321] width 137 height 84
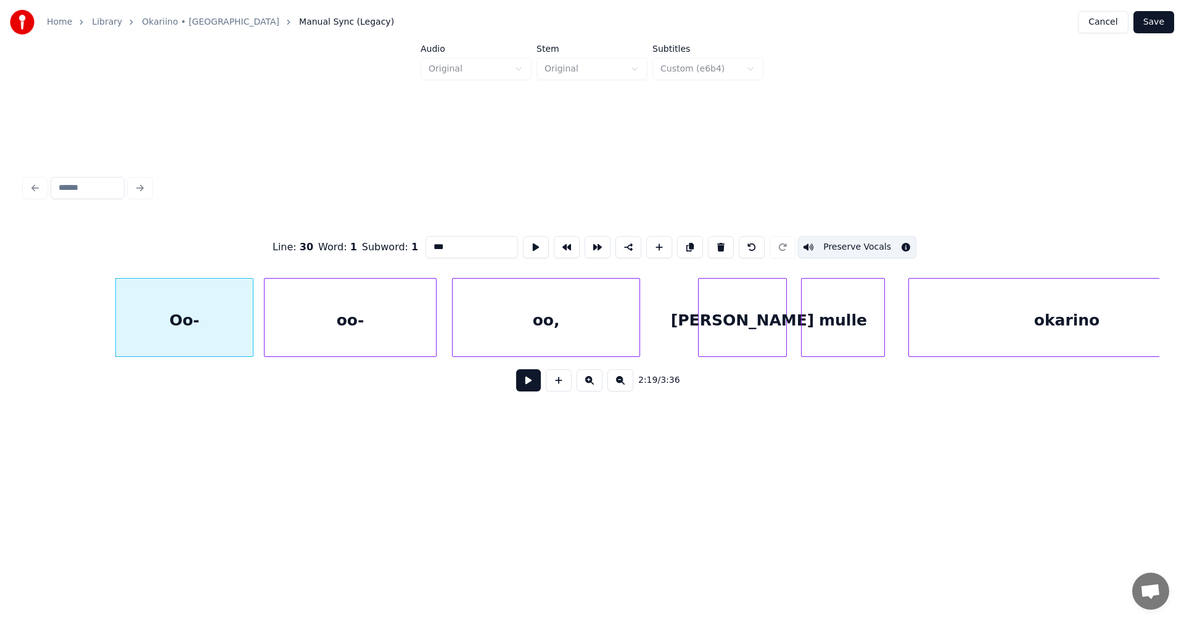
click at [524, 384] on button at bounding box center [528, 380] width 25 height 22
click at [522, 384] on button at bounding box center [528, 380] width 25 height 22
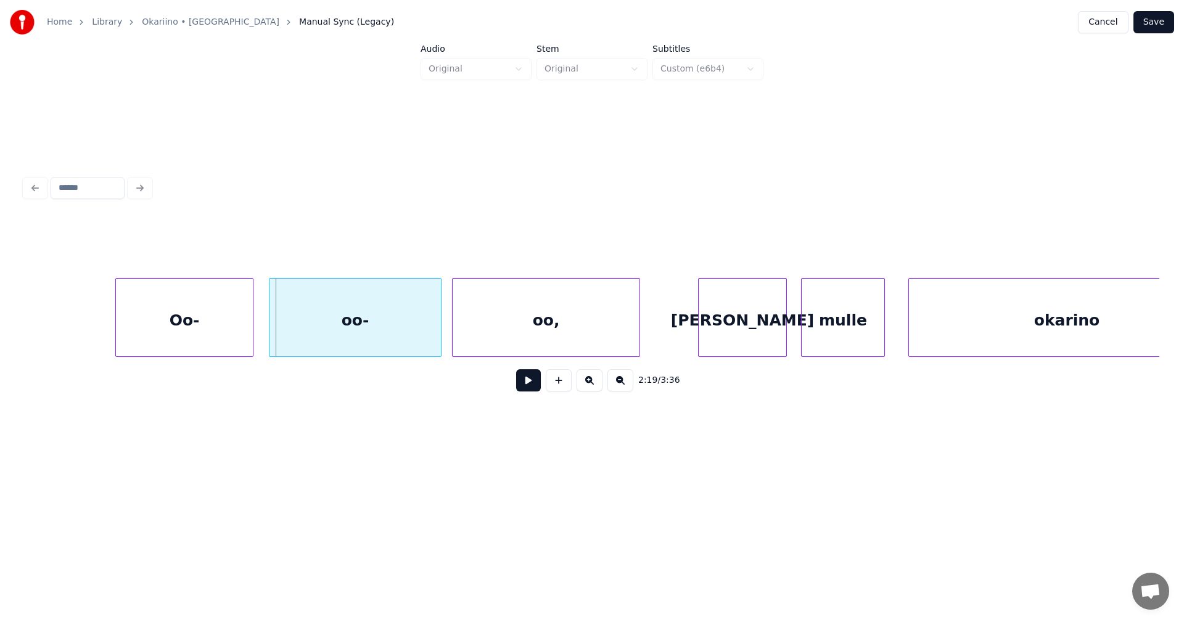
click at [301, 330] on div "oo-" at bounding box center [355, 321] width 171 height 84
click at [258, 329] on div at bounding box center [257, 318] width 4 height 78
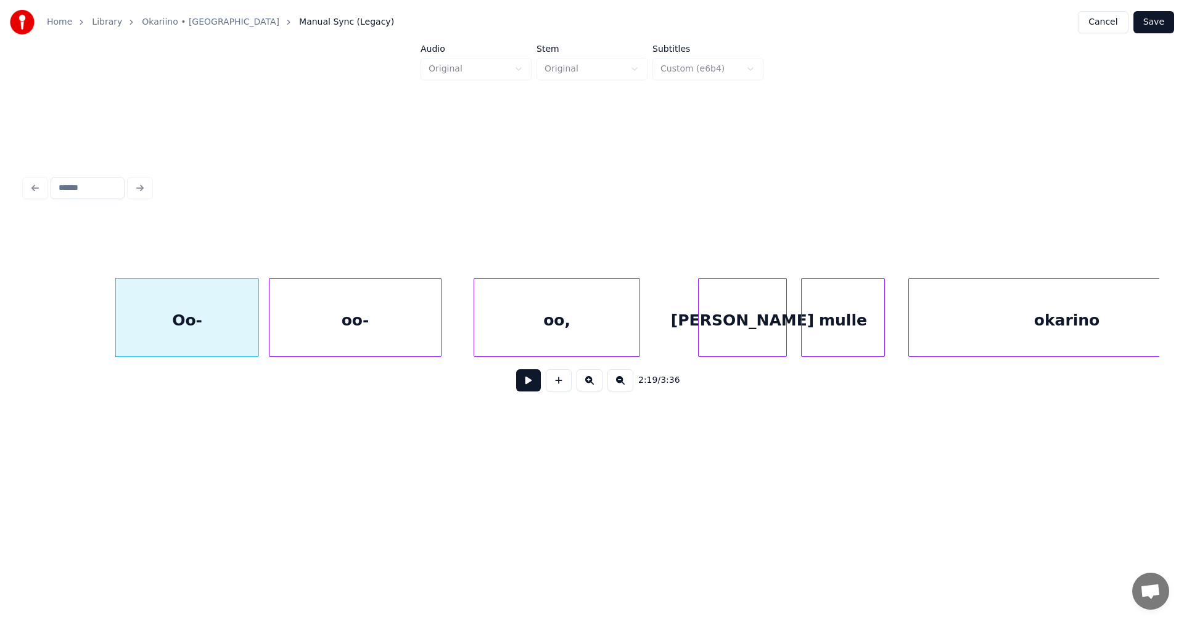
click at [476, 312] on div at bounding box center [476, 318] width 4 height 78
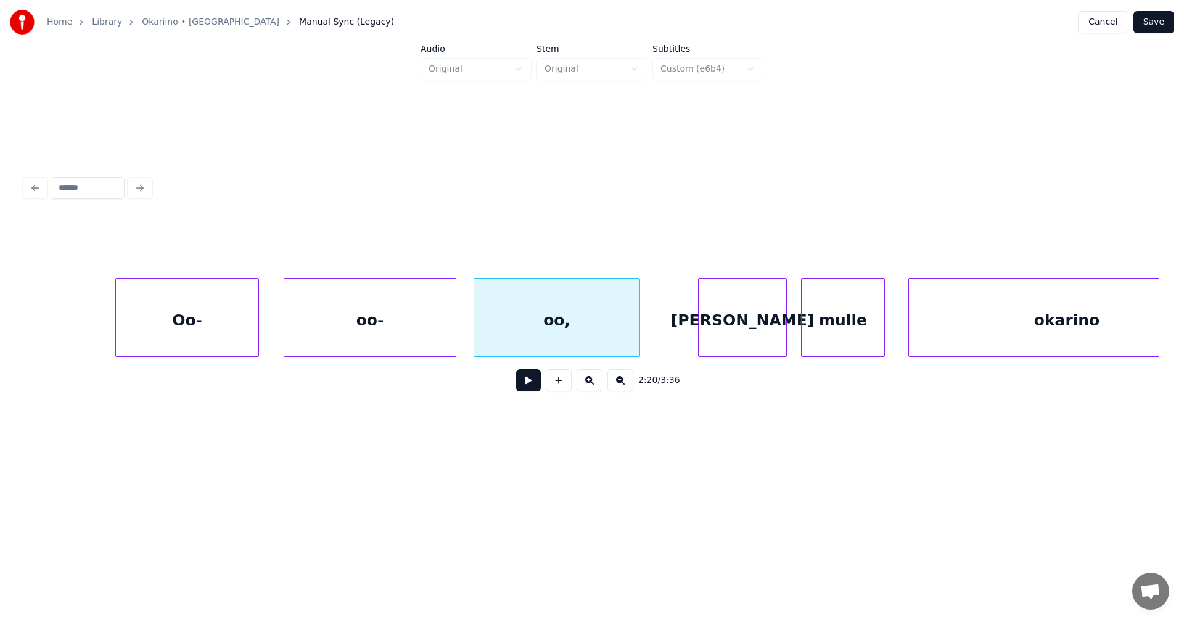
click at [419, 323] on div "oo-" at bounding box center [369, 321] width 171 height 84
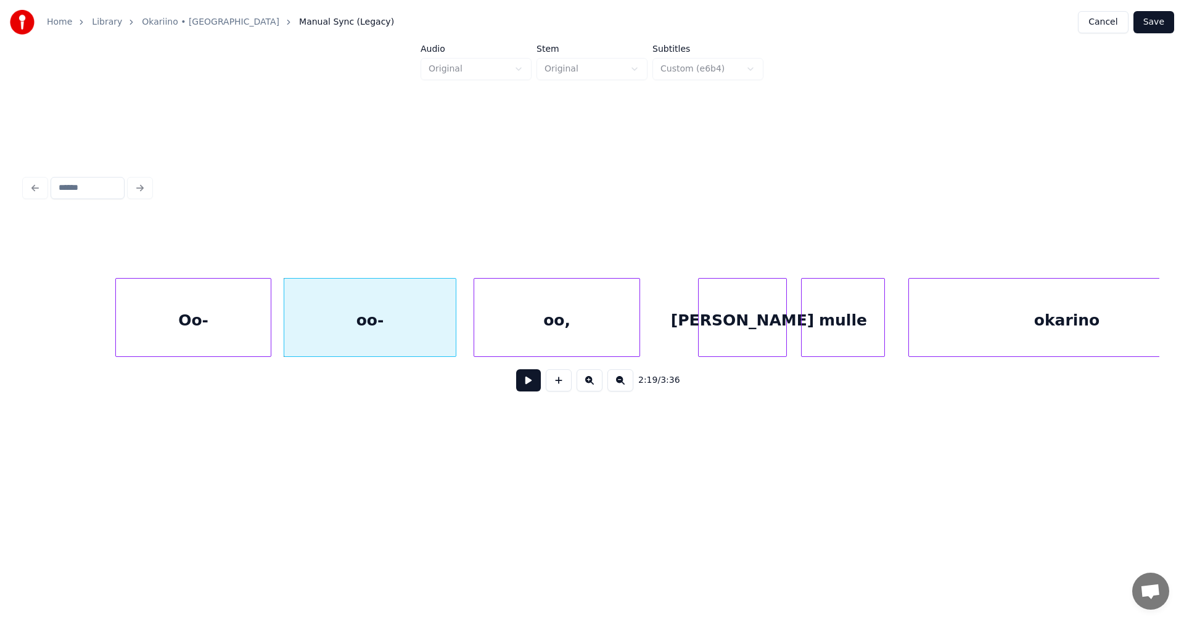
click at [270, 332] on div at bounding box center [269, 318] width 4 height 78
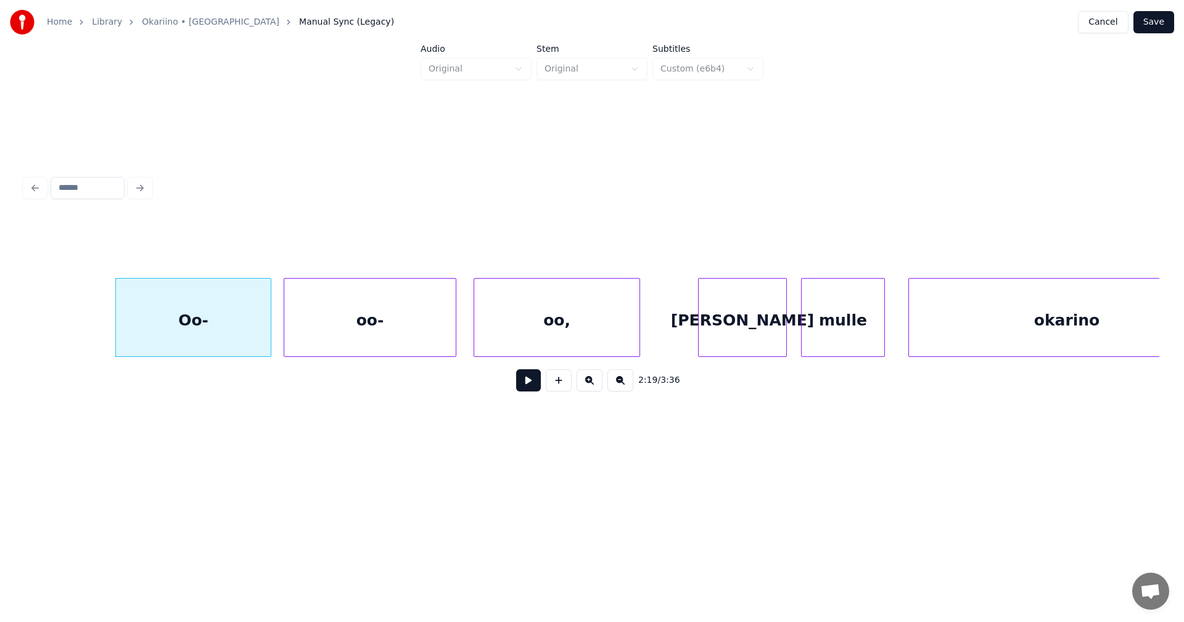
click at [527, 385] on button at bounding box center [528, 380] width 25 height 22
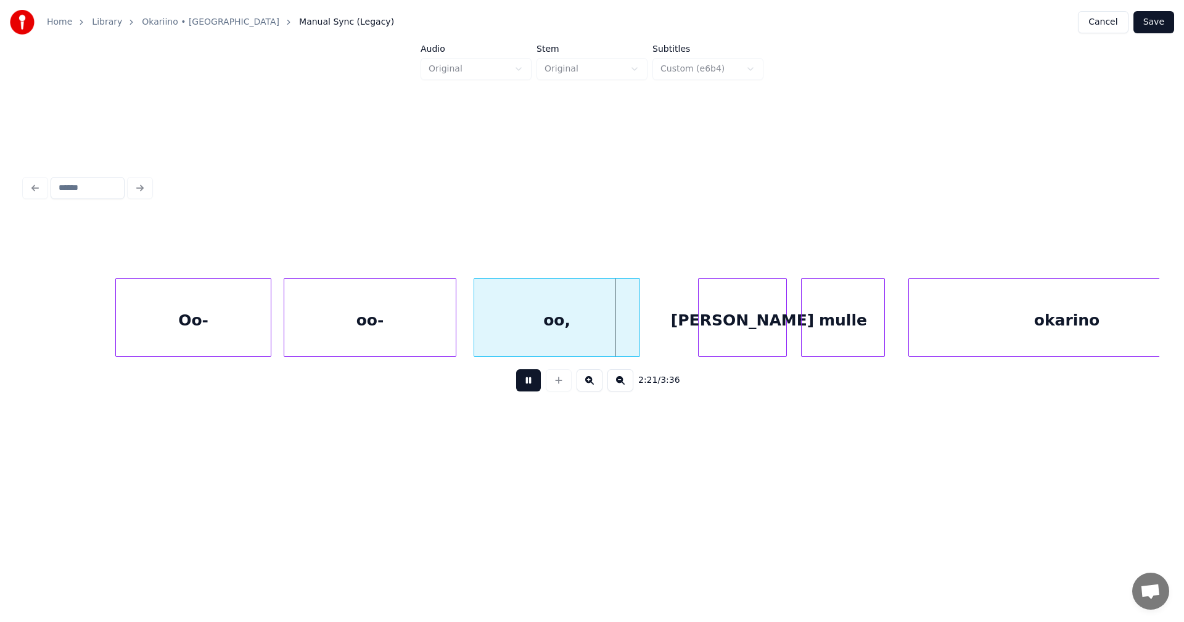
drag, startPoint x: 529, startPoint y: 385, endPoint x: 519, endPoint y: 358, distance: 28.9
click at [528, 383] on button at bounding box center [528, 380] width 25 height 22
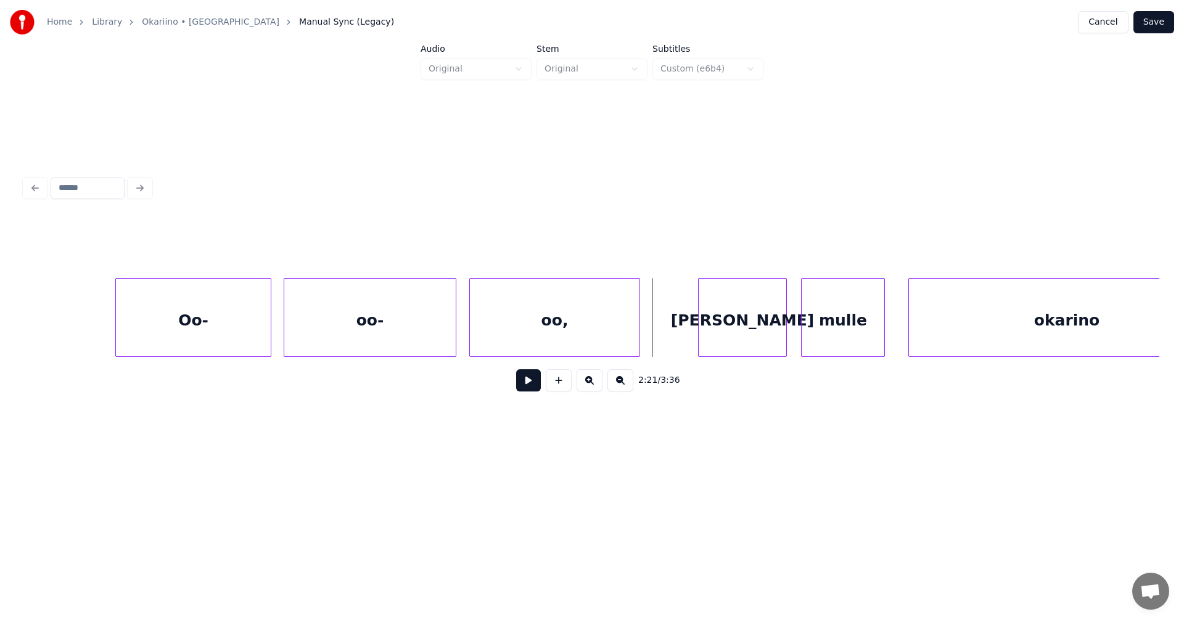
click at [471, 331] on div at bounding box center [472, 318] width 4 height 78
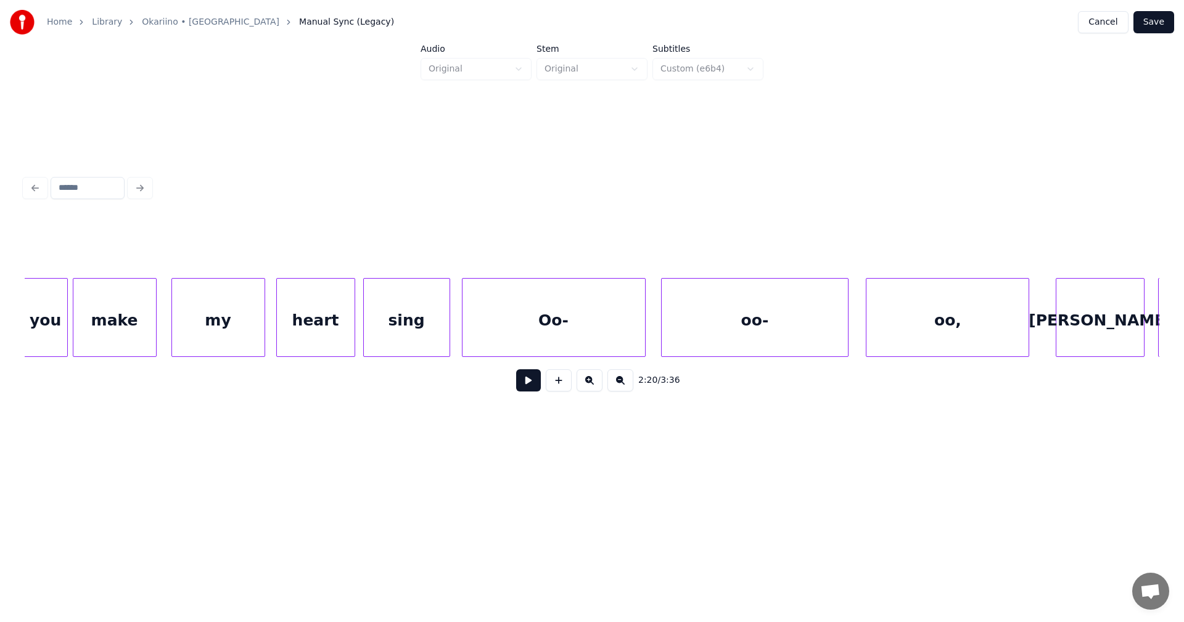
scroll to position [0, 43302]
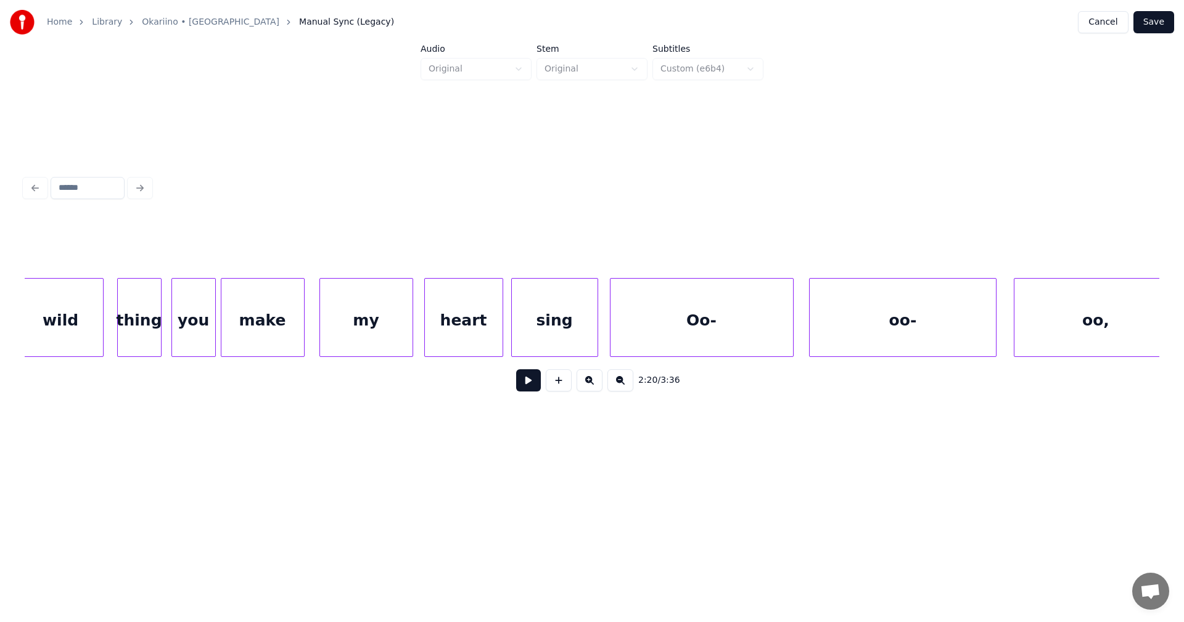
click at [571, 346] on div "sing" at bounding box center [555, 321] width 86 height 84
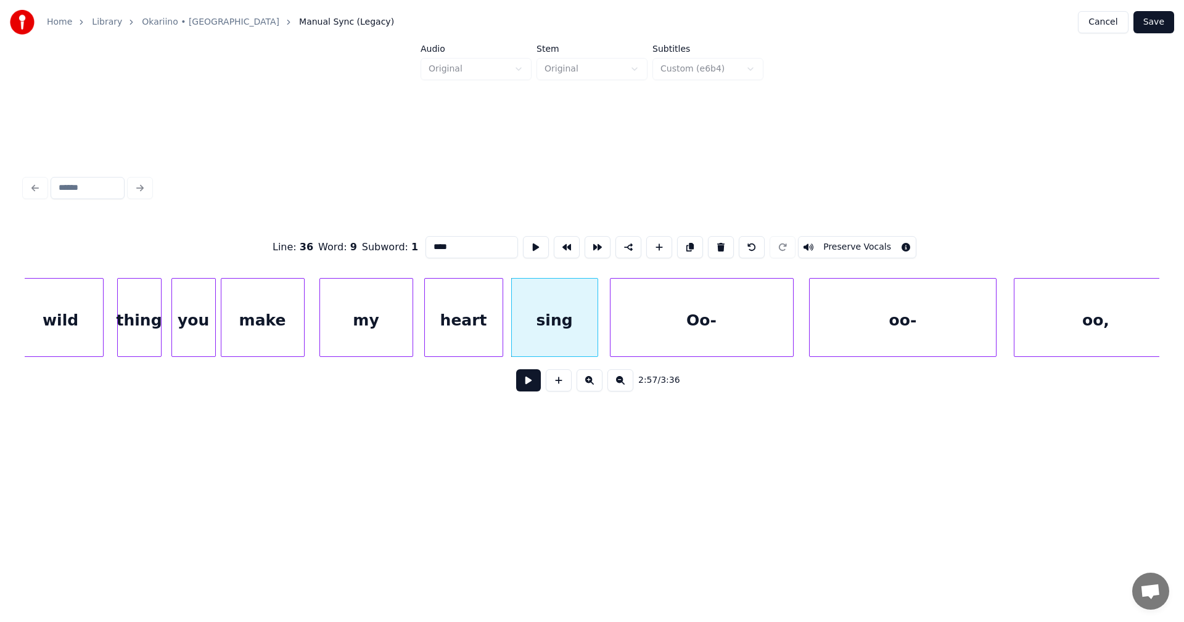
click at [534, 387] on button at bounding box center [528, 380] width 25 height 22
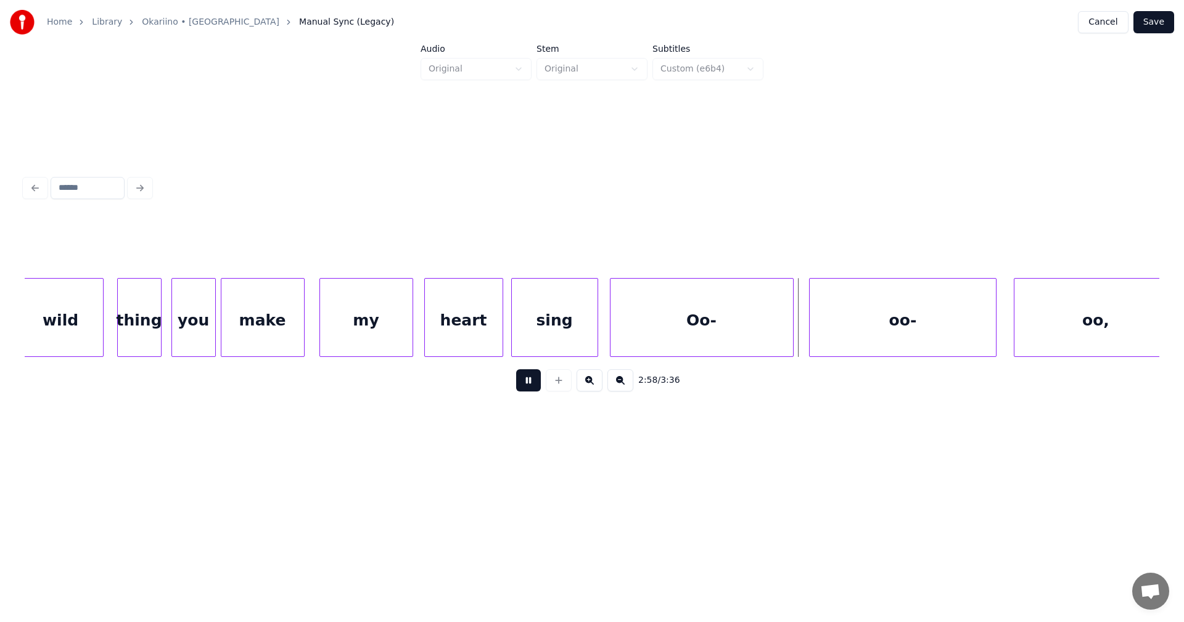
click at [535, 384] on button at bounding box center [528, 380] width 25 height 22
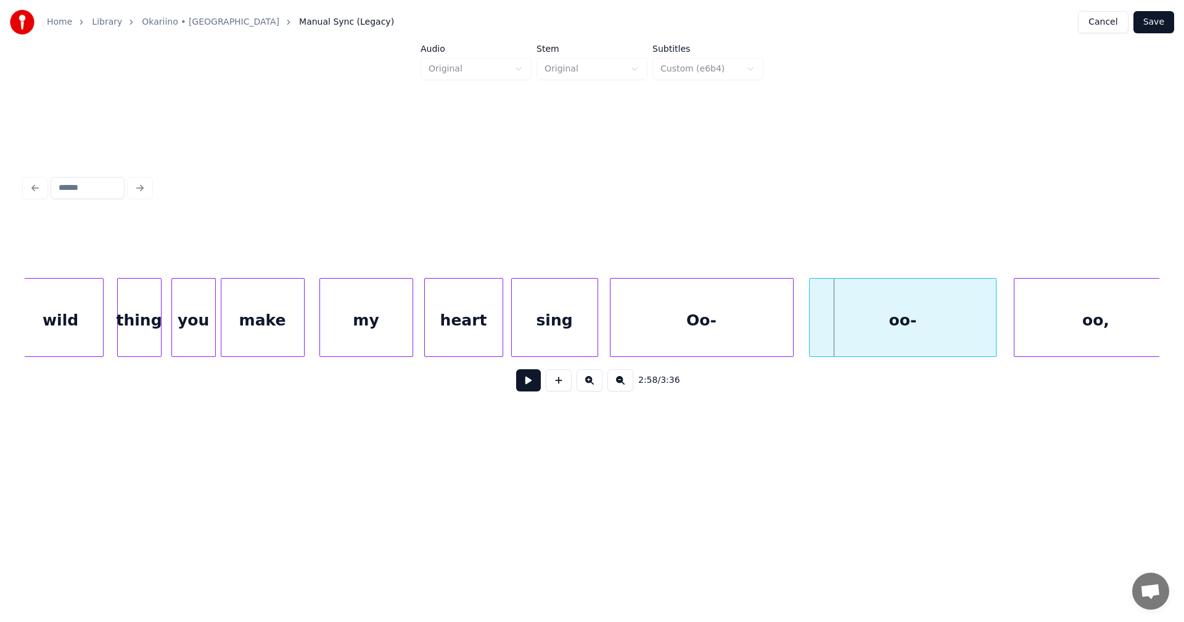
click at [809, 331] on div "oo-" at bounding box center [903, 317] width 188 height 79
click at [809, 330] on div at bounding box center [811, 318] width 4 height 78
click at [727, 337] on div "Oo-" at bounding box center [702, 321] width 183 height 84
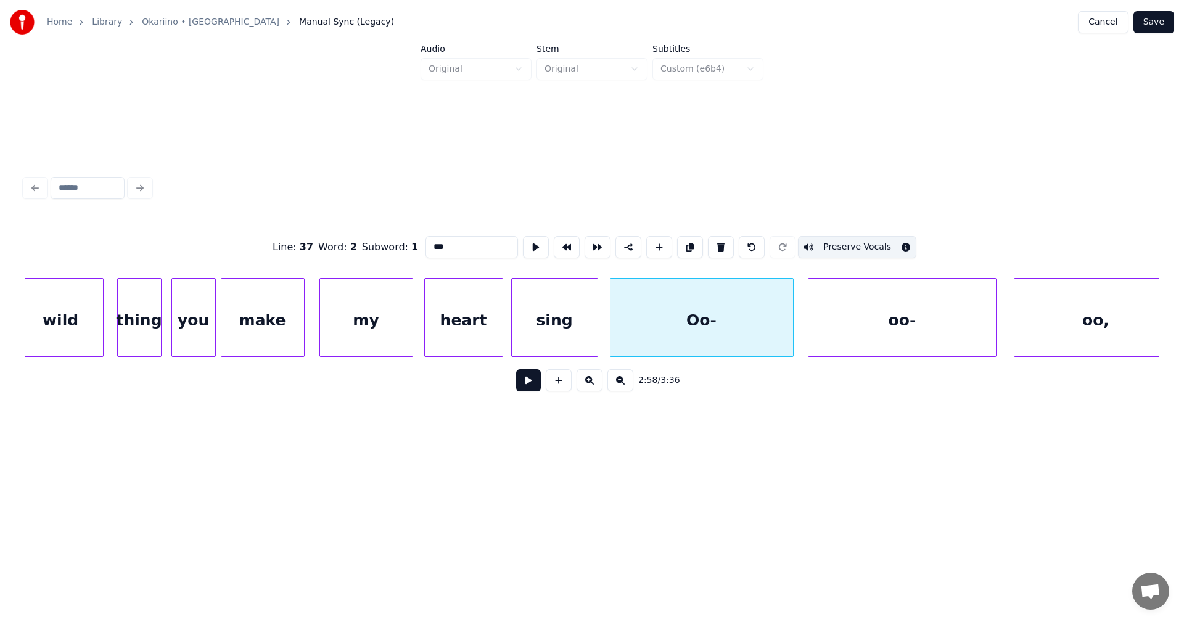
type input "***"
click at [531, 387] on button at bounding box center [528, 380] width 25 height 22
click at [530, 388] on button at bounding box center [528, 380] width 25 height 22
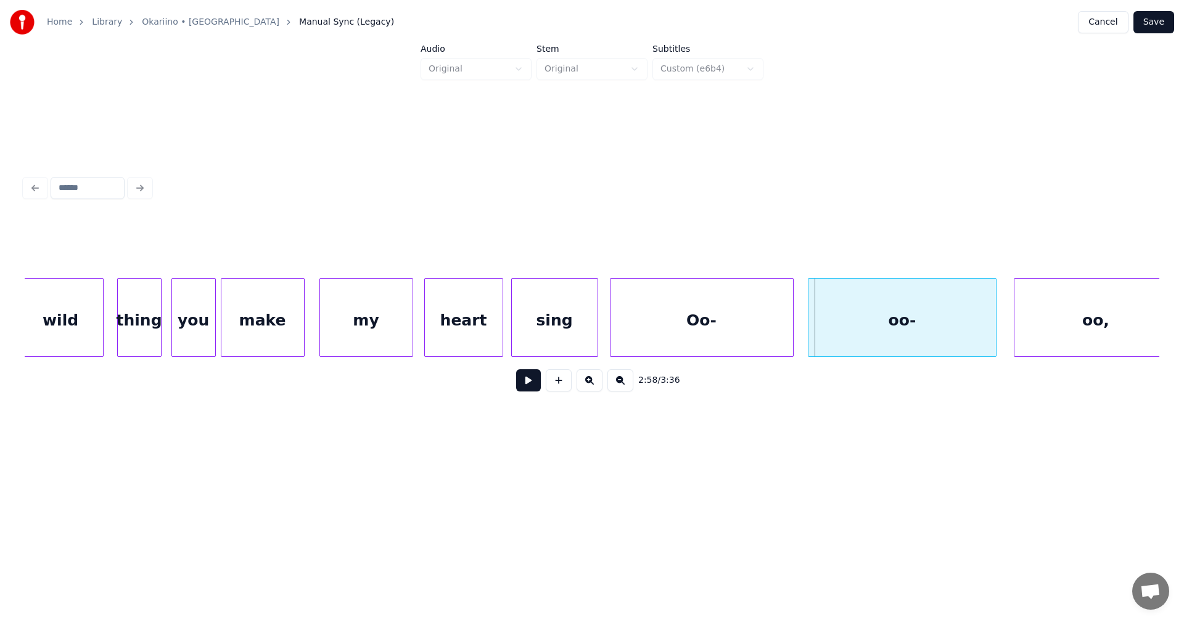
click at [528, 392] on button at bounding box center [528, 380] width 25 height 22
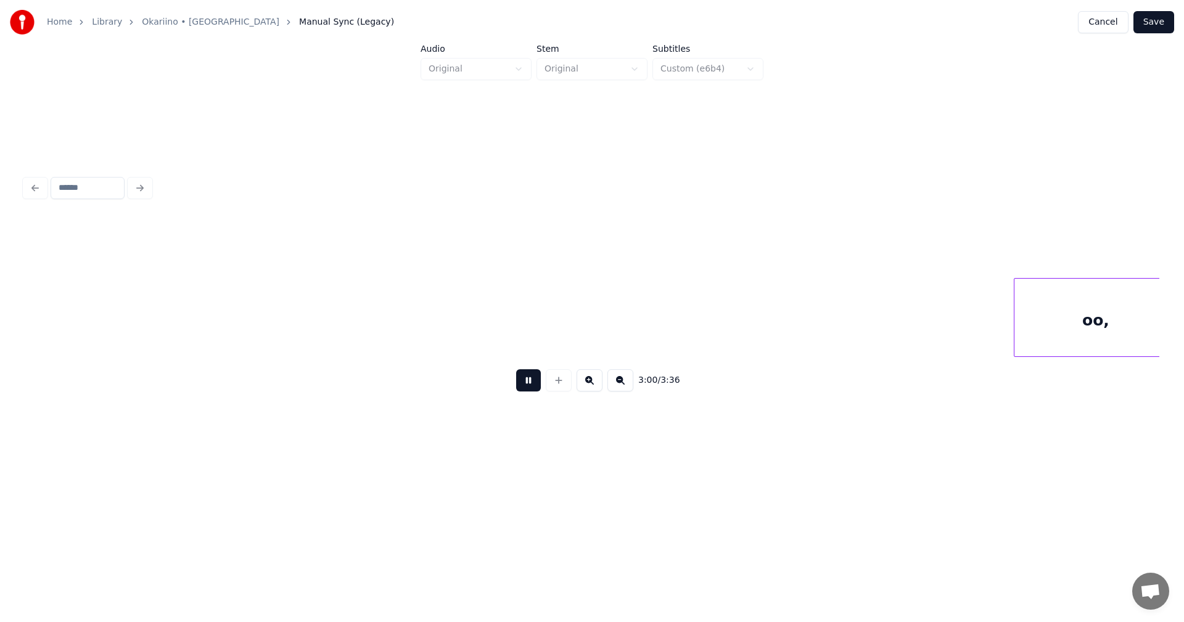
scroll to position [0, 44438]
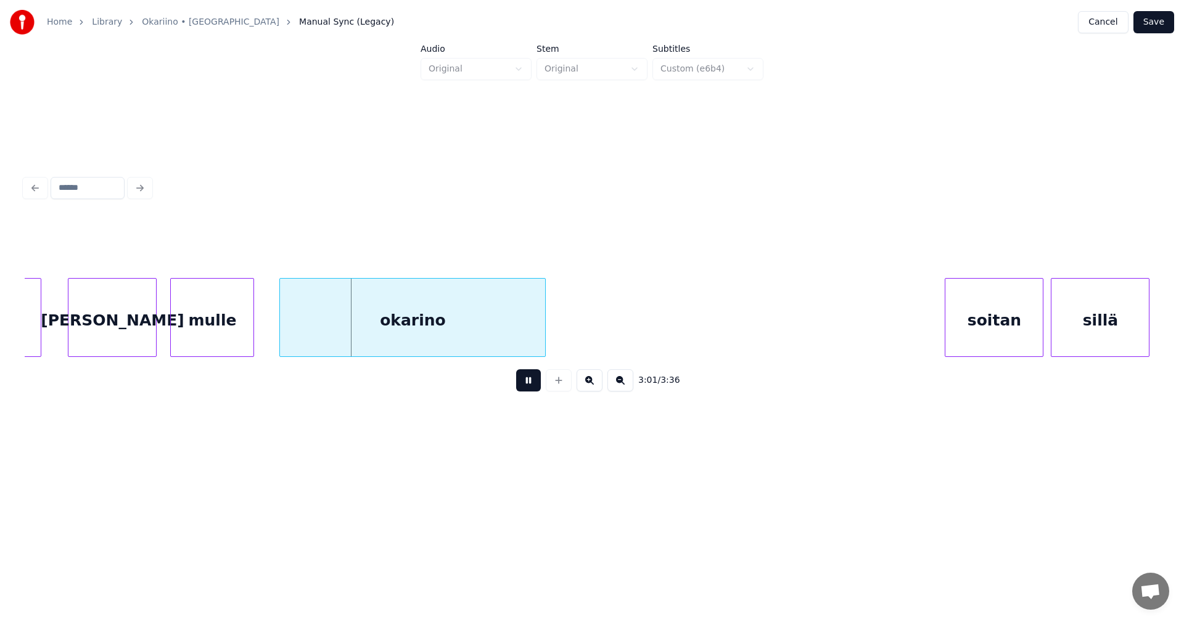
click at [528, 392] on button at bounding box center [528, 380] width 25 height 22
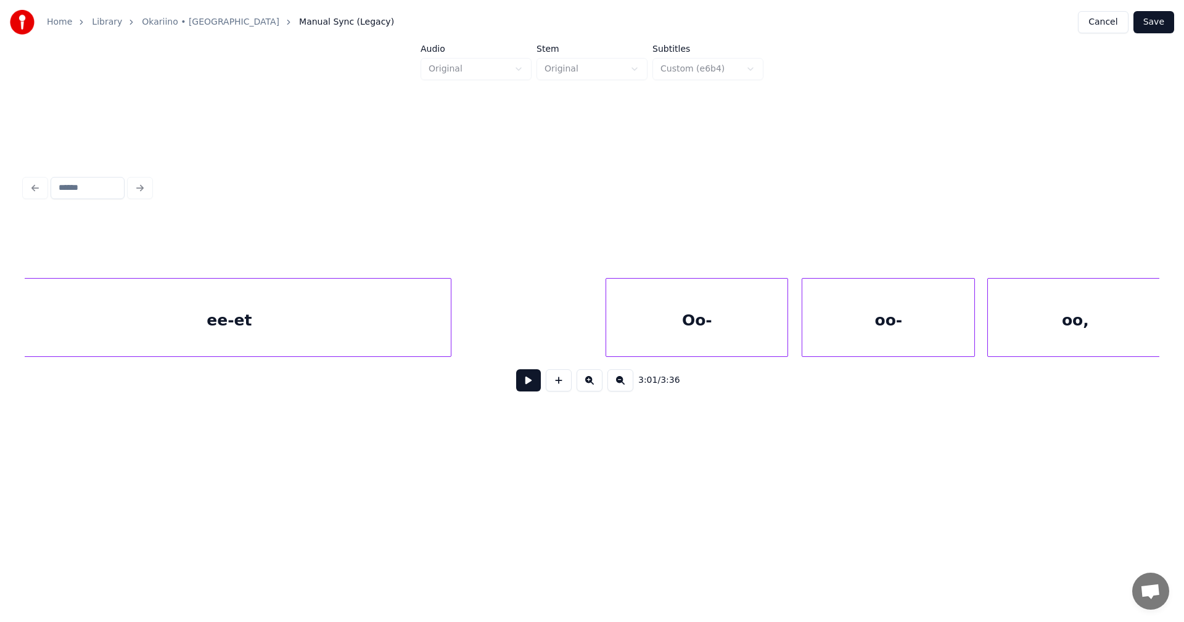
scroll to position [0, 46765]
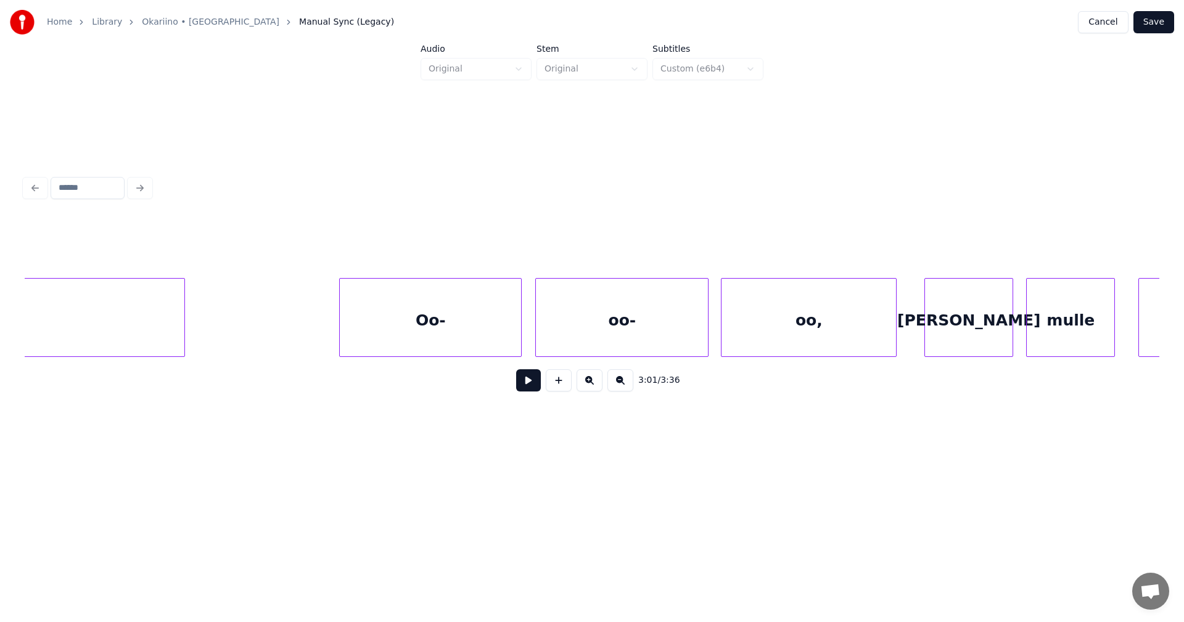
click at [481, 342] on div "Oo-" at bounding box center [430, 321] width 181 height 84
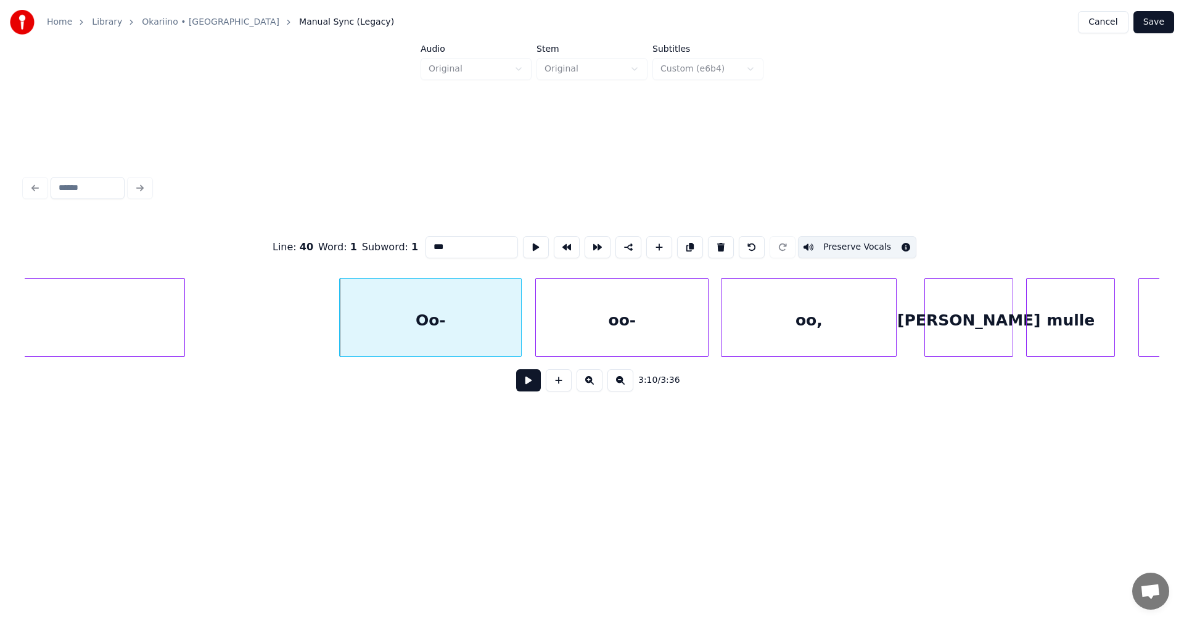
click at [523, 389] on button at bounding box center [528, 380] width 25 height 22
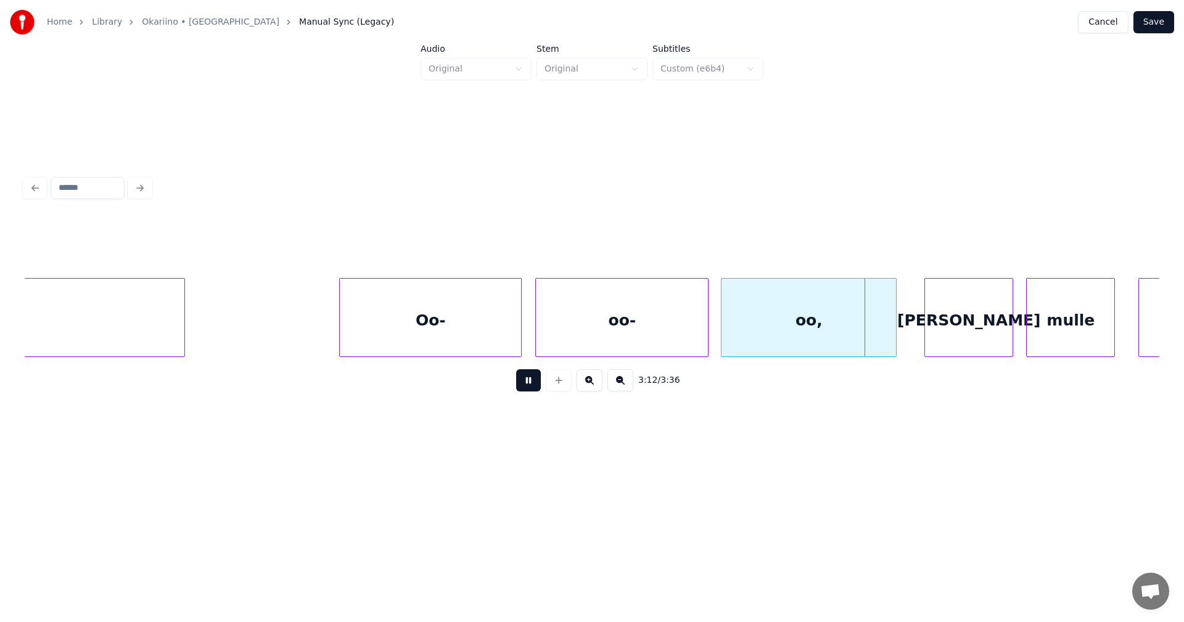
click at [526, 387] on button at bounding box center [528, 380] width 25 height 22
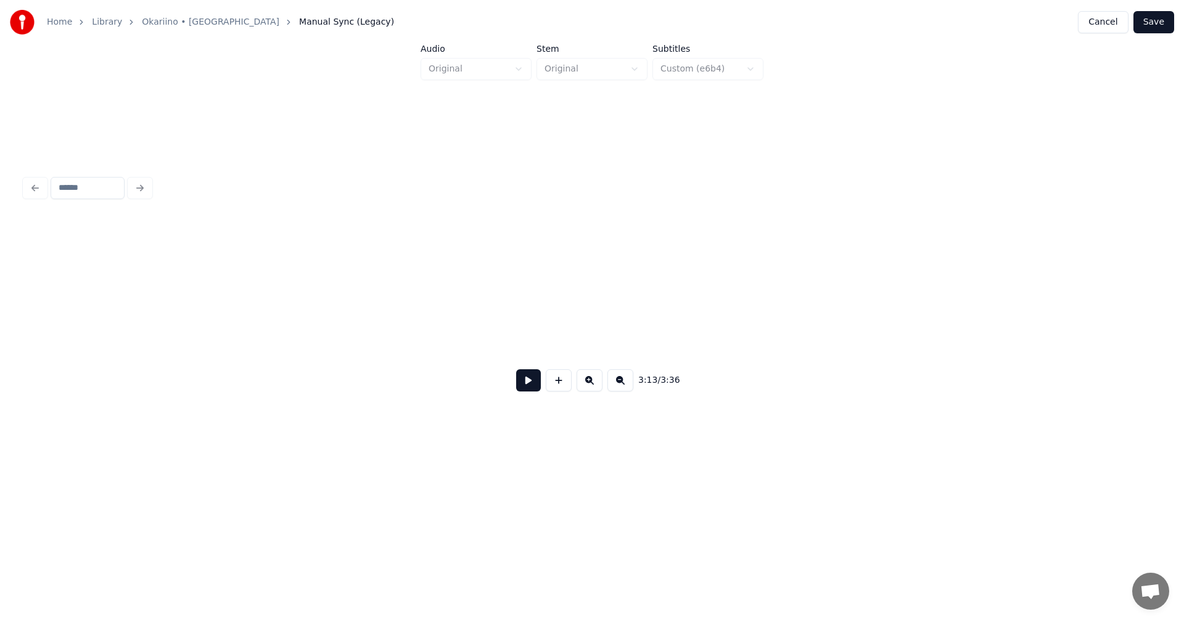
scroll to position [0, 51915]
click at [1163, 26] on button "Save" at bounding box center [1154, 22] width 41 height 22
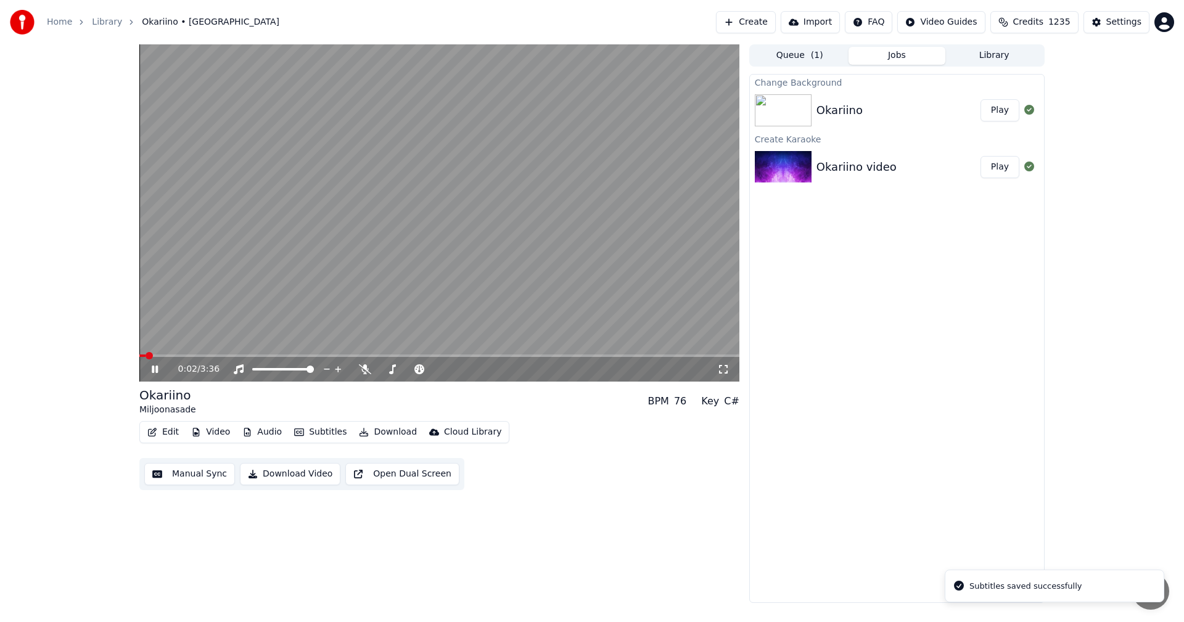
click at [467, 357] on span at bounding box center [439, 356] width 600 height 2
click at [516, 357] on span at bounding box center [439, 356] width 600 height 2
click at [595, 356] on span at bounding box center [439, 356] width 600 height 2
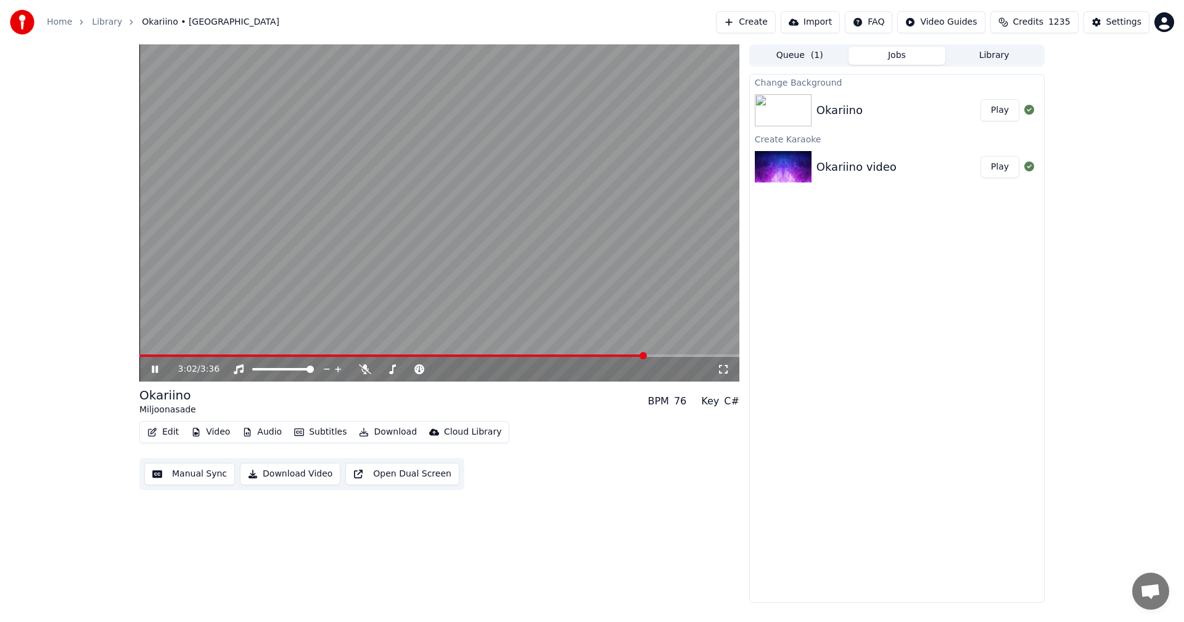
click at [159, 369] on icon at bounding box center [163, 370] width 29 height 10
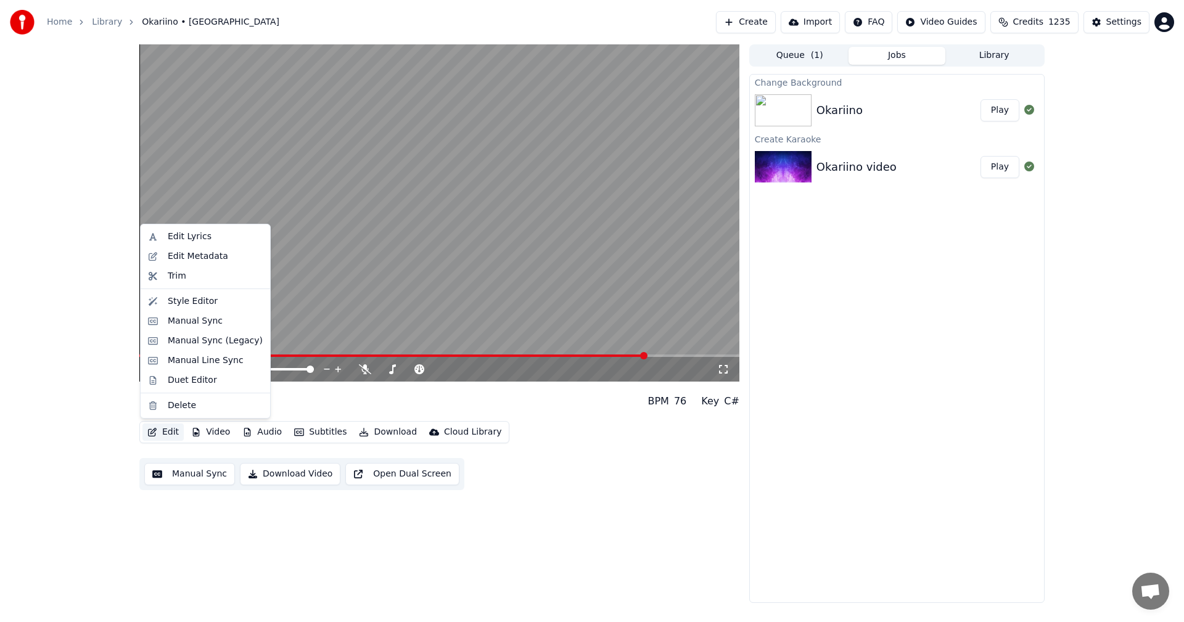
click at [166, 428] on button "Edit" at bounding box center [162, 432] width 41 height 17
click at [224, 341] on div "Manual Sync (Legacy)" at bounding box center [215, 341] width 95 height 12
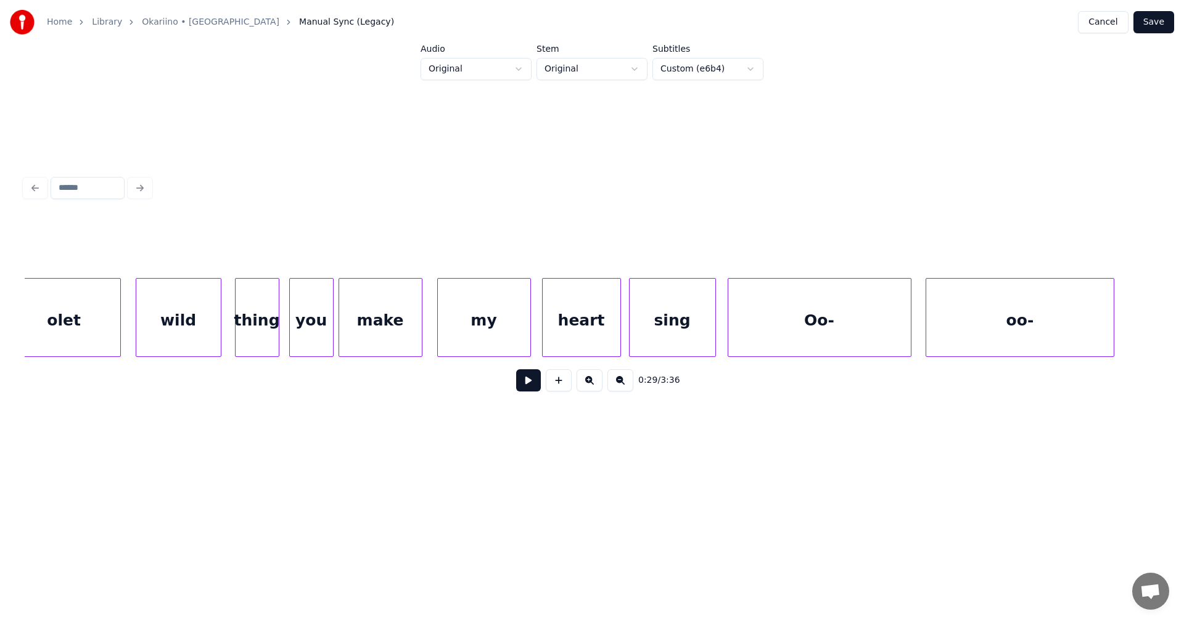
scroll to position [0, 43154]
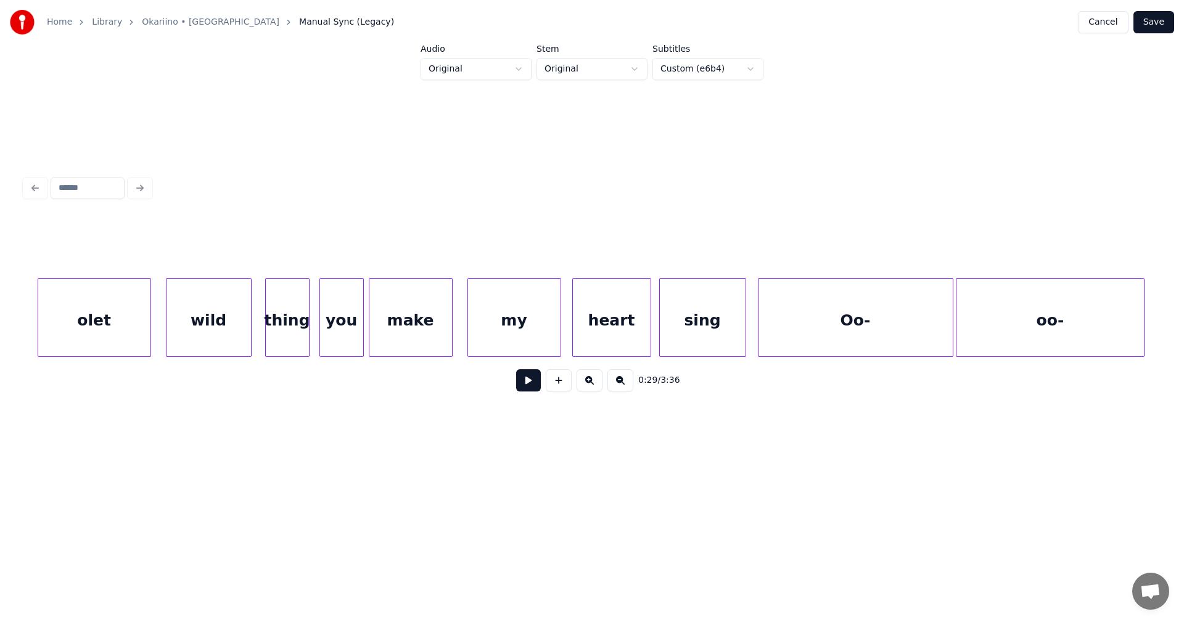
click at [949, 325] on div at bounding box center [951, 318] width 4 height 78
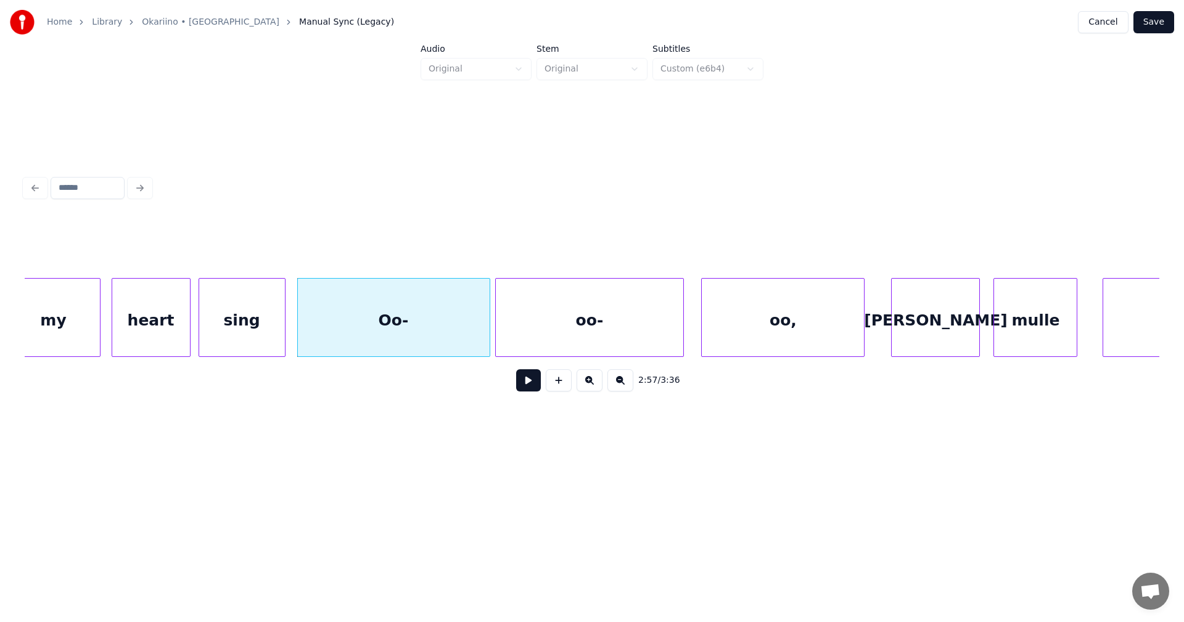
scroll to position [0, 43622]
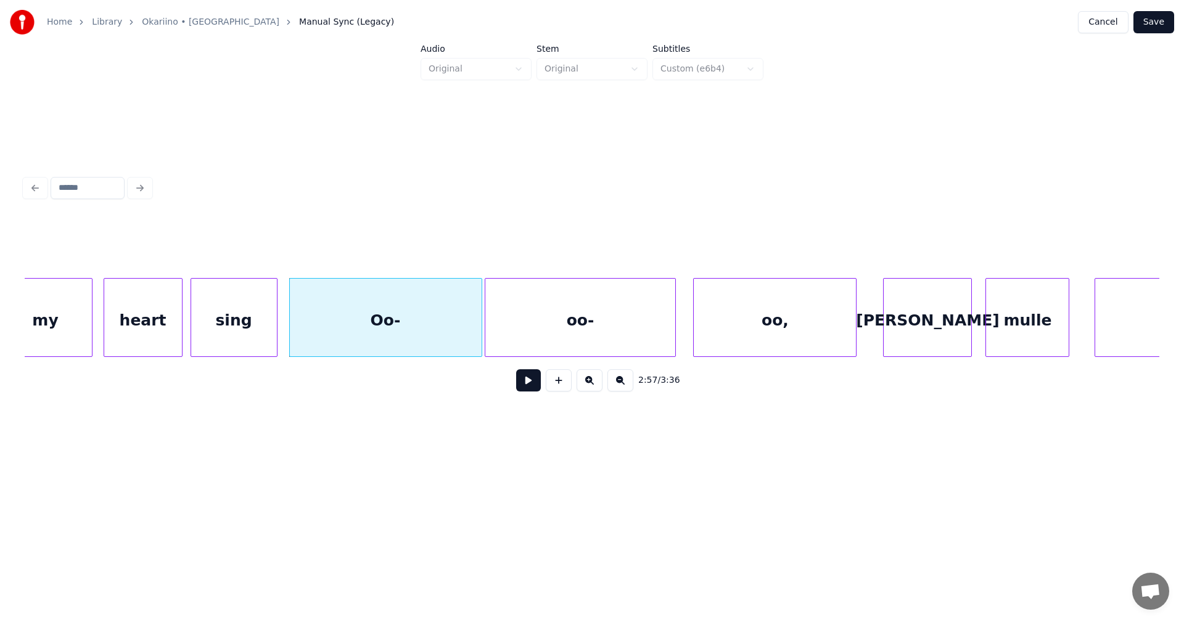
click at [485, 333] on div at bounding box center [487, 318] width 4 height 78
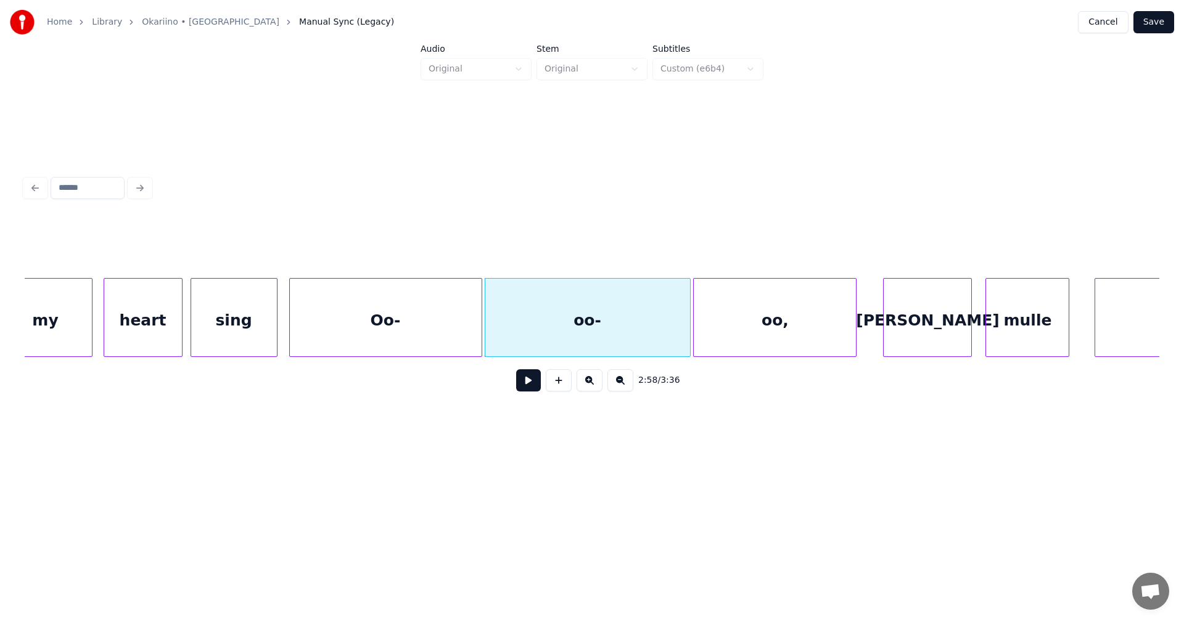
click at [687, 323] on div at bounding box center [688, 318] width 4 height 78
click at [1161, 19] on button "Save" at bounding box center [1154, 22] width 41 height 22
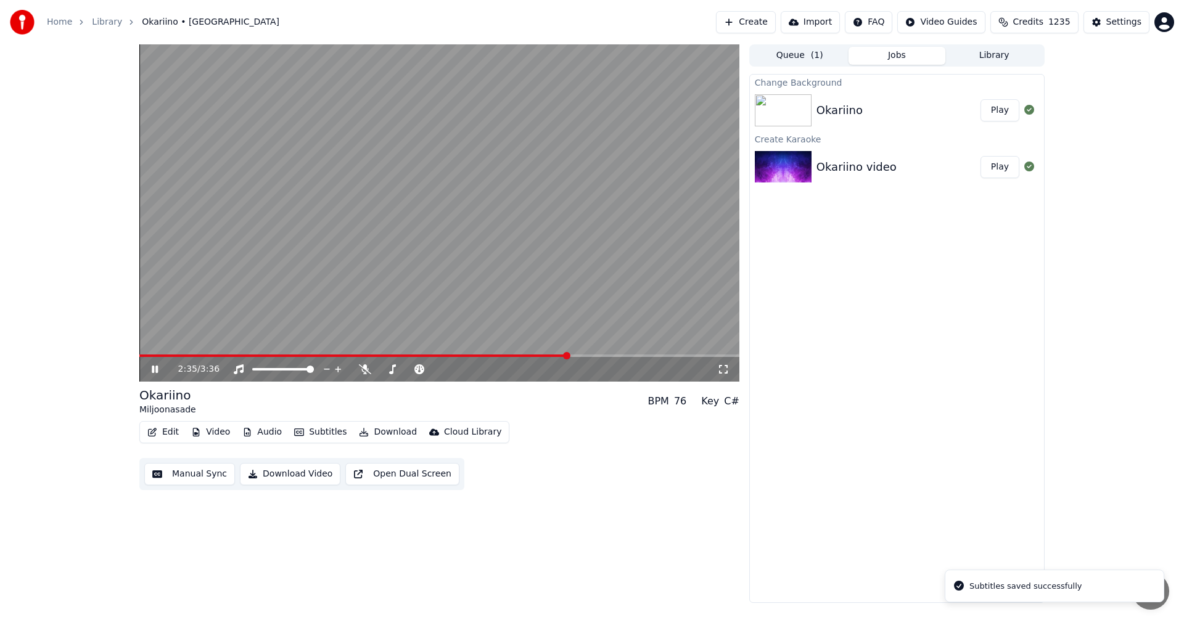
click at [569, 355] on span at bounding box center [439, 356] width 600 height 2
click at [615, 356] on span at bounding box center [377, 356] width 476 height 2
click at [152, 365] on icon at bounding box center [163, 370] width 29 height 10
click at [167, 427] on button "Edit" at bounding box center [162, 432] width 41 height 17
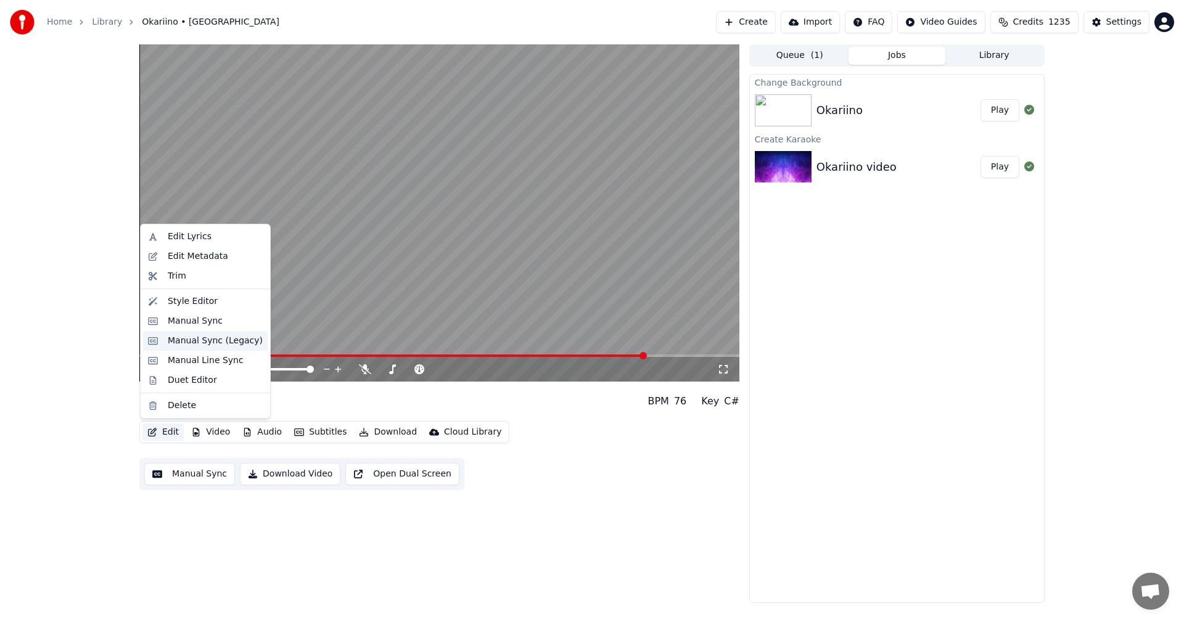
click at [218, 345] on div "Manual Sync (Legacy)" at bounding box center [215, 341] width 95 height 12
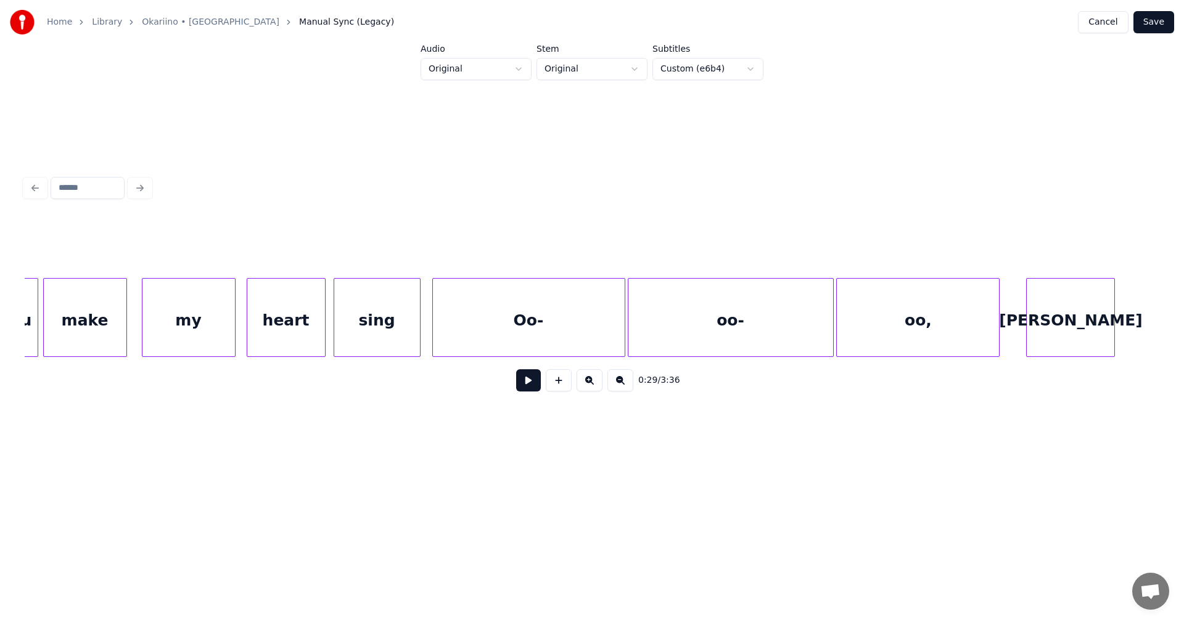
scroll to position [0, 43539]
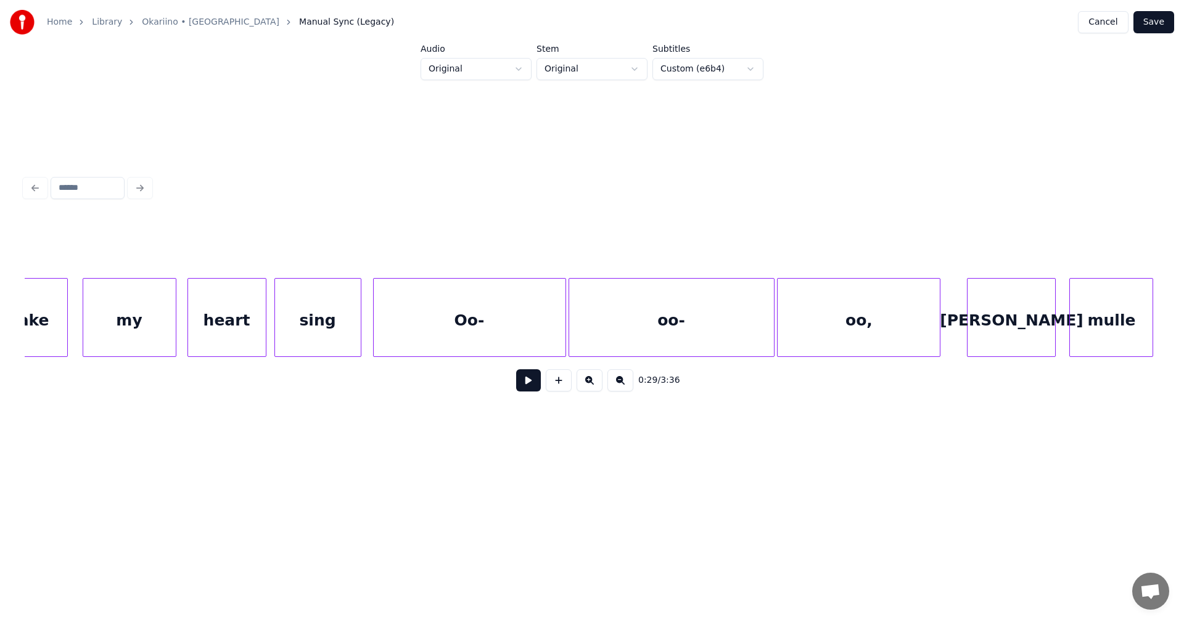
click at [498, 336] on div "Oo-" at bounding box center [470, 321] width 192 height 84
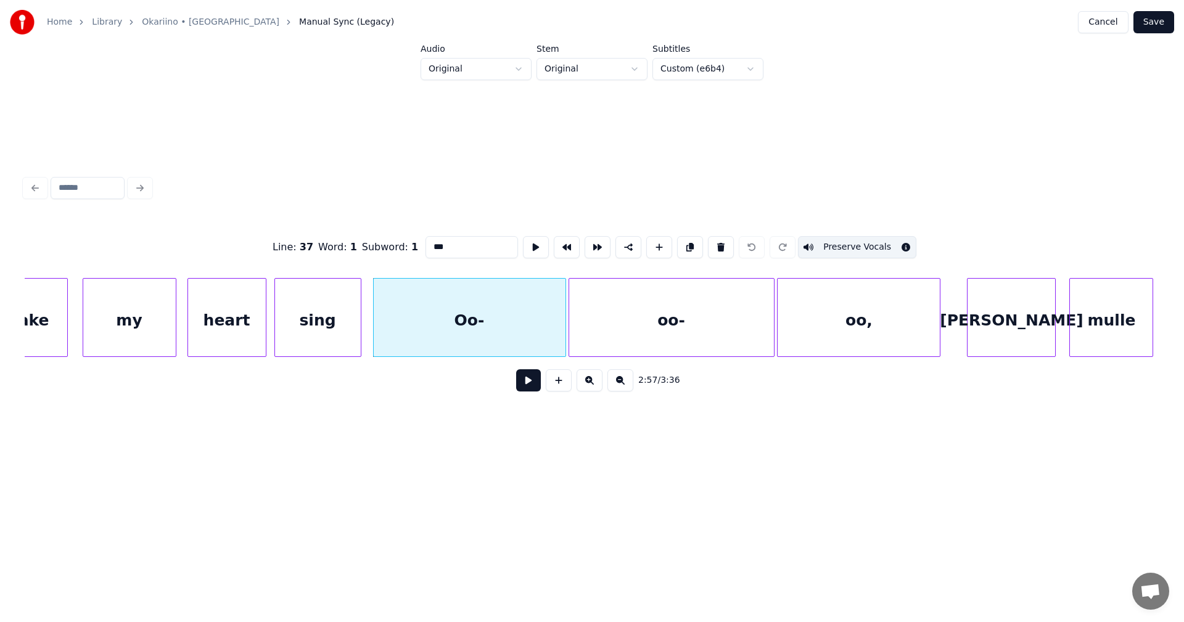
click at [530, 385] on button at bounding box center [528, 380] width 25 height 22
click at [530, 384] on button at bounding box center [528, 380] width 25 height 22
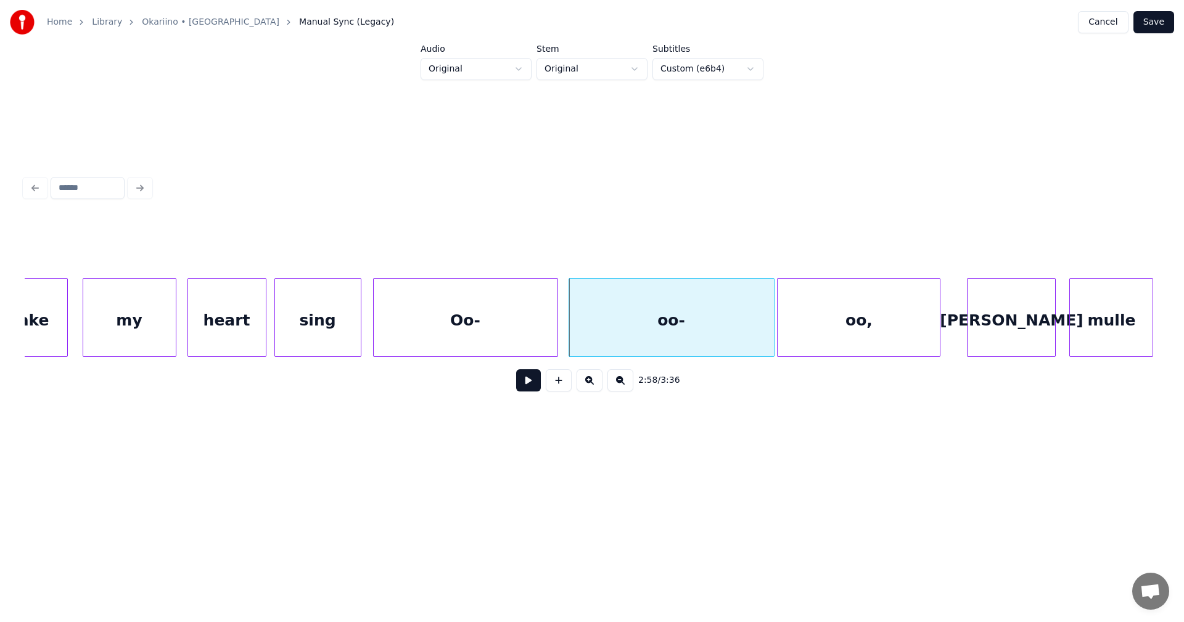
click at [554, 333] on div at bounding box center [556, 318] width 4 height 78
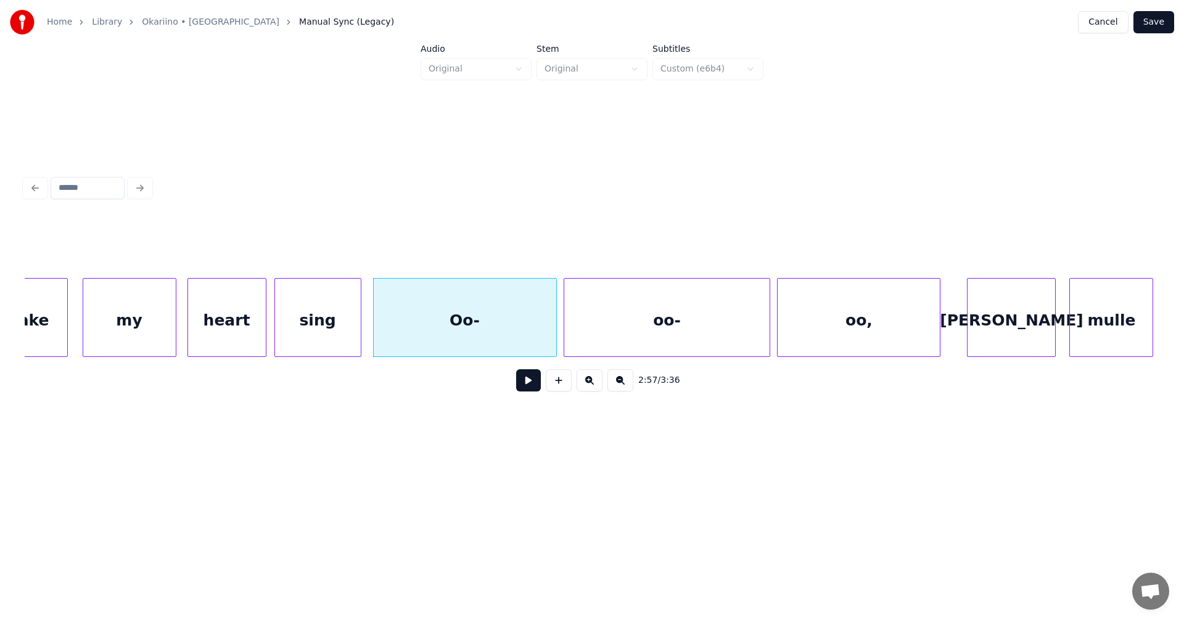
click at [602, 319] on div "oo-" at bounding box center [666, 321] width 205 height 84
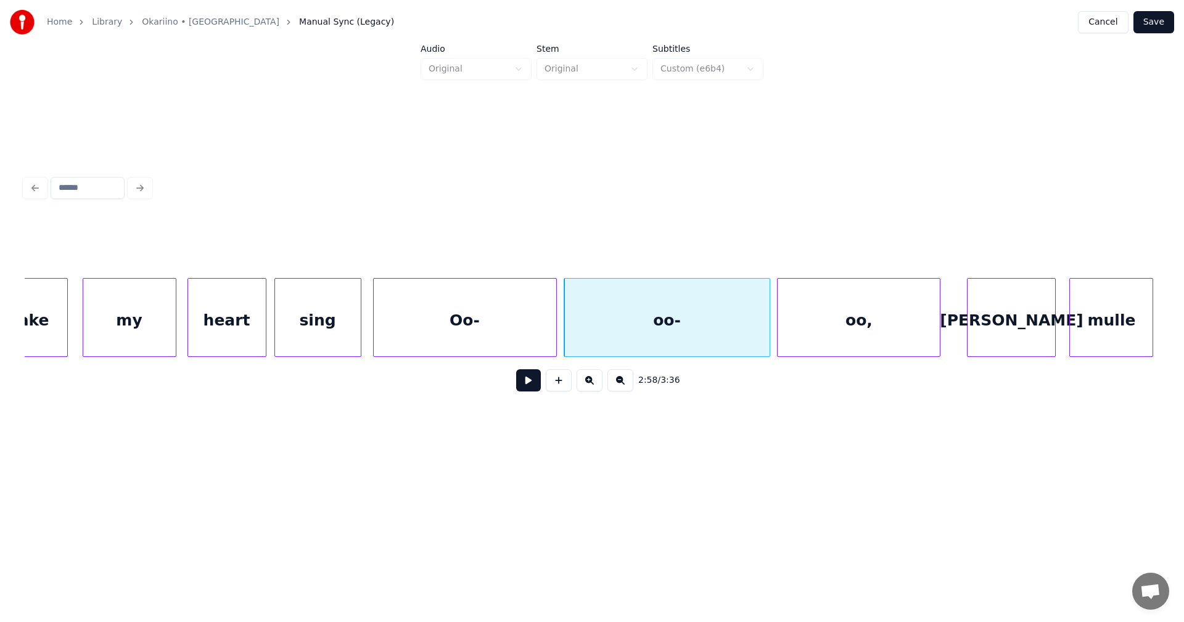
click at [538, 342] on div "Oo-" at bounding box center [465, 321] width 183 height 84
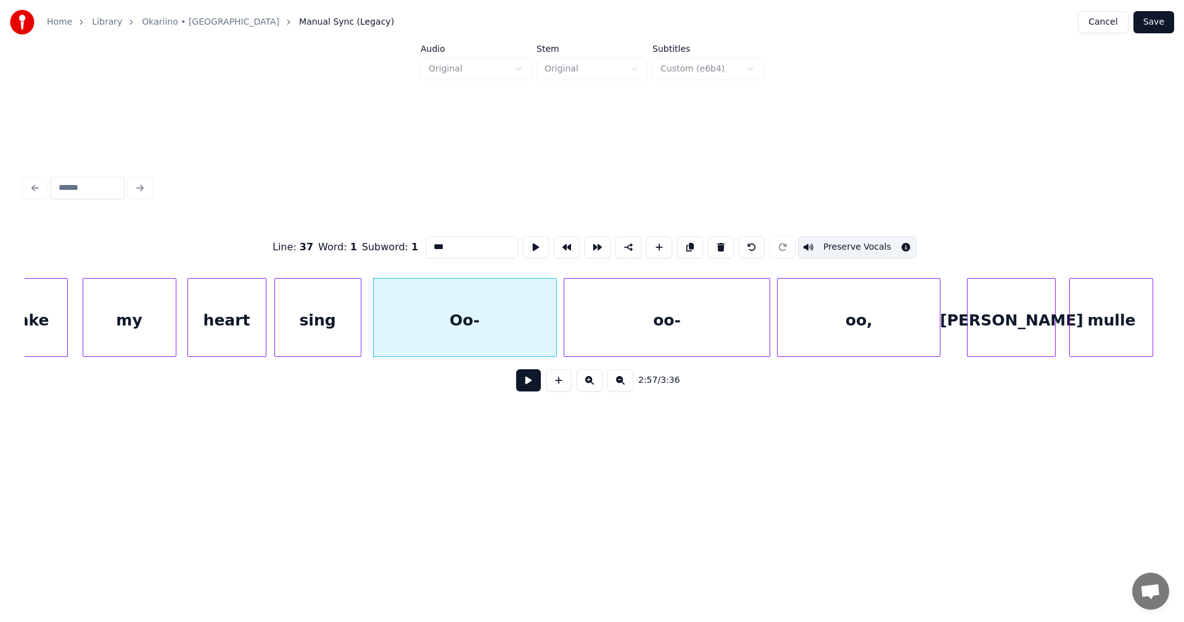
click at [527, 381] on button at bounding box center [528, 380] width 25 height 22
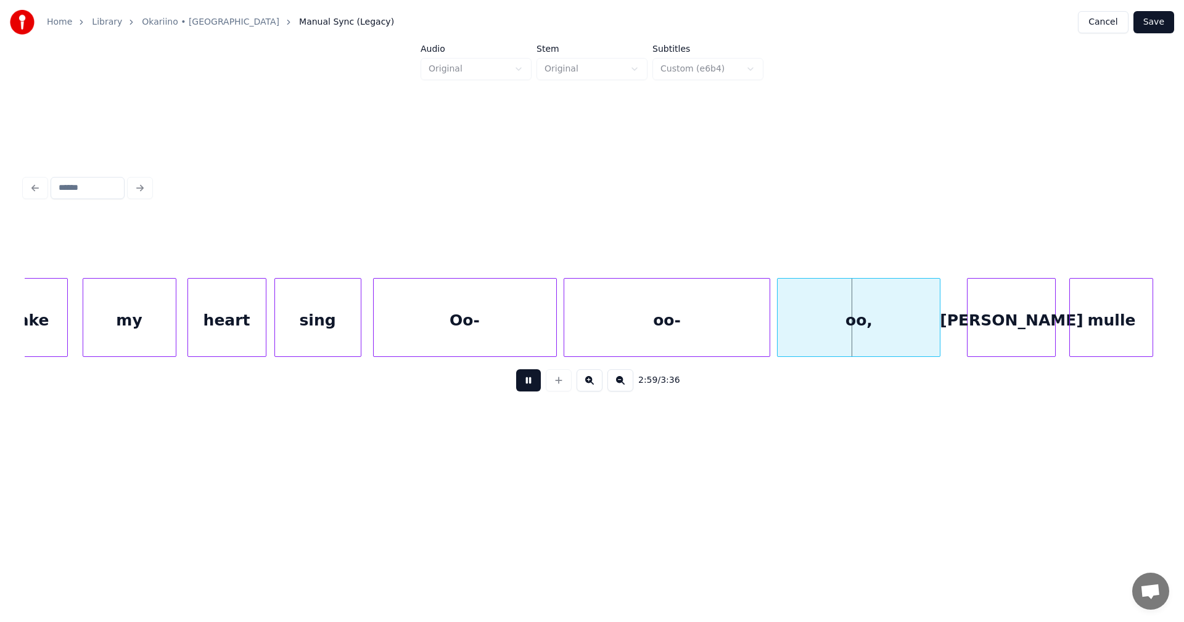
click at [527, 383] on button at bounding box center [528, 380] width 25 height 22
click at [1146, 23] on button "Save" at bounding box center [1154, 22] width 41 height 22
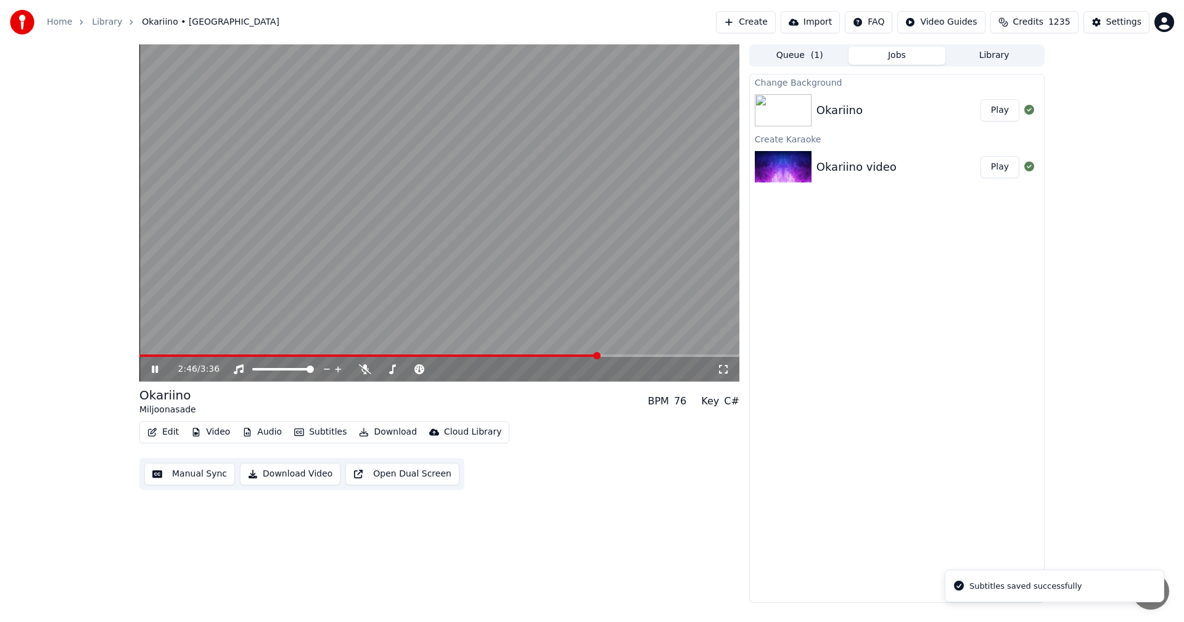
click at [599, 357] on span at bounding box center [439, 356] width 600 height 2
click at [630, 356] on span at bounding box center [439, 356] width 600 height 2
click at [604, 356] on span at bounding box center [391, 356] width 504 height 2
click at [611, 358] on div "3:03 / 3:36" at bounding box center [439, 369] width 600 height 25
click at [608, 353] on video at bounding box center [439, 212] width 600 height 337
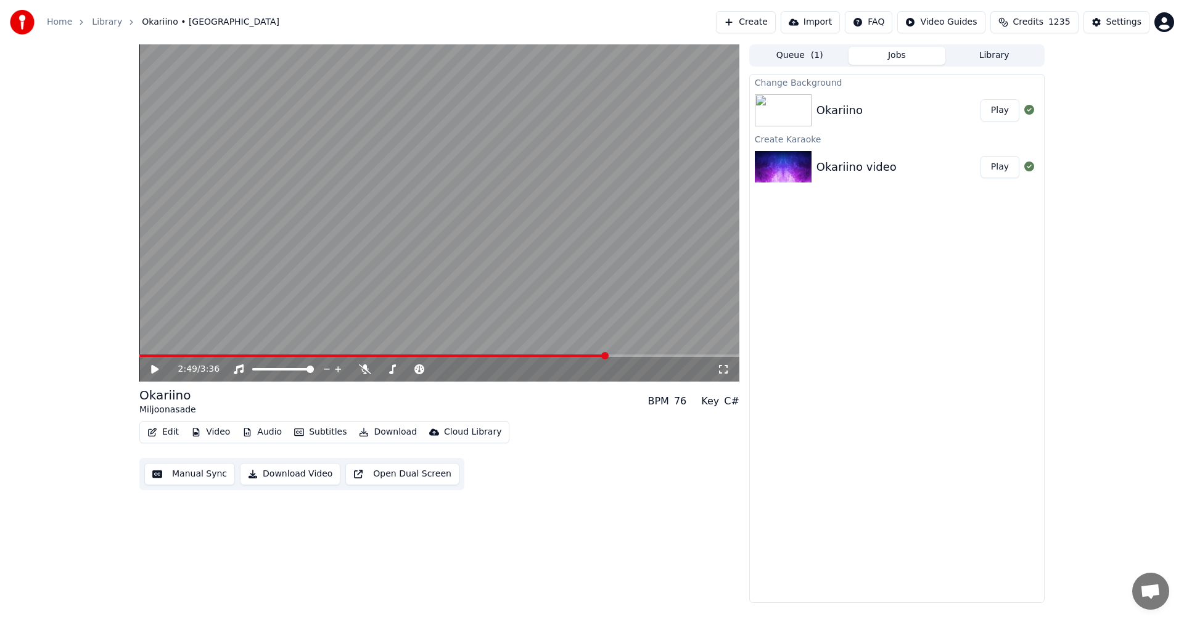
click at [608, 356] on span at bounding box center [373, 356] width 468 height 2
click at [155, 370] on icon at bounding box center [154, 369] width 7 height 9
click at [155, 371] on icon at bounding box center [163, 370] width 29 height 10
click at [168, 427] on button "Edit" at bounding box center [162, 432] width 41 height 17
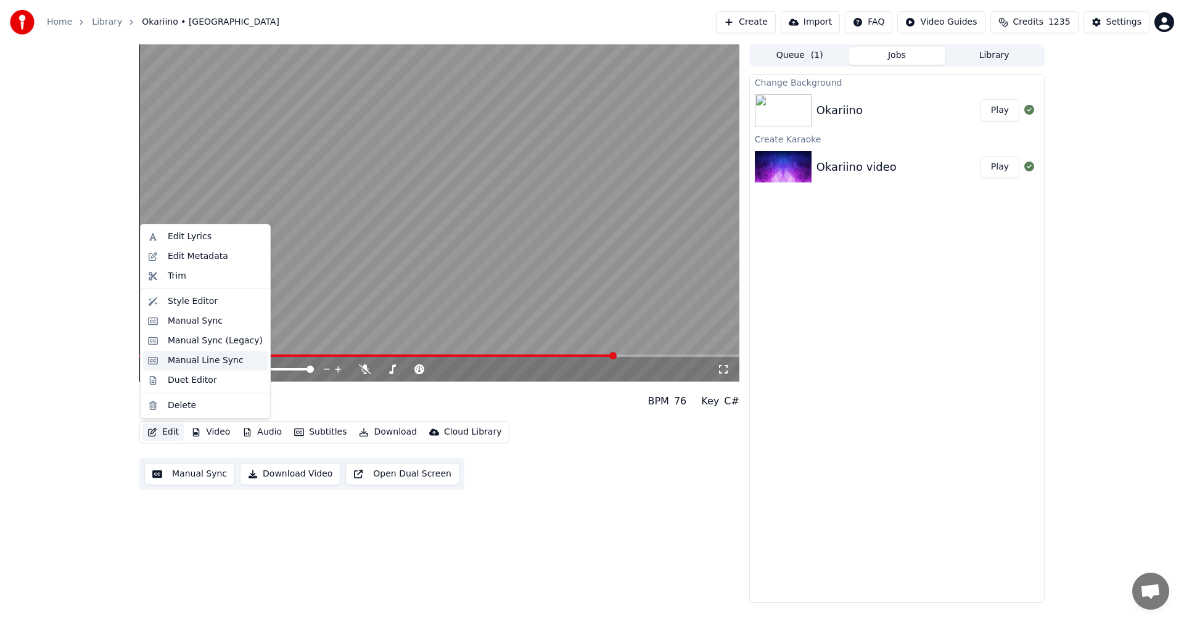
click at [194, 362] on div "Manual Line Sync" at bounding box center [206, 361] width 76 height 12
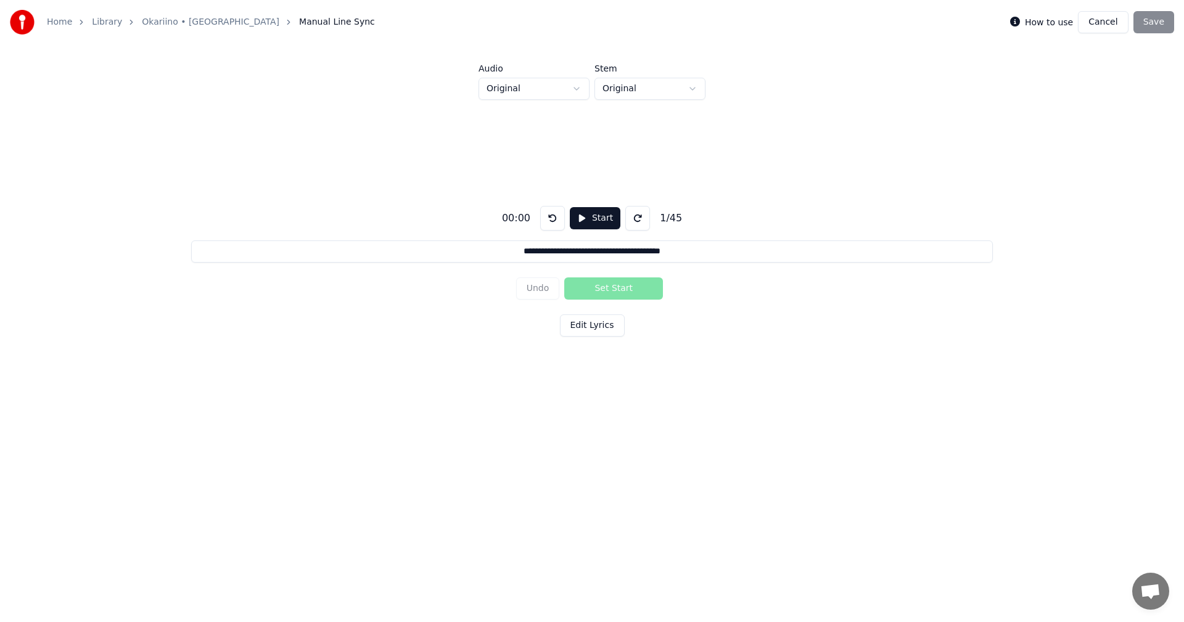
click at [1107, 25] on button "Cancel" at bounding box center [1103, 22] width 50 height 22
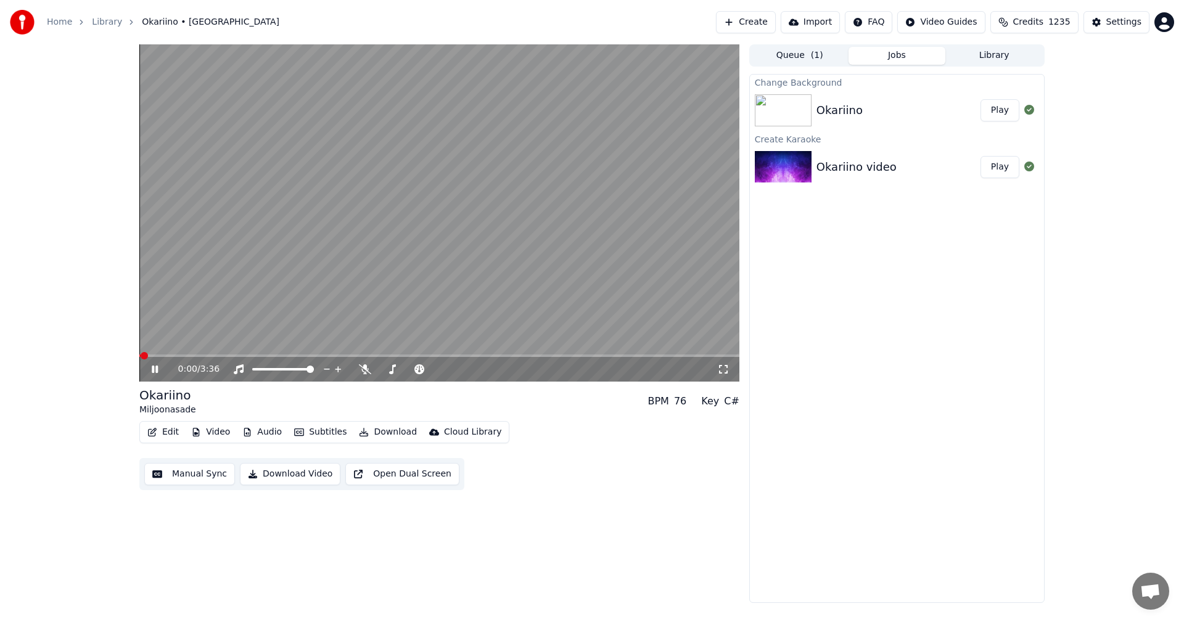
click at [176, 432] on button "Edit" at bounding box center [162, 432] width 41 height 17
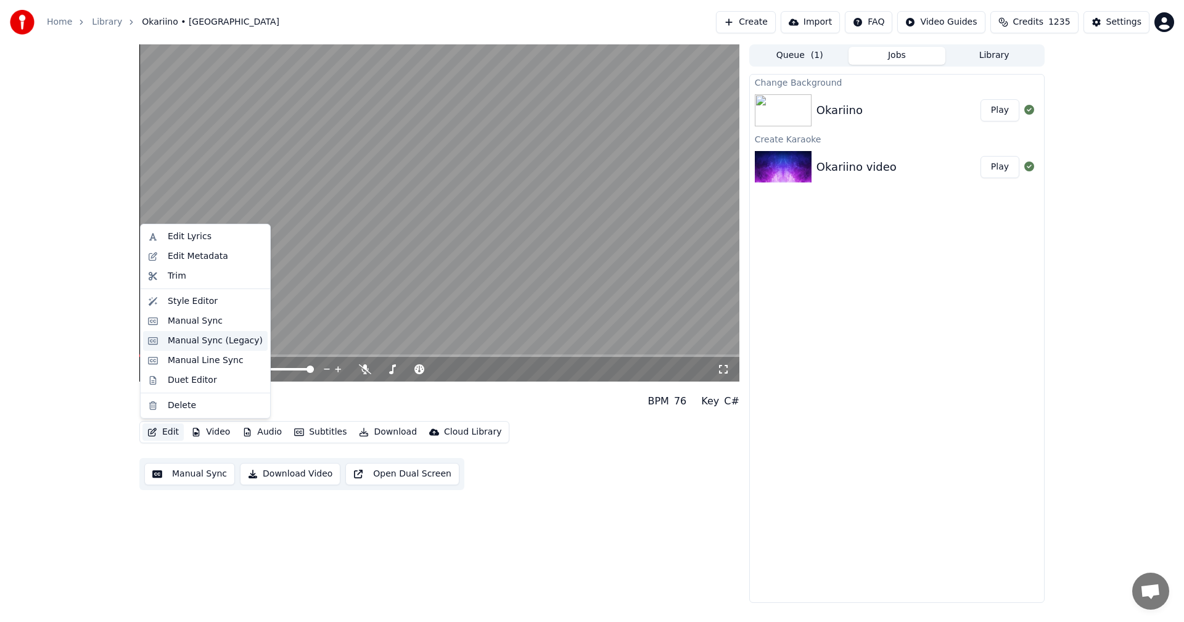
click at [226, 341] on div "Manual Sync (Legacy)" at bounding box center [215, 341] width 95 height 12
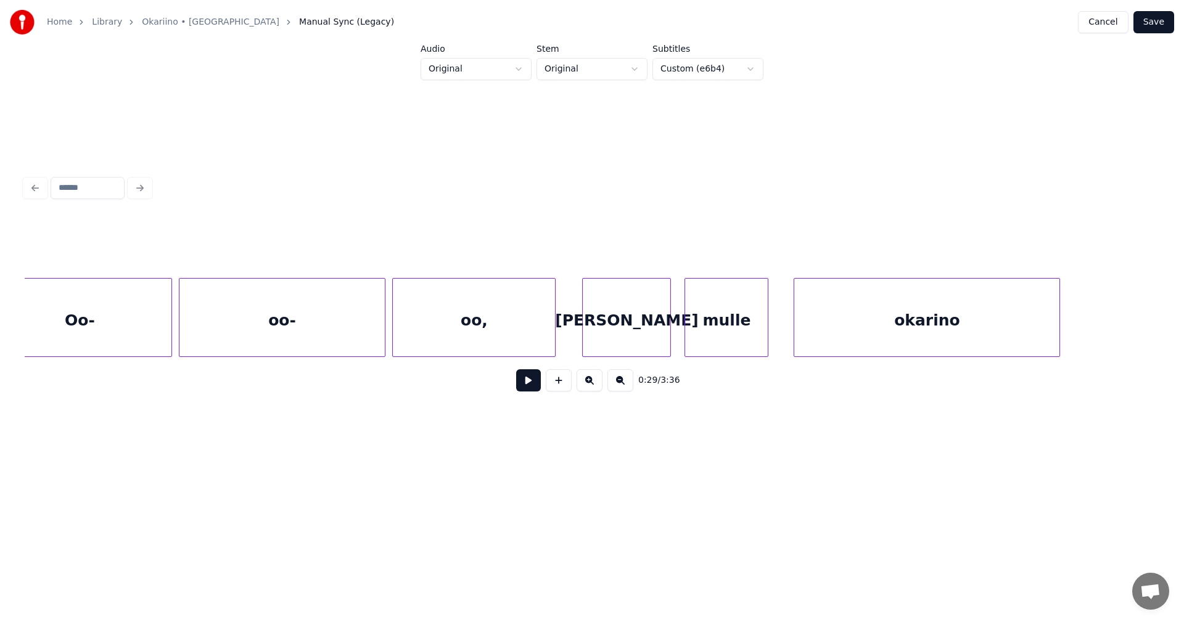
scroll to position [0, 43716]
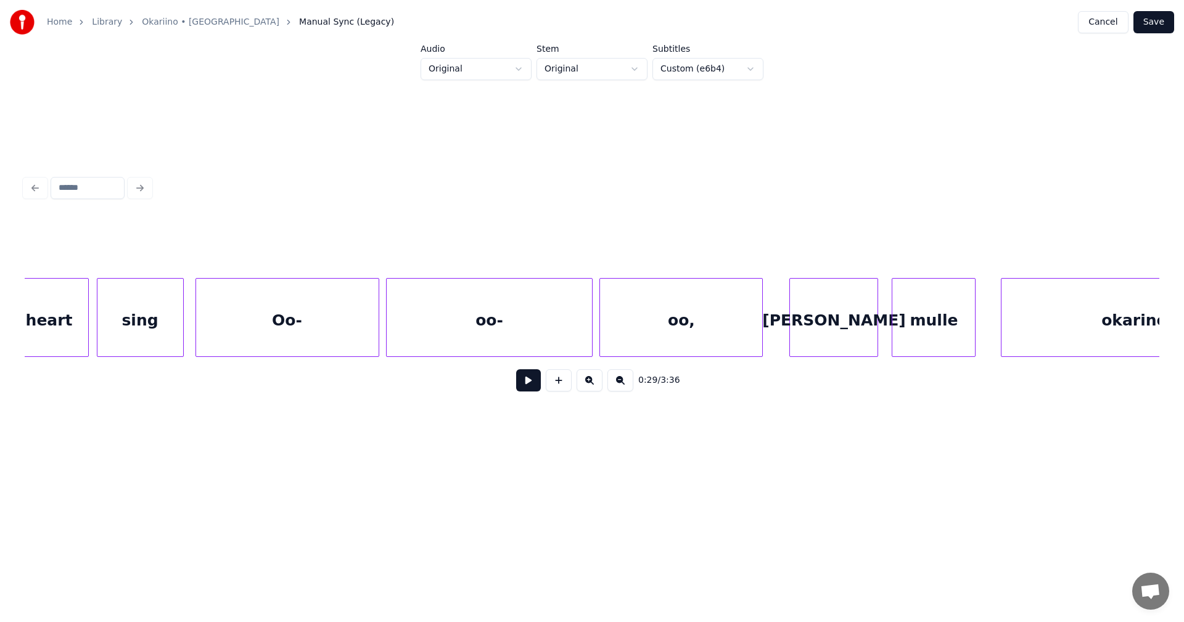
click at [337, 318] on div "Oo-" at bounding box center [287, 321] width 183 height 84
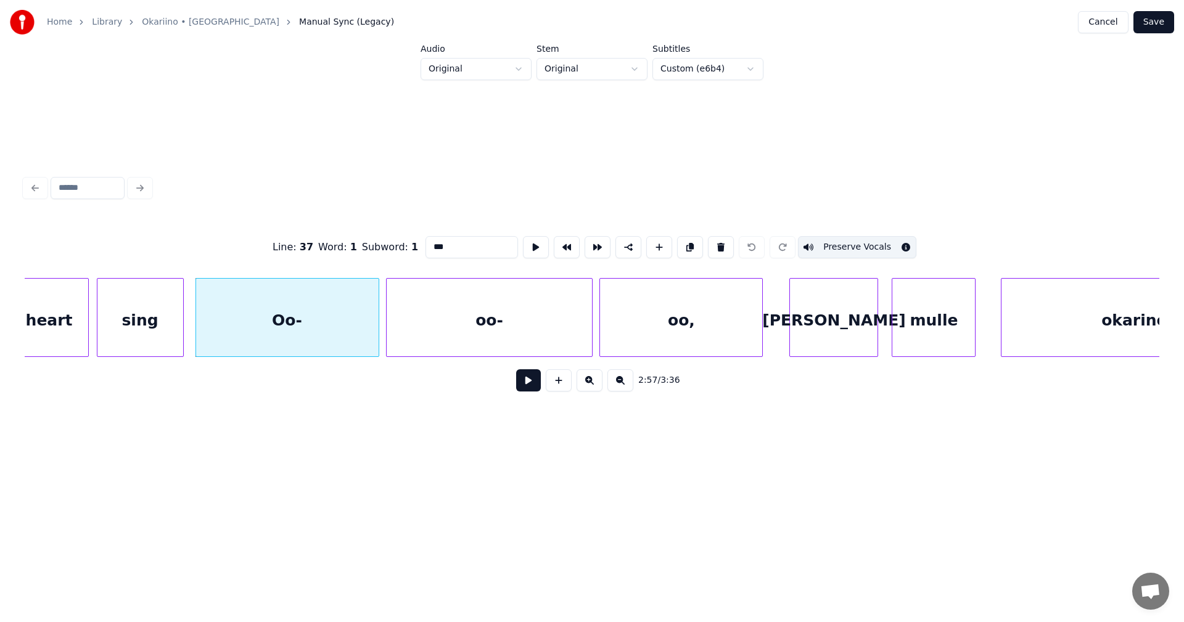
click at [166, 321] on div "sing" at bounding box center [140, 321] width 86 height 84
type input "****"
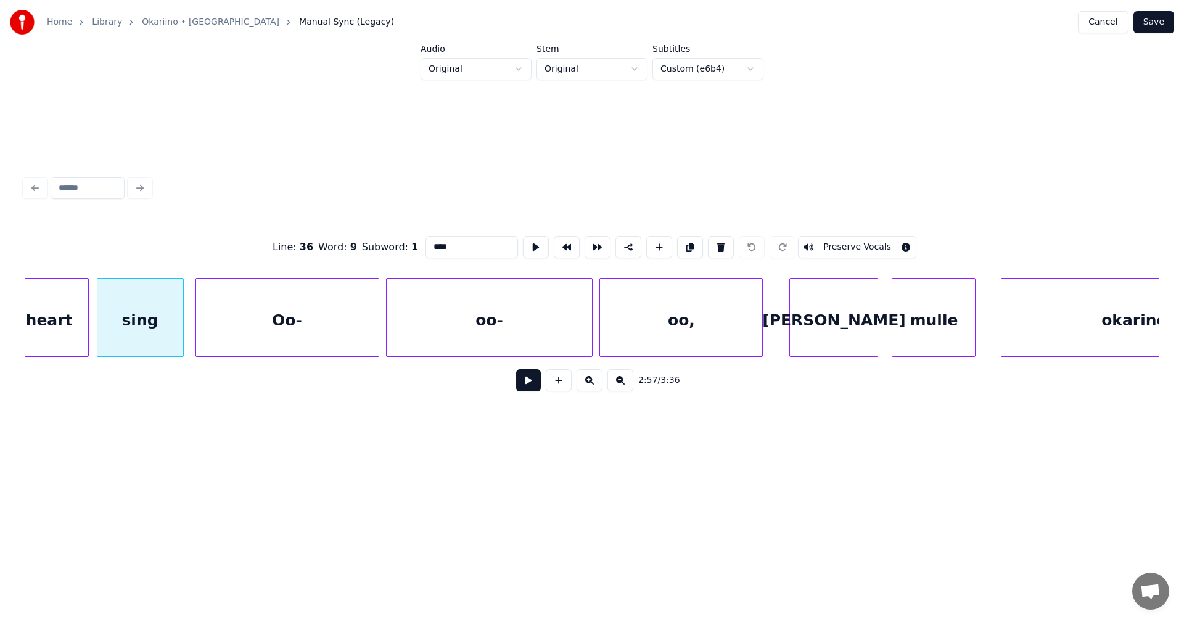
click at [531, 382] on button at bounding box center [528, 380] width 25 height 22
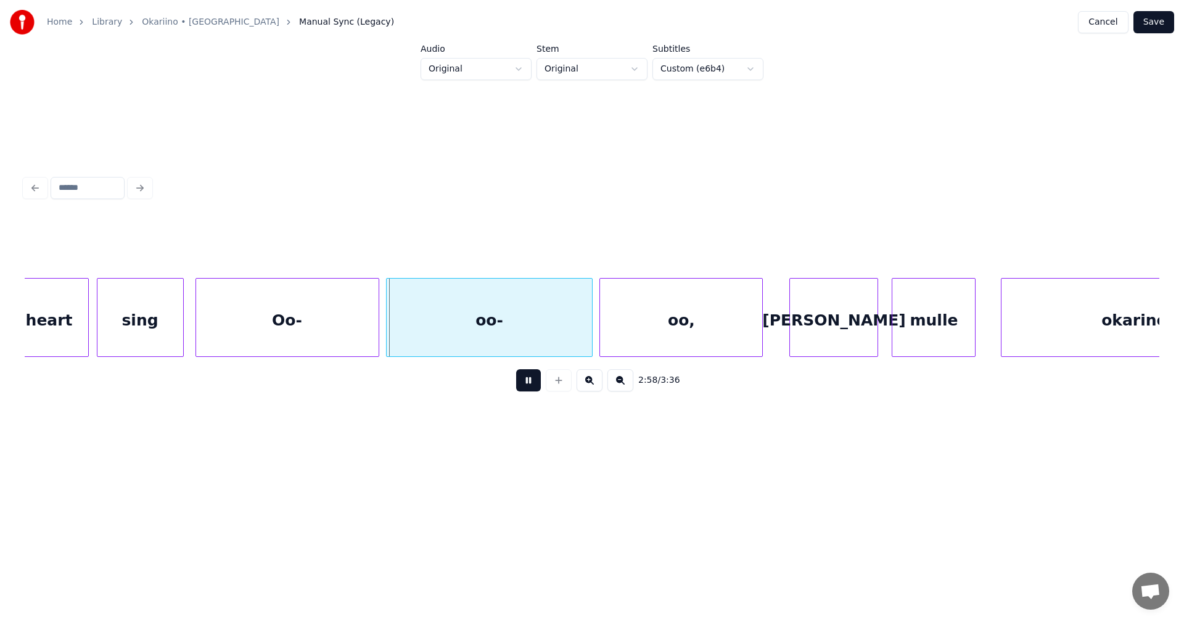
click at [530, 380] on button at bounding box center [528, 380] width 25 height 22
click at [463, 335] on div "oo-" at bounding box center [489, 321] width 205 height 84
click at [458, 249] on input "***" at bounding box center [472, 247] width 93 height 22
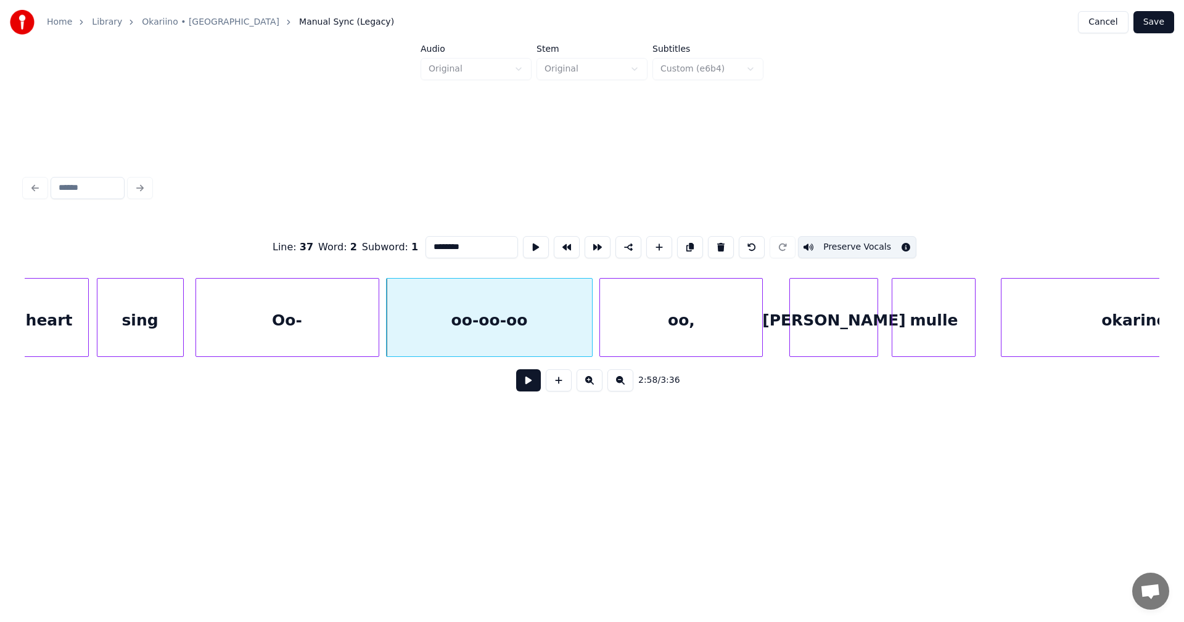
click at [350, 338] on div "Oo-" at bounding box center [287, 321] width 183 height 84
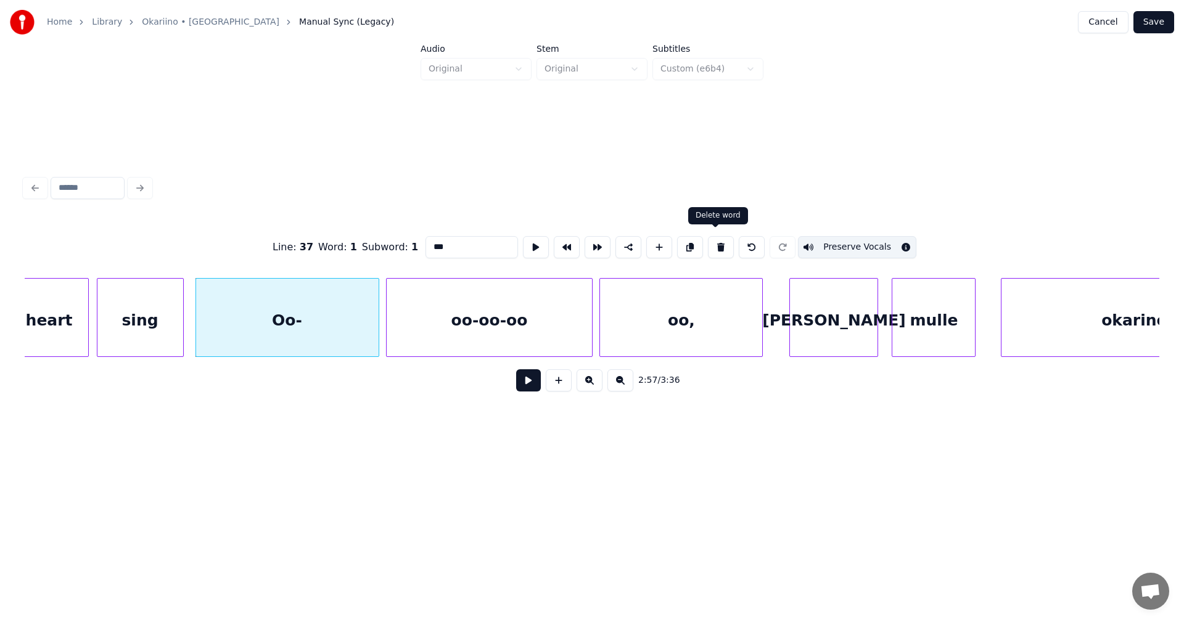
drag, startPoint x: 714, startPoint y: 242, endPoint x: 686, endPoint y: 257, distance: 31.5
click at [714, 242] on button at bounding box center [721, 247] width 26 height 22
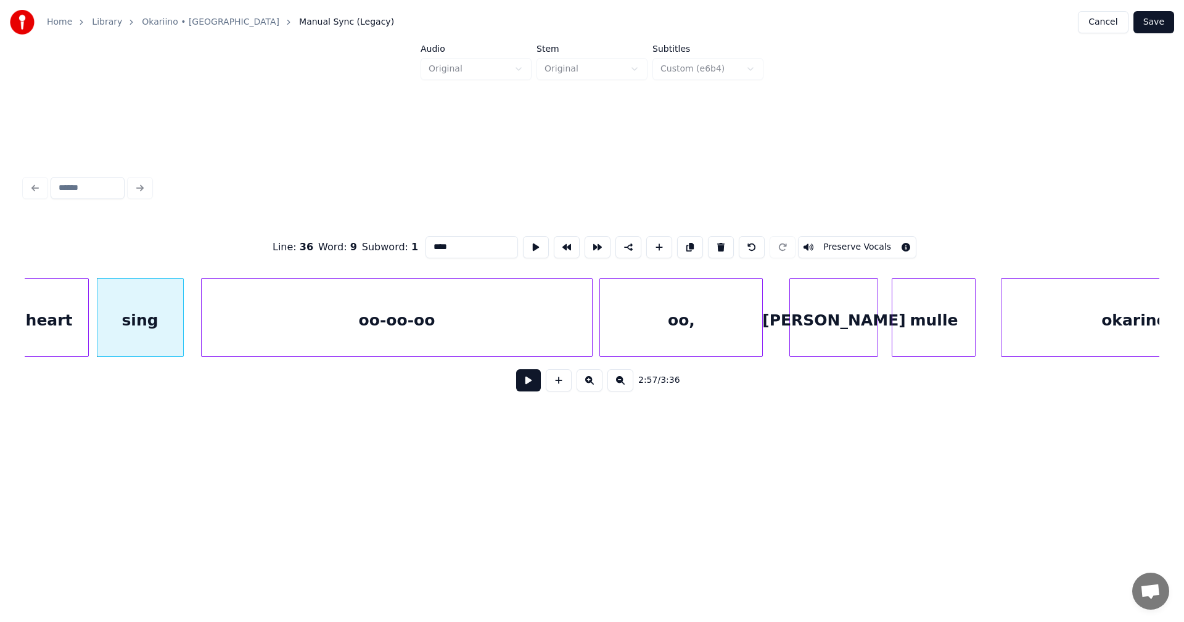
click at [203, 388] on div "Line : 36 Word : 9 Subword : 1 **** Preserve Vocals 2:57 / 3:36" at bounding box center [592, 309] width 1135 height 187
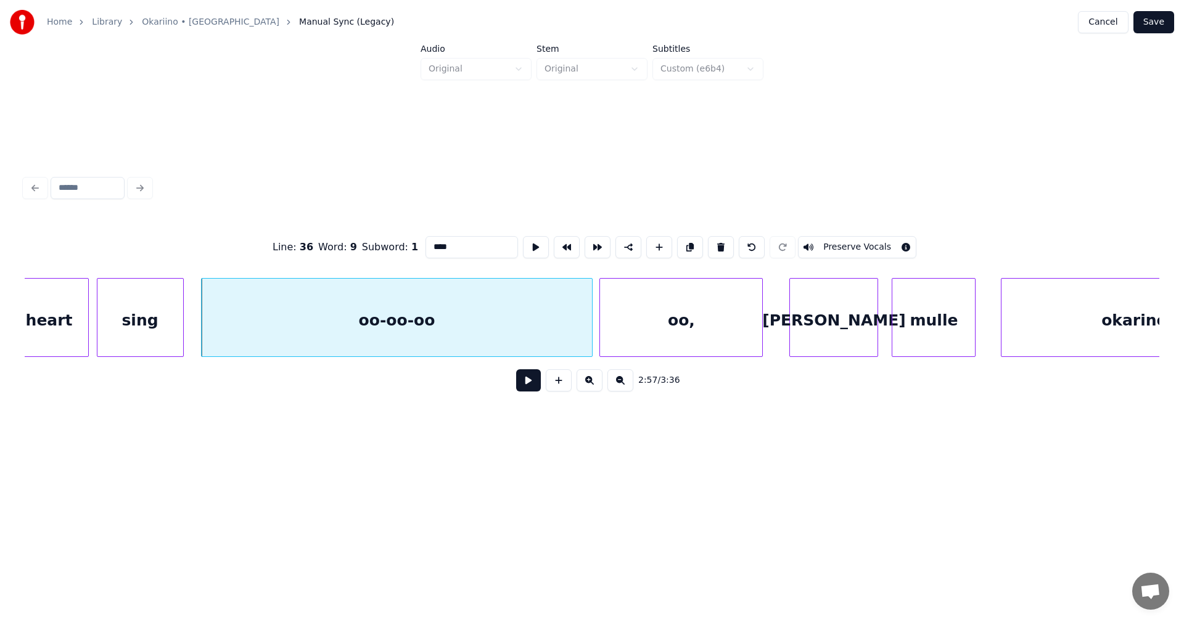
click at [685, 293] on div "oo," at bounding box center [681, 321] width 162 height 84
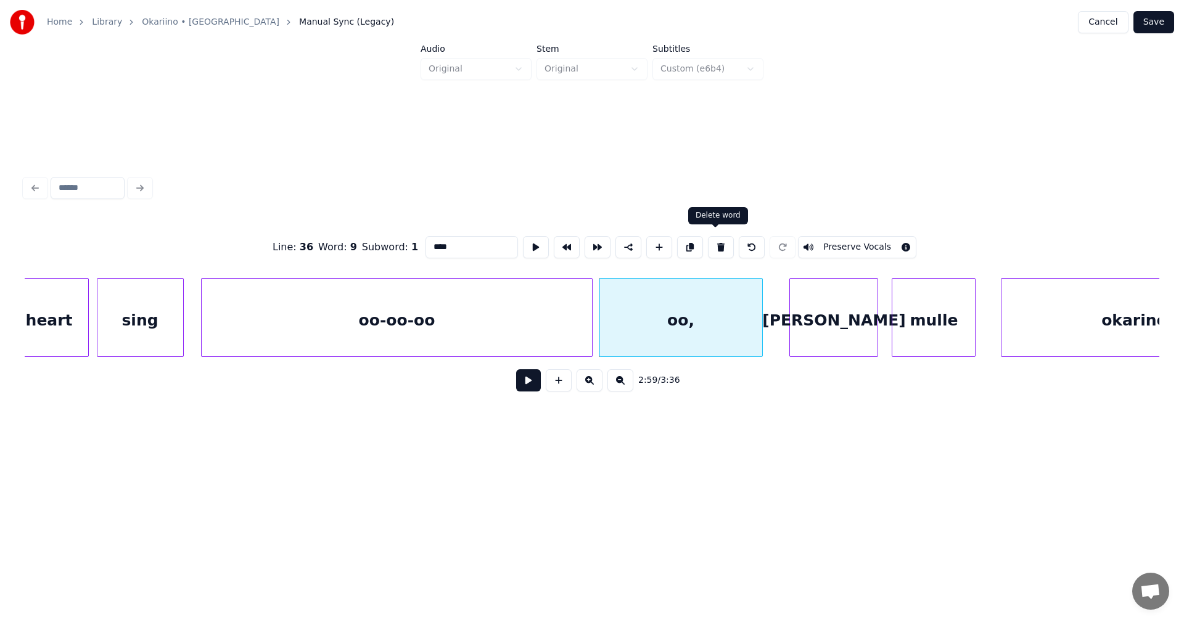
click at [715, 243] on button at bounding box center [721, 247] width 26 height 22
type input "***"
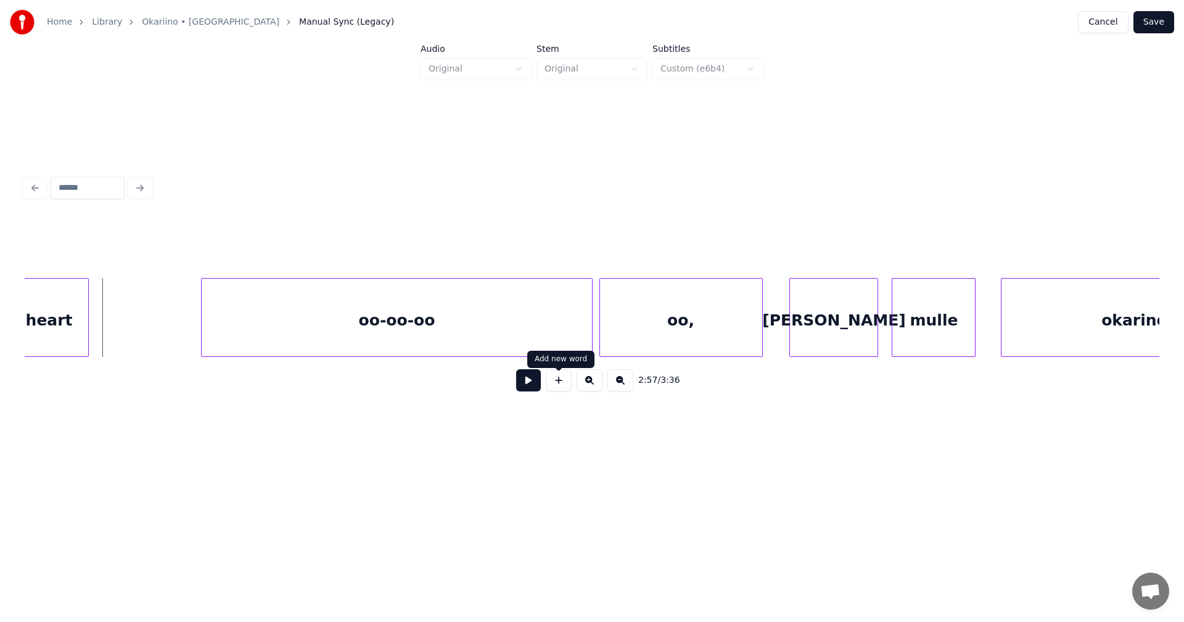
click at [554, 388] on button at bounding box center [559, 380] width 26 height 22
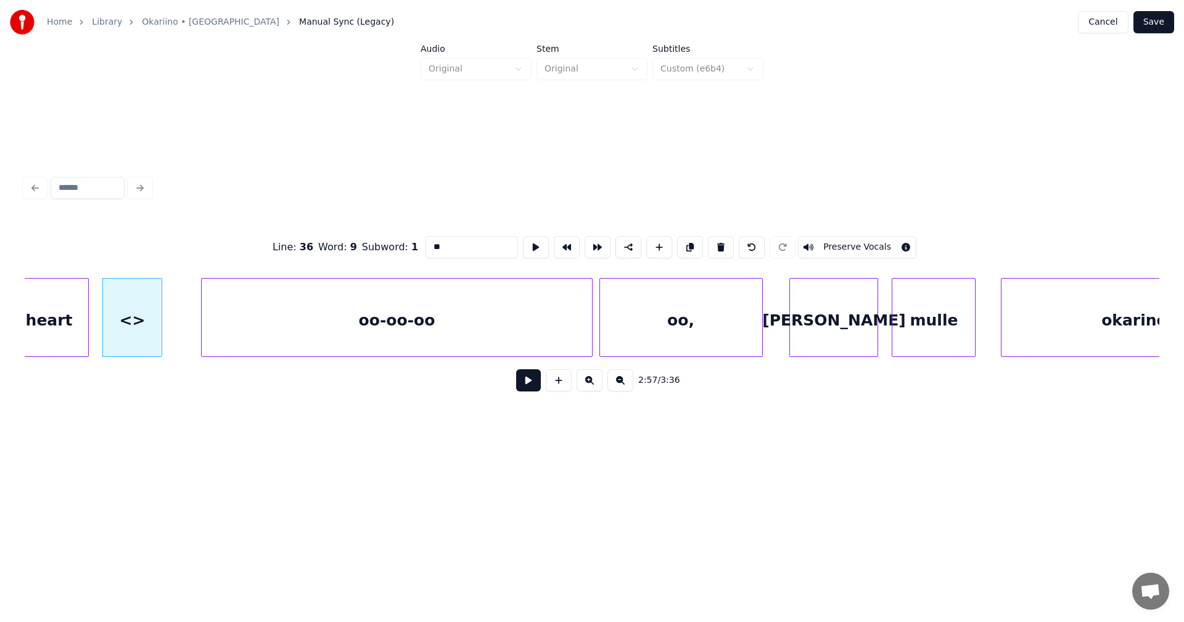
click at [159, 339] on div at bounding box center [160, 318] width 4 height 78
drag, startPoint x: 433, startPoint y: 244, endPoint x: 414, endPoint y: 255, distance: 22.4
click at [414, 255] on div "Line : 36 Word : 9 Subword : 1 ** Preserve Vocals" at bounding box center [592, 247] width 1135 height 62
click at [65, 336] on div "heart" at bounding box center [49, 321] width 78 height 84
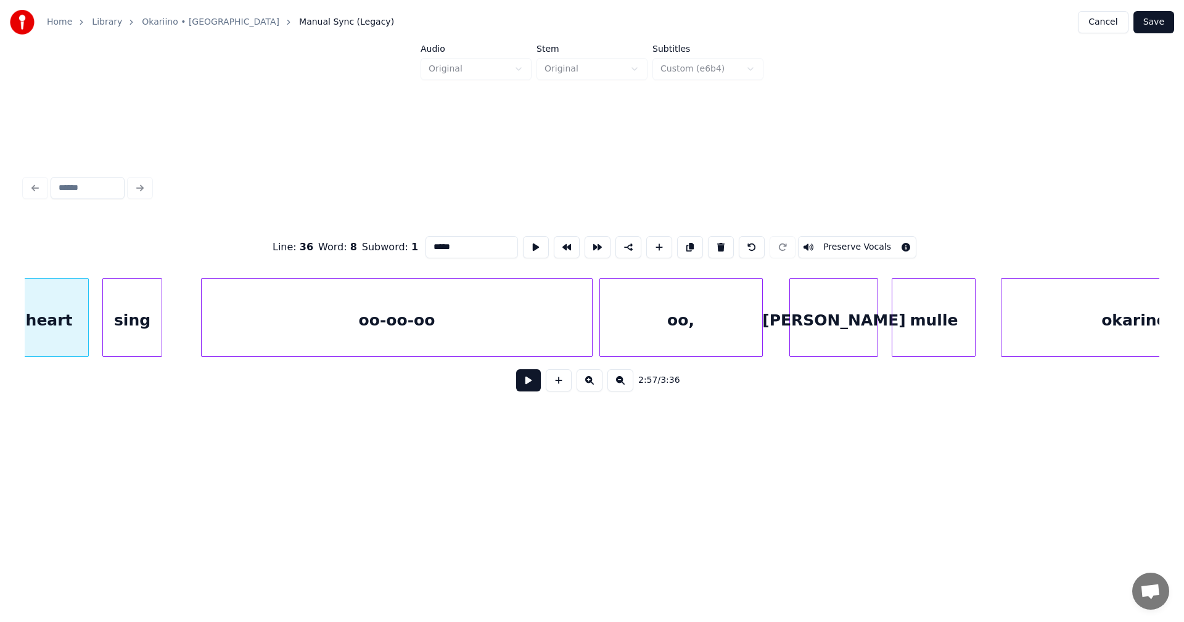
scroll to position [0, 43701]
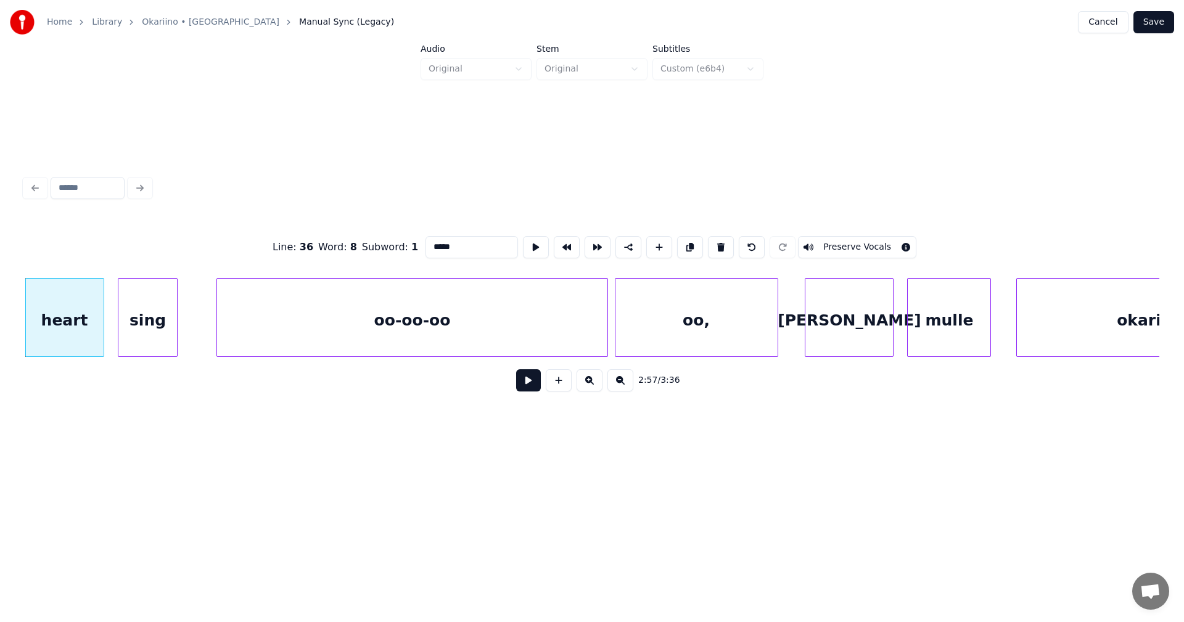
type input "*****"
click at [524, 387] on button at bounding box center [528, 380] width 25 height 22
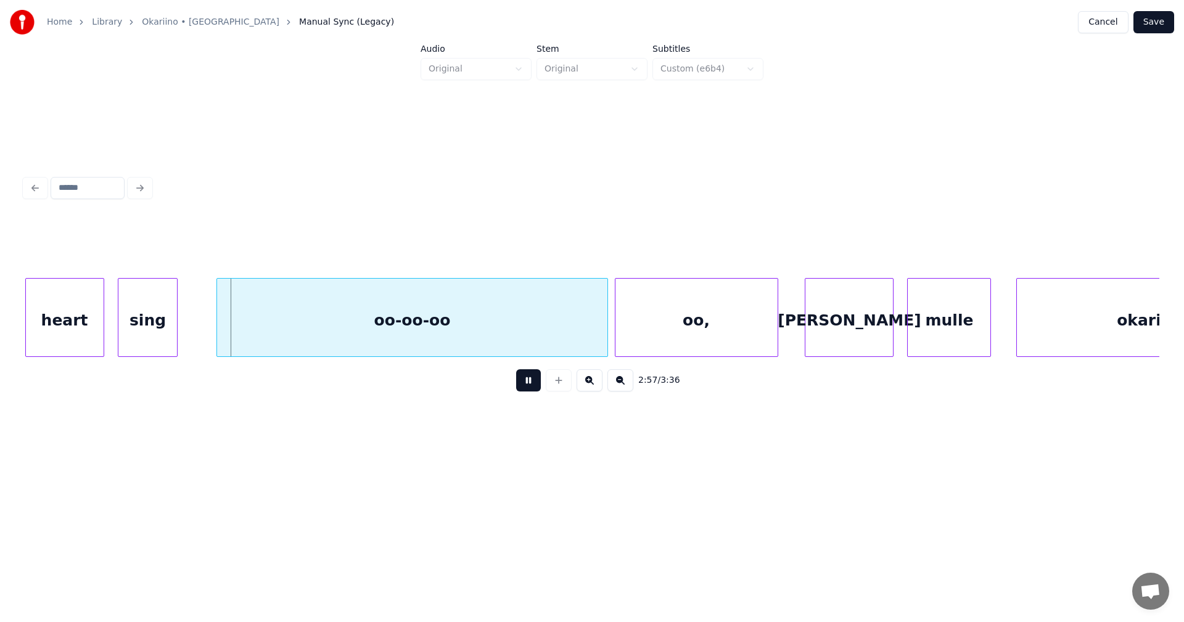
drag, startPoint x: 524, startPoint y: 387, endPoint x: 448, endPoint y: 392, distance: 76.0
click at [517, 385] on button at bounding box center [528, 380] width 25 height 22
click at [95, 339] on div "heart" at bounding box center [65, 321] width 78 height 84
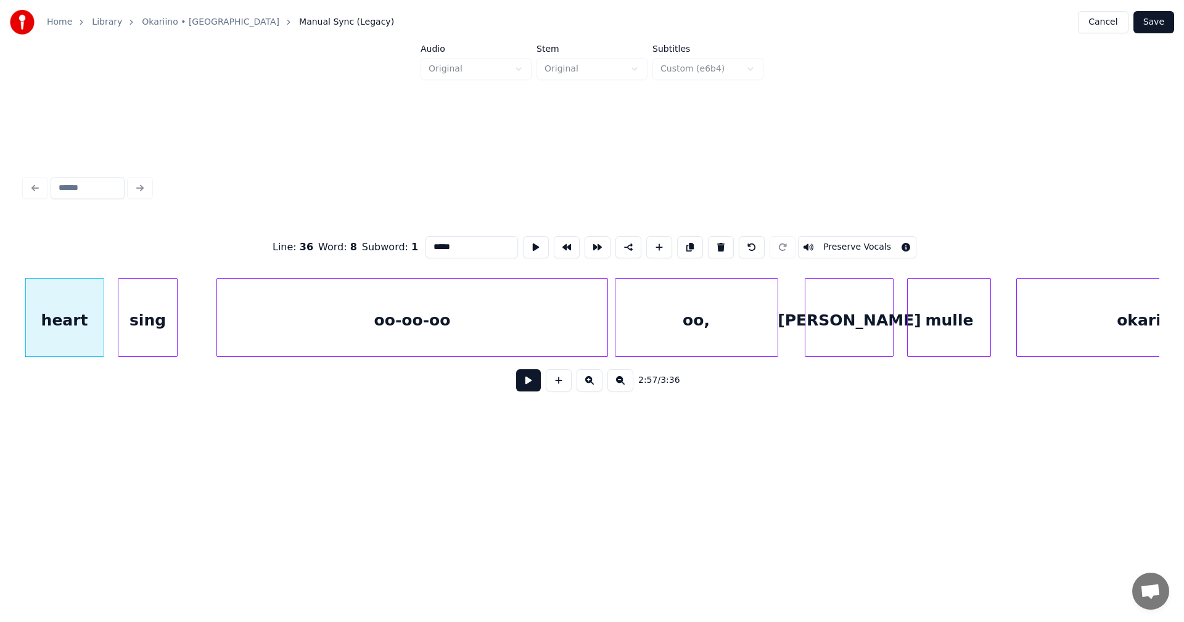
click at [525, 390] on button at bounding box center [528, 380] width 25 height 22
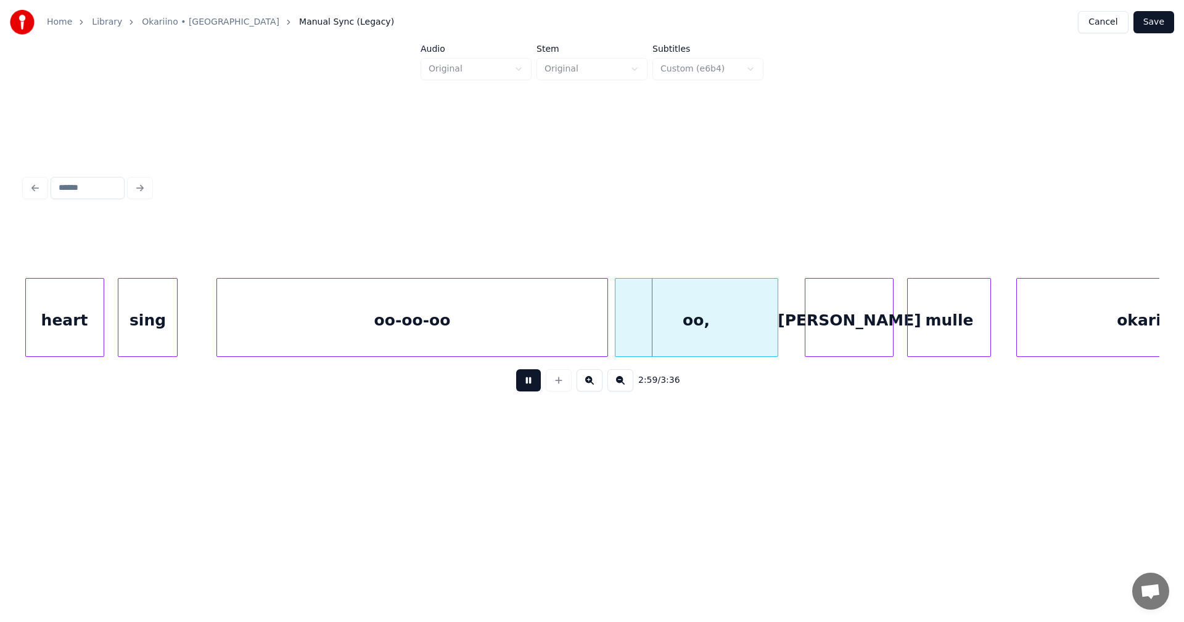
click at [525, 389] on button at bounding box center [528, 380] width 25 height 22
click at [694, 332] on div "oo," at bounding box center [697, 321] width 162 height 84
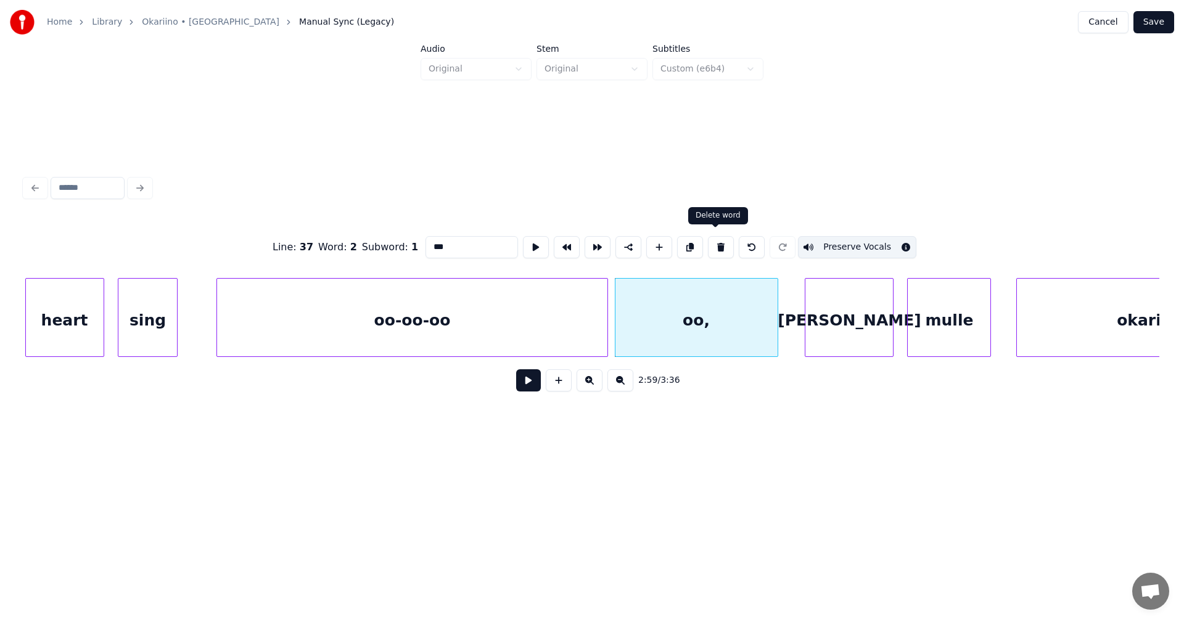
click at [717, 242] on button at bounding box center [721, 247] width 26 height 22
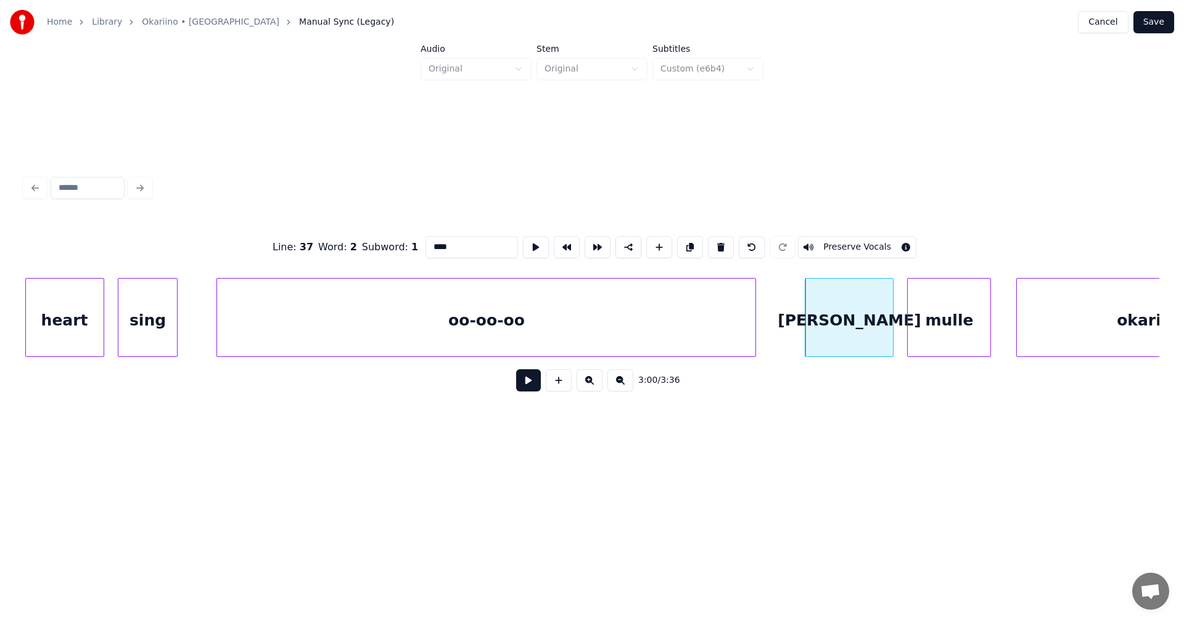
click at [753, 307] on div at bounding box center [754, 318] width 4 height 78
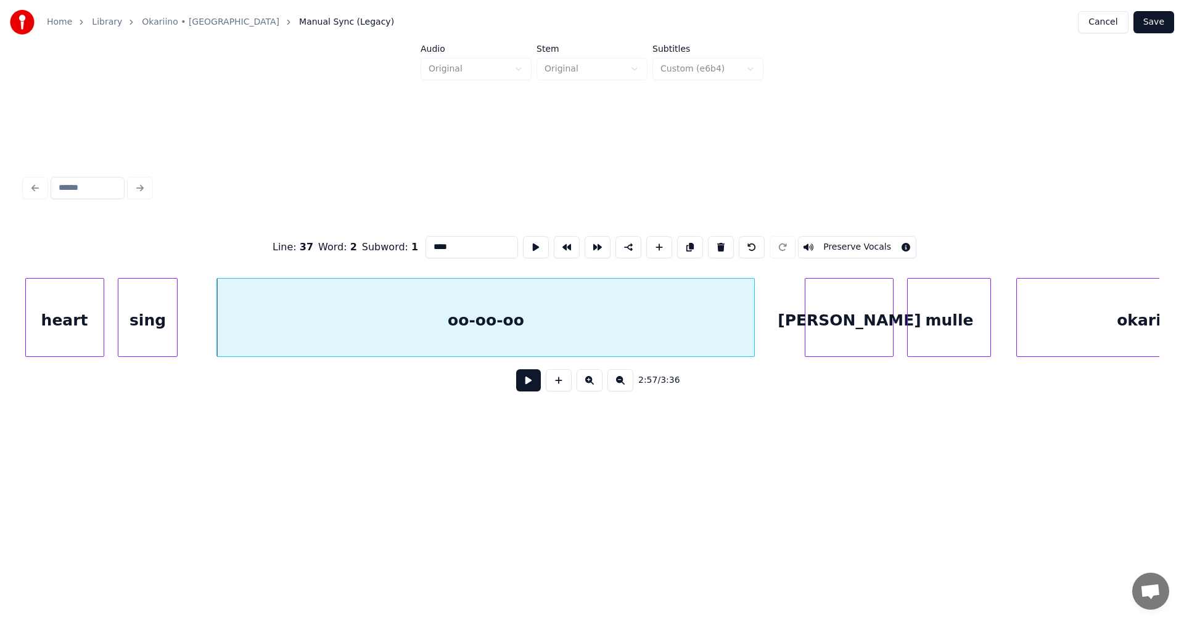
click at [654, 328] on div "oo-oo-oo" at bounding box center [485, 321] width 537 height 84
type input "********"
click at [540, 383] on button at bounding box center [528, 380] width 25 height 22
drag, startPoint x: 529, startPoint y: 384, endPoint x: 535, endPoint y: 380, distance: 8.0
click at [534, 380] on button at bounding box center [528, 380] width 25 height 22
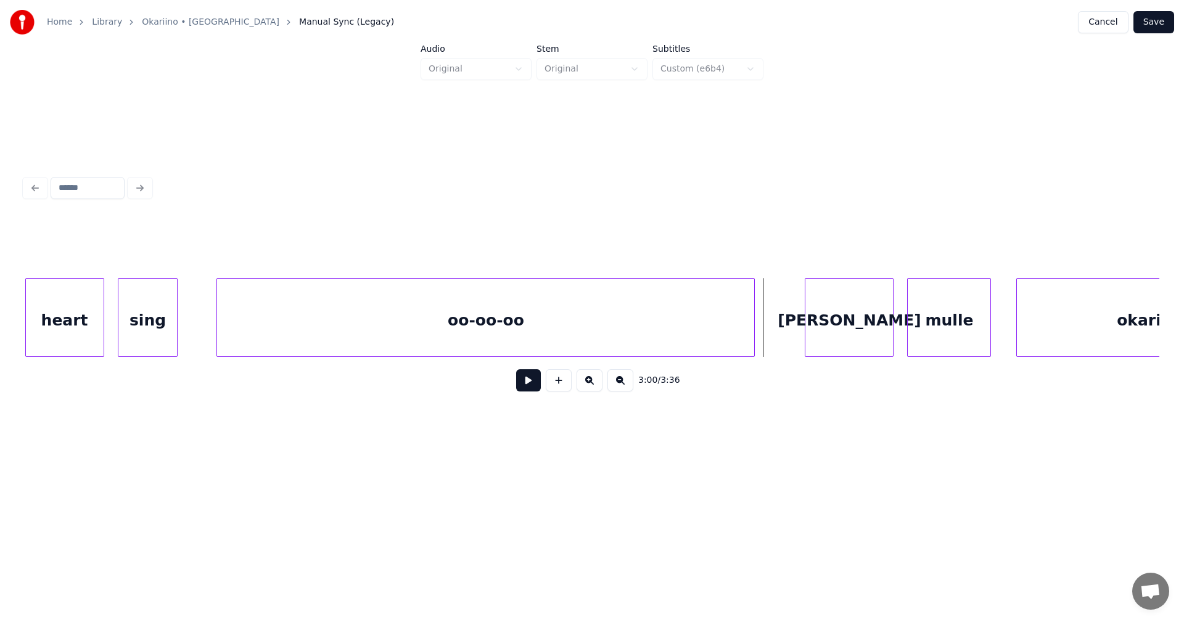
click at [1156, 22] on button "Save" at bounding box center [1154, 22] width 41 height 22
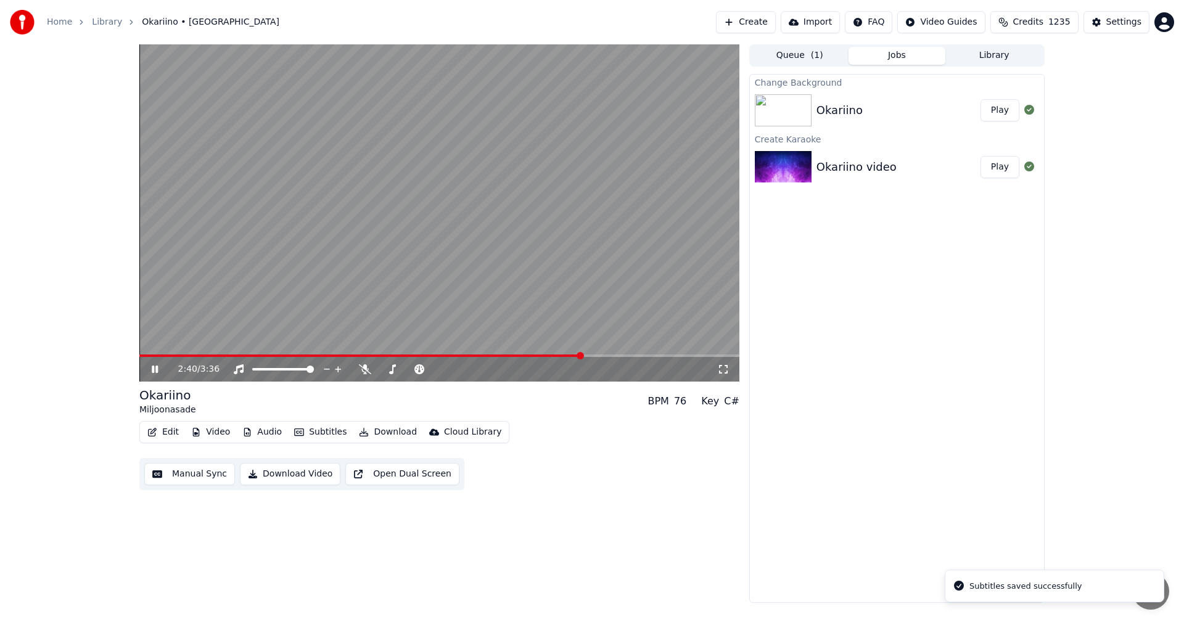
click at [583, 356] on span at bounding box center [439, 356] width 600 height 2
click at [598, 355] on span at bounding box center [381, 356] width 484 height 2
click at [608, 355] on div "3:02 / 3:36" at bounding box center [439, 212] width 600 height 337
click at [608, 355] on span at bounding box center [373, 356] width 468 height 2
click at [155, 374] on icon at bounding box center [163, 370] width 29 height 10
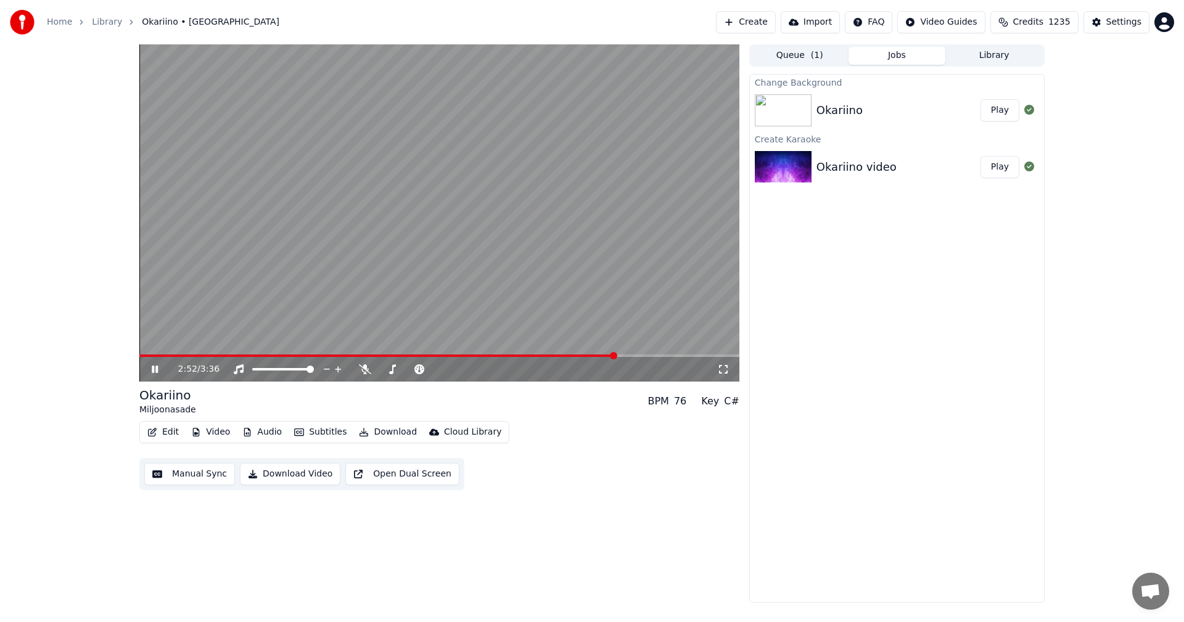
click at [614, 355] on span at bounding box center [377, 356] width 476 height 2
click at [613, 355] on span at bounding box center [393, 356] width 509 height 2
click at [366, 376] on div "2:52 / 3:36" at bounding box center [447, 369] width 539 height 12
click at [364, 369] on icon at bounding box center [365, 370] width 12 height 10
click at [602, 356] on span at bounding box center [370, 356] width 463 height 2
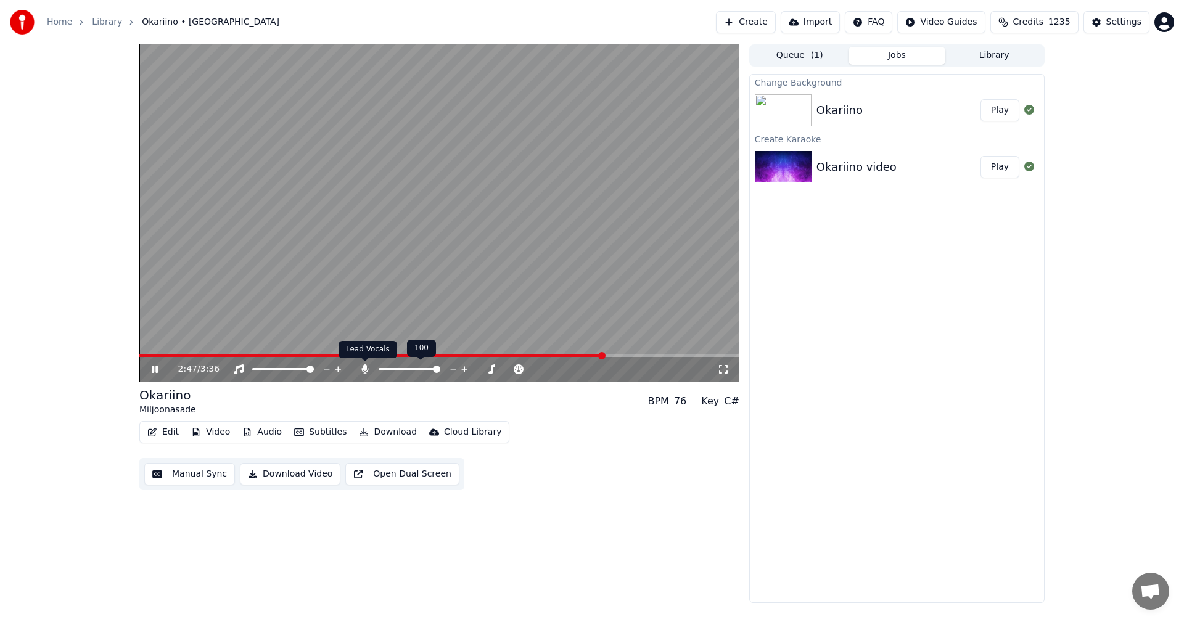
click at [366, 369] on icon at bounding box center [364, 370] width 7 height 10
click at [150, 371] on icon at bounding box center [163, 370] width 29 height 10
click at [176, 434] on button "Edit" at bounding box center [162, 432] width 41 height 17
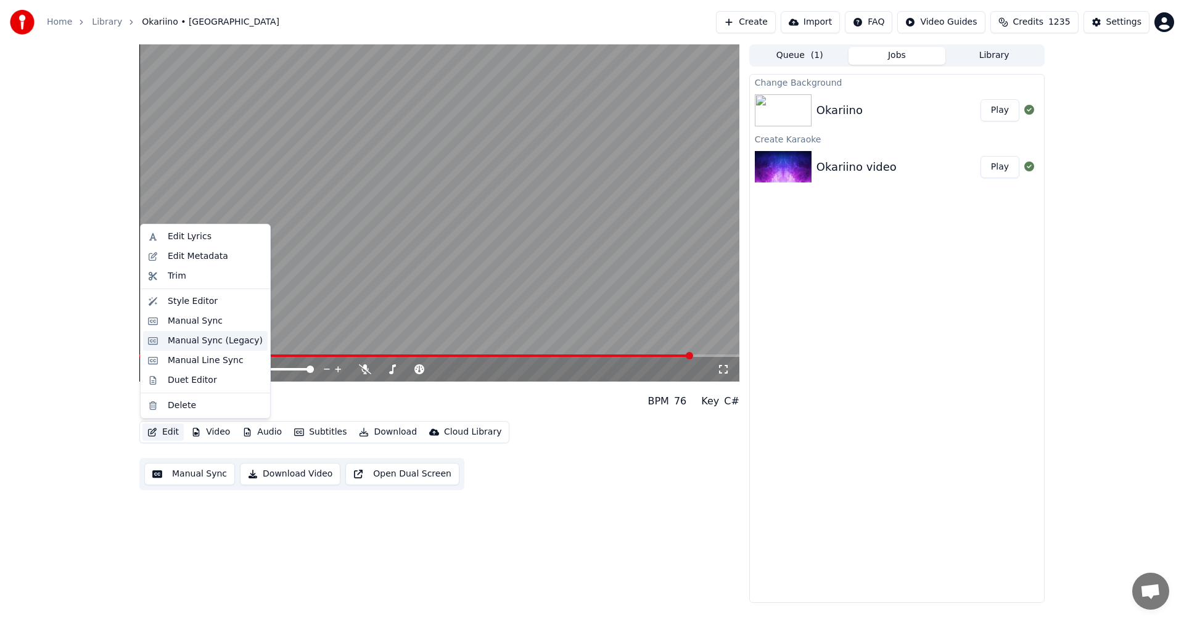
click at [229, 344] on div "Manual Sync (Legacy)" at bounding box center [215, 341] width 95 height 12
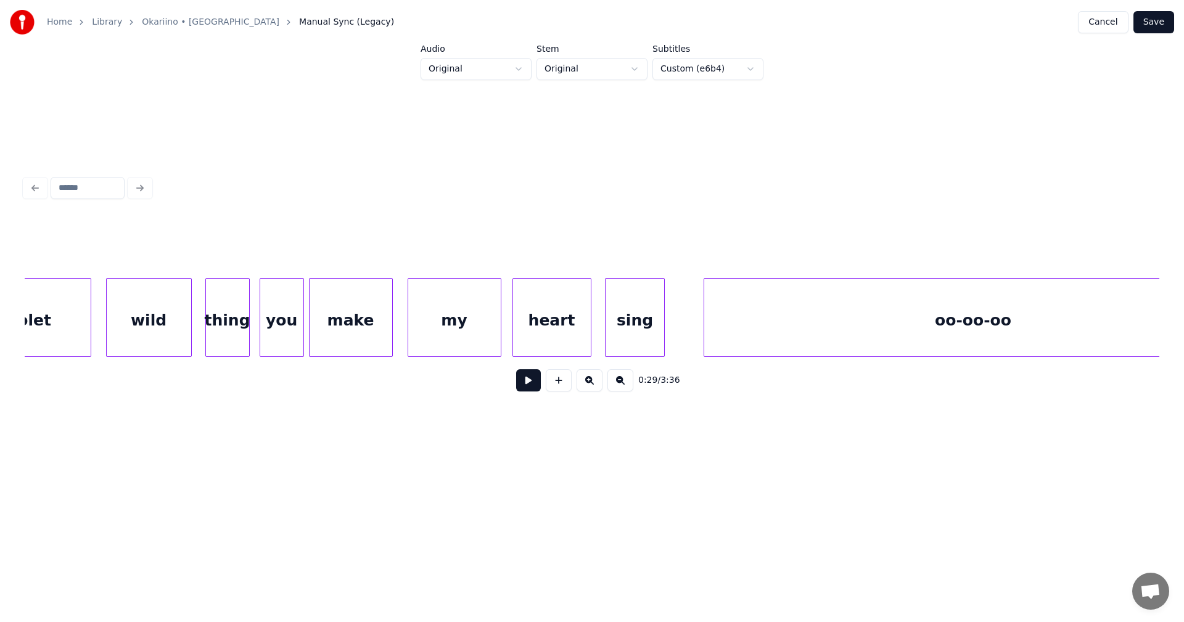
scroll to position [0, 43450]
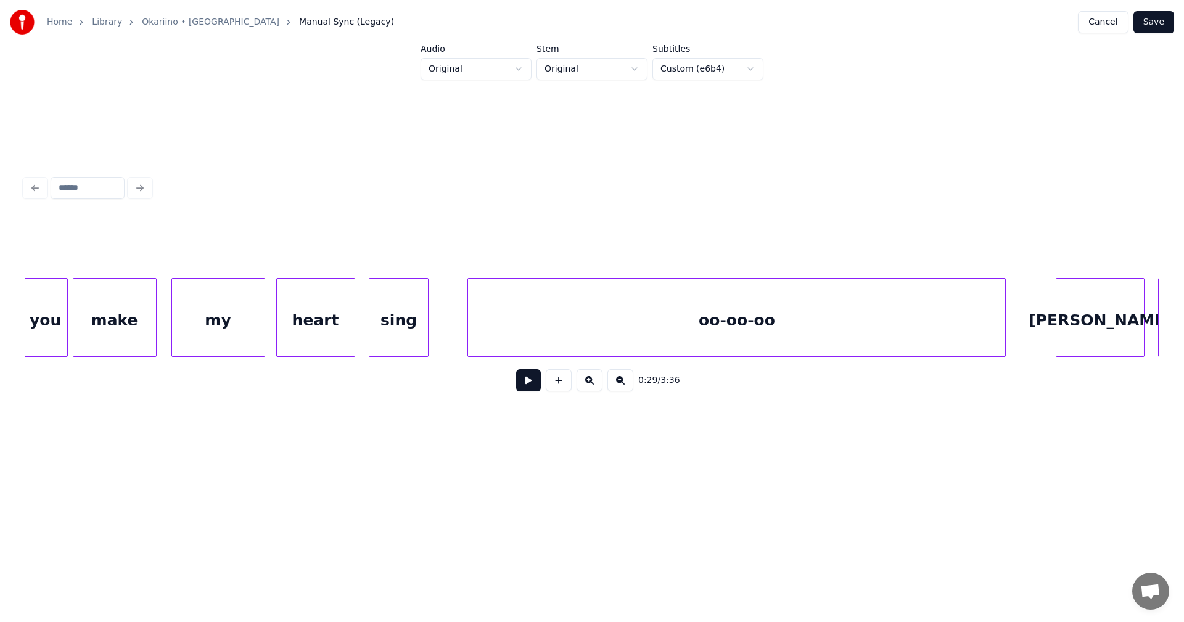
click at [886, 332] on div "oo-oo-oo" at bounding box center [736, 321] width 537 height 84
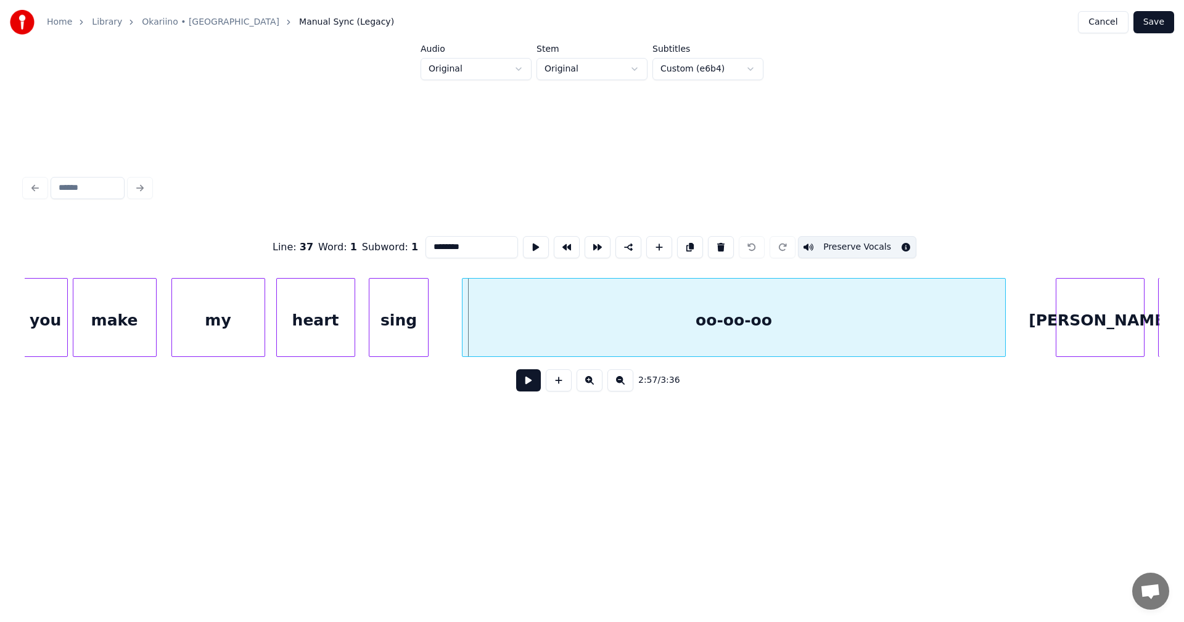
click at [463, 340] on div at bounding box center [465, 318] width 4 height 78
click at [525, 390] on button at bounding box center [528, 380] width 25 height 22
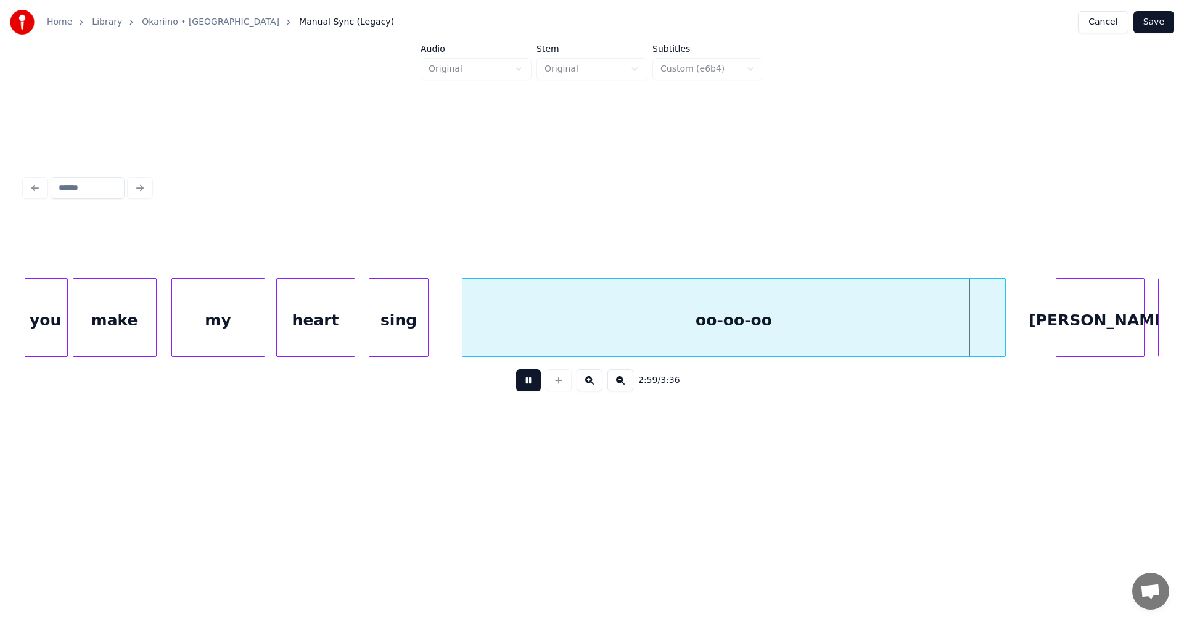
drag, startPoint x: 527, startPoint y: 385, endPoint x: 531, endPoint y: 380, distance: 6.7
click at [529, 382] on button at bounding box center [528, 380] width 25 height 22
click at [583, 331] on div "oo-oo-oo" at bounding box center [734, 321] width 543 height 84
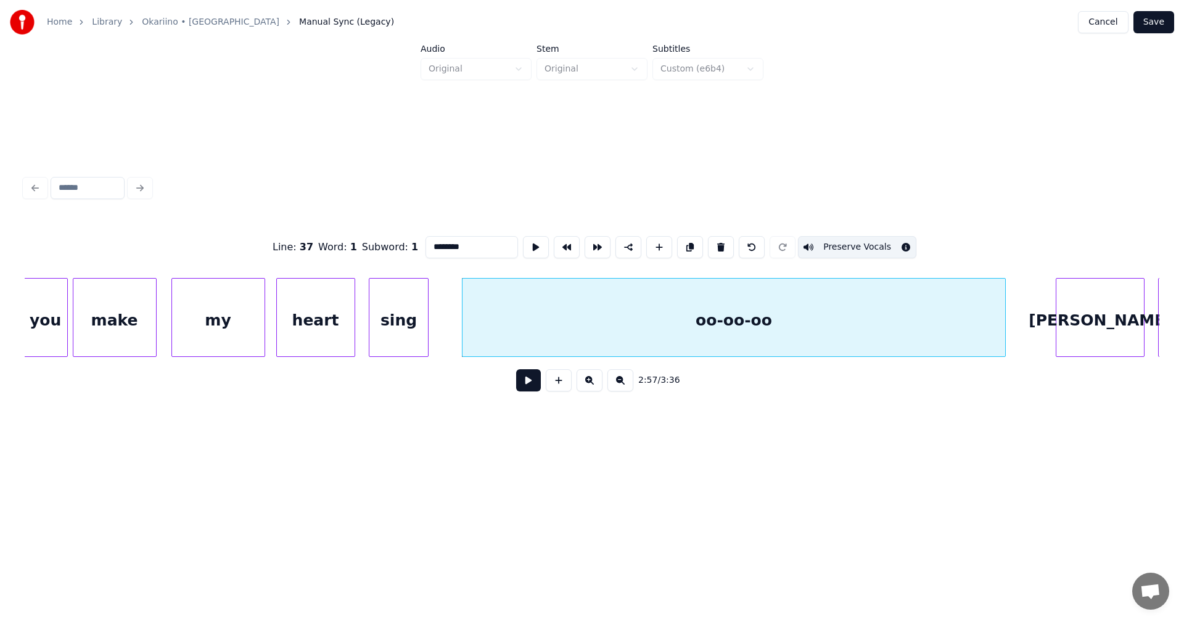
click at [1152, 23] on button "Save" at bounding box center [1154, 22] width 41 height 22
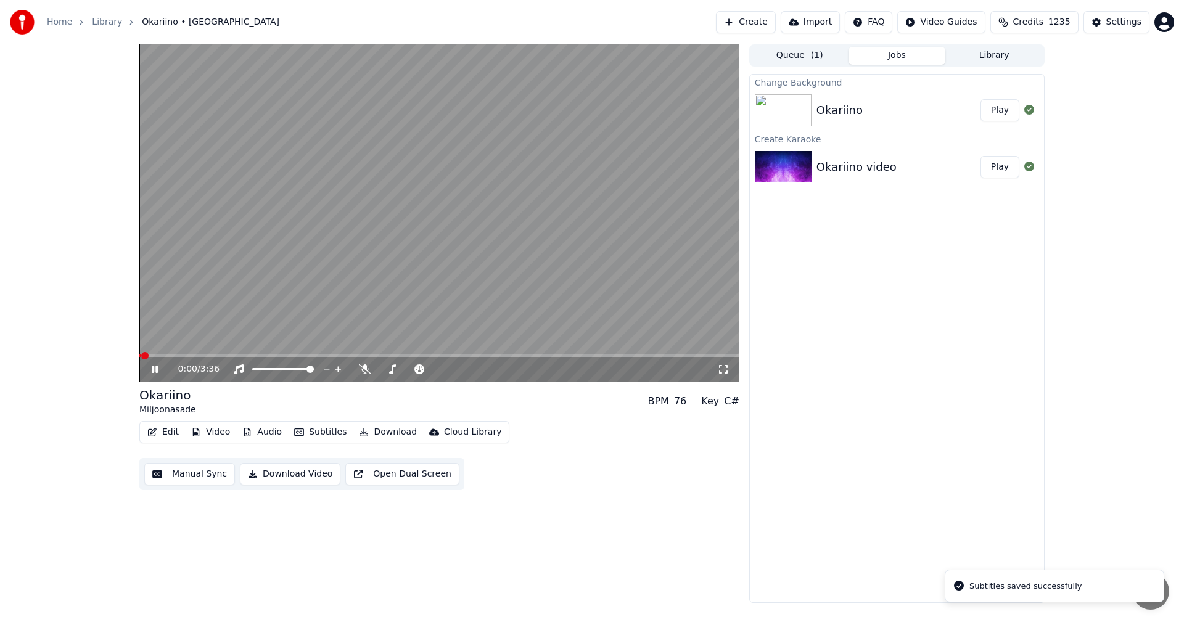
click at [567, 356] on span at bounding box center [439, 356] width 600 height 2
click at [596, 355] on span at bounding box center [439, 356] width 600 height 2
click at [263, 356] on span at bounding box center [201, 356] width 125 height 2
drag, startPoint x: 154, startPoint y: 373, endPoint x: 159, endPoint y: 387, distance: 14.8
click at [155, 374] on icon at bounding box center [163, 370] width 29 height 10
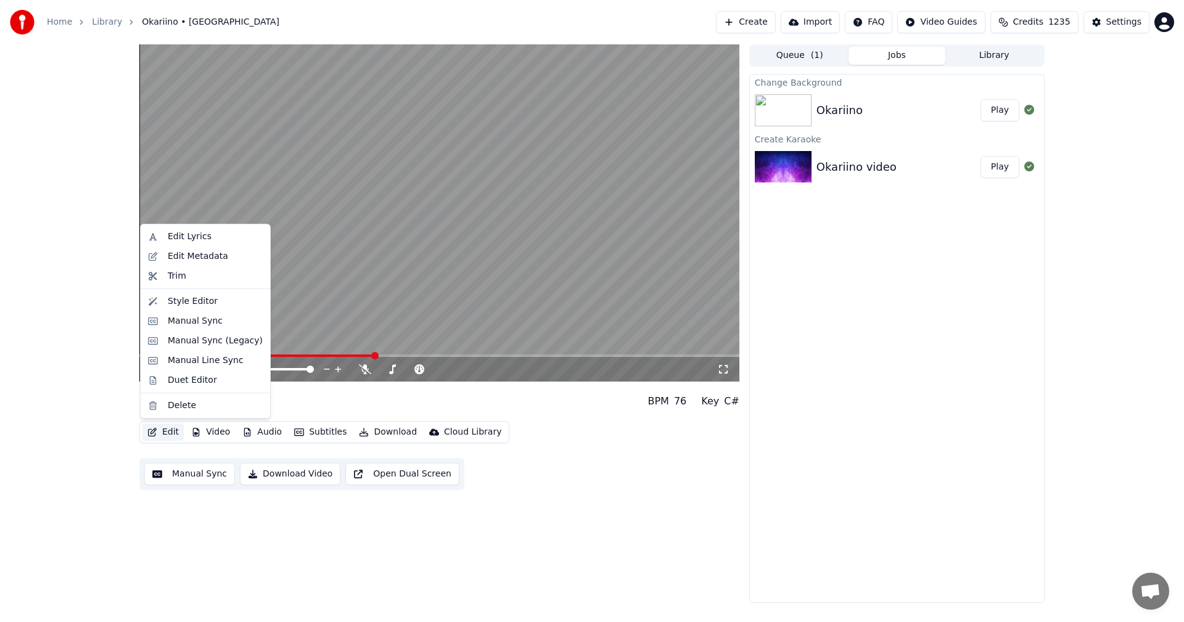
click at [155, 440] on button "Edit" at bounding box center [162, 432] width 41 height 17
click at [225, 340] on div "Manual Sync (Legacy)" at bounding box center [215, 341] width 95 height 12
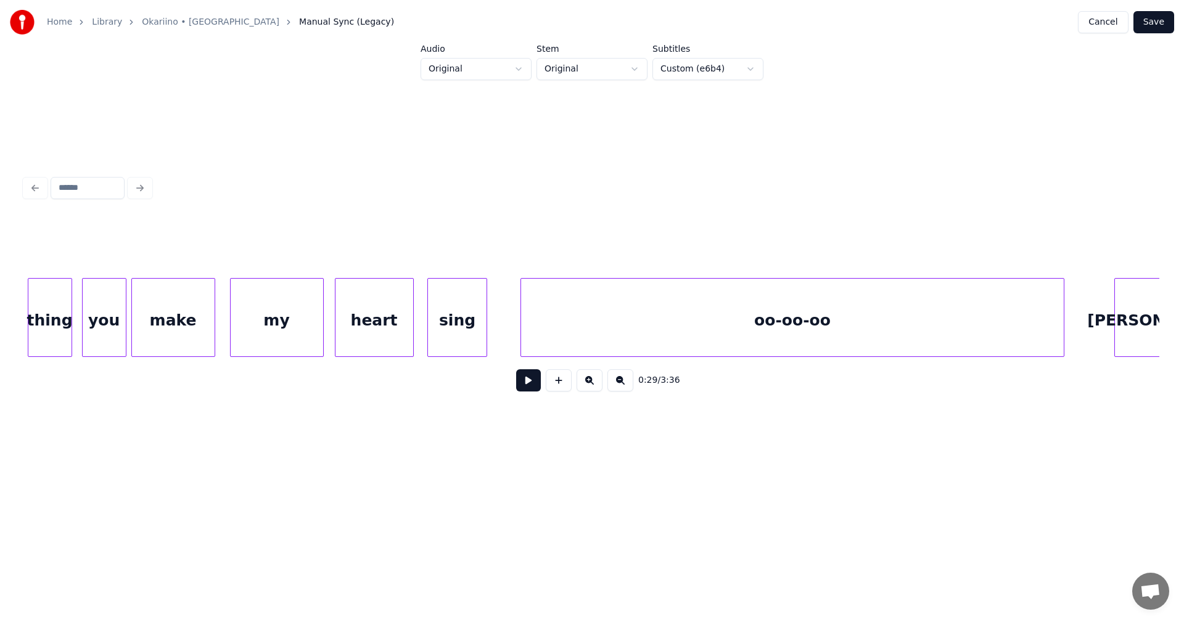
scroll to position [0, 43331]
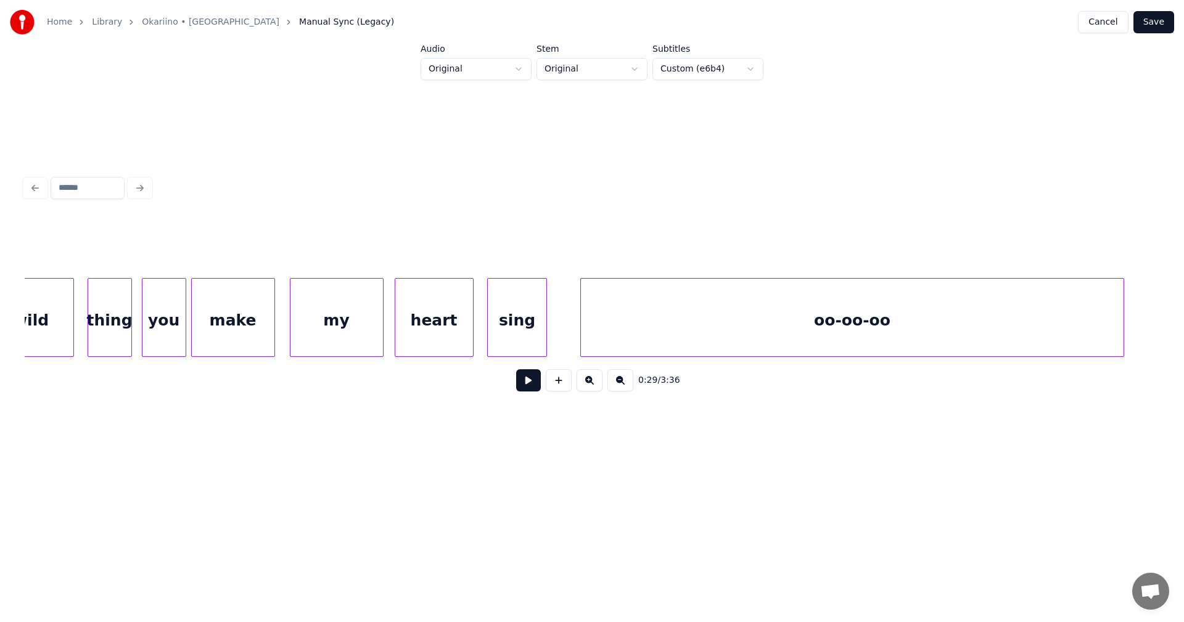
click at [810, 332] on div "oo-oo-oo" at bounding box center [852, 321] width 543 height 84
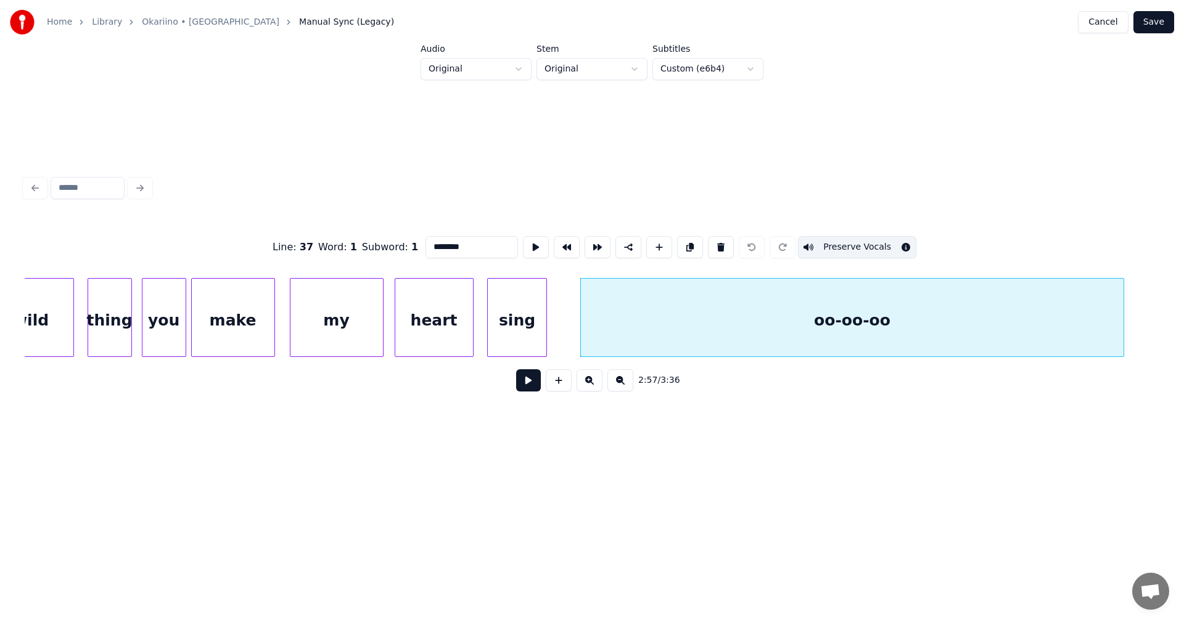
drag, startPoint x: 472, startPoint y: 242, endPoint x: 436, endPoint y: 249, distance: 36.4
click at [436, 249] on input "********" at bounding box center [472, 247] width 93 height 22
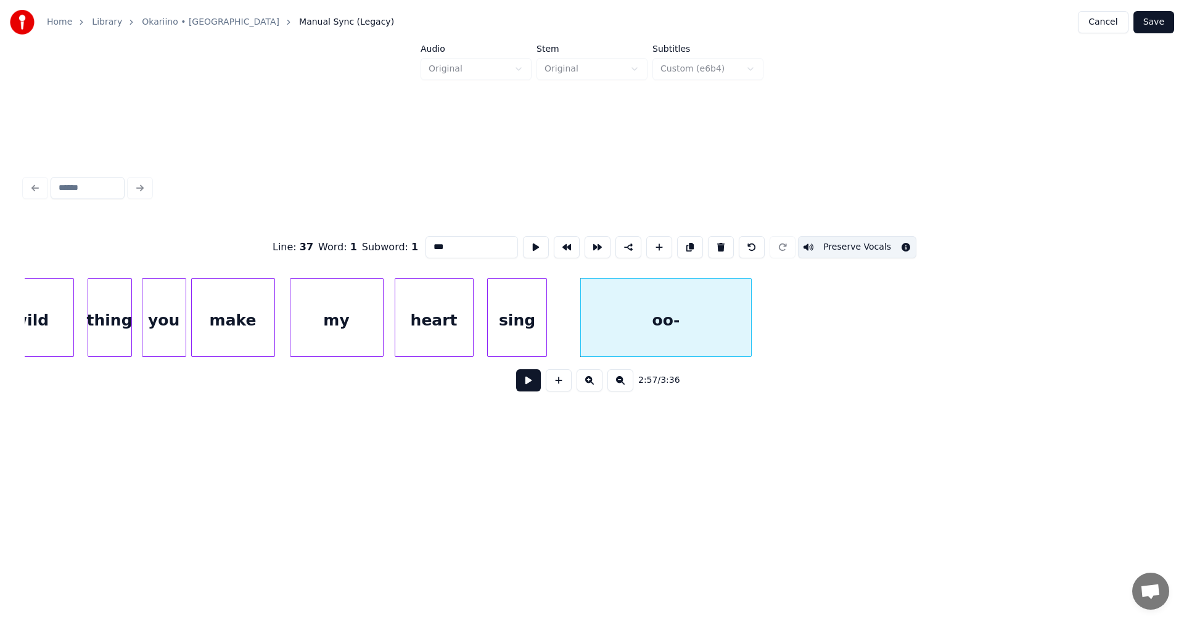
click at [749, 340] on div at bounding box center [750, 318] width 4 height 78
click at [707, 335] on div "oo-" at bounding box center [666, 321] width 171 height 84
type input "***"
click at [532, 389] on button at bounding box center [528, 380] width 25 height 22
click at [532, 382] on button at bounding box center [528, 380] width 25 height 22
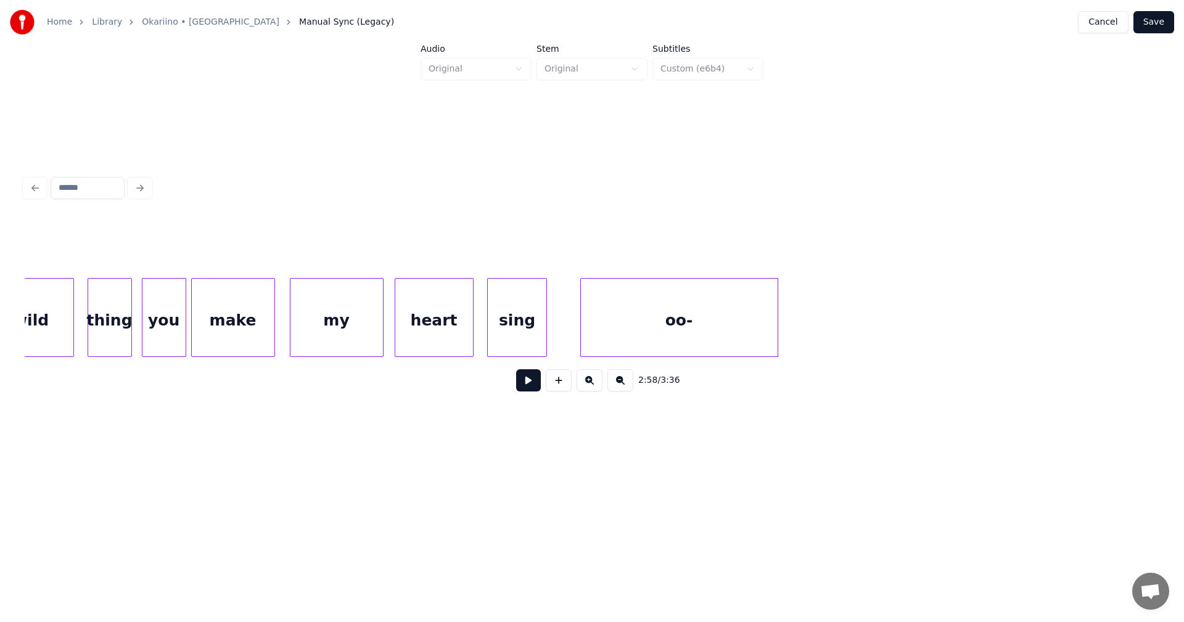
click at [778, 317] on div at bounding box center [776, 318] width 4 height 78
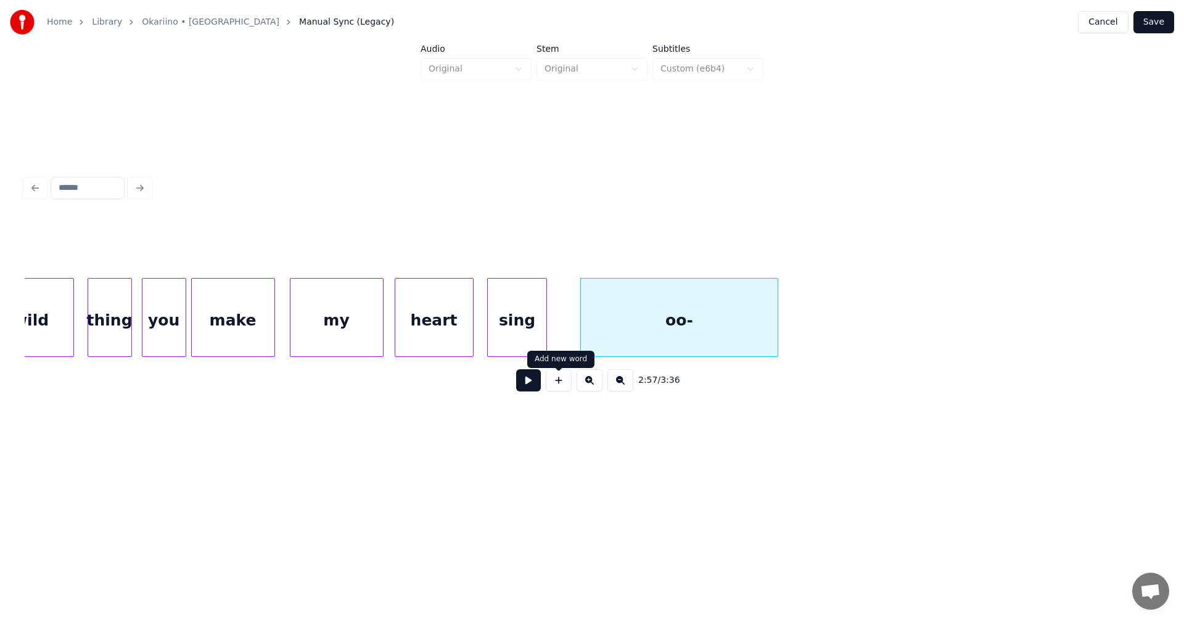
click at [558, 392] on button at bounding box center [559, 380] width 26 height 22
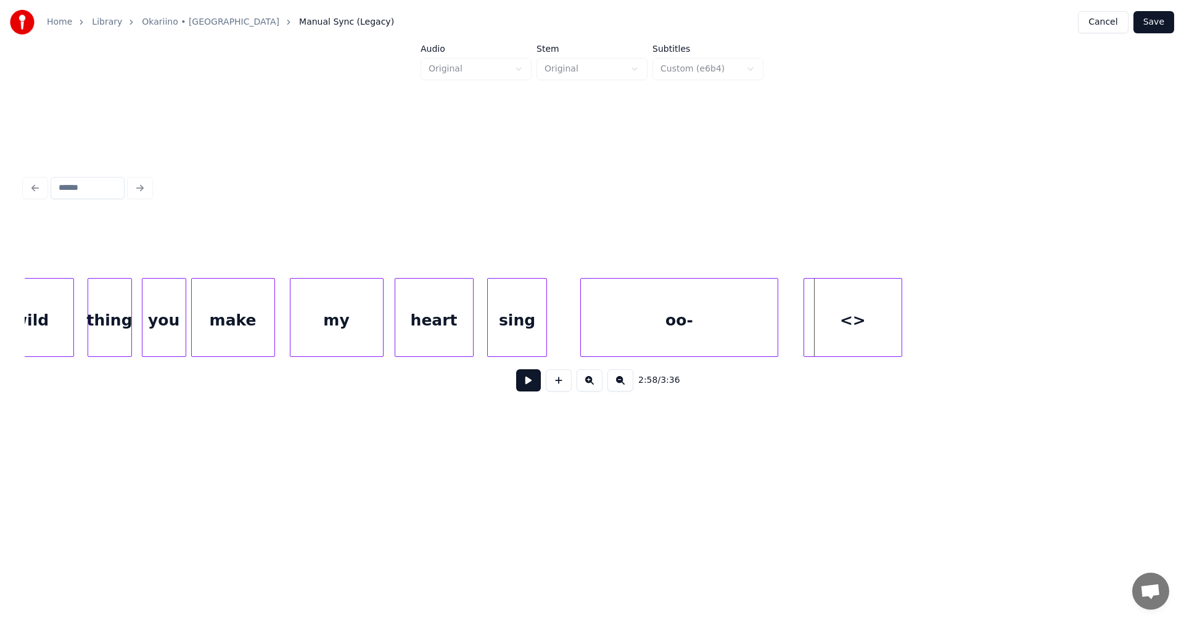
click at [878, 290] on div "<>" at bounding box center [852, 321] width 97 height 84
click at [731, 334] on div "oo-" at bounding box center [679, 321] width 197 height 84
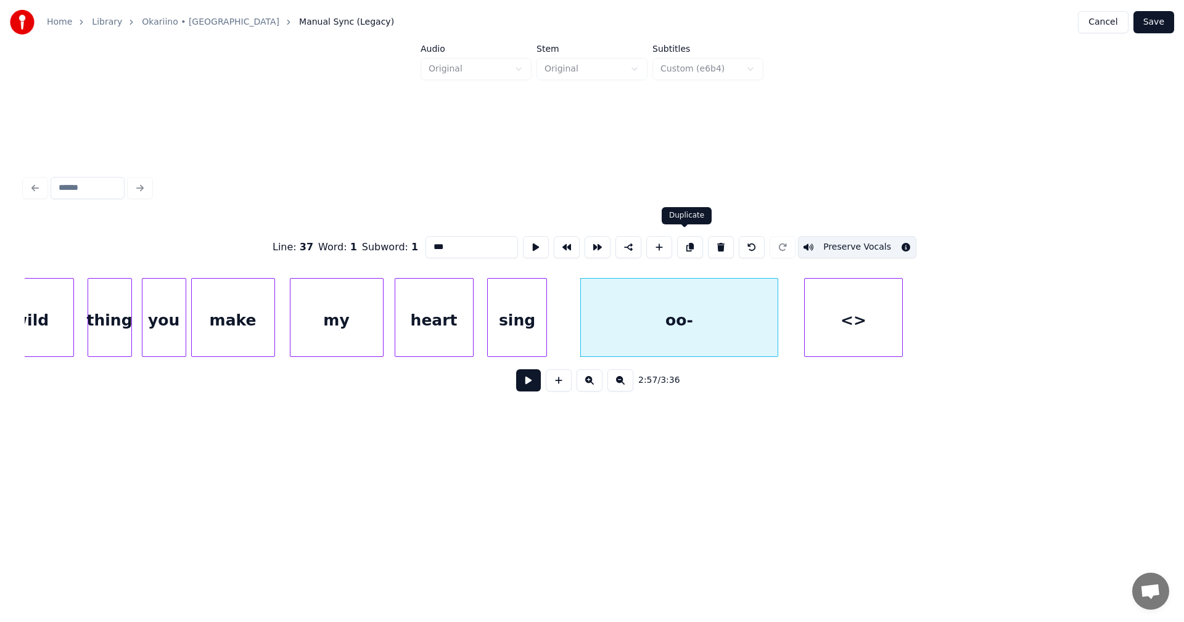
click at [686, 247] on button at bounding box center [690, 247] width 26 height 22
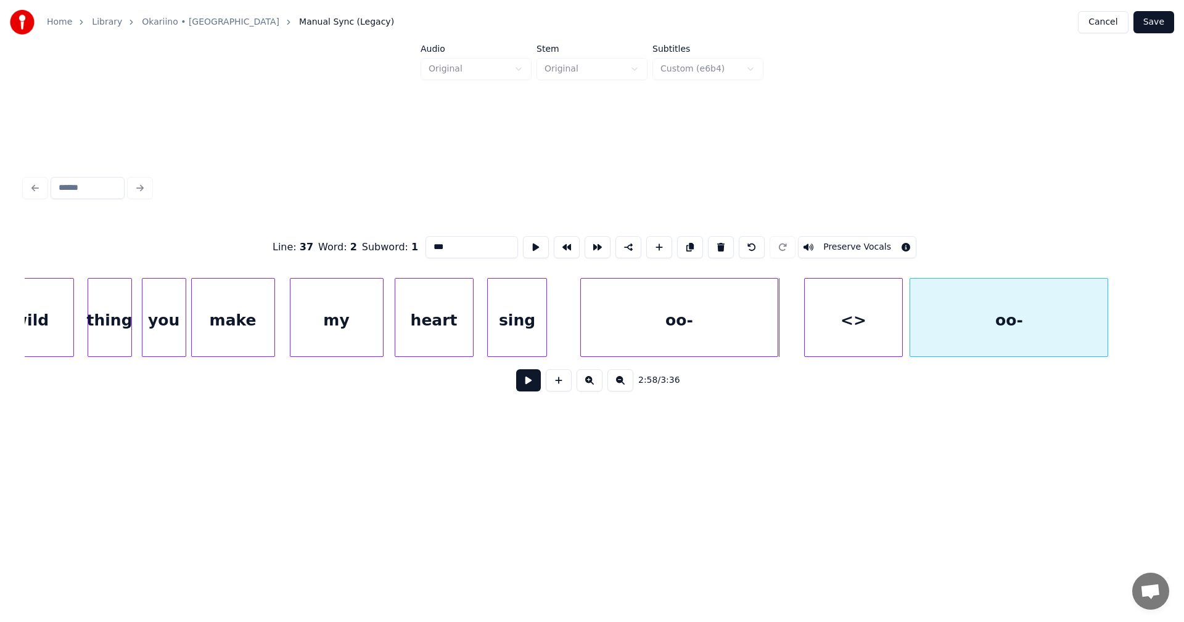
click at [966, 283] on div "oo-" at bounding box center [1008, 321] width 197 height 84
click at [886, 323] on div "<>" at bounding box center [853, 321] width 97 height 84
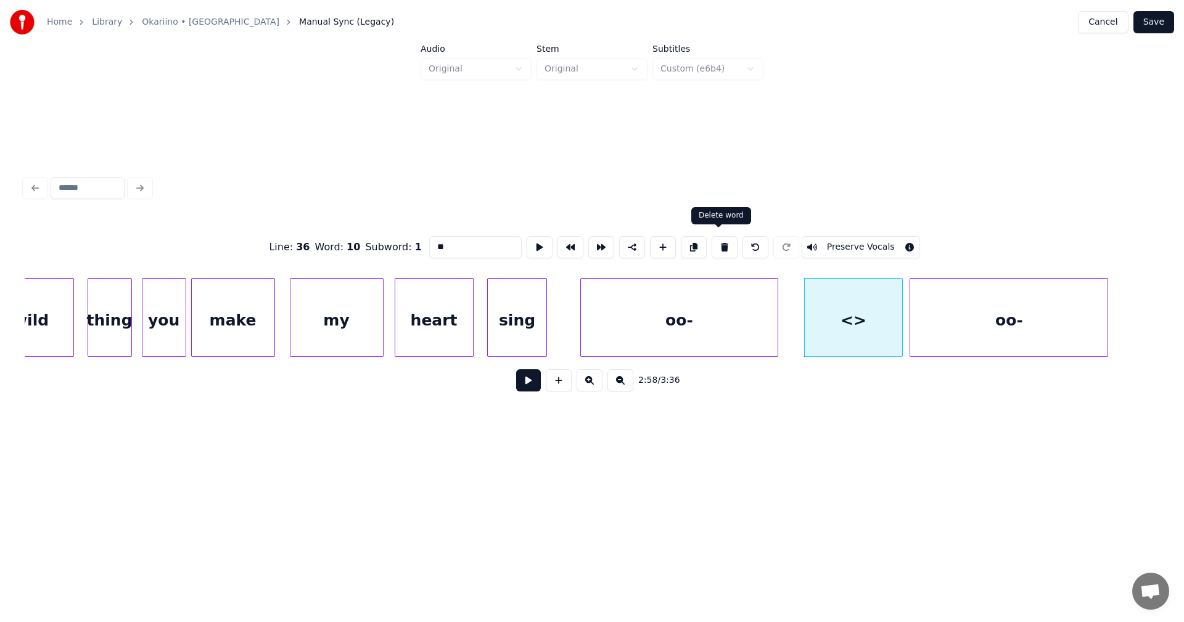
click at [717, 241] on button at bounding box center [725, 247] width 26 height 22
type input "***"
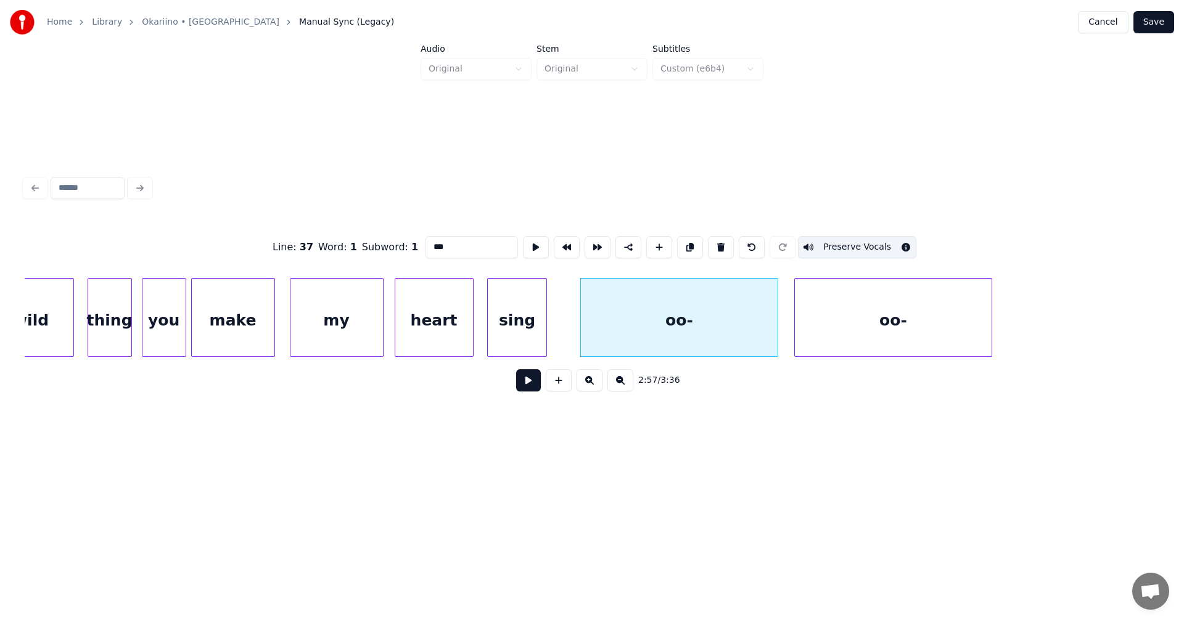
click at [856, 346] on div "oo-" at bounding box center [893, 321] width 197 height 84
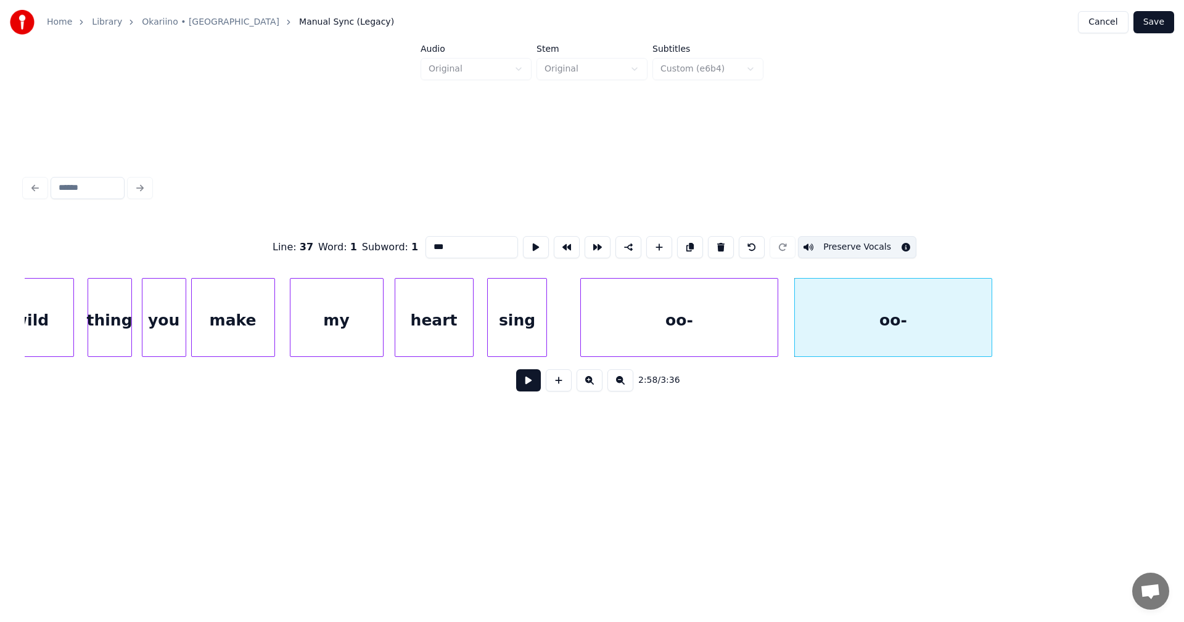
click at [711, 329] on div "oo-" at bounding box center [679, 321] width 197 height 84
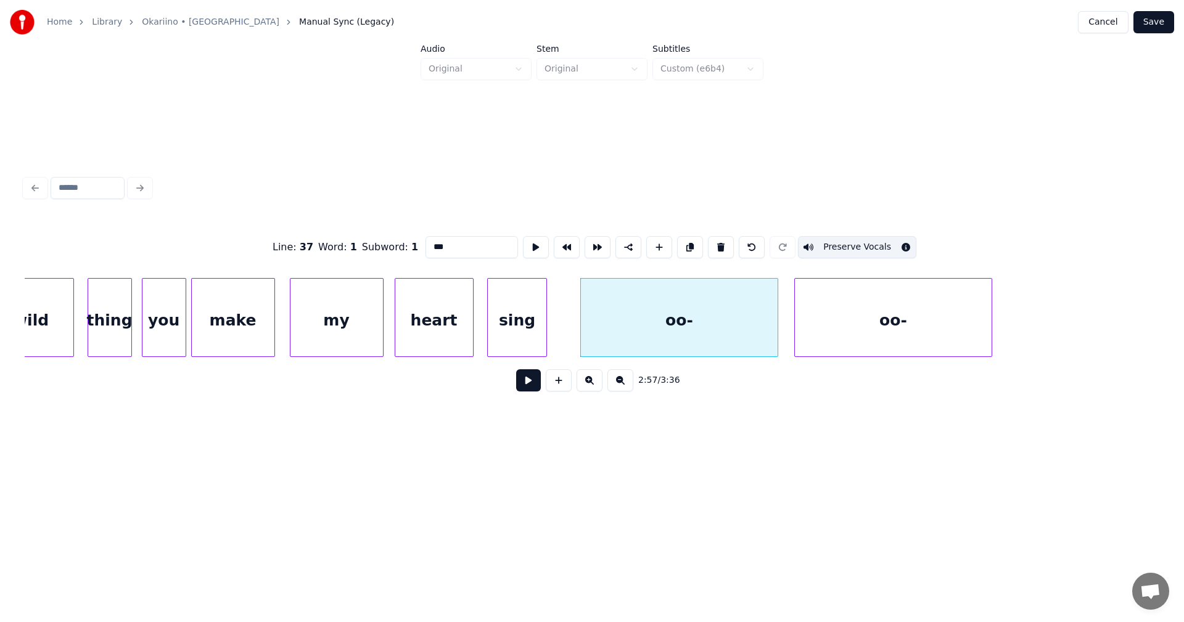
click at [529, 386] on button at bounding box center [528, 380] width 25 height 22
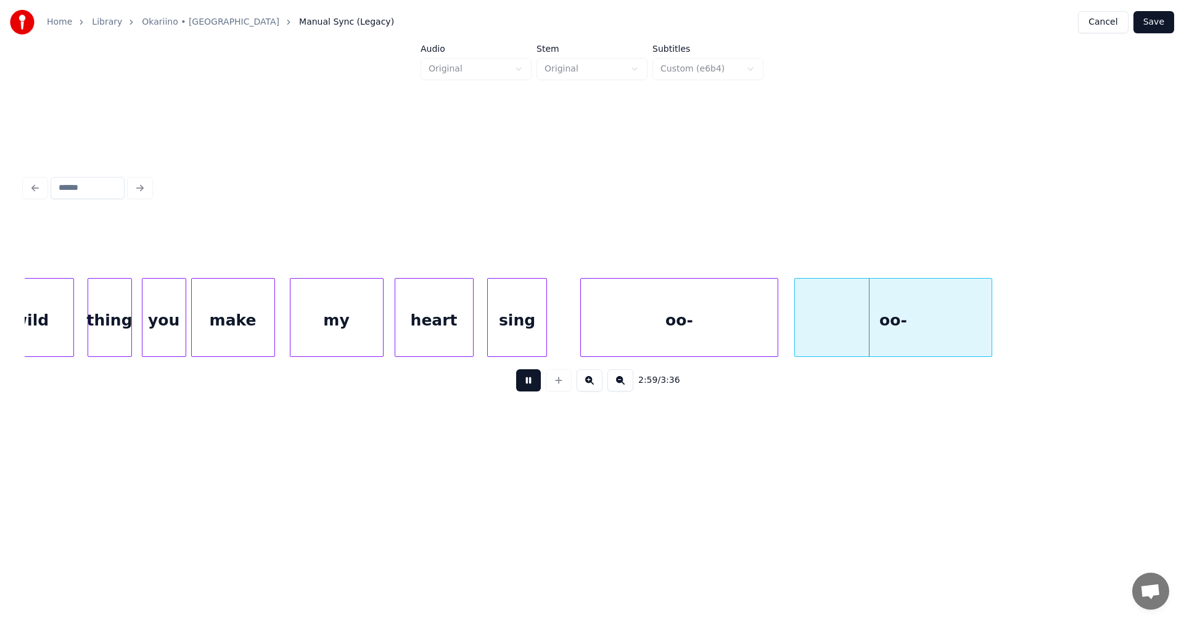
drag, startPoint x: 530, startPoint y: 386, endPoint x: 619, endPoint y: 369, distance: 91.0
click at [535, 385] on button at bounding box center [528, 380] width 25 height 22
click at [773, 327] on div at bounding box center [772, 318] width 4 height 78
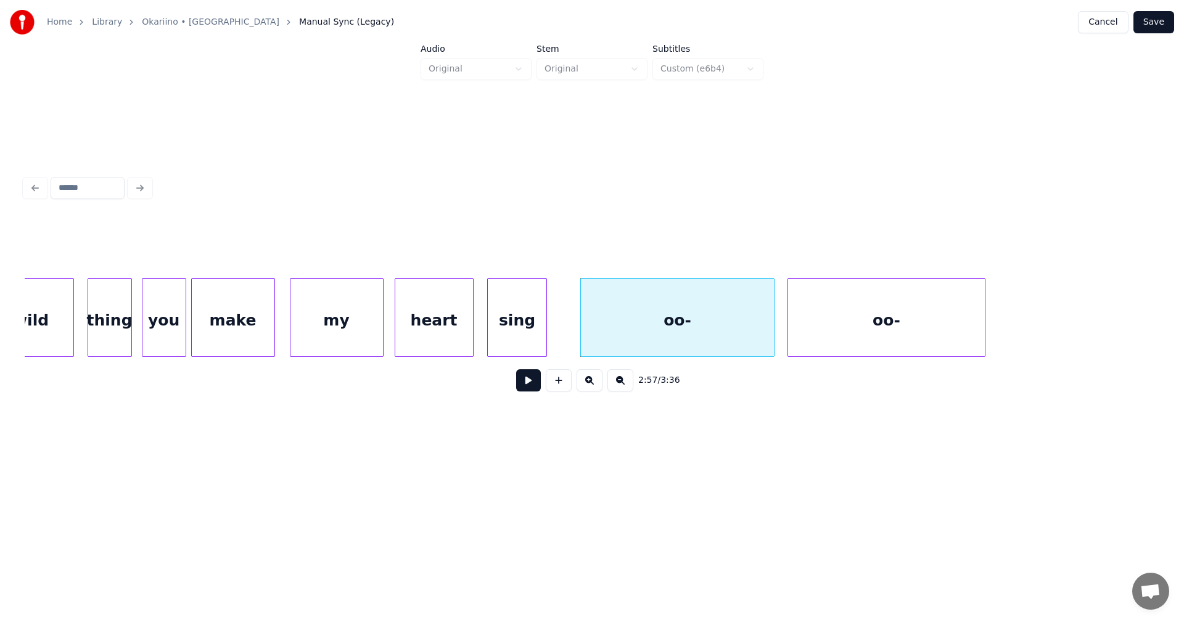
click at [823, 321] on div "oo-" at bounding box center [886, 321] width 197 height 84
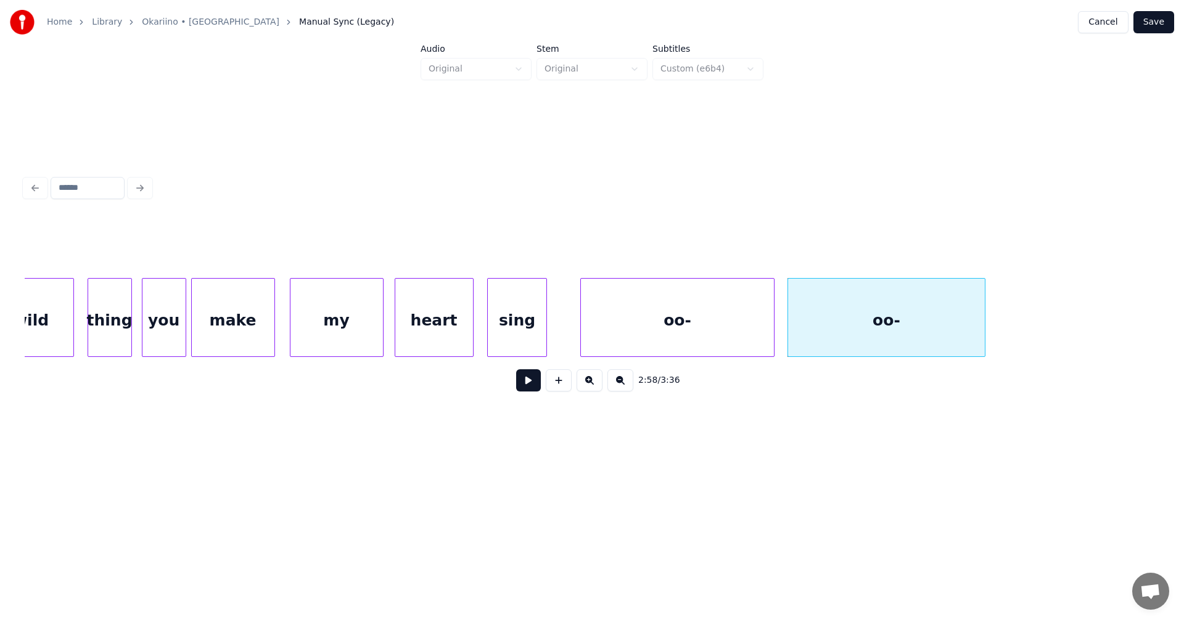
click at [733, 348] on div "oo-" at bounding box center [678, 321] width 194 height 84
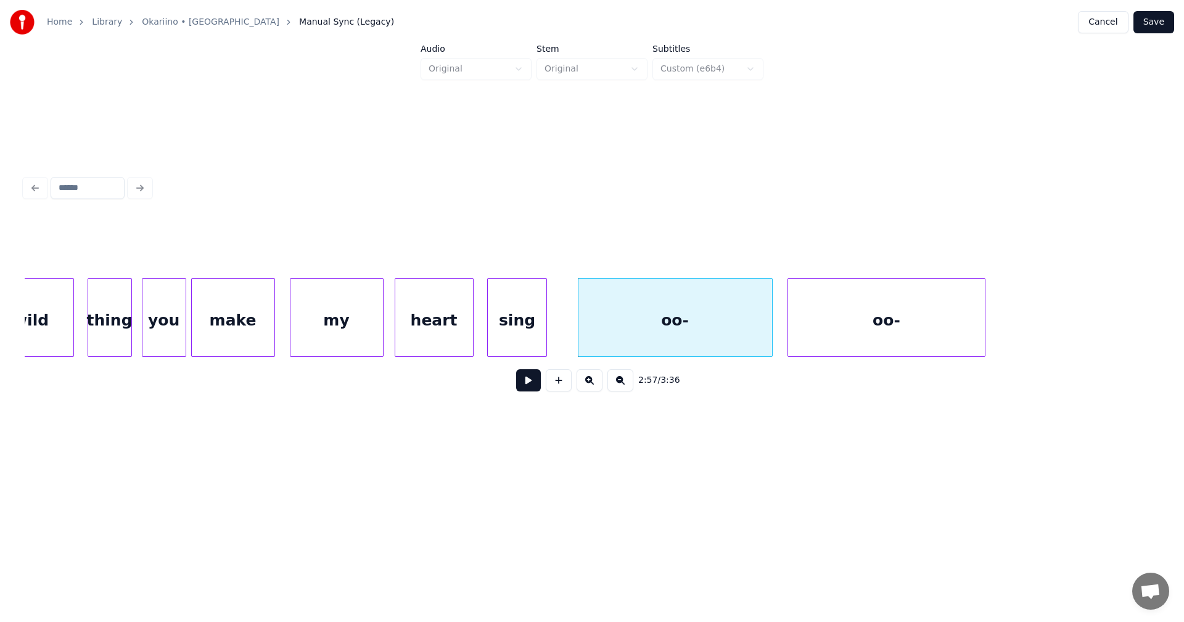
click at [529, 390] on button at bounding box center [528, 380] width 25 height 22
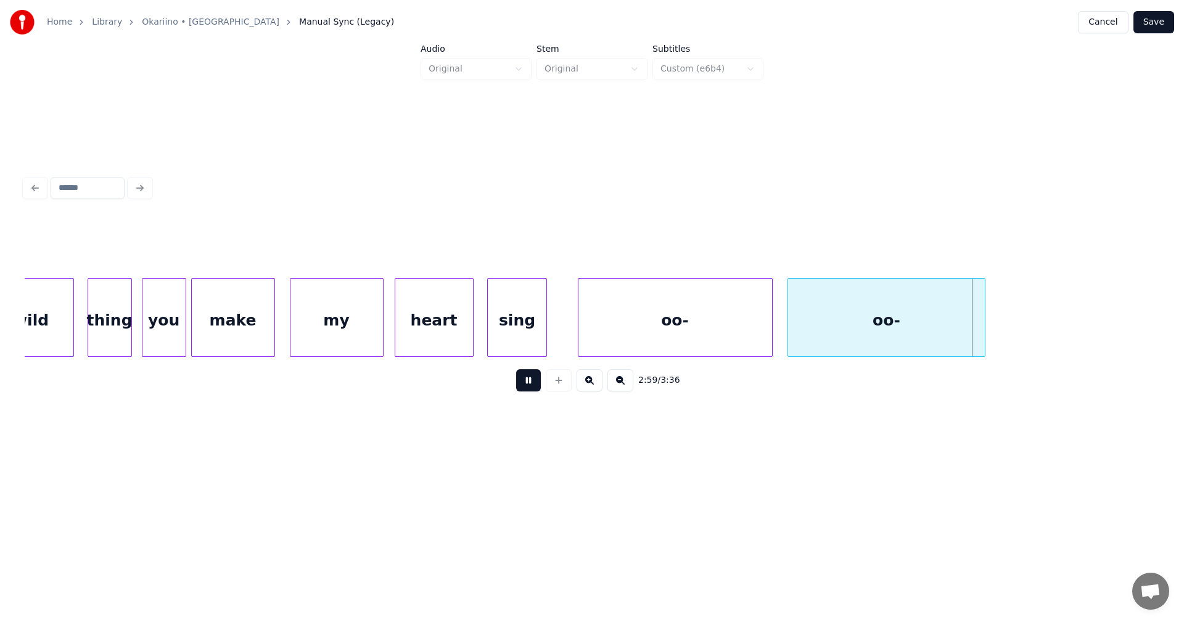
drag, startPoint x: 532, startPoint y: 390, endPoint x: 661, endPoint y: 404, distance: 129.1
click at [532, 392] on button at bounding box center [528, 380] width 25 height 22
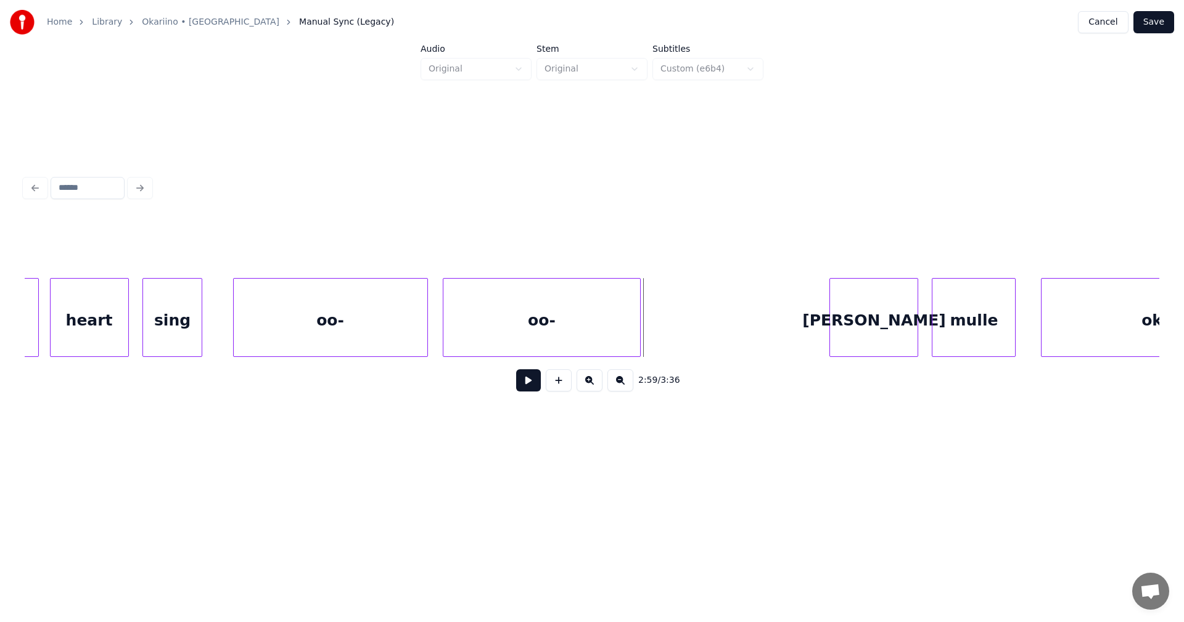
scroll to position [0, 43677]
click at [591, 329] on div "oo-" at bounding box center [541, 321] width 197 height 84
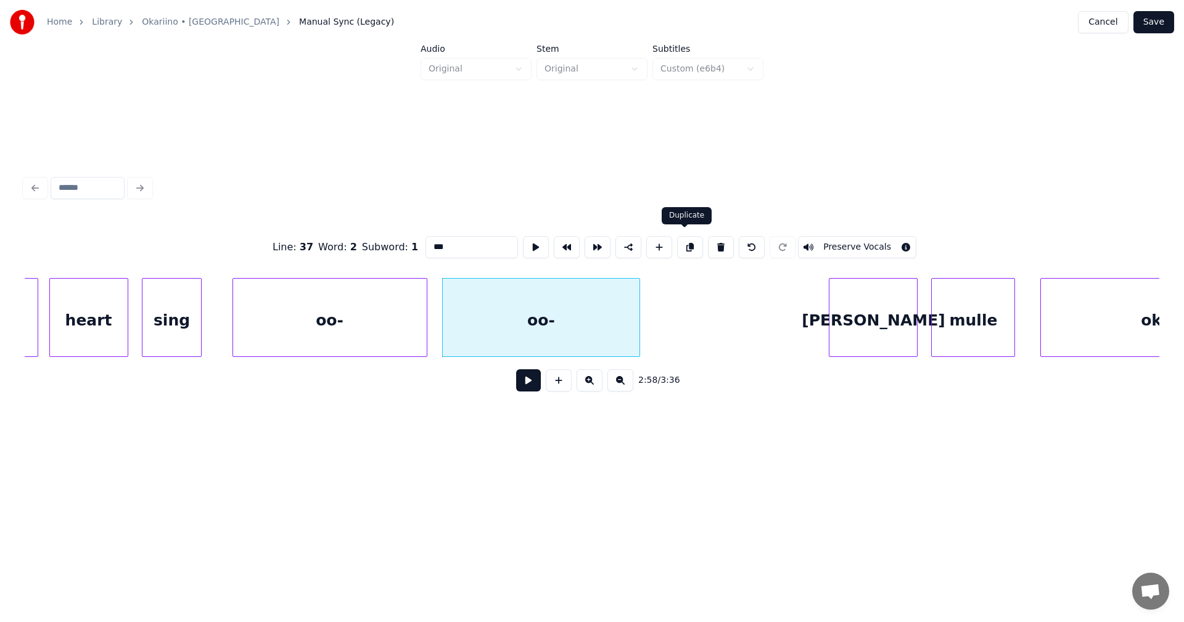
click at [687, 243] on button at bounding box center [690, 247] width 26 height 22
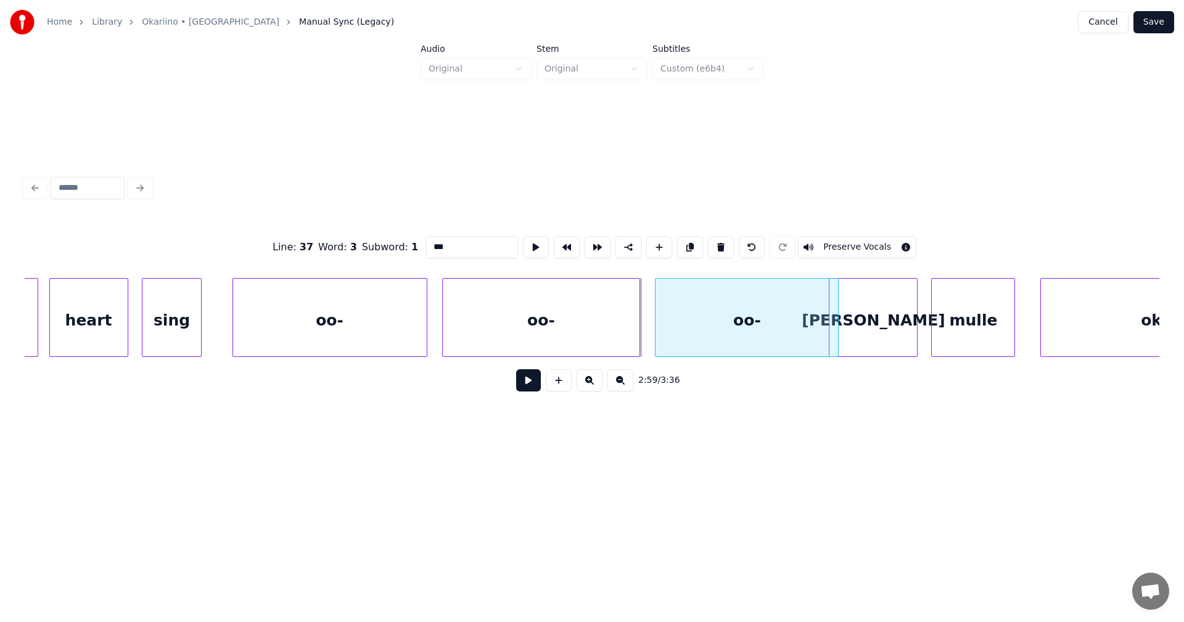
click at [657, 328] on div at bounding box center [658, 318] width 4 height 78
click at [790, 329] on div at bounding box center [792, 318] width 4 height 78
click at [353, 328] on div "oo-" at bounding box center [330, 321] width 194 height 84
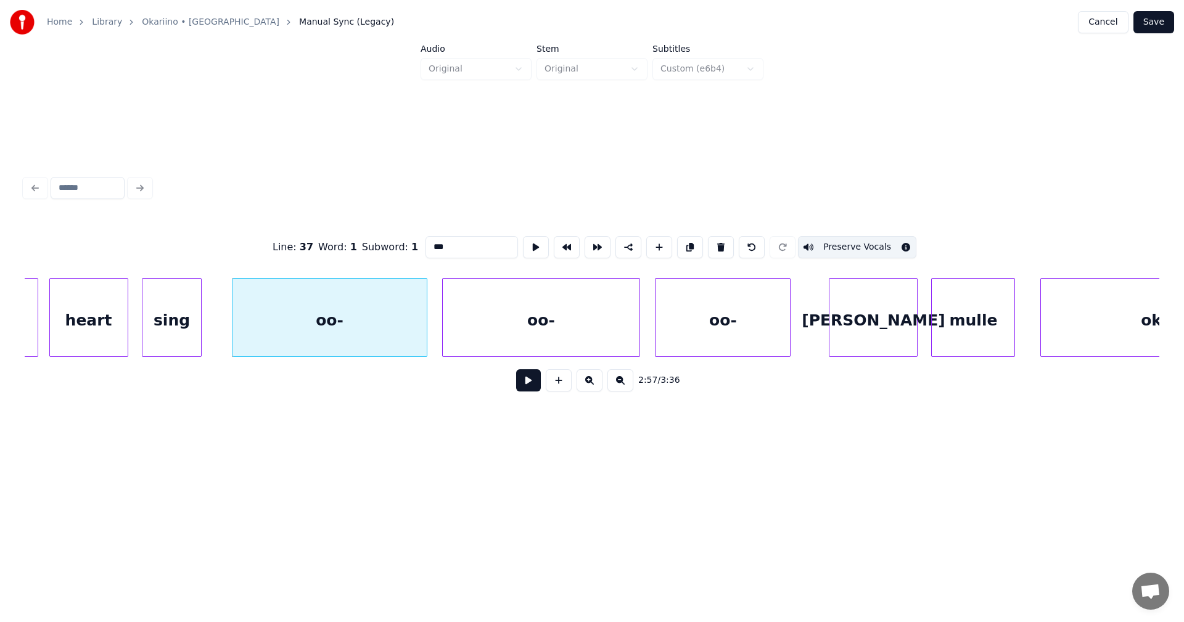
click at [528, 384] on button at bounding box center [528, 380] width 25 height 22
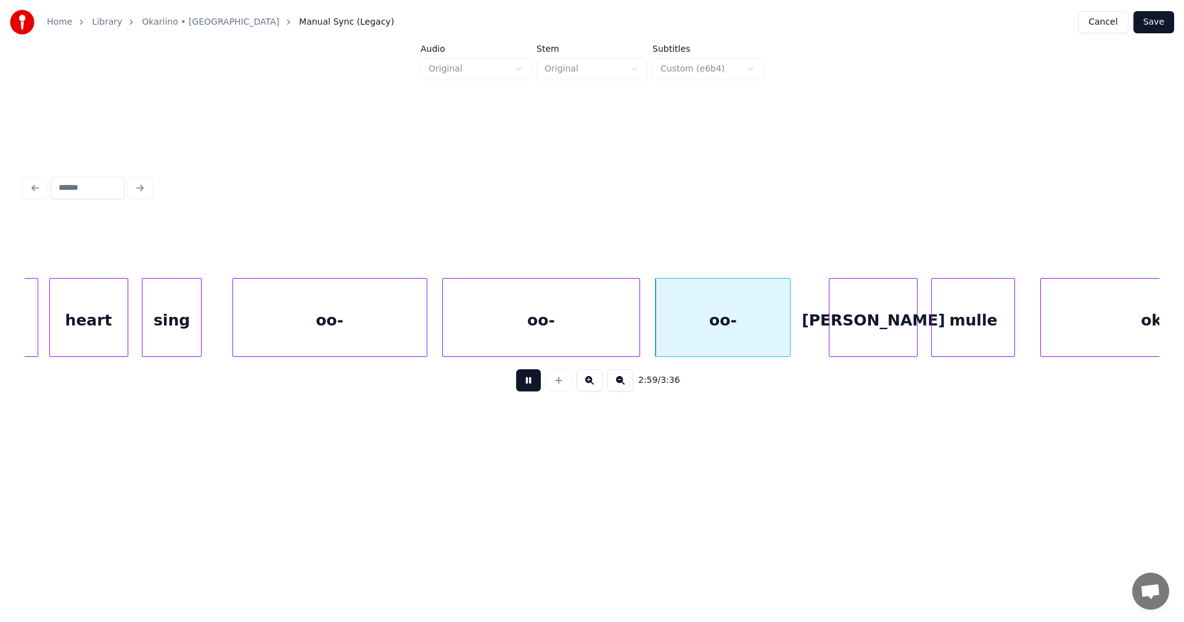
click at [529, 382] on button at bounding box center [528, 380] width 25 height 22
click at [625, 328] on div at bounding box center [625, 318] width 4 height 78
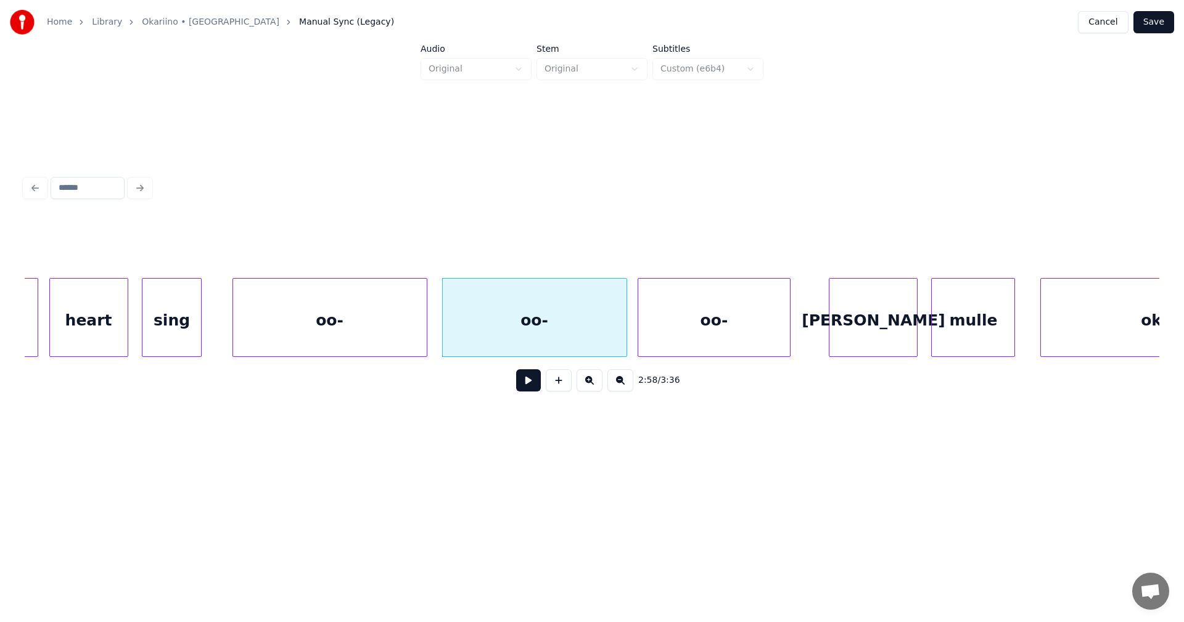
click at [638, 329] on div at bounding box center [640, 318] width 4 height 78
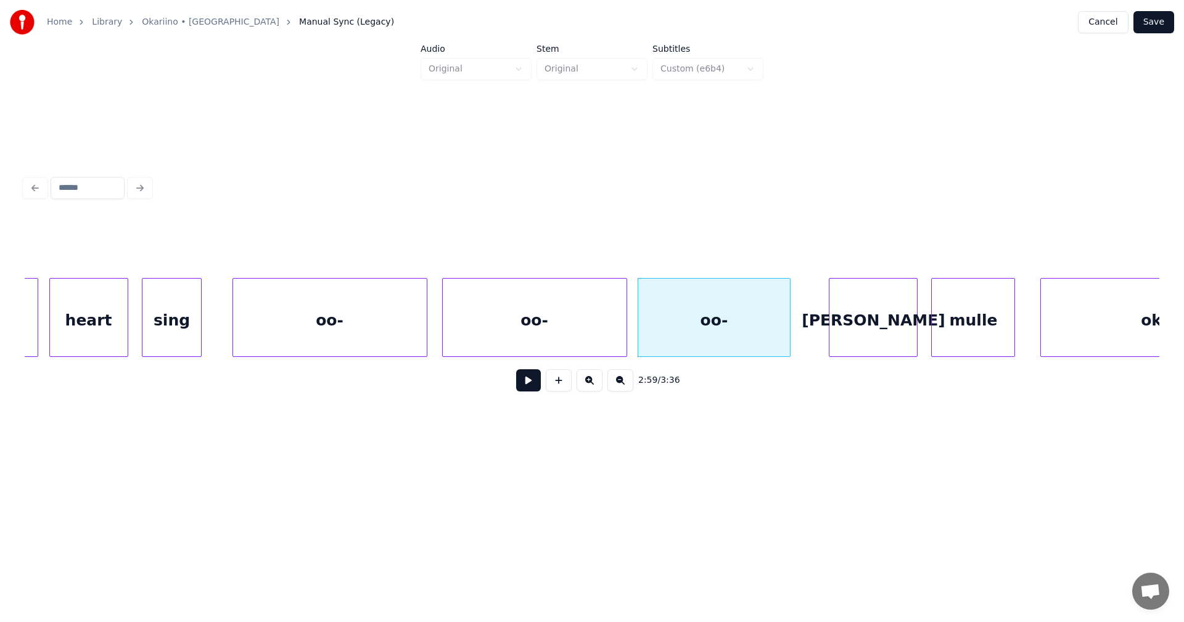
click at [604, 326] on div "oo-" at bounding box center [535, 321] width 184 height 84
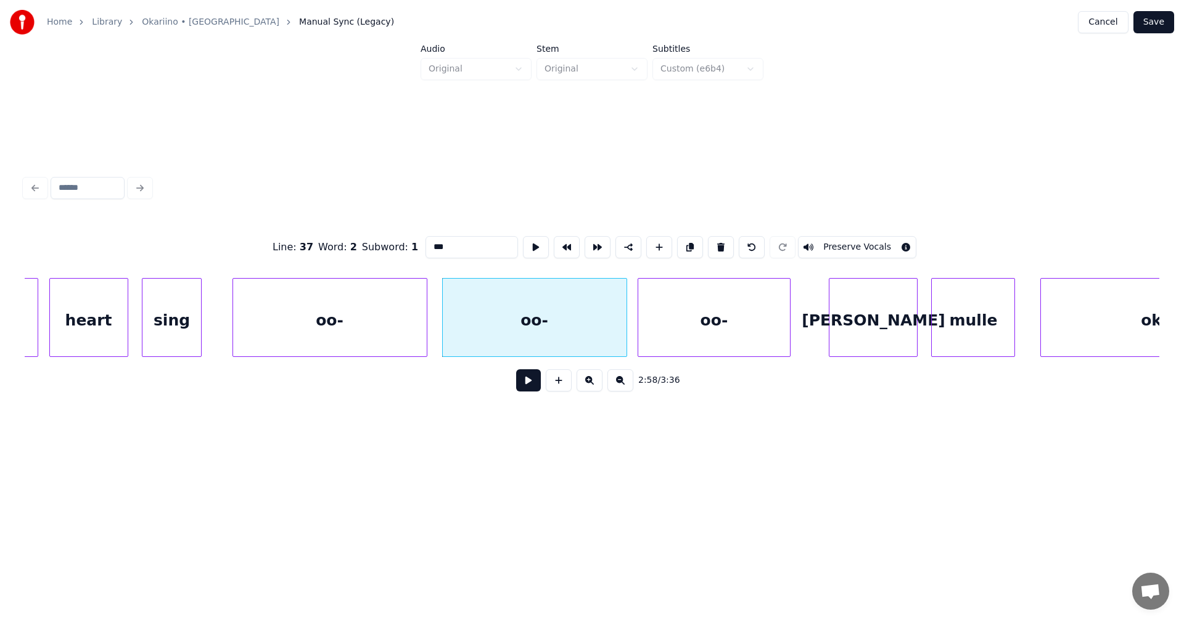
click at [538, 387] on button at bounding box center [528, 380] width 25 height 22
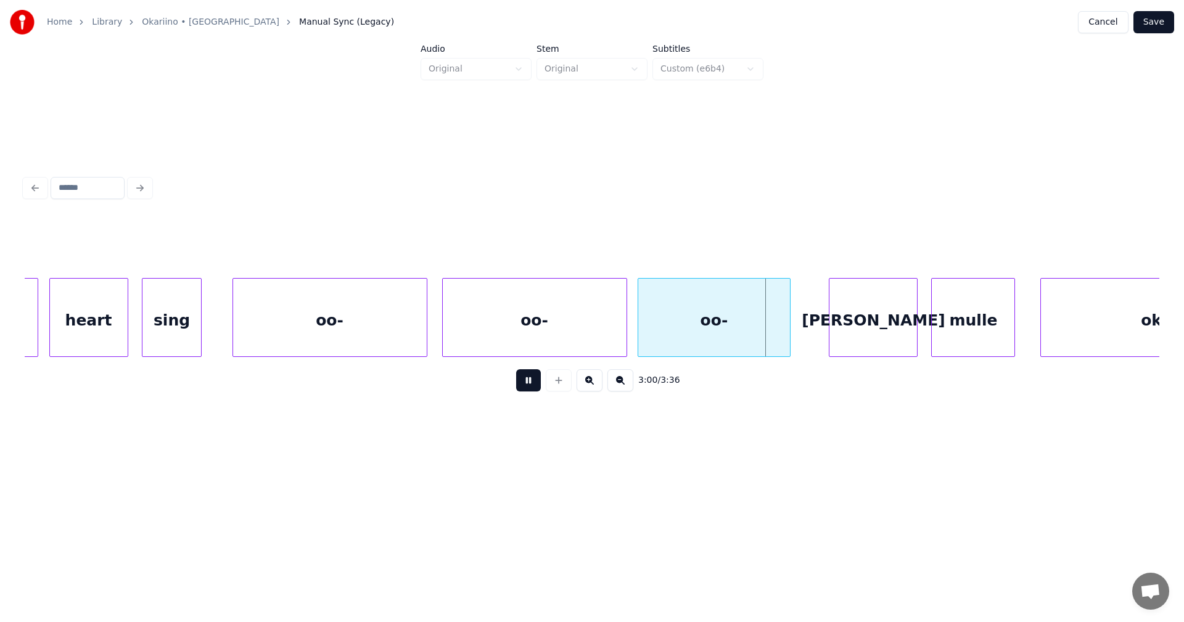
click at [536, 385] on button at bounding box center [528, 380] width 25 height 22
click at [1151, 23] on button "Save" at bounding box center [1154, 22] width 41 height 22
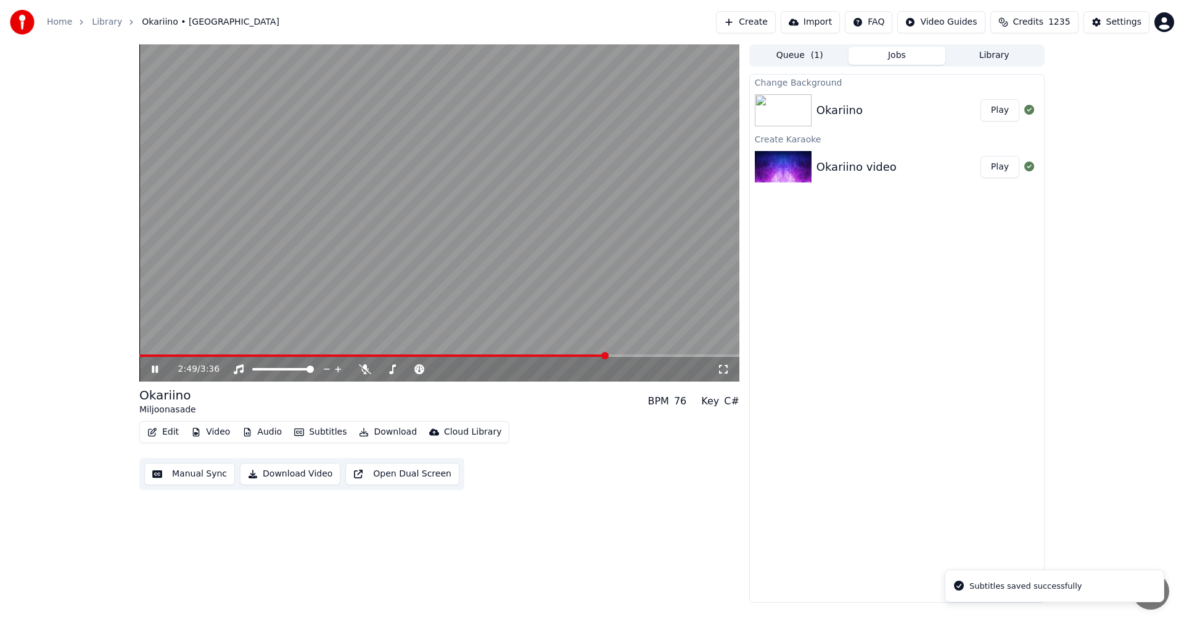
click at [608, 356] on span at bounding box center [439, 356] width 600 height 2
click at [155, 368] on icon at bounding box center [163, 370] width 29 height 10
click at [168, 434] on button "Edit" at bounding box center [162, 432] width 41 height 17
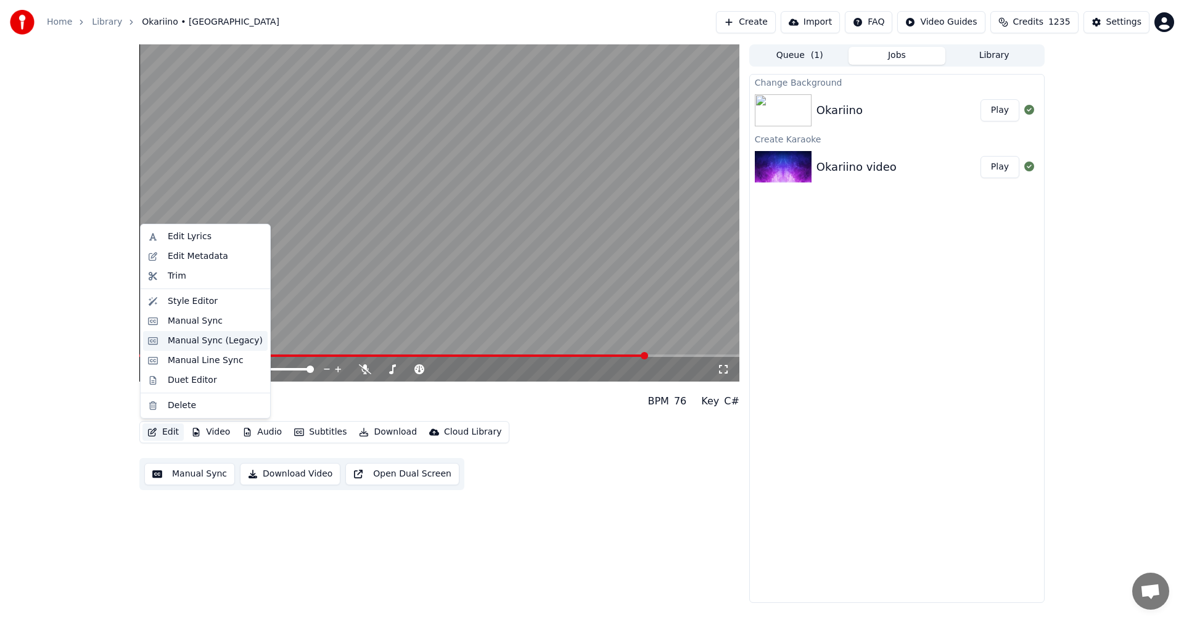
click at [239, 342] on div "Manual Sync (Legacy)" at bounding box center [215, 341] width 95 height 12
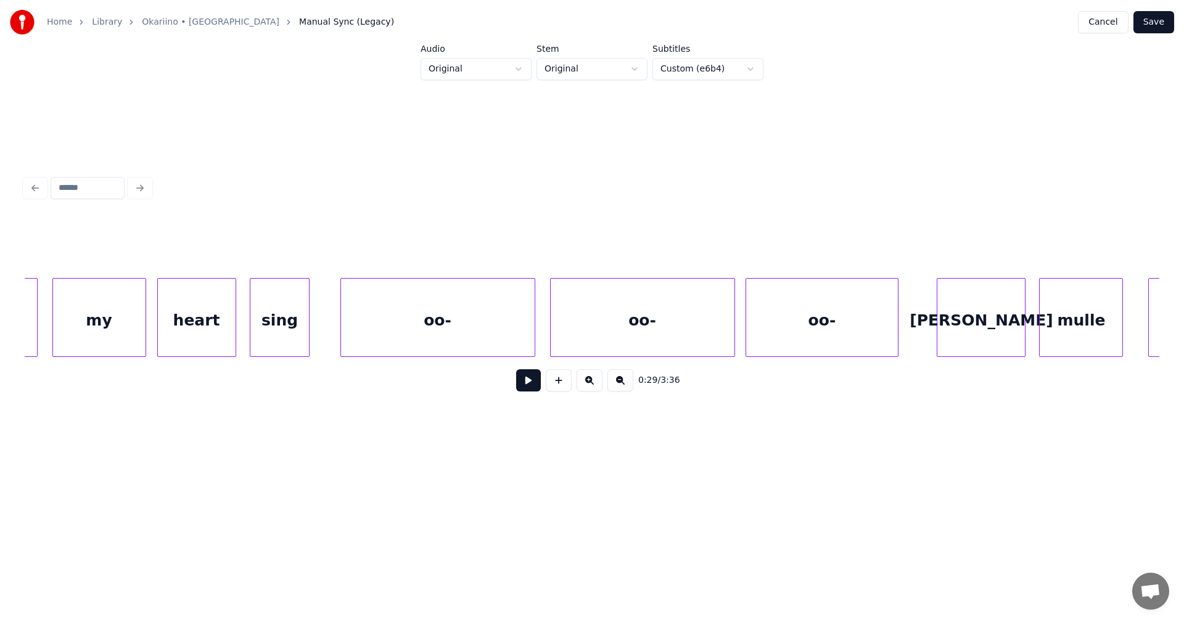
scroll to position [0, 43420]
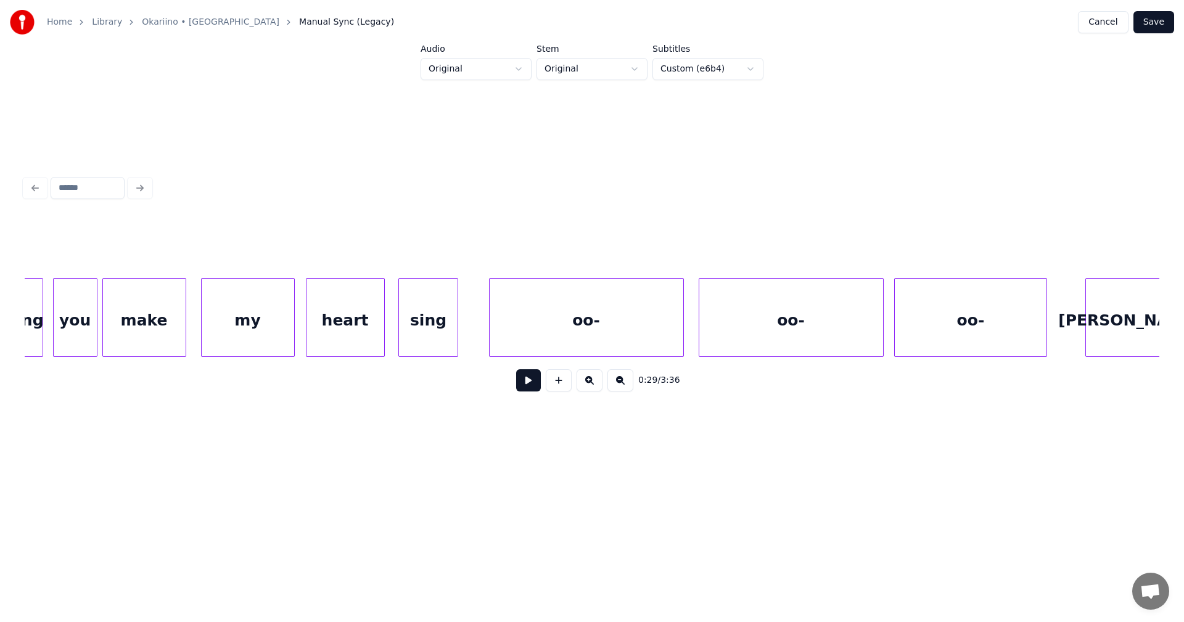
click at [577, 339] on div "oo-" at bounding box center [587, 321] width 194 height 84
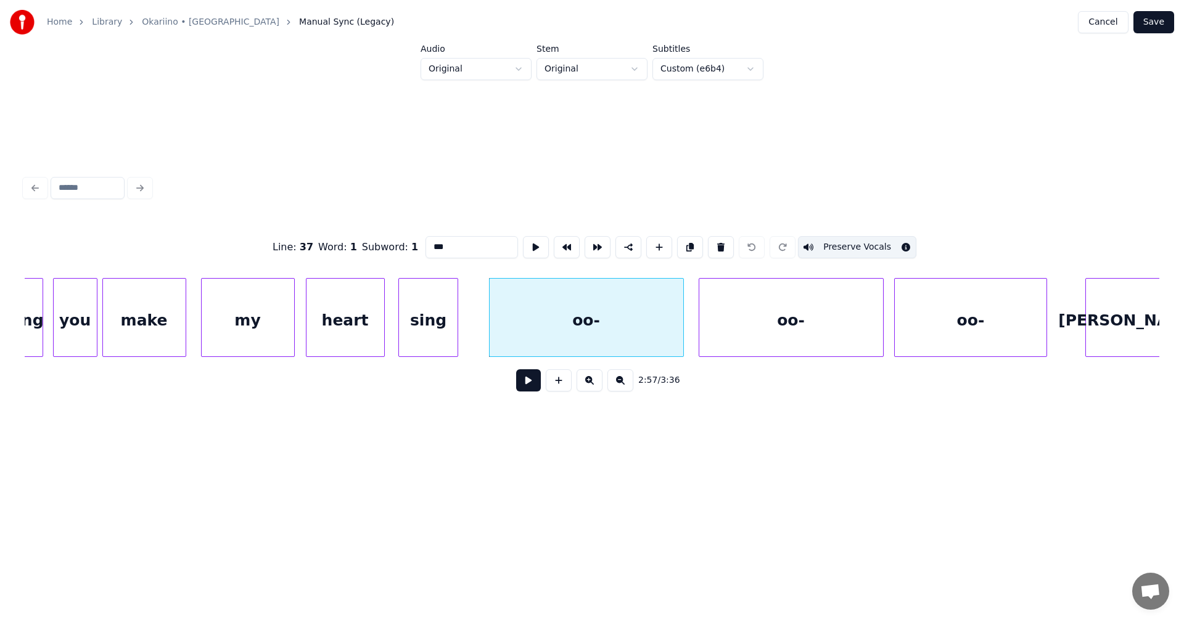
click at [527, 392] on button at bounding box center [528, 380] width 25 height 22
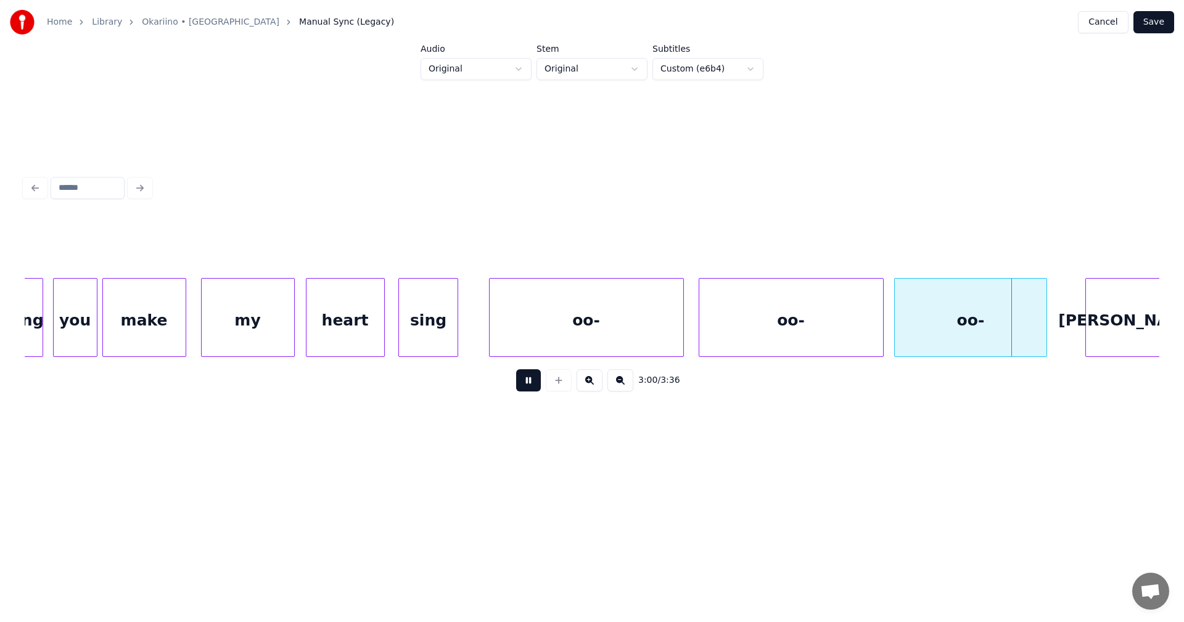
click at [527, 387] on button at bounding box center [528, 380] width 25 height 22
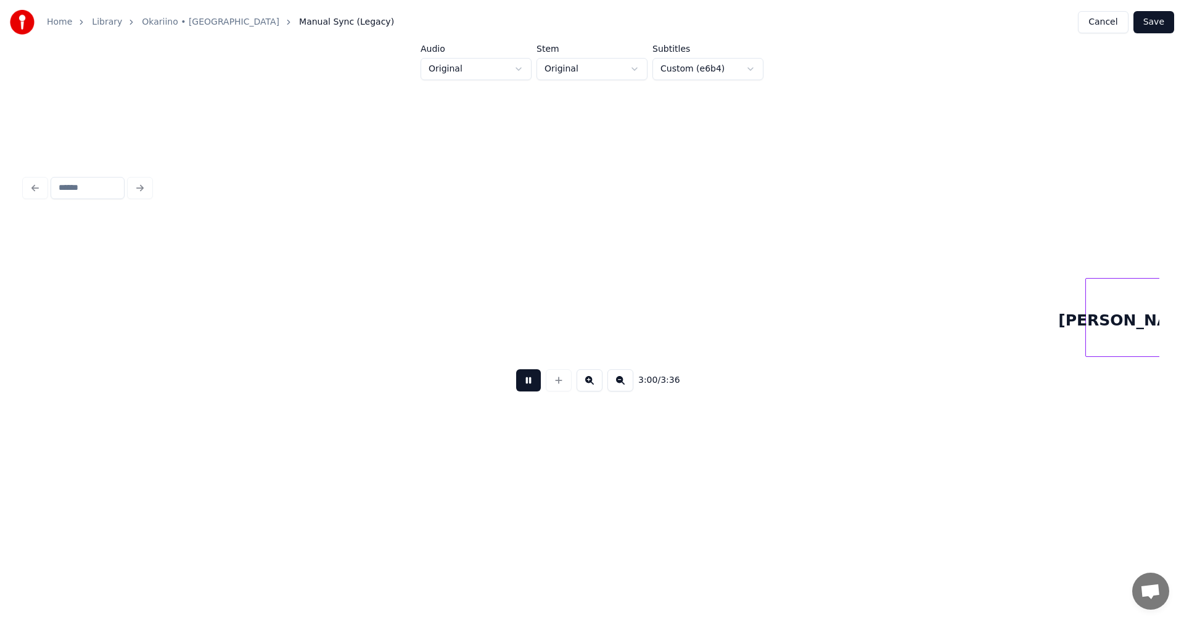
scroll to position [0, 44556]
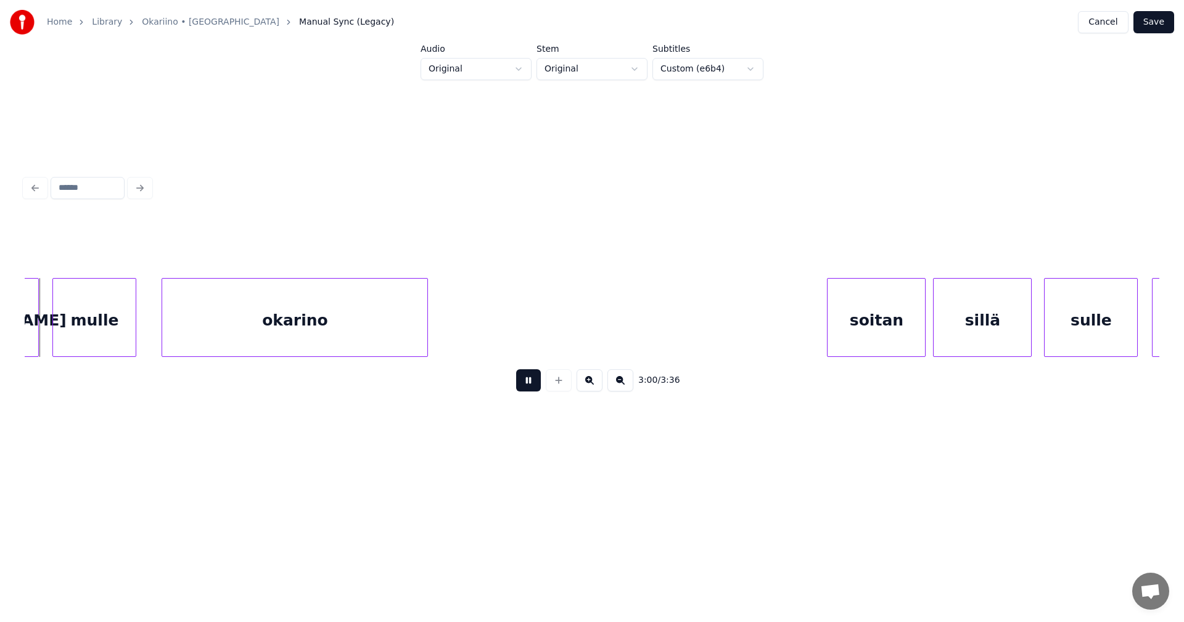
click at [526, 387] on button at bounding box center [528, 380] width 25 height 22
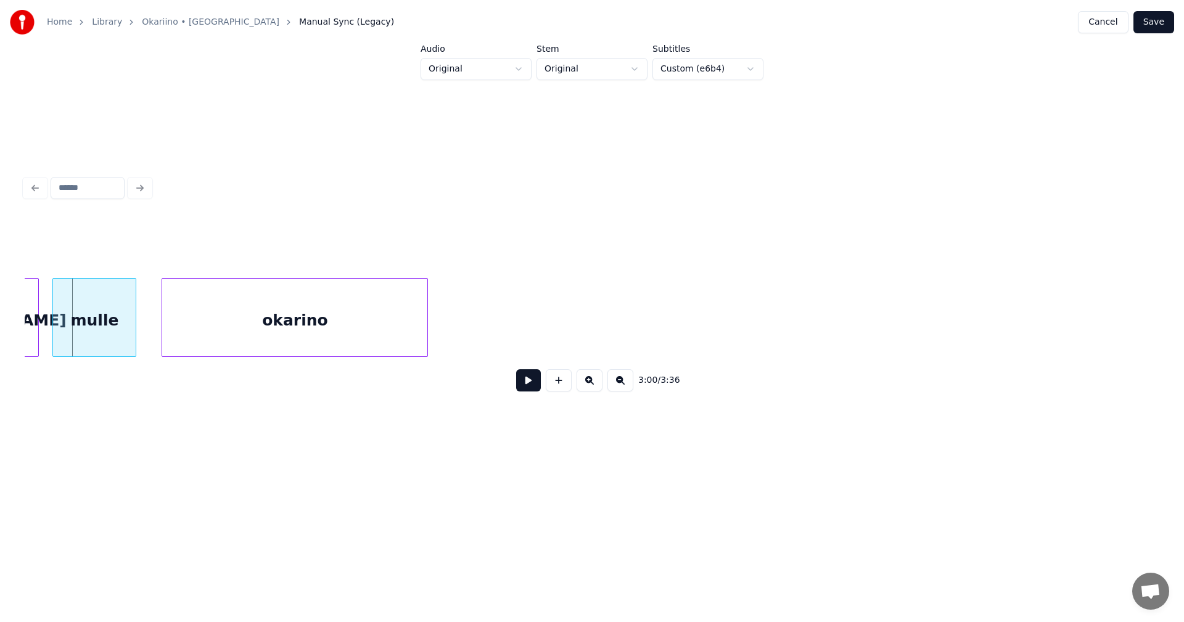
scroll to position [0, 43563]
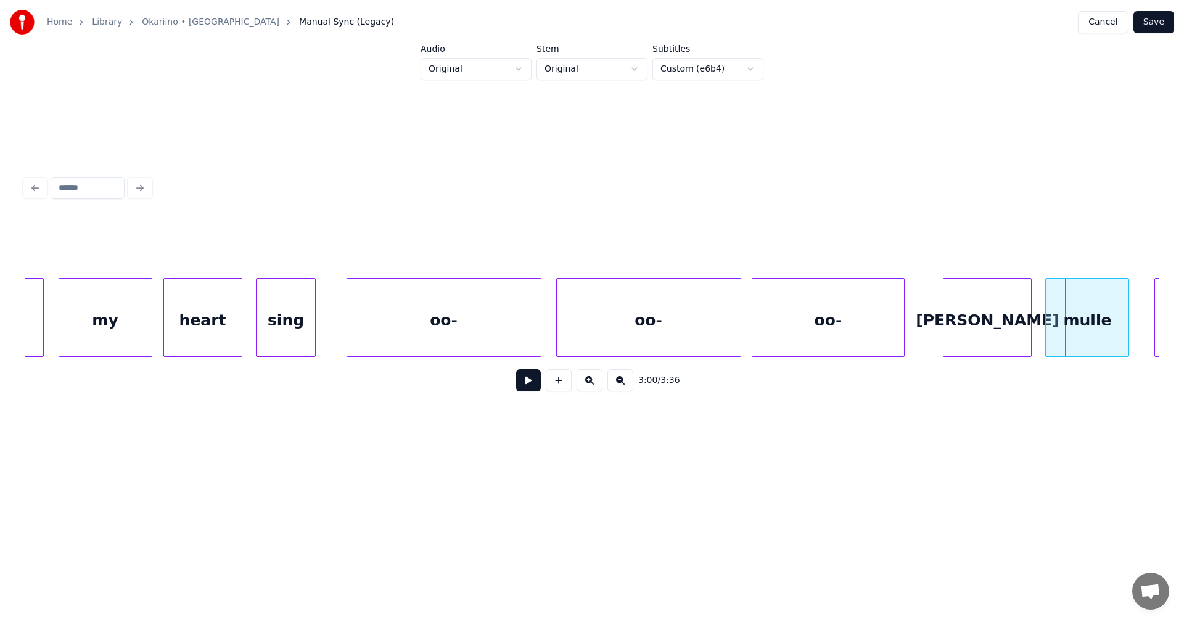
click at [515, 339] on div "oo-" at bounding box center [444, 321] width 194 height 84
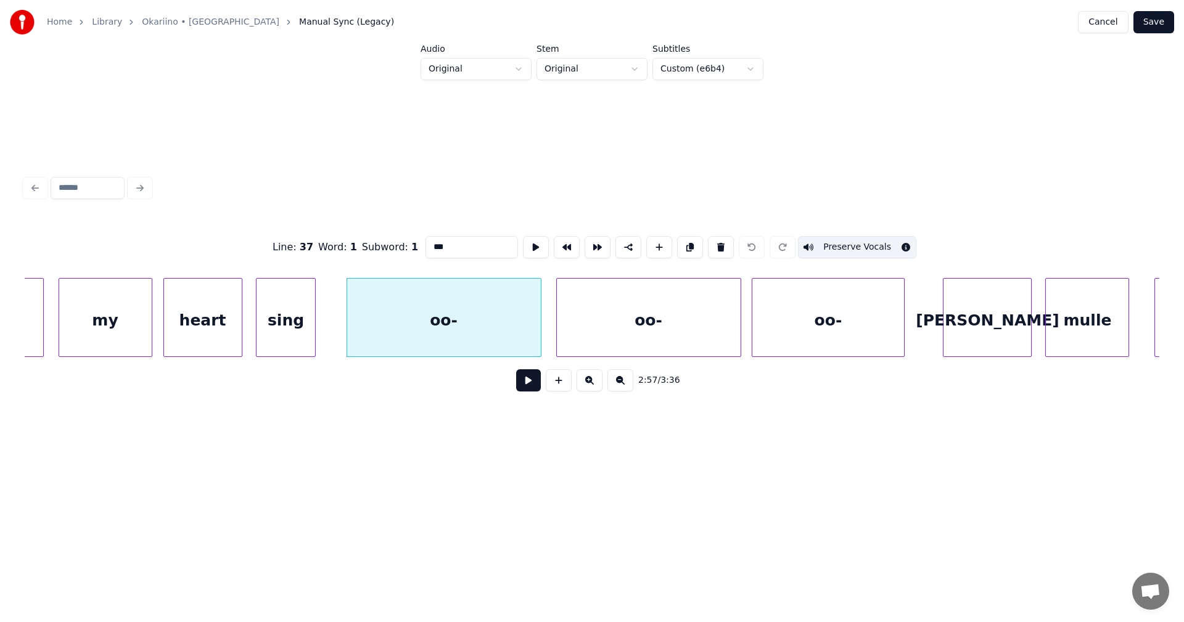
click at [529, 386] on button at bounding box center [528, 380] width 25 height 22
drag, startPoint x: 529, startPoint y: 386, endPoint x: 522, endPoint y: 382, distance: 8.0
click at [525, 384] on button at bounding box center [528, 380] width 25 height 22
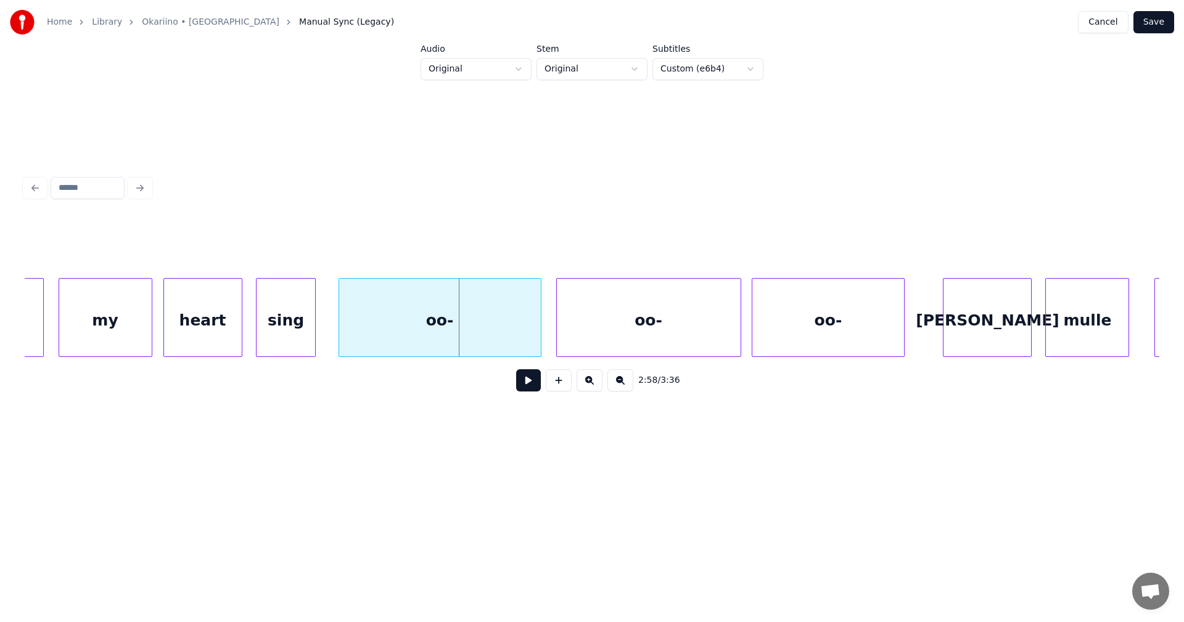
click at [341, 340] on div at bounding box center [341, 318] width 4 height 78
click at [554, 320] on div at bounding box center [554, 318] width 4 height 78
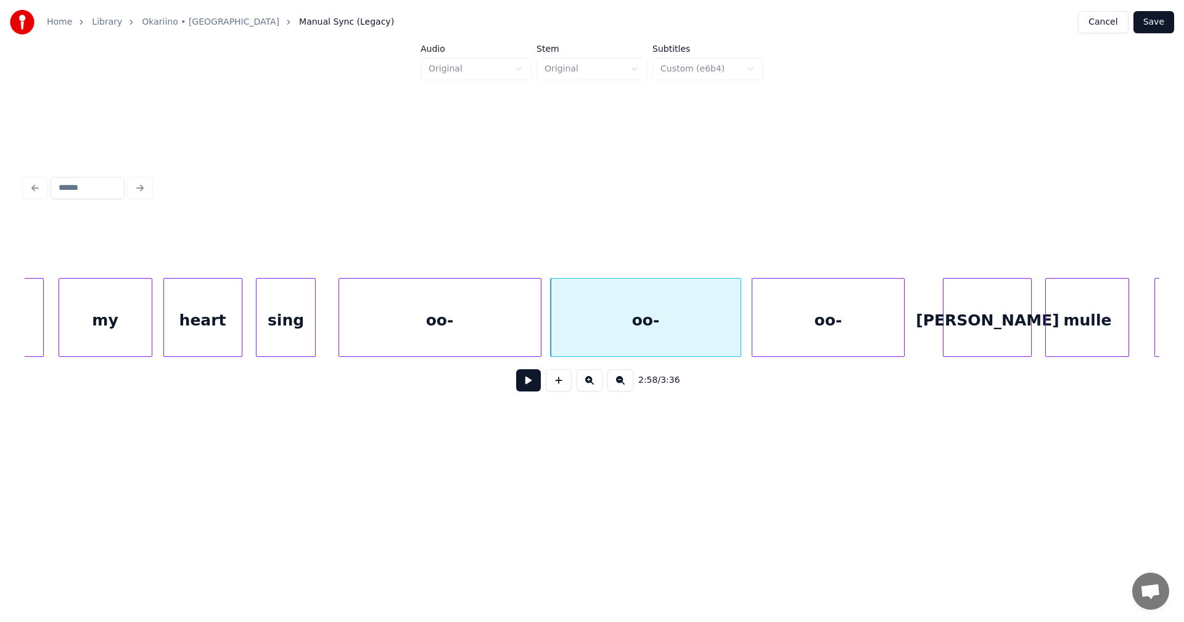
click at [524, 321] on div "oo-" at bounding box center [440, 321] width 202 height 84
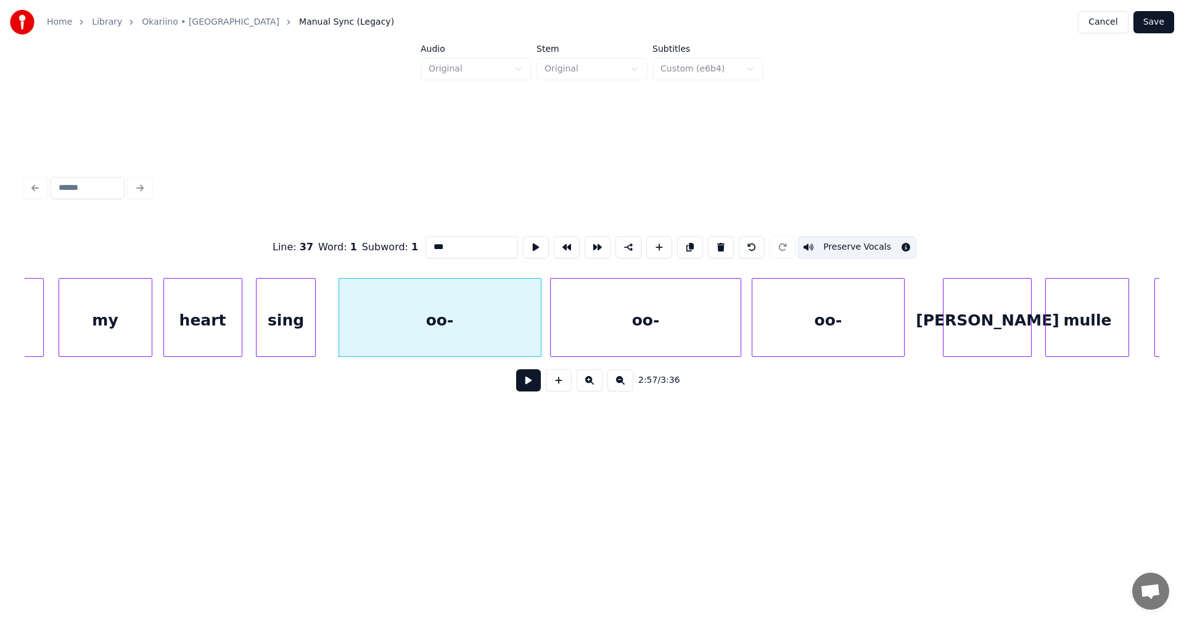
click at [529, 384] on button at bounding box center [528, 380] width 25 height 22
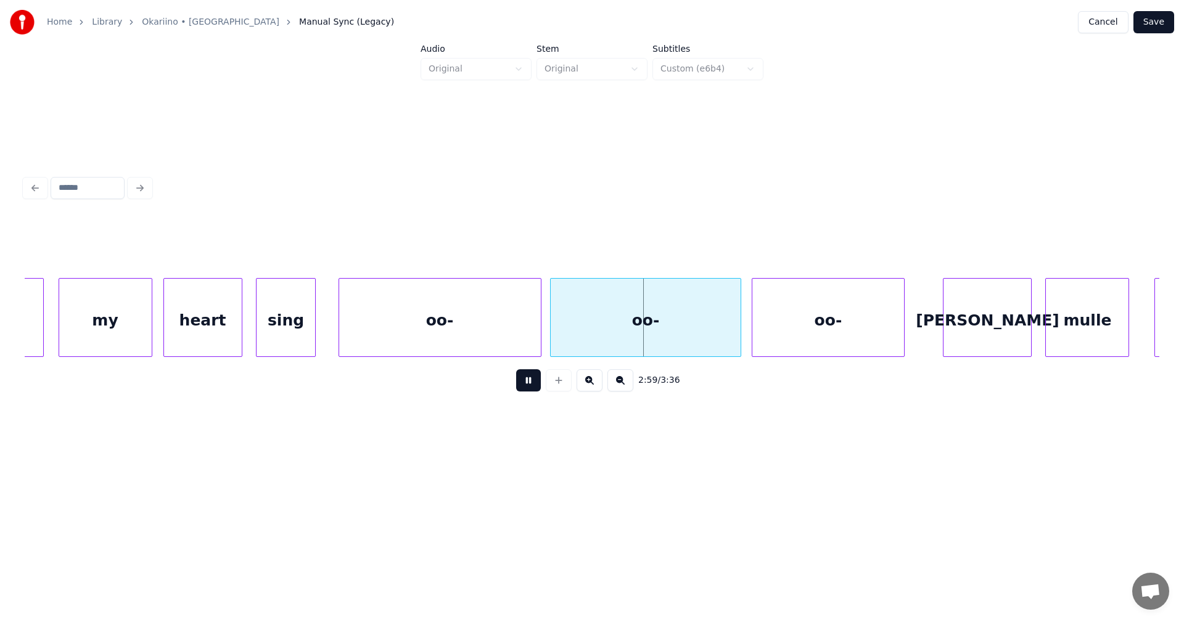
drag, startPoint x: 529, startPoint y: 384, endPoint x: 627, endPoint y: 332, distance: 110.9
click at [542, 376] on div "2:59 / 3:36" at bounding box center [592, 380] width 1115 height 27
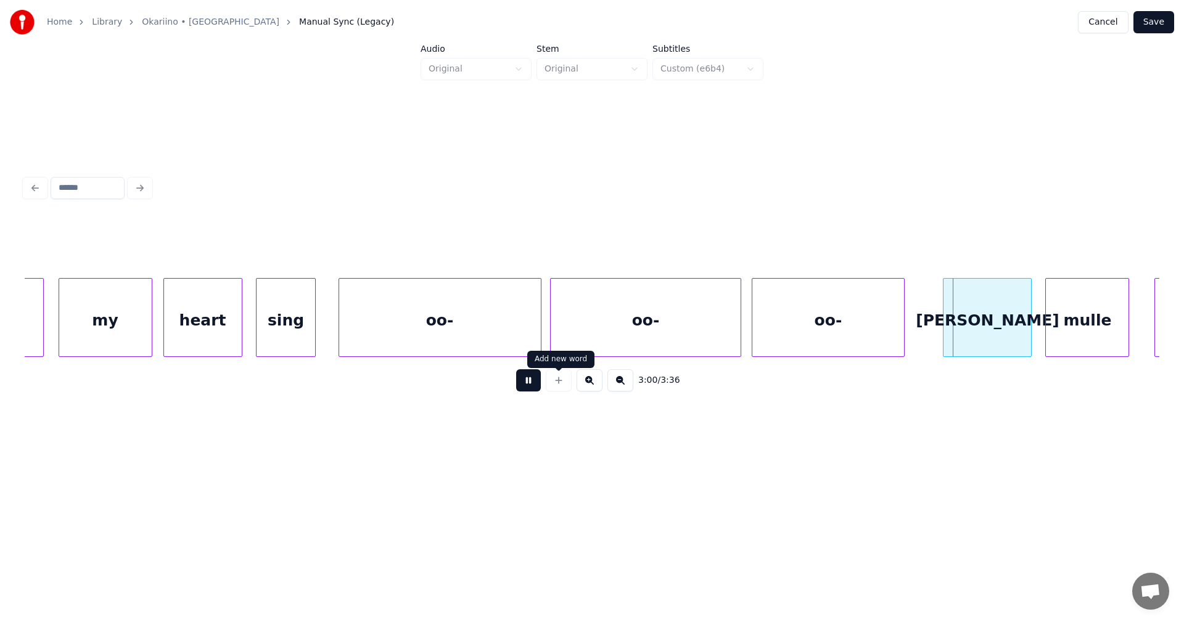
click at [537, 387] on button at bounding box center [528, 380] width 25 height 22
click at [534, 334] on div at bounding box center [534, 318] width 4 height 78
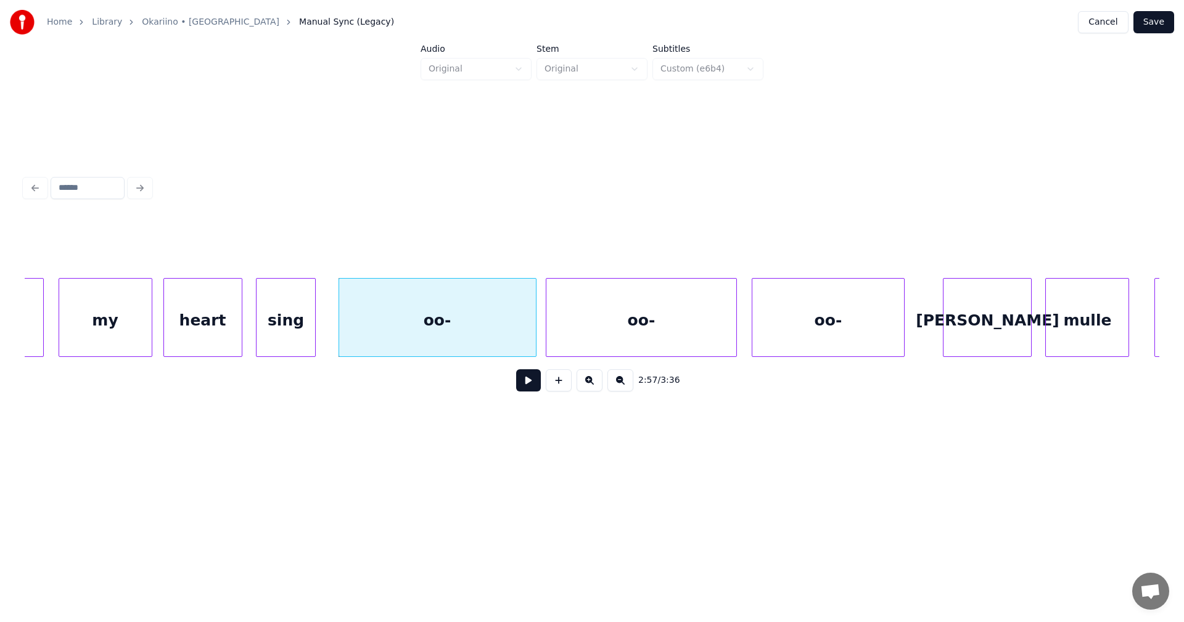
click at [567, 328] on div "oo-" at bounding box center [640, 321] width 189 height 84
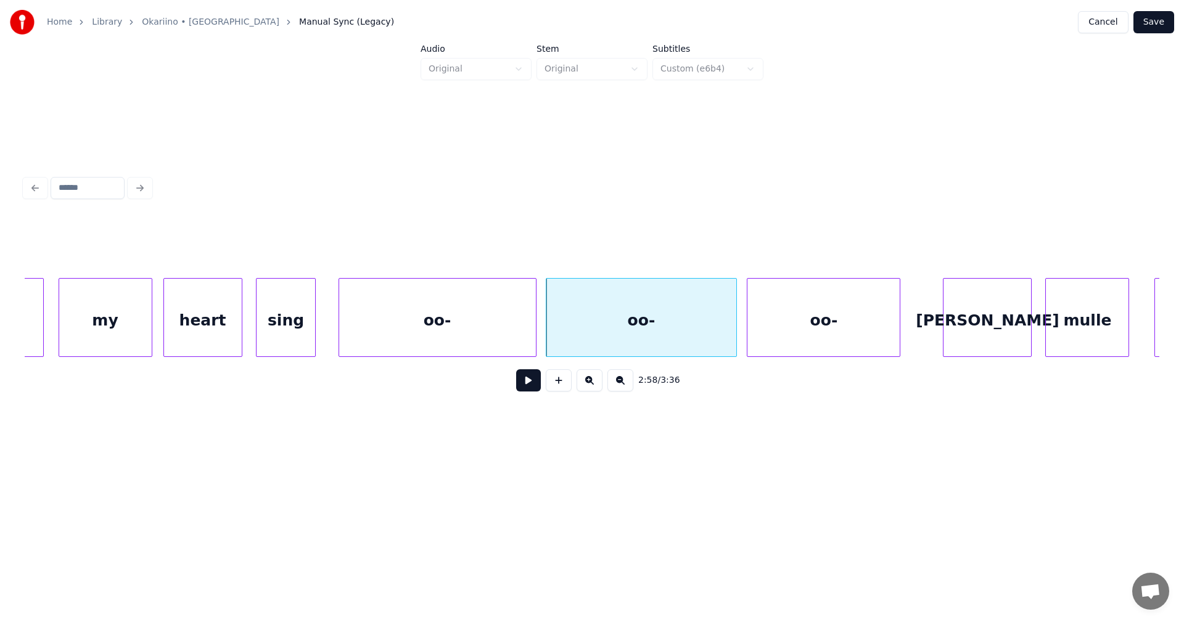
click at [777, 314] on div "oo-" at bounding box center [824, 321] width 152 height 84
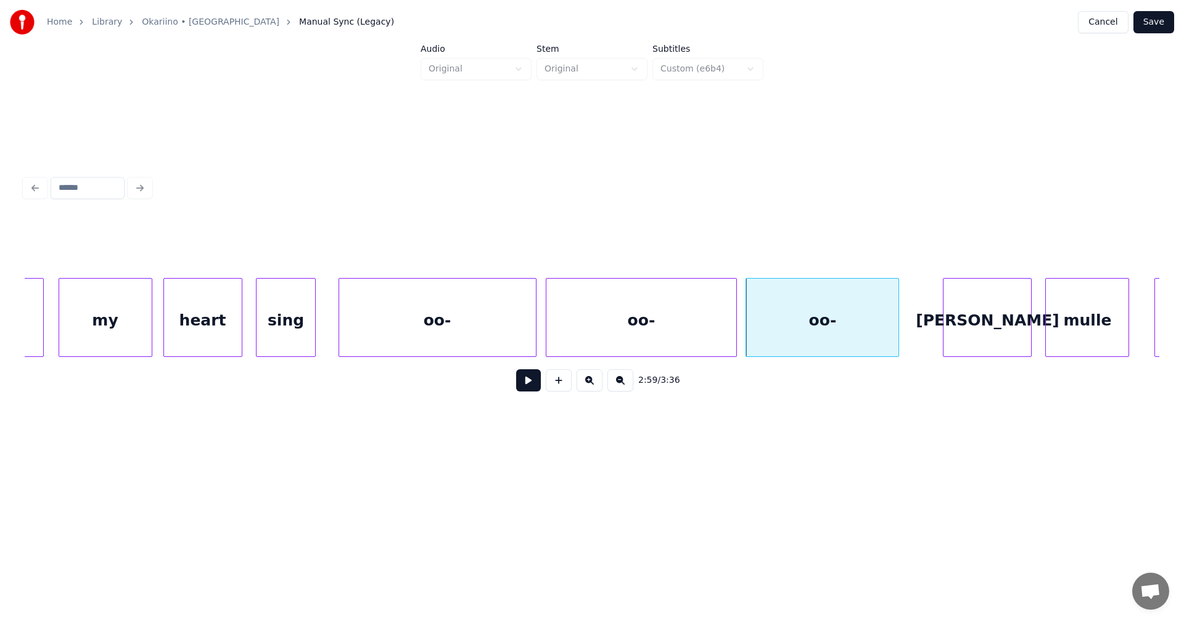
click at [1158, 24] on button "Save" at bounding box center [1154, 22] width 41 height 22
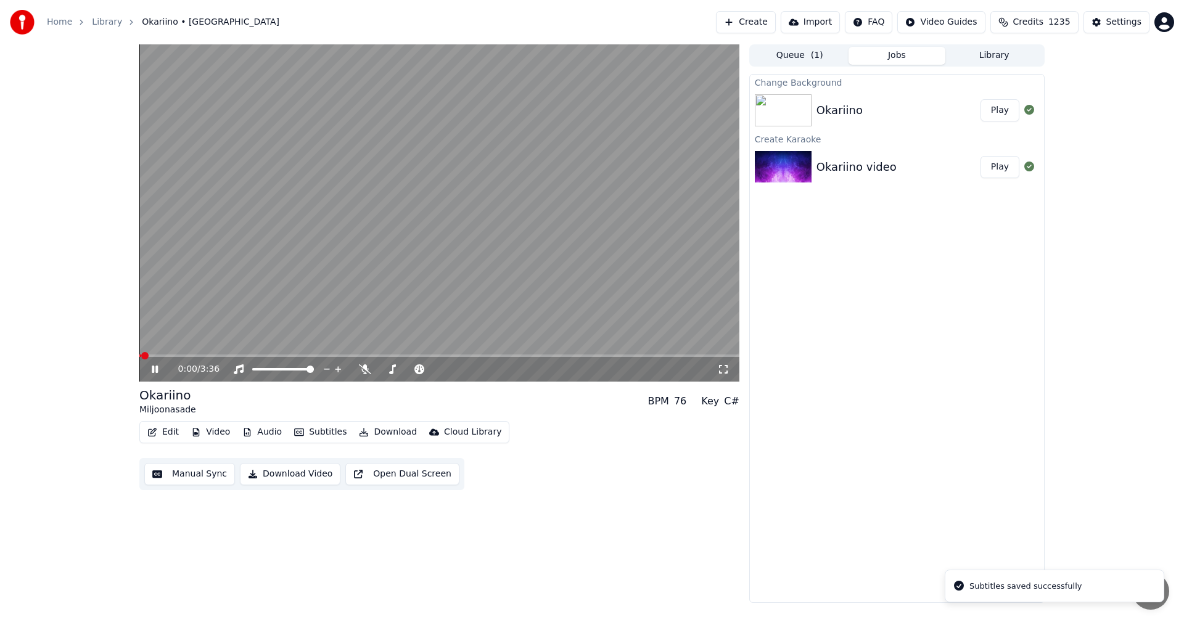
click at [592, 354] on video at bounding box center [439, 212] width 600 height 337
click at [595, 356] on span at bounding box center [439, 356] width 600 height 2
click at [154, 371] on icon at bounding box center [154, 369] width 7 height 9
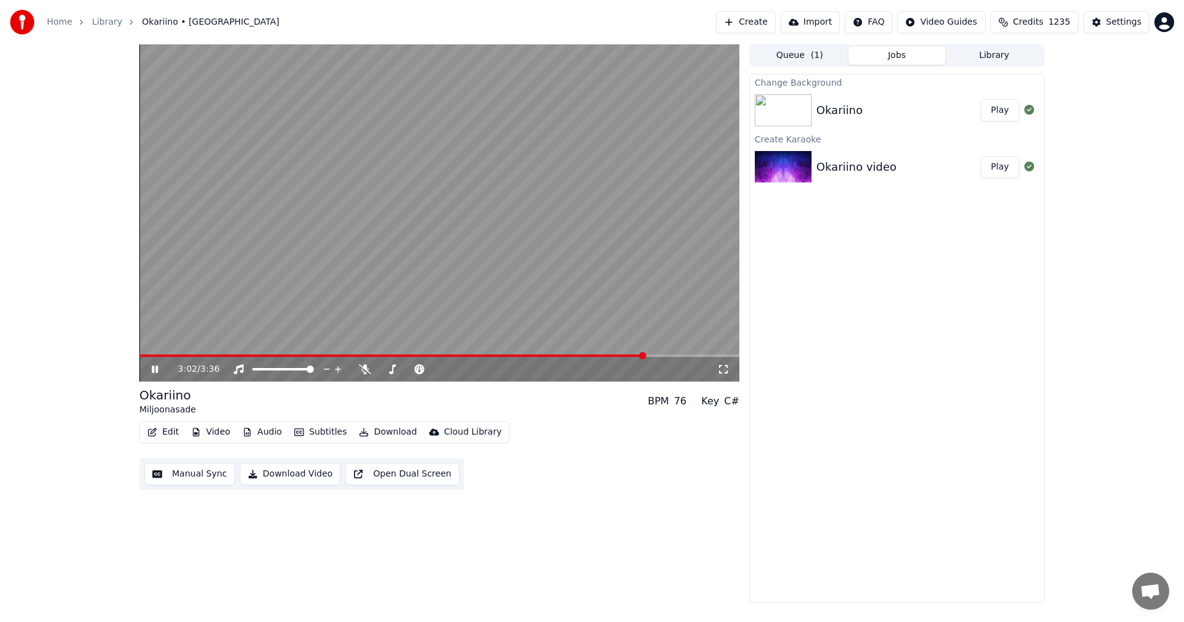
click at [616, 355] on span at bounding box center [392, 356] width 506 height 2
click at [155, 372] on icon at bounding box center [163, 370] width 29 height 10
click at [174, 430] on button "Edit" at bounding box center [162, 432] width 41 height 17
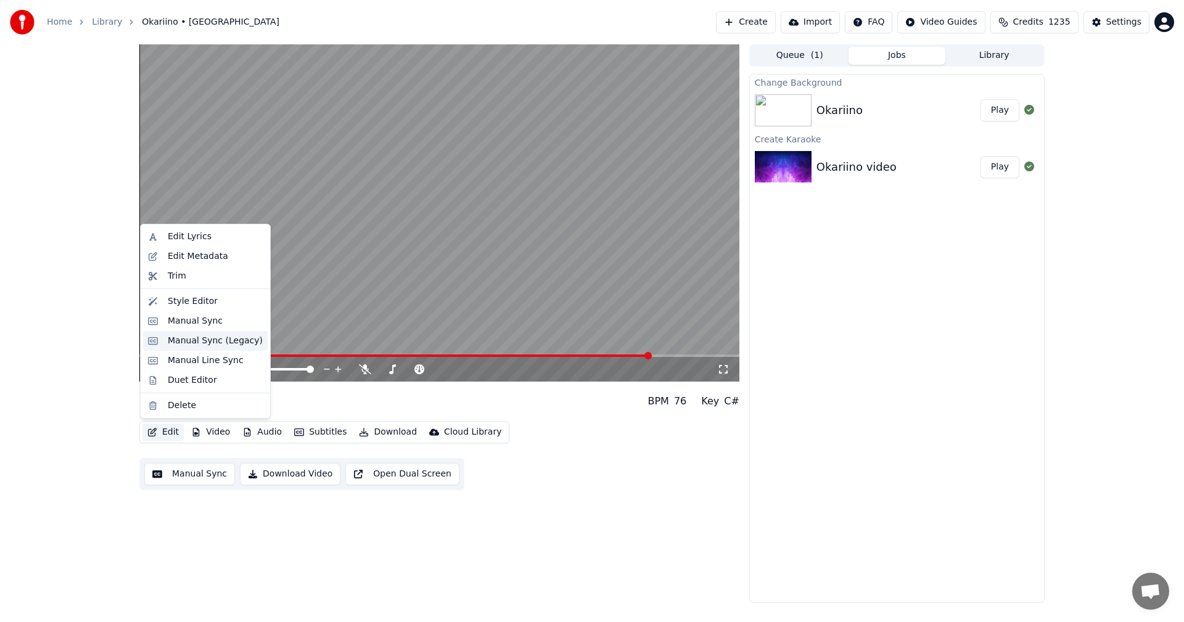
click at [237, 344] on div "Manual Sync (Legacy)" at bounding box center [215, 341] width 95 height 12
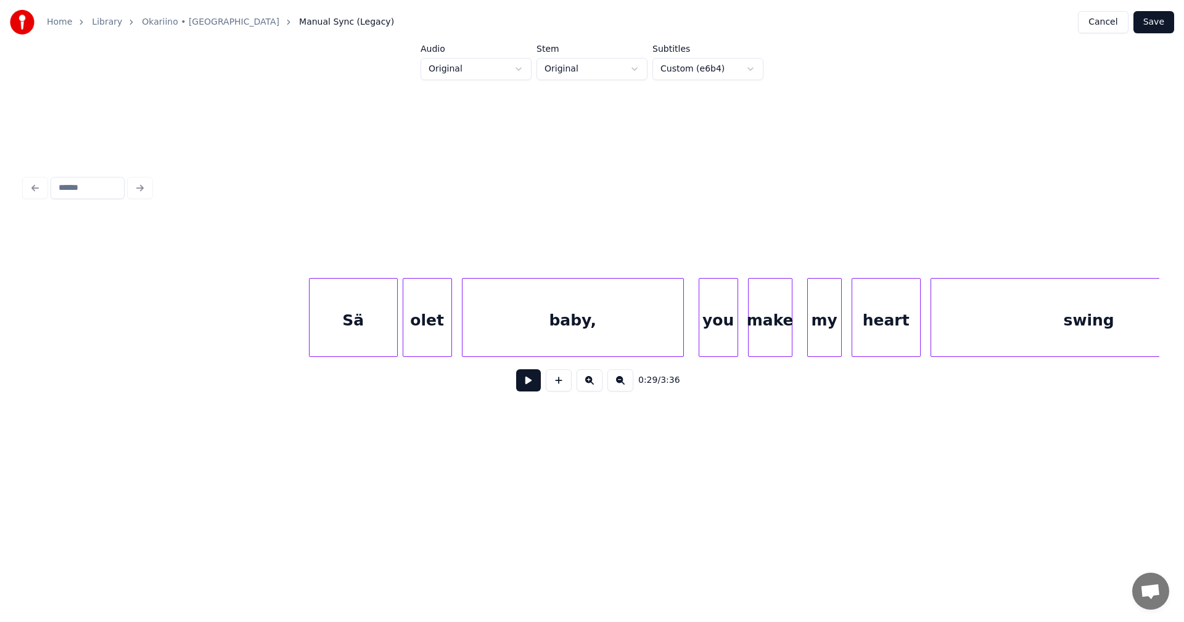
scroll to position [0, 40372]
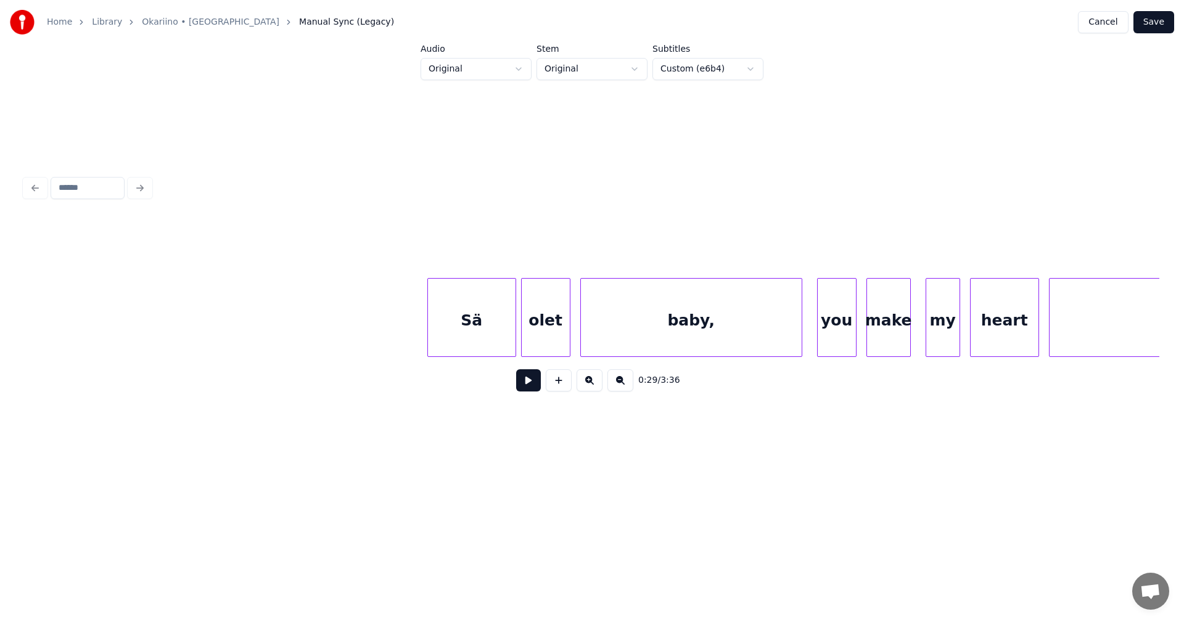
click at [490, 337] on div "Sä" at bounding box center [472, 321] width 88 height 84
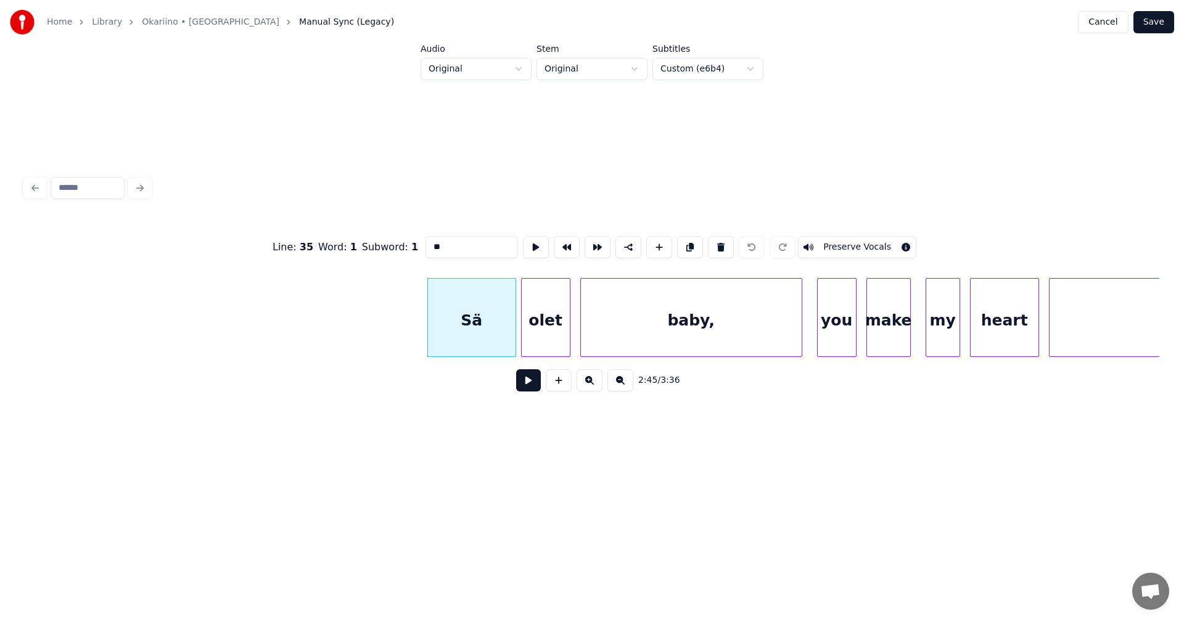
click at [525, 391] on button at bounding box center [528, 380] width 25 height 22
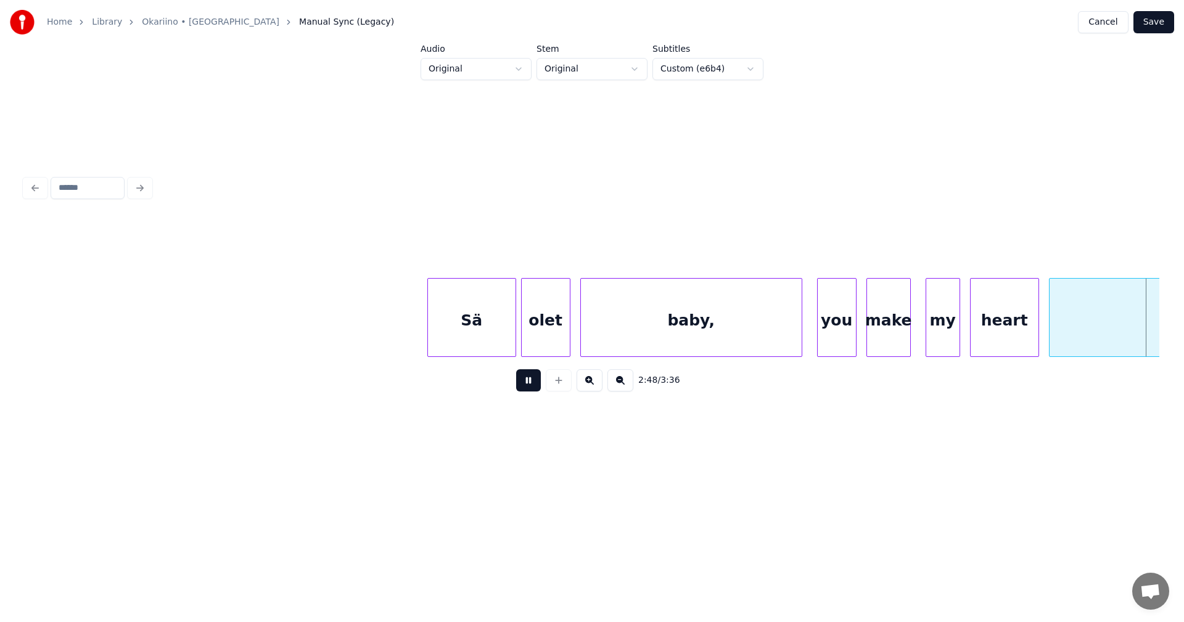
scroll to position [0, 41508]
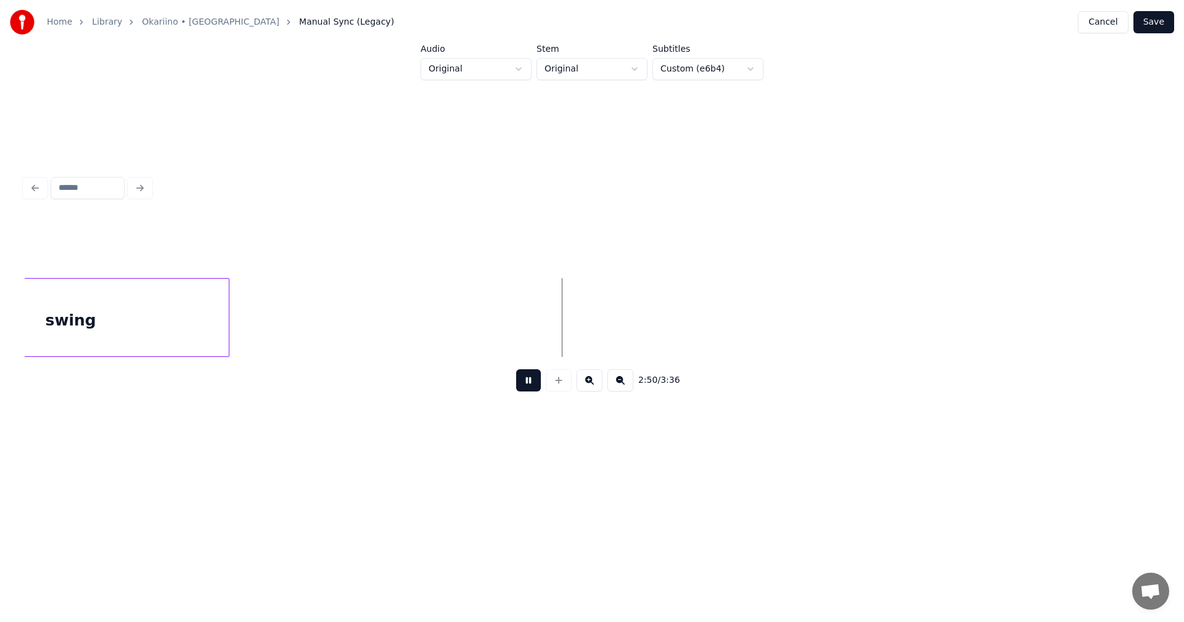
click at [527, 387] on button at bounding box center [528, 380] width 25 height 22
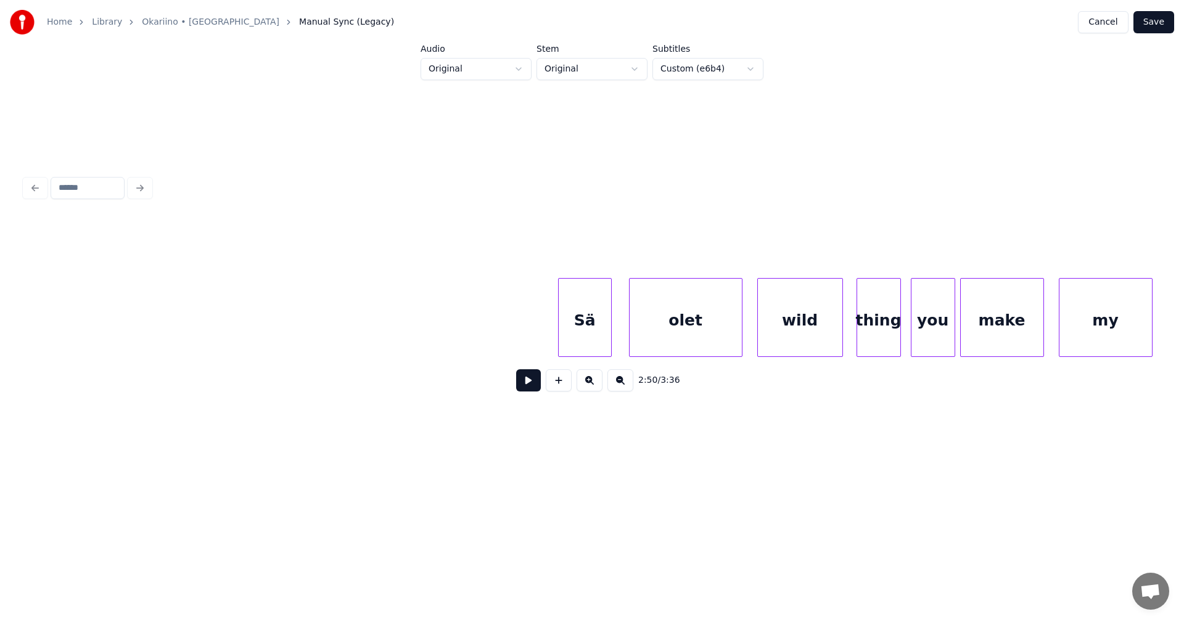
scroll to position [0, 42532]
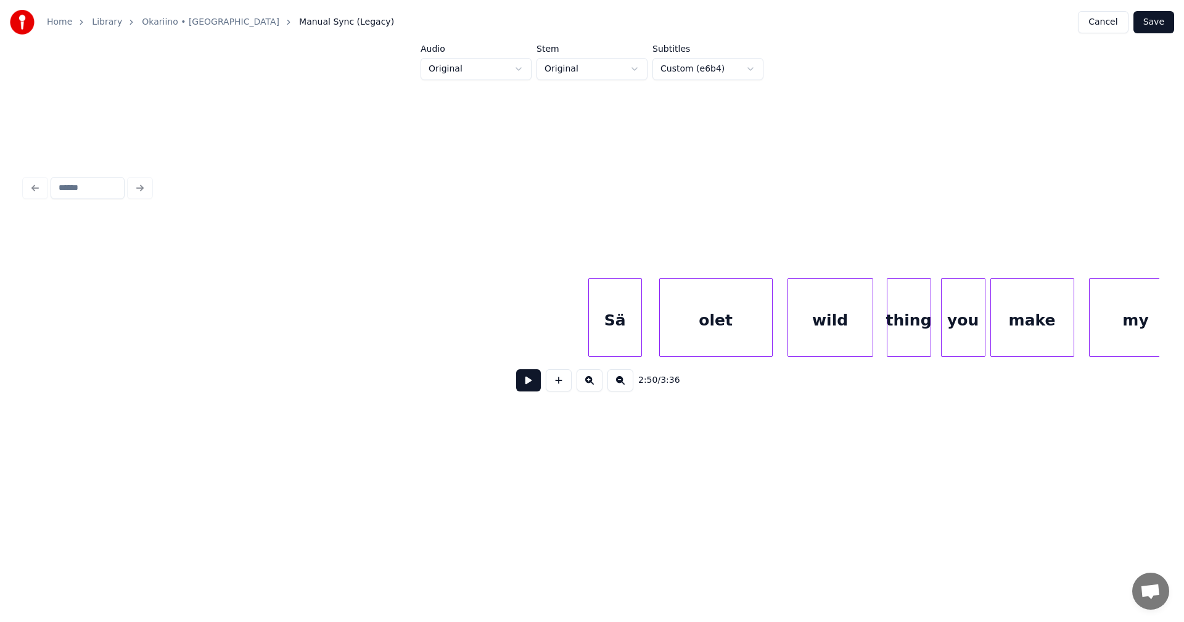
click at [622, 330] on div "Sä" at bounding box center [615, 321] width 52 height 84
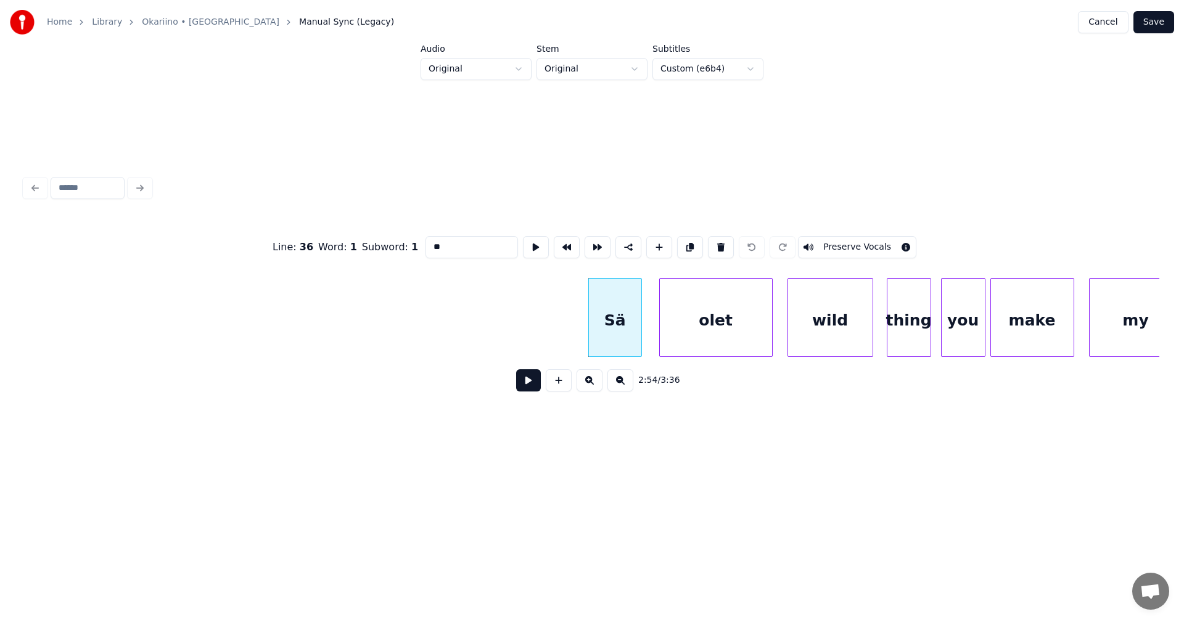
click at [525, 392] on button at bounding box center [528, 380] width 25 height 22
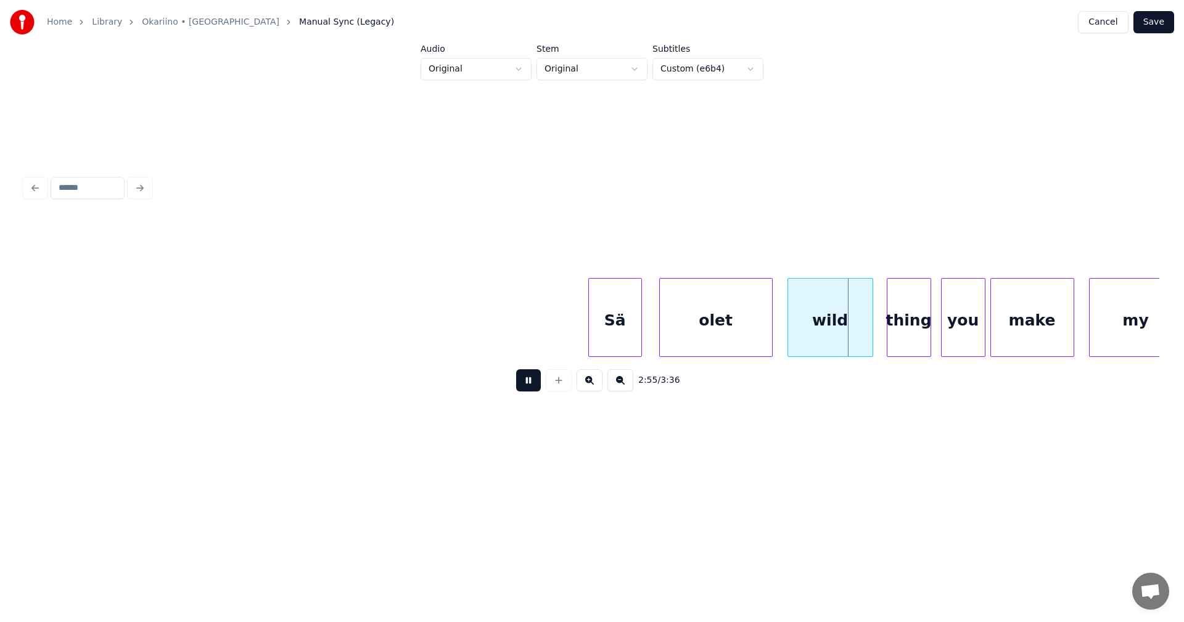
drag, startPoint x: 526, startPoint y: 391, endPoint x: 545, endPoint y: 379, distance: 22.8
click at [529, 389] on button at bounding box center [528, 380] width 25 height 22
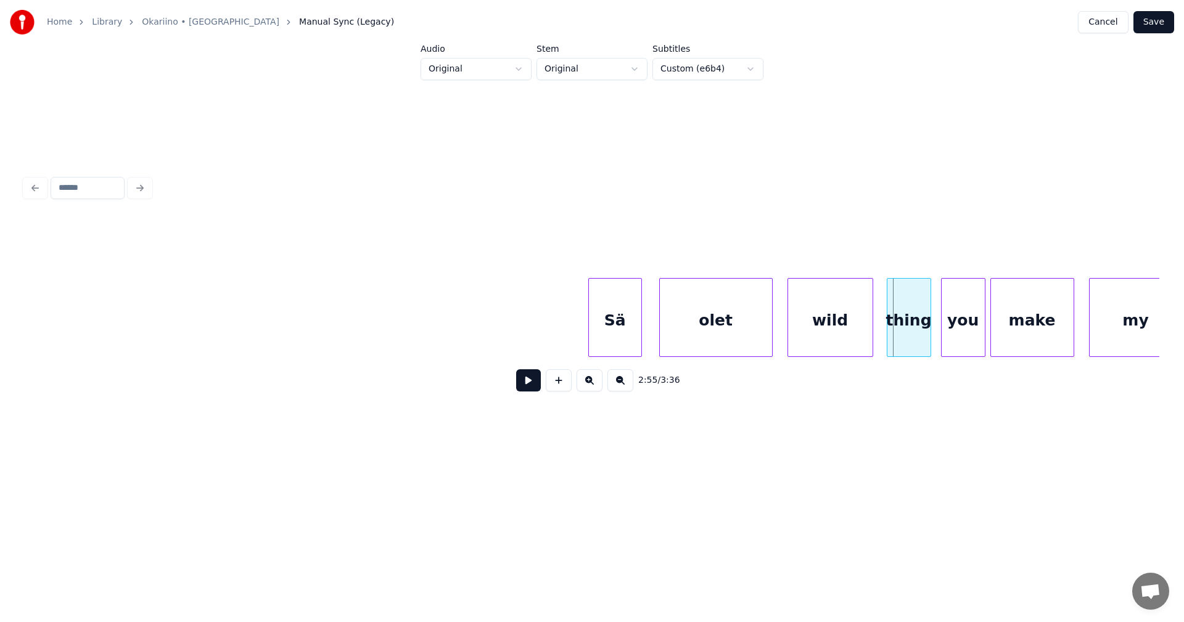
click at [612, 337] on div "Sä" at bounding box center [615, 321] width 52 height 84
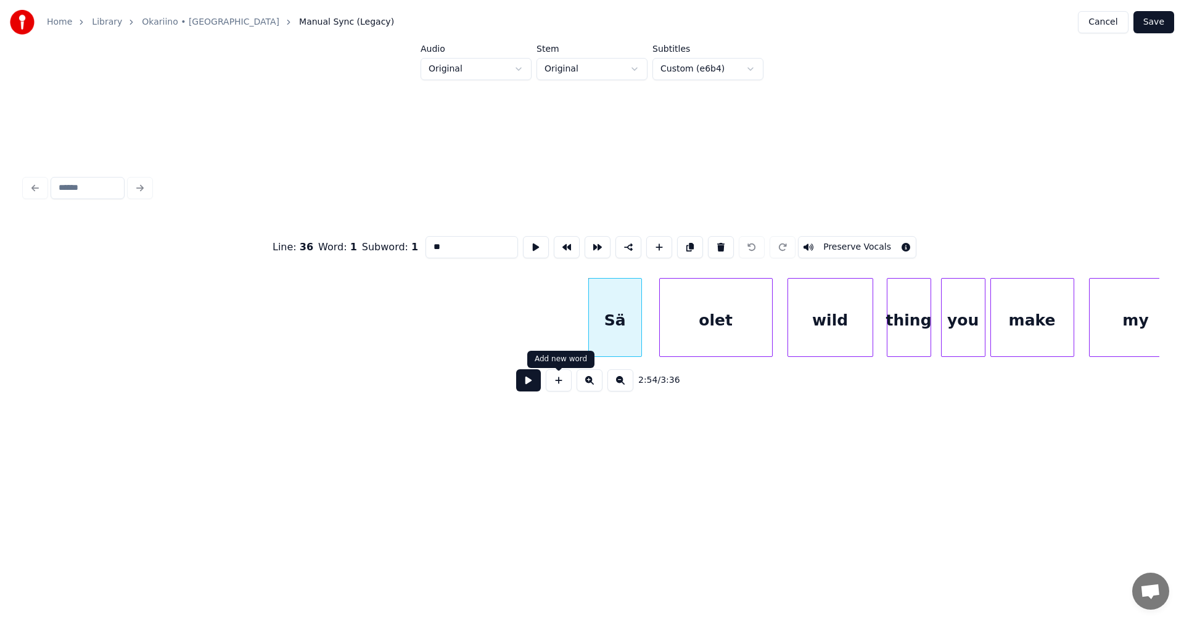
click at [535, 387] on button at bounding box center [528, 380] width 25 height 22
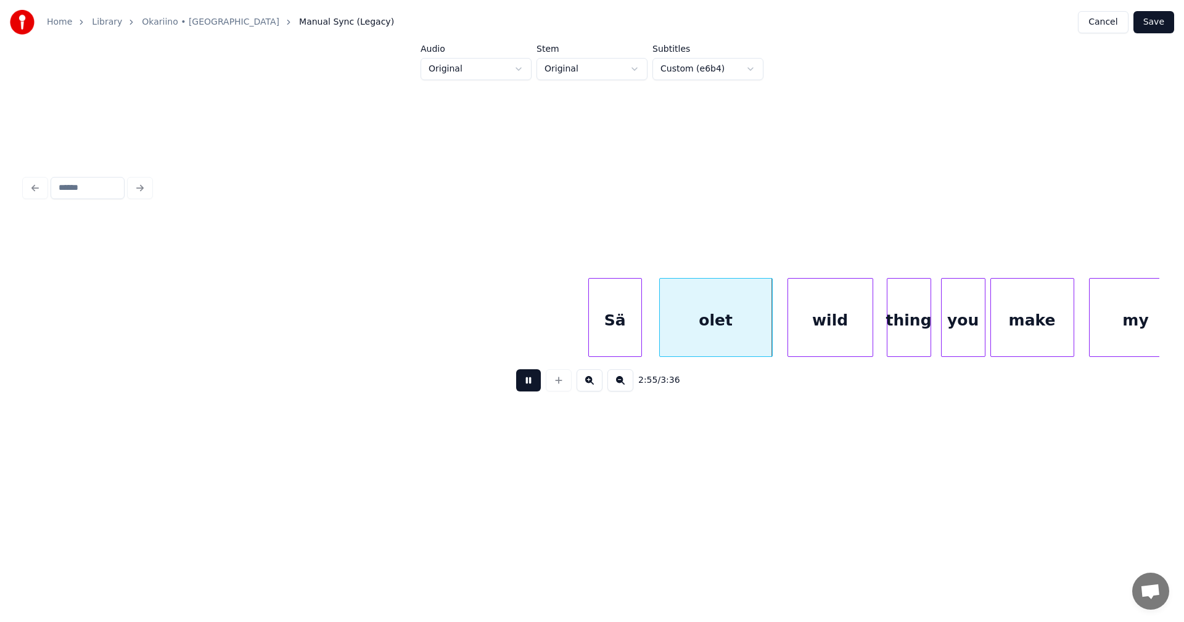
click at [535, 385] on button at bounding box center [528, 380] width 25 height 22
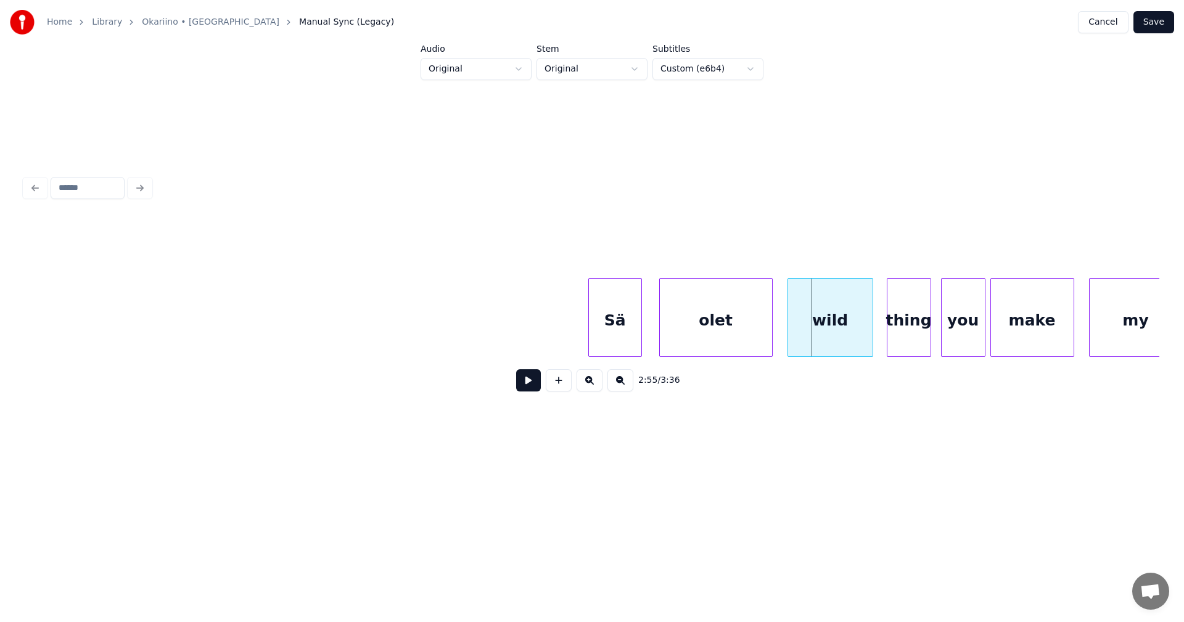
click at [678, 324] on div "olet" at bounding box center [716, 321] width 112 height 84
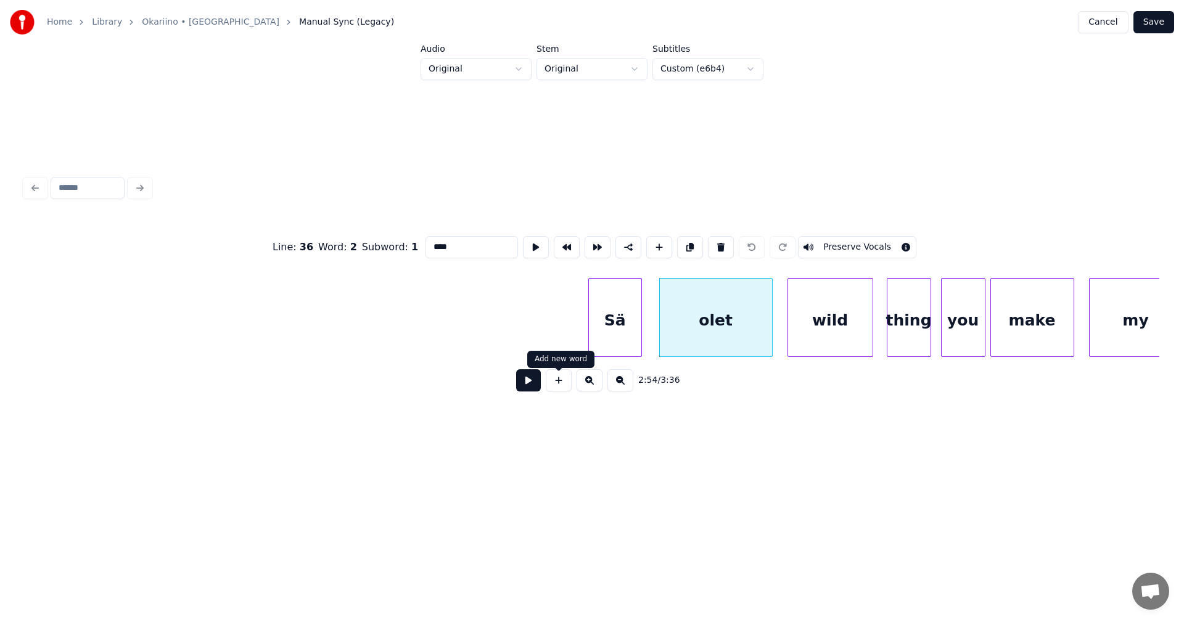
click at [535, 387] on button at bounding box center [528, 380] width 25 height 22
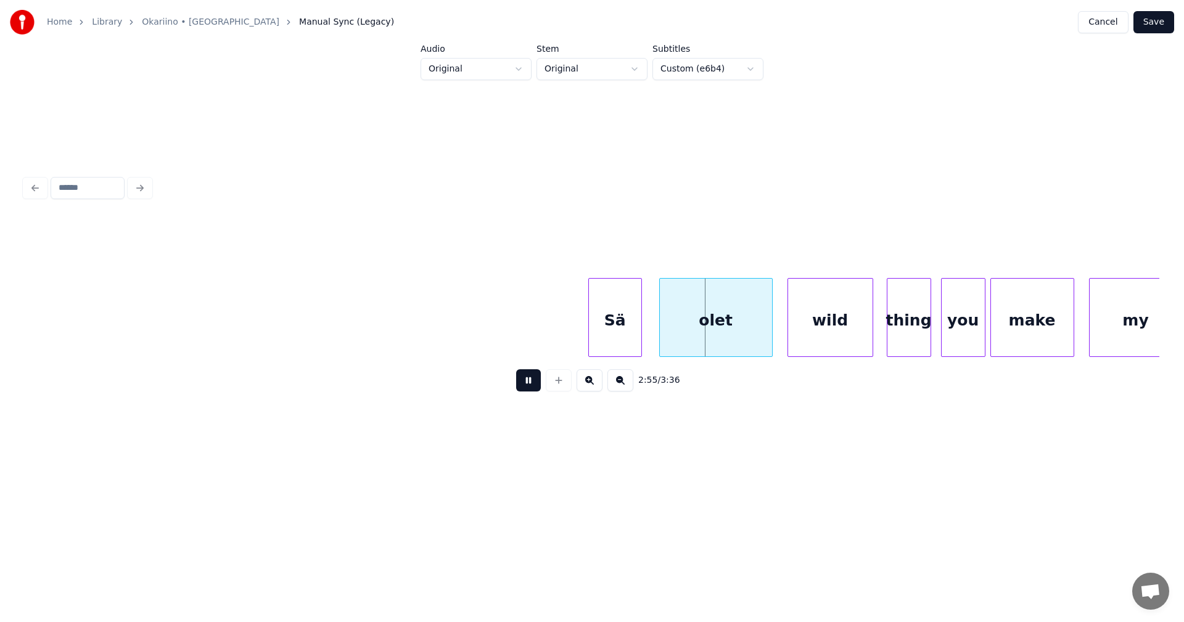
click at [535, 387] on button at bounding box center [528, 380] width 25 height 22
click at [691, 322] on div at bounding box center [693, 318] width 4 height 78
click at [642, 324] on div "Sä" at bounding box center [639, 321] width 52 height 84
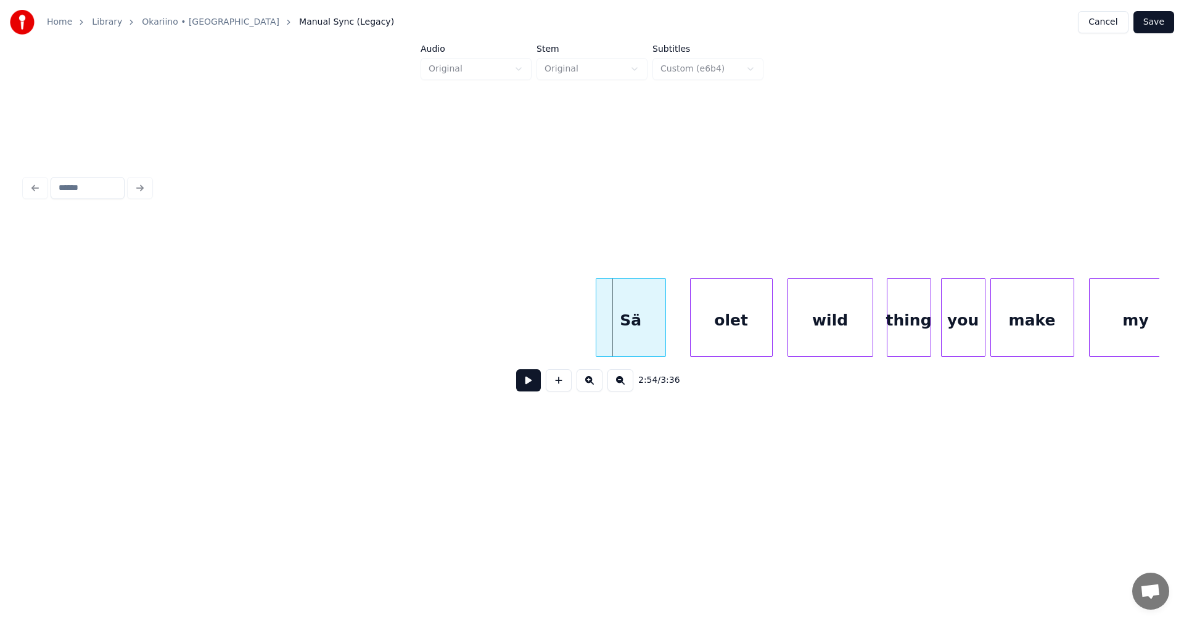
click at [596, 329] on div at bounding box center [598, 318] width 4 height 78
click at [526, 392] on button at bounding box center [528, 380] width 25 height 22
drag, startPoint x: 532, startPoint y: 387, endPoint x: 551, endPoint y: 379, distance: 20.7
click at [532, 387] on button at bounding box center [528, 380] width 25 height 22
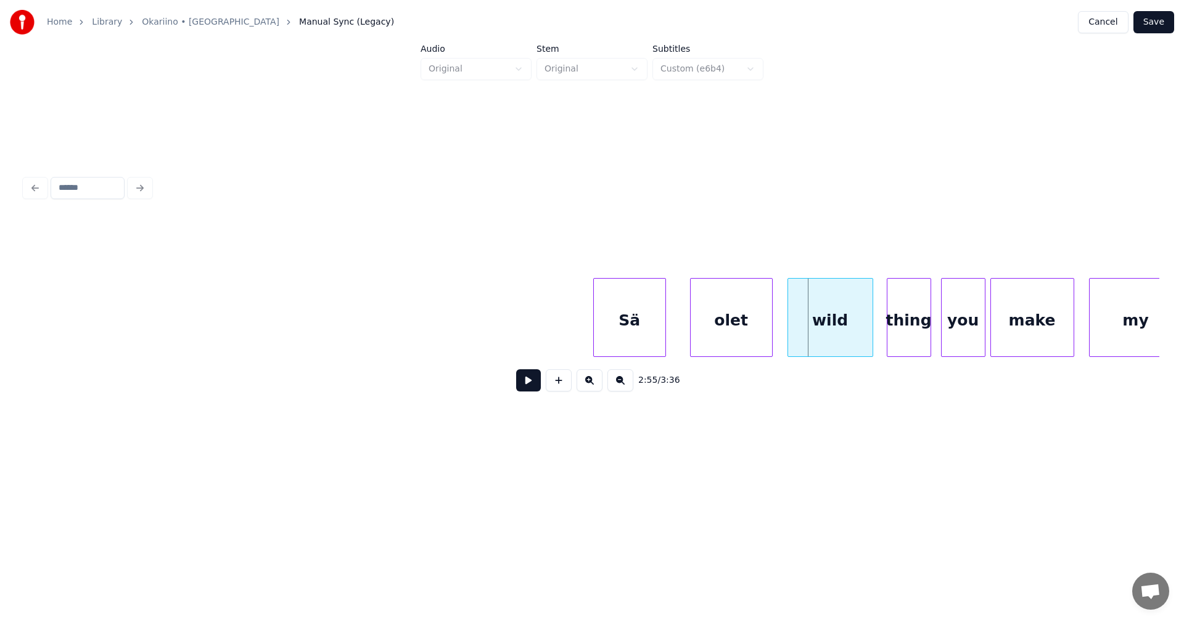
click at [638, 335] on div "Sä" at bounding box center [630, 321] width 72 height 84
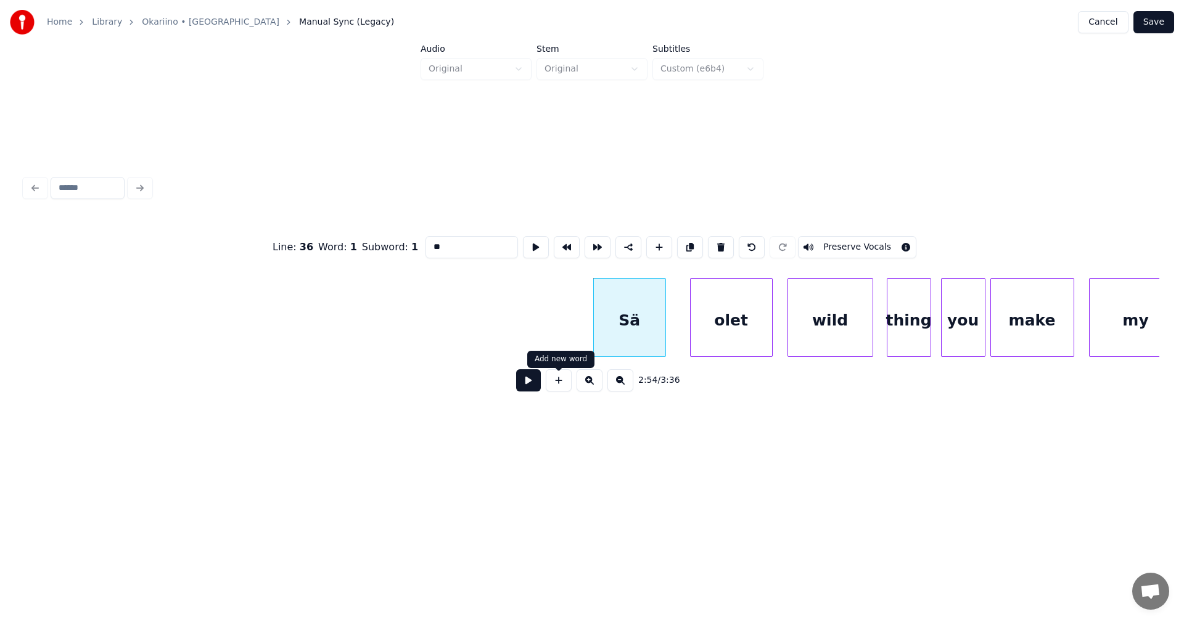
click at [533, 386] on button at bounding box center [528, 380] width 25 height 22
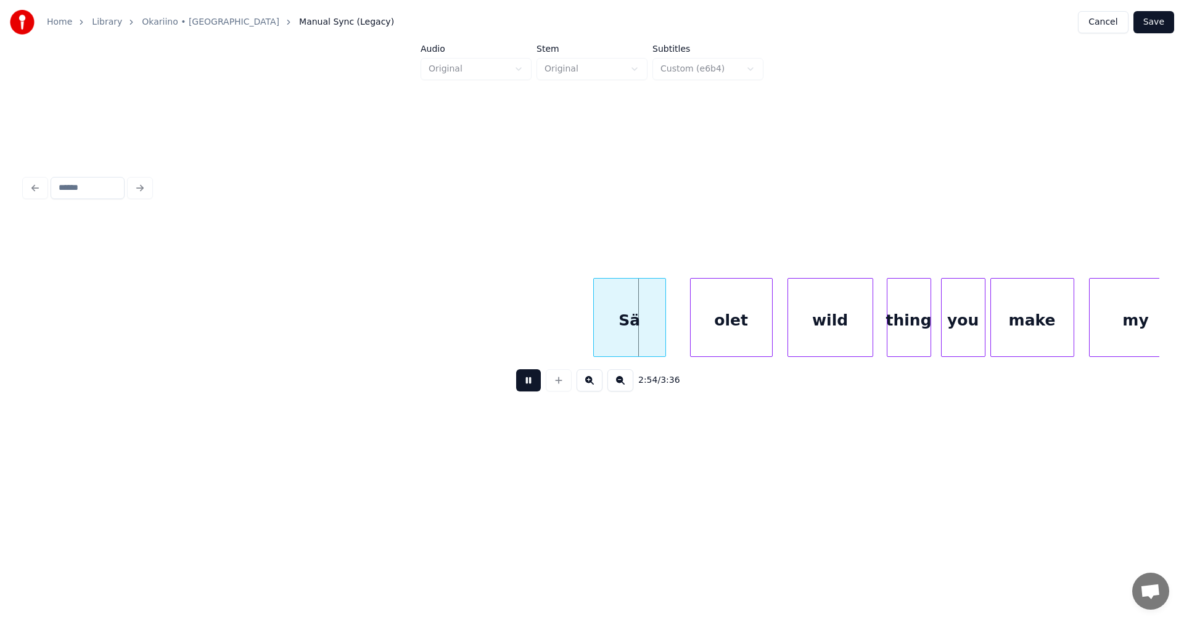
click at [533, 385] on button at bounding box center [528, 380] width 25 height 22
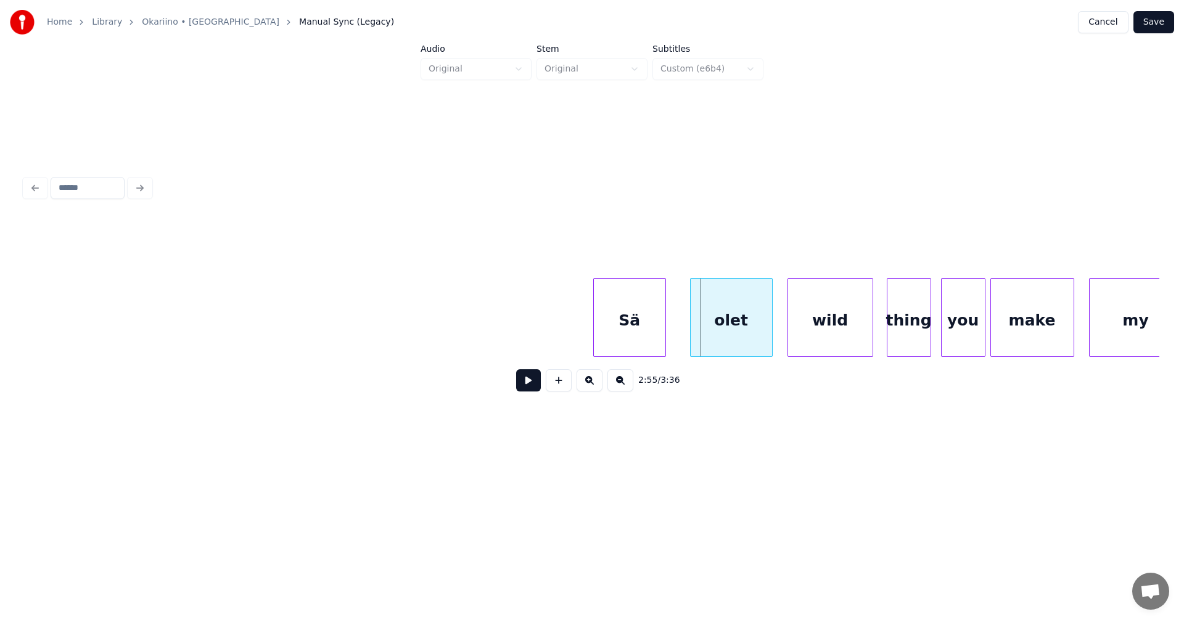
click at [533, 386] on button at bounding box center [528, 380] width 25 height 22
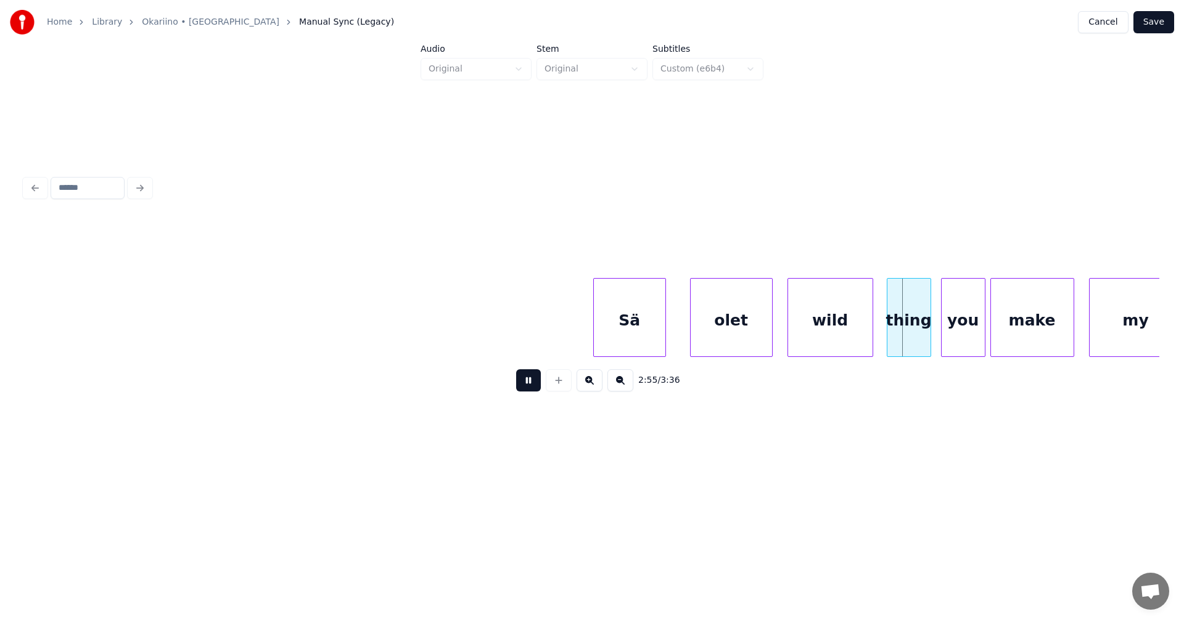
click at [534, 385] on button at bounding box center [528, 380] width 25 height 22
click at [612, 334] on div "Sä" at bounding box center [630, 321] width 72 height 84
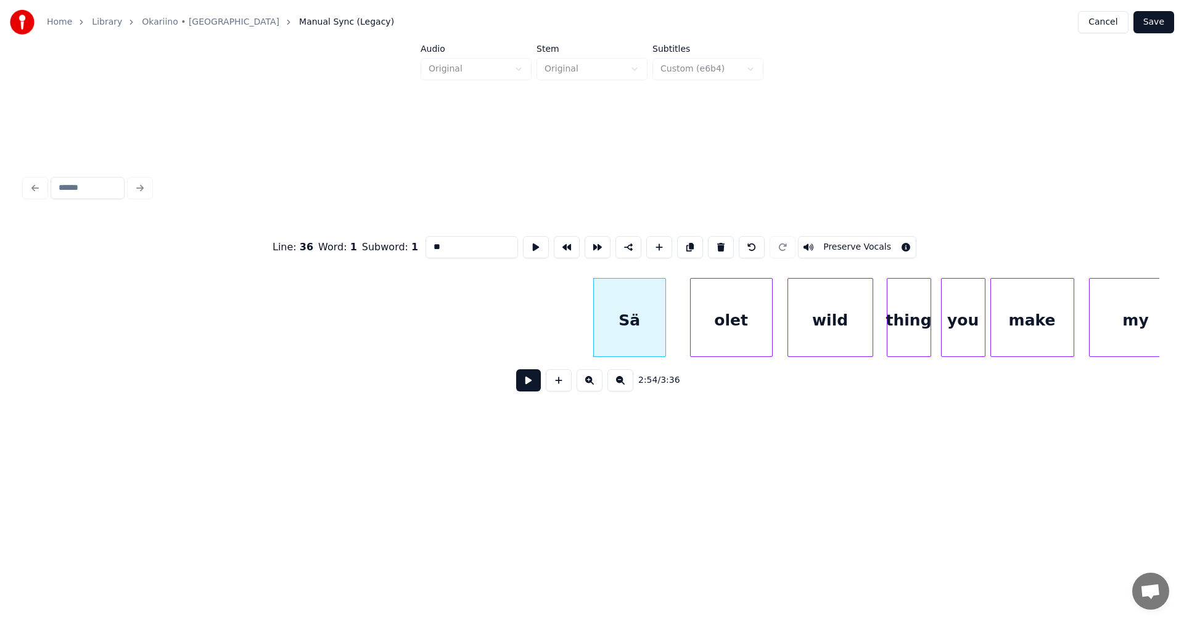
click at [537, 379] on button at bounding box center [528, 380] width 25 height 22
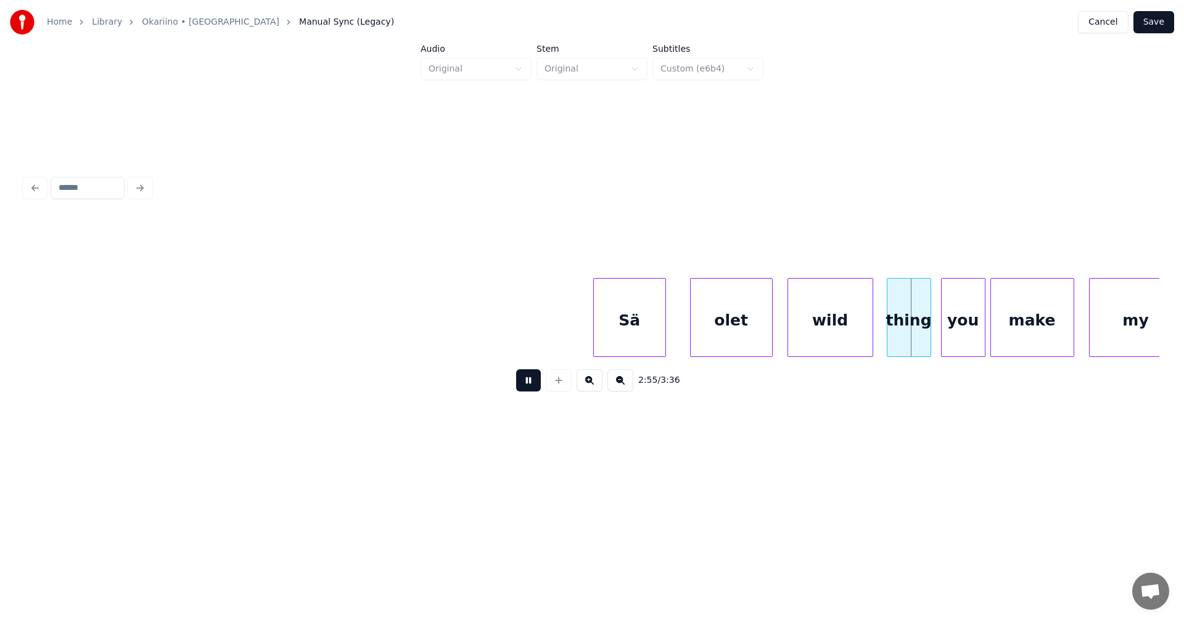
click at [537, 382] on button at bounding box center [528, 380] width 25 height 22
click at [1152, 22] on button "Save" at bounding box center [1154, 22] width 41 height 22
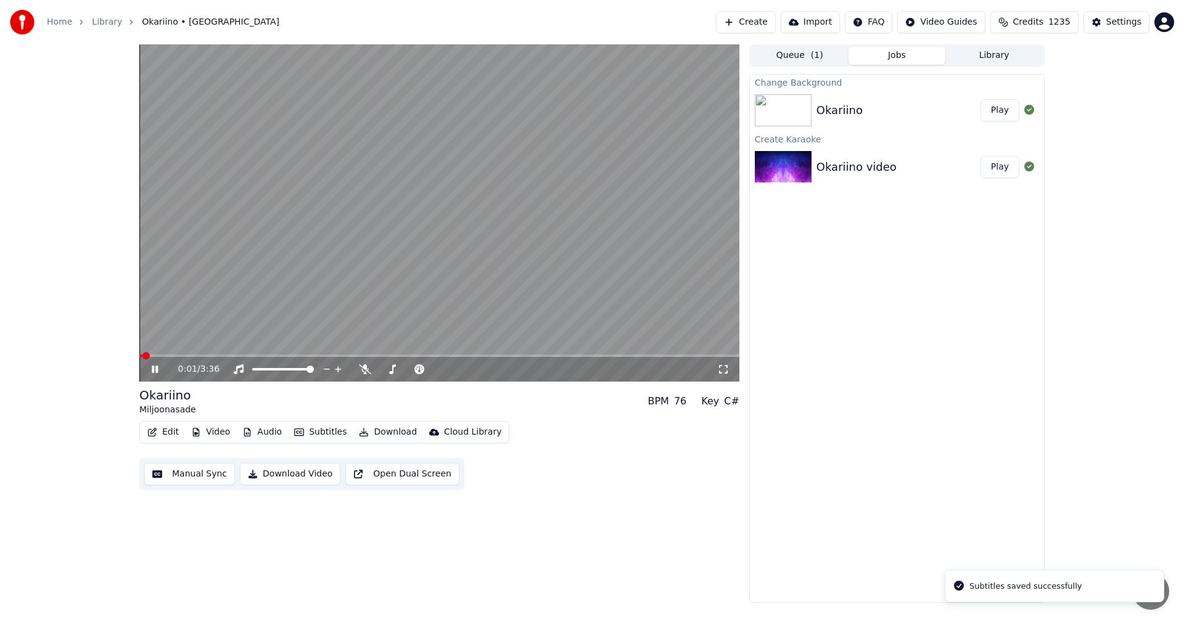
click at [584, 355] on div "0:01 / 3:36" at bounding box center [439, 212] width 600 height 337
click at [584, 355] on span at bounding box center [439, 356] width 600 height 2
click at [153, 369] on icon at bounding box center [154, 369] width 7 height 9
click at [608, 356] on span at bounding box center [439, 356] width 600 height 2
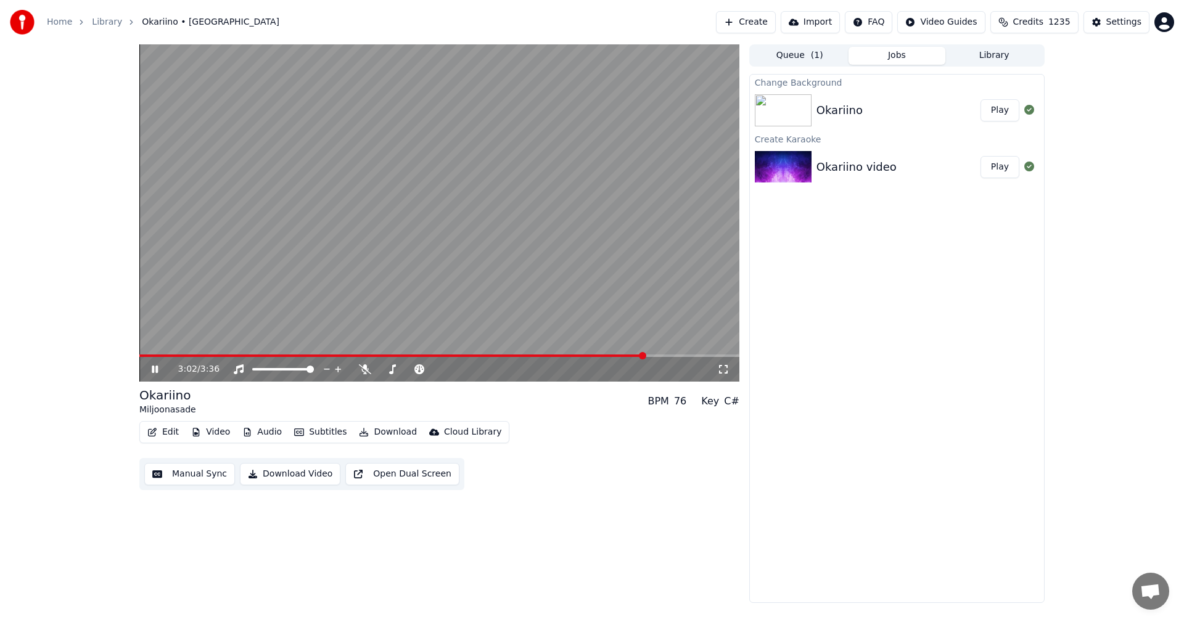
click at [157, 367] on icon at bounding box center [155, 369] width 6 height 7
click at [622, 354] on video at bounding box center [439, 212] width 600 height 337
click at [621, 358] on div "3:03 / 3:36" at bounding box center [439, 369] width 600 height 25
click at [621, 355] on span at bounding box center [393, 356] width 508 height 2
click at [155, 371] on icon at bounding box center [163, 370] width 29 height 10
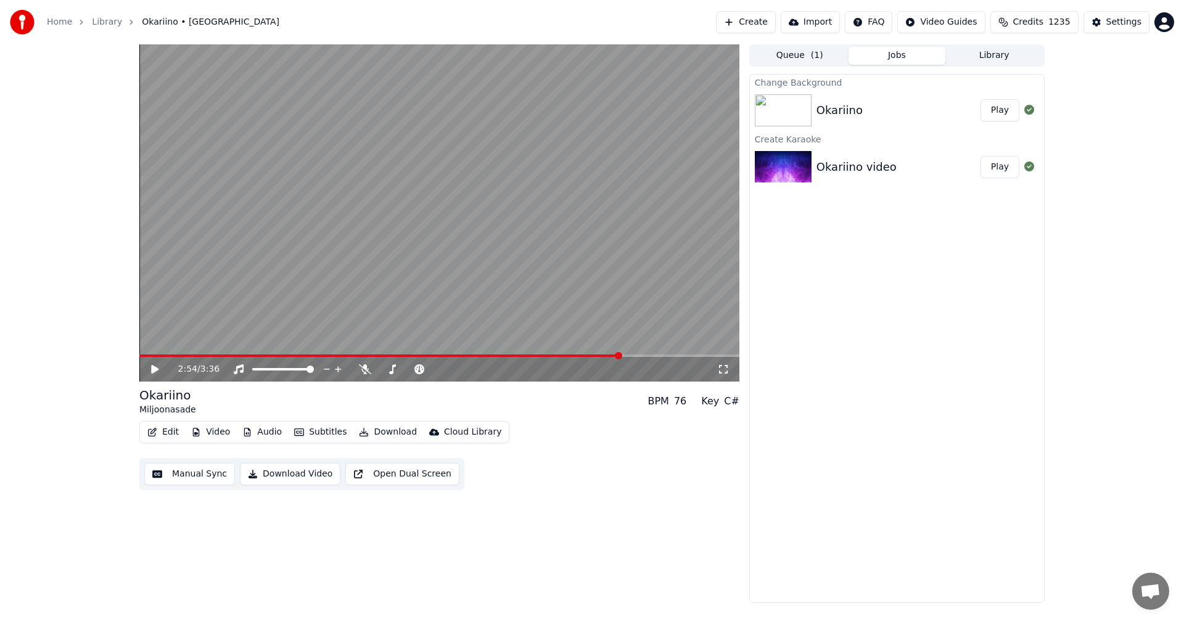
click at [157, 371] on icon at bounding box center [154, 369] width 7 height 9
click at [162, 366] on icon at bounding box center [163, 370] width 29 height 10
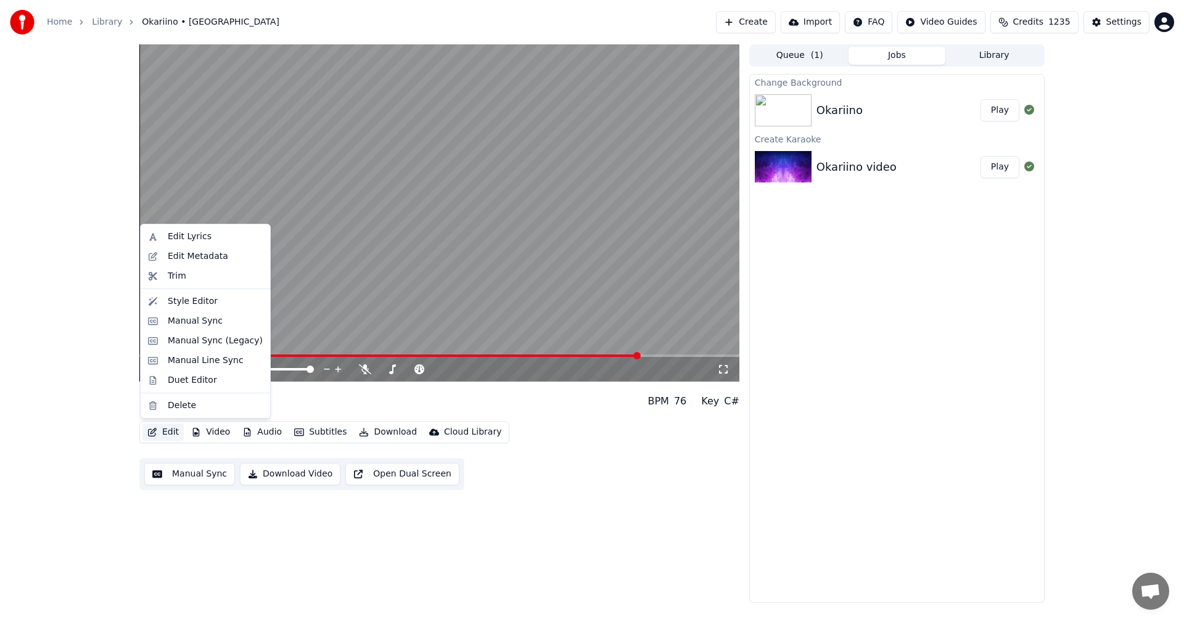
click at [169, 434] on button "Edit" at bounding box center [162, 432] width 41 height 17
click at [213, 340] on div "Manual Sync (Legacy)" at bounding box center [215, 341] width 95 height 12
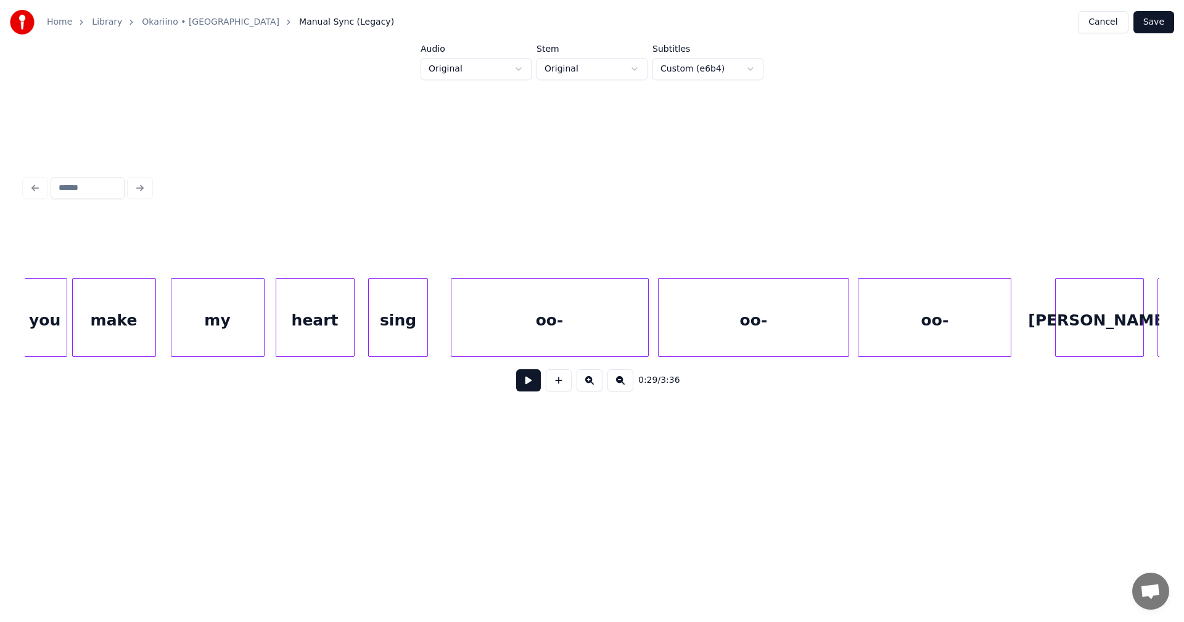
scroll to position [0, 43479]
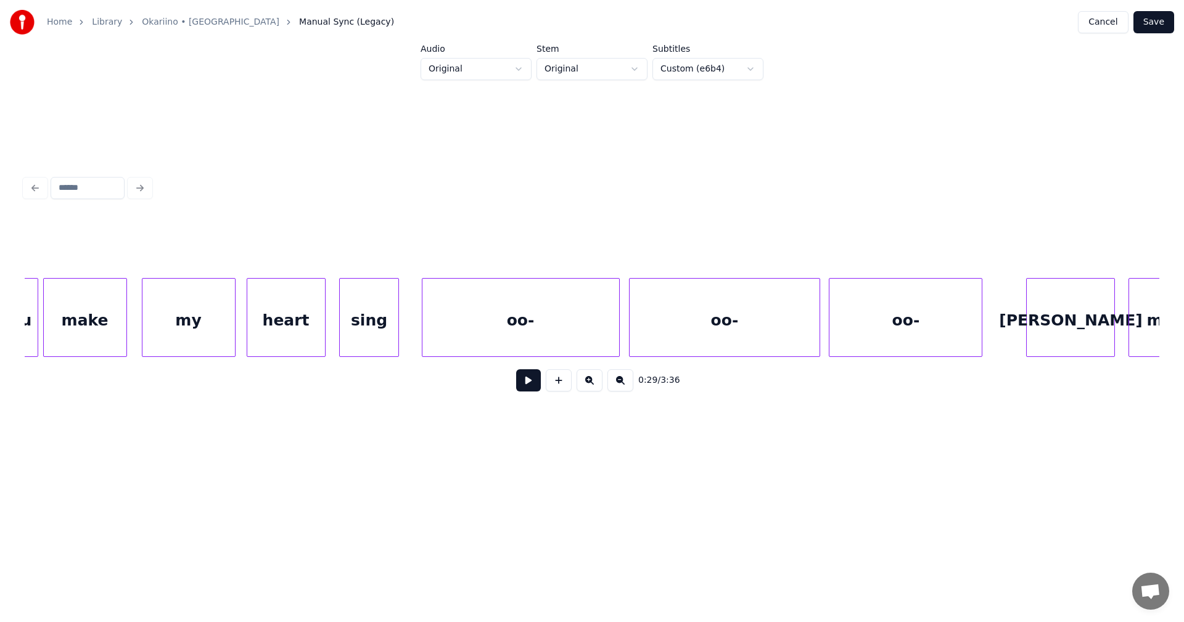
click at [913, 335] on div "oo-" at bounding box center [906, 321] width 152 height 84
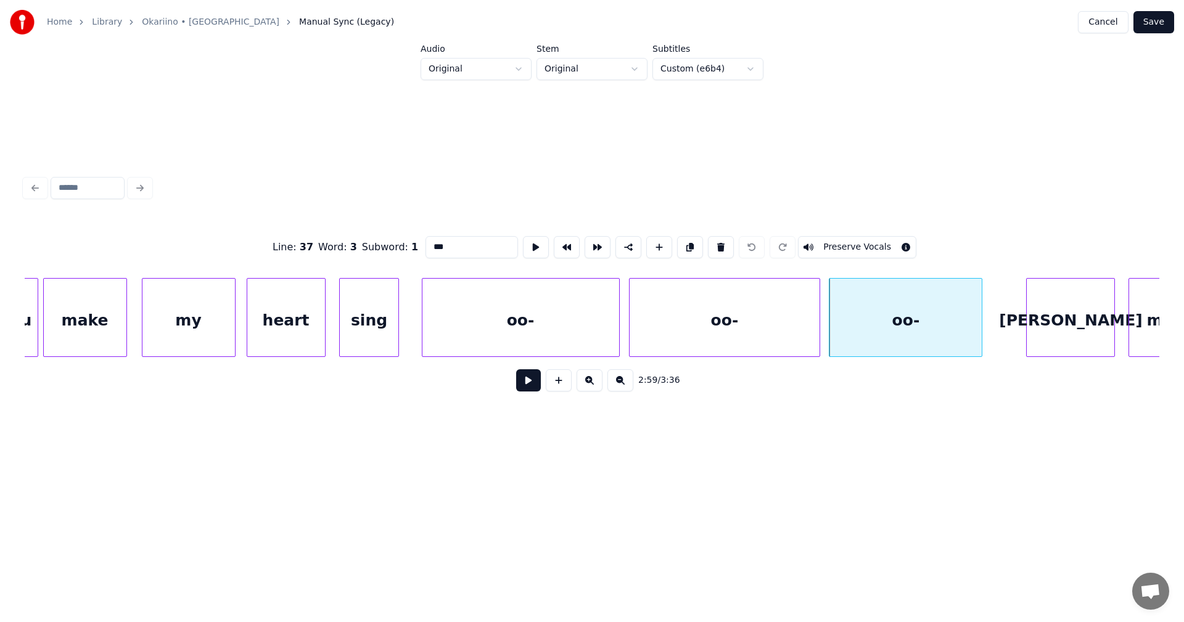
click at [455, 245] on input "***" at bounding box center [472, 247] width 93 height 22
click at [754, 335] on div "oo-" at bounding box center [724, 321] width 189 height 84
type input "***"
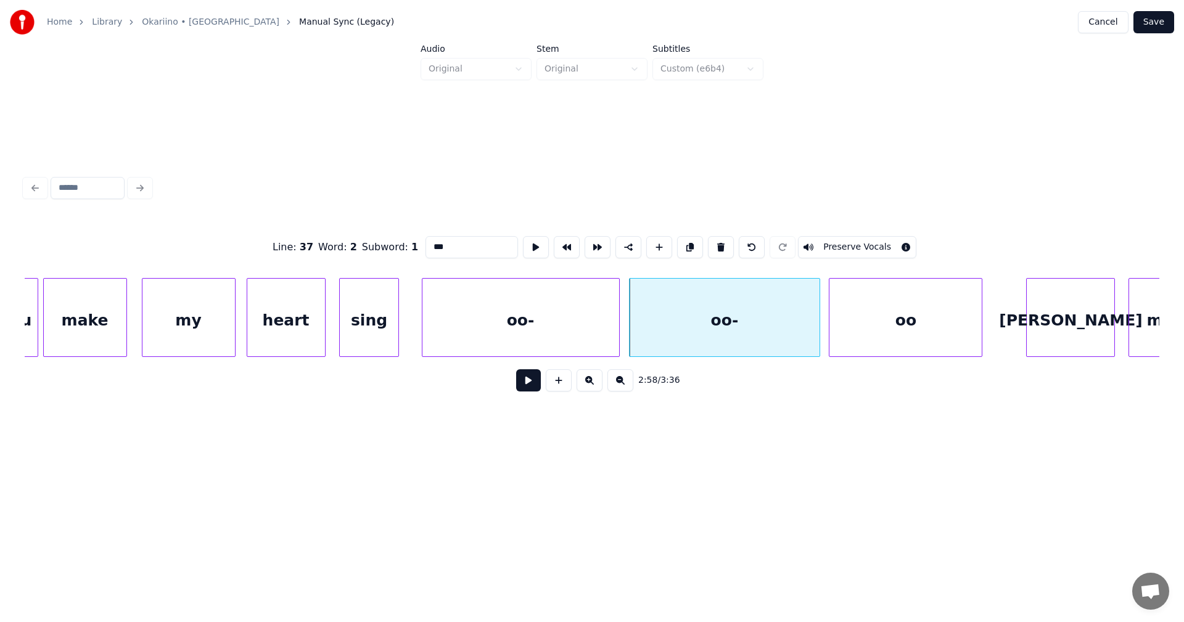
click at [530, 387] on button at bounding box center [528, 380] width 25 height 22
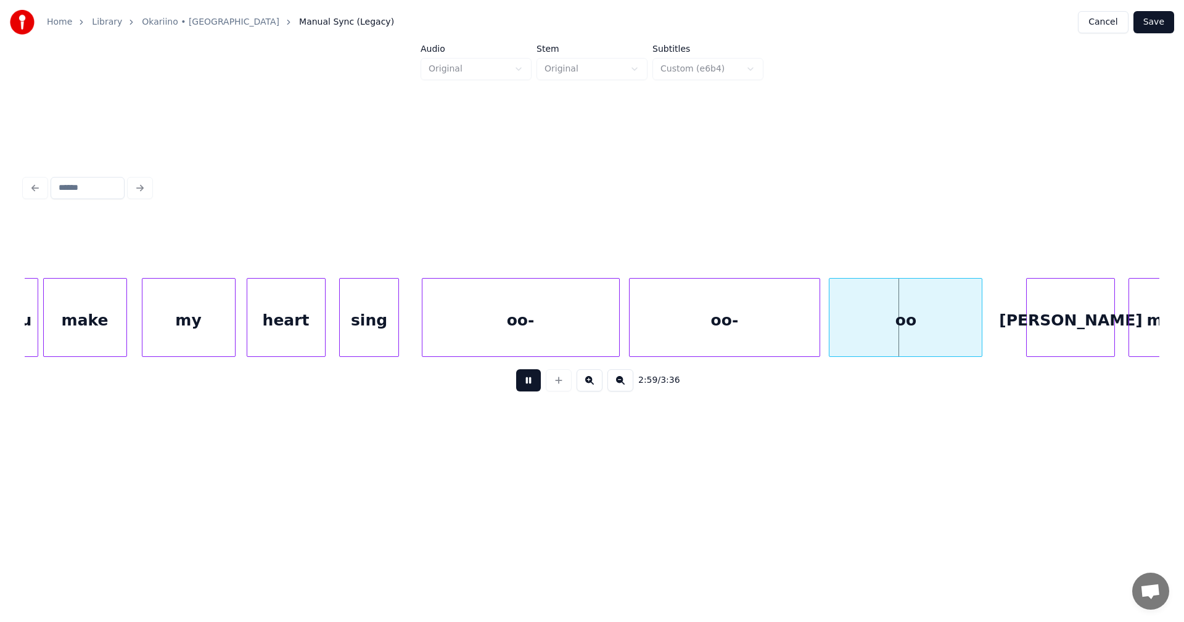
click at [530, 387] on button at bounding box center [528, 380] width 25 height 22
click at [596, 345] on div "oo-" at bounding box center [520, 321] width 197 height 84
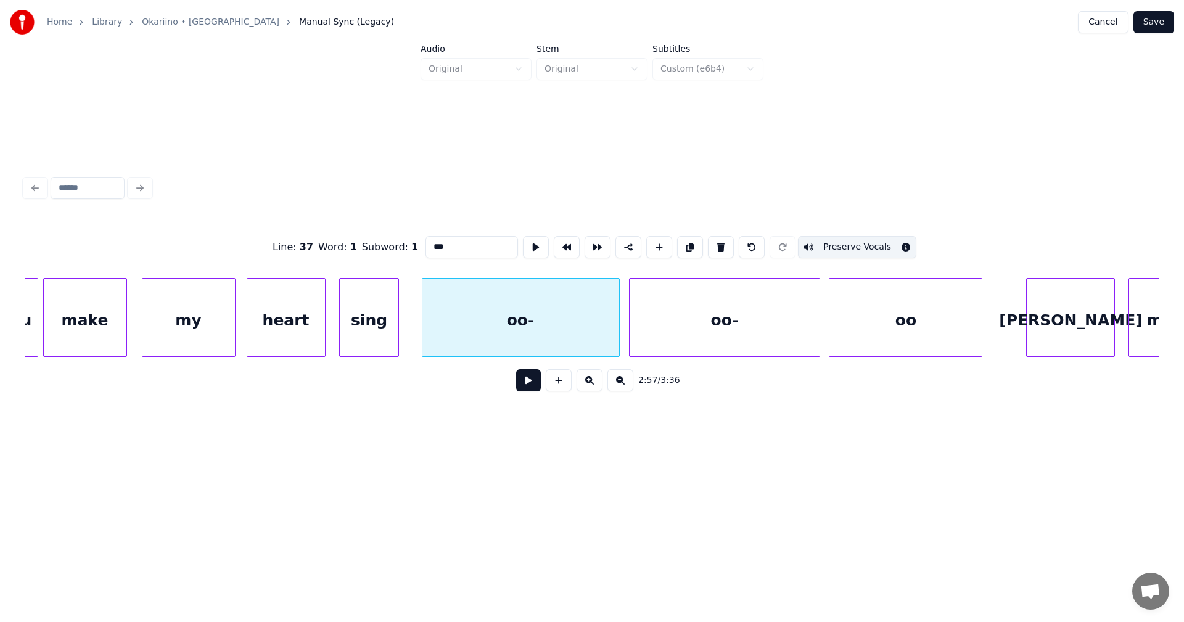
click at [676, 326] on div "oo-" at bounding box center [724, 321] width 189 height 84
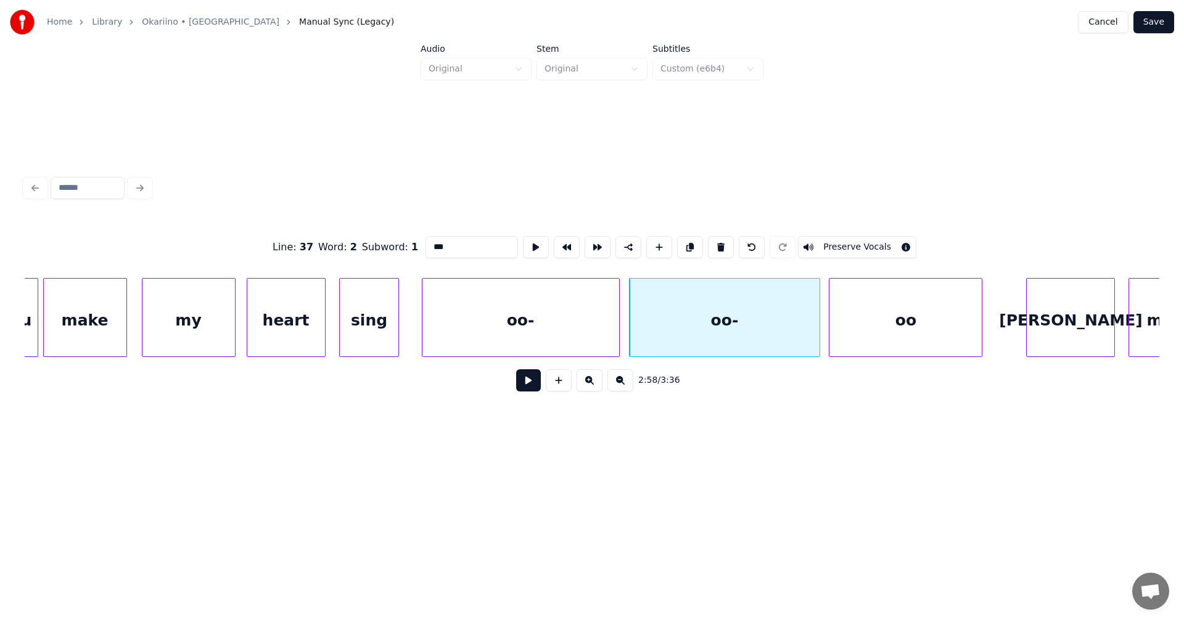
click at [535, 387] on button at bounding box center [528, 380] width 25 height 22
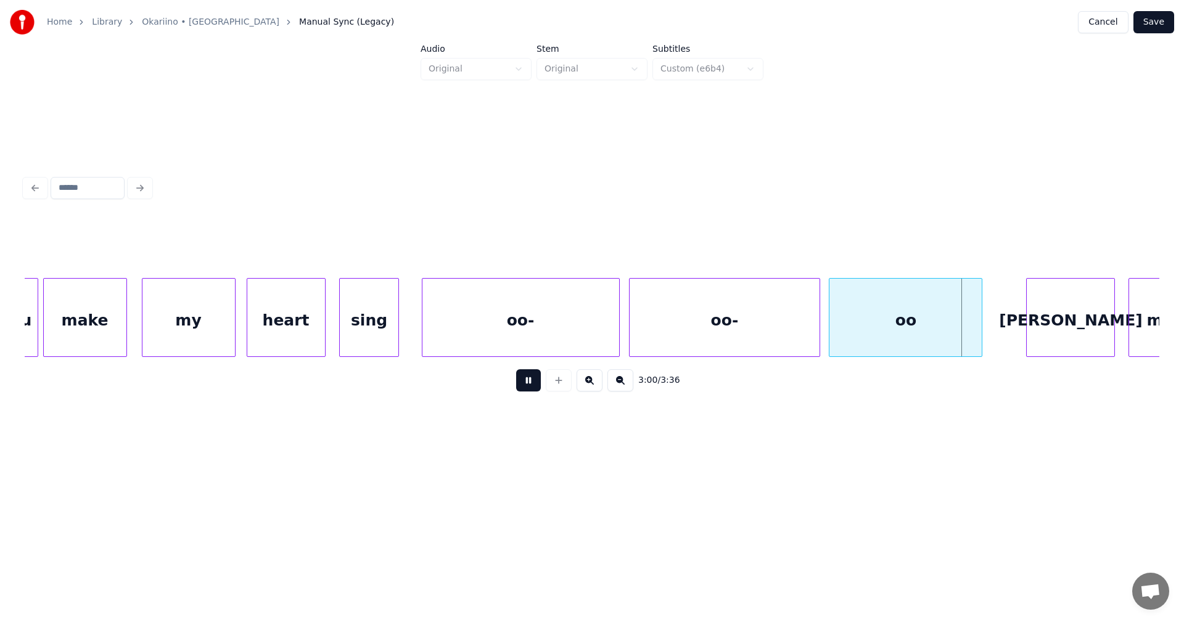
click at [535, 386] on button at bounding box center [528, 380] width 25 height 22
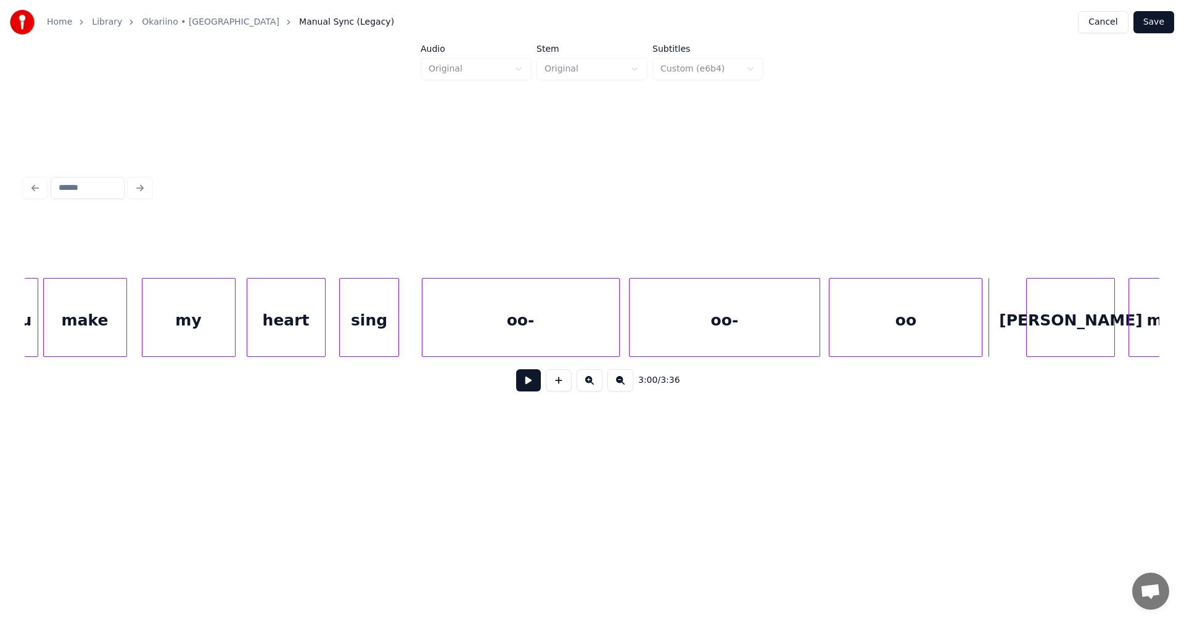
click at [535, 387] on button at bounding box center [528, 380] width 25 height 22
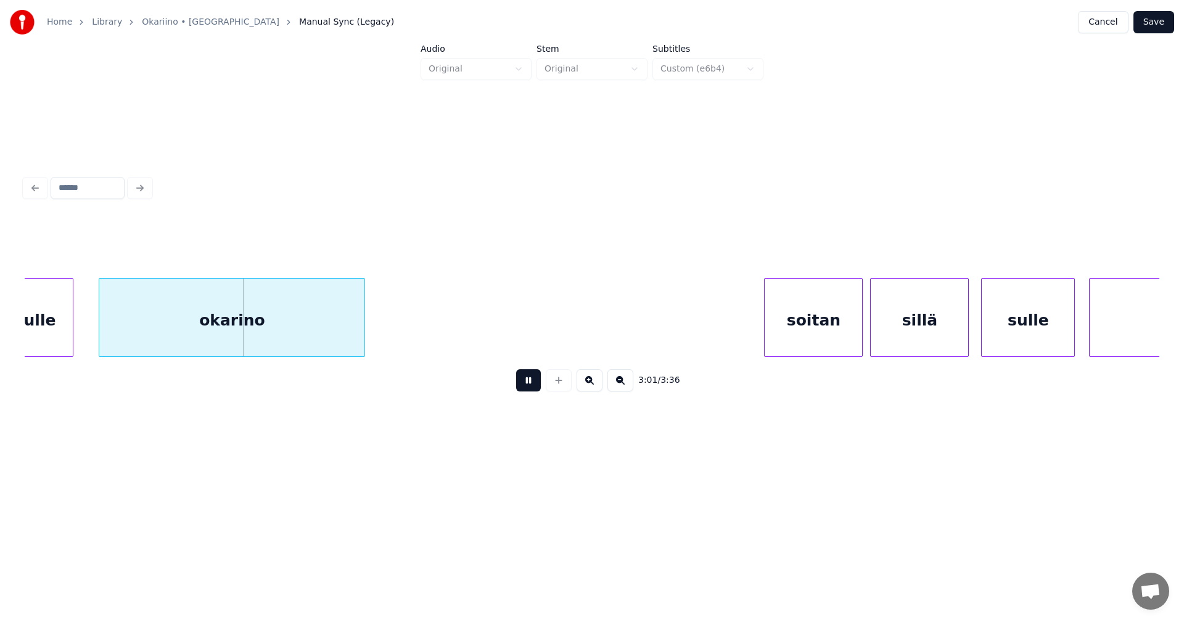
click at [535, 387] on button at bounding box center [528, 380] width 25 height 22
click at [1160, 27] on button "Save" at bounding box center [1154, 22] width 41 height 22
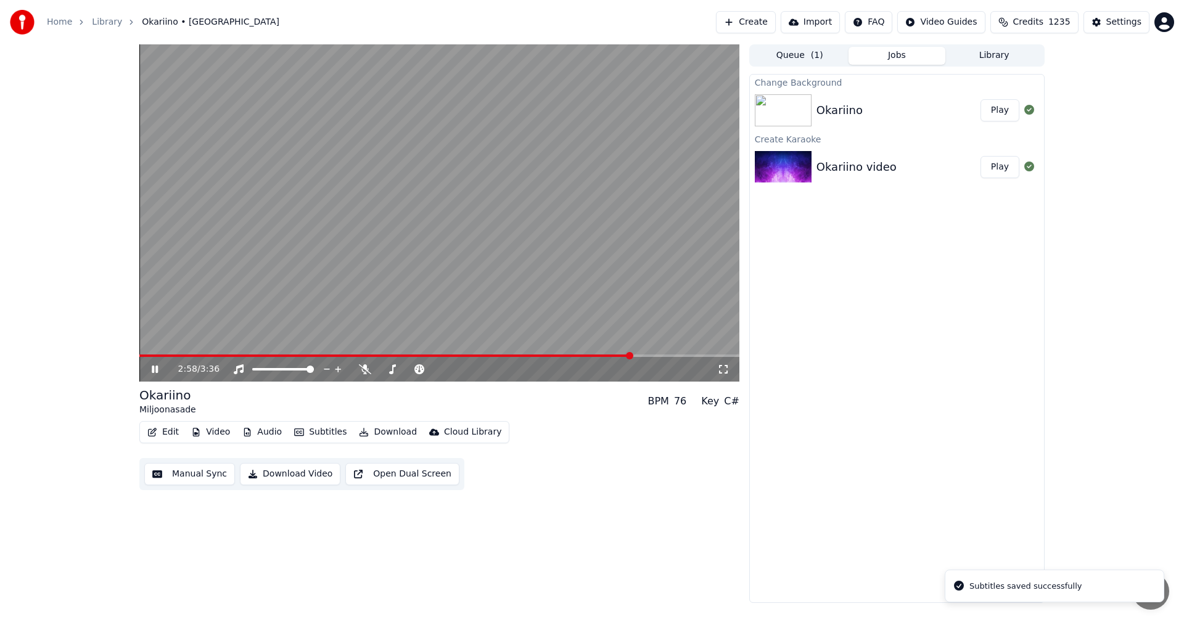
click at [633, 356] on span at bounding box center [439, 356] width 600 height 2
drag, startPoint x: 152, startPoint y: 367, endPoint x: 174, endPoint y: 412, distance: 50.2
click at [153, 368] on icon at bounding box center [163, 370] width 29 height 10
click at [170, 429] on button "Edit" at bounding box center [162, 432] width 41 height 17
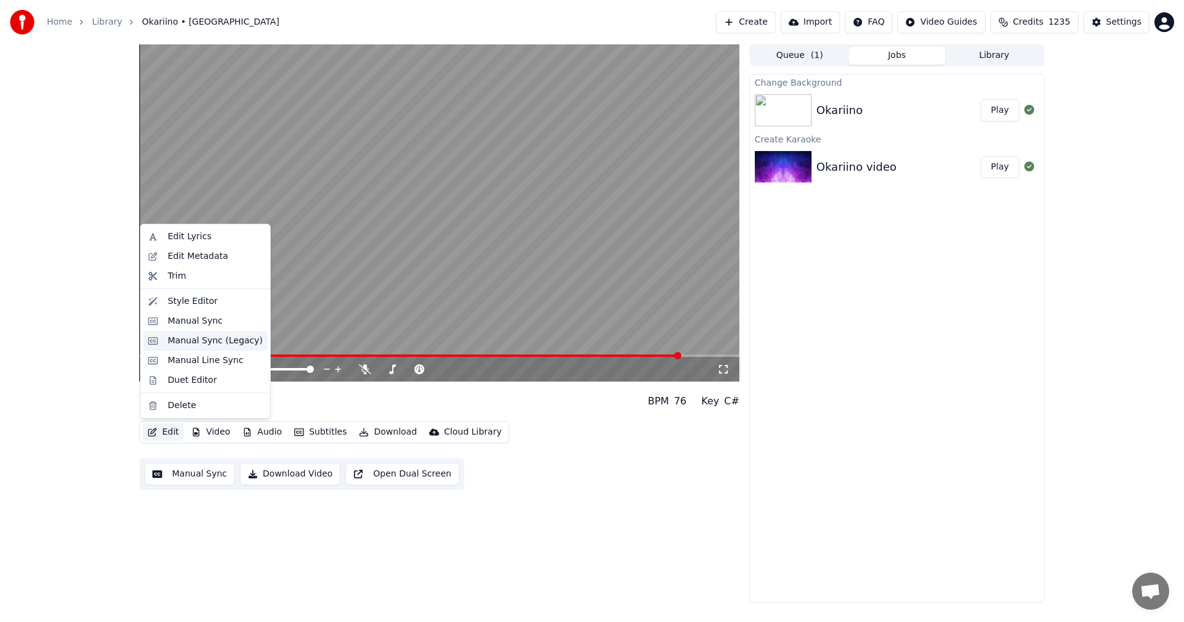
click at [239, 339] on div "Manual Sync (Legacy)" at bounding box center [215, 341] width 95 height 12
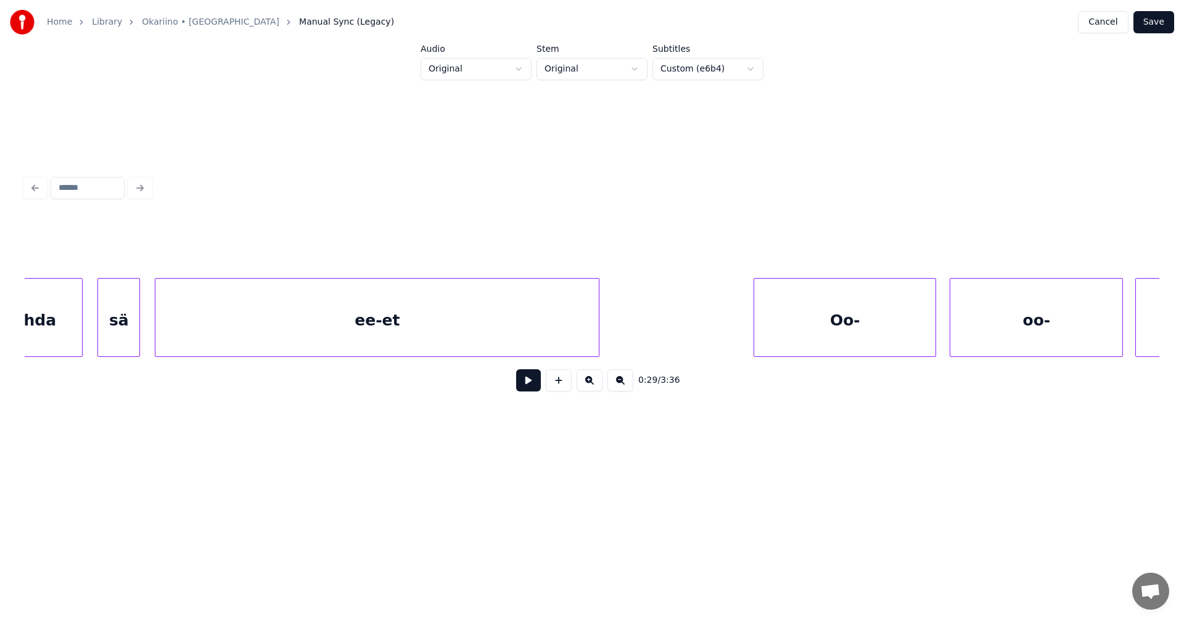
scroll to position [0, 46558]
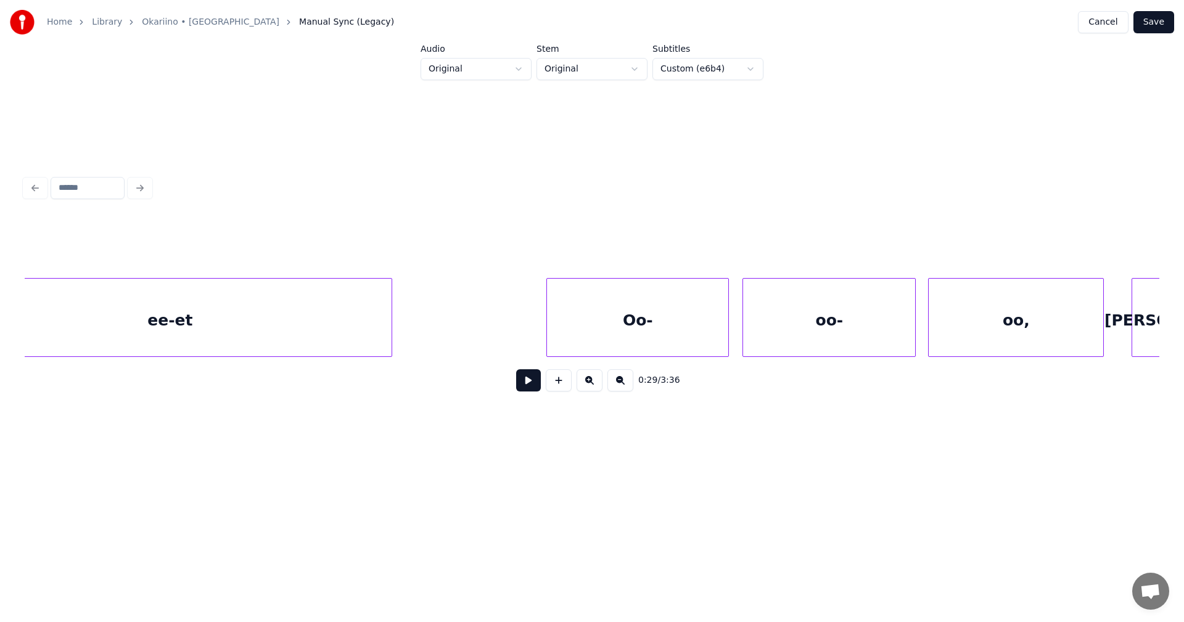
click at [632, 337] on div "Oo-" at bounding box center [637, 321] width 181 height 84
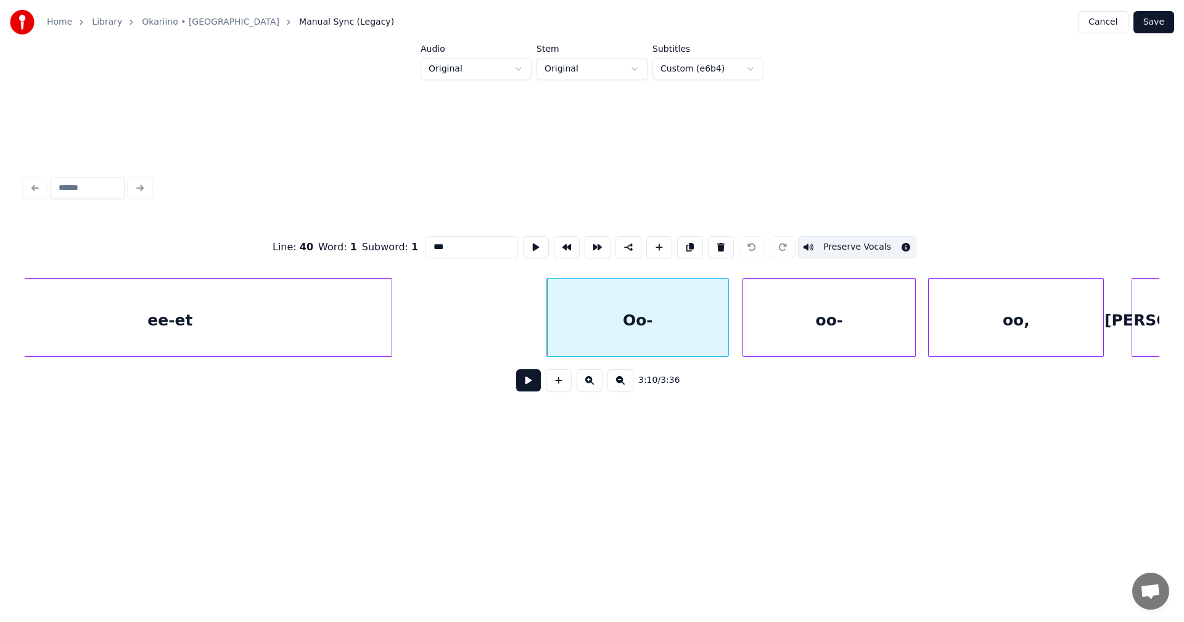
click at [522, 394] on div "3:10 / 3:36" at bounding box center [592, 380] width 1115 height 27
click at [526, 391] on button at bounding box center [528, 380] width 25 height 22
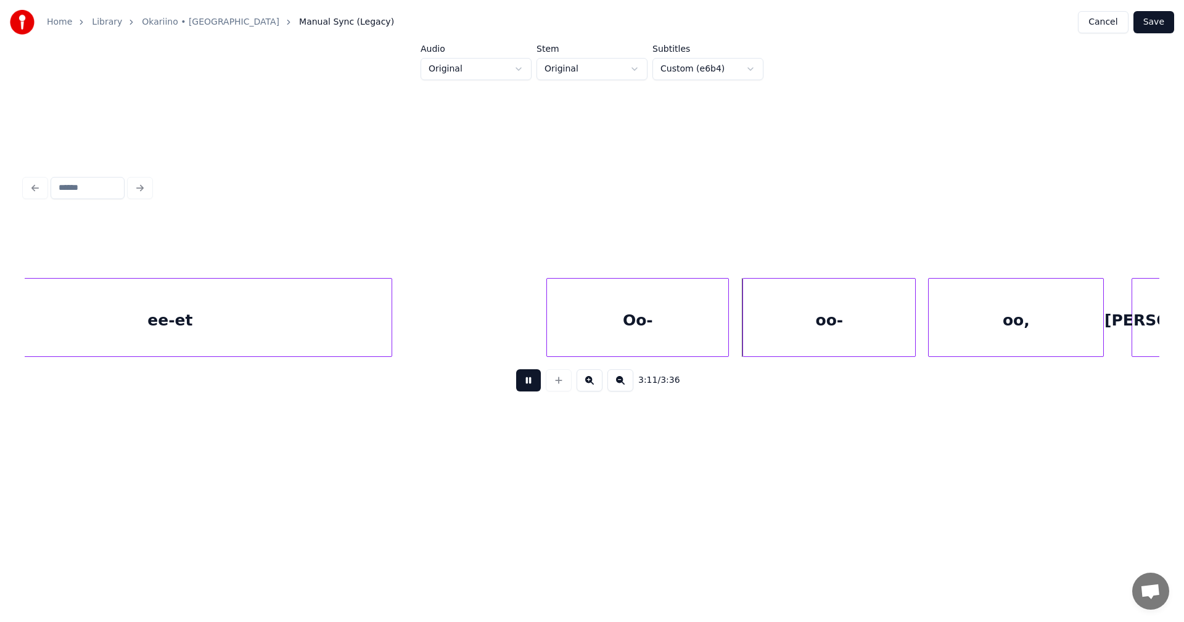
click at [530, 385] on button at bounding box center [528, 380] width 25 height 22
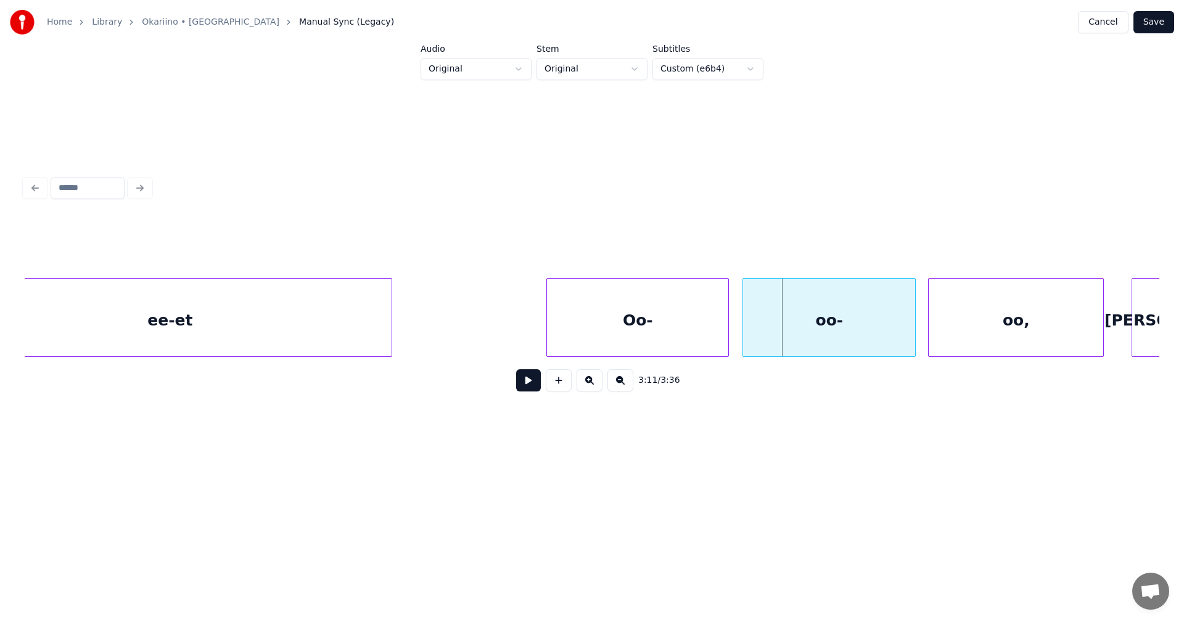
click at [708, 319] on div "Oo-" at bounding box center [637, 321] width 181 height 84
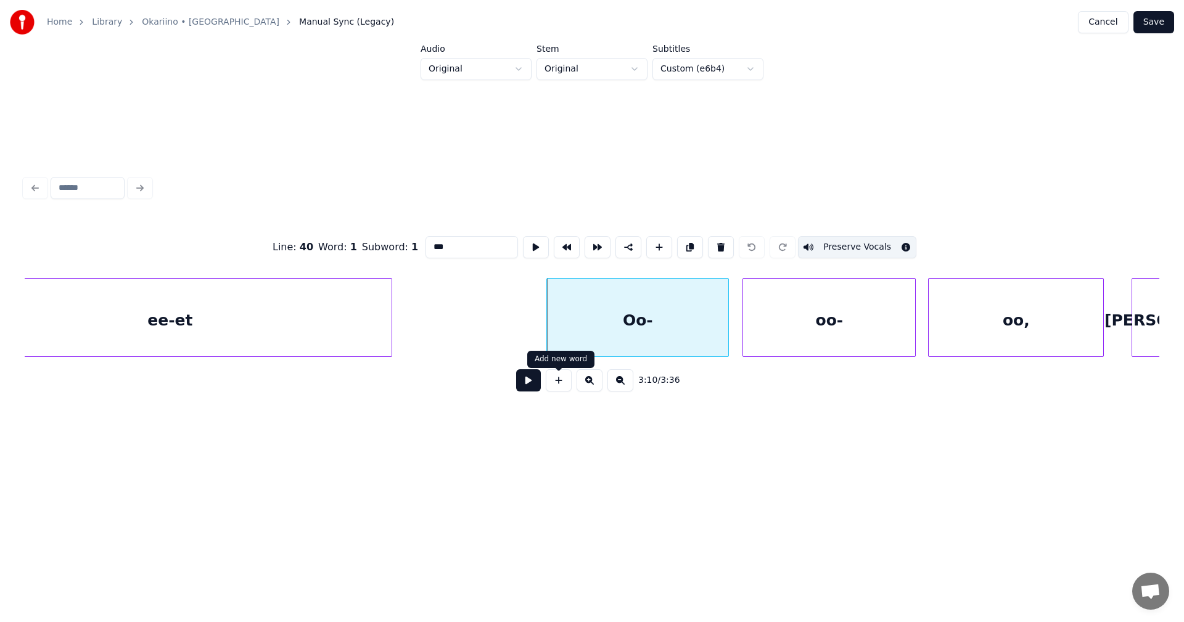
click at [538, 385] on button at bounding box center [528, 380] width 25 height 22
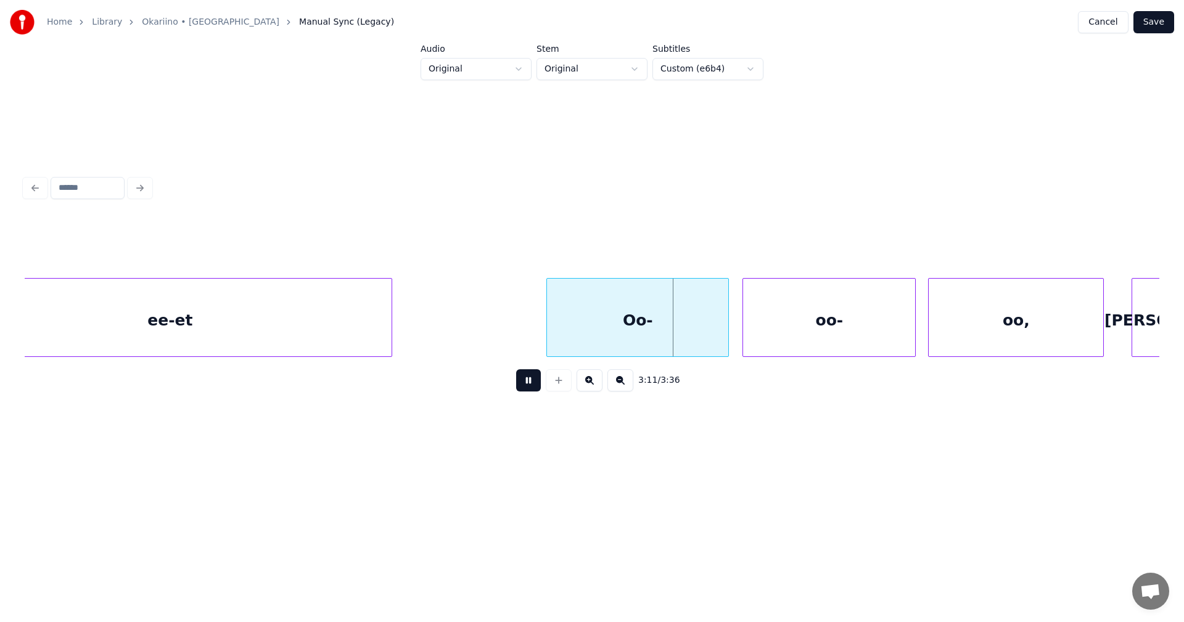
click at [538, 384] on button at bounding box center [528, 380] width 25 height 22
click at [836, 303] on div "oo-" at bounding box center [829, 321] width 172 height 84
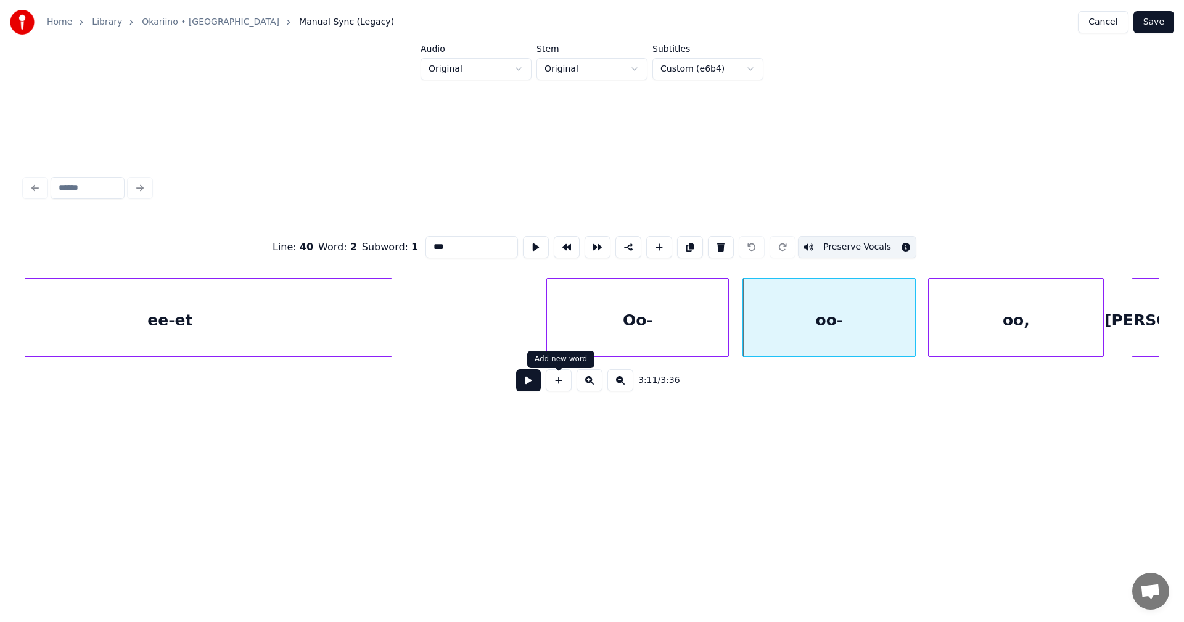
click at [529, 392] on button at bounding box center [528, 380] width 25 height 22
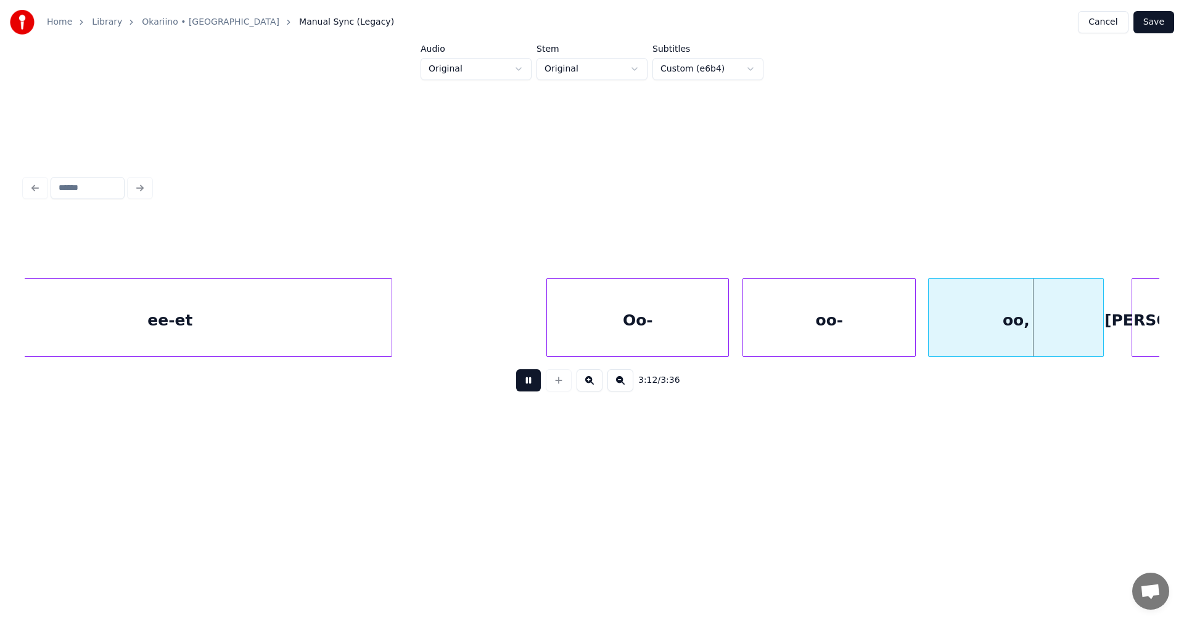
drag, startPoint x: 535, startPoint y: 386, endPoint x: 551, endPoint y: 381, distance: 17.4
click at [535, 385] on button at bounding box center [528, 380] width 25 height 22
click at [691, 336] on div "Oo-" at bounding box center [637, 321] width 181 height 84
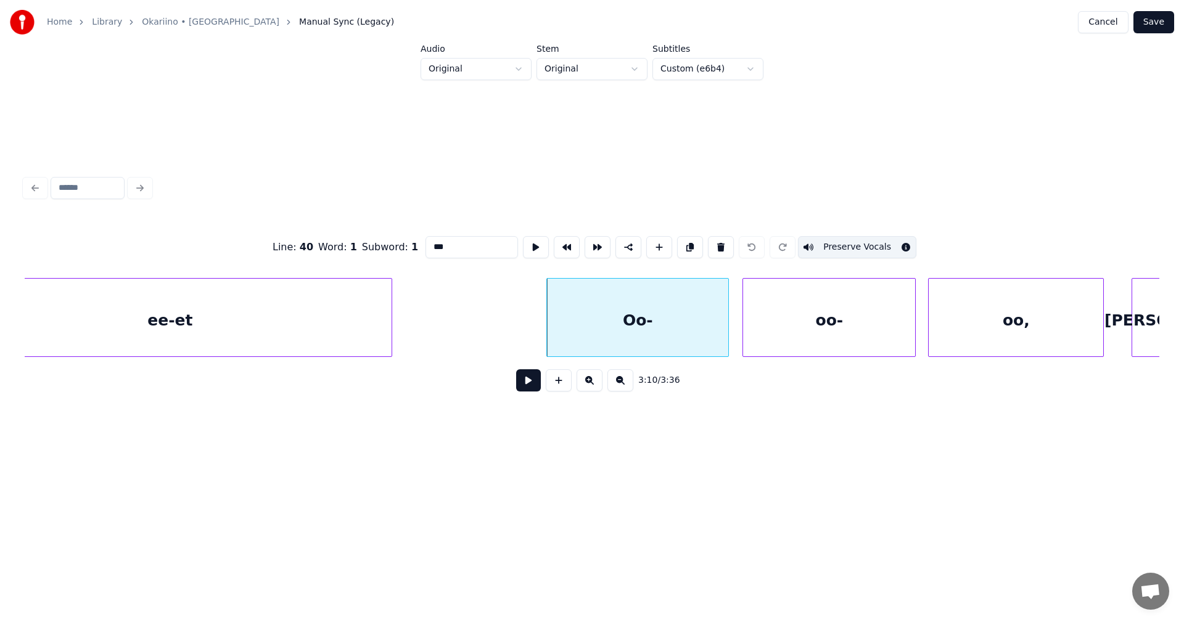
click at [535, 392] on button at bounding box center [528, 380] width 25 height 22
click at [534, 391] on button at bounding box center [528, 380] width 25 height 22
click at [1149, 21] on button "Save" at bounding box center [1154, 22] width 41 height 22
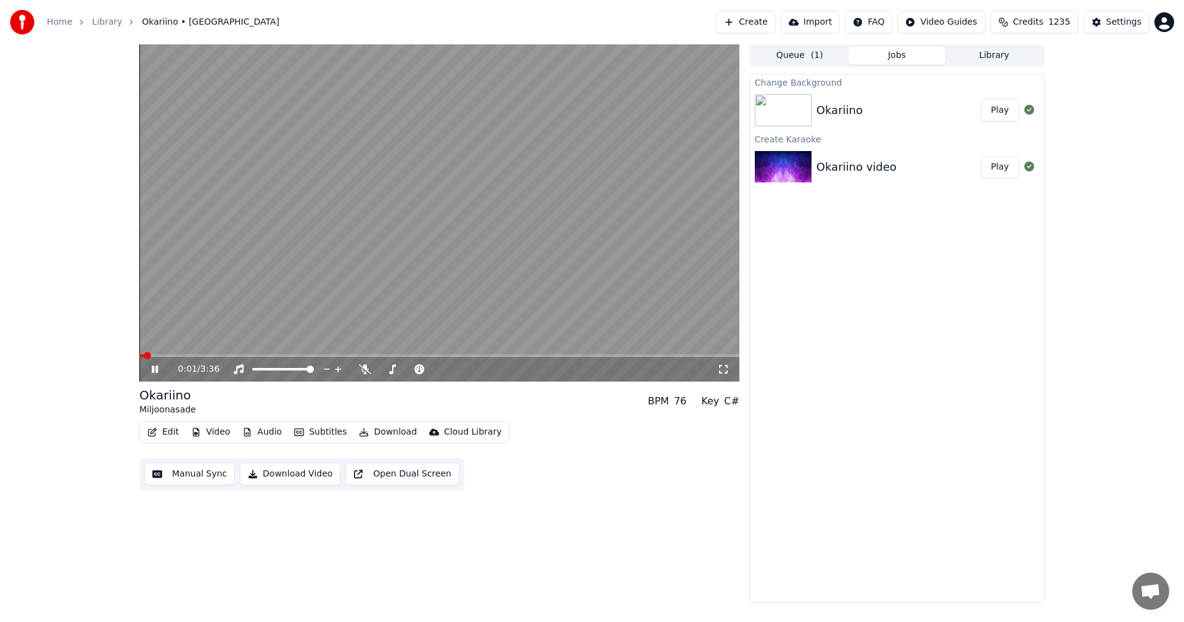
drag, startPoint x: 157, startPoint y: 368, endPoint x: 241, endPoint y: 329, distance: 92.7
click at [157, 368] on icon at bounding box center [155, 369] width 6 height 7
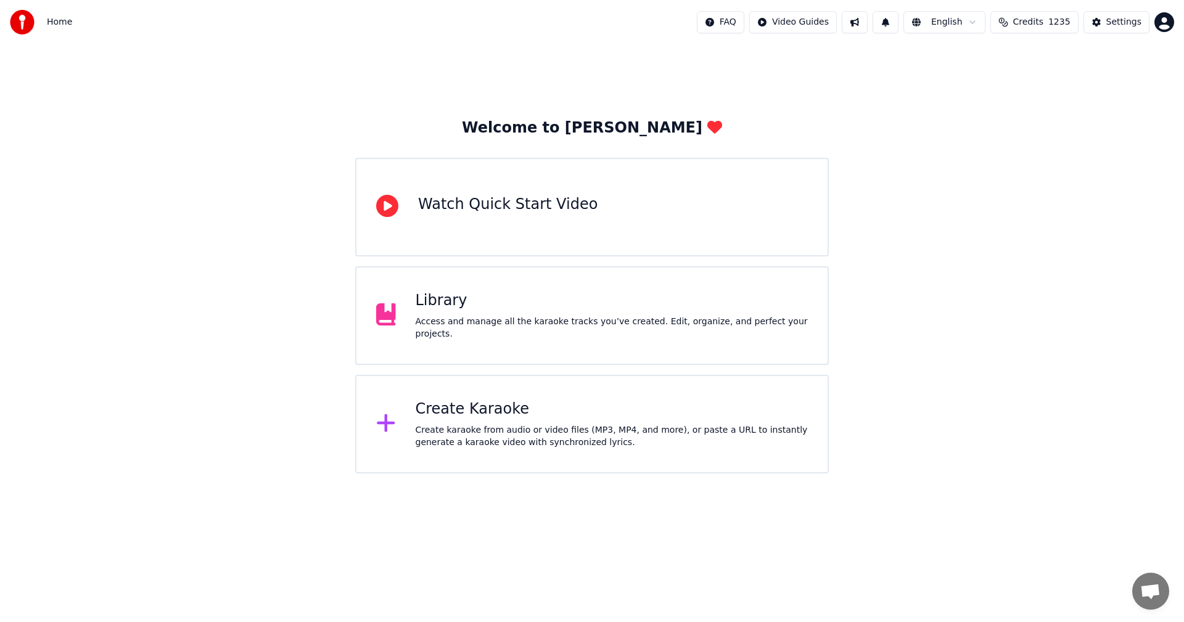
click at [455, 321] on div "Library Access and manage all the karaoke tracks you’ve created. Edit, organize…" at bounding box center [612, 315] width 393 height 49
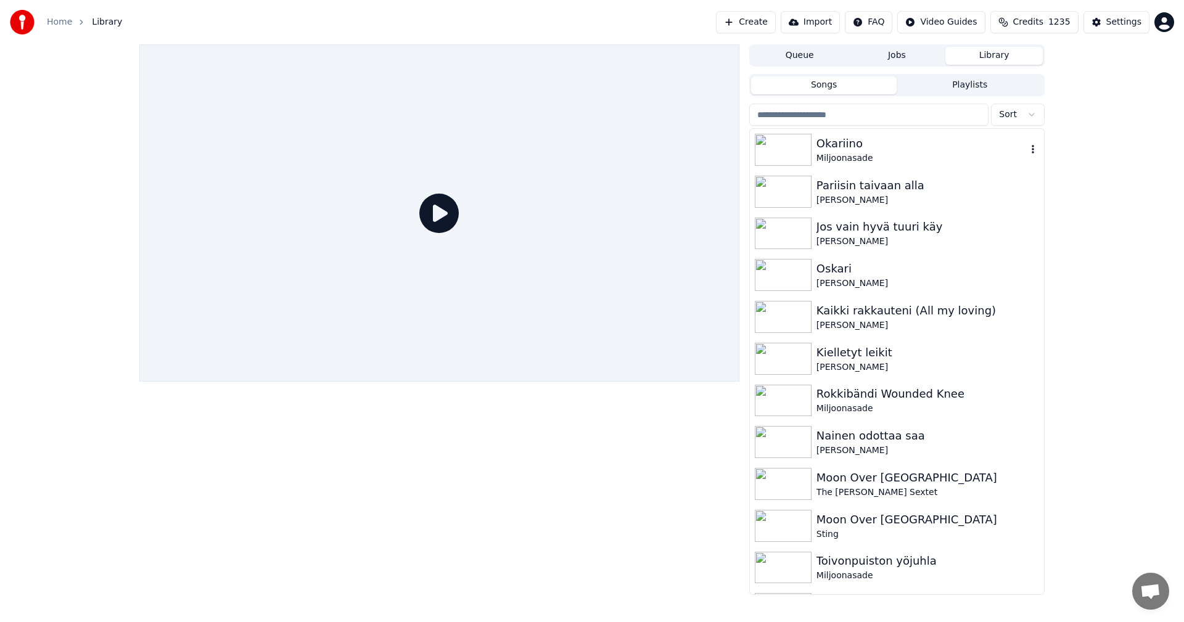
click at [829, 150] on div "Okariino" at bounding box center [922, 143] width 210 height 17
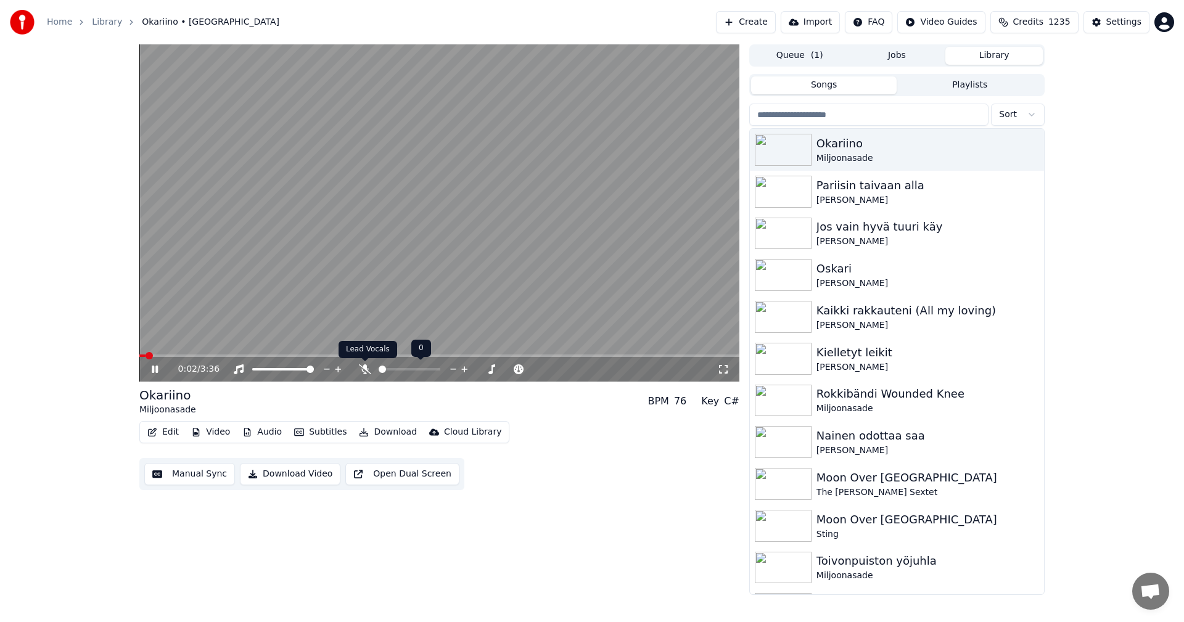
drag, startPoint x: 368, startPoint y: 365, endPoint x: 244, endPoint y: 376, distance: 123.8
click at [366, 365] on icon at bounding box center [365, 370] width 12 height 10
click at [208, 356] on span at bounding box center [439, 356] width 600 height 2
click at [168, 355] on span at bounding box center [176, 356] width 75 height 2
click at [313, 355] on span at bounding box center [439, 356] width 600 height 2
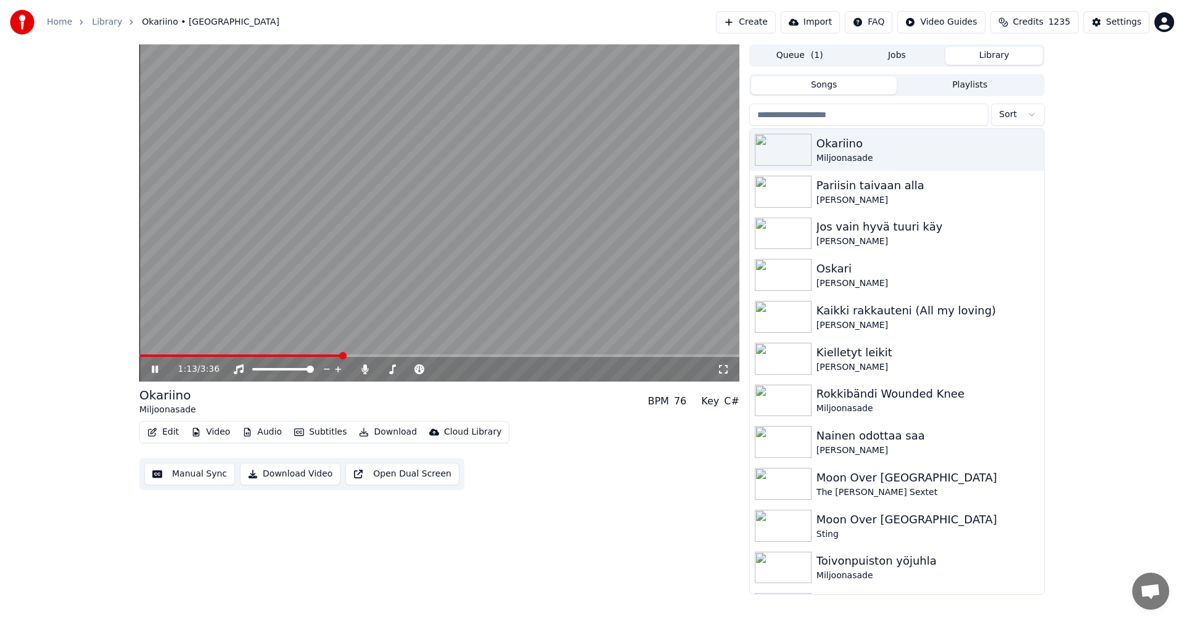
click at [342, 355] on span at bounding box center [439, 356] width 600 height 2
click at [377, 354] on video at bounding box center [439, 212] width 600 height 337
click at [156, 367] on icon at bounding box center [163, 370] width 29 height 10
click at [514, 355] on span at bounding box center [439, 356] width 600 height 2
click at [624, 353] on video at bounding box center [439, 212] width 600 height 337
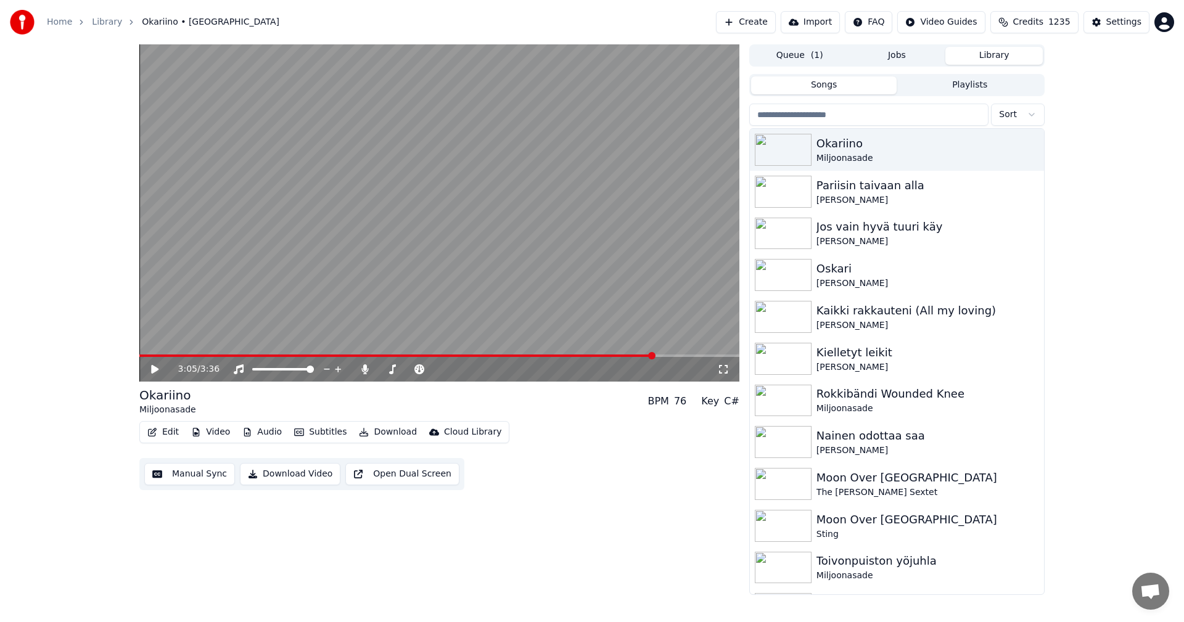
click at [622, 355] on span at bounding box center [396, 356] width 515 height 2
drag, startPoint x: 155, startPoint y: 366, endPoint x: 161, endPoint y: 422, distance: 55.8
click at [155, 366] on icon at bounding box center [163, 370] width 29 height 10
click at [360, 367] on icon at bounding box center [365, 370] width 12 height 10
click at [644, 354] on video at bounding box center [439, 212] width 600 height 337
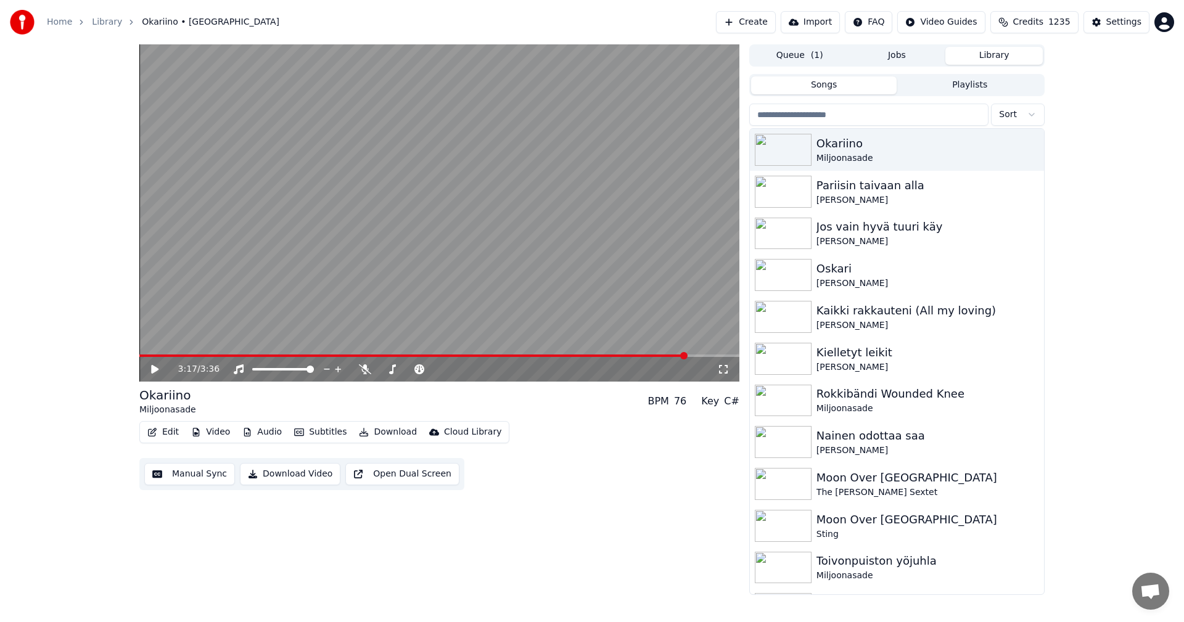
click at [644, 355] on span at bounding box center [413, 356] width 548 height 2
click at [162, 366] on icon at bounding box center [163, 370] width 29 height 10
